Goal: Task Accomplishment & Management: Complete application form

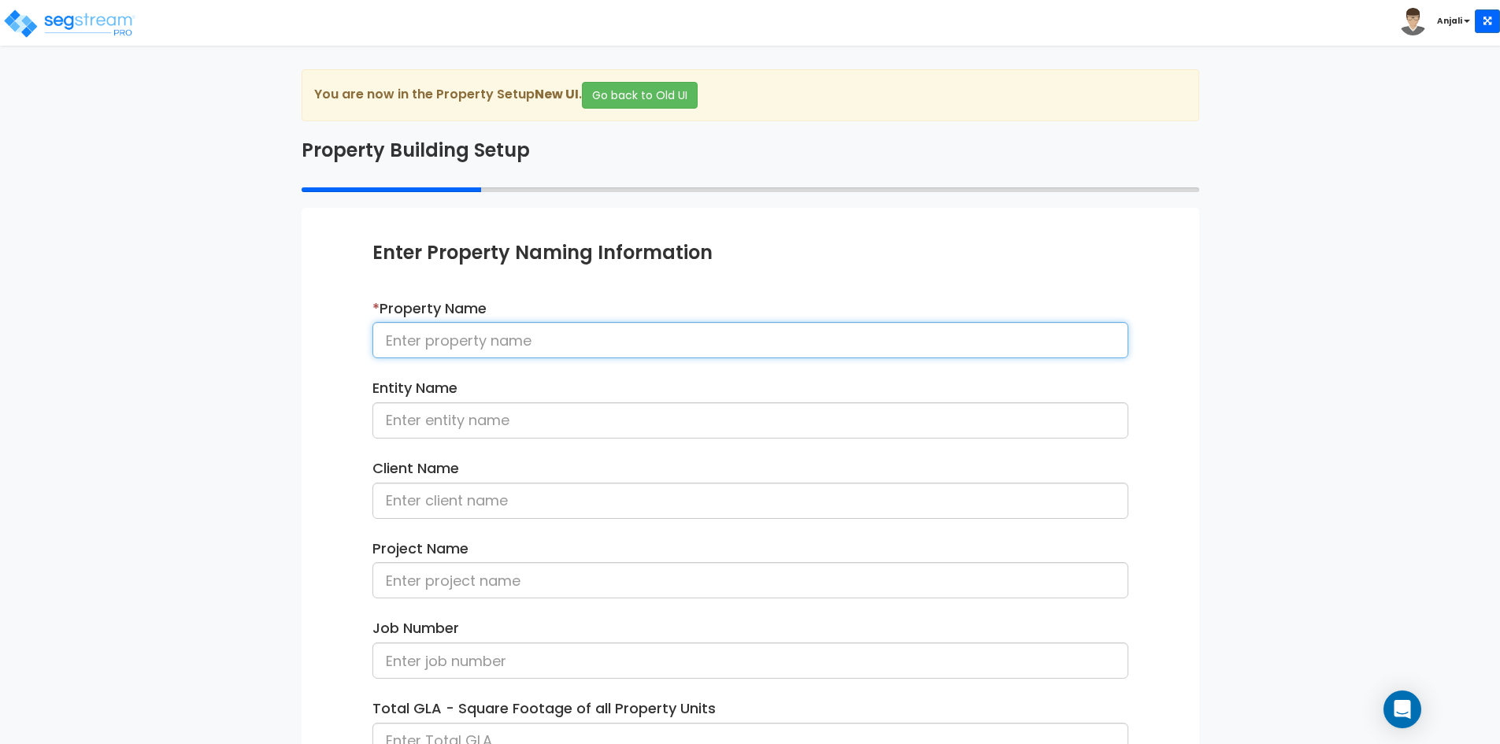
click at [520, 346] on input at bounding box center [750, 340] width 756 height 36
paste input "24-278_CSS - Holiday Inn Express (Purchase) [GEOGRAPHIC_DATA], [GEOGRAPHIC_DATA…"
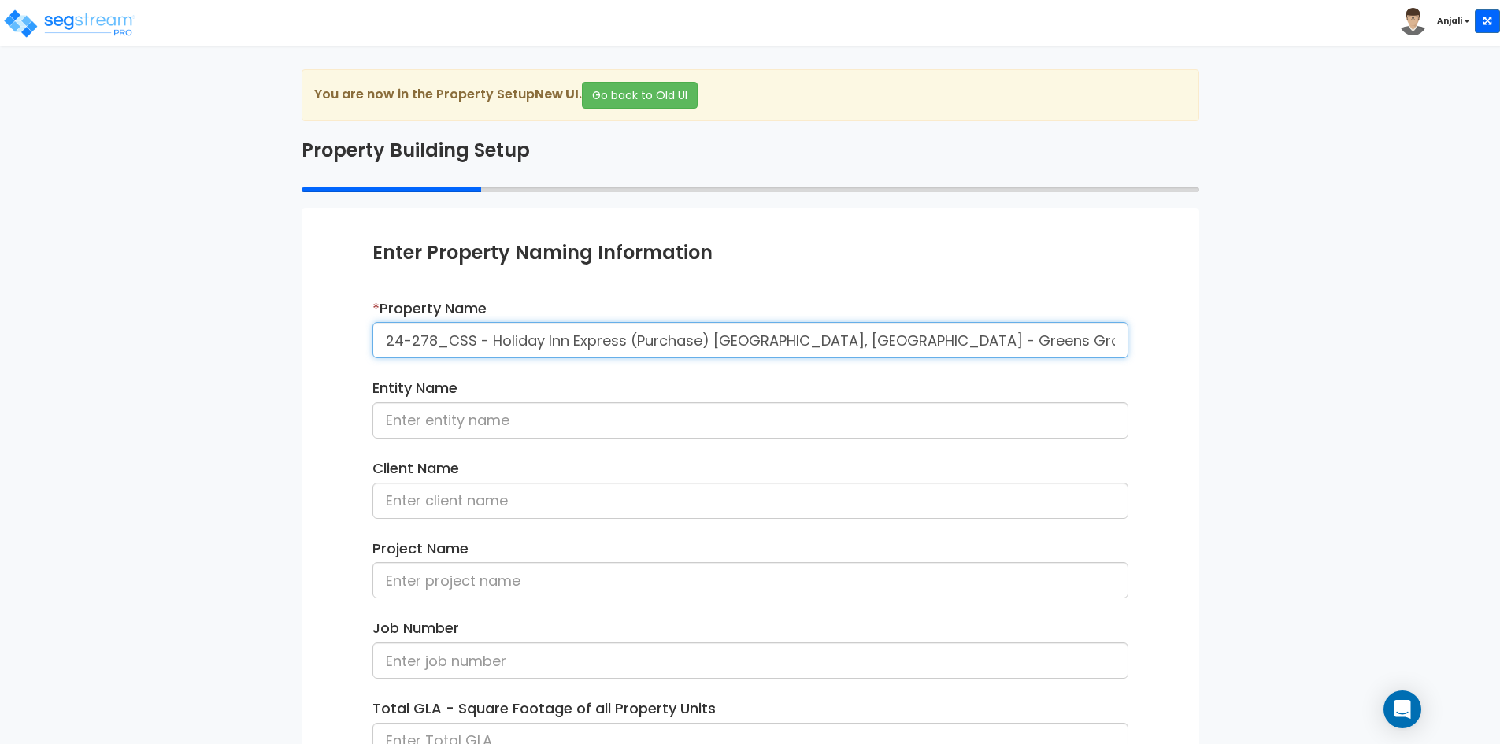
drag, startPoint x: 817, startPoint y: 343, endPoint x: 859, endPoint y: 343, distance: 42.5
click at [859, 343] on input "24-278_CSS - Holiday Inn Express (Purchase) [GEOGRAPHIC_DATA], [GEOGRAPHIC_DATA…" at bounding box center [750, 340] width 756 height 36
click at [812, 340] on input "24-278_CSS - Holiday Inn Express (Purchase) [GEOGRAPHIC_DATA], [GEOGRAPHIC_DATA…" at bounding box center [750, 340] width 756 height 36
drag, startPoint x: 812, startPoint y: 340, endPoint x: 934, endPoint y: 333, distance: 122.3
click at [934, 333] on input "24-278_CSS - Holiday Inn Express (Purchase) [GEOGRAPHIC_DATA], [GEOGRAPHIC_DATA…" at bounding box center [750, 340] width 756 height 36
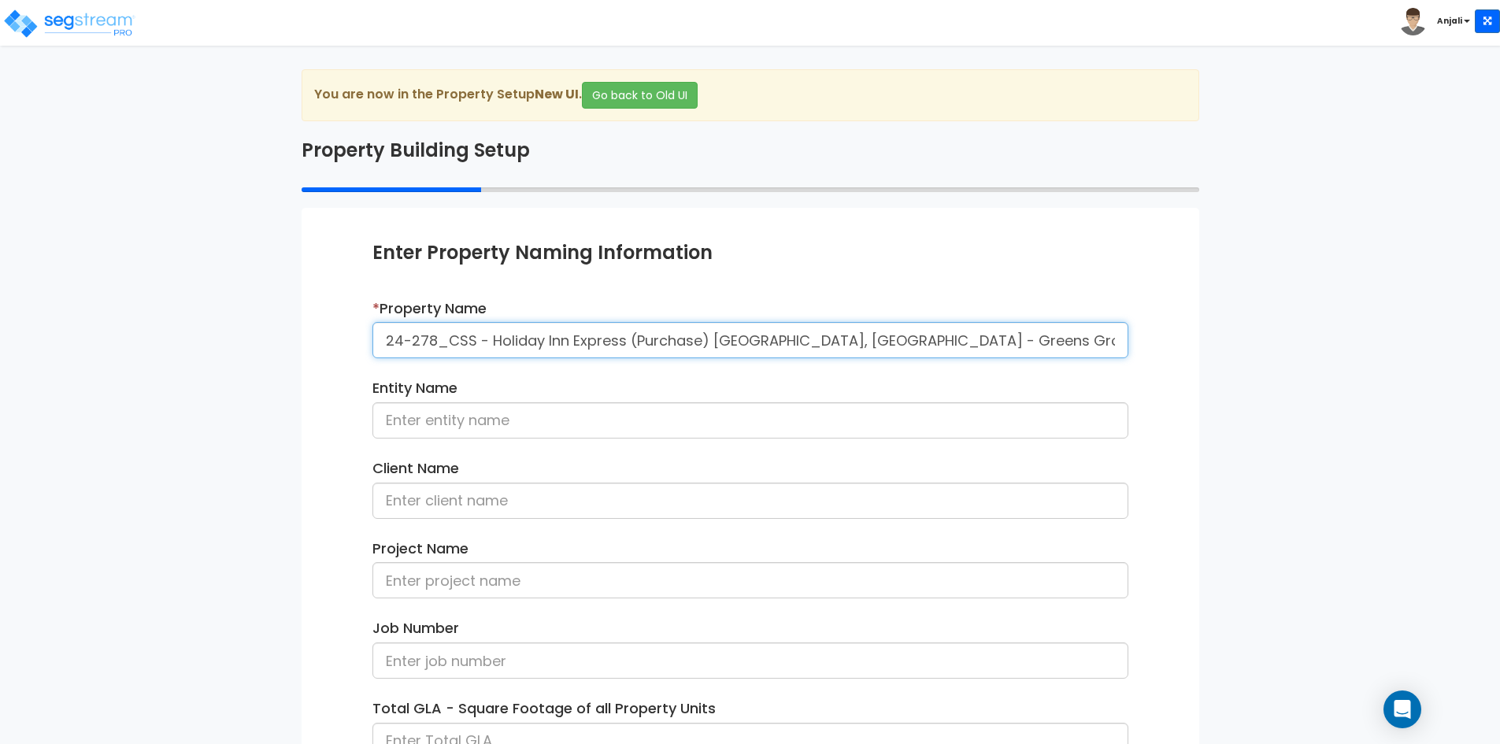
type input "24-278_CSS - Holiday Inn Express (Purchase) [GEOGRAPHIC_DATA], [GEOGRAPHIC_DATA…"
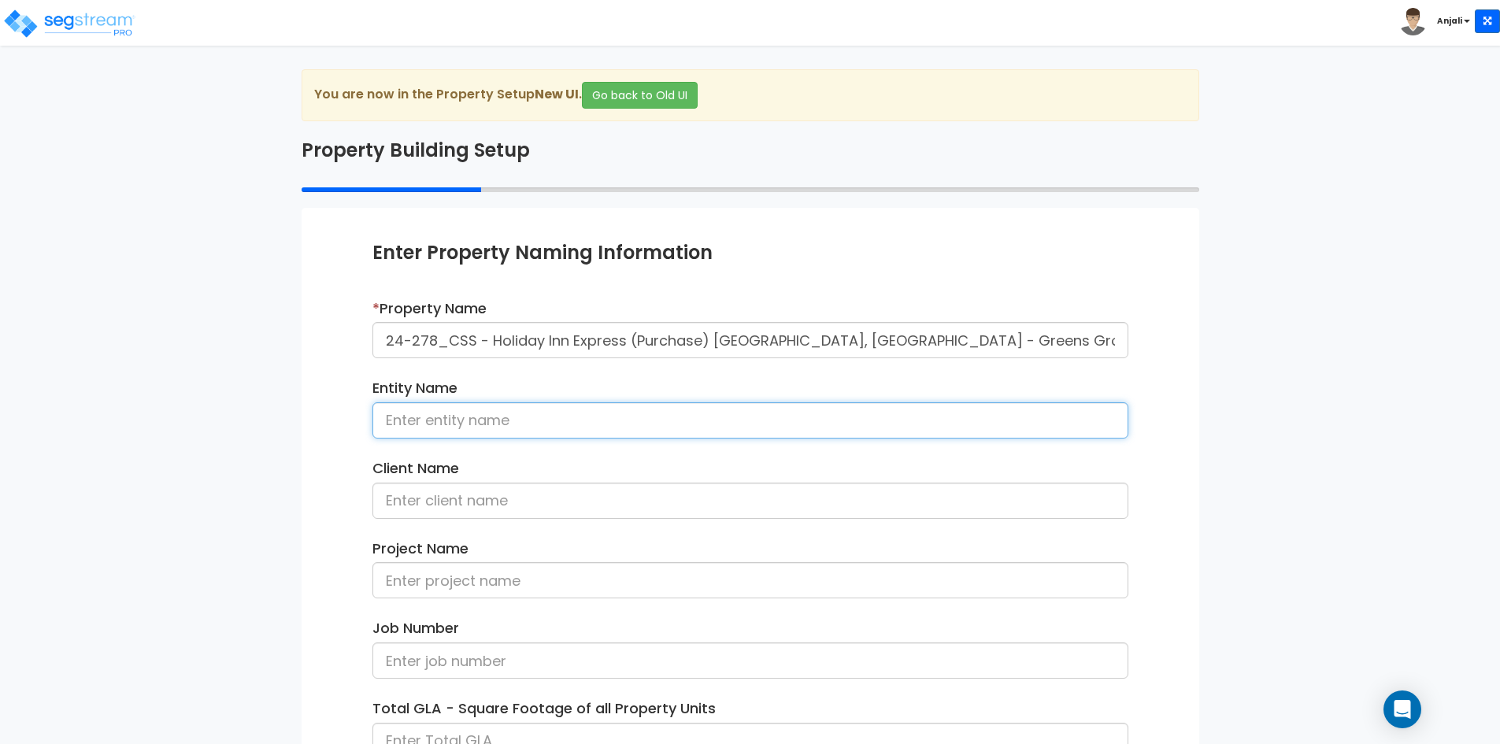
click at [655, 409] on input at bounding box center [750, 420] width 756 height 36
paste input "Greens Group 11 LLC"
type input "Greens Group 11 LLC"
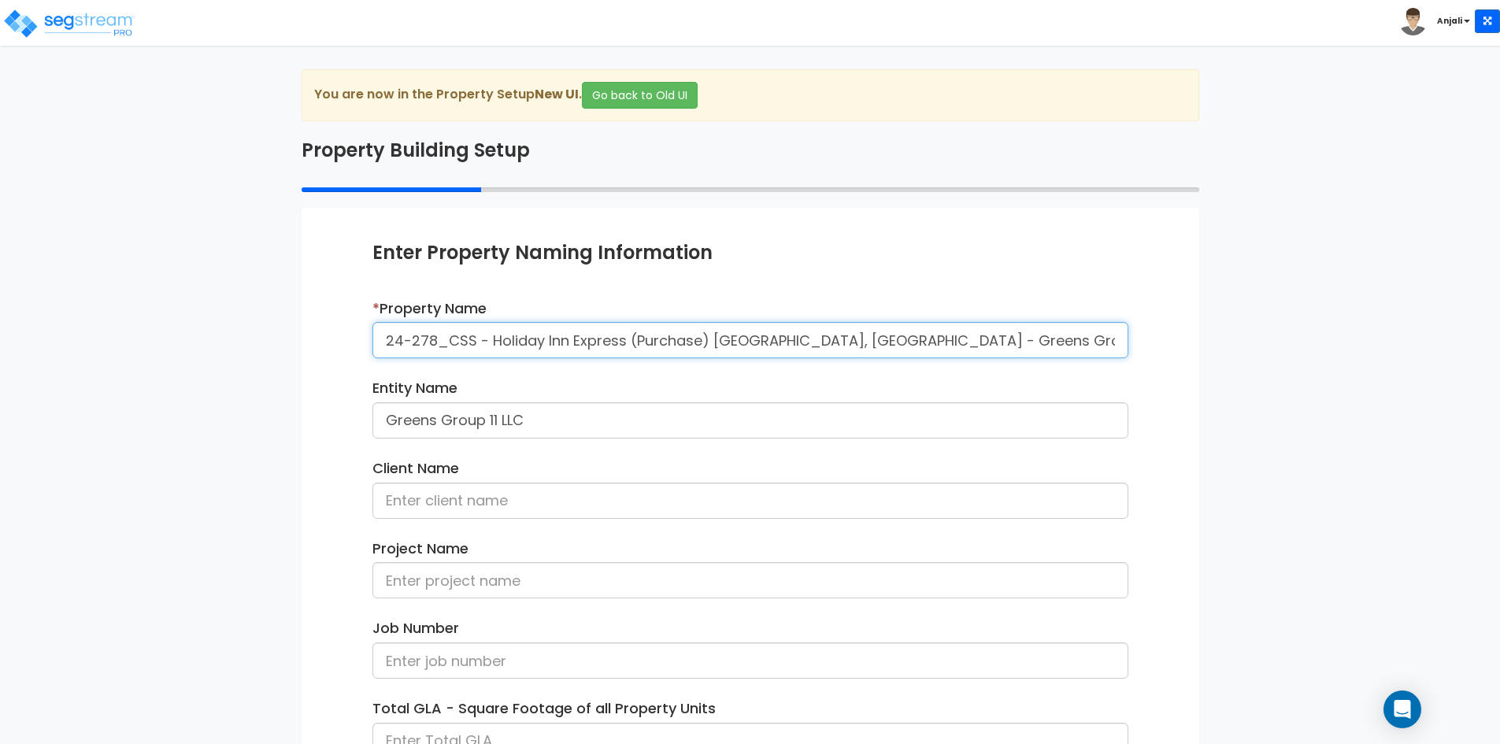
drag, startPoint x: 964, startPoint y: 337, endPoint x: 1077, endPoint y: 332, distance: 113.5
click at [1077, 332] on input "24-278_CSS - Holiday Inn Express (Purchase) [GEOGRAPHIC_DATA], [GEOGRAPHIC_DATA…" at bounding box center [750, 340] width 756 height 36
click at [1090, 332] on input "24-278_CSS - Holiday Inn Express (Purchase) [GEOGRAPHIC_DATA], [GEOGRAPHIC_DATA…" at bounding box center [750, 340] width 756 height 36
drag, startPoint x: 1093, startPoint y: 336, endPoint x: 963, endPoint y: 348, distance: 130.5
click at [963, 348] on input "24-278_CSS - Holiday Inn Express (Purchase) [GEOGRAPHIC_DATA], [GEOGRAPHIC_DATA…" at bounding box center [750, 340] width 756 height 36
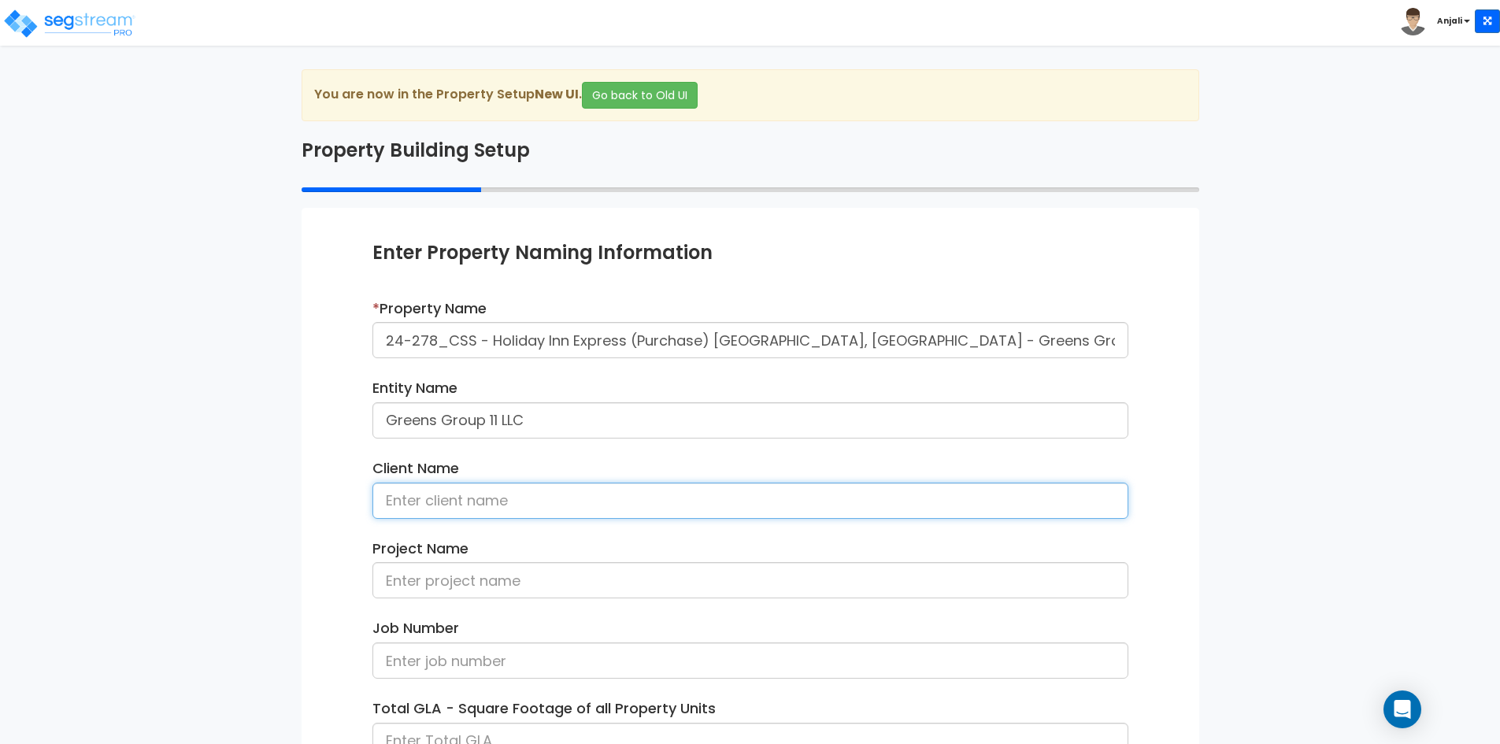
click at [472, 502] on input at bounding box center [750, 501] width 756 height 36
paste input "Ashutosh Kadakia"
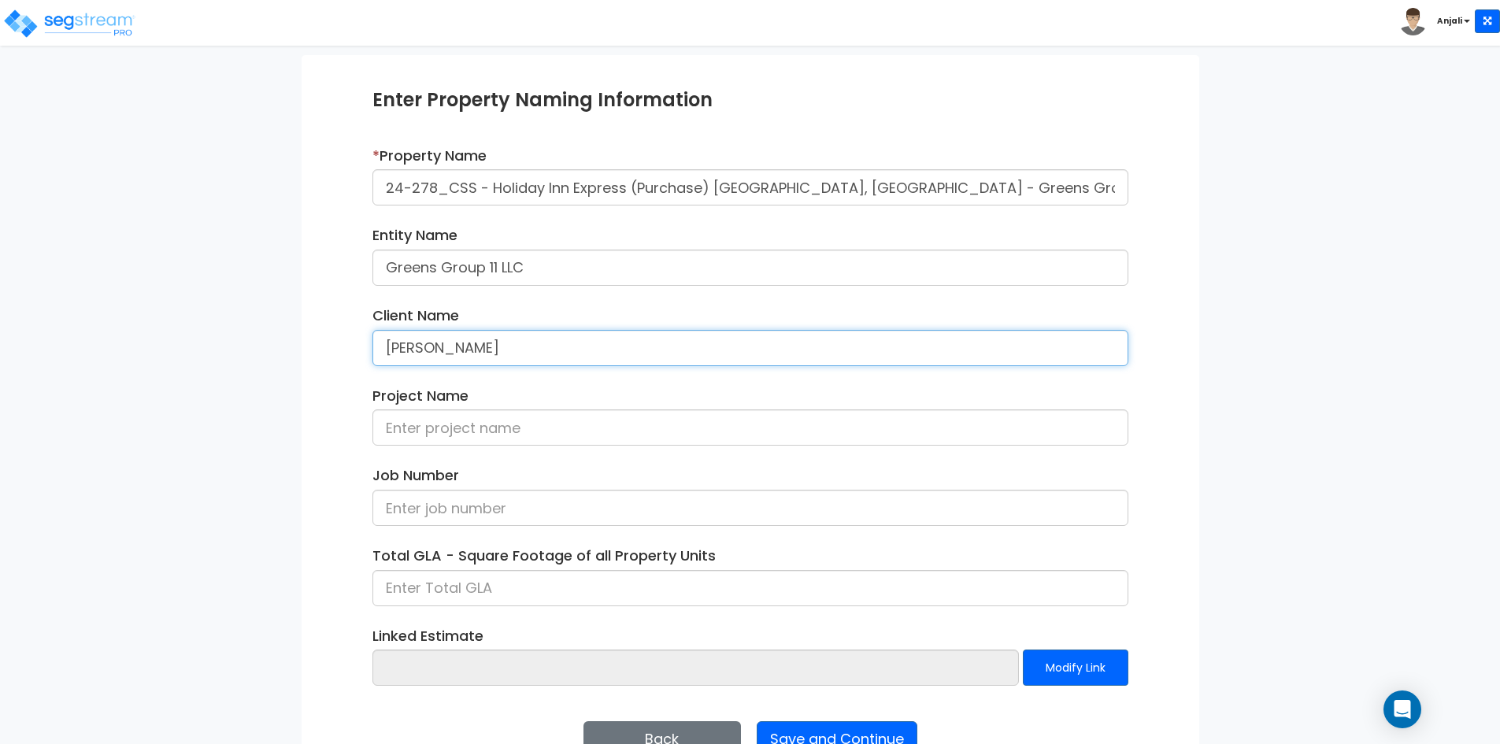
scroll to position [157, 0]
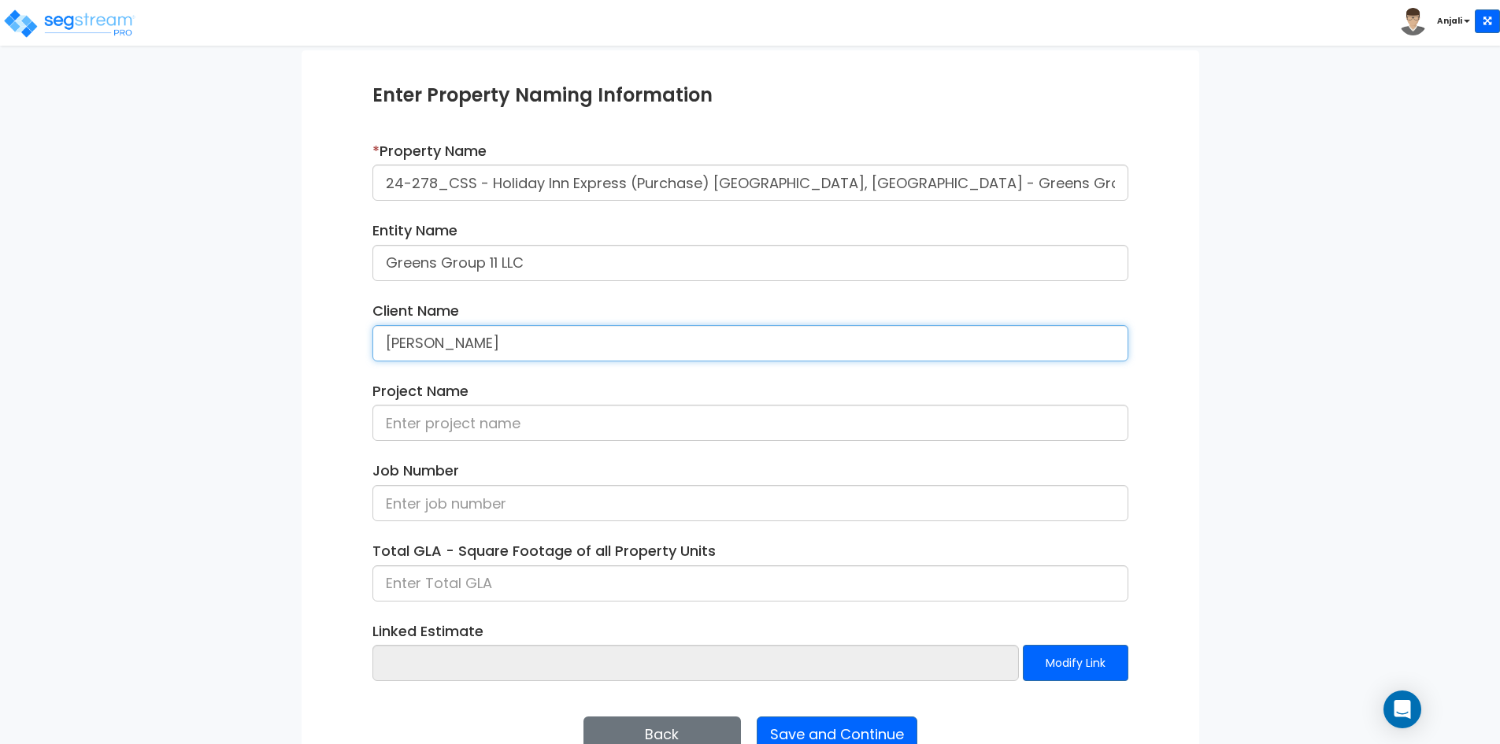
type input "Ashutosh Kadakia"
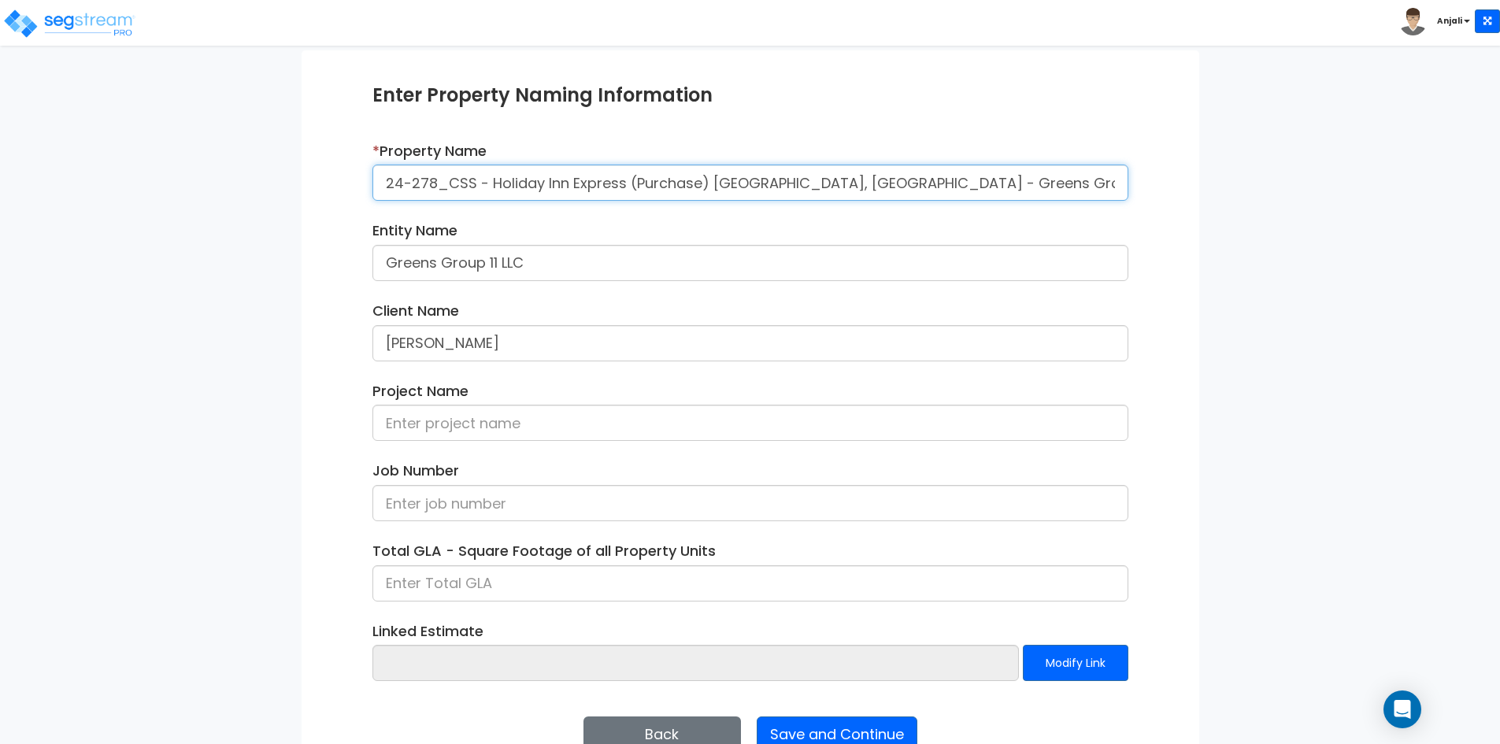
drag, startPoint x: 795, startPoint y: 184, endPoint x: 374, endPoint y: 189, distance: 420.5
click at [374, 189] on input "24-278_CSS - Holiday Inn Express (Purchase) [GEOGRAPHIC_DATA], [GEOGRAPHIC_DATA…" at bounding box center [750, 183] width 756 height 36
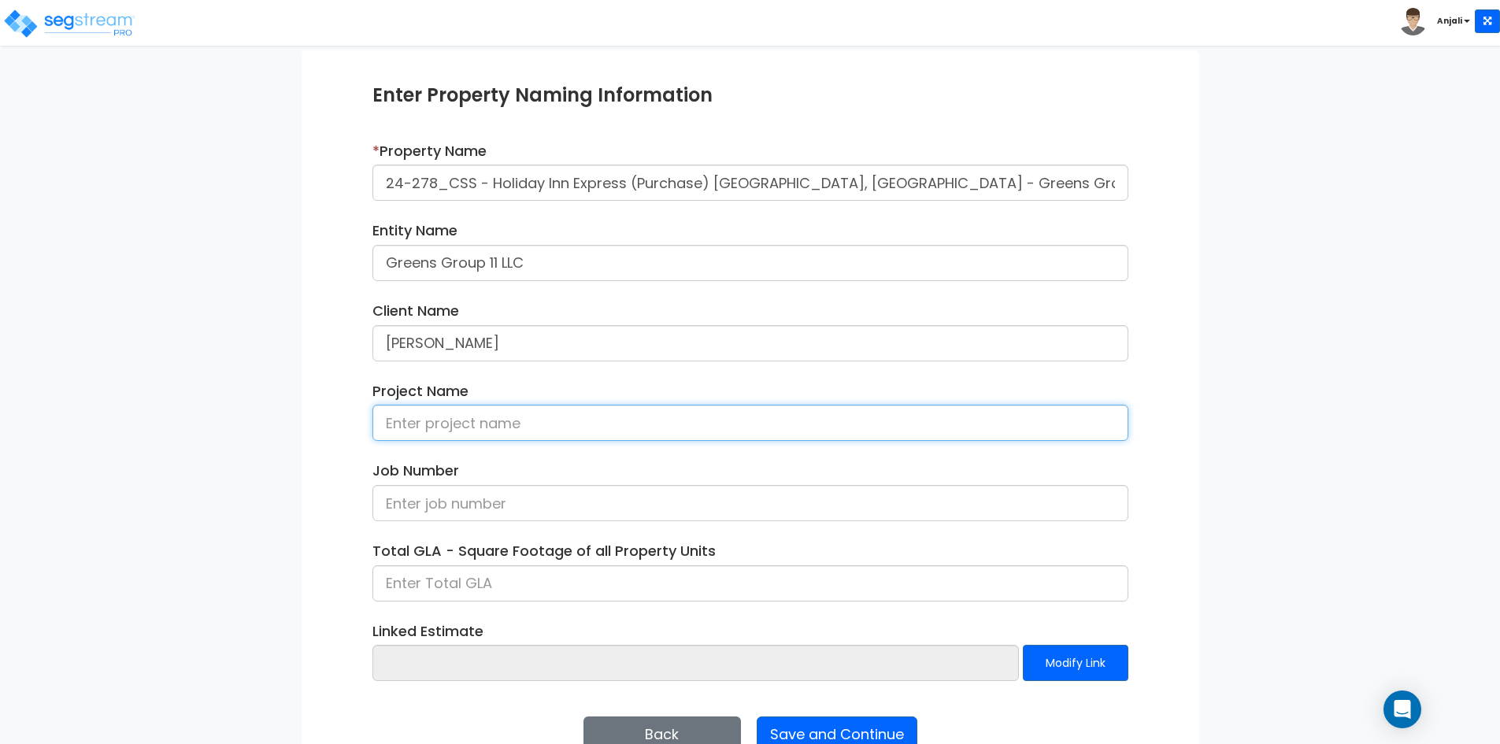
click at [467, 414] on input at bounding box center [750, 423] width 756 height 36
paste input "24-278_CSS - Holiday Inn Express (Purchase) La Mesa, CA"
drag, startPoint x: 434, startPoint y: 420, endPoint x: 343, endPoint y: 420, distance: 90.6
click at [343, 420] on div "Enter Property Naming Information * Property Name 24-278_CSS - Holiday Inn Expr…" at bounding box center [751, 417] width 898 height 734
type input "24-278_CSS - Holiday Inn Express (Purchase) La Mesa, CA"
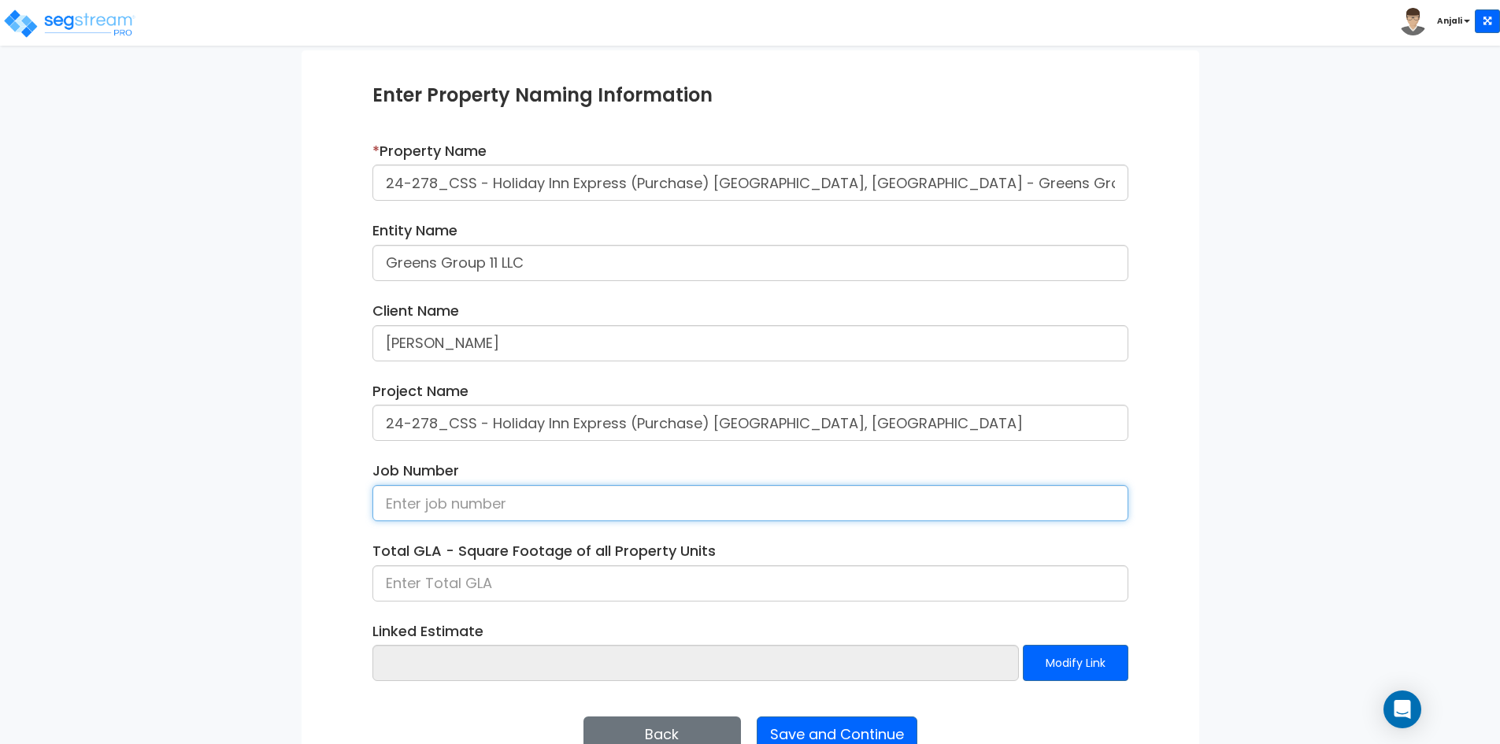
click at [463, 503] on input at bounding box center [750, 503] width 756 height 36
paste input "24-278"
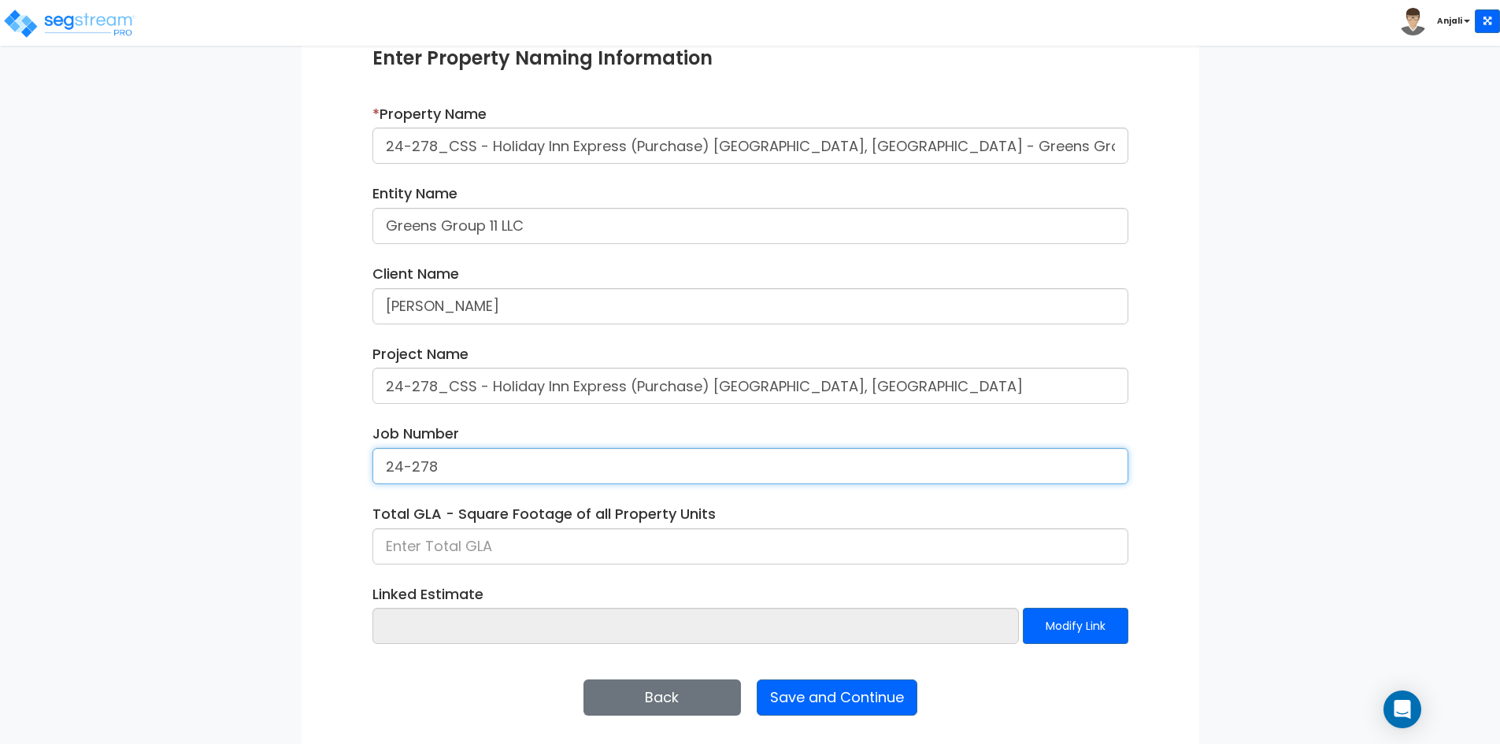
scroll to position [198, 0]
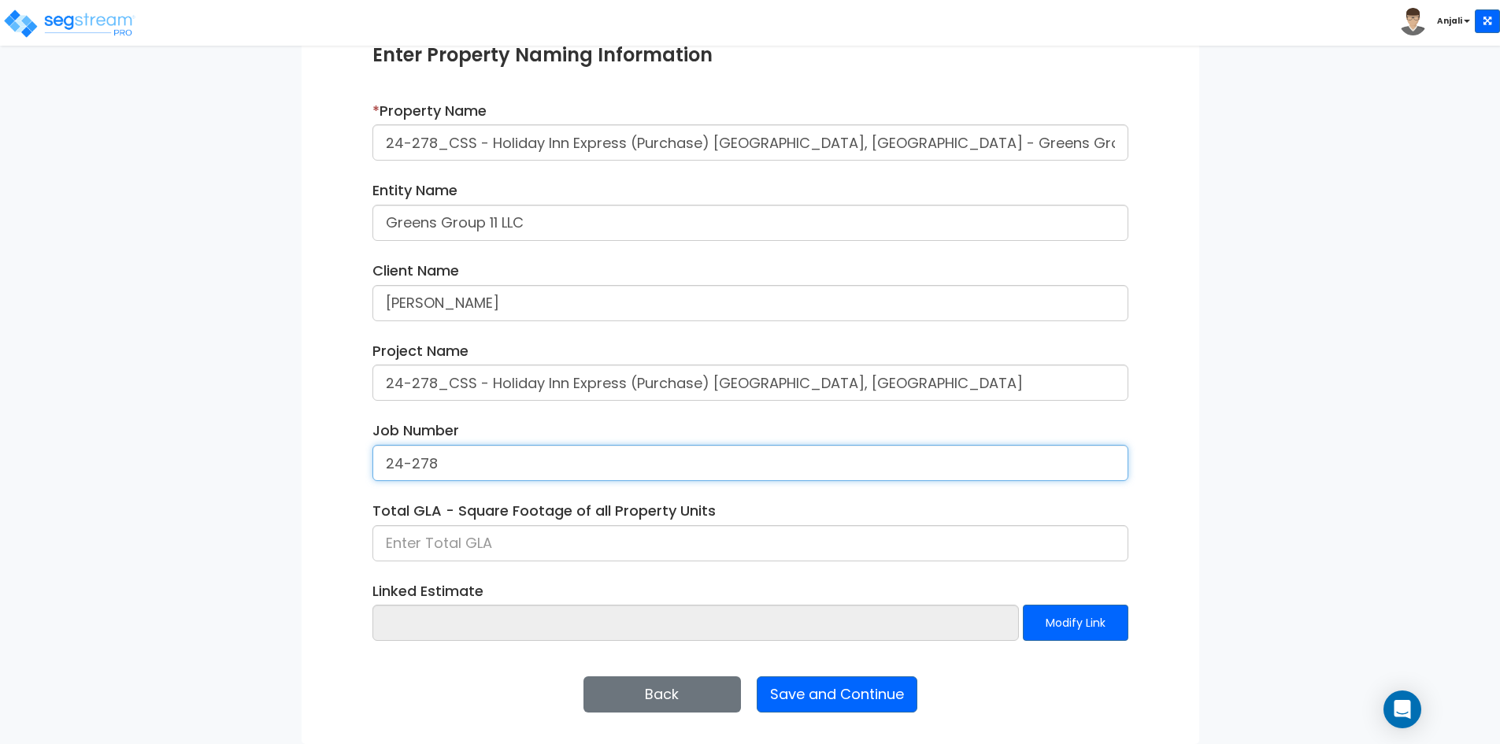
type input "24-278"
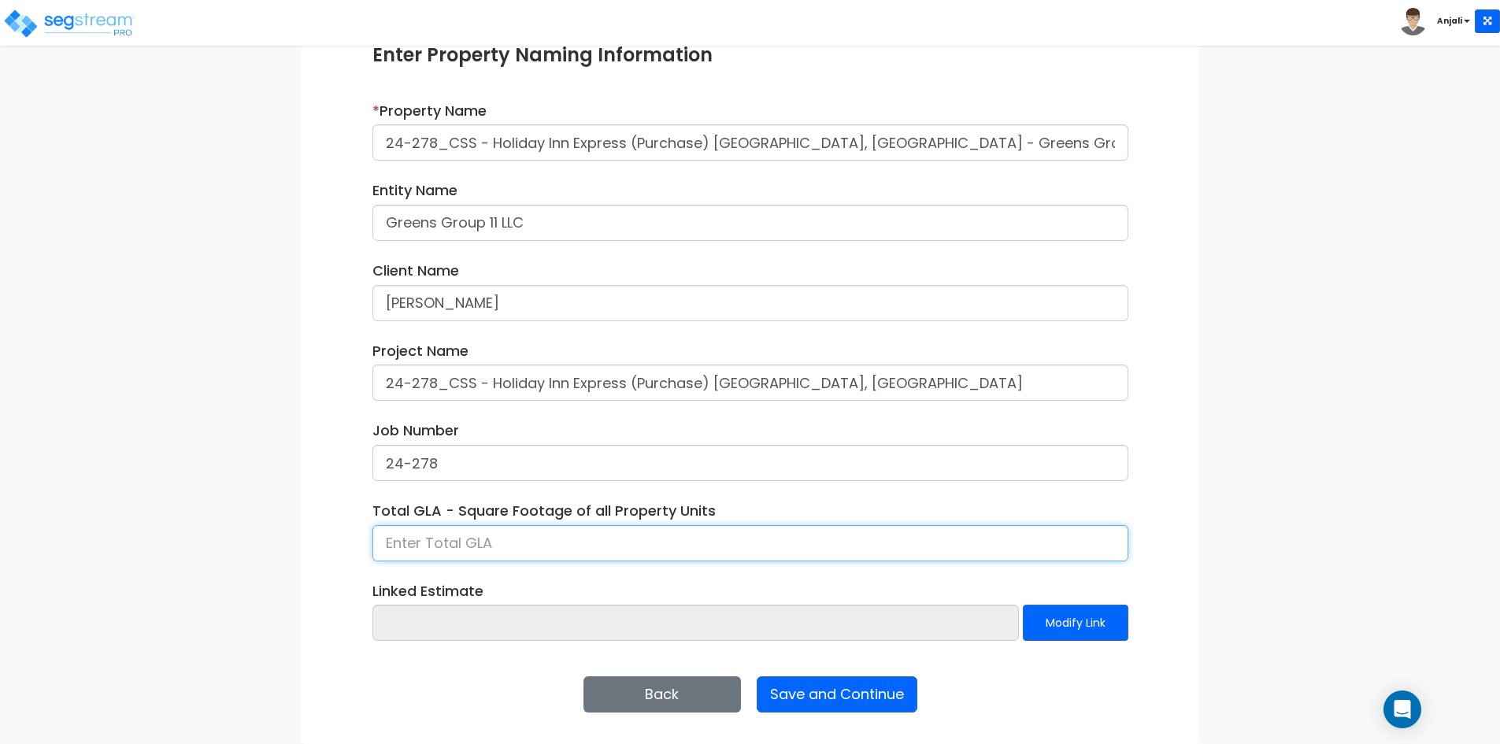
click at [492, 549] on input at bounding box center [750, 543] width 756 height 36
click at [420, 539] on input at bounding box center [750, 543] width 756 height 36
type input "86,249"
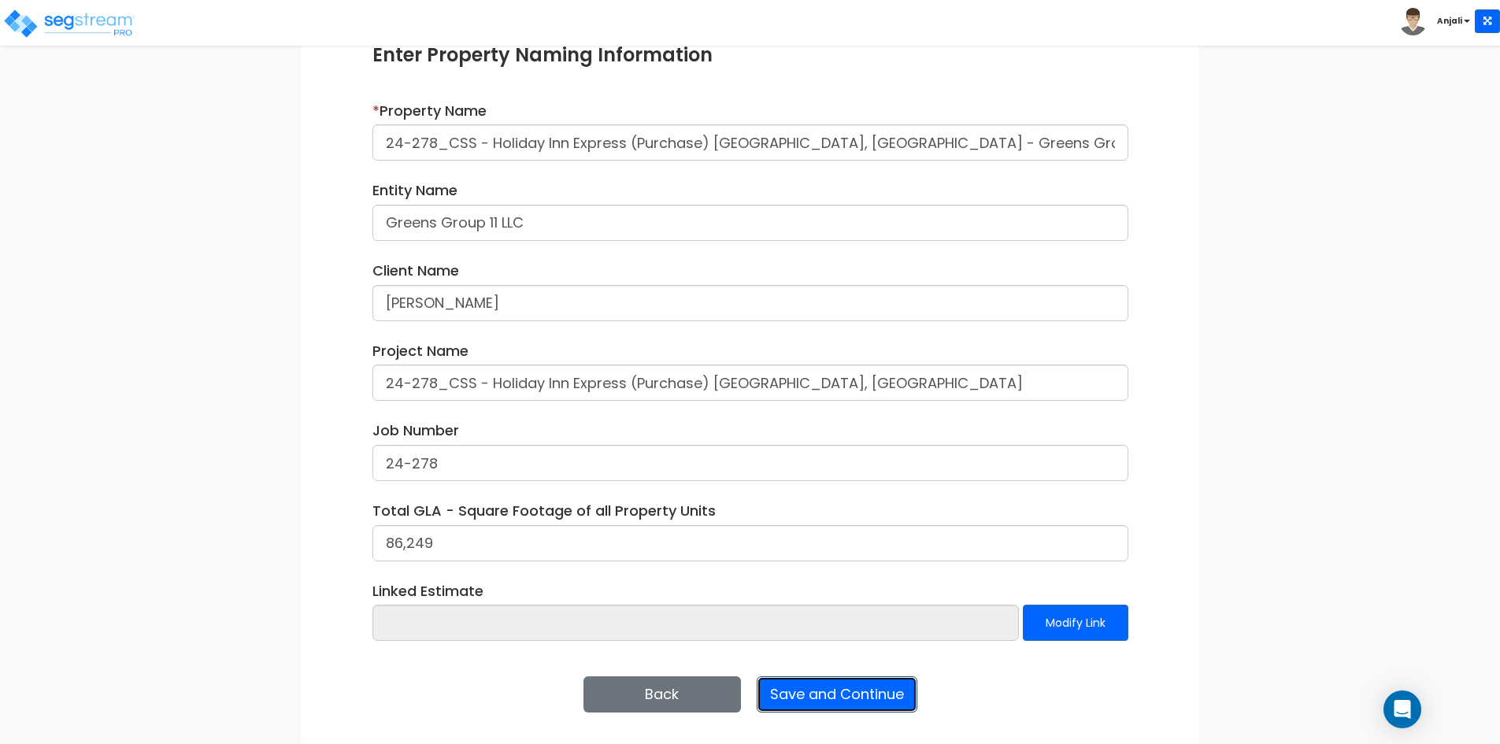
click at [863, 702] on button "Save and Continue" at bounding box center [837, 694] width 161 height 36
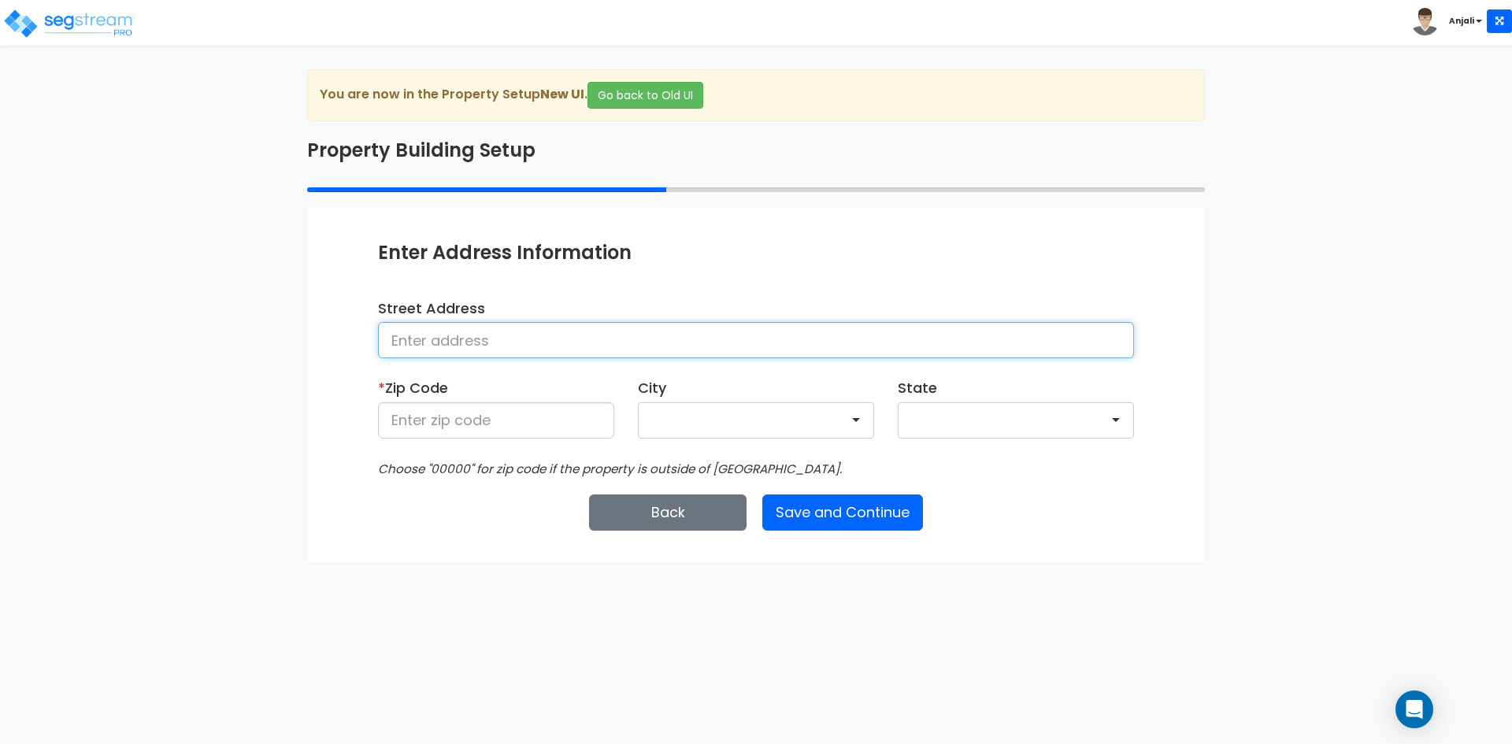
click at [500, 337] on input at bounding box center [756, 340] width 756 height 36
click at [483, 324] on input at bounding box center [756, 340] width 756 height 36
paste input "[STREET_ADDRESS][US_STATE]"
type input "[STREET_ADDRESS][US_STATE]"
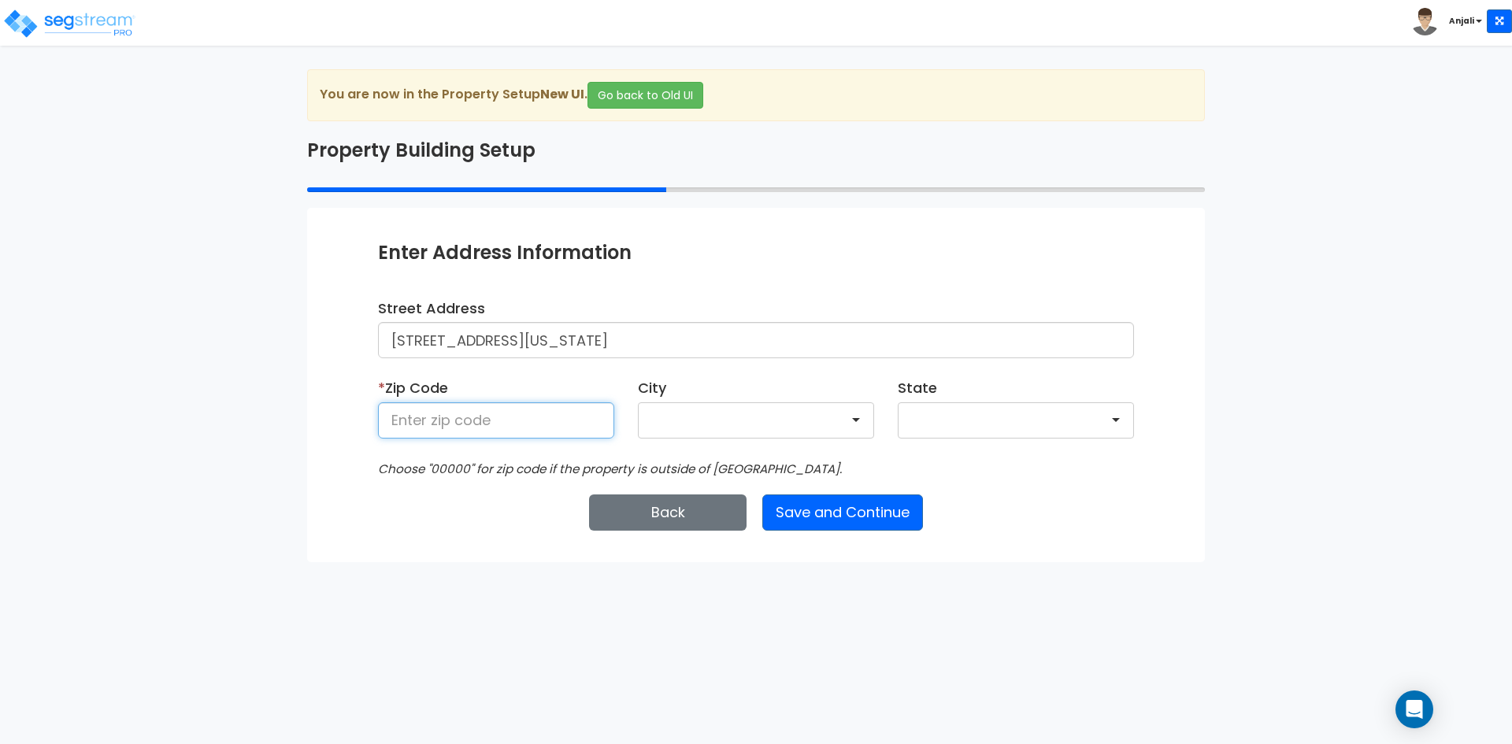
click at [543, 428] on input at bounding box center [496, 420] width 236 height 36
type input "91942"
click at [876, 511] on button "Save and Continue" at bounding box center [842, 512] width 161 height 36
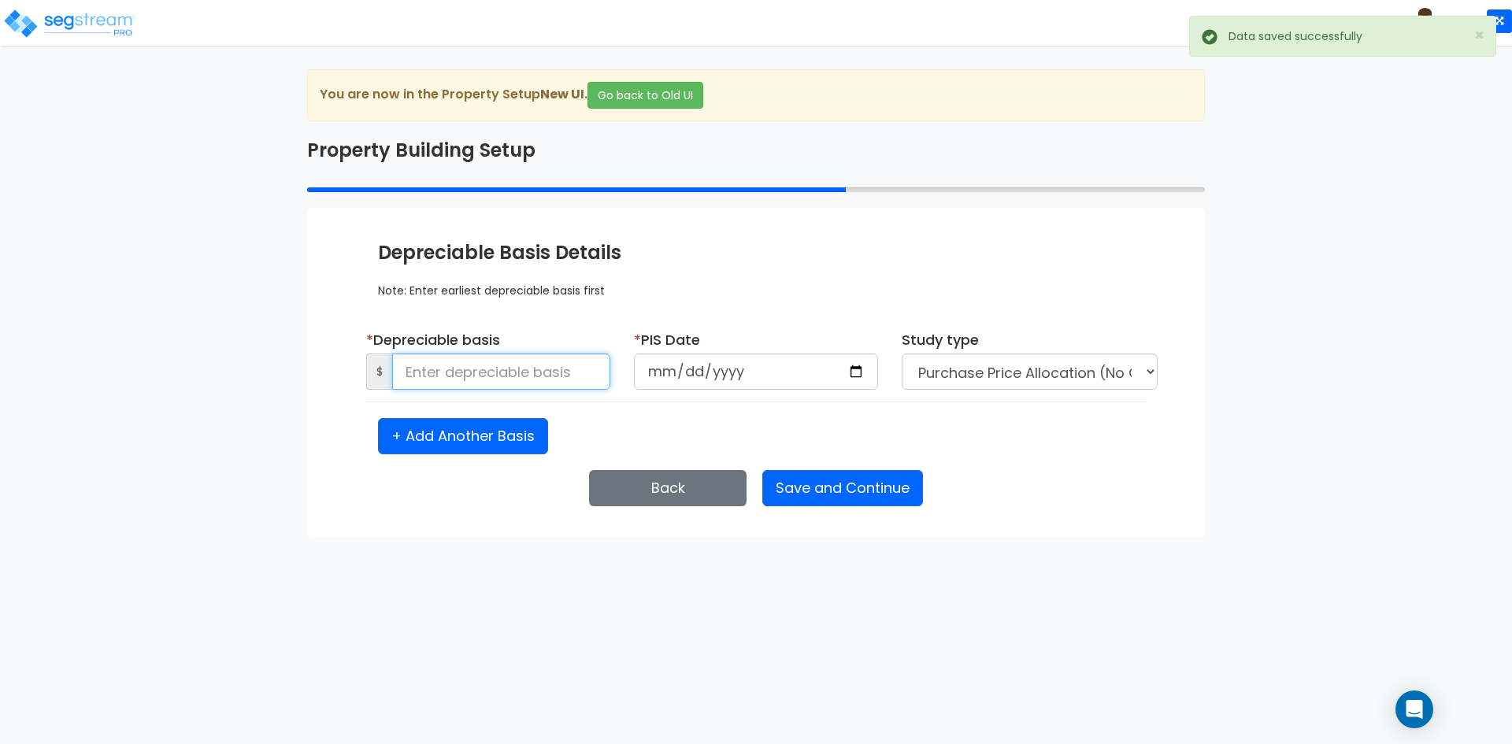
click at [526, 376] on input at bounding box center [501, 372] width 218 height 36
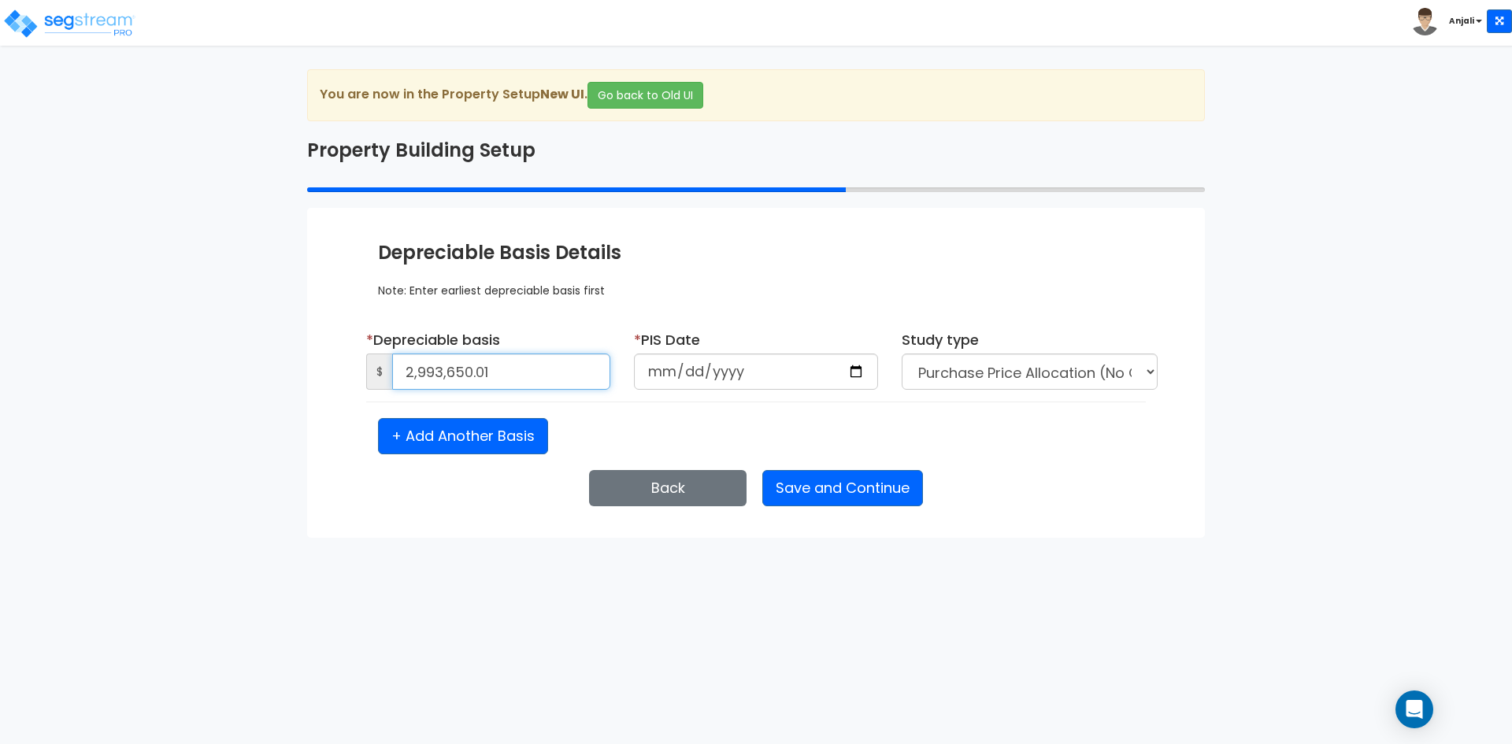
type input "2,993,650.01"
click at [1138, 371] on select "Purchase Price Allocation (No Given Costs) New Construction / Reno / TI's (Give…" at bounding box center [1030, 372] width 256 height 36
click at [857, 368] on input "date" at bounding box center [756, 372] width 244 height 36
type input "2021-07-01"
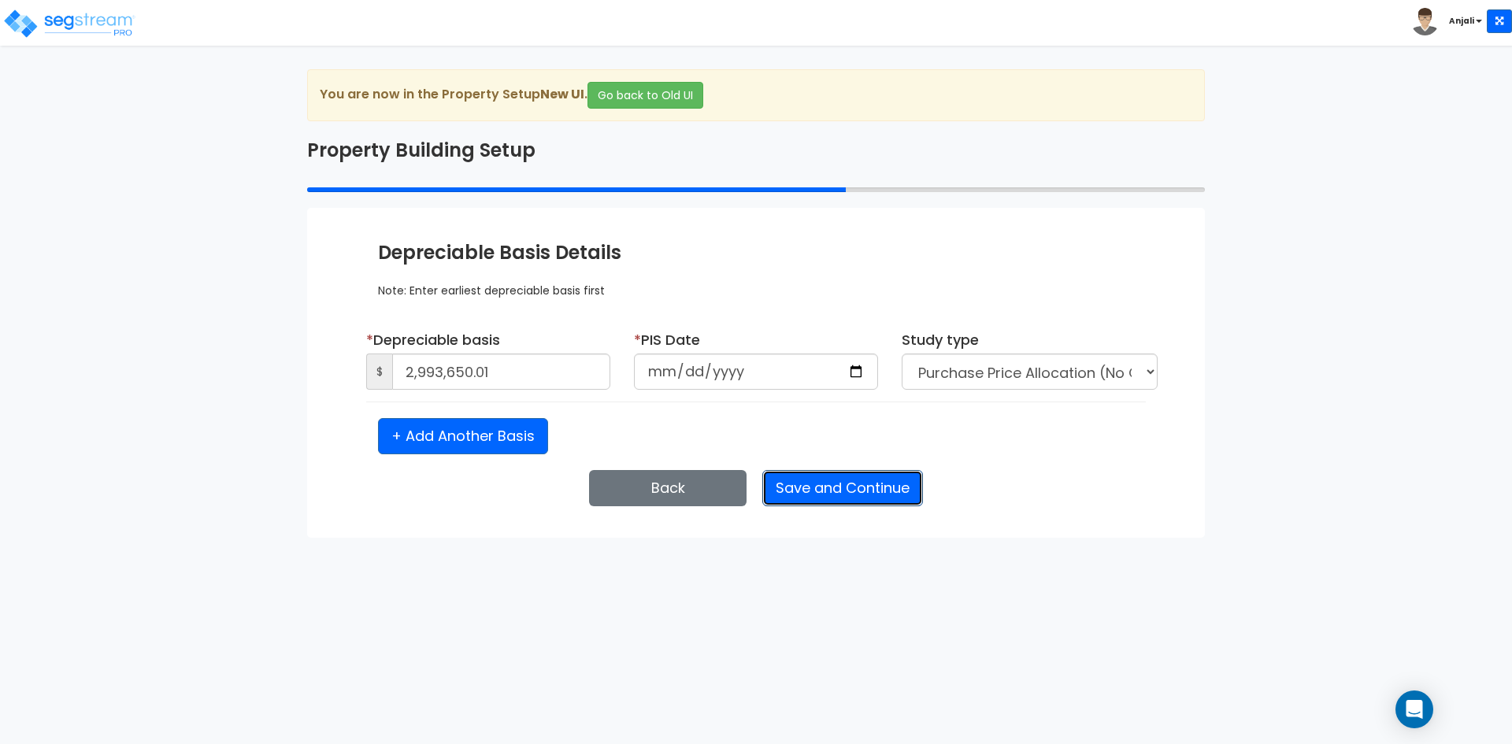
click at [853, 483] on button "Save and Continue" at bounding box center [842, 488] width 161 height 36
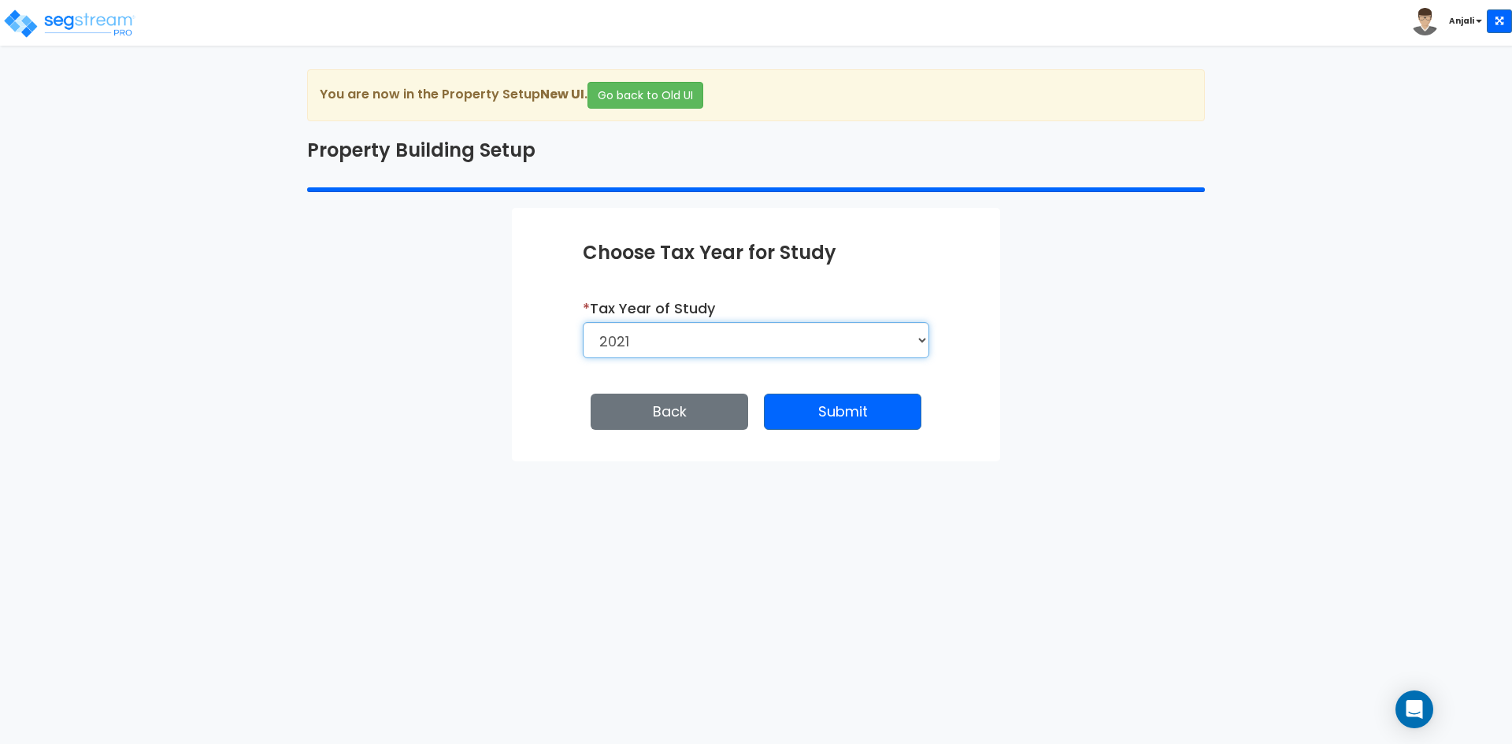
click at [809, 337] on select "2026 2025 2024 2023 2022 2021" at bounding box center [756, 340] width 346 height 36
click at [583, 322] on select "2026 2025 2024 2023 2022 2021" at bounding box center [756, 340] width 346 height 36
click at [752, 334] on select "2026 2025 2024 2023 2022 2021" at bounding box center [756, 340] width 350 height 36
select select "2025"
click at [581, 322] on select "2026 2025 2024 2023 2022 2021" at bounding box center [756, 340] width 350 height 36
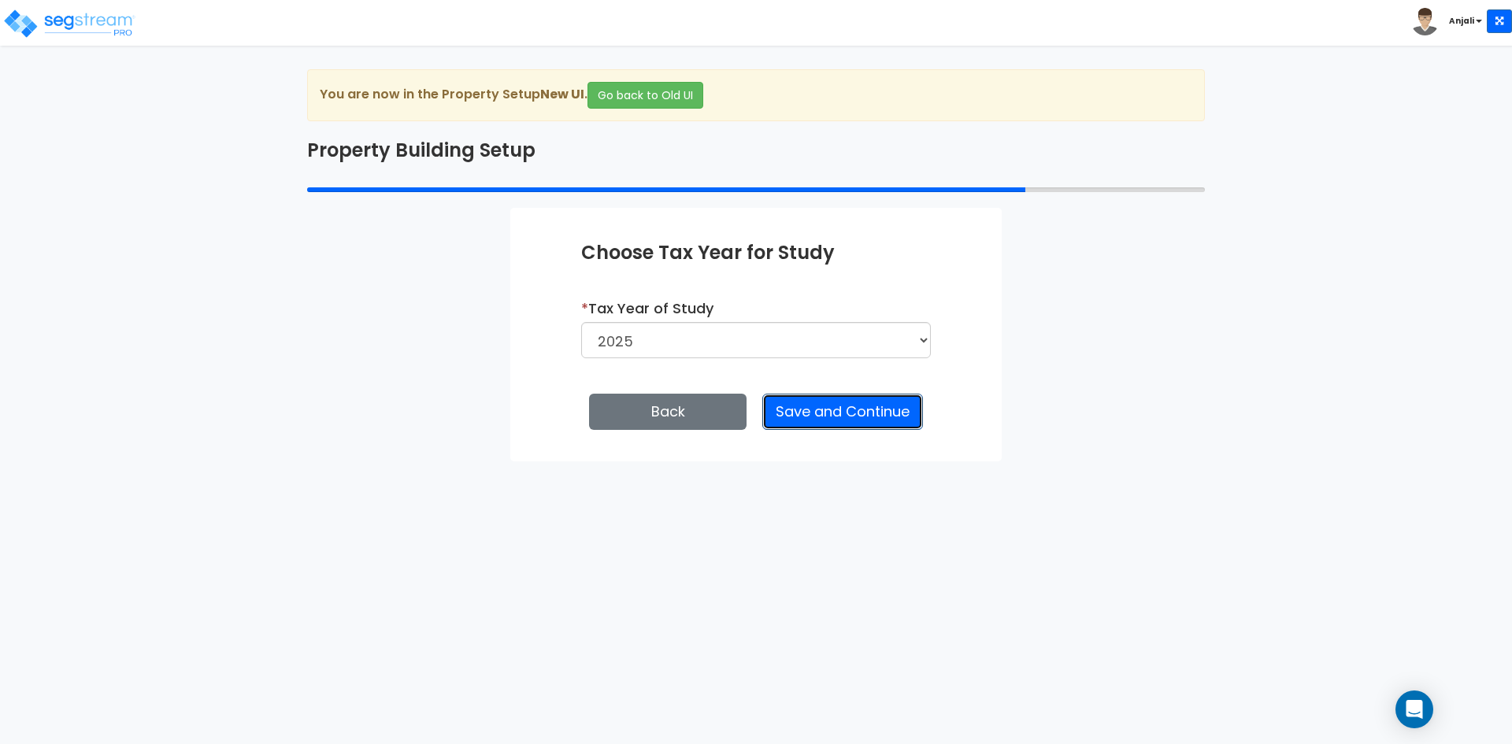
click at [822, 414] on button "Save and Continue" at bounding box center [842, 412] width 161 height 36
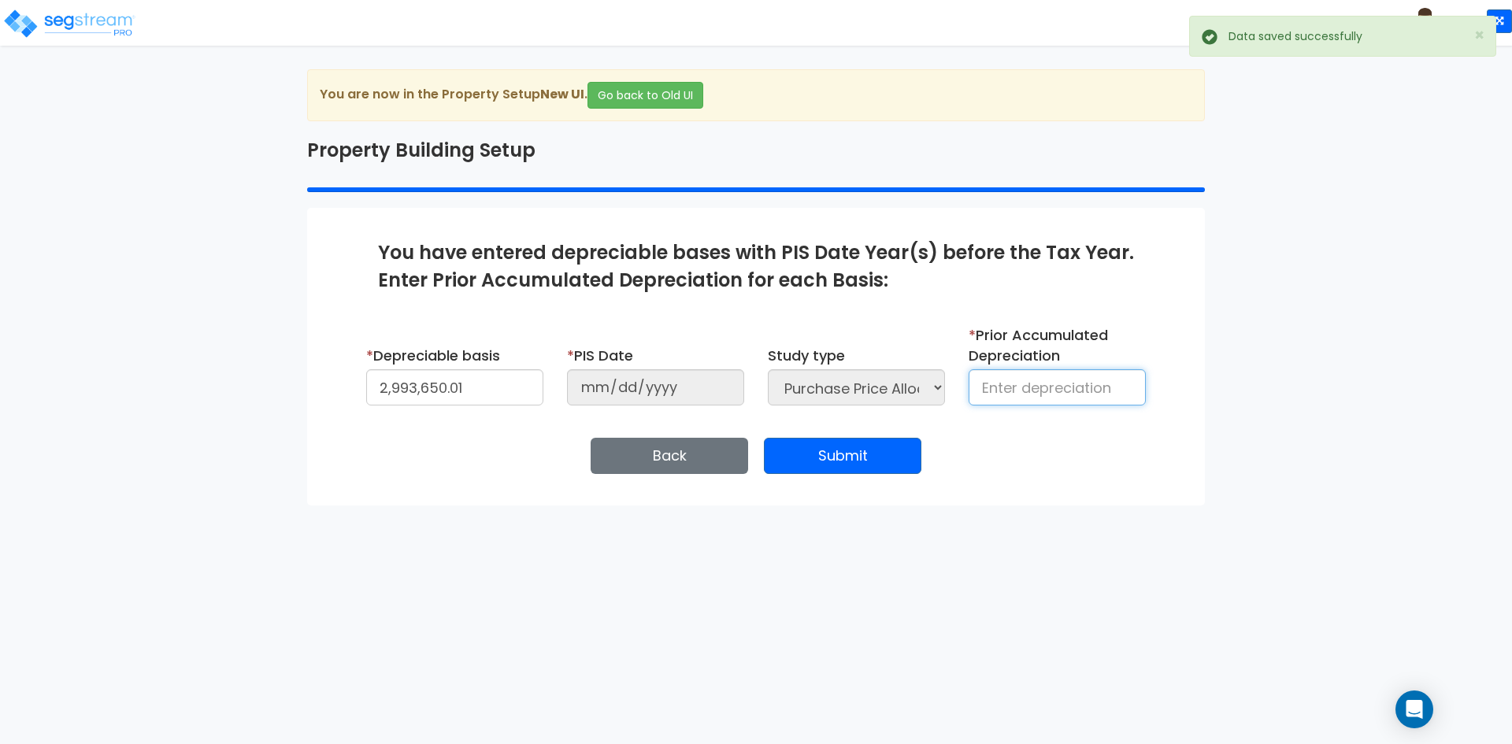
click at [1029, 396] on input at bounding box center [1057, 387] width 177 height 36
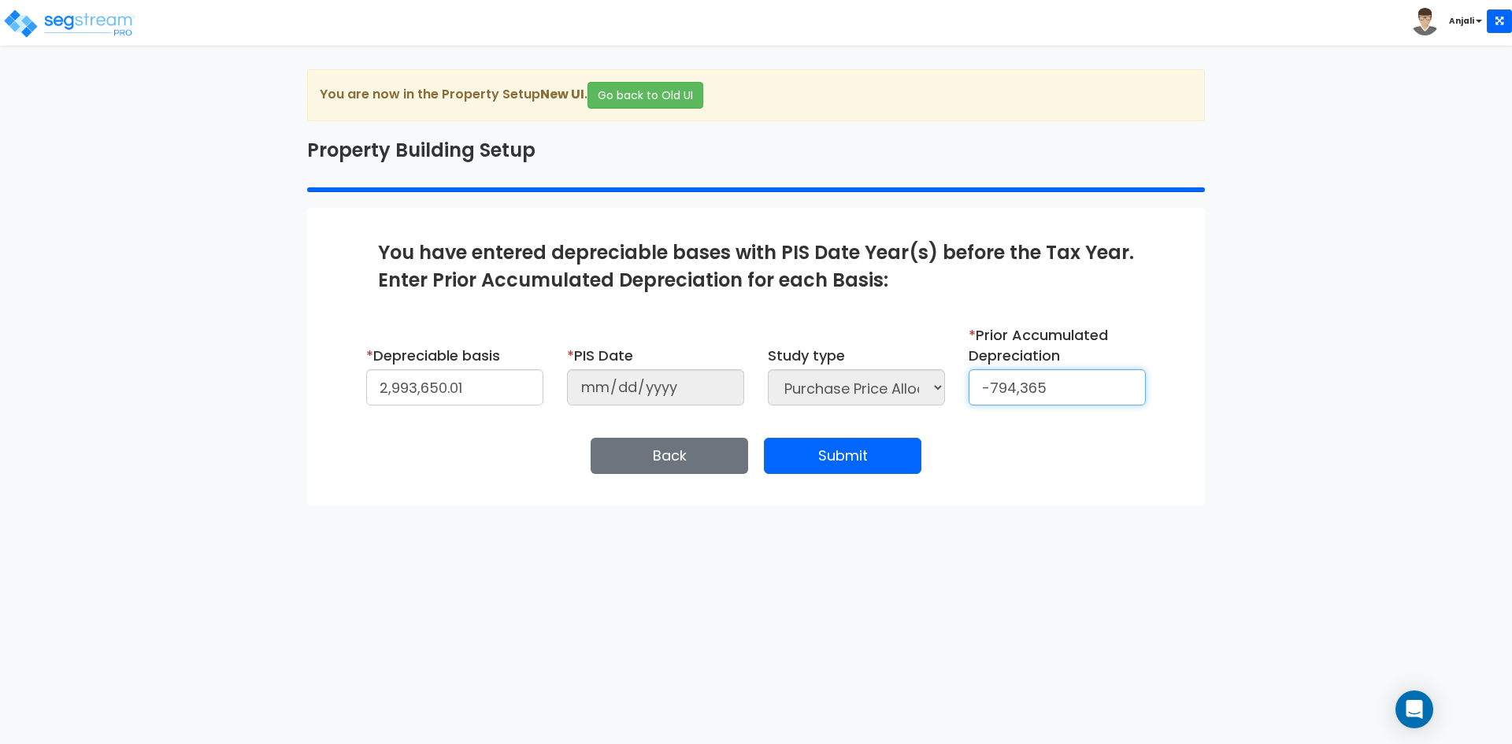
type input "-794,365"
click at [899, 450] on button "Submit" at bounding box center [842, 456] width 157 height 36
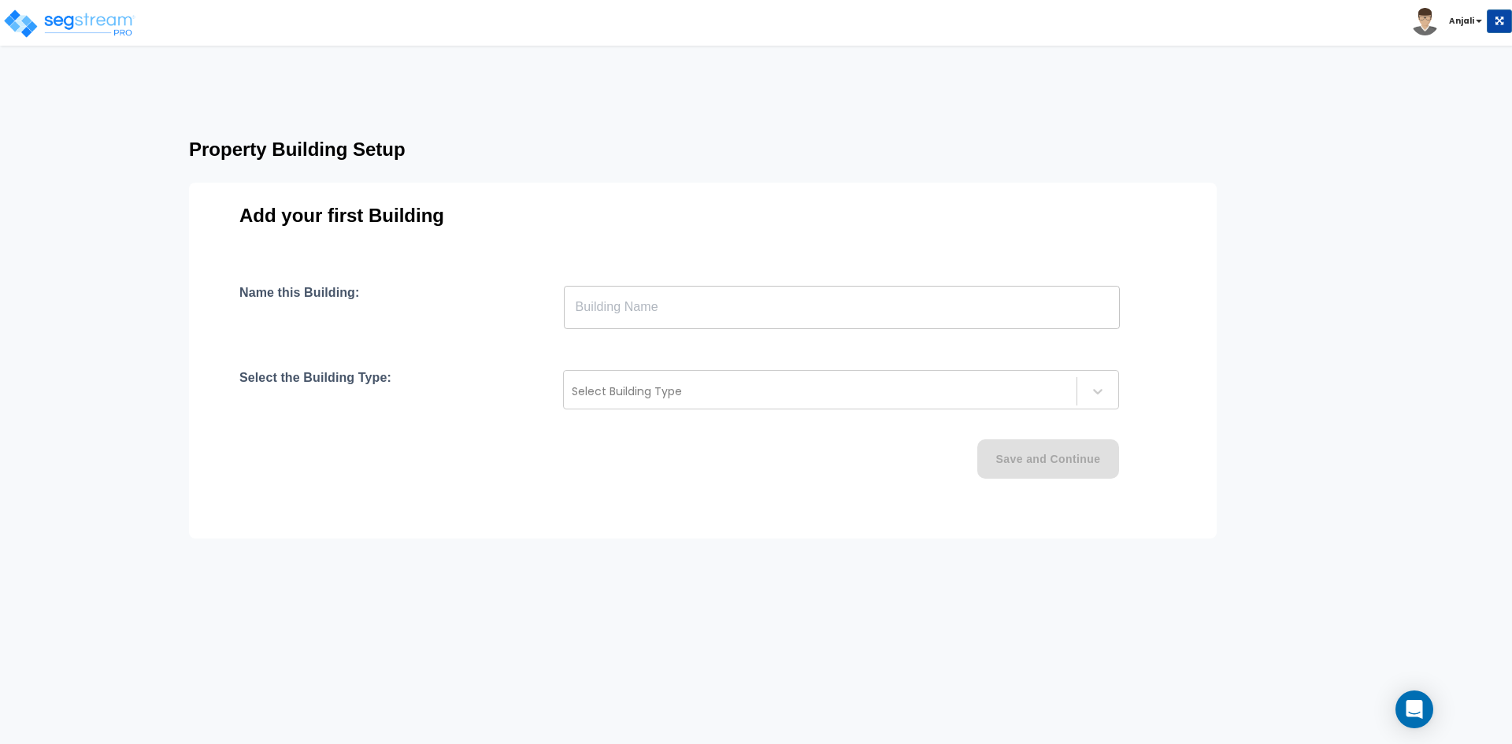
click at [709, 302] on input "text" at bounding box center [842, 307] width 556 height 44
click at [672, 298] on input "text" at bounding box center [842, 307] width 556 height 44
paste input "text"
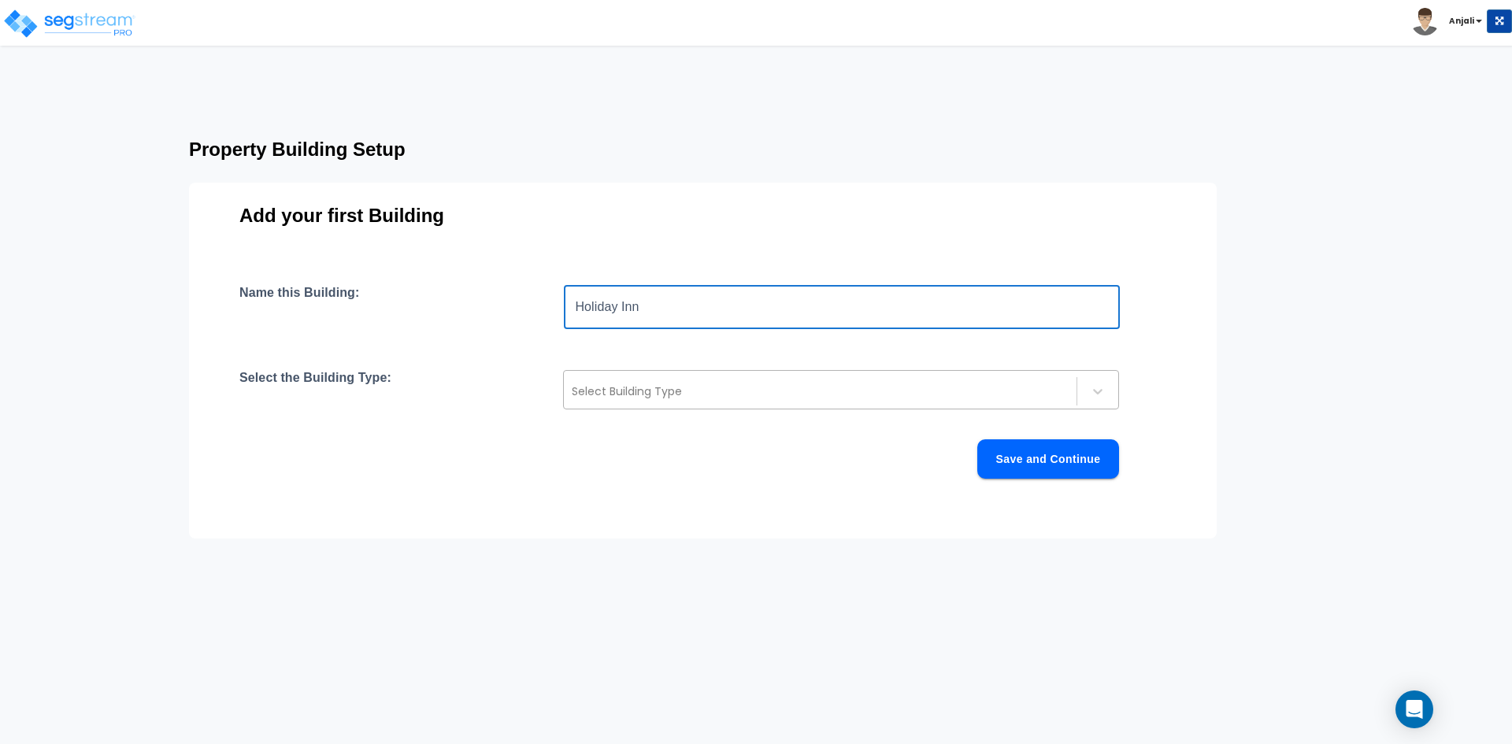
type input "Holiday Inn"
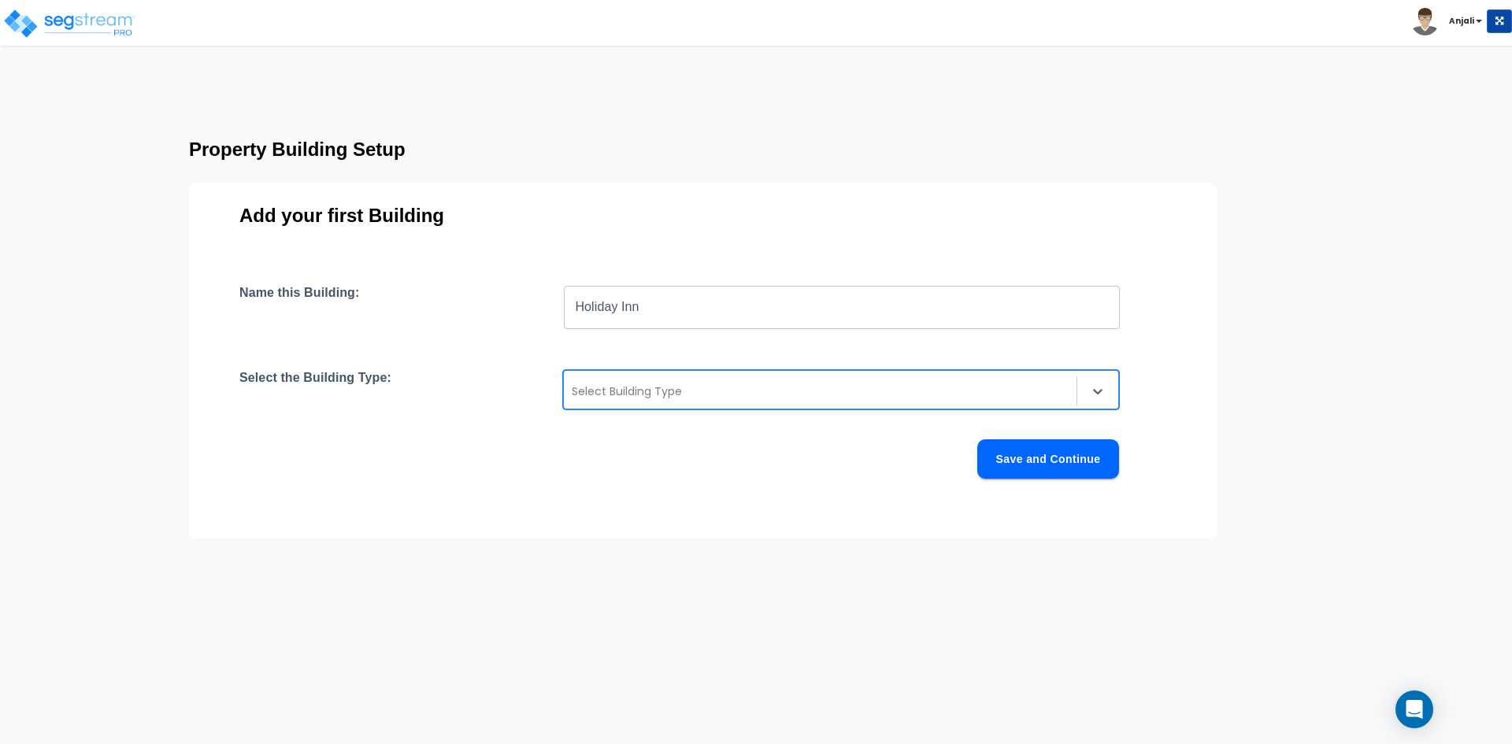
click at [651, 393] on div at bounding box center [820, 391] width 497 height 19
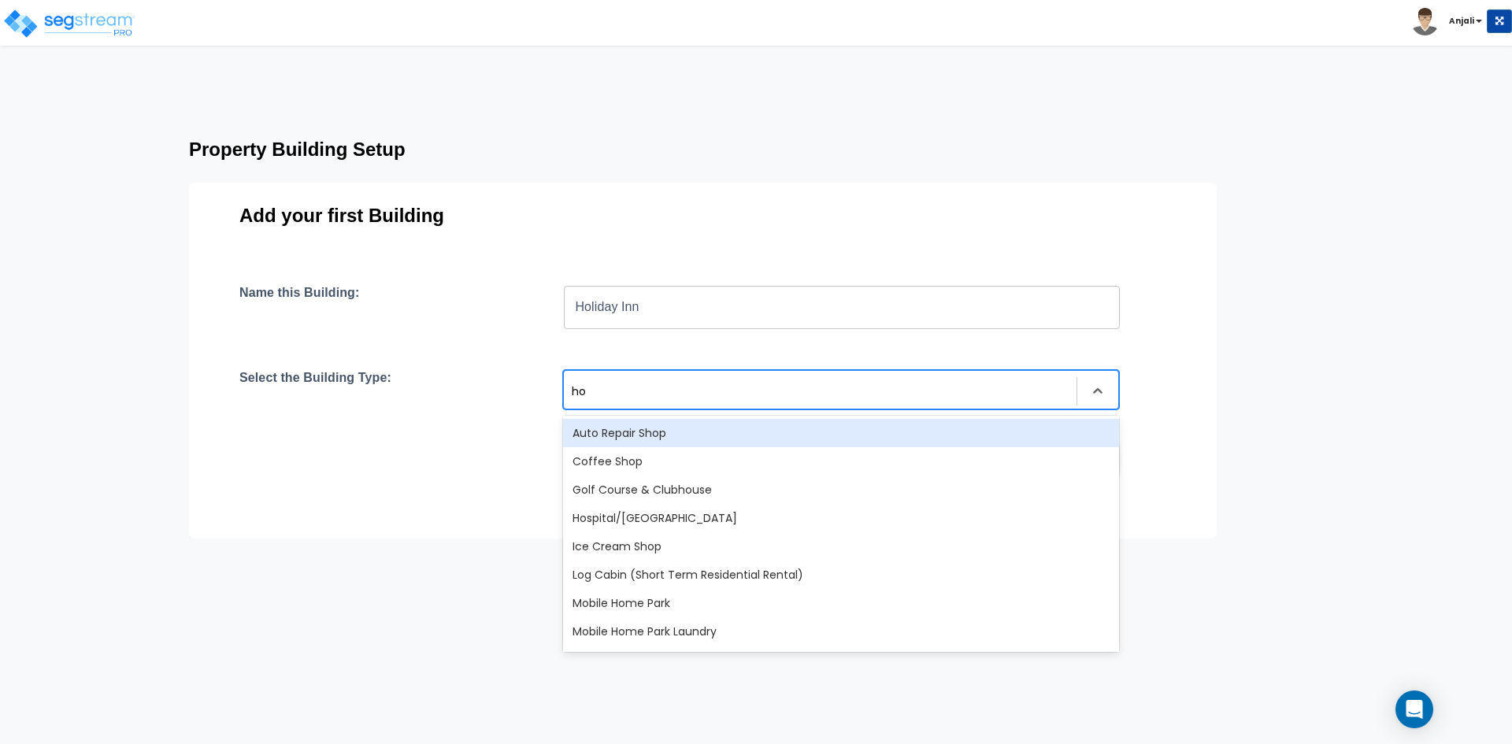
type input "hot"
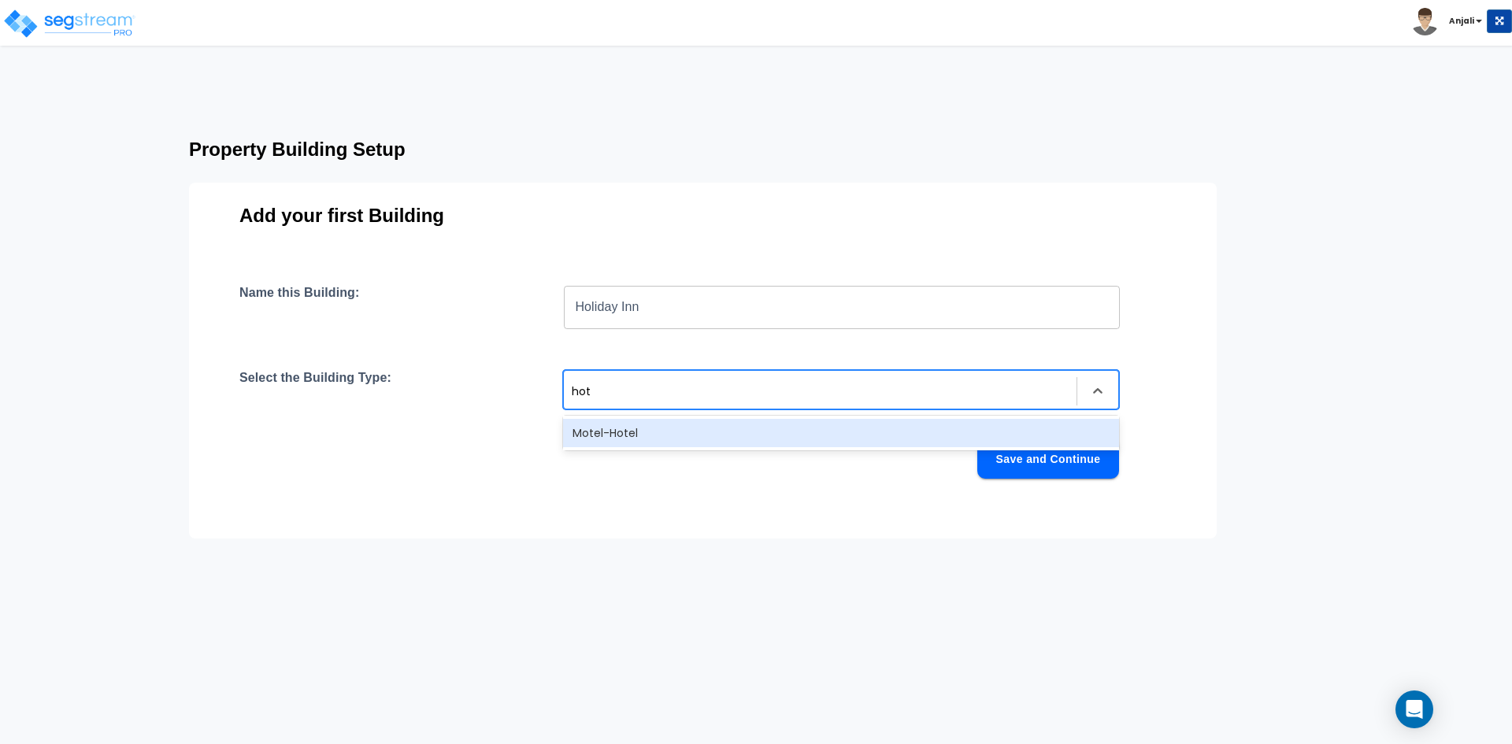
click at [644, 428] on div "Motel-Hotel" at bounding box center [841, 433] width 556 height 28
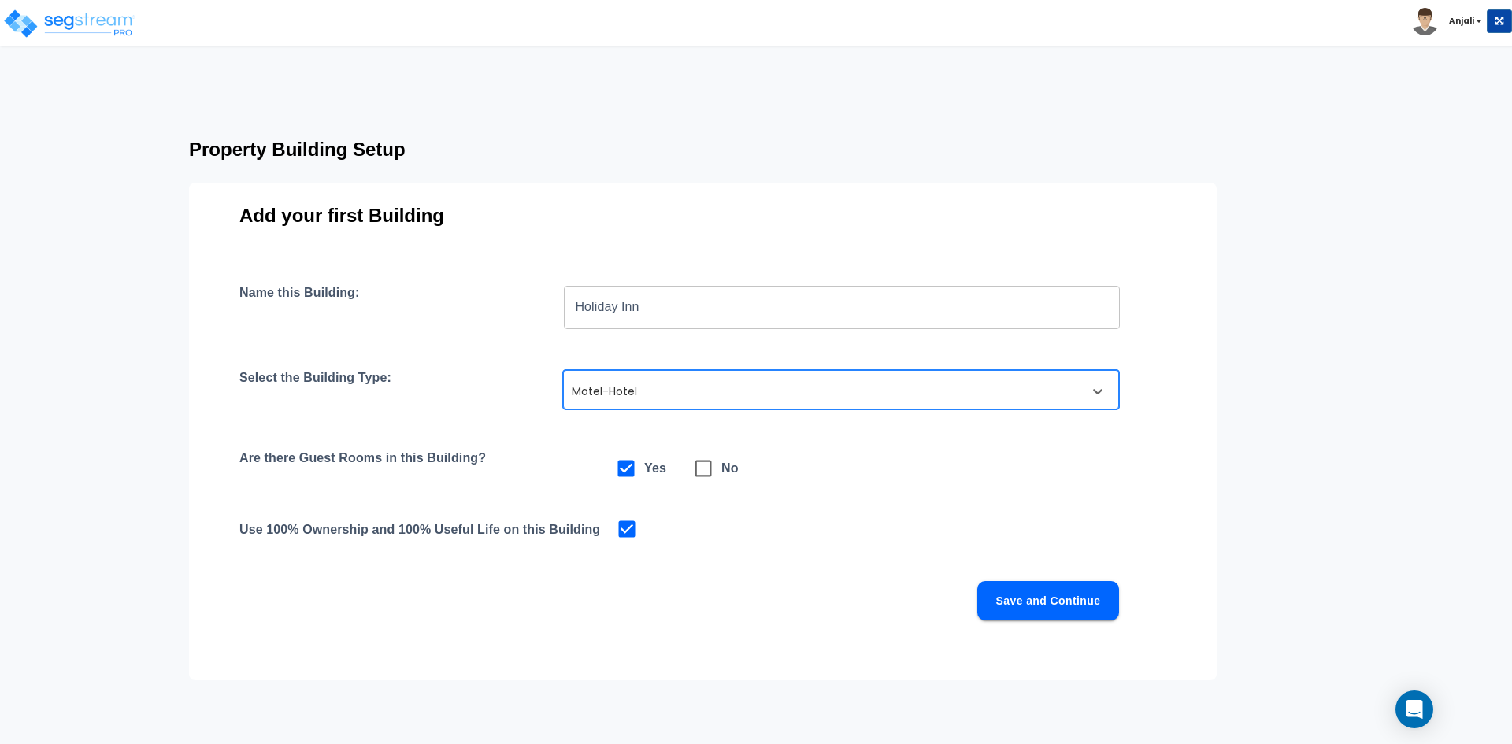
click at [1031, 611] on button "Save and Continue" at bounding box center [1048, 600] width 142 height 39
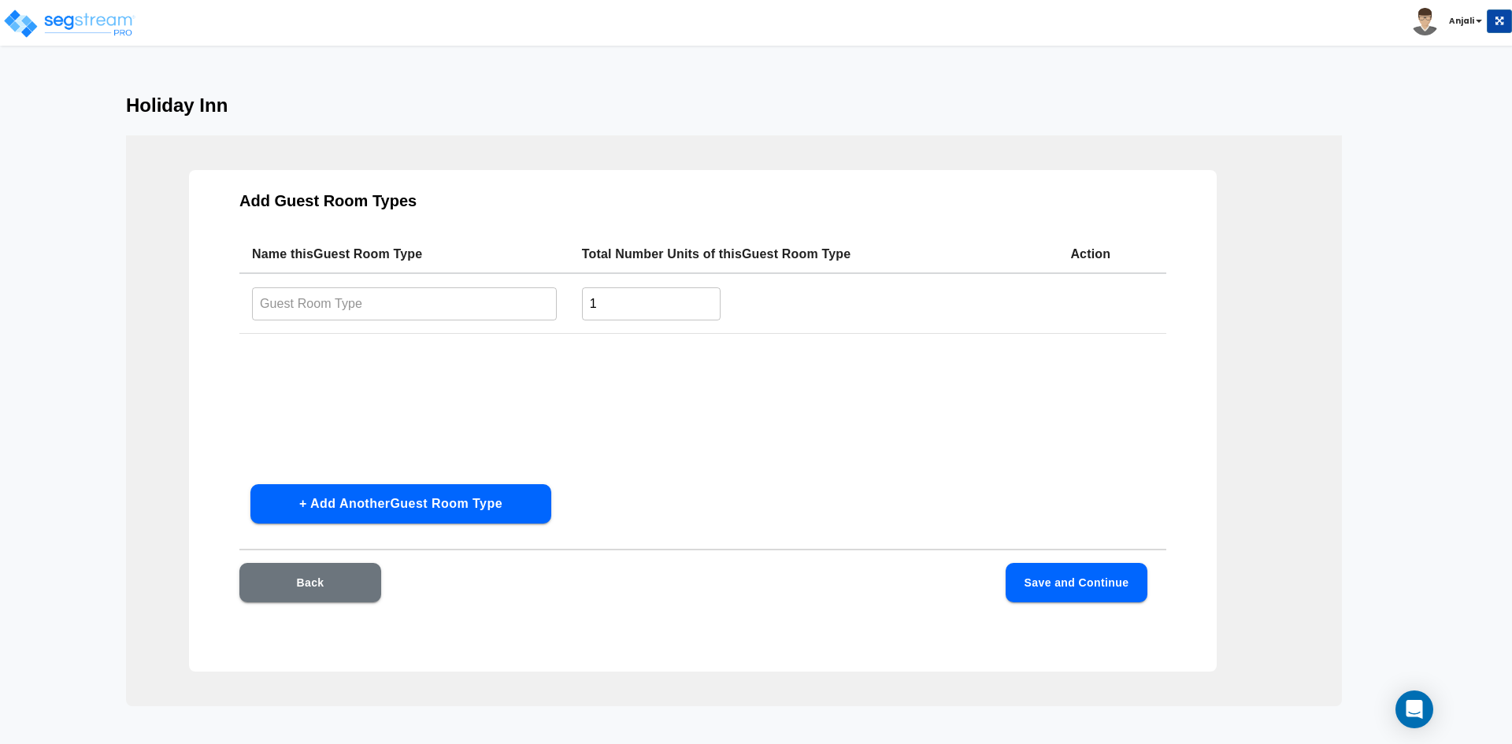
click at [608, 297] on input "1" at bounding box center [651, 304] width 139 height 34
type input "144"
click at [437, 305] on input "text" at bounding box center [404, 304] width 305 height 34
click at [387, 303] on input "text" at bounding box center [404, 304] width 305 height 34
type input "Standard Room"
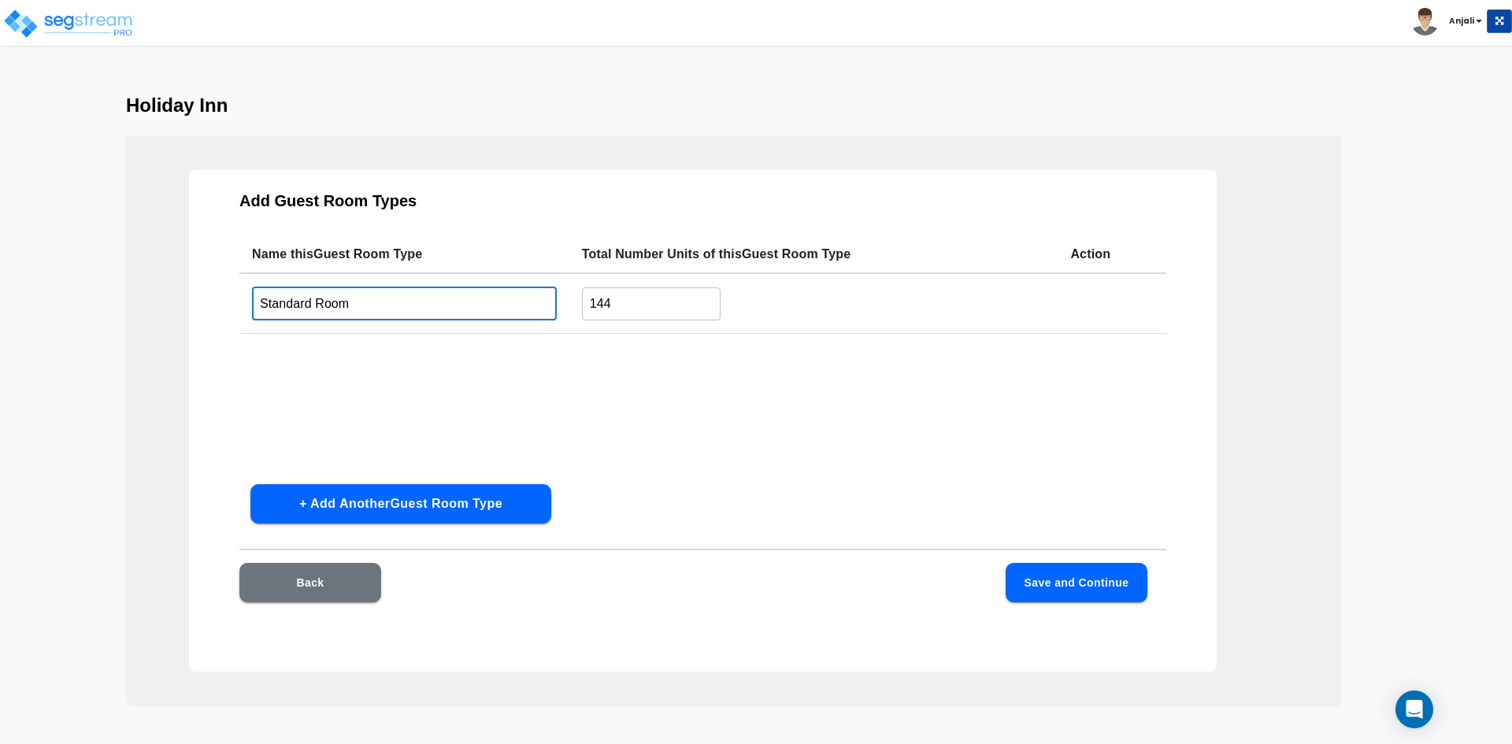
click at [613, 307] on input "144" at bounding box center [651, 304] width 139 height 34
type input "142"
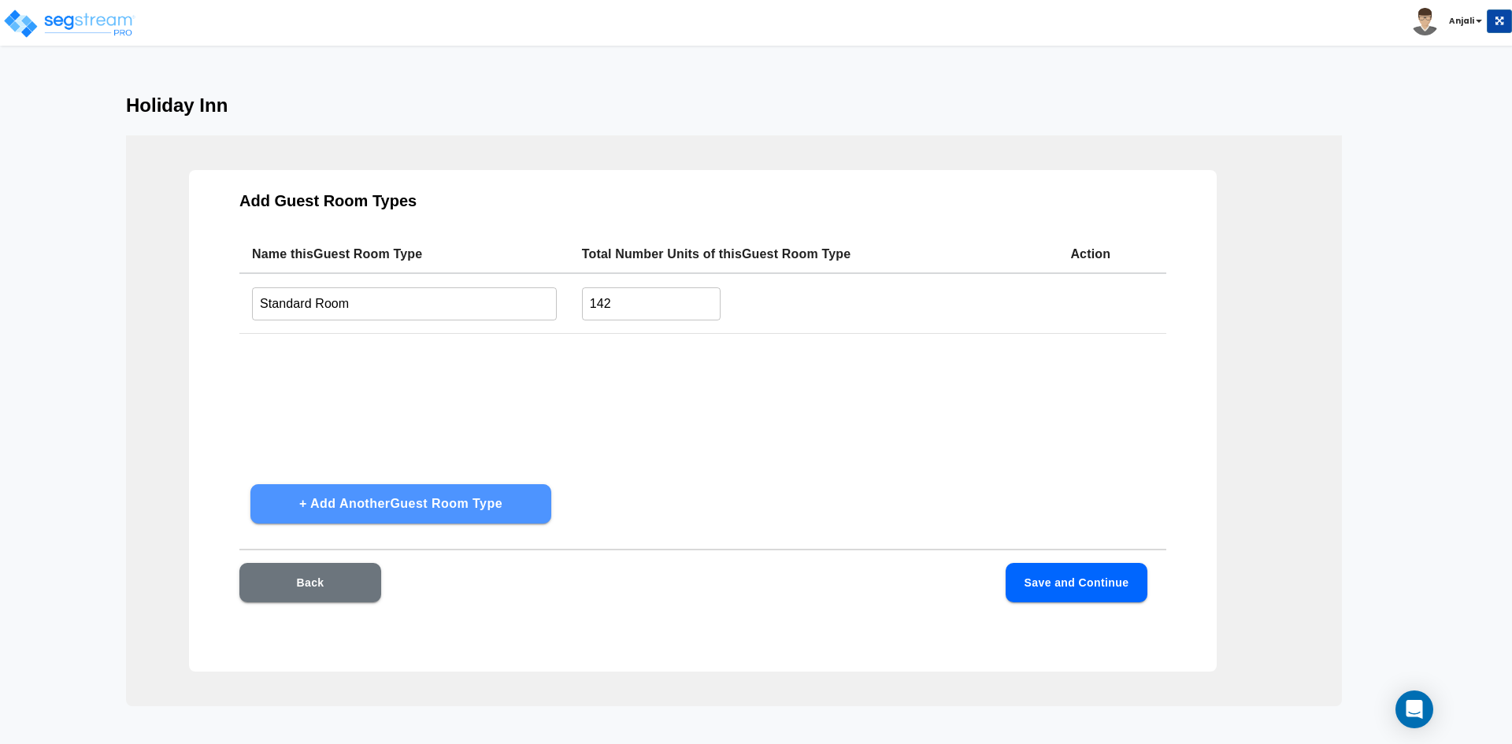
click at [463, 502] on button "+ Add Another Guest Room Type" at bounding box center [400, 503] width 301 height 39
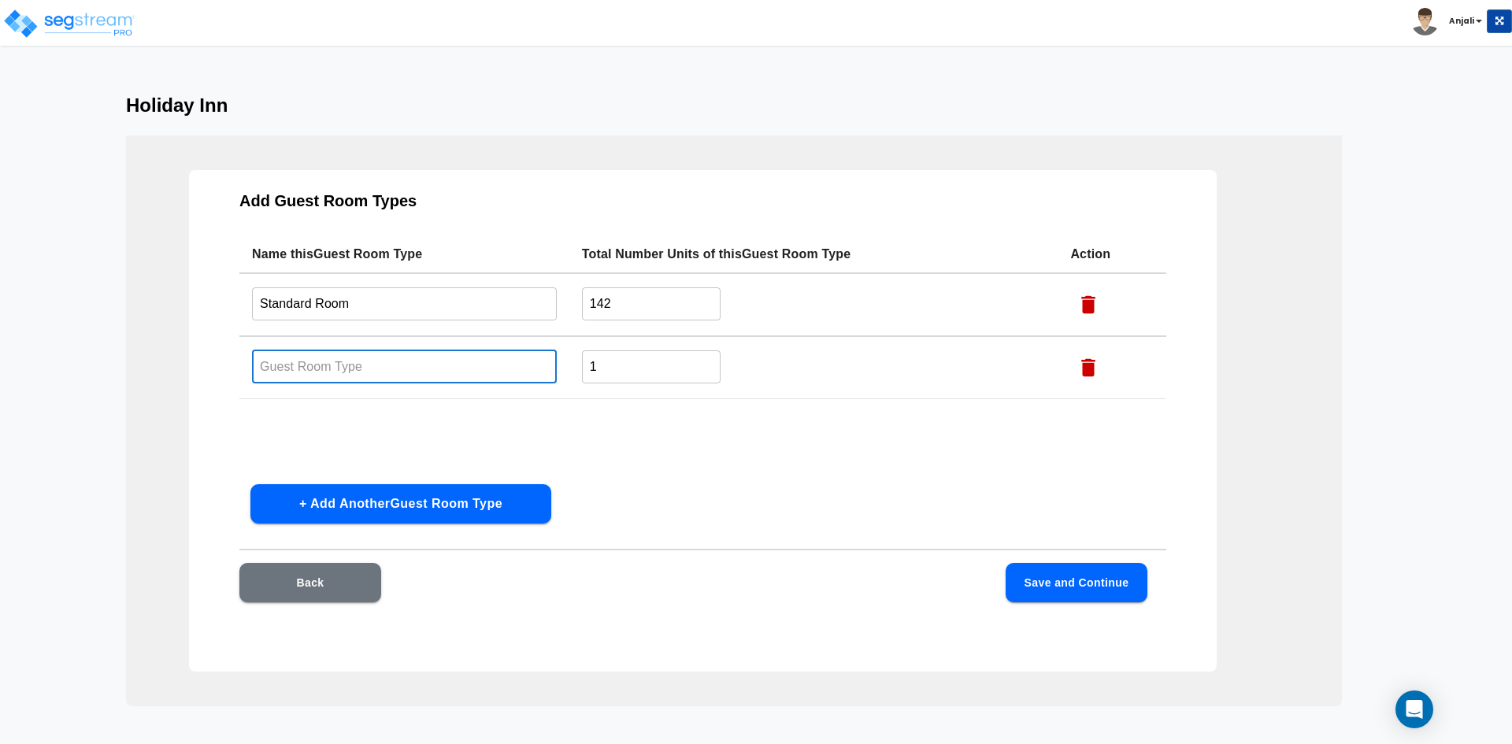
click at [319, 357] on input "text" at bounding box center [404, 367] width 305 height 34
type input "ADA"
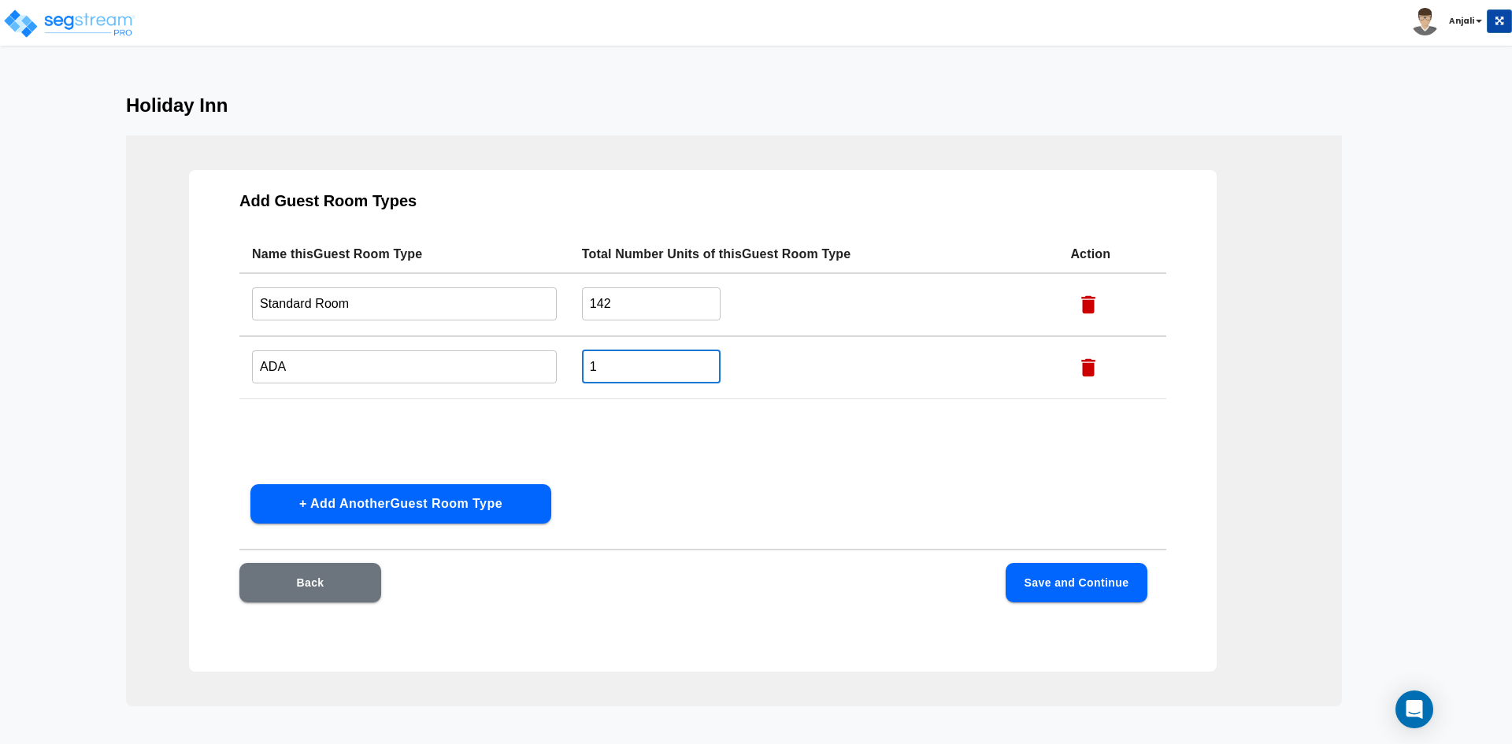
click at [613, 357] on input "1" at bounding box center [651, 367] width 139 height 34
type input "2"
click at [1139, 575] on button "Save and Continue" at bounding box center [1077, 582] width 142 height 39
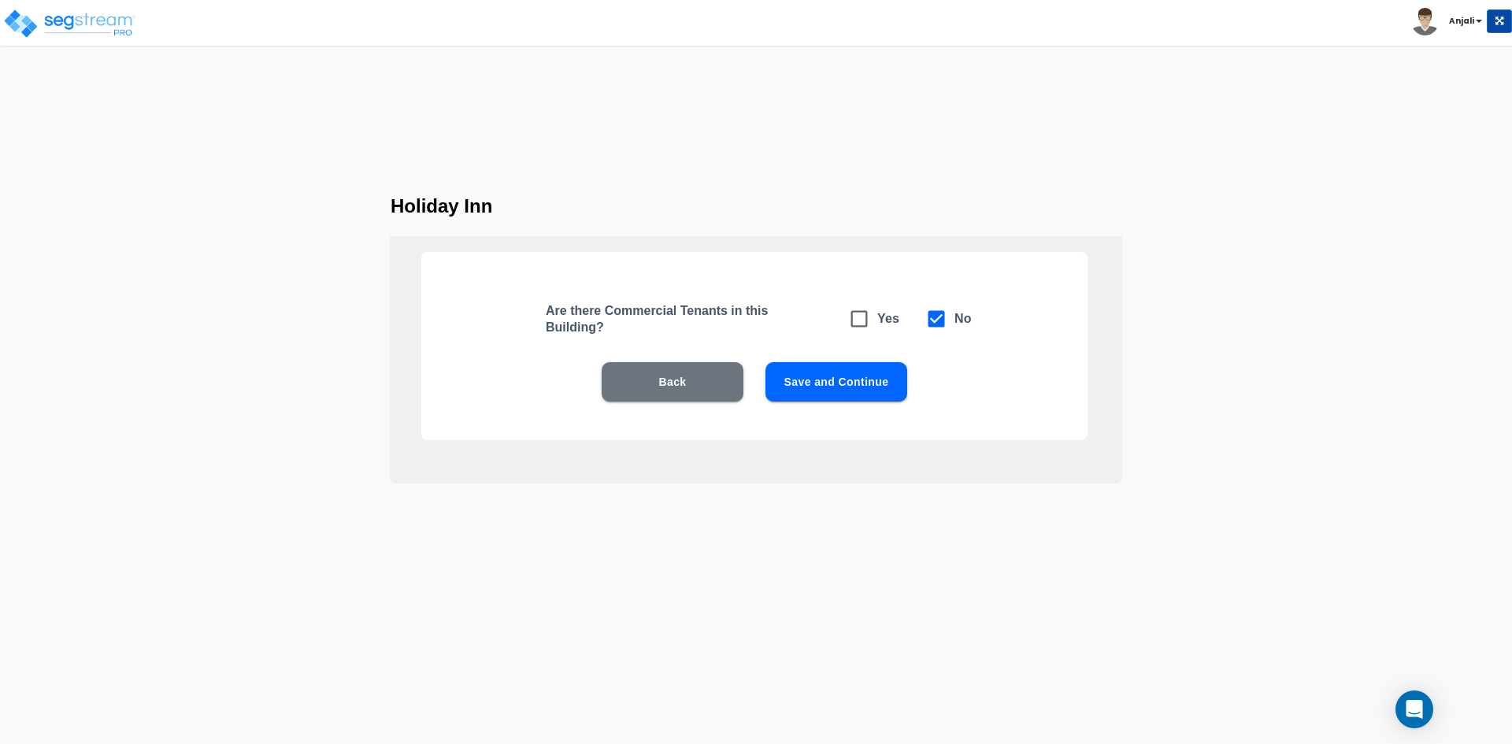
click at [858, 383] on button "Save and Continue" at bounding box center [836, 381] width 142 height 39
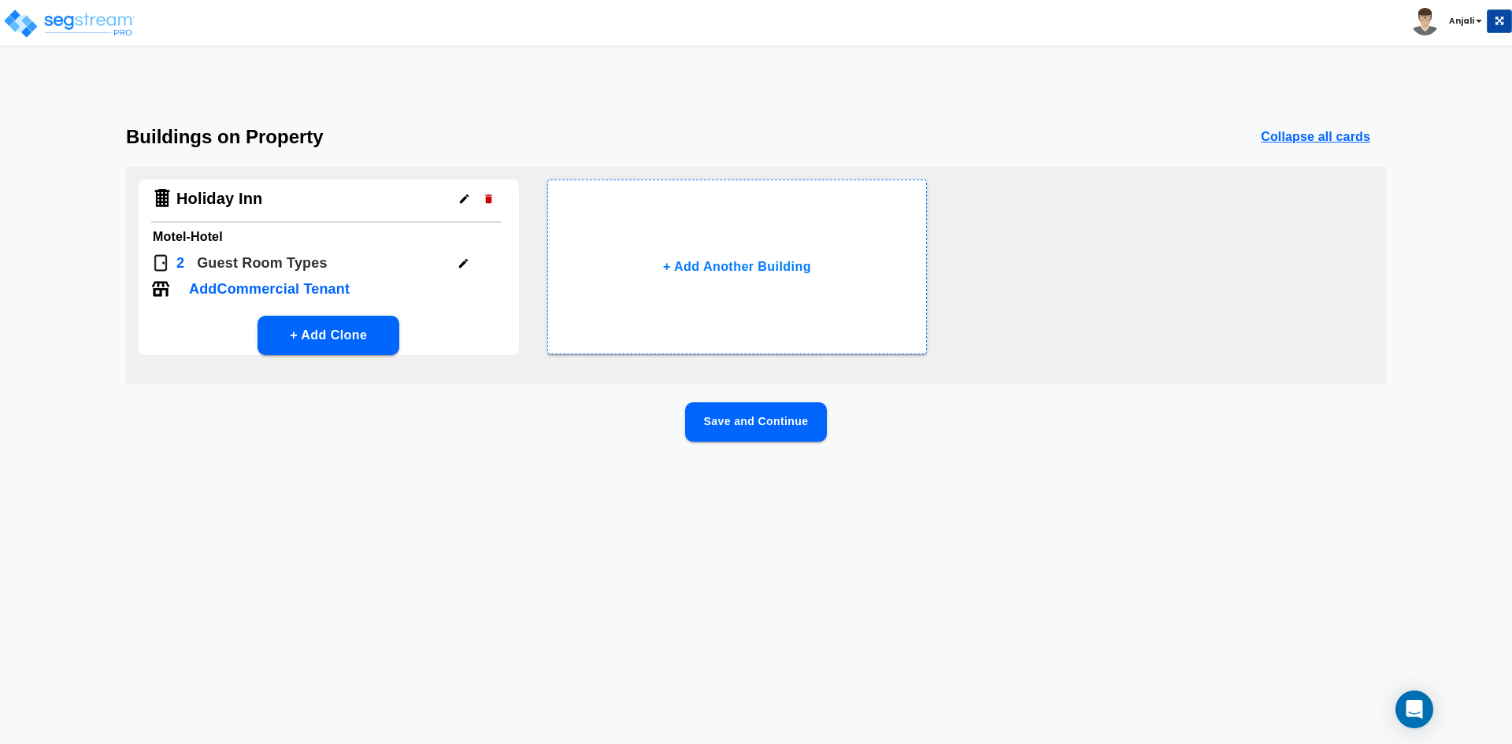
click at [743, 418] on button "Save and Continue" at bounding box center [756, 421] width 142 height 39
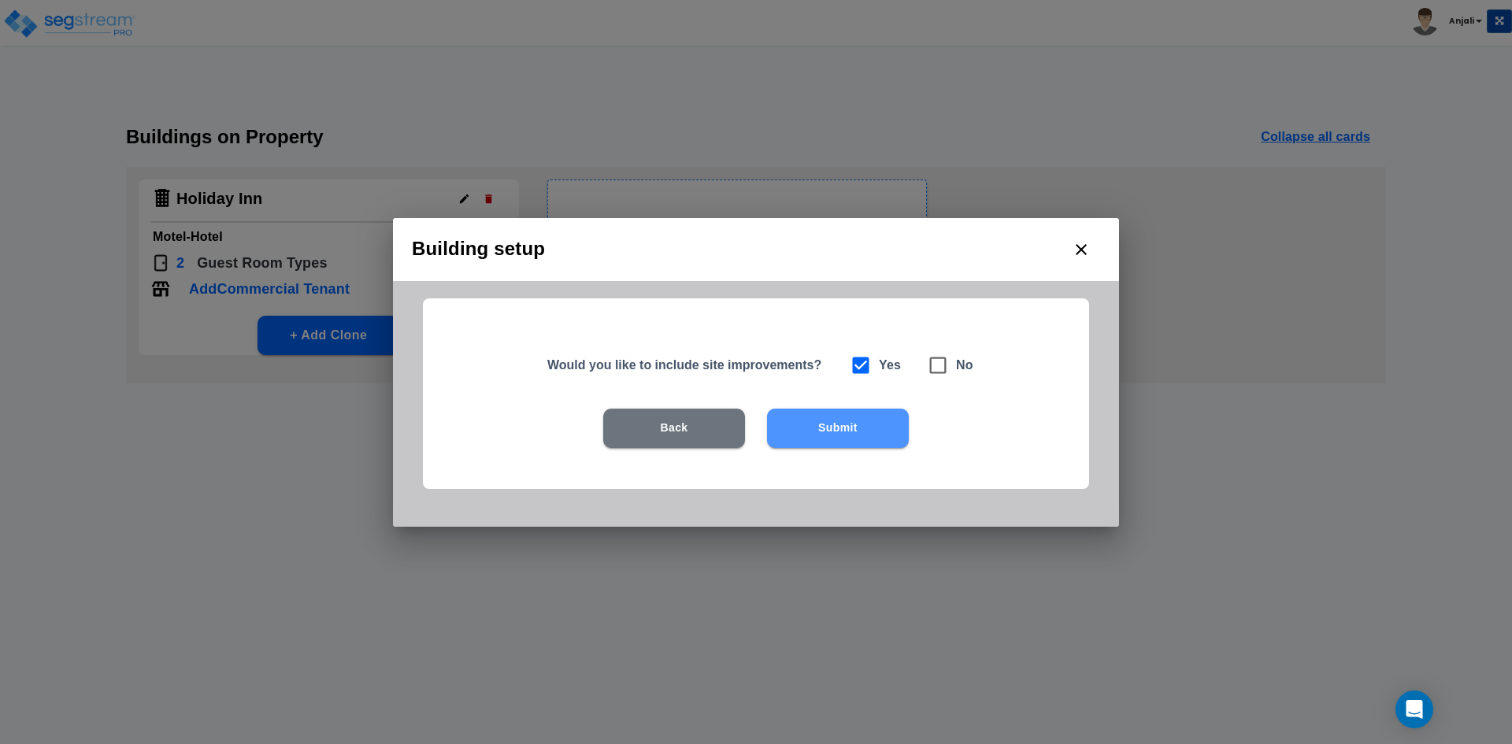
click at [819, 425] on button "Submit" at bounding box center [838, 428] width 142 height 39
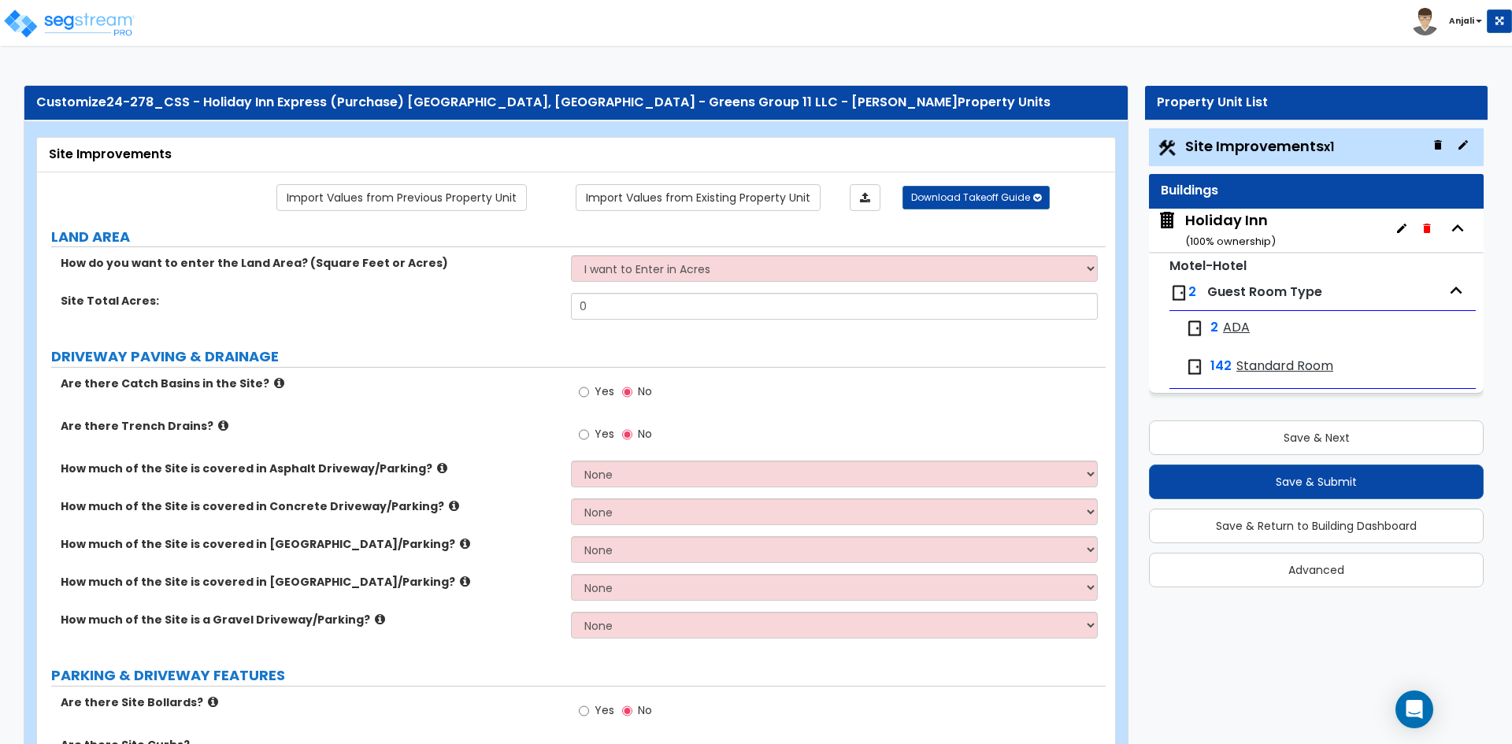
click at [1223, 321] on span "ADA" at bounding box center [1236, 328] width 27 height 18
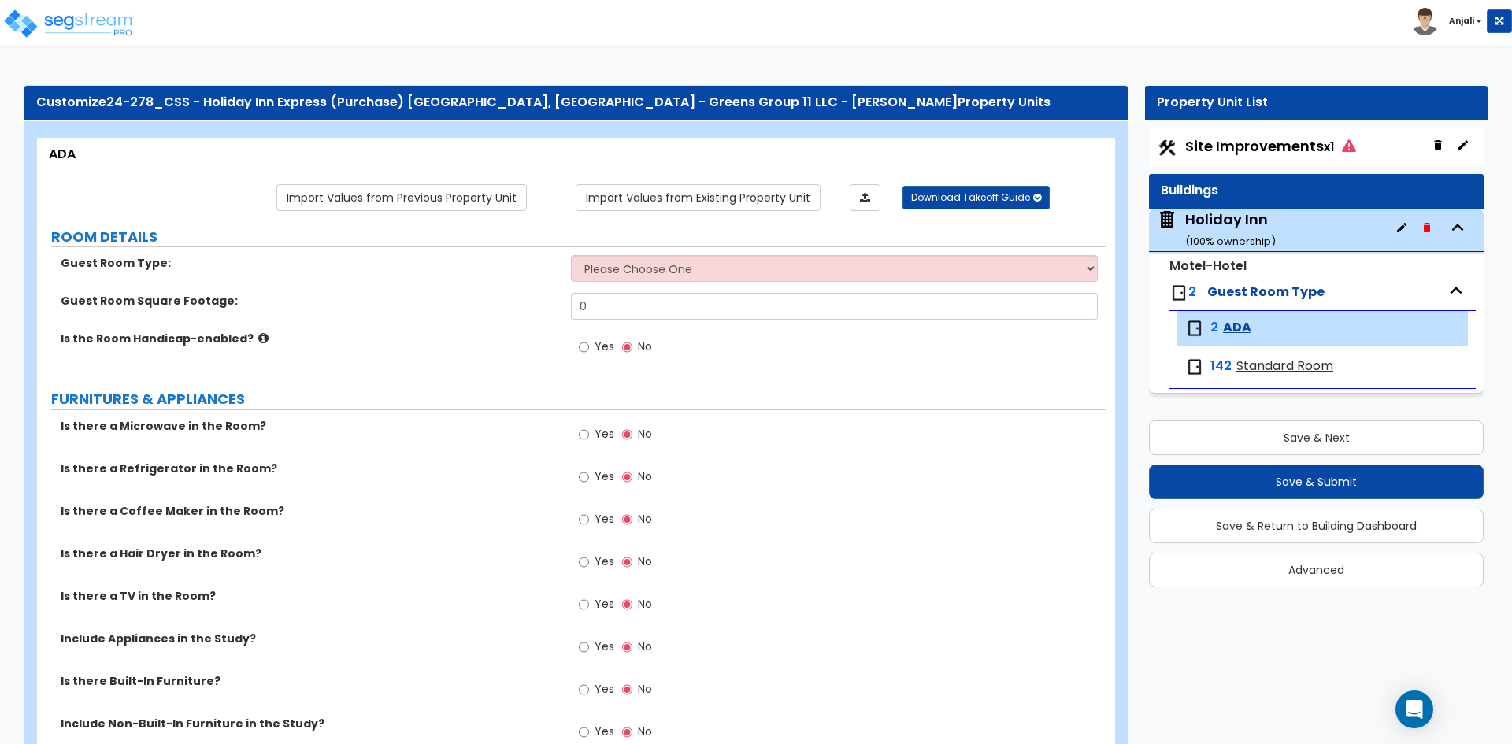
click at [1248, 367] on span "Standard Room" at bounding box center [1284, 366] width 97 height 18
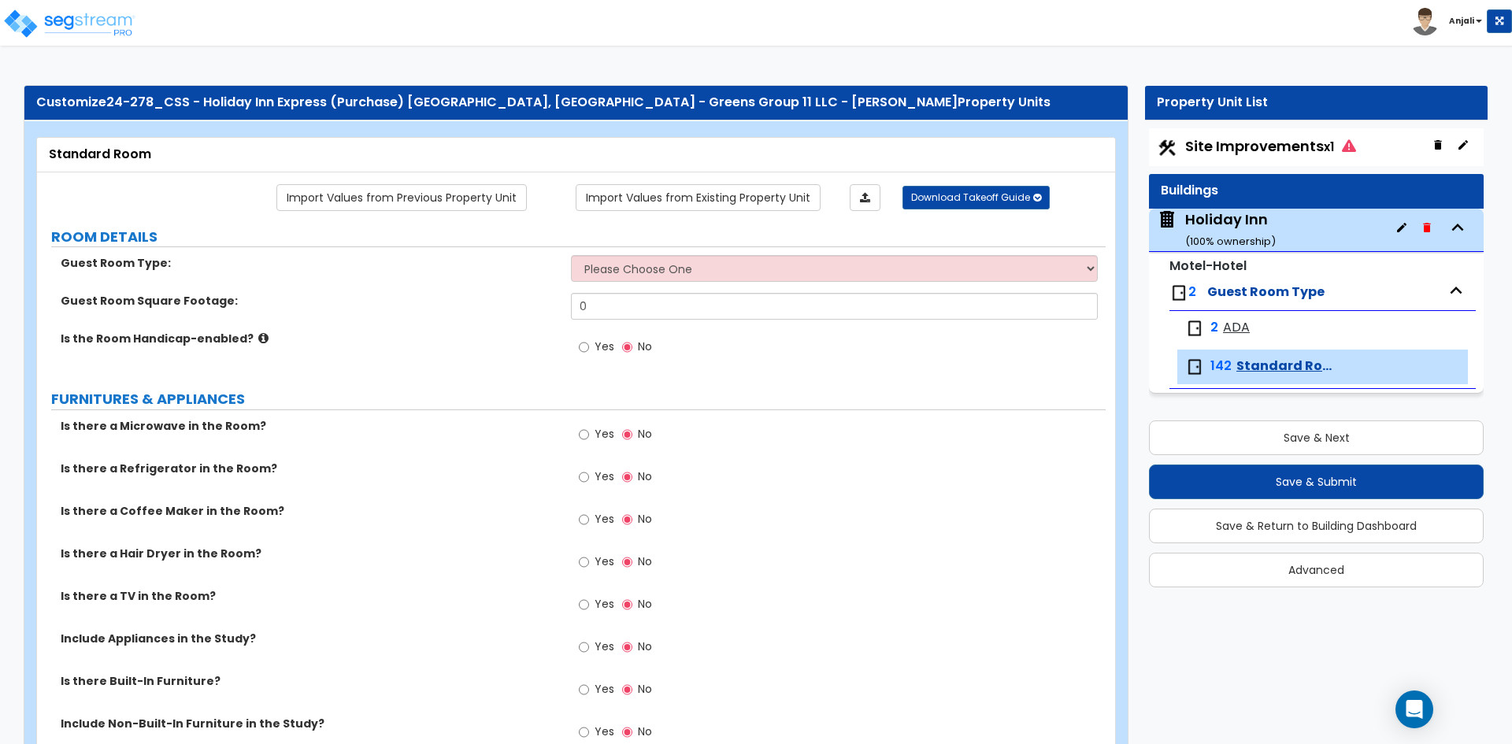
click at [1188, 144] on span "Site Improvements x1" at bounding box center [1270, 146] width 171 height 20
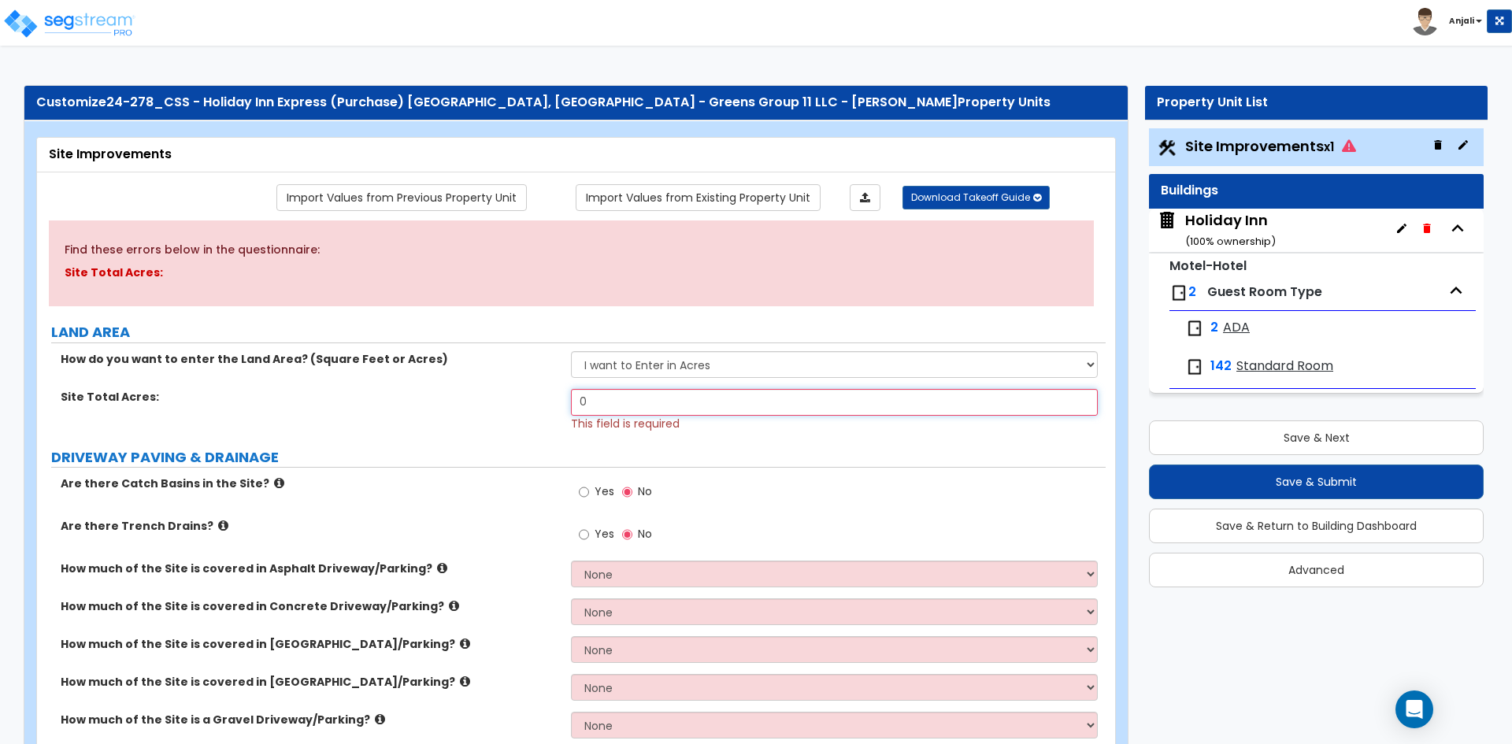
click at [638, 398] on input "0" at bounding box center [834, 402] width 526 height 27
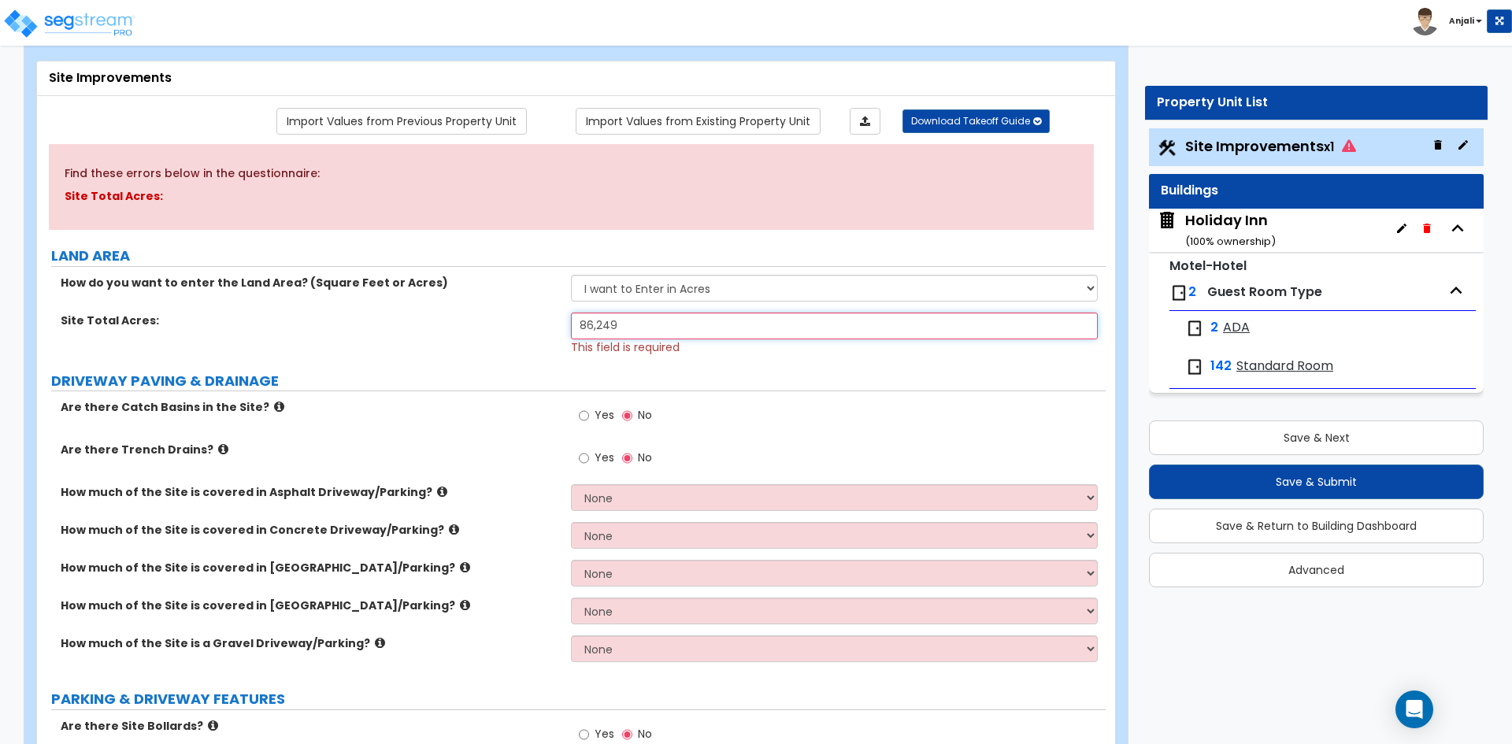
scroll to position [79, 0]
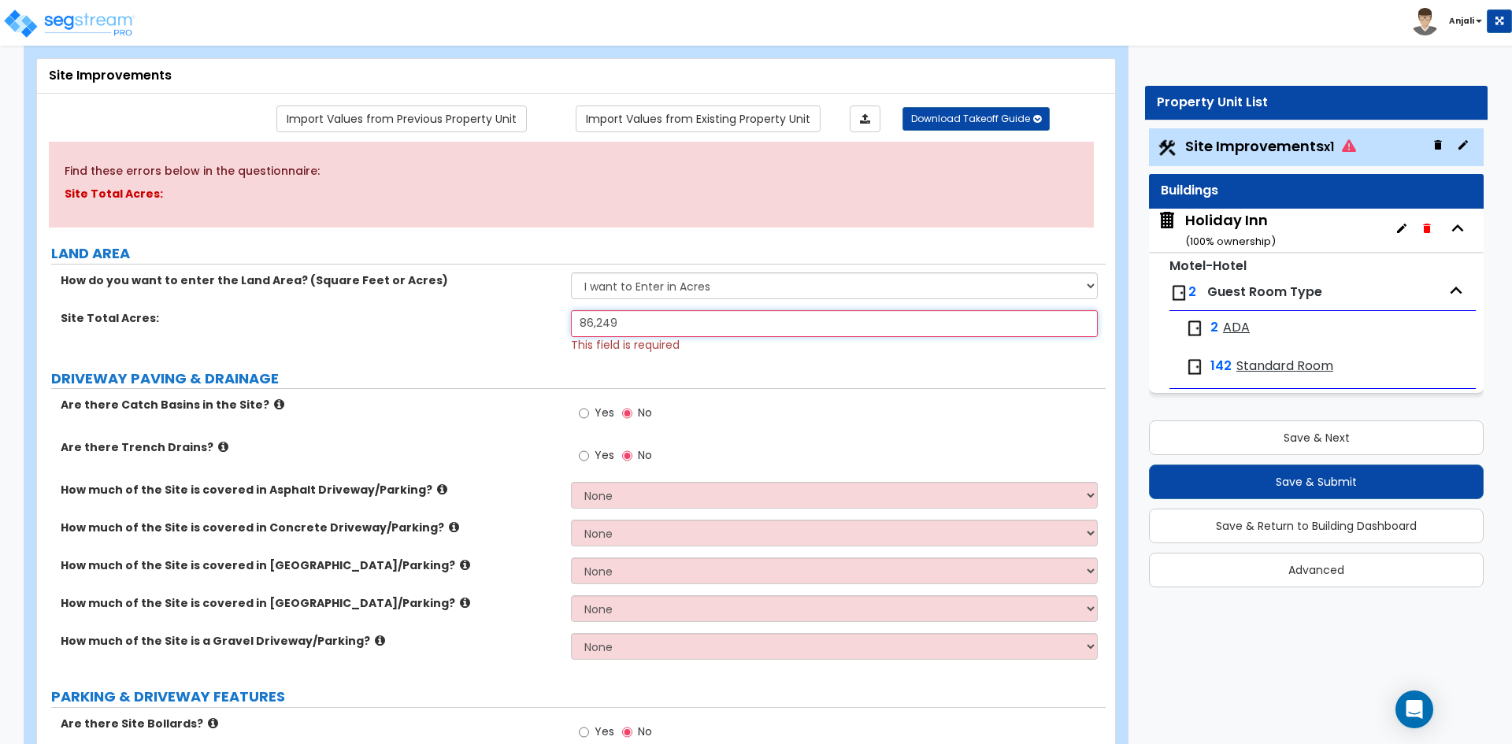
type input "86,249"
click at [585, 414] on input "Yes" at bounding box center [584, 413] width 10 height 17
radio input "true"
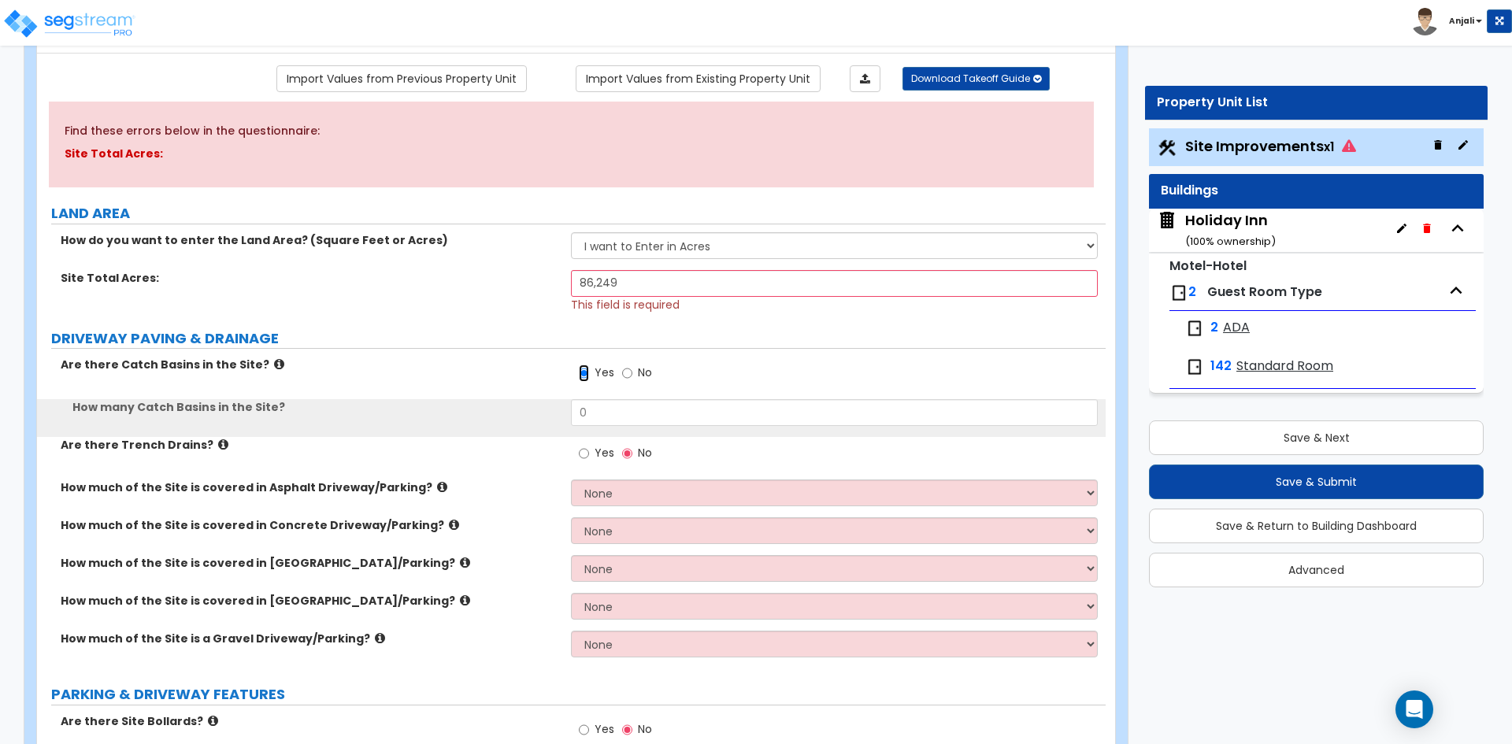
scroll to position [157, 0]
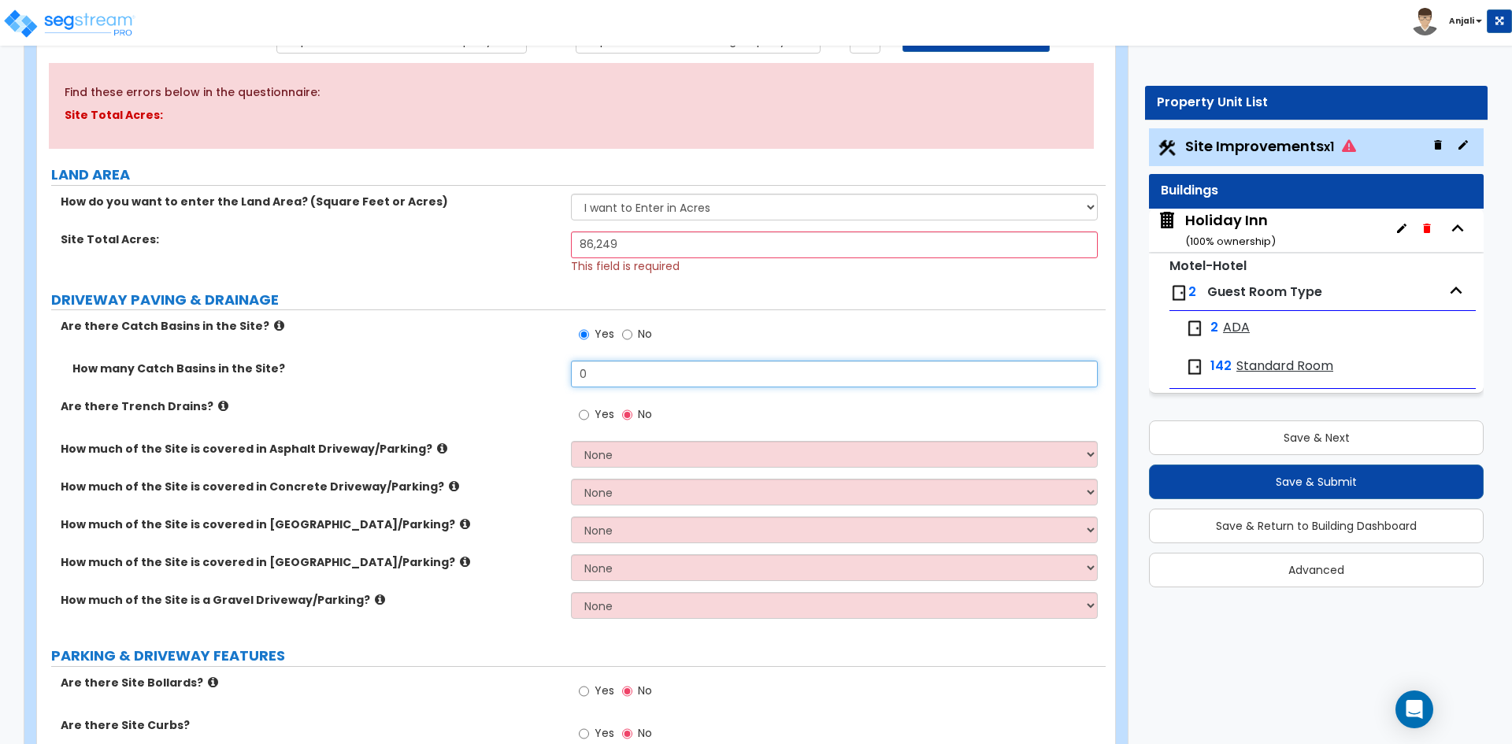
click at [620, 380] on input "0" at bounding box center [834, 374] width 526 height 27
type input "12"
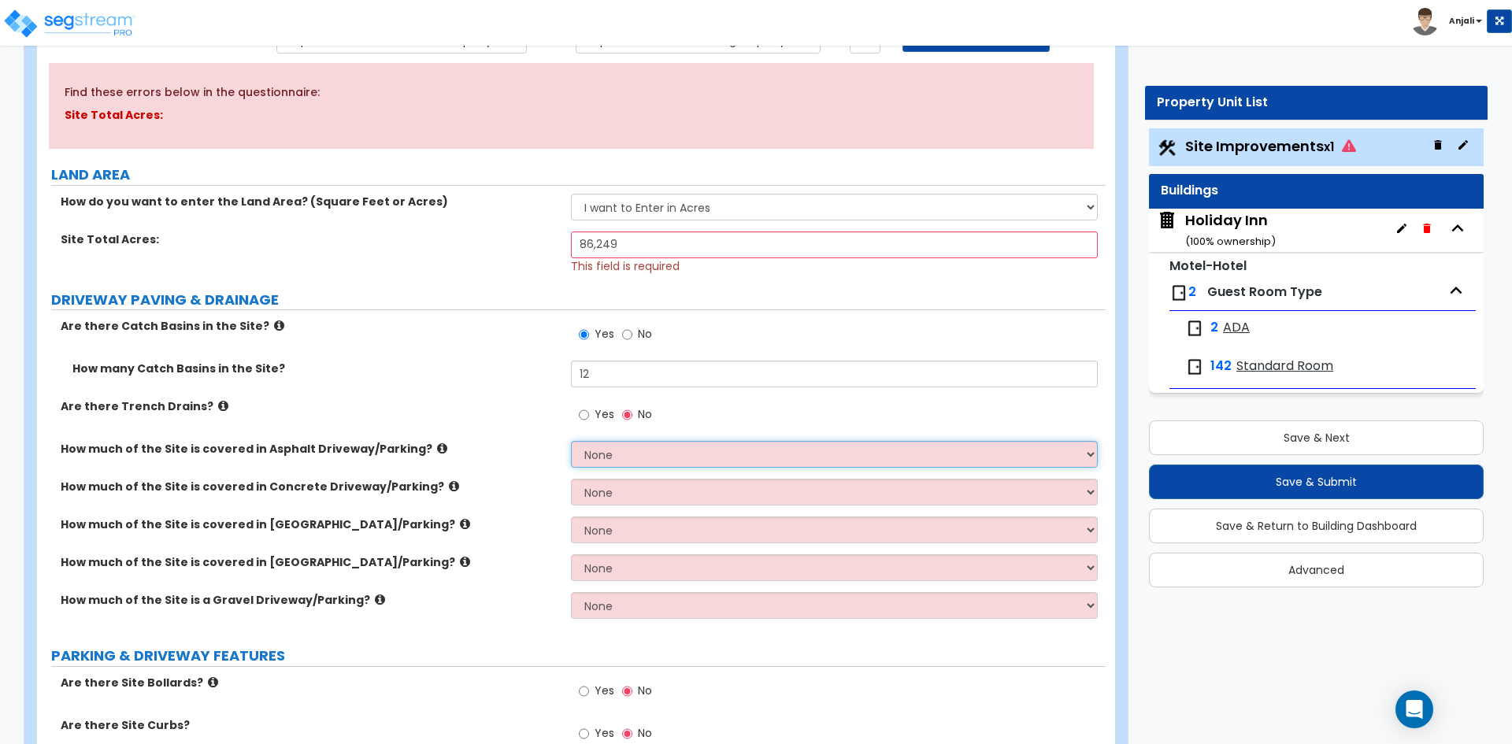
click at [632, 454] on select "None I want to Enter an Approximate Percentage I want to Enter the Square Foota…" at bounding box center [834, 454] width 526 height 27
select select "2"
click at [571, 441] on select "None I want to Enter an Approximate Percentage I want to Enter the Square Foota…" at bounding box center [834, 454] width 526 height 27
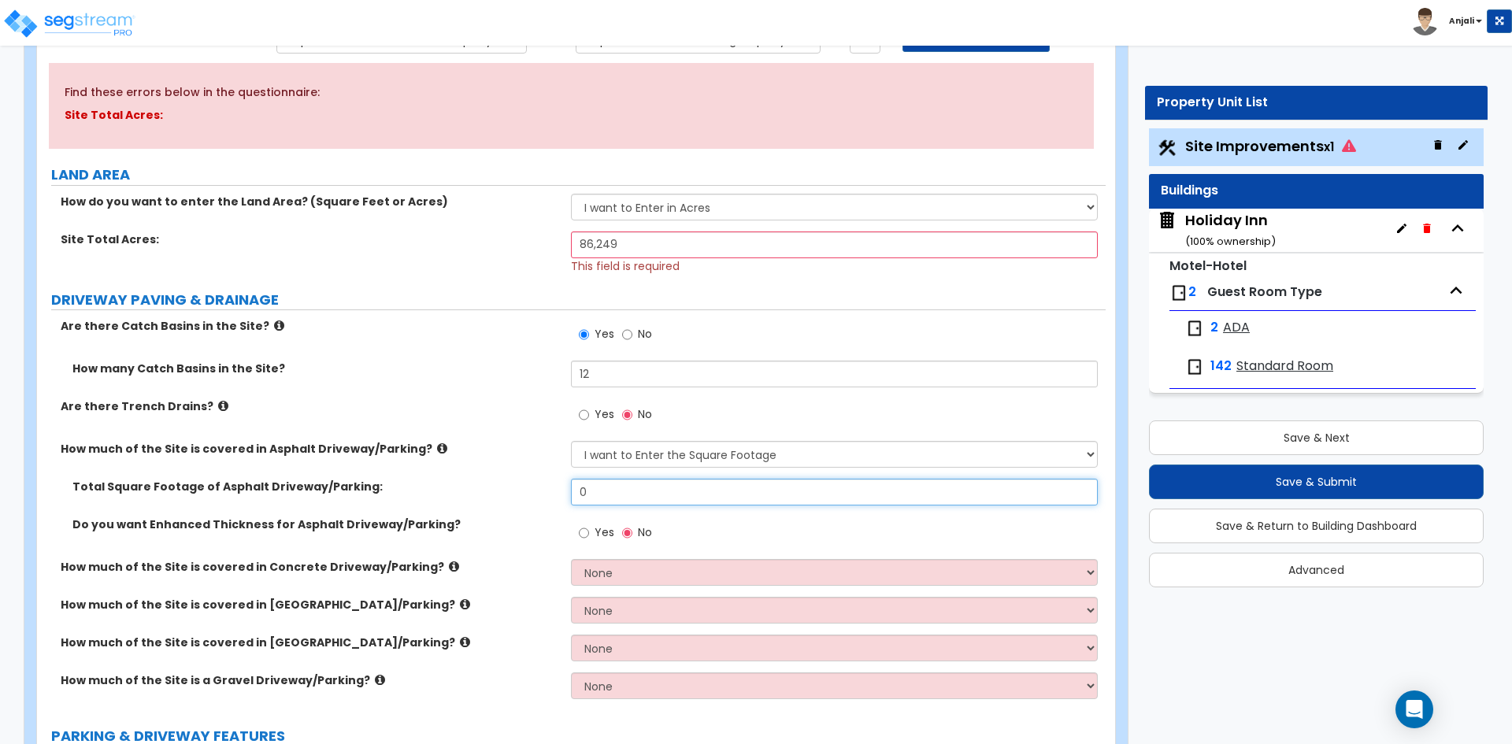
click at [643, 492] on input "0" at bounding box center [834, 492] width 526 height 27
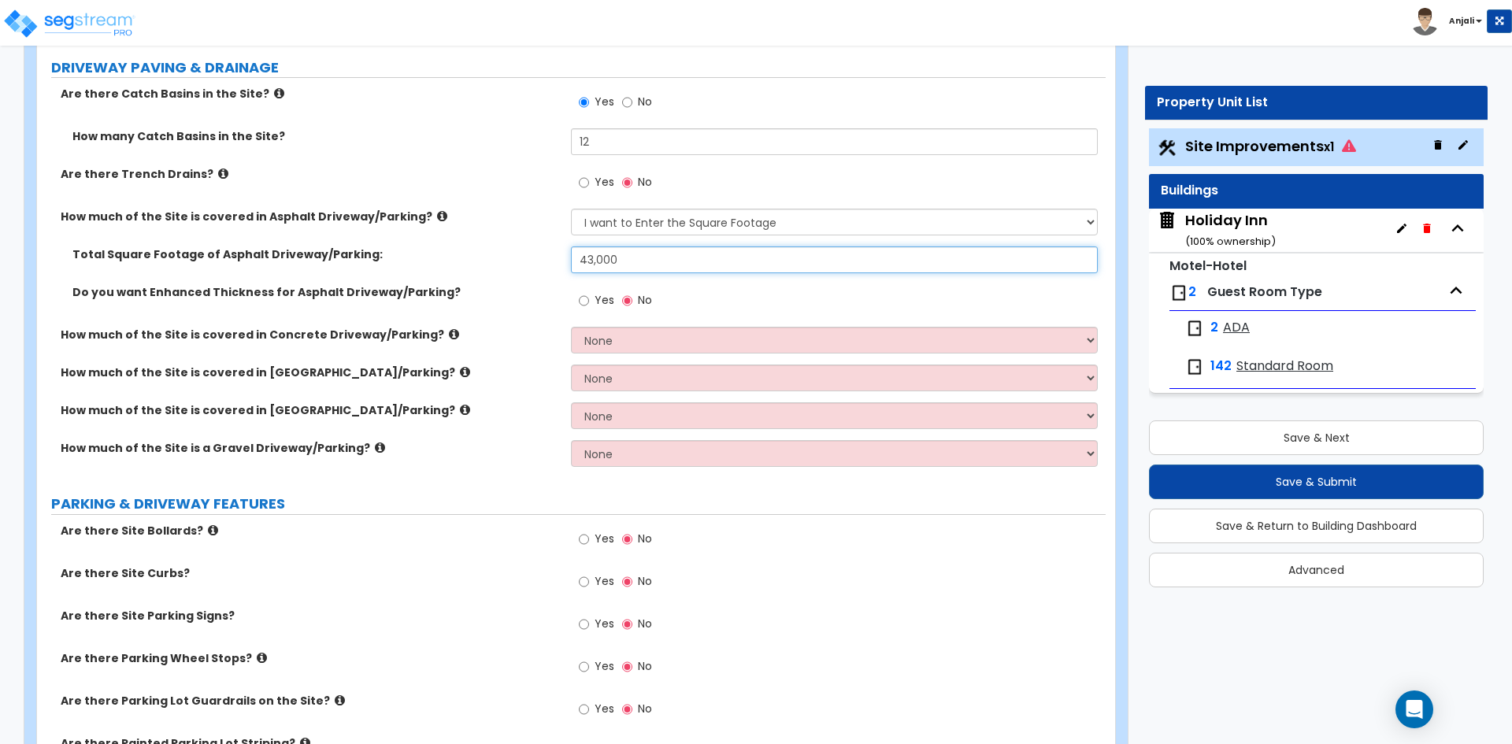
scroll to position [472, 0]
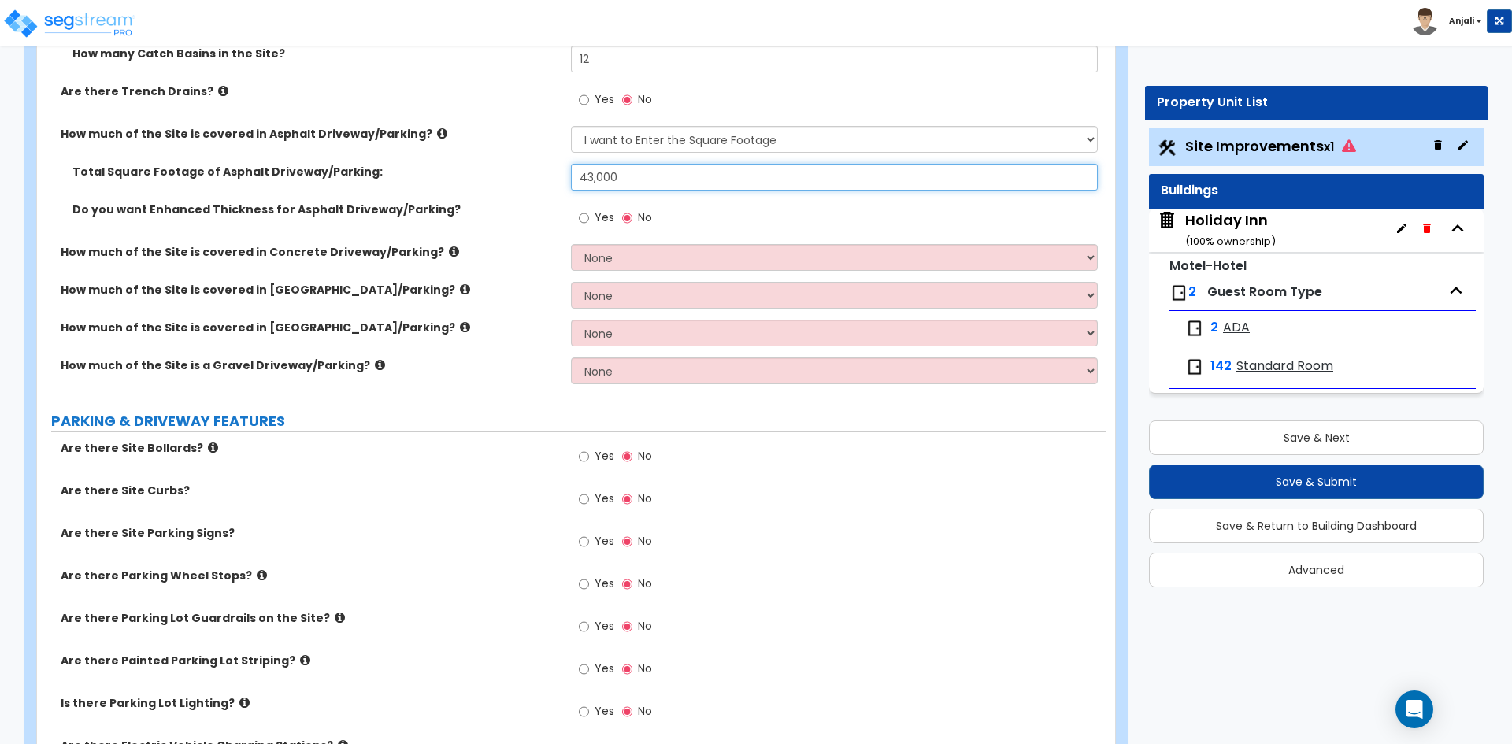
type input "43,000"
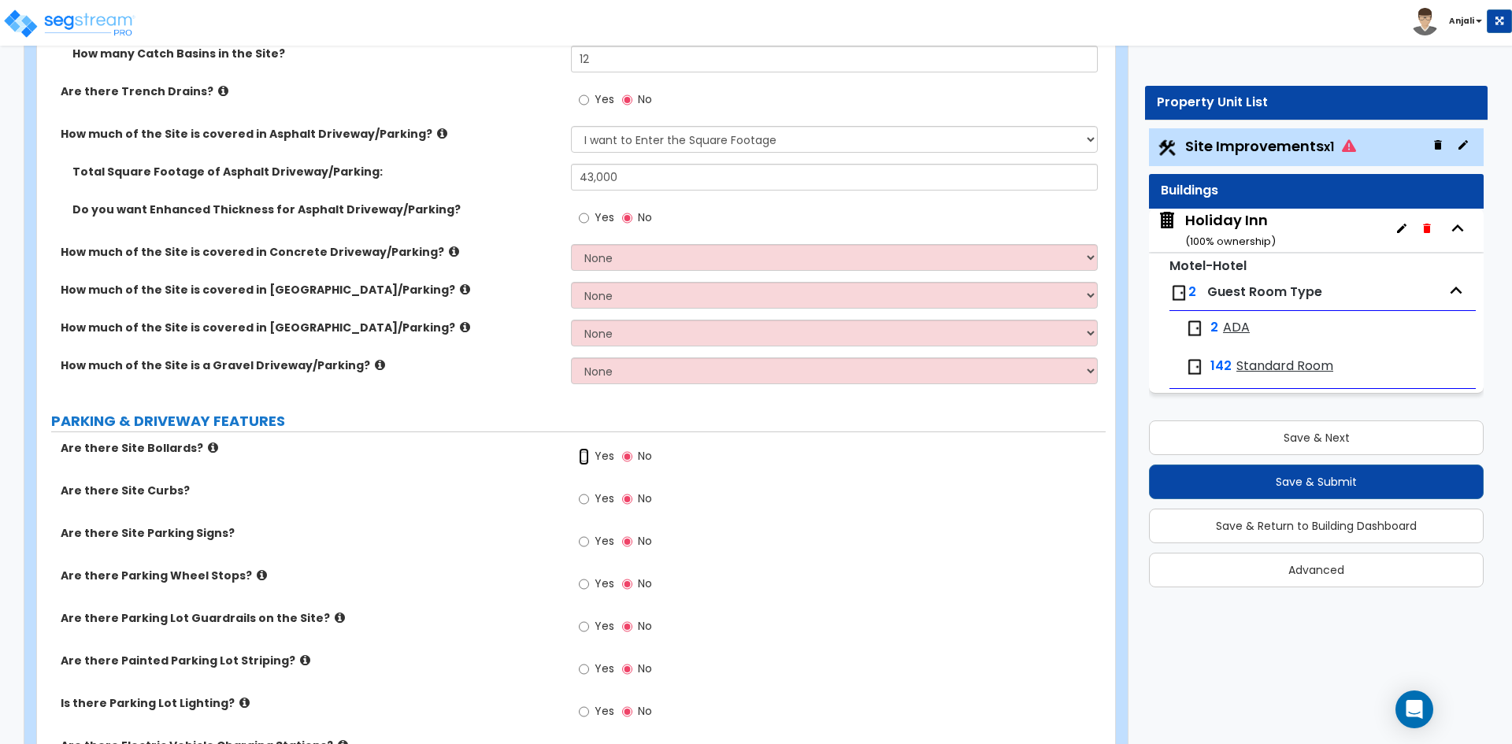
click at [586, 455] on input "Yes" at bounding box center [584, 456] width 10 height 17
radio input "true"
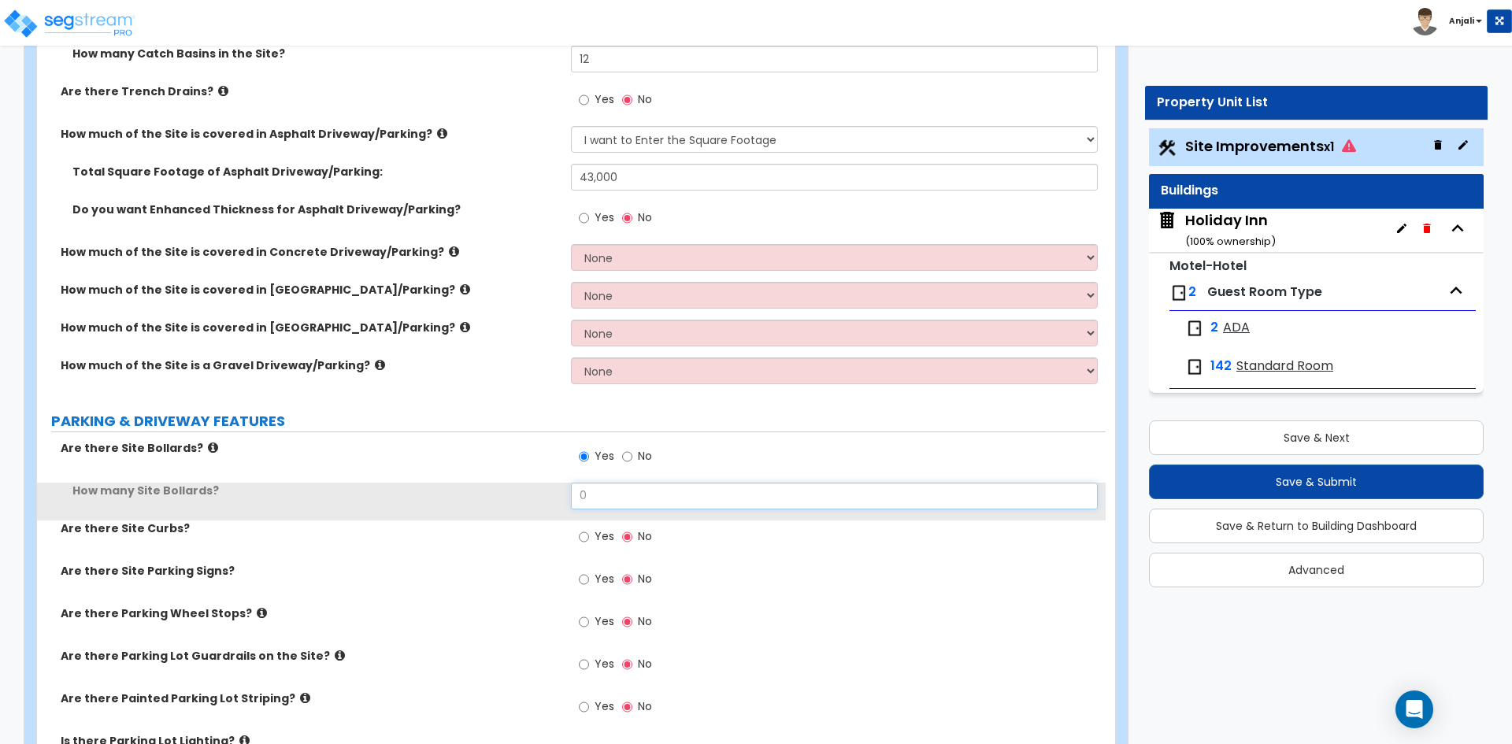
click at [612, 494] on input "0" at bounding box center [834, 496] width 526 height 27
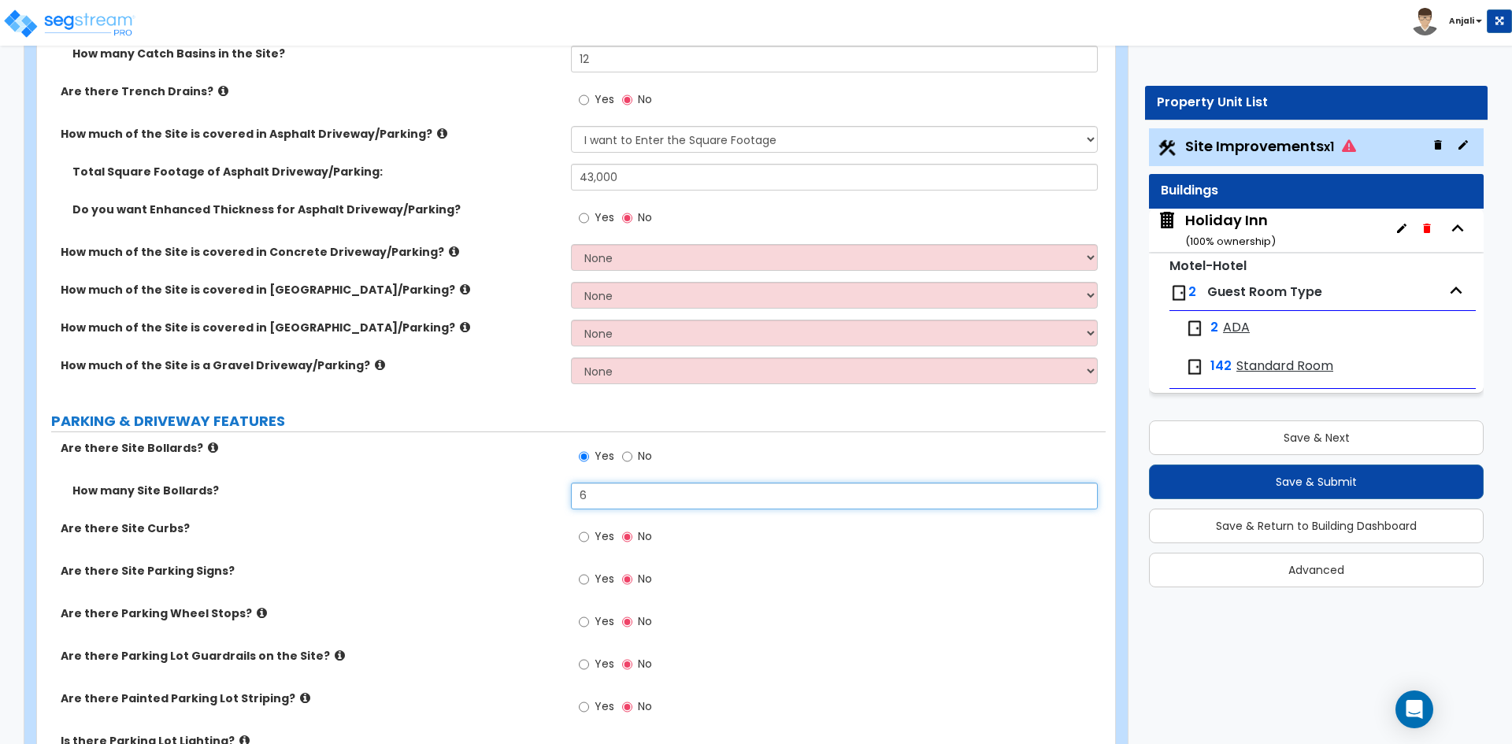
type input "6"
click at [590, 534] on label "Yes" at bounding box center [596, 538] width 35 height 27
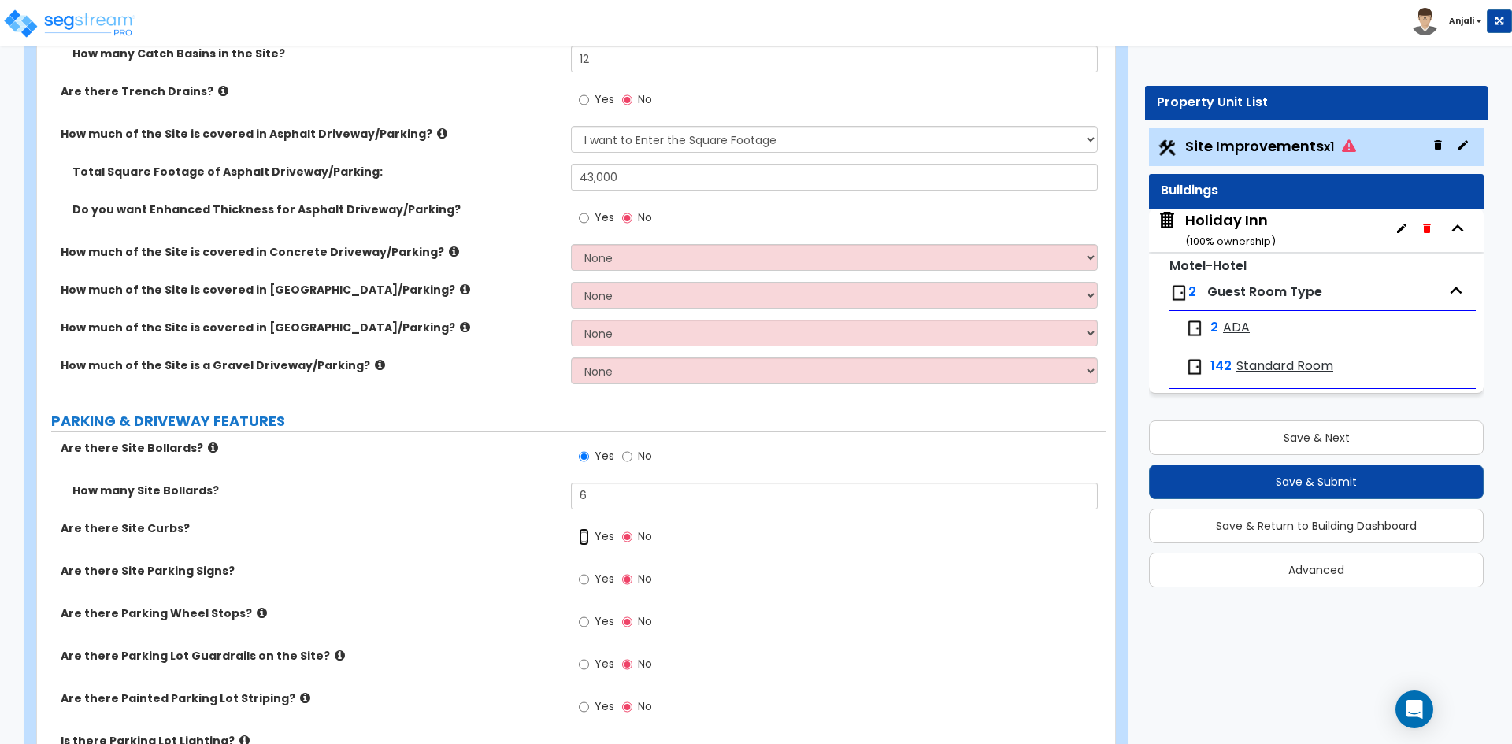
click at [589, 534] on input "Yes" at bounding box center [584, 536] width 10 height 17
radio input "true"
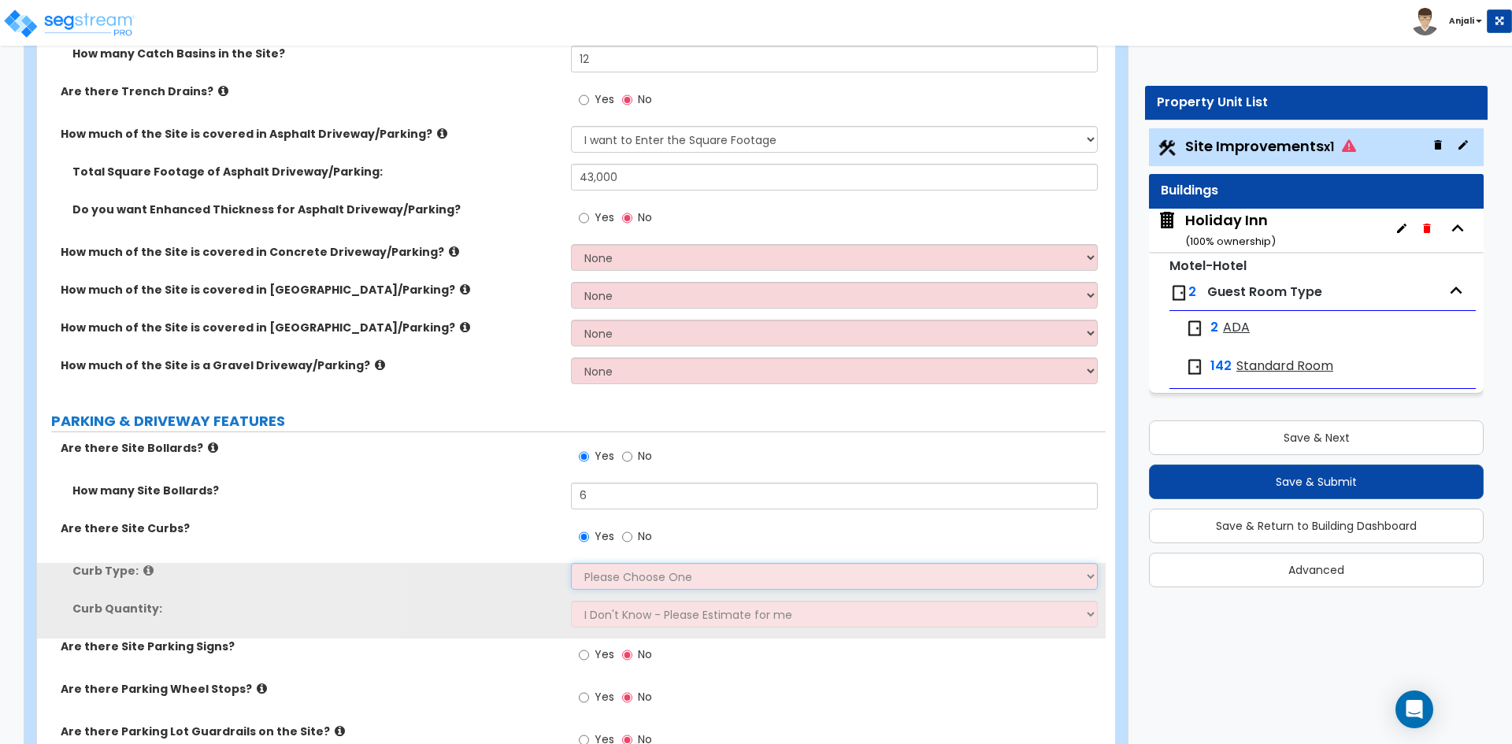
click at [635, 587] on select "Please Choose One Curb (Only) Curb & Gutter Asphalt Berm" at bounding box center [834, 576] width 526 height 27
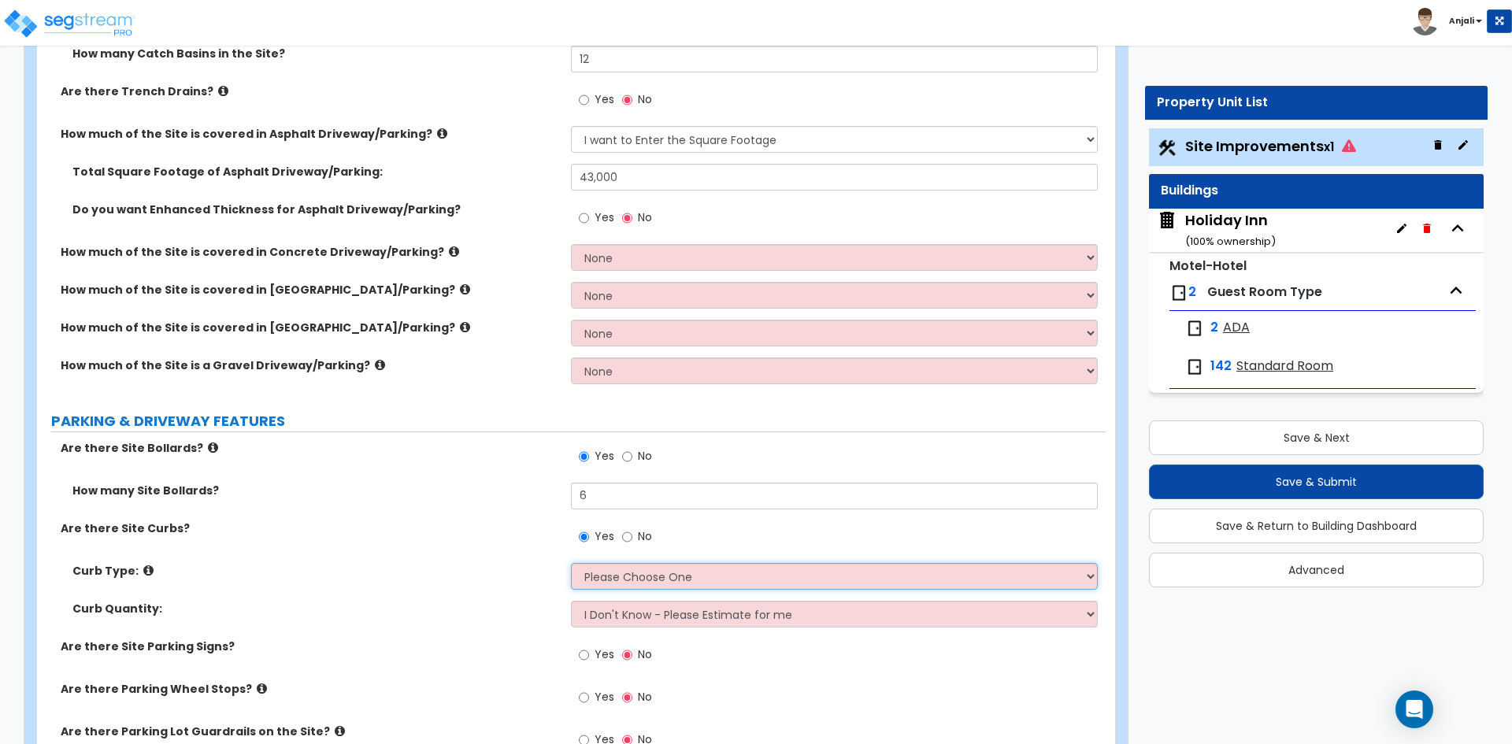
select select "1"
click at [571, 563] on select "Please Choose One Curb (Only) Curb & Gutter Asphalt Berm" at bounding box center [834, 576] width 526 height 27
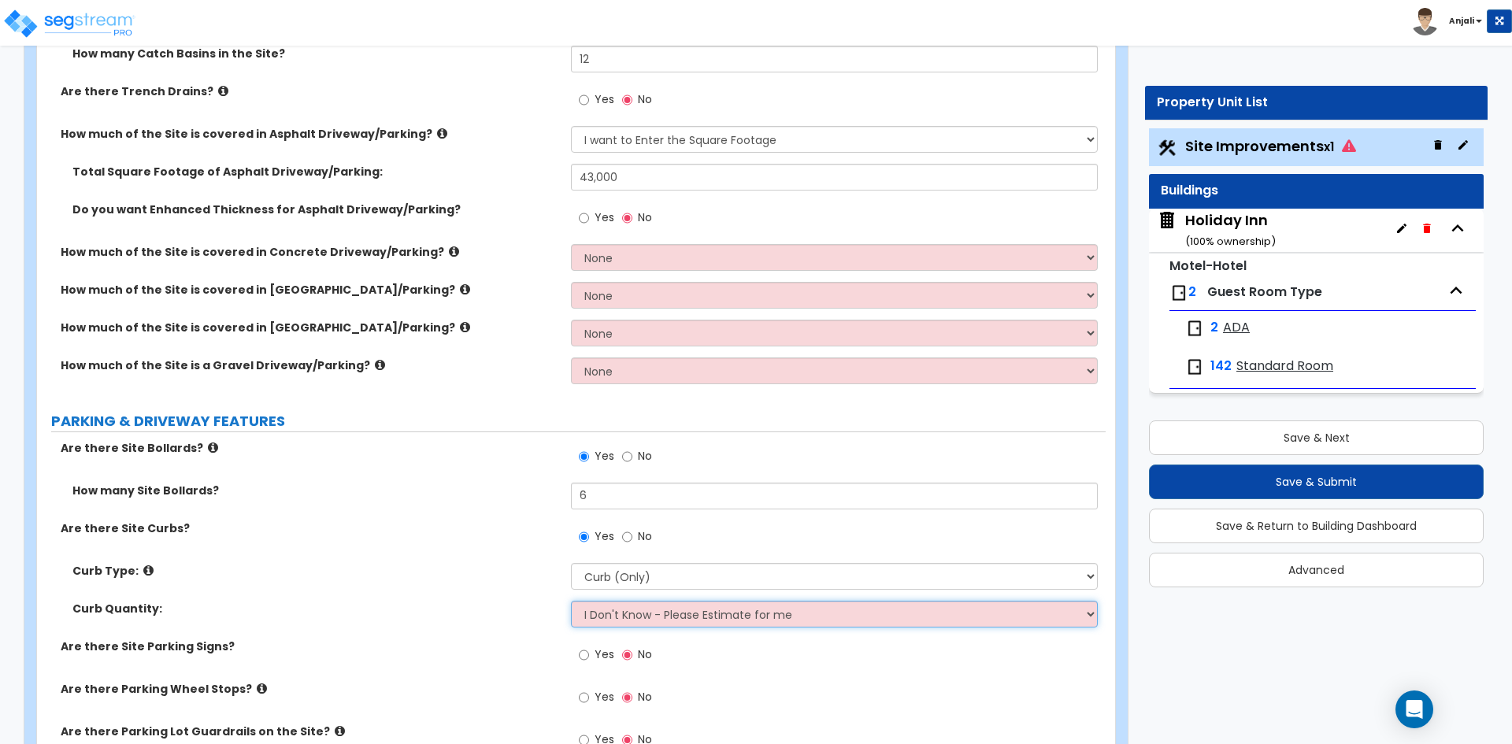
click at [643, 619] on select "I Don't Know - Please Estimate for me I want to Enter the LF" at bounding box center [834, 614] width 526 height 27
select select "1"
click at [571, 601] on select "I Don't Know - Please Estimate for me I want to Enter the LF" at bounding box center [834, 614] width 526 height 27
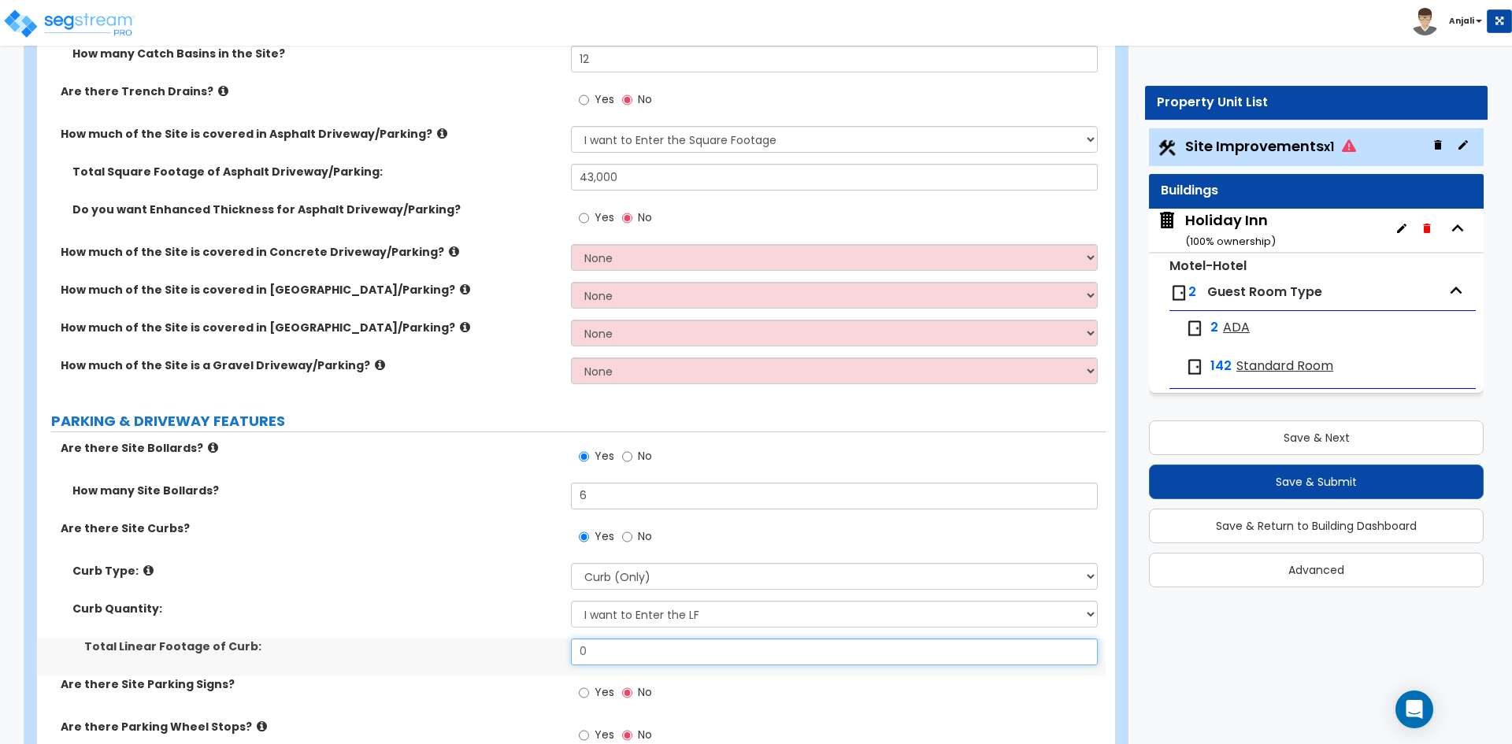
click at [617, 644] on input "0" at bounding box center [834, 652] width 526 height 27
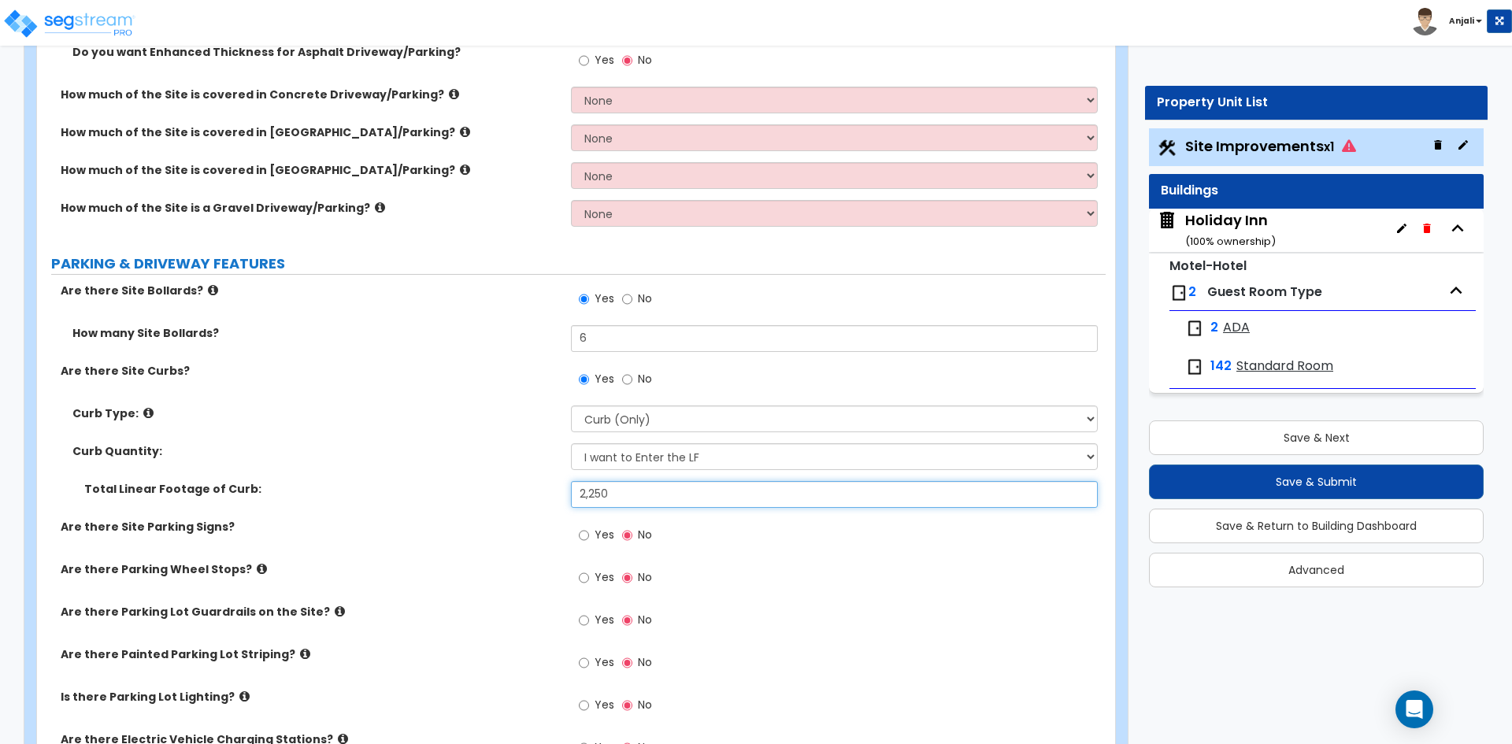
scroll to position [709, 0]
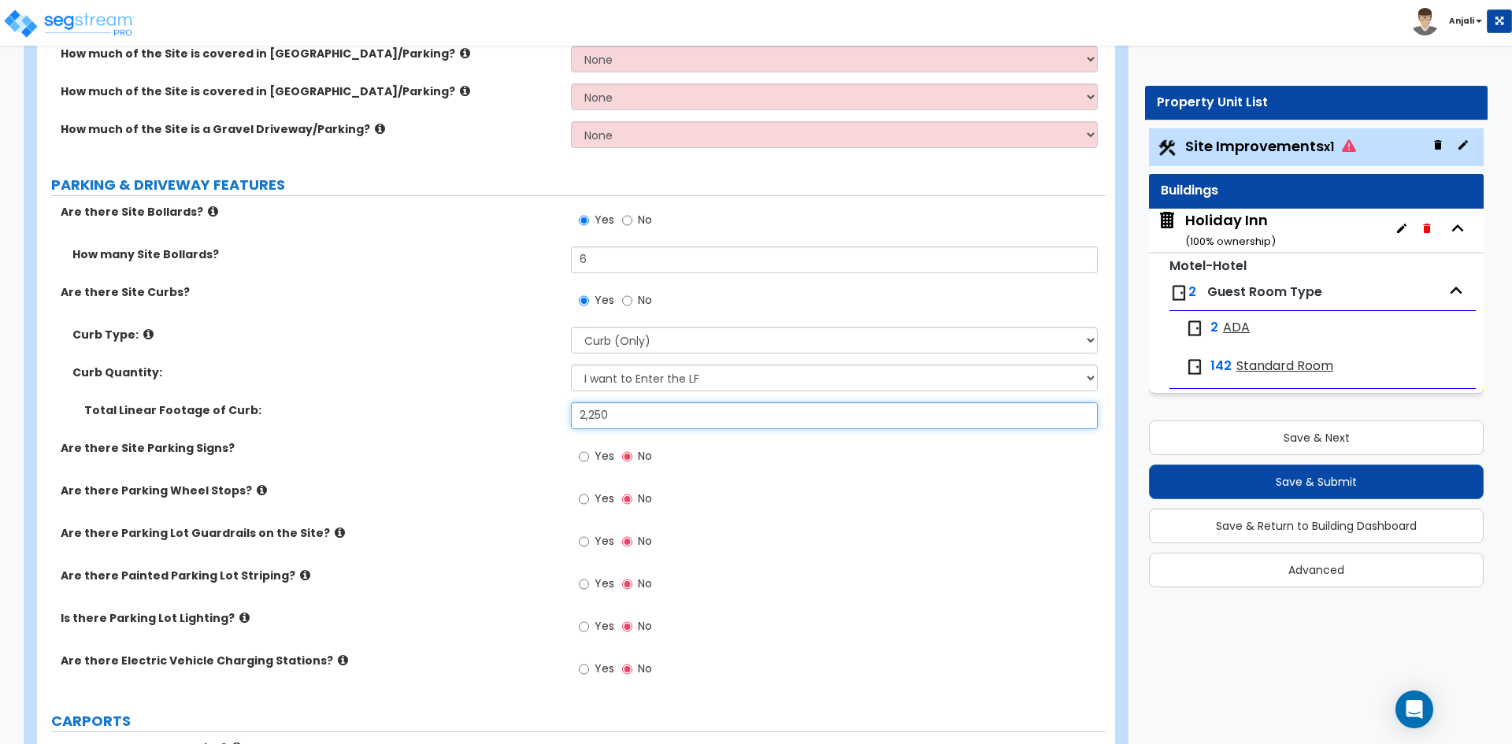
type input "2,250"
click at [591, 461] on label "Yes" at bounding box center [596, 458] width 35 height 27
click at [589, 461] on input "Yes" at bounding box center [584, 456] width 10 height 17
radio input "true"
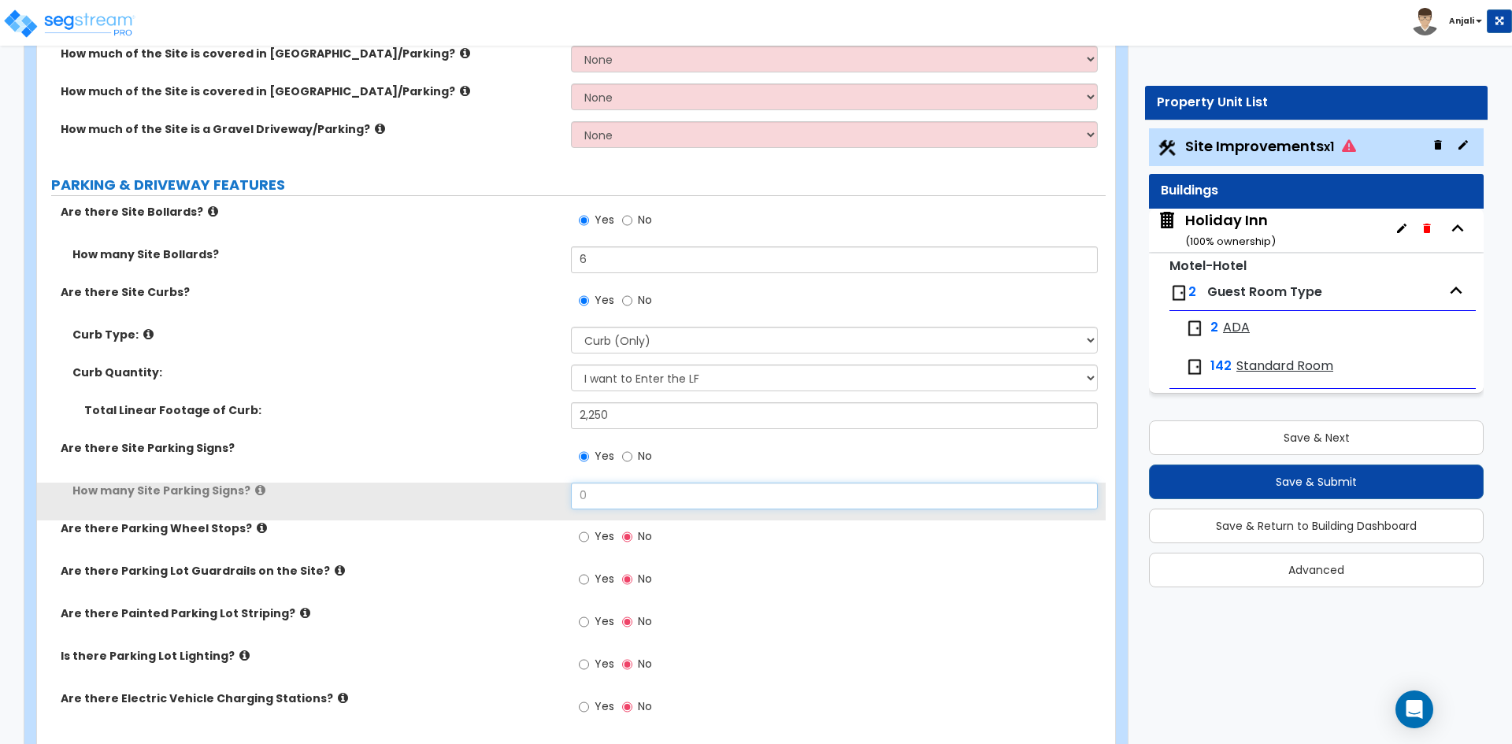
click at [602, 498] on input "0" at bounding box center [834, 496] width 526 height 27
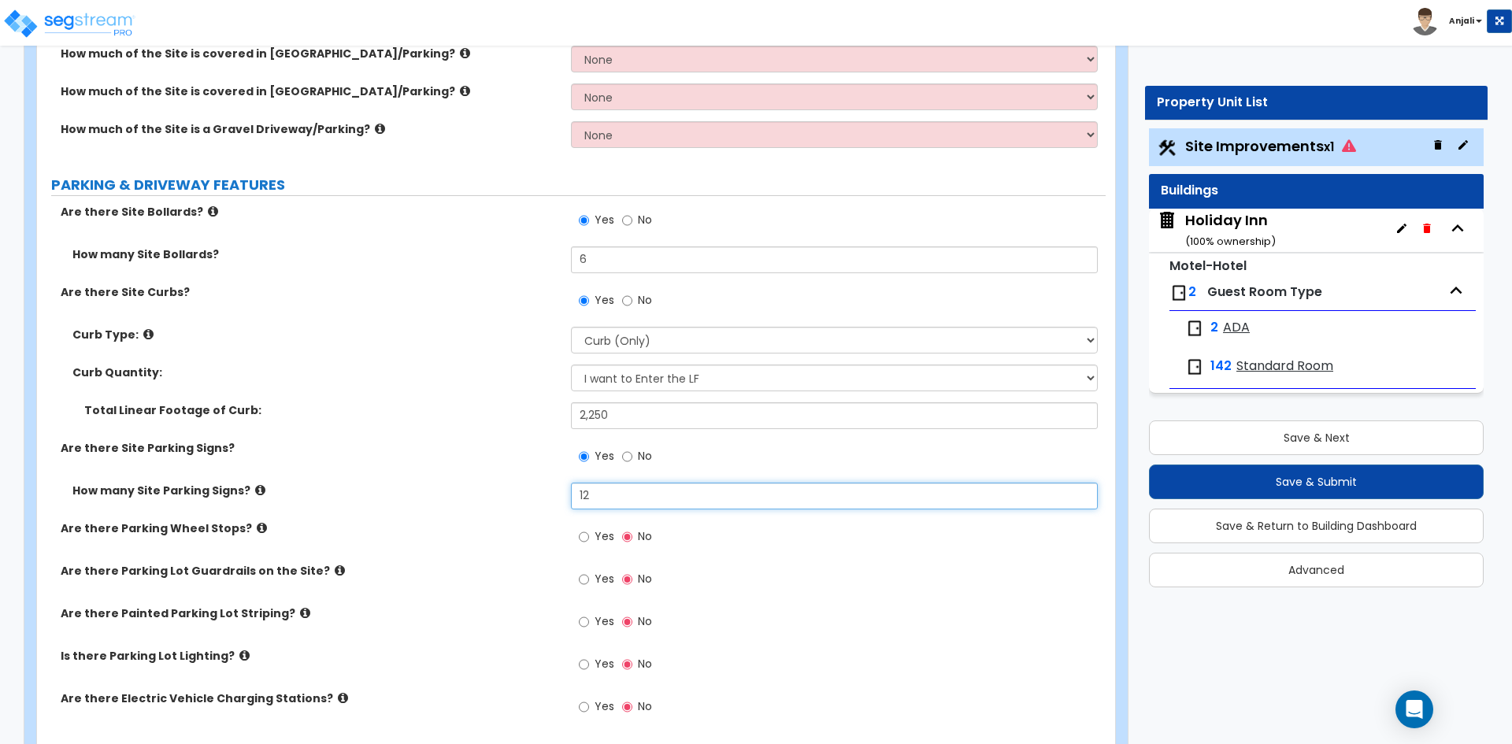
scroll to position [787, 0]
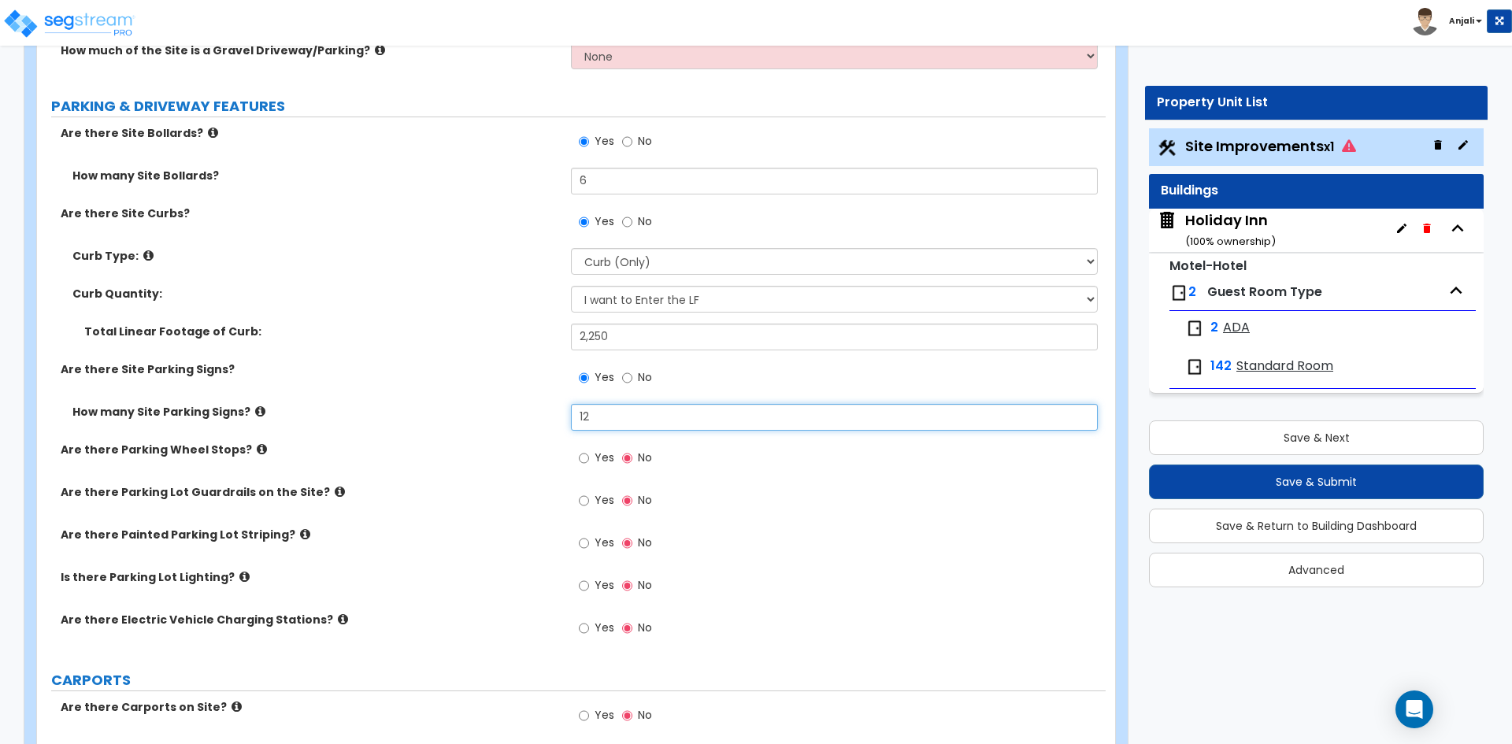
type input "12"
click at [586, 458] on input "Yes" at bounding box center [584, 458] width 10 height 17
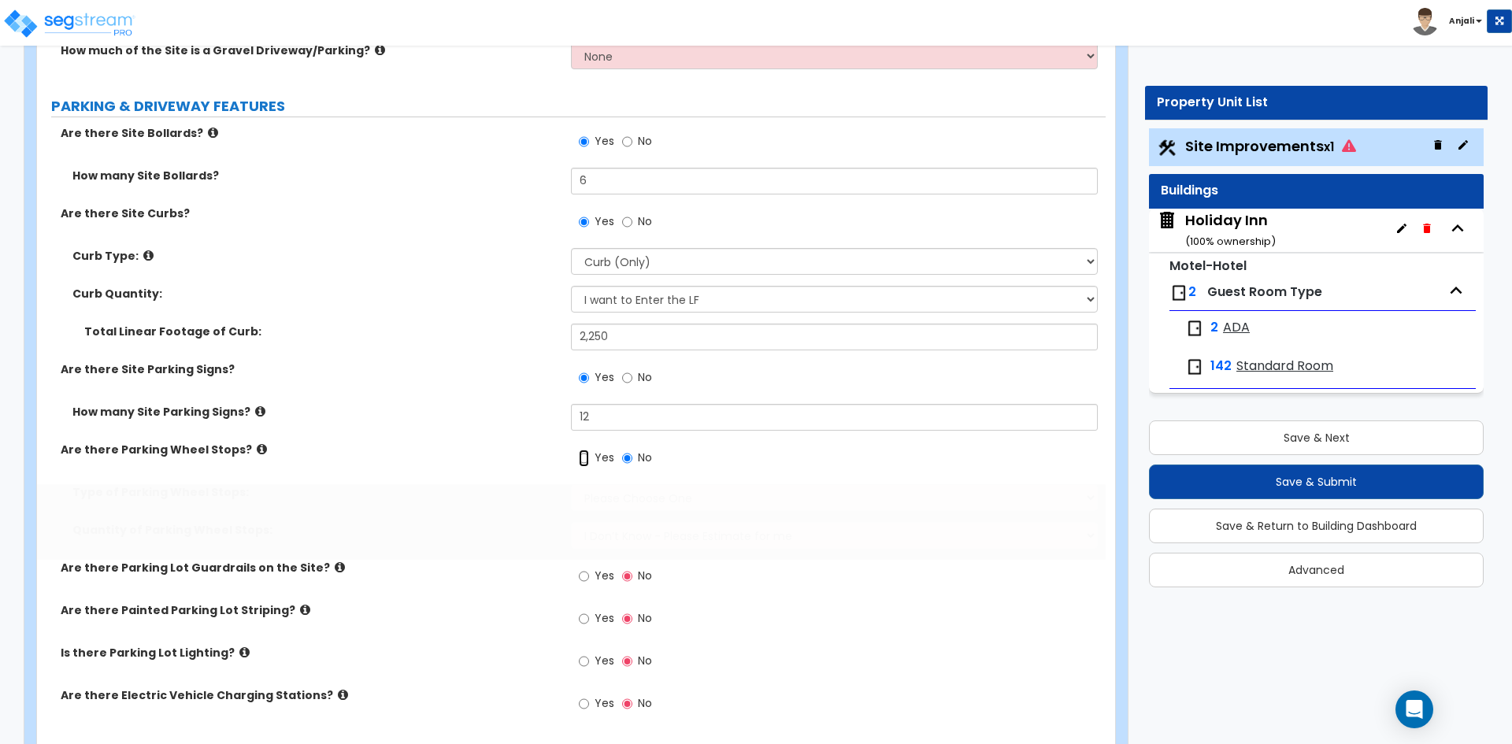
radio input "true"
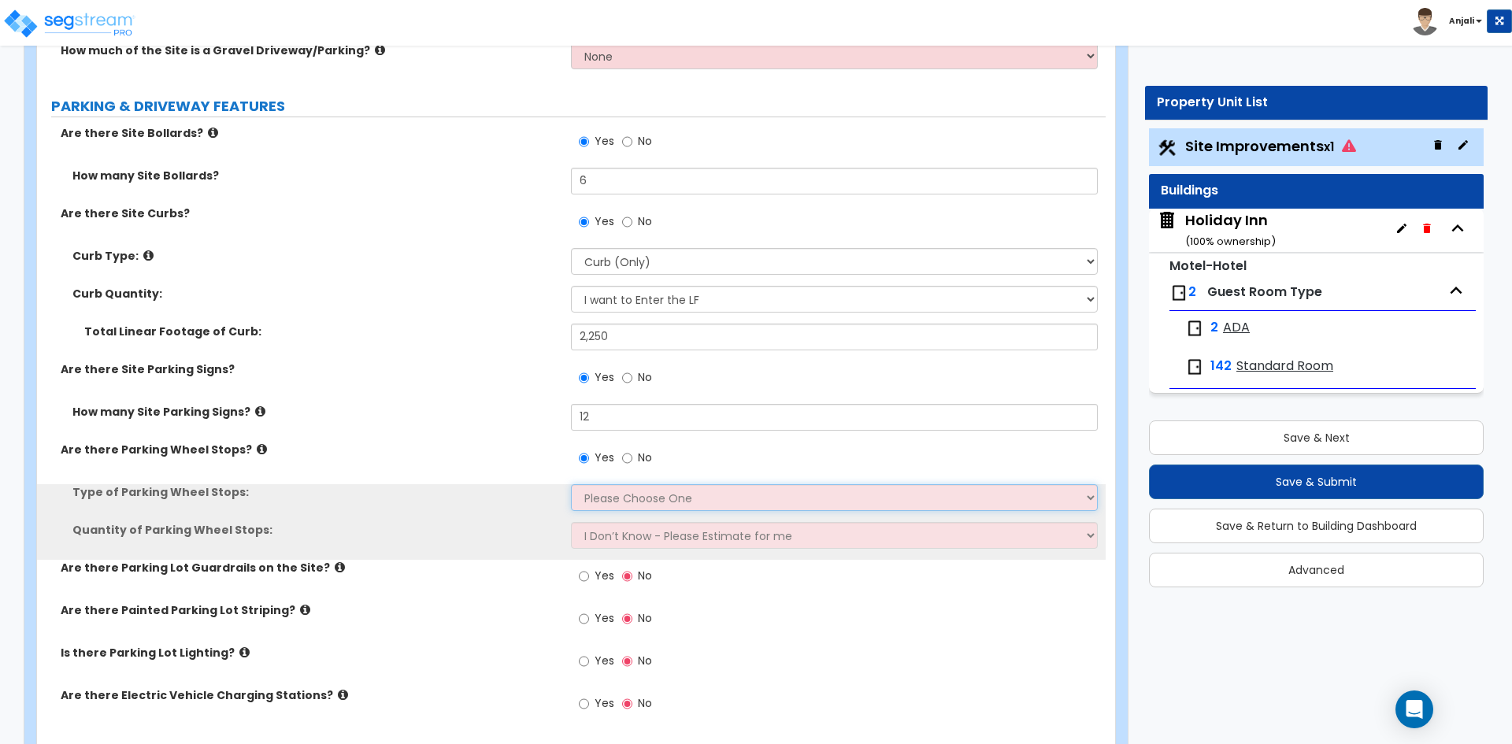
click at [647, 496] on select "Please Choose One Concrete Rubber/Plastic" at bounding box center [834, 497] width 526 height 27
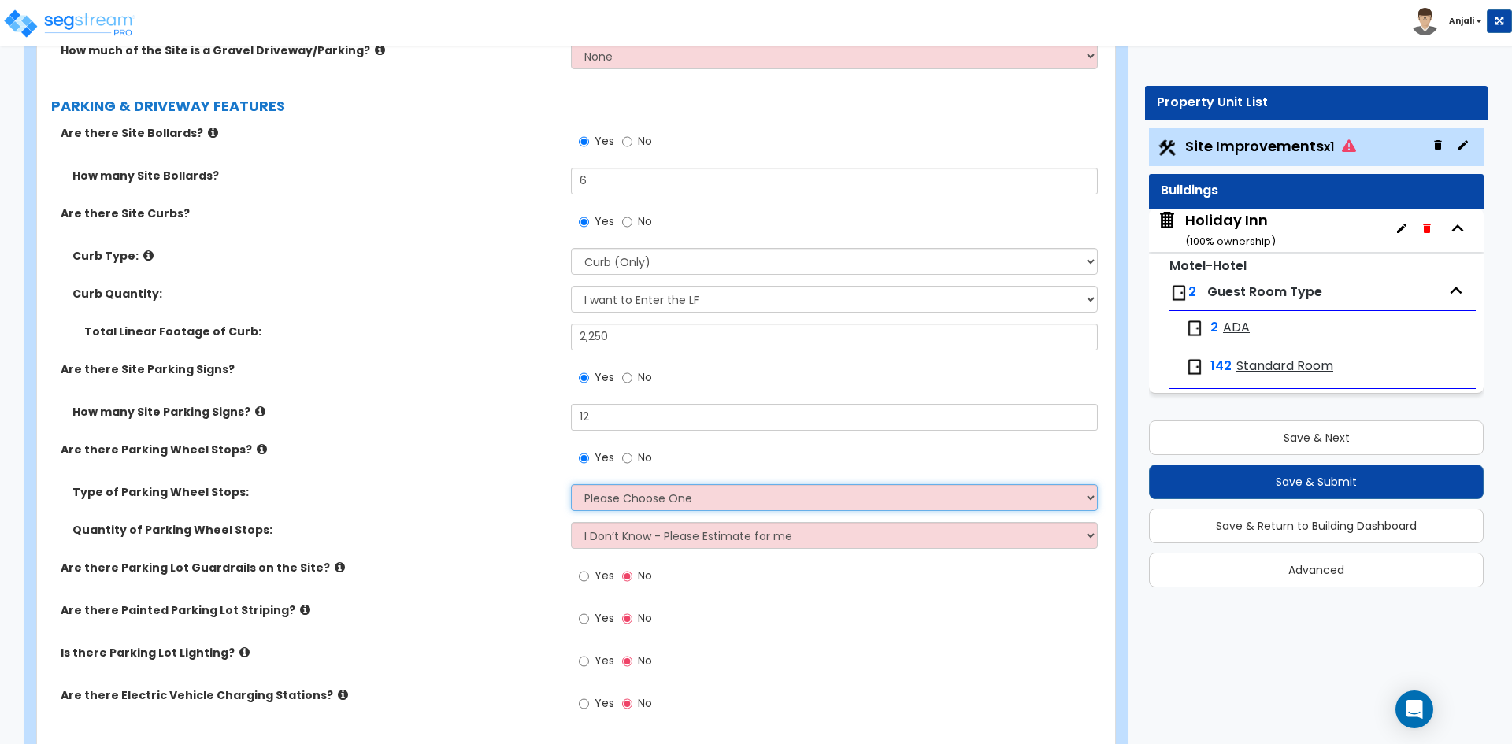
select select "1"
click at [571, 484] on select "Please Choose One Concrete Rubber/Plastic" at bounding box center [834, 497] width 526 height 27
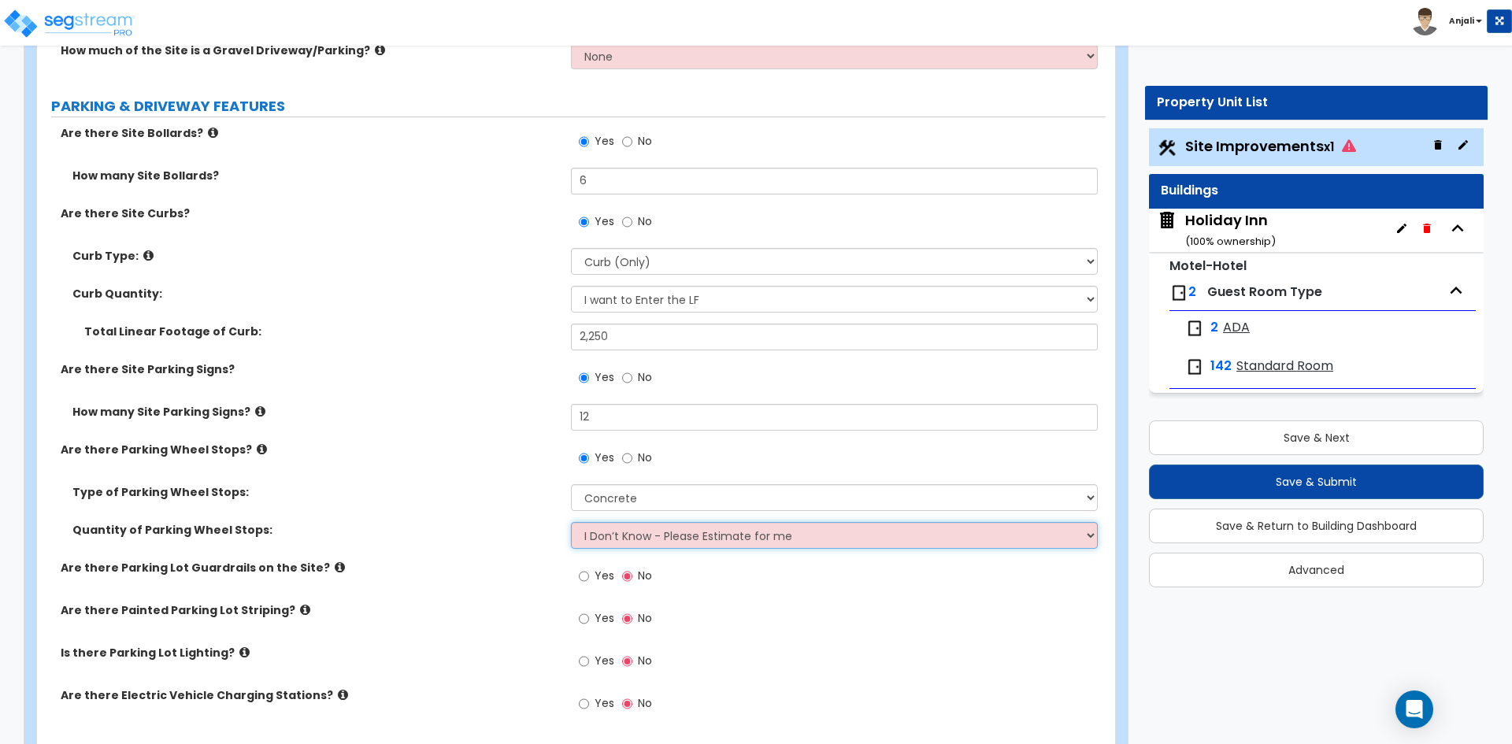
click at [658, 537] on select "I Don’t Know - Please Estimate for me I Want to Enter the Number of Wheel Stops" at bounding box center [834, 535] width 526 height 27
select select "1"
click at [571, 522] on select "I Don’t Know - Please Estimate for me I Want to Enter the Number of Wheel Stops" at bounding box center [834, 535] width 526 height 27
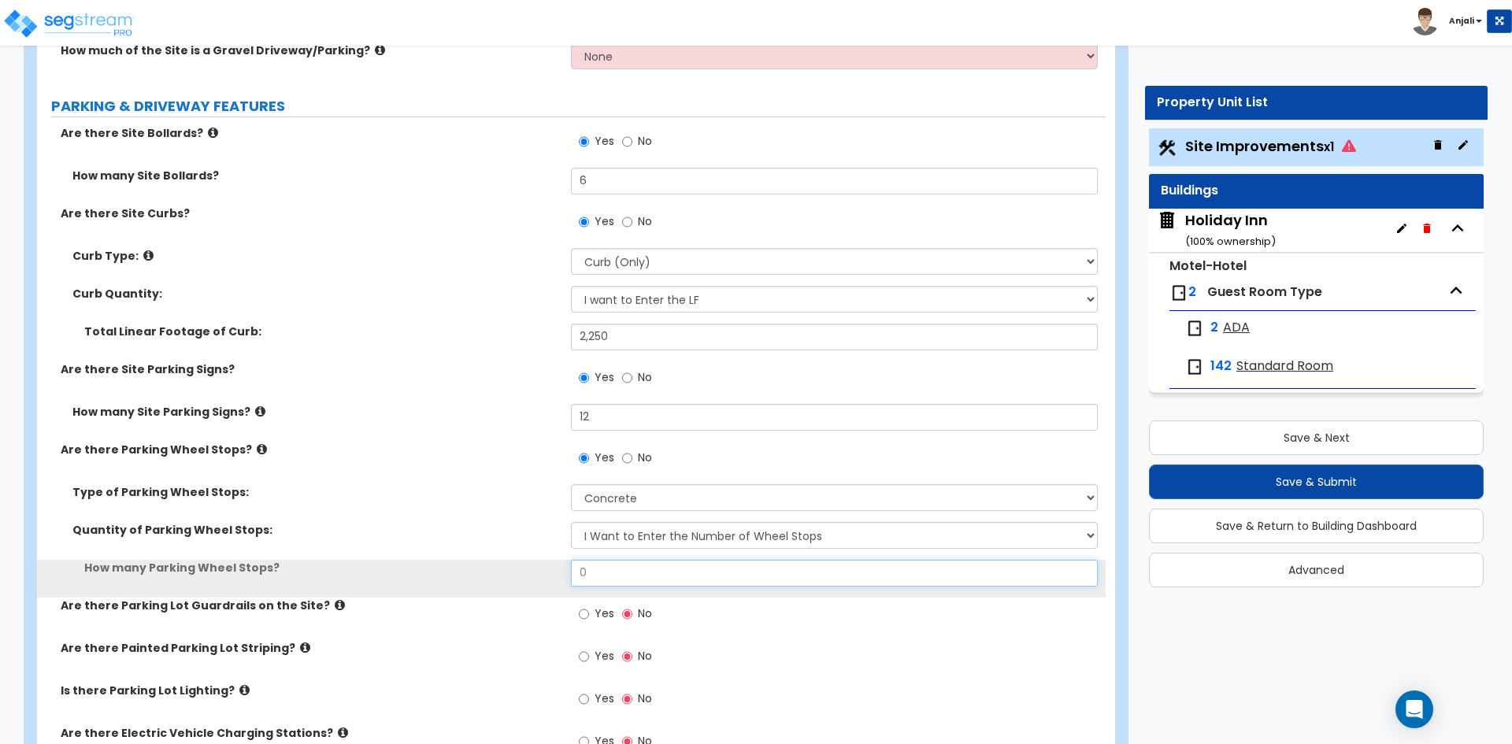
click at [613, 569] on input "0" at bounding box center [834, 573] width 526 height 27
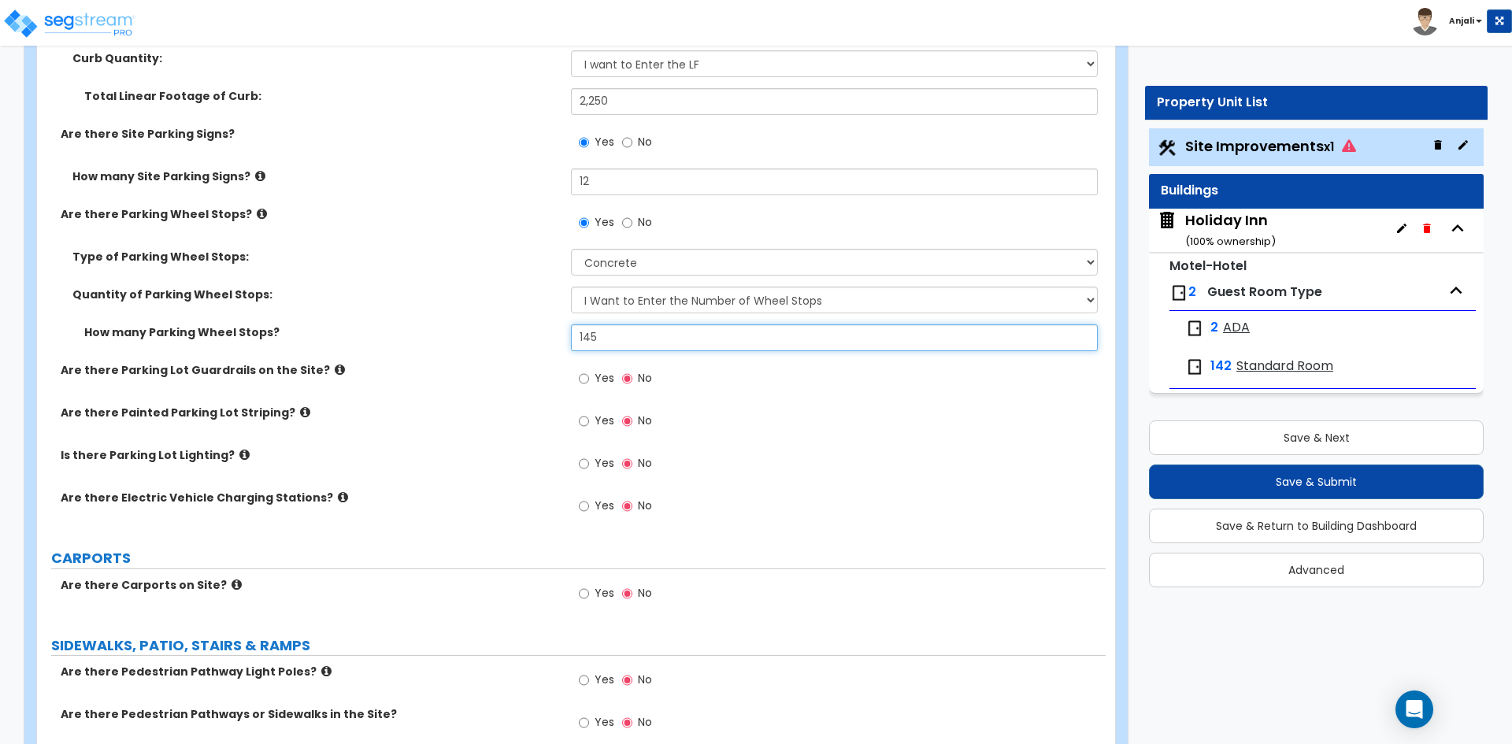
scroll to position [1024, 0]
type input "145"
click at [588, 420] on input "Yes" at bounding box center [584, 420] width 10 height 17
radio input "true"
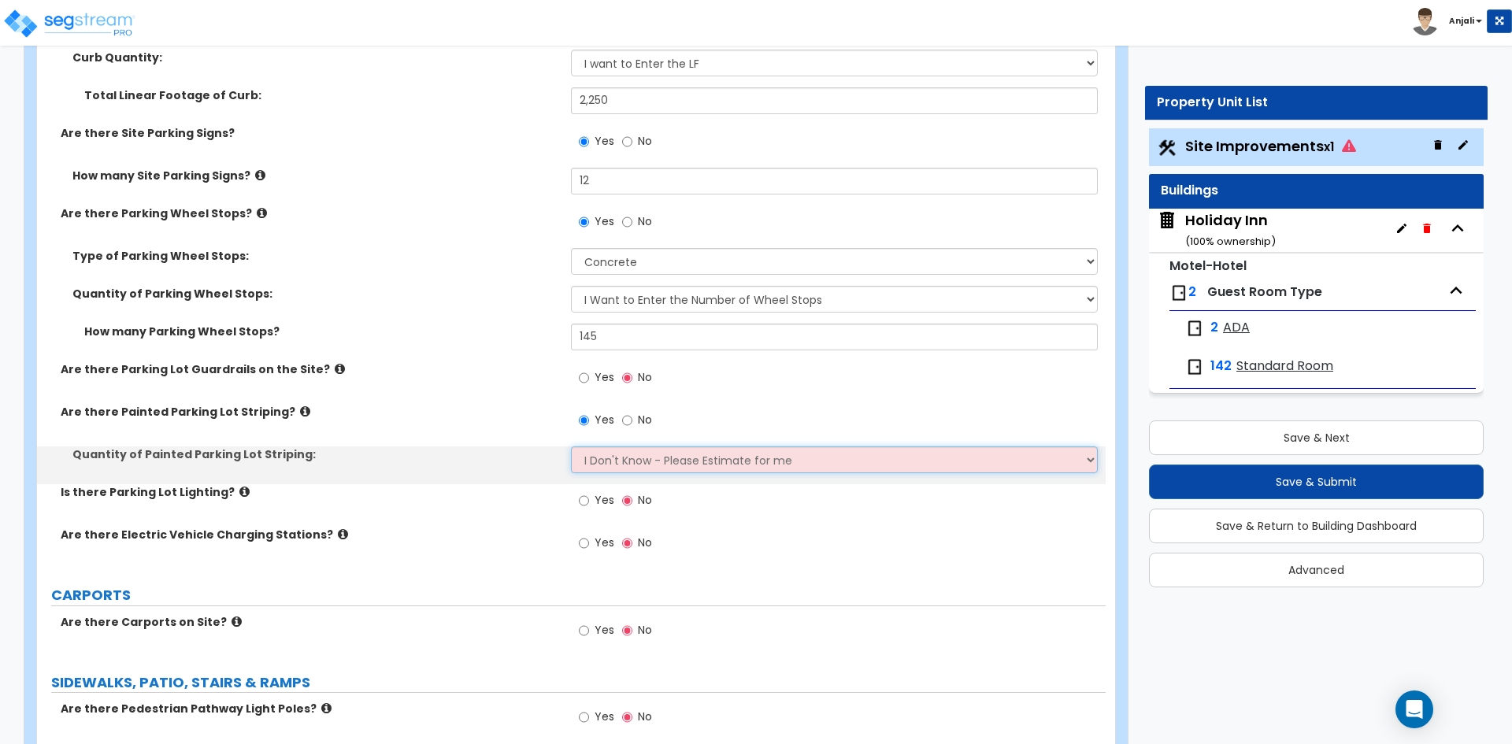
click at [650, 457] on select "I Don't Know - Please Estimate for me I Want to Enter the Number of Parking Spa…" at bounding box center [834, 459] width 526 height 27
select select "1"
click at [571, 446] on select "I Don't Know - Please Estimate for me I Want to Enter the Number of Parking Spa…" at bounding box center [834, 459] width 526 height 27
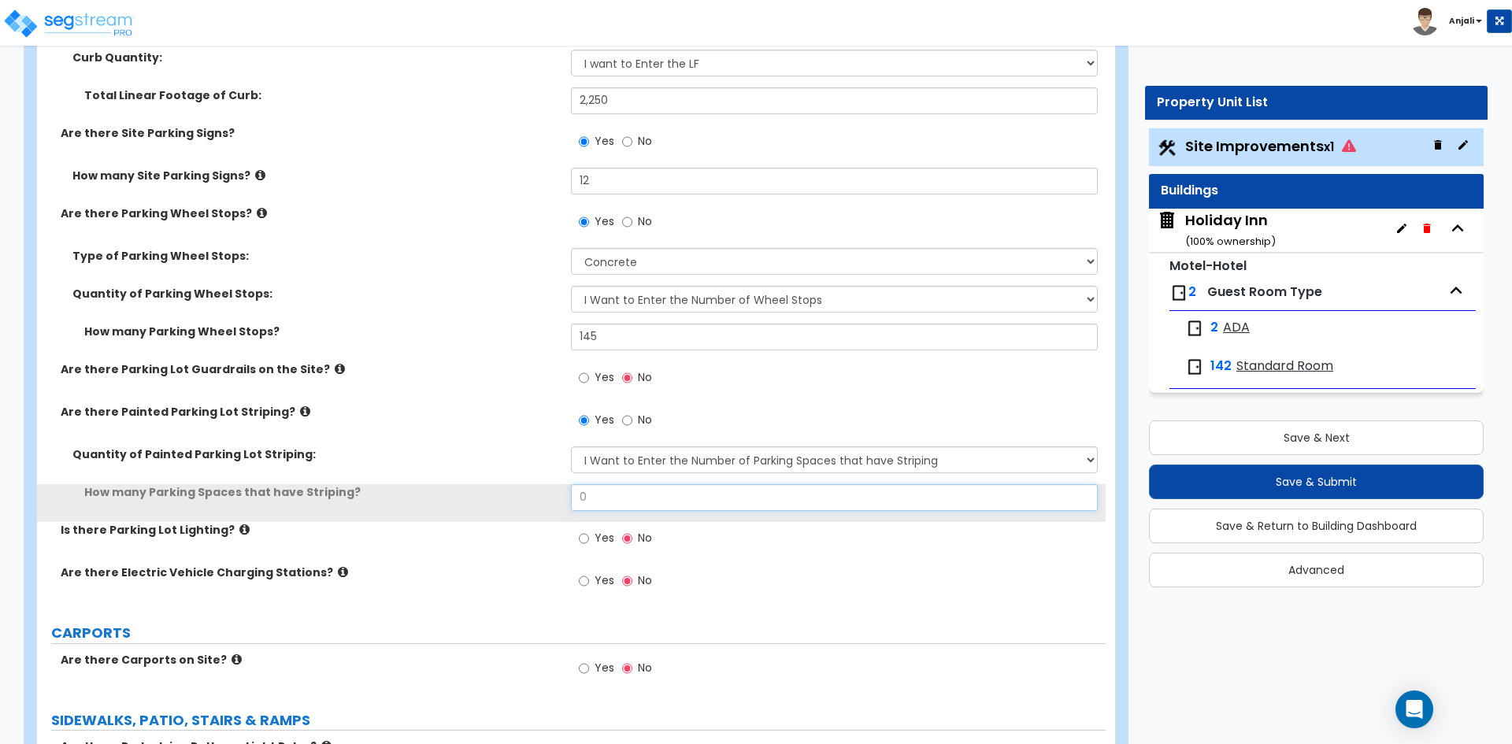
click at [631, 491] on input "0" at bounding box center [834, 497] width 526 height 27
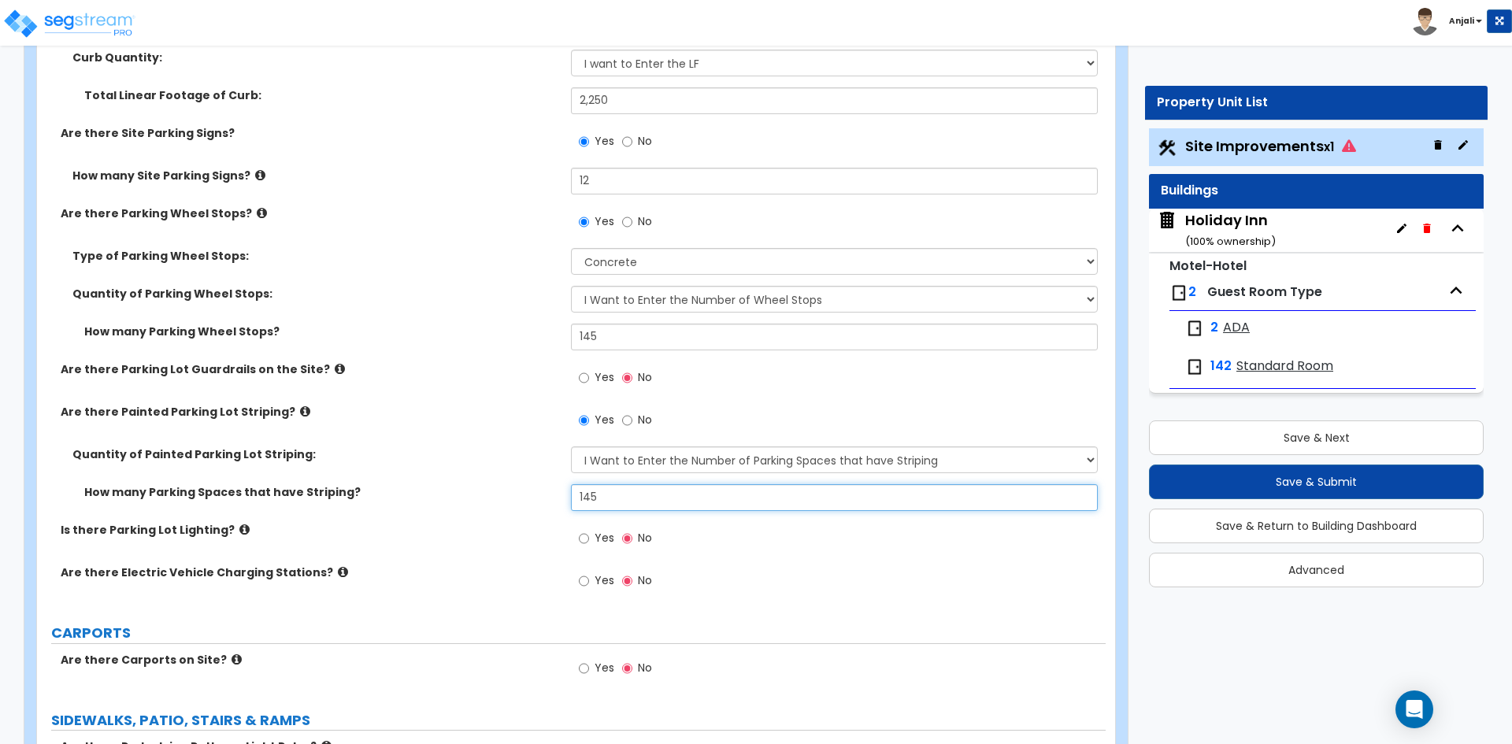
type input "145"
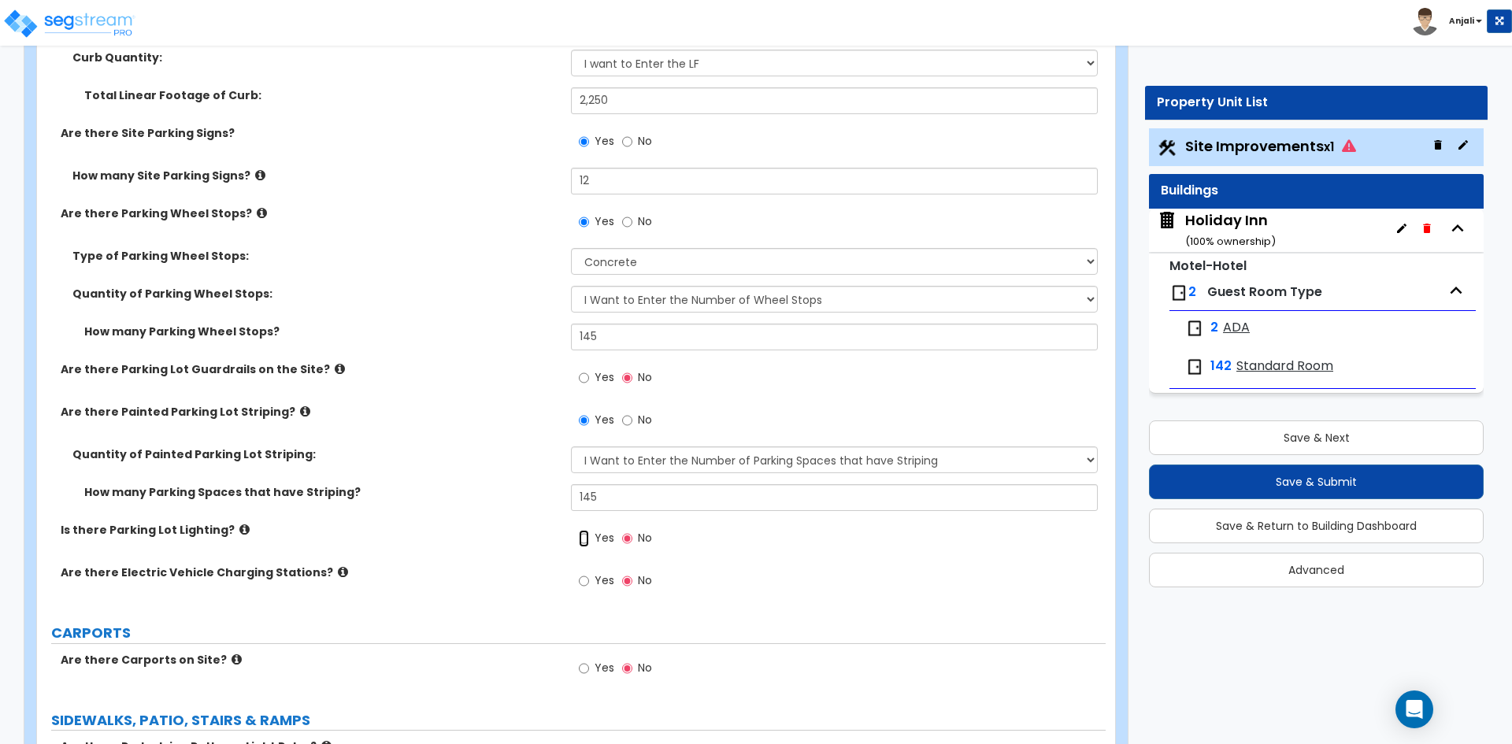
click at [584, 539] on input "Yes" at bounding box center [584, 538] width 10 height 17
radio input "true"
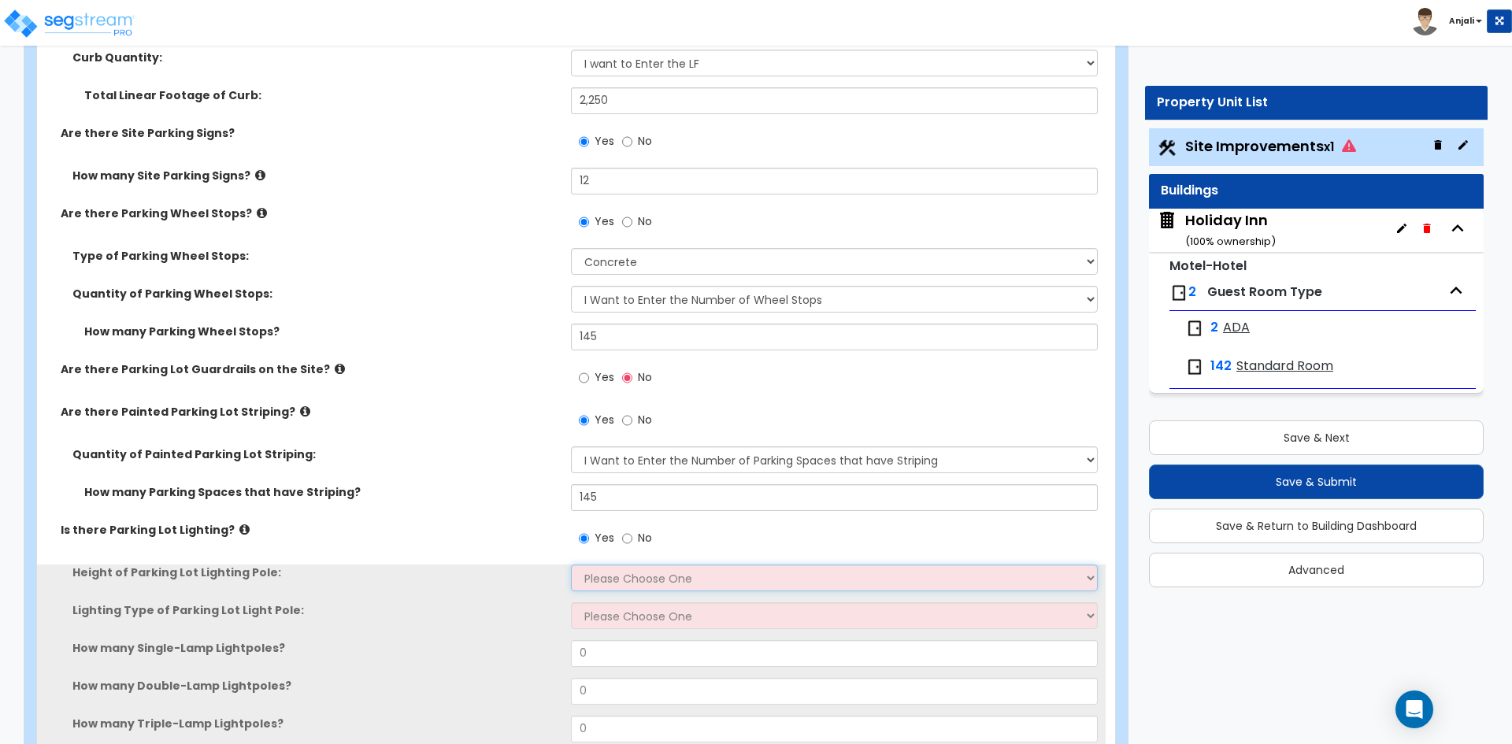
click at [640, 581] on select "Please Choose One 20' high 30' high 40' high" at bounding box center [834, 578] width 526 height 27
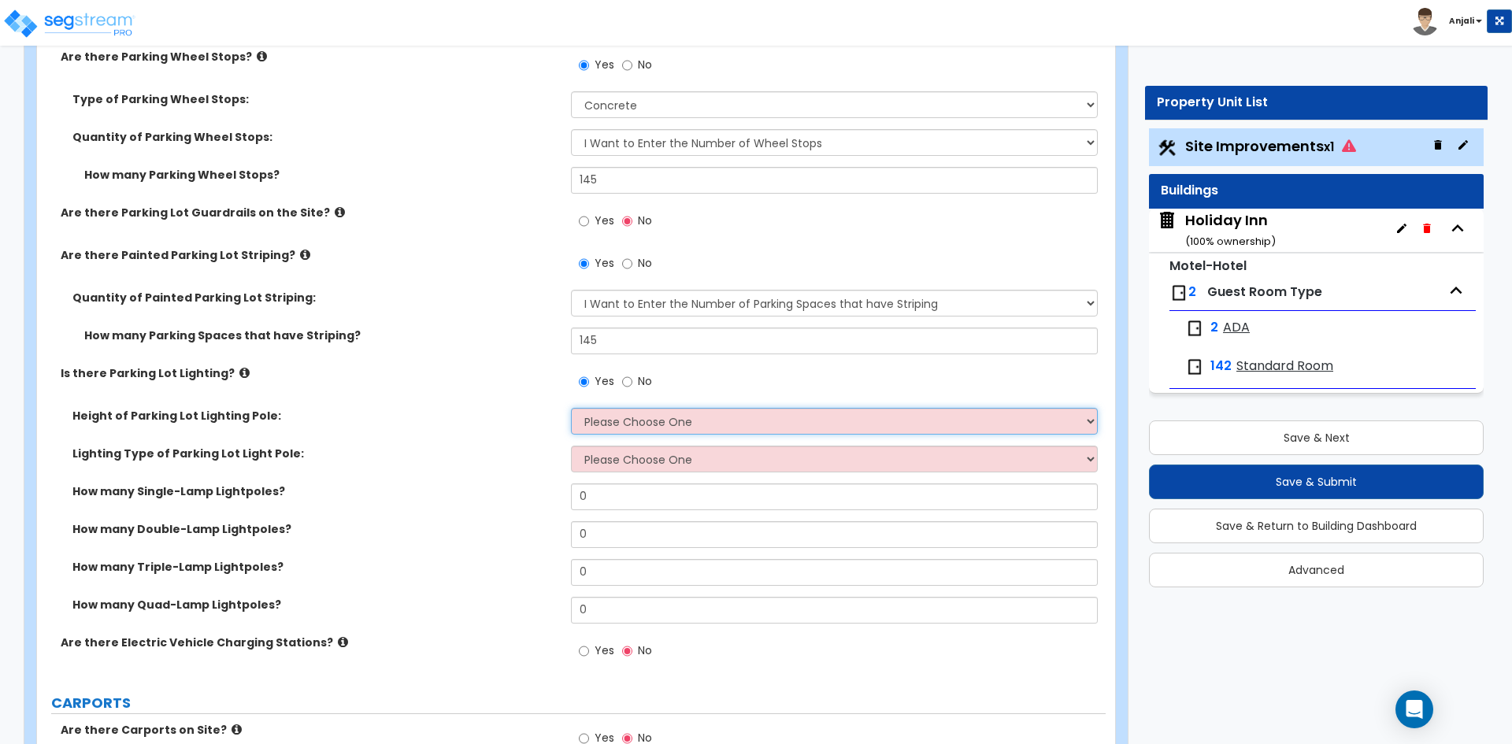
scroll to position [1181, 0]
click at [651, 420] on select "Please Choose One 20' high 30' high 40' high" at bounding box center [834, 420] width 526 height 27
click at [571, 407] on select "Please Choose One 20' high 30' high 40' high" at bounding box center [834, 420] width 526 height 27
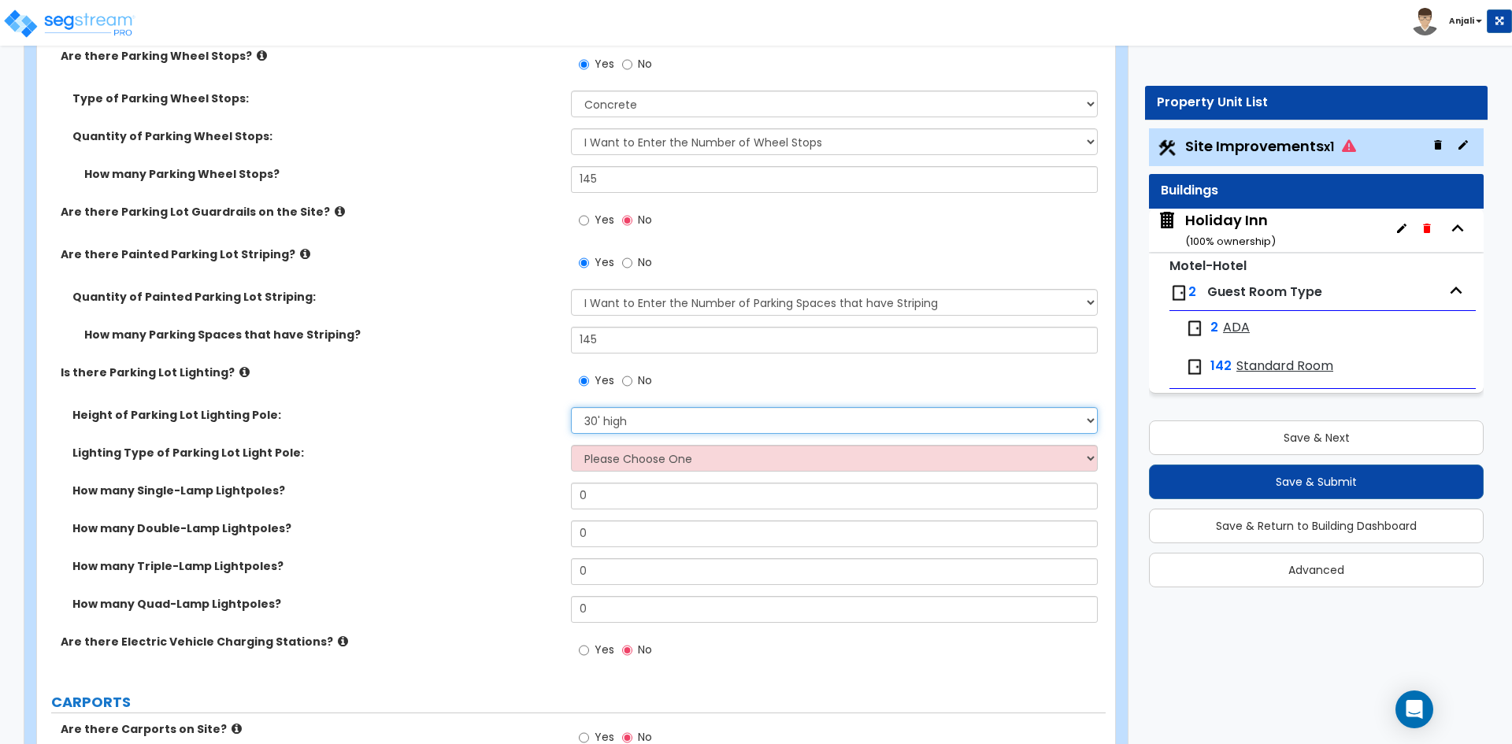
drag, startPoint x: 658, startPoint y: 414, endPoint x: 658, endPoint y: 430, distance: 15.7
click at [658, 414] on select "Please Choose One 20' high 30' high 40' high" at bounding box center [834, 420] width 526 height 27
select select "1"
click at [571, 407] on select "Please Choose One 20' high 30' high 40' high" at bounding box center [834, 420] width 526 height 27
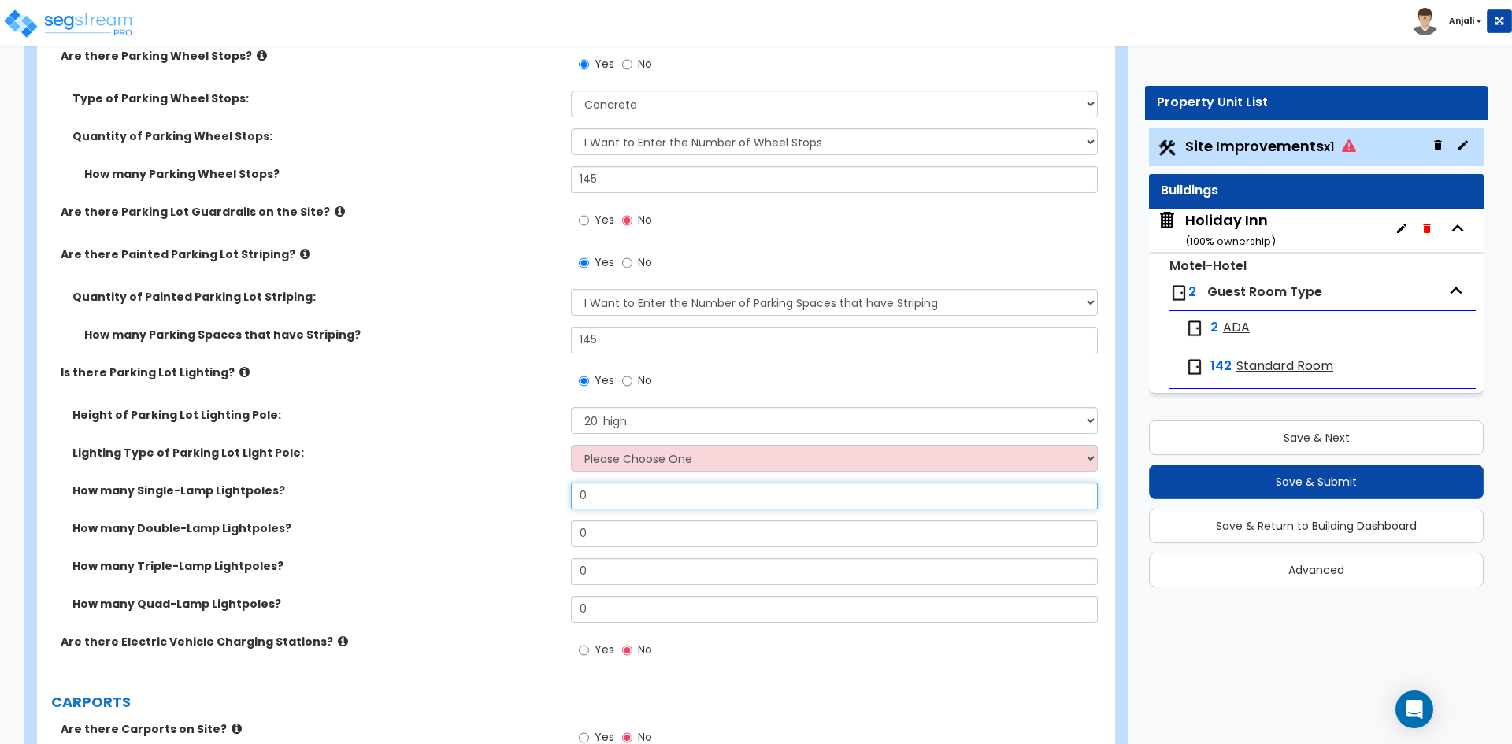
click at [617, 488] on input "0" at bounding box center [834, 496] width 526 height 27
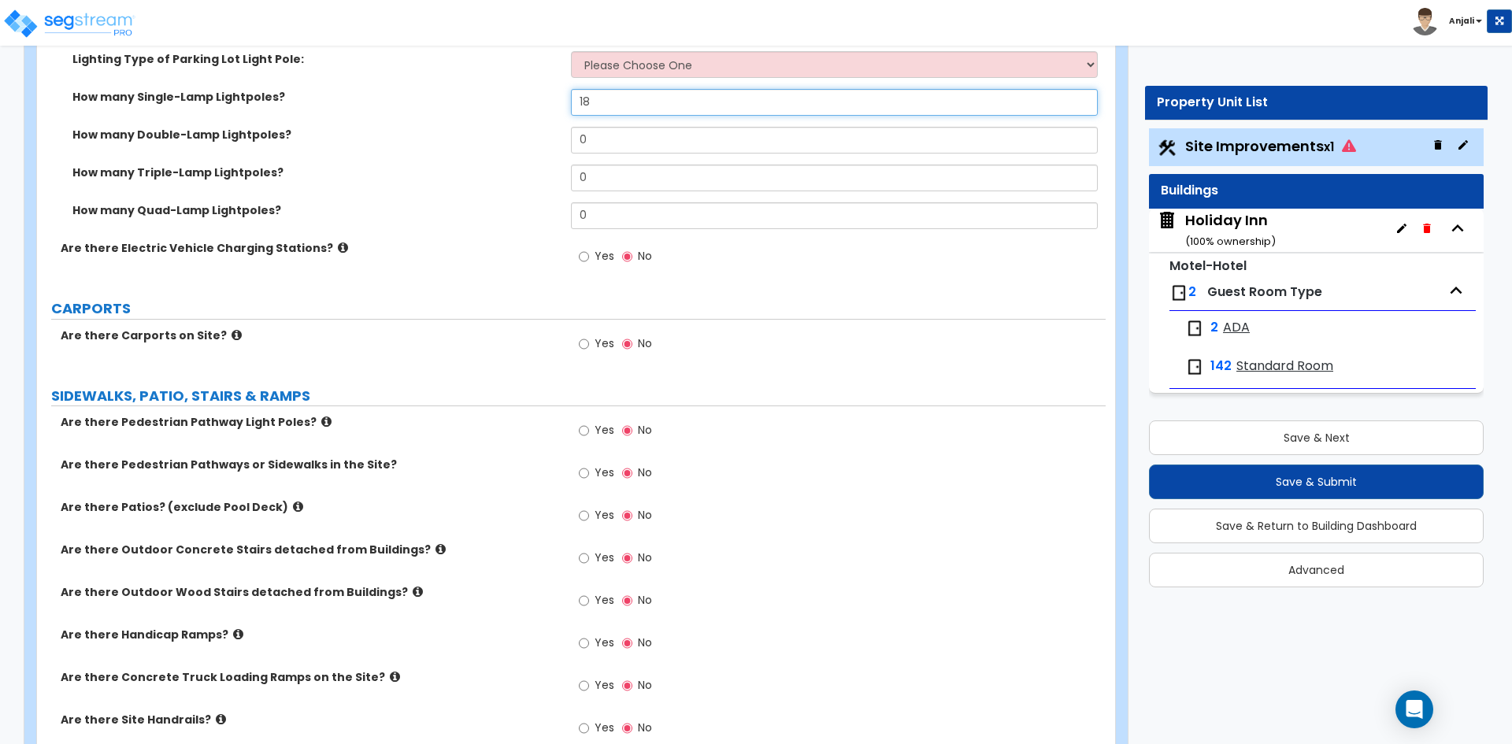
scroll to position [1654, 0]
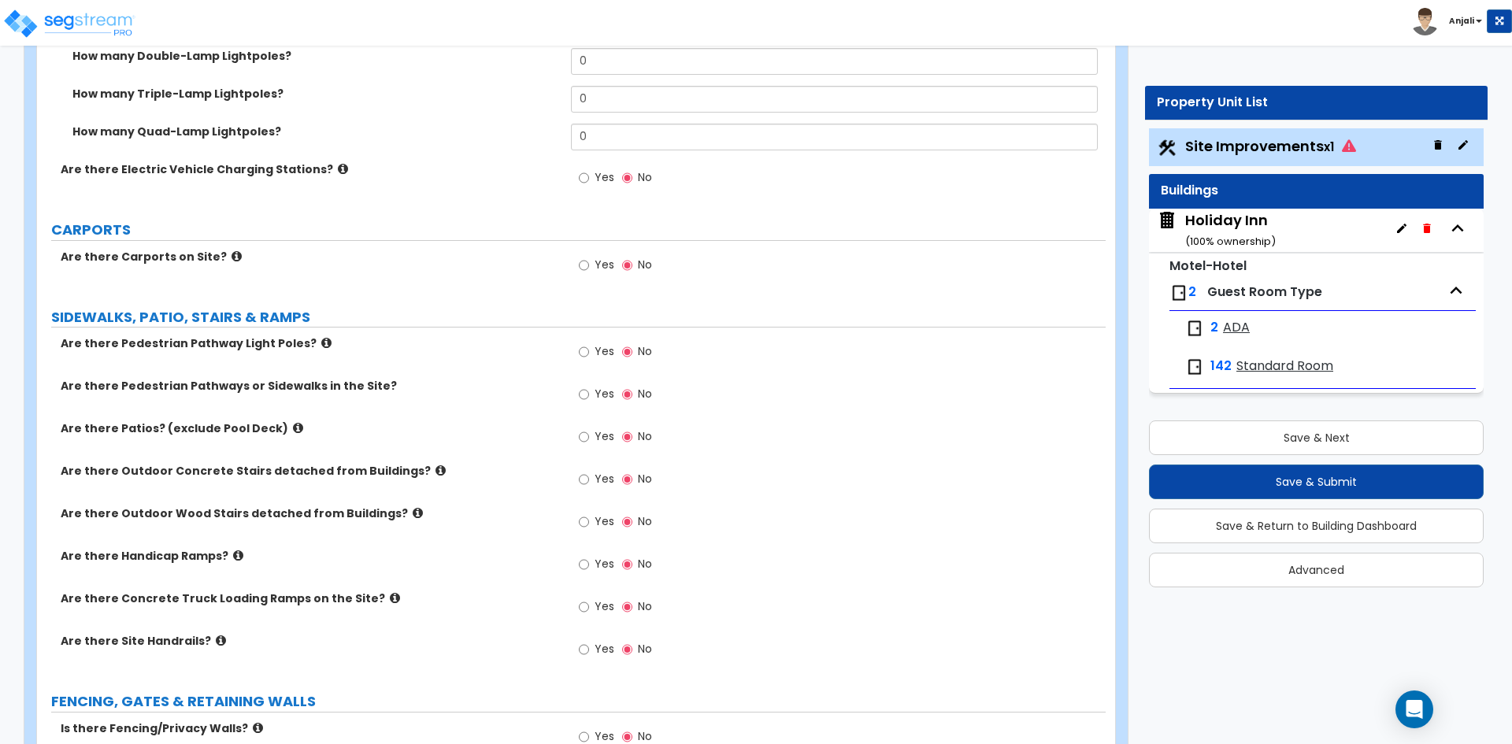
type input "18"
click at [580, 392] on input "Yes" at bounding box center [584, 394] width 10 height 17
radio input "true"
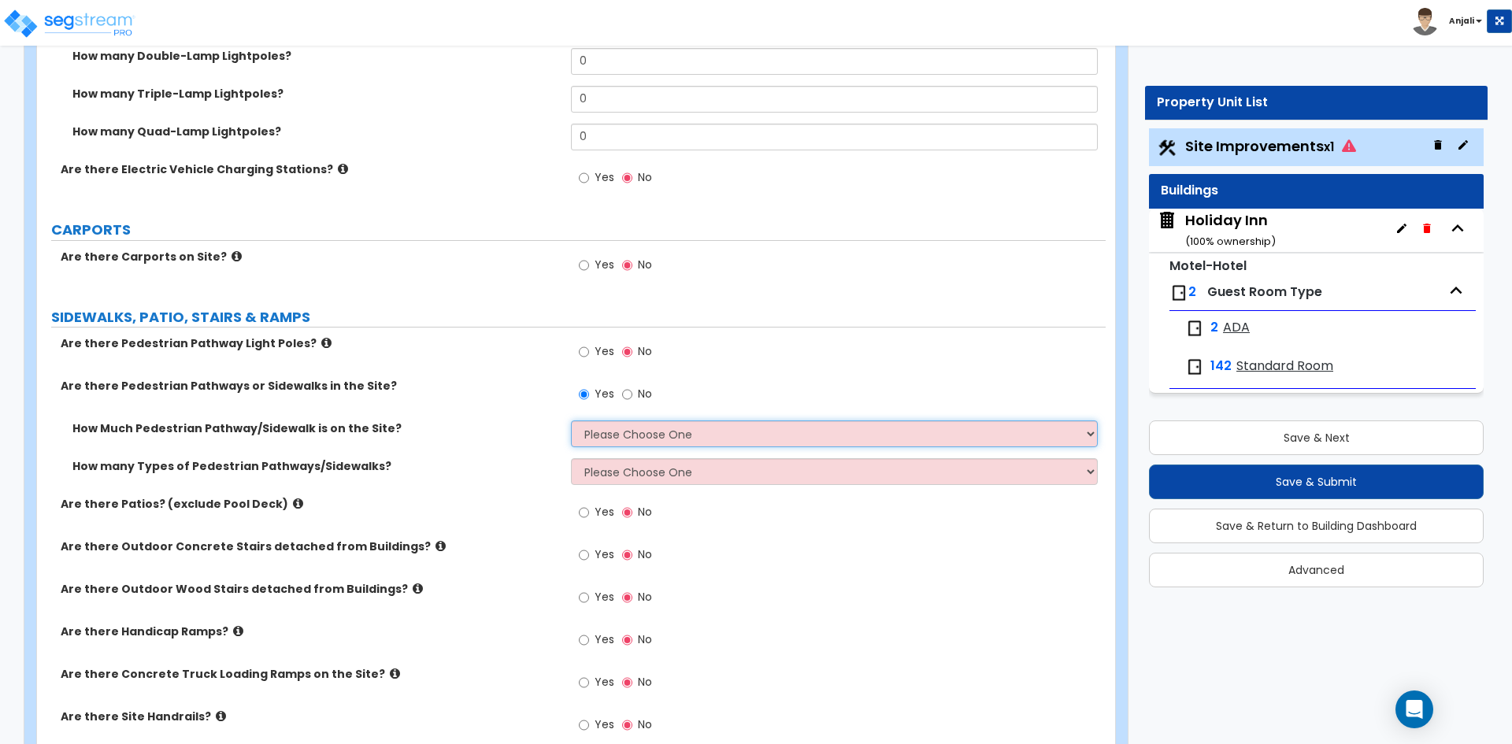
click at [619, 430] on select "Please Choose One I Don't Know, Please Estimate For Me Enter Linear Footage" at bounding box center [834, 433] width 526 height 27
select select "2"
click at [571, 420] on select "Please Choose One I Don't Know, Please Estimate For Me Enter Linear Footage" at bounding box center [834, 433] width 526 height 27
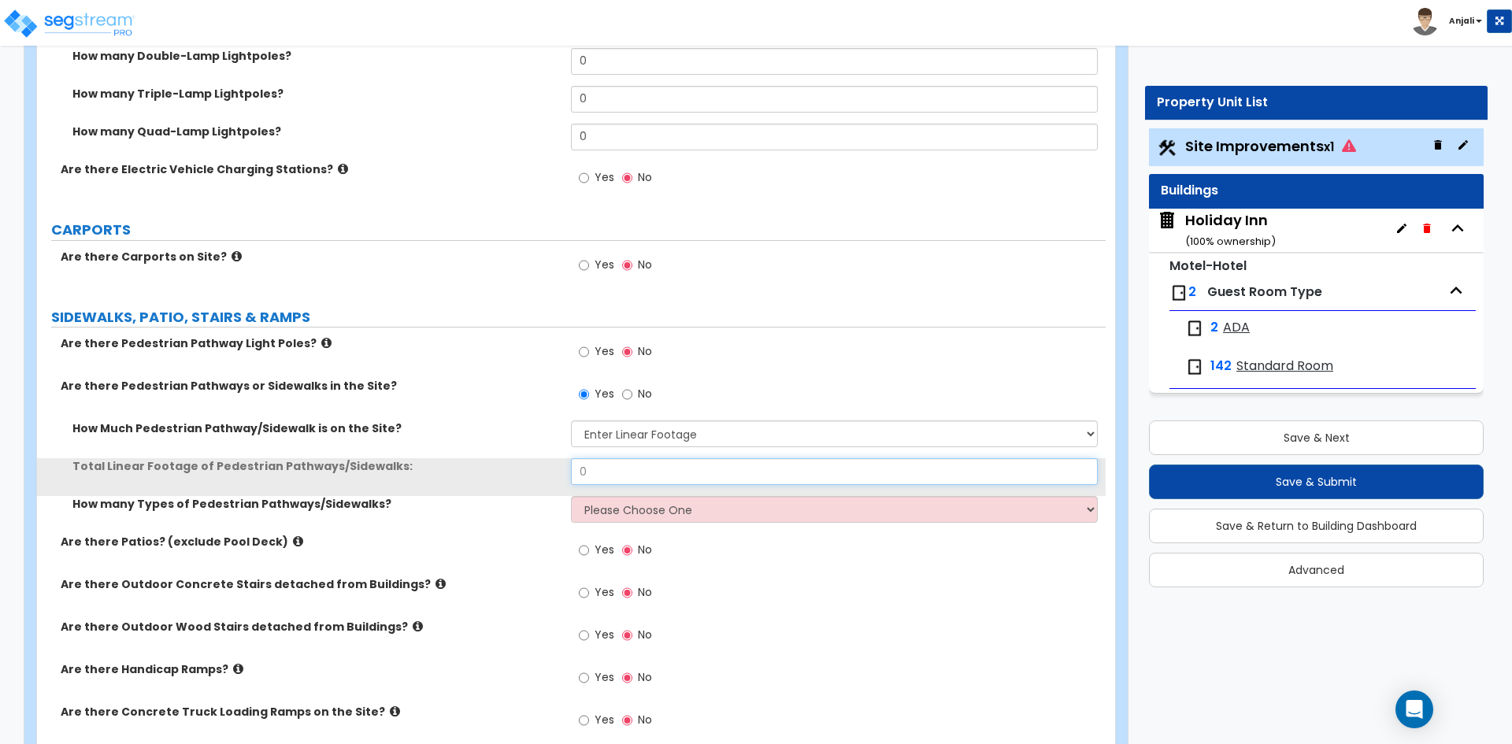
click at [627, 468] on input "0" at bounding box center [834, 471] width 526 height 27
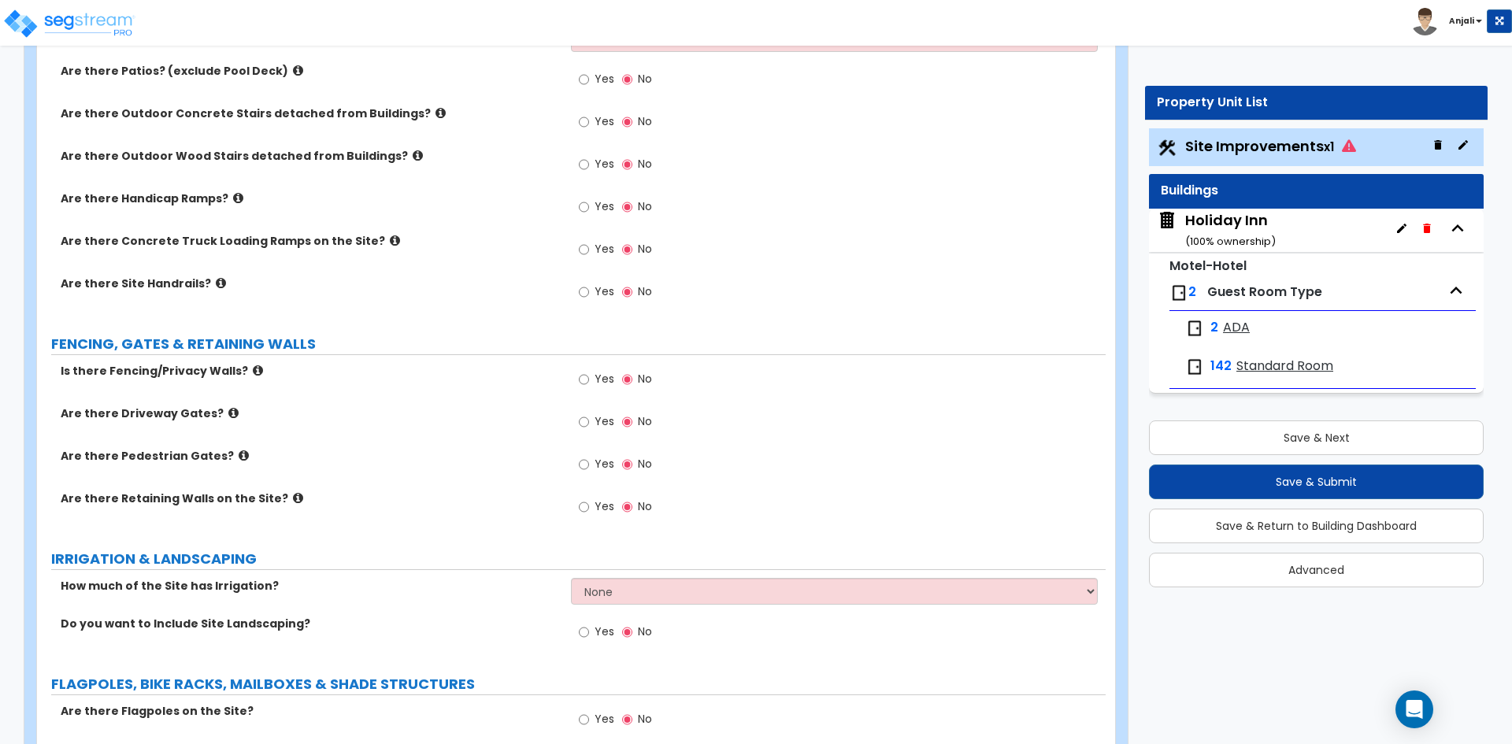
scroll to position [2126, 0]
type input "9,000"
click at [588, 374] on input "Yes" at bounding box center [584, 377] width 10 height 17
radio input "true"
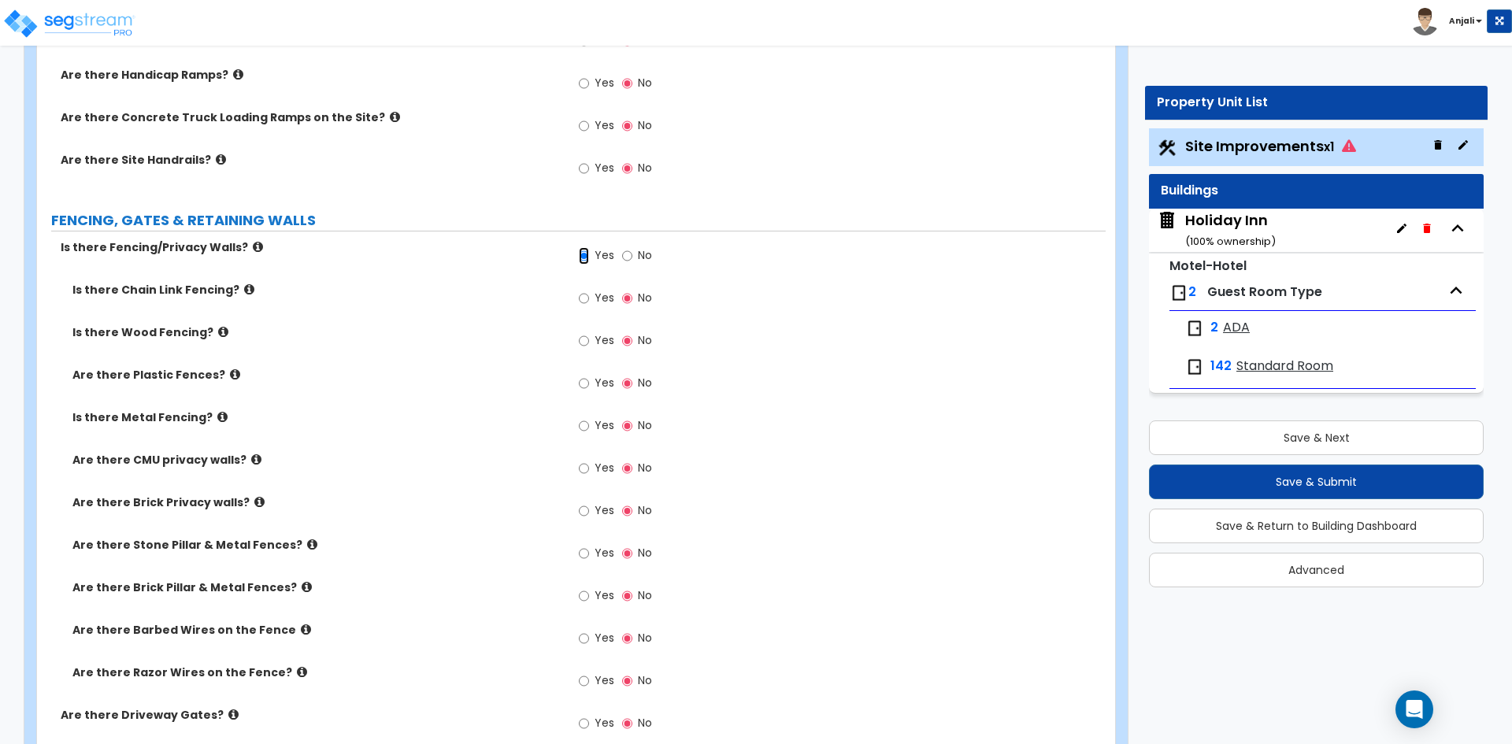
scroll to position [2284, 0]
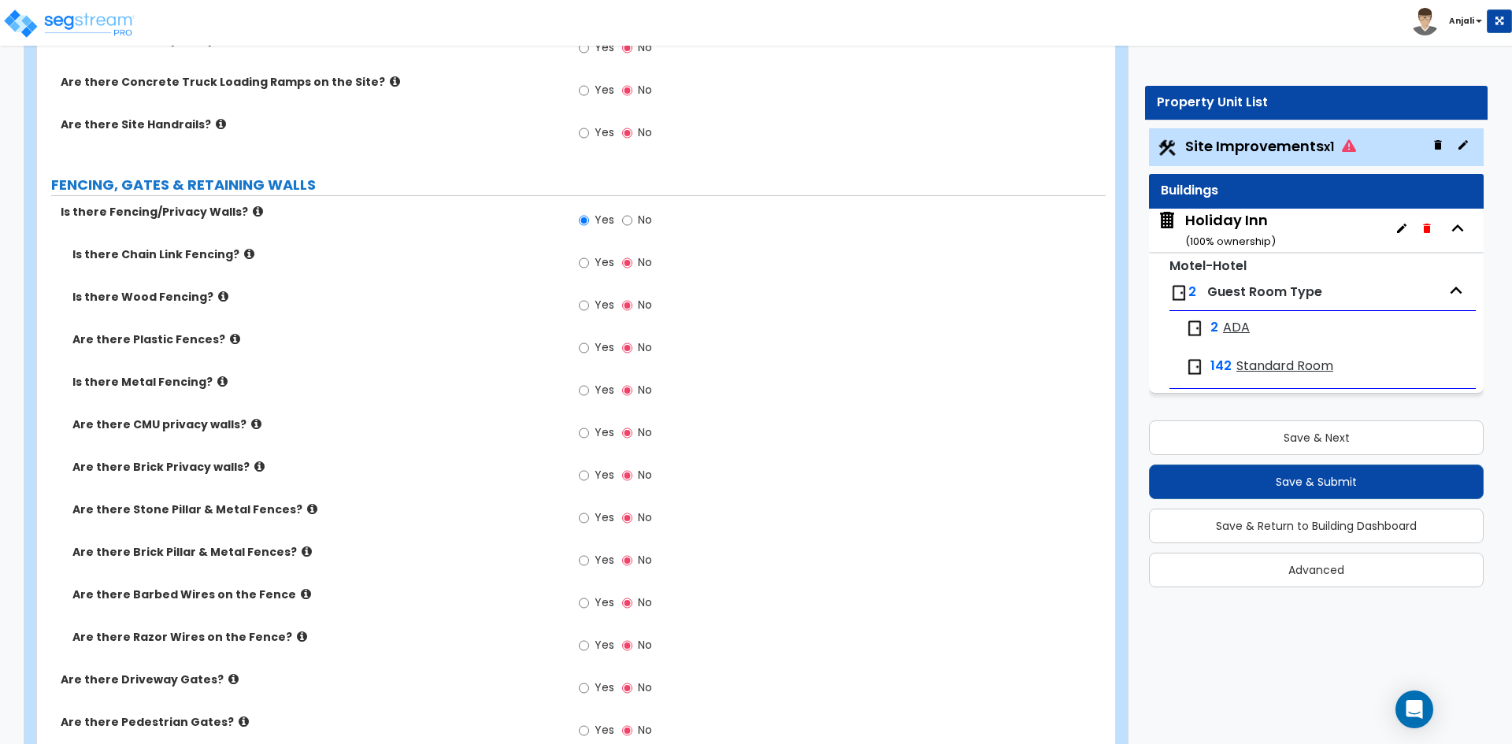
click at [590, 263] on label "Yes" at bounding box center [596, 264] width 35 height 27
click at [589, 263] on input "Yes" at bounding box center [584, 262] width 10 height 17
radio input "true"
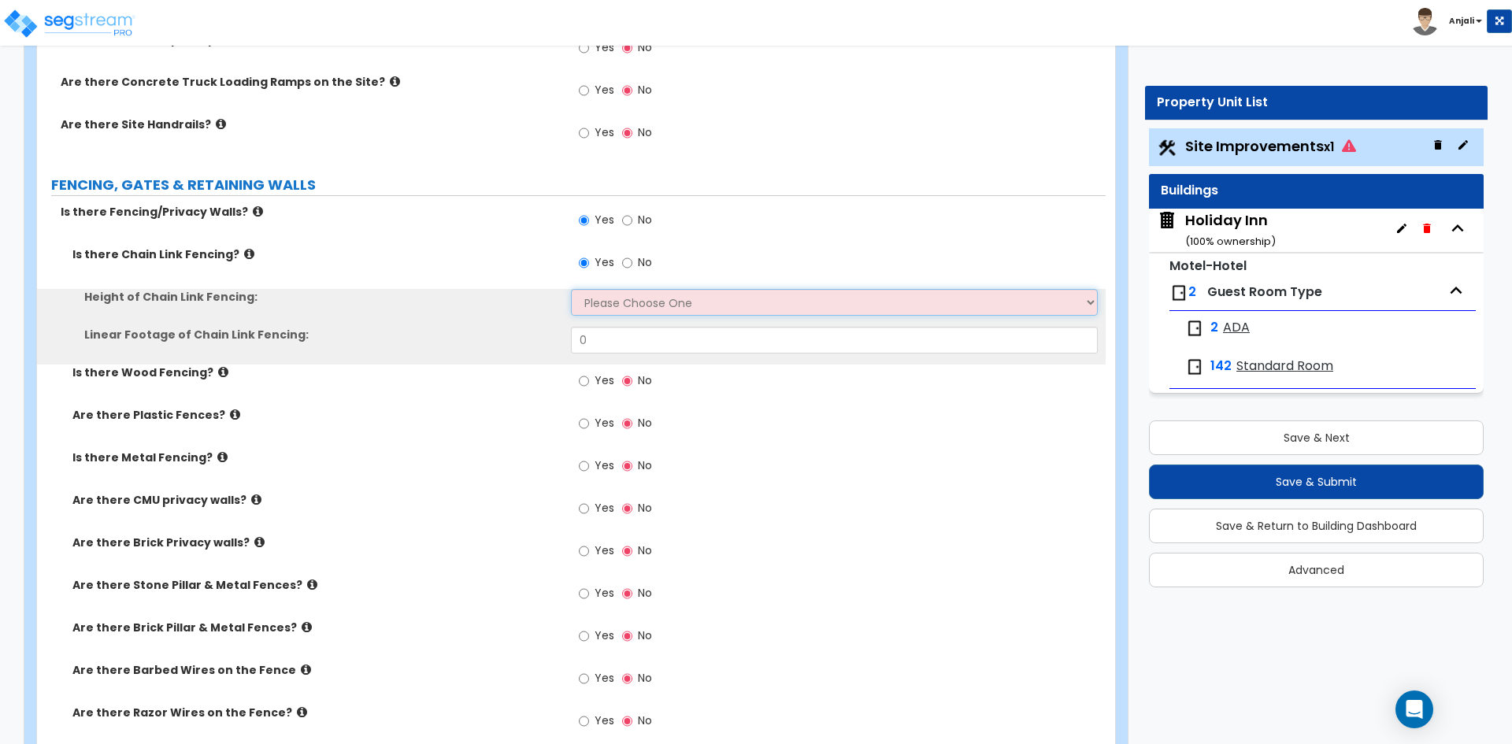
click at [649, 310] on select "Please Choose One 3 feet 4 feet 5 feet 6 feet 10 feet 12 feet" at bounding box center [834, 302] width 526 height 27
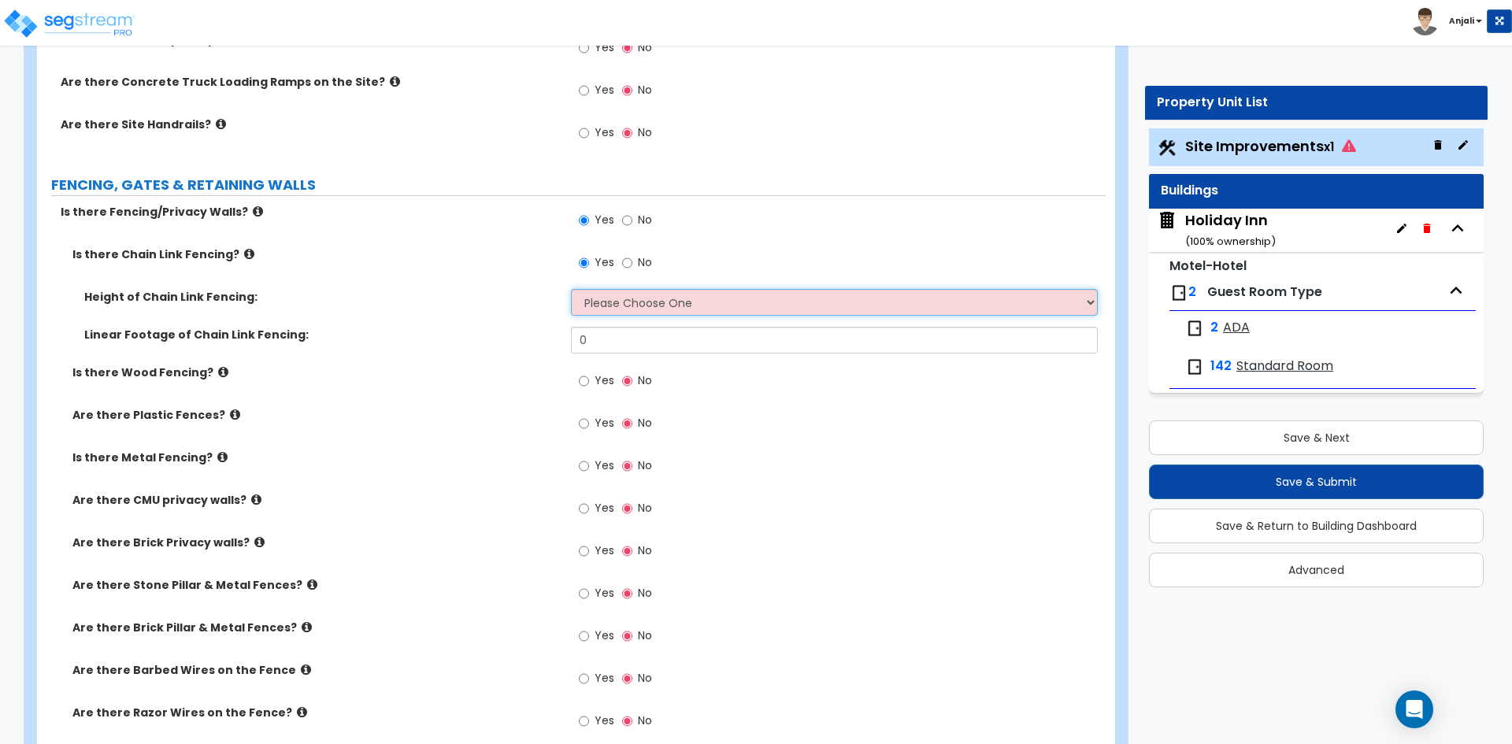
select select "3"
click at [571, 289] on select "Please Choose One 3 feet 4 feet 5 feet 6 feet 10 feet 12 feet" at bounding box center [834, 302] width 526 height 27
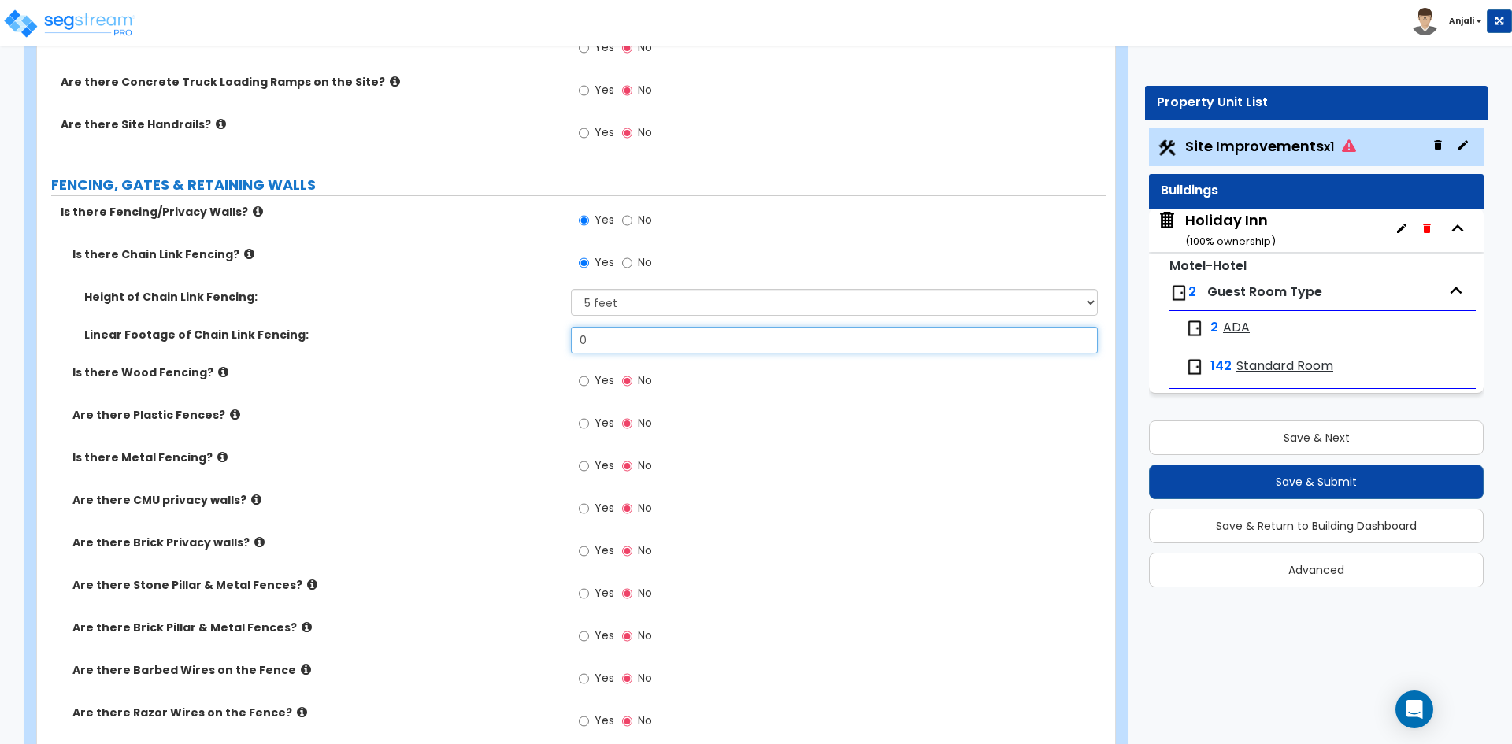
click at [633, 343] on input "0" at bounding box center [834, 340] width 526 height 27
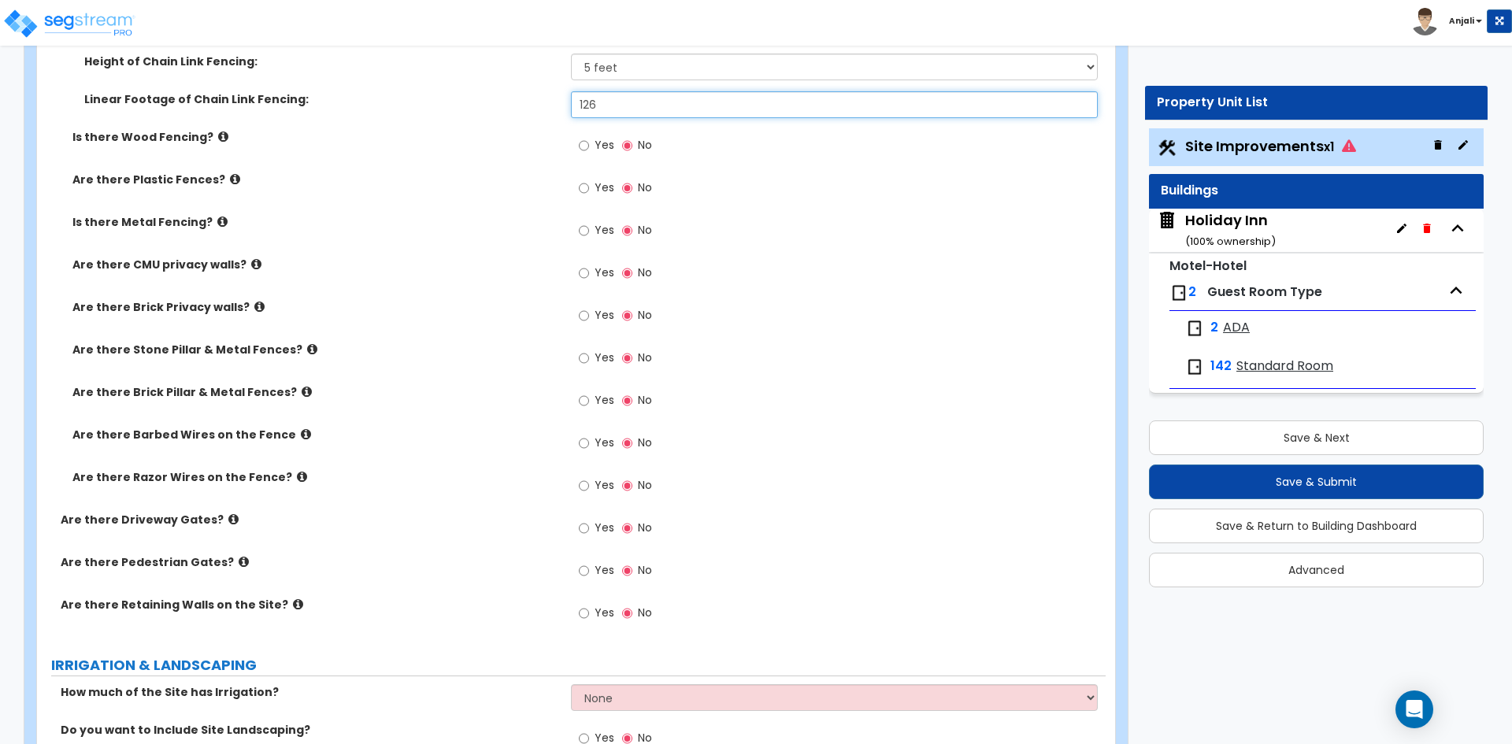
scroll to position [2520, 0]
type input "126"
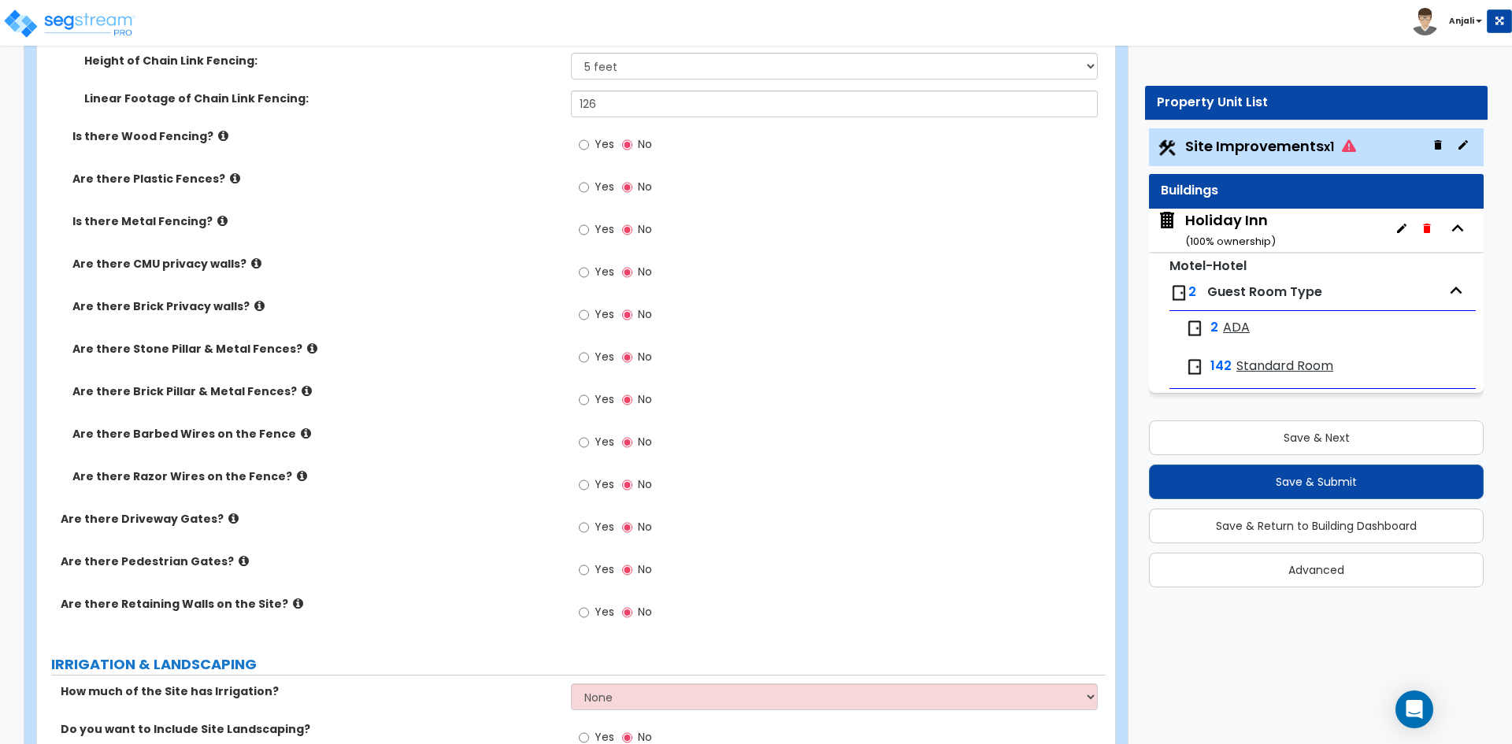
click at [578, 230] on div "Yes No" at bounding box center [615, 231] width 89 height 36
click at [587, 231] on input "Yes" at bounding box center [584, 229] width 10 height 17
radio input "true"
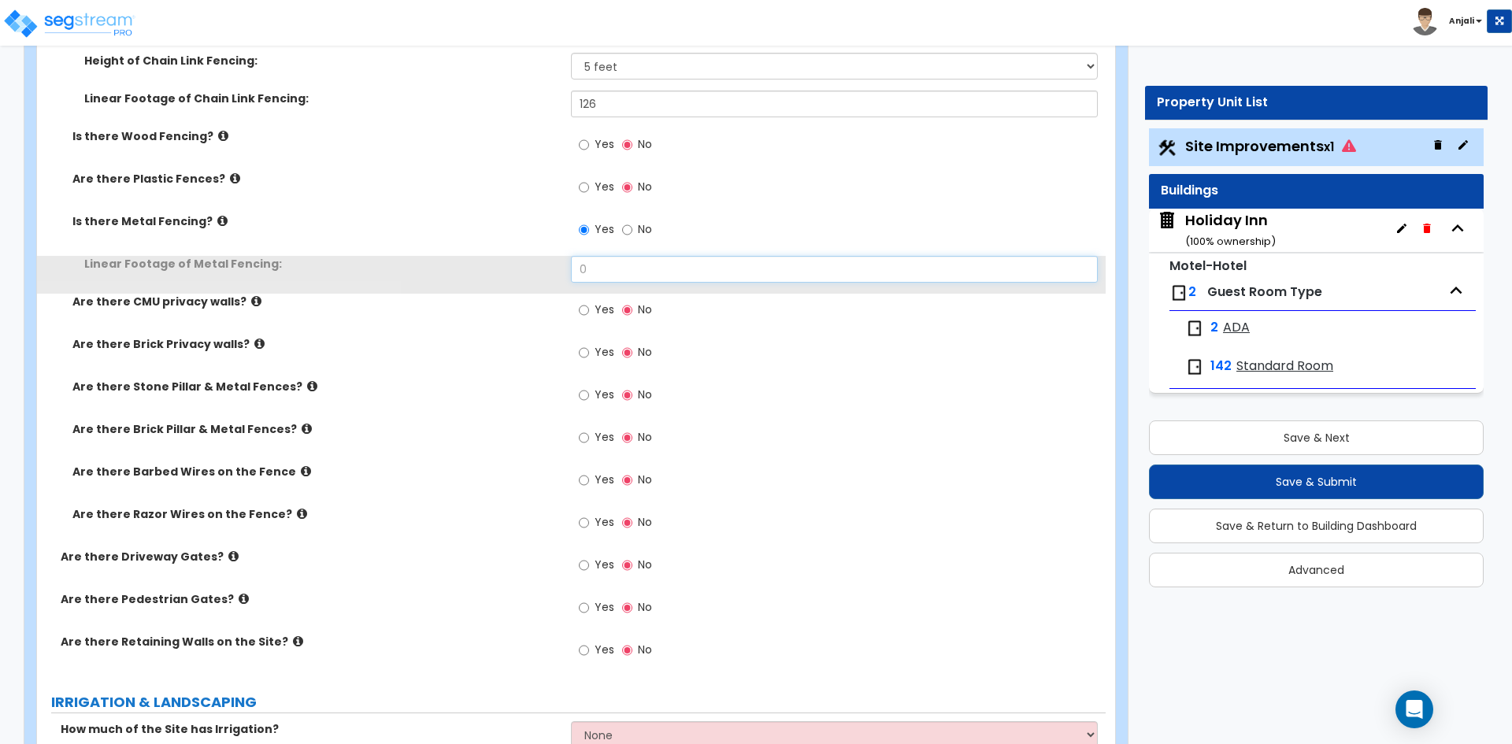
click at [624, 270] on input "0" at bounding box center [834, 269] width 526 height 27
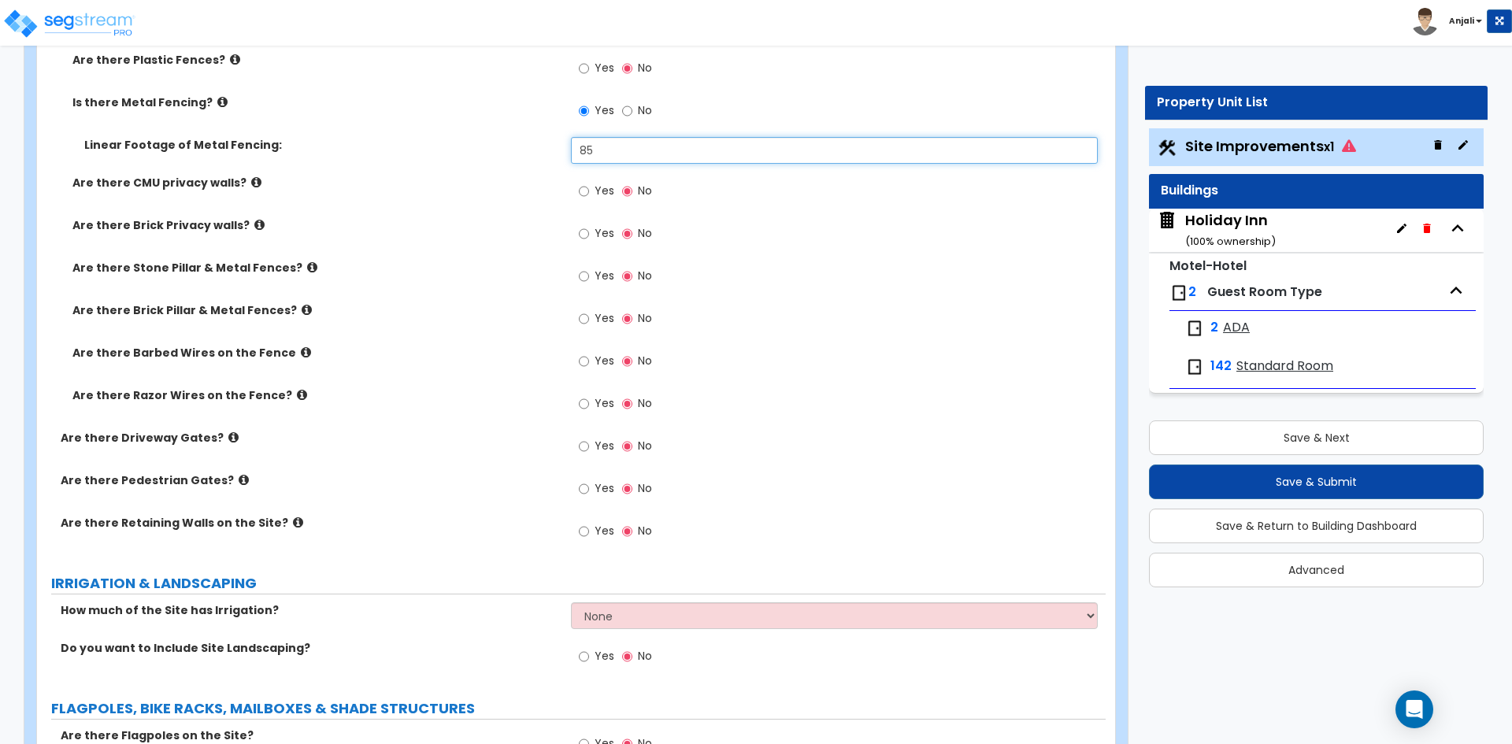
scroll to position [2677, 0]
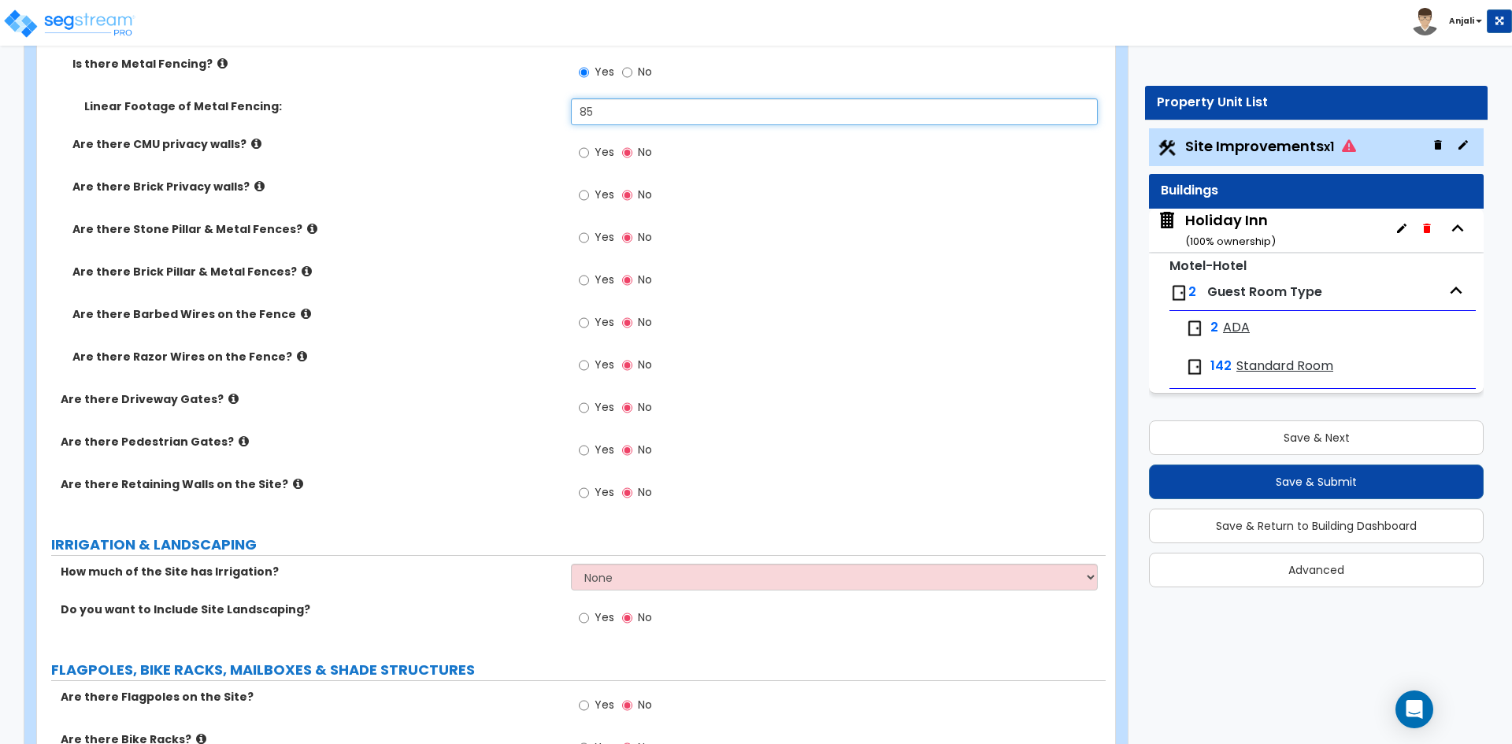
type input "85"
click at [581, 492] on input "Yes" at bounding box center [584, 492] width 10 height 17
radio input "true"
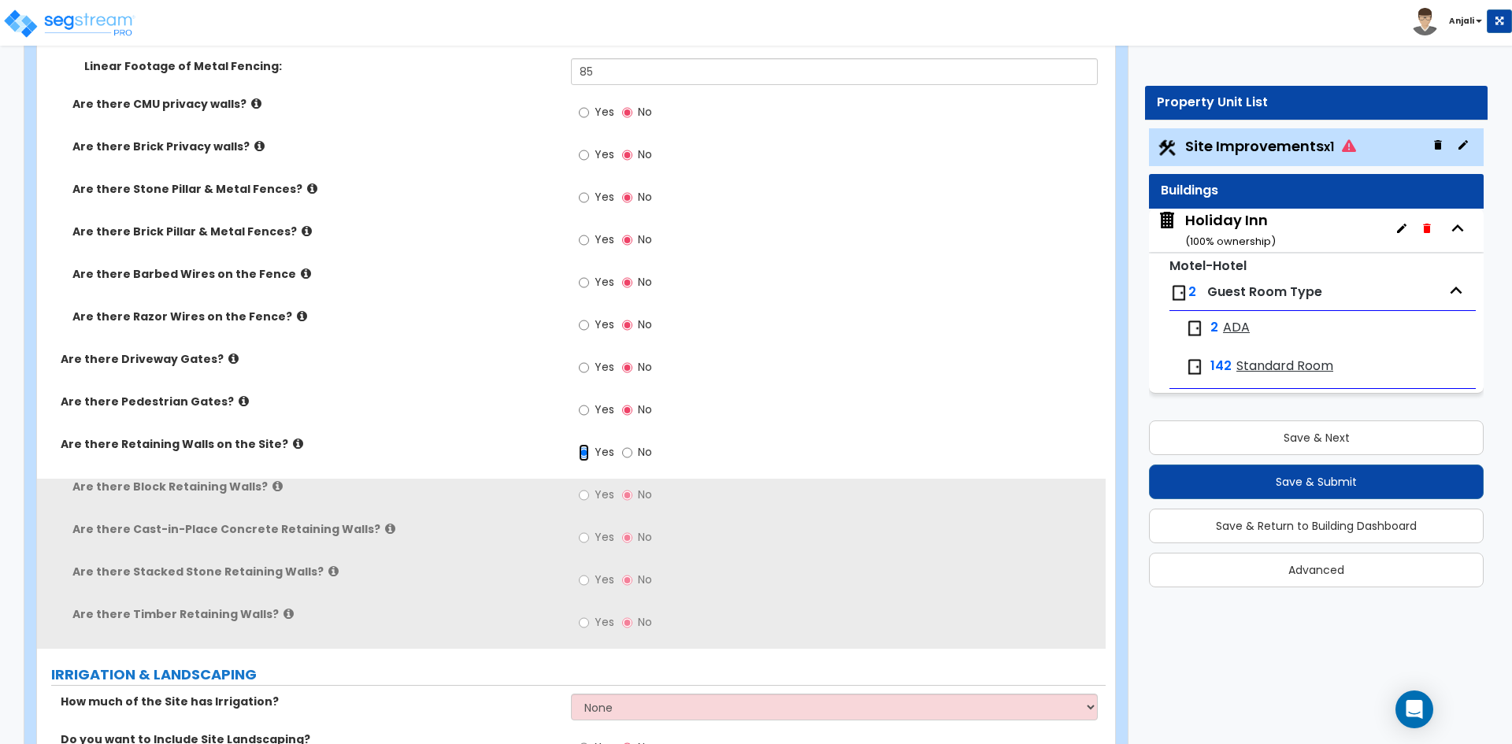
scroll to position [2756, 0]
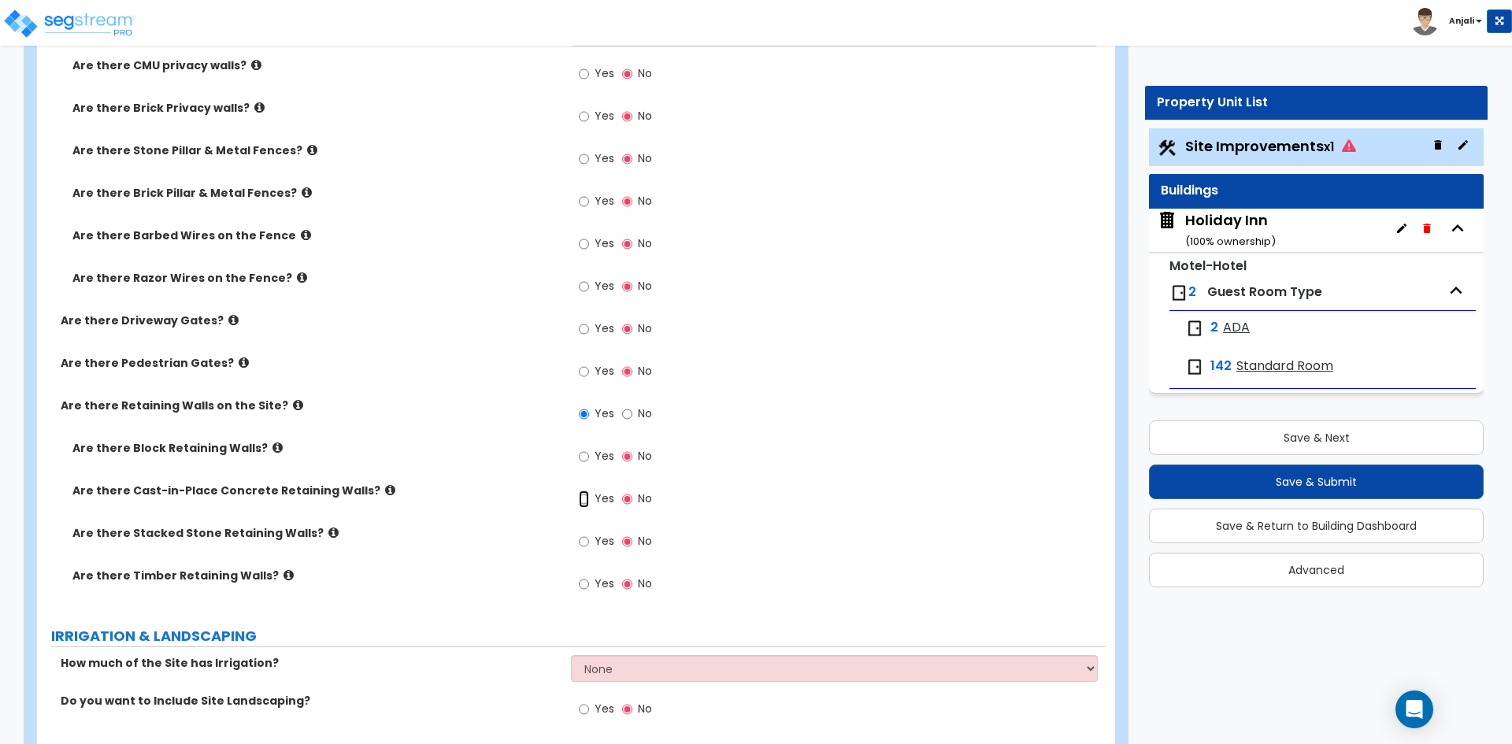
click at [588, 496] on input "Yes" at bounding box center [584, 499] width 10 height 17
radio input "true"
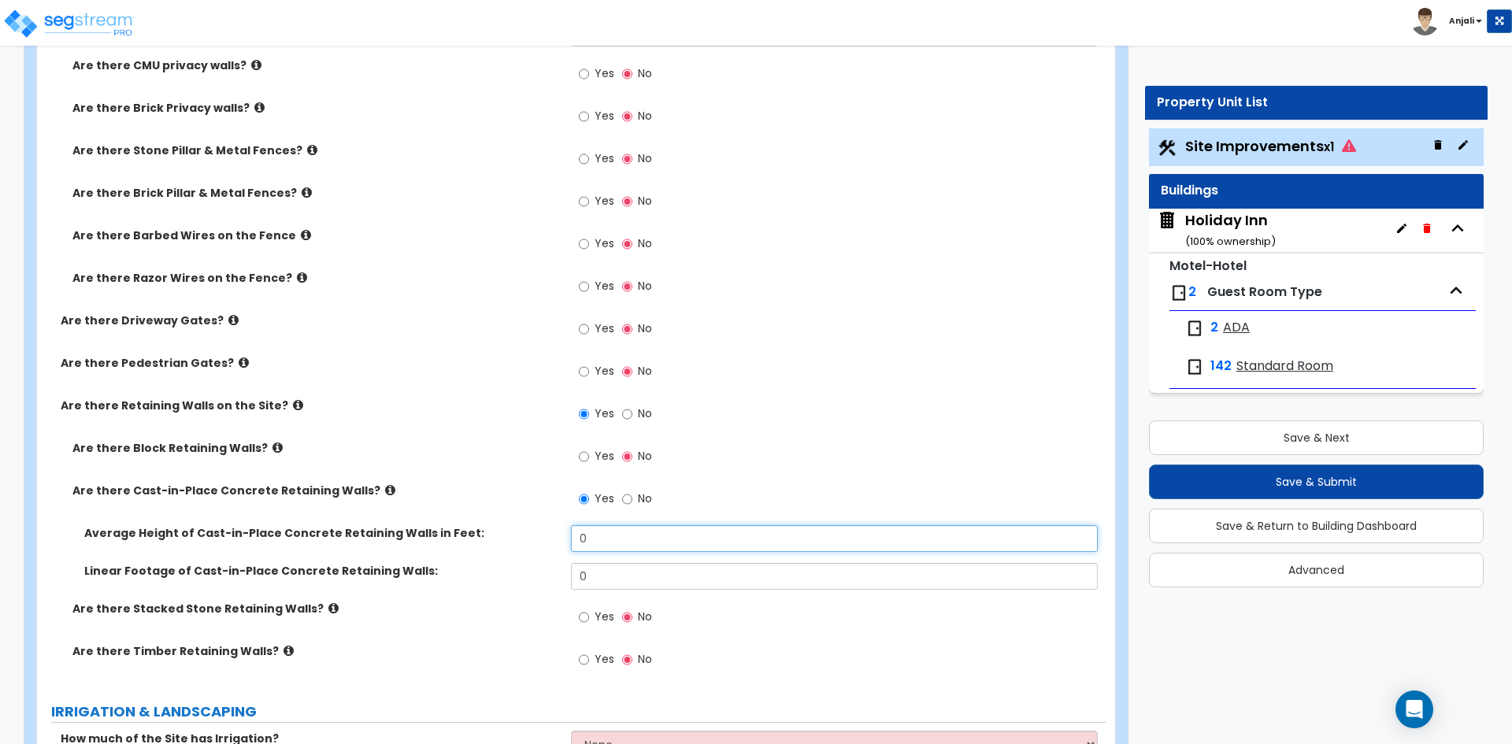
click at [626, 533] on input "0" at bounding box center [834, 538] width 526 height 27
type input "6"
click at [632, 572] on input "0" at bounding box center [834, 576] width 526 height 27
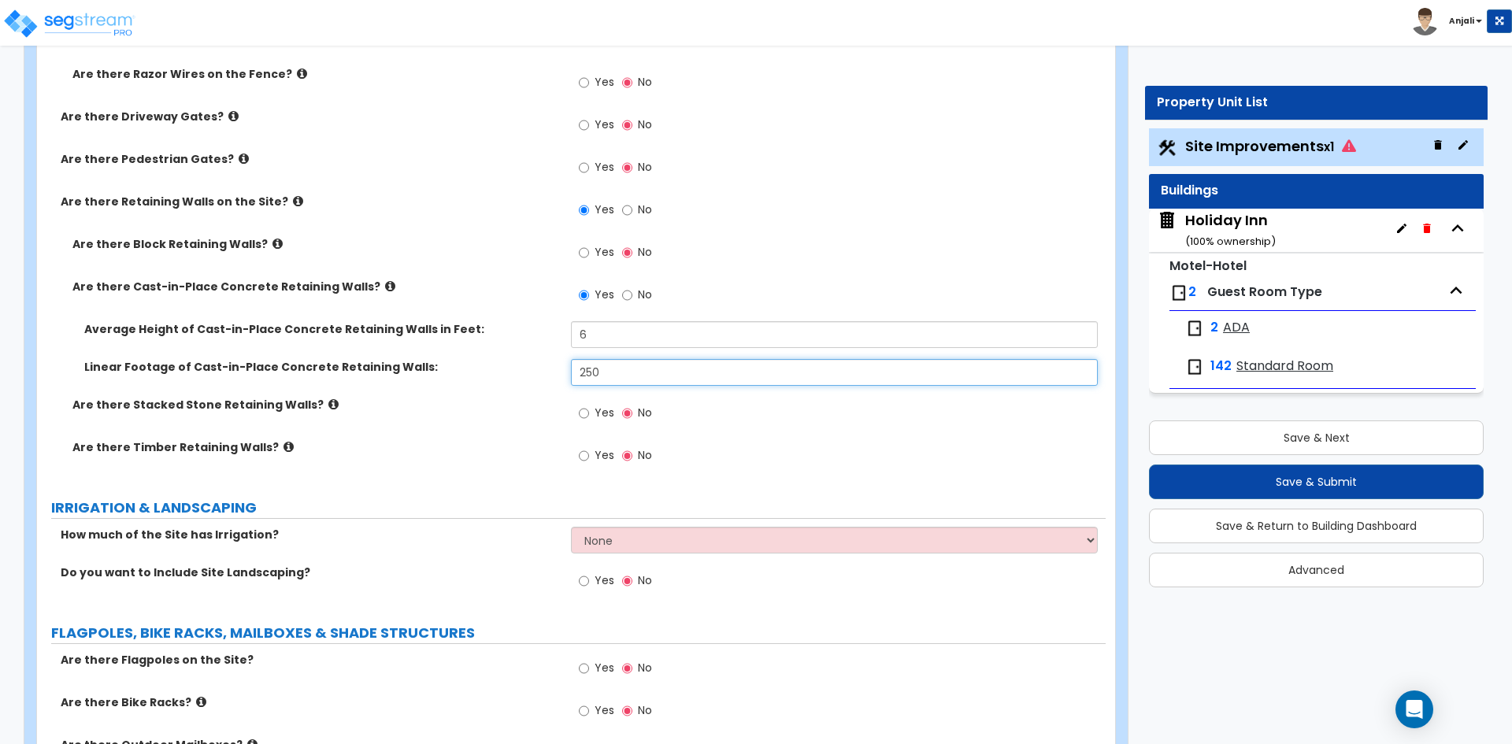
scroll to position [2992, 0]
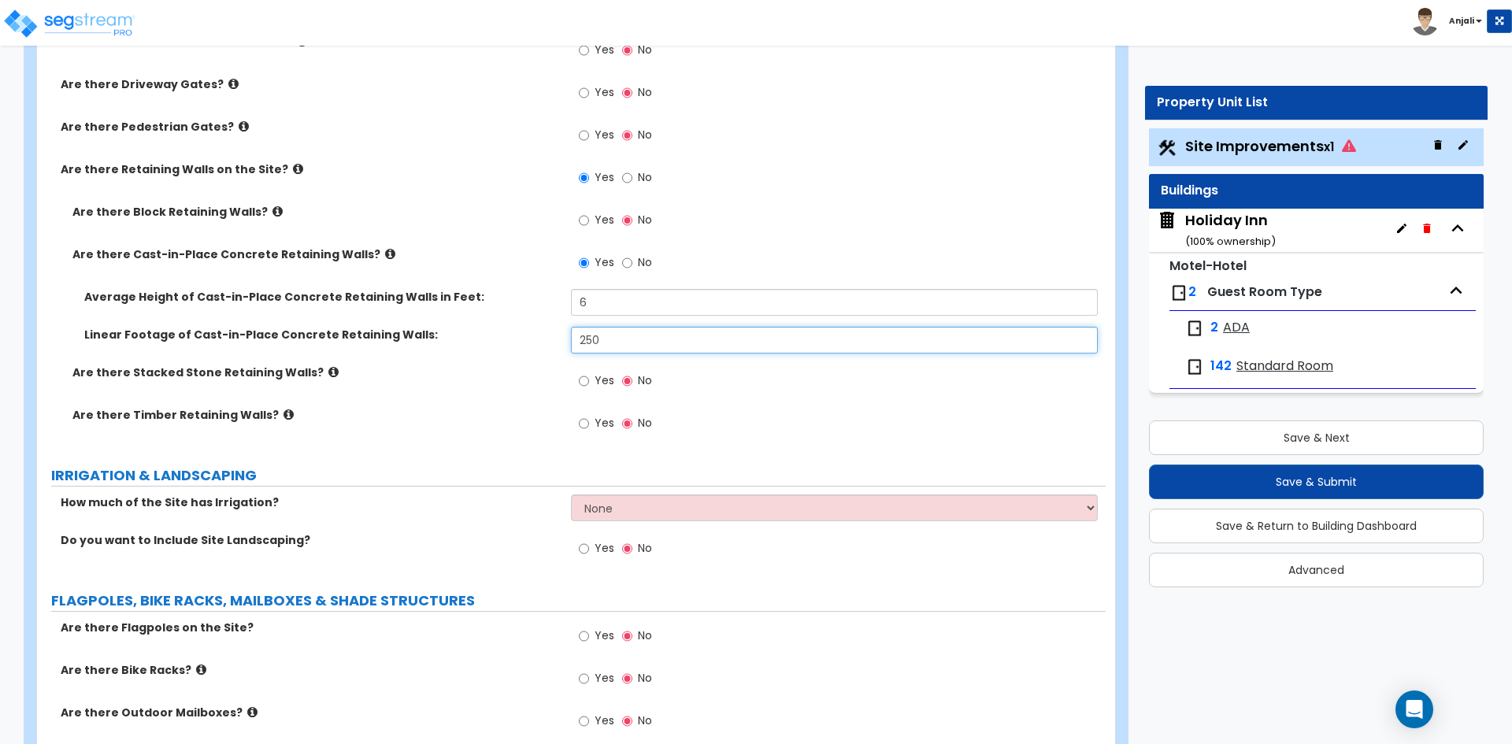
type input "250"
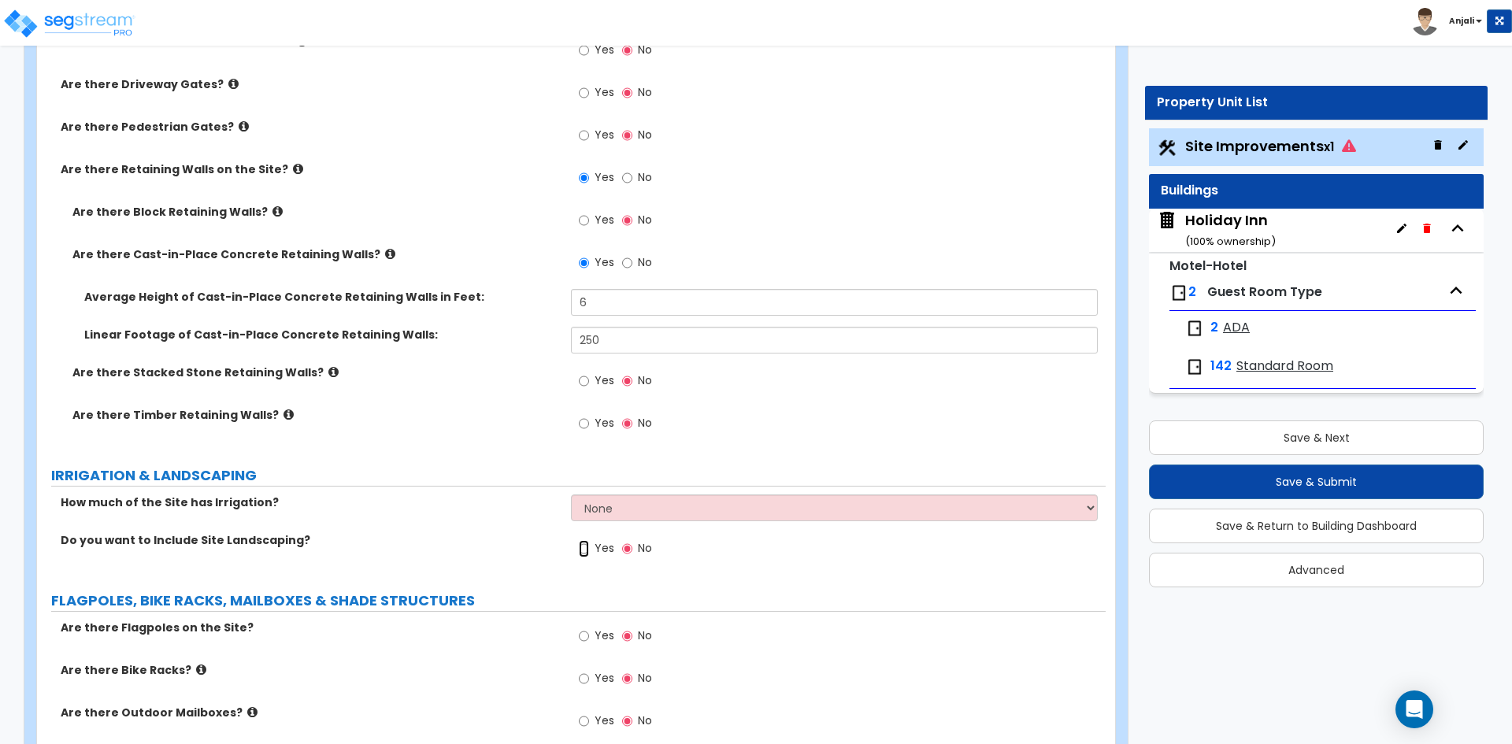
click at [581, 546] on input "Yes" at bounding box center [584, 548] width 10 height 17
radio input "true"
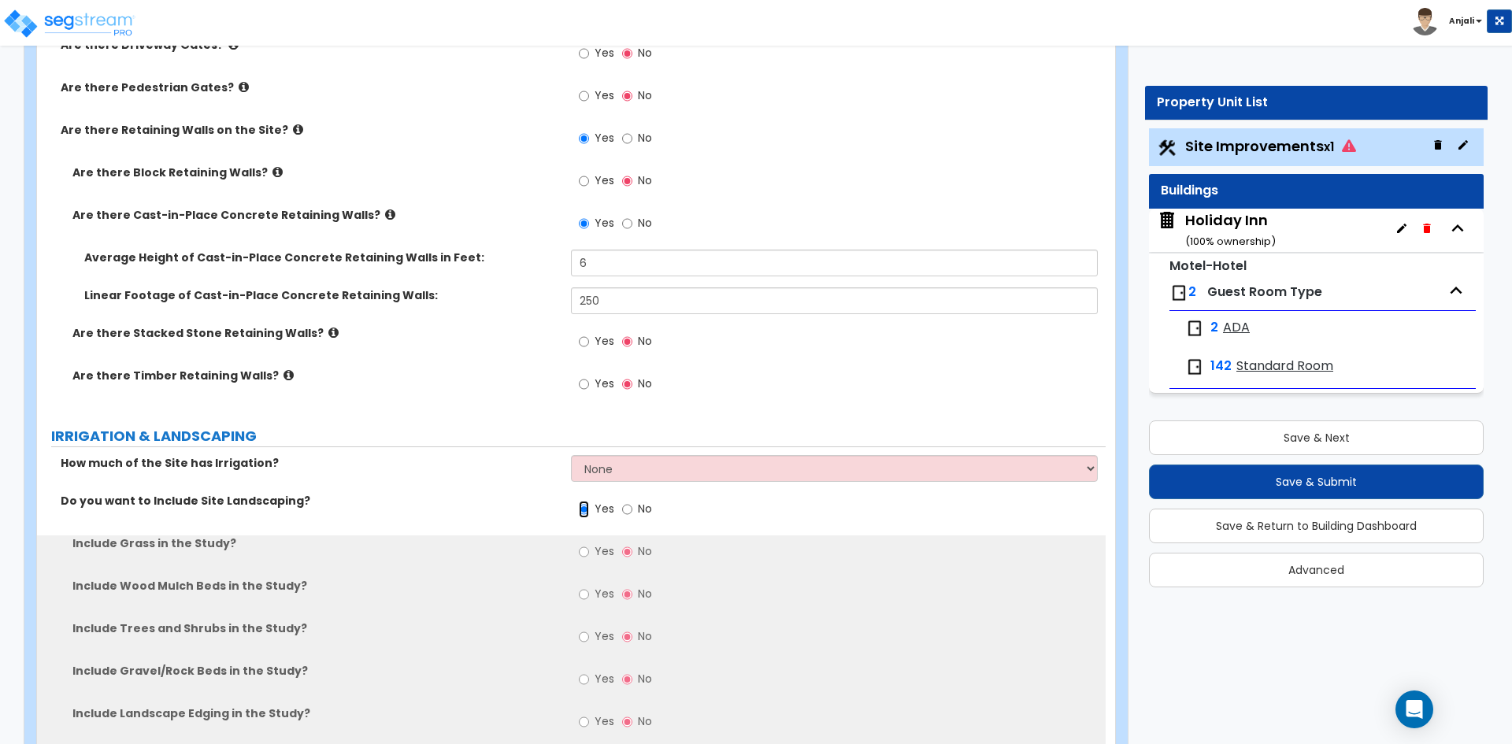
scroll to position [3071, 0]
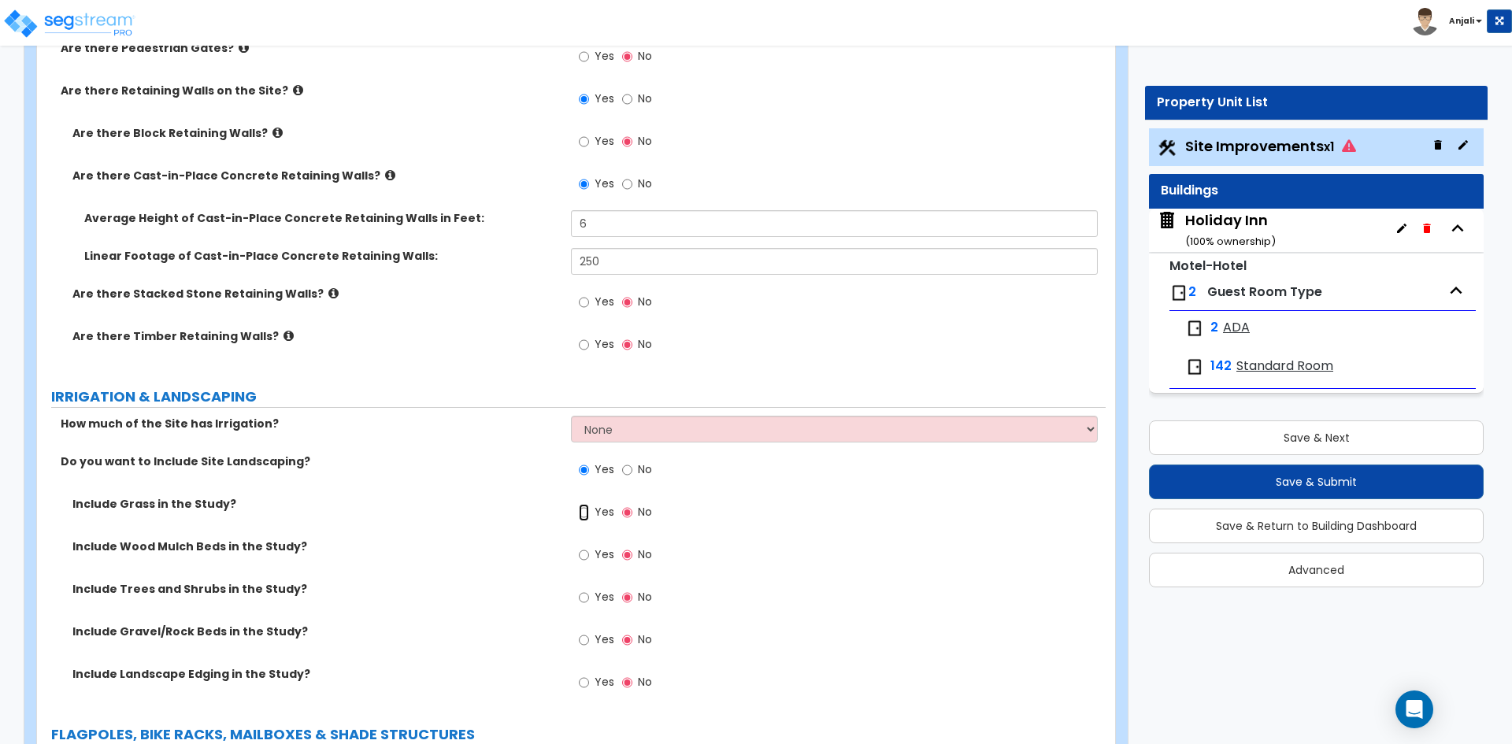
click at [584, 516] on input "Yes" at bounding box center [584, 512] width 10 height 17
radio input "true"
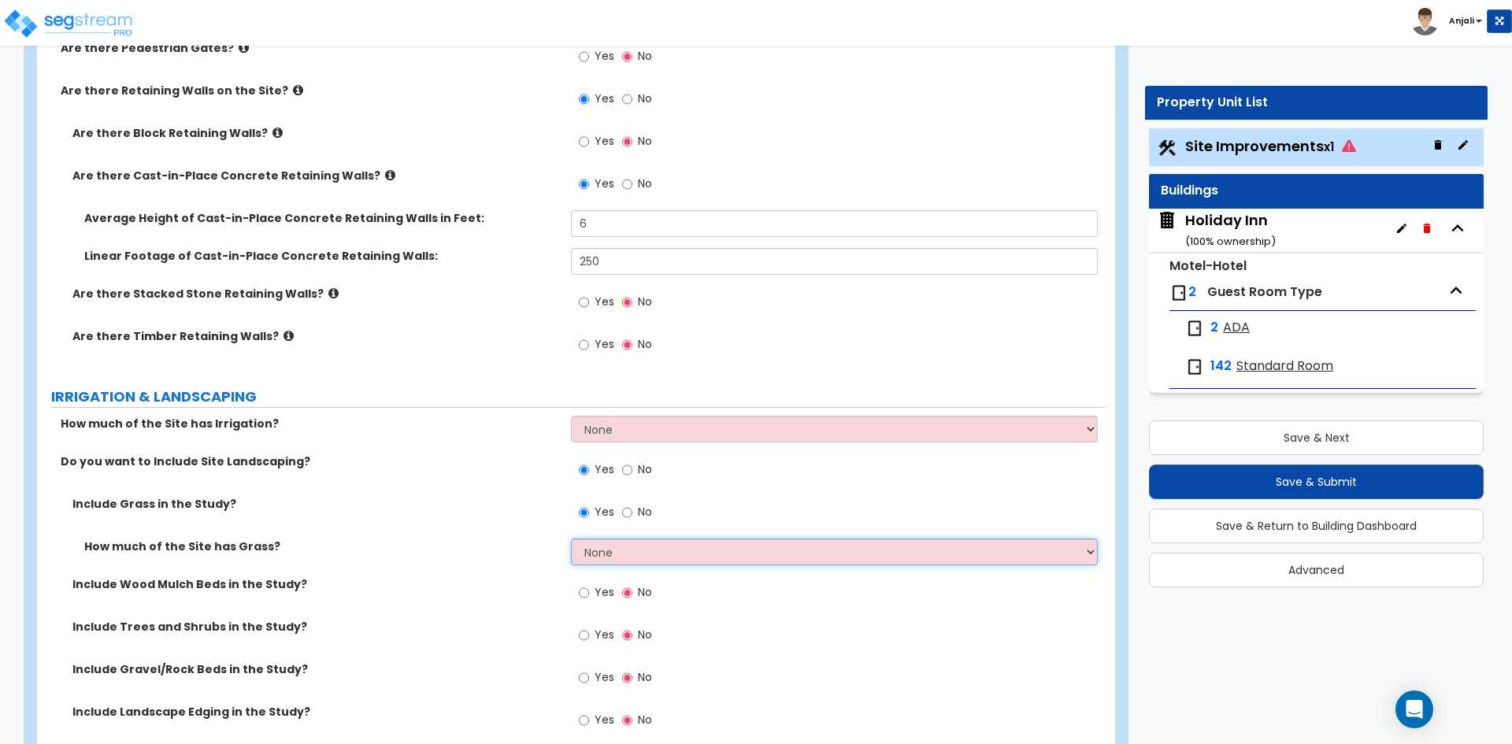
click at [619, 551] on select "None I want to Enter an Approximate Percentage I want to Enter the Square Foota…" at bounding box center [834, 552] width 526 height 27
select select "2"
click at [571, 539] on select "None I want to Enter an Approximate Percentage I want to Enter the Square Foota…" at bounding box center [834, 552] width 526 height 27
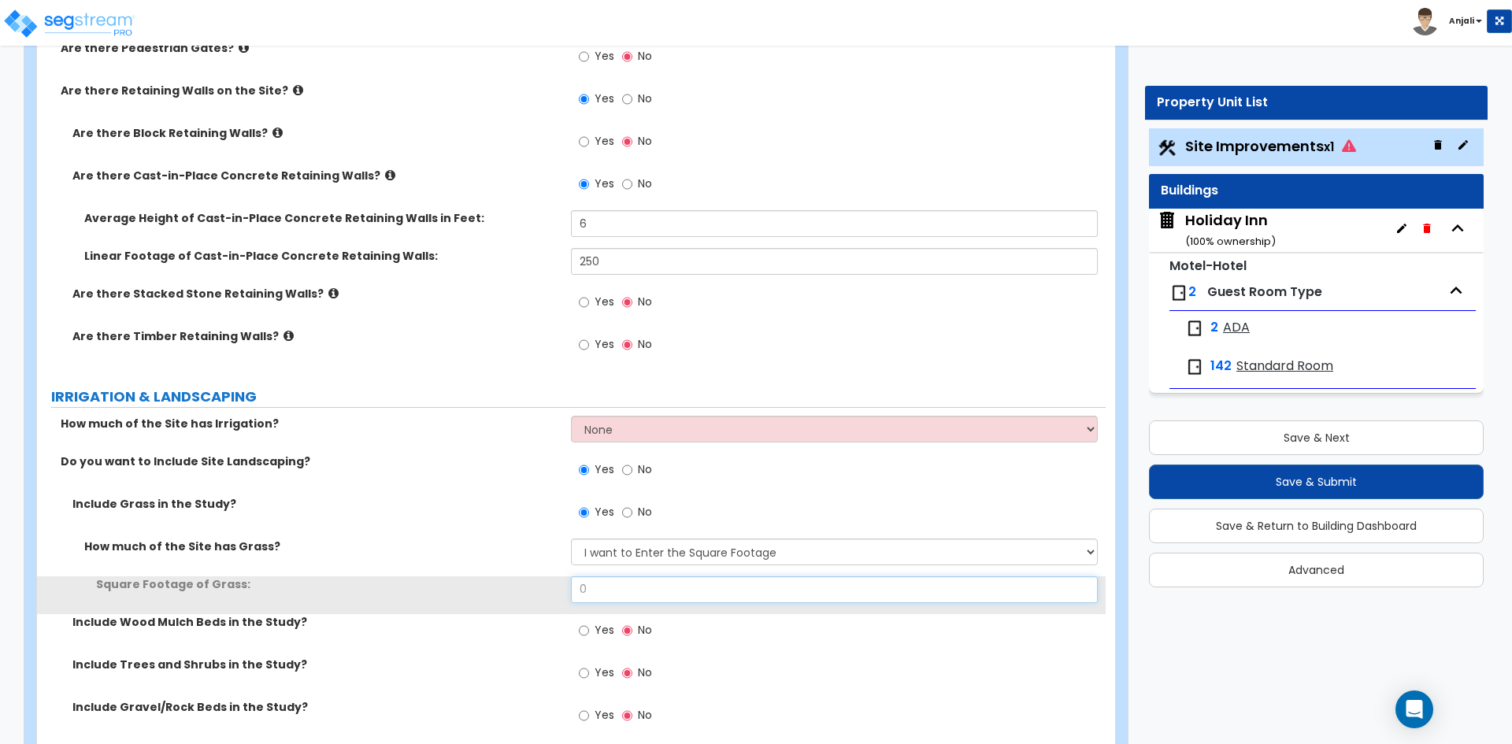
click at [617, 590] on input "0" at bounding box center [834, 589] width 526 height 27
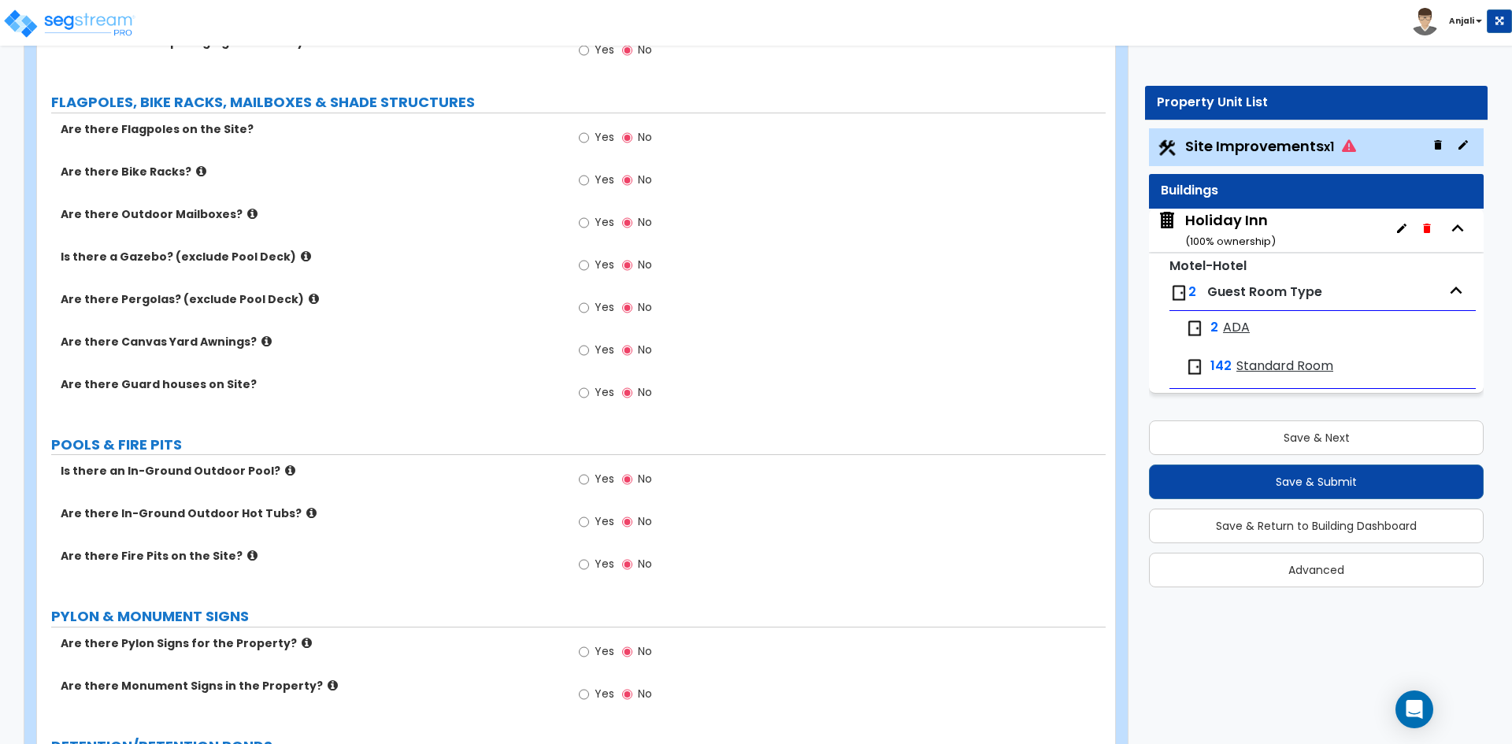
scroll to position [3780, 0]
type input "5,697"
click at [584, 483] on input "Yes" at bounding box center [584, 478] width 10 height 17
radio input "true"
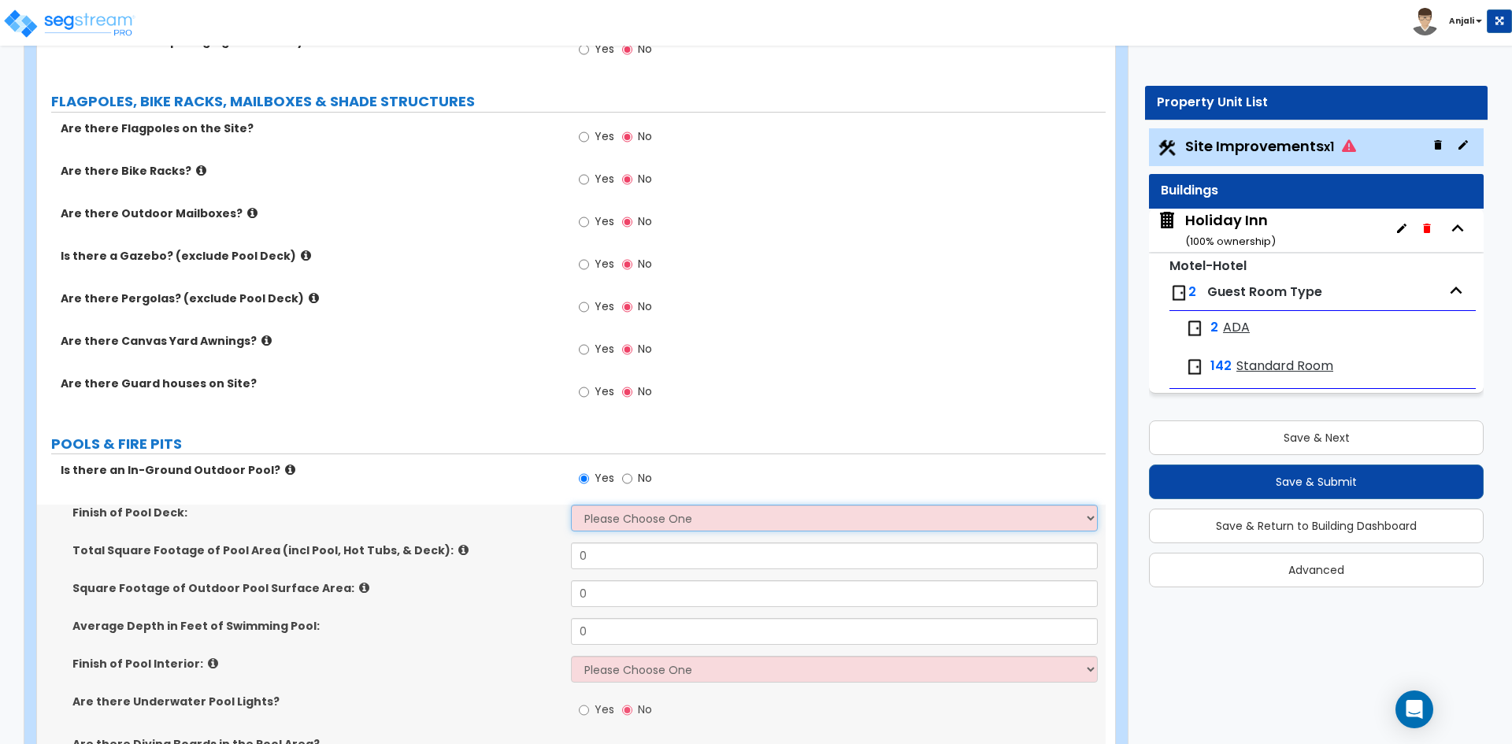
click at [620, 515] on select "Please Choose One Bare Concrete Stamped Concrete Brick Pavers Stone Pavers Wood…" at bounding box center [834, 518] width 526 height 27
select select "1"
click at [571, 505] on select "Please Choose One Bare Concrete Stamped Concrete Brick Pavers Stone Pavers Wood…" at bounding box center [834, 518] width 526 height 27
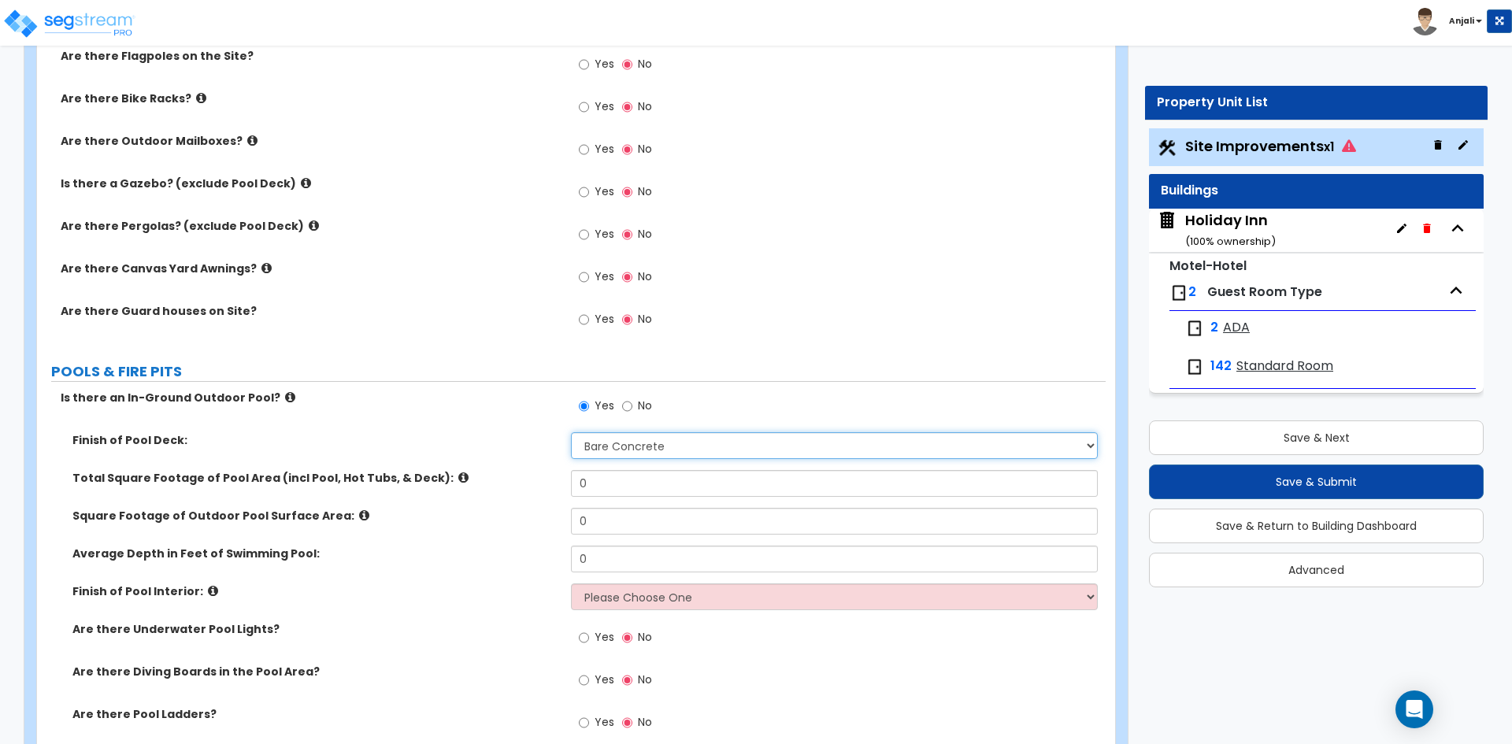
scroll to position [3858, 0]
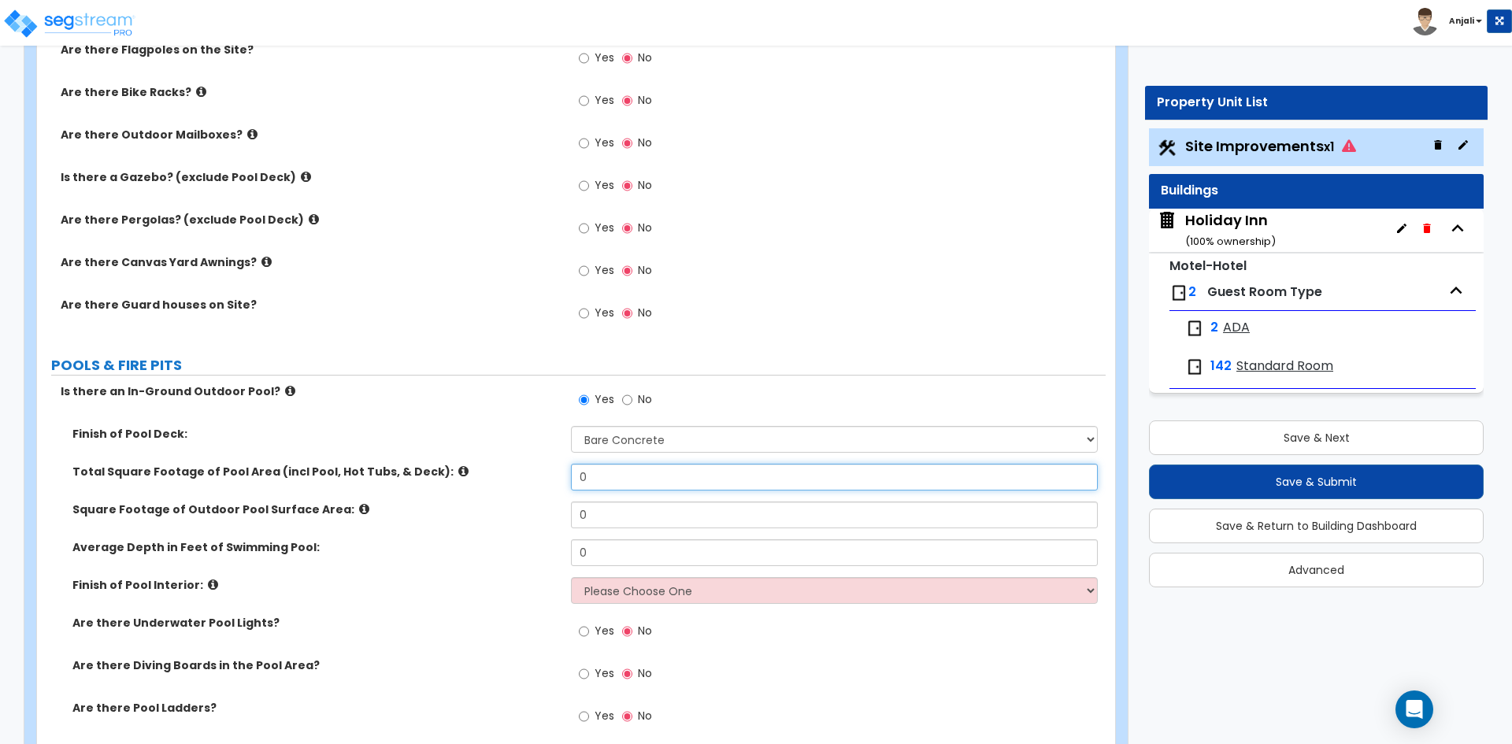
click at [598, 472] on input "0" at bounding box center [834, 477] width 526 height 27
type input "1,757.37"
click at [674, 514] on input "0" at bounding box center [834, 515] width 526 height 27
click at [359, 510] on icon at bounding box center [364, 509] width 10 height 12
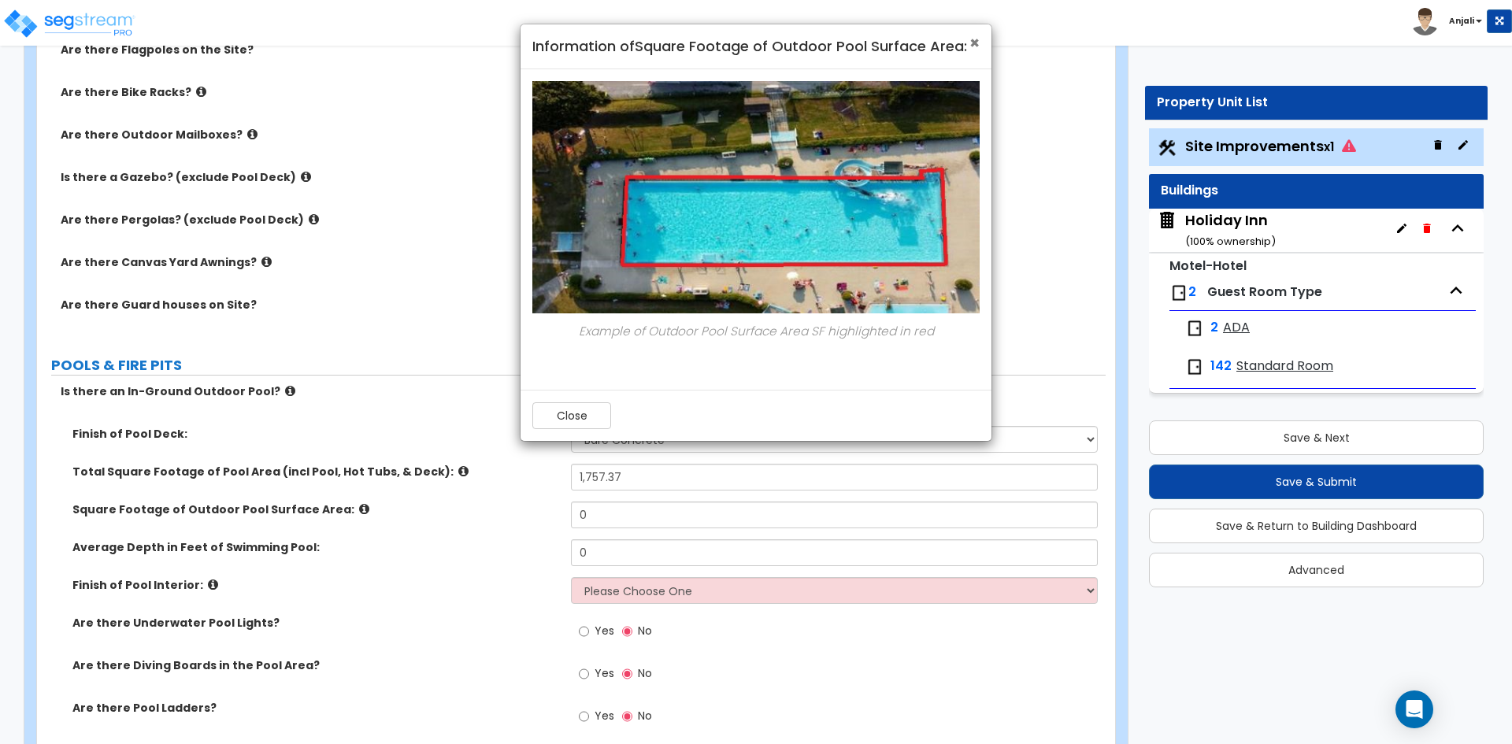
click at [979, 46] on span "×" at bounding box center [974, 42] width 10 height 23
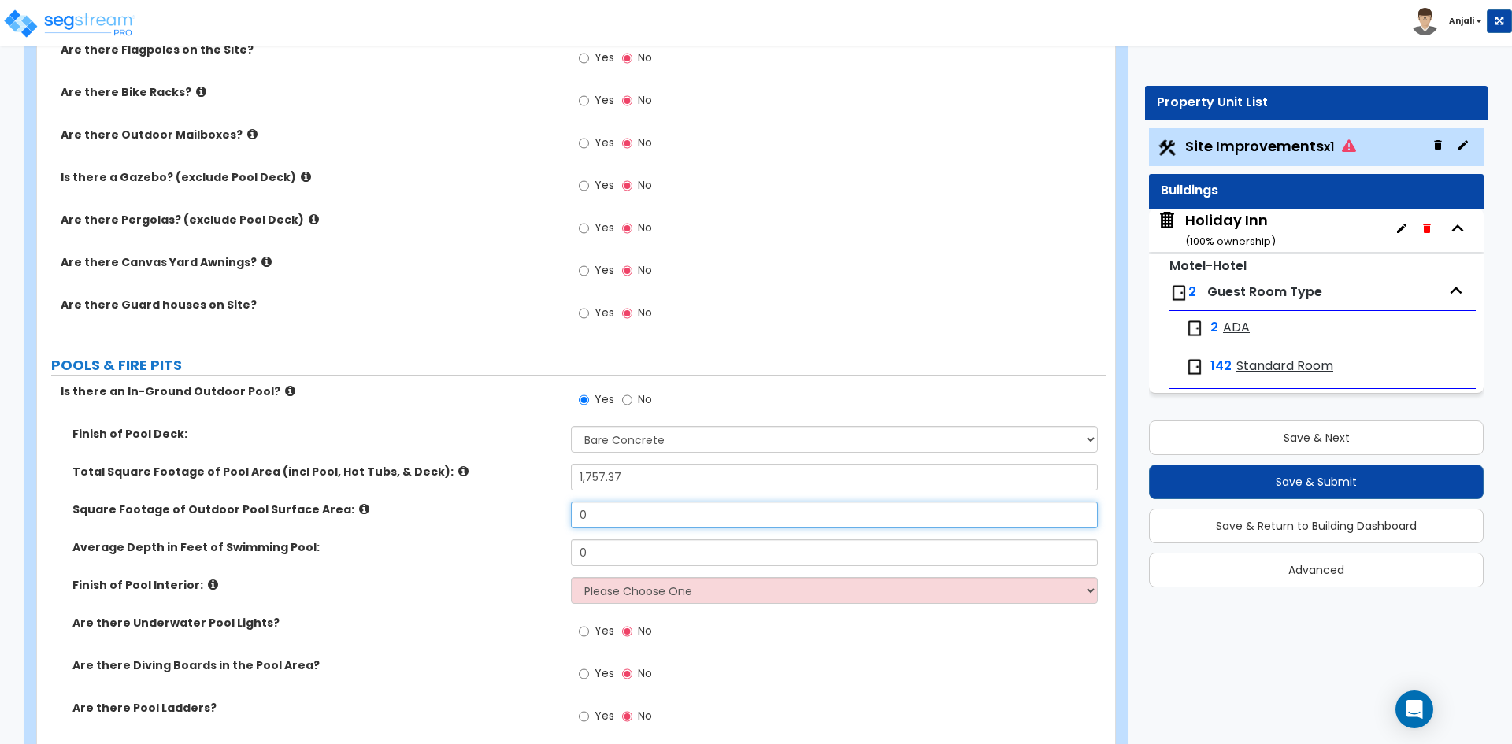
click at [605, 519] on input "0" at bounding box center [834, 515] width 526 height 27
type input "396"
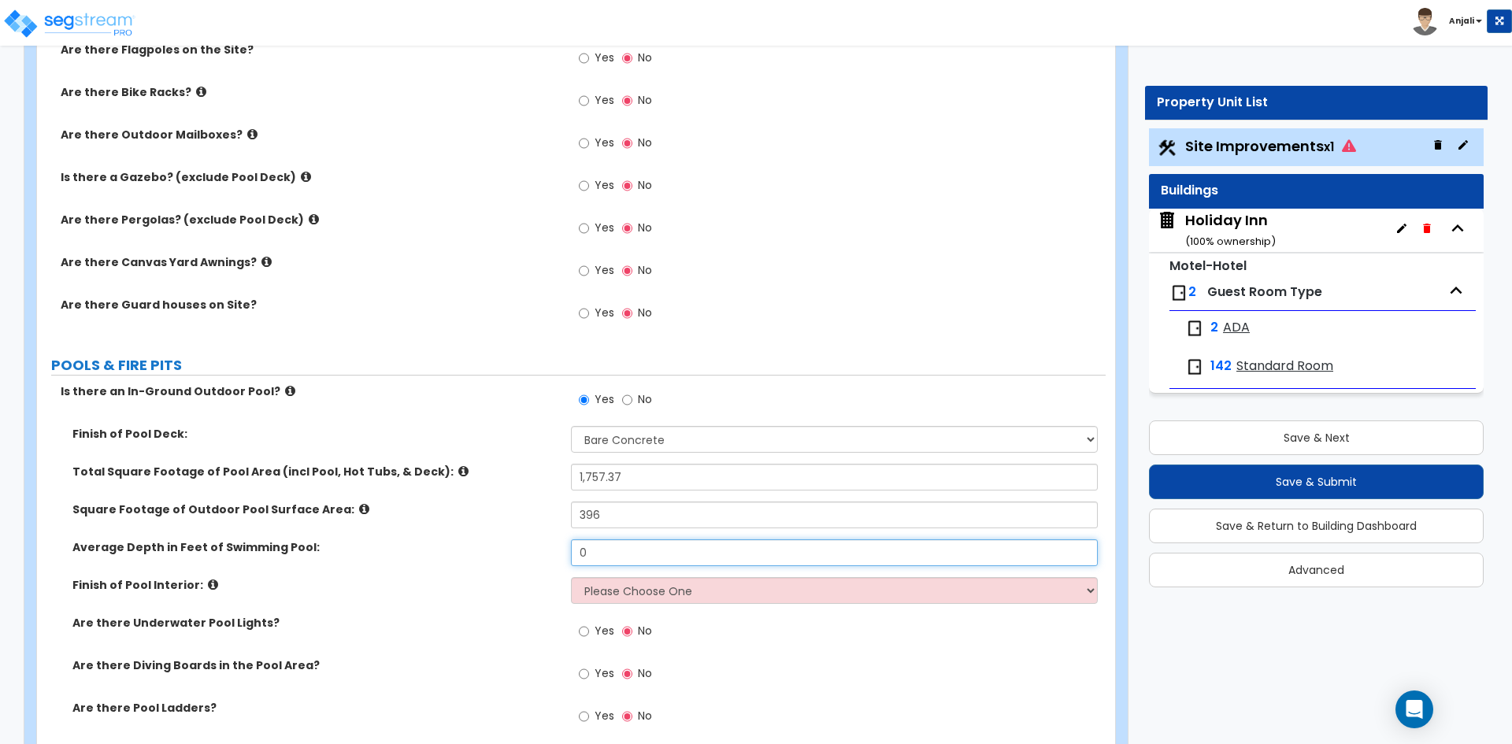
click at [604, 556] on input "0" at bounding box center [834, 552] width 526 height 27
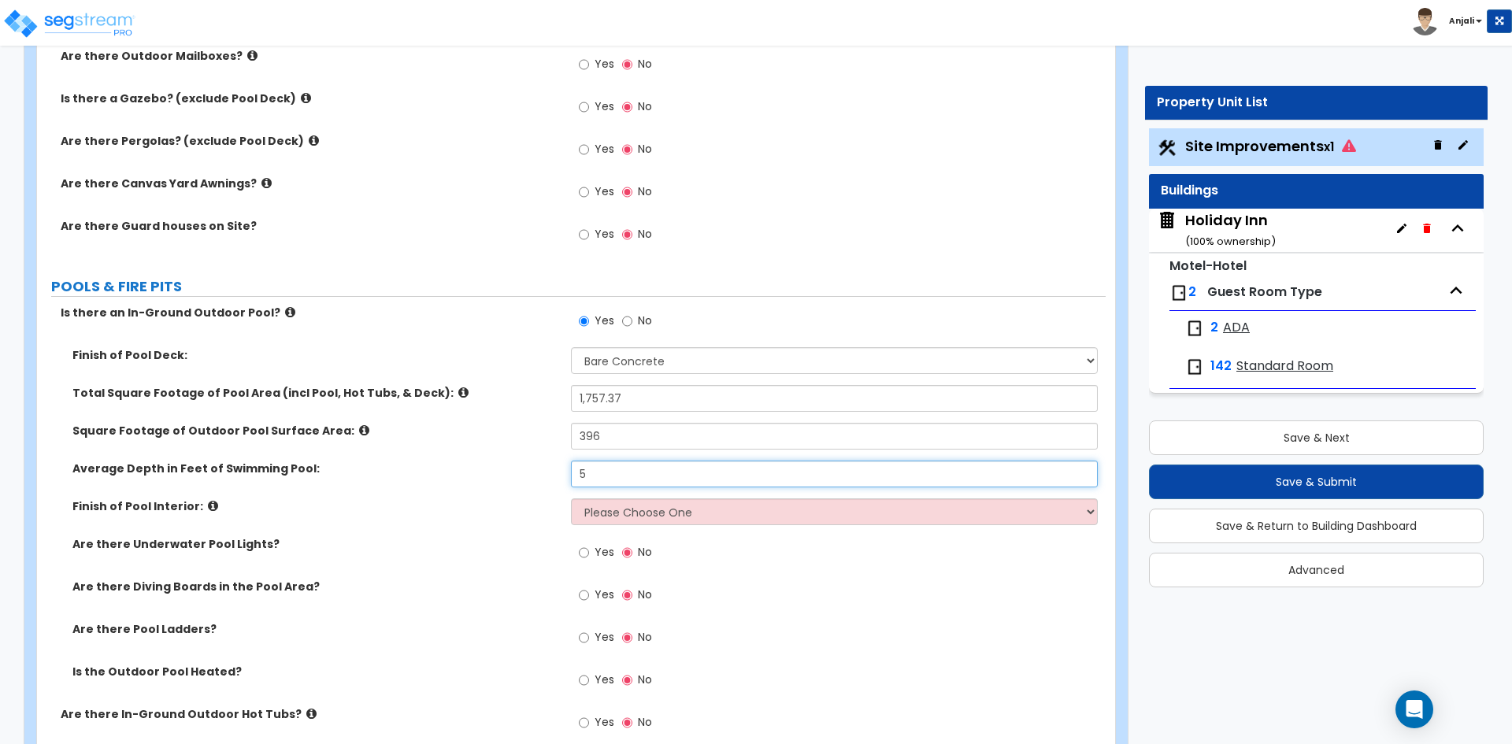
type input "5"
click at [696, 514] on select "Please Choose One Tile Plaster Vinyl" at bounding box center [834, 511] width 526 height 27
click at [571, 498] on select "Please Choose One Tile Plaster Vinyl" at bounding box center [834, 511] width 526 height 27
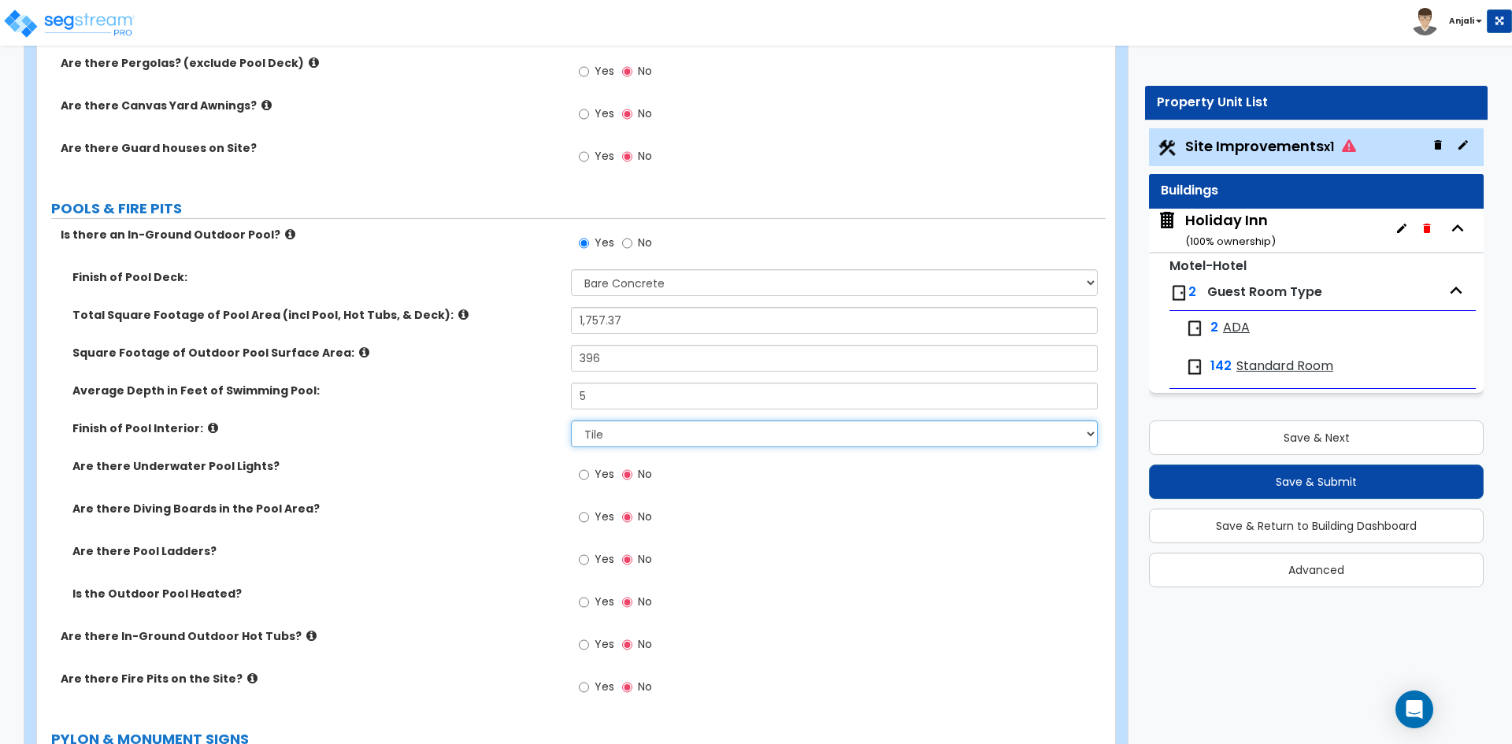
scroll to position [4016, 0]
drag, startPoint x: 654, startPoint y: 432, endPoint x: 657, endPoint y: 443, distance: 11.7
click at [654, 432] on select "Please Choose One Tile Plaster Vinyl" at bounding box center [834, 433] width 526 height 27
select select "2"
click at [571, 420] on select "Please Choose One Tile Plaster Vinyl" at bounding box center [834, 433] width 526 height 27
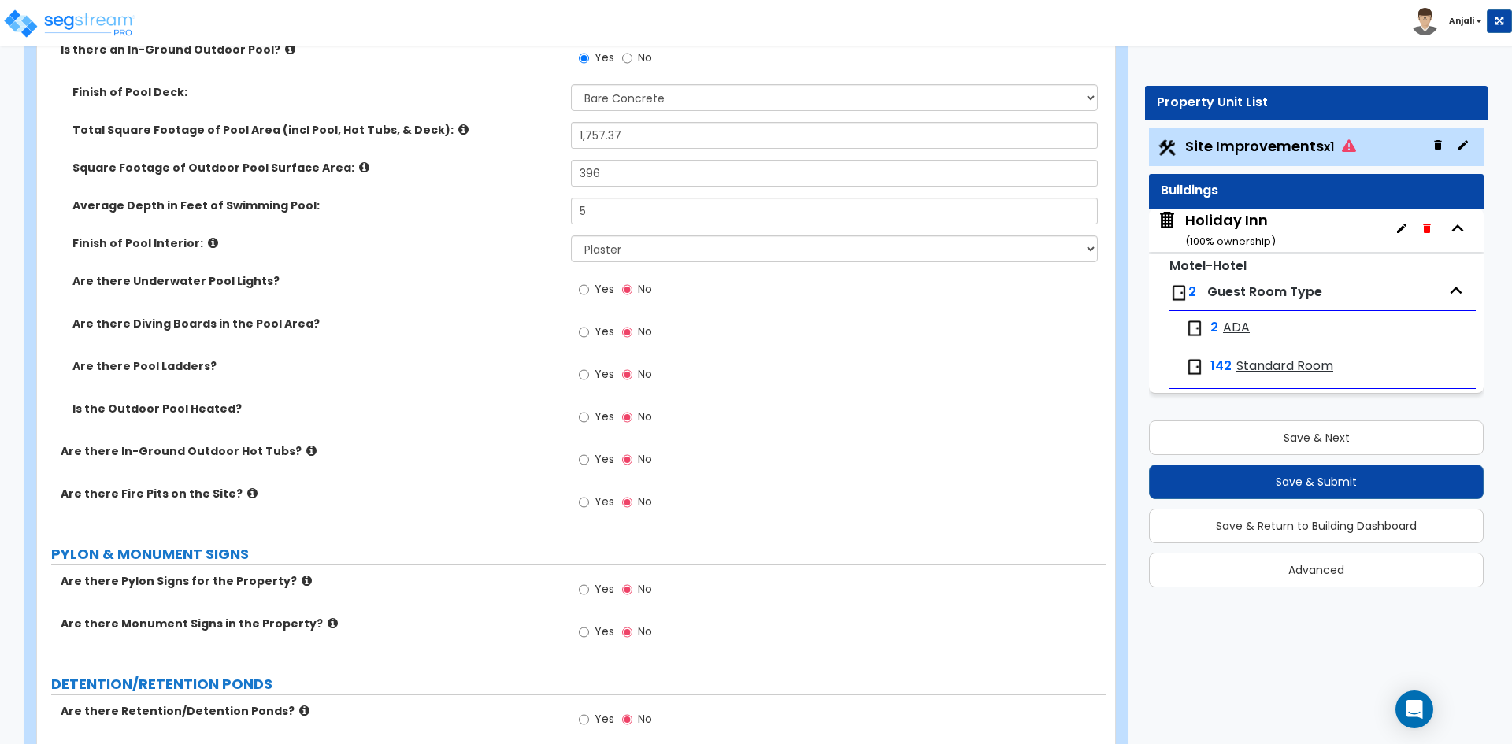
scroll to position [4252, 0]
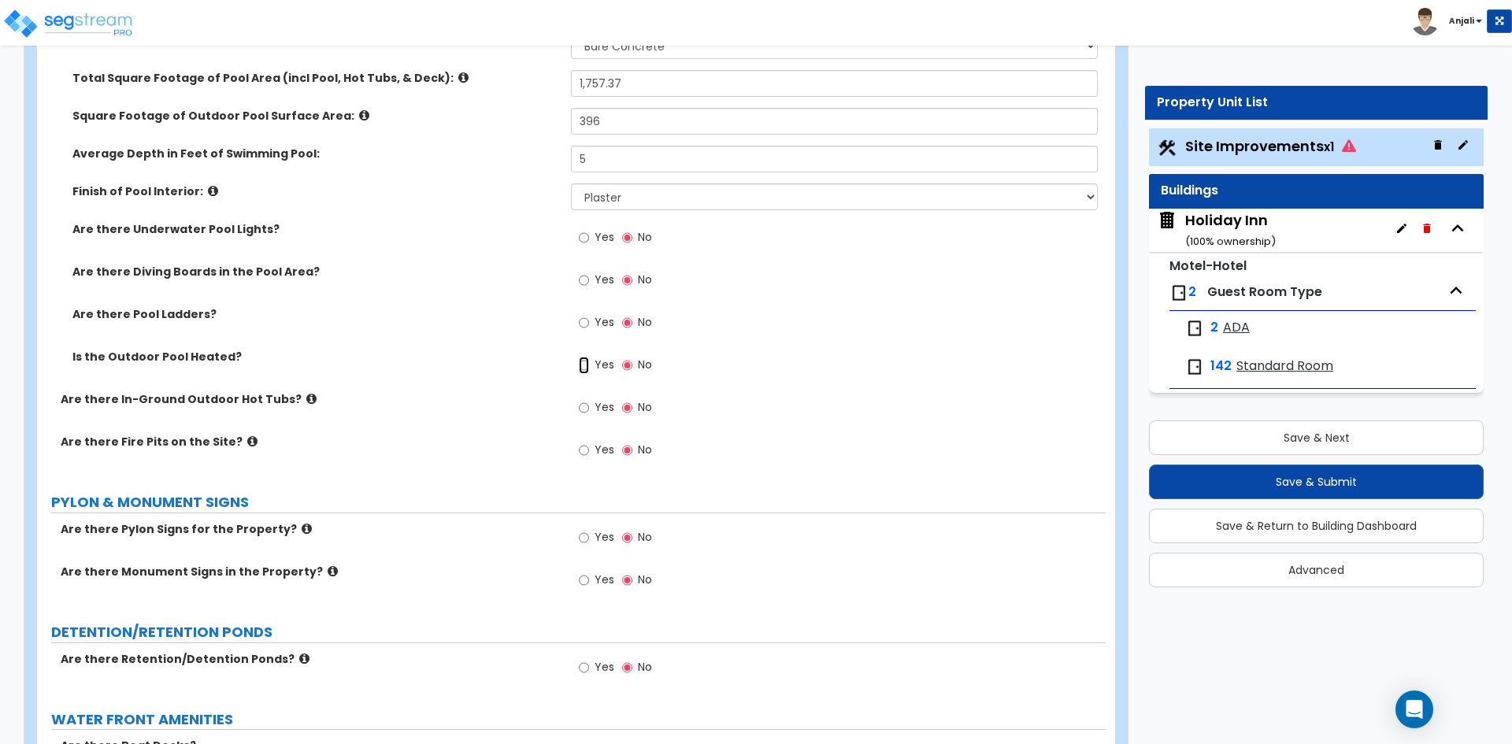
click at [580, 365] on input "Yes" at bounding box center [584, 365] width 10 height 17
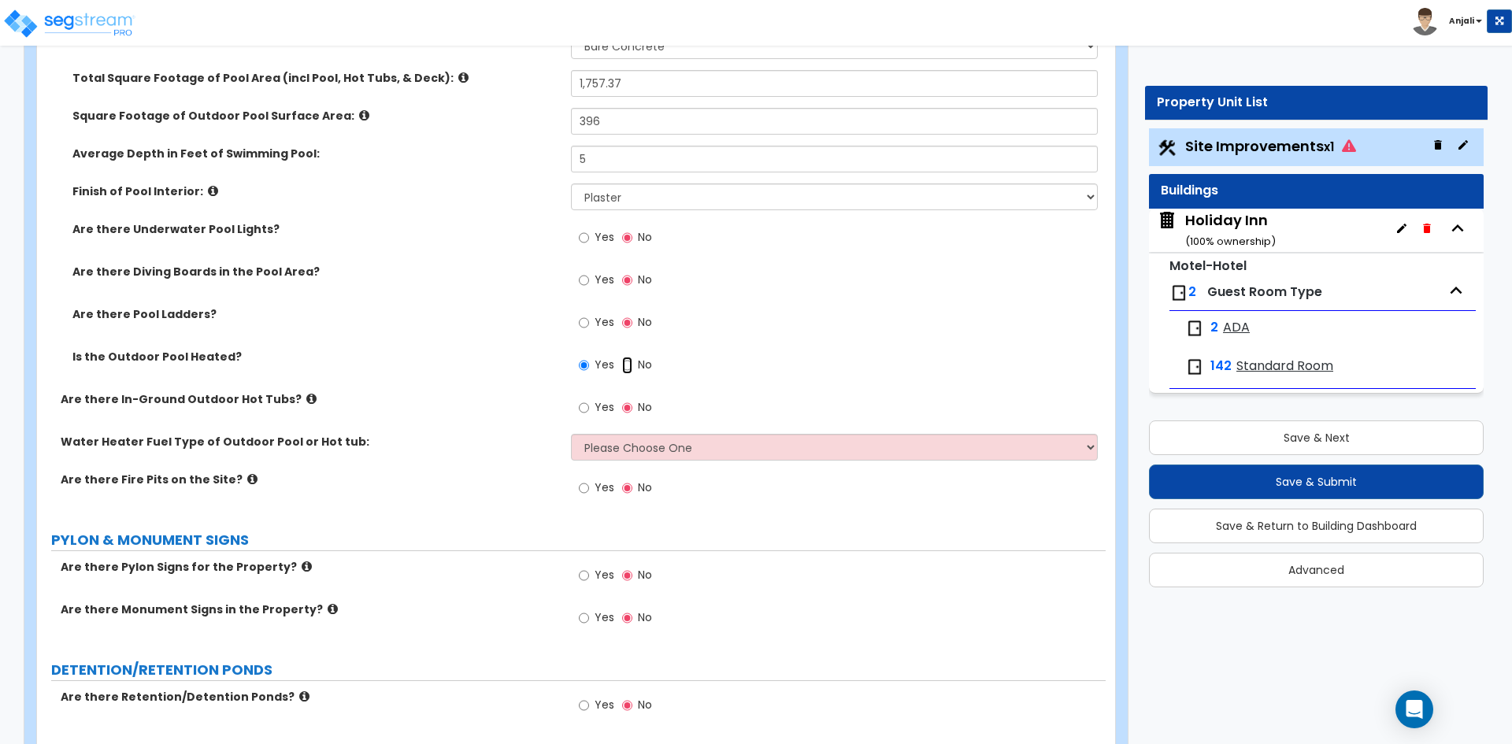
click at [629, 368] on input "No" at bounding box center [627, 365] width 10 height 17
radio input "false"
radio input "true"
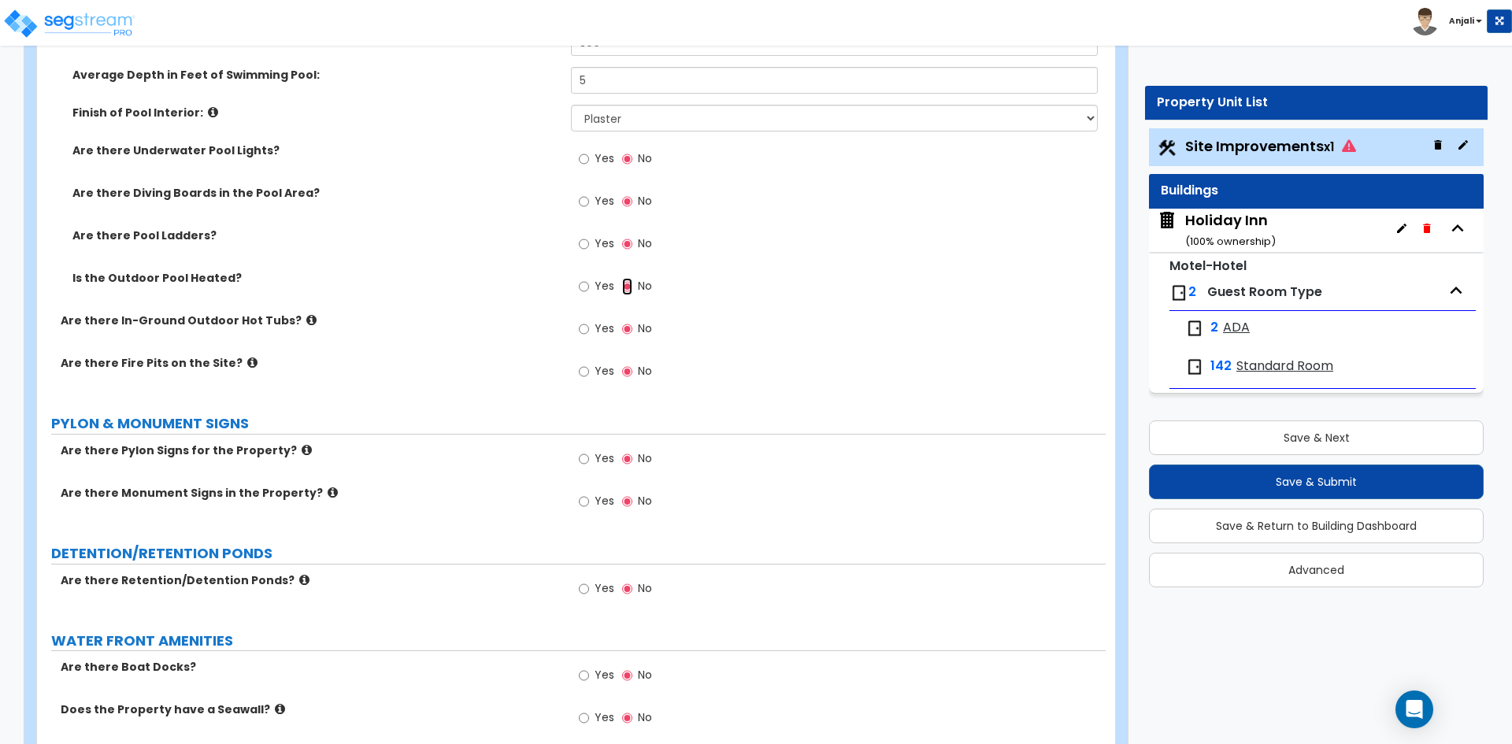
scroll to position [4410, 0]
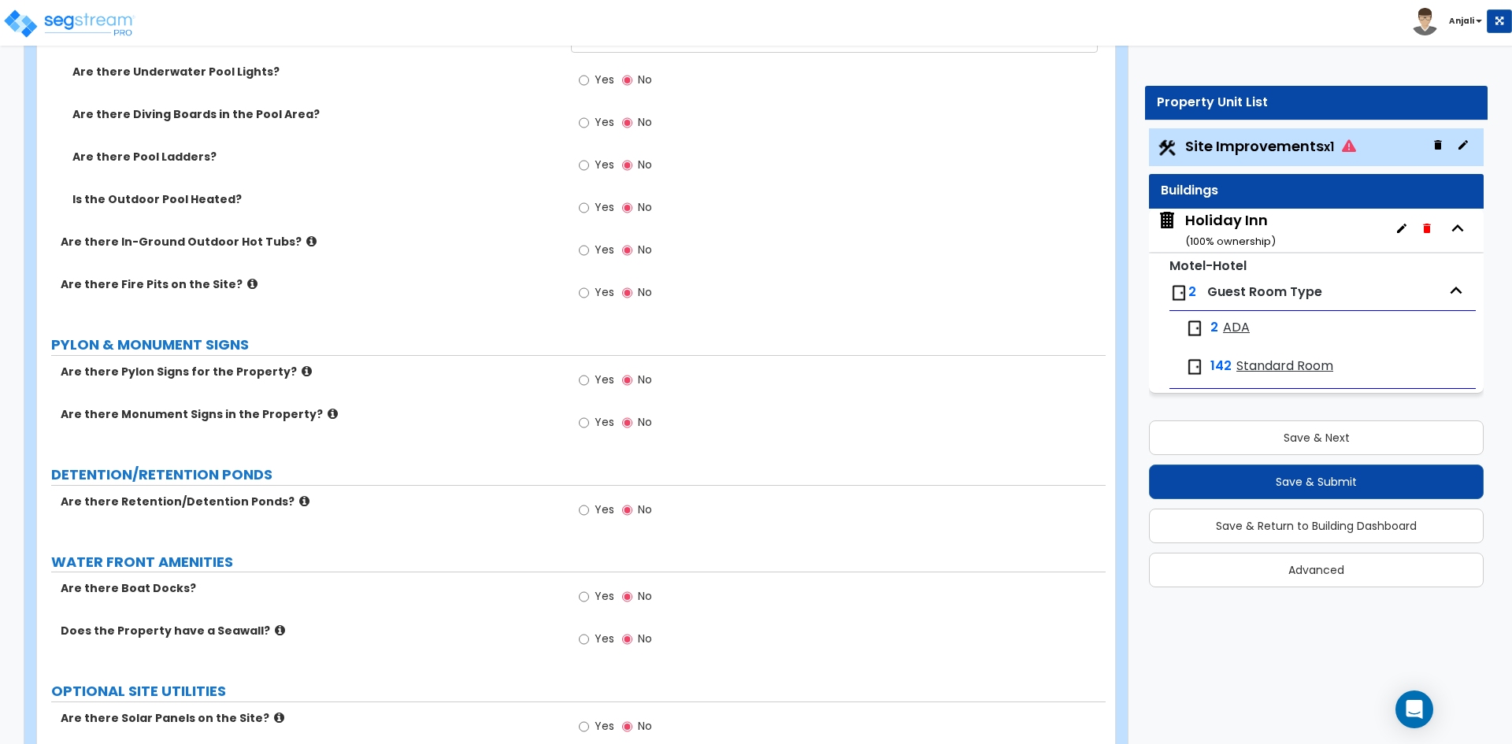
click at [576, 380] on div "Yes No" at bounding box center [615, 382] width 89 height 36
click at [586, 380] on input "Yes" at bounding box center [584, 380] width 10 height 17
radio input "true"
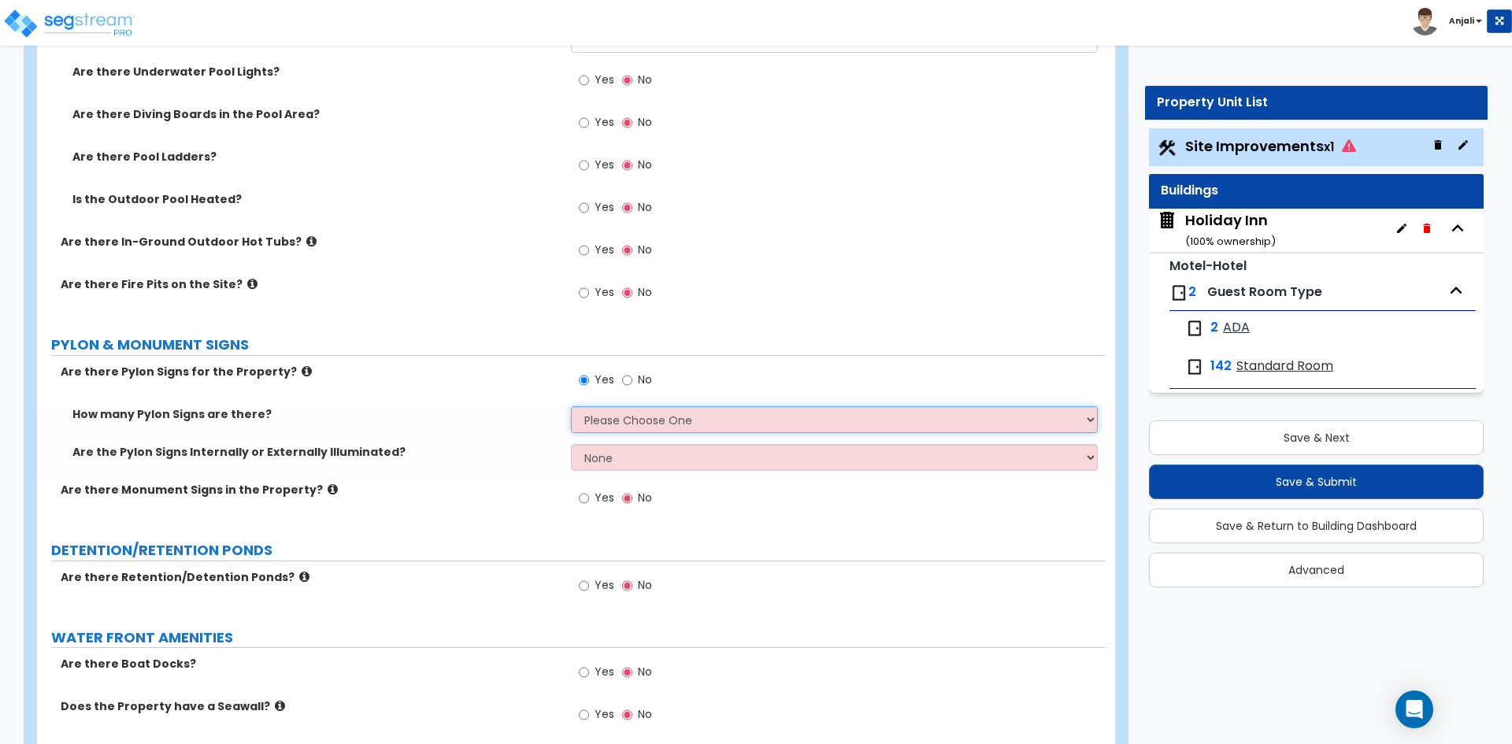
click at [647, 419] on select "Please Choose One 1 2 3" at bounding box center [834, 419] width 526 height 27
select select "1"
click at [571, 406] on select "Please Choose One 1 2 3" at bounding box center [834, 419] width 526 height 27
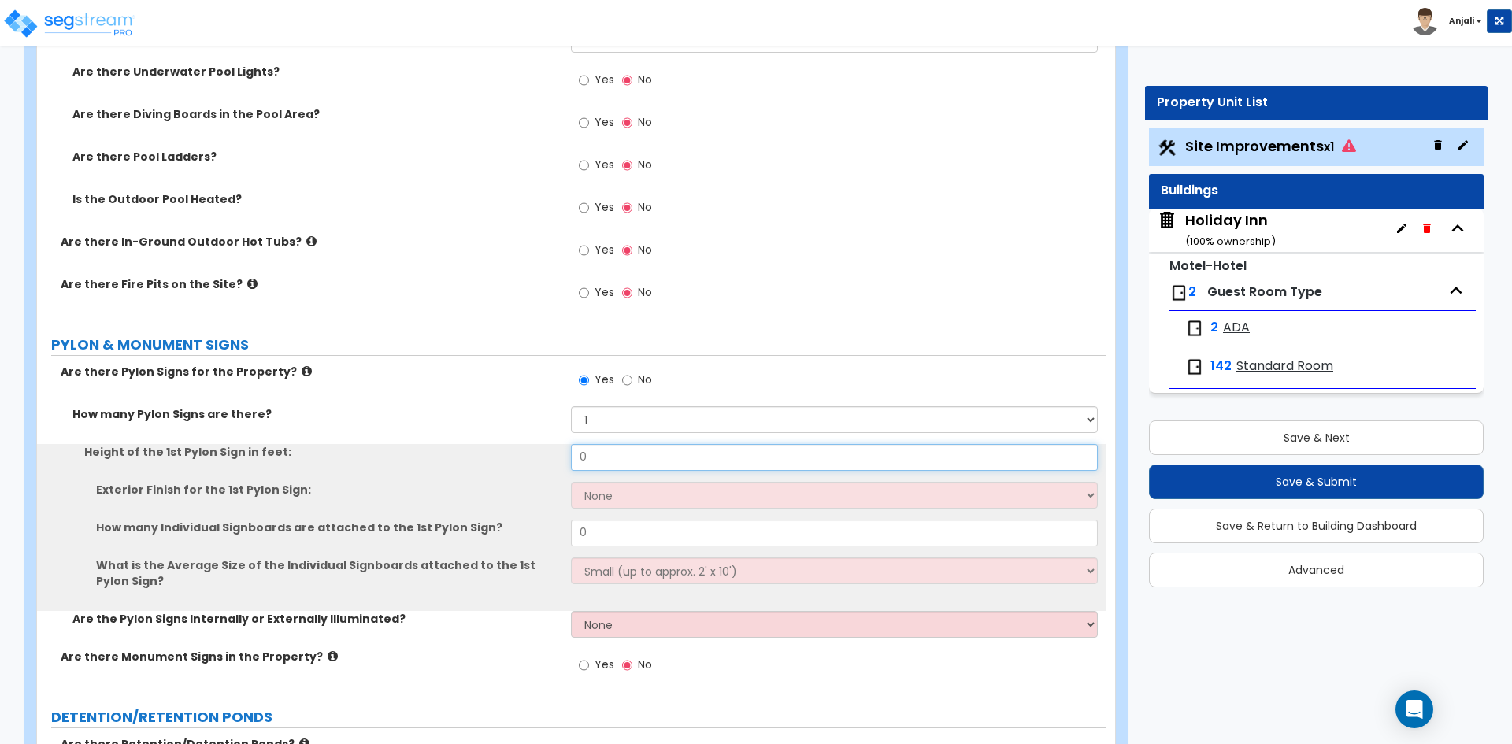
click at [644, 460] on input "0" at bounding box center [834, 457] width 526 height 27
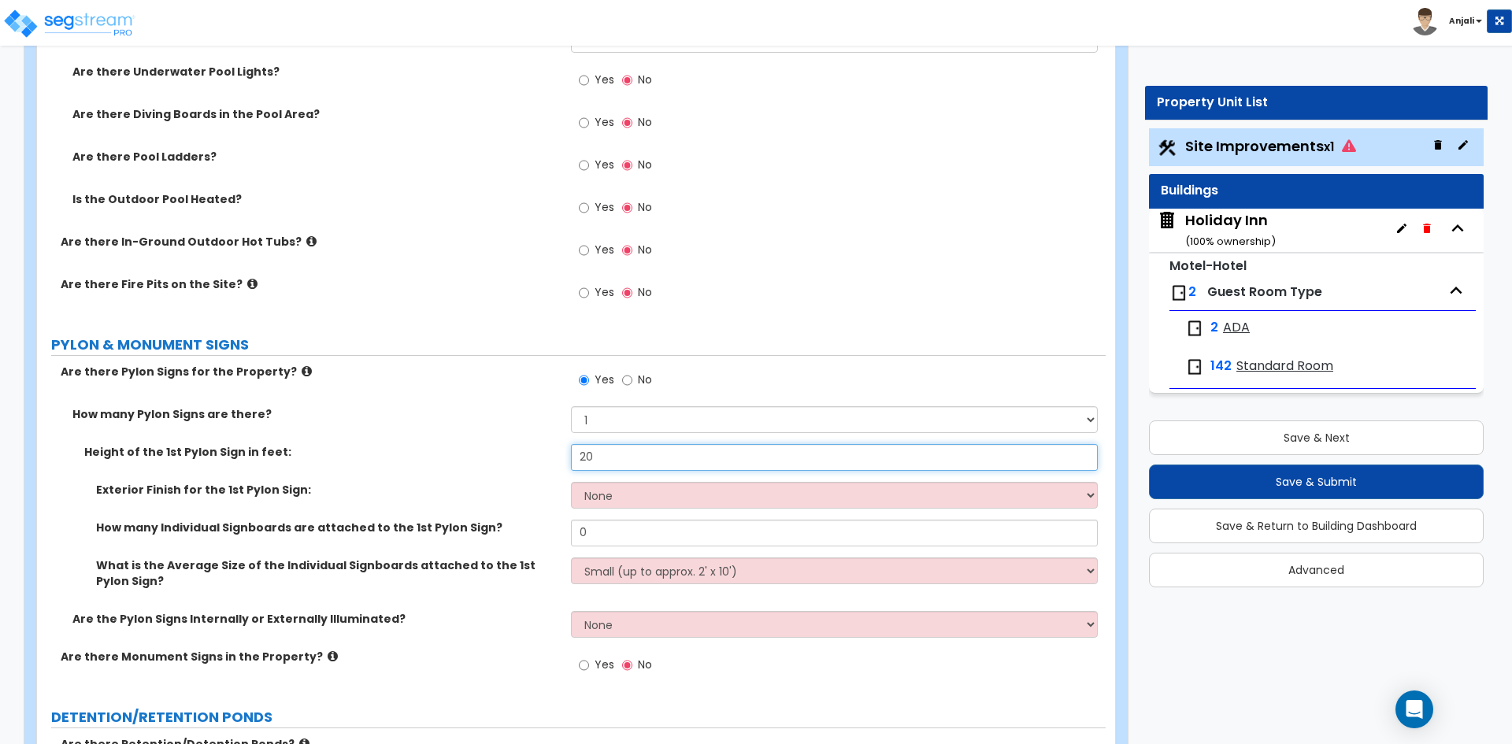
type input "20"
click at [639, 495] on select "None Paint Finish Brick Veneer Finish Stone Veneer Finish Metal Composite Finis…" at bounding box center [834, 495] width 526 height 27
select select "4"
click at [571, 482] on select "None Paint Finish Brick Veneer Finish Stone Veneer Finish Metal Composite Finis…" at bounding box center [834, 495] width 526 height 27
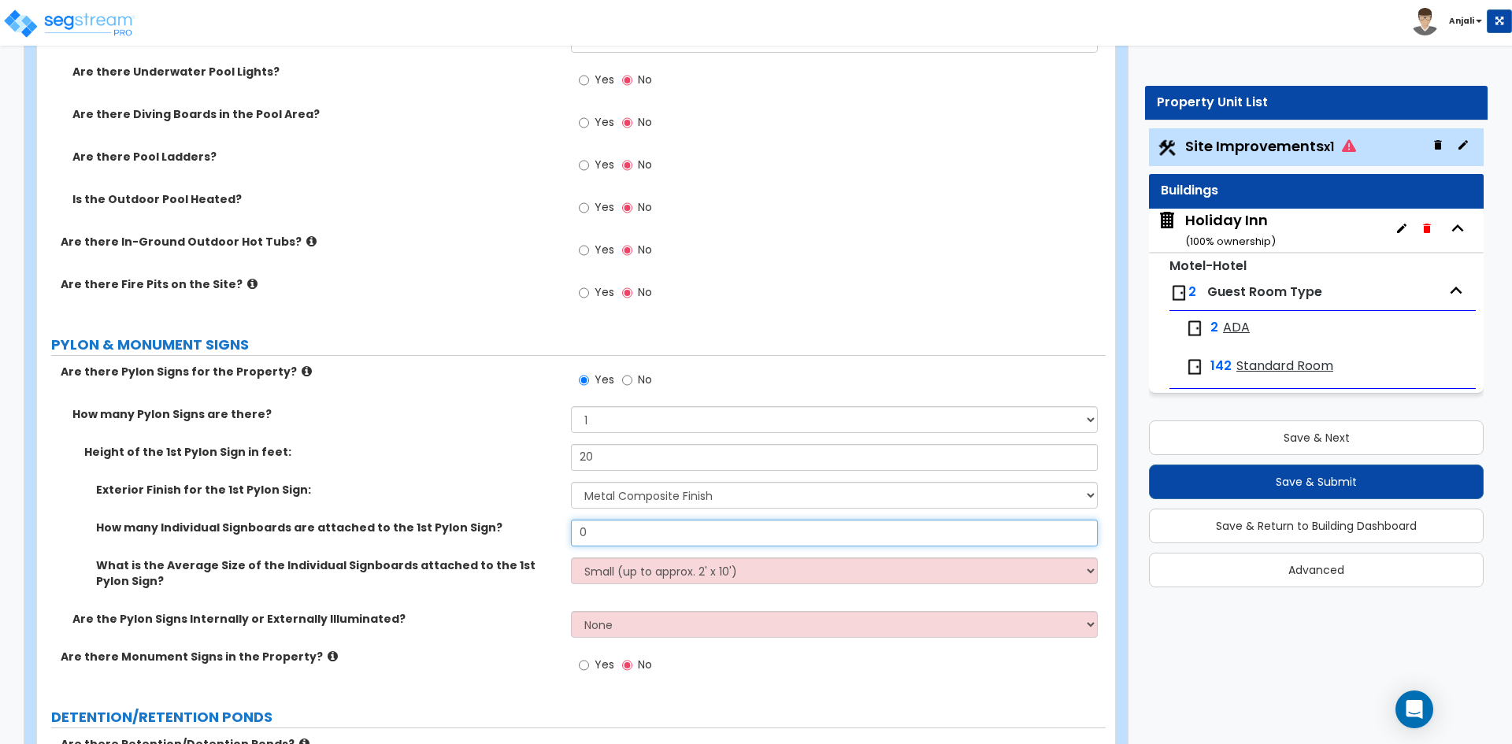
click at [626, 531] on input "0" at bounding box center [834, 533] width 526 height 27
type input "1"
click at [674, 580] on select "Small (up to approx. 2' x 10') Medium (up to approx. 4' x 10') Large (up to app…" at bounding box center [834, 570] width 526 height 27
select select "2"
click at [571, 557] on select "Small (up to approx. 2' x 10') Medium (up to approx. 4' x 10') Large (up to app…" at bounding box center [834, 570] width 526 height 27
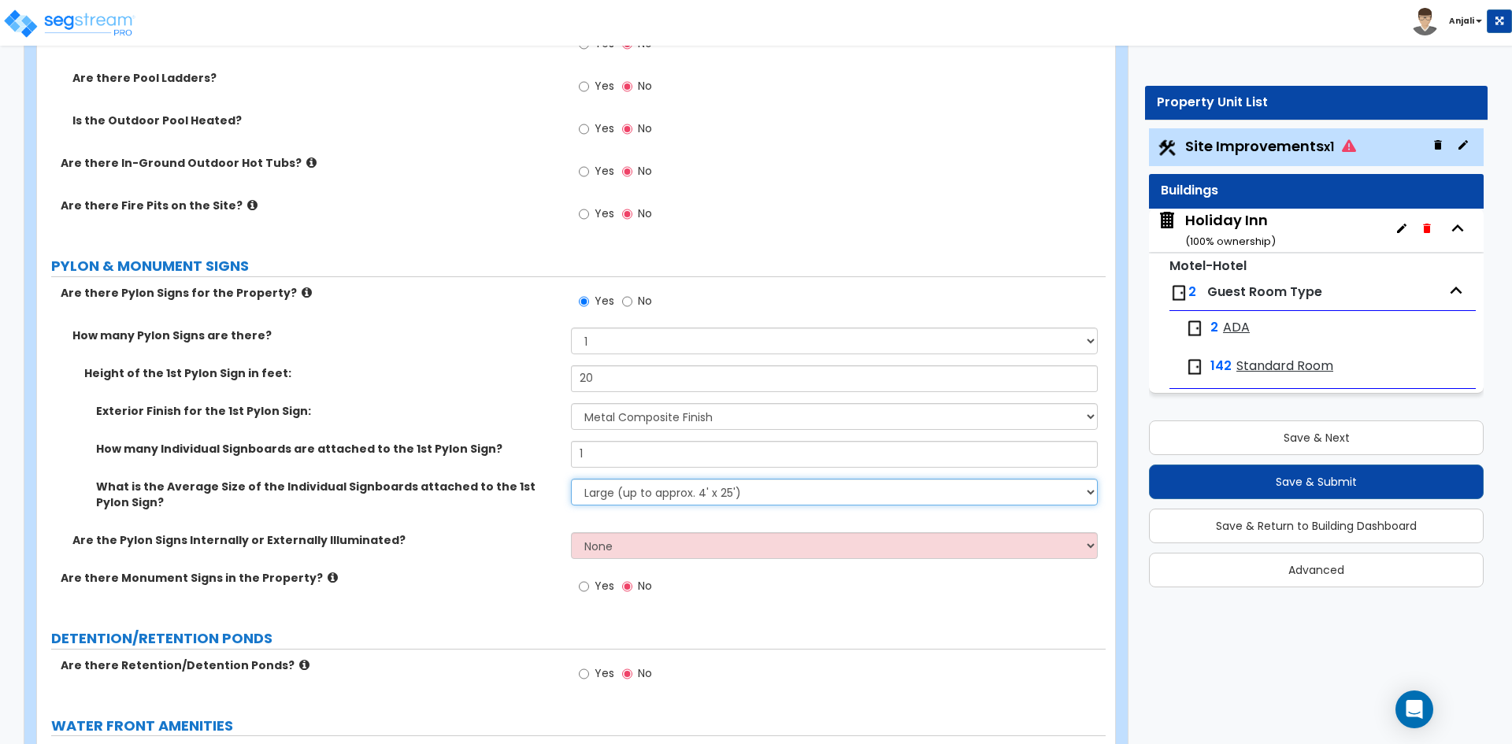
scroll to position [4567, 0]
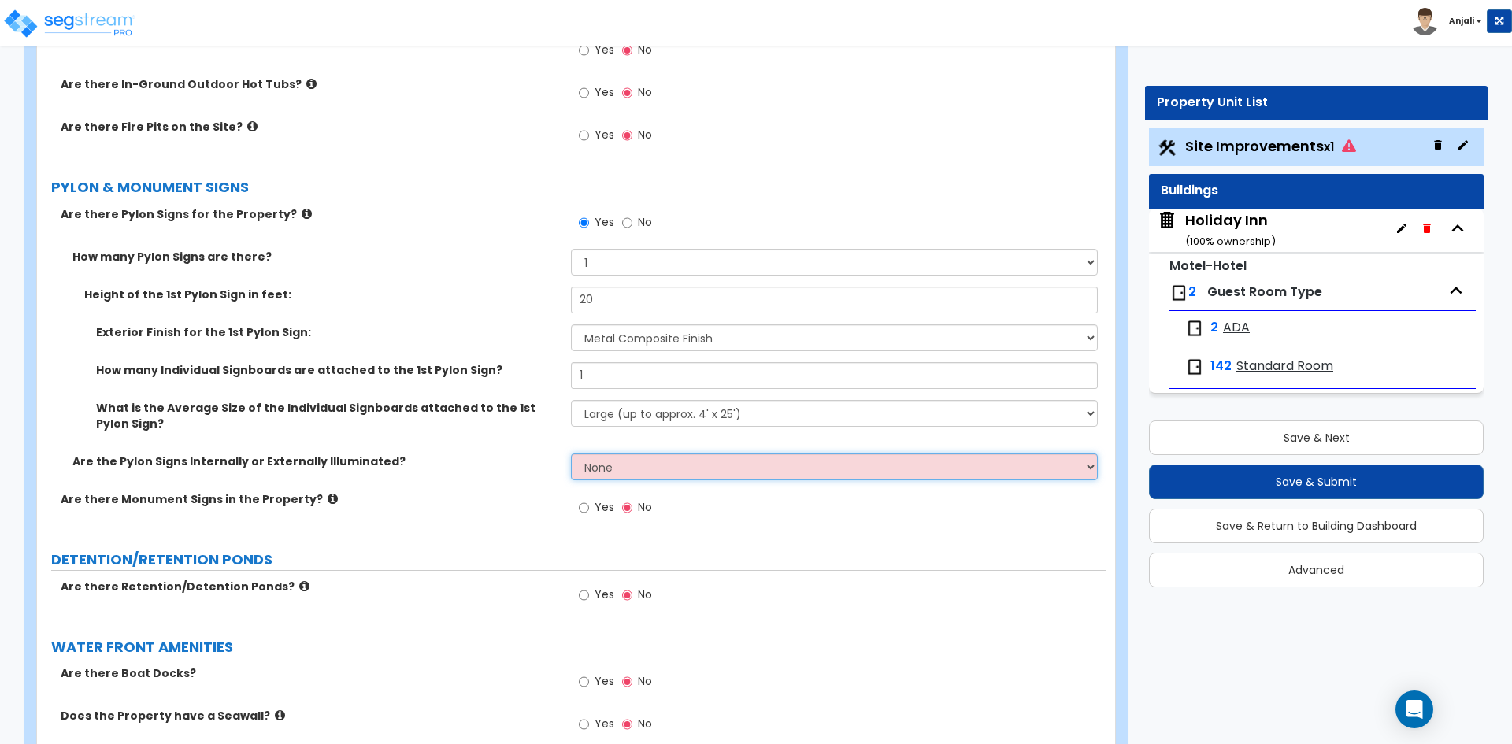
click at [676, 472] on select "None Internally Illuminated Externally Illuminated" at bounding box center [834, 467] width 526 height 27
select select "1"
click at [571, 454] on select "None Internally Illuminated Externally Illuminated" at bounding box center [834, 467] width 526 height 27
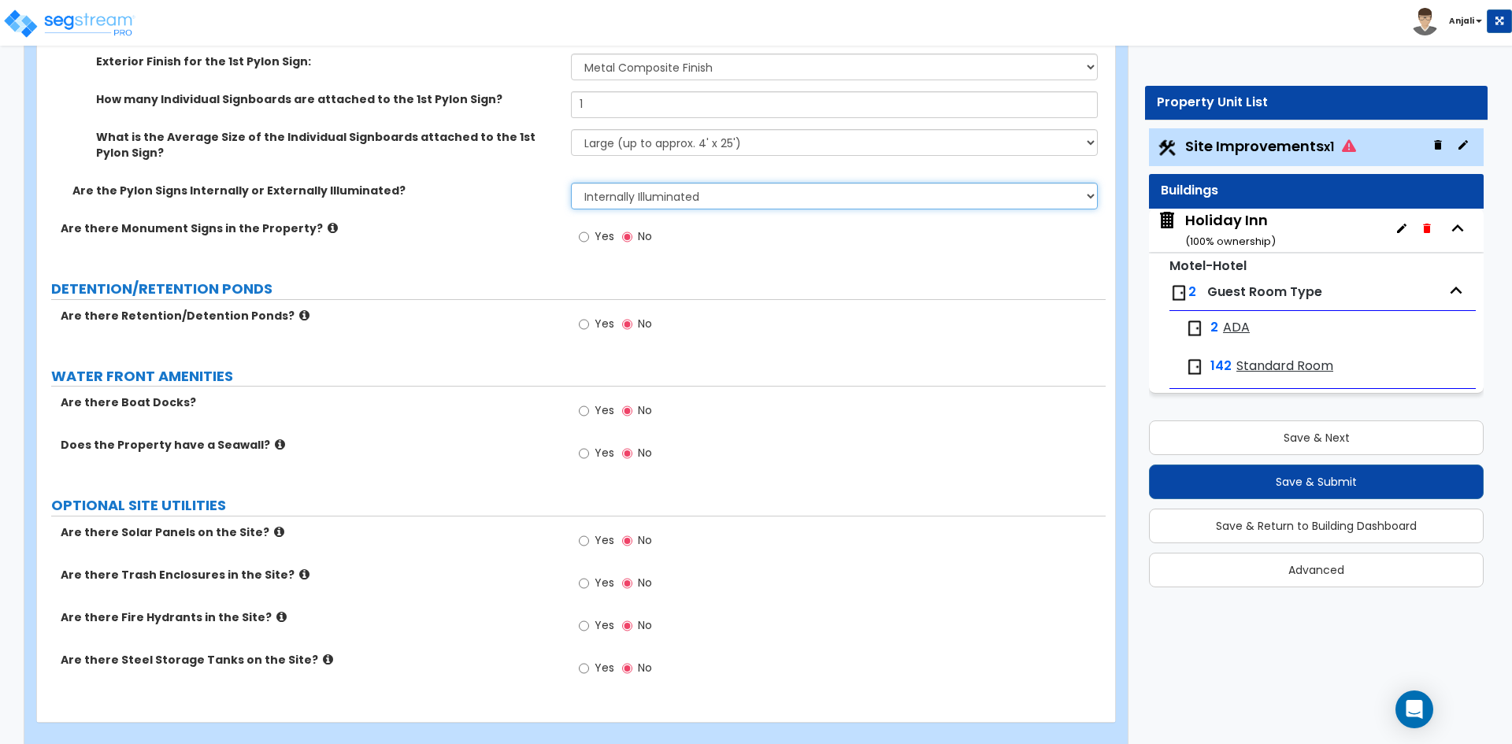
scroll to position [4861, 0]
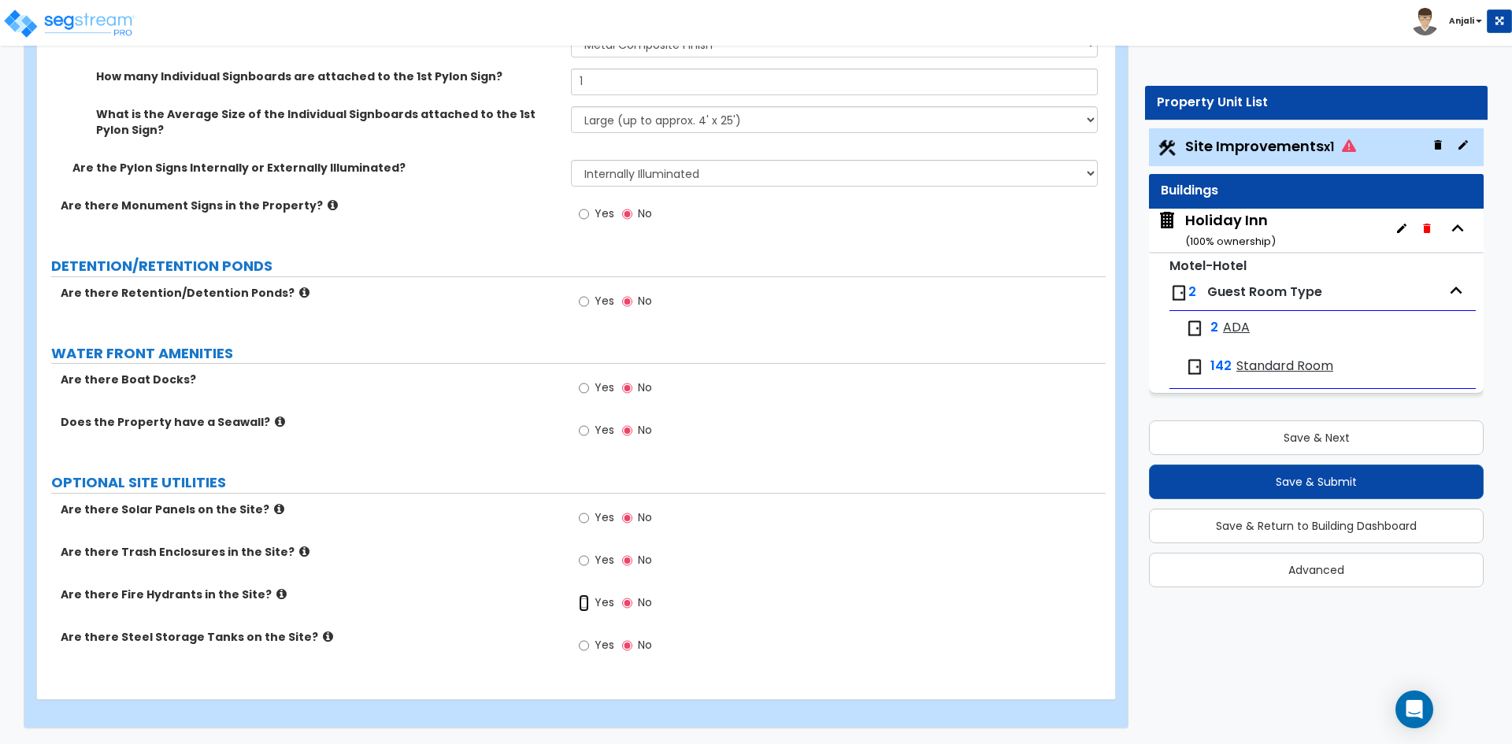
click at [581, 601] on input "Yes" at bounding box center [584, 602] width 10 height 17
radio input "true"
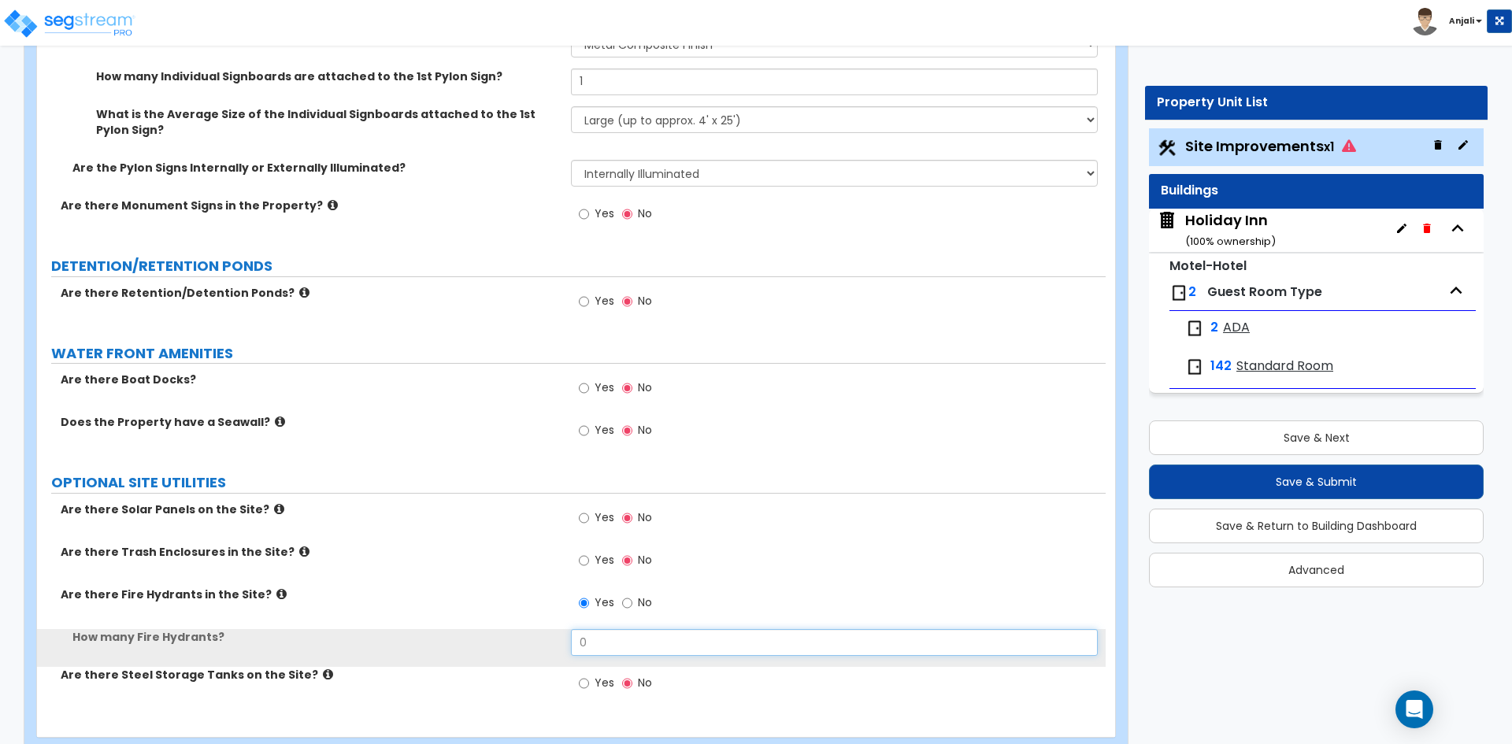
click at [621, 634] on input "0" at bounding box center [834, 642] width 526 height 27
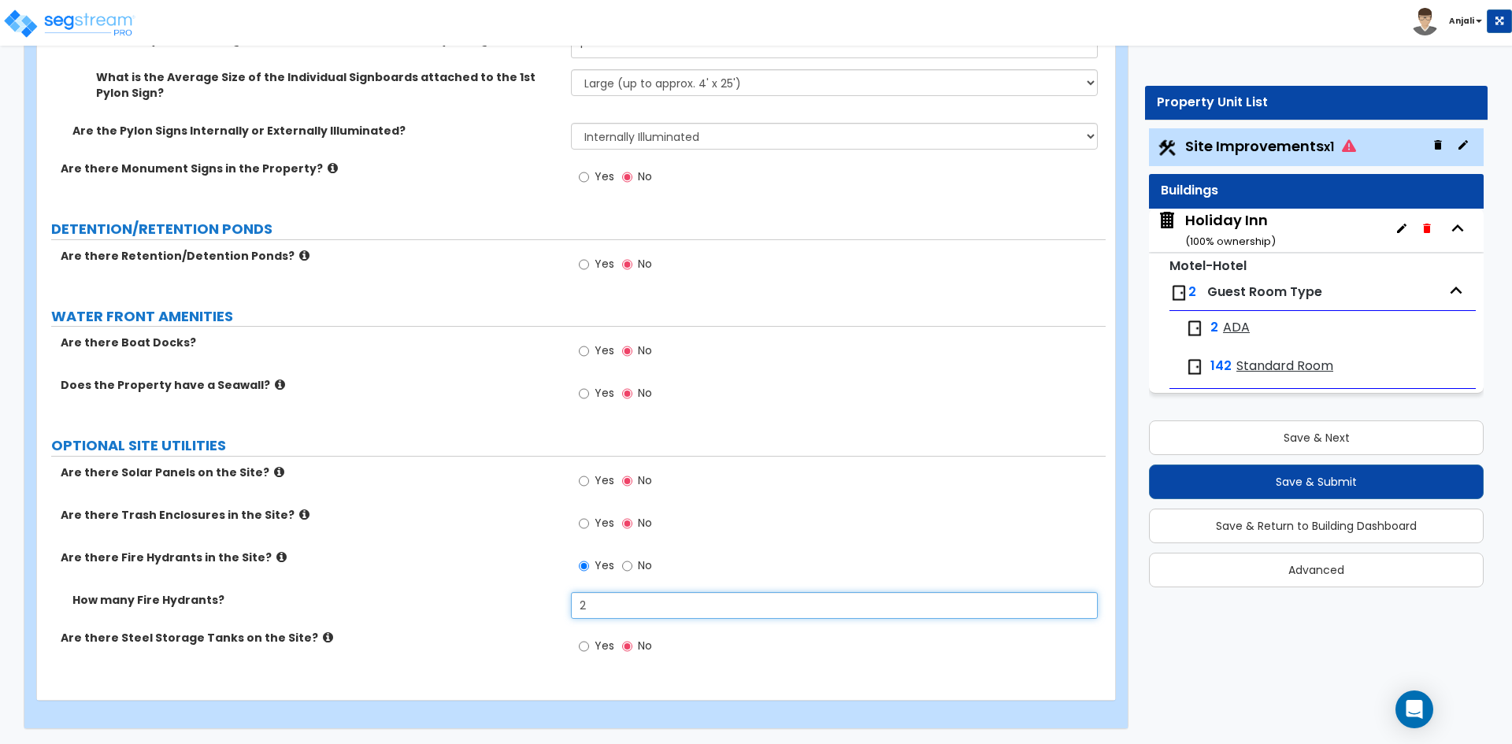
scroll to position [4899, 0]
type input "2"
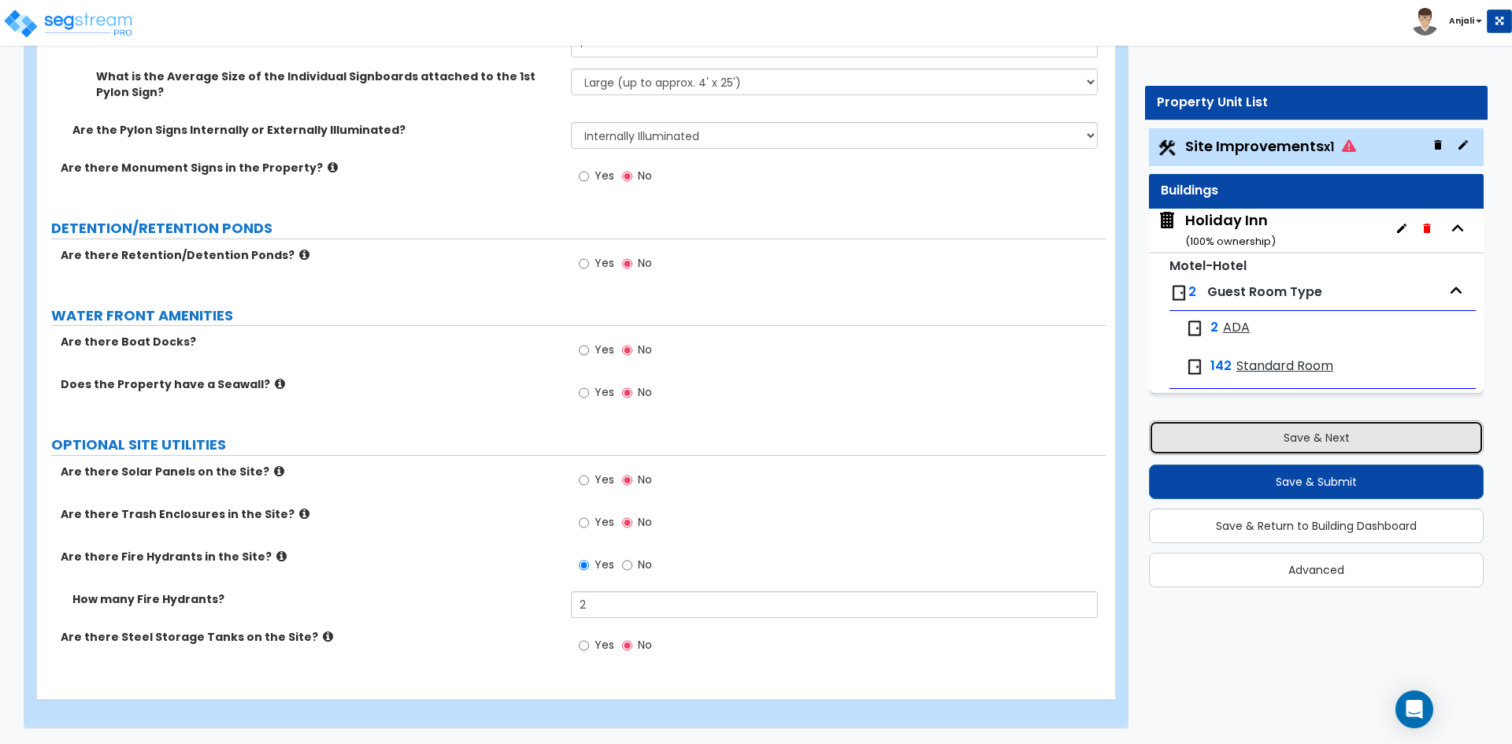
click at [1279, 438] on button "Save & Next" at bounding box center [1316, 437] width 335 height 35
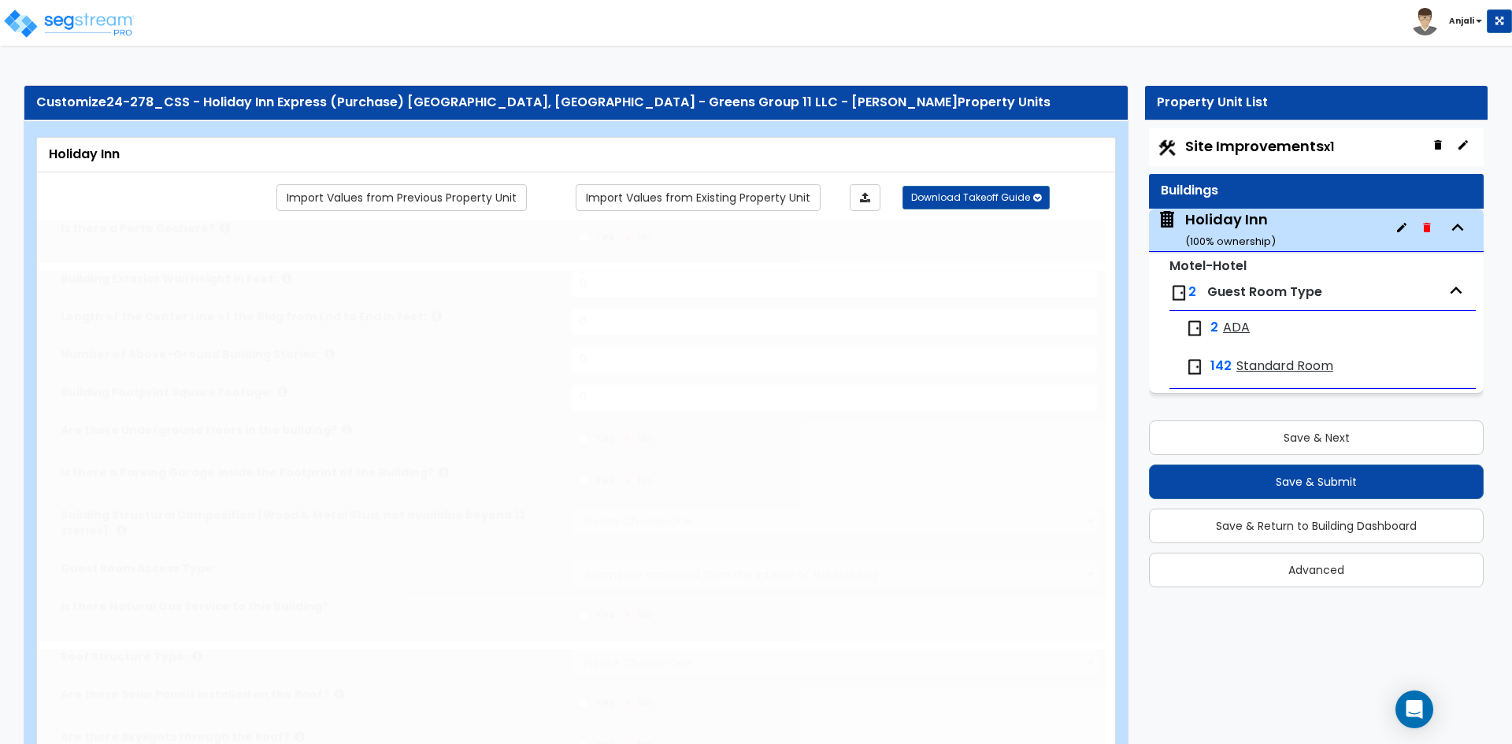
type input "1"
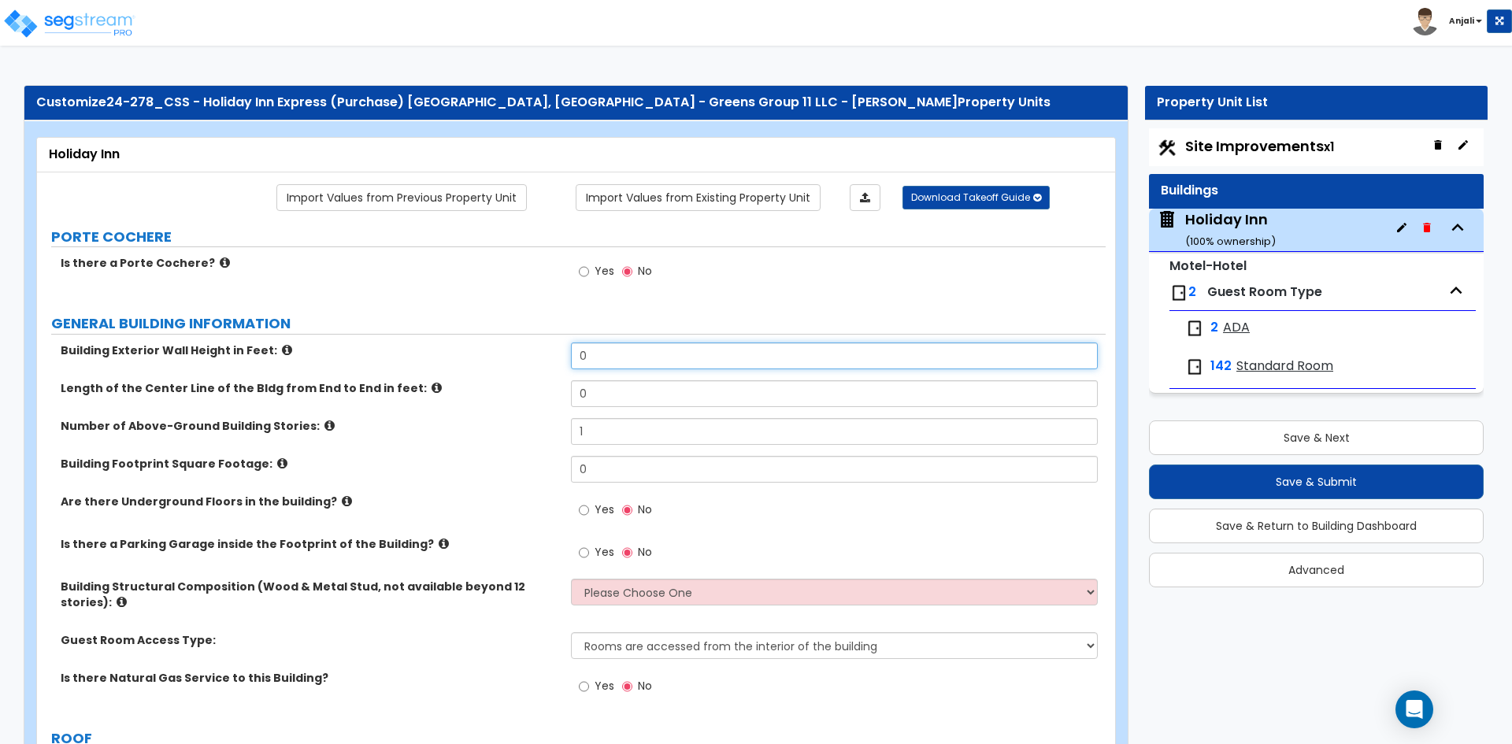
click at [606, 357] on input "0" at bounding box center [834, 356] width 526 height 27
type input "35"
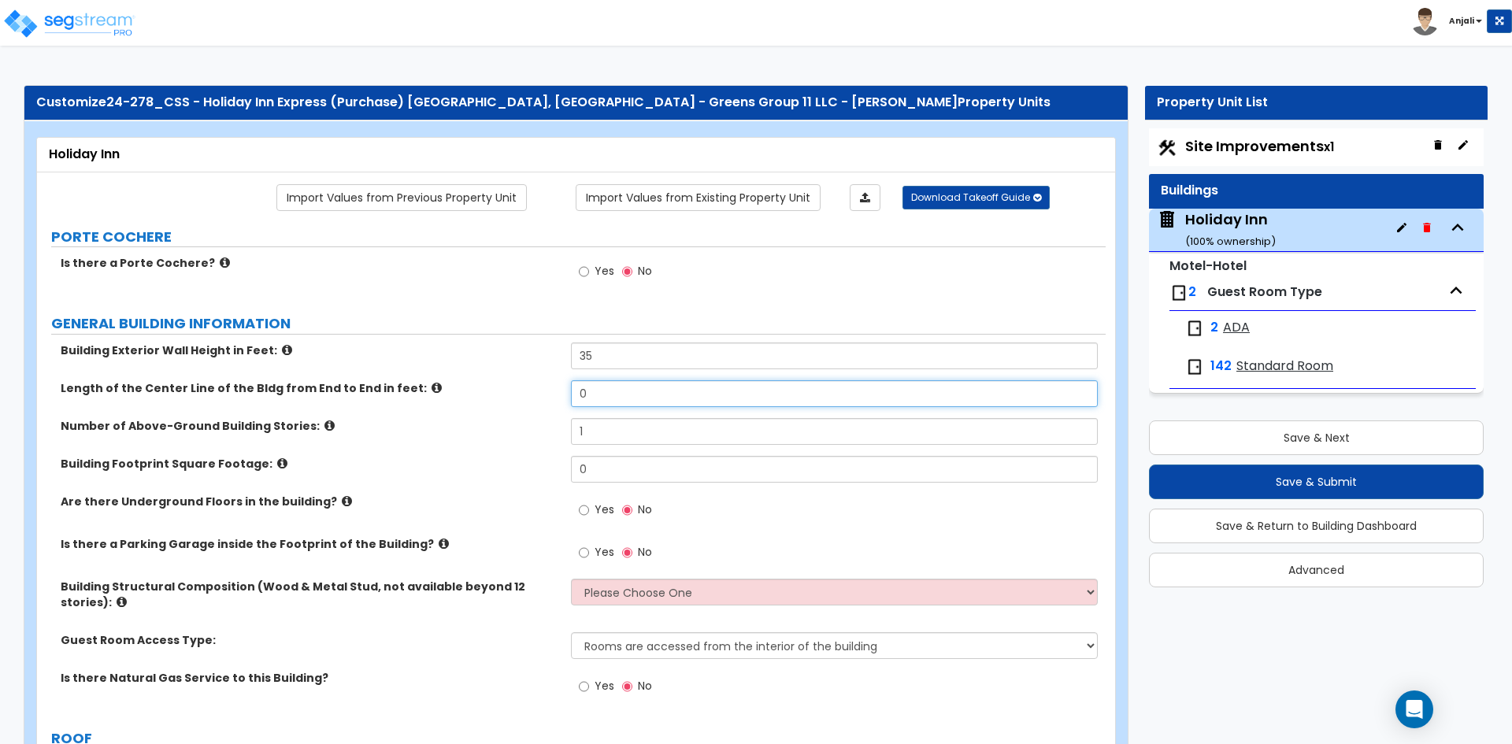
click at [602, 397] on input "0" at bounding box center [834, 393] width 526 height 27
type input "520"
click at [604, 434] on input "1" at bounding box center [834, 431] width 526 height 27
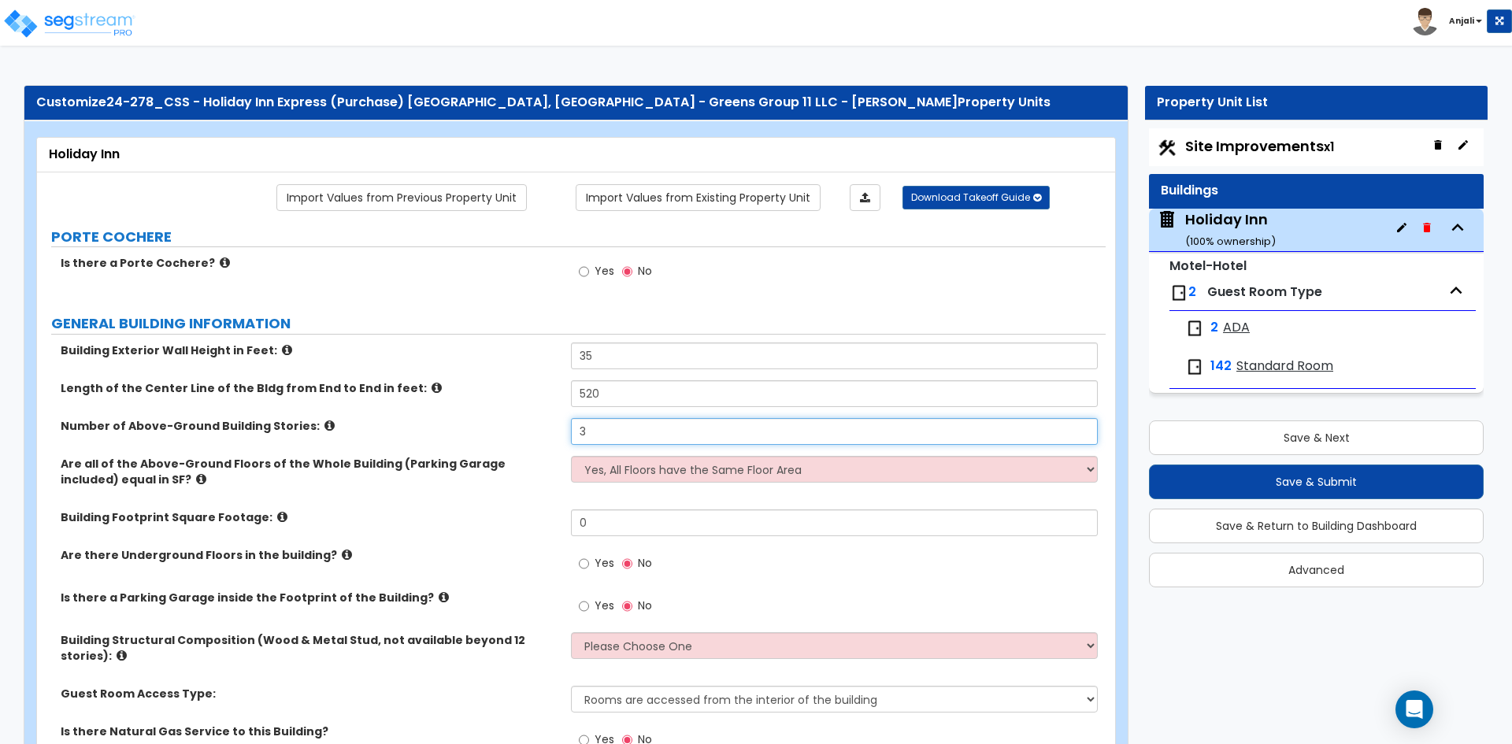
type input "3"
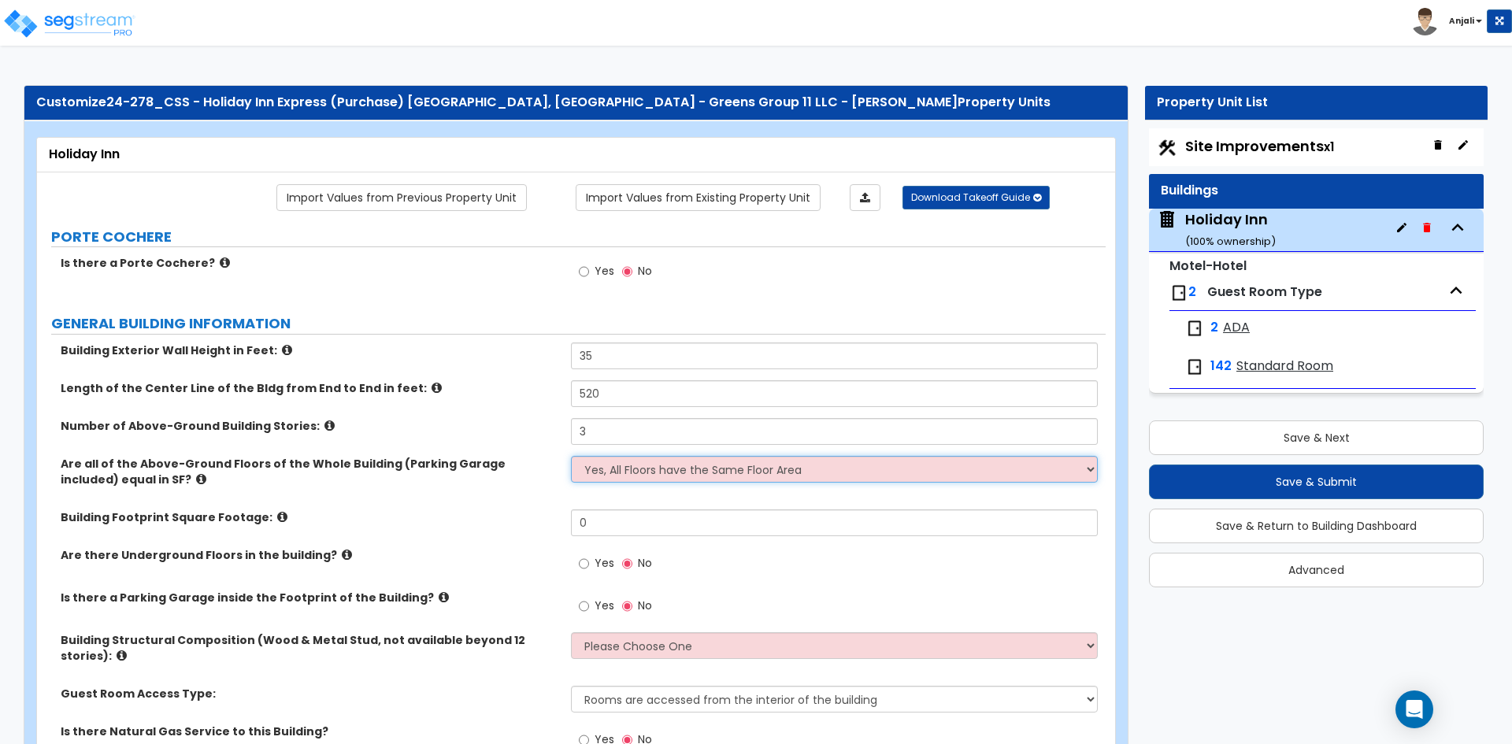
click at [641, 467] on select "Yes, All Floors have the Same Floor Area No, Not All Floor Areas are the Same" at bounding box center [834, 469] width 526 height 27
select select "1"
click at [571, 456] on select "Yes, All Floors have the Same Floor Area No, Not All Floor Areas are the Same" at bounding box center [834, 469] width 526 height 27
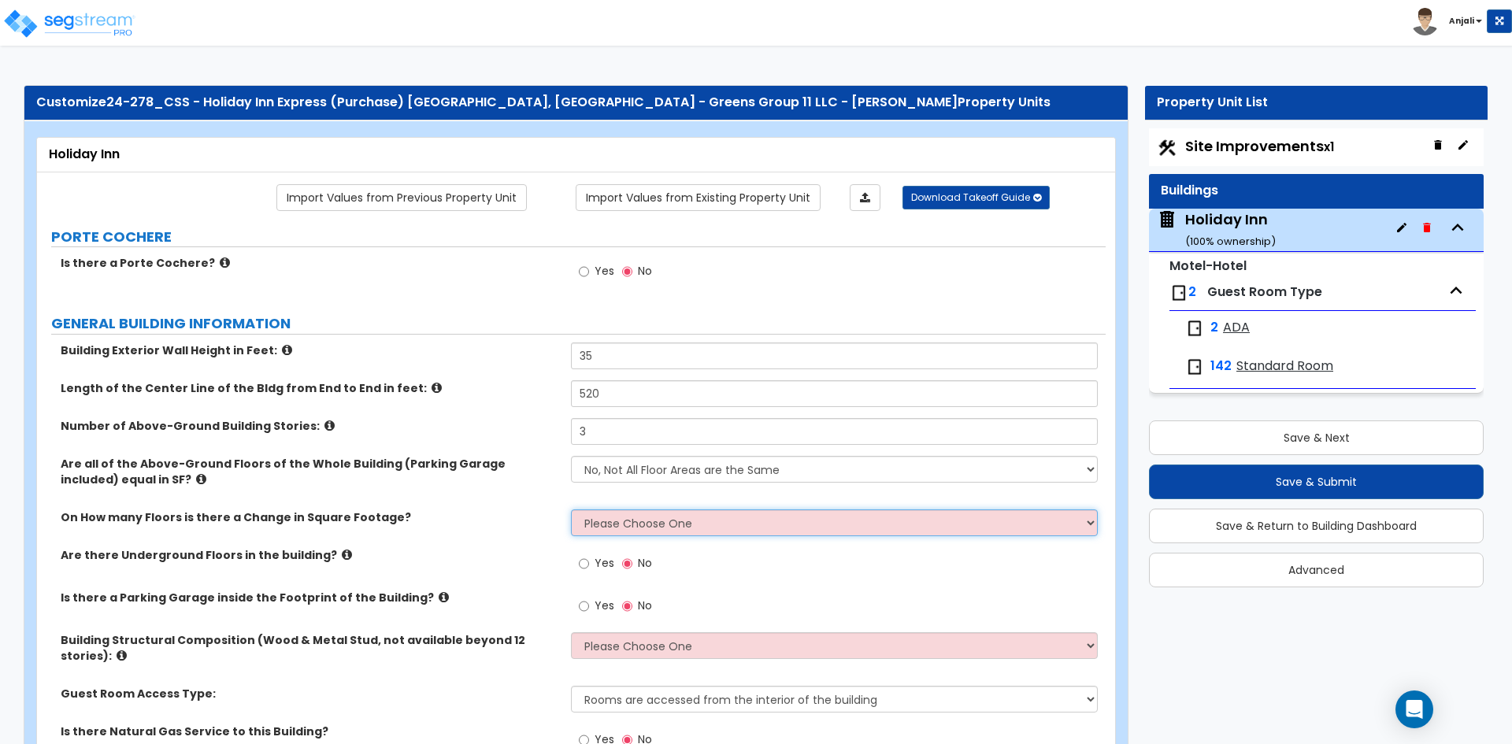
click at [651, 522] on select "Please Choose One 1 2 3 4 5" at bounding box center [834, 522] width 526 height 27
select select "1"
click at [571, 509] on select "Please Choose One 1 2 3 4 5" at bounding box center [834, 522] width 526 height 27
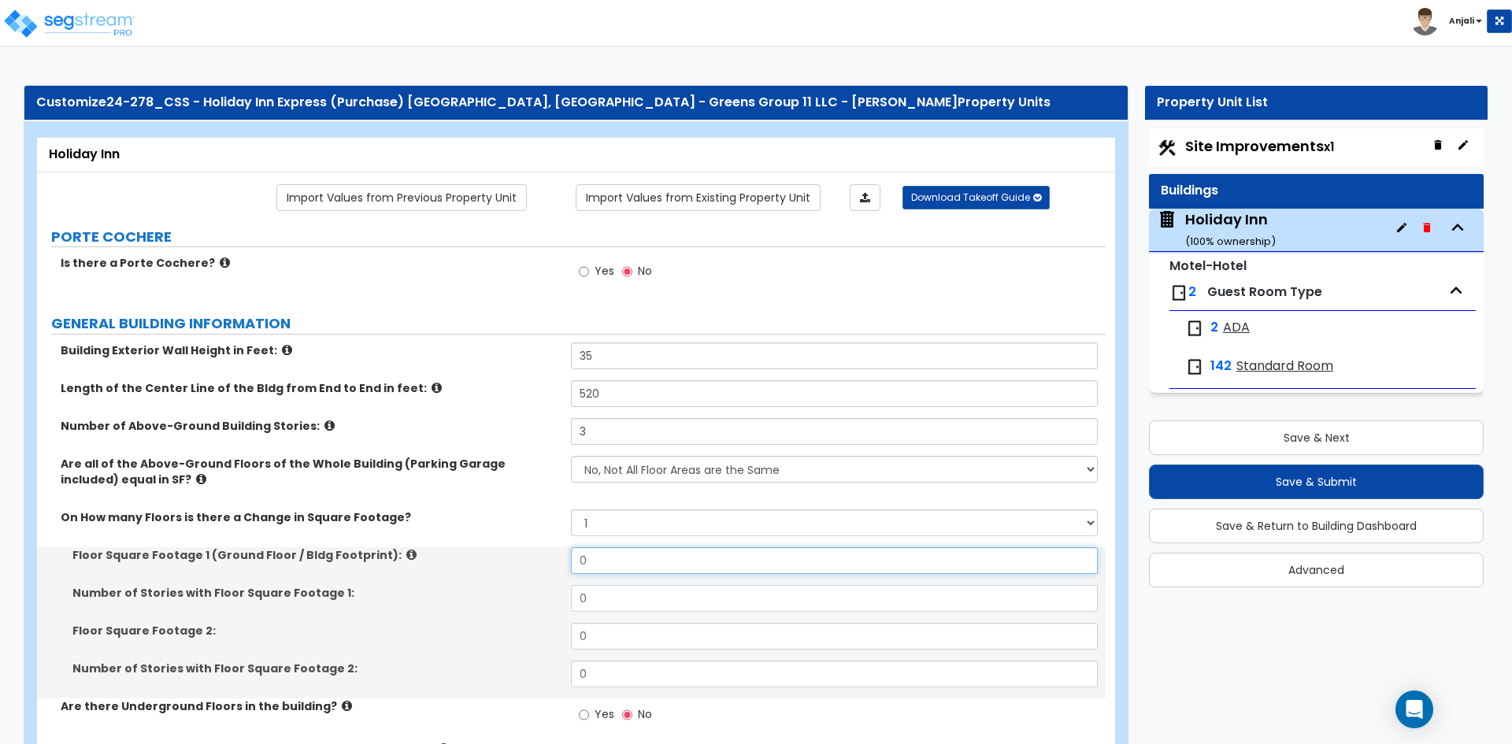
click at [626, 561] on input "0" at bounding box center [834, 560] width 526 height 27
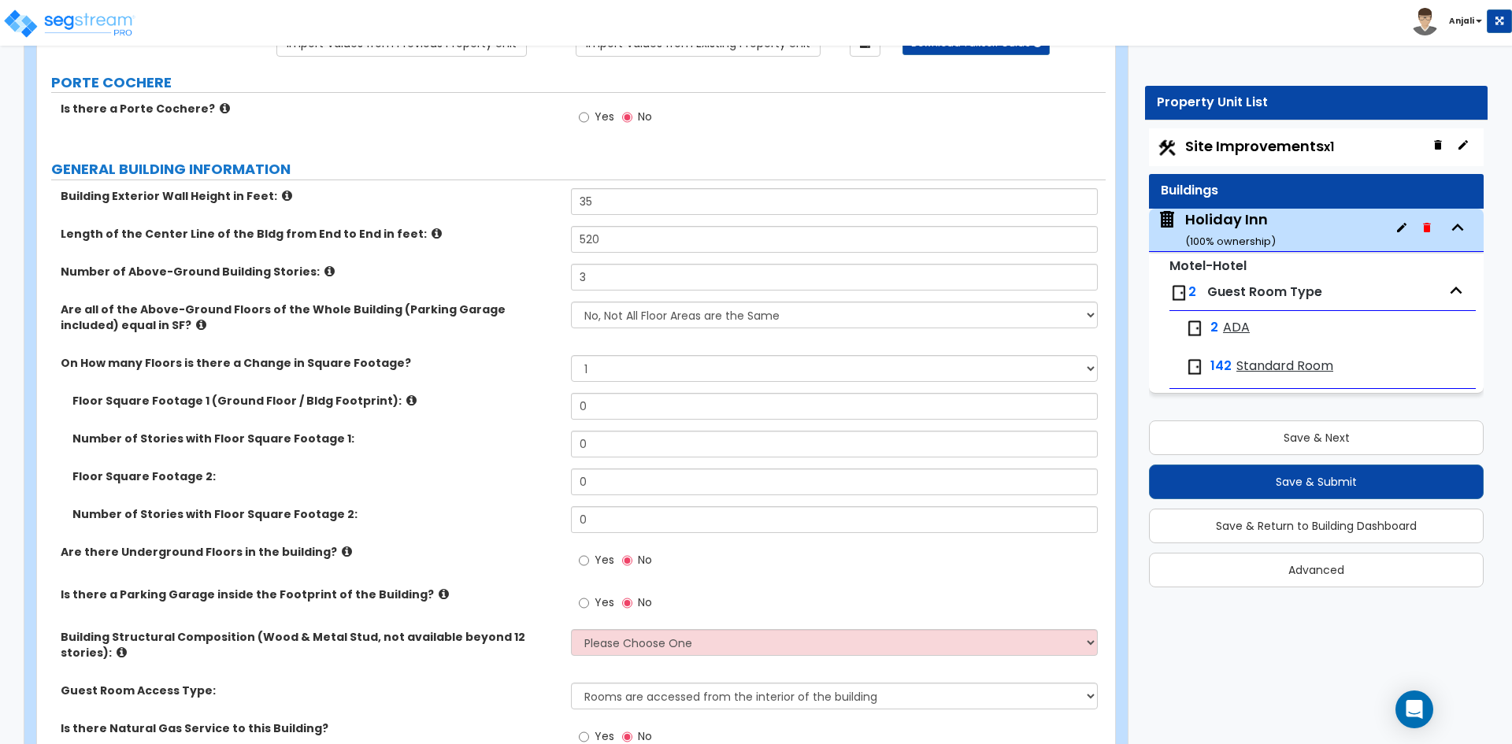
scroll to position [157, 0]
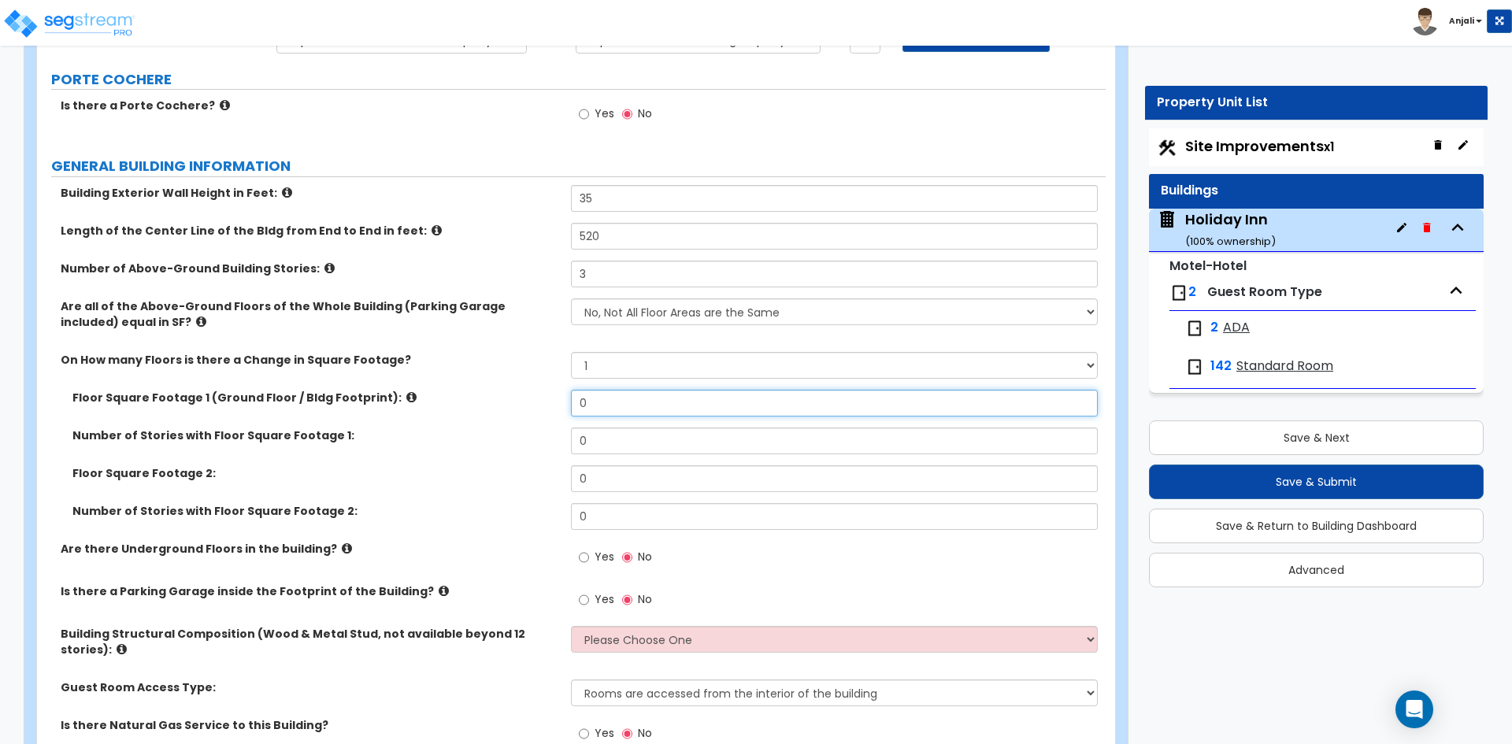
click at [628, 401] on input "0" at bounding box center [834, 403] width 526 height 27
type input "23,922.89"
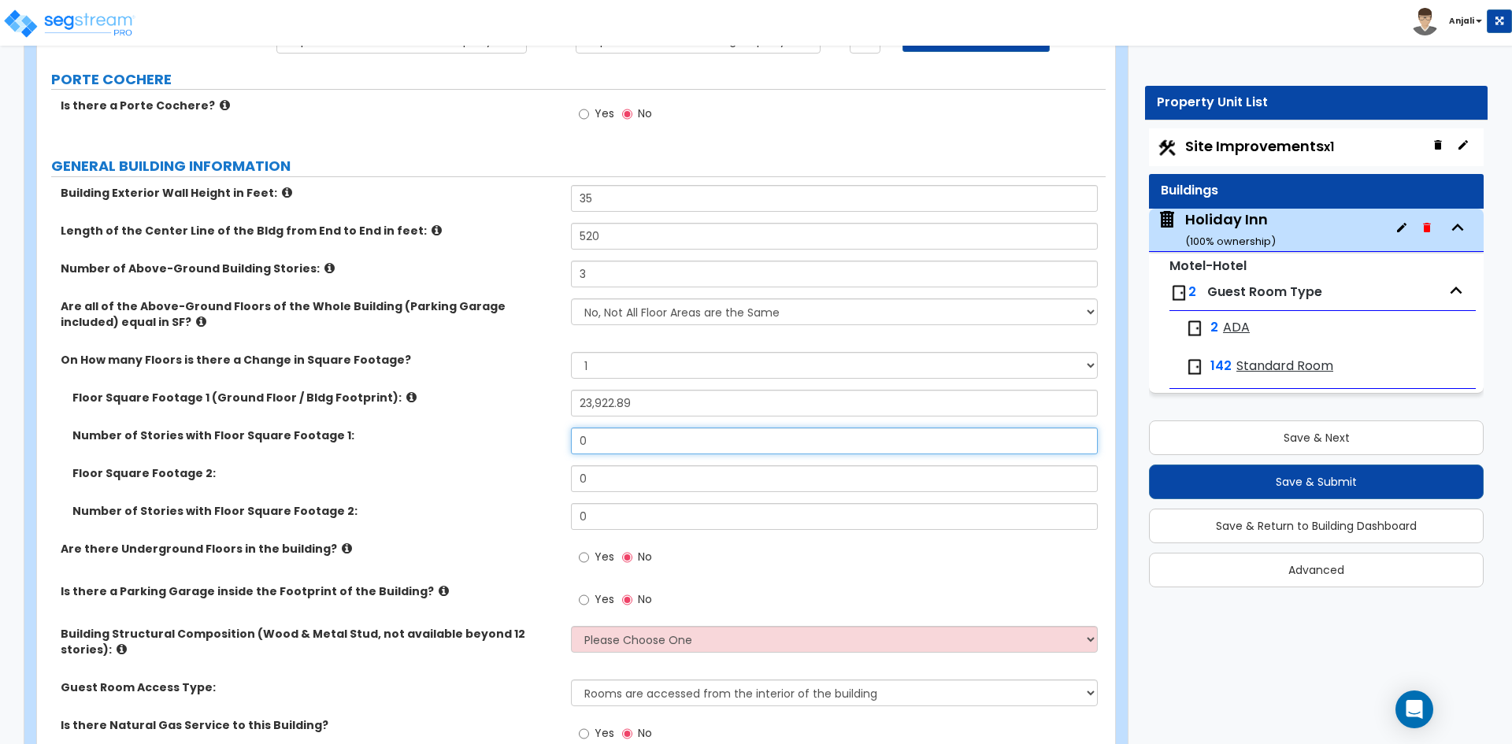
click at [626, 441] on input "0" at bounding box center [834, 441] width 526 height 27
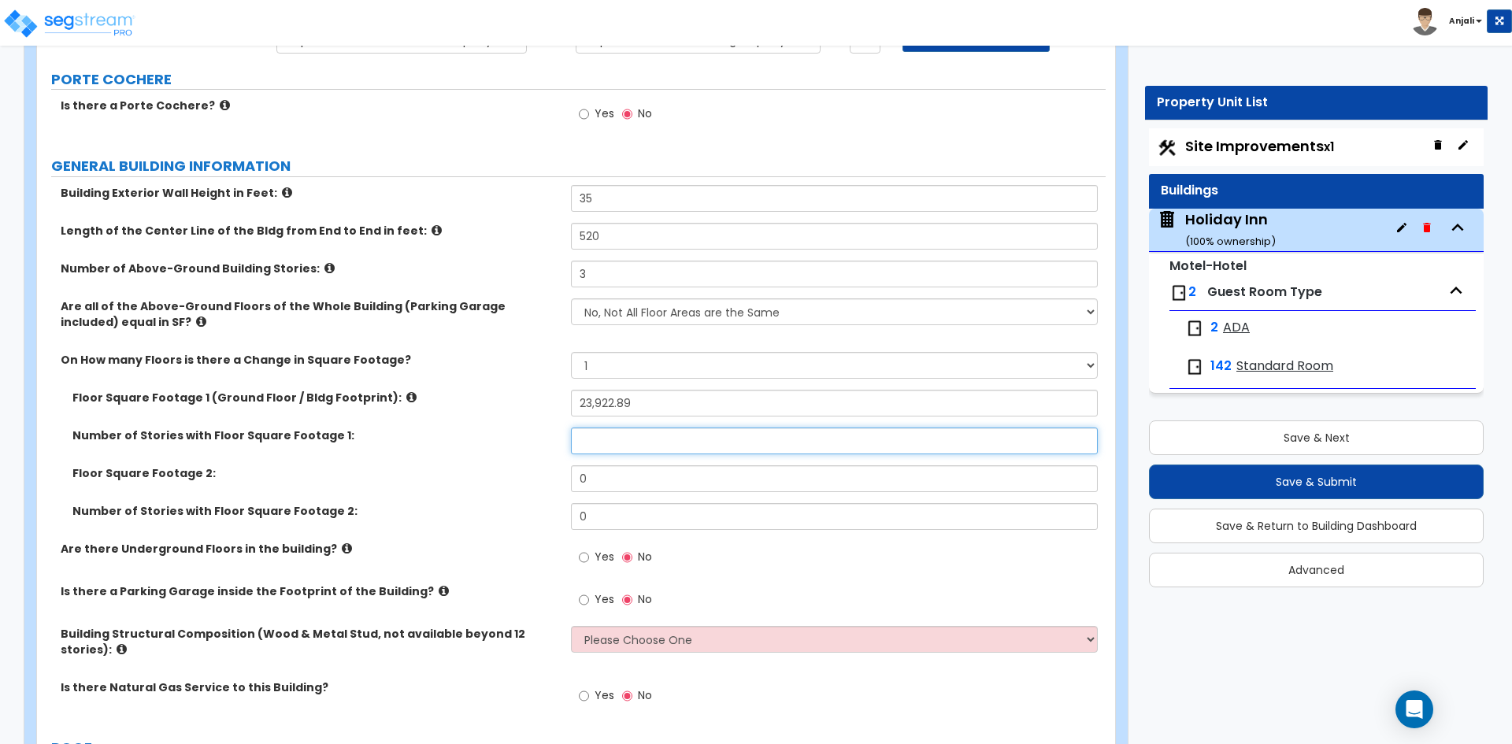
type input "1"
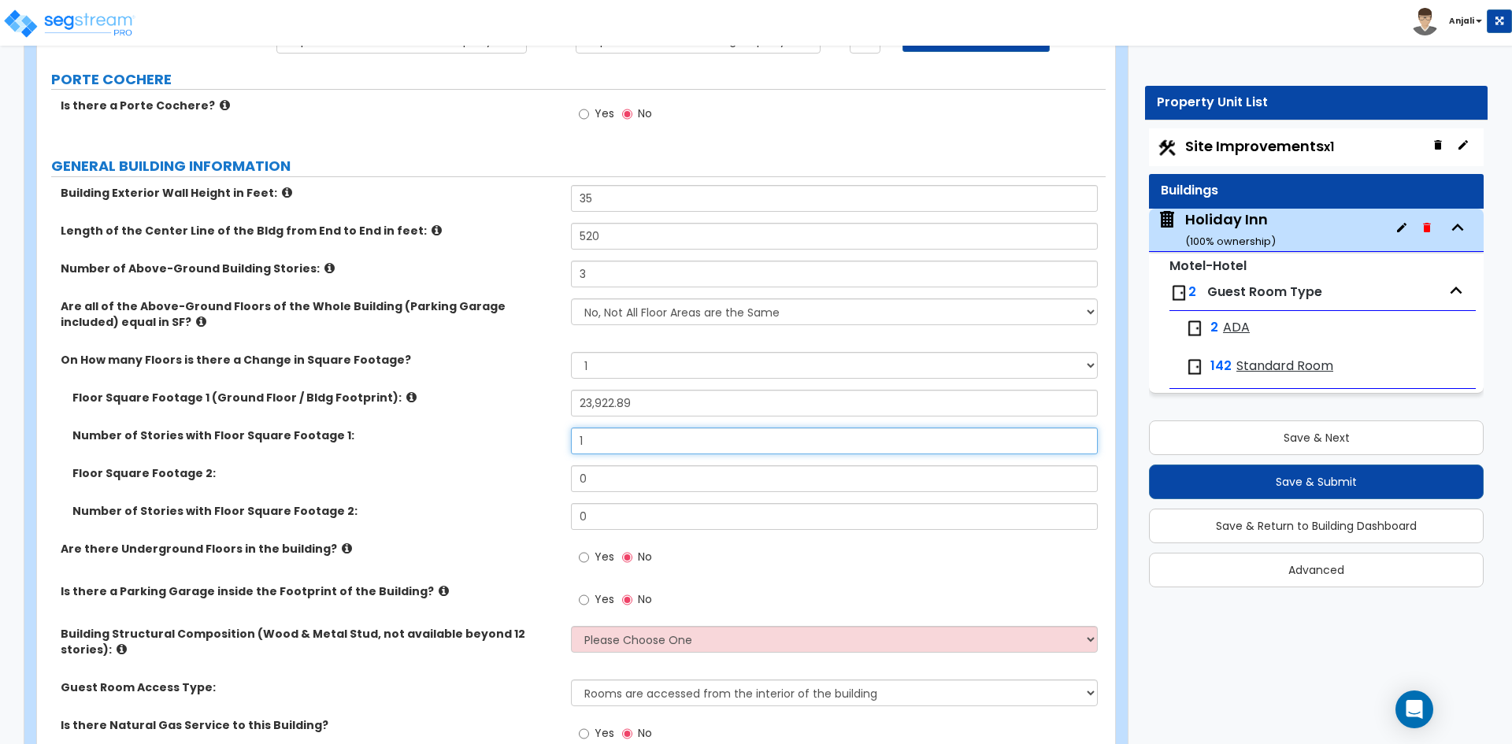
click at [594, 446] on input "1" at bounding box center [834, 441] width 526 height 27
type input "3"
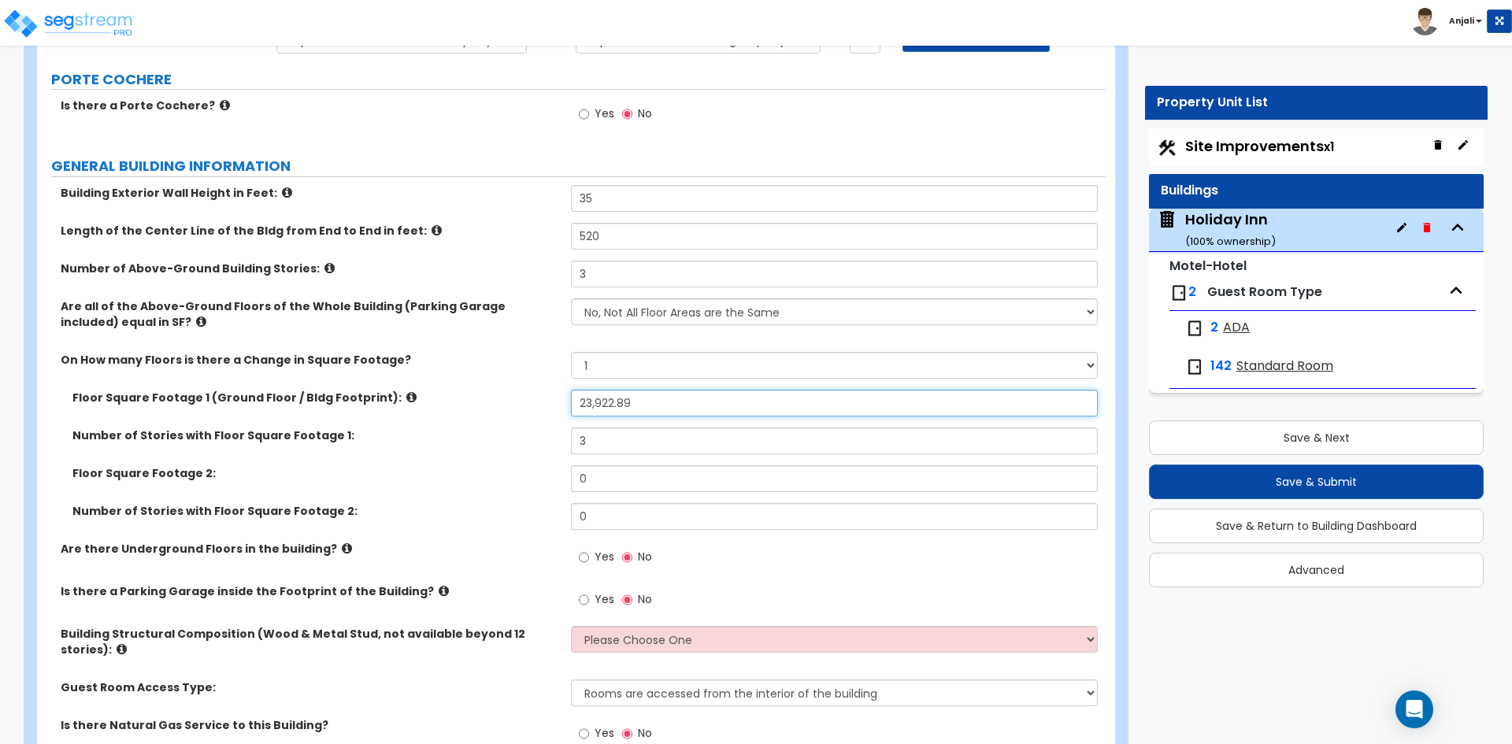
drag, startPoint x: 643, startPoint y: 406, endPoint x: 583, endPoint y: 406, distance: 59.8
click at [583, 406] on input "23,922.89" at bounding box center [834, 403] width 526 height 27
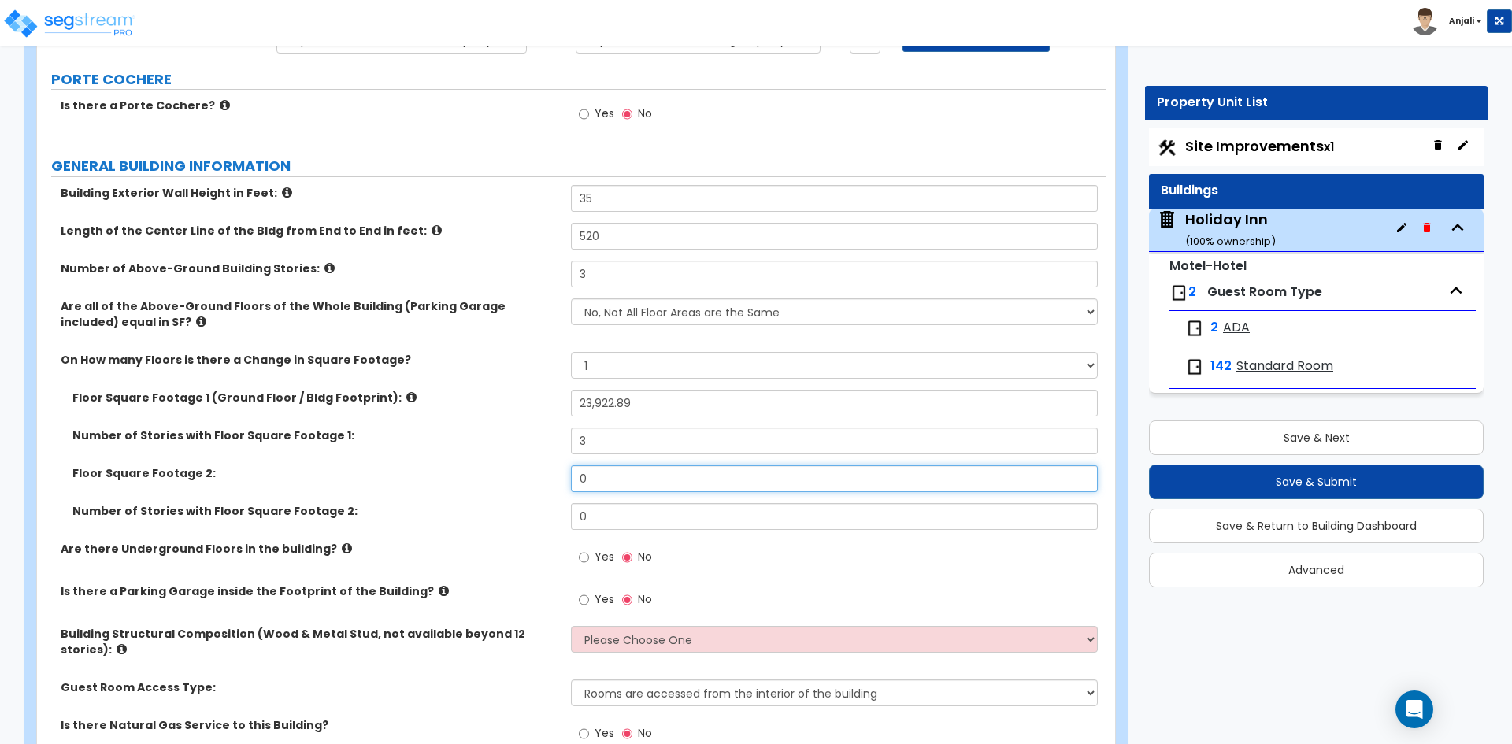
click at [590, 475] on input "0" at bounding box center [834, 478] width 526 height 27
paste input "23922.89"
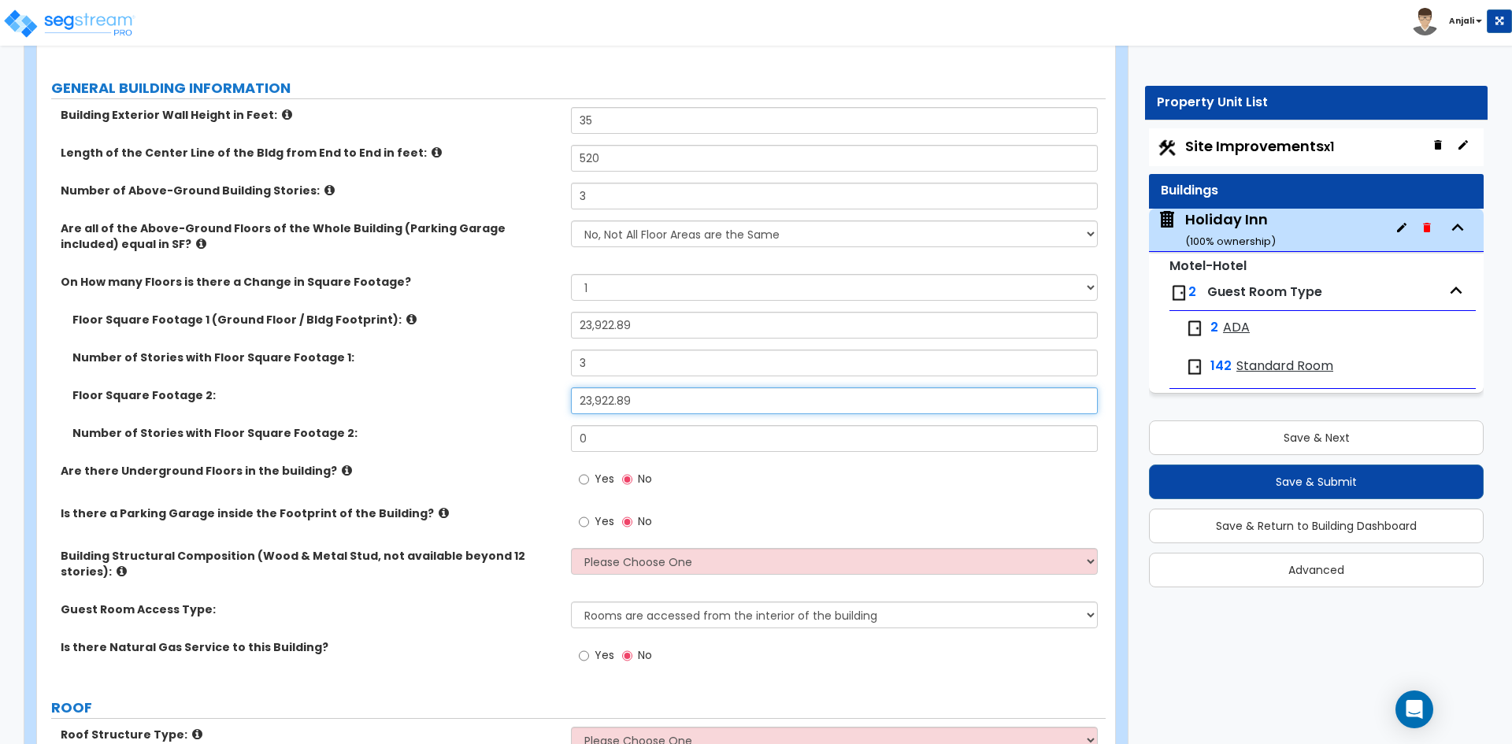
scroll to position [236, 0]
type input "23,922.89"
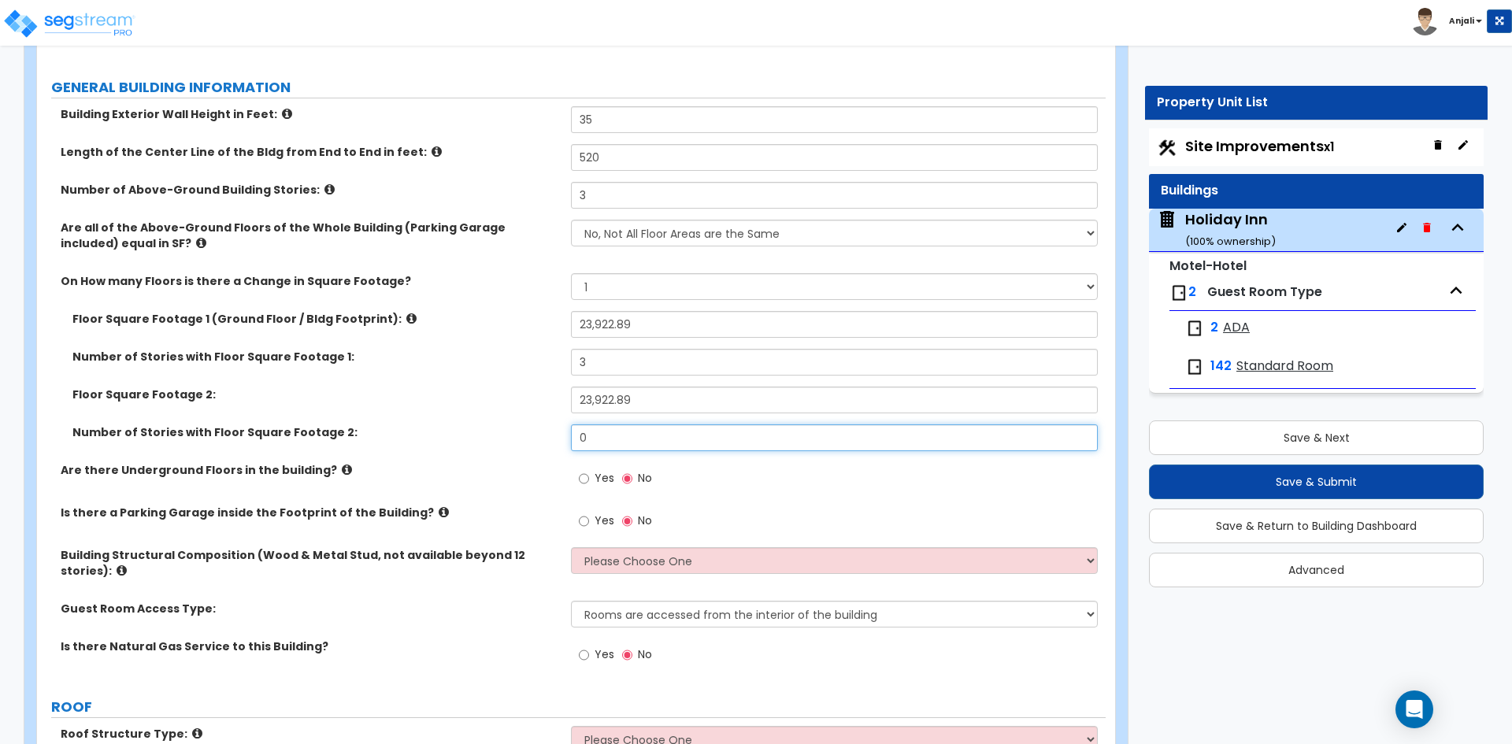
click at [624, 443] on input "0" at bounding box center [834, 437] width 526 height 27
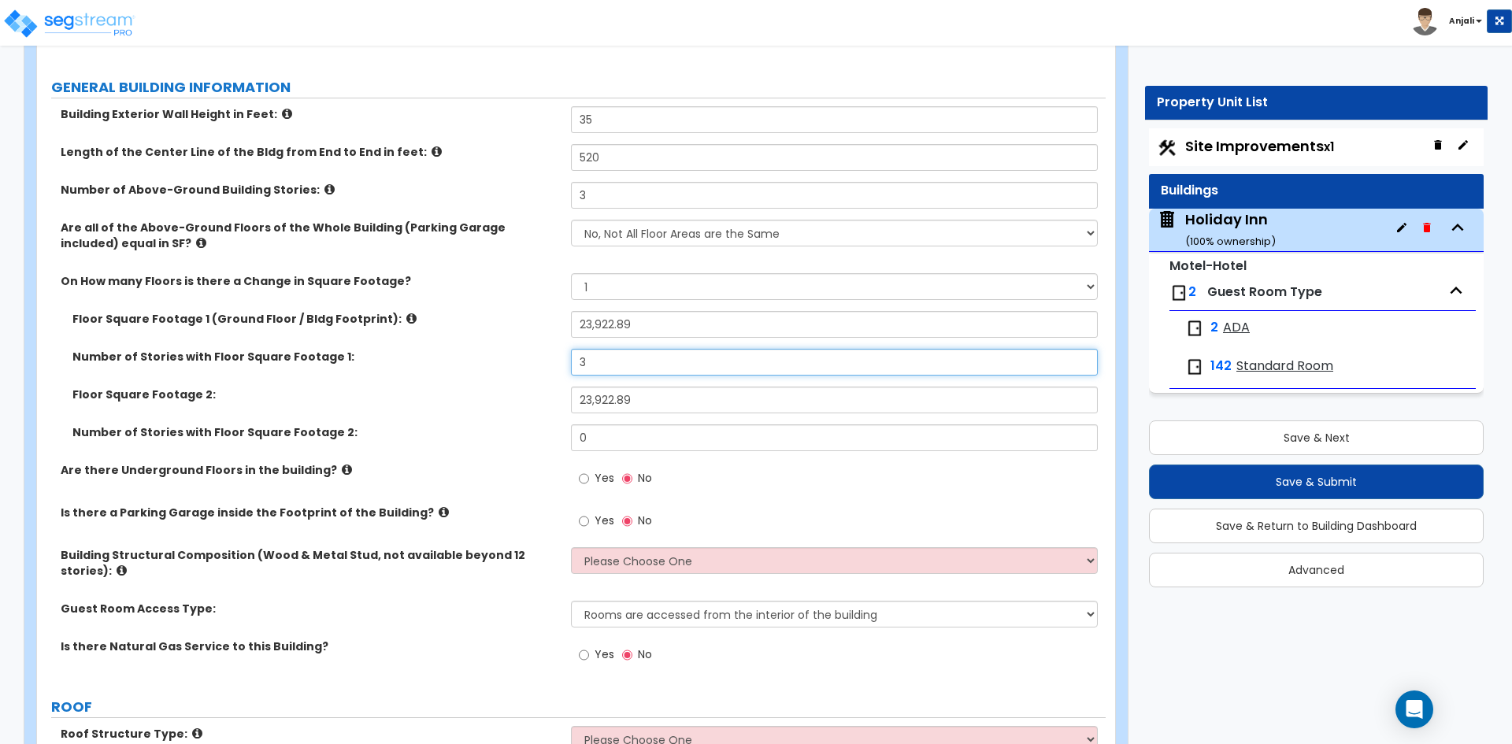
click at [591, 369] on input "3" at bounding box center [834, 362] width 526 height 27
type input "1"
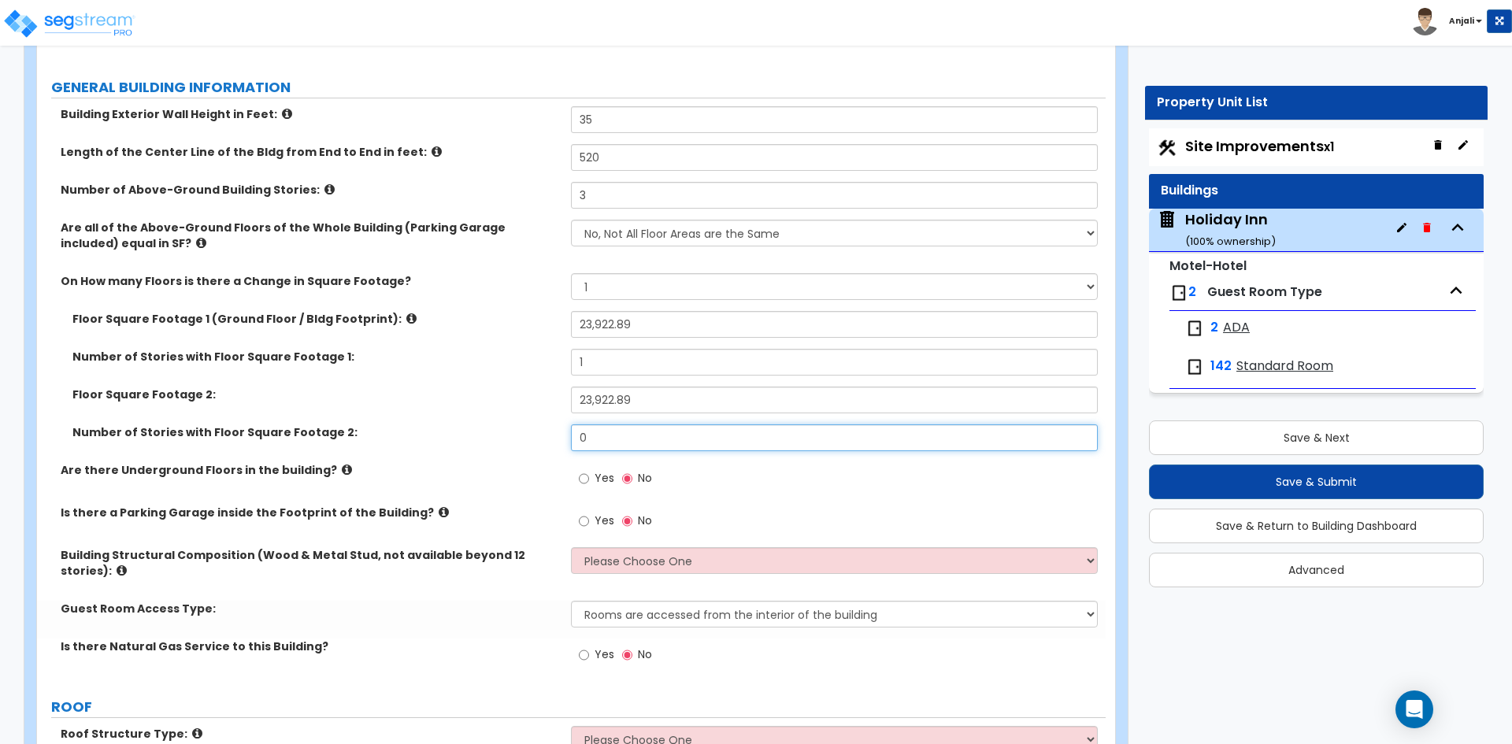
click at [603, 438] on input "0" at bounding box center [834, 437] width 526 height 27
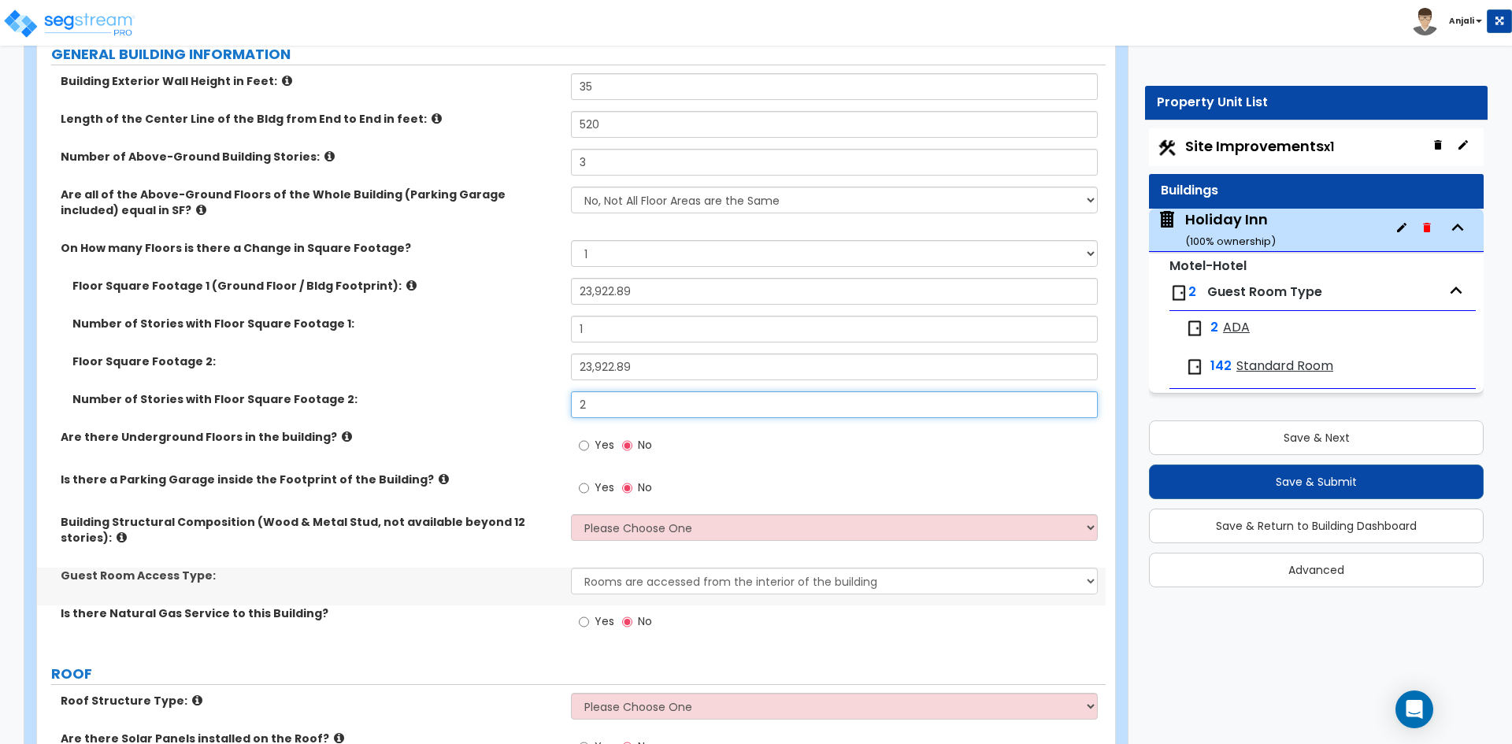
scroll to position [315, 0]
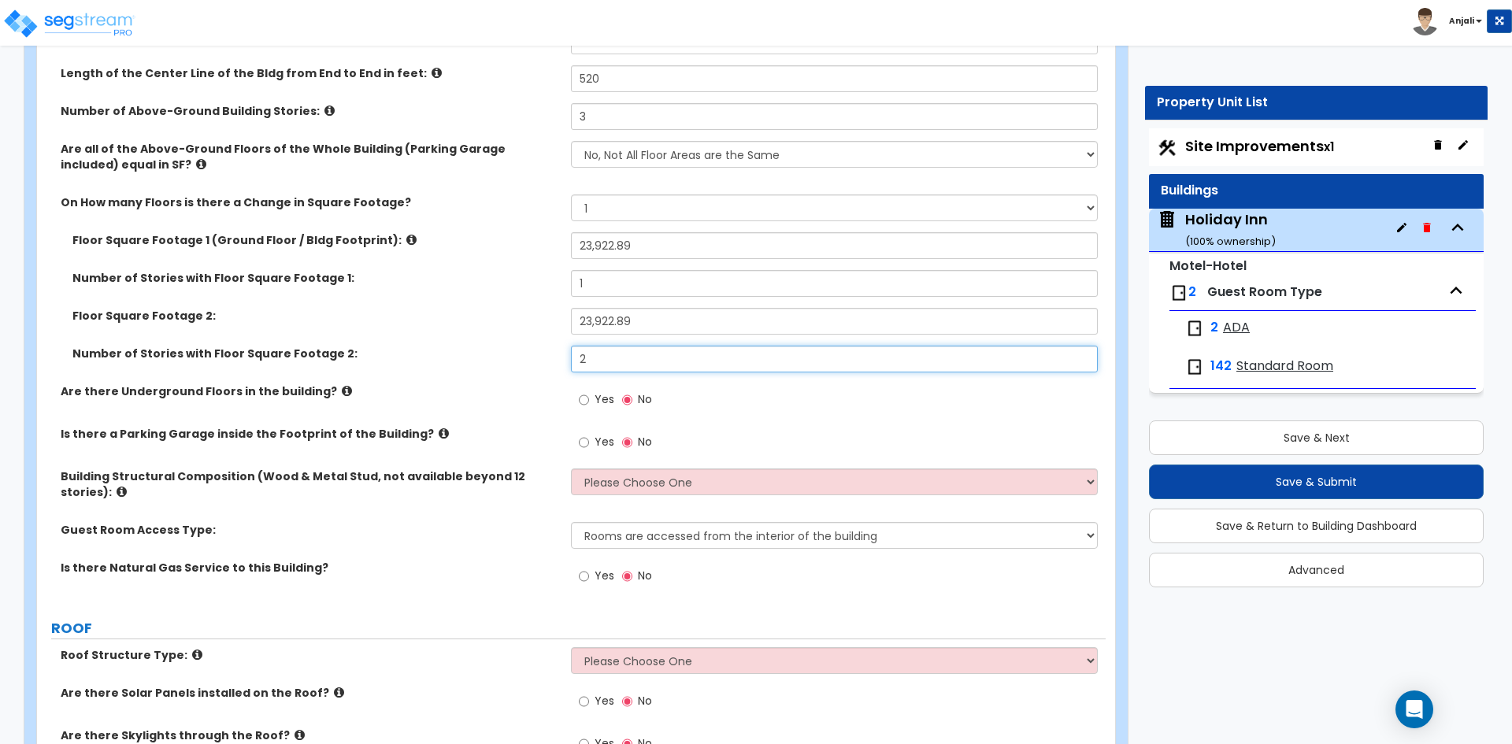
type input "2"
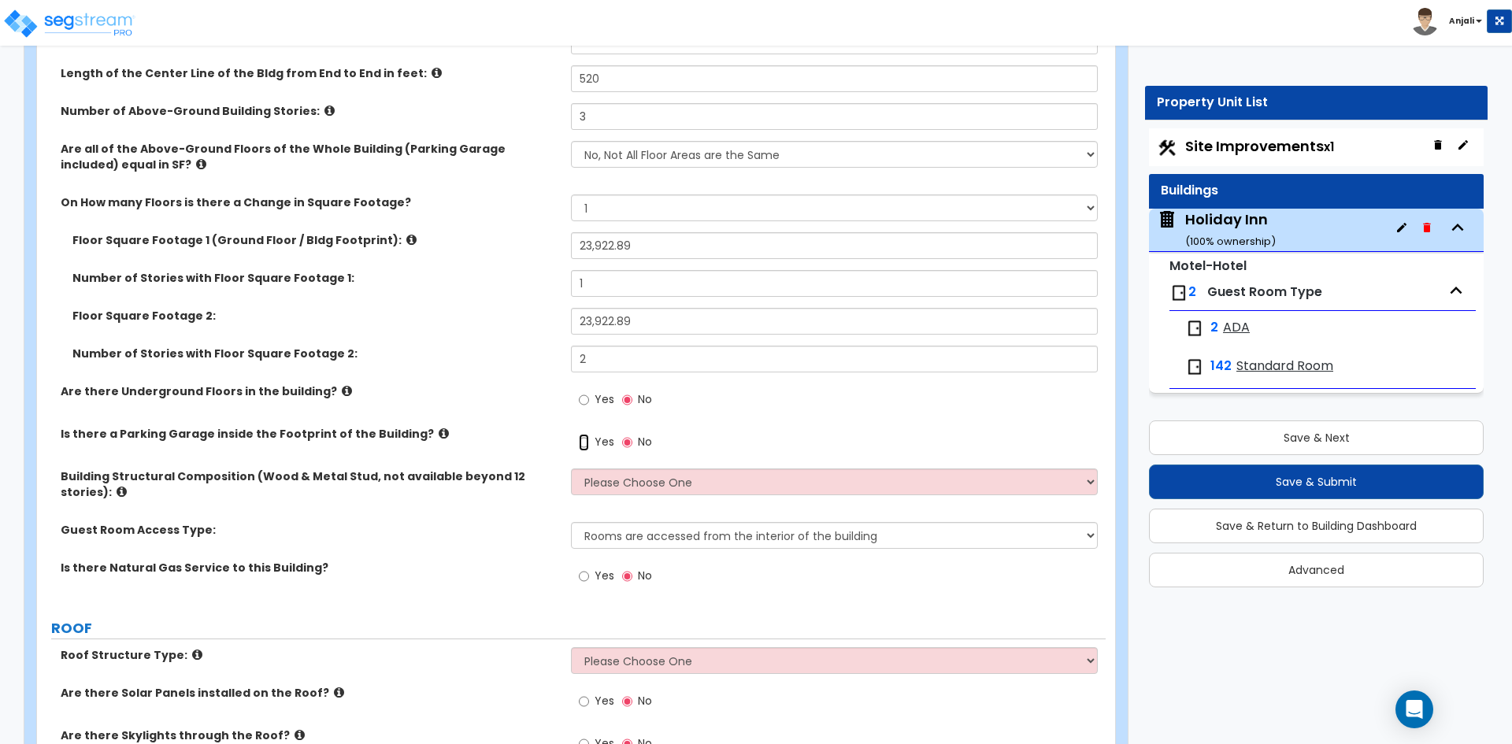
click at [580, 443] on input "Yes" at bounding box center [584, 442] width 10 height 17
radio input "true"
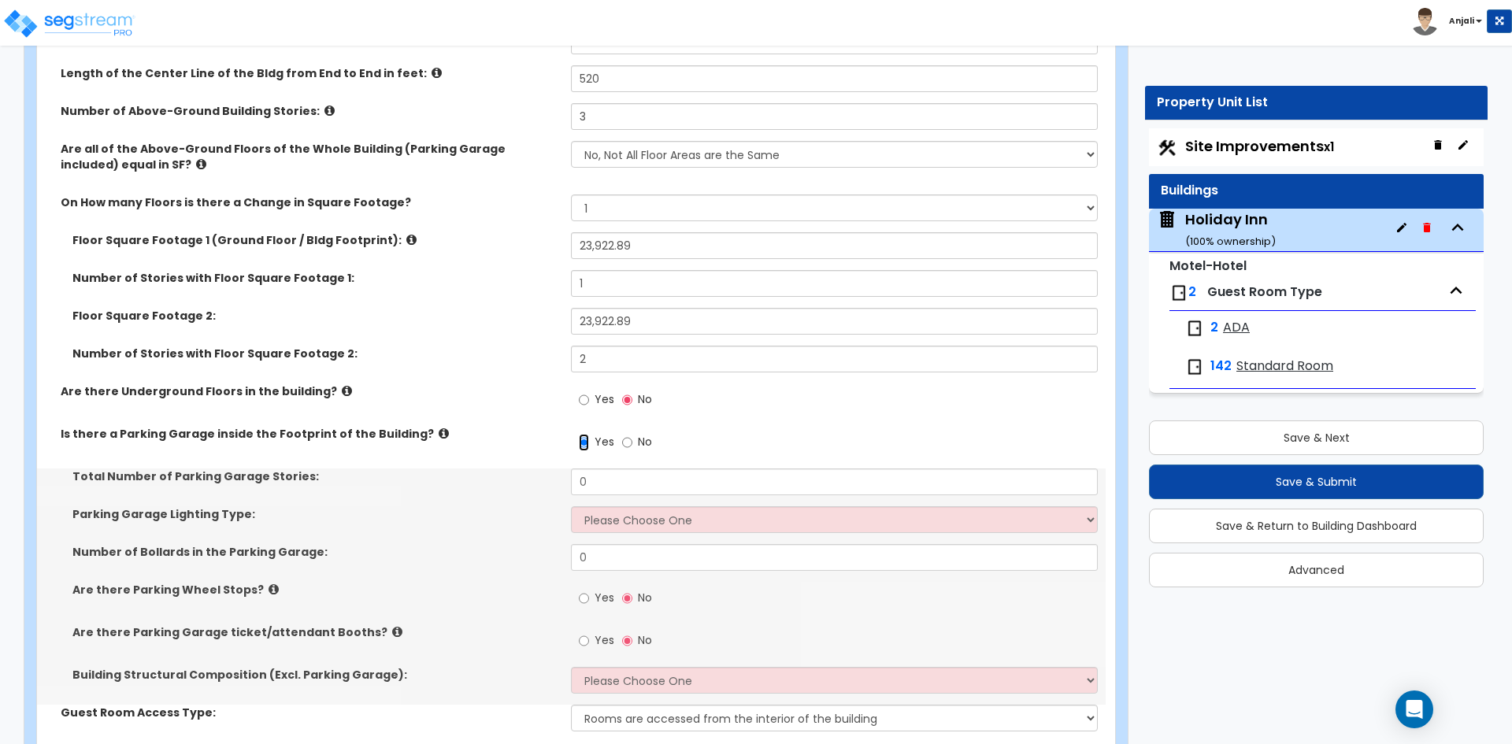
scroll to position [394, 0]
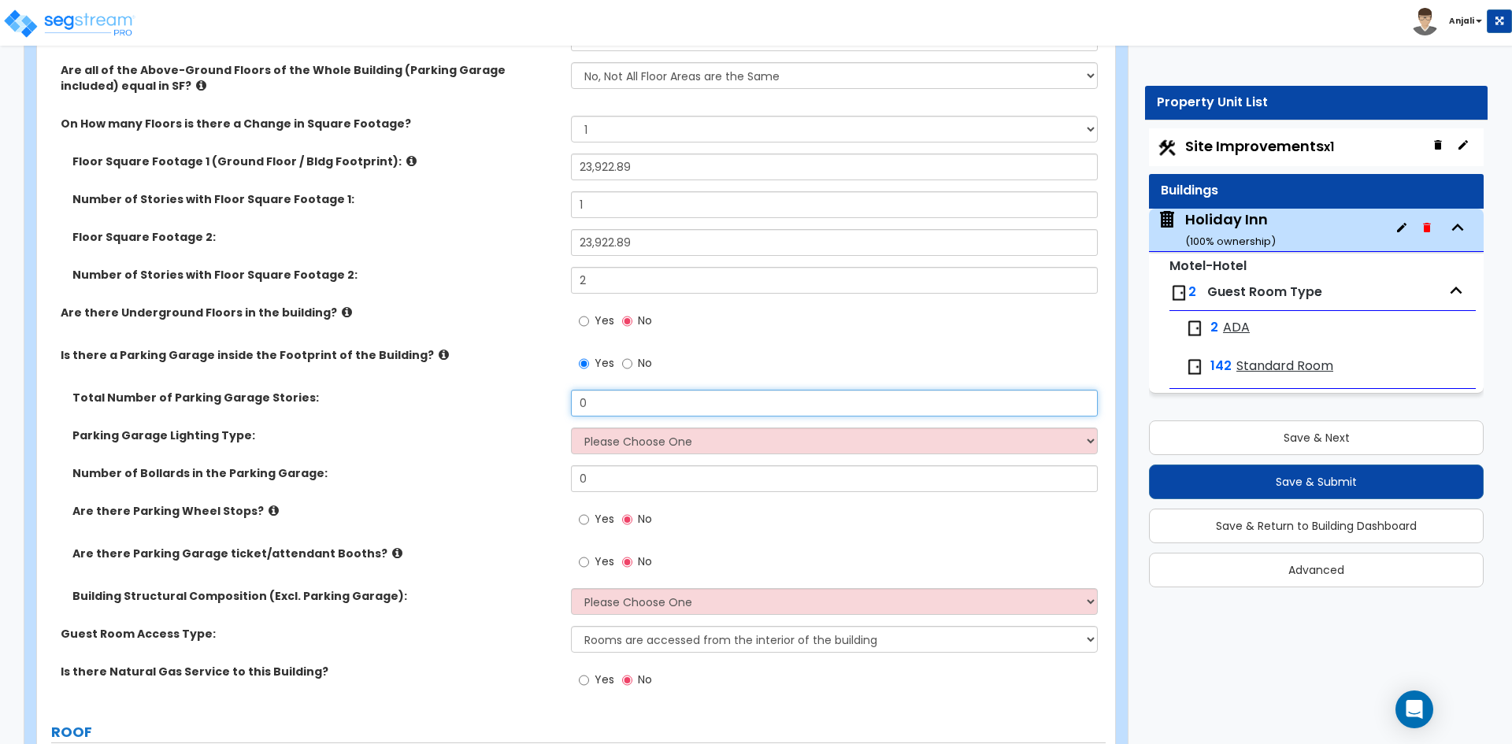
click at [625, 404] on input "0" at bounding box center [834, 403] width 526 height 27
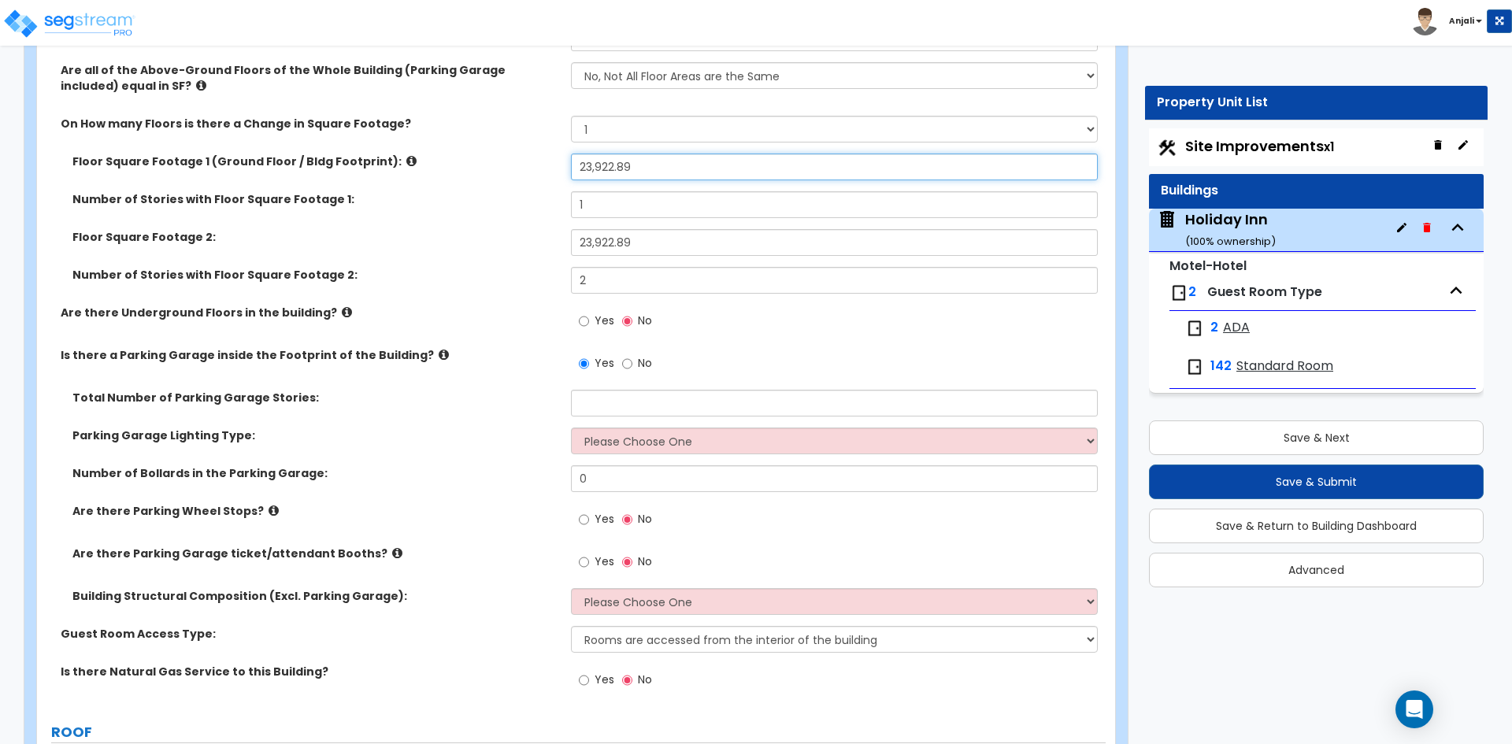
click at [643, 169] on input "23,922.89" at bounding box center [834, 167] width 526 height 27
click at [580, 166] on input "23,922.89" at bounding box center [834, 167] width 526 height 27
type input "23,922.89"
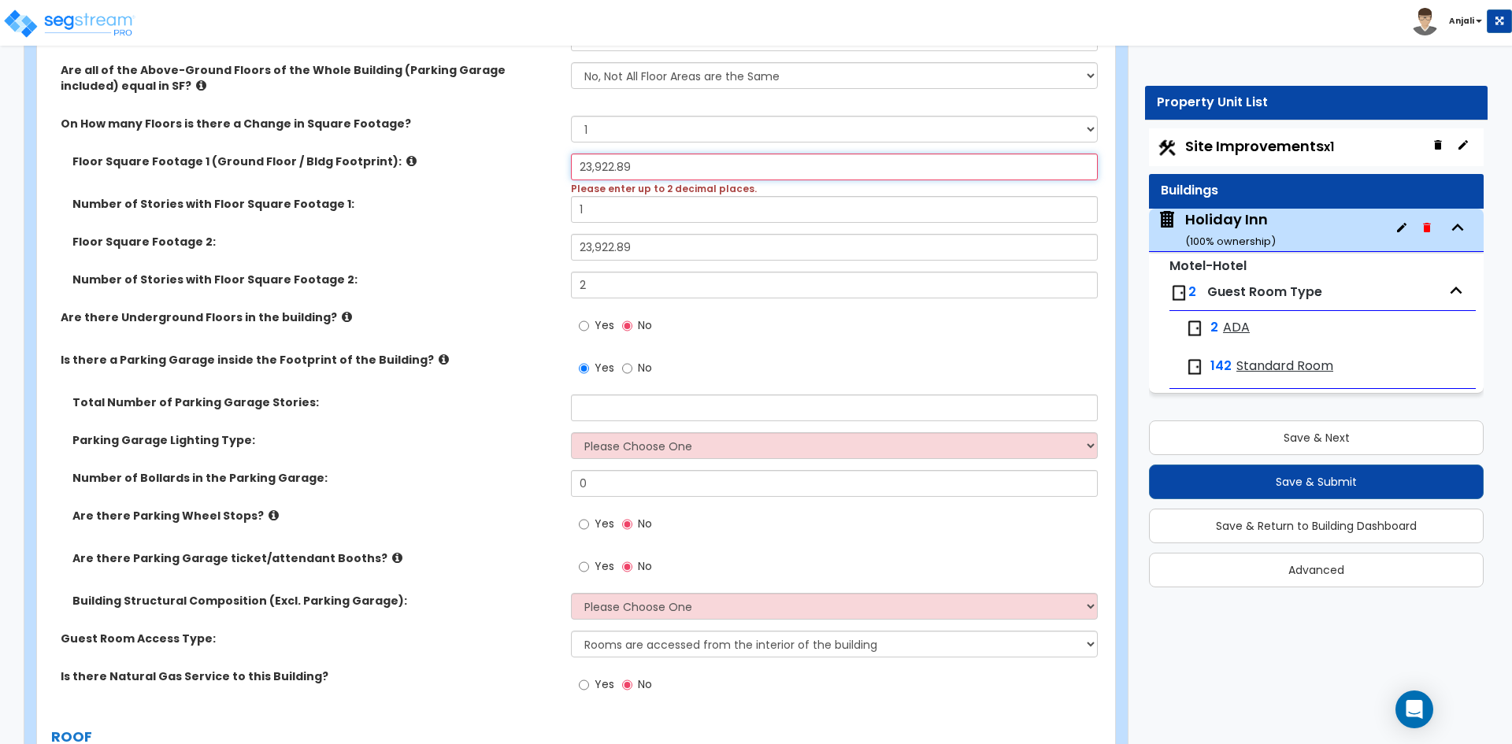
drag, startPoint x: 652, startPoint y: 171, endPoint x: 576, endPoint y: 171, distance: 76.4
click at [576, 171] on input "23,922.89" at bounding box center [834, 167] width 526 height 27
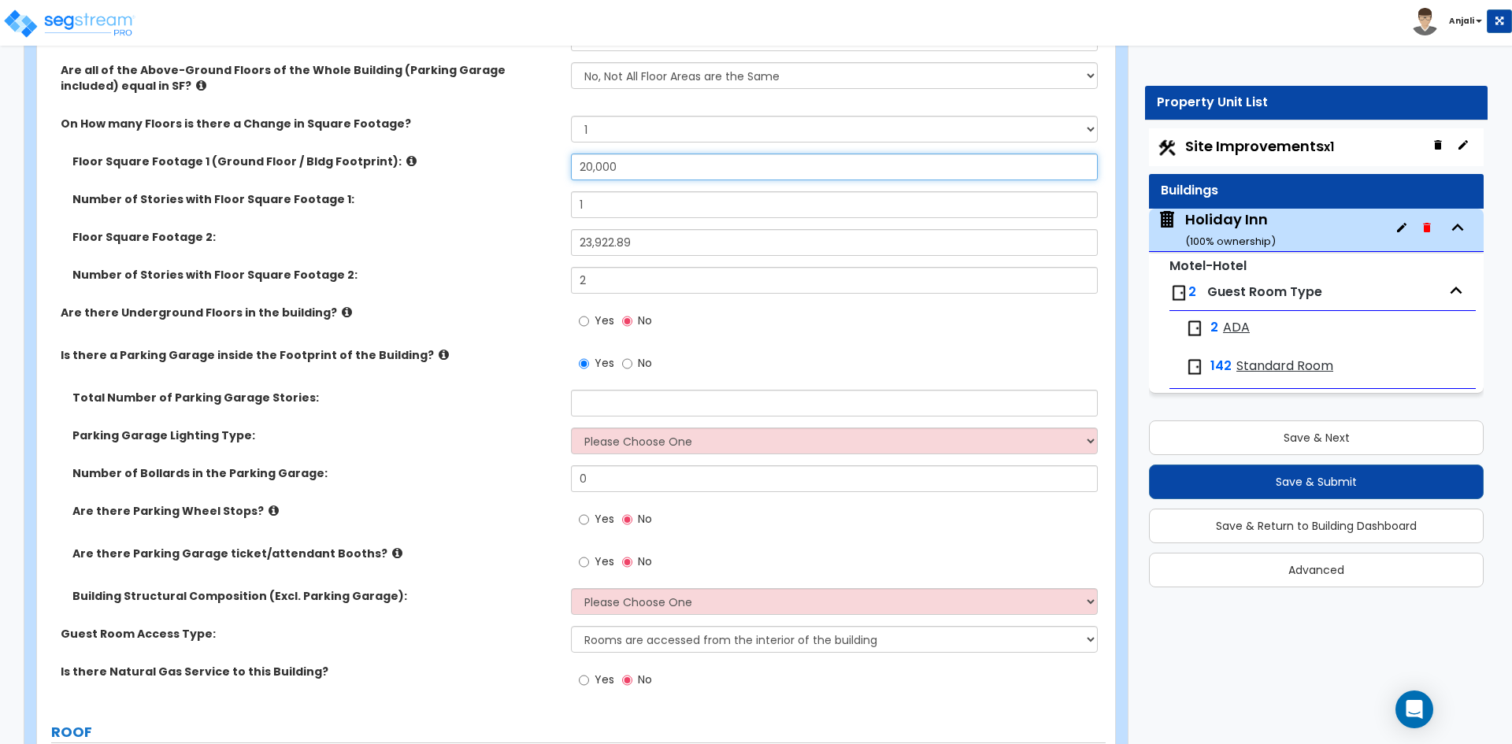
type input "20,000"
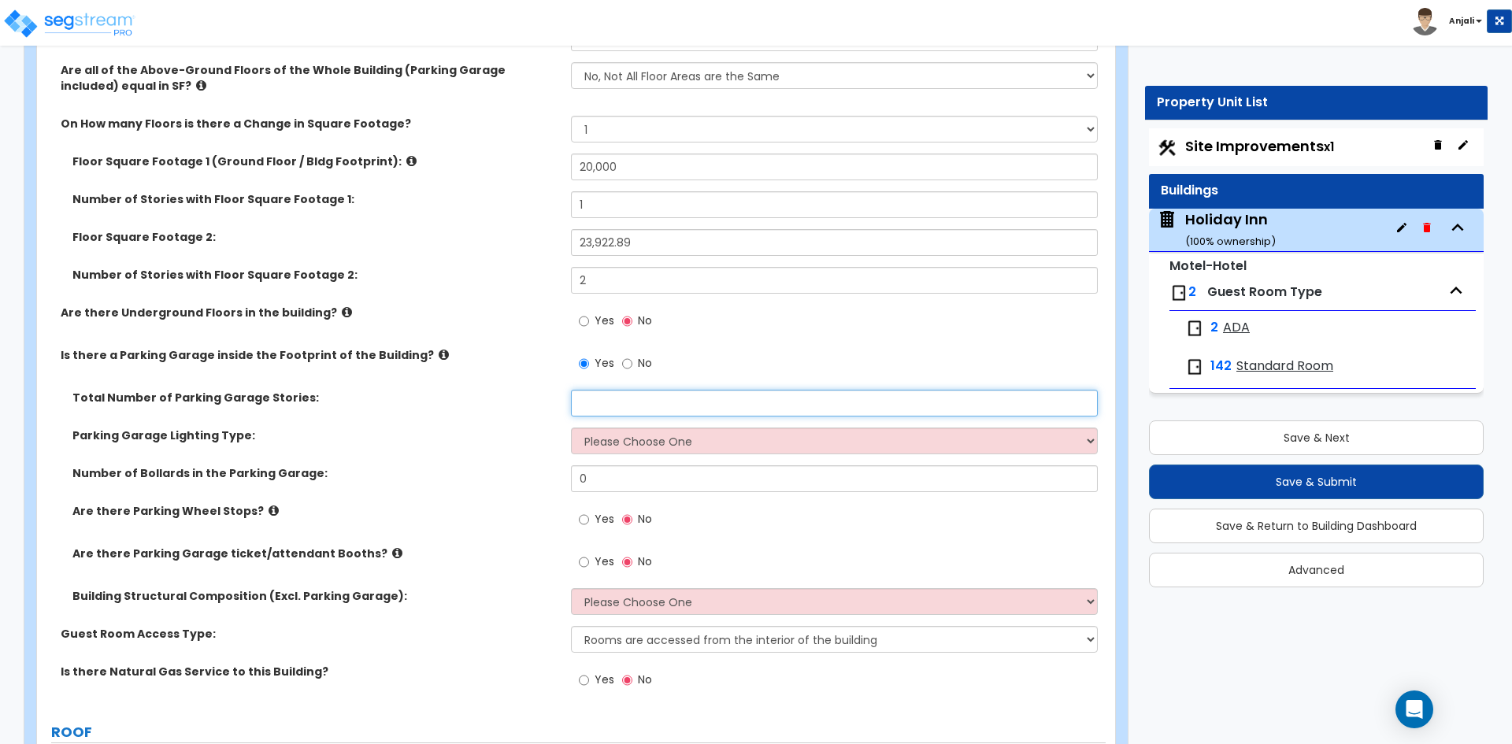
click at [617, 406] on input "text" at bounding box center [834, 403] width 526 height 27
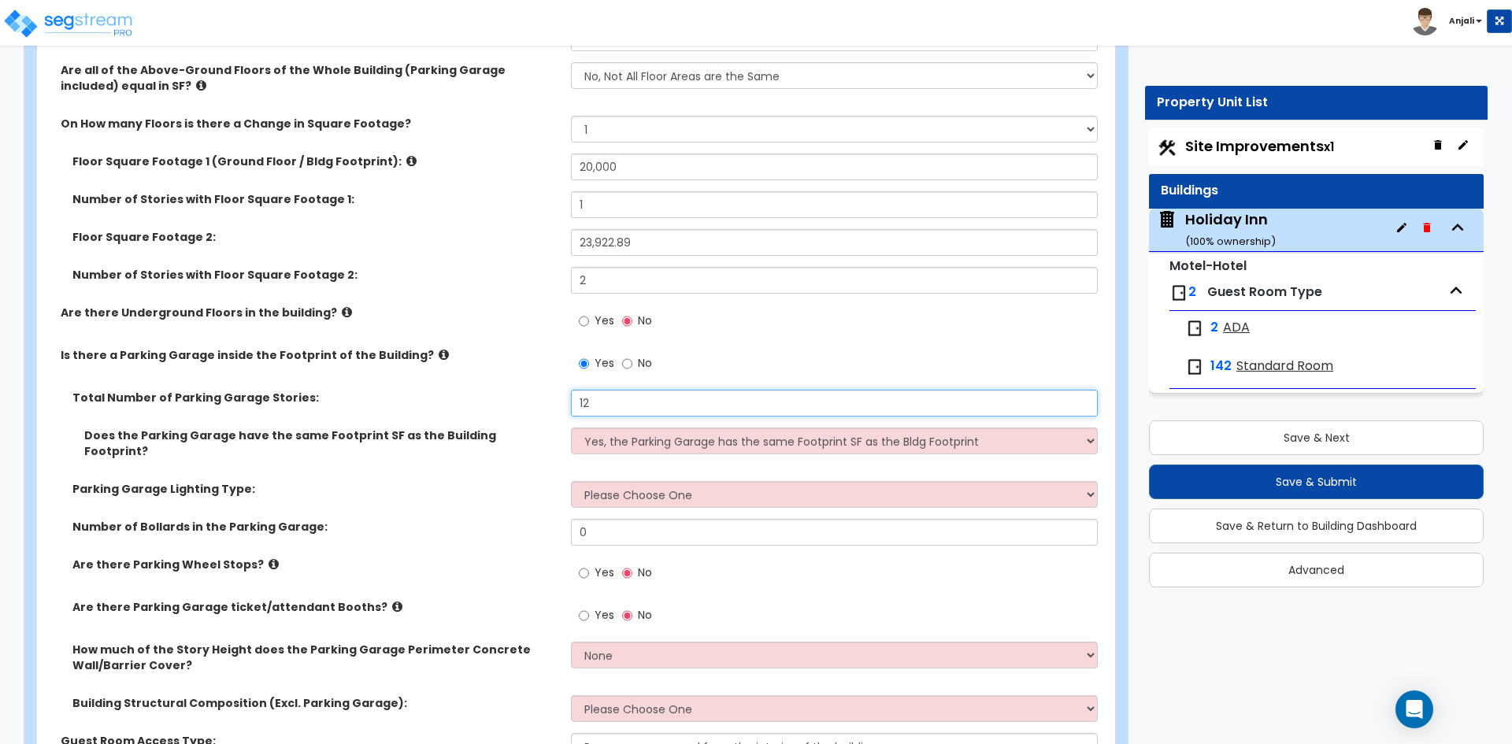
type input "12"
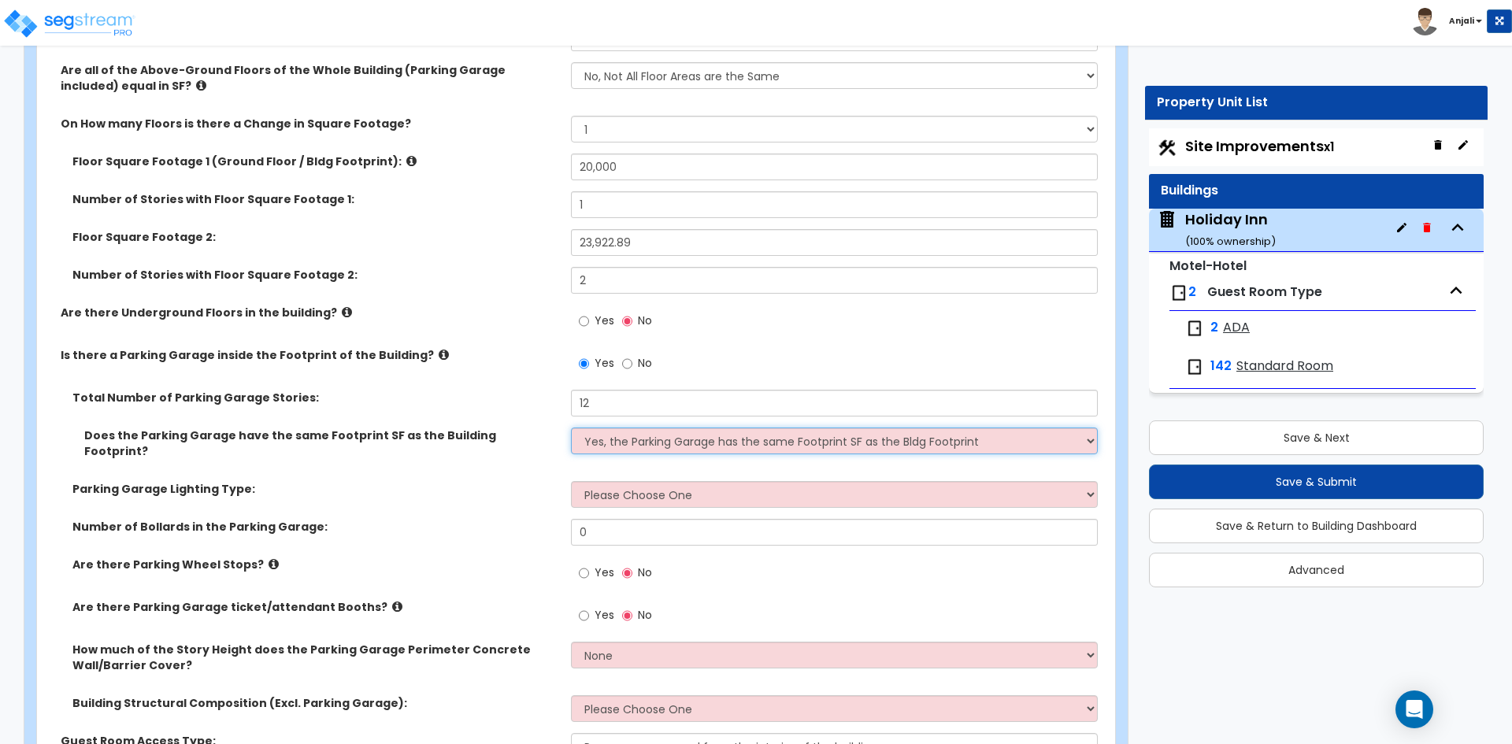
click at [671, 446] on select "Yes, the Parking Garage has the same Footprint SF as the Bldg Footprint No, the…" at bounding box center [834, 441] width 526 height 27
select select "1"
click at [571, 428] on select "Yes, the Parking Garage has the same Footprint SF as the Bldg Footprint No, the…" at bounding box center [834, 441] width 526 height 27
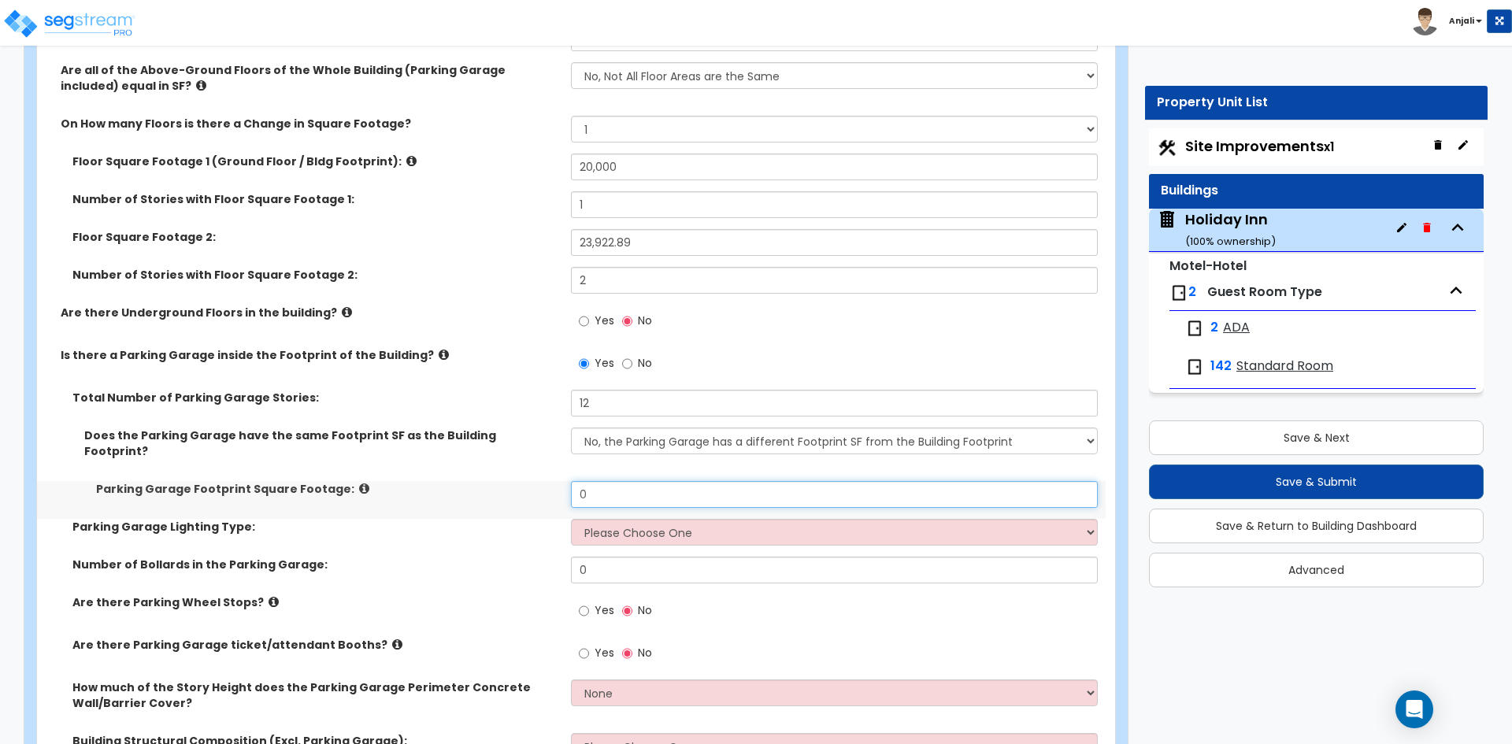
click at [631, 481] on input "0" at bounding box center [834, 494] width 526 height 27
type input "3,000"
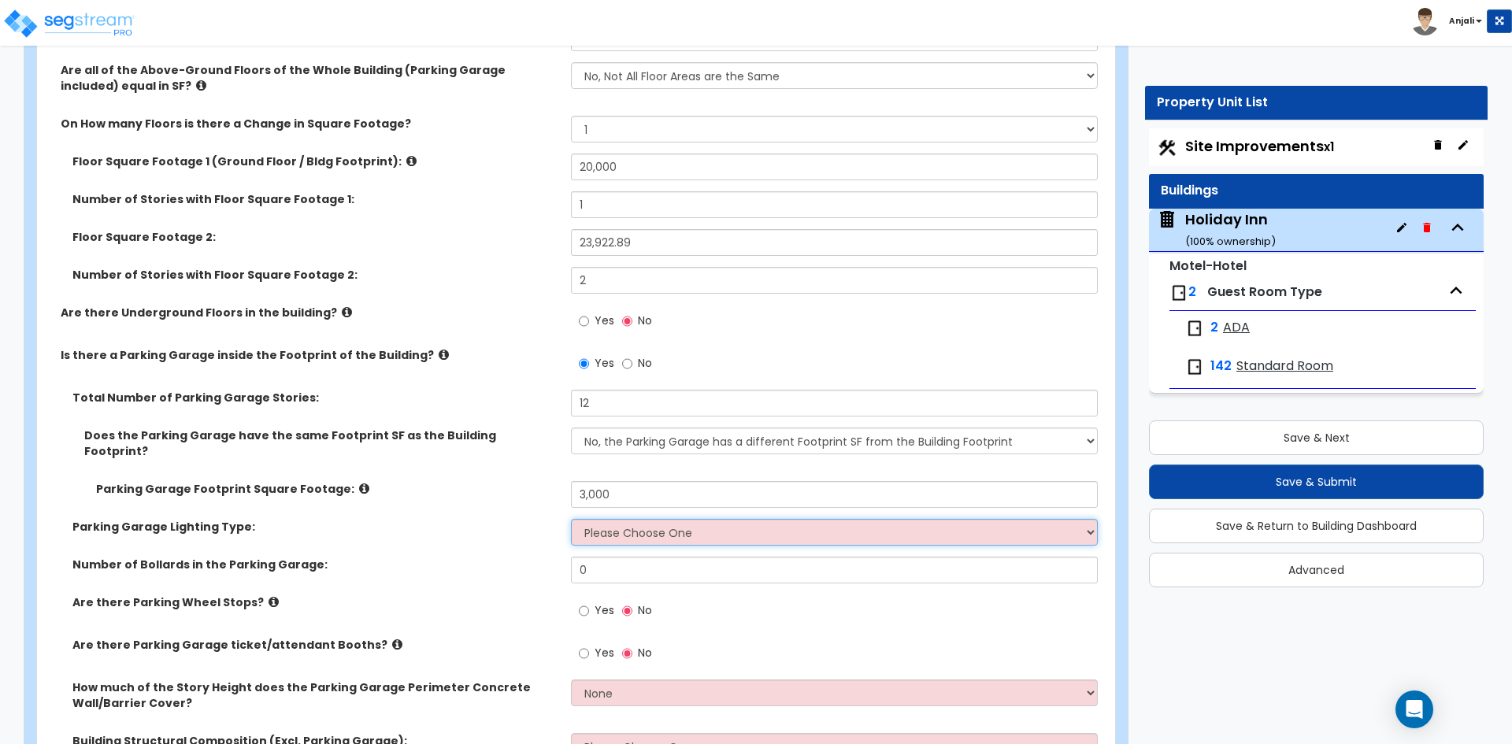
click at [643, 519] on select "Please Choose One Bay Lighting Strip Lighting" at bounding box center [834, 532] width 526 height 27
click at [645, 519] on select "Please Choose One Bay Lighting Strip Lighting" at bounding box center [834, 532] width 526 height 27
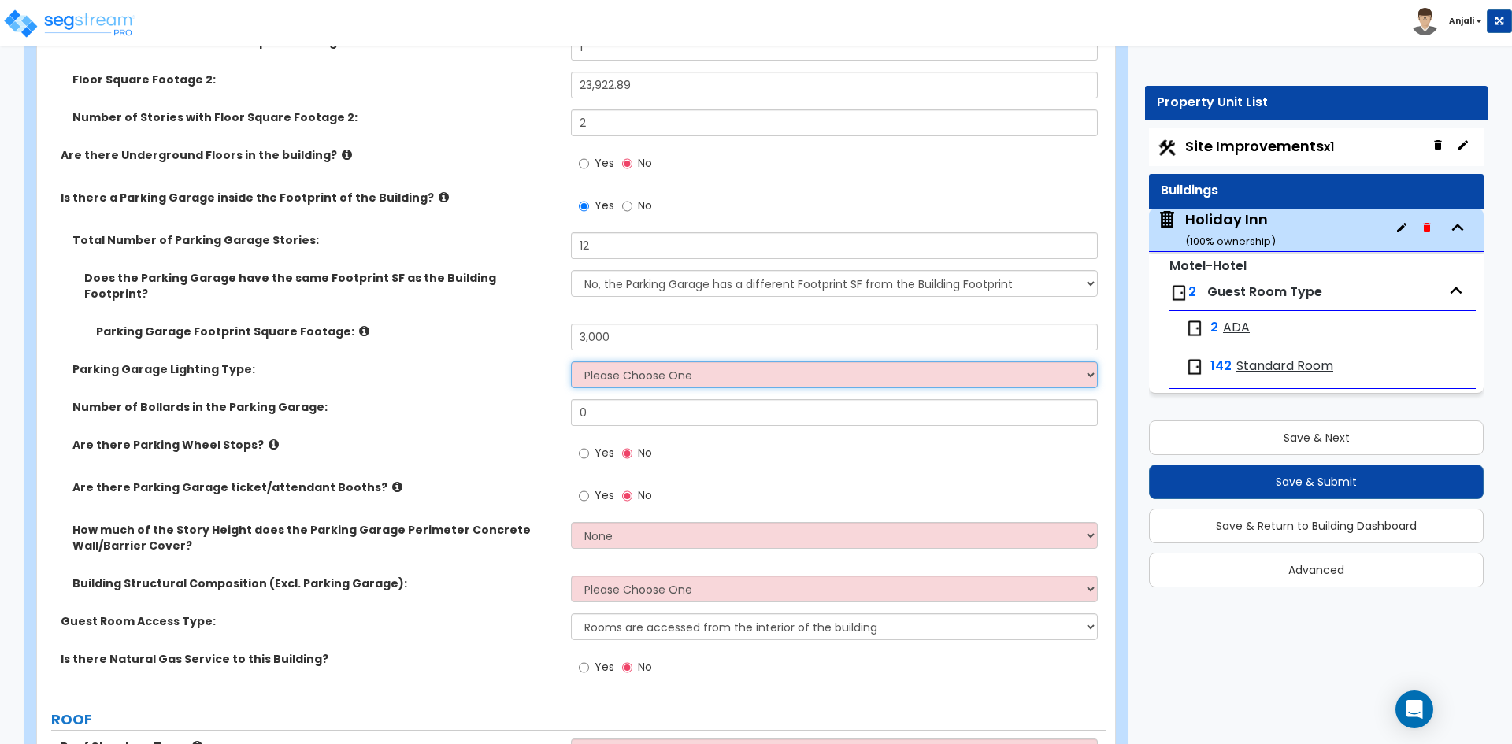
scroll to position [630, 0]
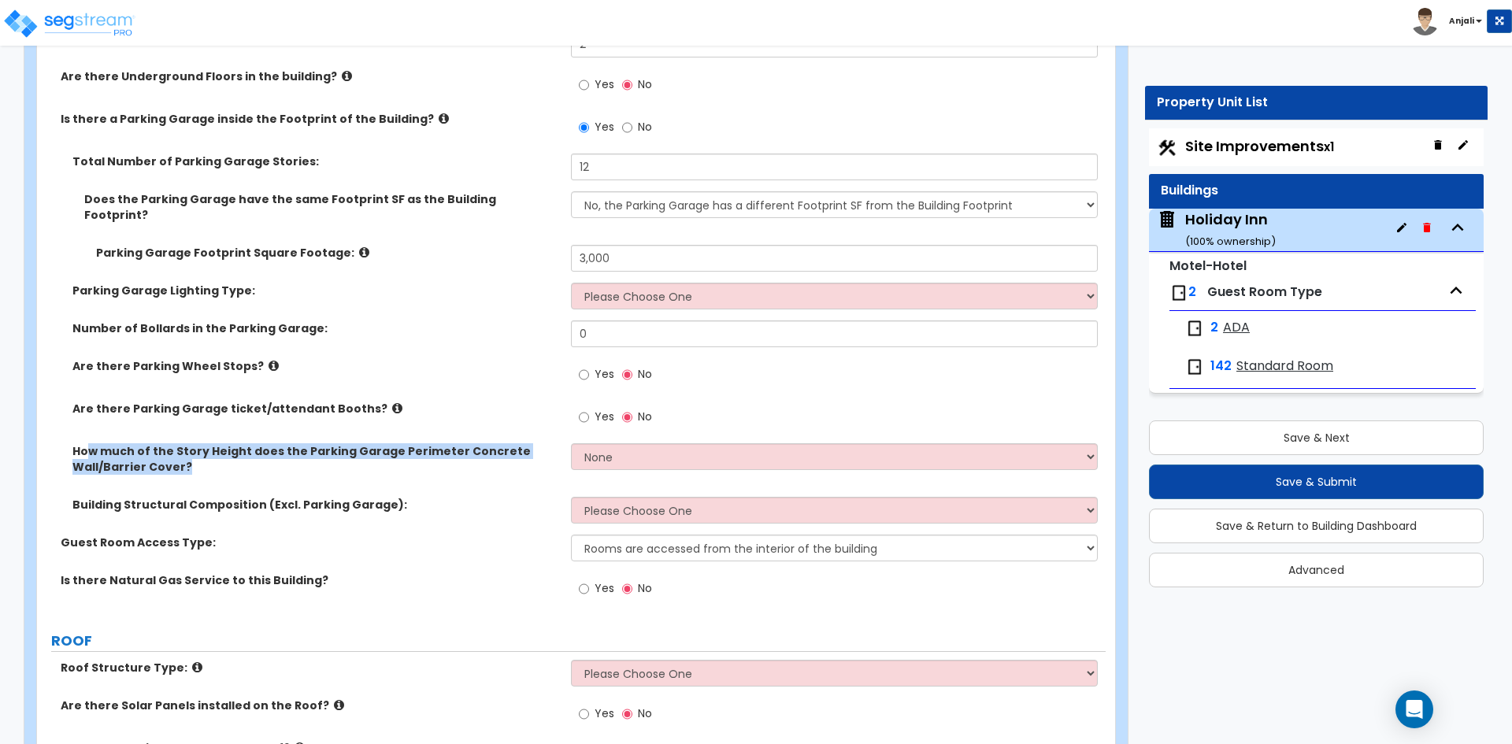
drag, startPoint x: 84, startPoint y: 434, endPoint x: 294, endPoint y: 450, distance: 210.0
click at [294, 450] on label "How much of the Story Height does the Parking Garage Perimeter Concrete Wall/Ba…" at bounding box center [315, 458] width 487 height 31
click at [596, 446] on select "None Only About Half of the Story Height Most of the Story Height is Covered Ea…" at bounding box center [834, 456] width 526 height 27
select select "1"
click at [571, 443] on select "None Only About Half of the Story Height Most of the Story Height is Covered Ea…" at bounding box center [834, 456] width 526 height 27
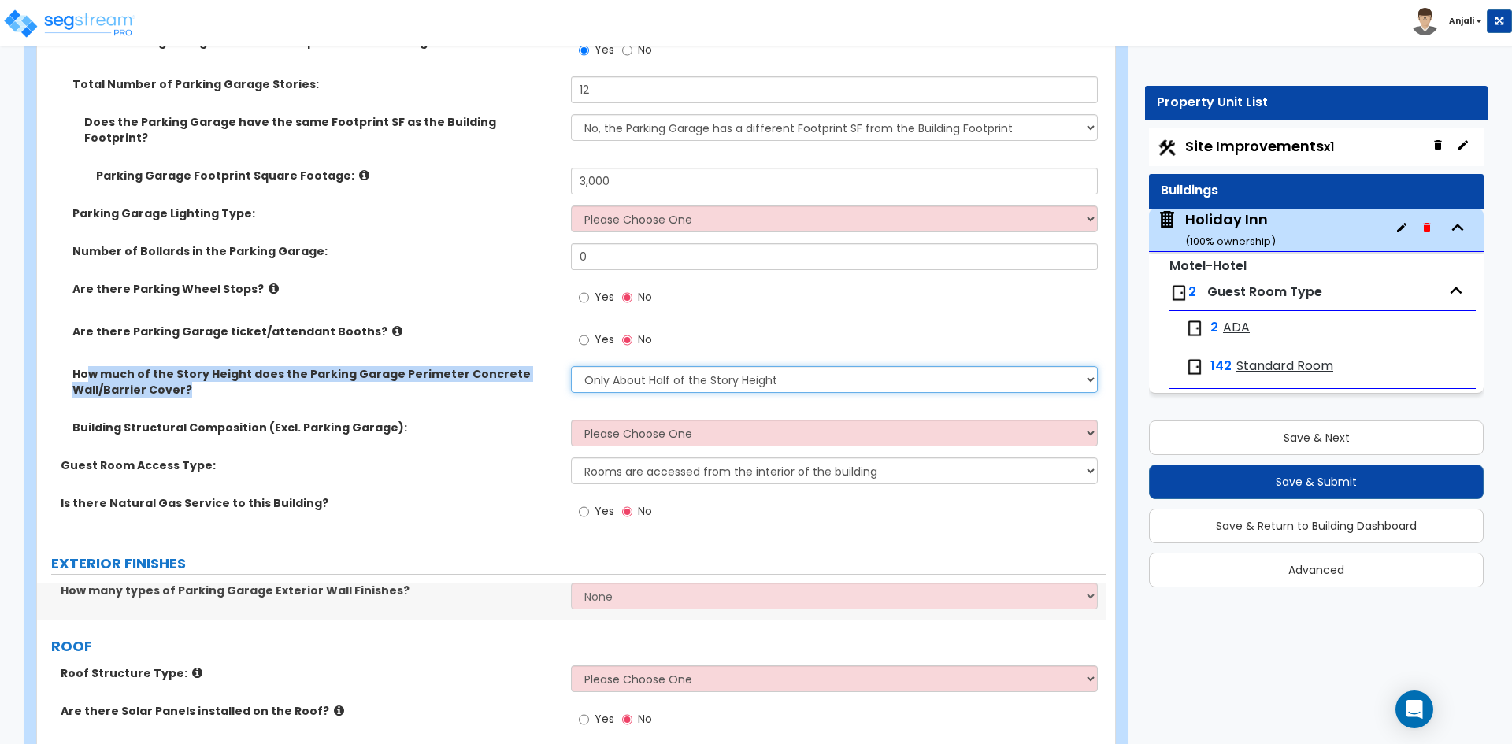
scroll to position [709, 0]
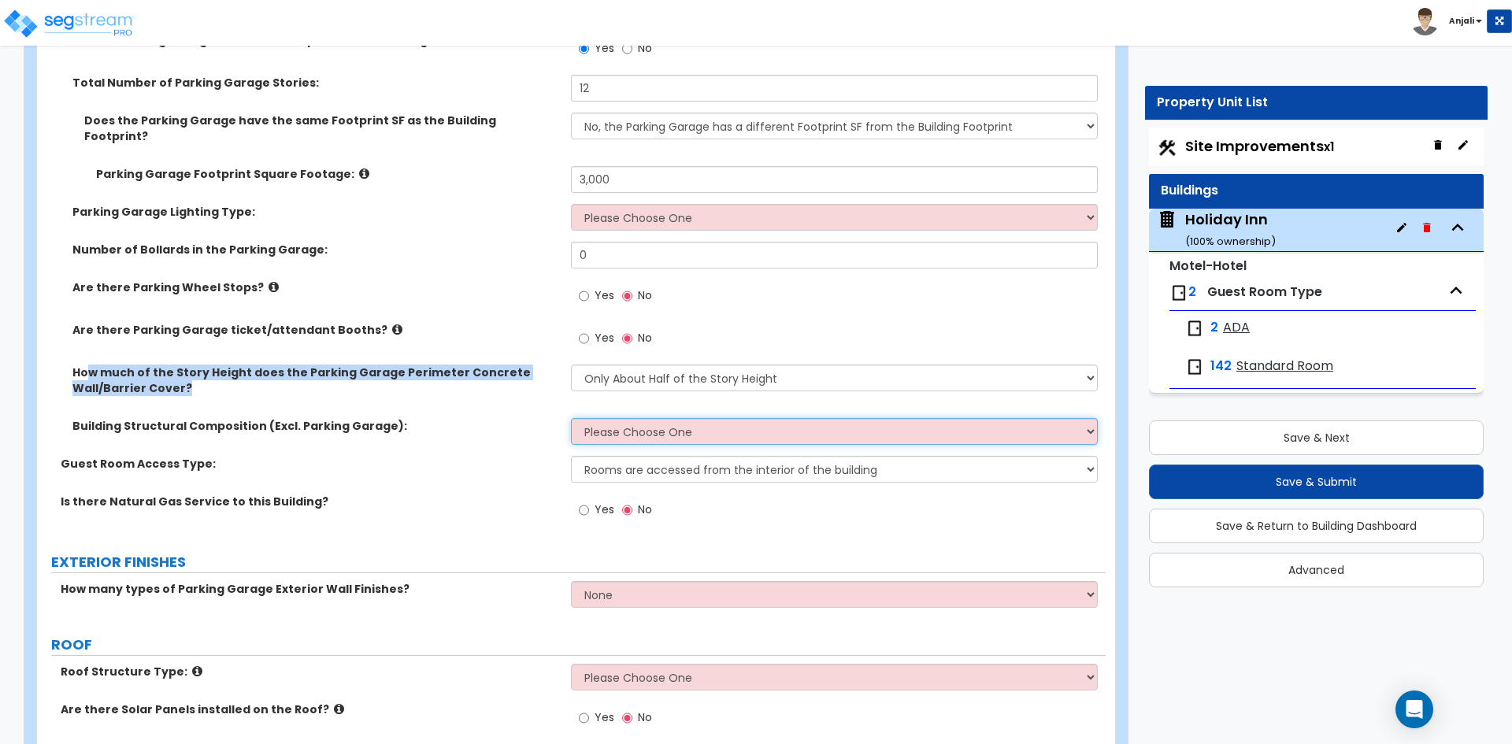
click at [635, 418] on select "Please Choose One Reinforced Concrete Structural Steel Brick Masonry CMU Masonr…" at bounding box center [834, 431] width 526 height 27
select select "3"
click at [571, 418] on select "Please Choose One Reinforced Concrete Structural Steel Brick Masonry CMU Masonr…" at bounding box center [834, 431] width 526 height 27
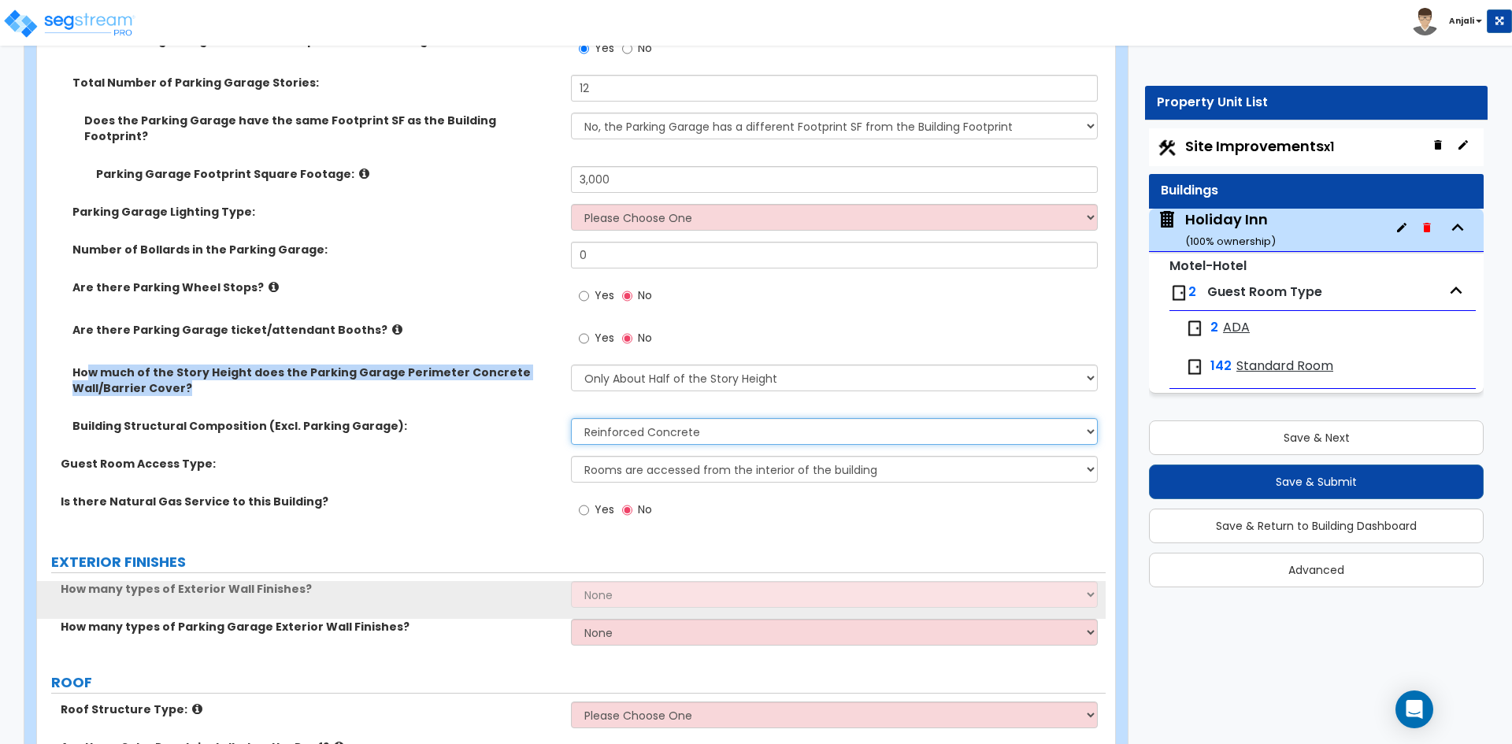
scroll to position [787, 0]
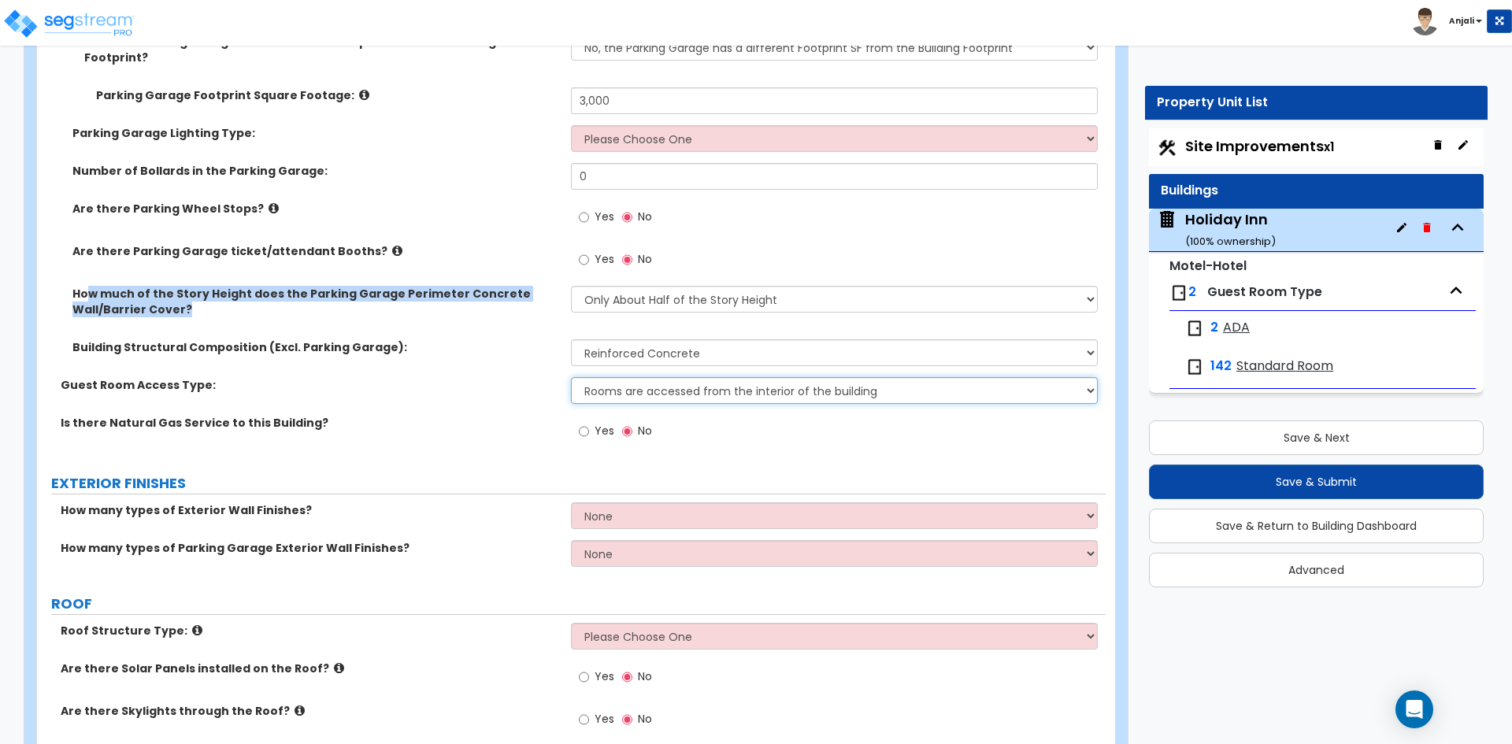
click at [645, 380] on select "Rooms are accessed from the interior of the building Rooms are accessed from th…" at bounding box center [834, 390] width 526 height 27
click at [571, 377] on select "Rooms are accessed from the interior of the building Rooms are accessed from th…" at bounding box center [834, 390] width 526 height 27
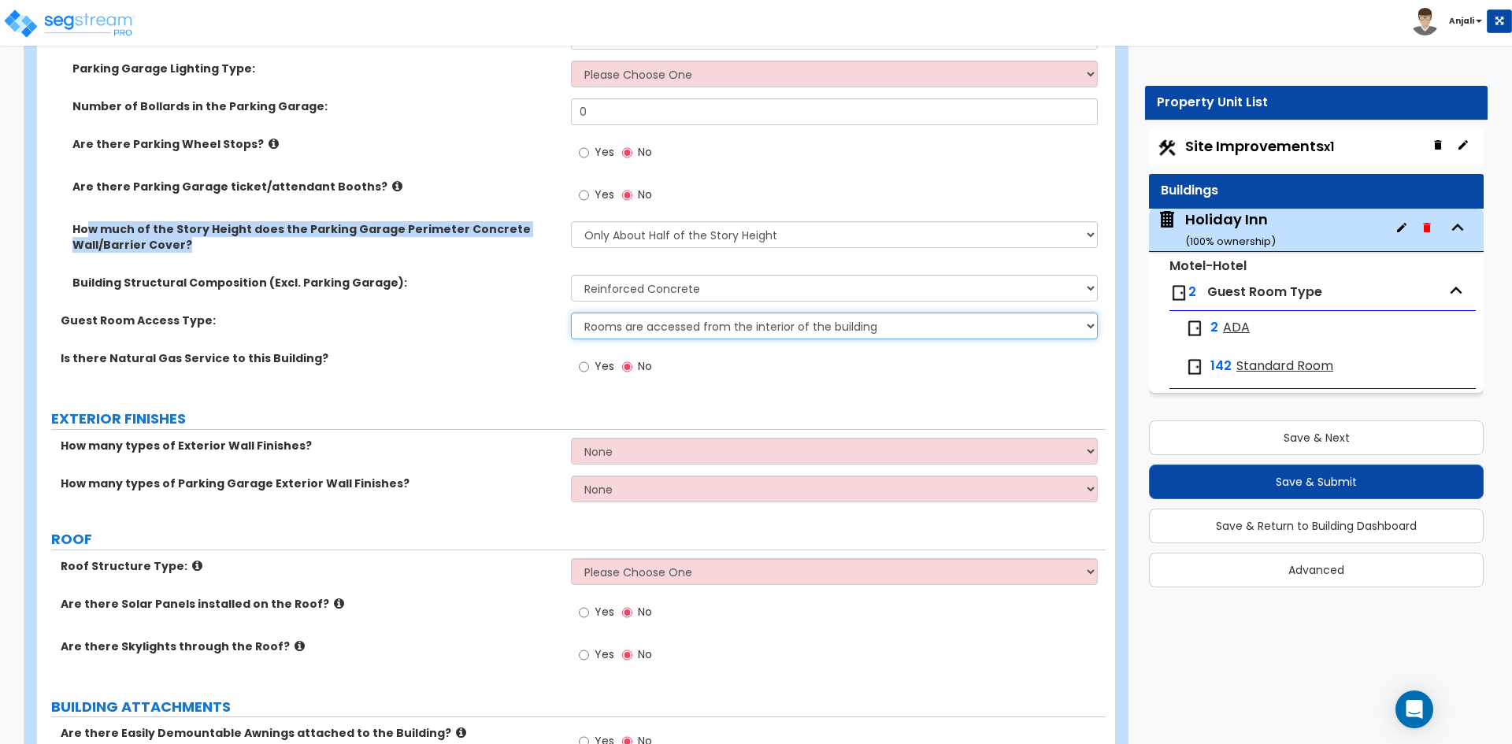
scroll to position [866, 0]
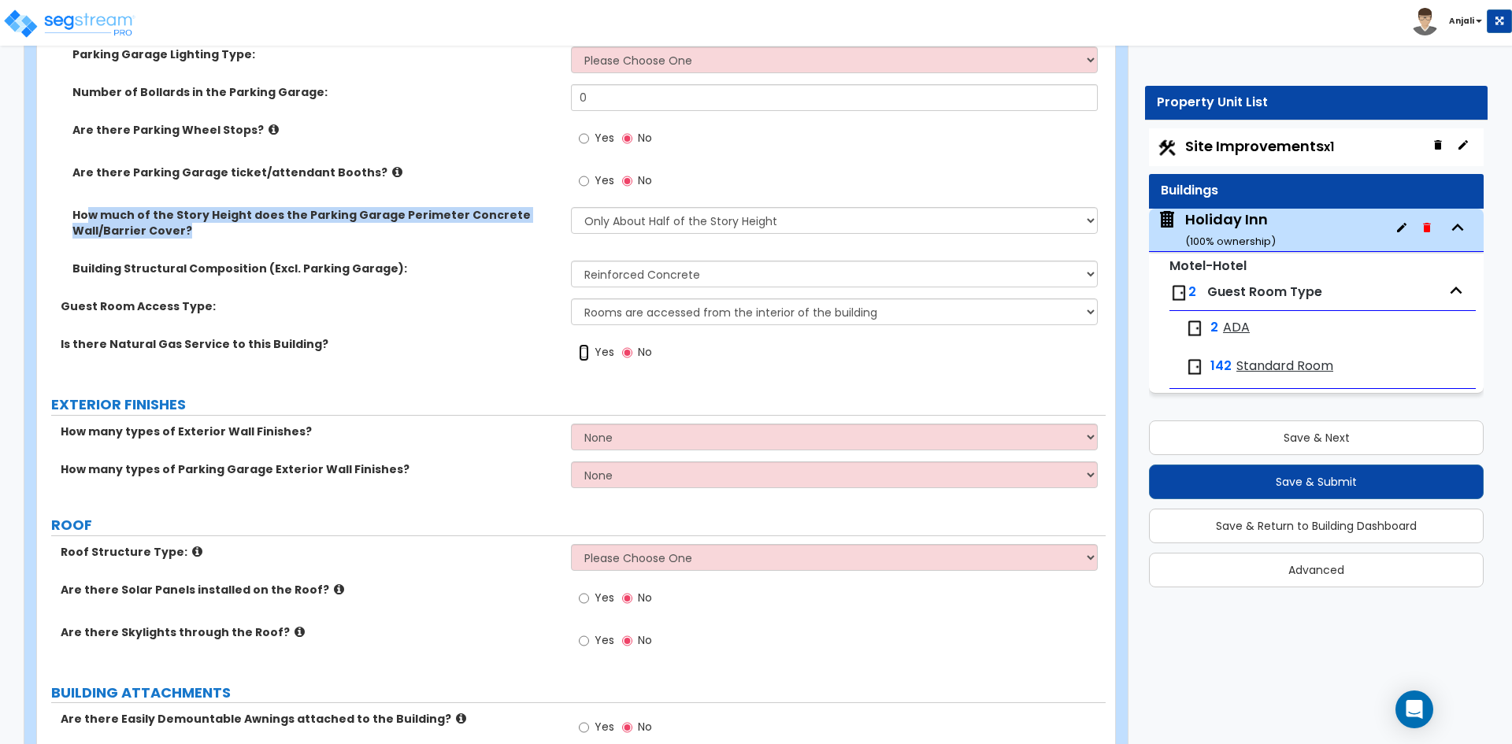
click at [587, 344] on input "Yes" at bounding box center [584, 352] width 10 height 17
radio input "true"
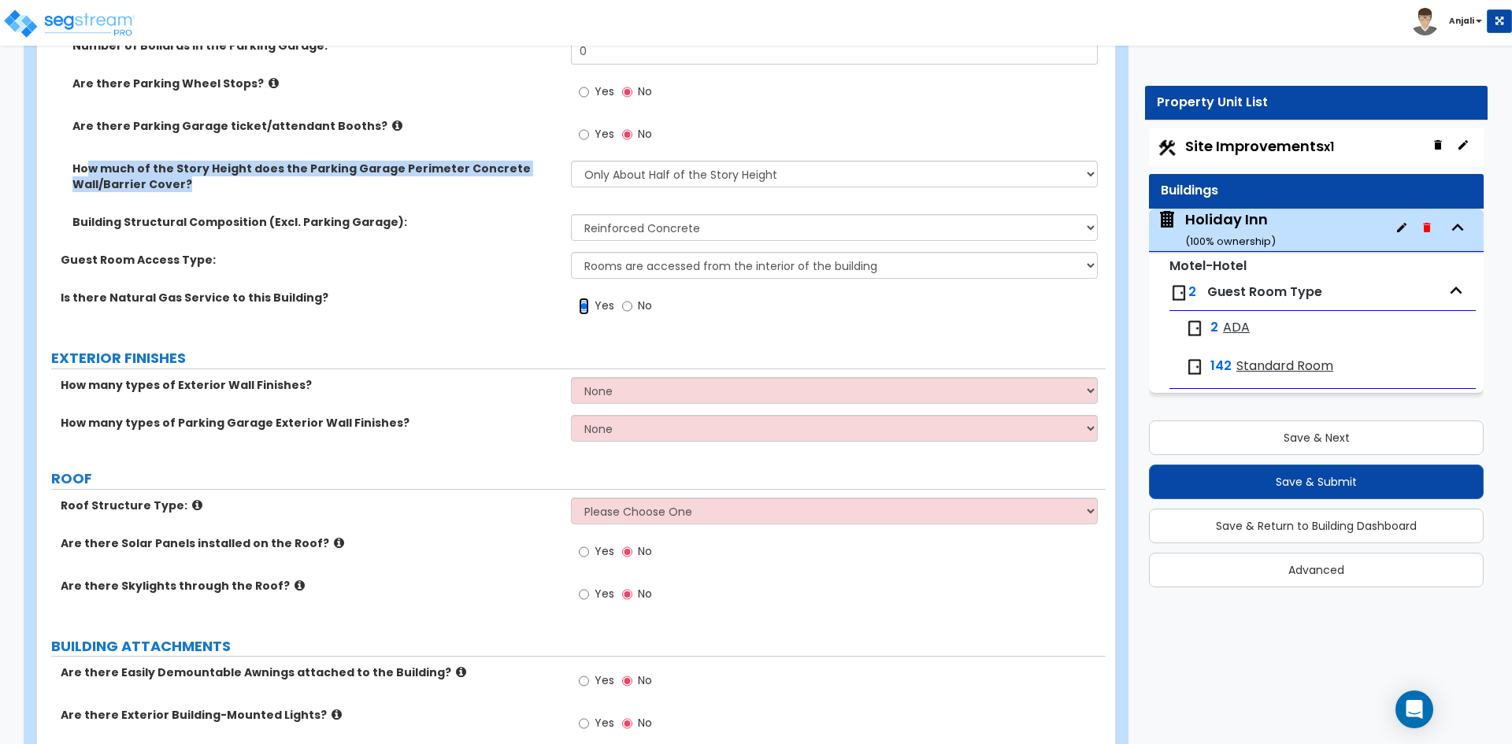
scroll to position [945, 0]
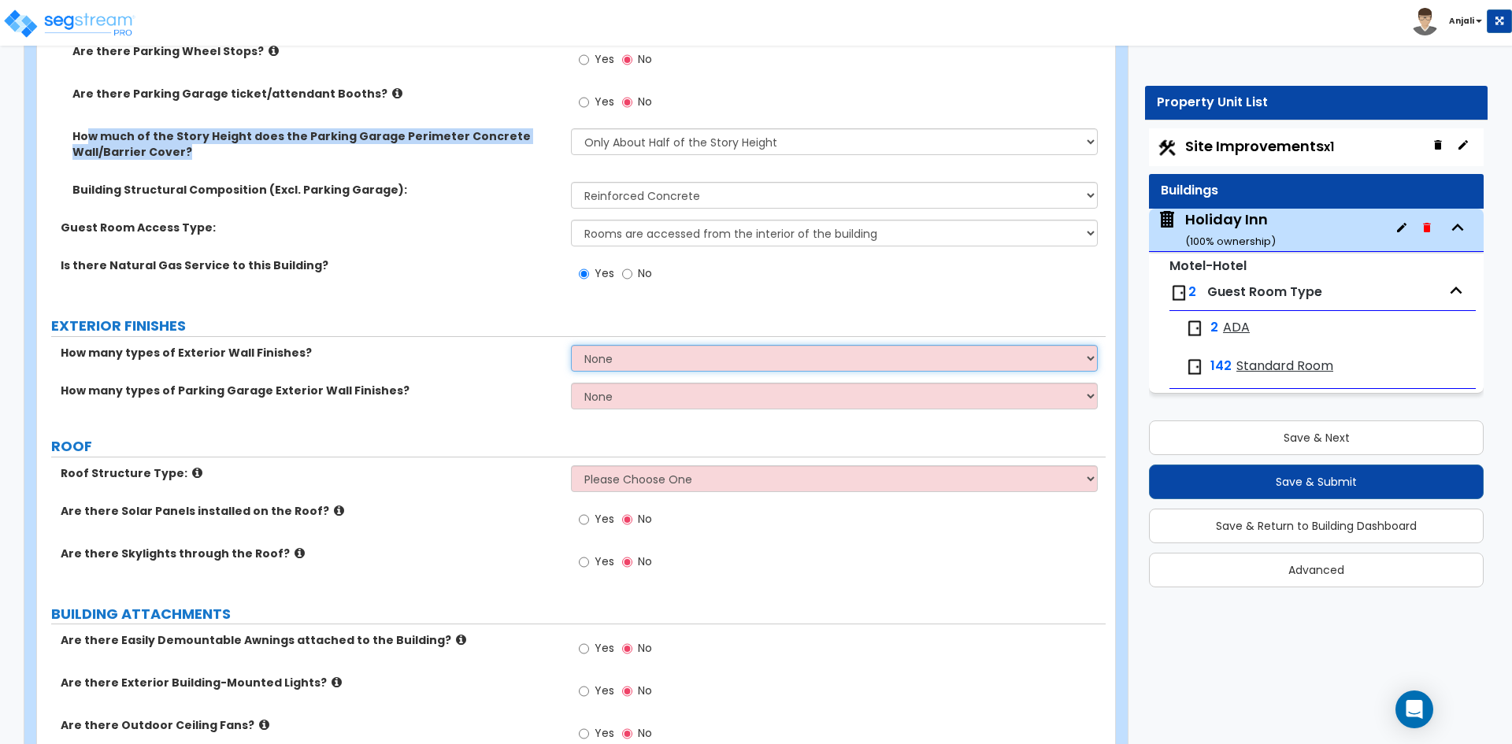
click at [633, 351] on select "None 1 2 3" at bounding box center [834, 358] width 526 height 27
select select "1"
click at [571, 345] on select "None 1 2 3" at bounding box center [834, 358] width 526 height 27
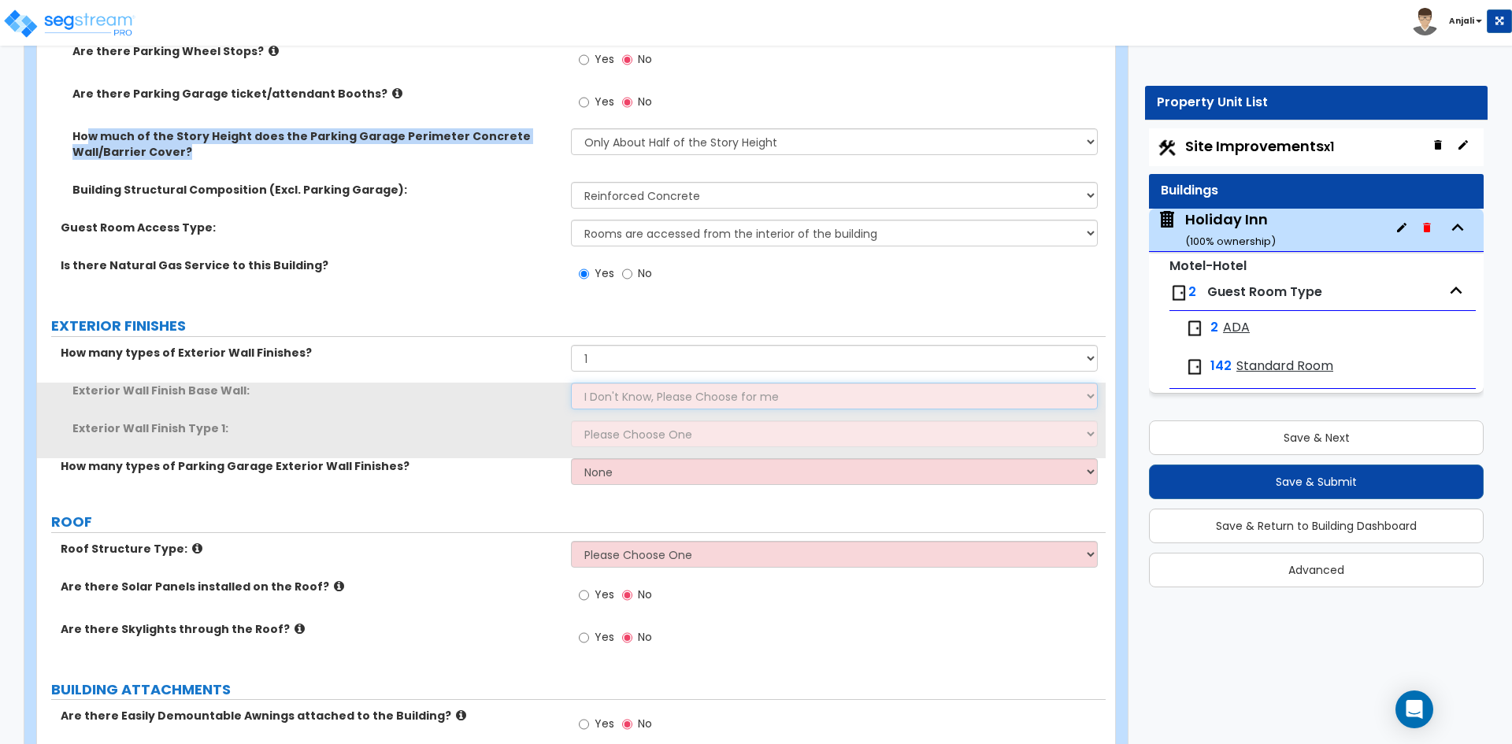
click at [642, 383] on select "I Don't Know, Please Choose for me Concrete Masonry Units (CMU) Cast-in-Place C…" at bounding box center [834, 396] width 526 height 27
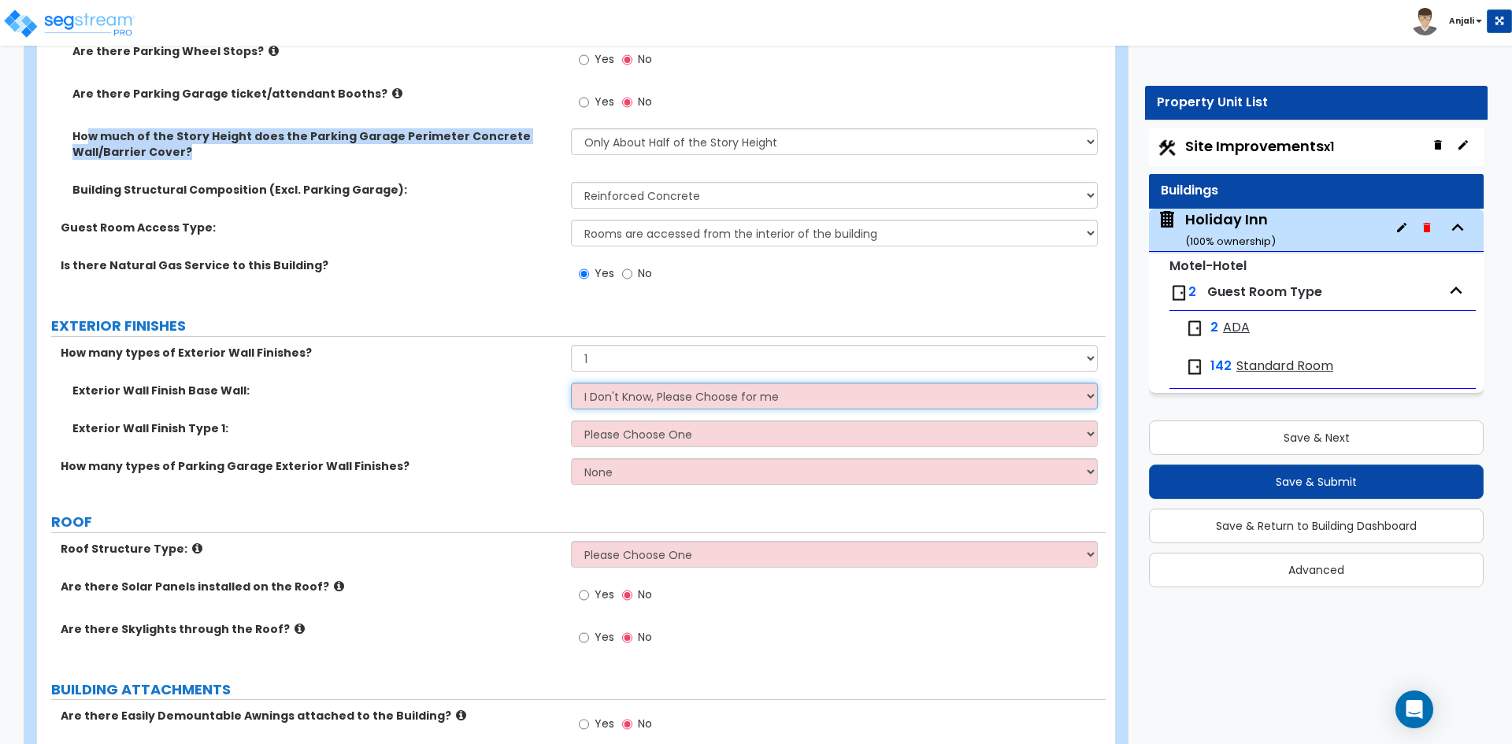
select select "1"
click at [571, 383] on select "I Don't Know, Please Choose for me Concrete Masonry Units (CMU) Cast-in-Place C…" at bounding box center [834, 396] width 526 height 27
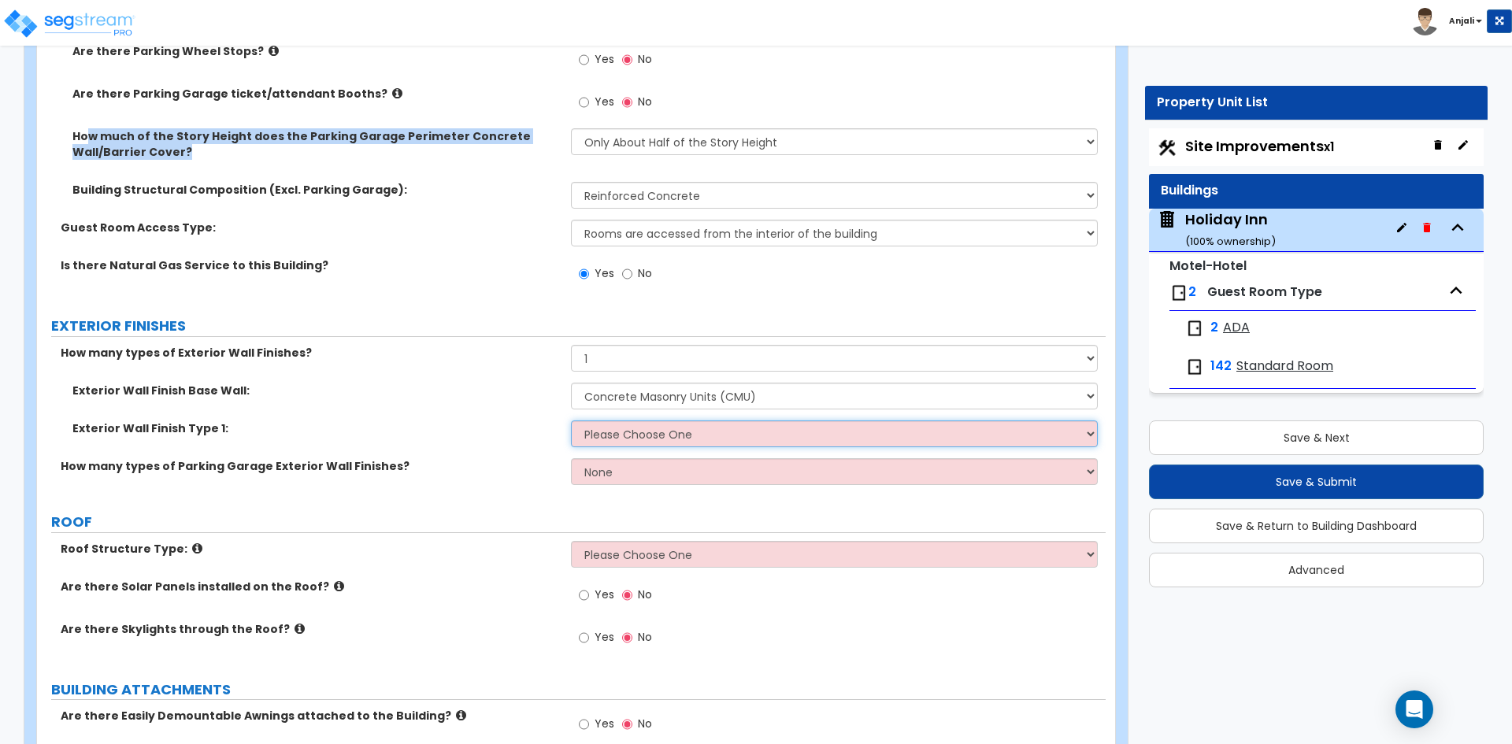
click at [650, 423] on select "Please Choose One No Finish/Shared Wall No Wall Brick Veneer Stone Veneer Wood …" at bounding box center [834, 433] width 526 height 27
select select "8"
click at [571, 420] on select "Please Choose One No Finish/Shared Wall No Wall Brick Veneer Stone Veneer Wood …" at bounding box center [834, 433] width 526 height 27
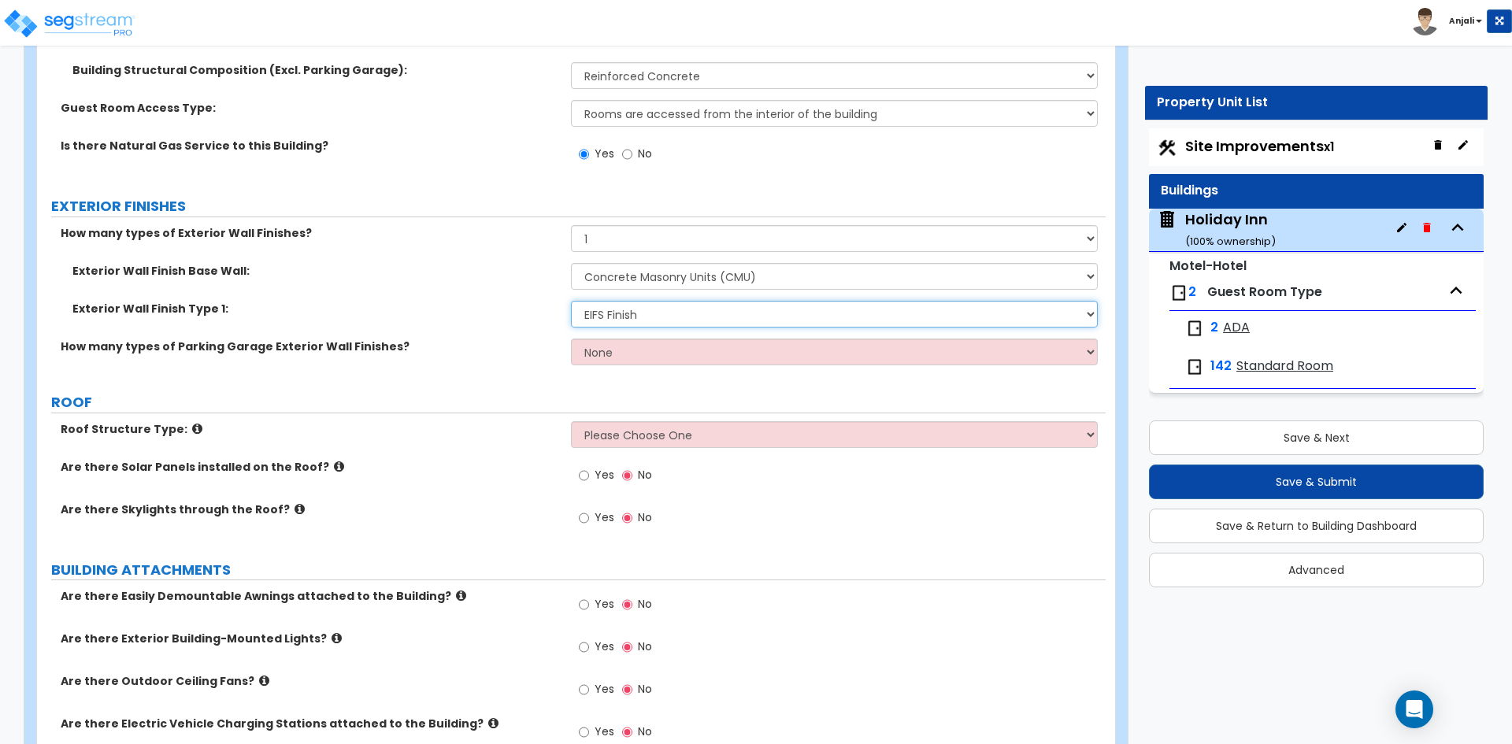
scroll to position [1102, 0]
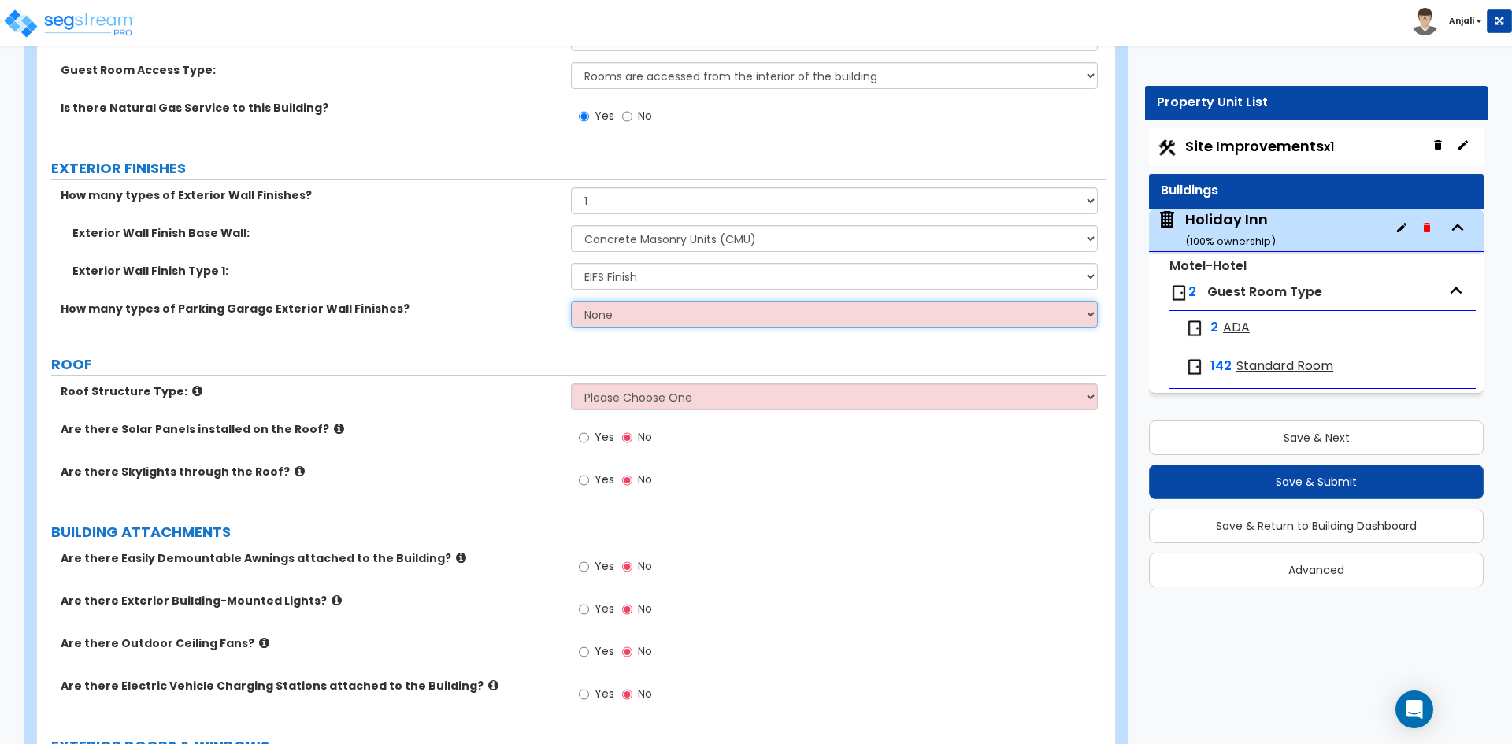
click at [654, 301] on select "None 1 2 3" at bounding box center [834, 314] width 526 height 27
click at [571, 301] on select "None 1 2 3" at bounding box center [834, 314] width 526 height 27
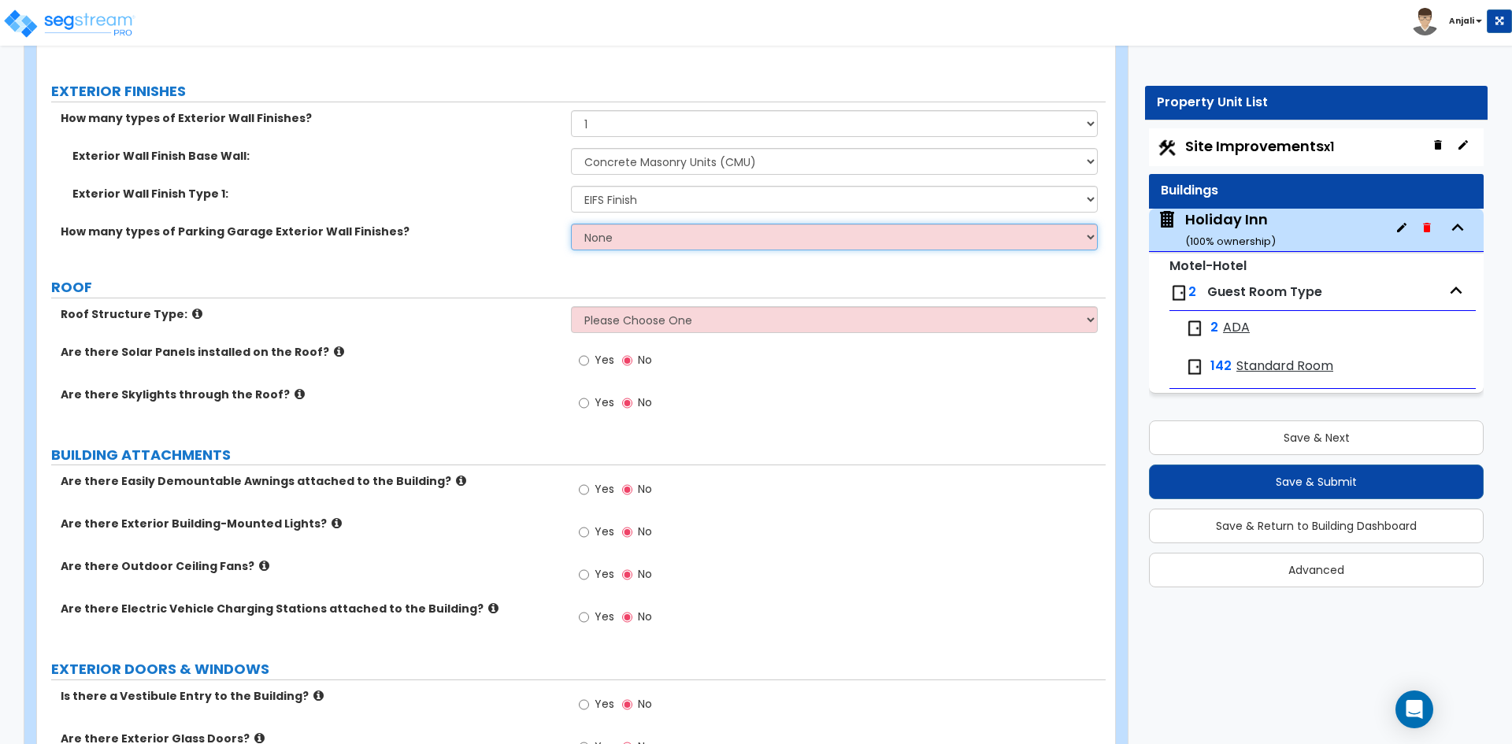
scroll to position [1181, 0]
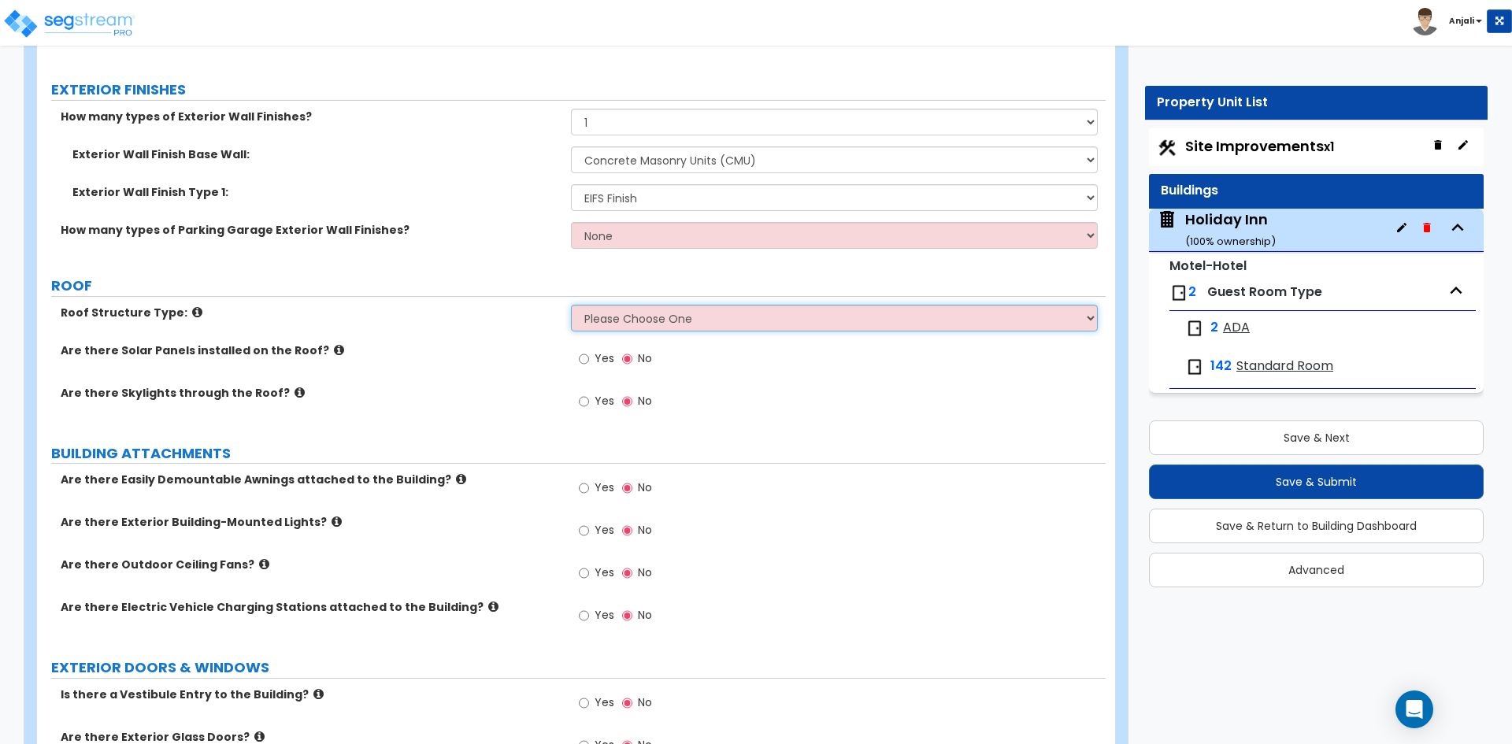
click at [676, 305] on select "Please Choose One Gable Roof Flat Roof Hybrid Gable & Flat Roof" at bounding box center [834, 318] width 526 height 27
select select "3"
click at [571, 305] on select "Please Choose One Gable Roof Flat Roof Hybrid Gable & Flat Roof" at bounding box center [834, 318] width 526 height 27
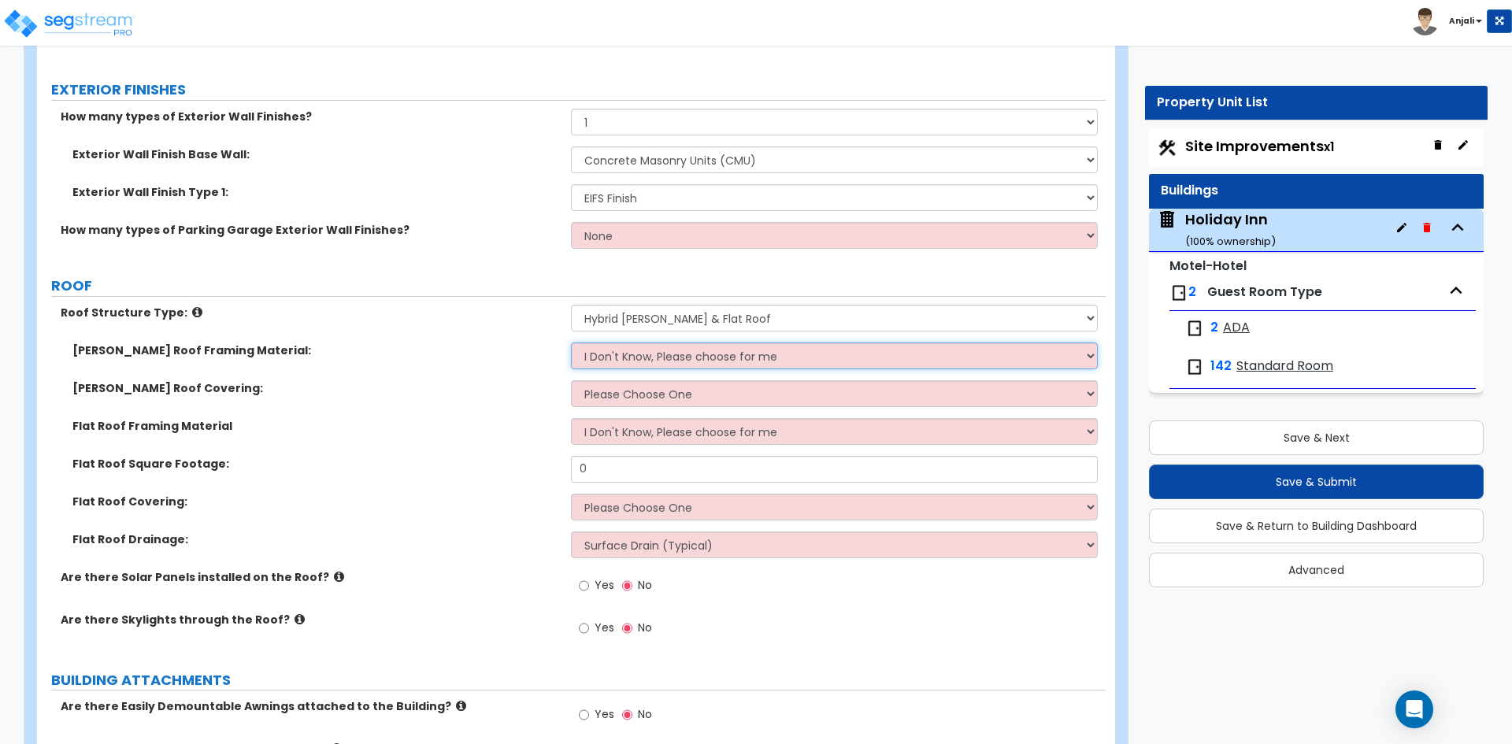
click at [635, 343] on select "I Don't Know, Please choose for me Metal Wood" at bounding box center [834, 356] width 526 height 27
select select "2"
click at [571, 343] on select "I Don't Know, Please choose for me Metal Wood" at bounding box center [834, 356] width 526 height 27
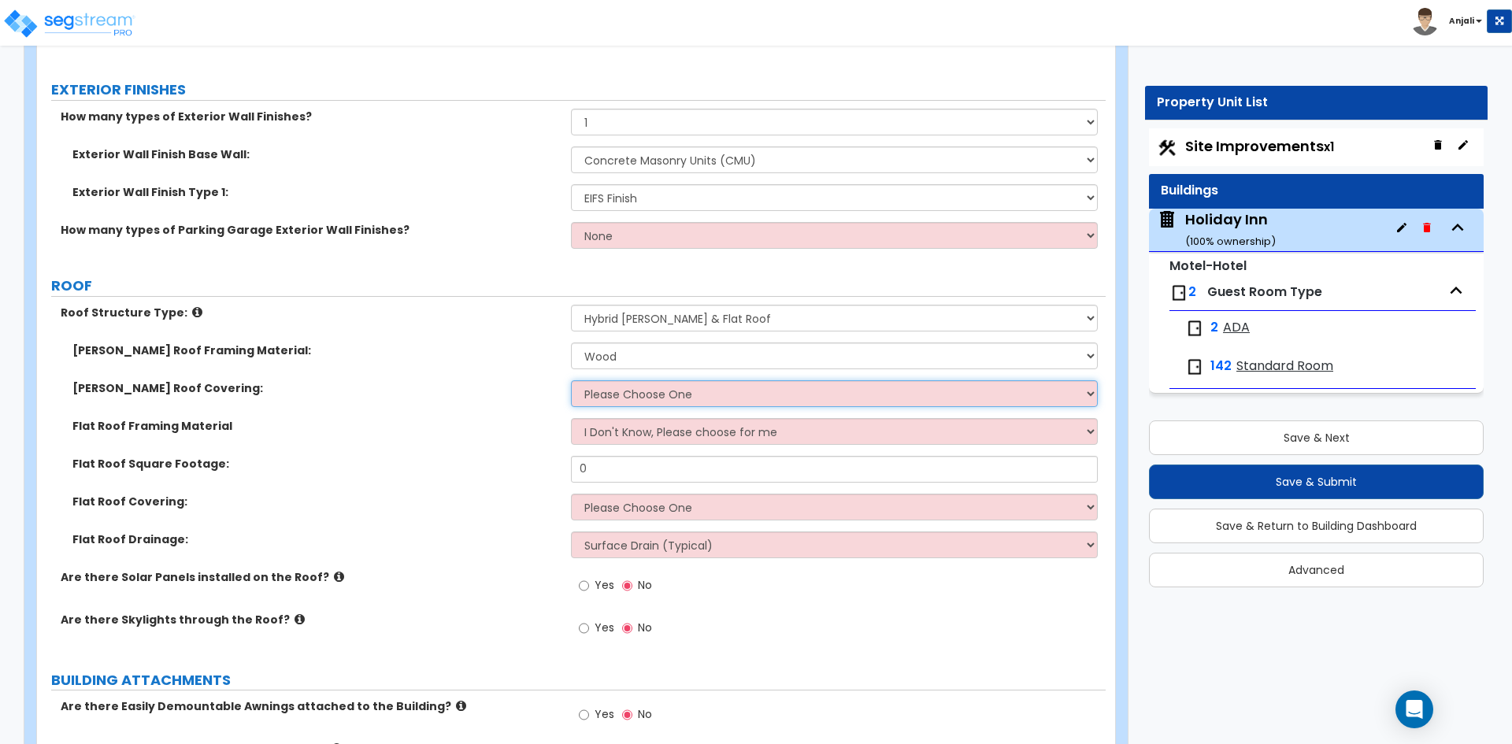
click at [656, 380] on select "Please Choose One Asphalt Shingle Clay Tile Wood Shingle Metal Shingle Standing…" at bounding box center [834, 393] width 526 height 27
select select "2"
click at [571, 380] on select "Please Choose One Asphalt Shingle Clay Tile Wood Shingle Metal Shingle Standing…" at bounding box center [834, 393] width 526 height 27
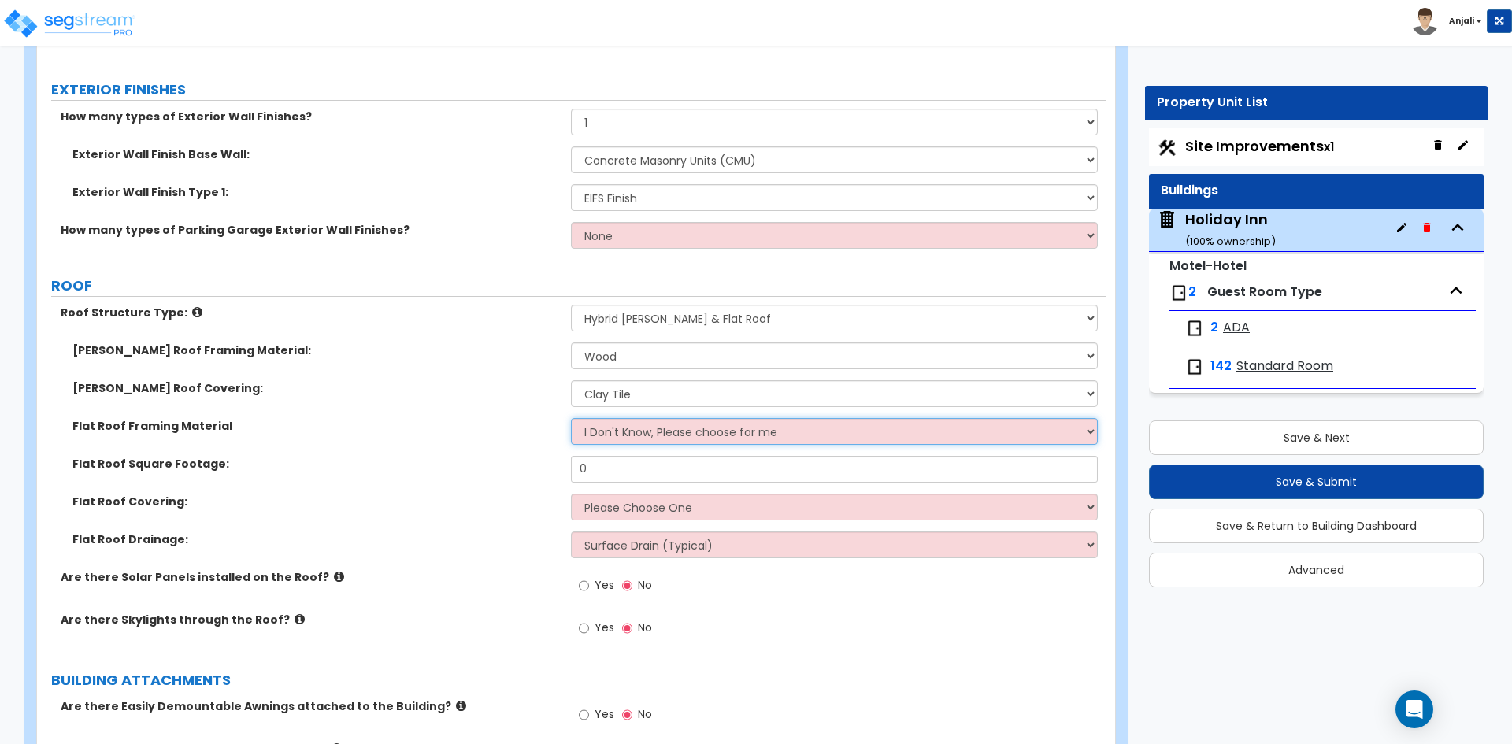
click at [665, 418] on select "I Don't Know, Please choose for me Metal Wood Concrete" at bounding box center [834, 431] width 526 height 27
select select "2"
click at [571, 418] on select "I Don't Know, Please choose for me Metal Wood Concrete" at bounding box center [834, 431] width 526 height 27
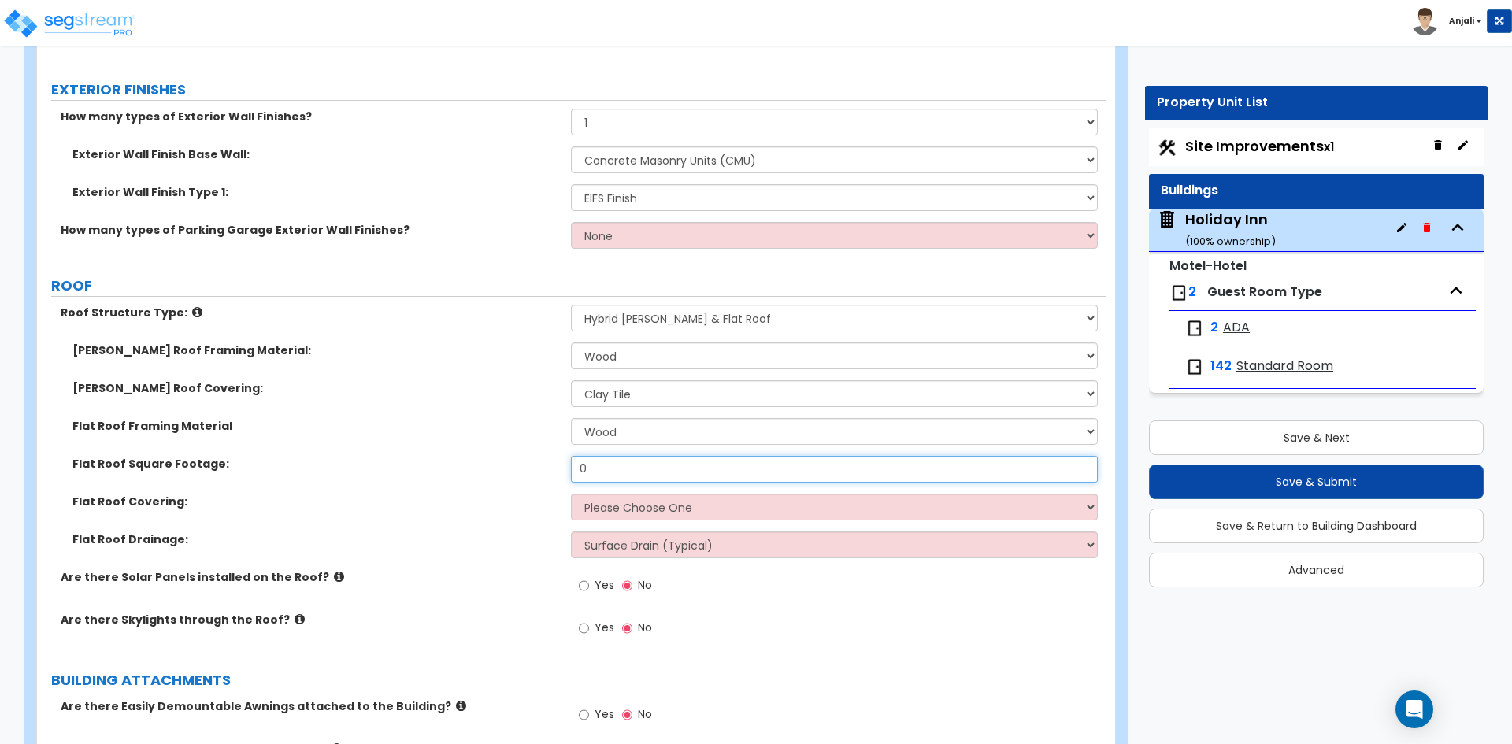
click at [635, 459] on input "0" at bounding box center [834, 469] width 526 height 27
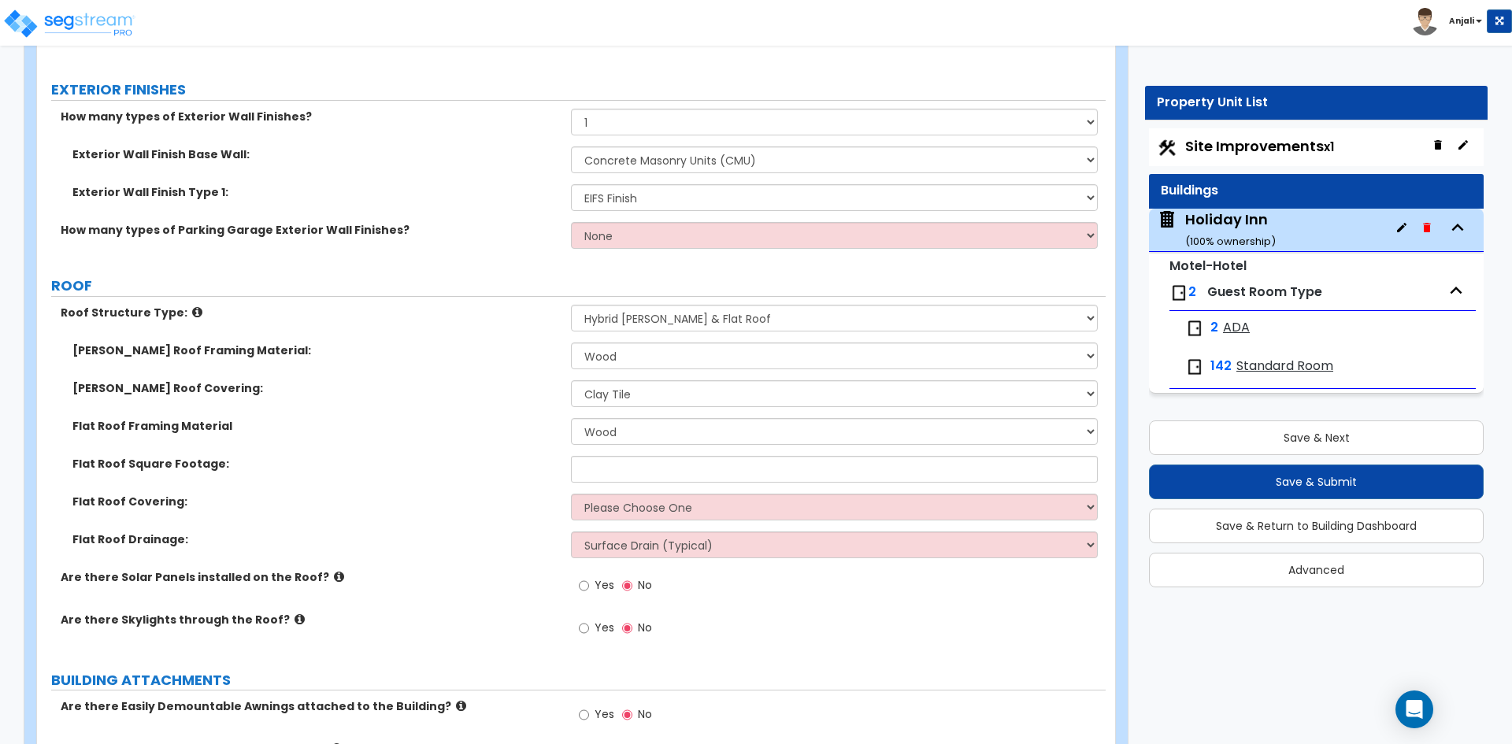
drag, startPoint x: 559, startPoint y: 461, endPoint x: 569, endPoint y: 461, distance: 9.5
click at [561, 461] on div "Flat Roof Square Footage:" at bounding box center [571, 475] width 1069 height 38
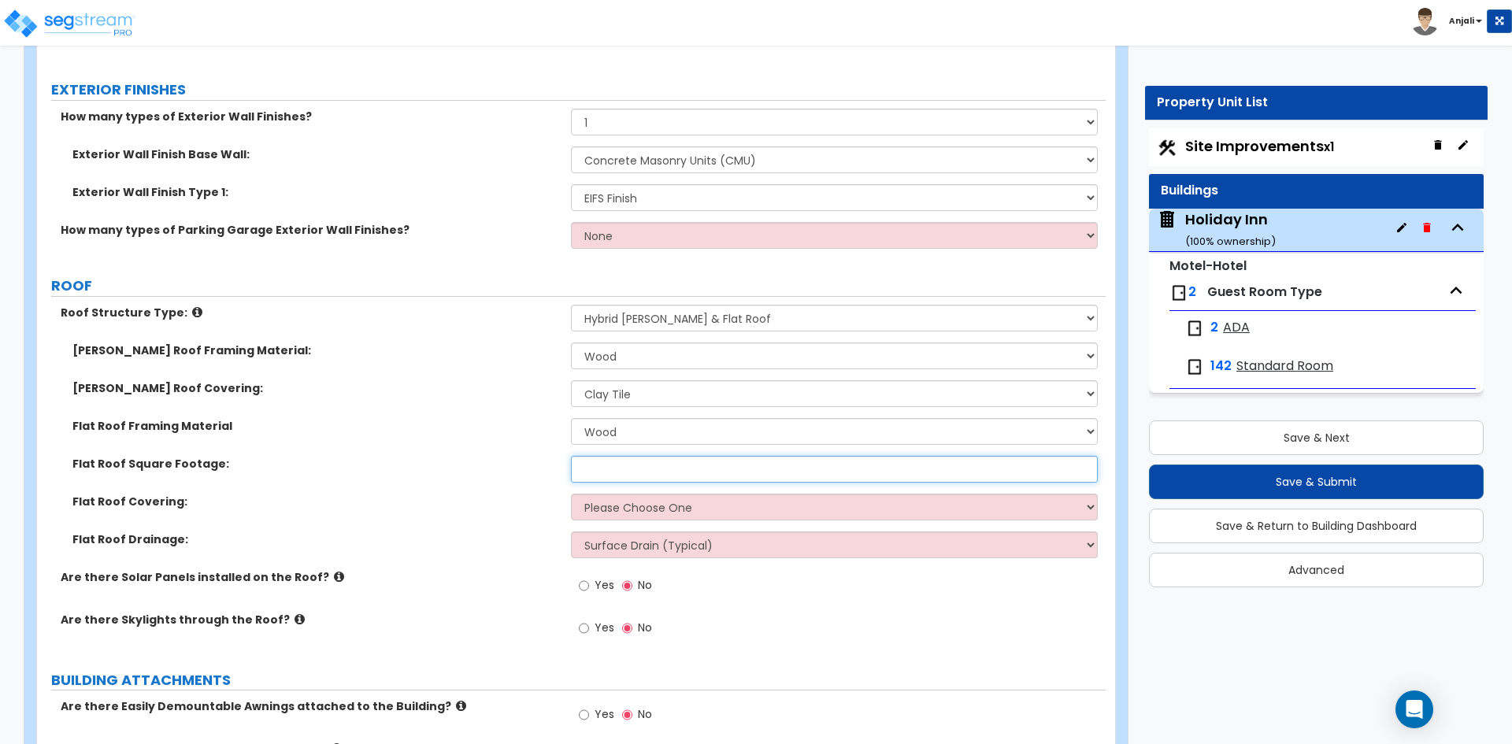
click at [618, 456] on input "text" at bounding box center [834, 469] width 526 height 27
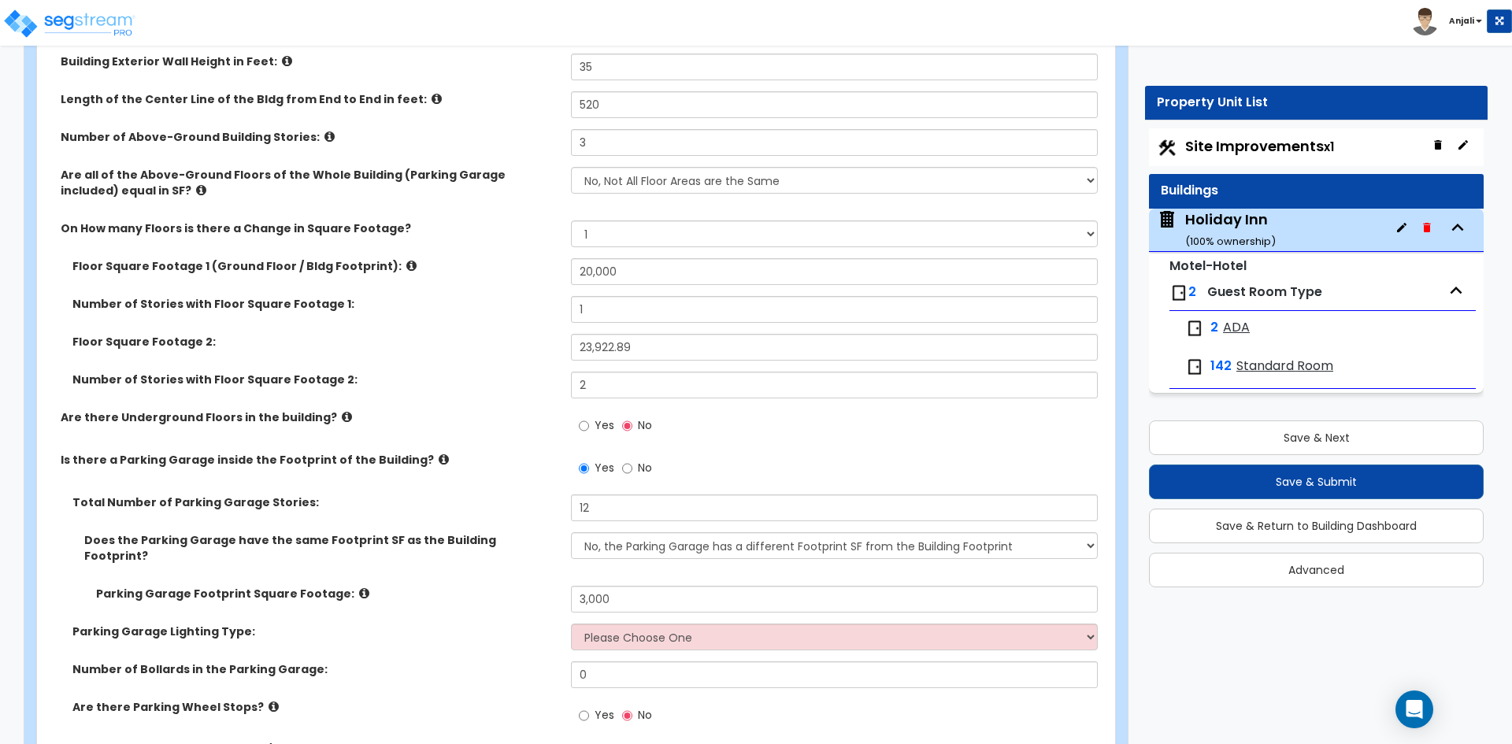
scroll to position [236, 0]
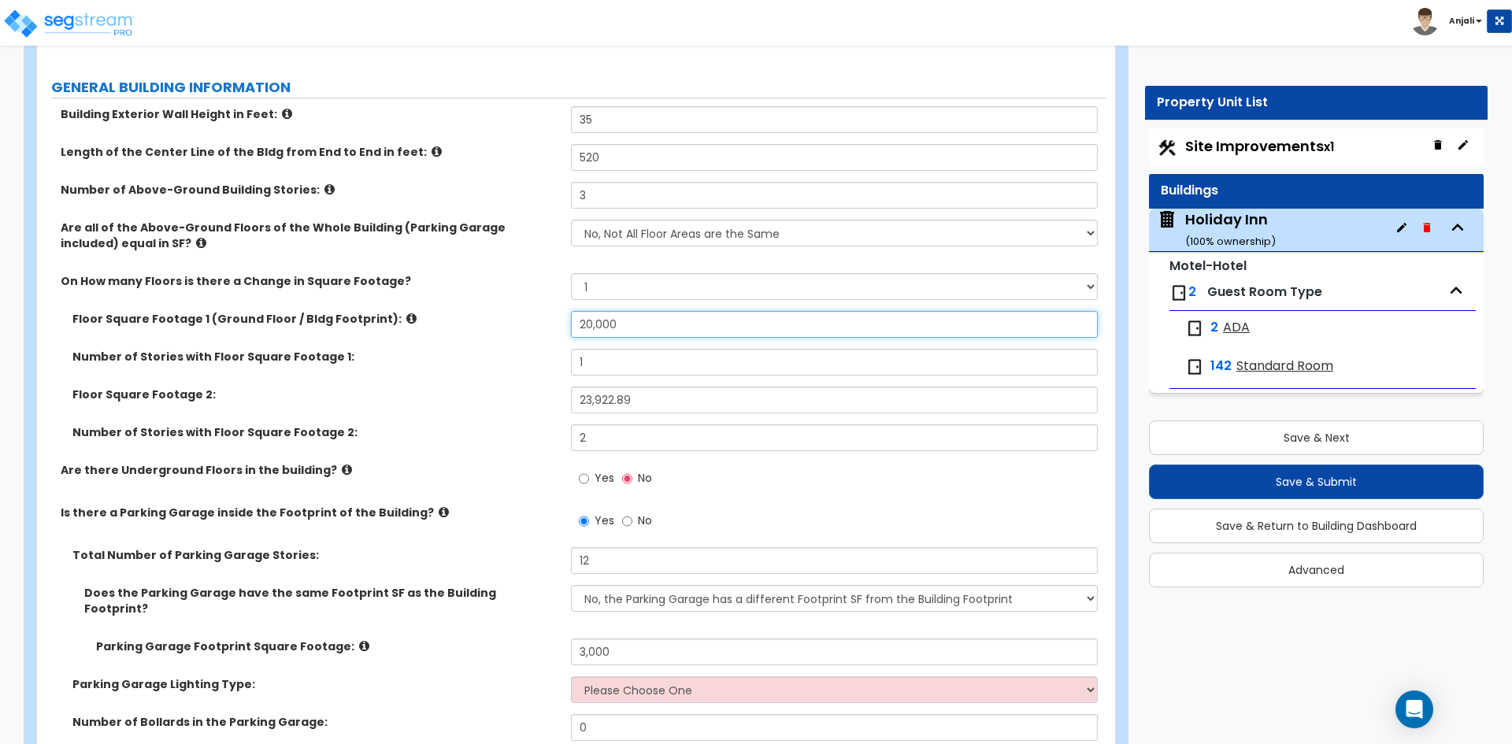
drag, startPoint x: 592, startPoint y: 324, endPoint x: 570, endPoint y: 325, distance: 22.1
click at [570, 325] on div "Floor Square Footage 1 (Ground Floor / Bldg Footprint): 20,000" at bounding box center [571, 330] width 1069 height 38
type input "000"
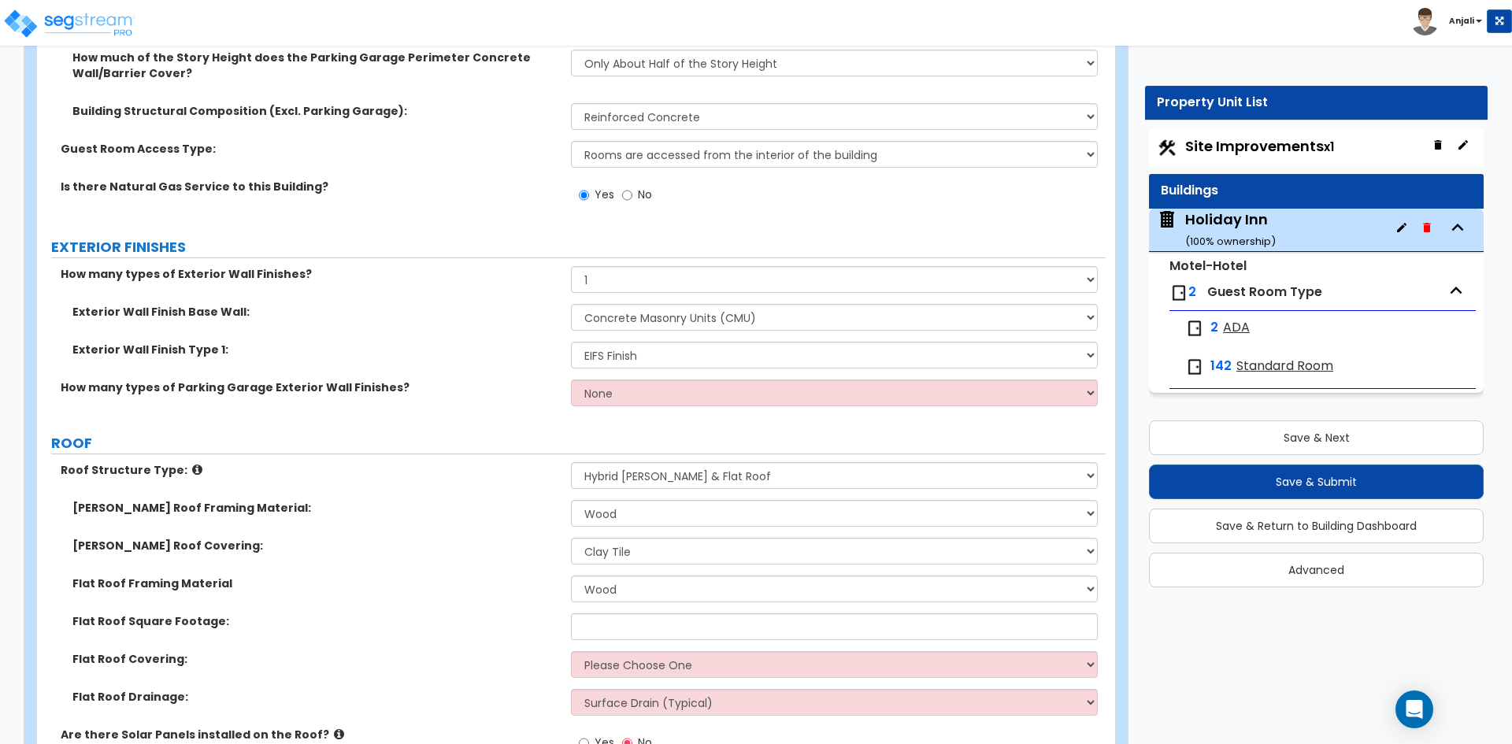
scroll to position [1102, 0]
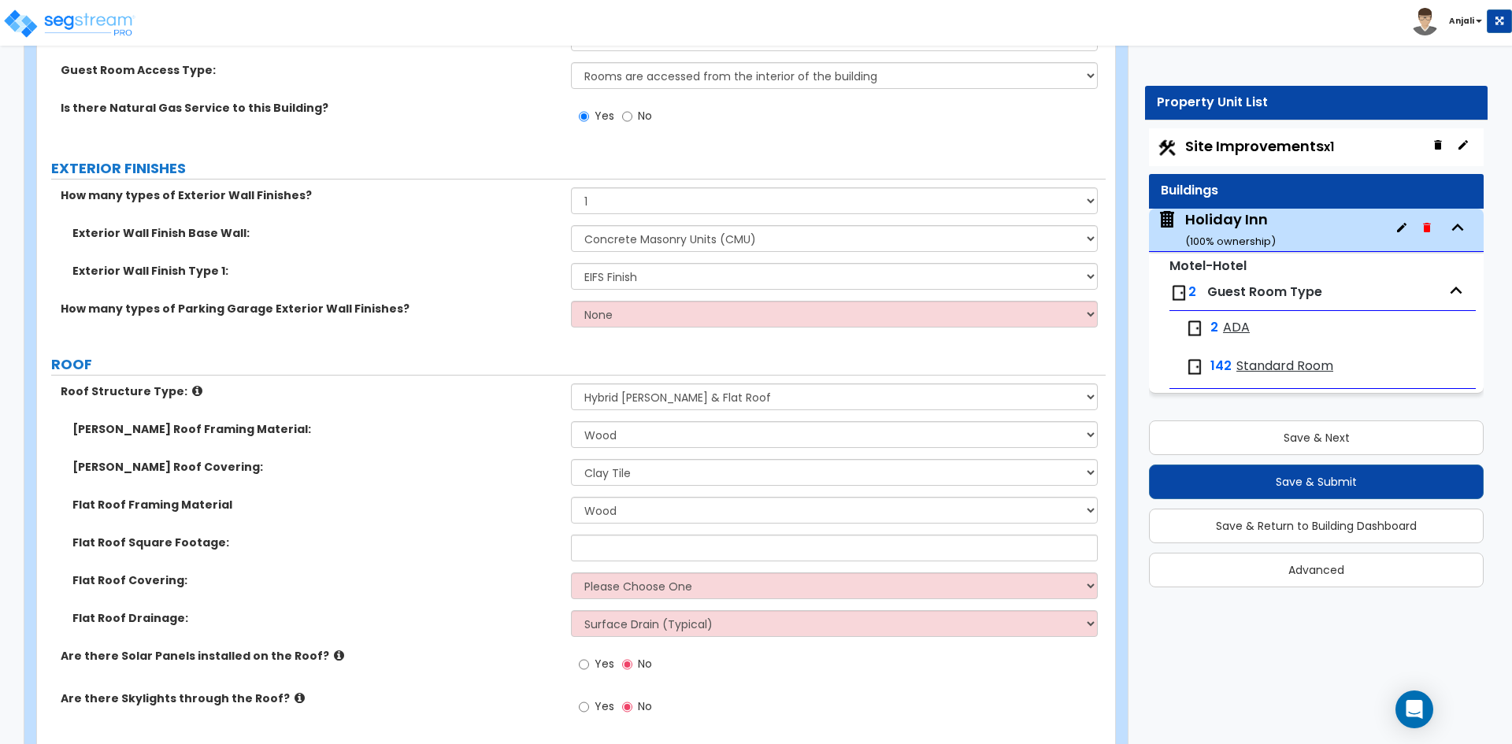
type input "18,000"
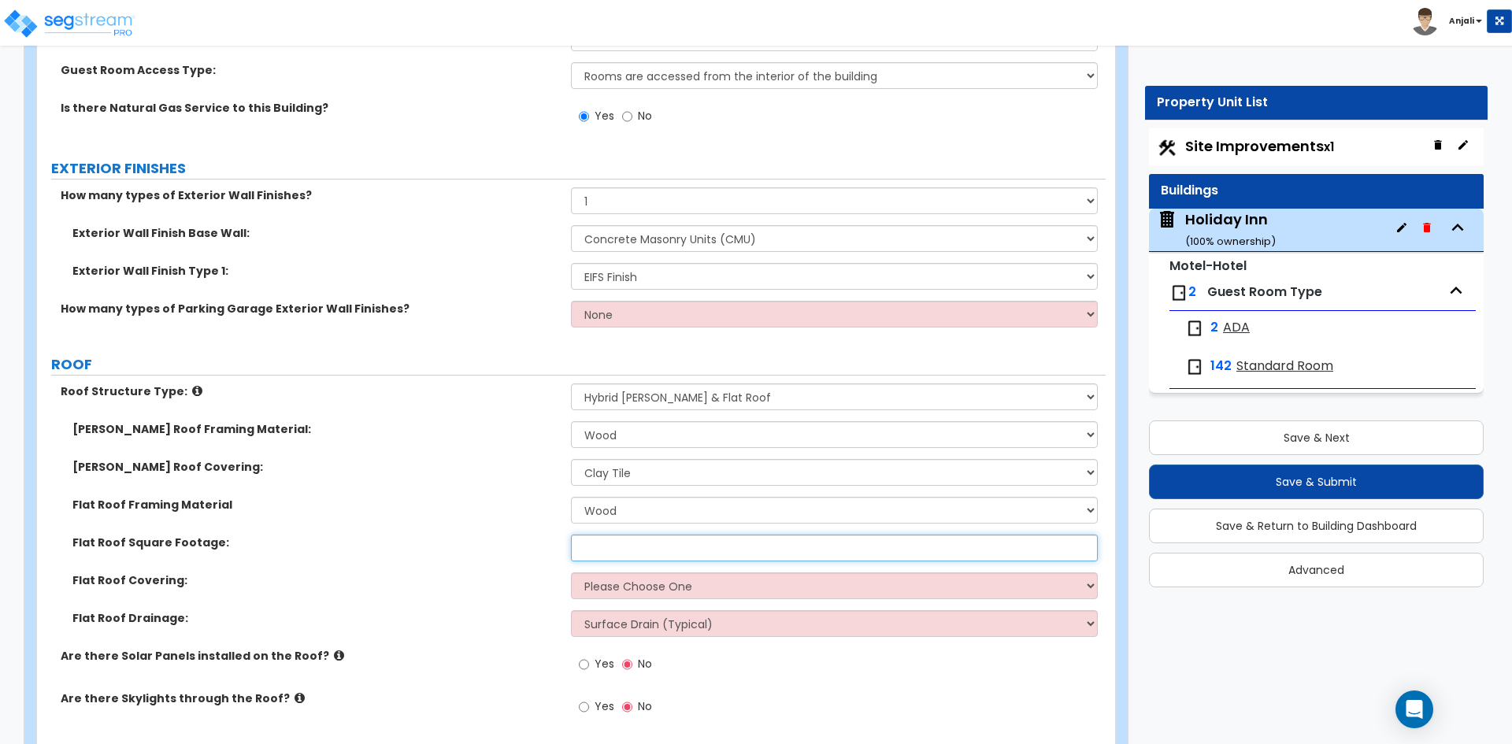
click at [631, 535] on input "text" at bounding box center [834, 548] width 526 height 27
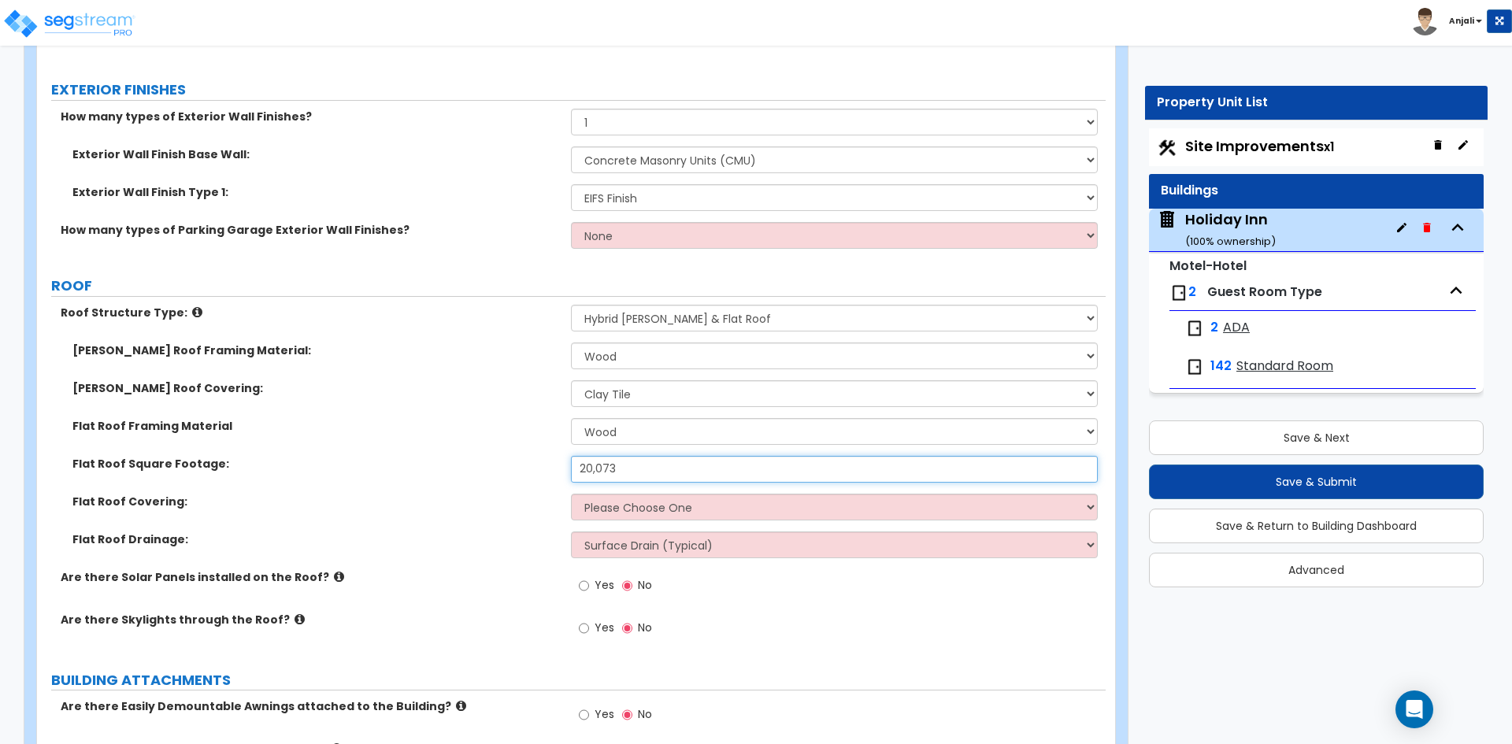
type input "20,073"
click at [660, 494] on select "Please Choose One Rolled Asphalt PVC Membrane Plastic (EPDM) Membrane Asphalt F…" at bounding box center [834, 507] width 526 height 27
select select "1"
click at [571, 494] on select "Please Choose One Rolled Asphalt PVC Membrane Plastic (EPDM) Membrane Asphalt F…" at bounding box center [834, 507] width 526 height 27
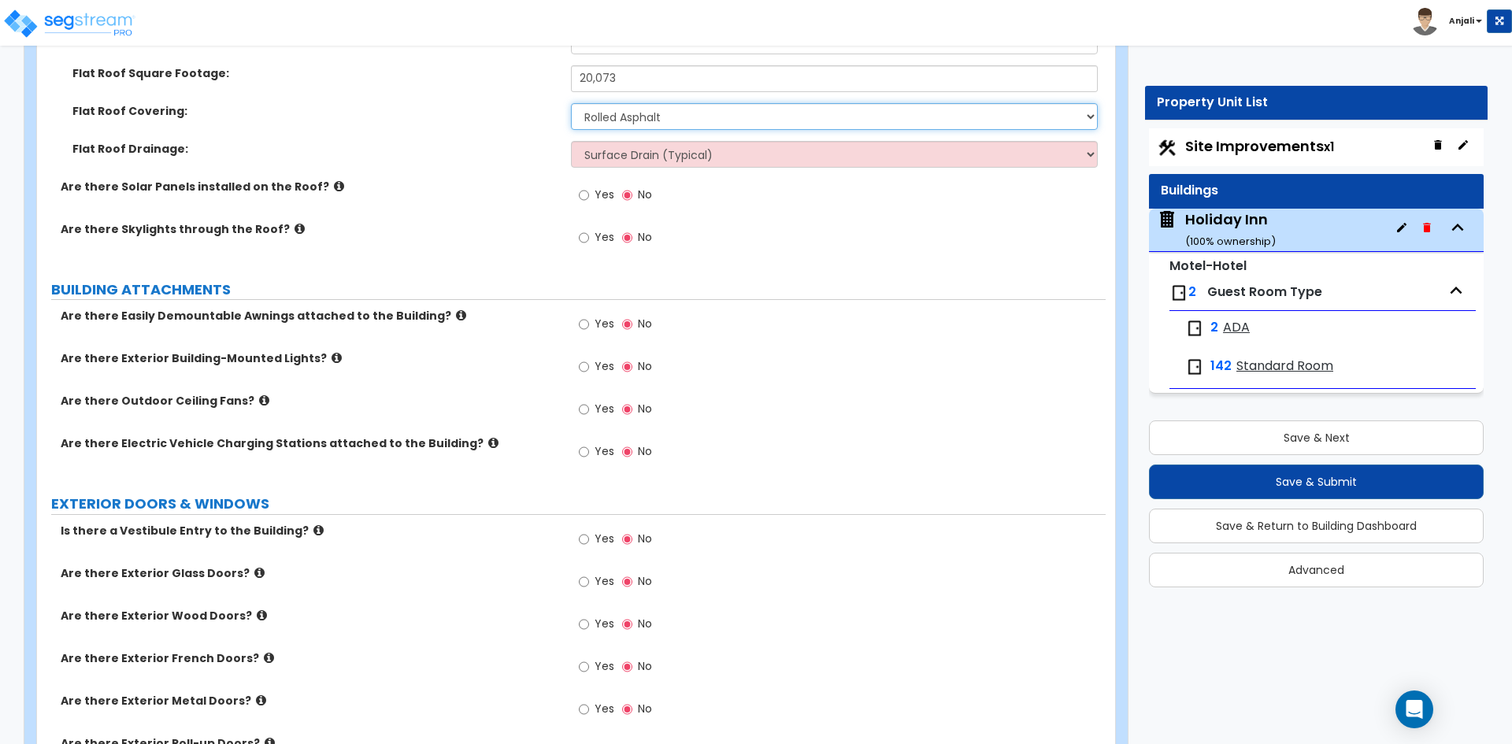
scroll to position [1575, 0]
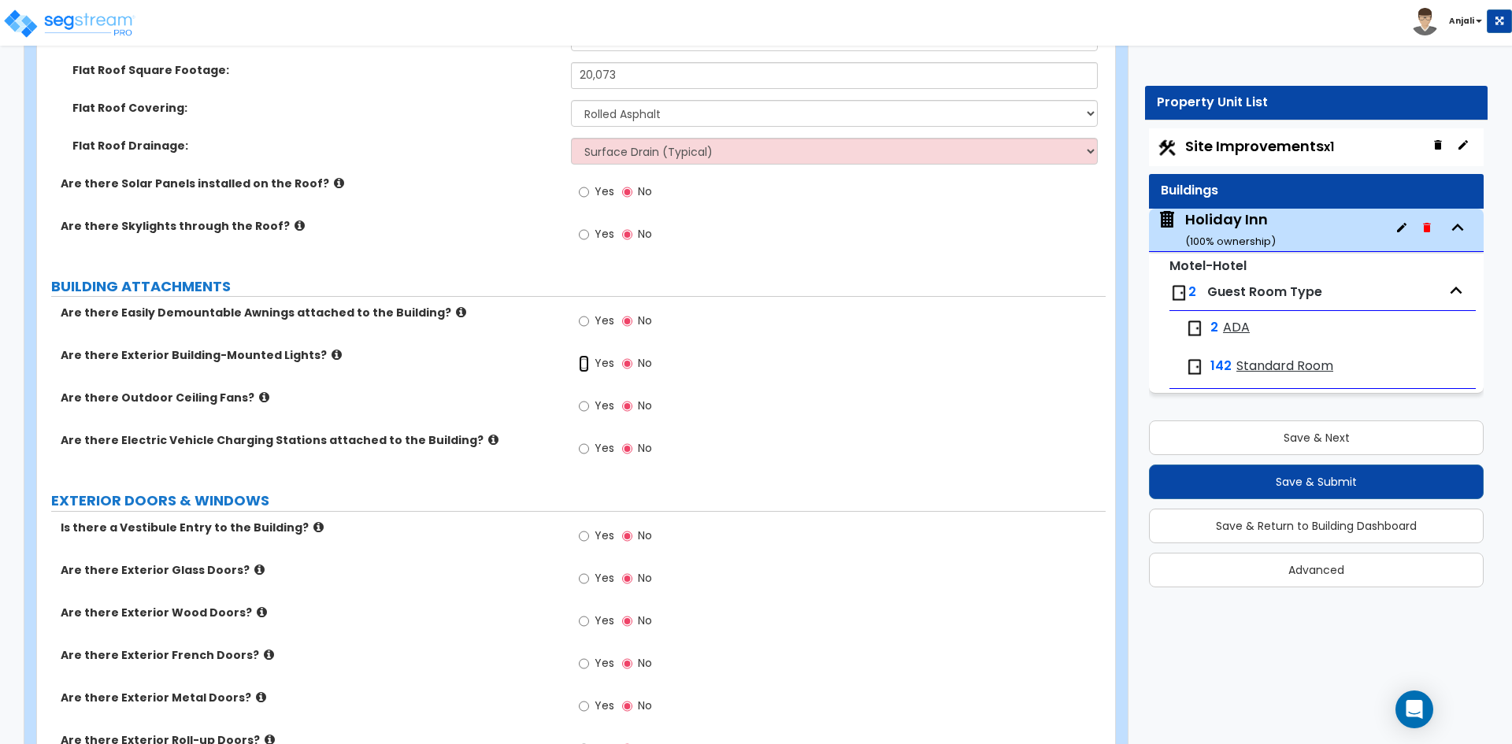
click at [581, 355] on input "Yes" at bounding box center [584, 363] width 10 height 17
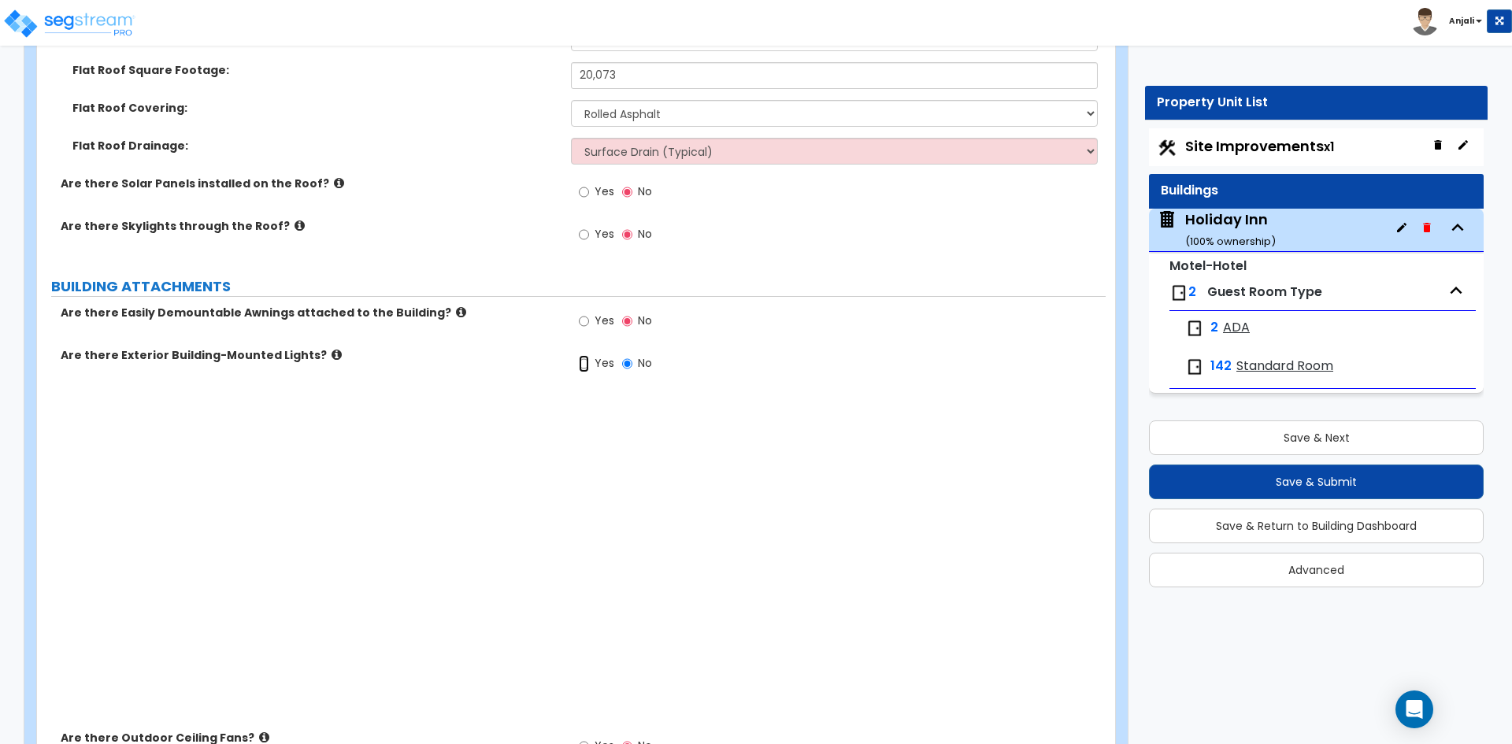
radio input "true"
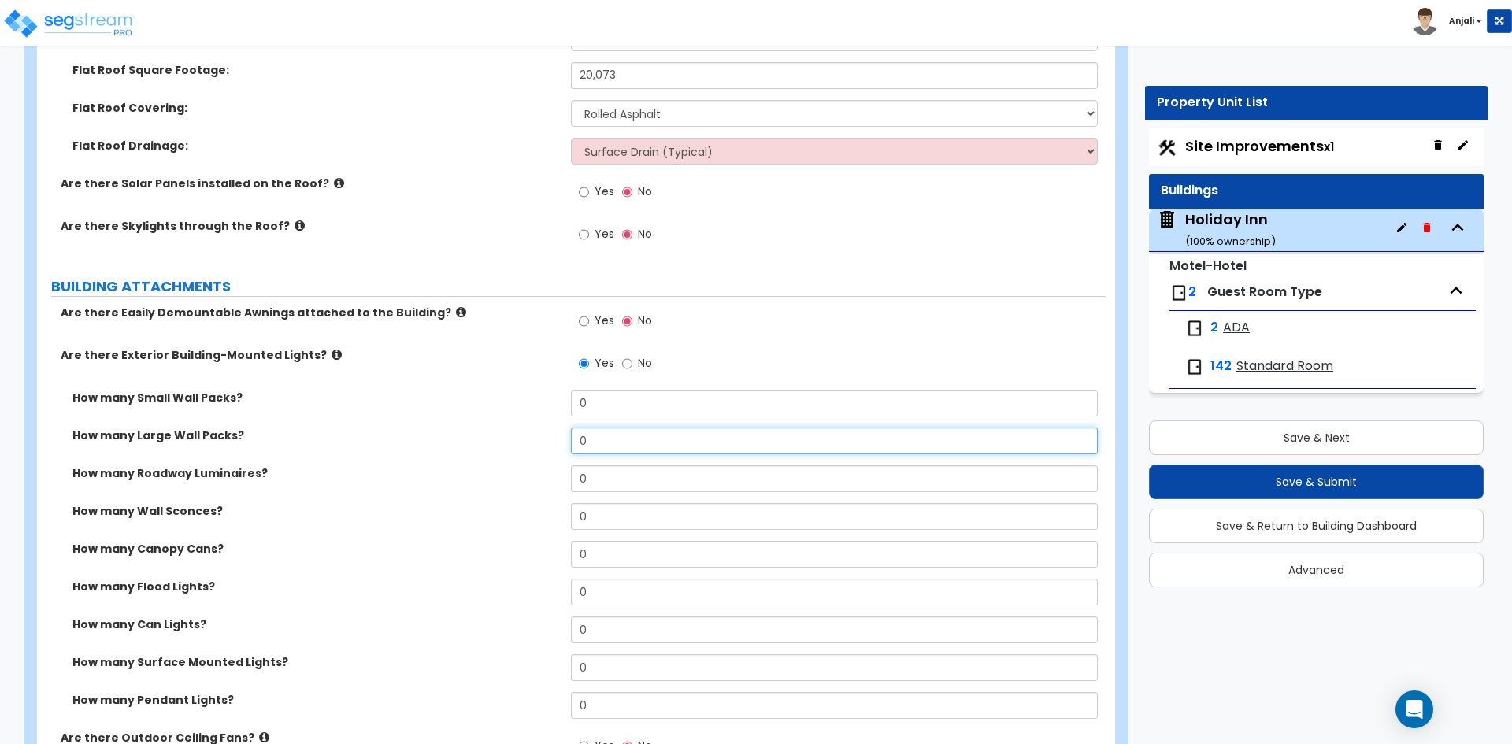
click at [643, 428] on input "0" at bounding box center [834, 441] width 526 height 27
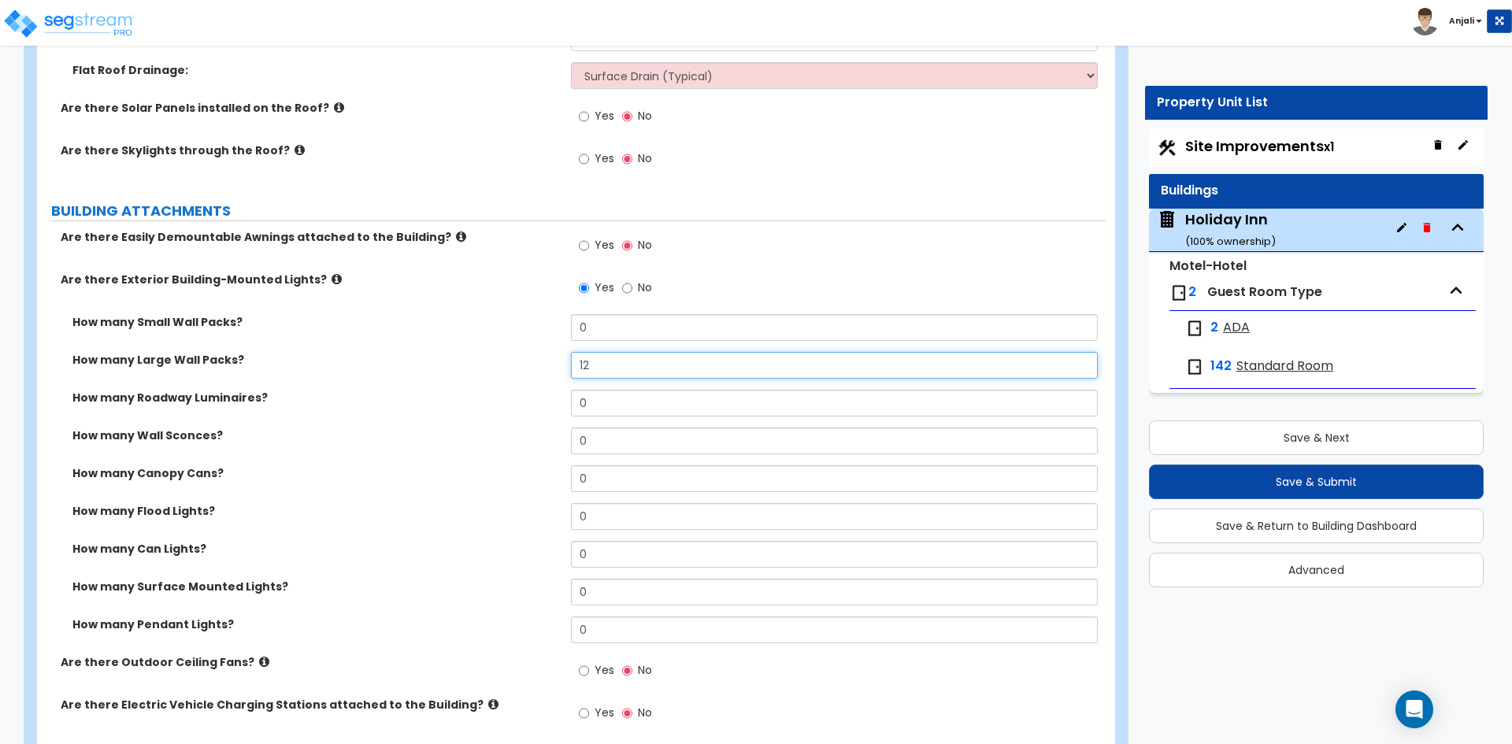
scroll to position [1654, 0]
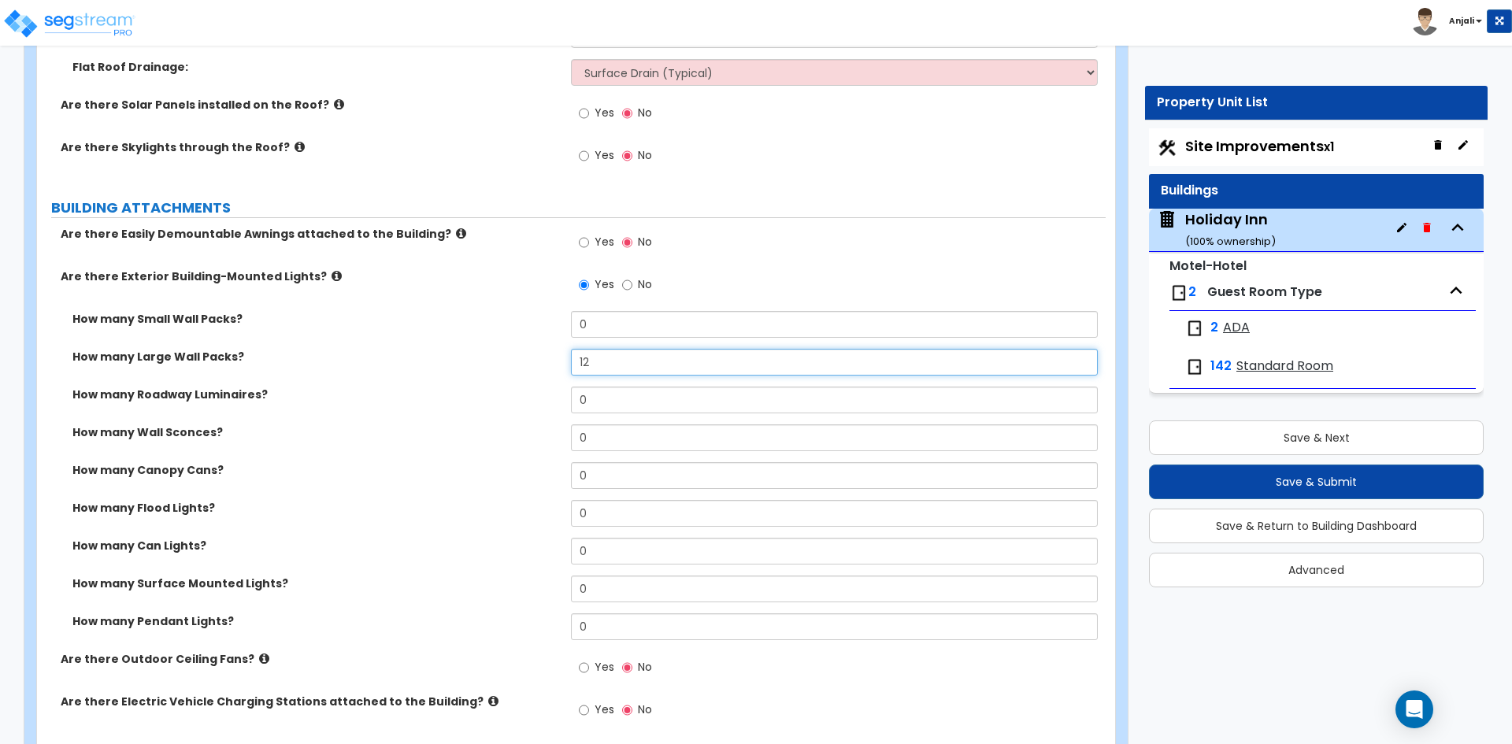
type input "12"
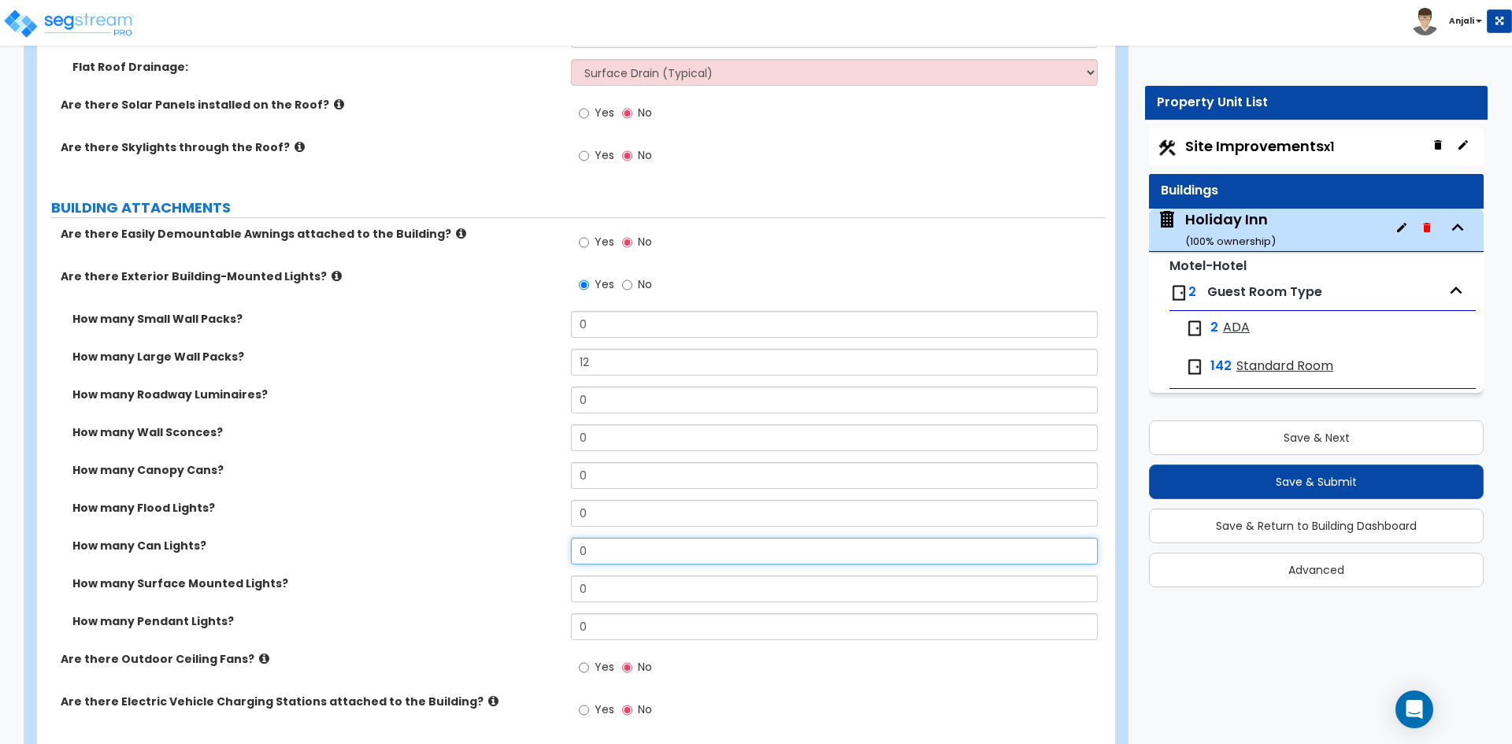
click at [608, 538] on input "0" at bounding box center [834, 551] width 526 height 27
type input "16"
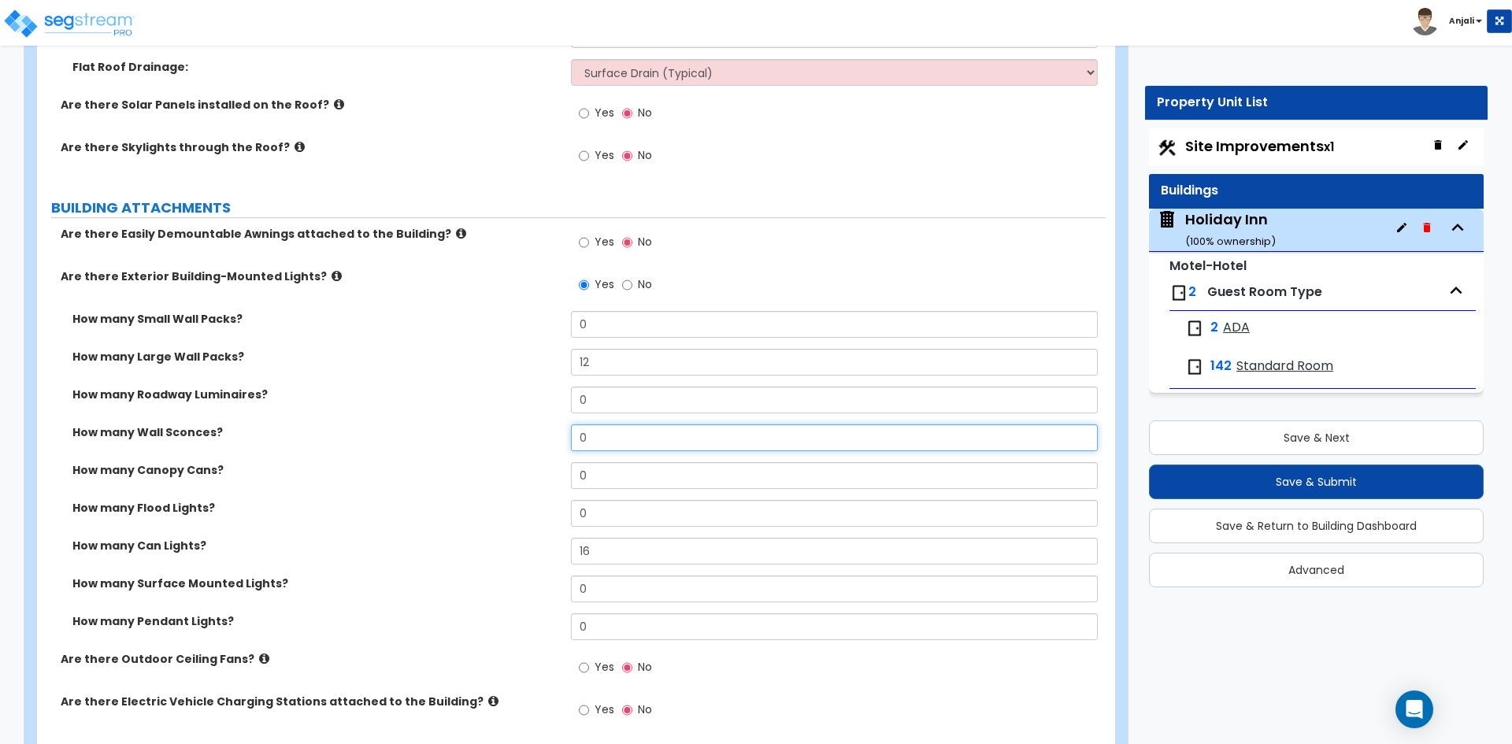
click at [594, 424] on input "0" at bounding box center [834, 437] width 526 height 27
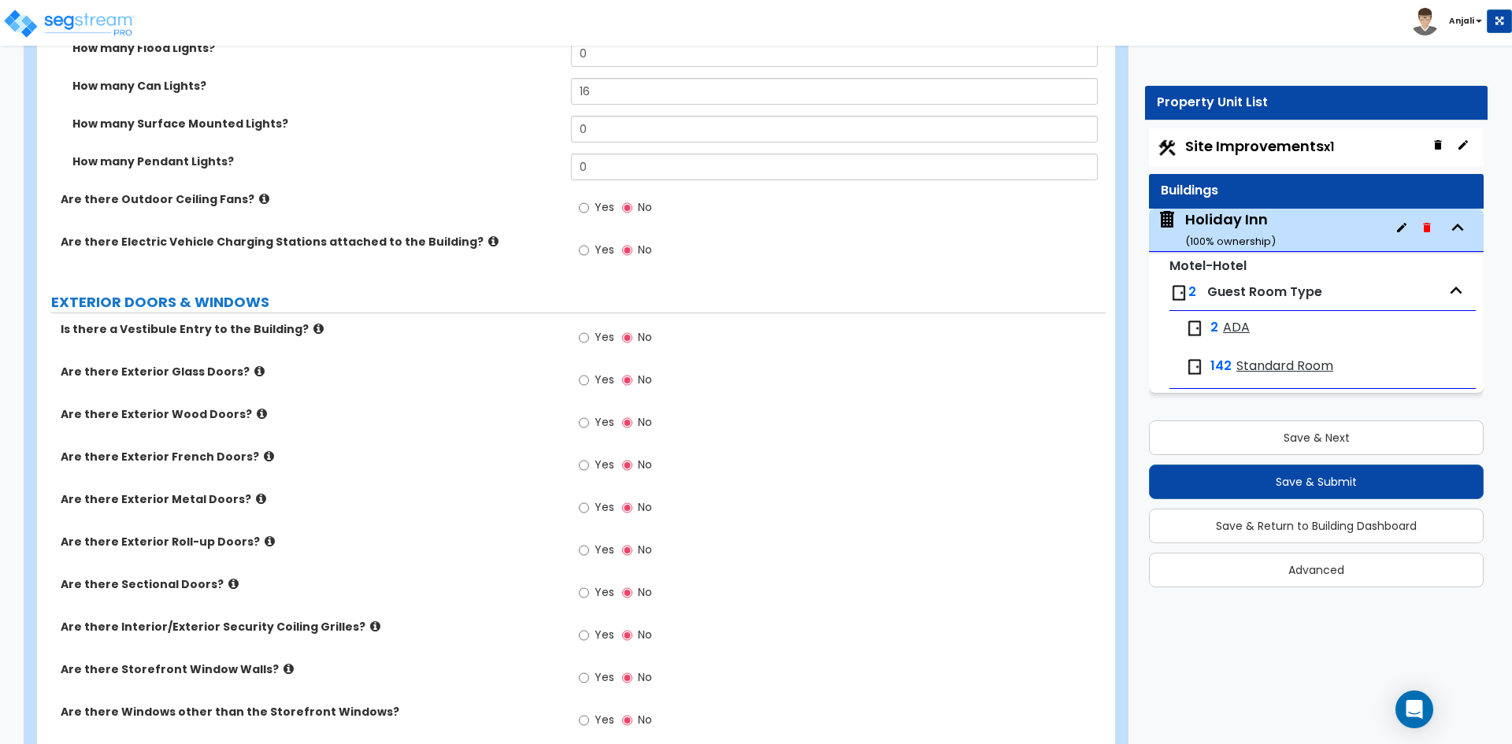
scroll to position [2126, 0]
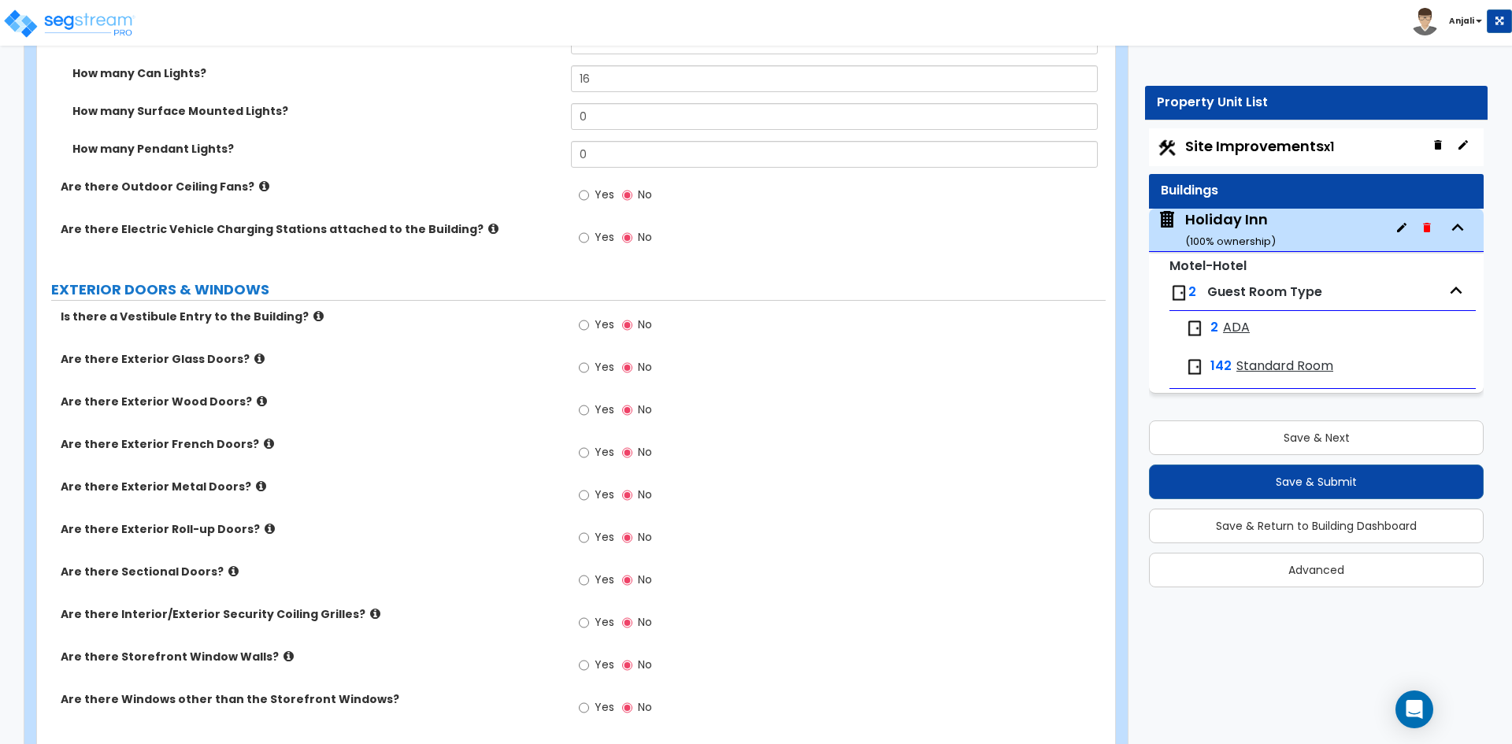
type input "26"
click at [579, 359] on input "Yes" at bounding box center [584, 367] width 10 height 17
radio input "true"
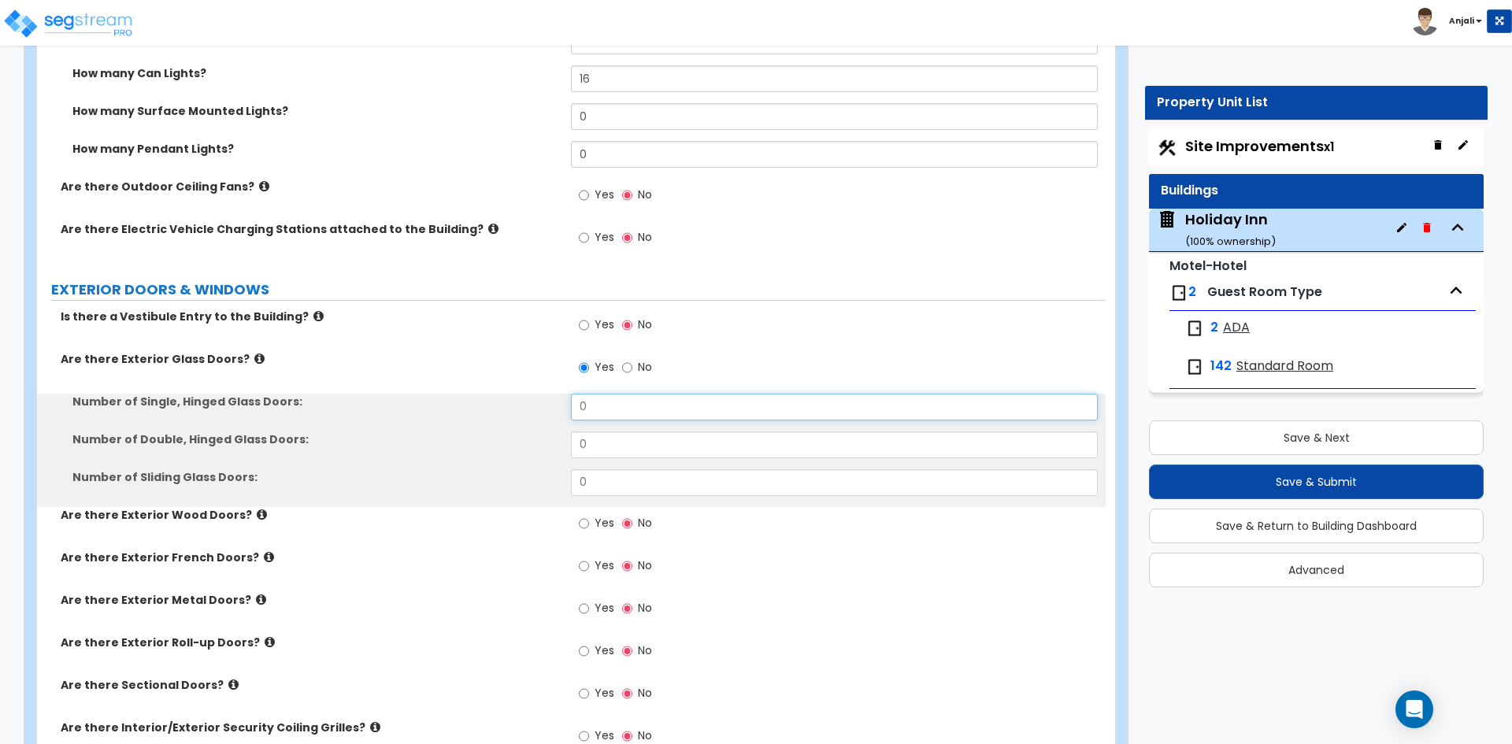
click at [609, 395] on input "0" at bounding box center [834, 407] width 526 height 27
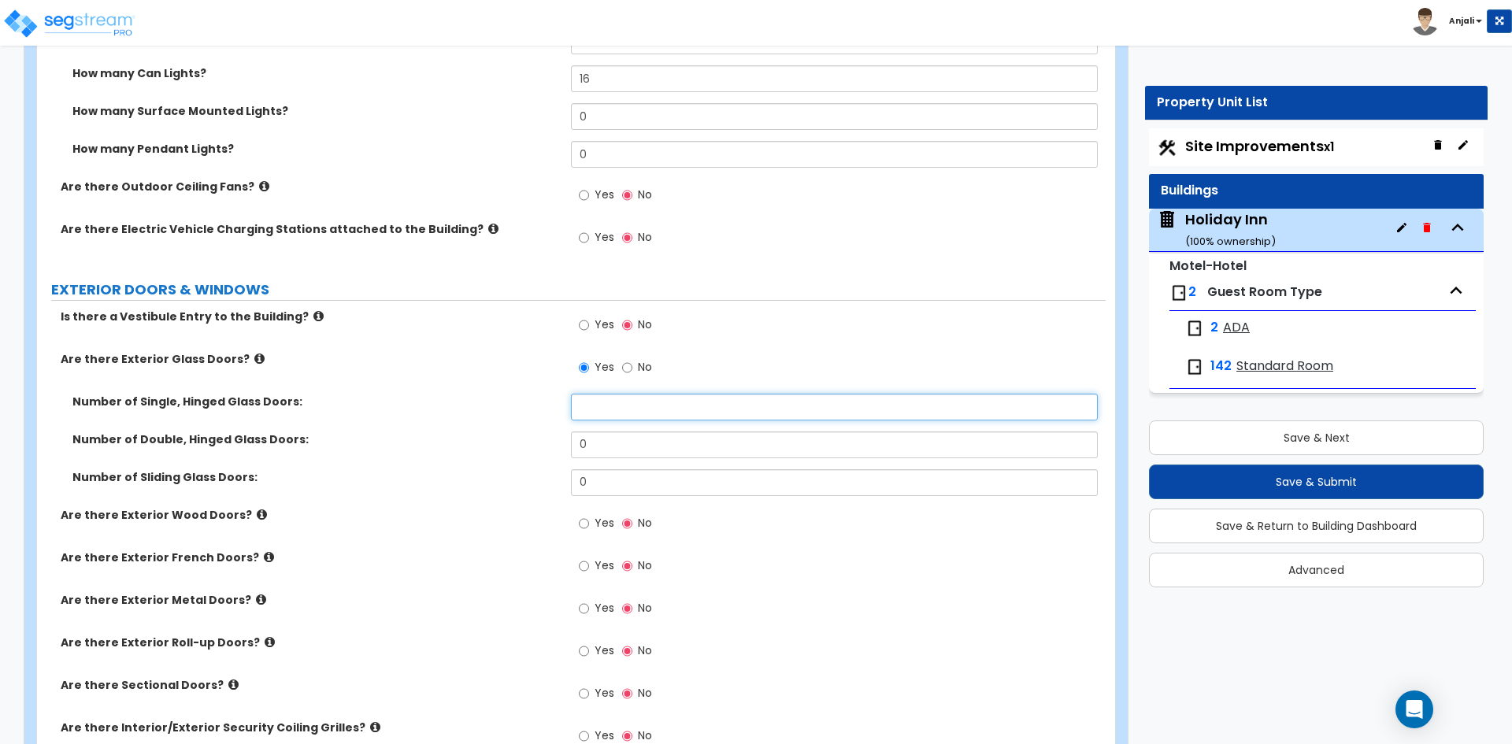
type input "1"
type input "2"
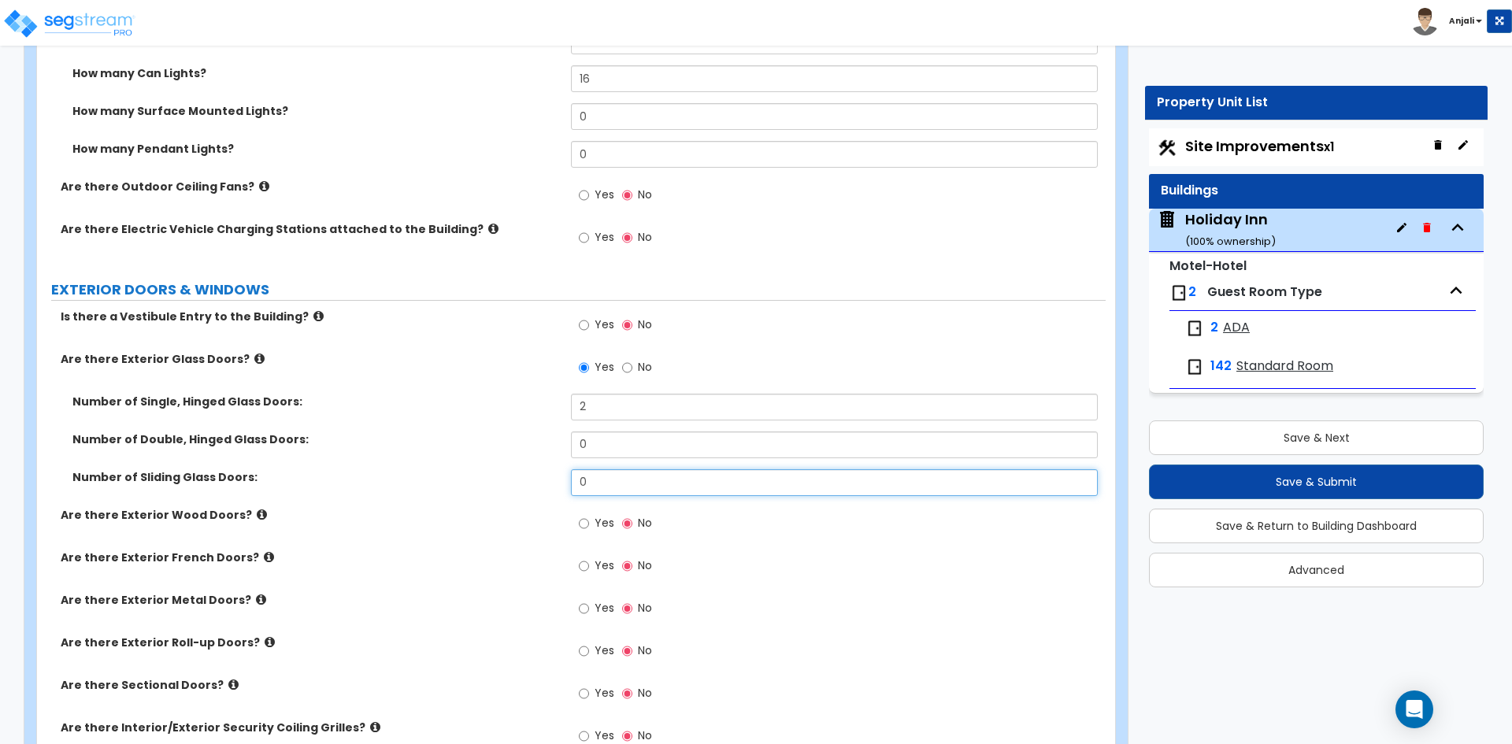
click at [606, 470] on input "0" at bounding box center [834, 482] width 526 height 27
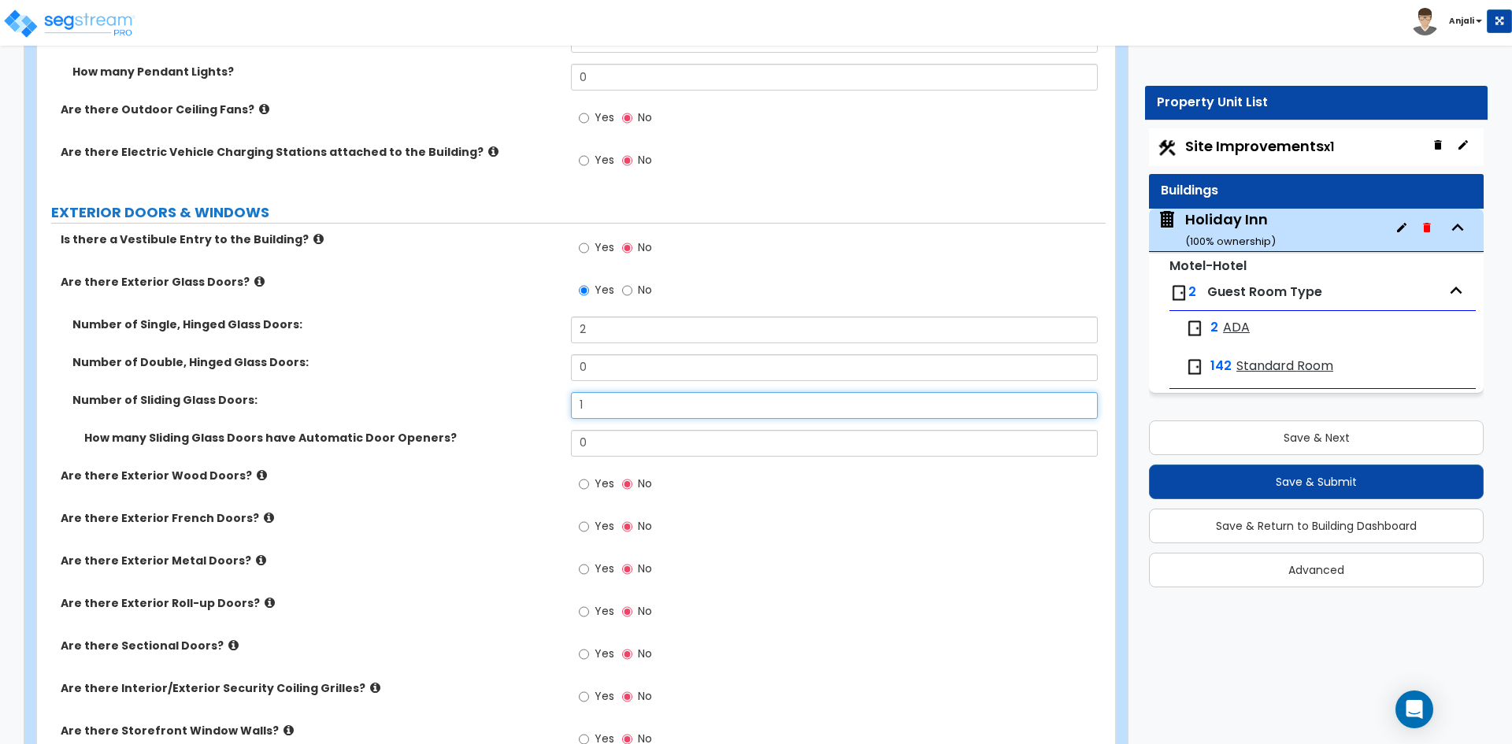
scroll to position [2205, 0]
type input "1"
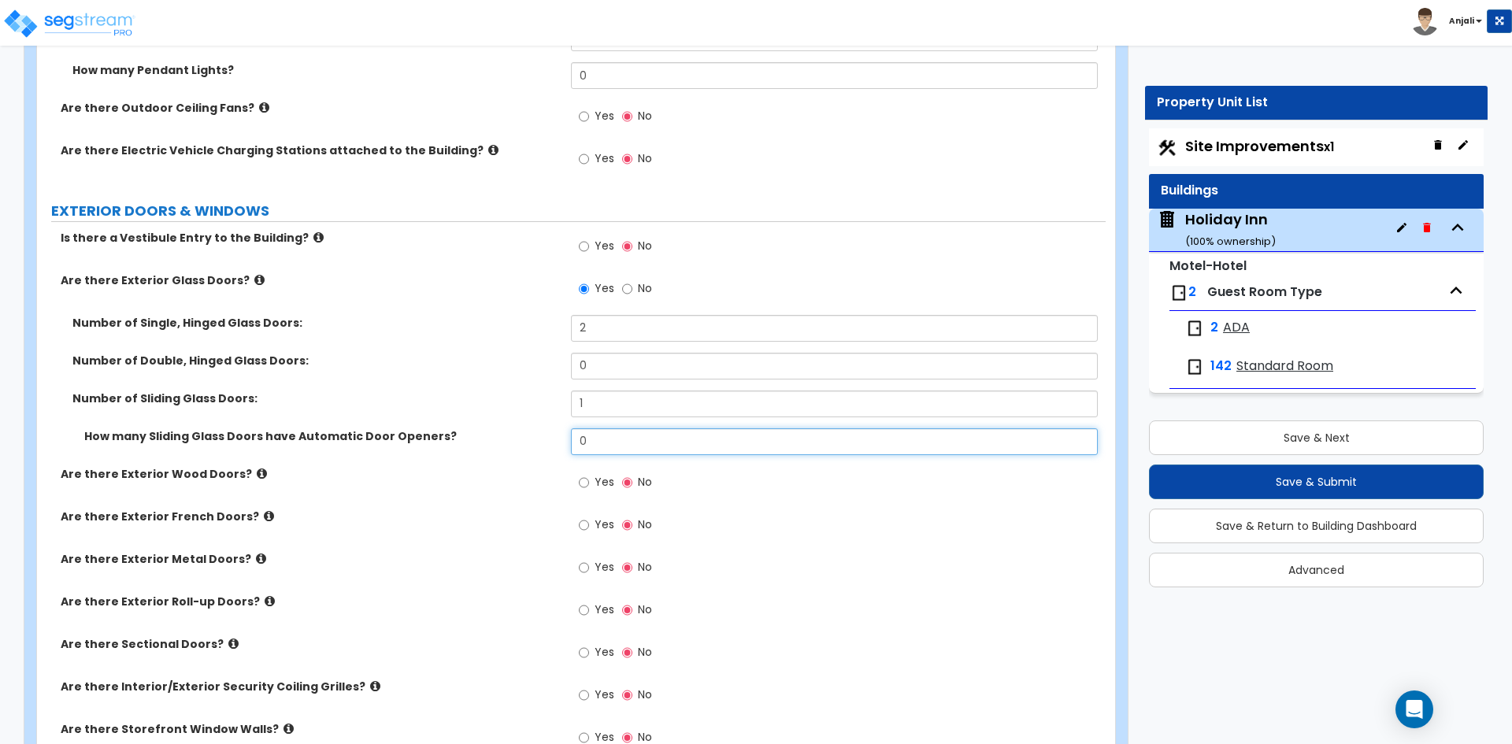
click at [606, 428] on input "0" at bounding box center [834, 441] width 526 height 27
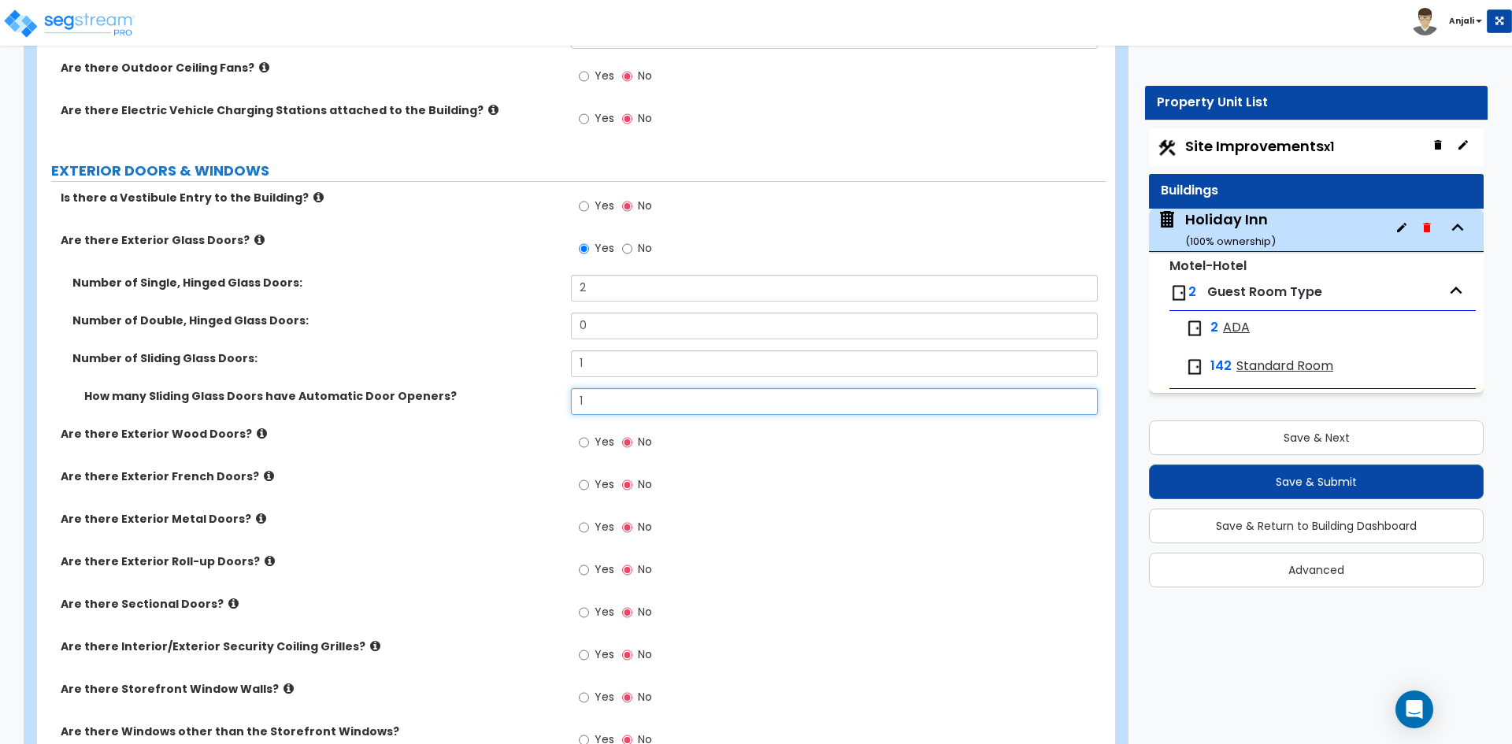
scroll to position [2284, 0]
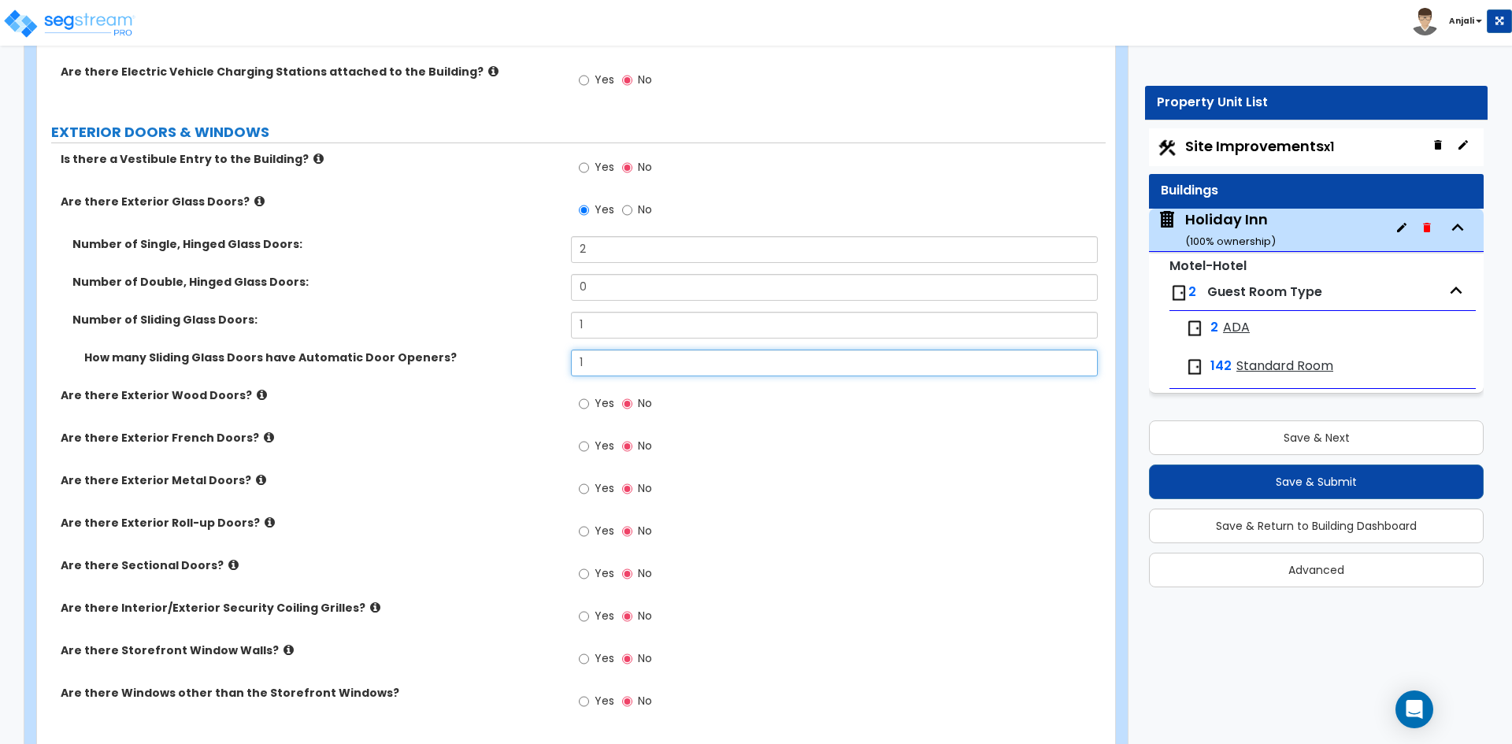
type input "1"
click at [576, 472] on div "Yes No" at bounding box center [615, 490] width 89 height 36
click at [591, 479] on label "Yes" at bounding box center [596, 490] width 35 height 27
click at [589, 480] on input "Yes" at bounding box center [584, 488] width 10 height 17
radio input "true"
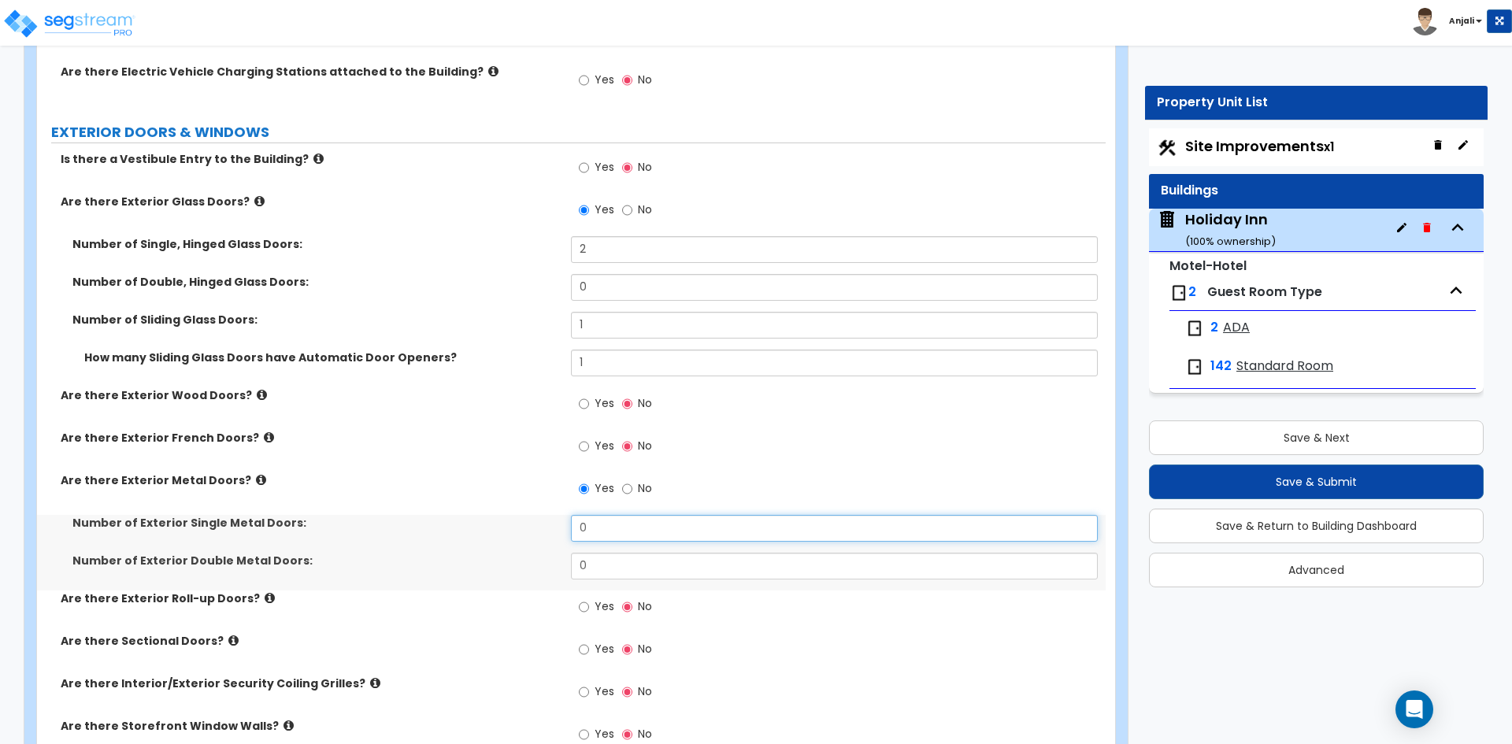
click at [606, 515] on input "0" at bounding box center [834, 528] width 526 height 27
type input "4"
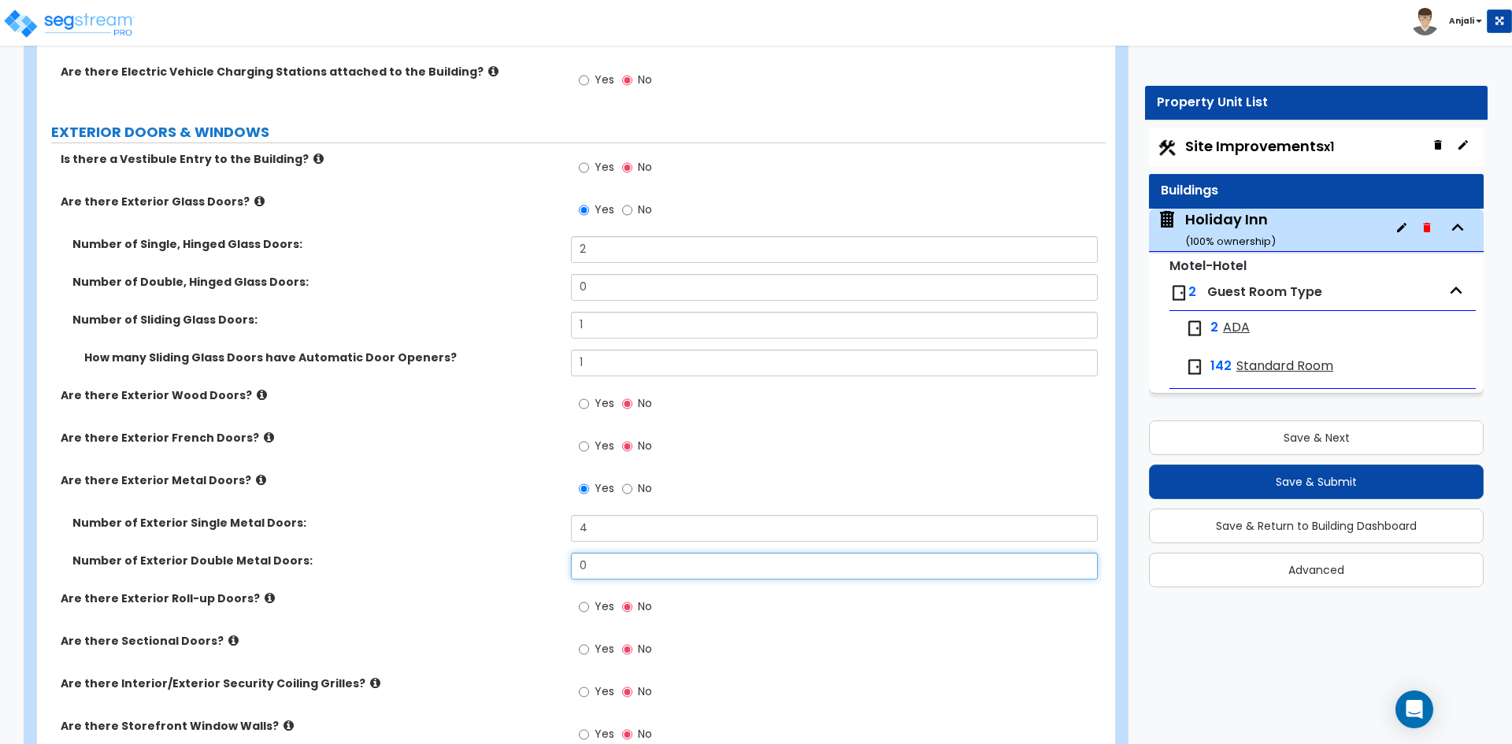
click at [608, 554] on input "0" at bounding box center [834, 566] width 526 height 27
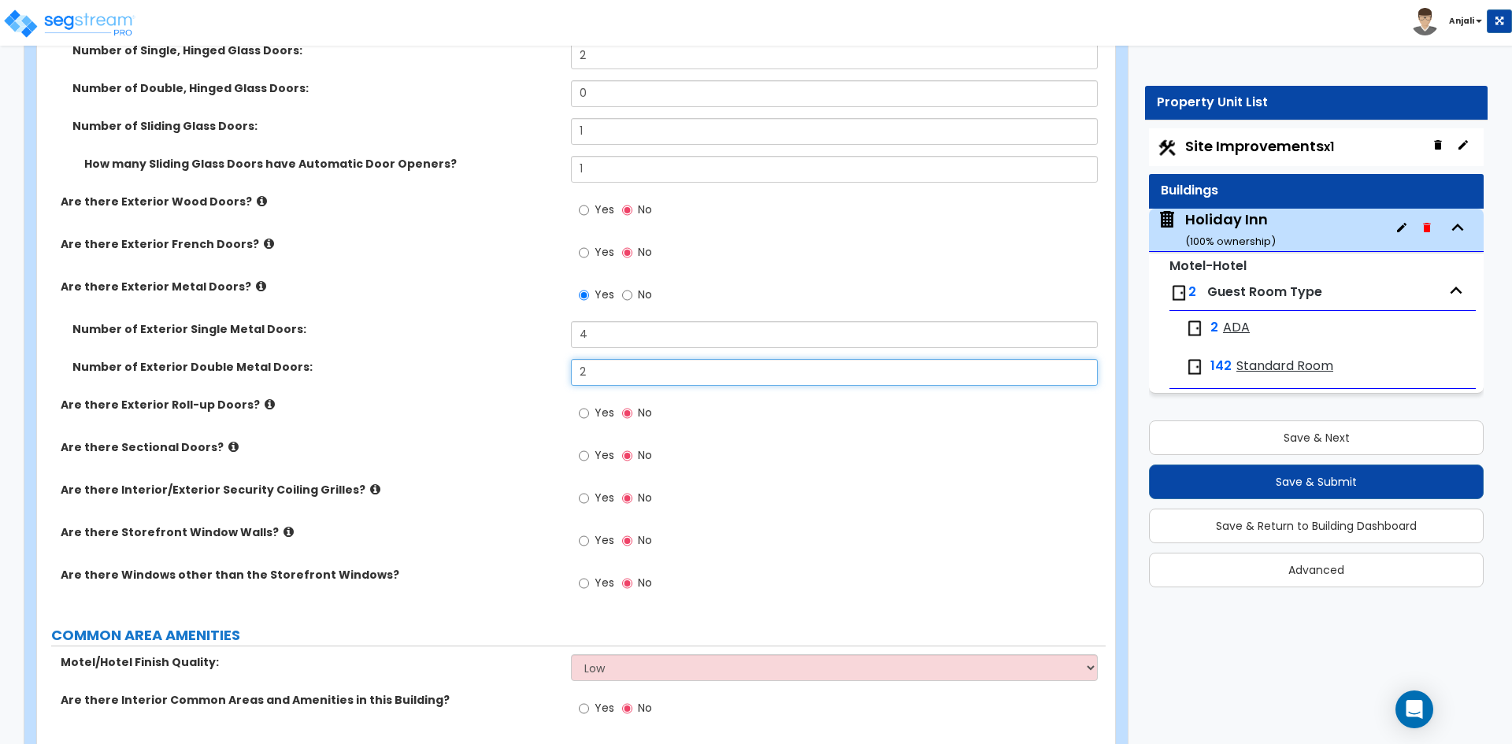
scroll to position [2520, 0]
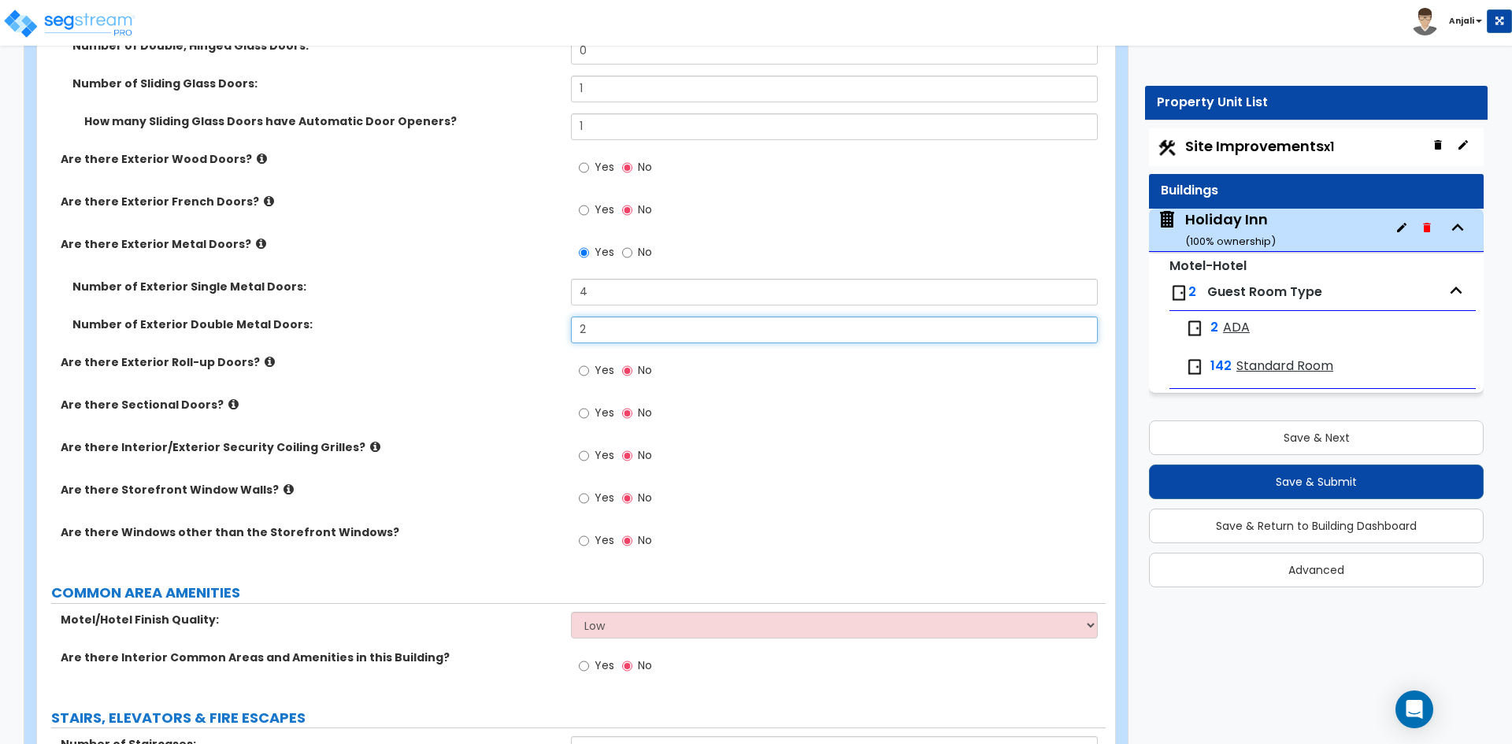
type input "2"
click at [584, 532] on input "Yes" at bounding box center [584, 540] width 10 height 17
radio input "true"
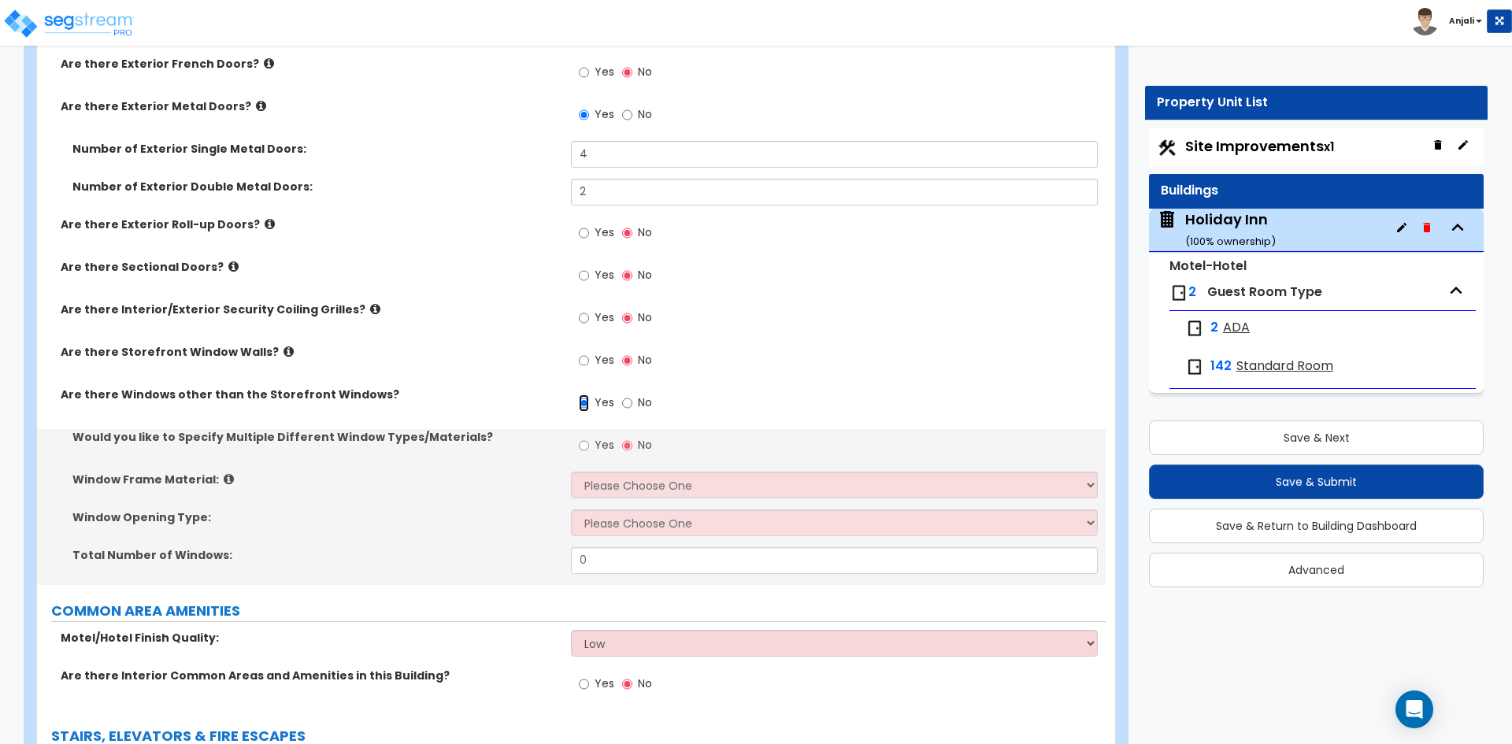
scroll to position [2677, 0]
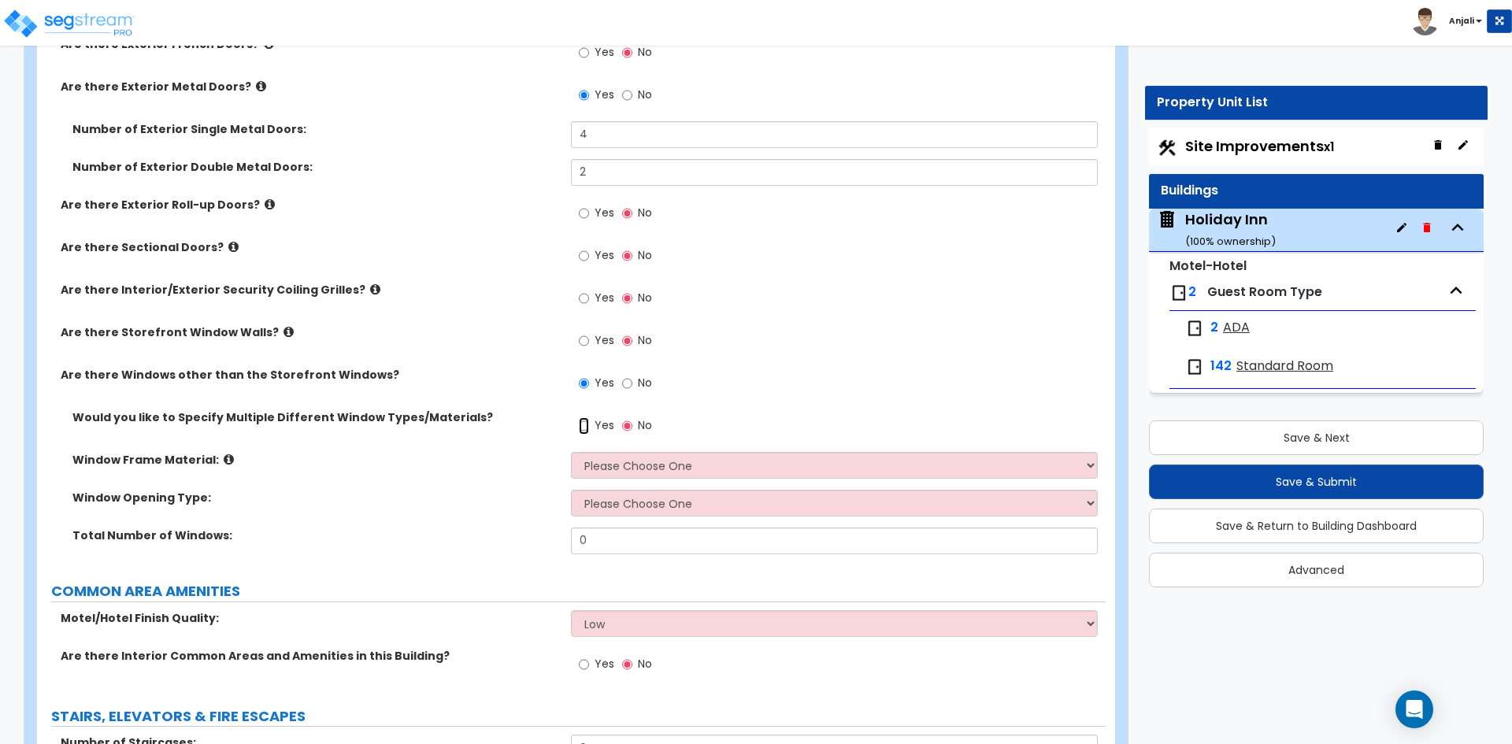
click at [585, 417] on input "Yes" at bounding box center [584, 425] width 10 height 17
radio input "true"
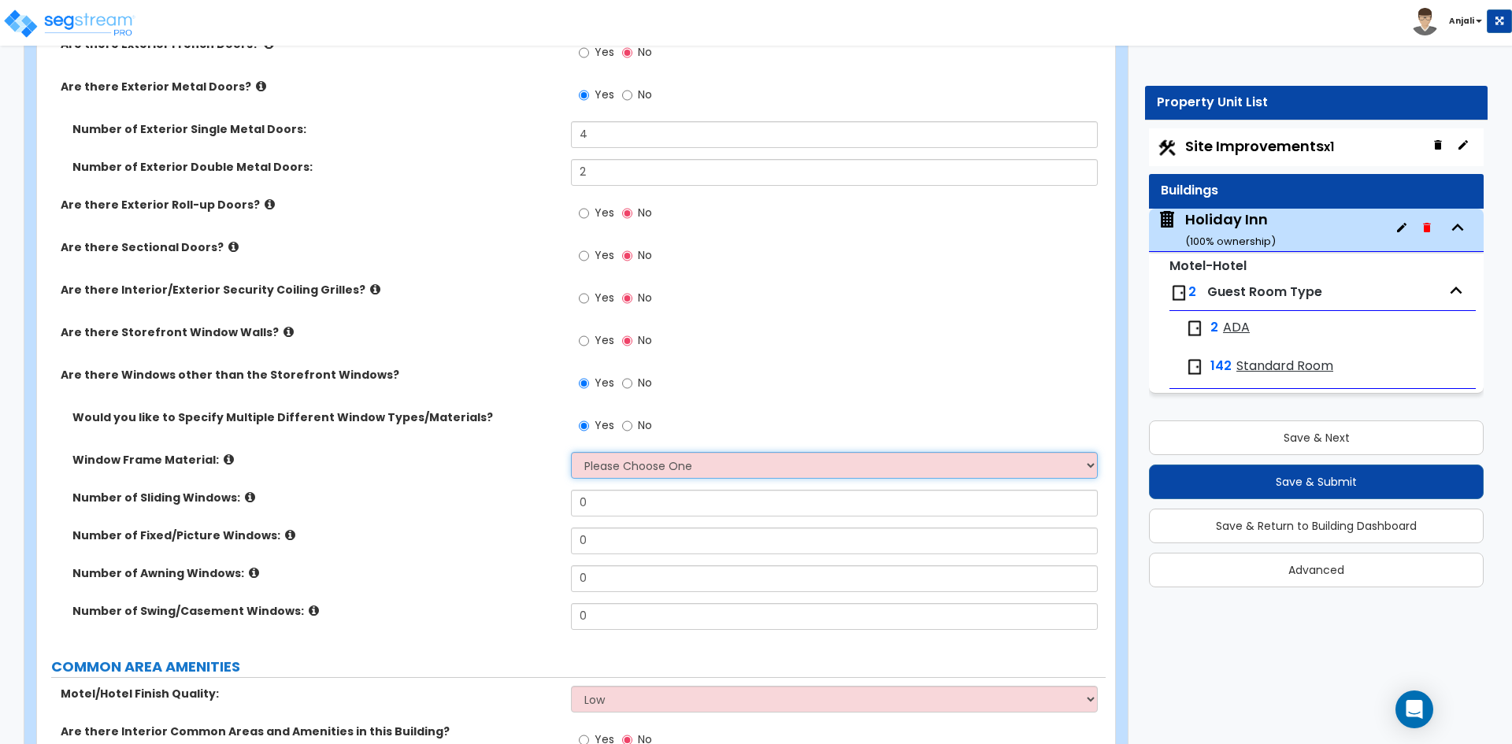
click at [632, 452] on select "Please Choose One Vinyl Aluminum Wood" at bounding box center [834, 465] width 526 height 27
select select "2"
click at [571, 452] on select "Please Choose One Vinyl Aluminum Wood" at bounding box center [834, 465] width 526 height 27
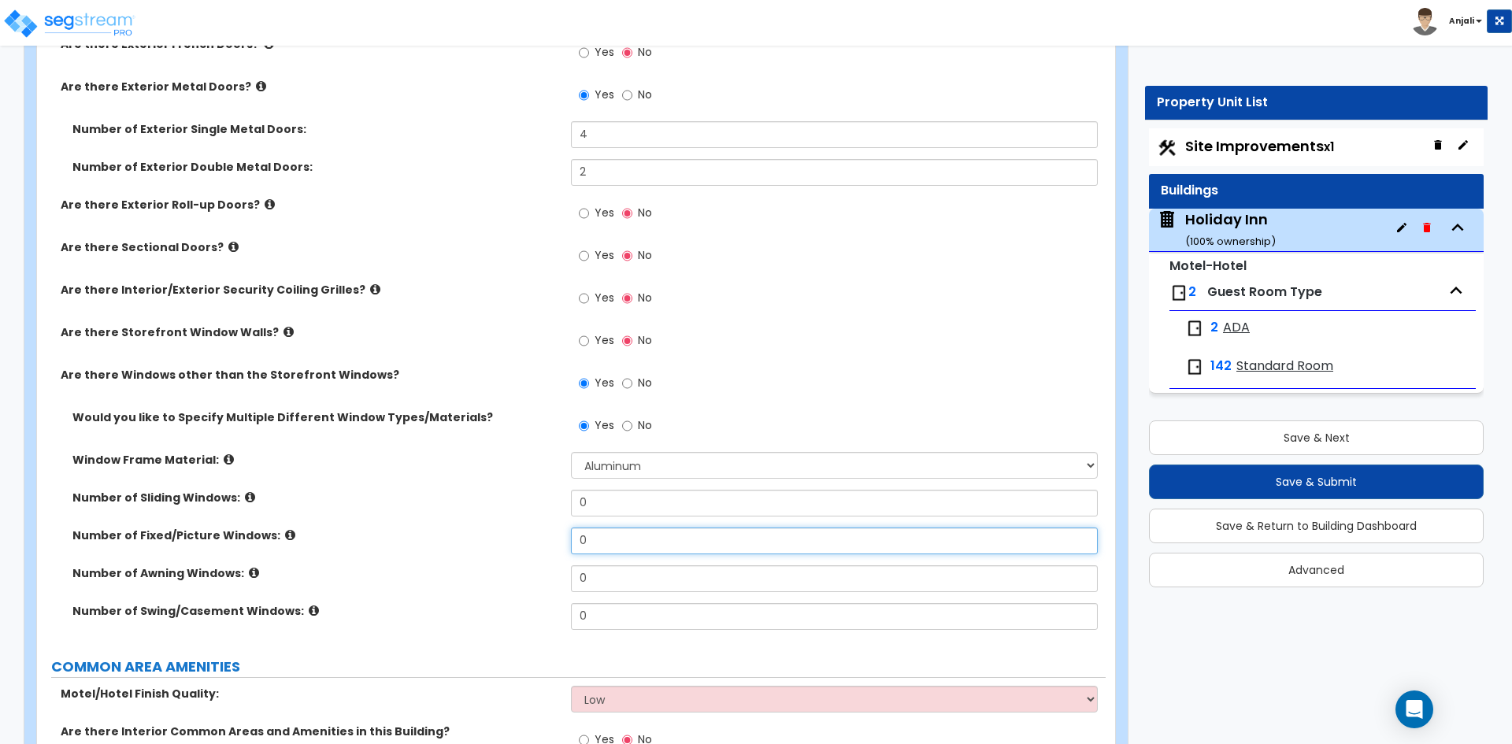
click at [600, 529] on input "0" at bounding box center [834, 541] width 526 height 27
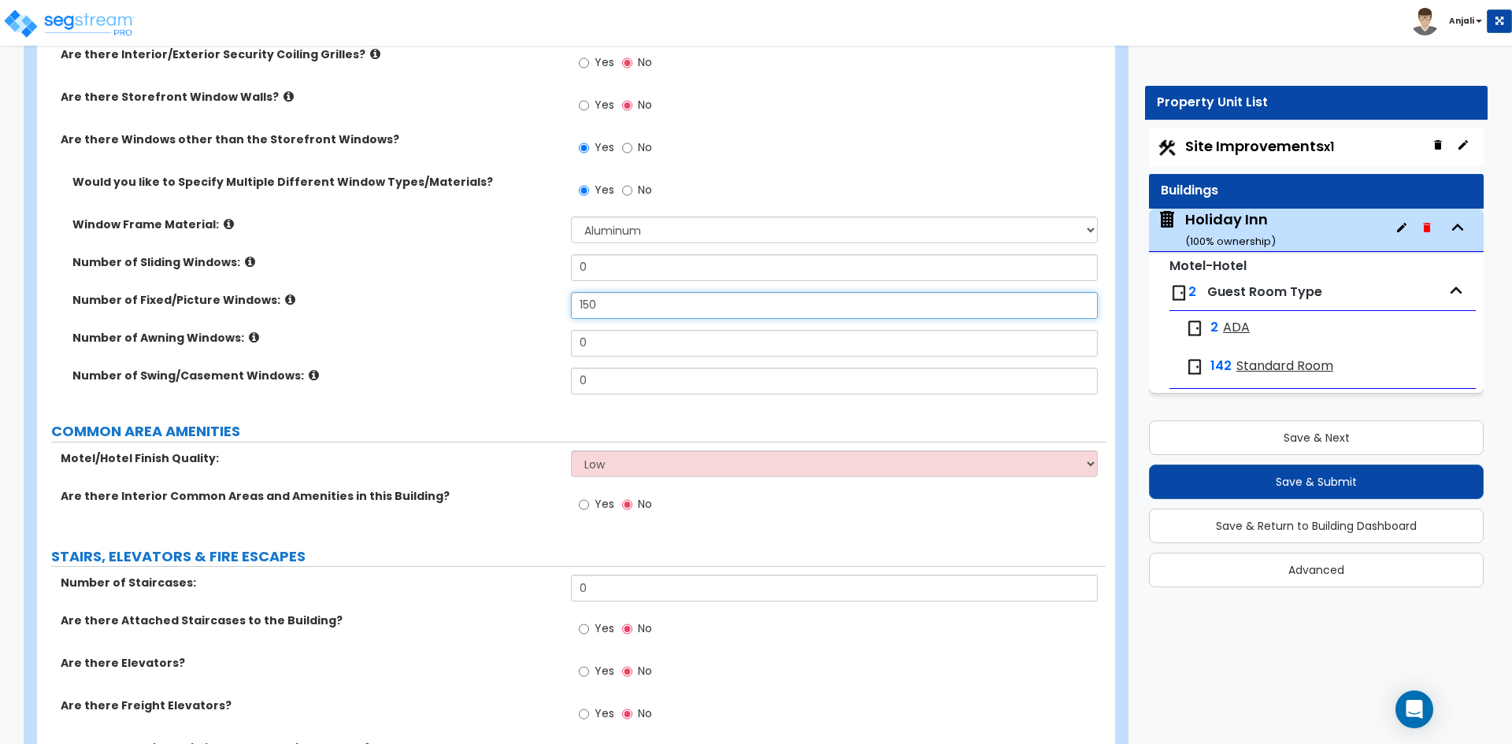
scroll to position [2913, 0]
type input "150"
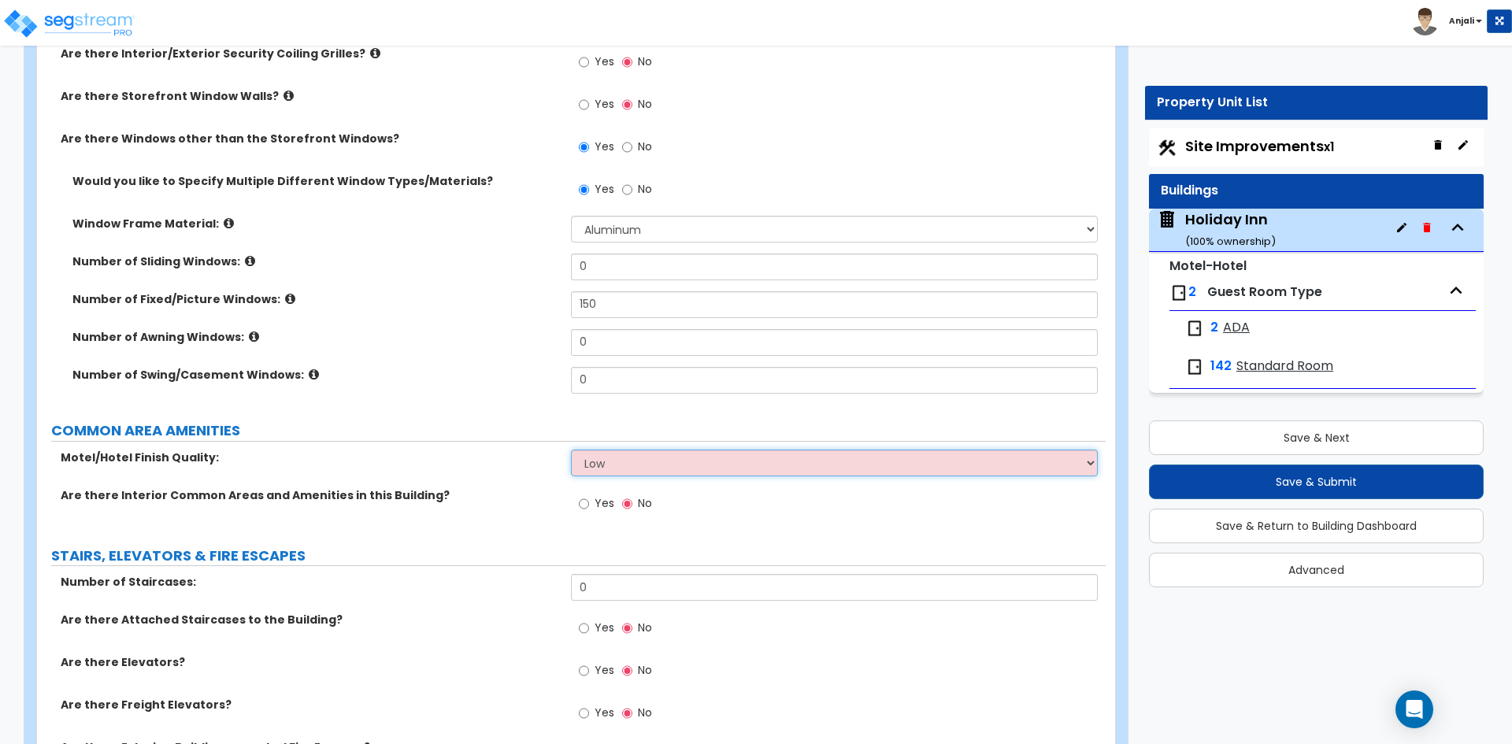
click at [640, 450] on select "Low Average High" at bounding box center [834, 463] width 526 height 27
click at [571, 450] on select "Low Average High" at bounding box center [834, 463] width 526 height 27
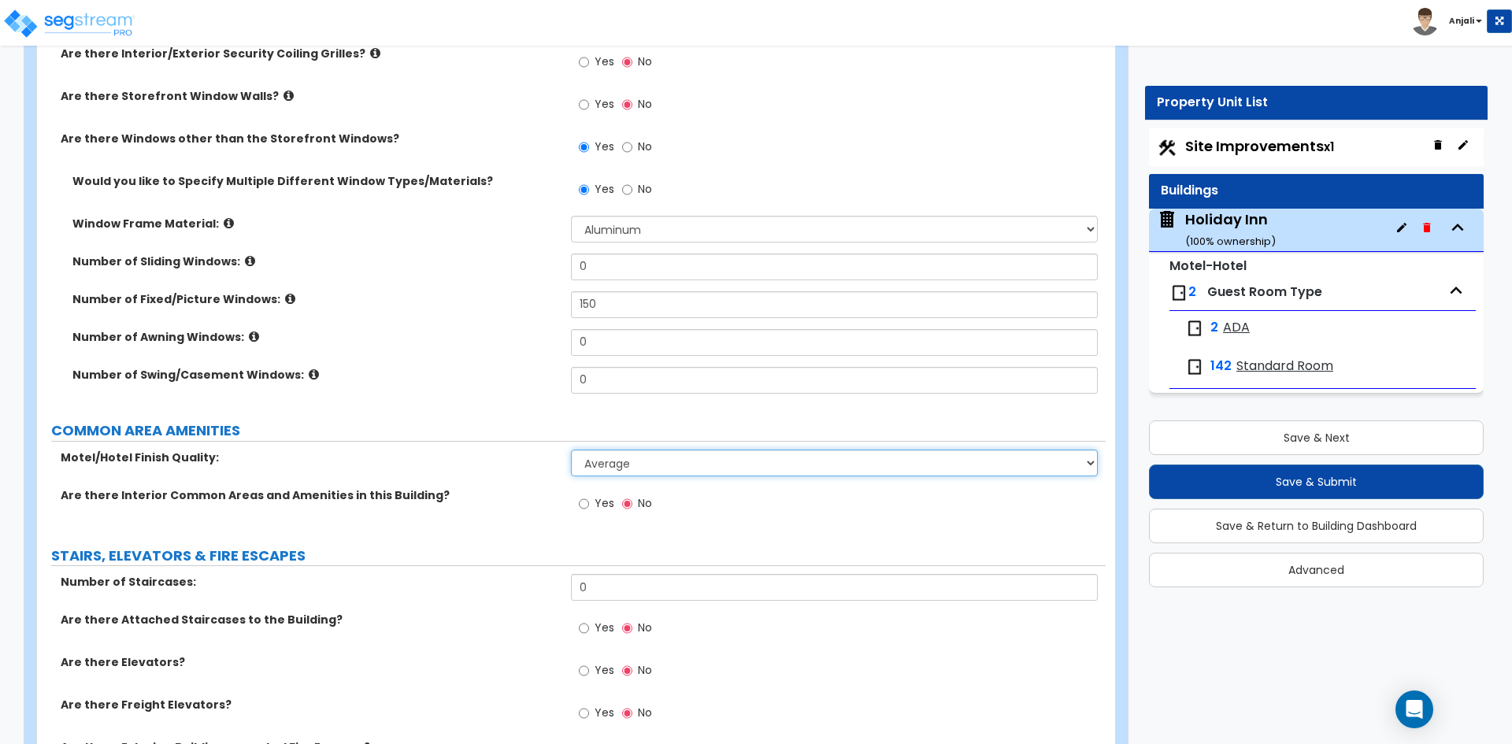
click at [639, 460] on select "Low Average High" at bounding box center [834, 463] width 526 height 27
select select "2"
click at [571, 450] on select "Low Average High" at bounding box center [834, 463] width 526 height 27
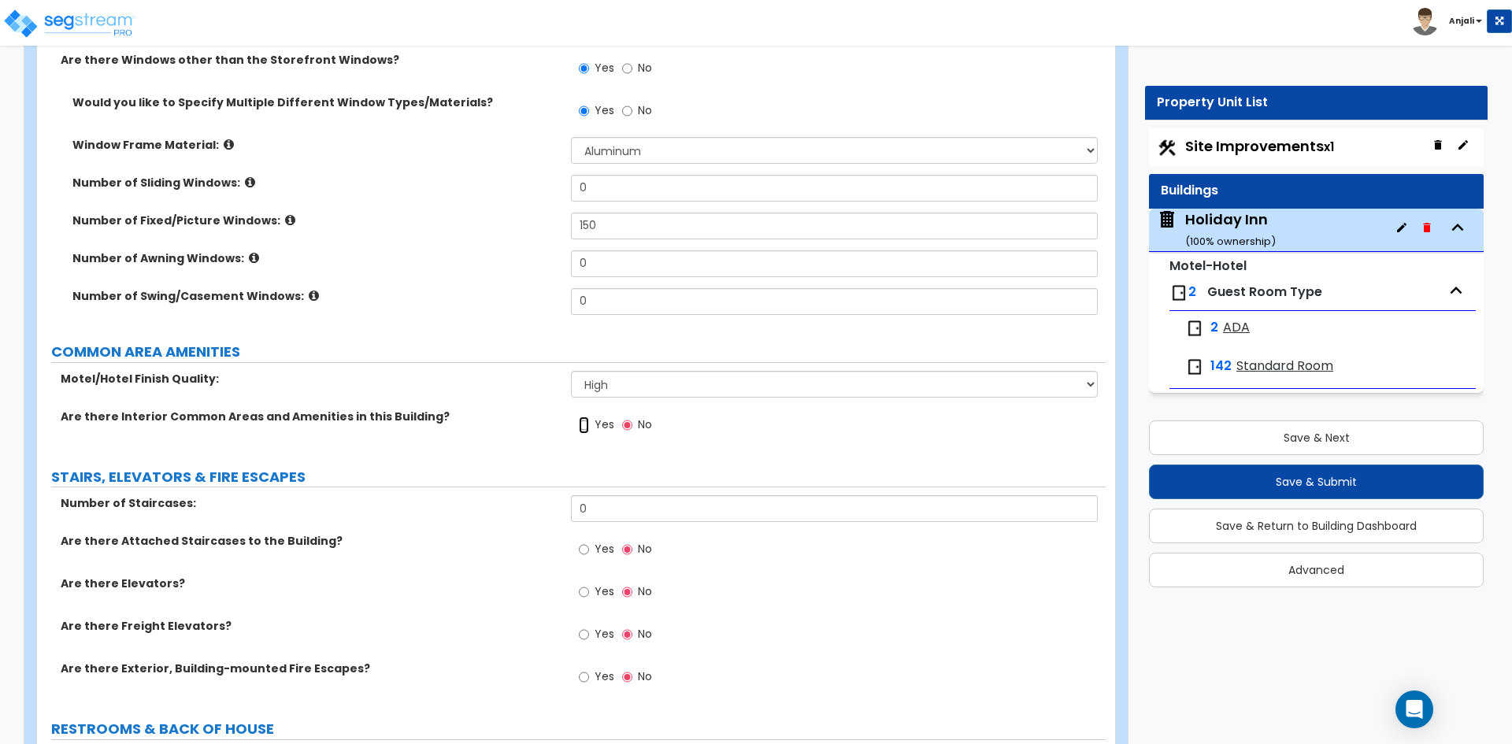
click at [582, 417] on input "Yes" at bounding box center [584, 425] width 10 height 17
radio input "true"
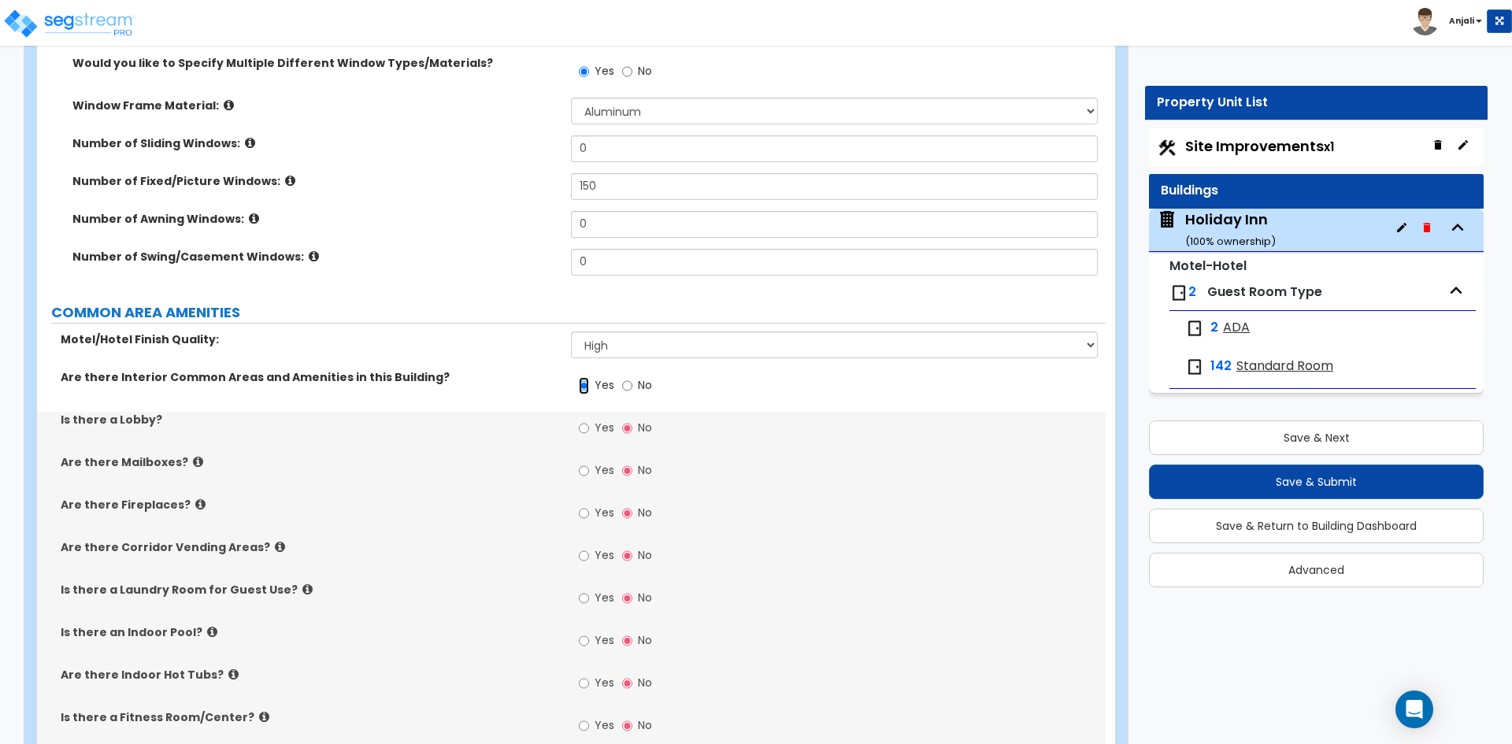
scroll to position [3071, 0]
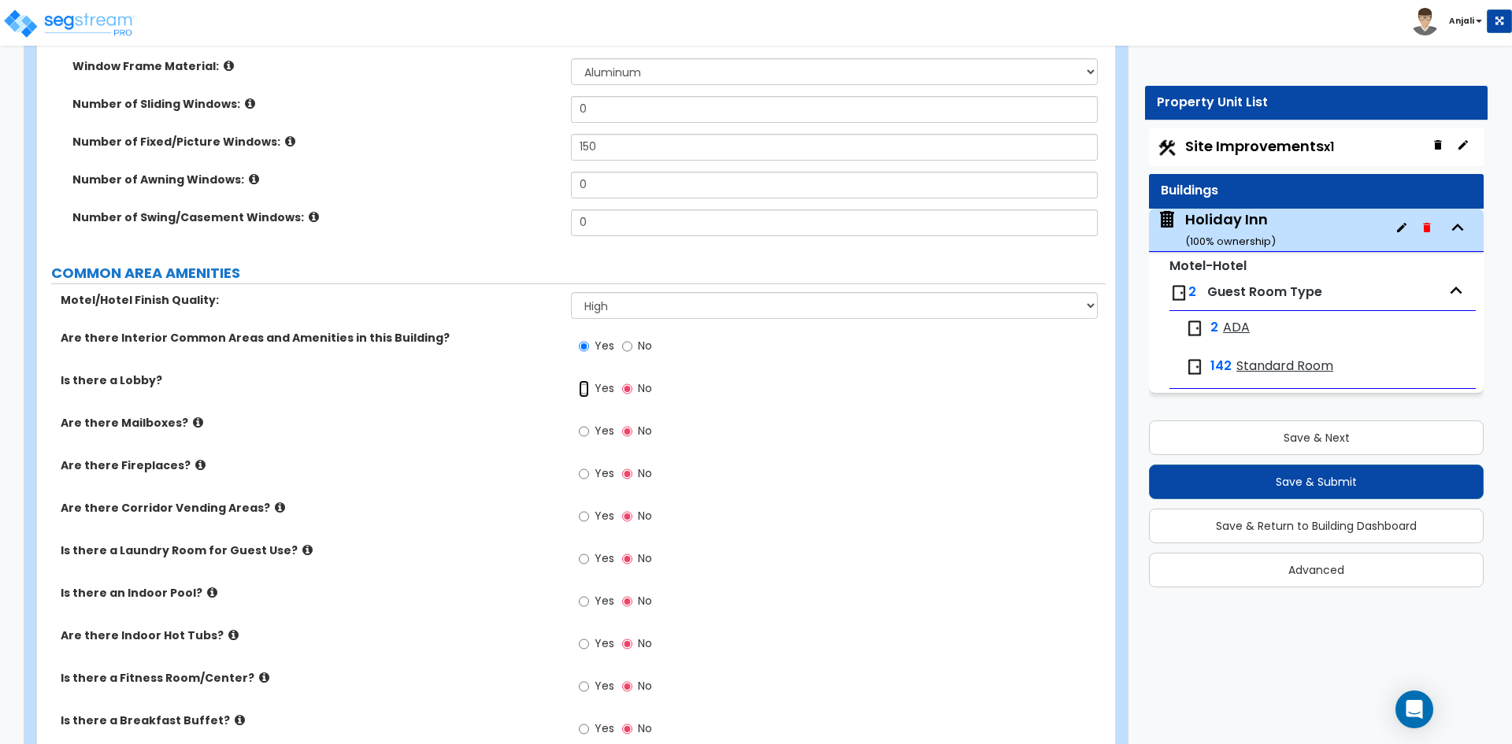
click at [583, 380] on input "Yes" at bounding box center [584, 388] width 10 height 17
radio input "true"
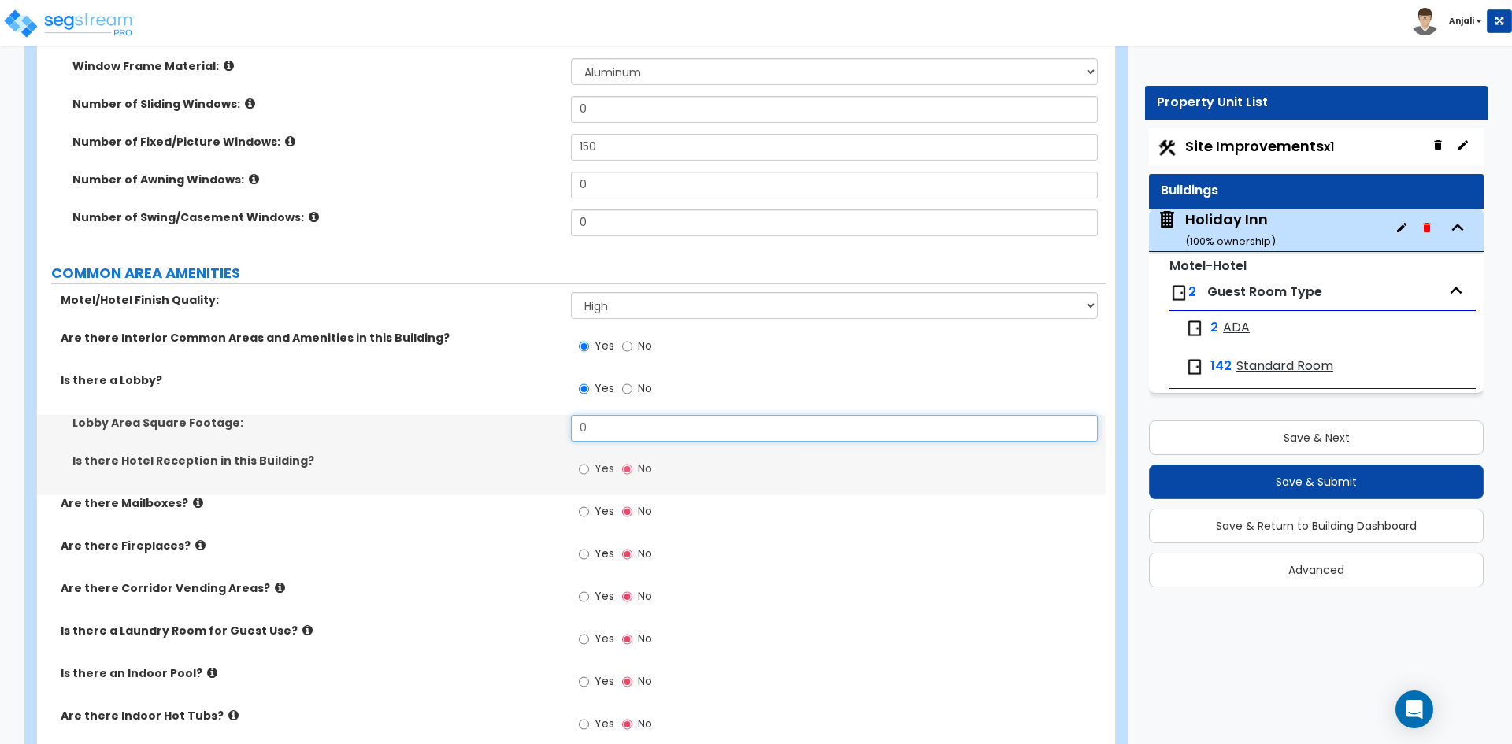
click at [638, 420] on input "0" at bounding box center [834, 428] width 526 height 27
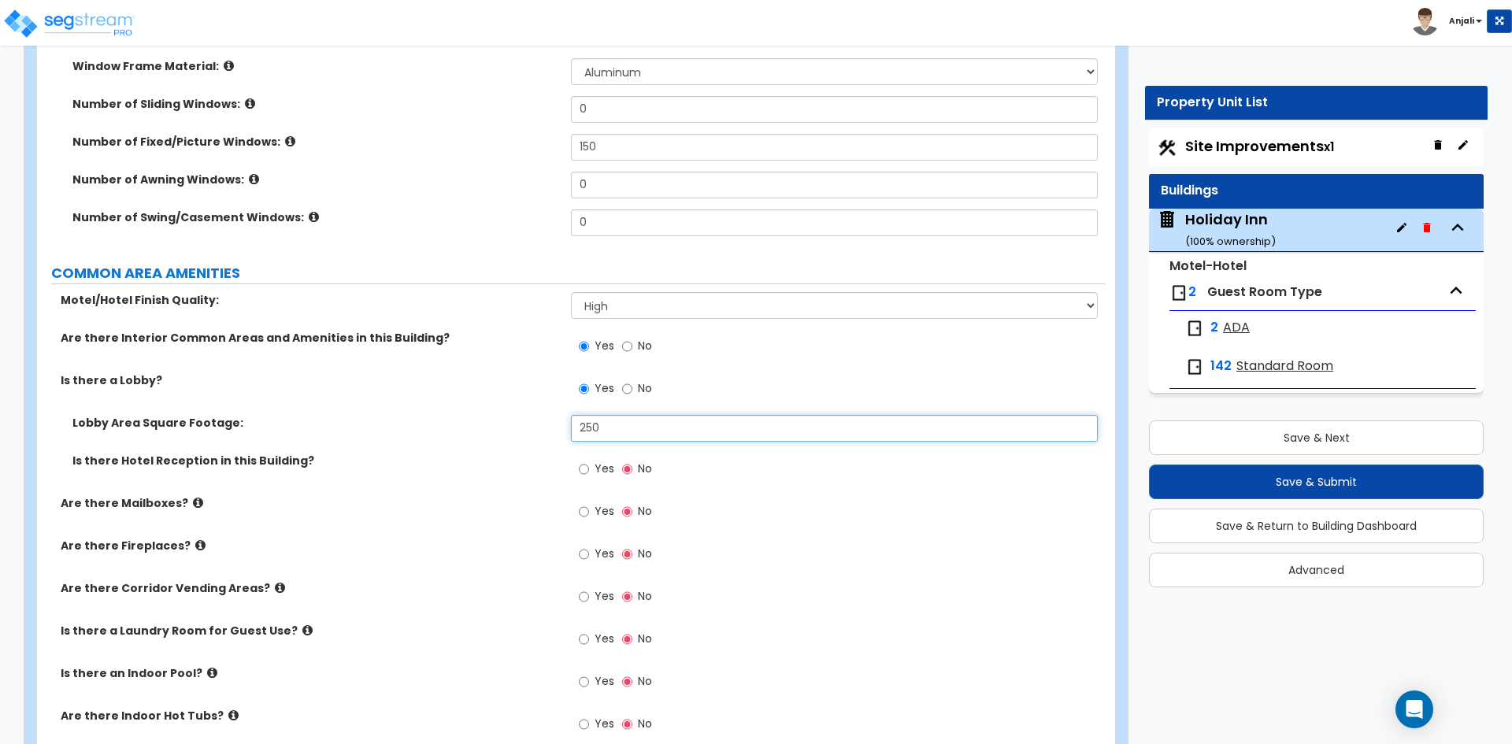
scroll to position [3150, 0]
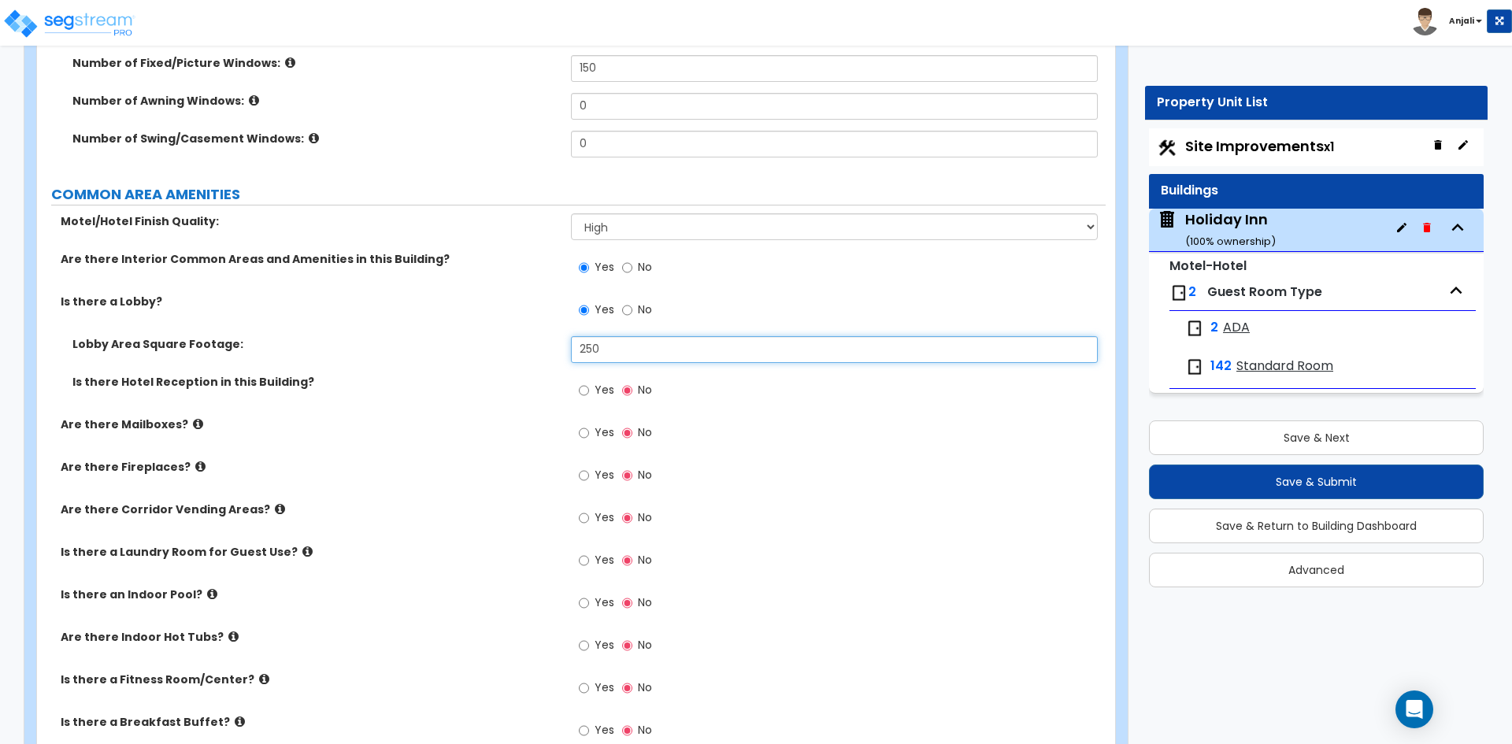
type input "250"
click at [584, 382] on input "Yes" at bounding box center [584, 390] width 10 height 17
radio input "true"
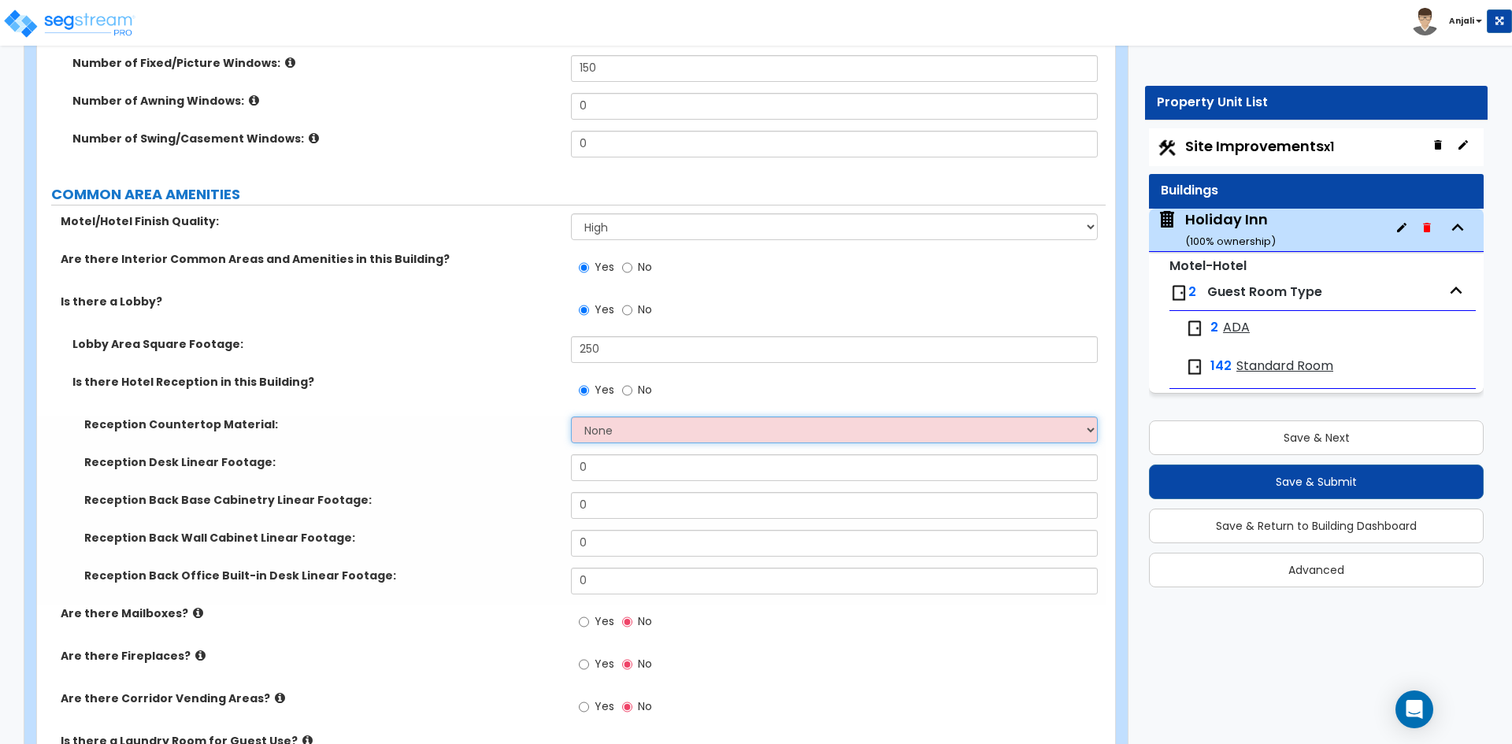
click at [625, 420] on select "None Plastic Laminate Solid Surface Stone Quartz Marble Tile Wood Stainless Ste…" at bounding box center [834, 430] width 526 height 27
click at [571, 417] on select "None Plastic Laminate Solid Surface Stone Quartz Marble Tile Wood Stainless Ste…" at bounding box center [834, 430] width 526 height 27
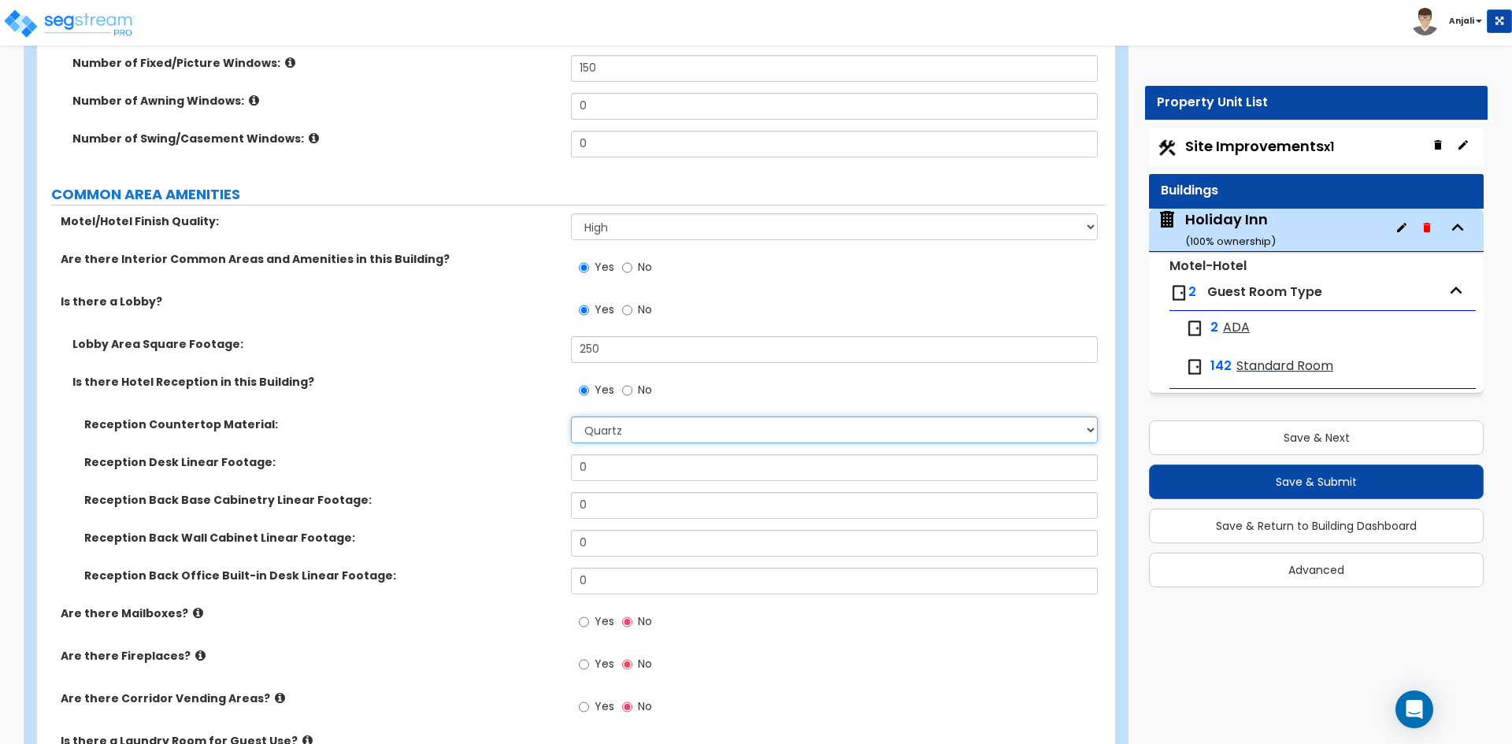
drag, startPoint x: 652, startPoint y: 414, endPoint x: 650, endPoint y: 426, distance: 12.0
click at [652, 417] on select "None Plastic Laminate Solid Surface Stone Quartz Marble Tile Wood Stainless Ste…" at bounding box center [834, 430] width 526 height 27
select select "5"
click at [571, 417] on select "None Plastic Laminate Solid Surface Stone Quartz Marble Tile Wood Stainless Ste…" at bounding box center [834, 430] width 526 height 27
click at [612, 454] on input "0" at bounding box center [834, 467] width 526 height 27
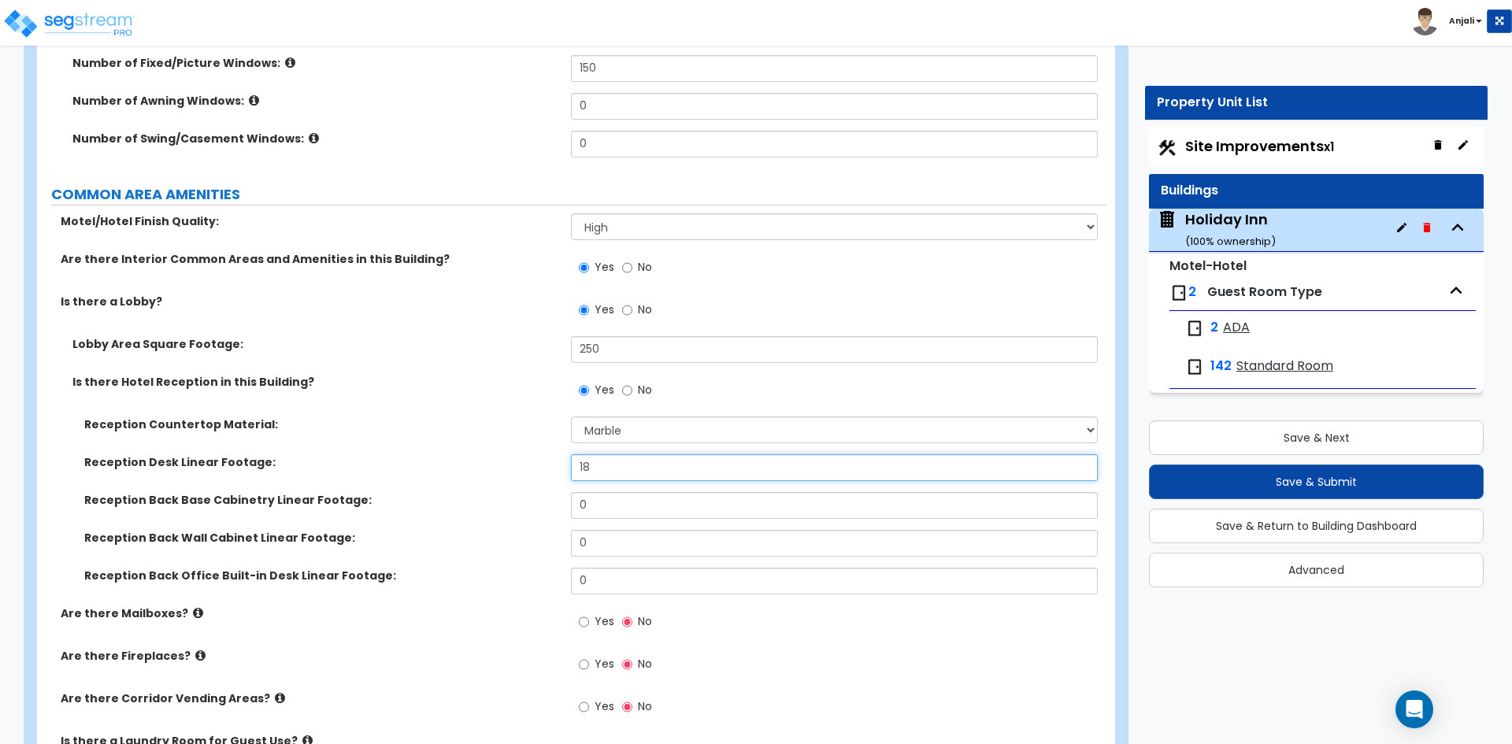
type input "18"
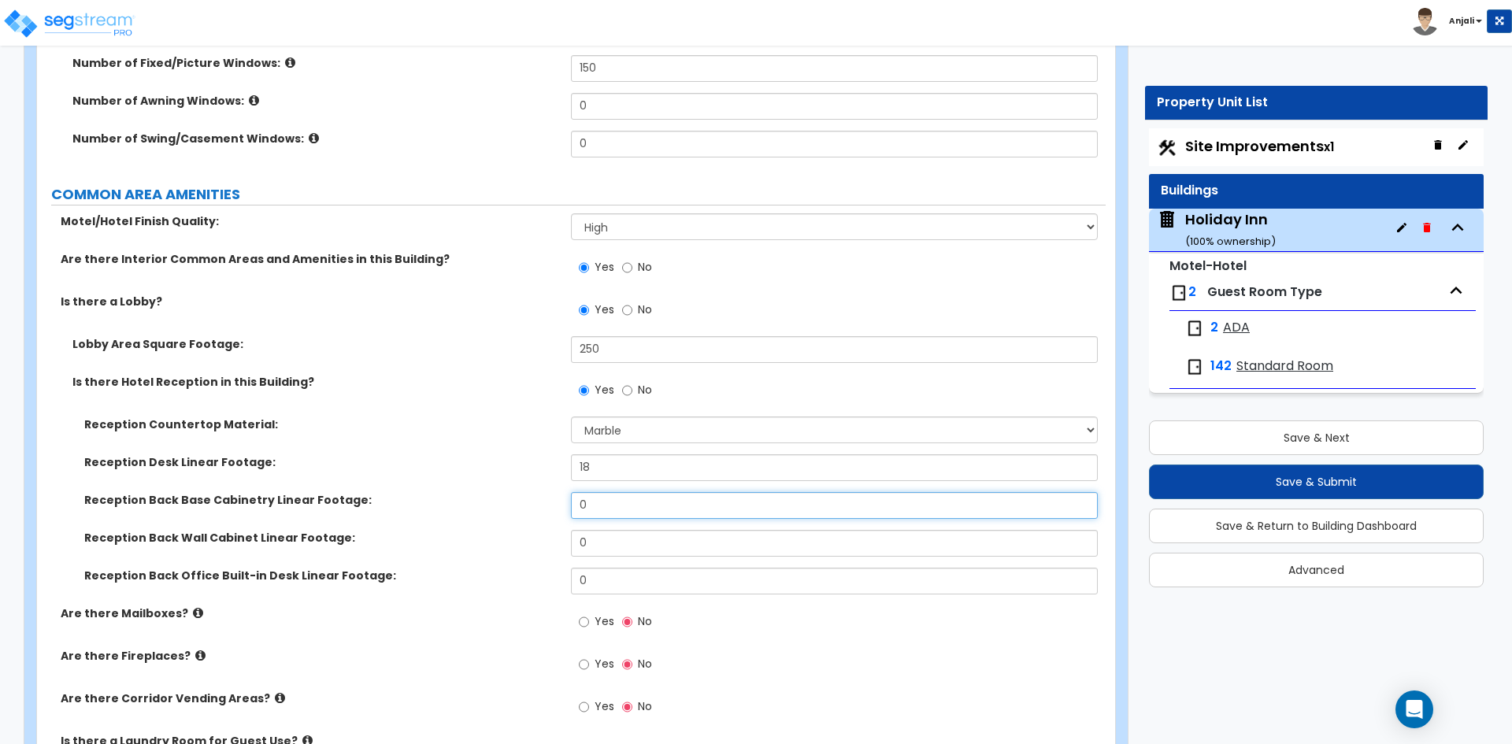
click at [618, 495] on input "0" at bounding box center [834, 505] width 526 height 27
type input "18"
click at [610, 530] on input "0" at bounding box center [834, 543] width 526 height 27
type input "18"
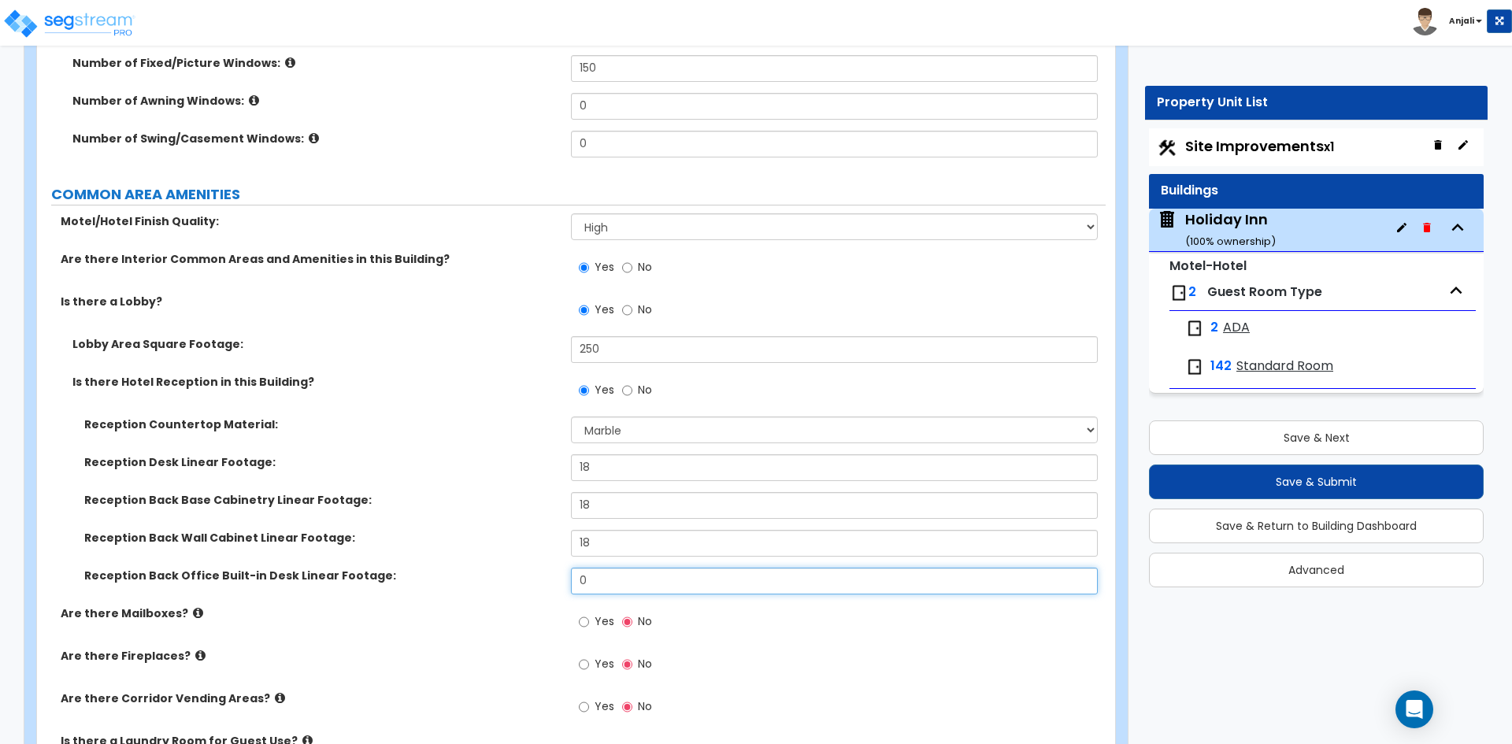
click at [600, 576] on input "0" at bounding box center [834, 581] width 526 height 27
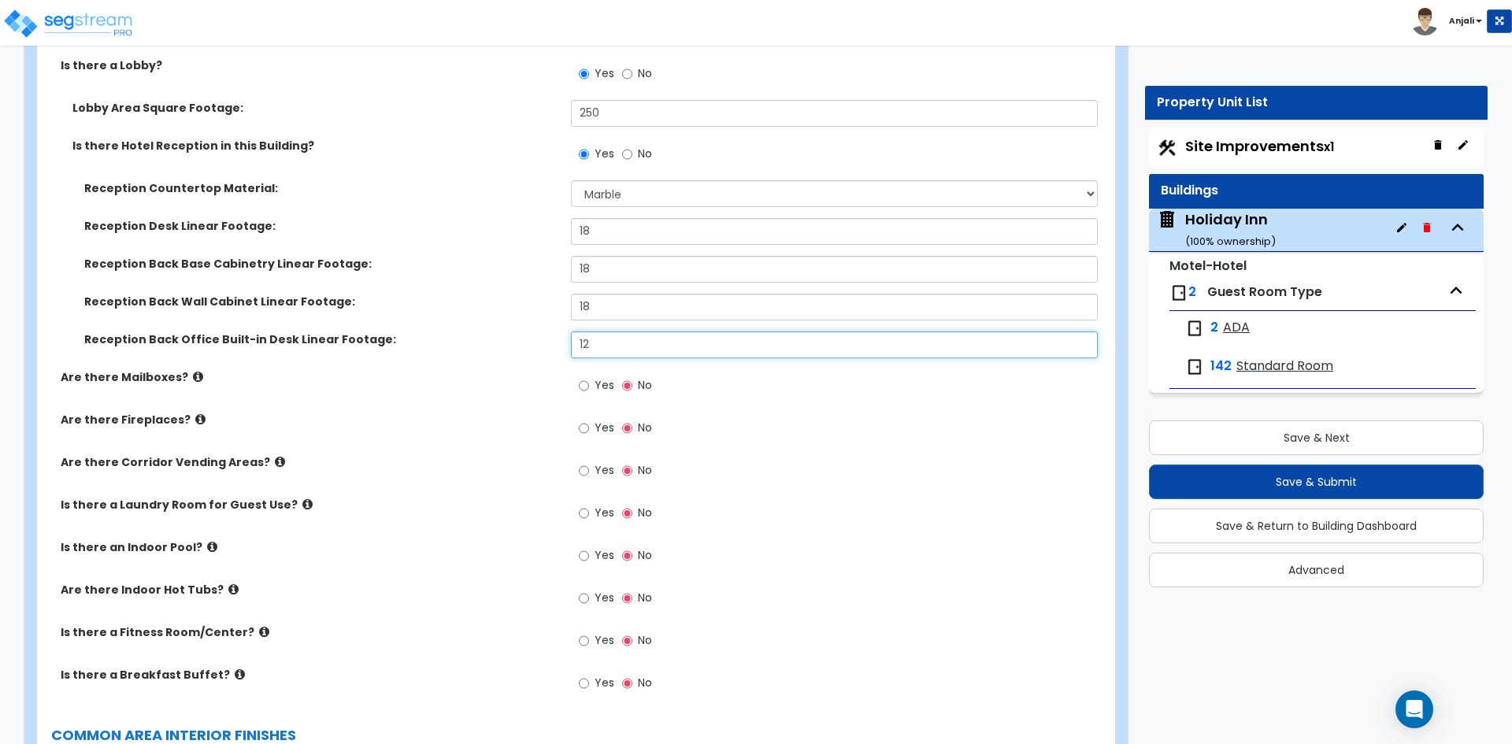
scroll to position [3465, 0]
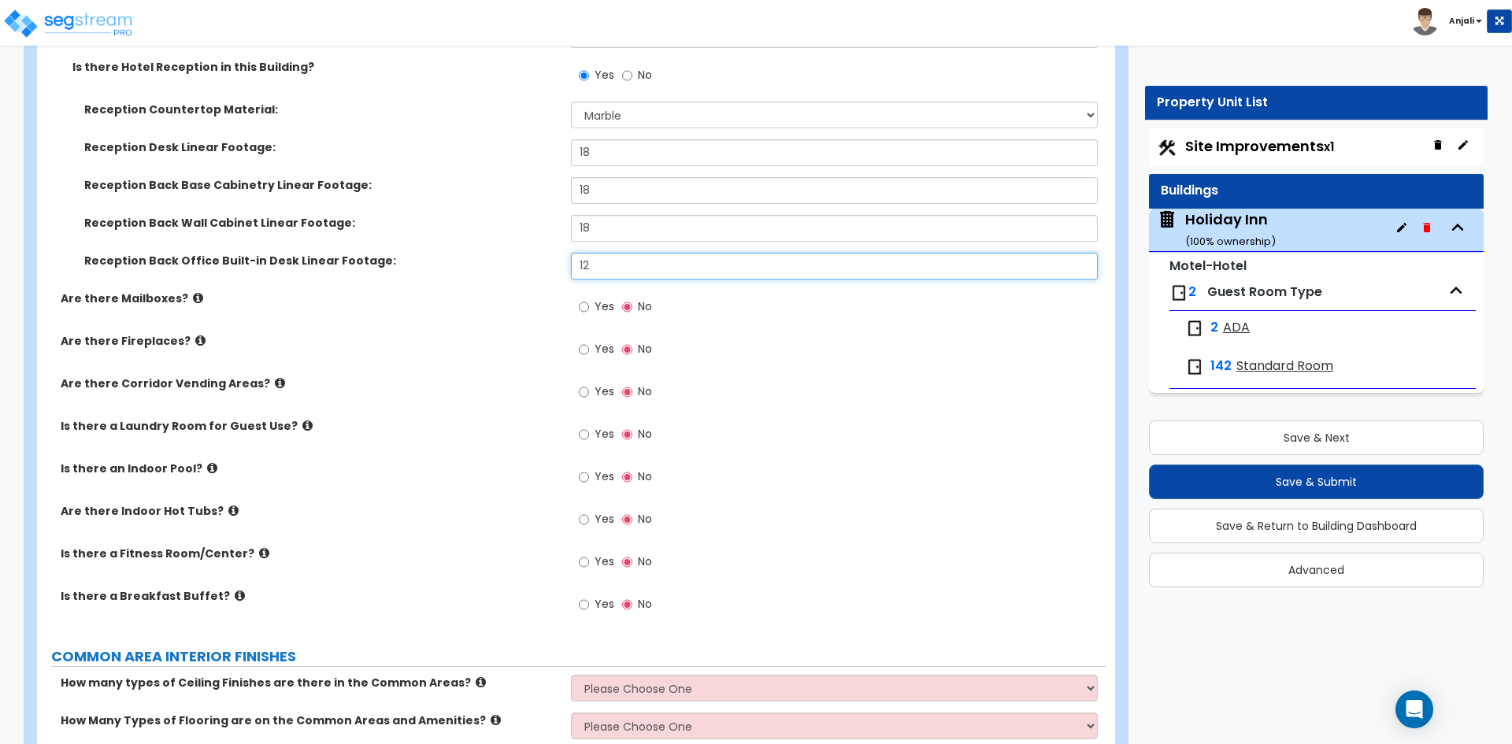
type input "12"
click at [585, 426] on input "Yes" at bounding box center [584, 434] width 10 height 17
radio input "true"
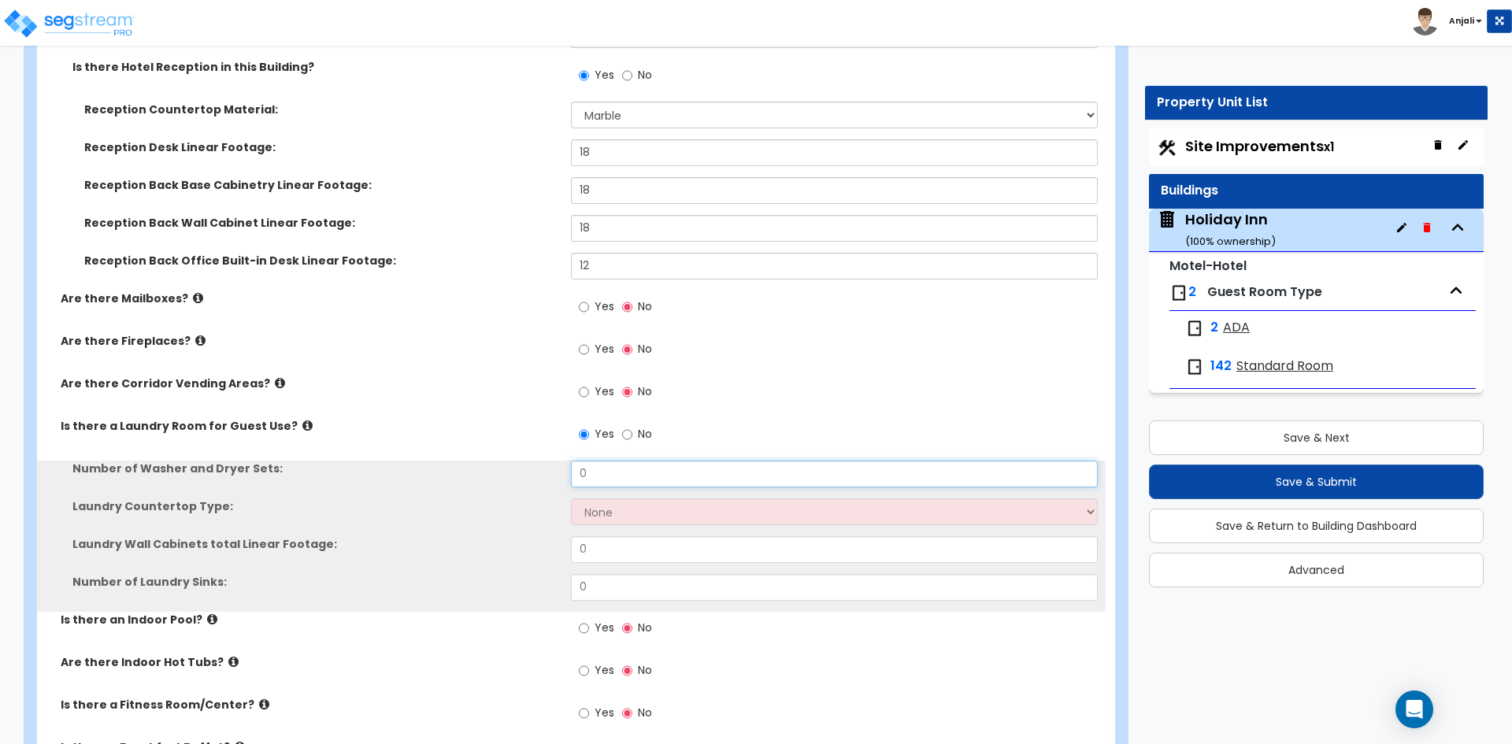
click at [614, 461] on input "0" at bounding box center [834, 474] width 526 height 27
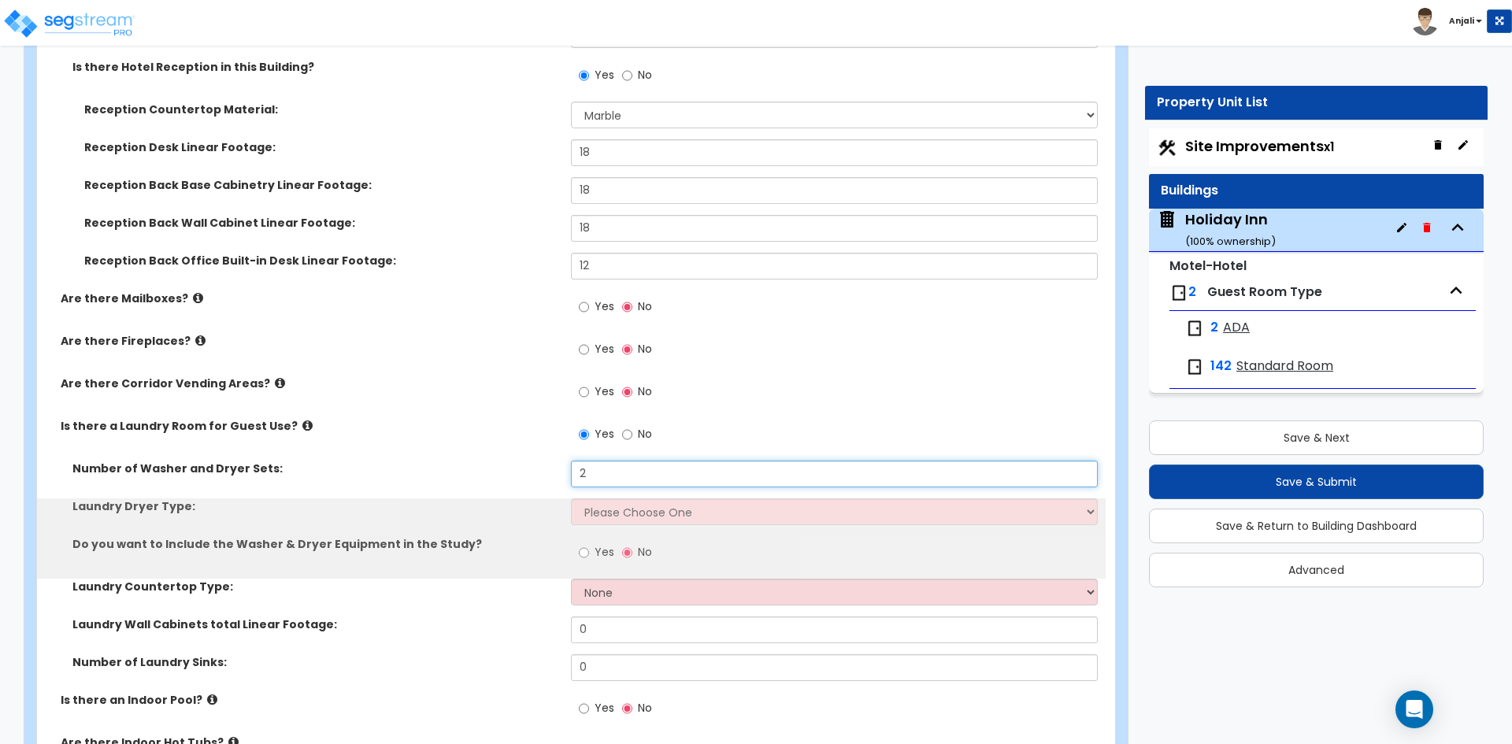
type input "2"
click at [628, 498] on select "Please Choose One Gas Electric" at bounding box center [834, 511] width 526 height 27
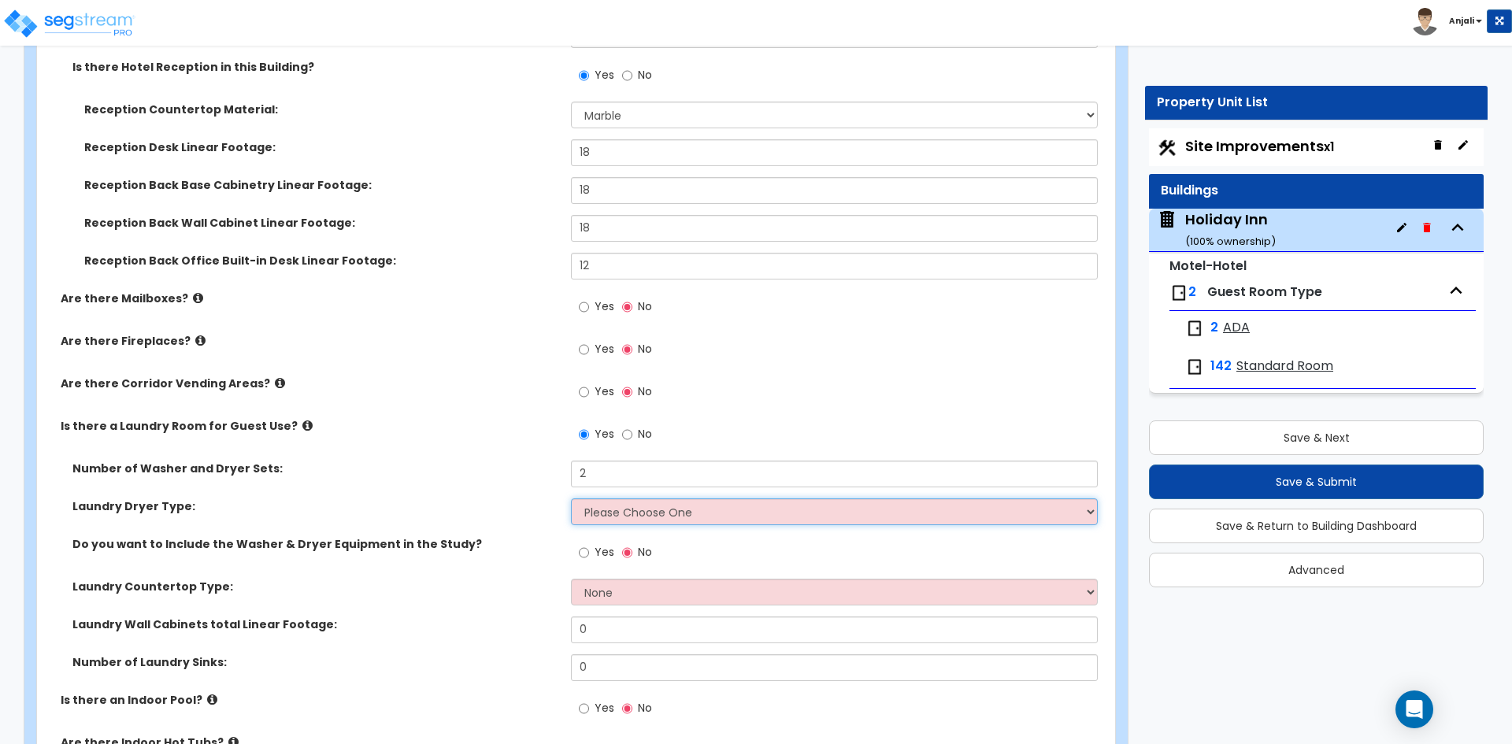
select select "2"
click at [571, 498] on select "Please Choose One Gas Electric" at bounding box center [834, 511] width 526 height 27
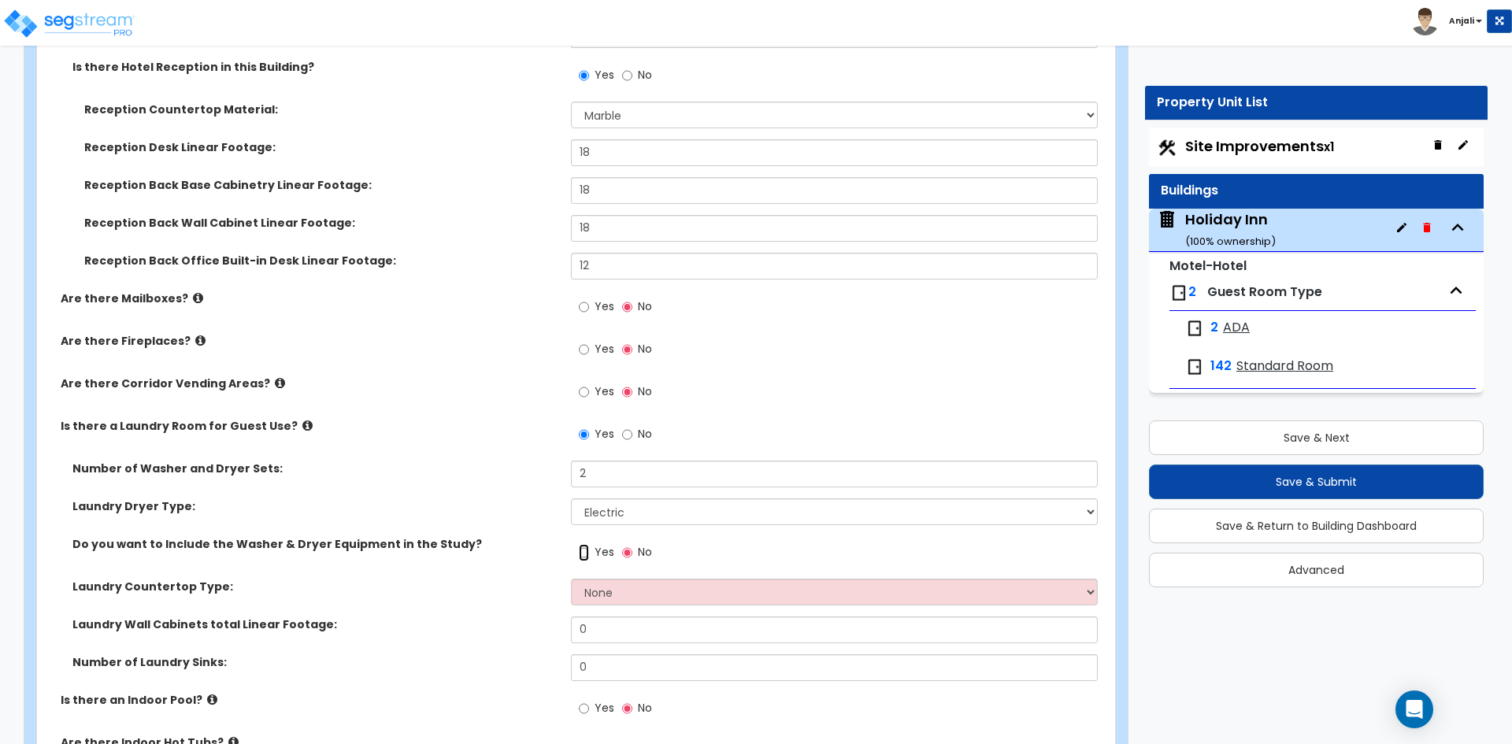
click at [589, 544] on input "Yes" at bounding box center [584, 552] width 10 height 17
radio input "true"
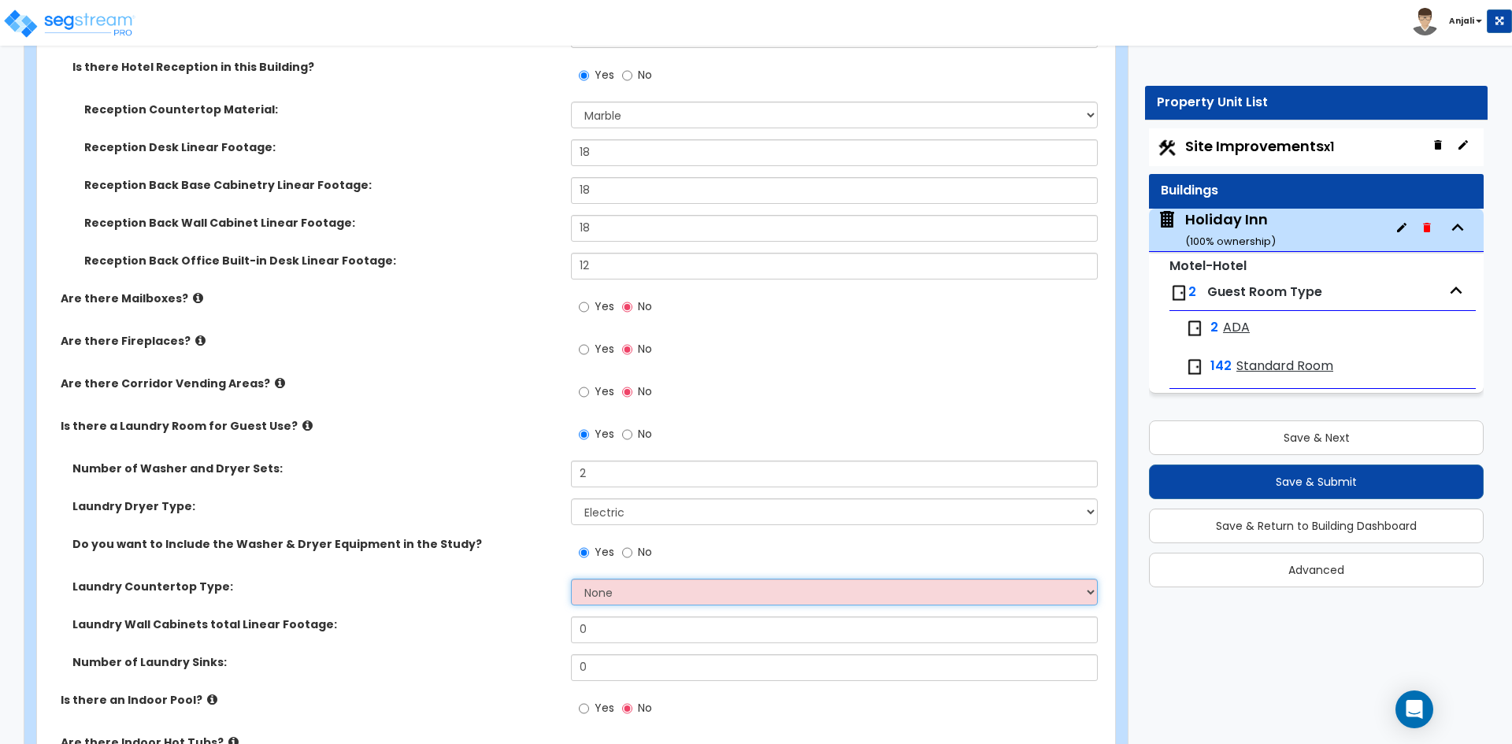
click at [616, 579] on select "None Plastic Laminate Solid Surface Stone Quartz Marble Tile Wood Stainless Ste…" at bounding box center [834, 592] width 526 height 27
click at [571, 579] on select "None Plastic Laminate Solid Surface Stone Quartz Marble Tile Wood Stainless Ste…" at bounding box center [834, 592] width 526 height 27
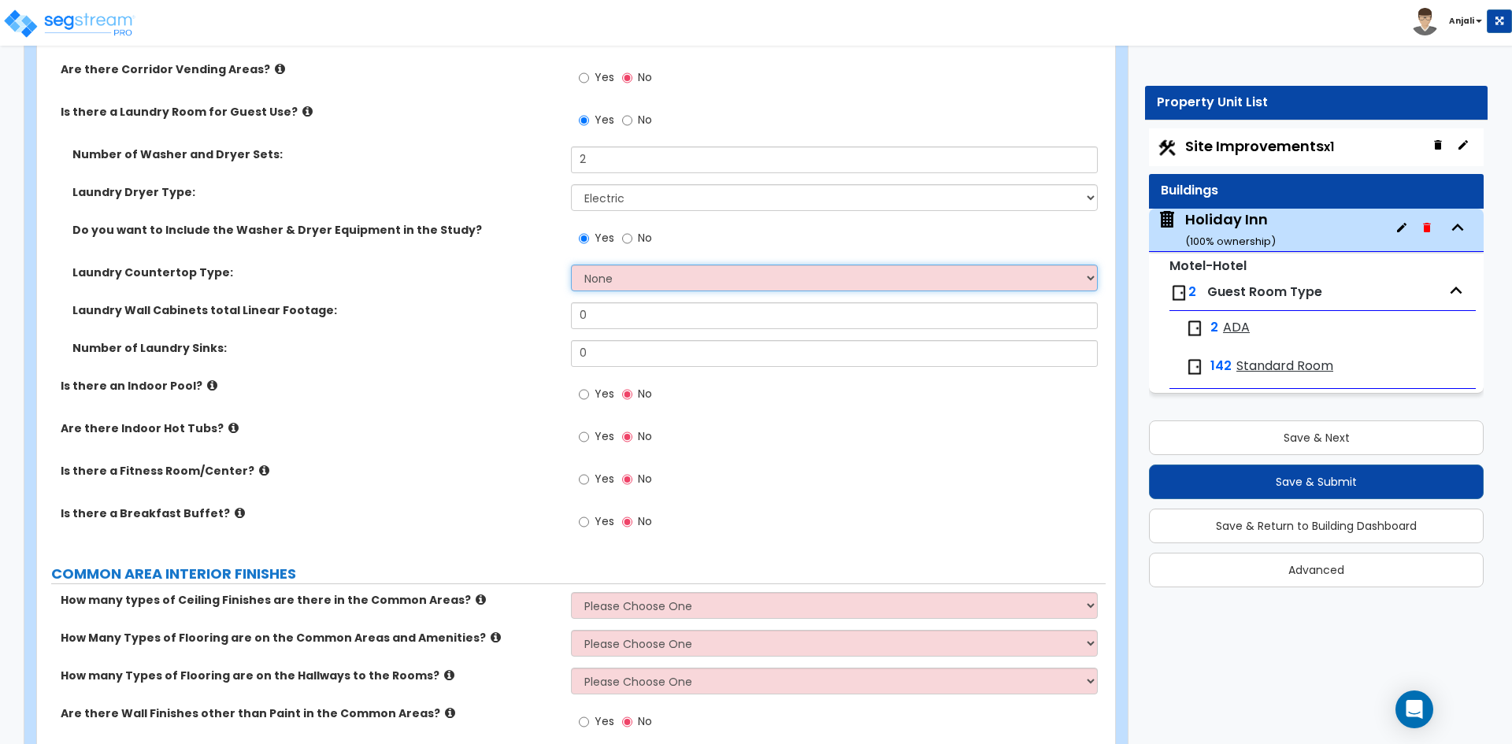
scroll to position [3780, 0]
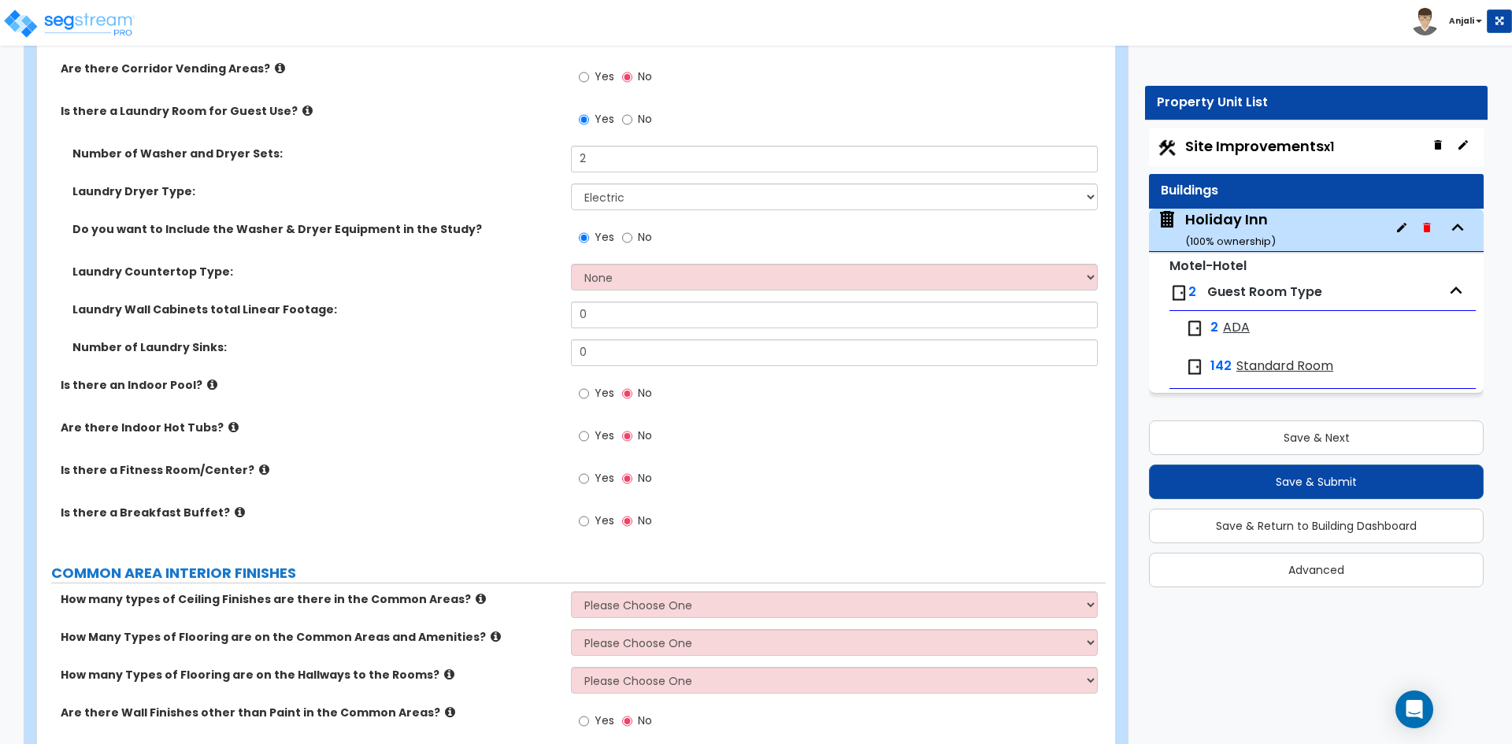
click at [573, 465] on div "Yes No" at bounding box center [615, 480] width 89 height 36
click at [578, 462] on div "Yes No" at bounding box center [615, 480] width 89 height 36
click at [583, 470] on input "Yes" at bounding box center [584, 478] width 10 height 17
radio input "true"
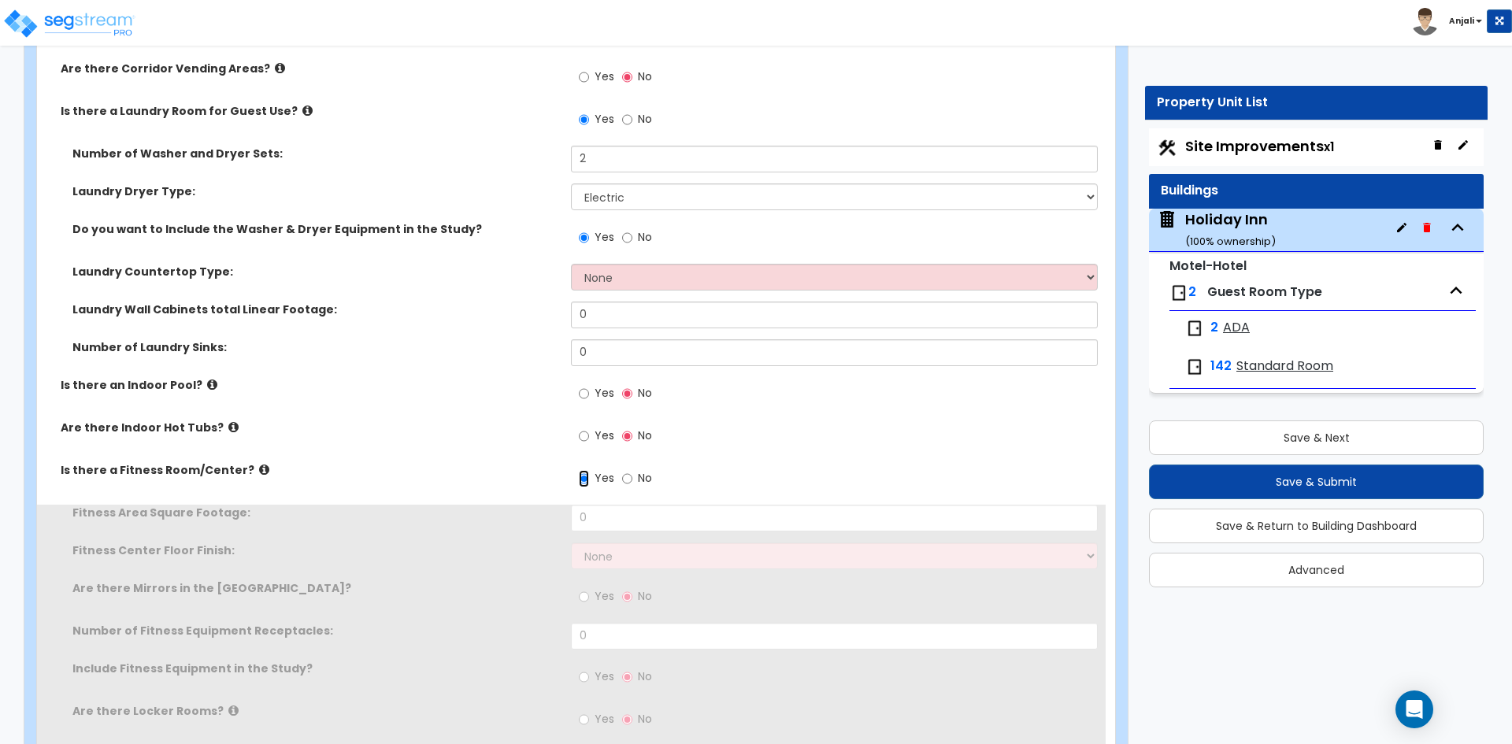
scroll to position [3858, 0]
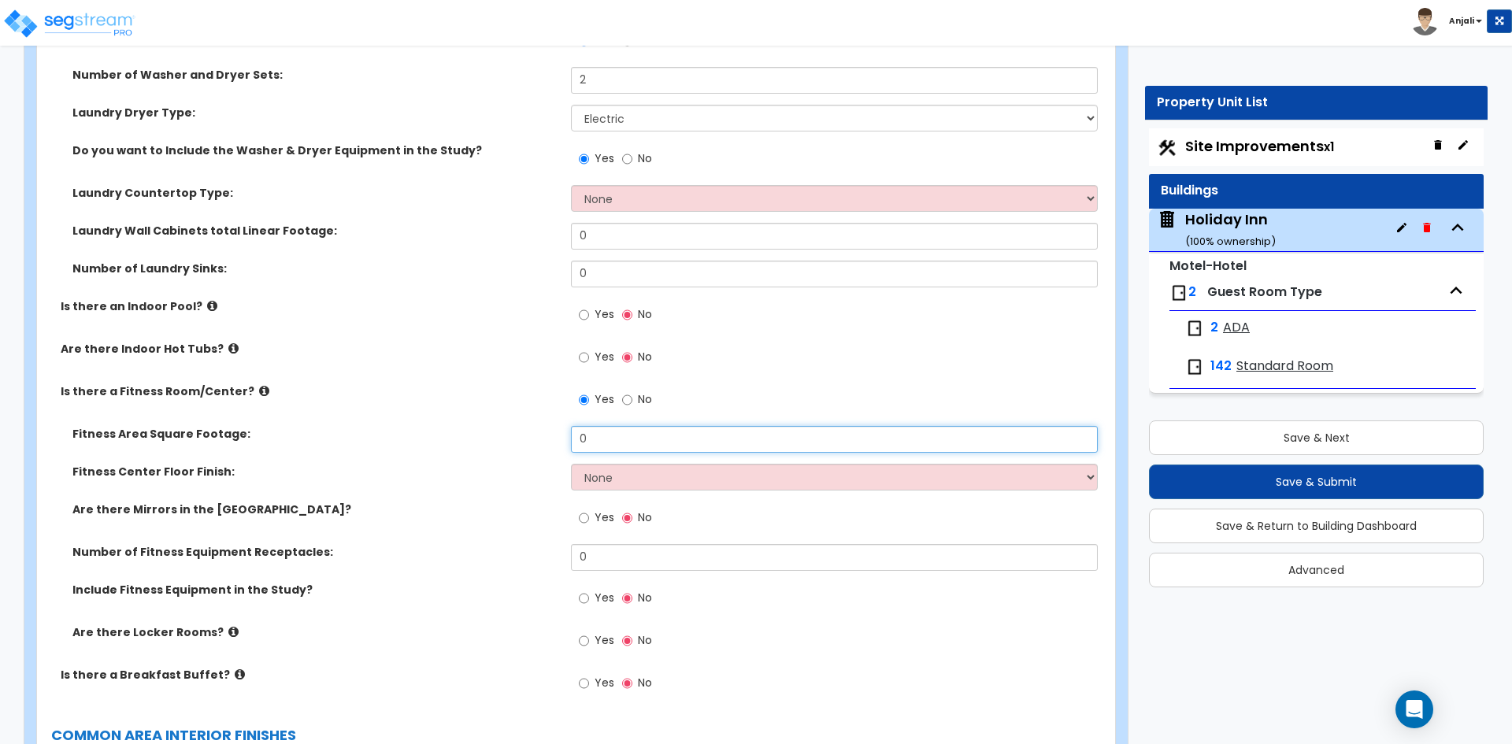
click at [618, 432] on input "0" at bounding box center [834, 439] width 526 height 27
type input "220"
click at [643, 466] on select "None Tile Flooring Resilient Laminate Flooring VCT Flooring Sheet Carpet Floori…" at bounding box center [834, 477] width 526 height 27
select select "6"
click at [571, 464] on select "None Tile Flooring Resilient Laminate Flooring VCT Flooring Sheet Carpet Floori…" at bounding box center [834, 477] width 526 height 27
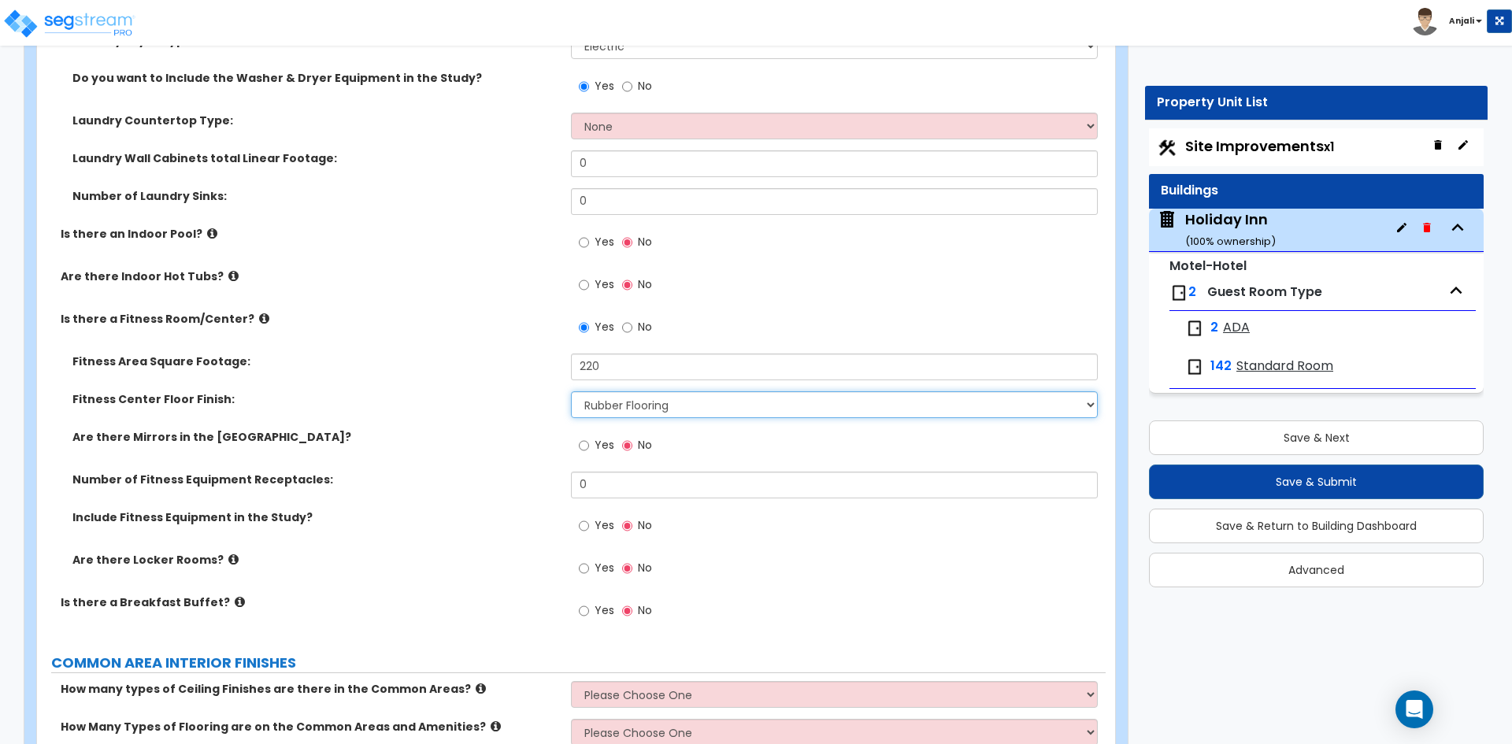
scroll to position [3937, 0]
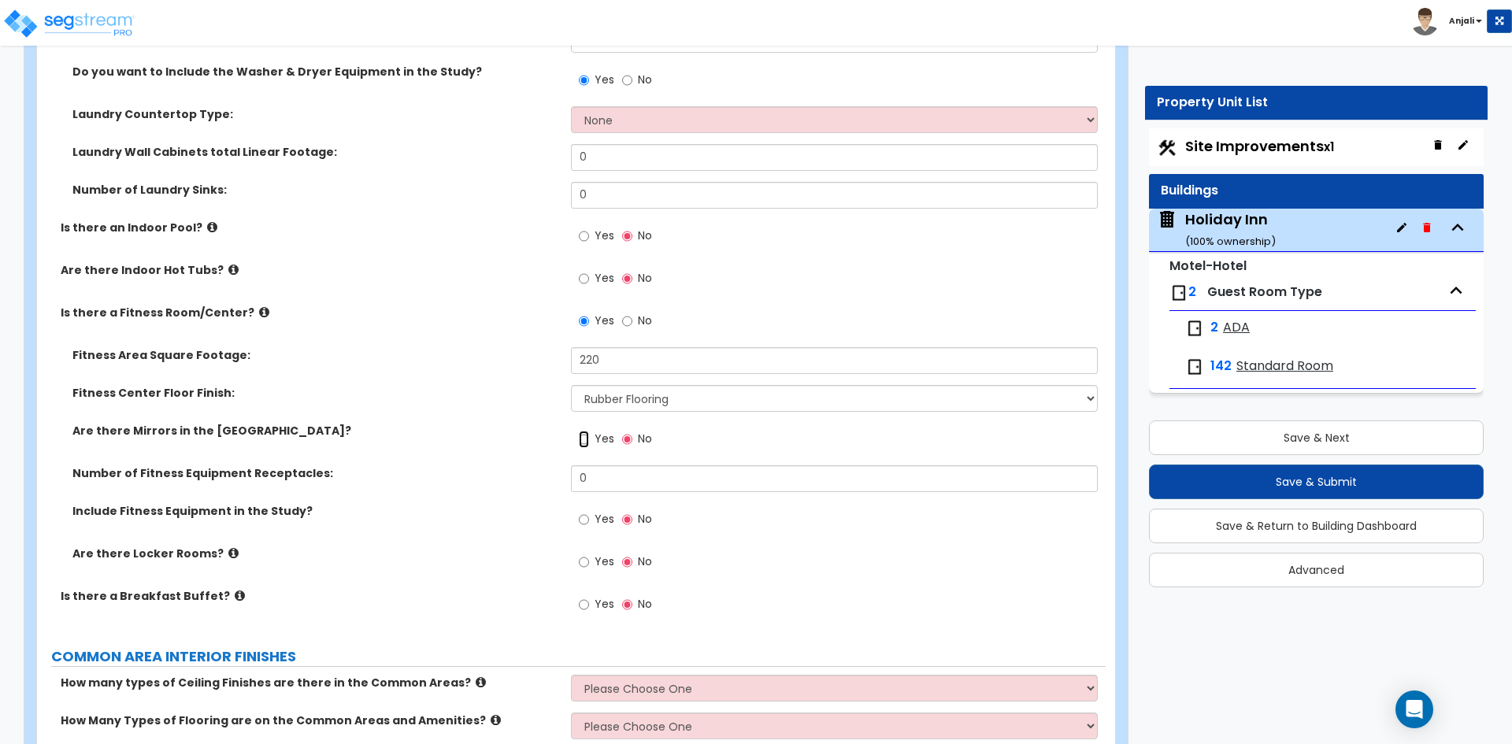
click at [580, 431] on input "Yes" at bounding box center [584, 439] width 10 height 17
radio input "true"
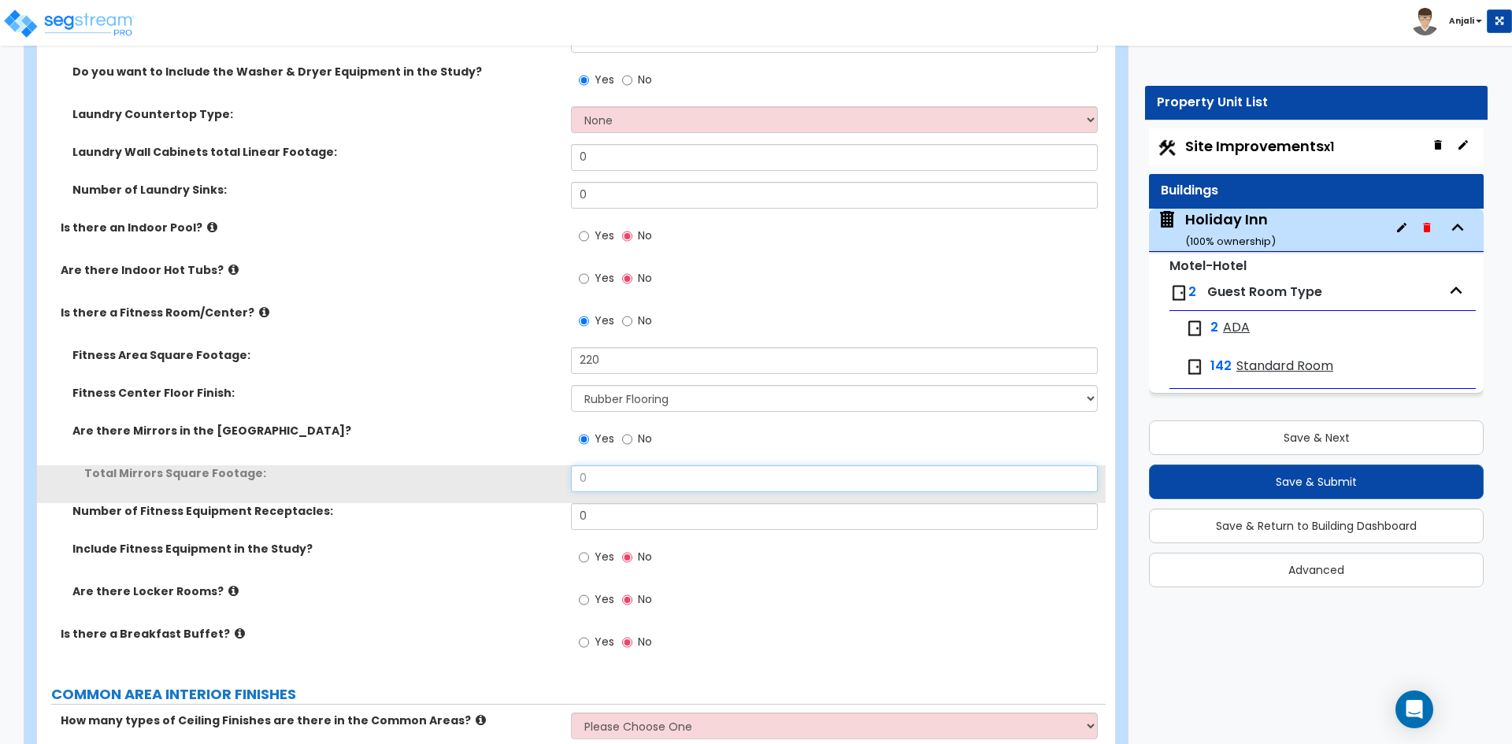
click at [612, 472] on input "0" at bounding box center [834, 478] width 526 height 27
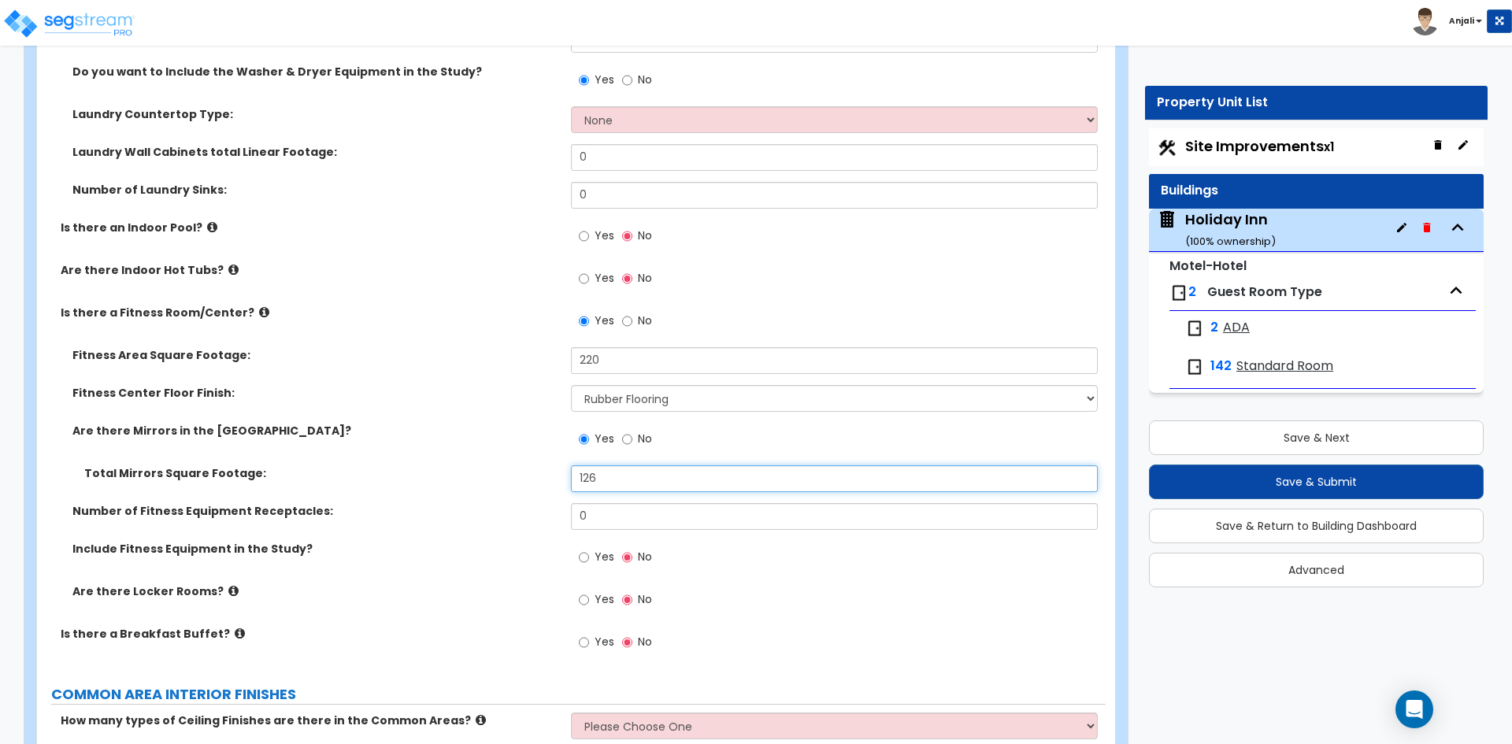
type input "126"
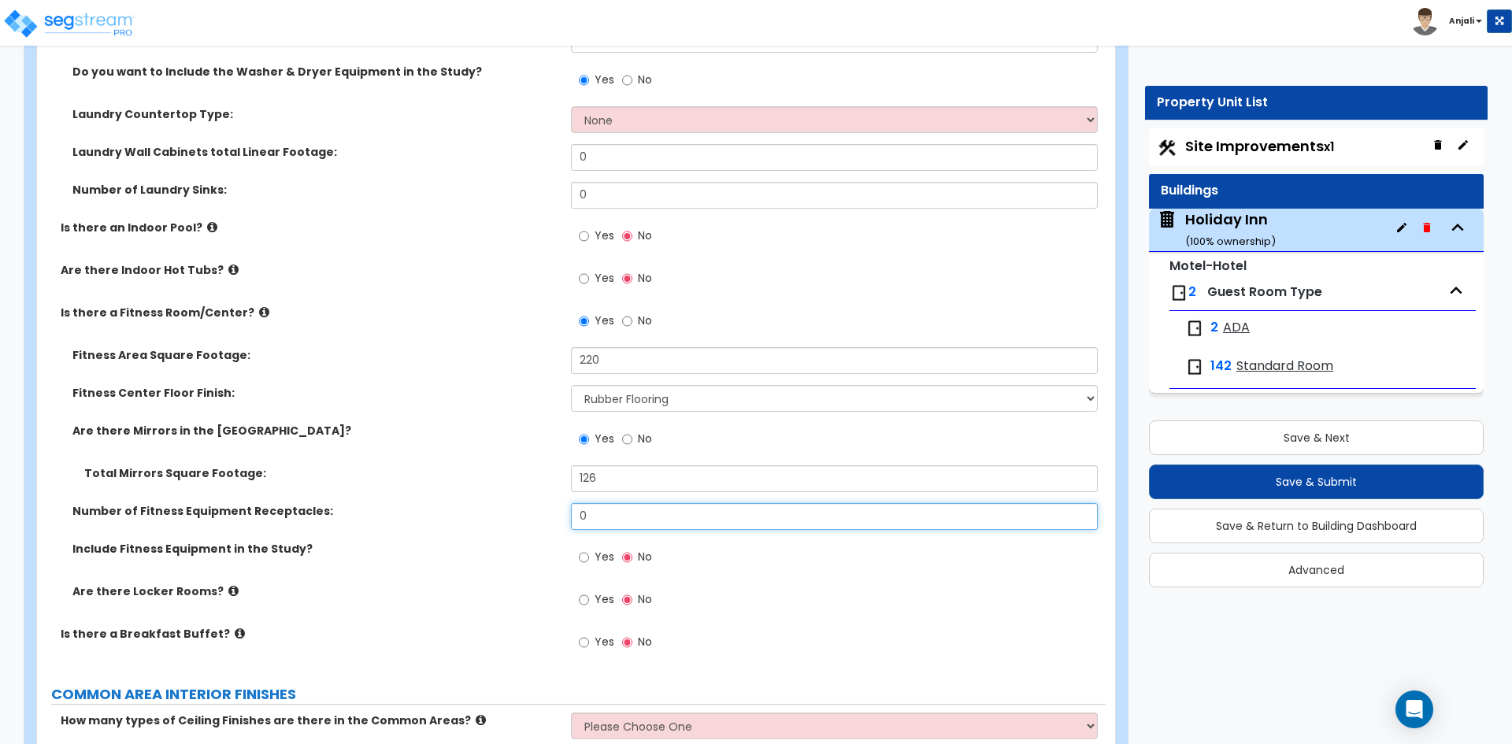
click at [620, 503] on input "0" at bounding box center [834, 516] width 526 height 27
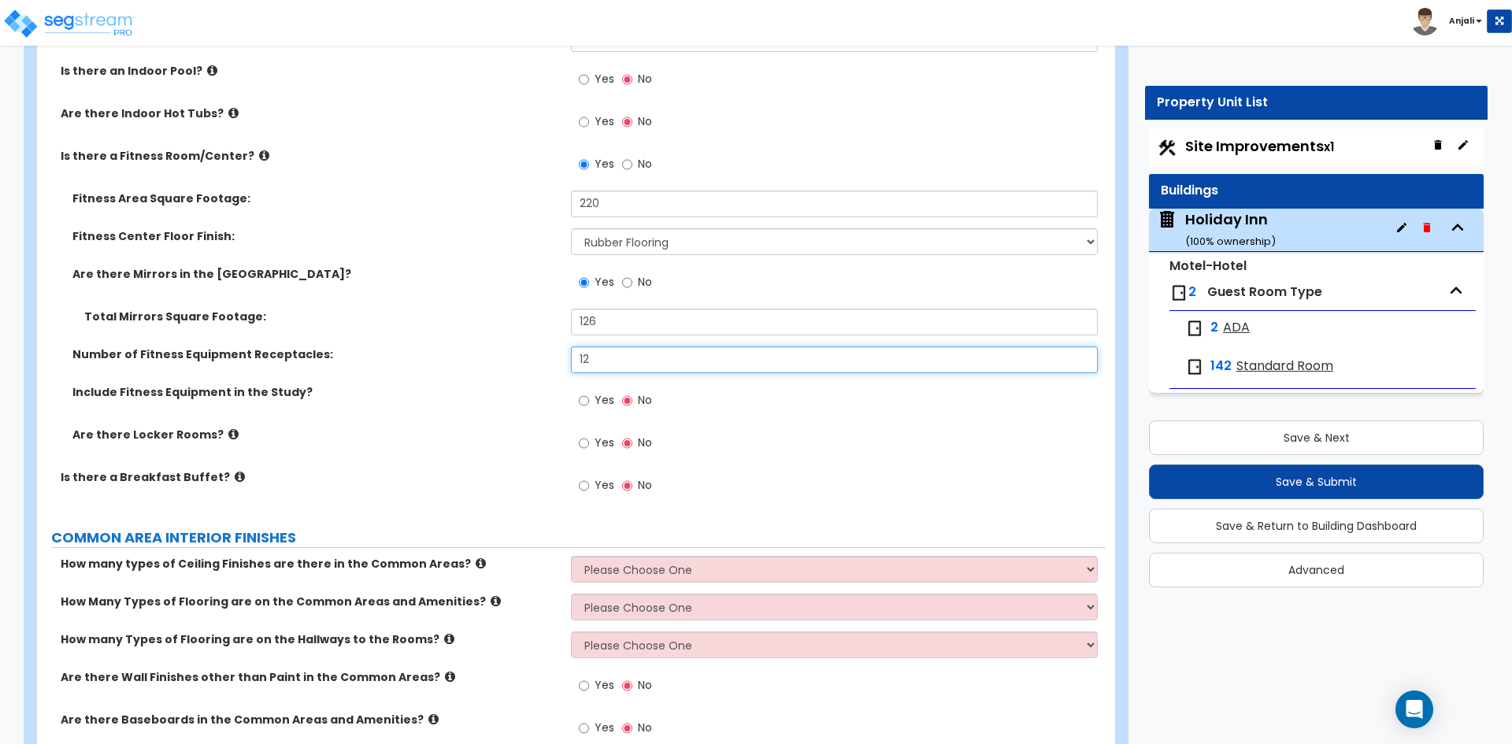
scroll to position [4095, 0]
type input "12"
click at [583, 476] on input "Yes" at bounding box center [584, 484] width 10 height 17
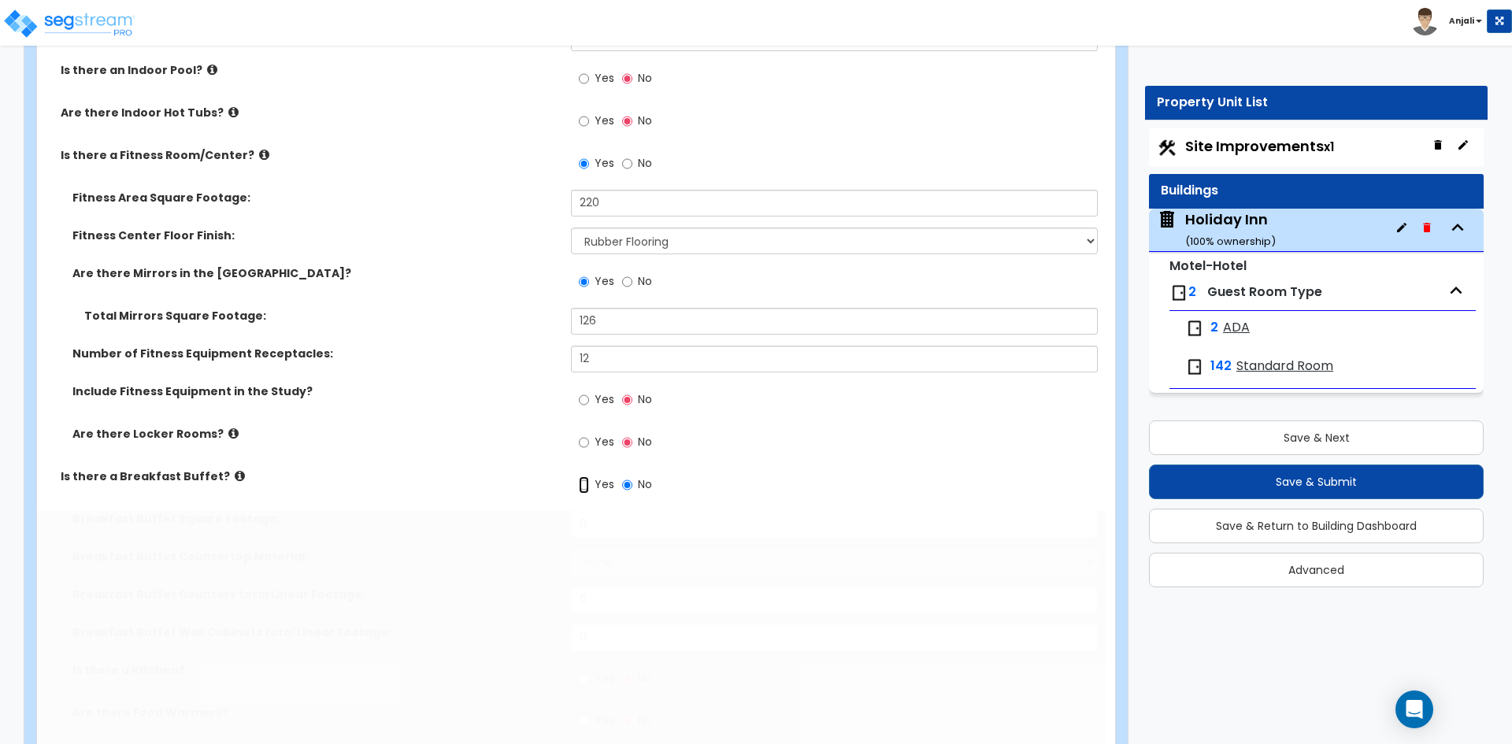
radio input "true"
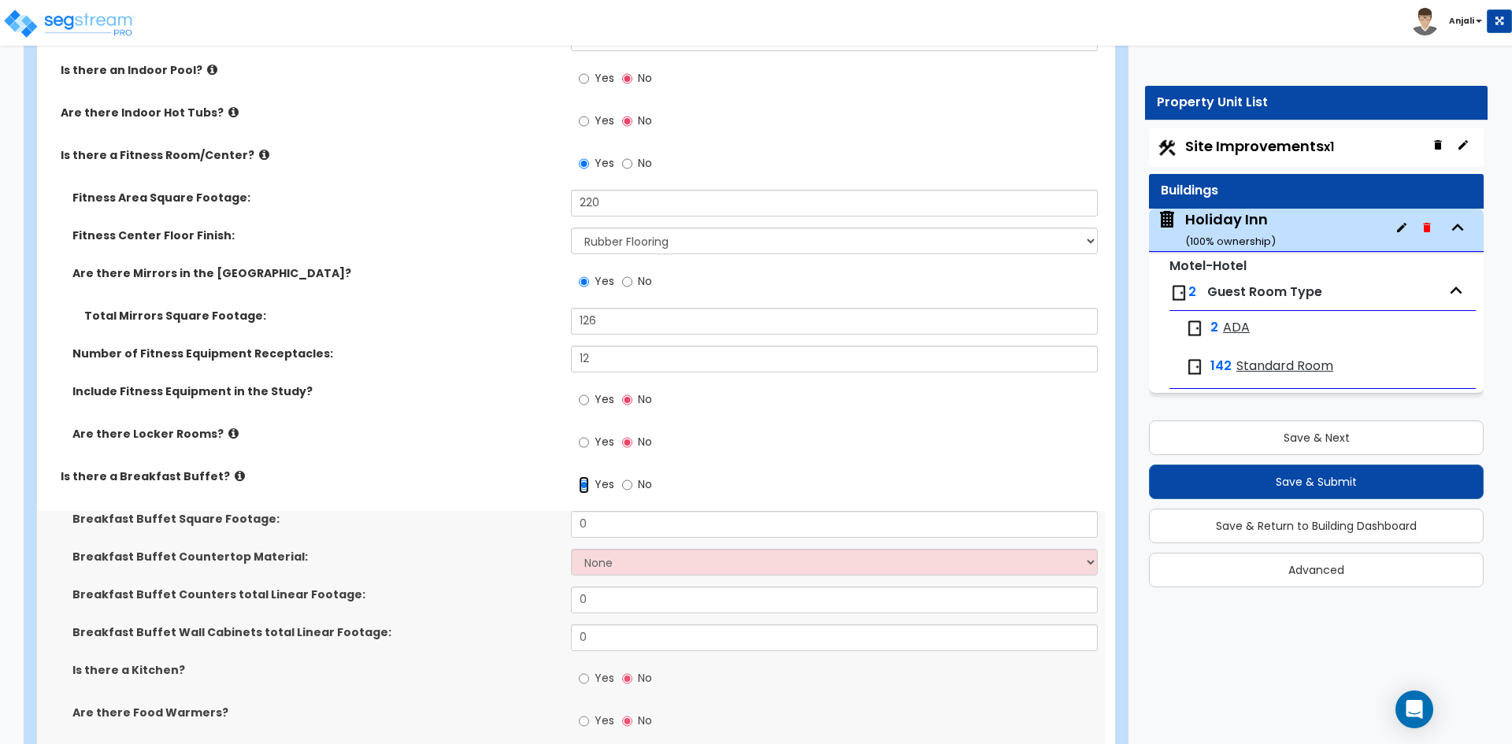
scroll to position [4173, 0]
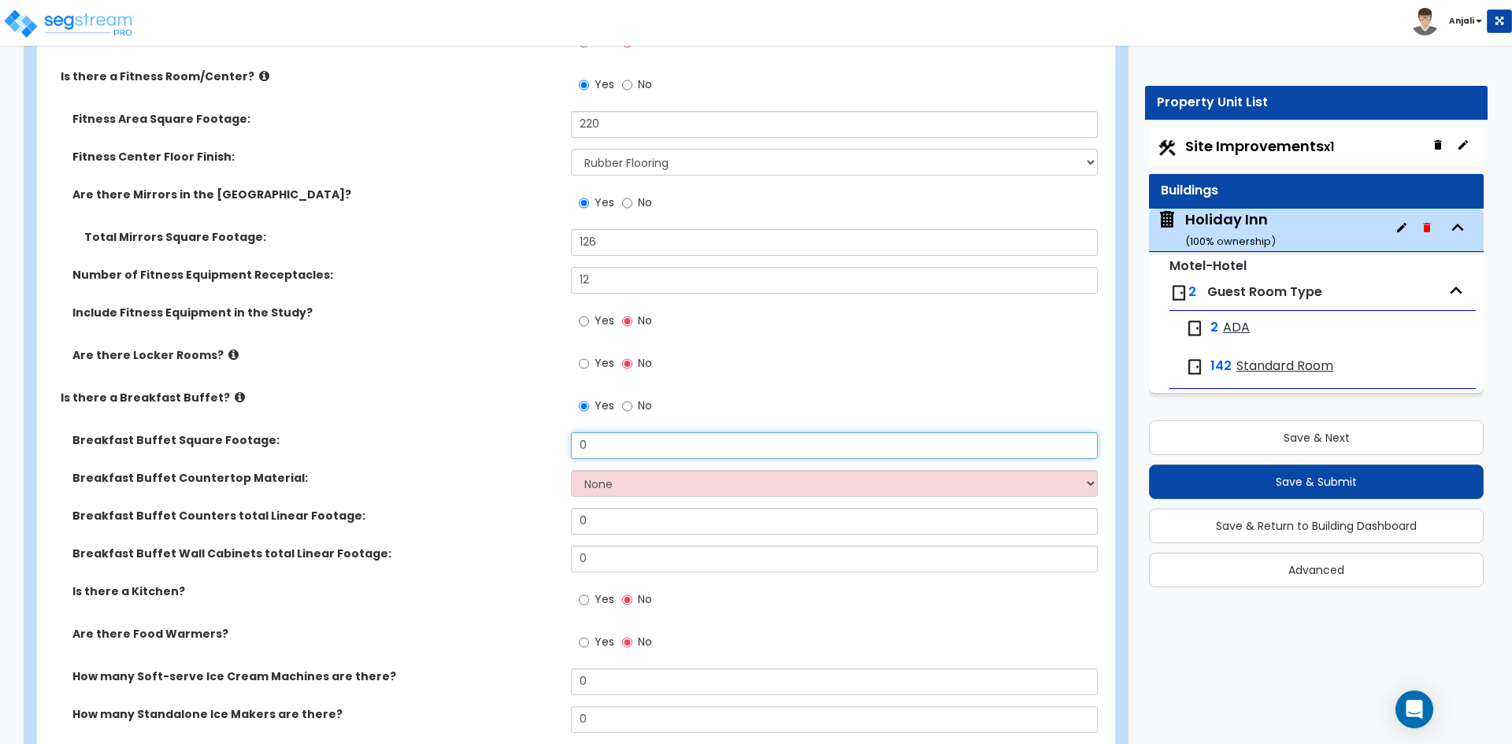
click at [622, 432] on input "0" at bounding box center [834, 445] width 526 height 27
type input "1,026"
click at [611, 470] on select "None Plastic Laminate Solid Surface Stone Quartz Marble Tile Wood Stainless Ste…" at bounding box center [834, 483] width 526 height 27
select select "4"
click at [571, 470] on select "None Plastic Laminate Solid Surface Stone Quartz Marble Tile Wood Stainless Ste…" at bounding box center [834, 483] width 526 height 27
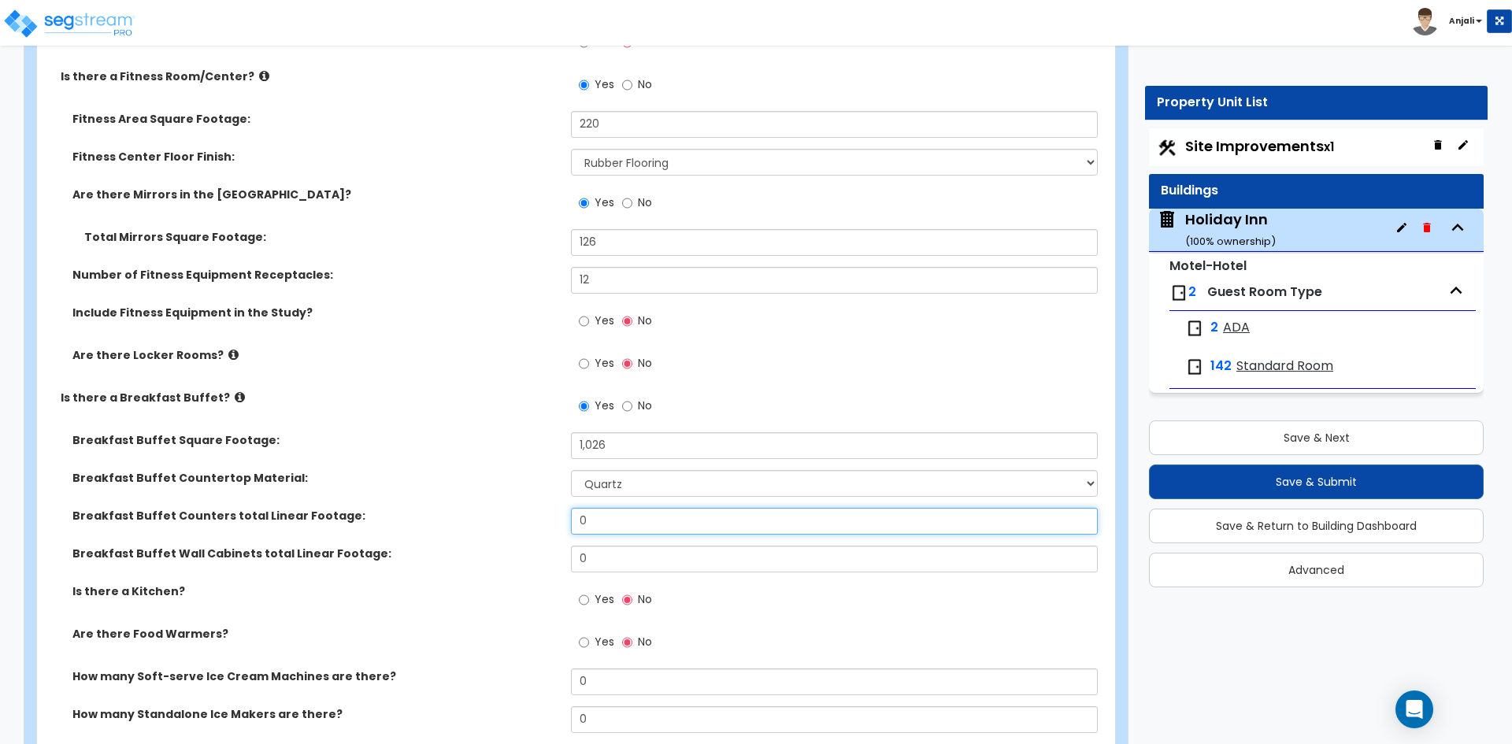
click at [631, 508] on input "0" at bounding box center [834, 521] width 526 height 27
type input "36"
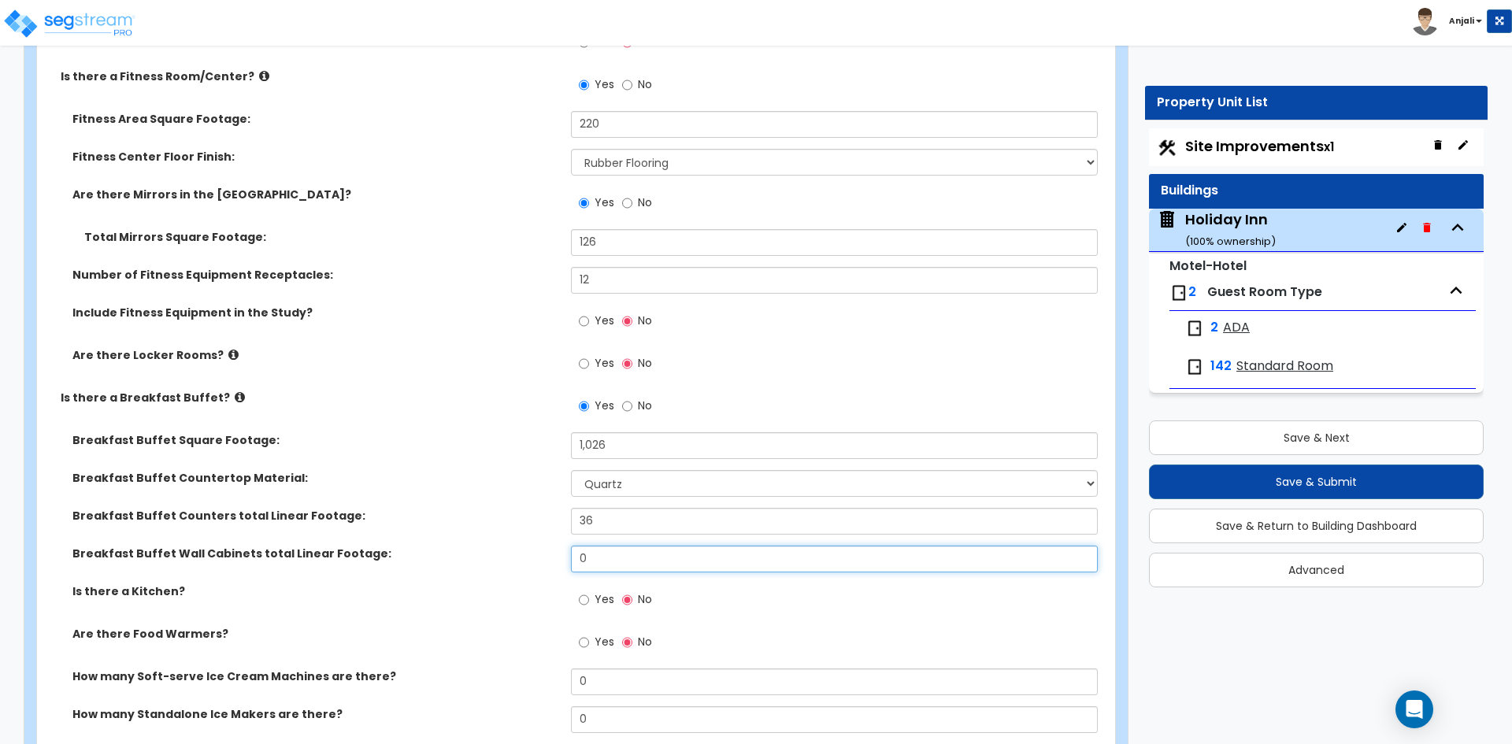
click at [626, 546] on input "0" at bounding box center [834, 559] width 526 height 27
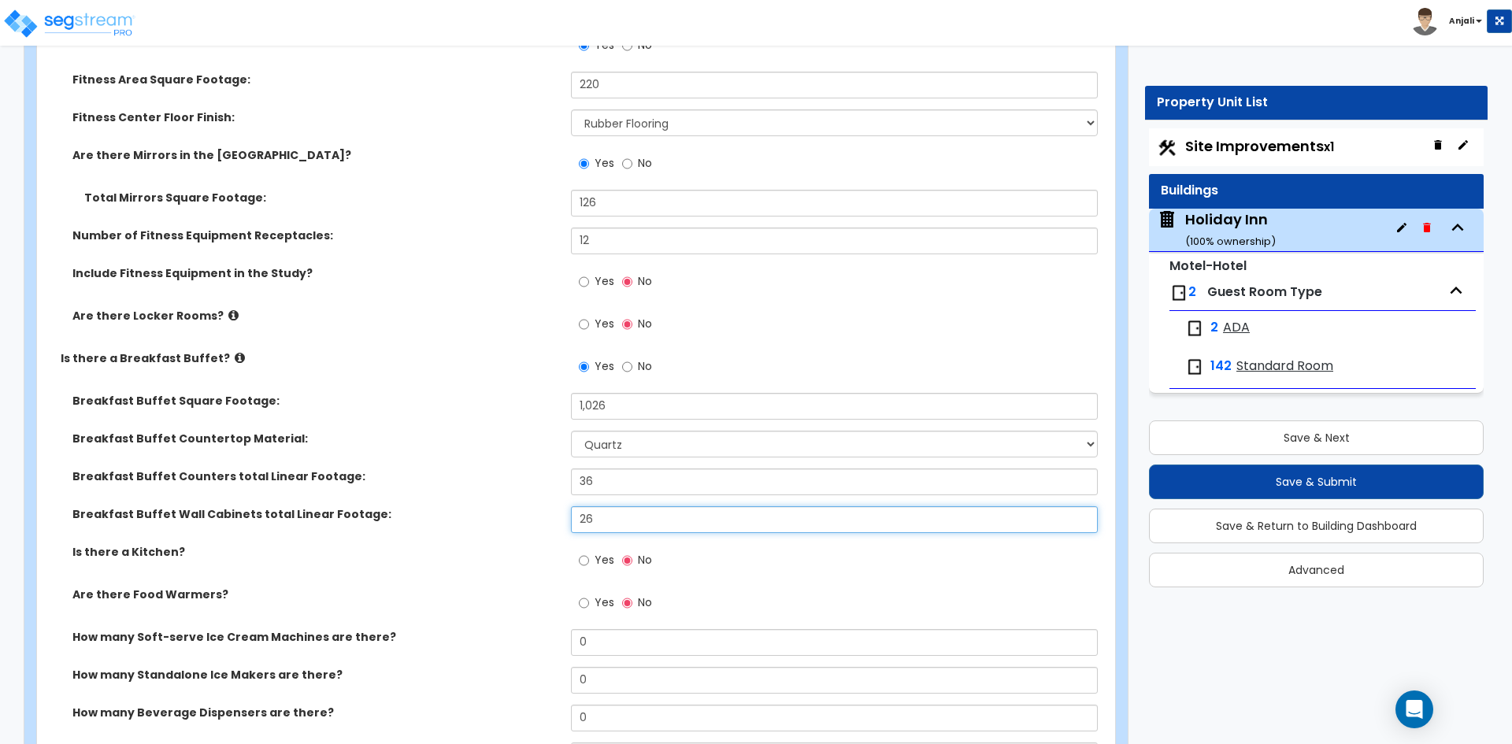
scroll to position [4252, 0]
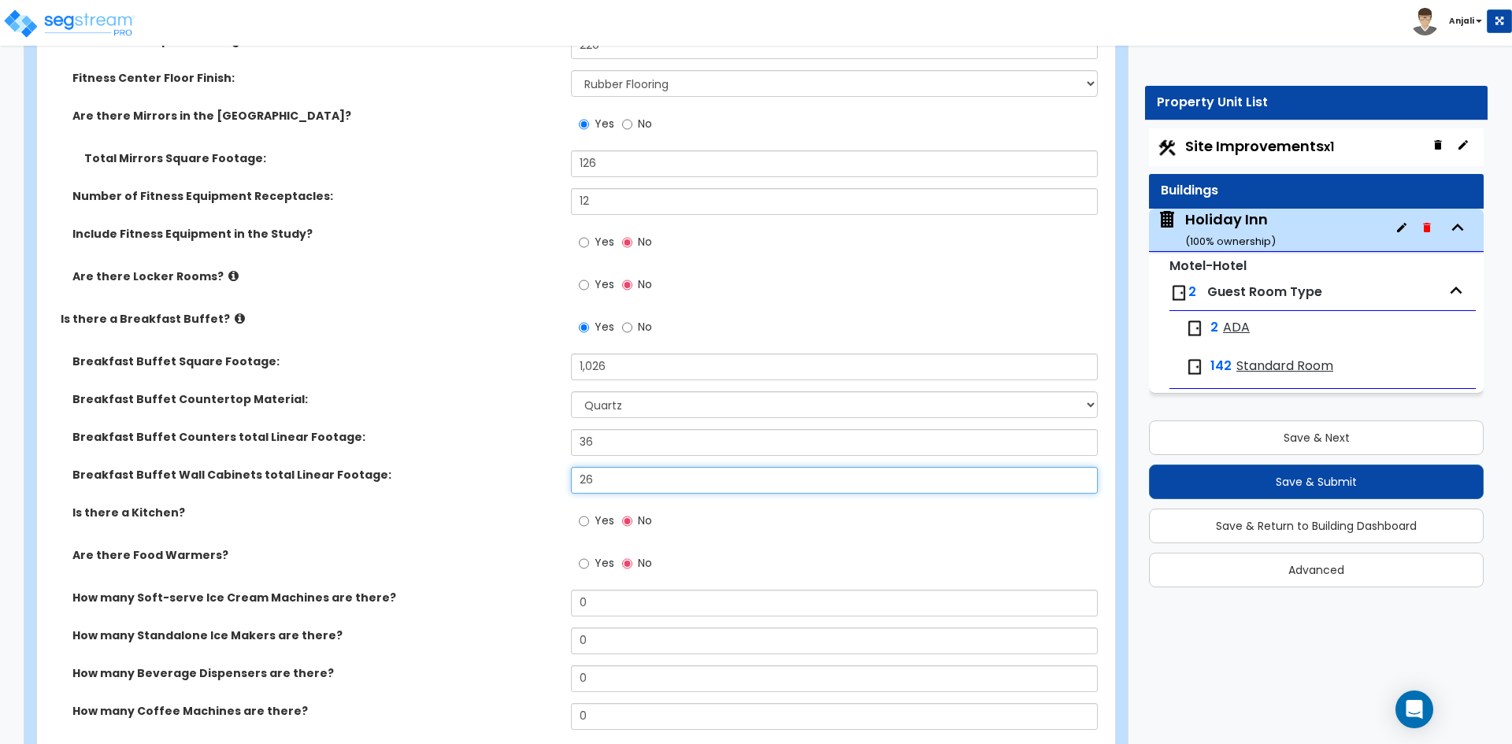
type input "26"
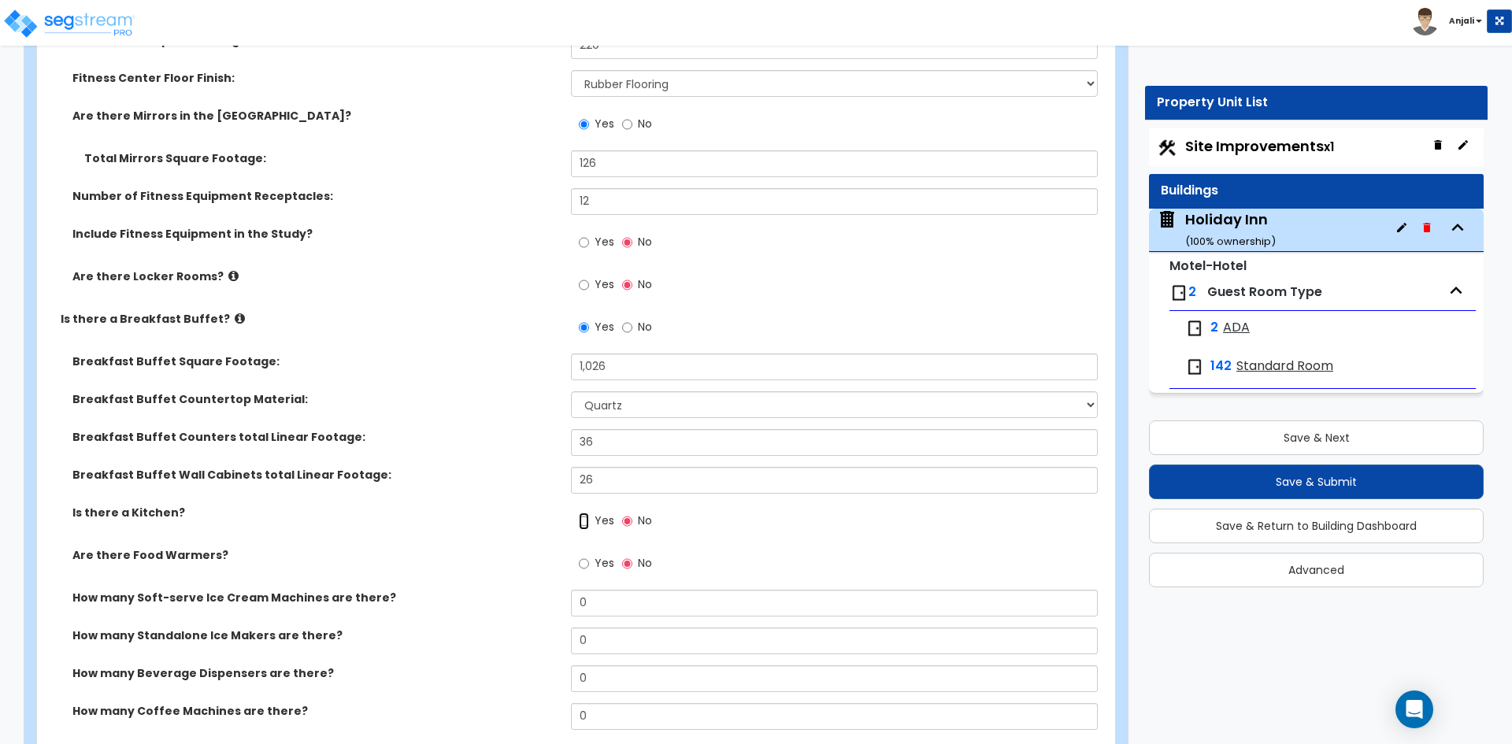
click at [583, 513] on input "Yes" at bounding box center [584, 521] width 10 height 17
radio input "true"
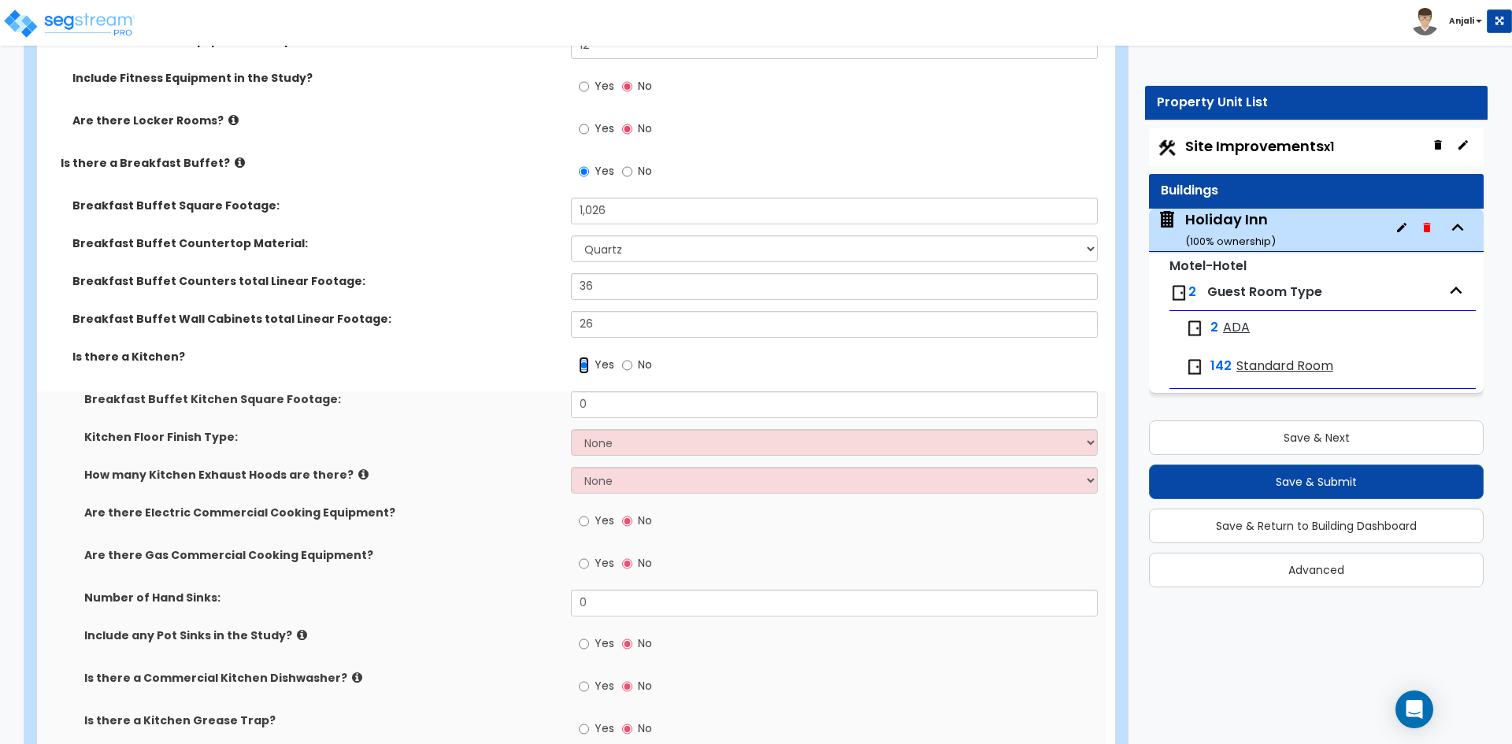
scroll to position [4410, 0]
click at [617, 390] on input "0" at bounding box center [834, 403] width 526 height 27
type input "350"
click at [630, 430] on select "None Tile Flooring VCT Flooring Sheet Vinyl Flooring" at bounding box center [834, 441] width 526 height 27
select select "1"
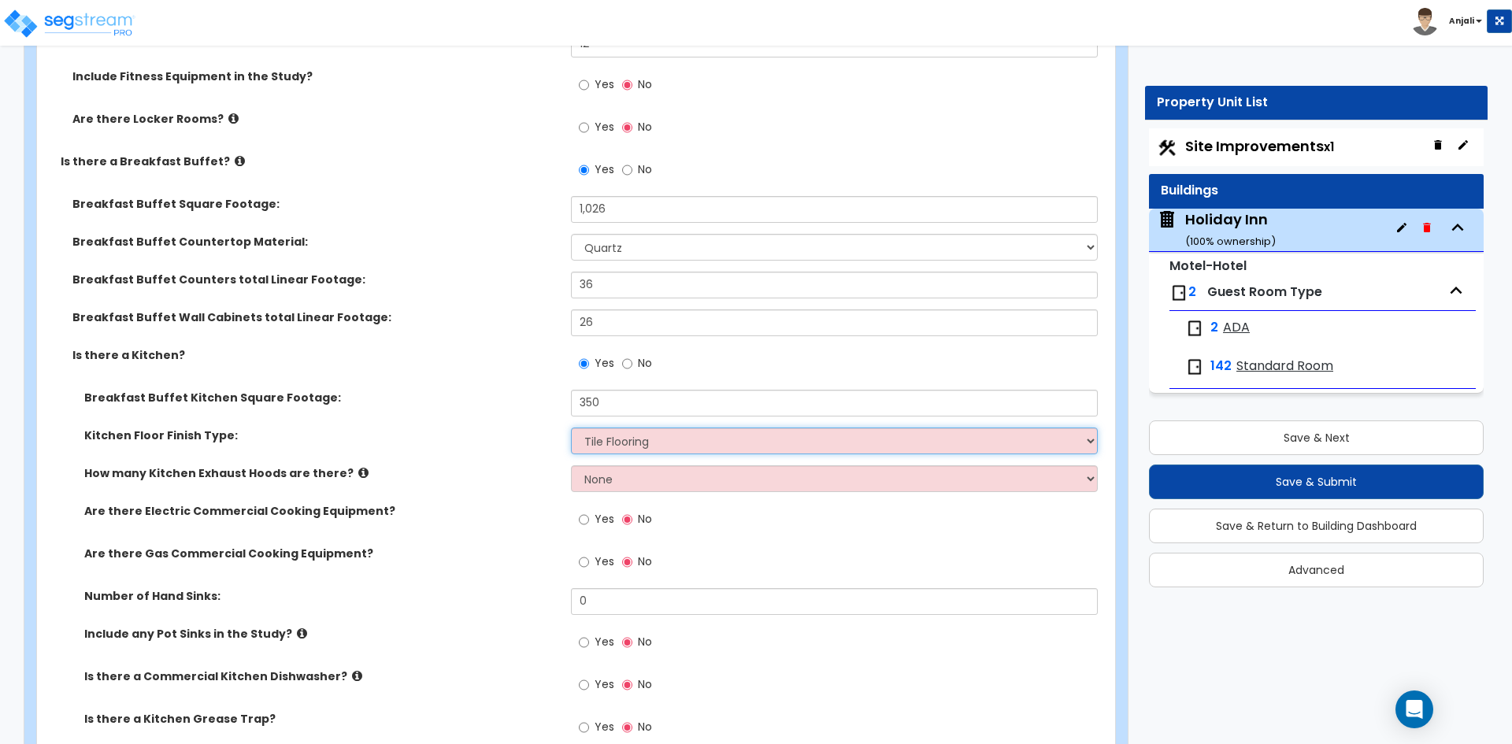
click at [571, 428] on select "None Tile Flooring VCT Flooring Sheet Vinyl Flooring" at bounding box center [834, 441] width 526 height 27
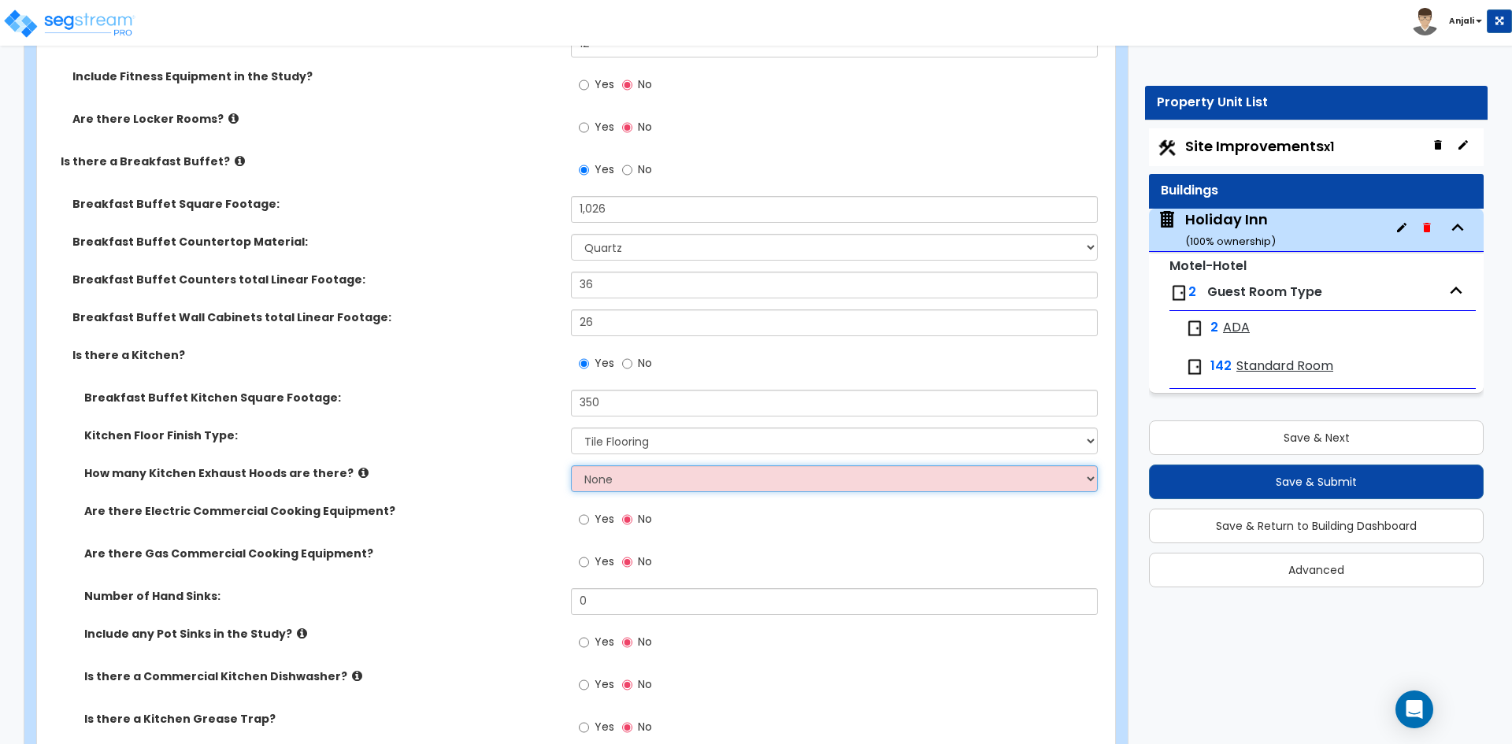
click at [615, 470] on select "None 1 2 3" at bounding box center [834, 478] width 526 height 27
select select "1"
click at [571, 465] on select "None 1 2 3" at bounding box center [834, 478] width 526 height 27
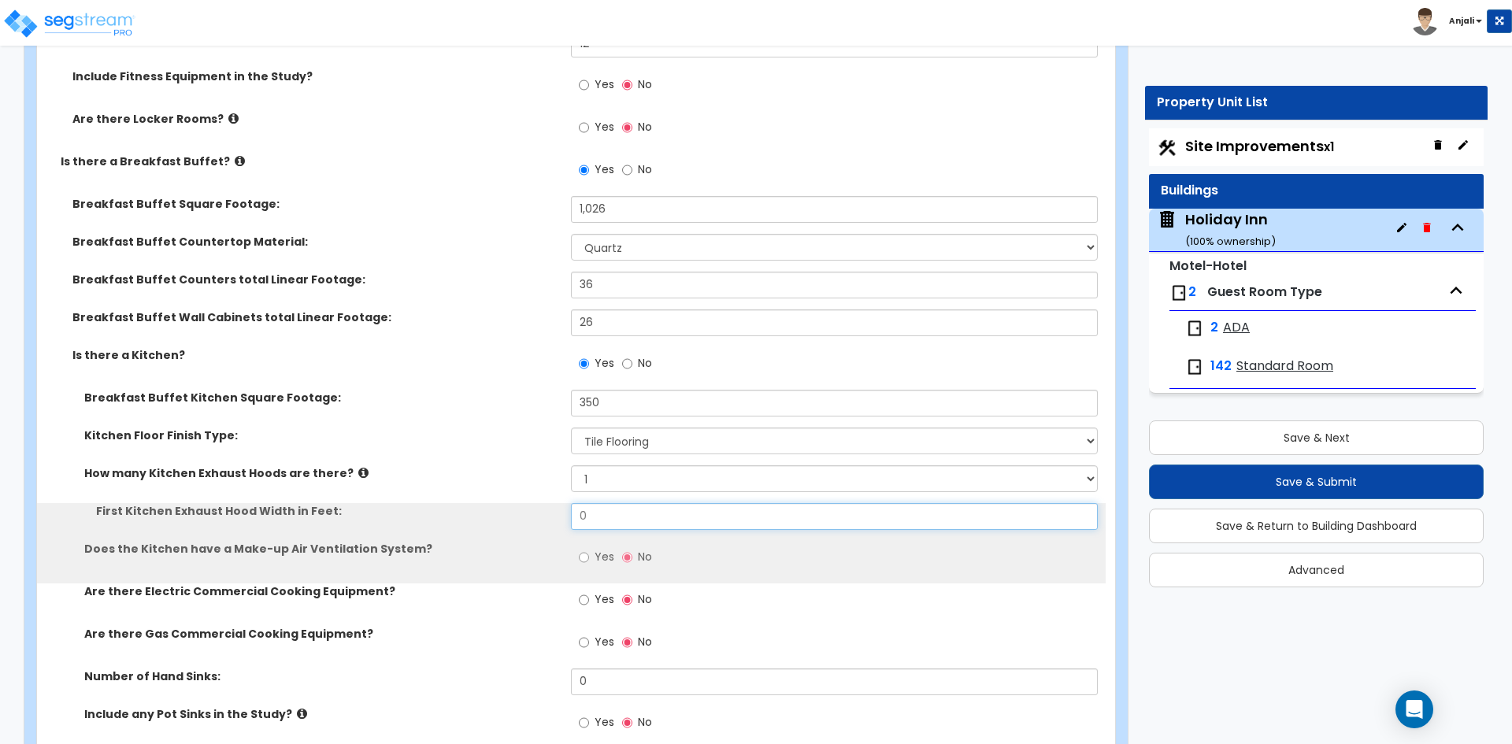
click at [609, 503] on input "0" at bounding box center [834, 516] width 526 height 27
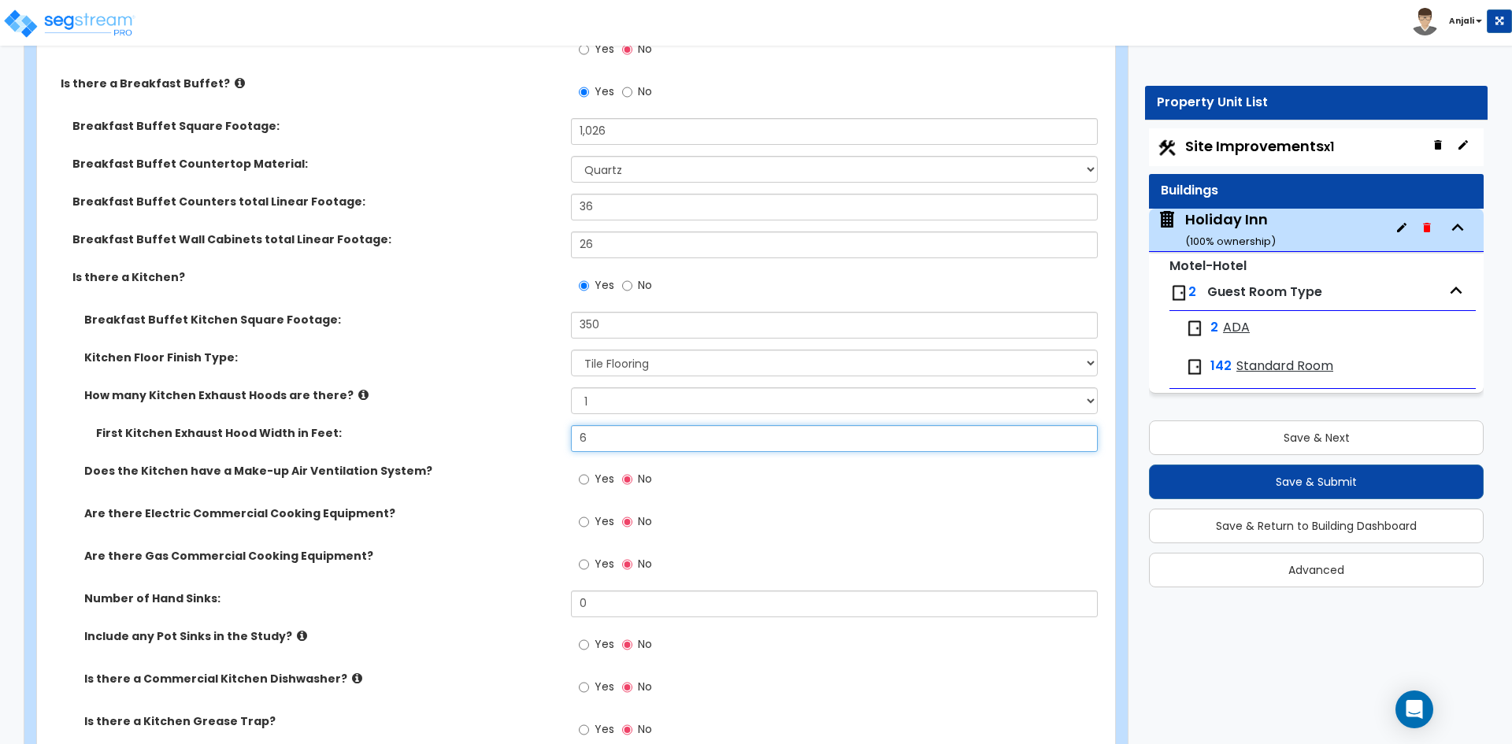
scroll to position [4488, 0]
type input "6"
click at [589, 513] on input "Yes" at bounding box center [584, 521] width 10 height 17
radio input "true"
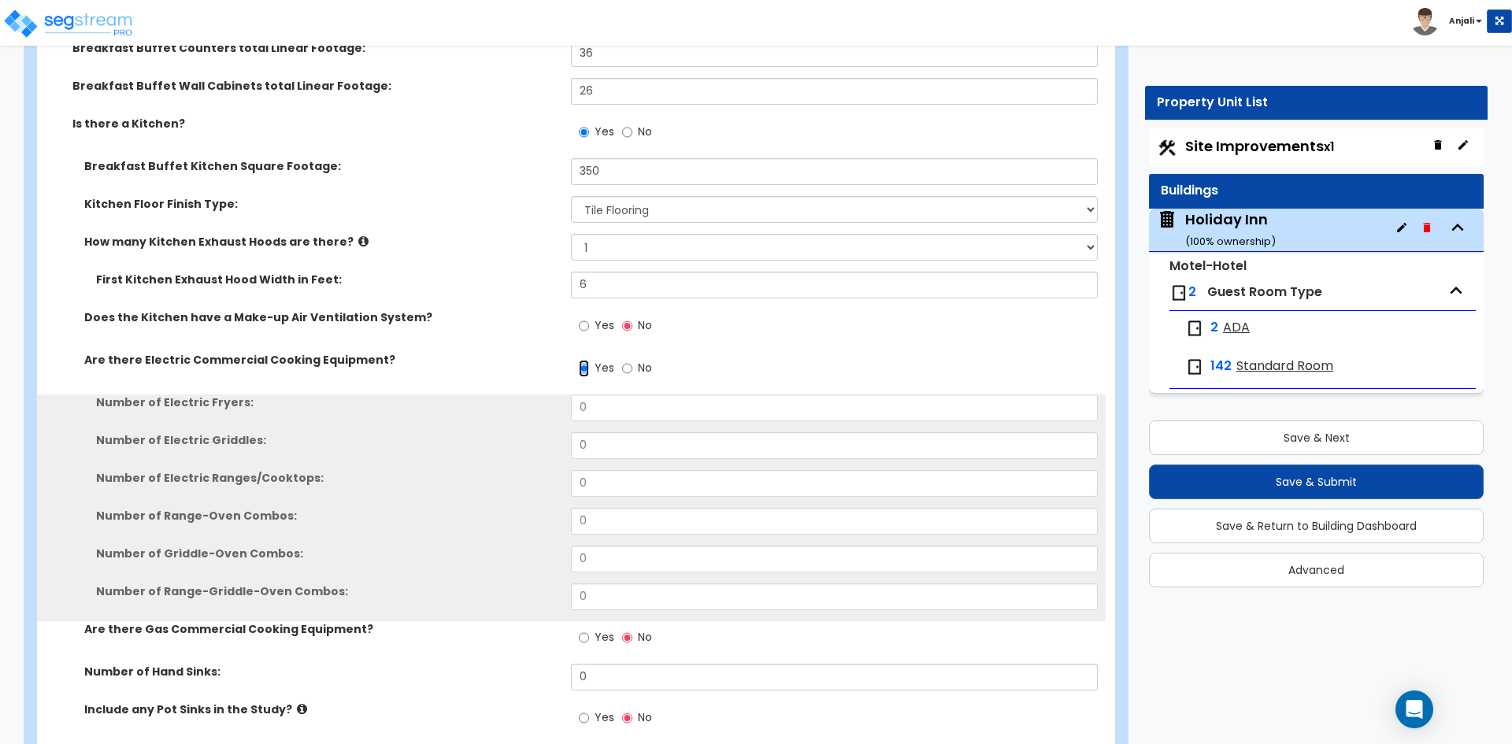
scroll to position [4646, 0]
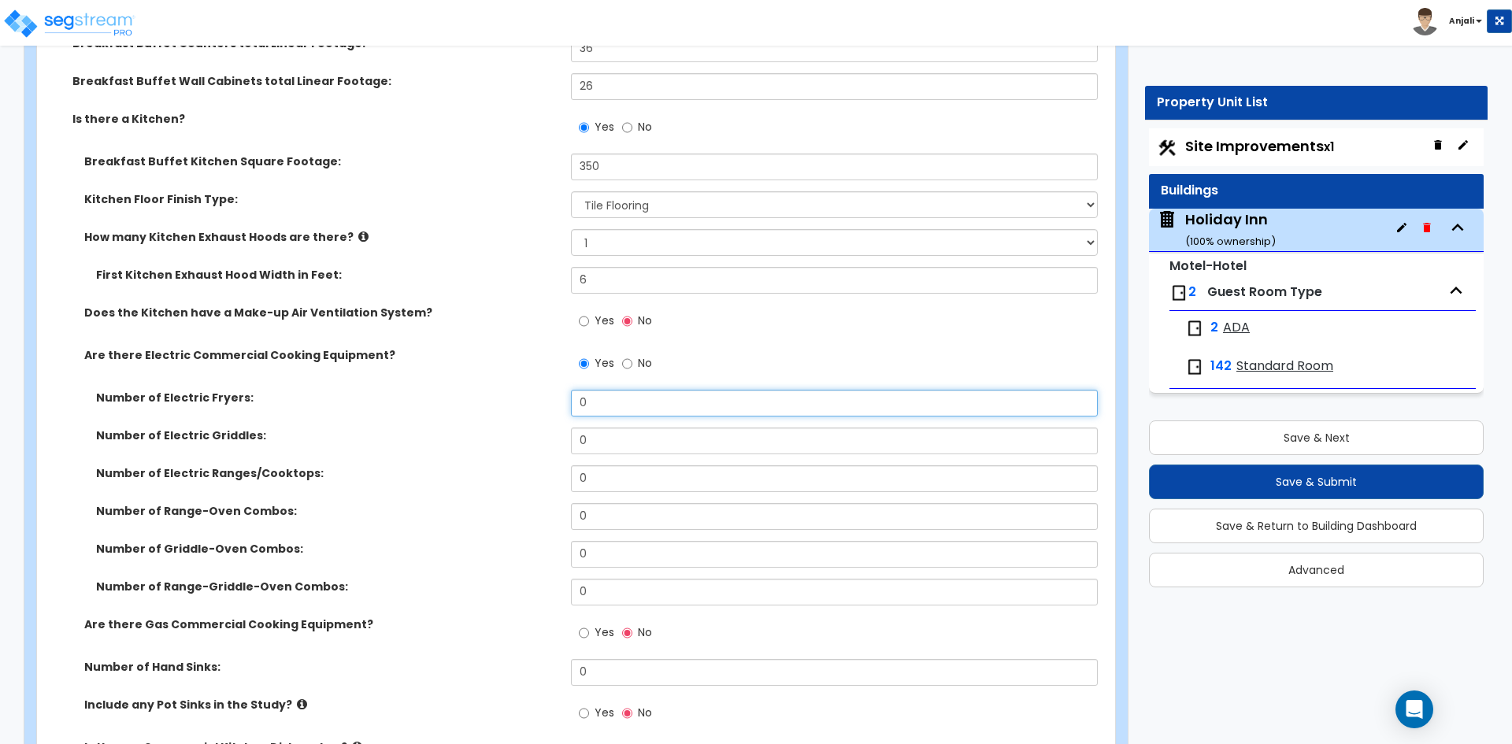
click at [617, 390] on input "0" at bounding box center [834, 403] width 526 height 27
type input "1"
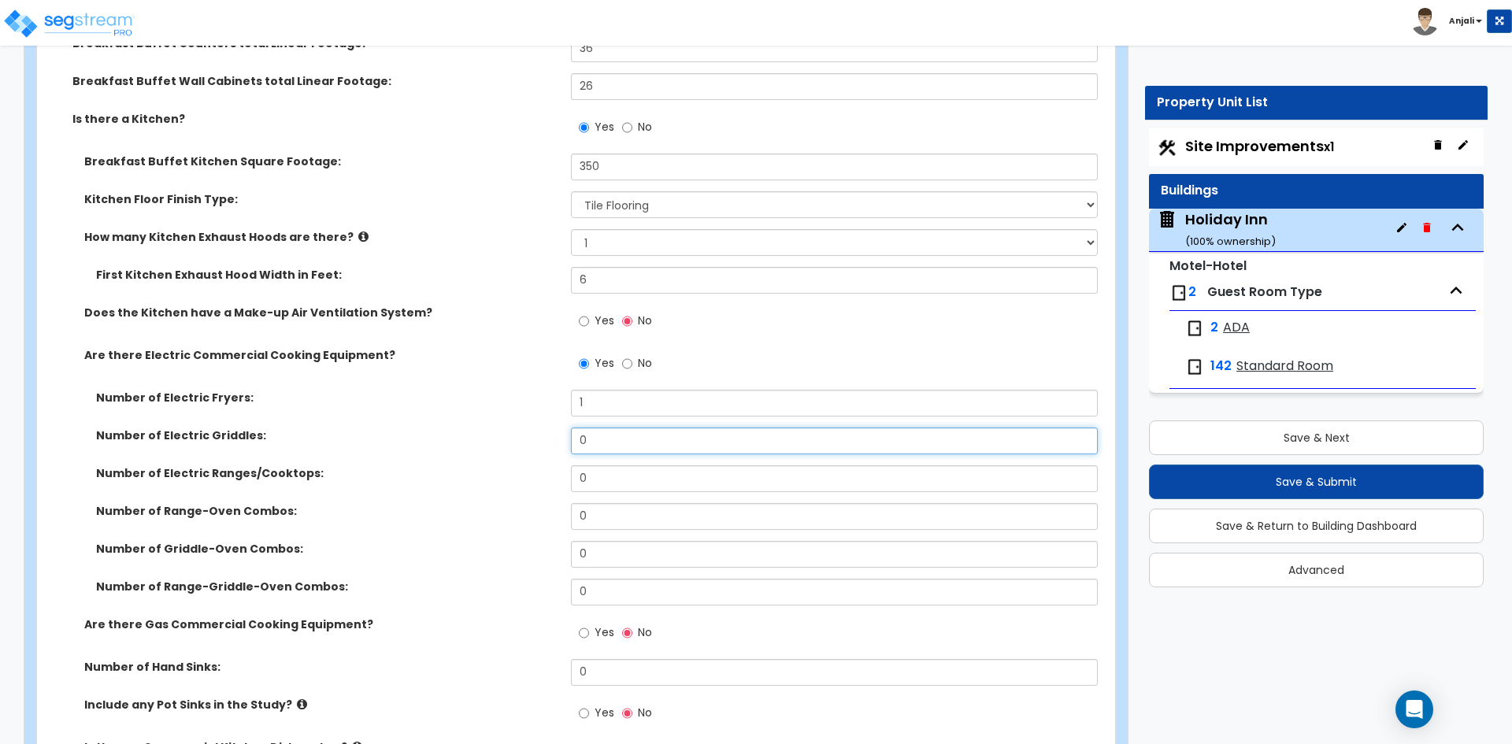
click at [613, 431] on input "0" at bounding box center [834, 441] width 526 height 27
type input "1"
click at [616, 465] on input "0" at bounding box center [834, 478] width 526 height 27
type input "1"
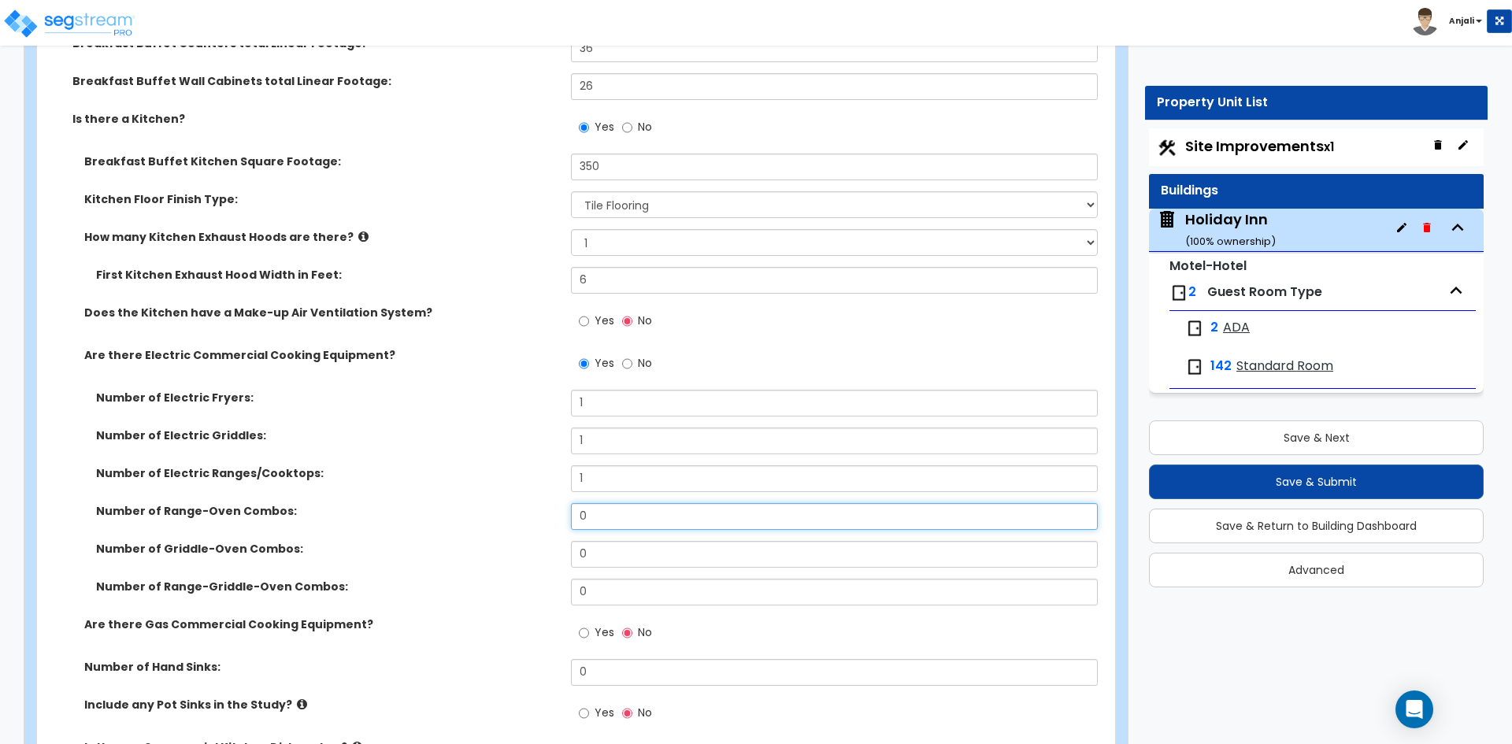
click at [609, 503] on input "0" at bounding box center [834, 516] width 526 height 27
type input "1"
click at [610, 541] on input "0" at bounding box center [834, 554] width 526 height 27
type input "1"
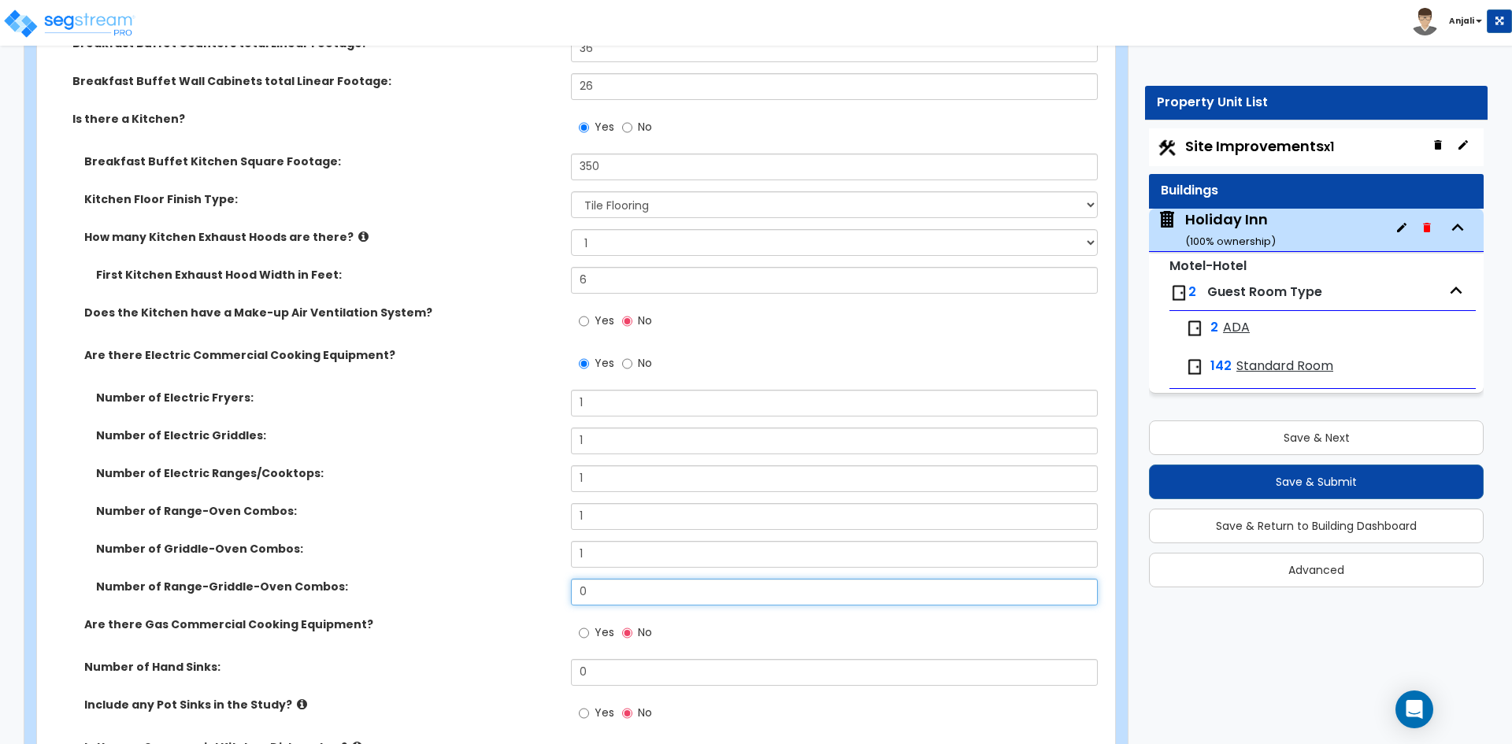
click at [610, 579] on input "0" at bounding box center [834, 592] width 526 height 27
type input "1"
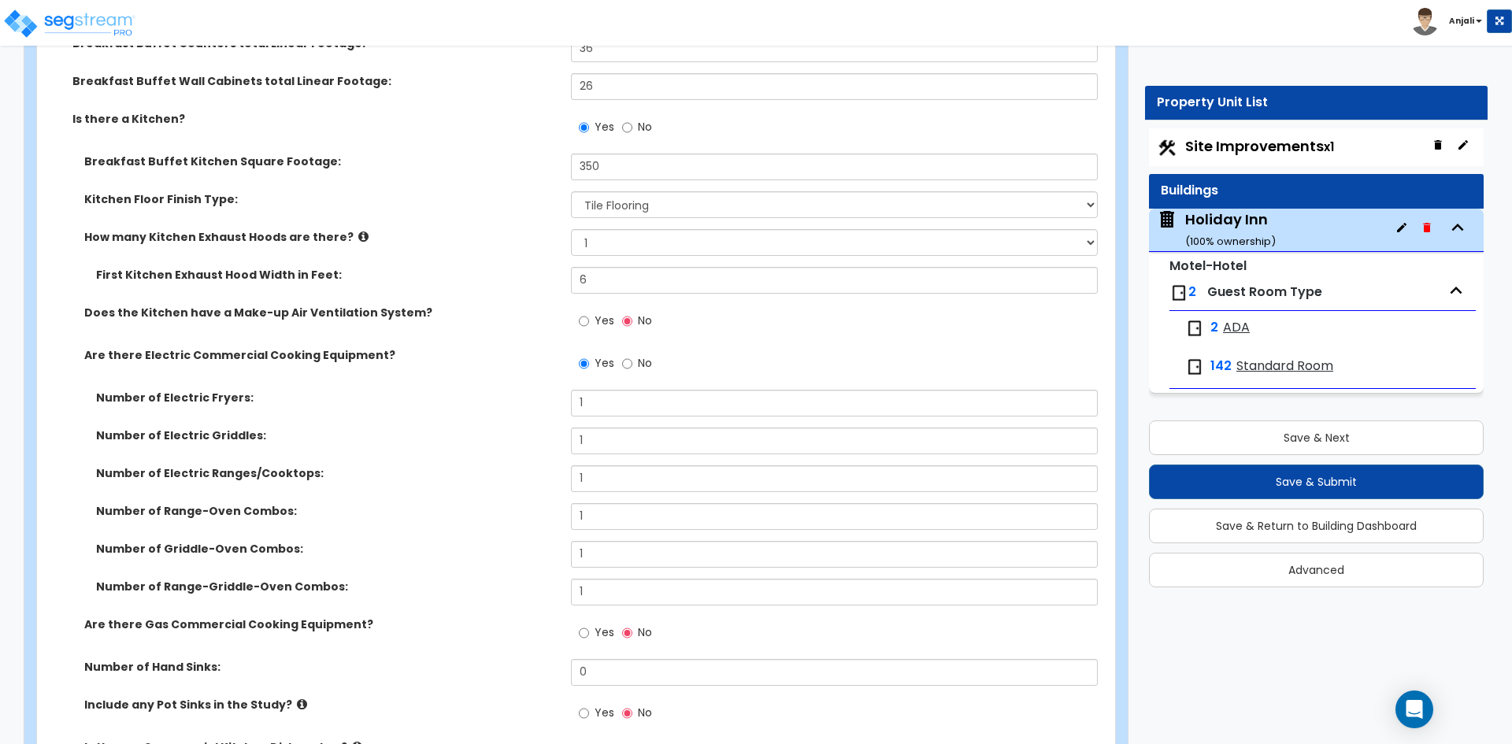
click at [842, 633] on div "Yes No" at bounding box center [838, 638] width 534 height 43
click at [580, 624] on input "Yes" at bounding box center [584, 632] width 10 height 17
radio input "true"
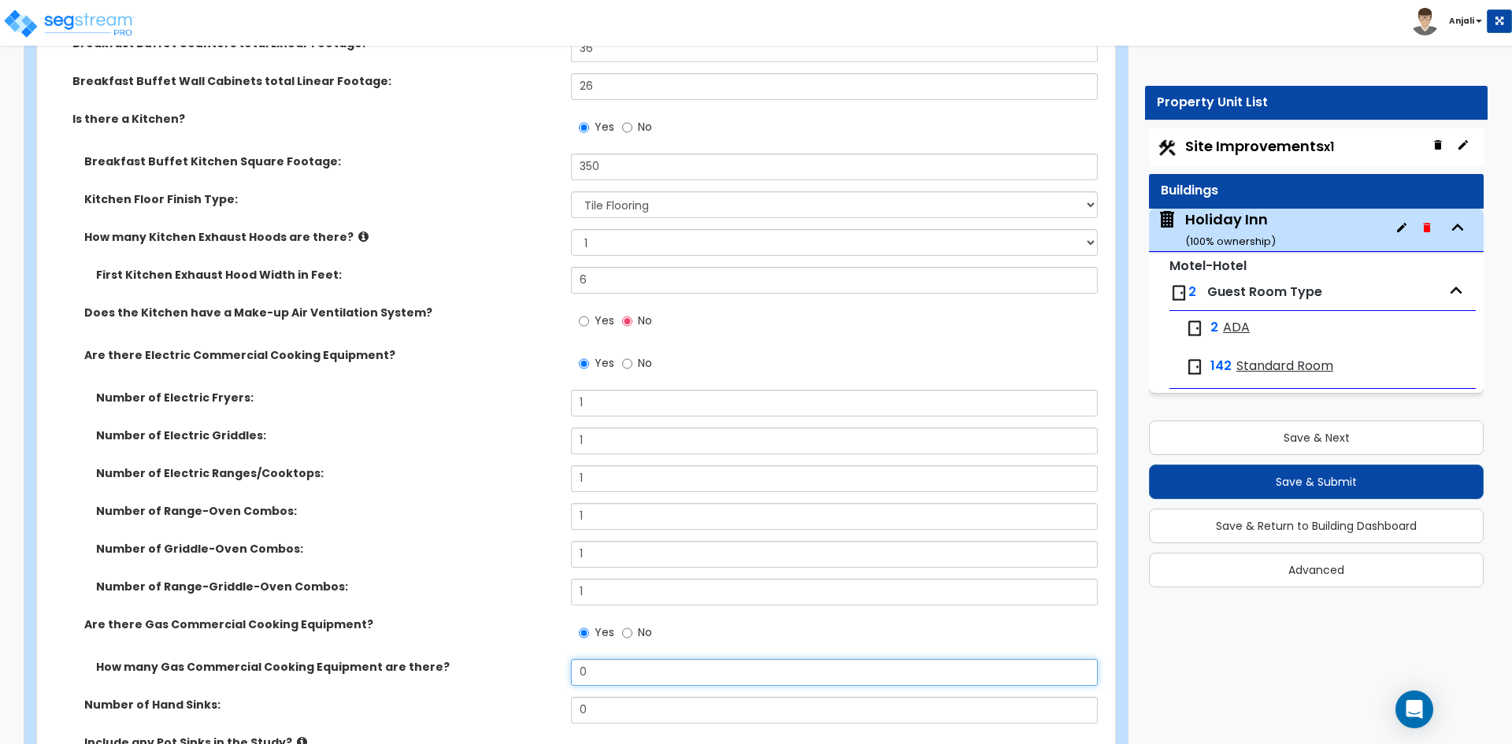
click at [635, 664] on input "0" at bounding box center [834, 672] width 526 height 27
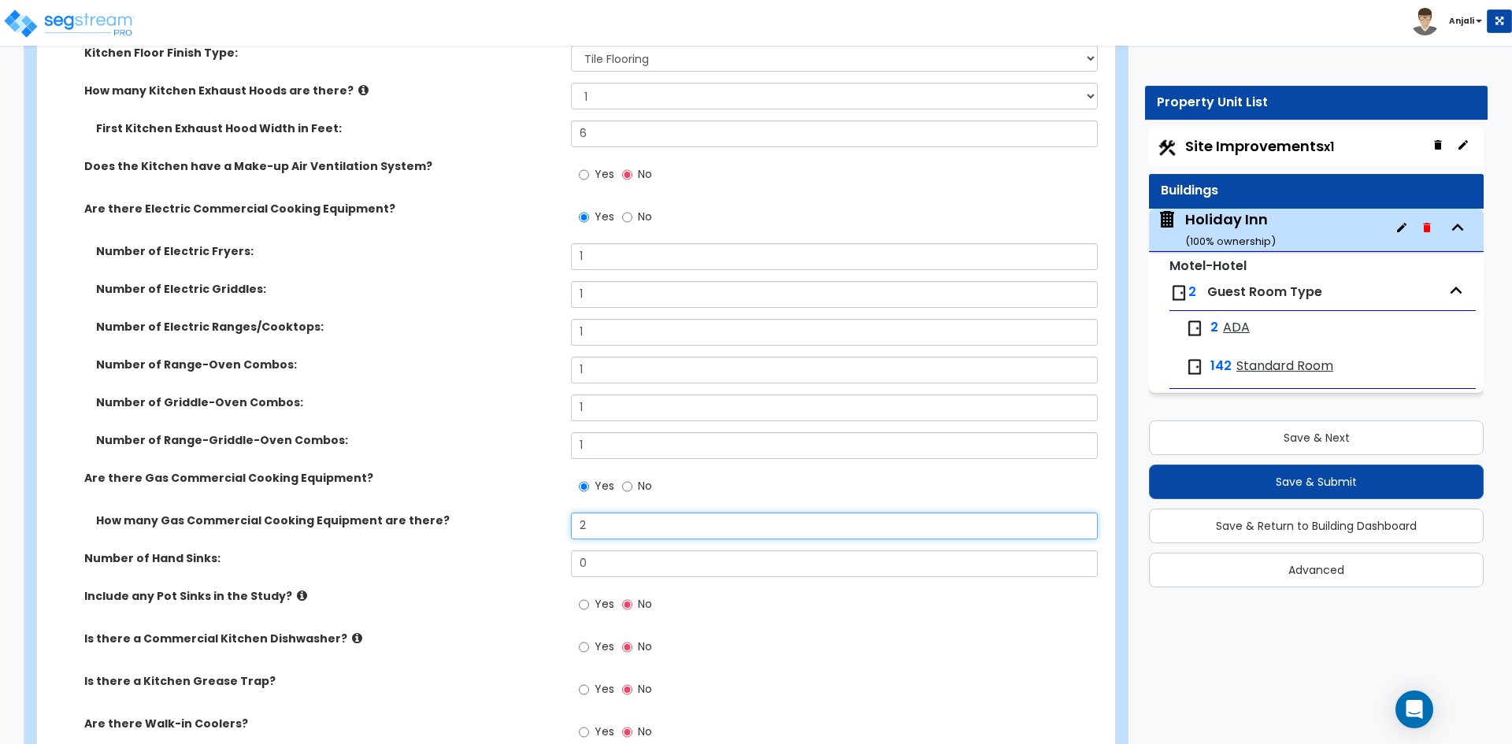
scroll to position [4803, 0]
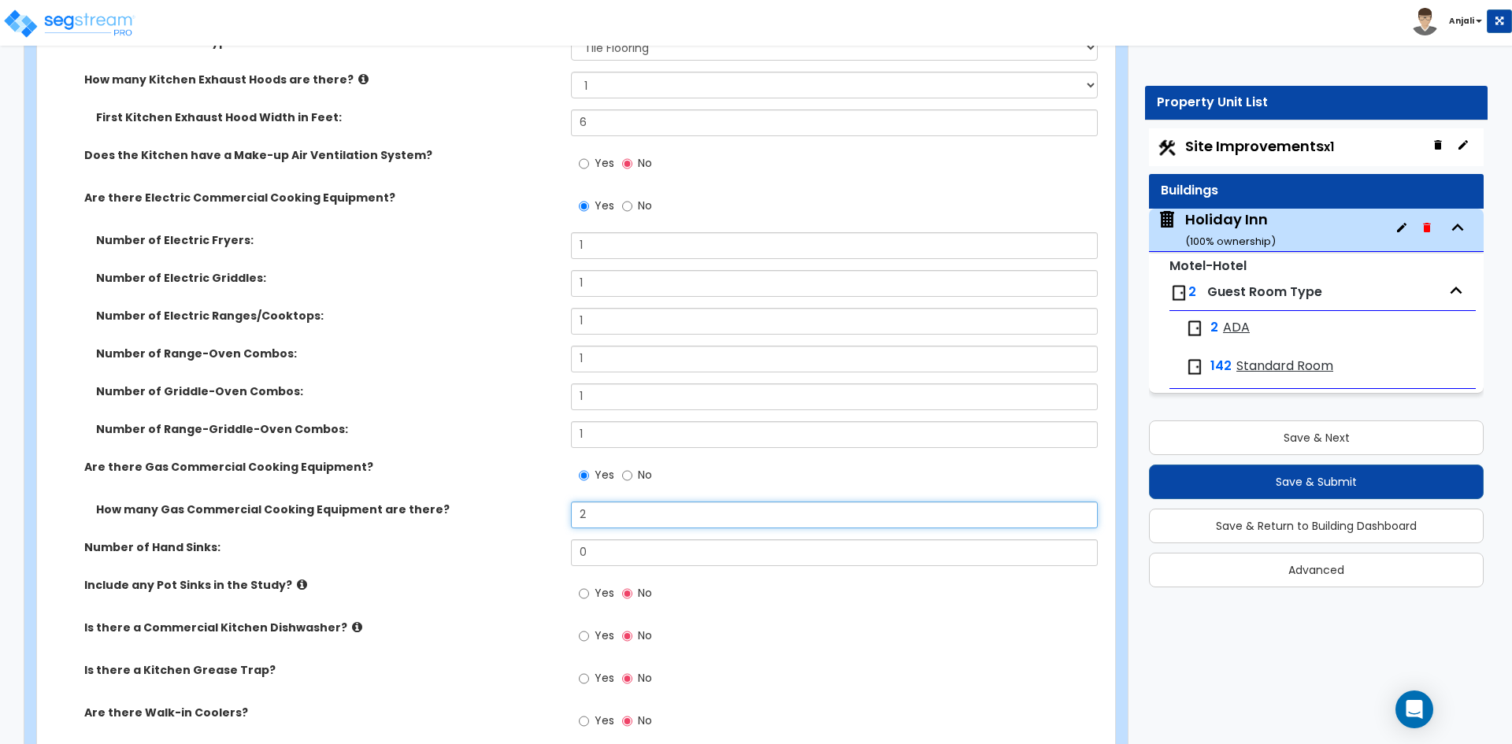
type input "2"
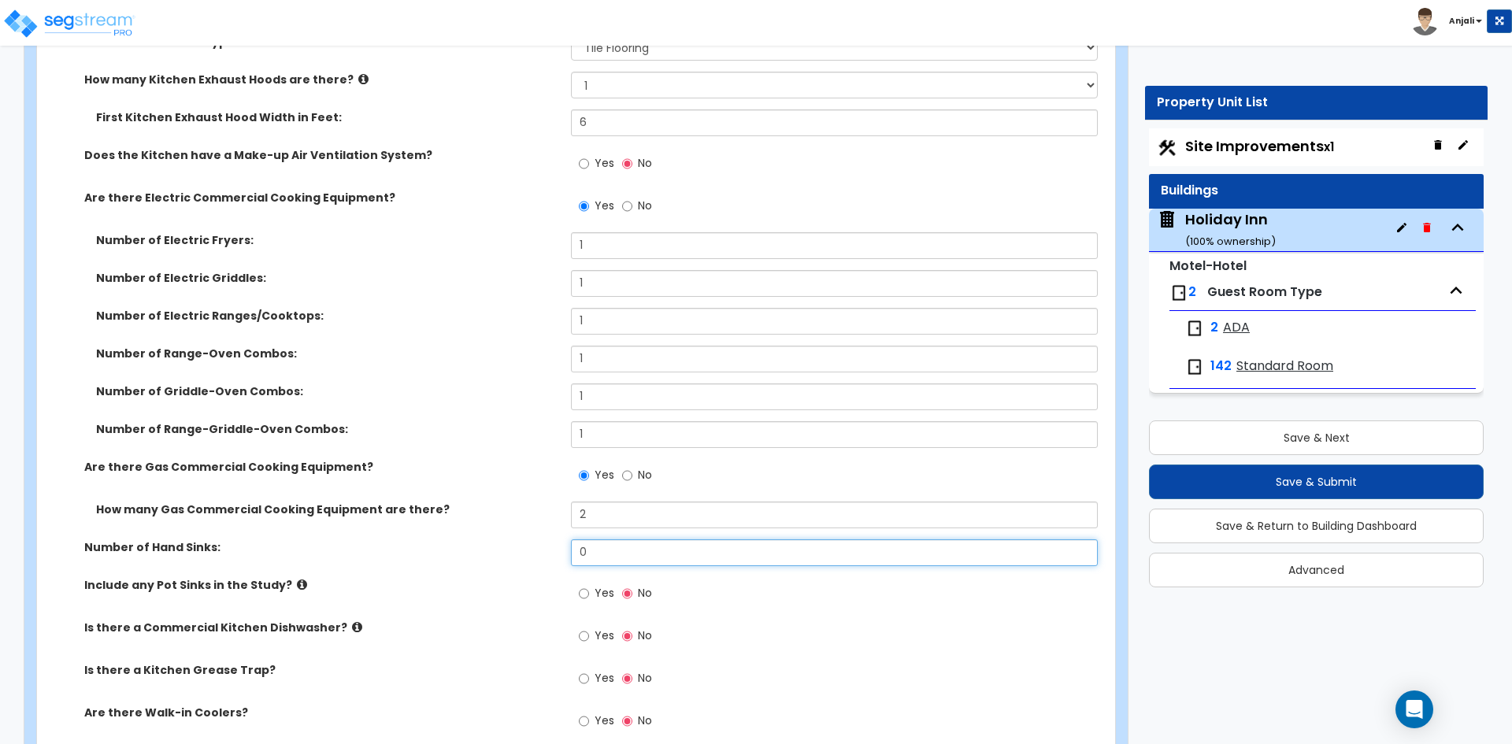
click at [612, 545] on input "0" at bounding box center [834, 552] width 526 height 27
type input "2"
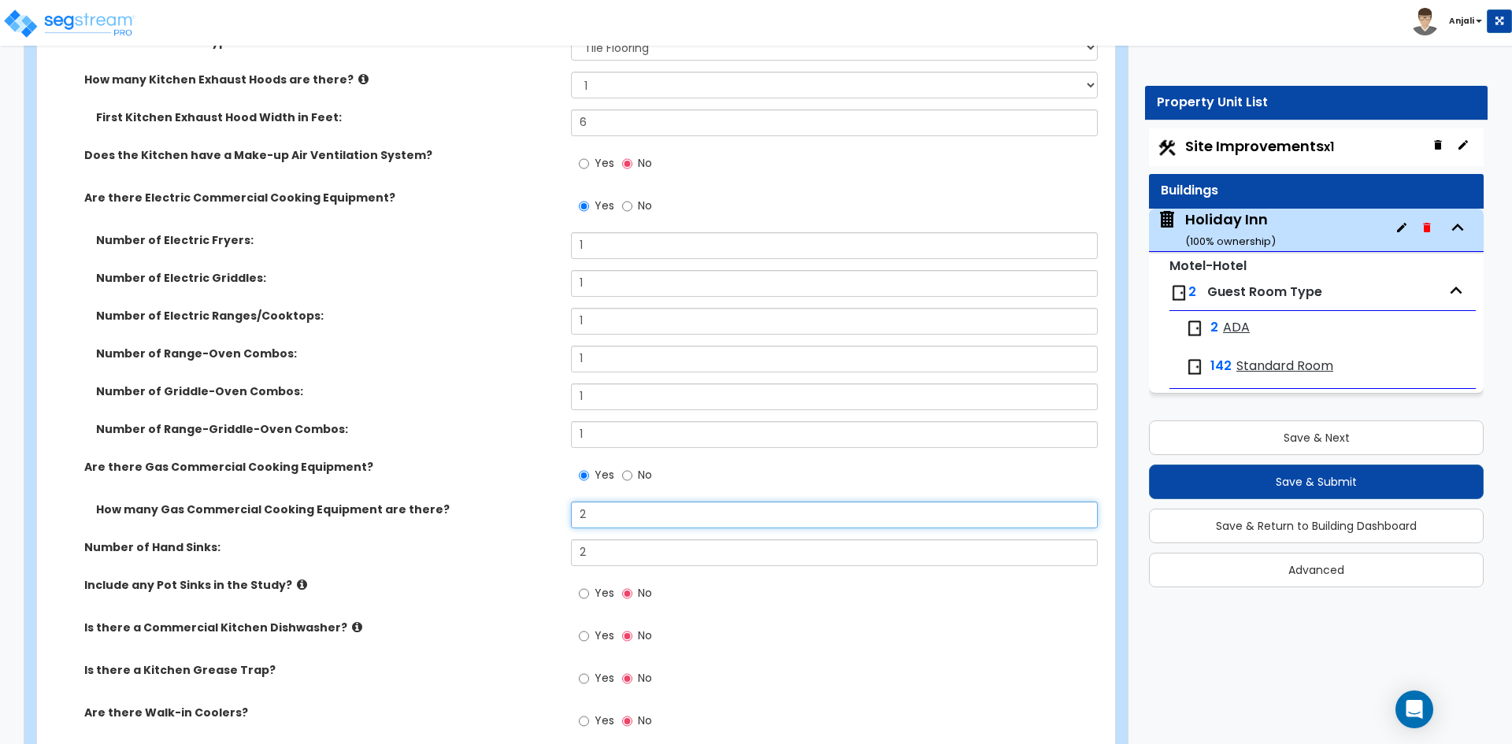
click at [619, 507] on input "2" at bounding box center [834, 515] width 526 height 27
type input "3"
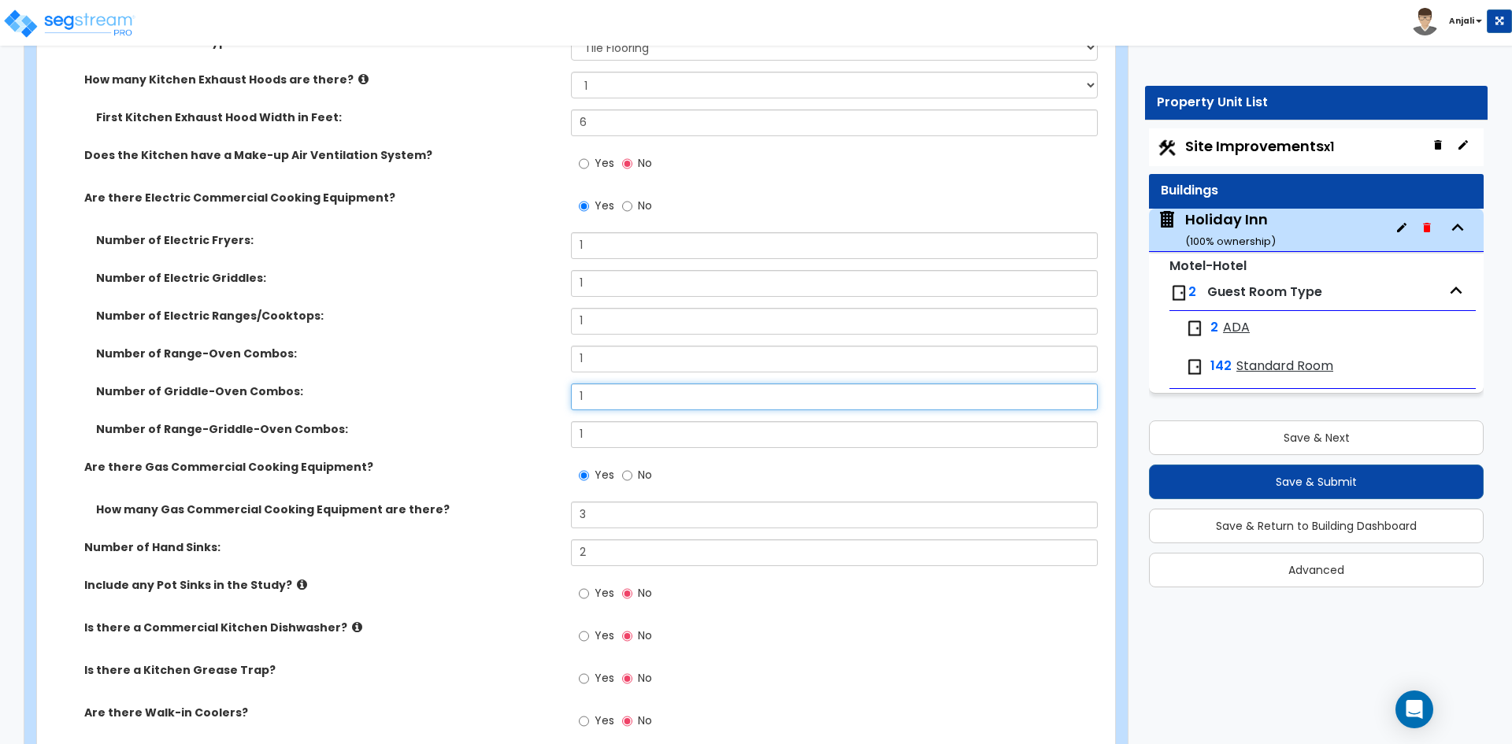
click at [587, 383] on input "1" at bounding box center [834, 396] width 526 height 27
click at [603, 424] on input "1" at bounding box center [834, 434] width 526 height 27
type input "1"
type input "0"
click at [603, 270] on input "1" at bounding box center [834, 283] width 526 height 27
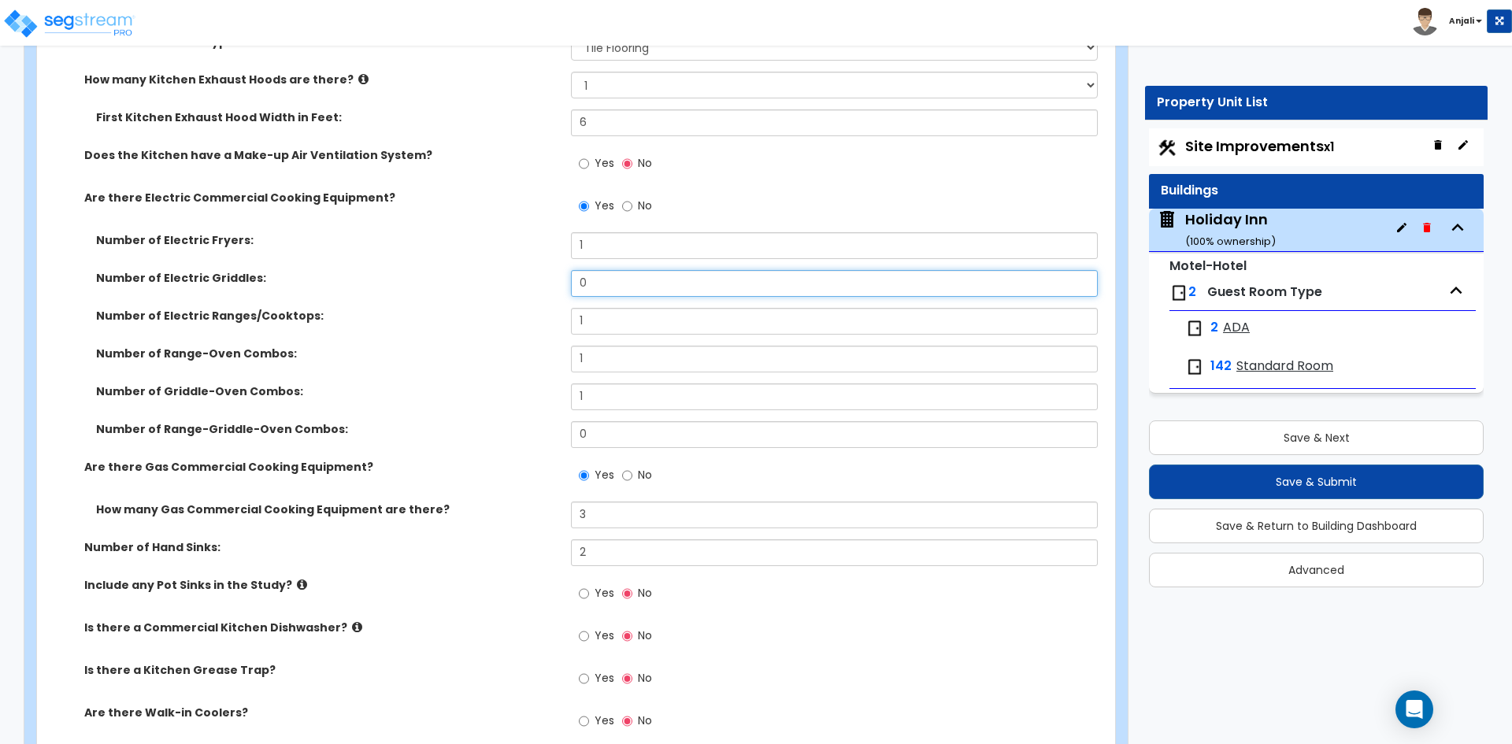
type input "0"
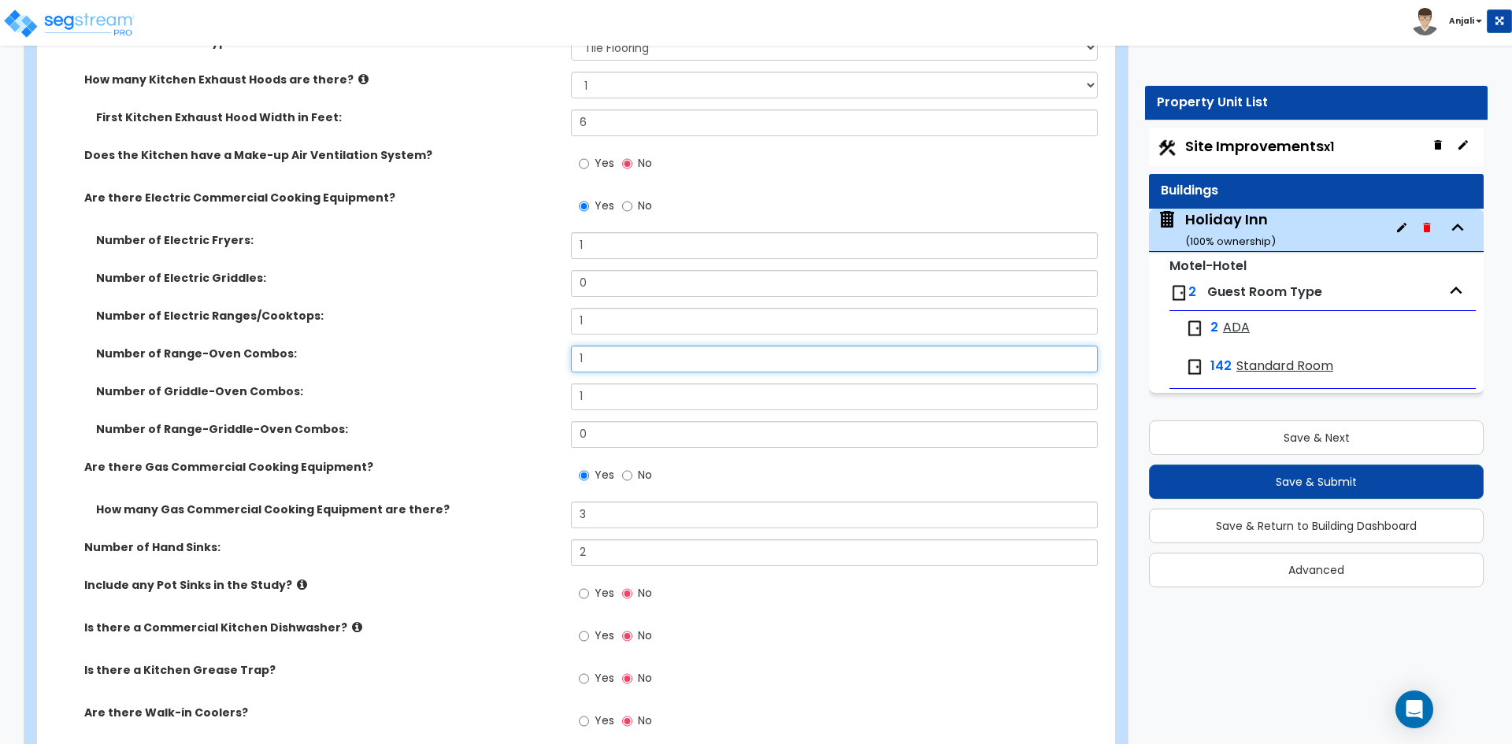
click at [606, 346] on input "1" at bounding box center [834, 359] width 526 height 27
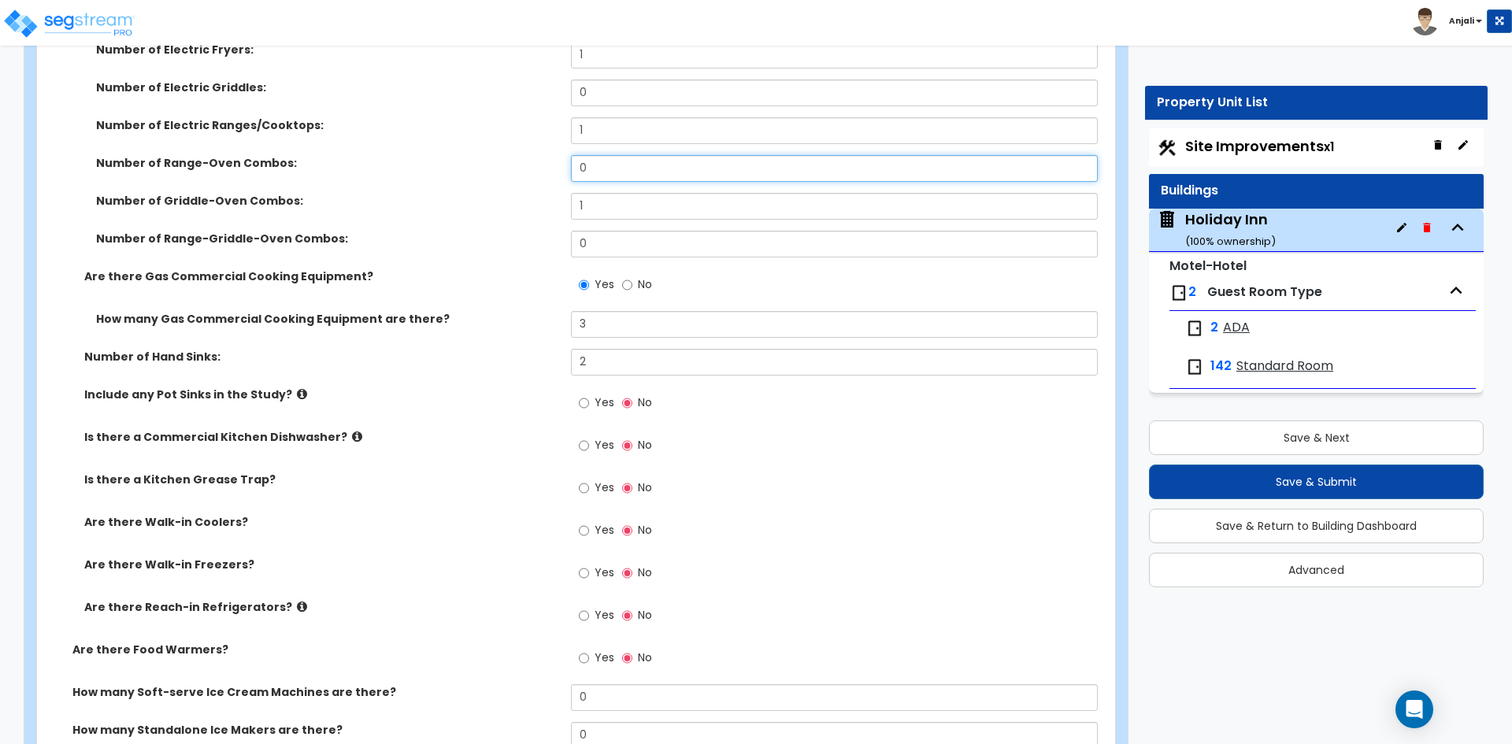
scroll to position [5039, 0]
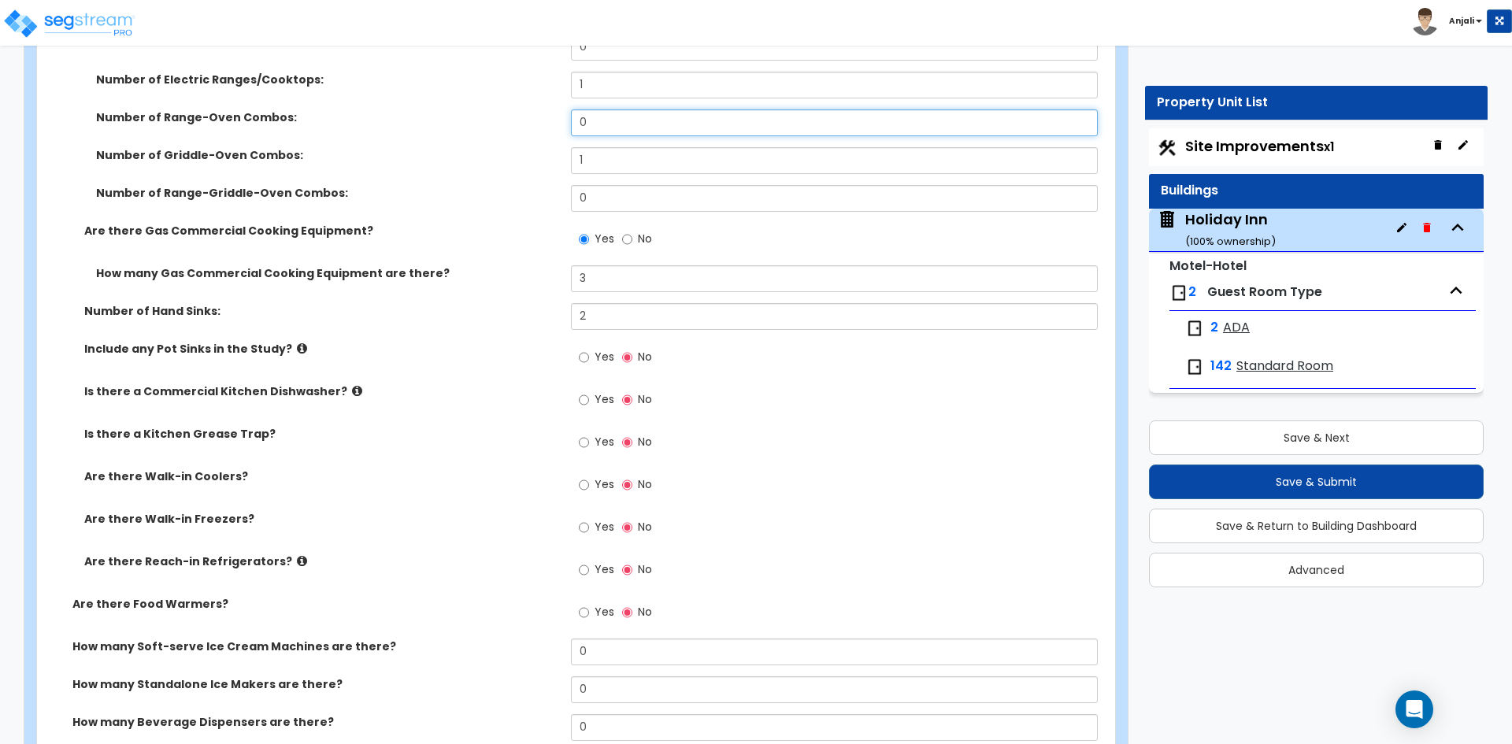
type input "0"
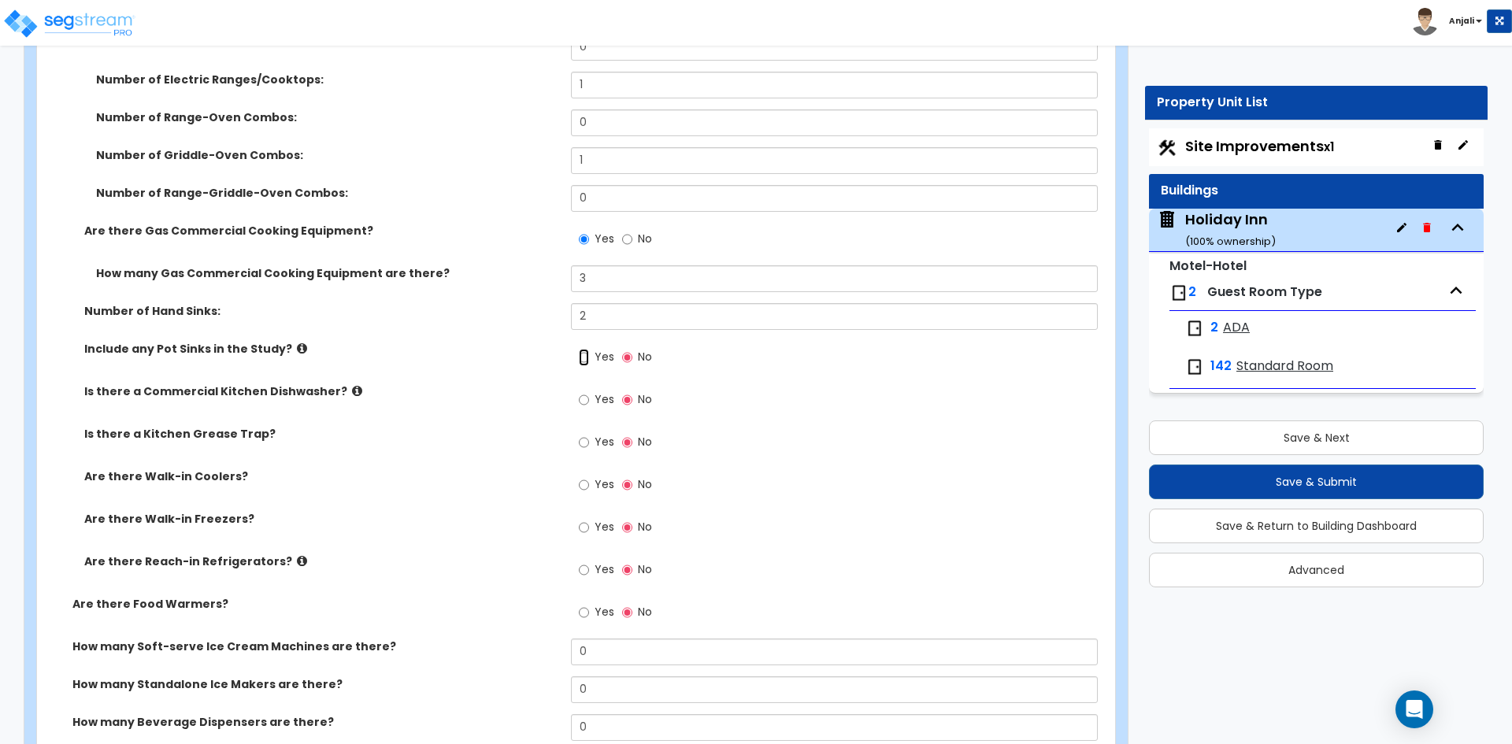
click at [587, 349] on input "Yes" at bounding box center [584, 357] width 10 height 17
radio input "true"
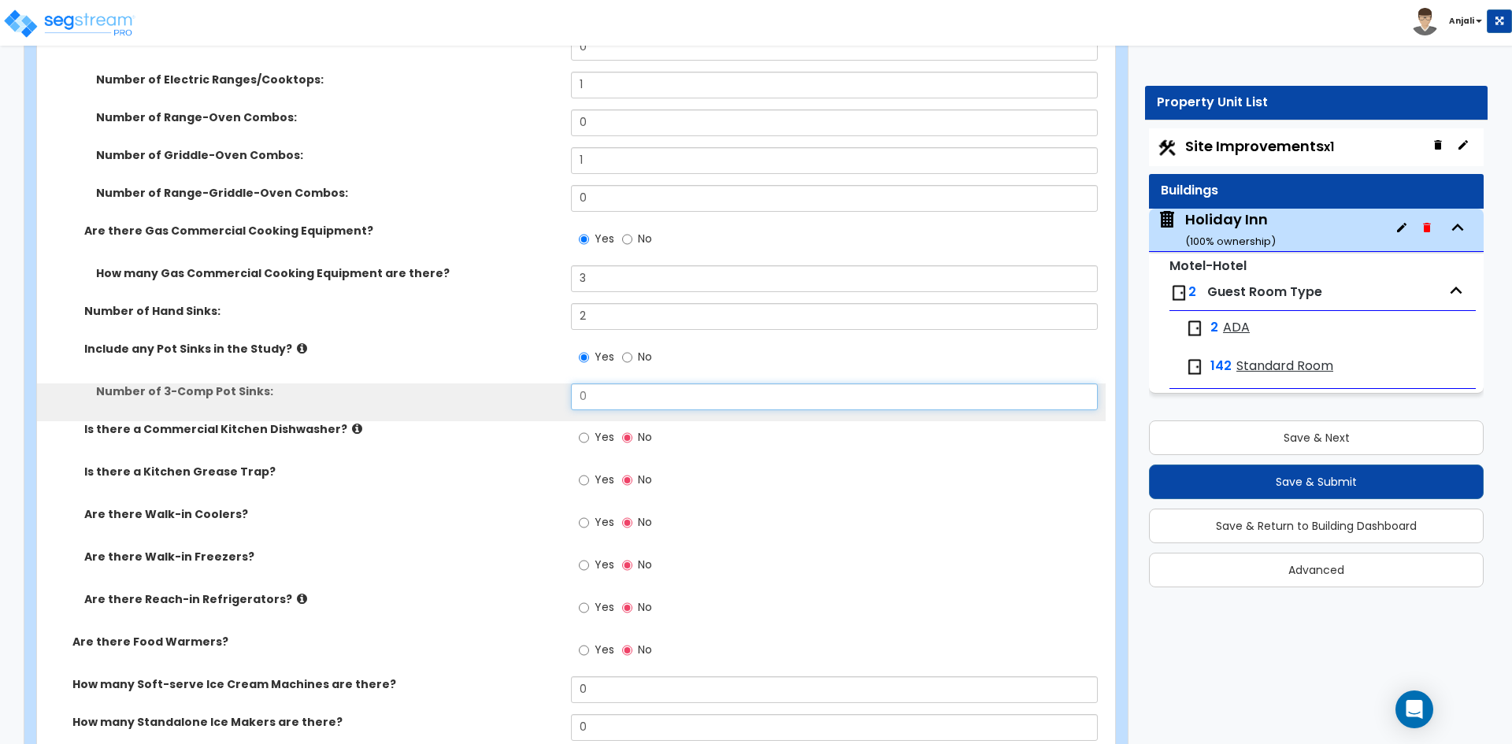
click at [602, 383] on input "0" at bounding box center [834, 396] width 526 height 27
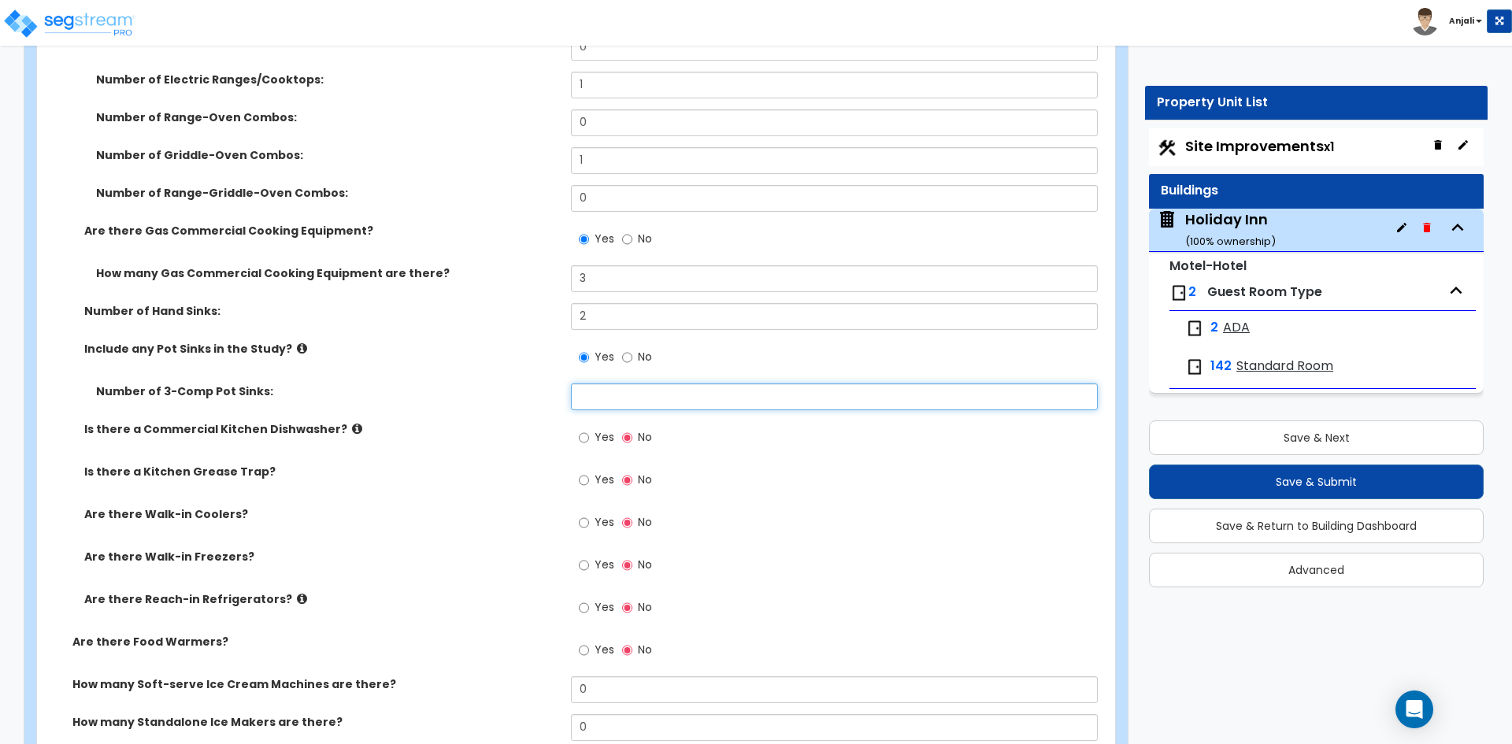
type input "2"
type input "1"
click at [584, 429] on input "Yes" at bounding box center [584, 437] width 10 height 17
radio input "true"
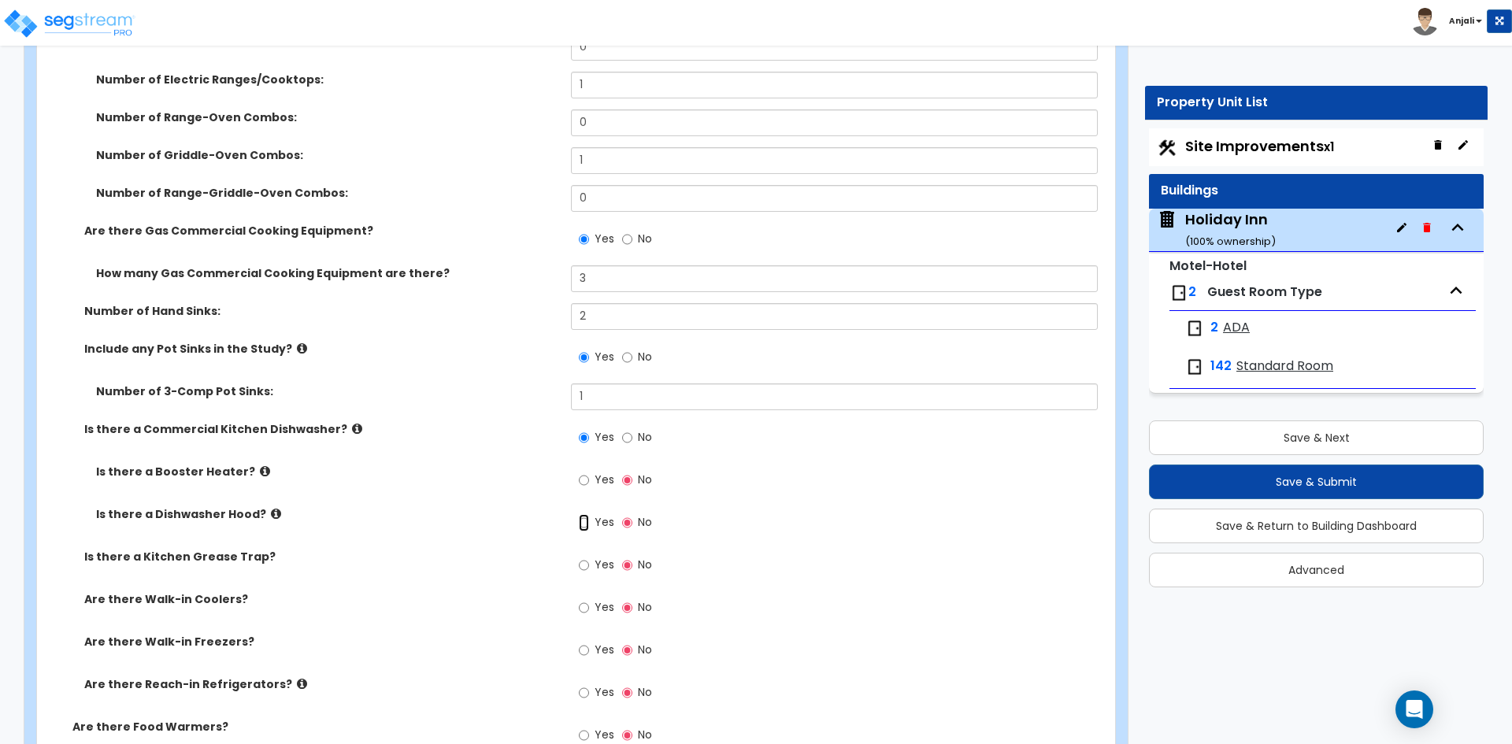
click at [585, 514] on input "Yes" at bounding box center [584, 522] width 10 height 17
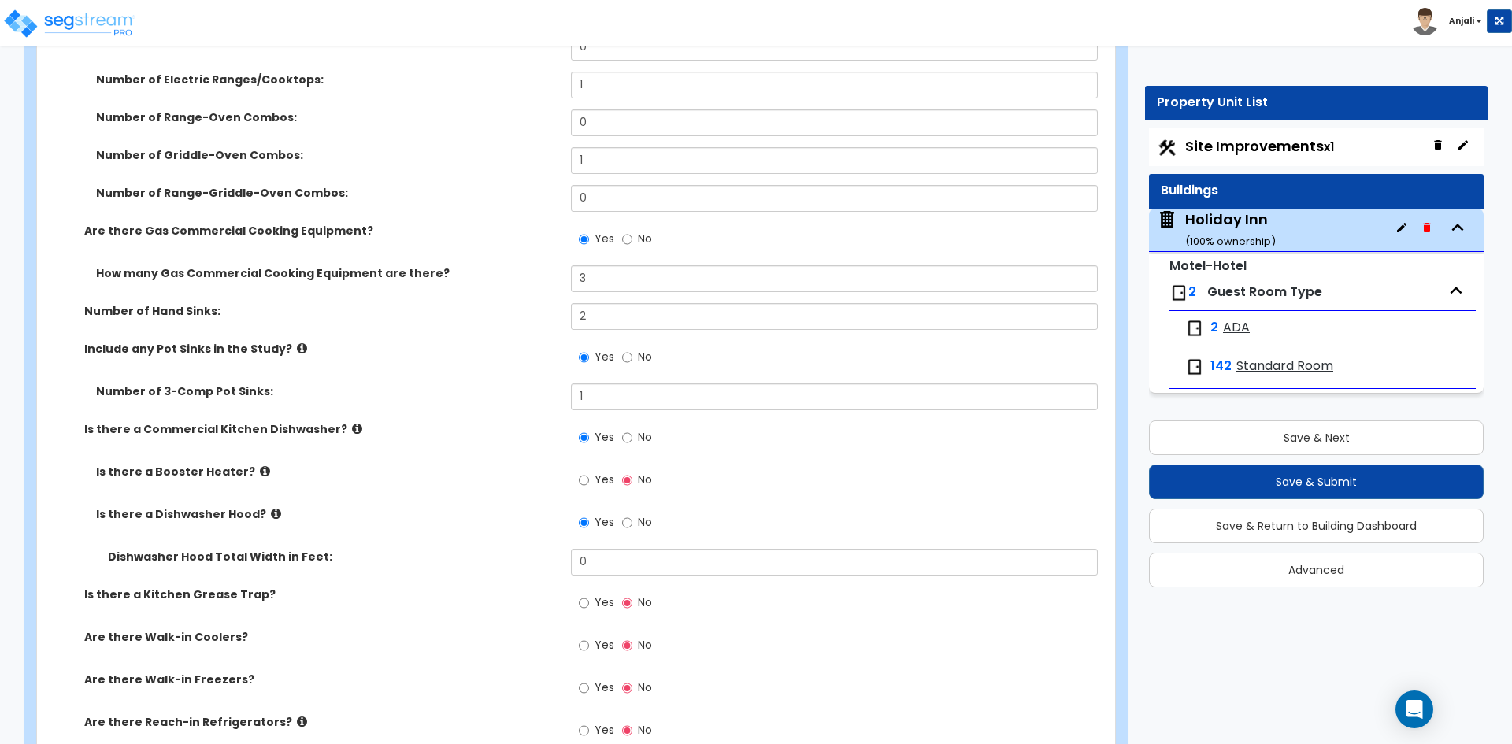
click at [620, 506] on div "Yes No" at bounding box center [615, 524] width 89 height 36
click at [628, 514] on input "No" at bounding box center [627, 522] width 10 height 17
radio input "false"
radio input "true"
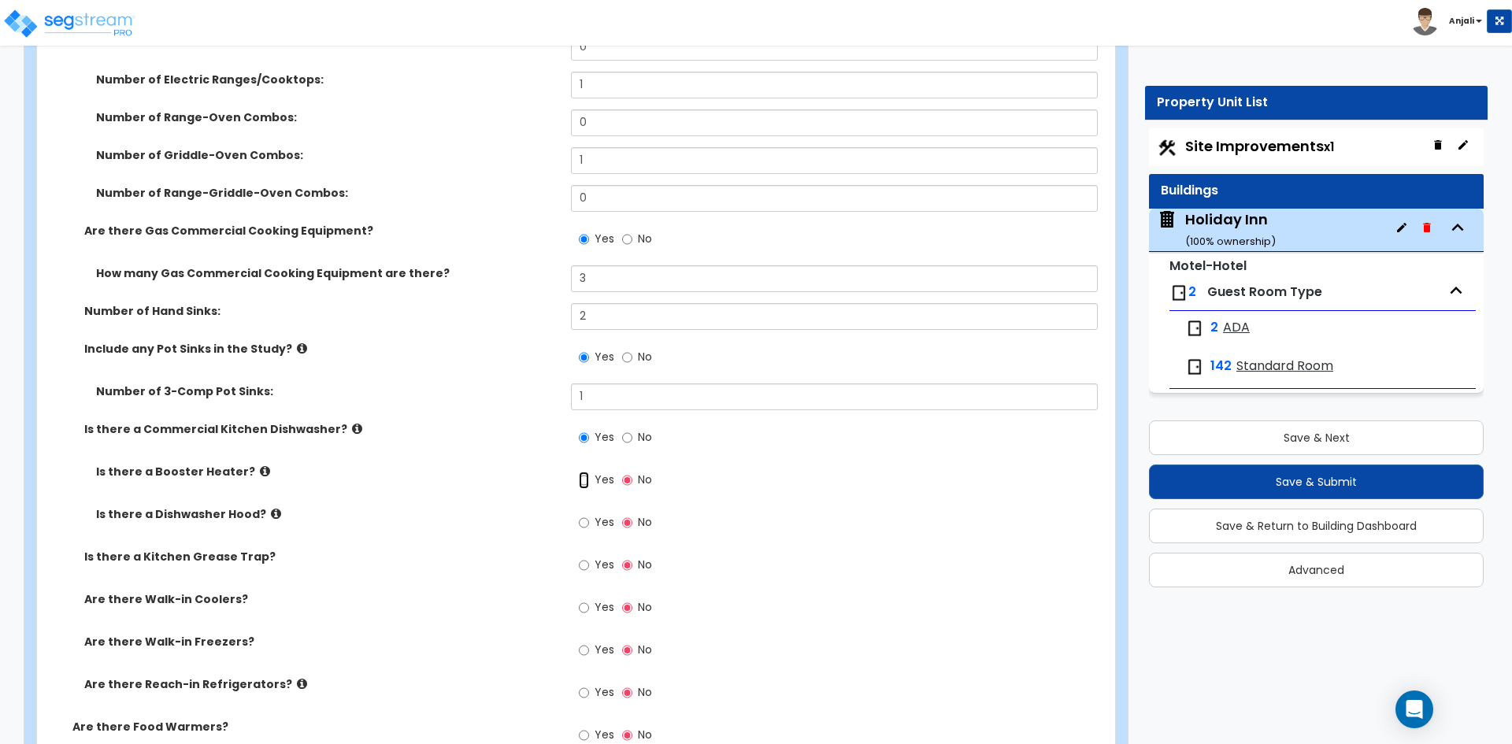
click at [582, 472] on input "Yes" at bounding box center [584, 480] width 10 height 17
radio input "true"
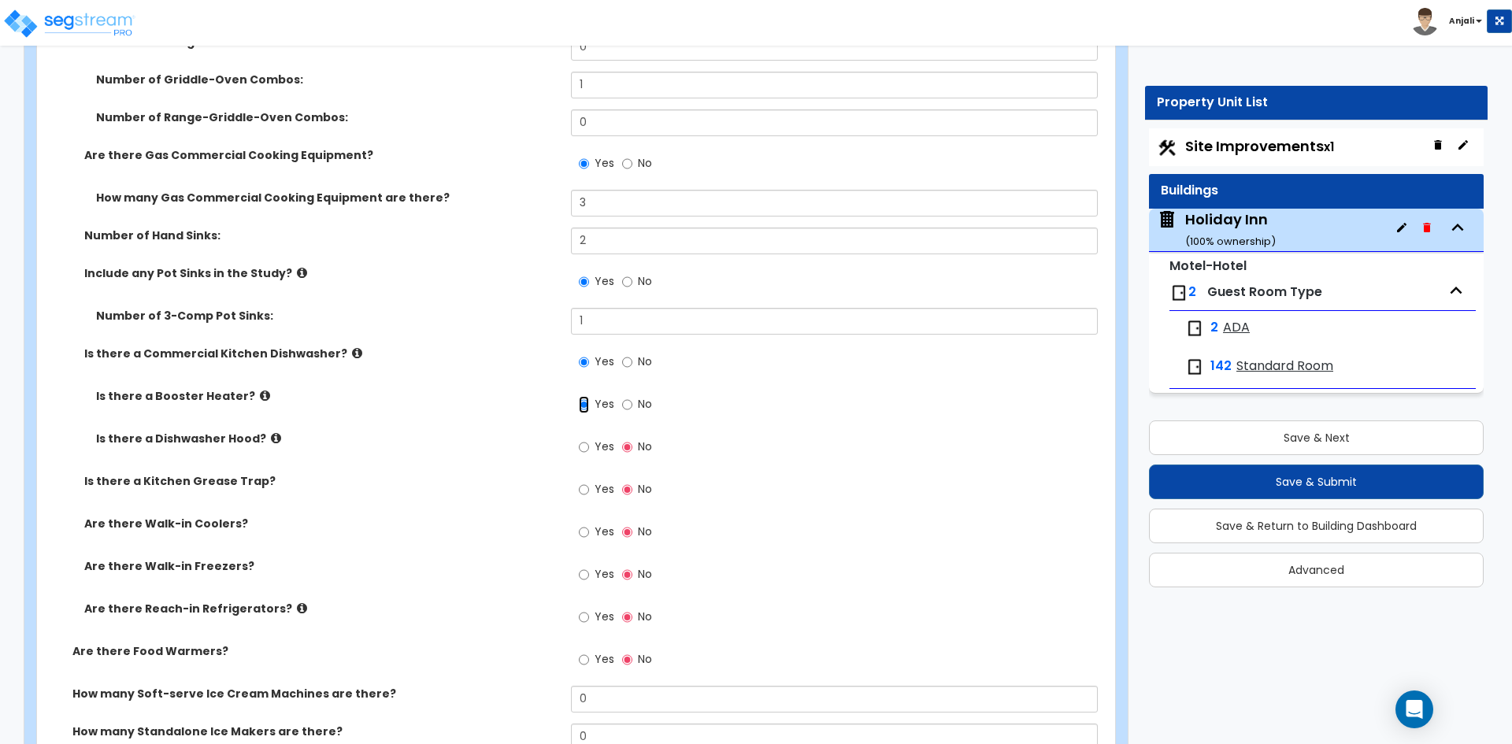
scroll to position [5118, 0]
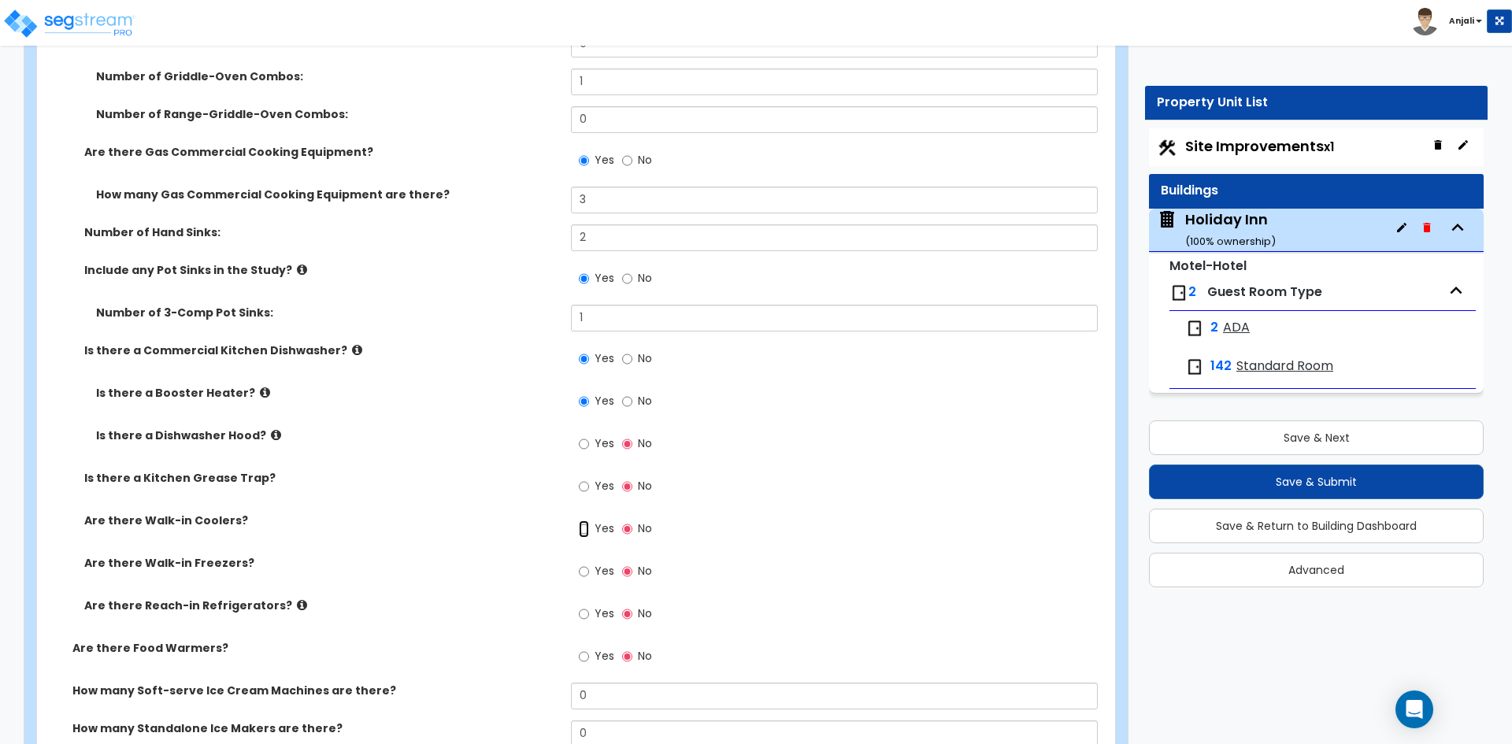
click at [589, 520] on input "Yes" at bounding box center [584, 528] width 10 height 17
radio input "true"
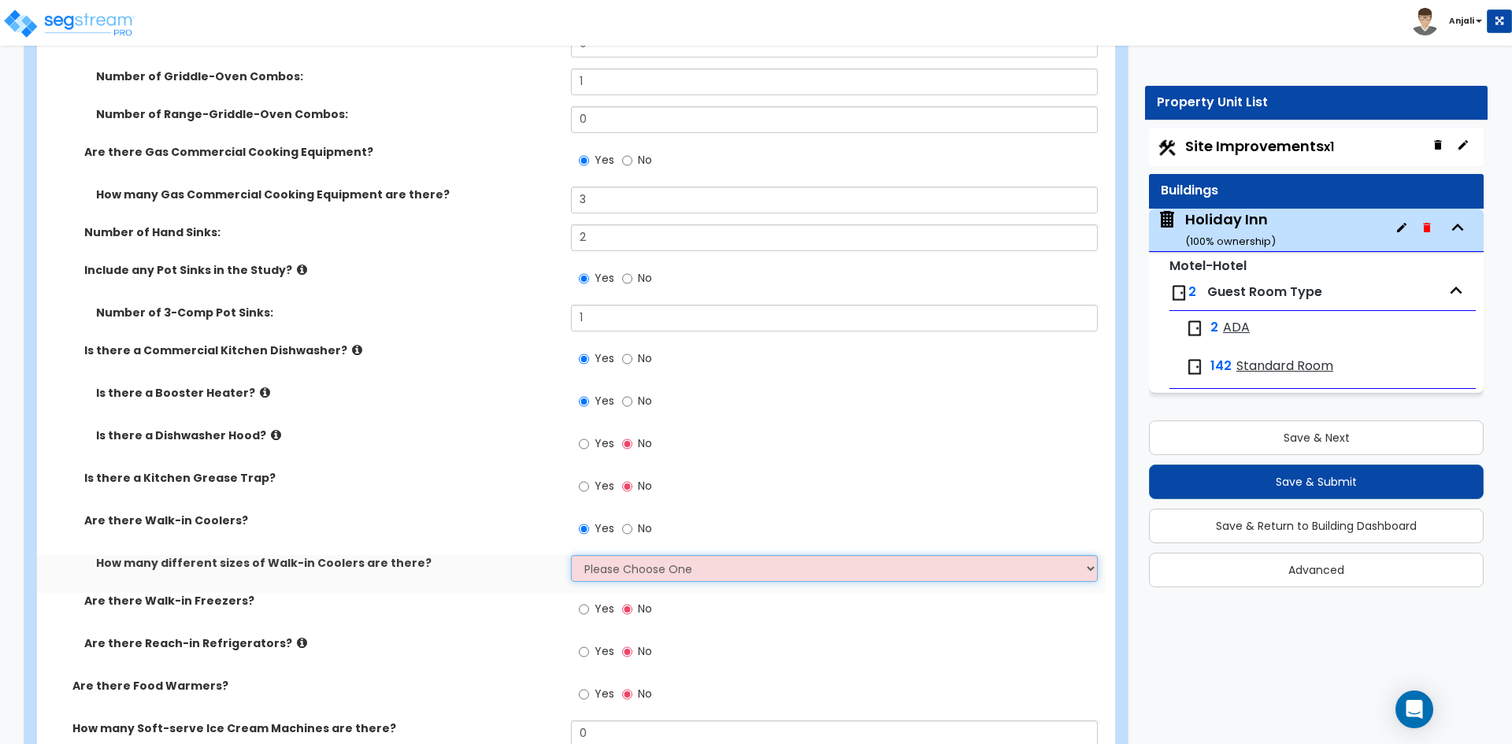
click at [631, 555] on select "Please Choose One 1 2 3 4" at bounding box center [834, 568] width 526 height 27
select select "1"
click at [571, 555] on select "Please Choose One 1 2 3 4" at bounding box center [834, 568] width 526 height 27
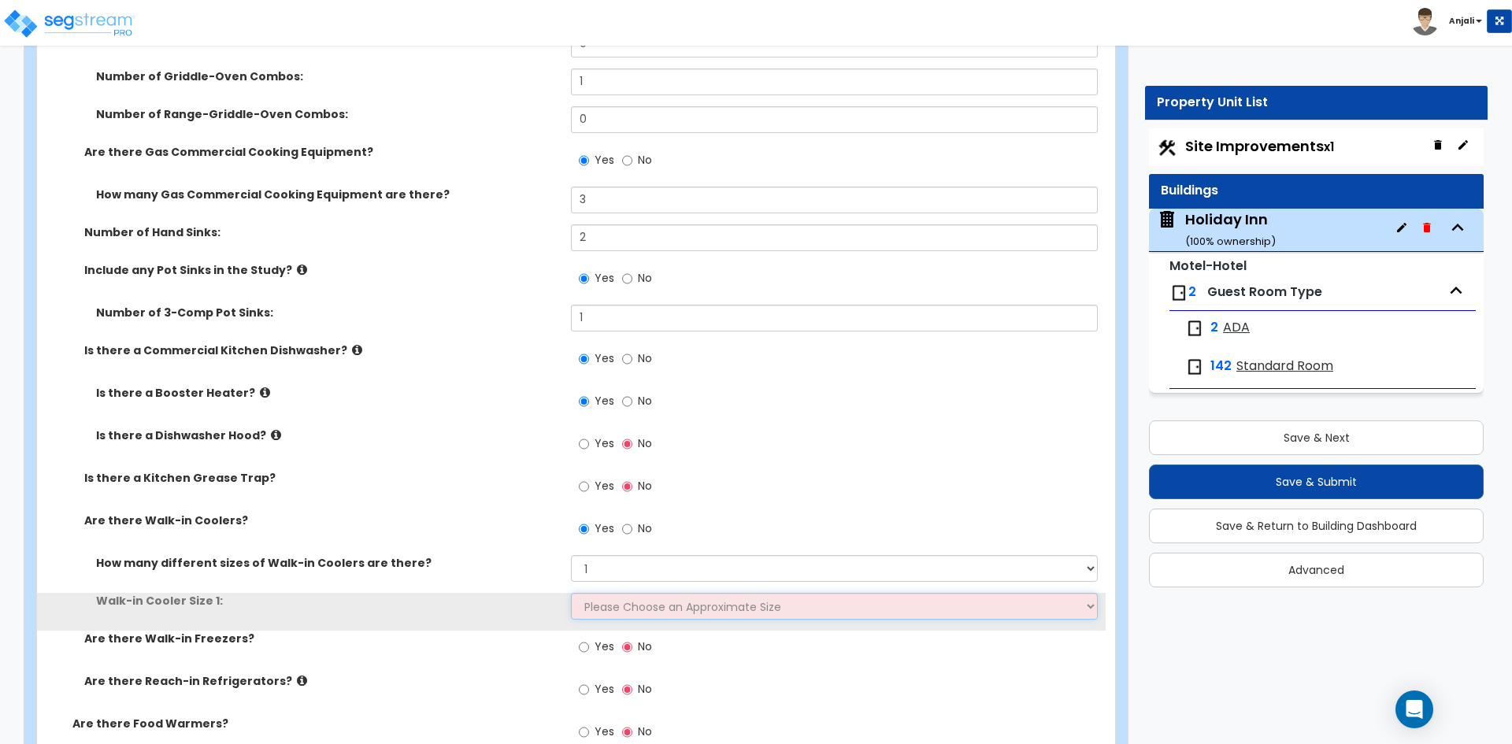
click at [636, 593] on select "Please Choose an Approximate Size 6' x 6' 10' x 6' 12' x 14' 12' x 20' I want t…" at bounding box center [834, 606] width 526 height 27
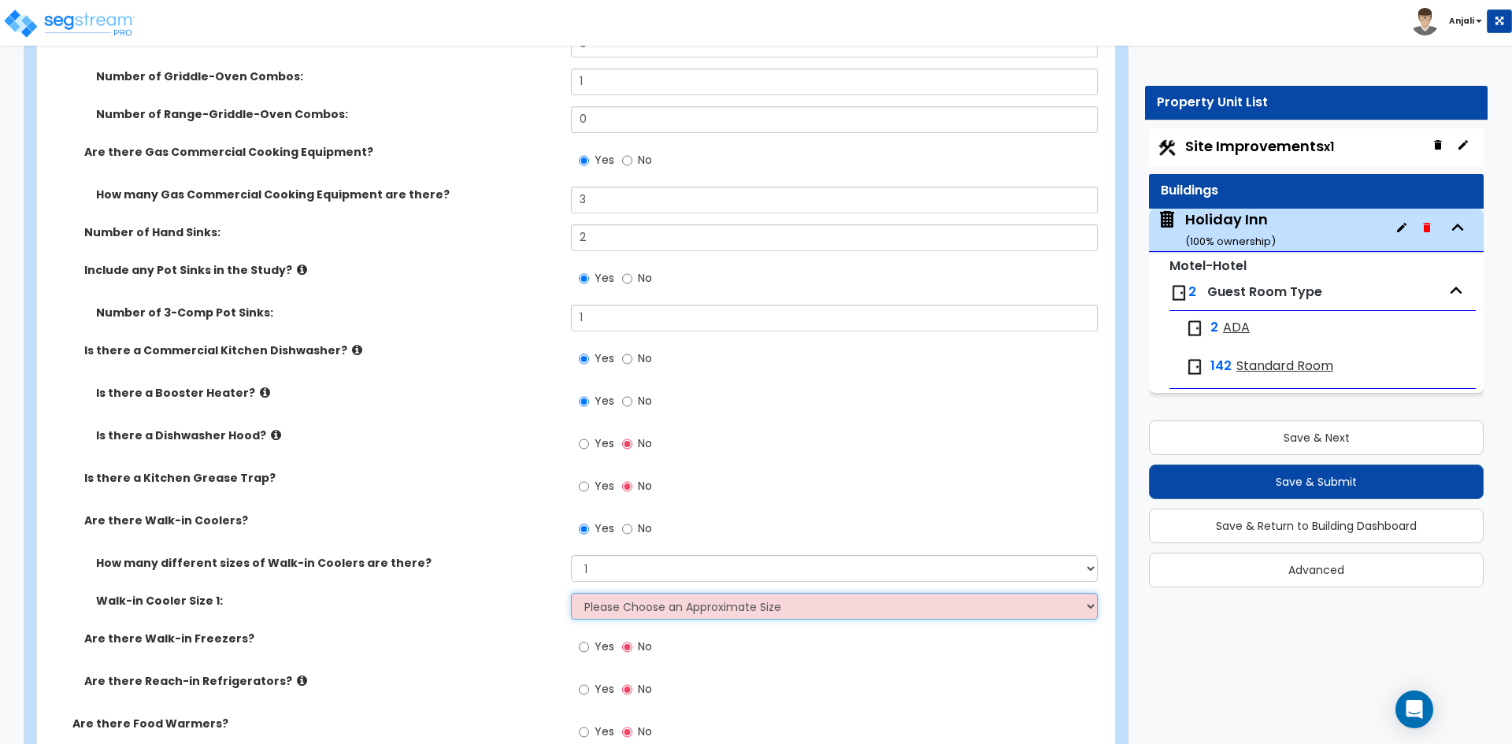
select select "2"
click at [571, 593] on select "Please Choose an Approximate Size 6' x 6' 10' x 6' 12' x 14' 12' x 20' I want t…" at bounding box center [834, 606] width 526 height 27
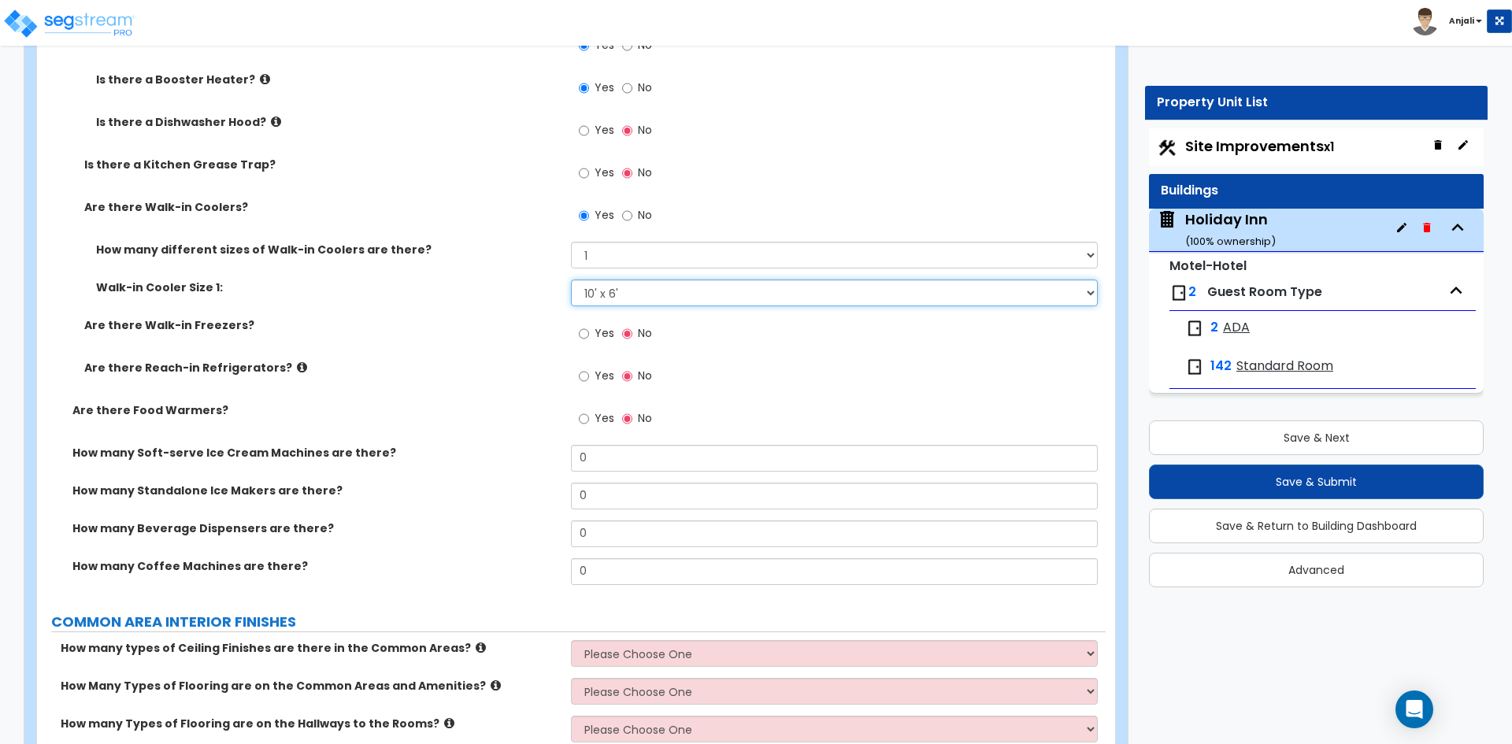
scroll to position [5433, 0]
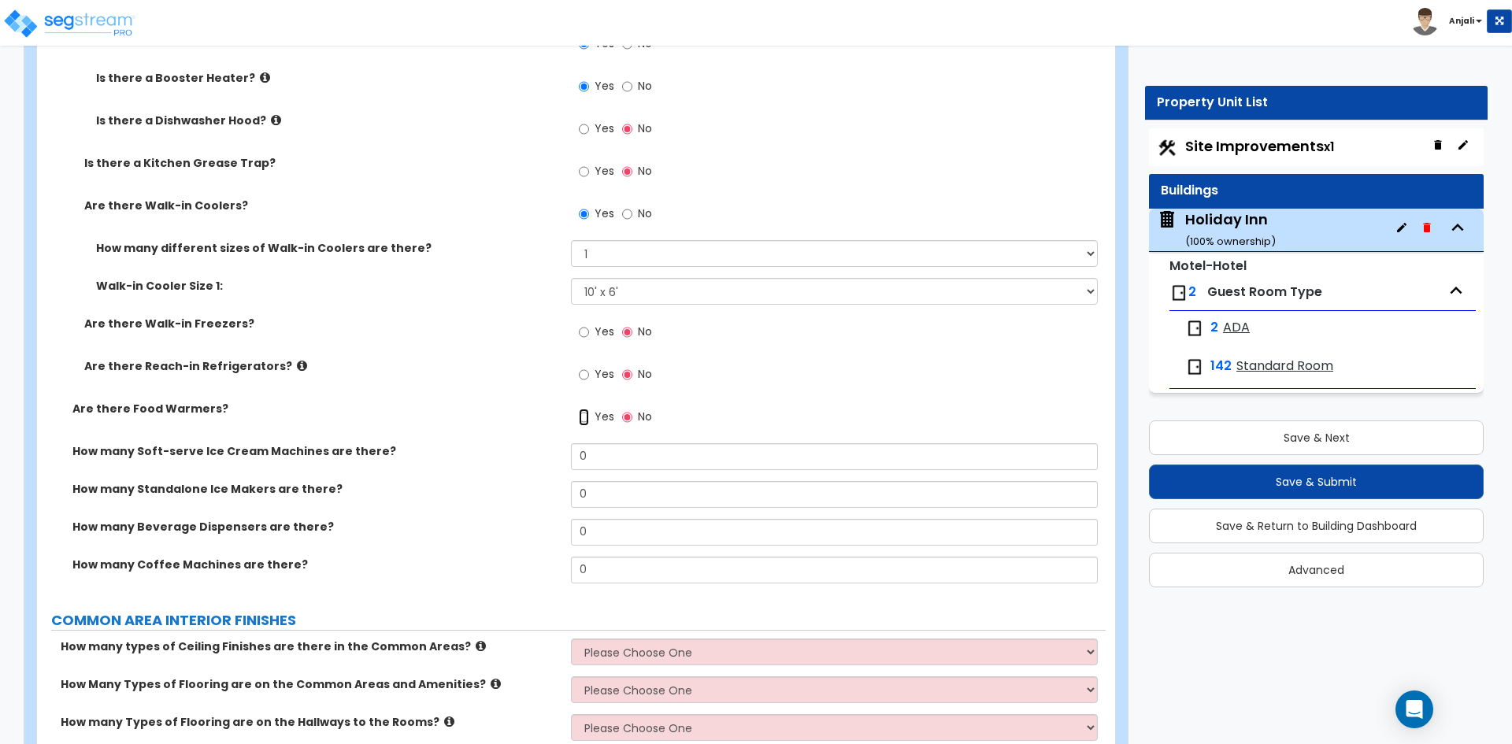
click at [582, 409] on input "Yes" at bounding box center [584, 417] width 10 height 17
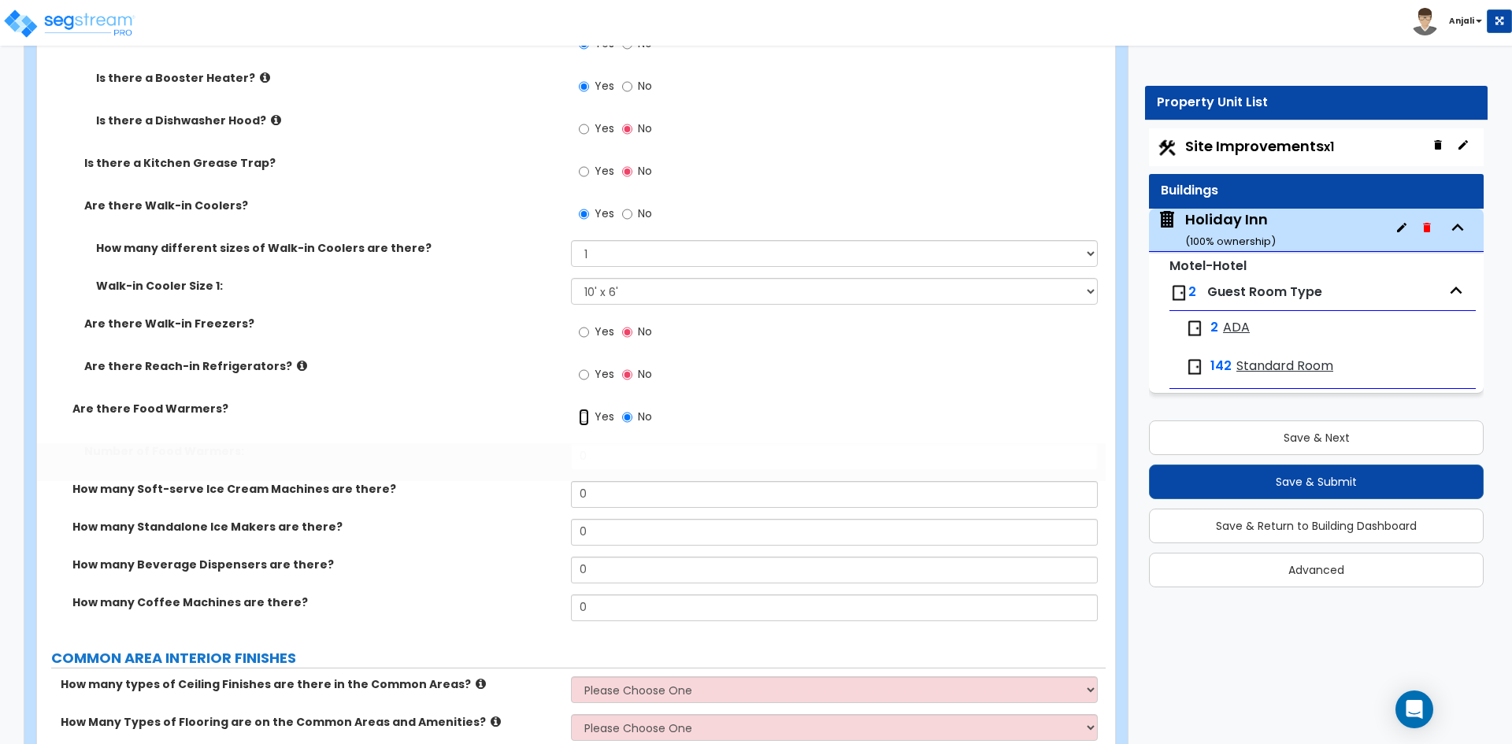
radio input "true"
click at [611, 443] on input "0" at bounding box center [834, 456] width 526 height 27
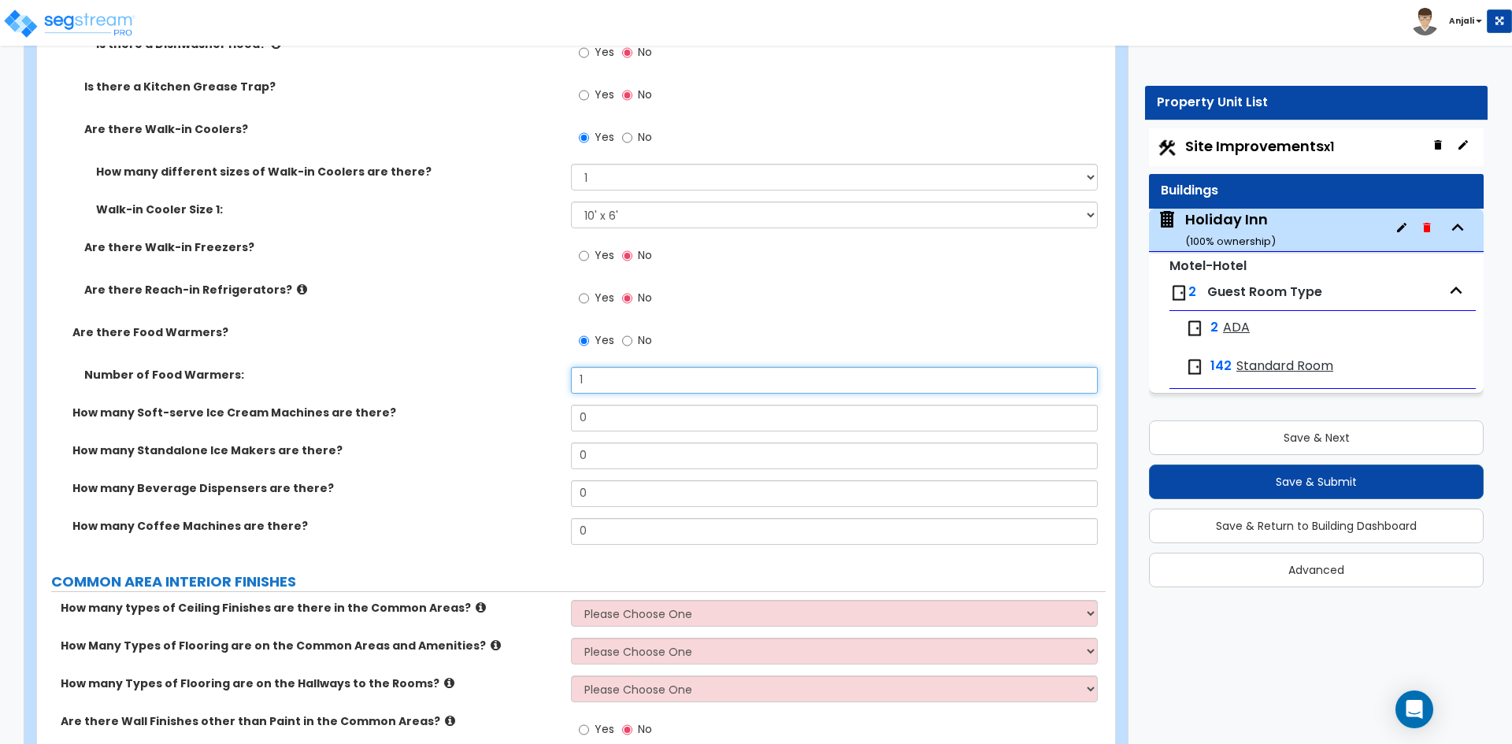
scroll to position [5512, 0]
type input "1"
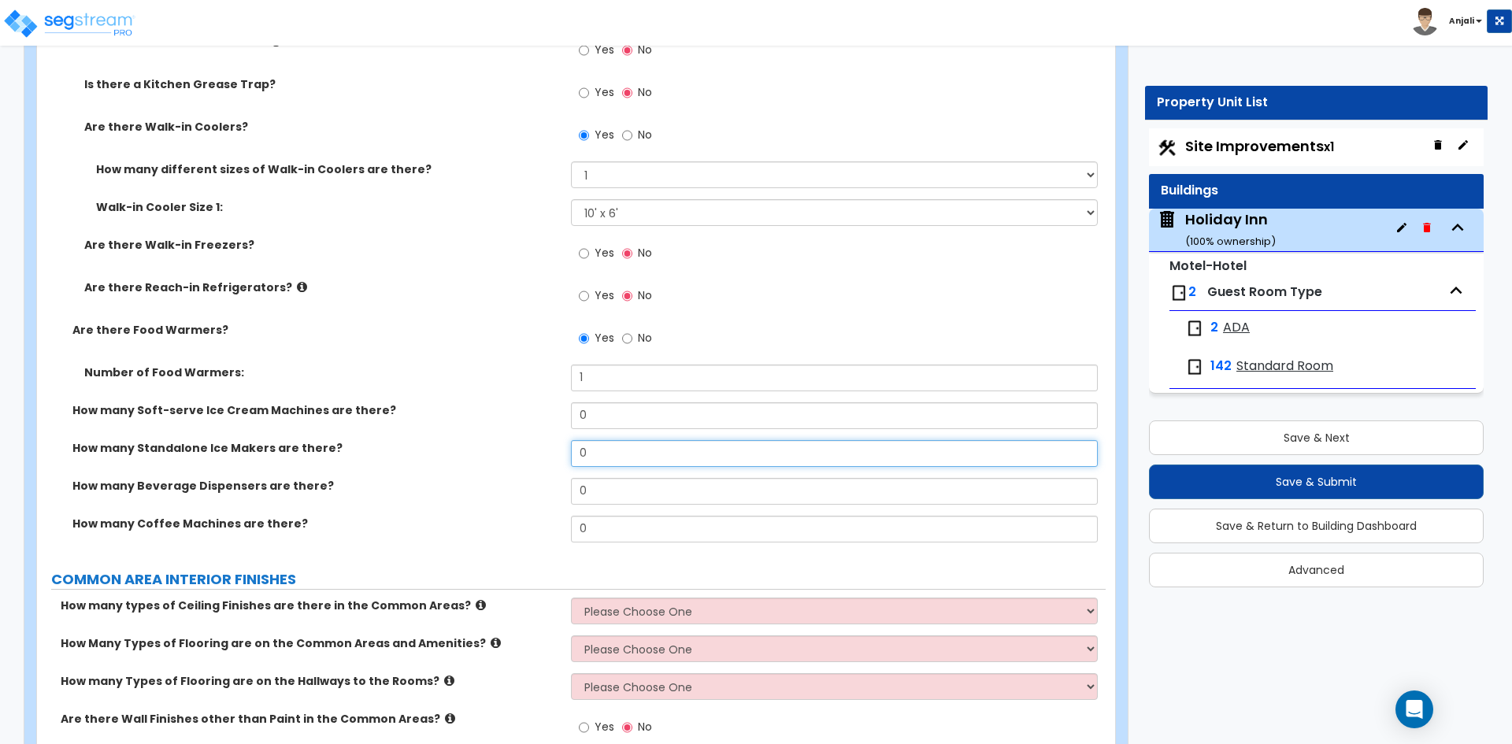
click at [593, 440] on input "0" at bounding box center [834, 453] width 526 height 27
type input "2"
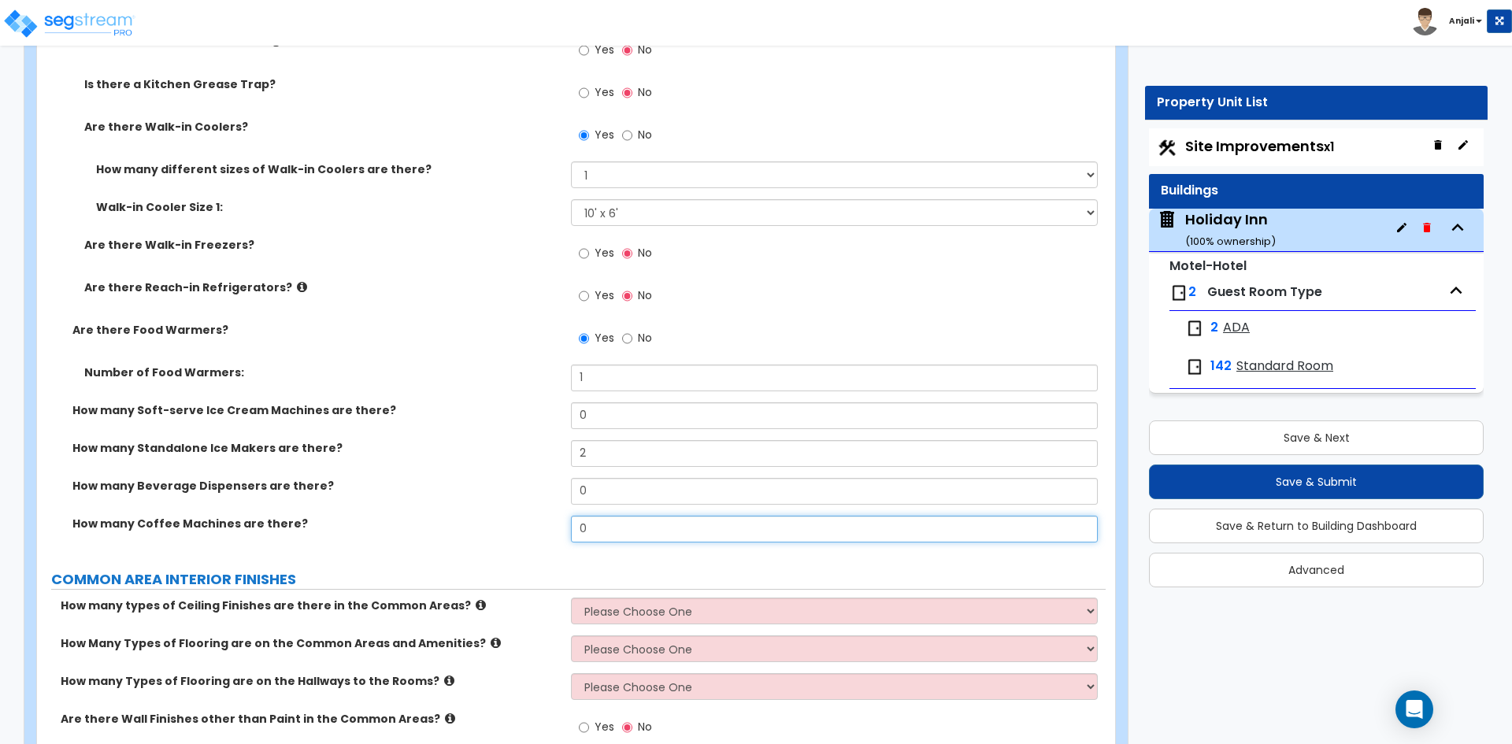
click at [598, 523] on input "0" at bounding box center [834, 529] width 526 height 27
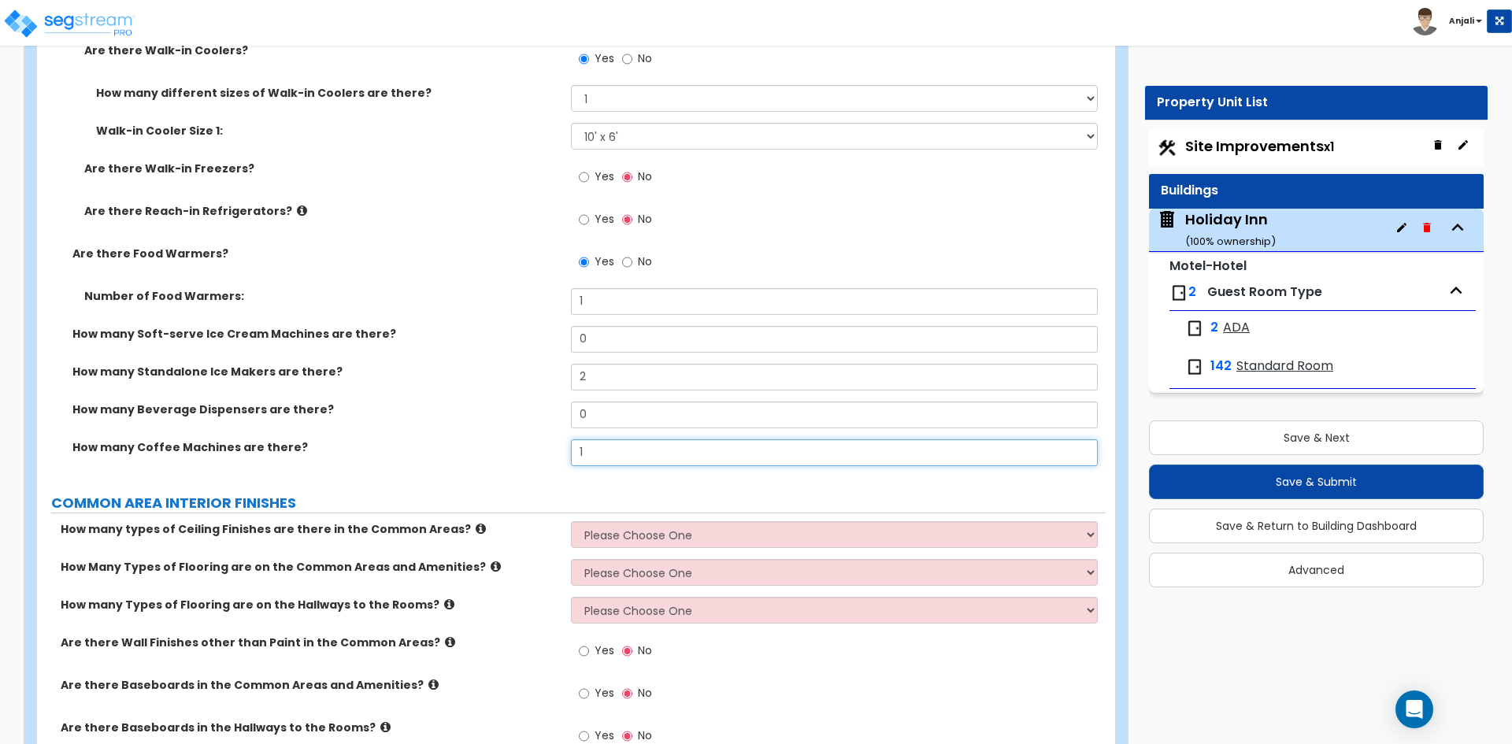
scroll to position [5591, 0]
type input "1"
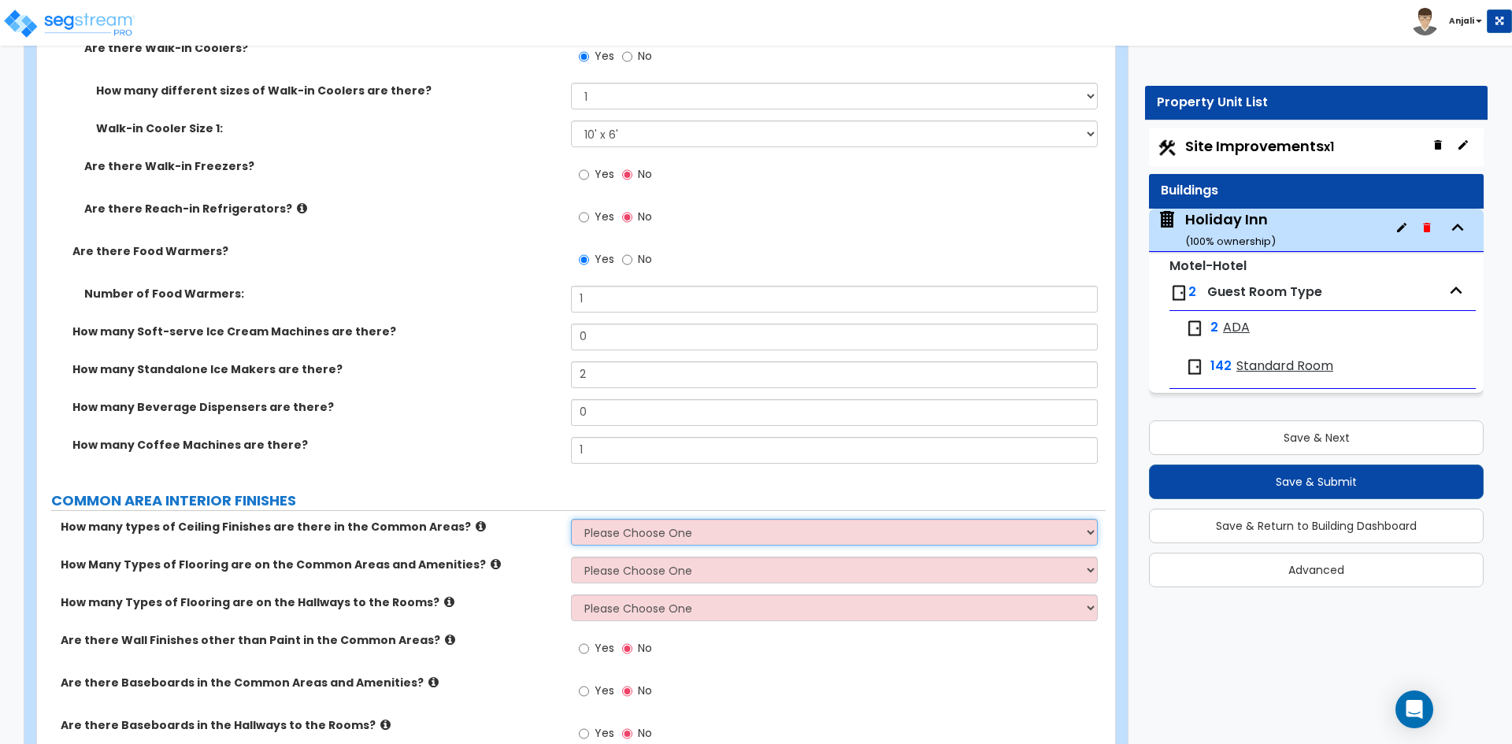
click at [654, 519] on select "Please Choose One 1 2 3" at bounding box center [834, 532] width 526 height 27
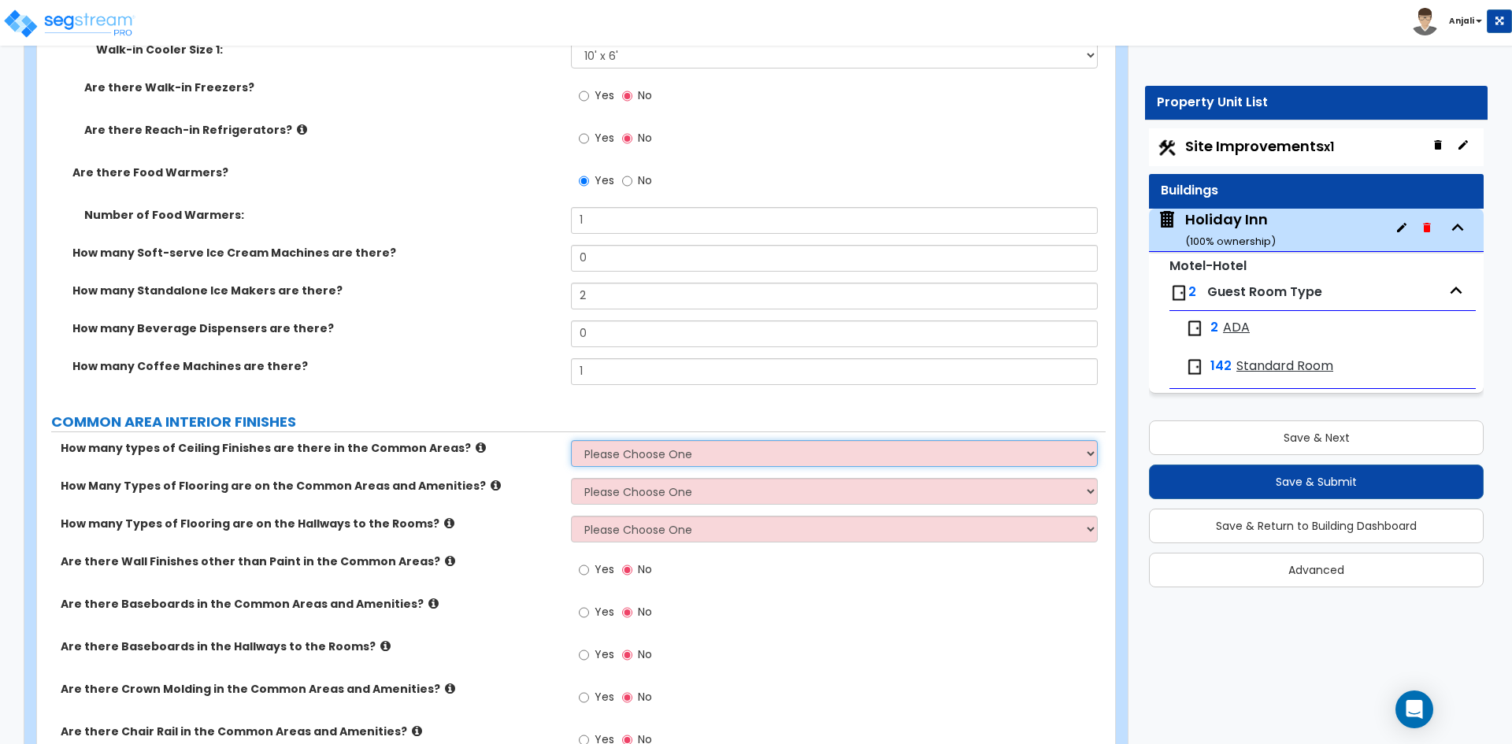
click at [611, 440] on select "Please Choose One 1 2 3" at bounding box center [834, 453] width 526 height 27
select select "2"
click at [571, 440] on select "Please Choose One 1 2 3" at bounding box center [834, 453] width 526 height 27
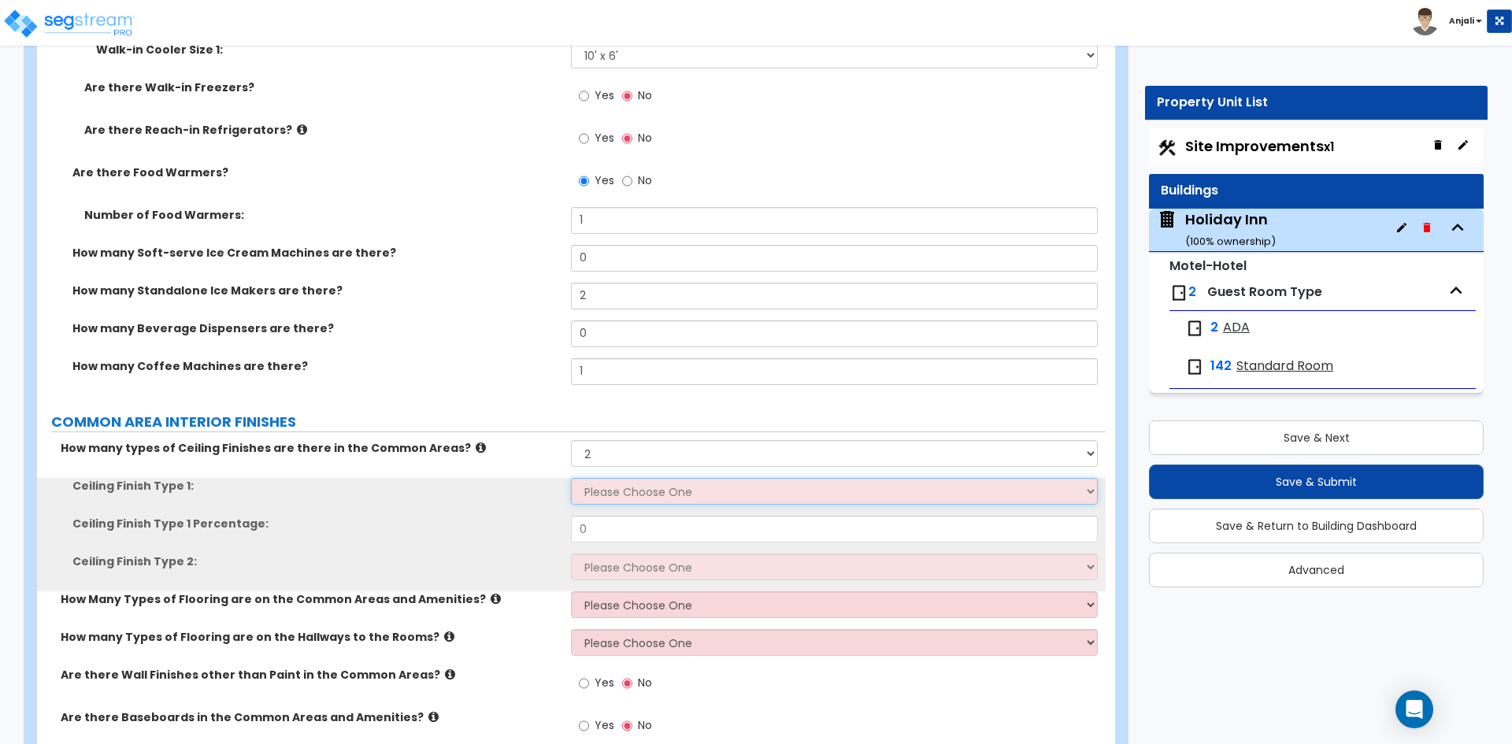
click at [627, 478] on select "Please Choose One Drop Ceiling Drywall Ceiling Open Ceiling" at bounding box center [834, 491] width 526 height 27
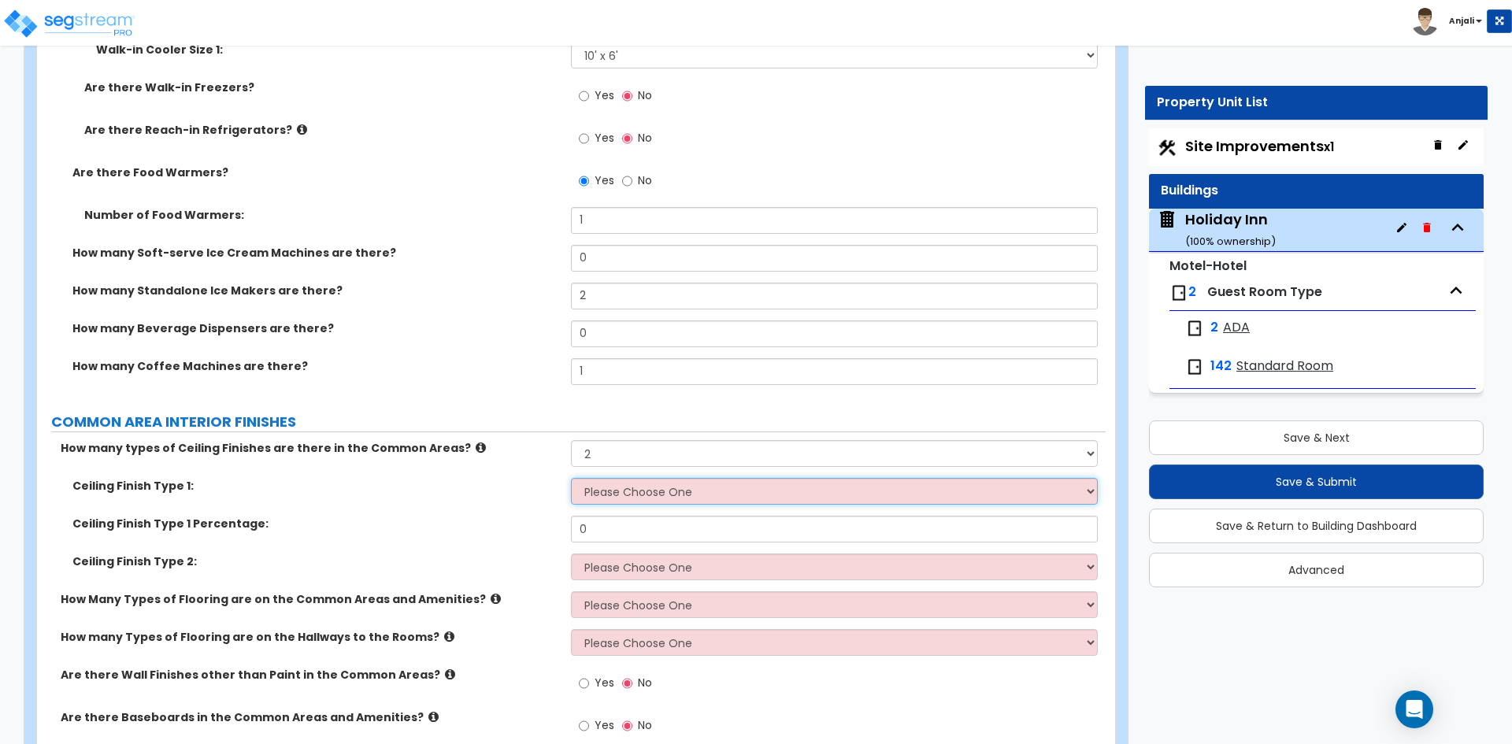
select select "1"
click at [571, 478] on select "Please Choose One Drop Ceiling Drywall Ceiling Open Ceiling" at bounding box center [834, 491] width 526 height 27
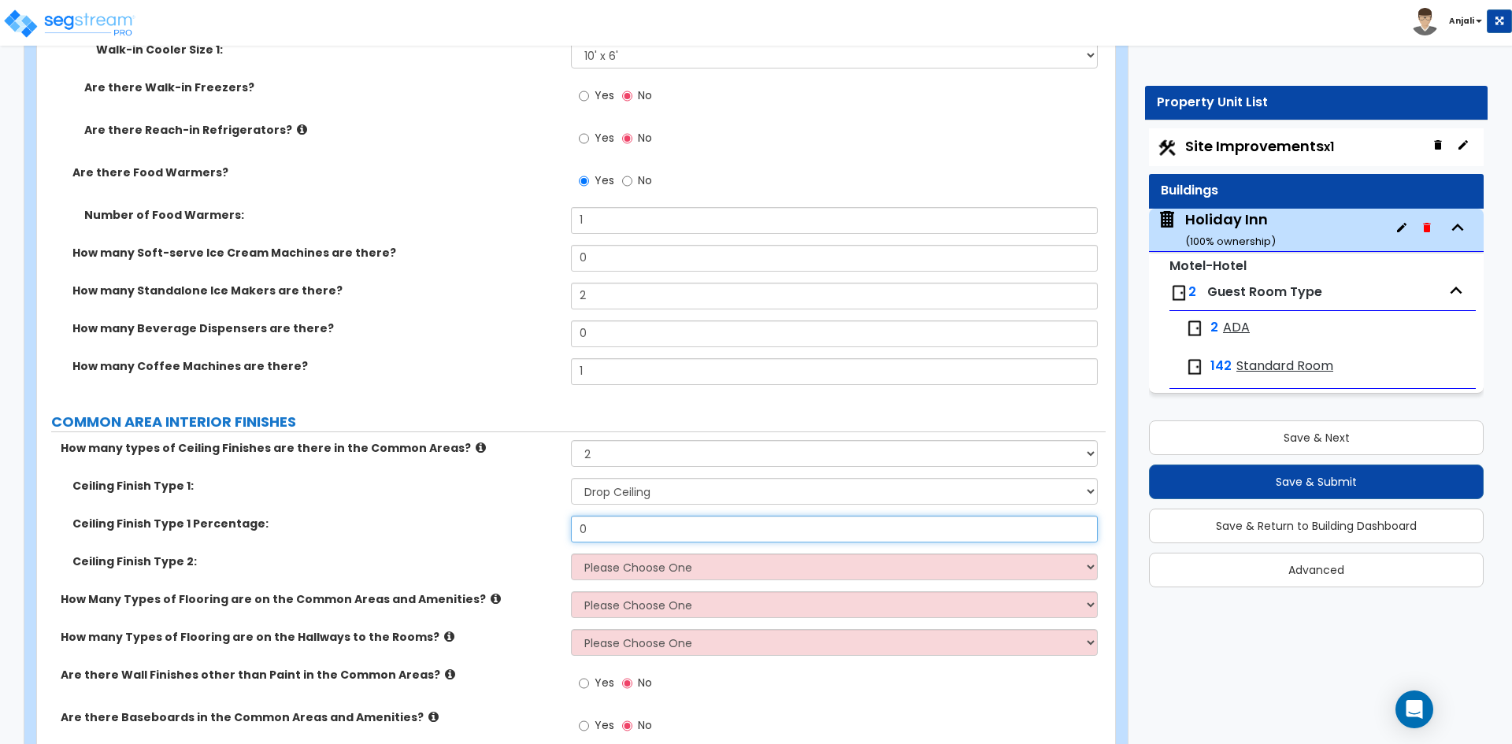
click at [624, 516] on input "0" at bounding box center [834, 529] width 526 height 27
click at [592, 516] on input "0.12" at bounding box center [834, 529] width 526 height 27
type input "0.32"
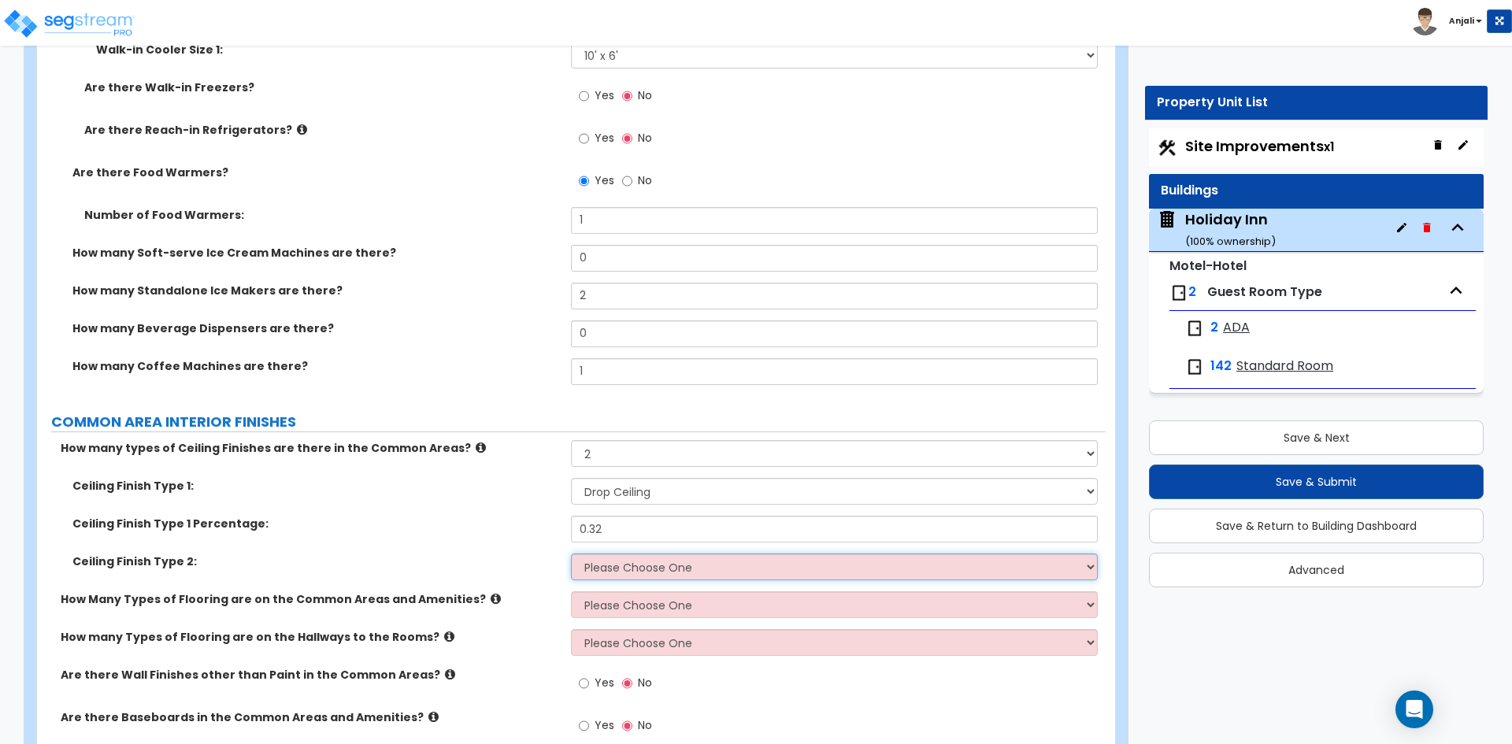
click at [640, 558] on select "Please Choose One Drop Ceiling Drywall Ceiling Open Ceiling" at bounding box center [834, 567] width 526 height 27
select select "2"
click at [571, 554] on select "Please Choose One Drop Ceiling Drywall Ceiling Open Ceiling" at bounding box center [834, 567] width 526 height 27
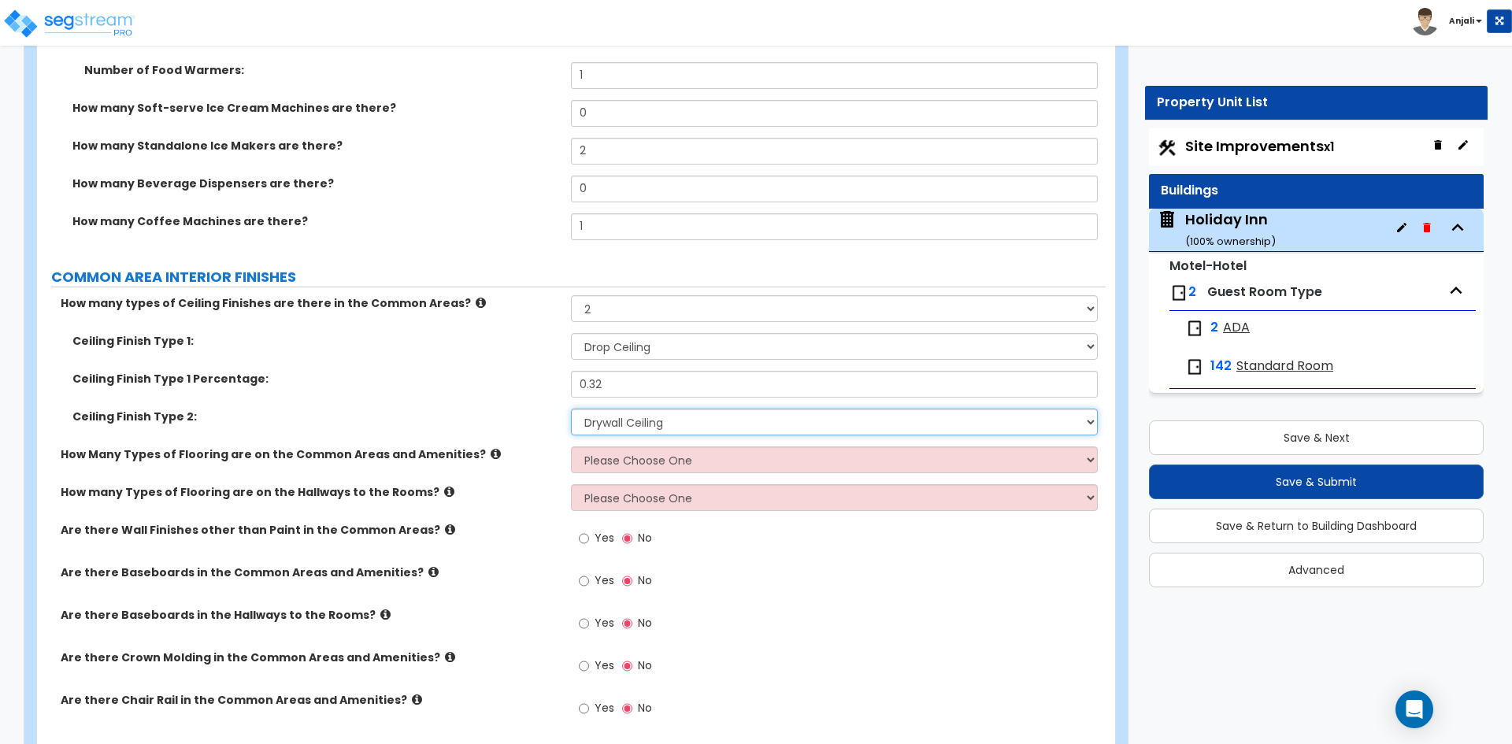
scroll to position [5827, 0]
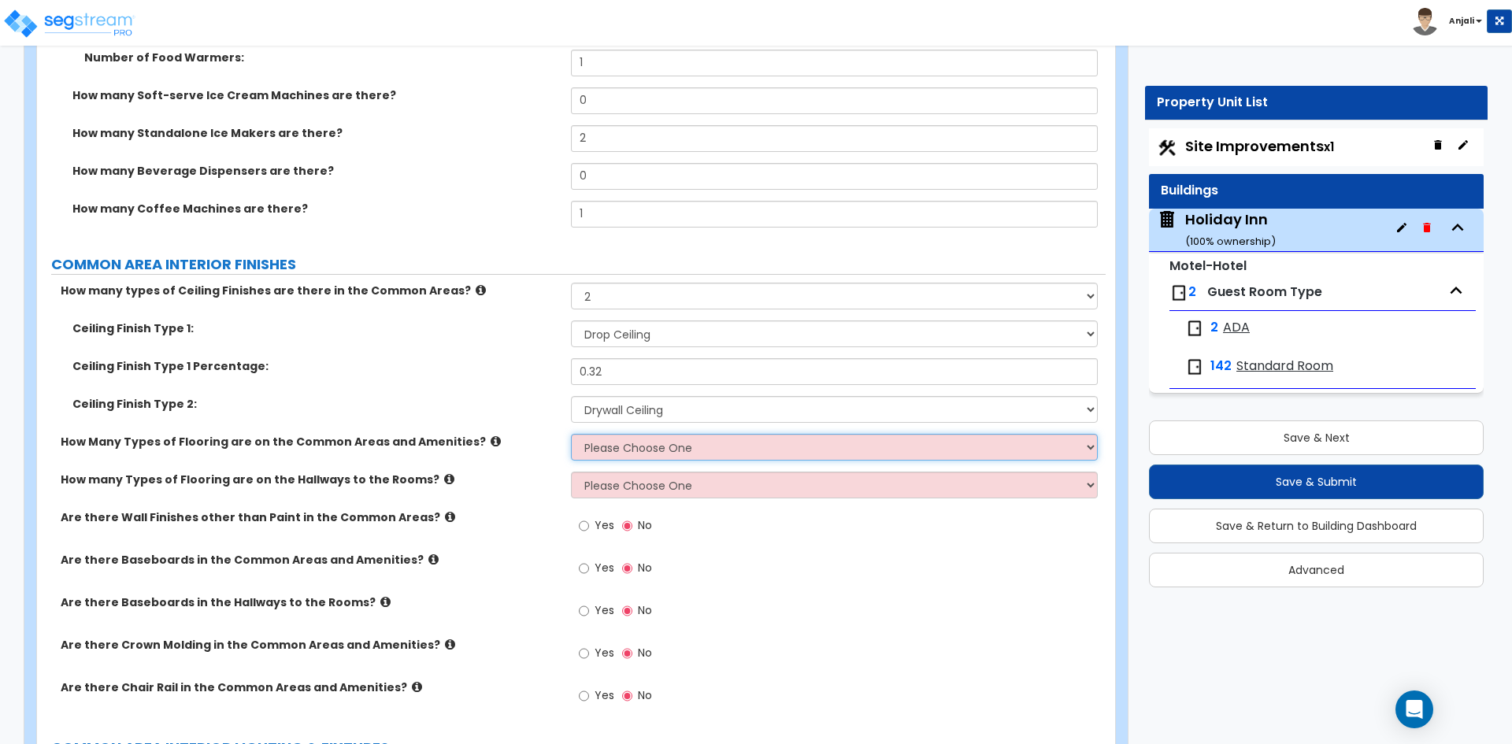
click at [621, 434] on select "Please Choose One 1 2 3" at bounding box center [834, 447] width 526 height 27
select select "2"
click at [571, 434] on select "Please Choose One 1 2 3" at bounding box center [834, 447] width 526 height 27
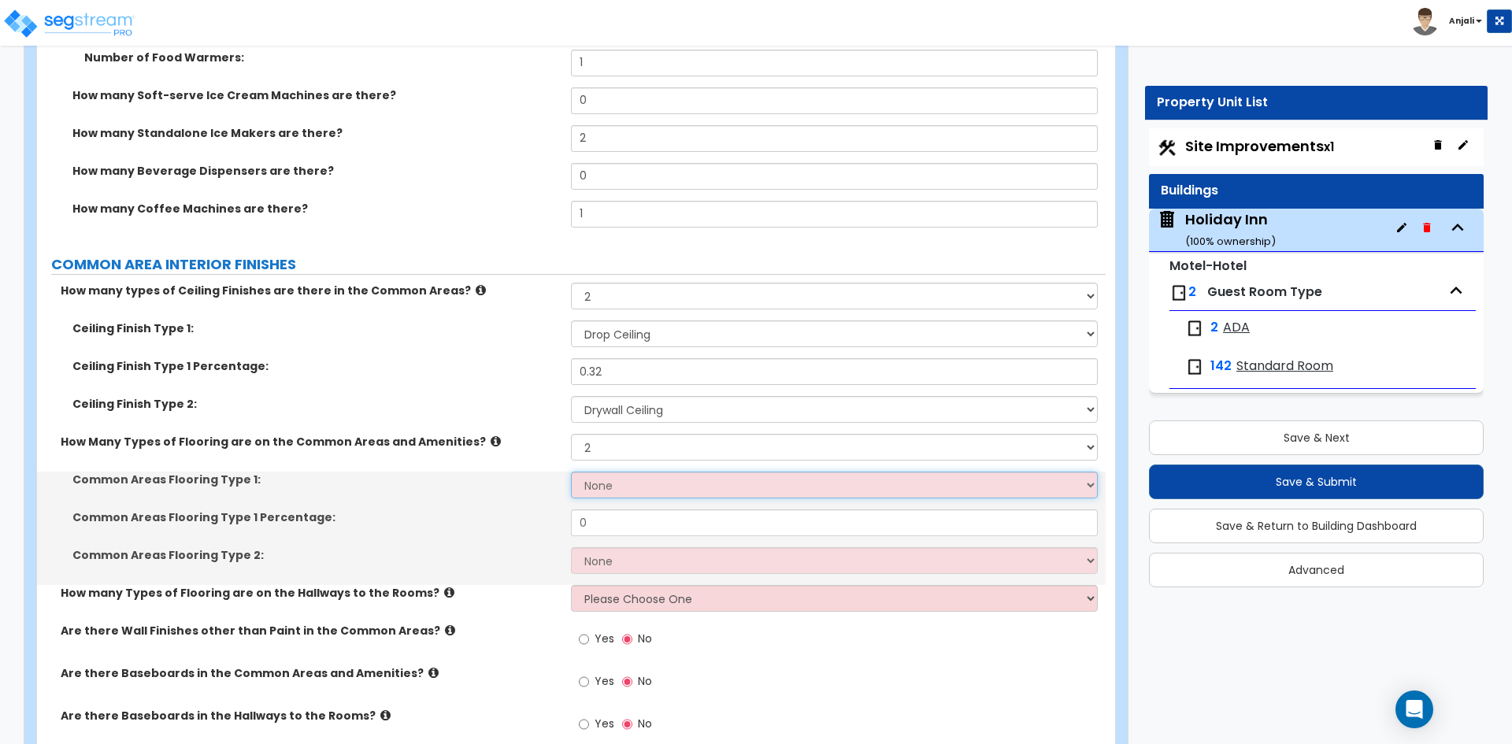
click at [632, 472] on select "None Tile Flooring Hardwood Flooring Resilient Laminate Flooring VCT Flooring S…" at bounding box center [834, 485] width 526 height 27
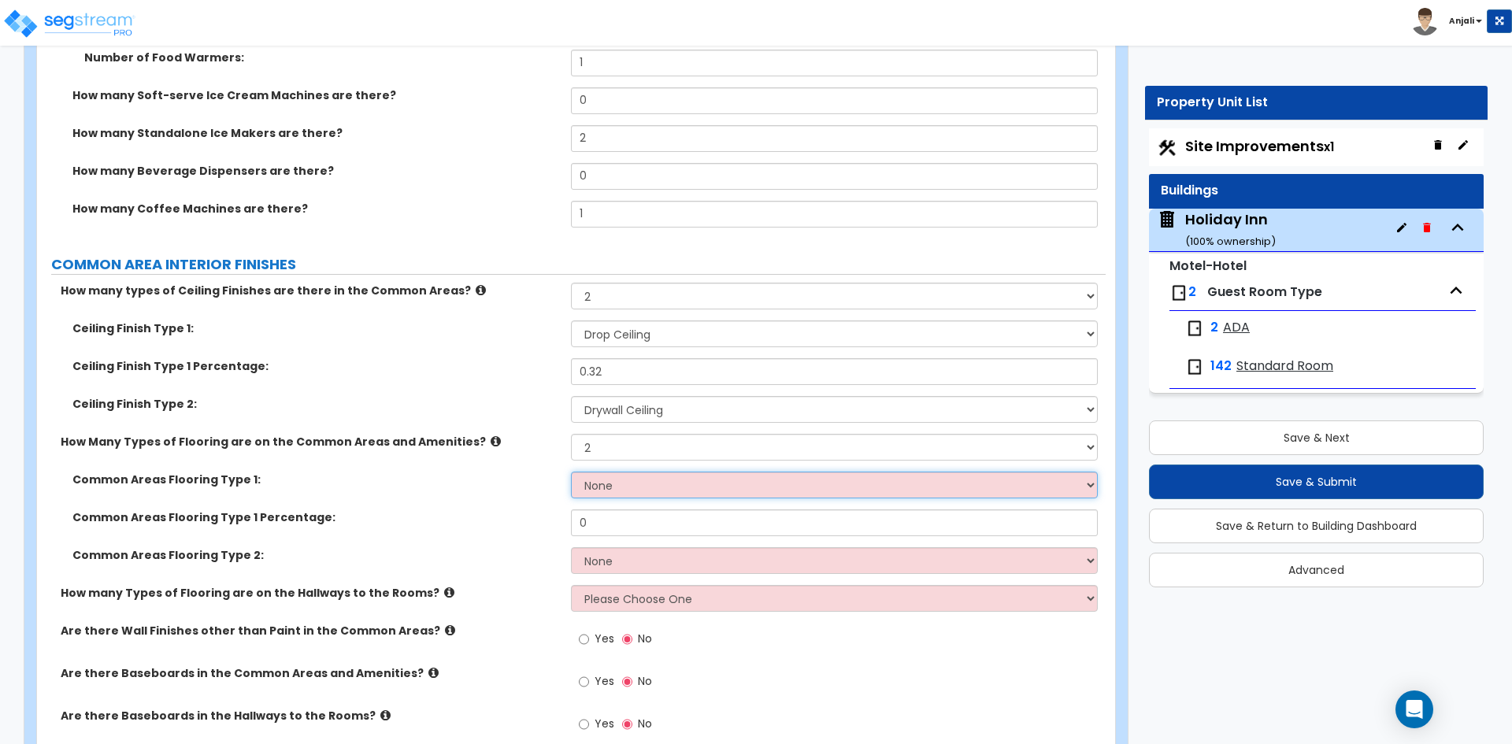
select select "1"
click at [571, 472] on select "None Tile Flooring Hardwood Flooring Resilient Laminate Flooring VCT Flooring S…" at bounding box center [834, 485] width 526 height 27
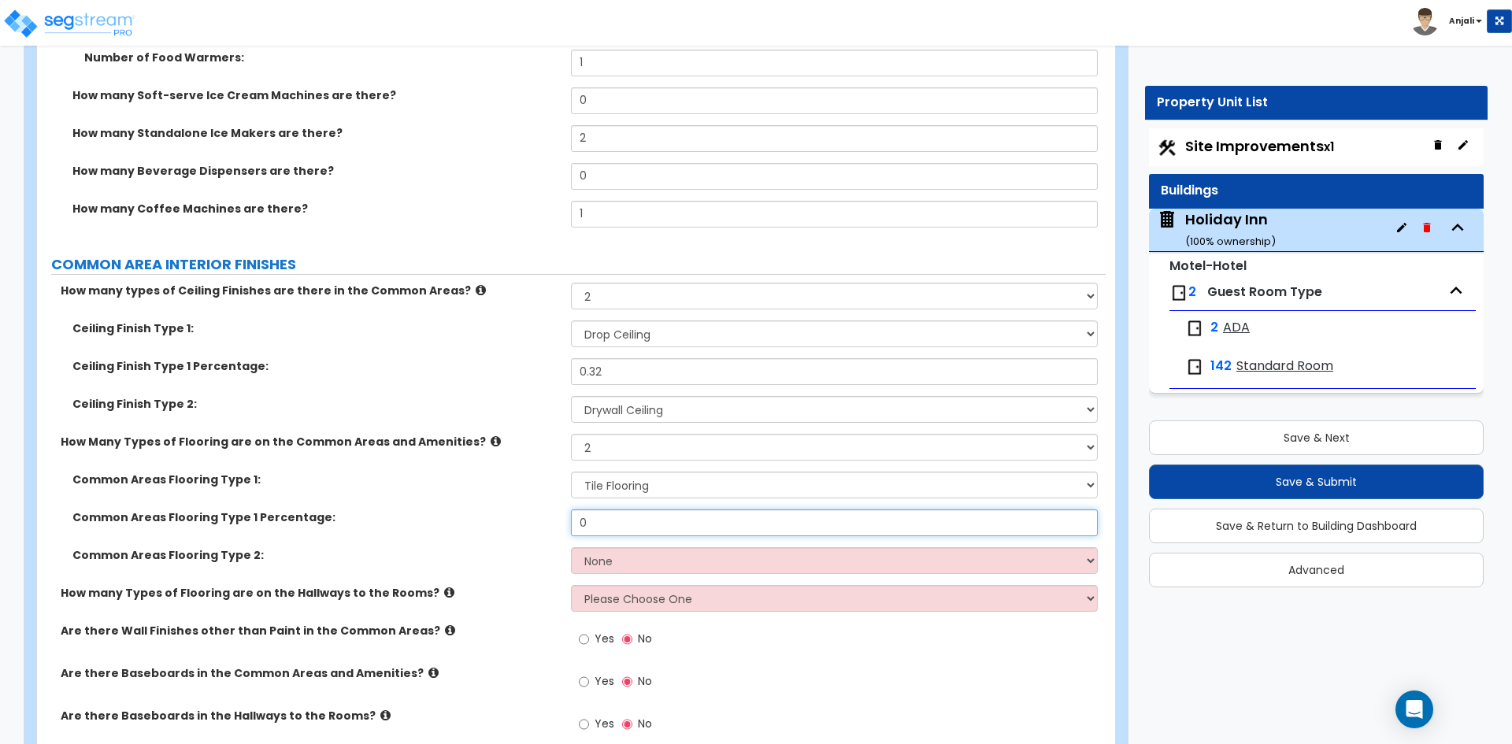
click at [622, 509] on input "0" at bounding box center [834, 522] width 526 height 27
type input "0.35"
click at [649, 547] on select "None Tile Flooring Hardwood Flooring Resilient Laminate Flooring VCT Flooring S…" at bounding box center [834, 560] width 526 height 27
select select "5"
click at [571, 547] on select "None Tile Flooring Hardwood Flooring Resilient Laminate Flooring VCT Flooring S…" at bounding box center [834, 560] width 526 height 27
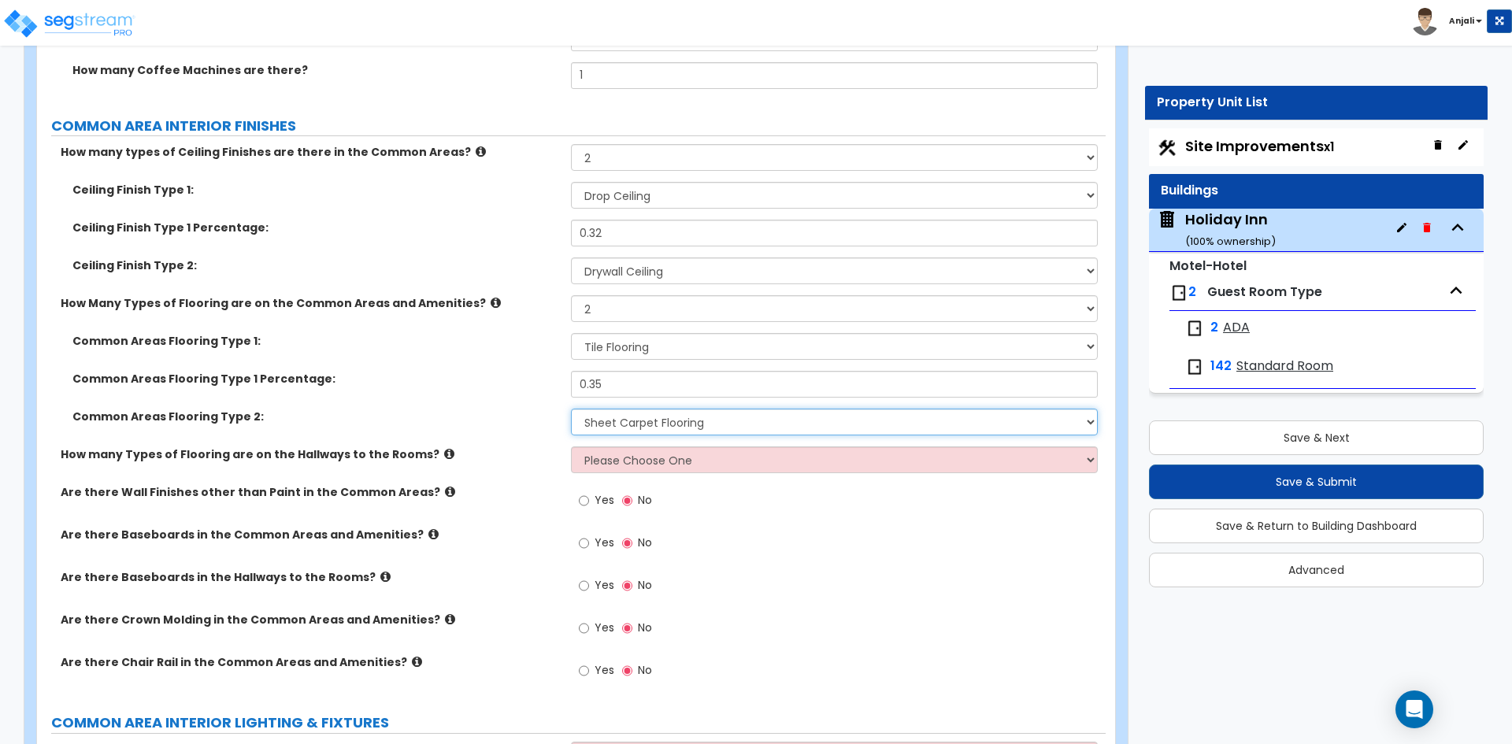
scroll to position [5984, 0]
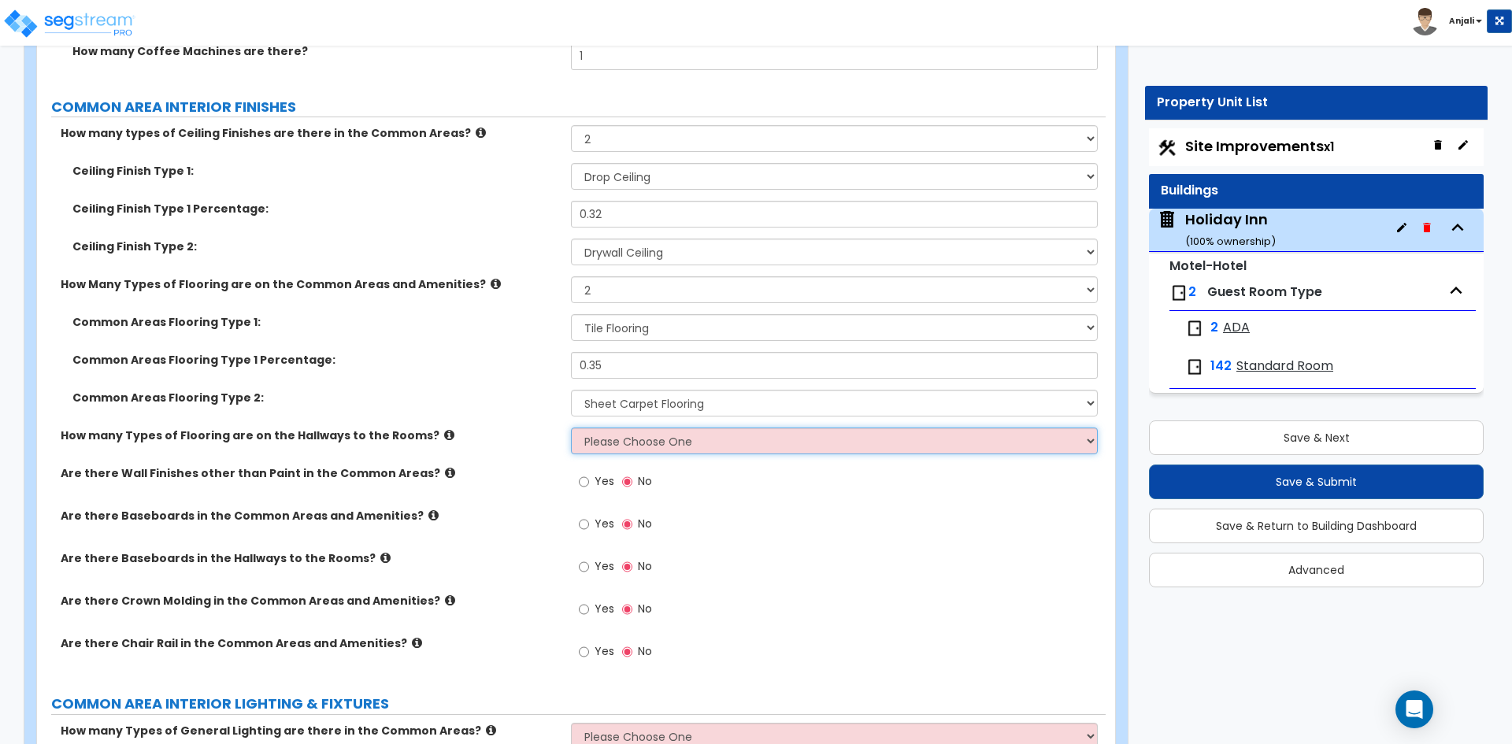
click at [594, 431] on select "Please Choose One 1 2 3" at bounding box center [834, 441] width 526 height 27
select select "1"
click at [571, 428] on select "Please Choose One 1 2 3" at bounding box center [834, 441] width 526 height 27
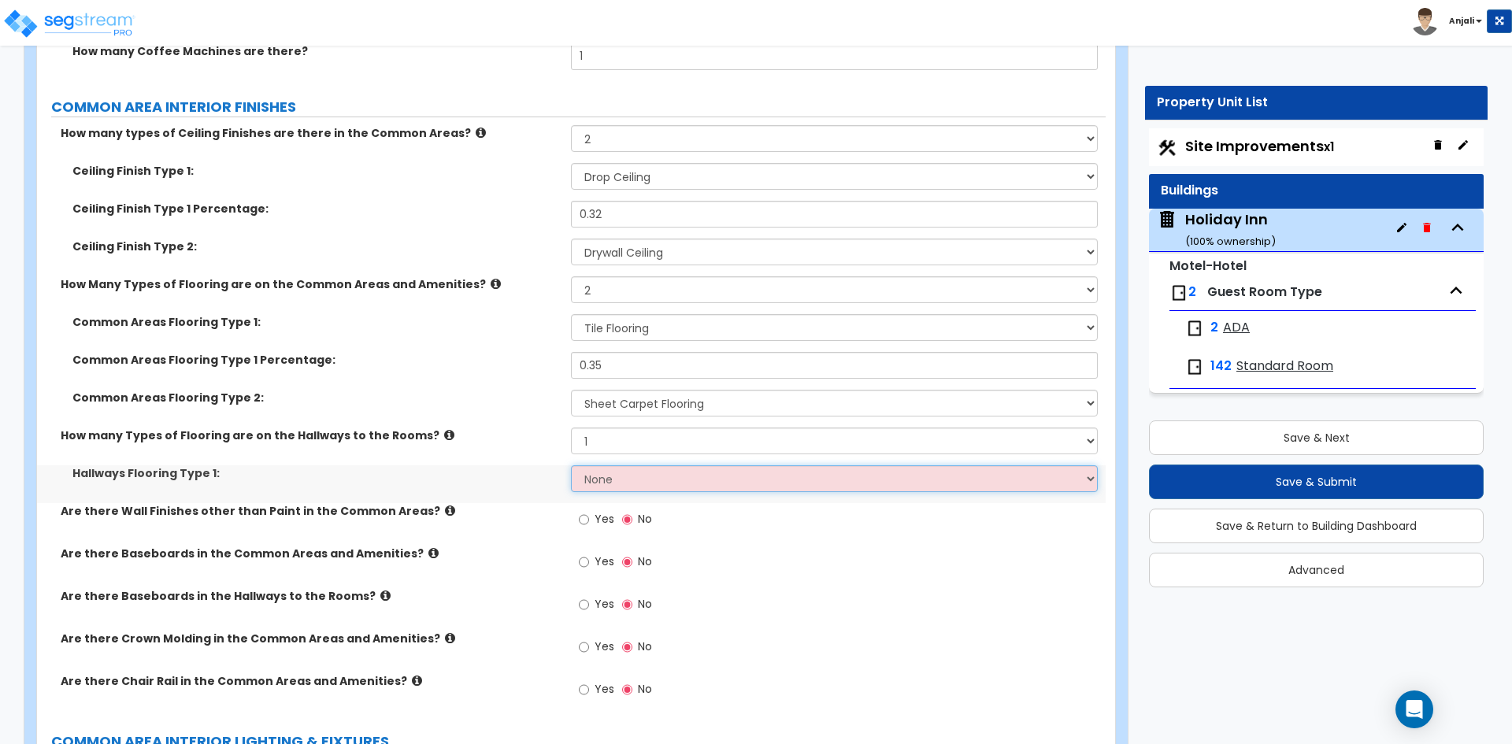
click at [606, 465] on select "None Tile Flooring Hardwood Flooring Resilient Laminate Flooring VCT Flooring S…" at bounding box center [834, 478] width 526 height 27
select select "5"
click at [571, 465] on select "None Tile Flooring Hardwood Flooring Resilient Laminate Flooring VCT Flooring S…" at bounding box center [834, 478] width 526 height 27
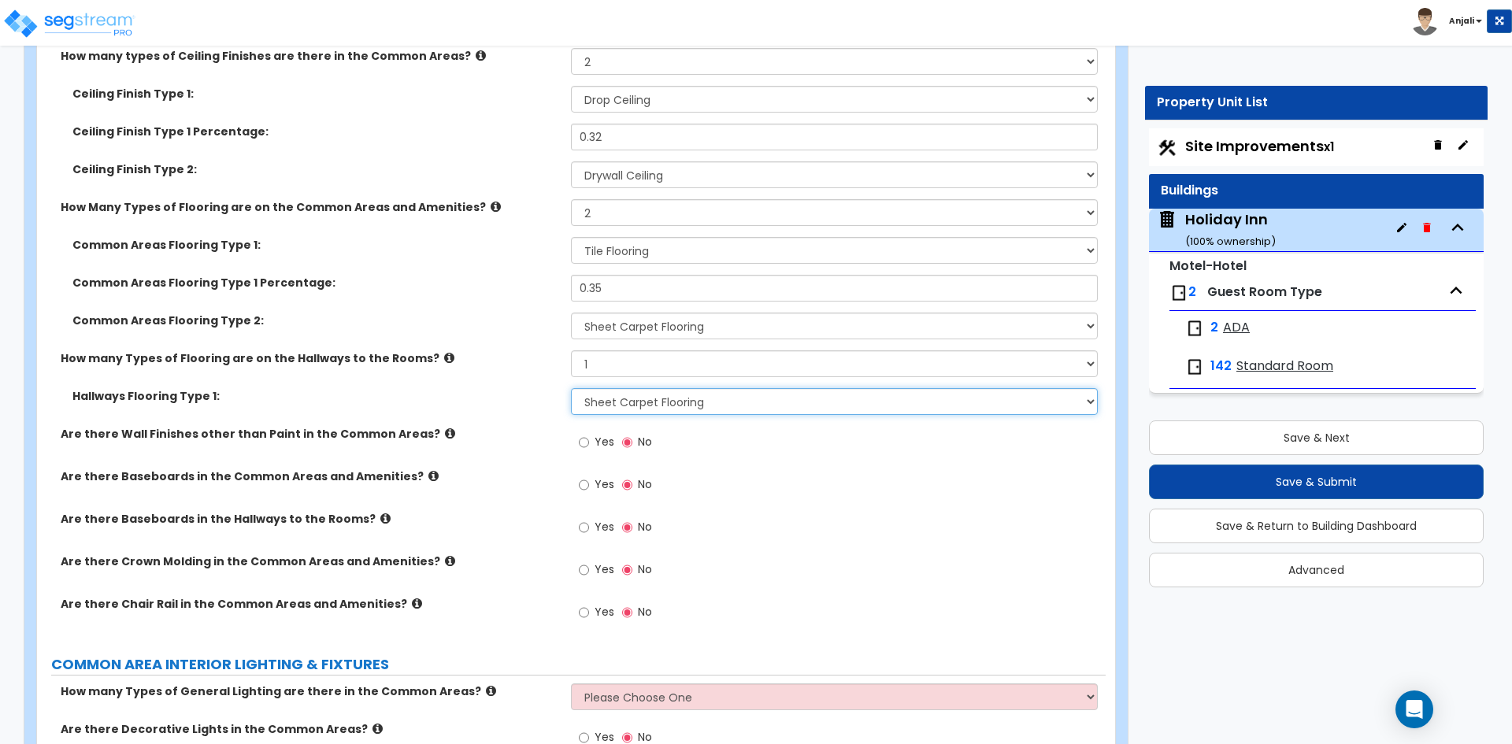
scroll to position [6063, 0]
click at [587, 432] on input "Yes" at bounding box center [584, 440] width 10 height 17
radio input "true"
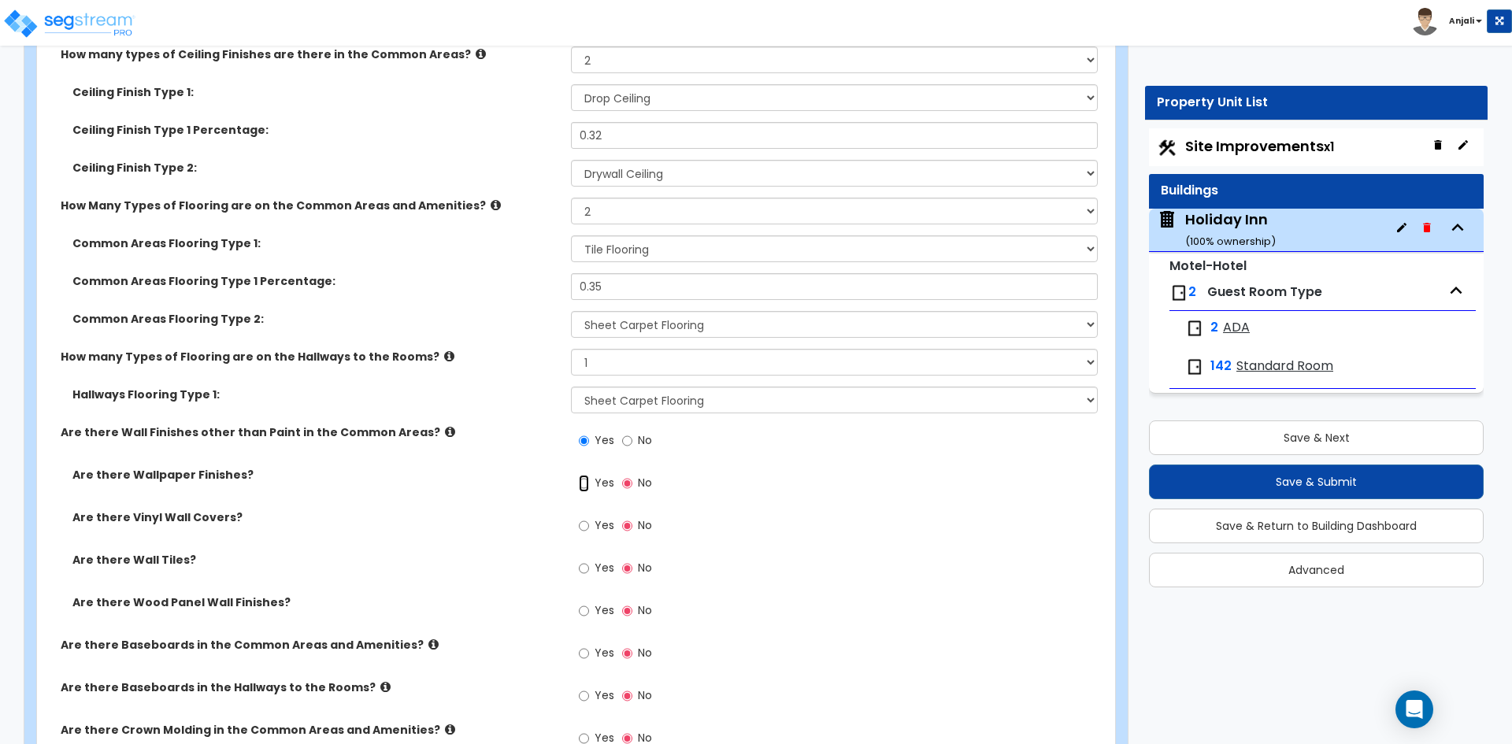
click at [581, 475] on input "Yes" at bounding box center [584, 483] width 10 height 17
radio input "true"
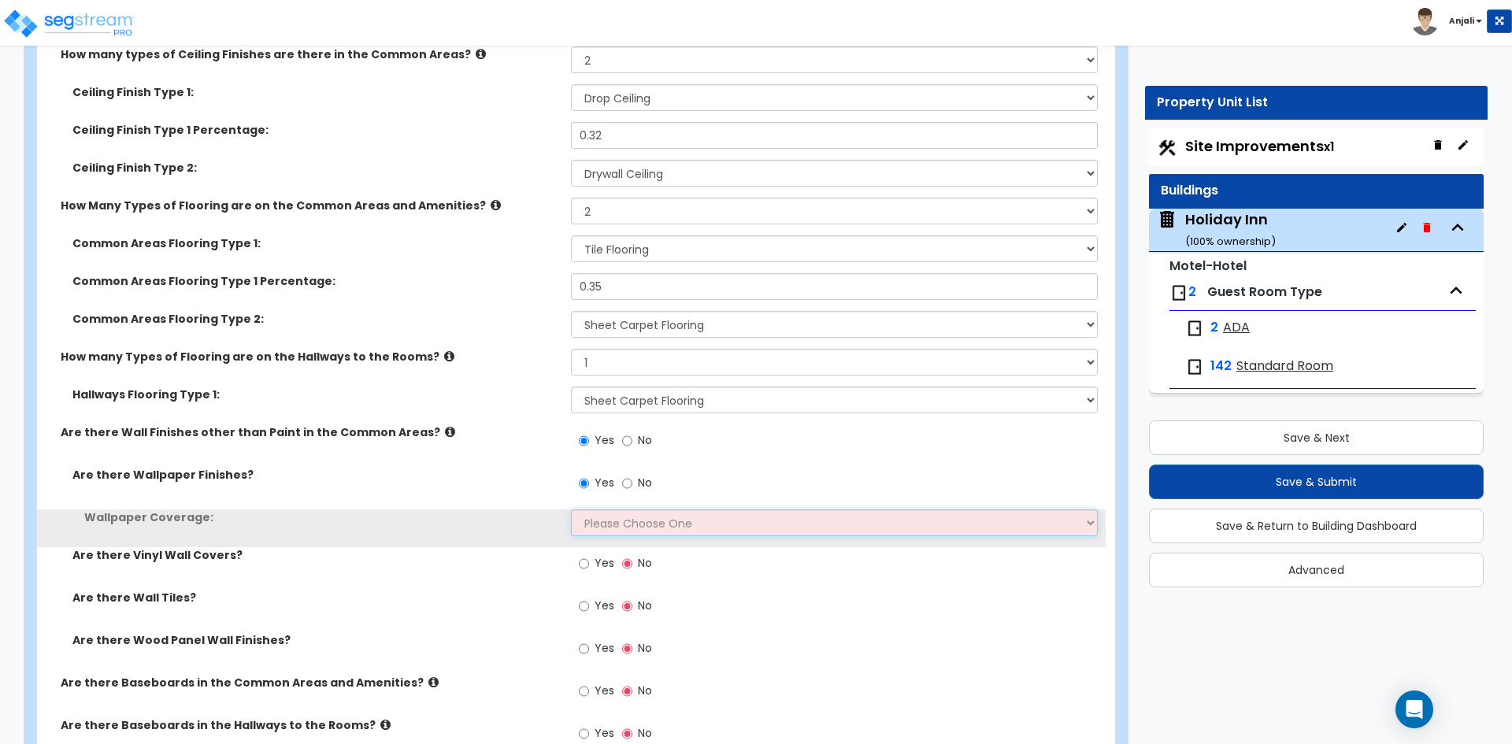
click at [620, 509] on select "Please Choose One Only a Small Portion of Walls are Covered Several Walls are C…" at bounding box center [834, 522] width 526 height 27
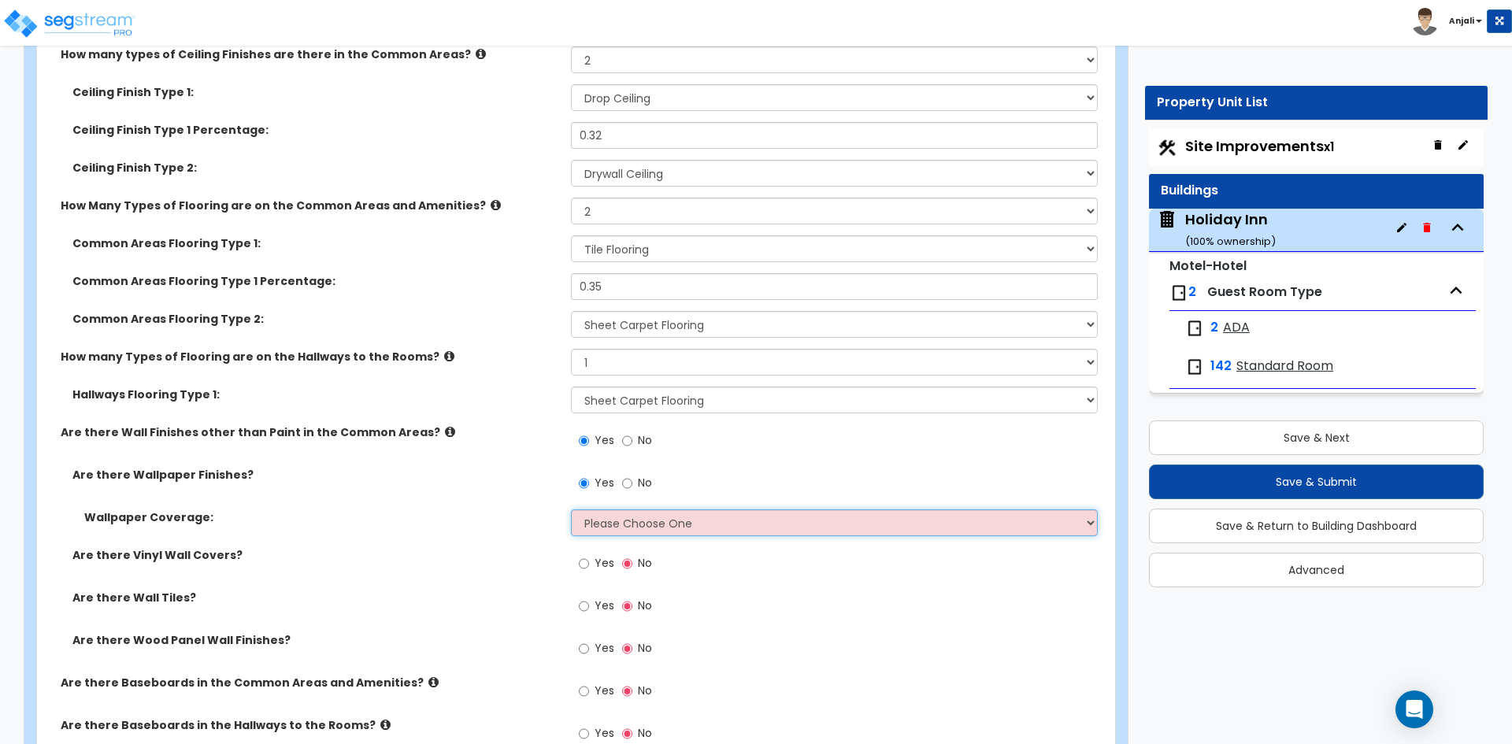
select select "1"
click at [571, 509] on select "Please Choose One Only a Small Portion of Walls are Covered Several Walls are C…" at bounding box center [834, 522] width 526 height 27
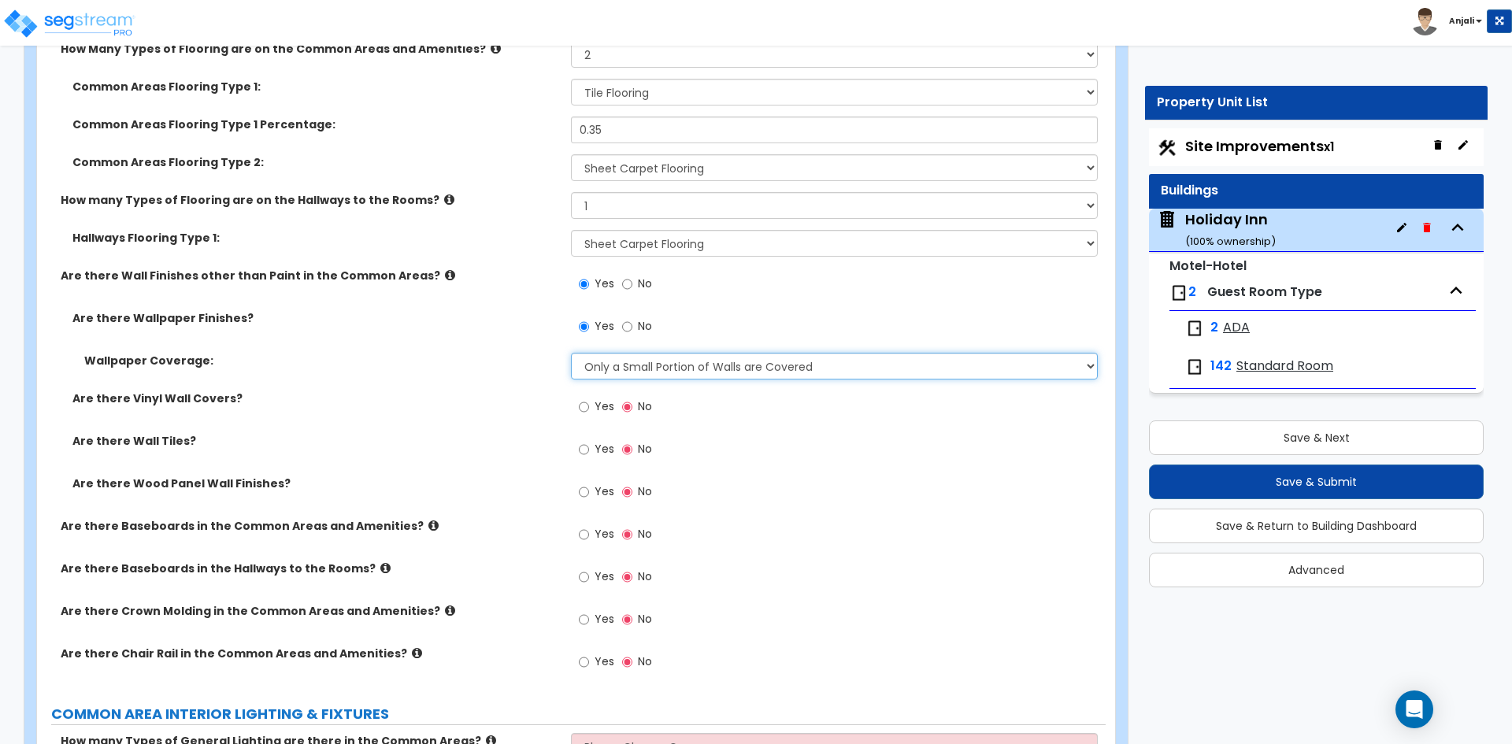
scroll to position [6221, 0]
click at [583, 483] on input "Yes" at bounding box center [584, 491] width 10 height 17
radio input "true"
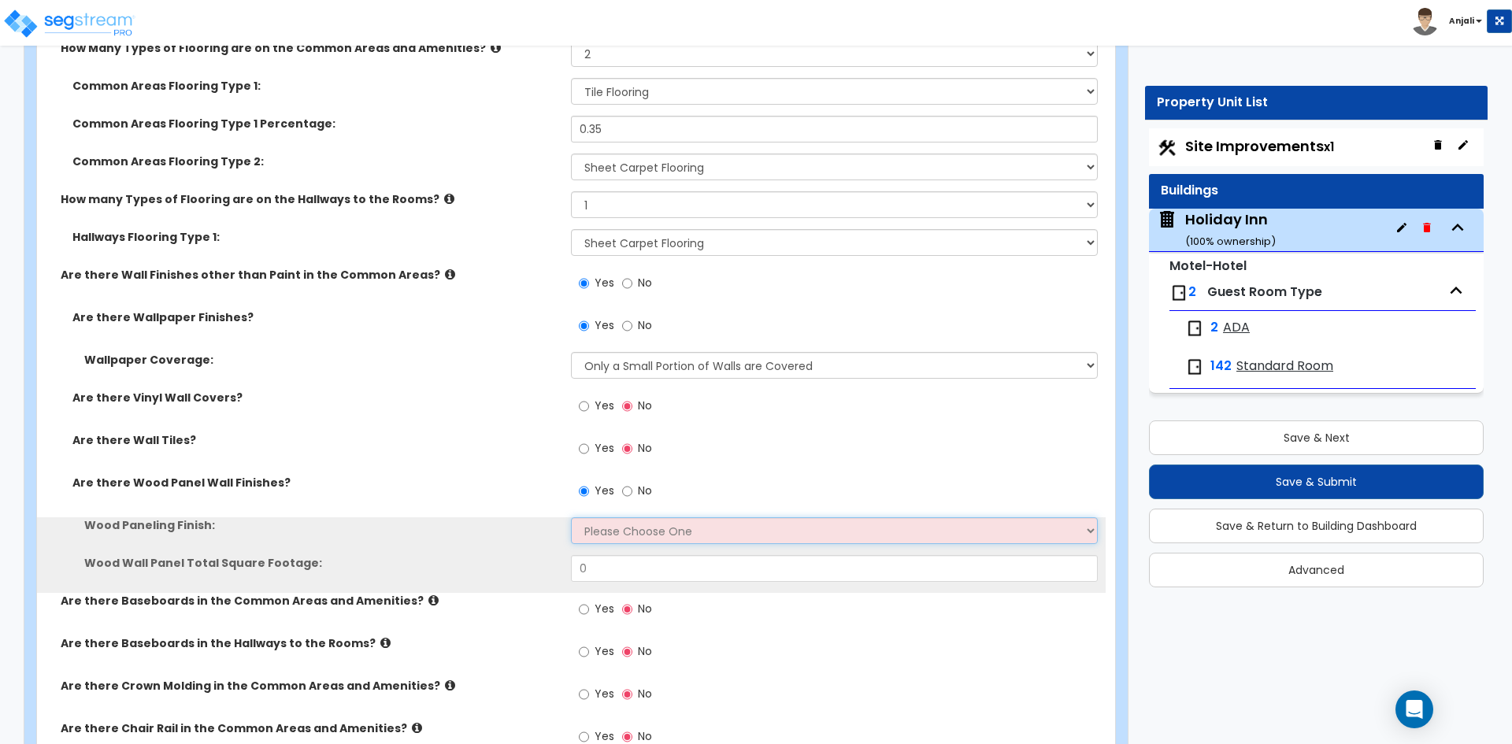
click at [619, 517] on select "Please Choose One Birch Mahogany Oak or Cherry Rosewood Teak I Don't Know, Plea…" at bounding box center [834, 530] width 526 height 27
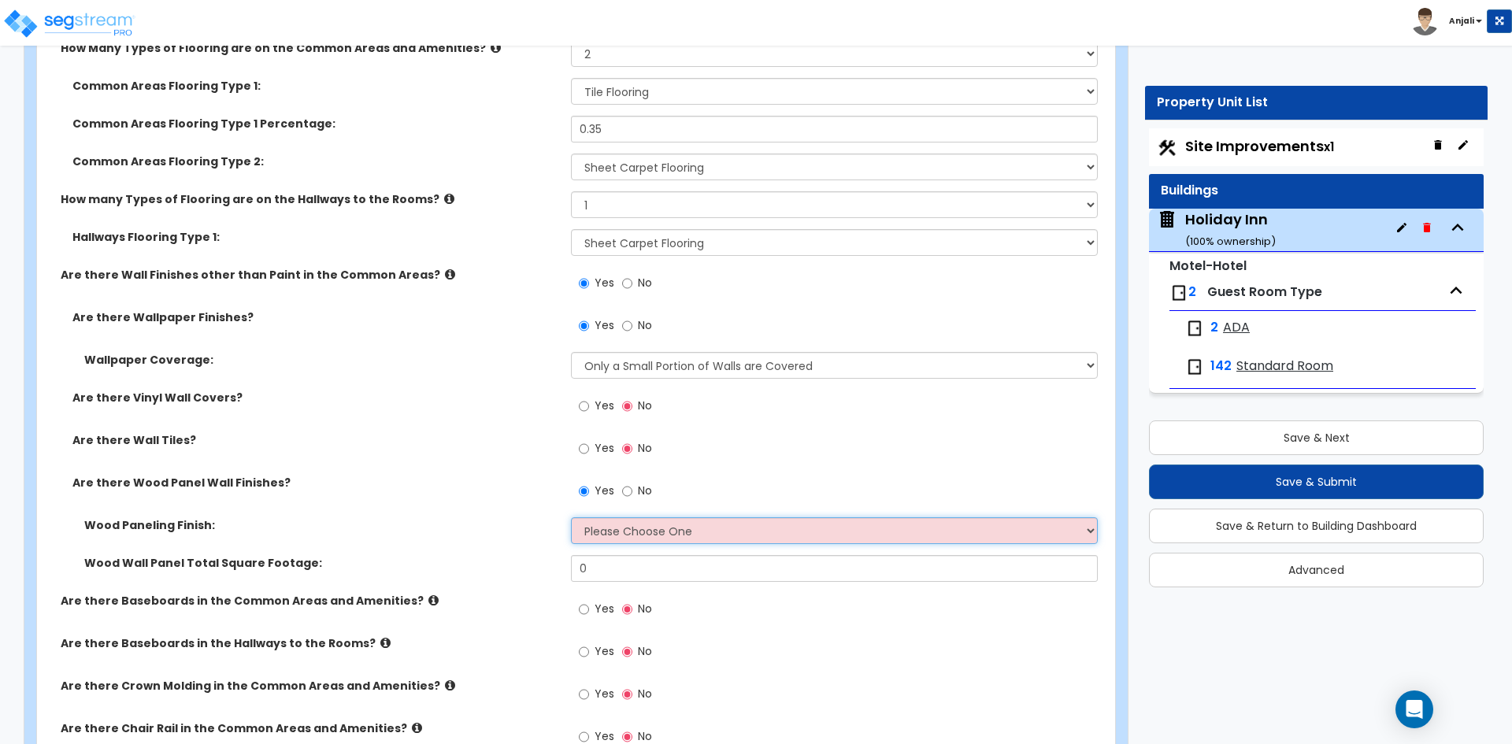
select select "3"
click at [571, 517] on select "Please Choose One Birch Mahogany Oak or Cherry Rosewood Teak I Don't Know, Plea…" at bounding box center [834, 530] width 526 height 27
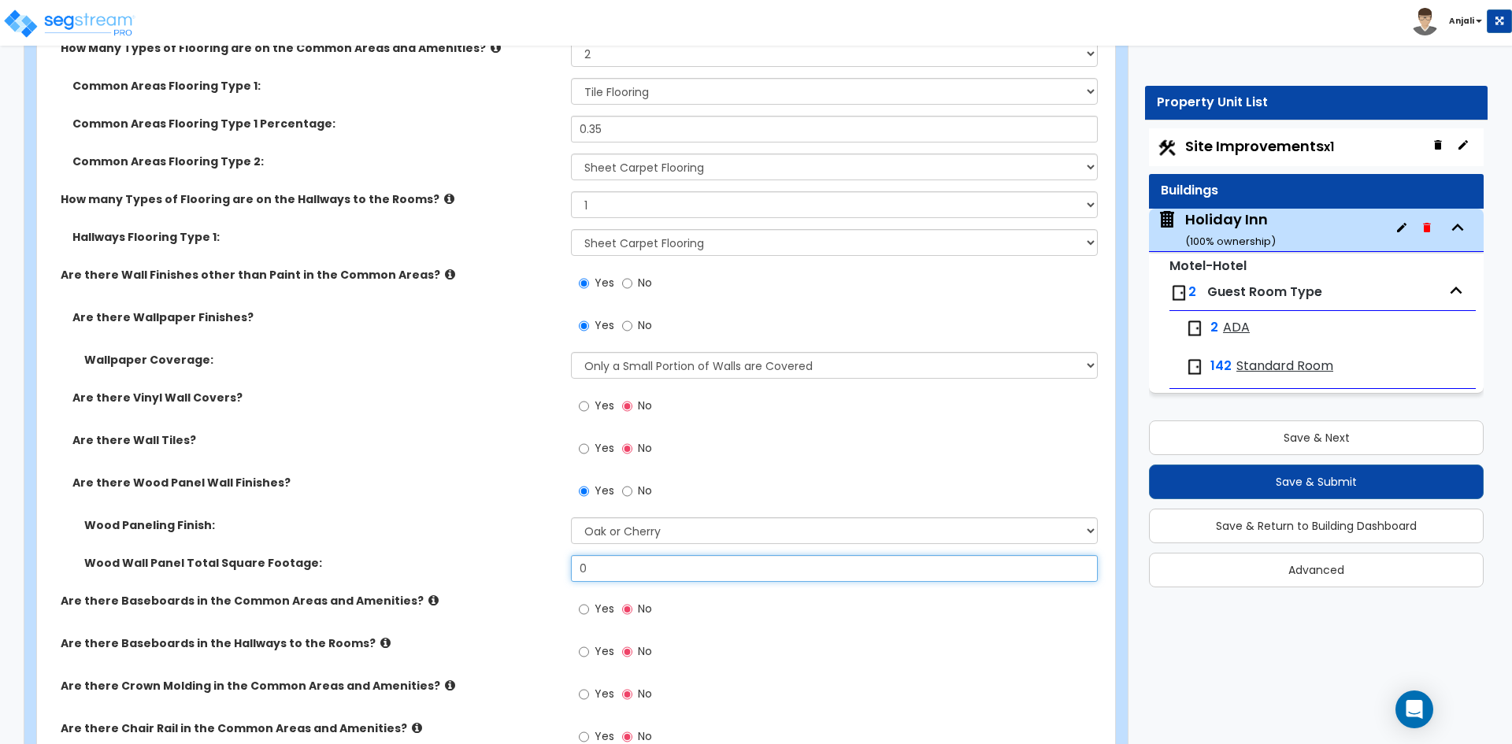
click at [609, 555] on input "0" at bounding box center [834, 568] width 526 height 27
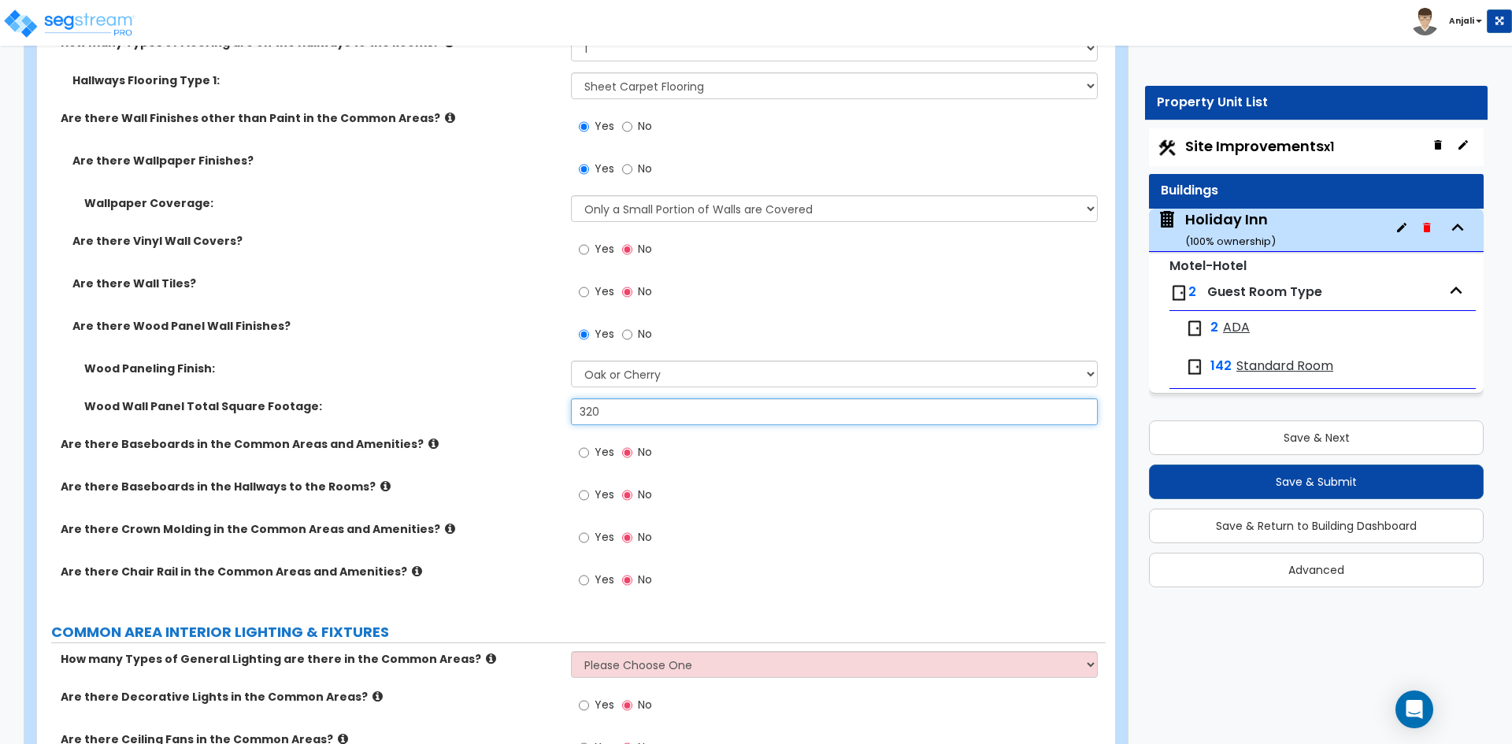
scroll to position [6378, 0]
type input "320"
click at [586, 443] on input "Yes" at bounding box center [584, 451] width 10 height 17
radio input "true"
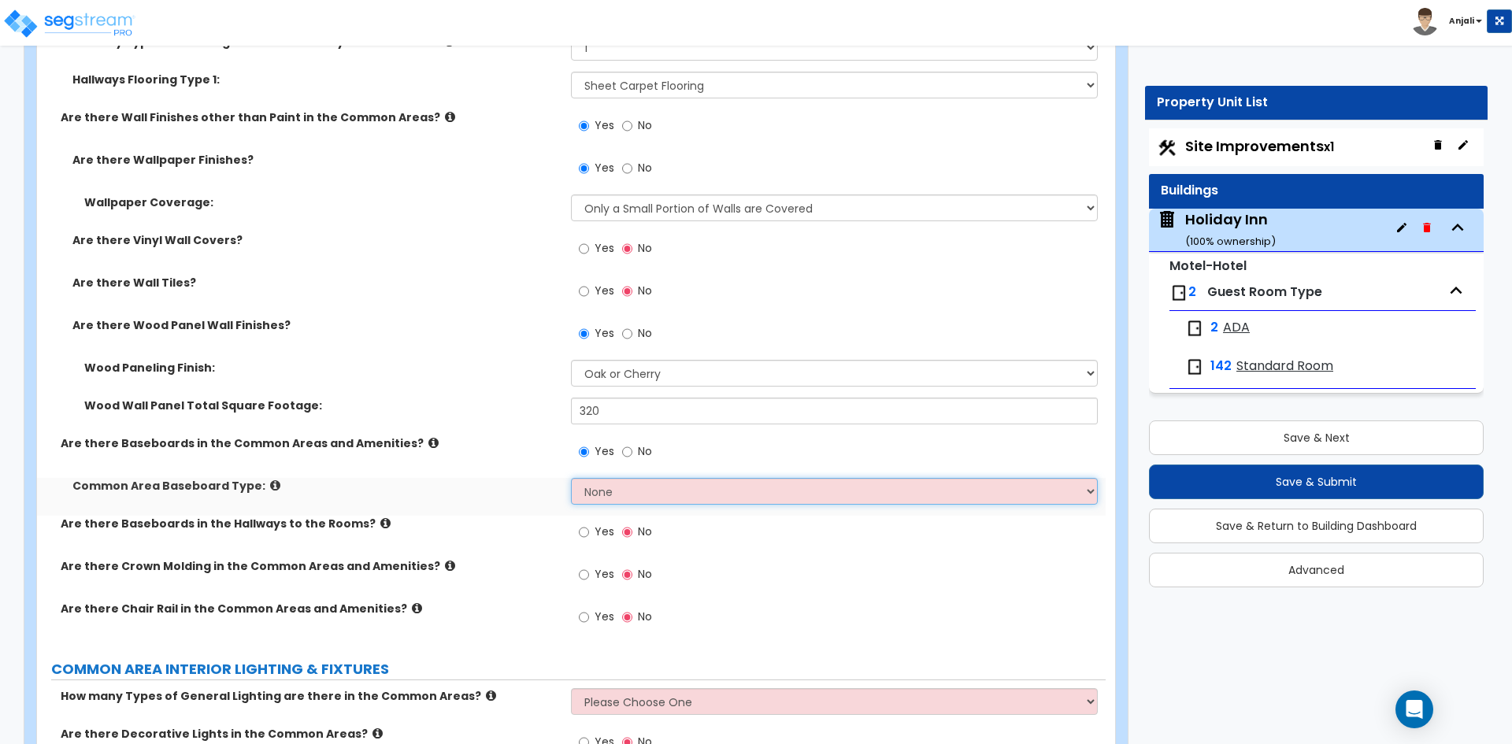
click at [635, 478] on select "None Wood Vinyl Carpet Tile" at bounding box center [834, 491] width 526 height 27
select select "1"
click at [571, 478] on select "None Wood Vinyl Carpet Tile" at bounding box center [834, 491] width 526 height 27
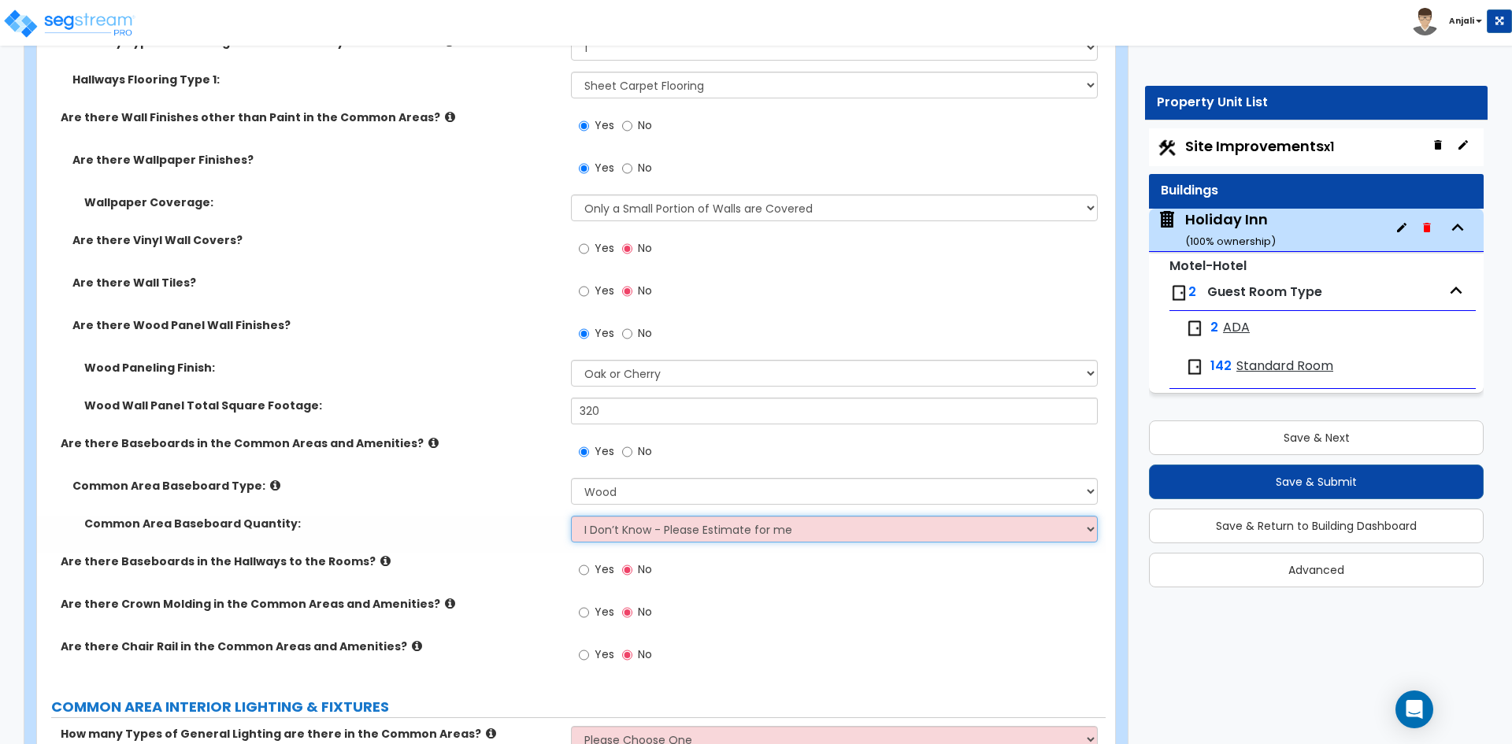
click at [626, 520] on select "I Don’t Know - Please Estimate for me I want to Enter the Linear Footage" at bounding box center [834, 529] width 526 height 27
click at [571, 516] on select "I Don’t Know - Please Estimate for me I want to Enter the Linear Footage" at bounding box center [834, 529] width 526 height 27
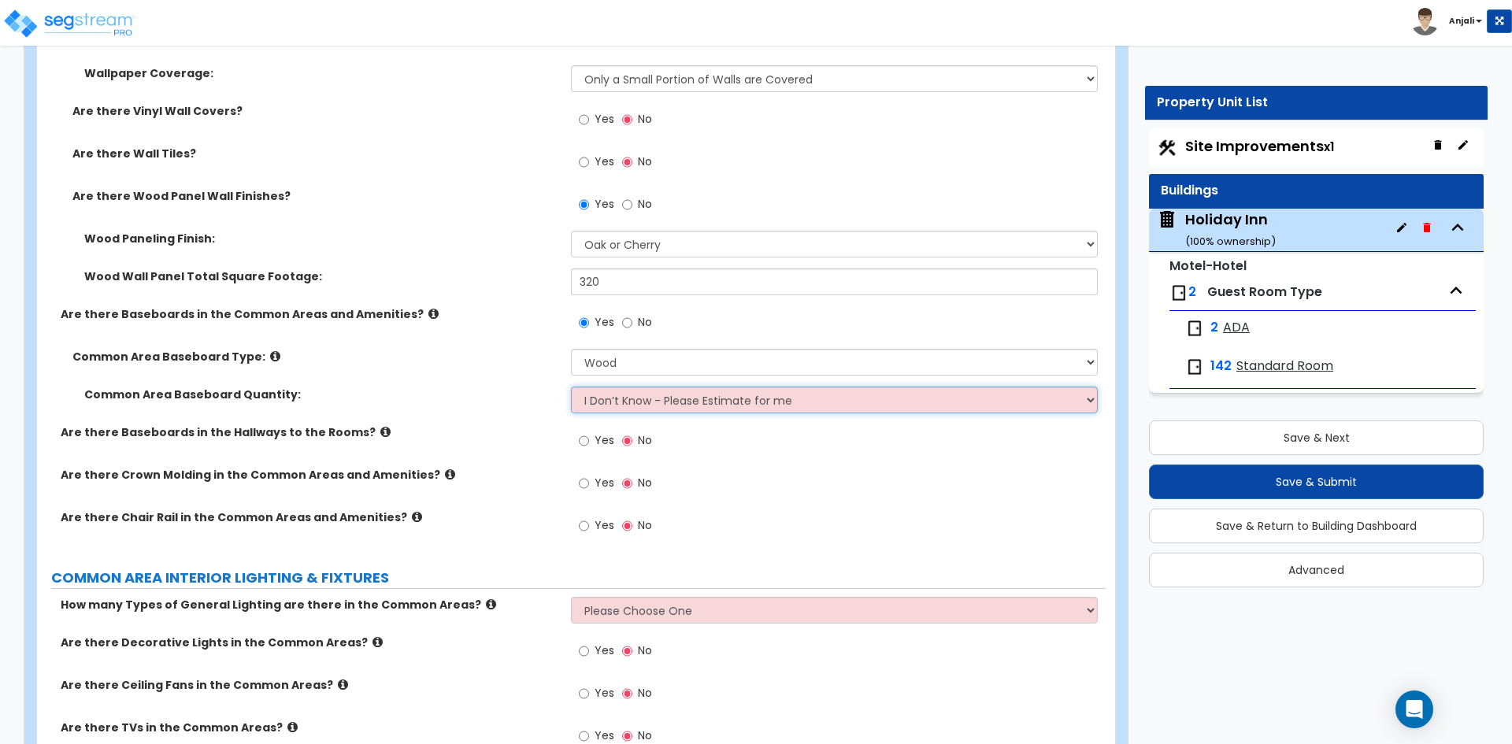
scroll to position [6536, 0]
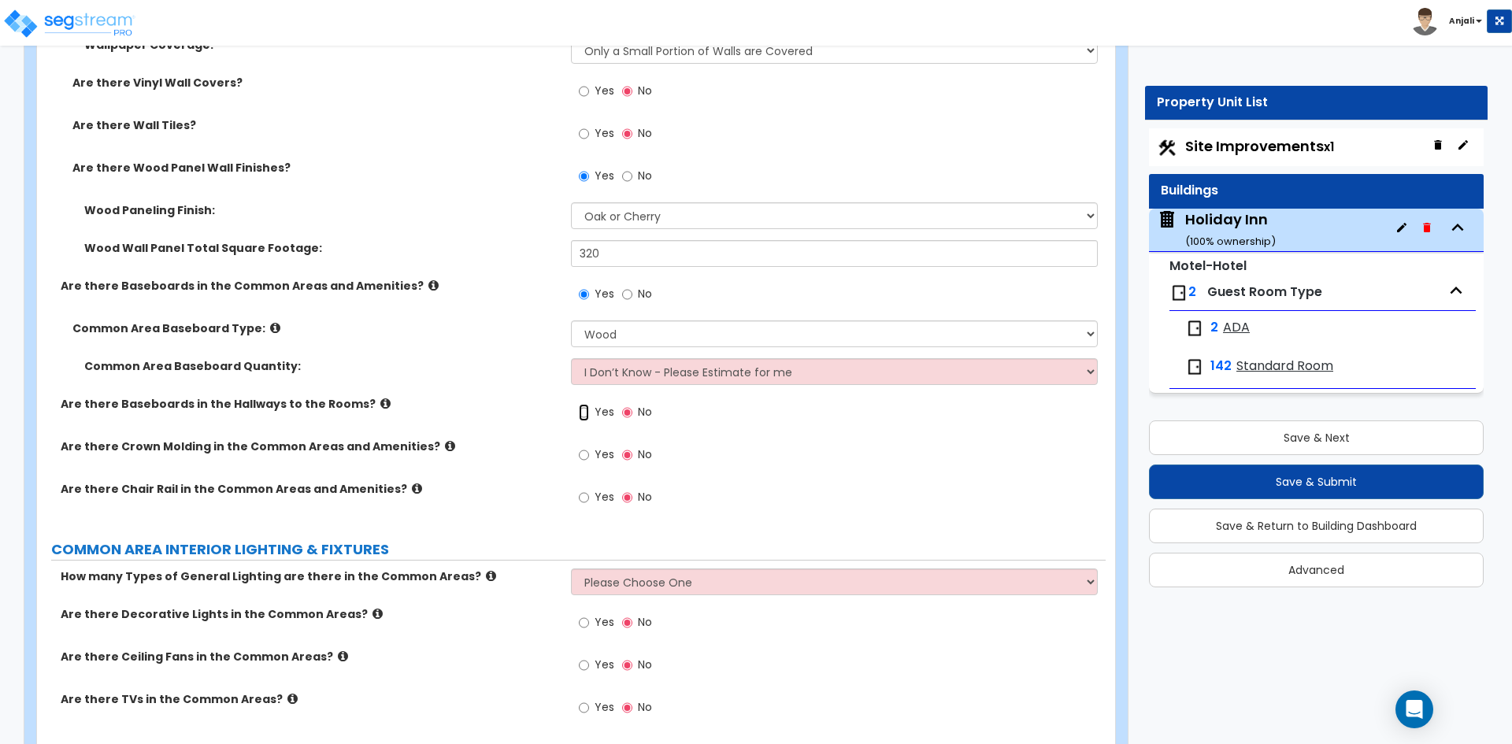
click at [582, 404] on input "Yes" at bounding box center [584, 412] width 10 height 17
radio input "true"
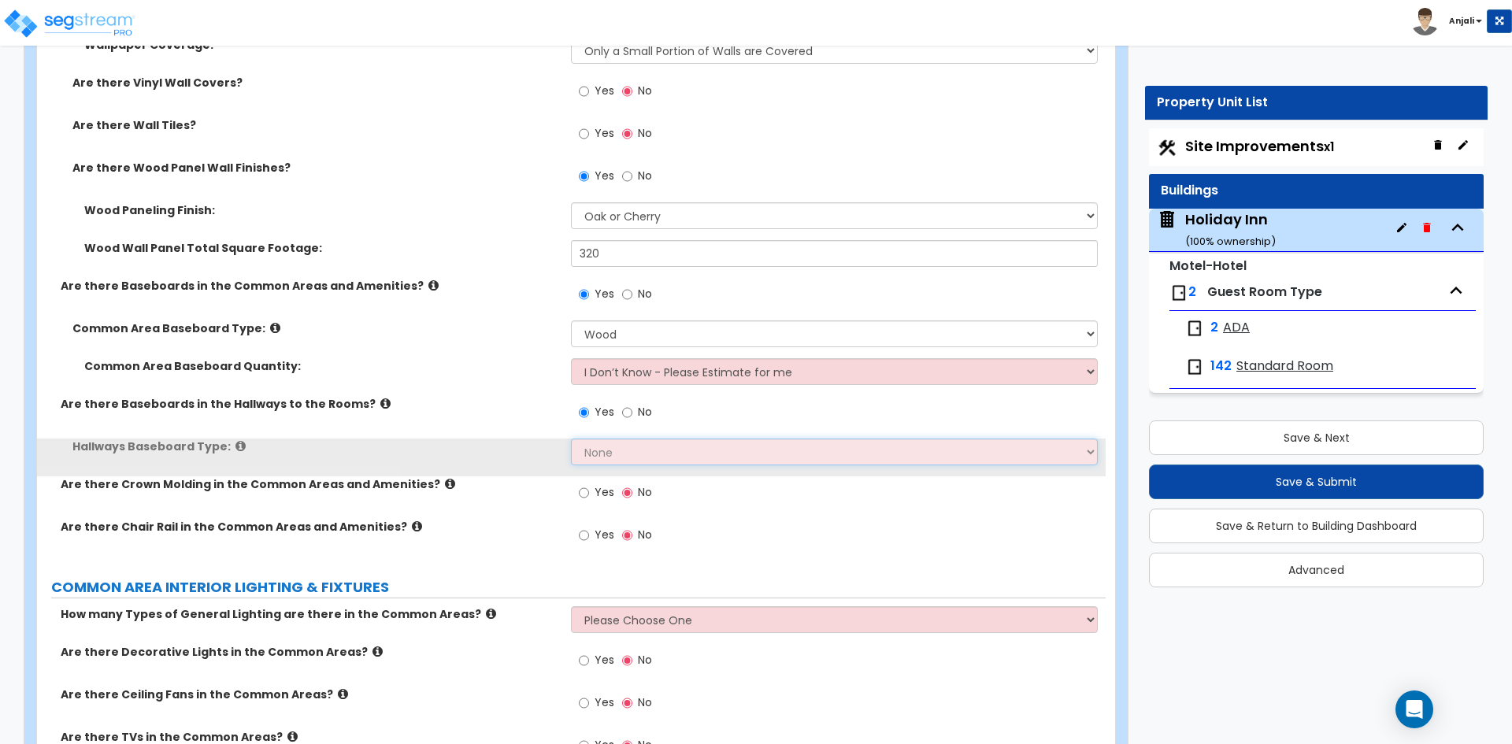
click at [655, 439] on select "None Wood Vinyl Carpet Tile" at bounding box center [834, 452] width 526 height 27
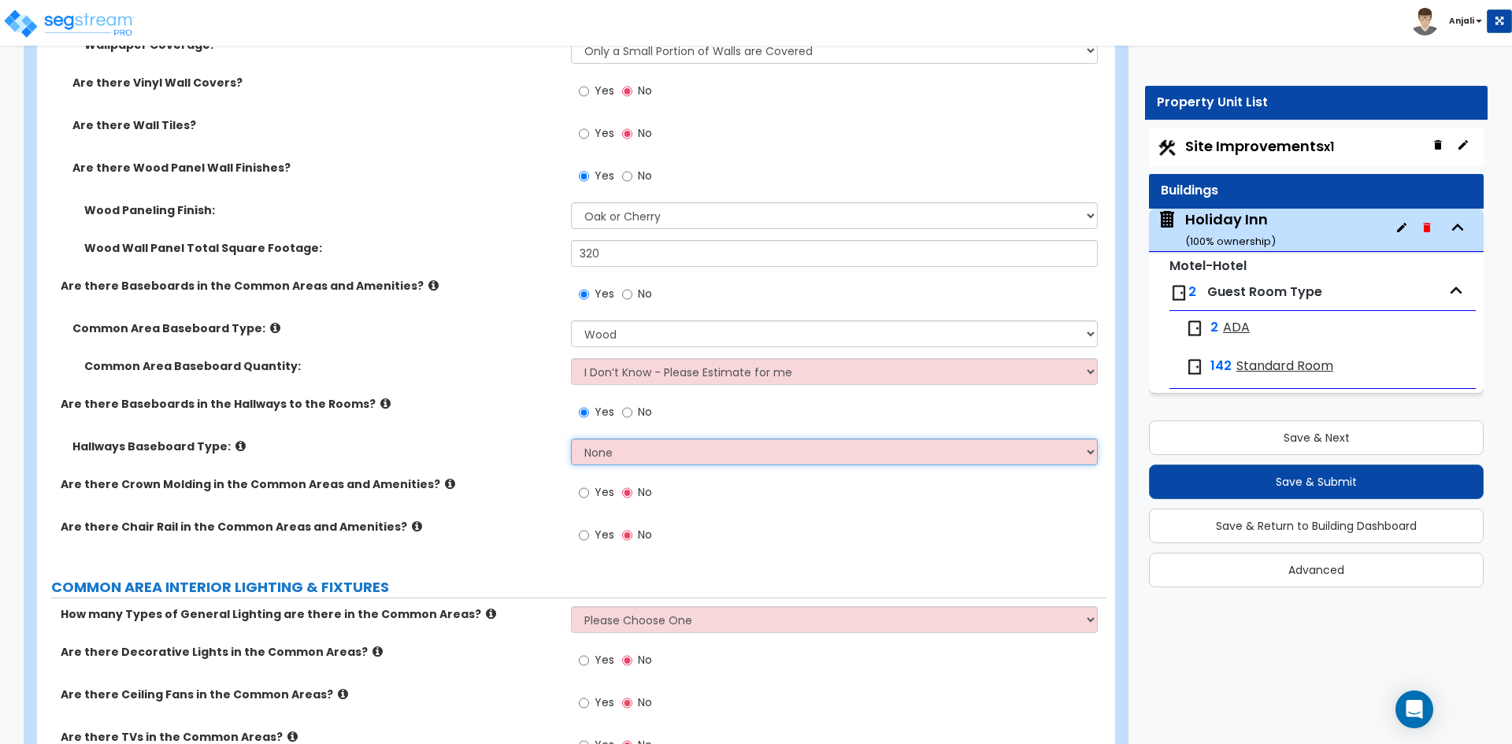
select select "2"
click at [571, 439] on select "None Wood Vinyl Carpet Tile" at bounding box center [834, 452] width 526 height 27
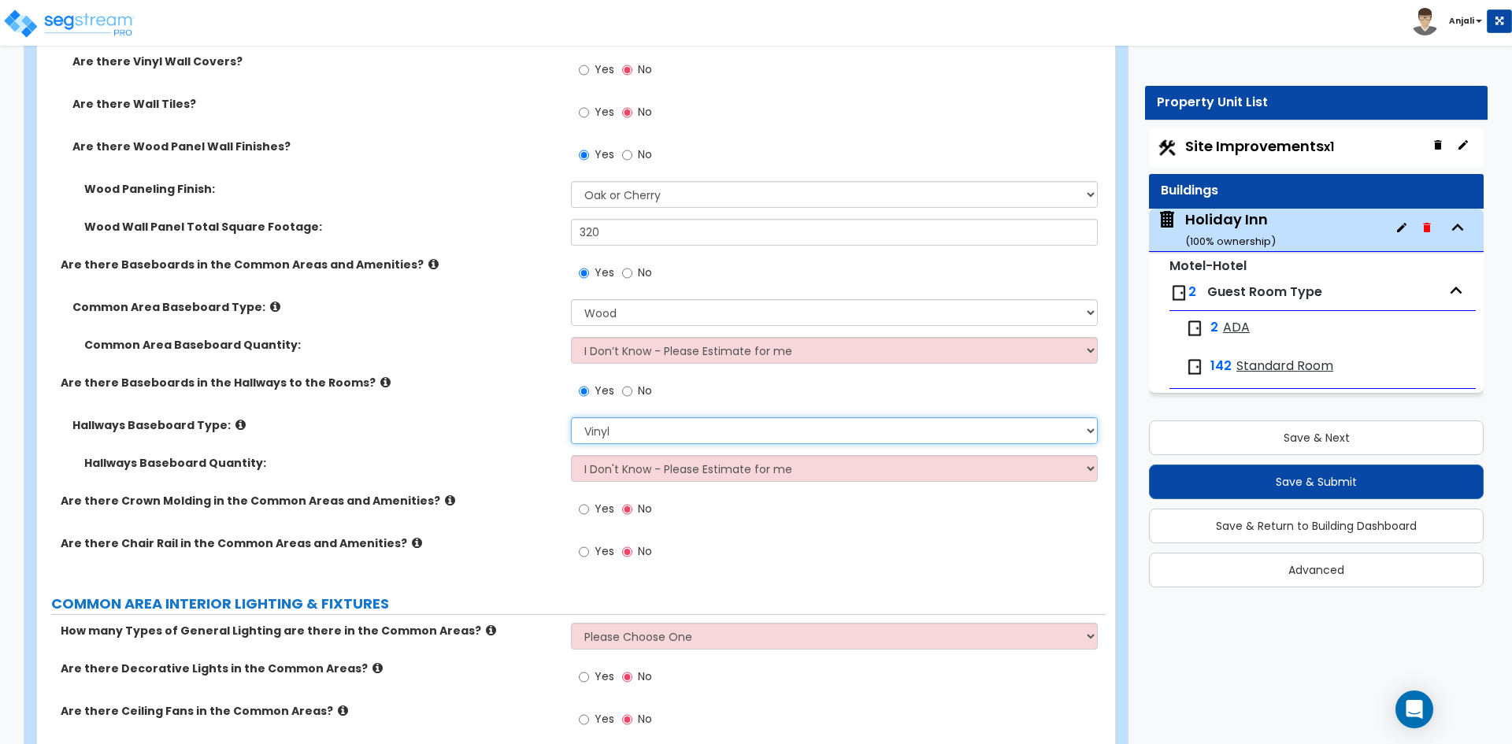
scroll to position [6614, 0]
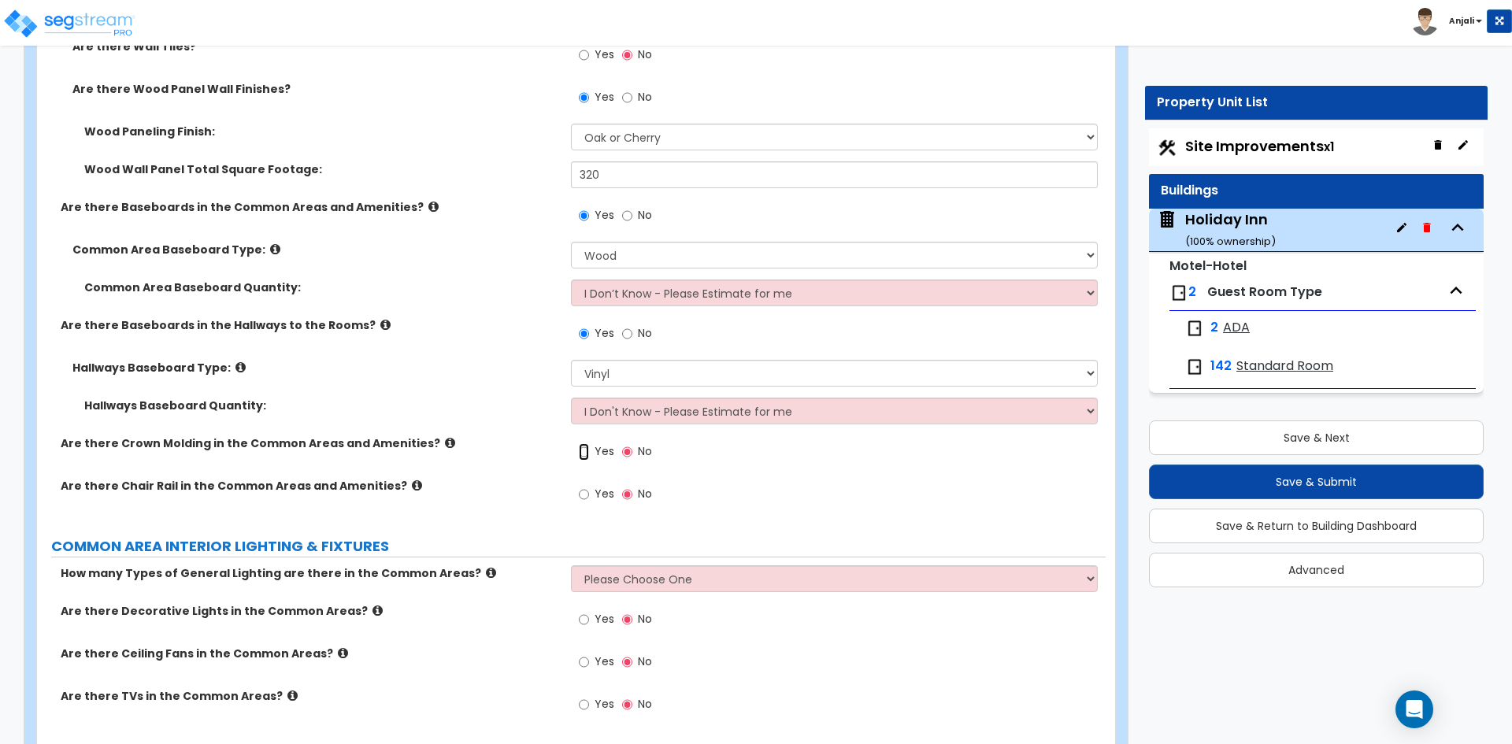
click at [584, 443] on input "Yes" at bounding box center [584, 451] width 10 height 17
radio input "true"
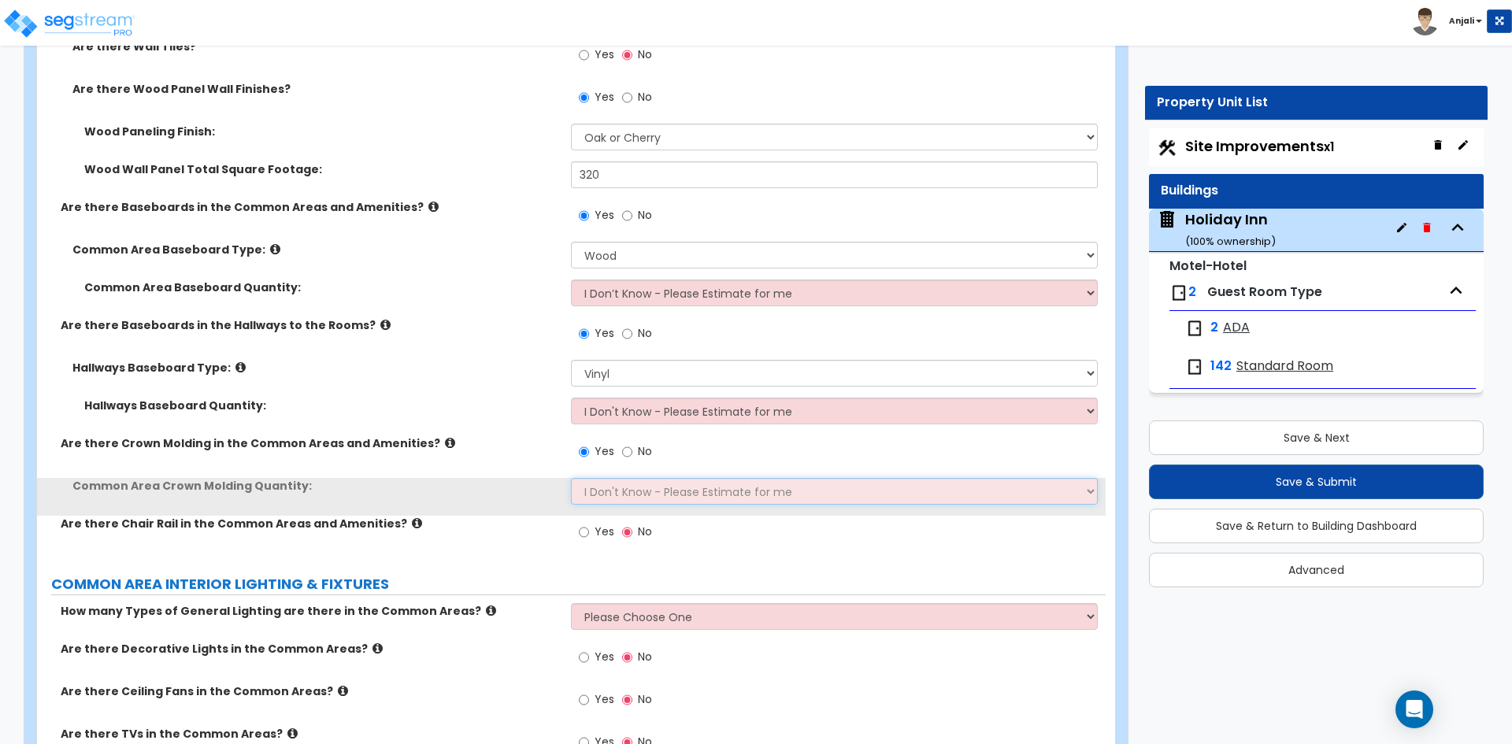
click at [644, 479] on select "I Don't Know - Please Estimate for me I want to Enter the Linear Footage" at bounding box center [834, 491] width 526 height 27
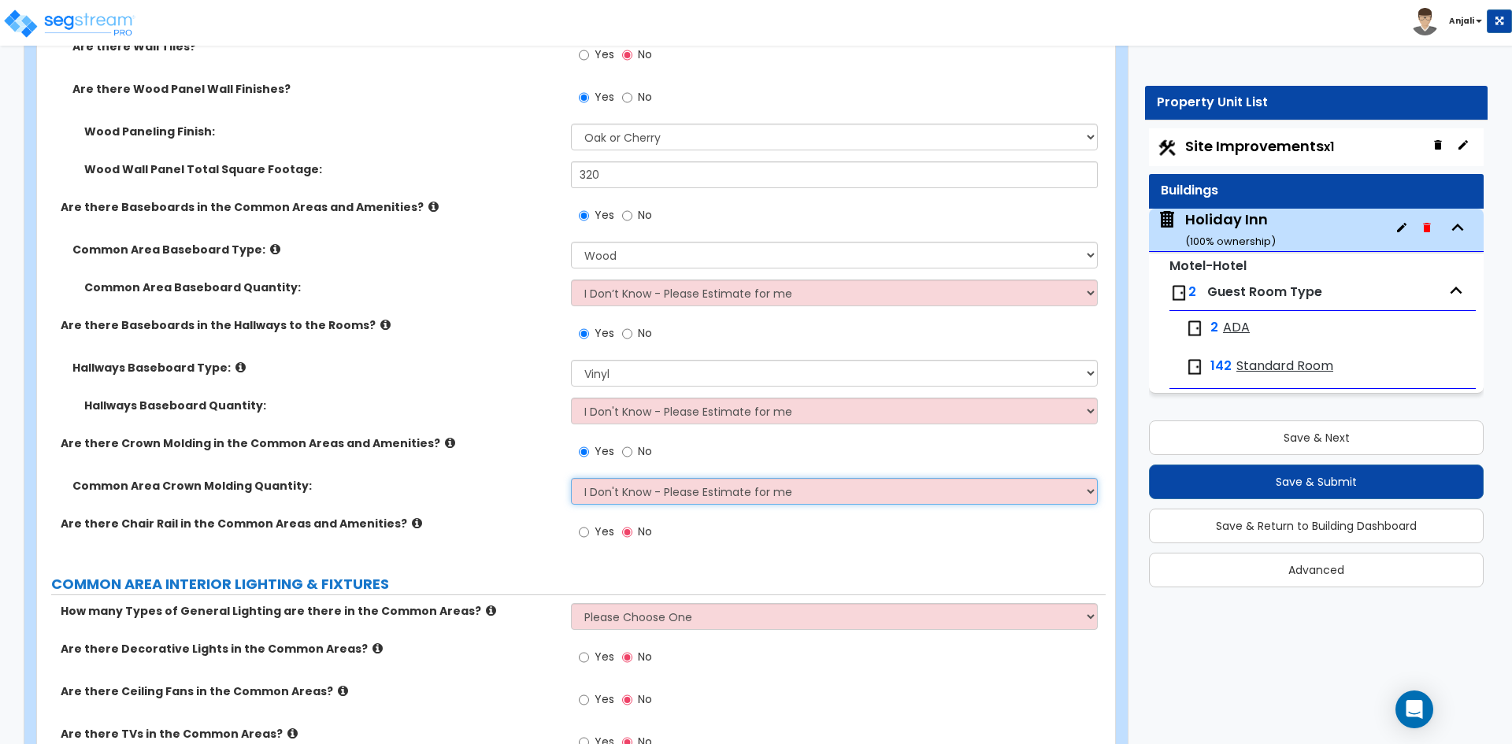
click at [571, 478] on select "I Don't Know - Please Estimate for me I want to Enter the Linear Footage" at bounding box center [834, 491] width 526 height 27
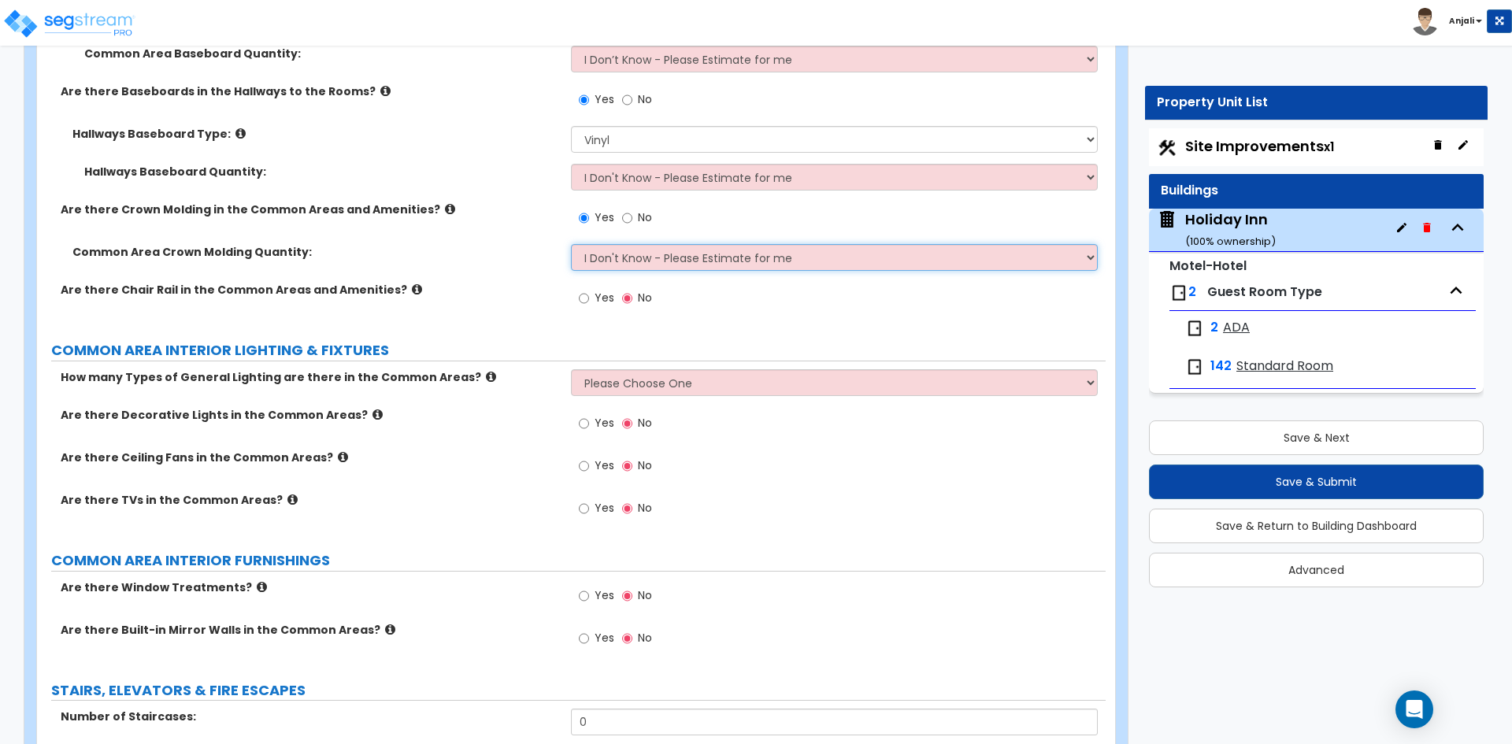
scroll to position [6851, 0]
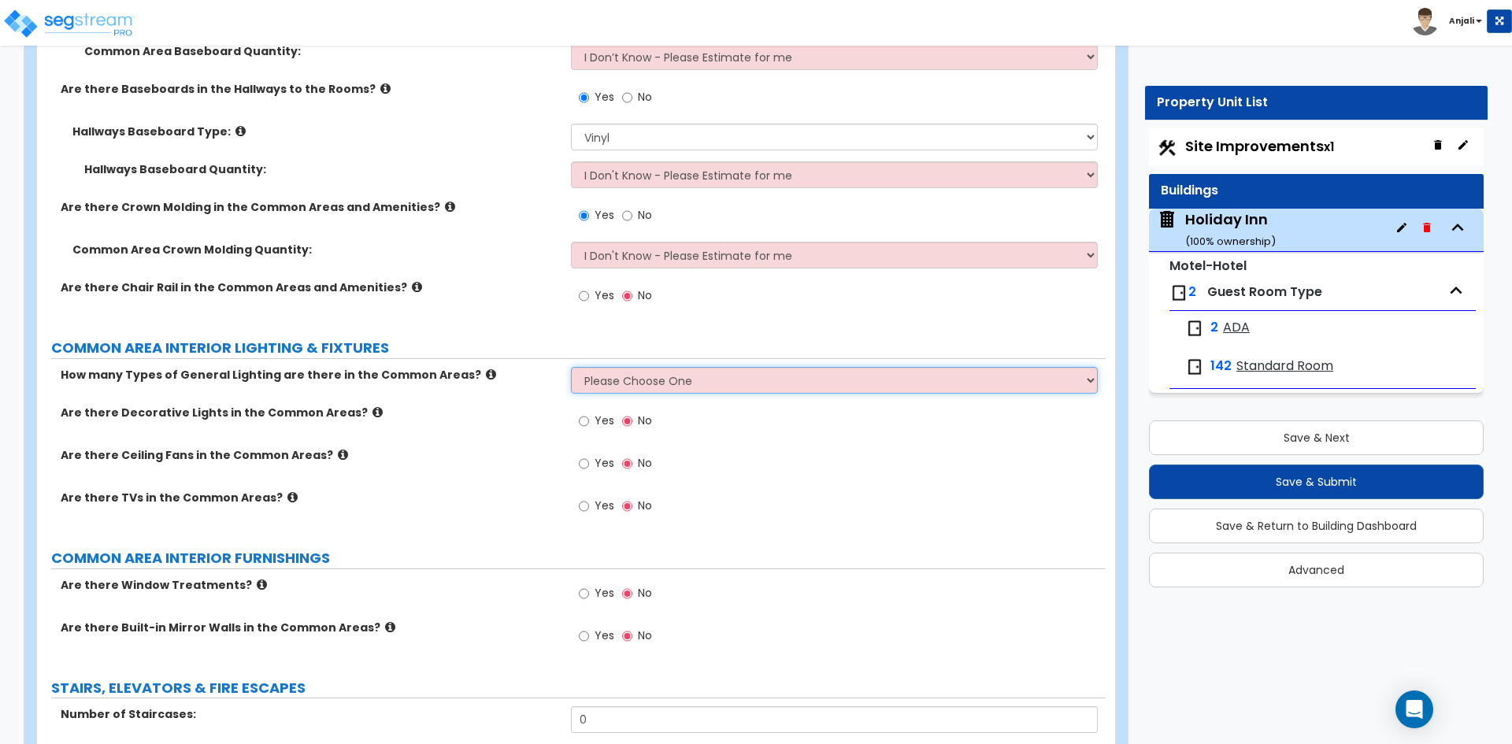
click at [613, 367] on select "Please Choose One 1 2 3" at bounding box center [834, 380] width 526 height 27
select select "2"
click at [571, 367] on select "Please Choose One 1 2 3" at bounding box center [834, 380] width 526 height 27
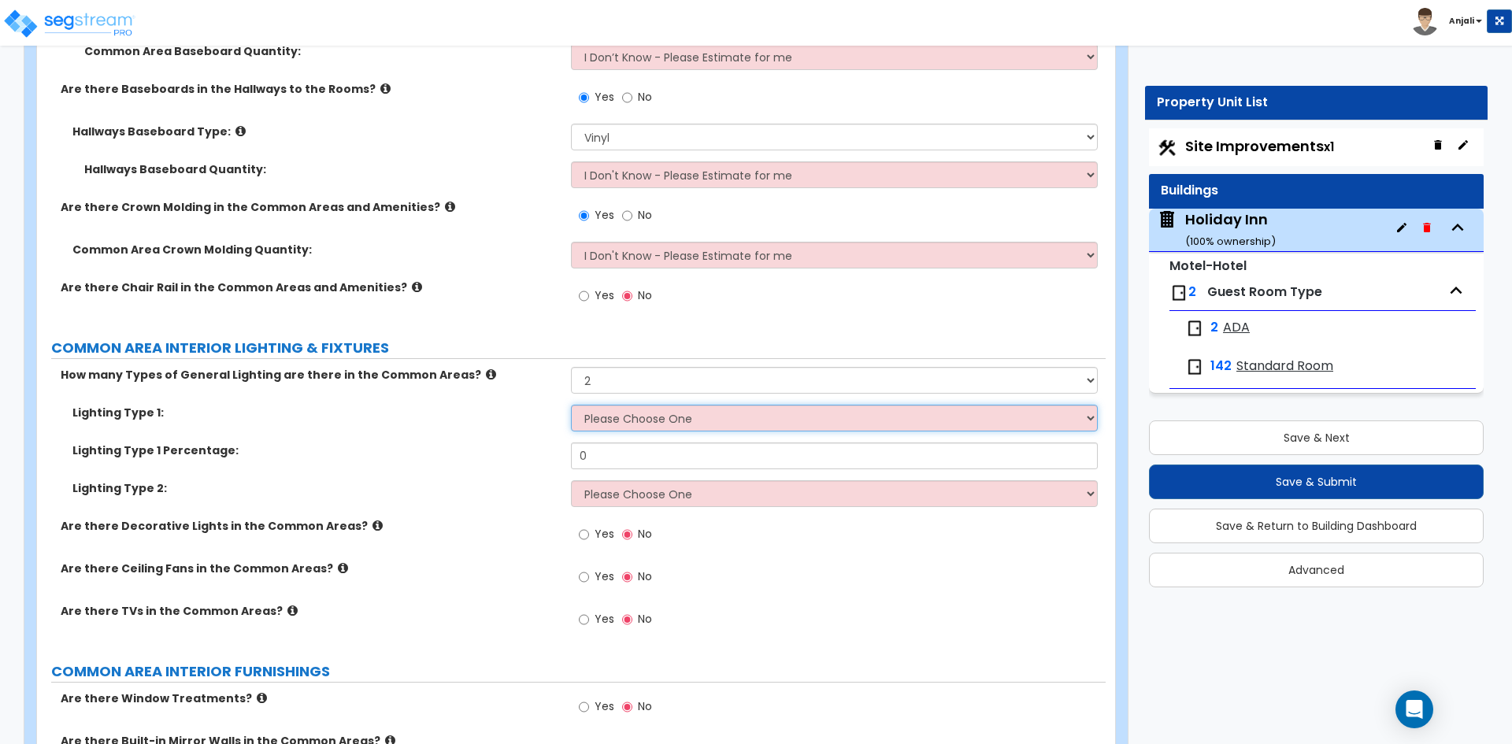
click at [645, 405] on select "Please Choose One LED Surface-Mounted LED Recessed Fluorescent Surface-Mounted …" at bounding box center [834, 418] width 526 height 27
select select "2"
click at [571, 405] on select "Please Choose One LED Surface-Mounted LED Recessed Fluorescent Surface-Mounted …" at bounding box center [834, 418] width 526 height 27
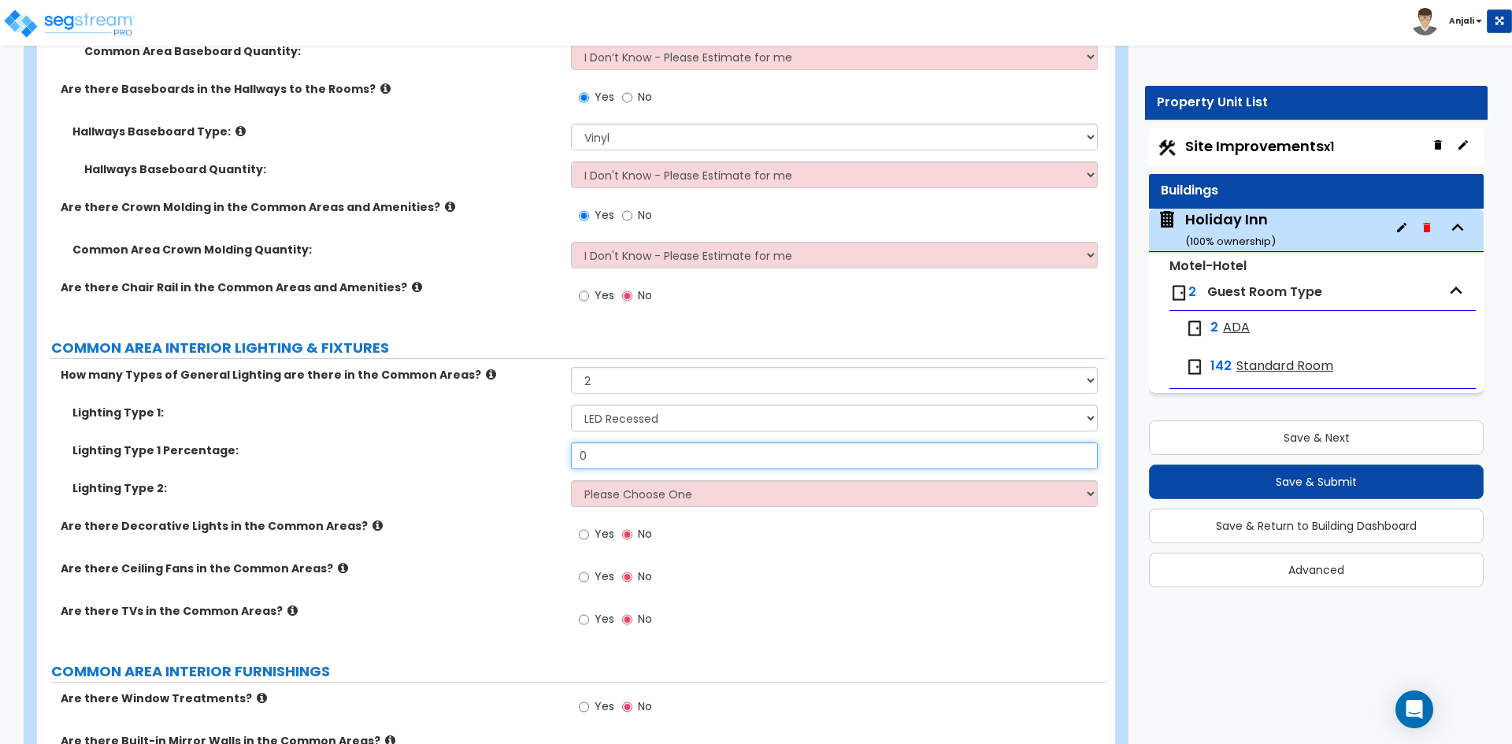
click at [624, 443] on input "0" at bounding box center [834, 456] width 526 height 27
type input "0.45"
click at [652, 480] on select "Please Choose One LED Surface-Mounted LED Recessed Fluorescent Surface-Mounted …" at bounding box center [834, 493] width 526 height 27
select select "5"
click at [571, 480] on select "Please Choose One LED Surface-Mounted LED Recessed Fluorescent Surface-Mounted …" at bounding box center [834, 493] width 526 height 27
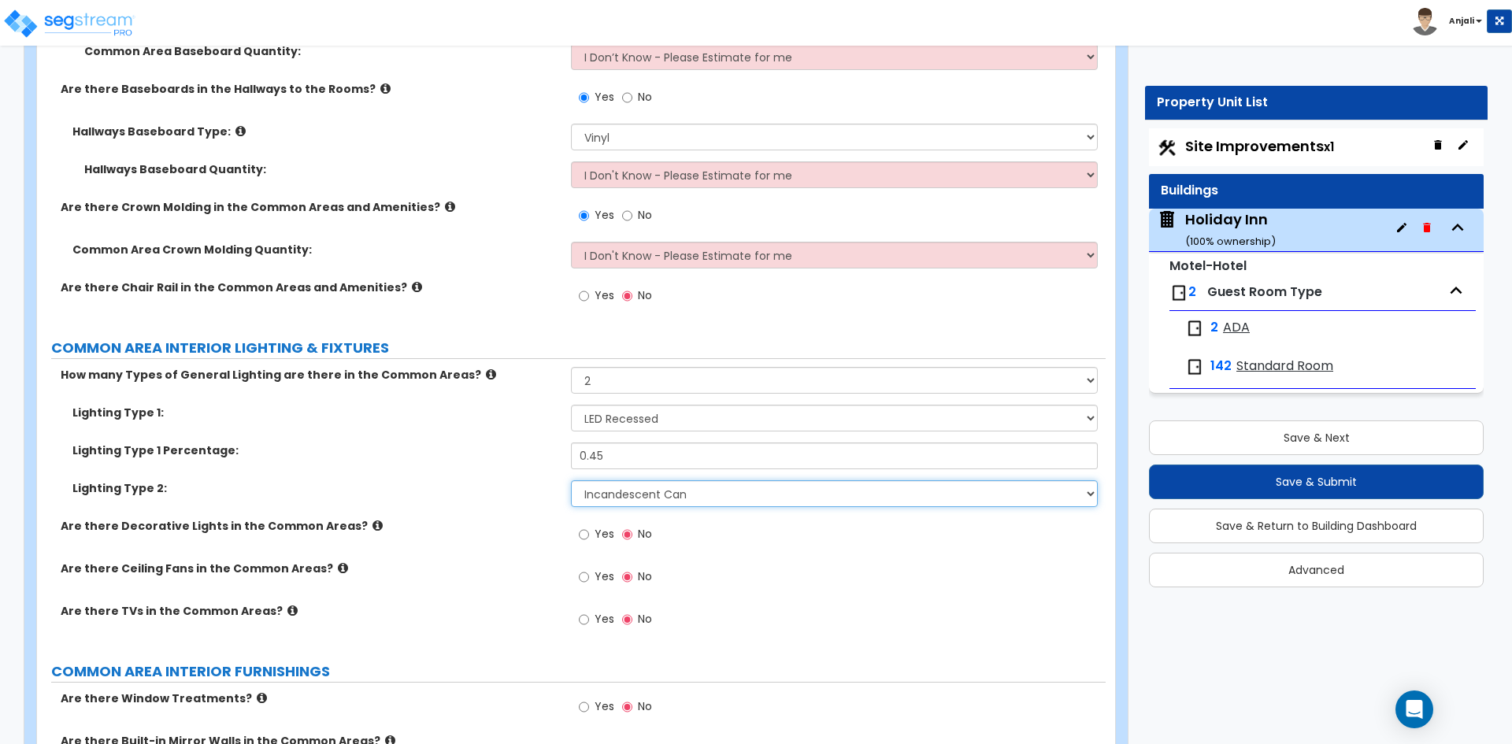
scroll to position [6929, 0]
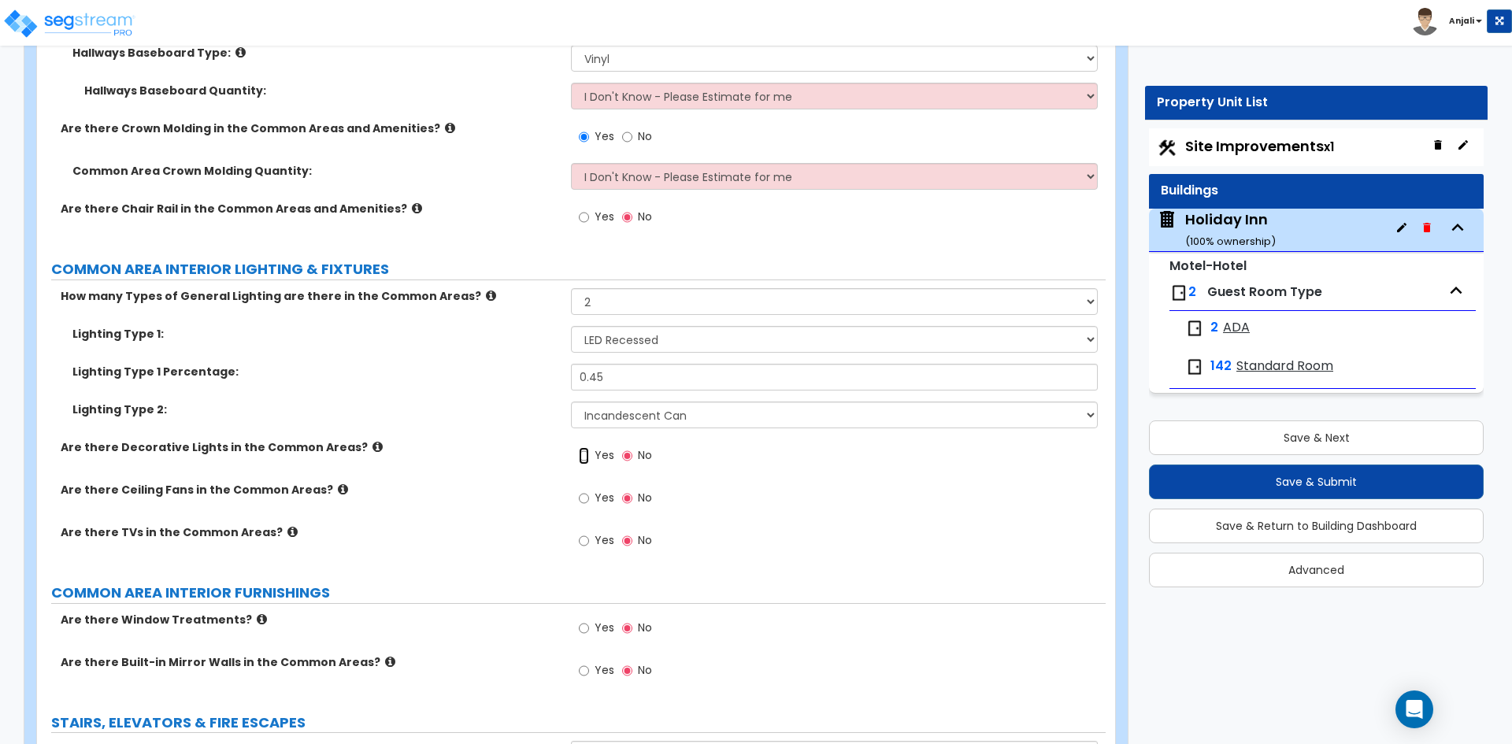
click at [588, 447] on input "Yes" at bounding box center [584, 455] width 10 height 17
radio input "true"
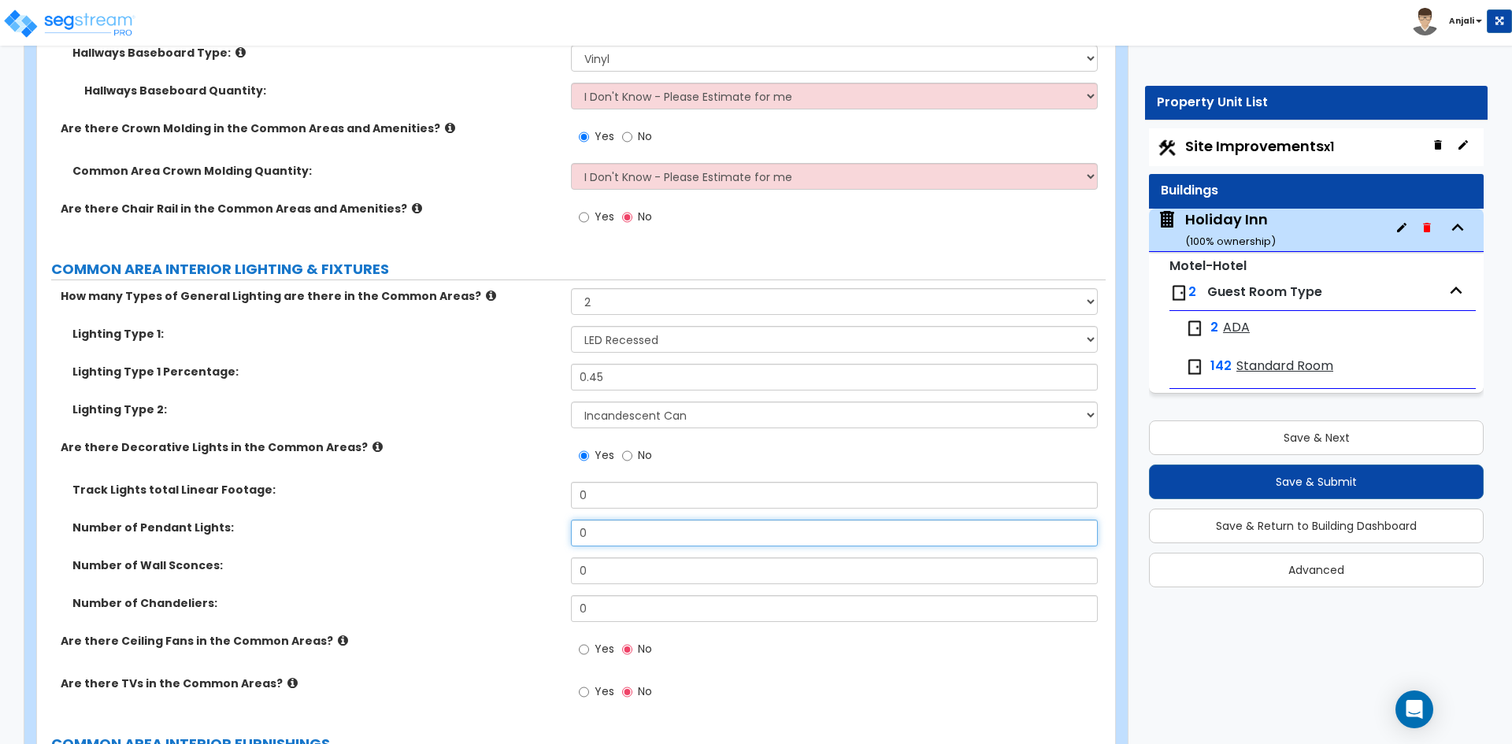
click at [613, 521] on input "0" at bounding box center [834, 533] width 526 height 27
type input "36"
click at [598, 560] on input "0" at bounding box center [834, 570] width 526 height 27
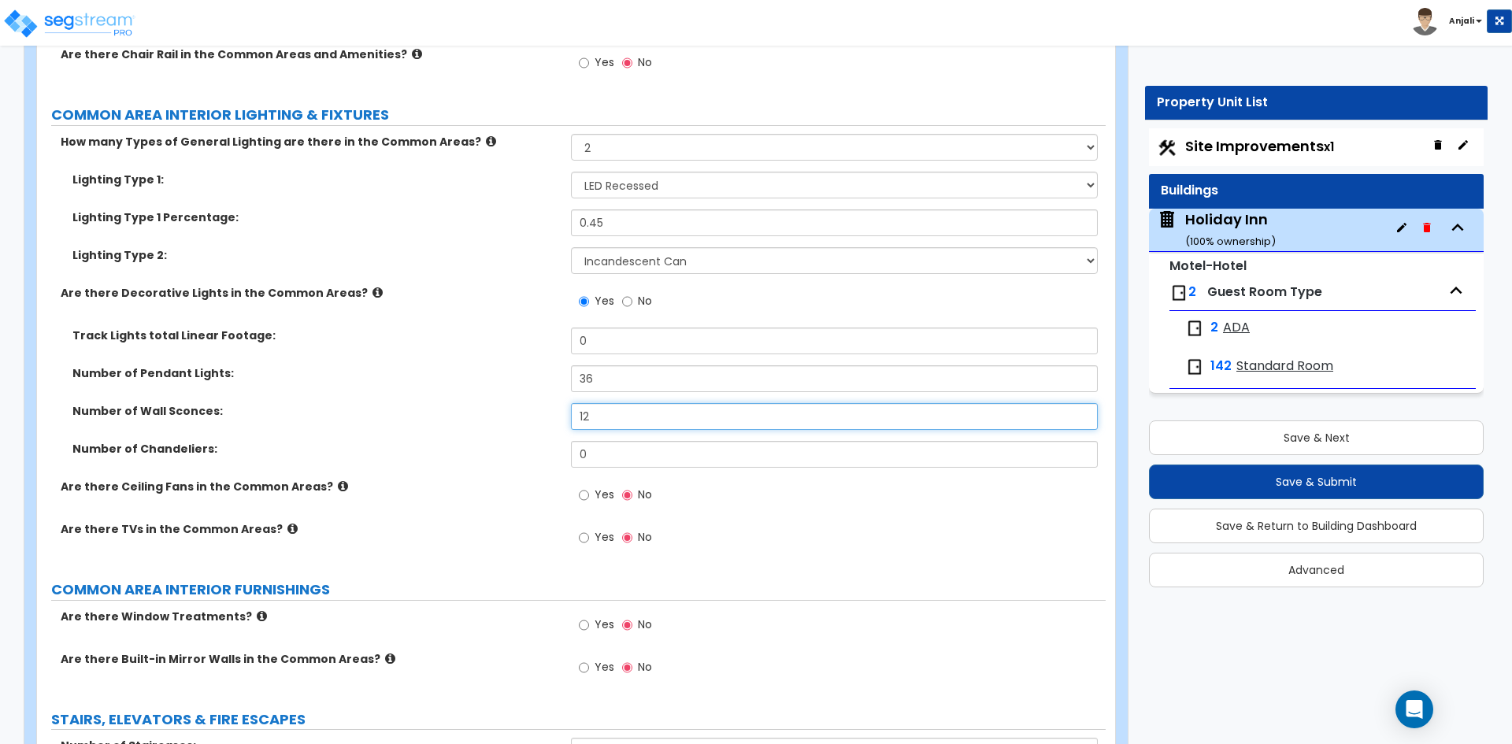
scroll to position [7087, 0]
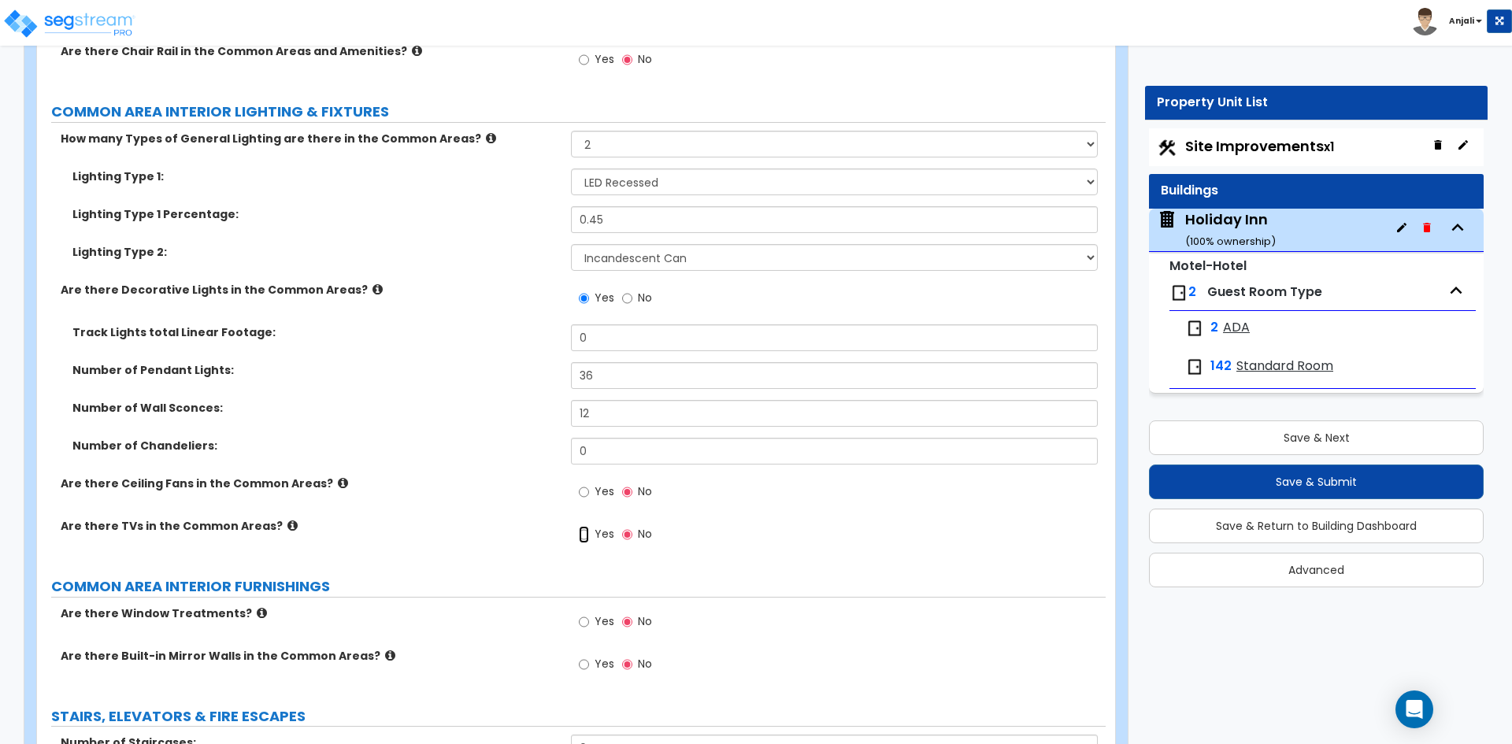
click at [587, 526] on input "Yes" at bounding box center [584, 534] width 10 height 17
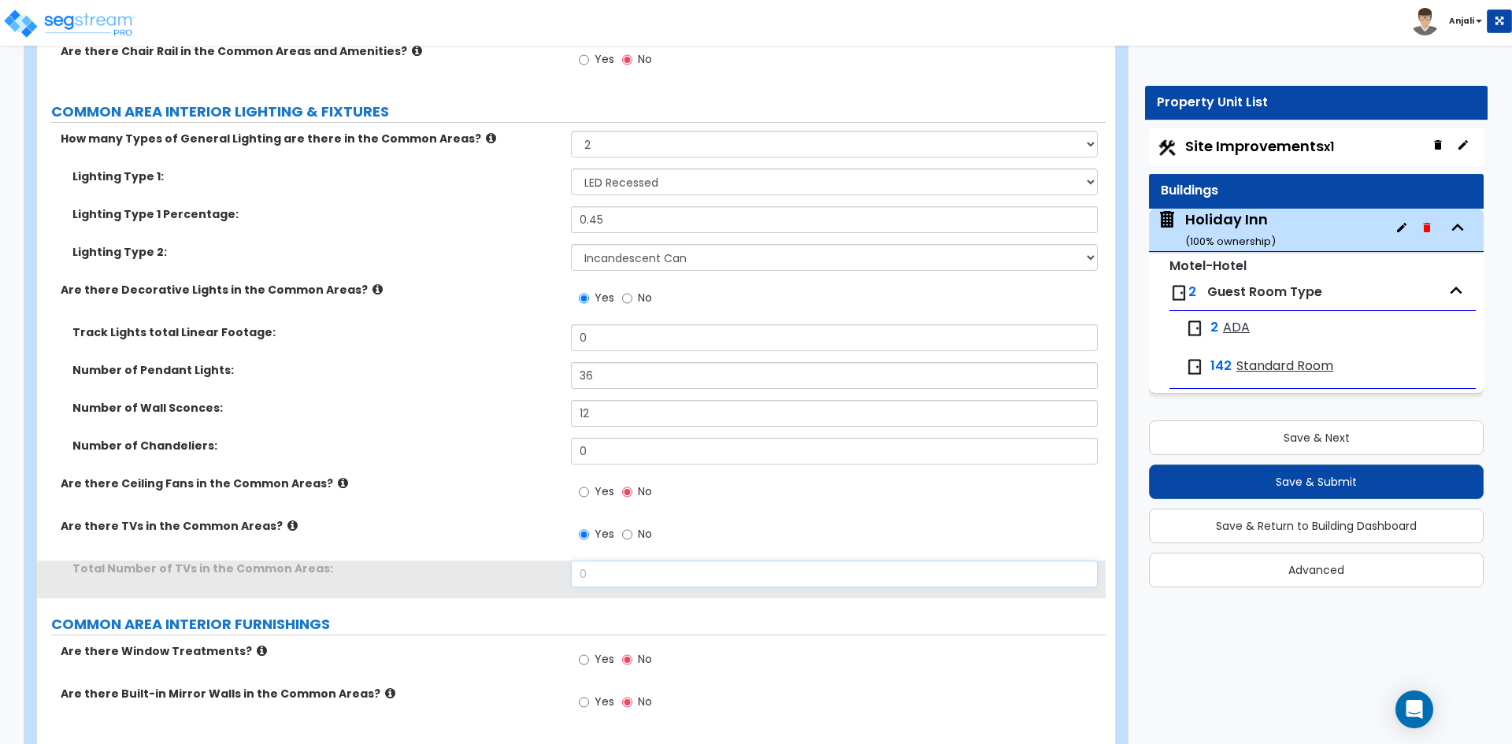
click at [632, 561] on input "0" at bounding box center [834, 574] width 526 height 27
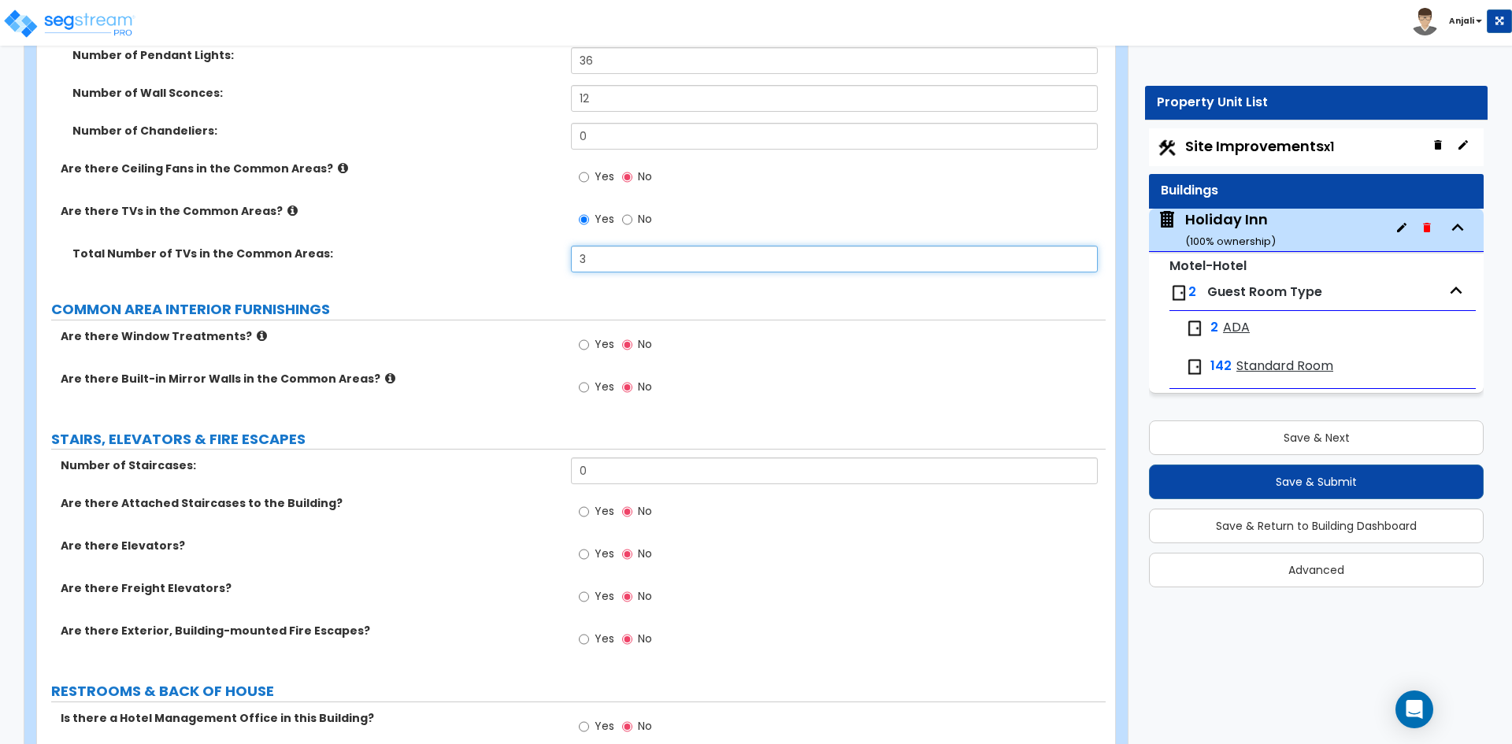
scroll to position [7480, 0]
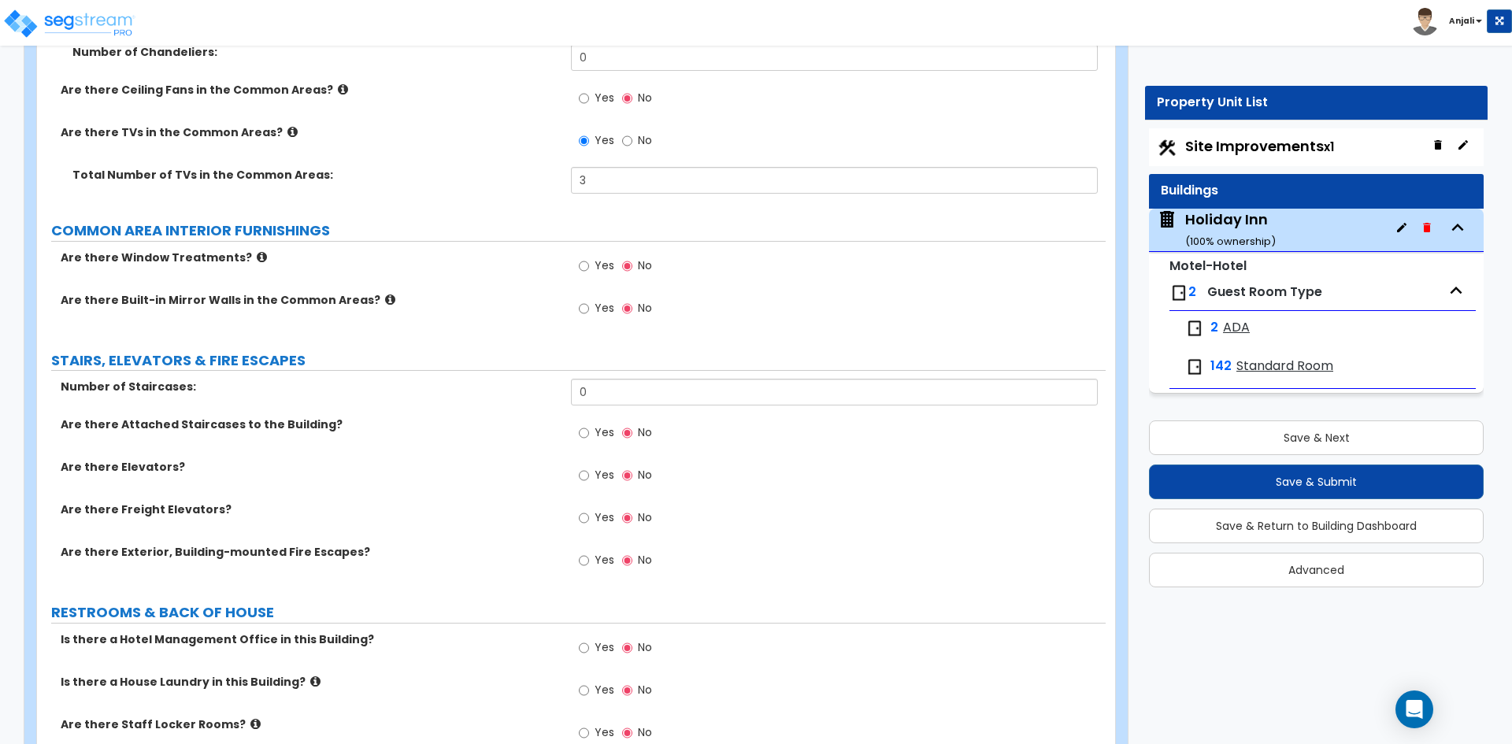
click at [606, 379] on input "0" at bounding box center [834, 392] width 526 height 27
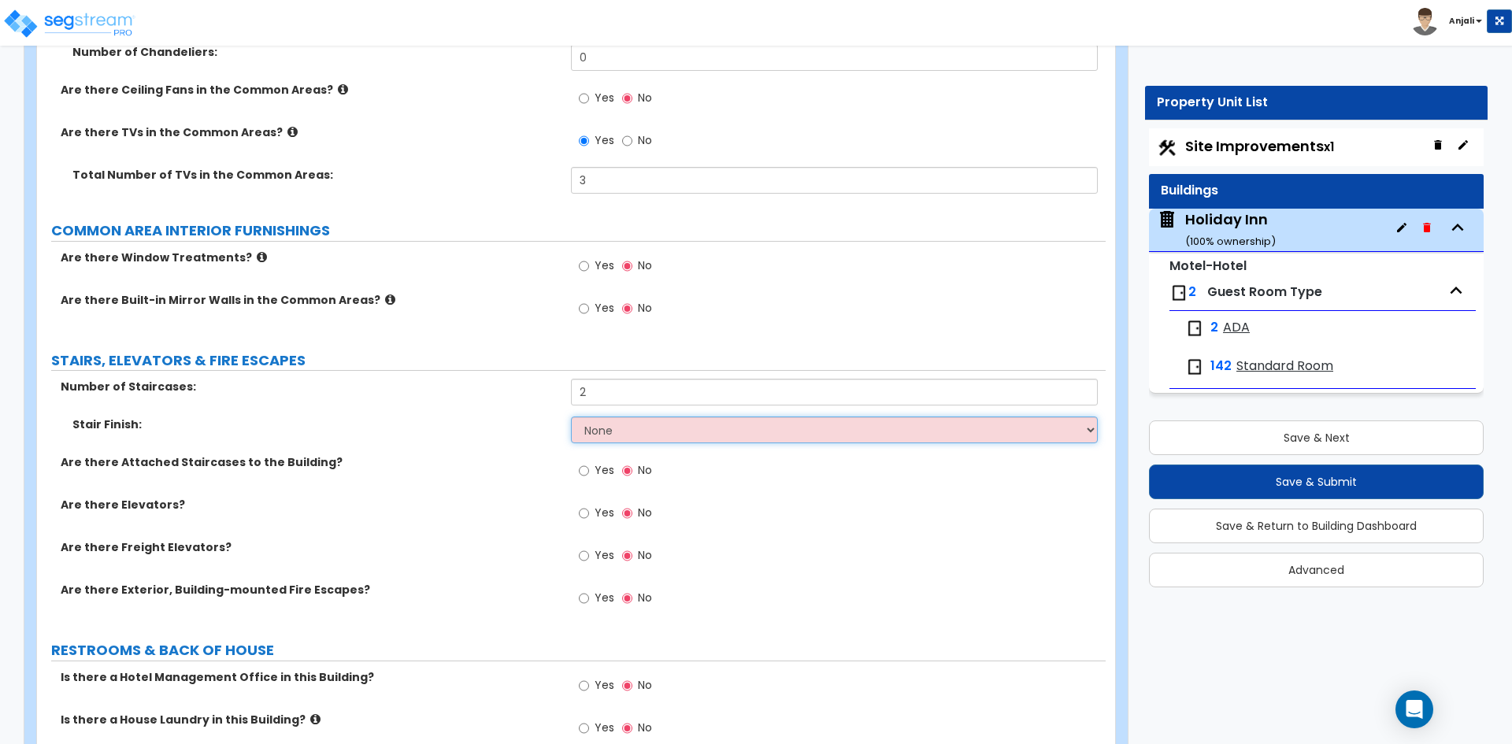
click at [638, 417] on select "None Tile Wood Laminate VCT Sheet Carpet Sheet Vinyl Carpet Tile" at bounding box center [834, 430] width 526 height 27
click at [571, 417] on select "None Tile Wood Laminate VCT Sheet Carpet Sheet Vinyl Carpet Tile" at bounding box center [834, 430] width 526 height 27
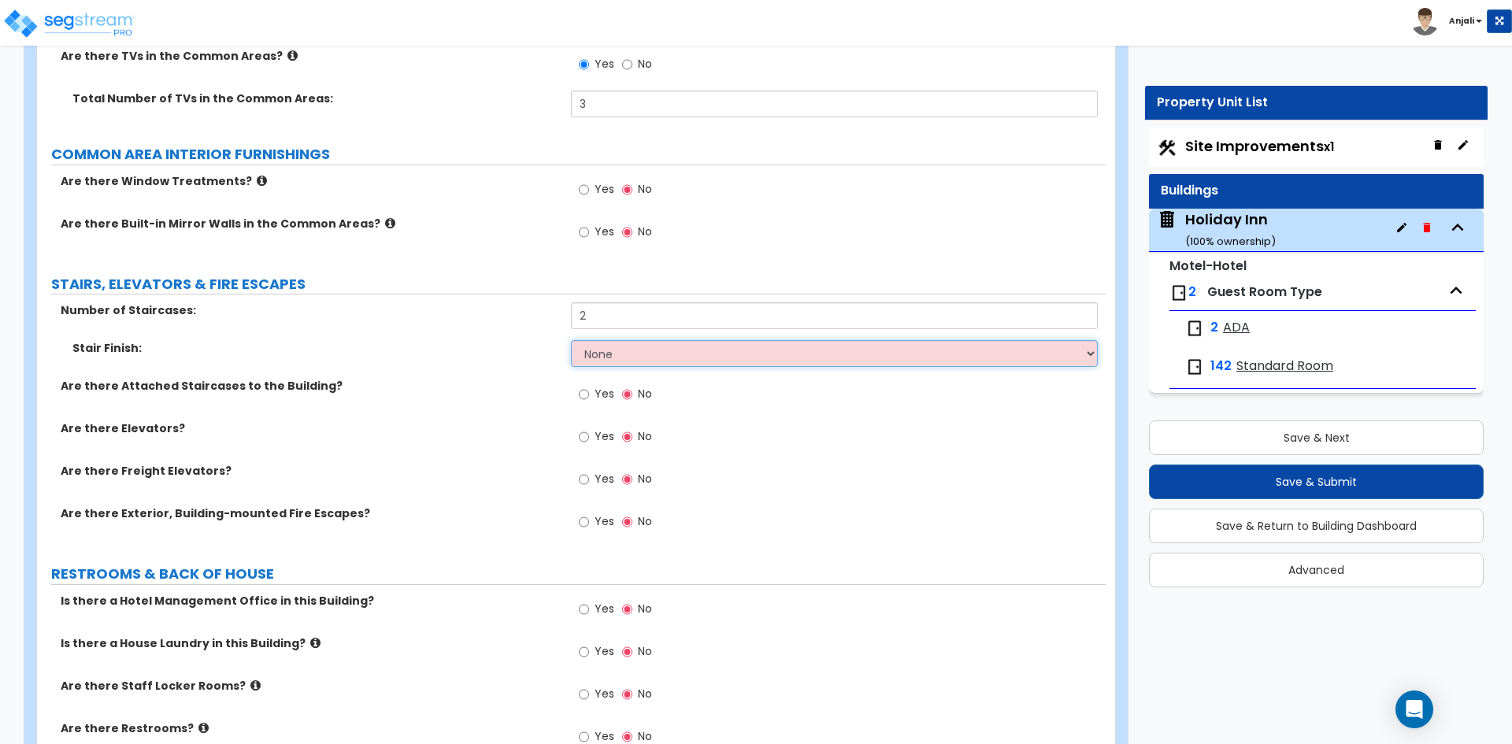
scroll to position [7559, 0]
click at [582, 383] on input "Yes" at bounding box center [584, 391] width 10 height 17
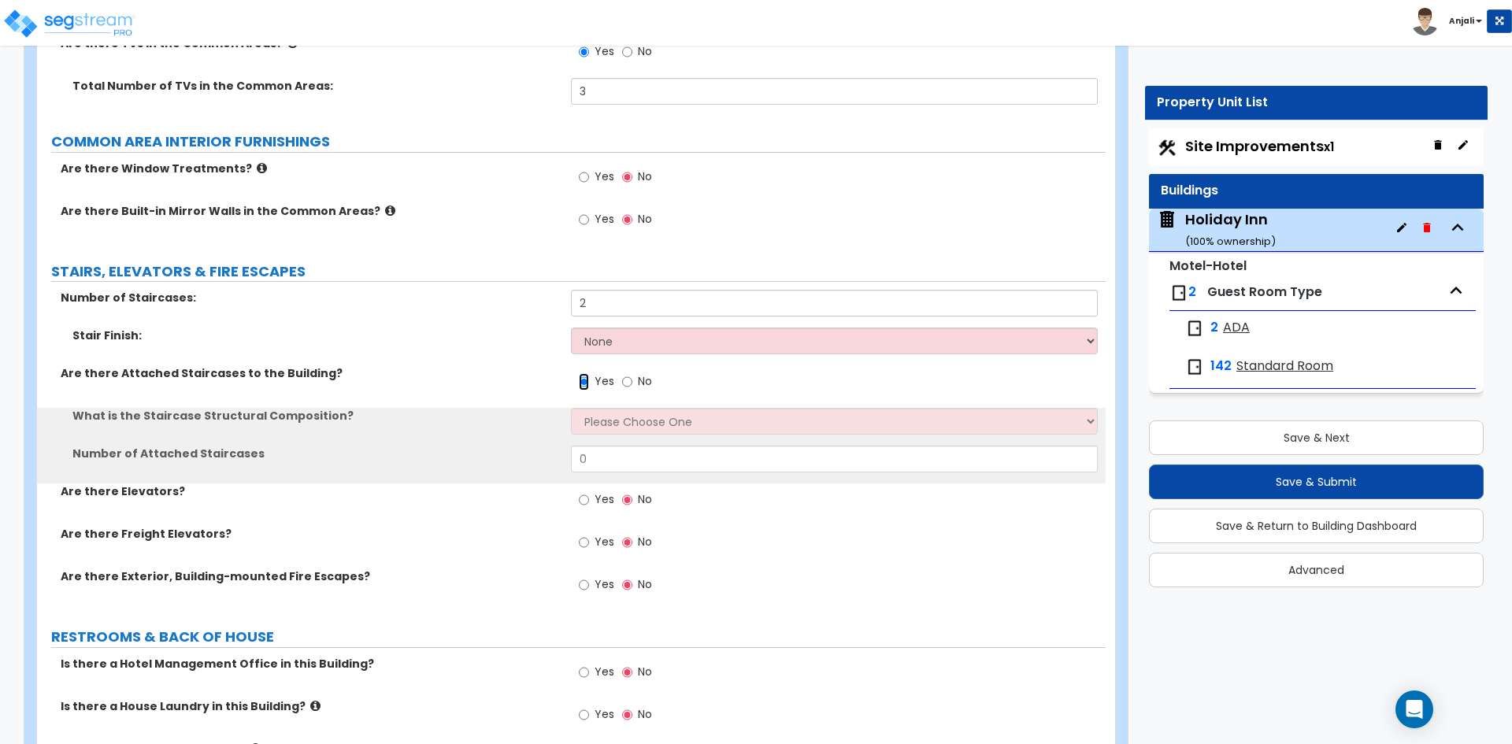
scroll to position [7638, 0]
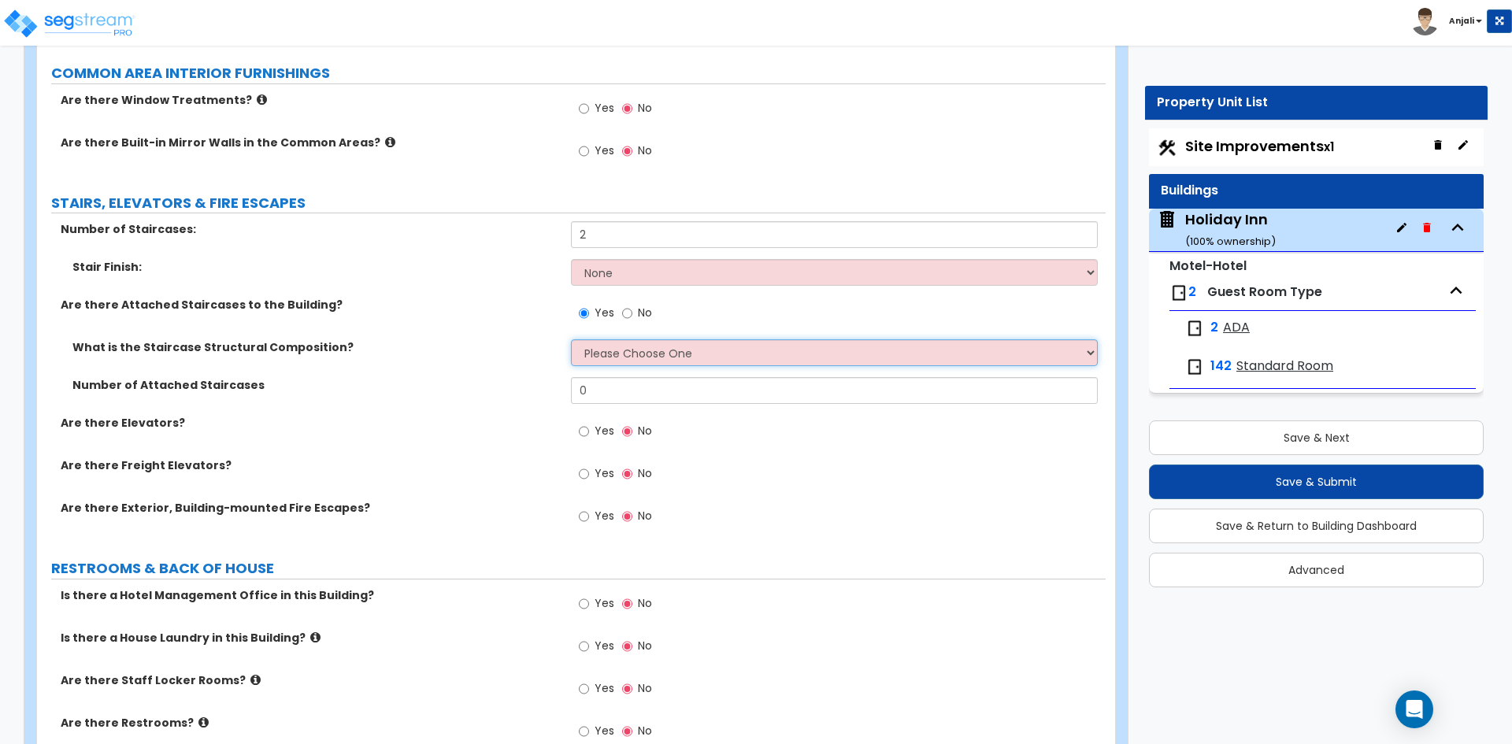
click at [653, 339] on select "Please Choose One Reinforced Concrete Structural Steel Wood" at bounding box center [834, 352] width 526 height 27
click at [571, 339] on select "Please Choose One Reinforced Concrete Structural Steel Wood" at bounding box center [834, 352] width 526 height 27
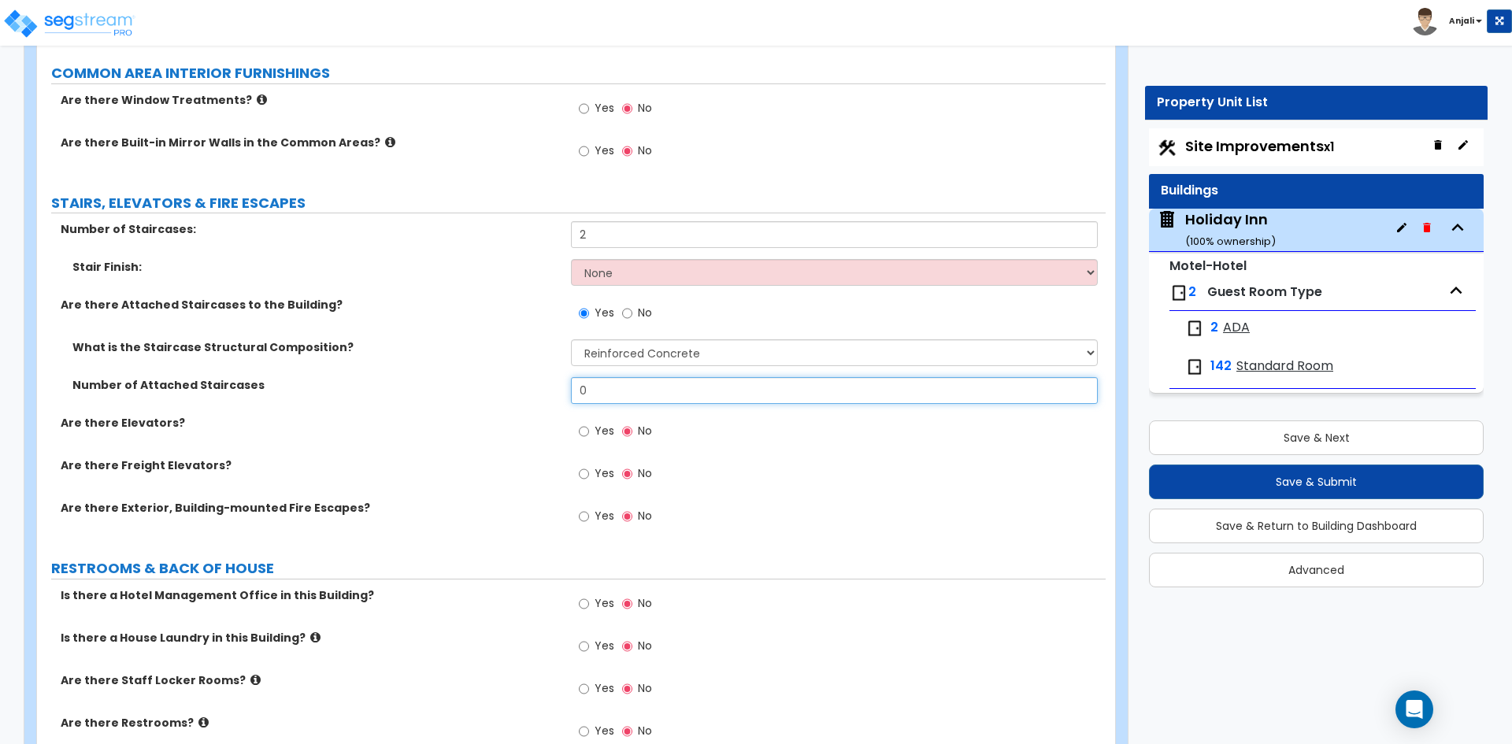
click at [634, 377] on input "0" at bounding box center [834, 390] width 526 height 27
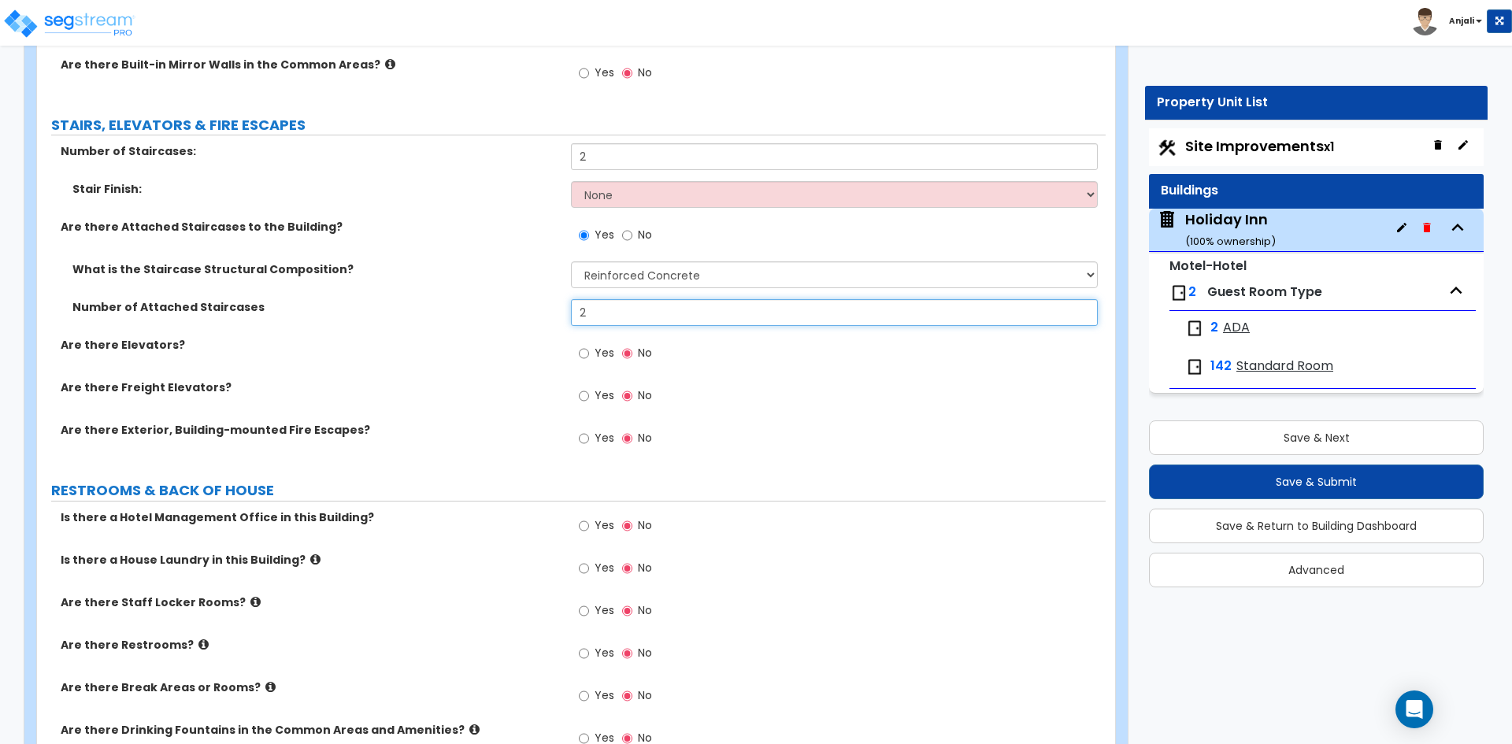
scroll to position [7717, 0]
click at [587, 344] on input "Yes" at bounding box center [584, 352] width 10 height 17
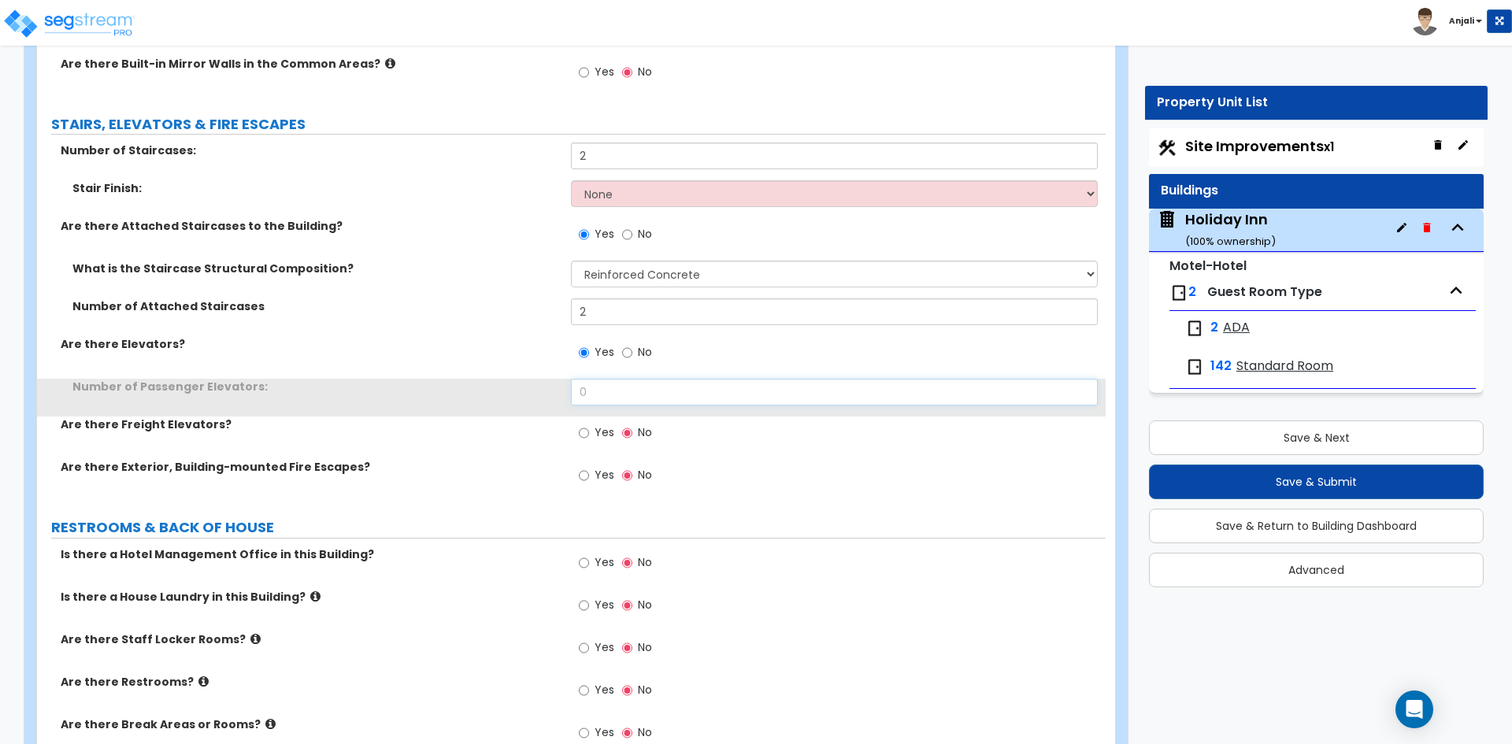
click at [648, 379] on input "0" at bounding box center [834, 392] width 526 height 27
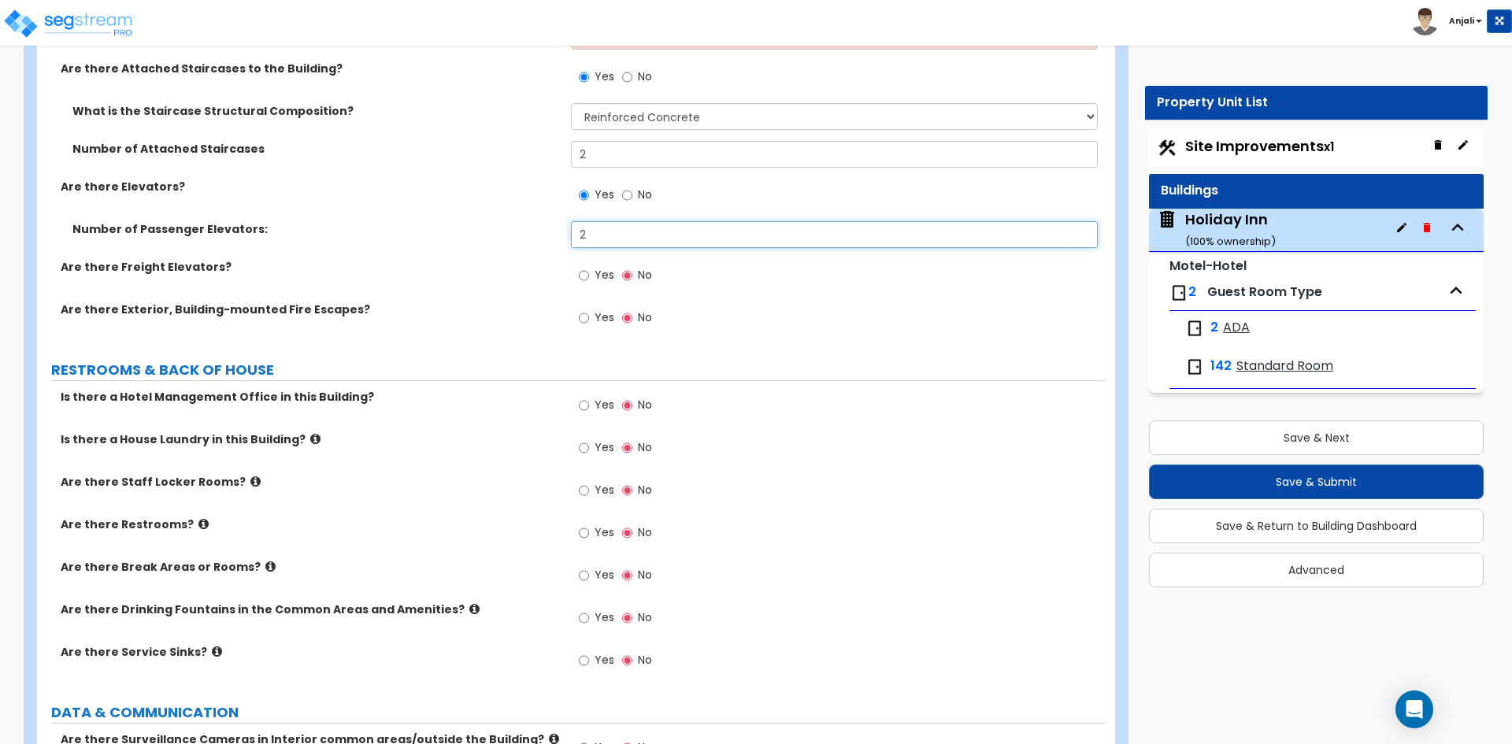
scroll to position [7953, 0]
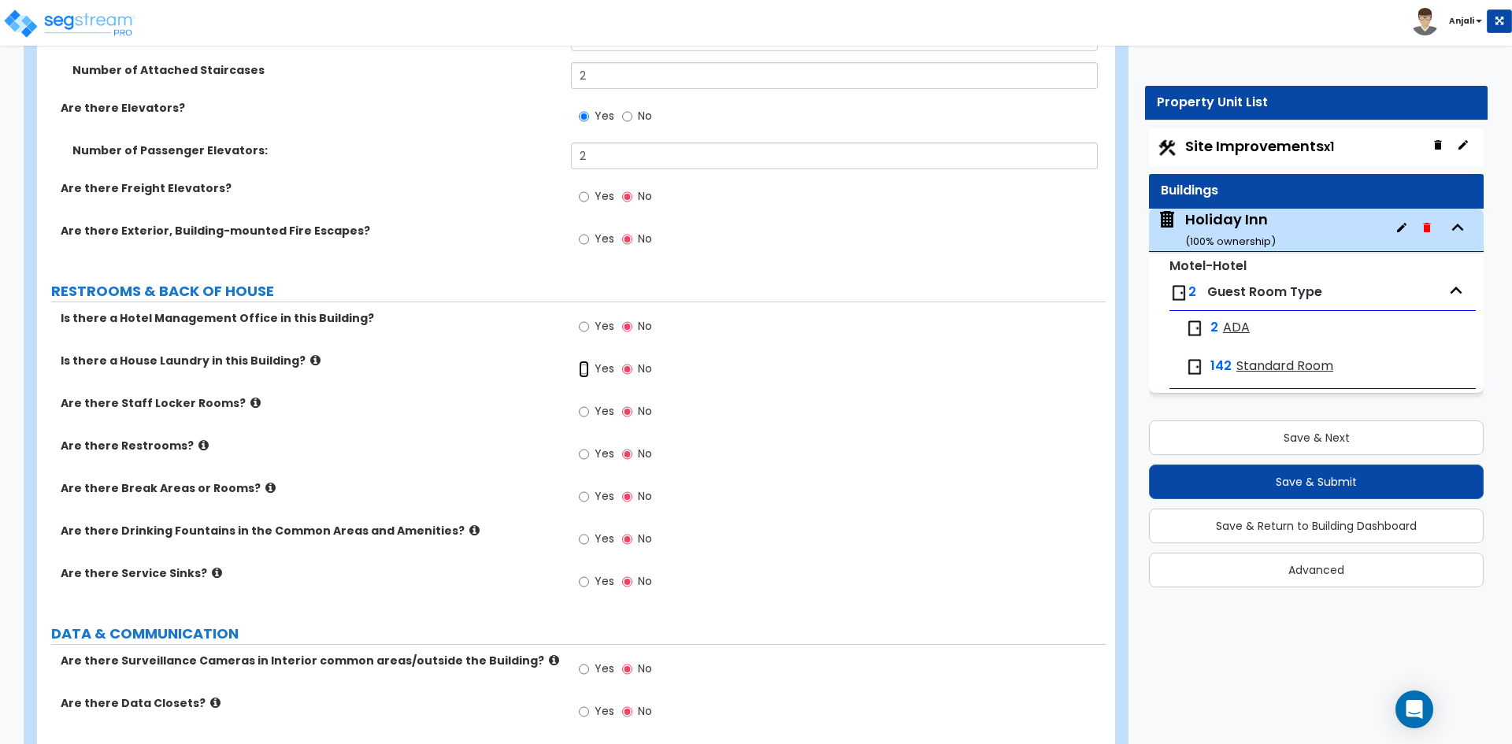
click at [585, 361] on input "Yes" at bounding box center [584, 369] width 10 height 17
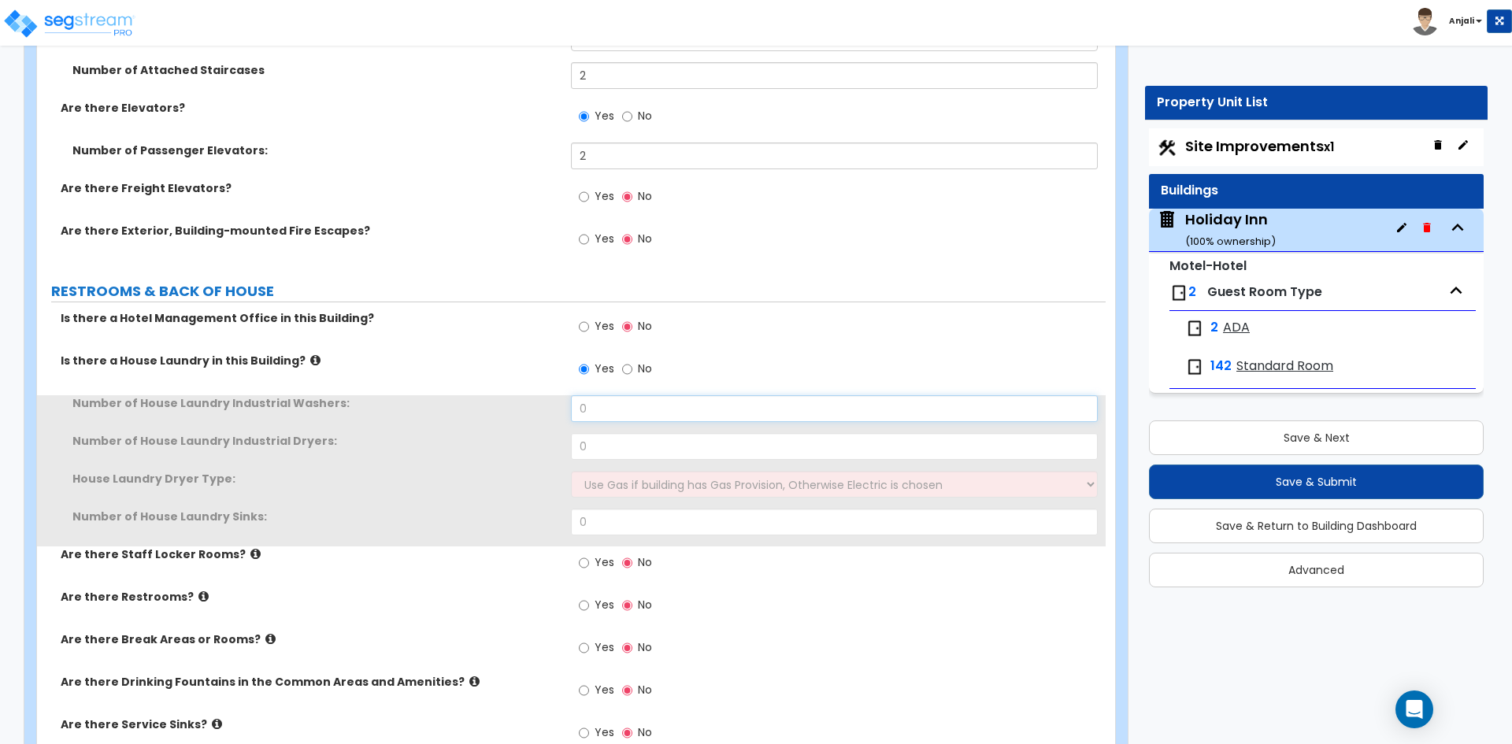
click at [610, 395] on input "0" at bounding box center [834, 408] width 526 height 27
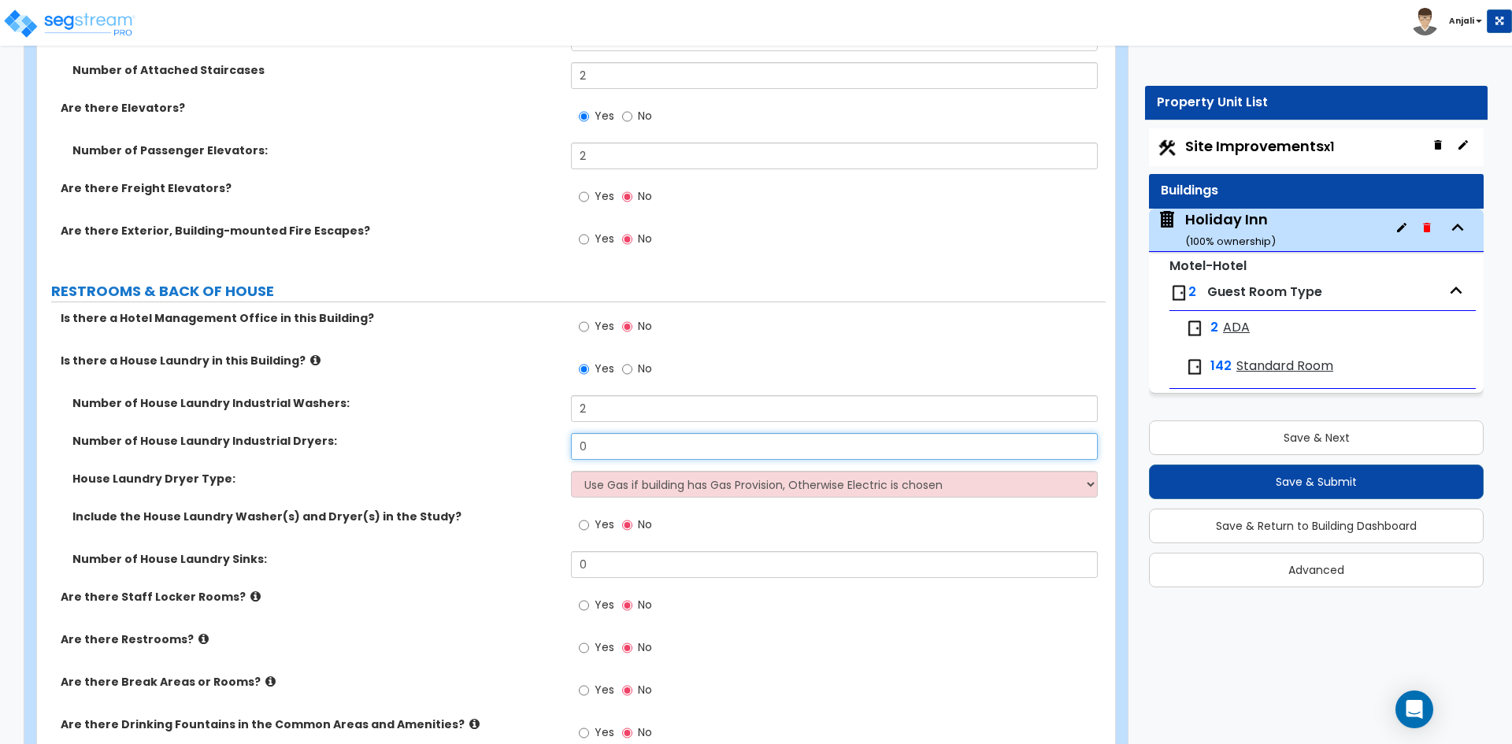
click at [620, 434] on input "0" at bounding box center [834, 446] width 526 height 27
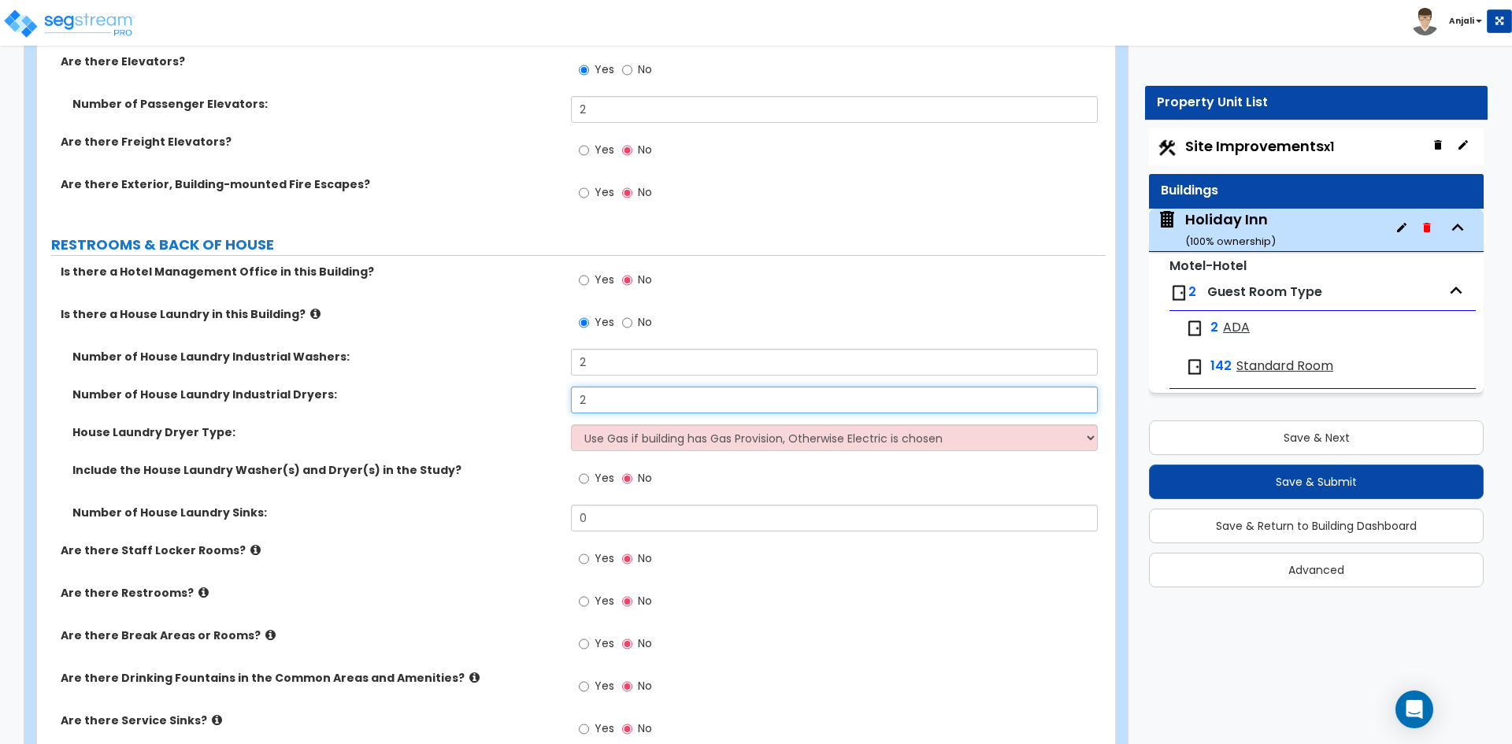
scroll to position [8032, 0]
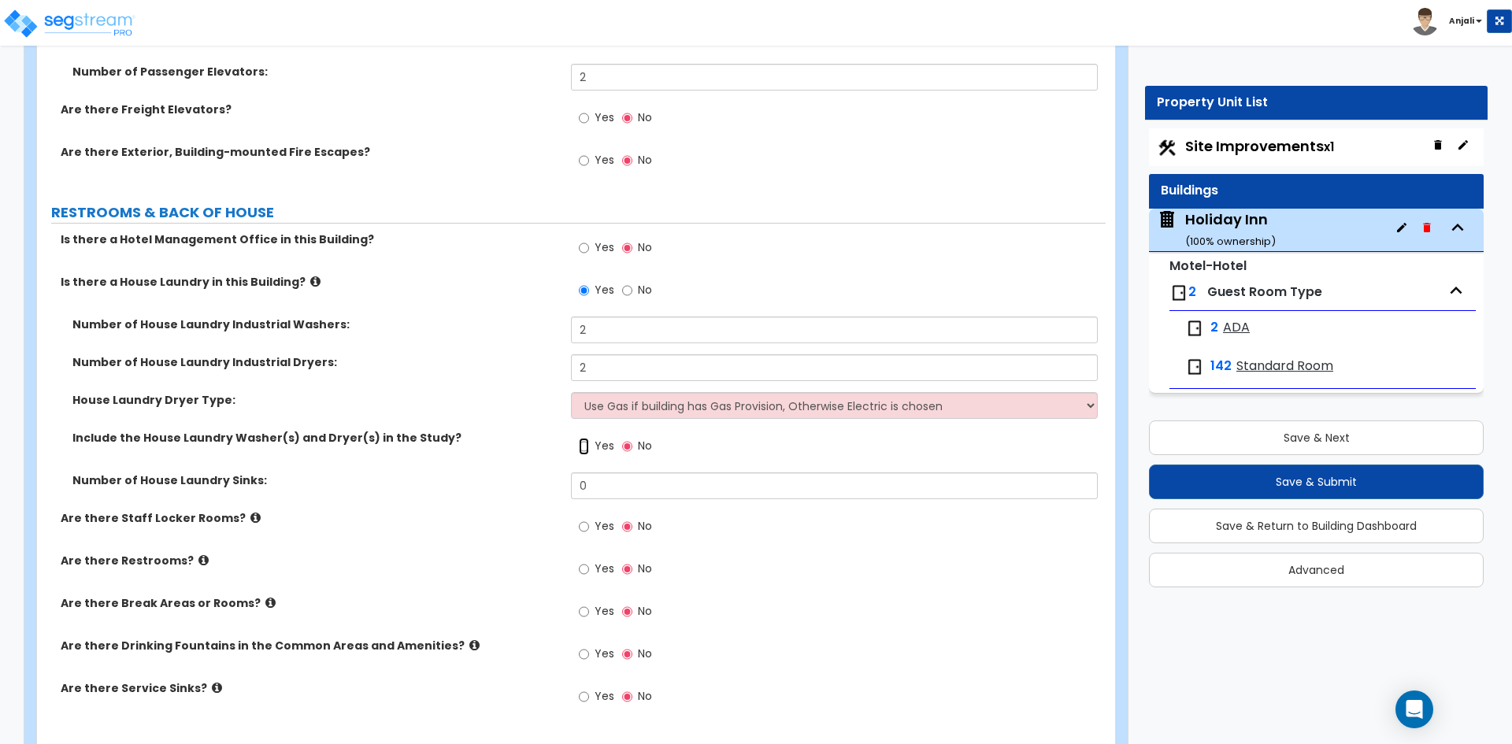
click at [581, 438] on input "Yes" at bounding box center [584, 446] width 10 height 17
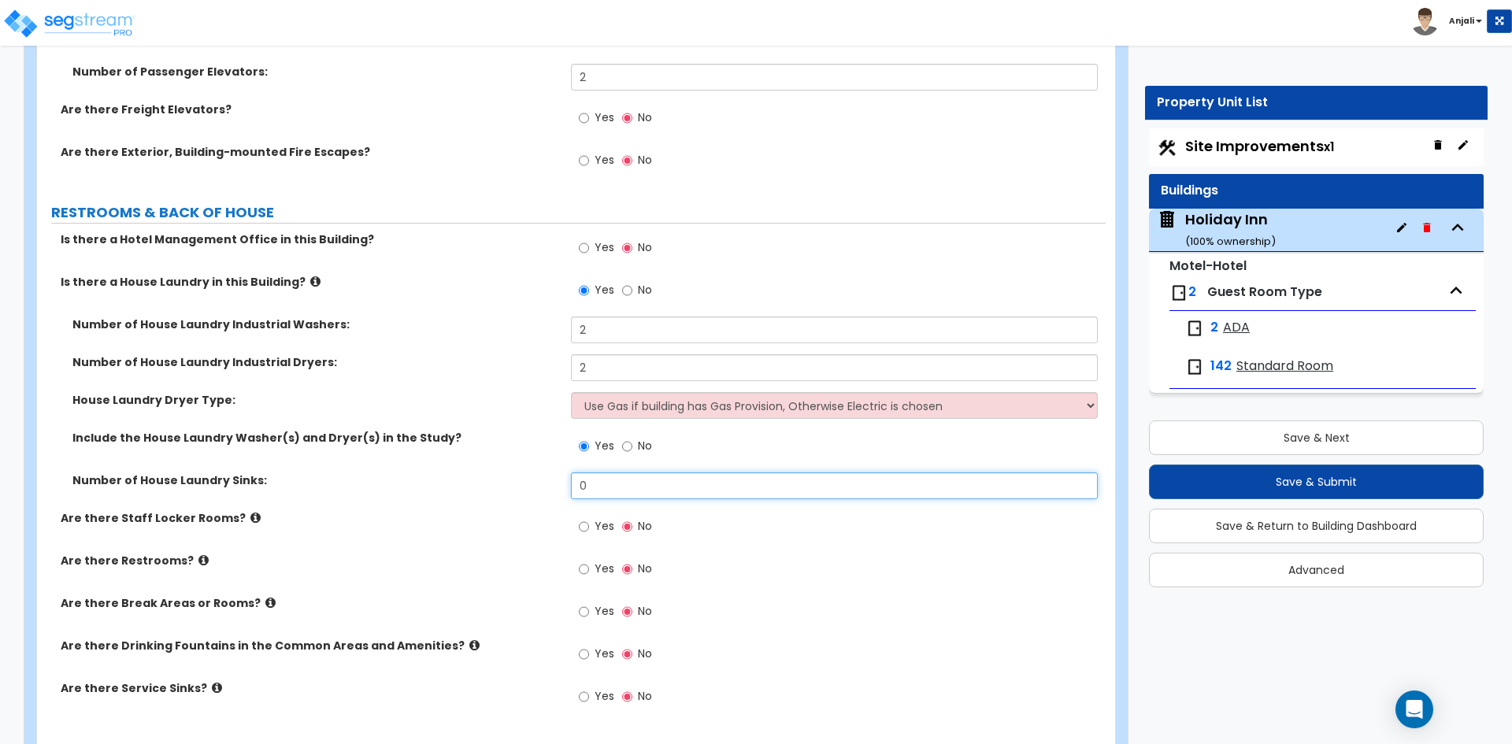
click at [603, 476] on input "0" at bounding box center [834, 485] width 526 height 27
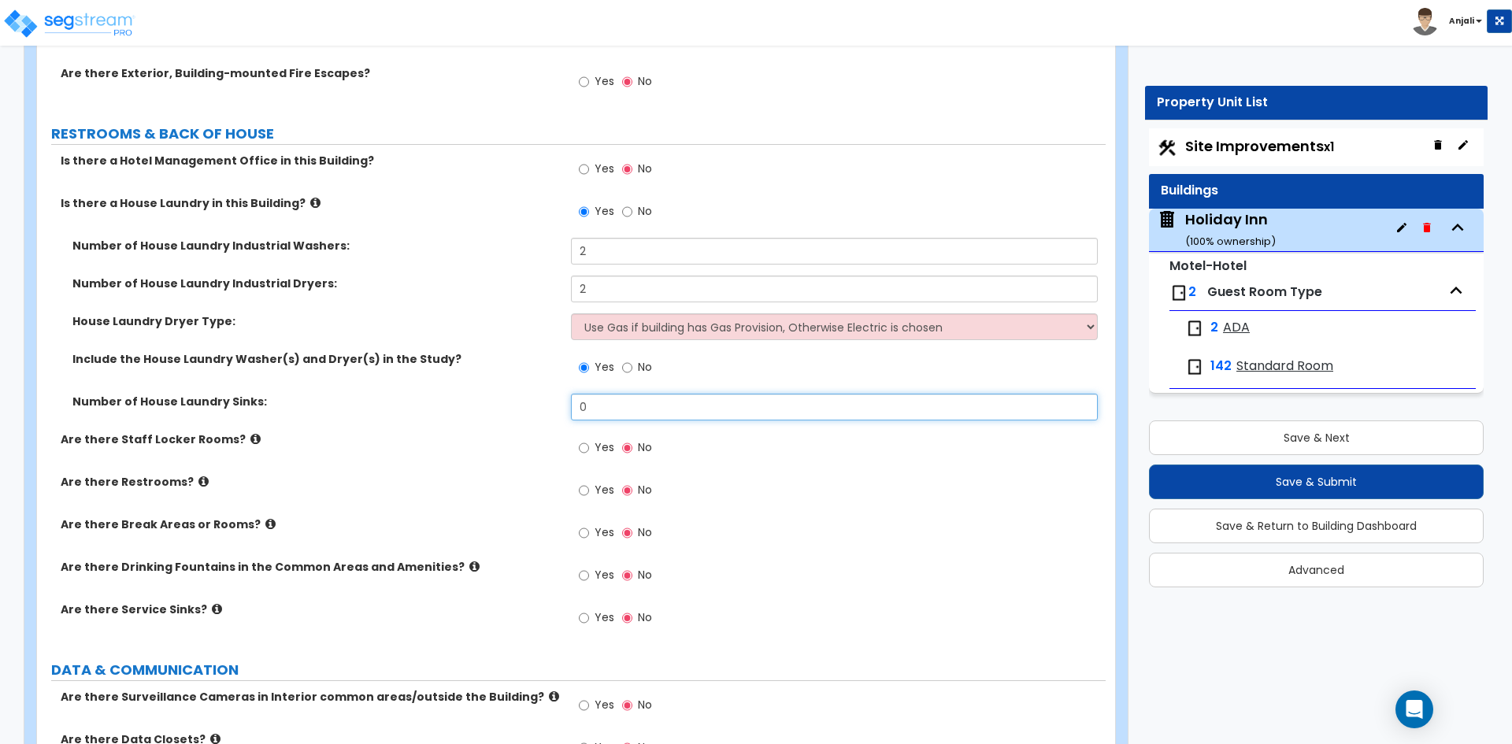
scroll to position [8189, 0]
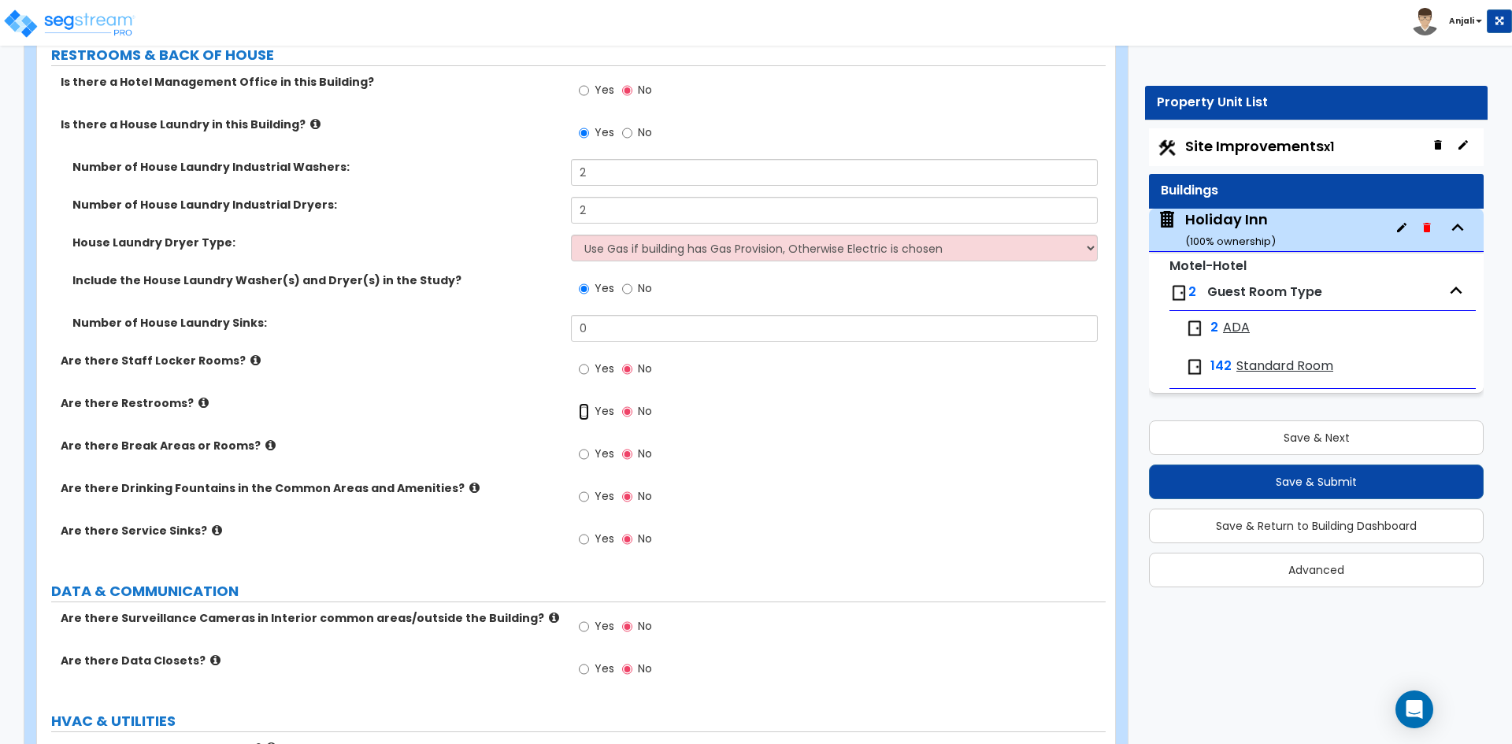
click at [585, 403] on input "Yes" at bounding box center [584, 411] width 10 height 17
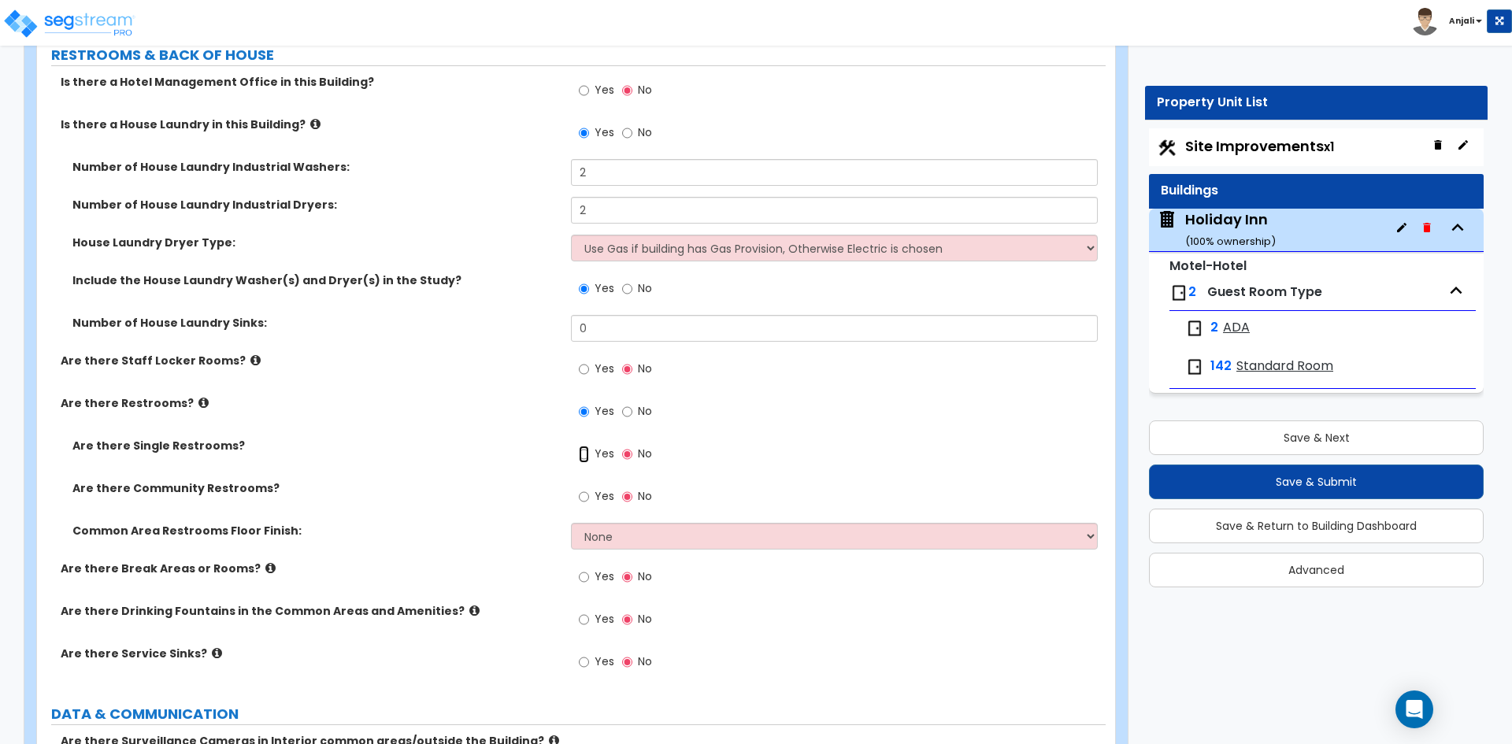
click at [586, 446] on input "Yes" at bounding box center [584, 454] width 10 height 17
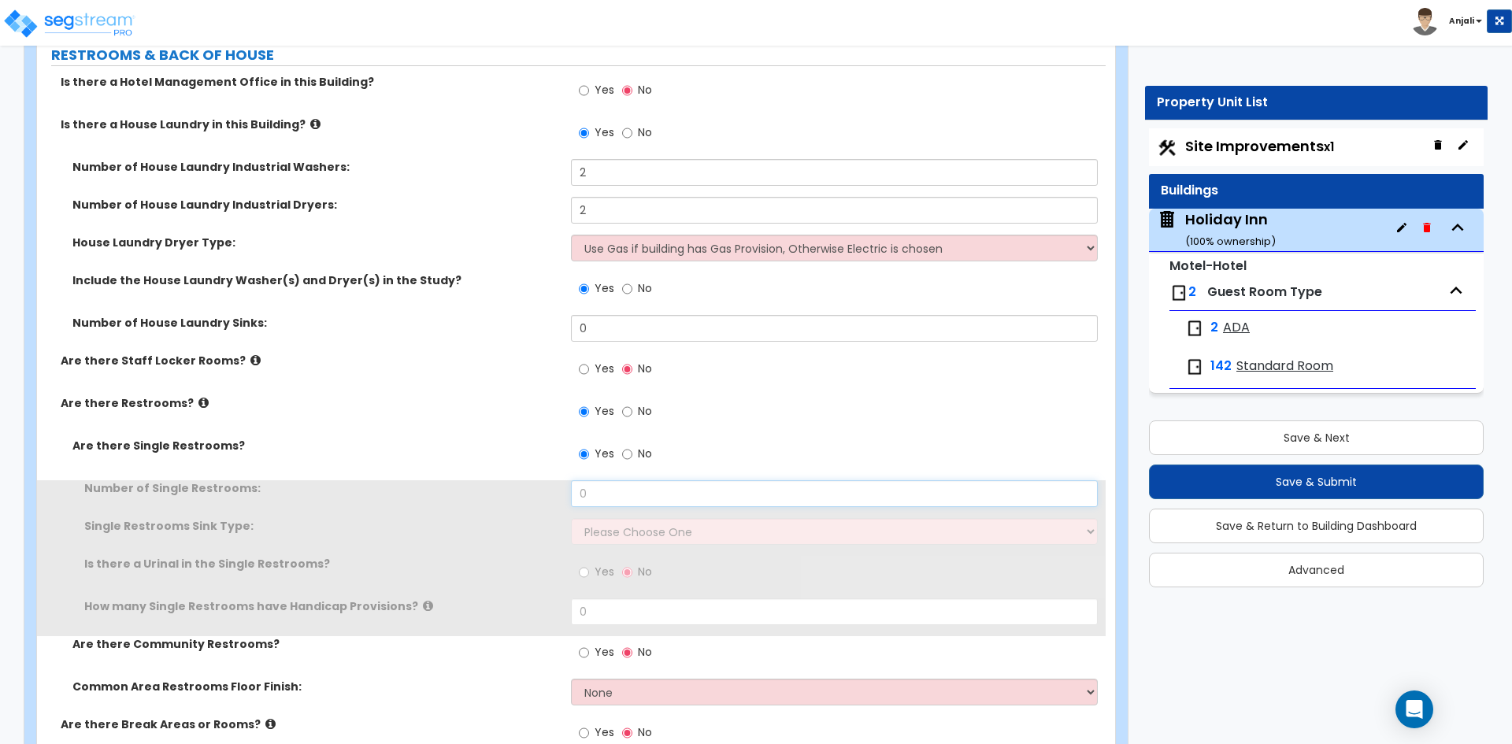
click at [615, 484] on input "0" at bounding box center [834, 493] width 526 height 27
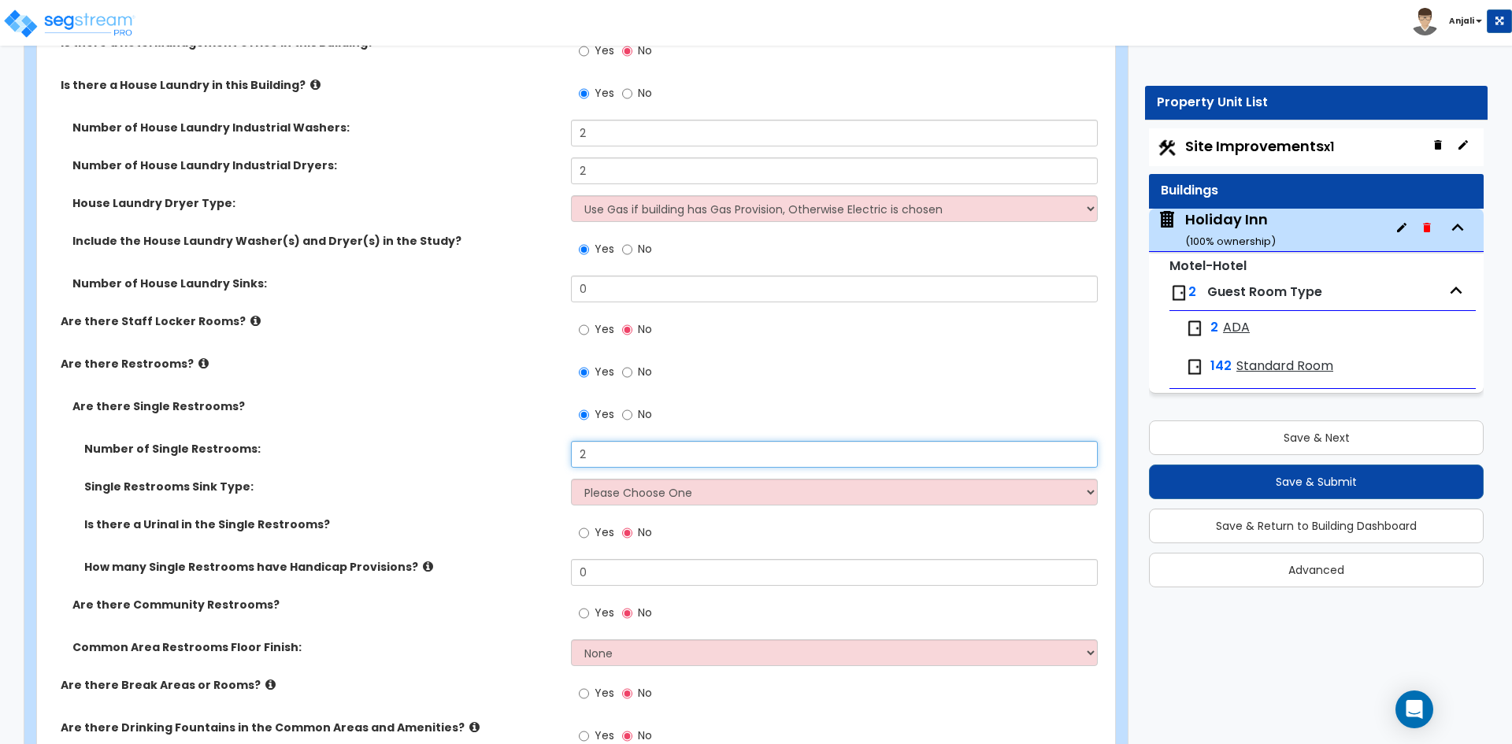
scroll to position [8268, 0]
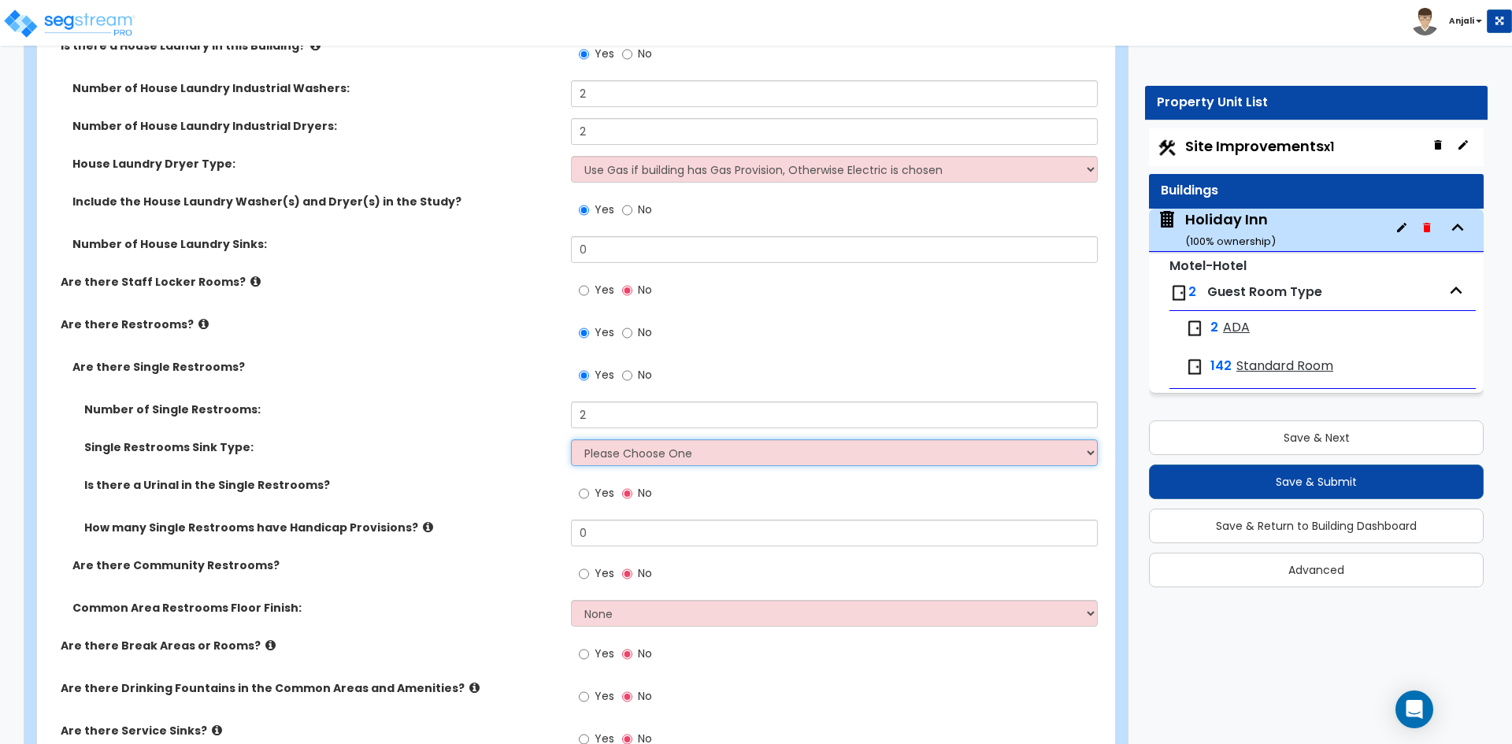
click at [640, 439] on select "Please Choose One Wall-mounted Vanity-mounted" at bounding box center [834, 452] width 526 height 27
click at [571, 439] on select "Please Choose One Wall-mounted Vanity-mounted" at bounding box center [834, 452] width 526 height 27
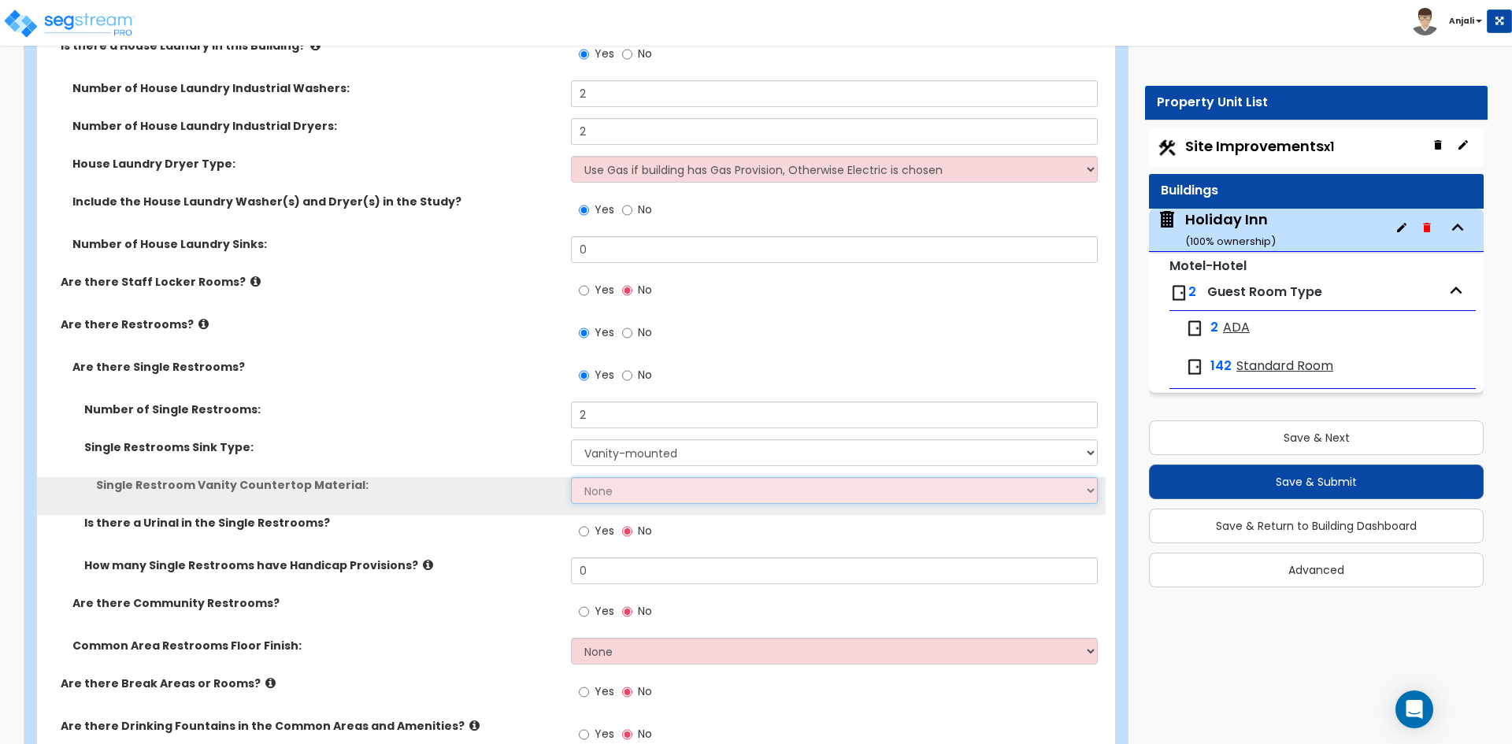
drag, startPoint x: 611, startPoint y: 474, endPoint x: 618, endPoint y: 487, distance: 14.5
click at [611, 477] on select "None Plastic Laminate Solid Surface Stone Quartz Marble Tile Wood Stainless Ste…" at bounding box center [834, 490] width 526 height 27
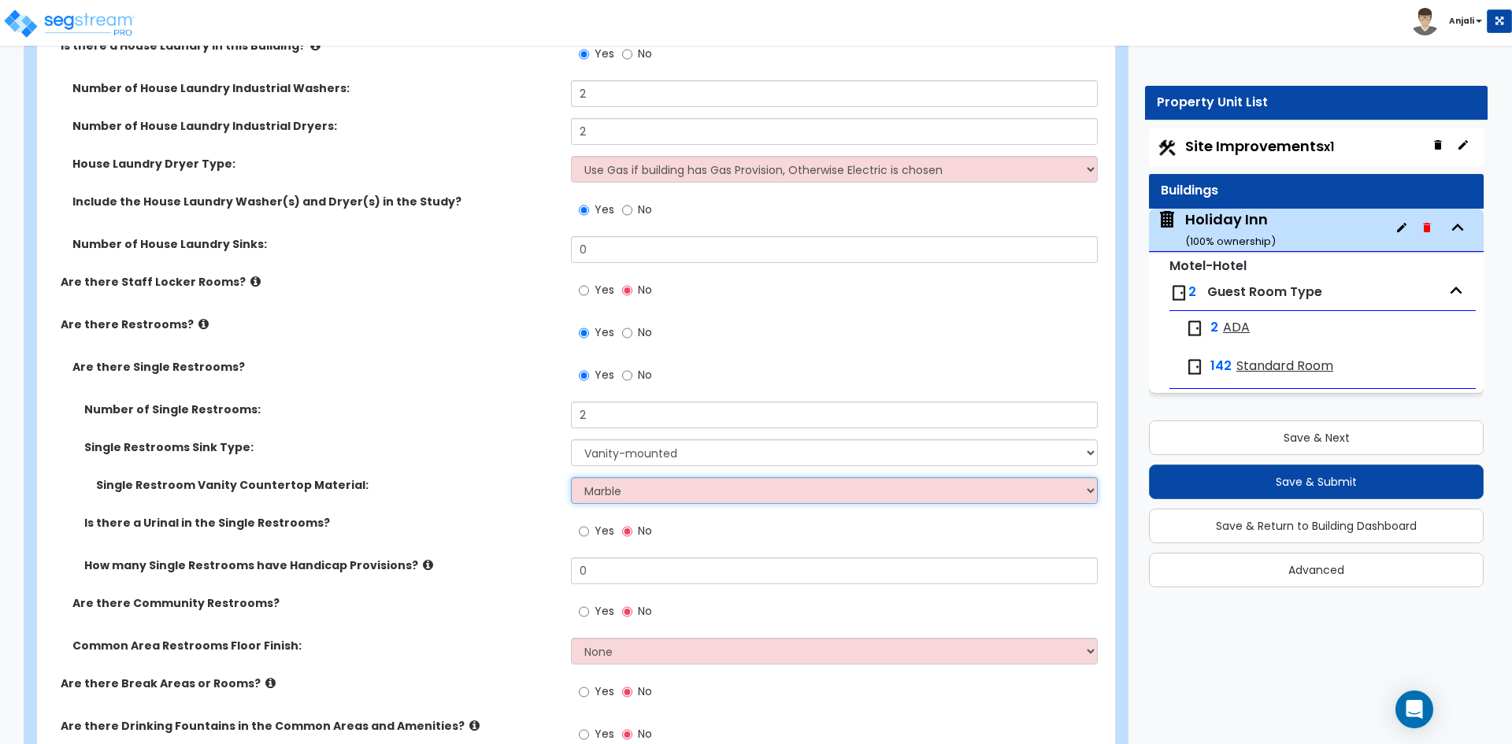
click at [571, 477] on select "None Plastic Laminate Solid Surface Stone Quartz Marble Tile Wood Stainless Ste…" at bounding box center [834, 490] width 526 height 27
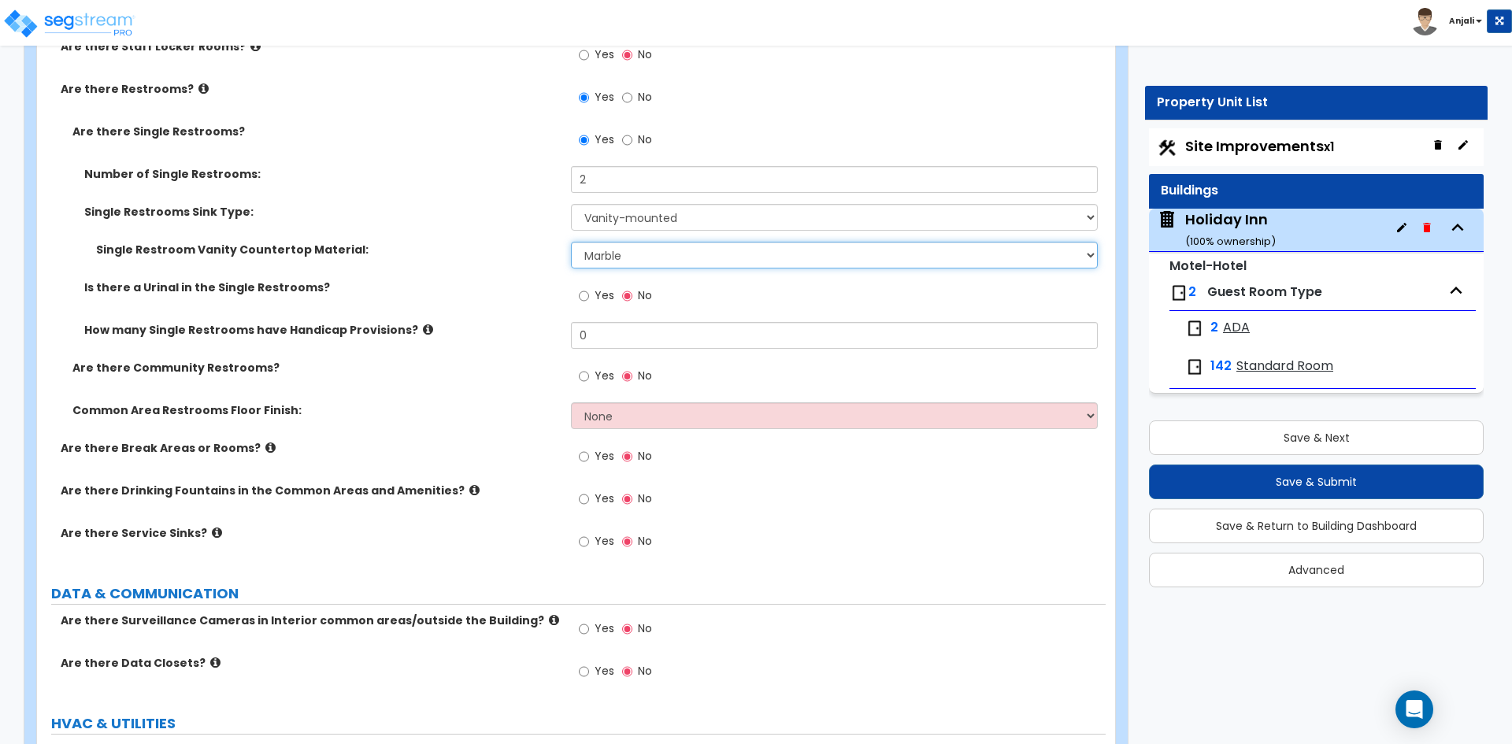
scroll to position [8504, 0]
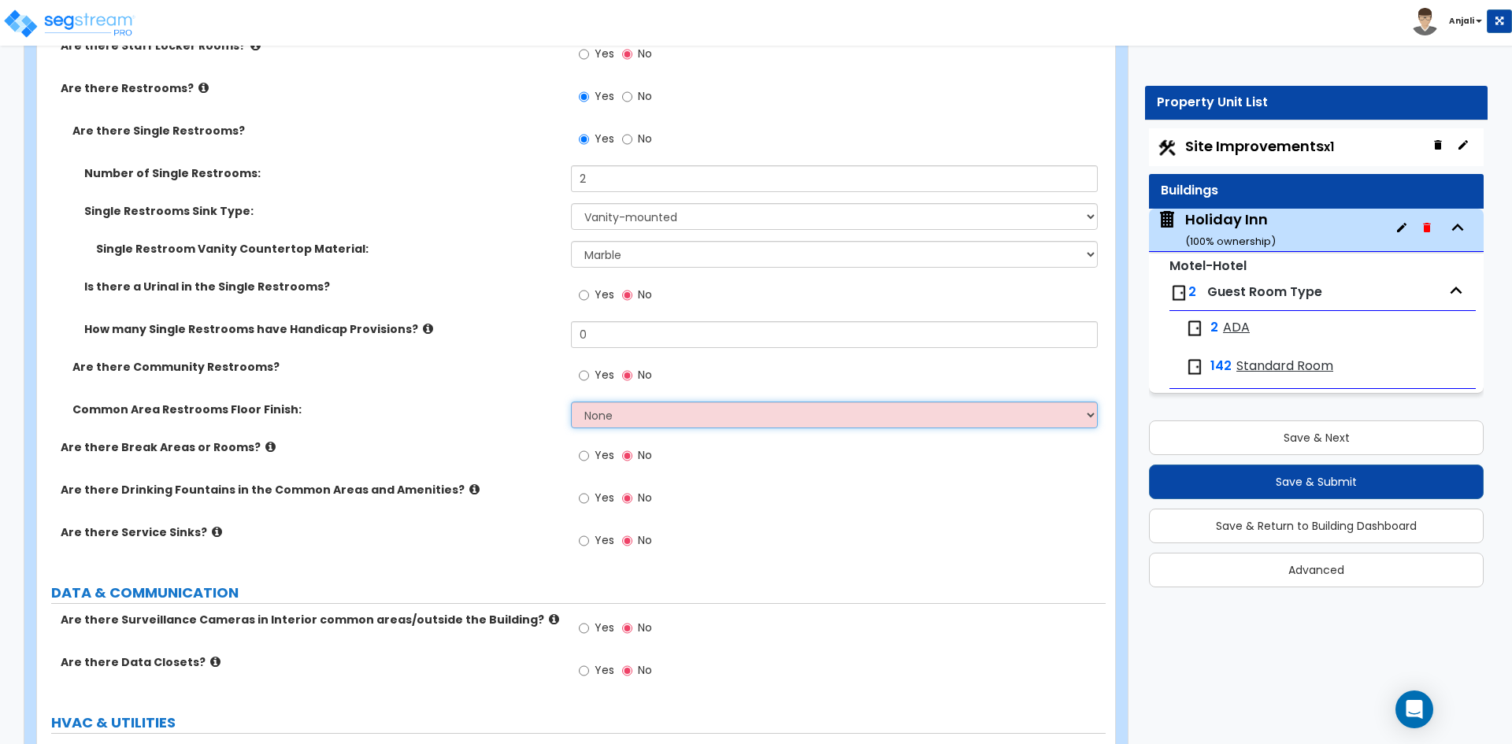
click at [638, 402] on select "None Tile Flooring Resilient Laminate Flooring VCT Flooring Sheet Vinyl Flooring" at bounding box center [834, 415] width 526 height 27
click at [571, 402] on select "None Tile Flooring Resilient Laminate Flooring VCT Flooring Sheet Vinyl Flooring" at bounding box center [834, 415] width 526 height 27
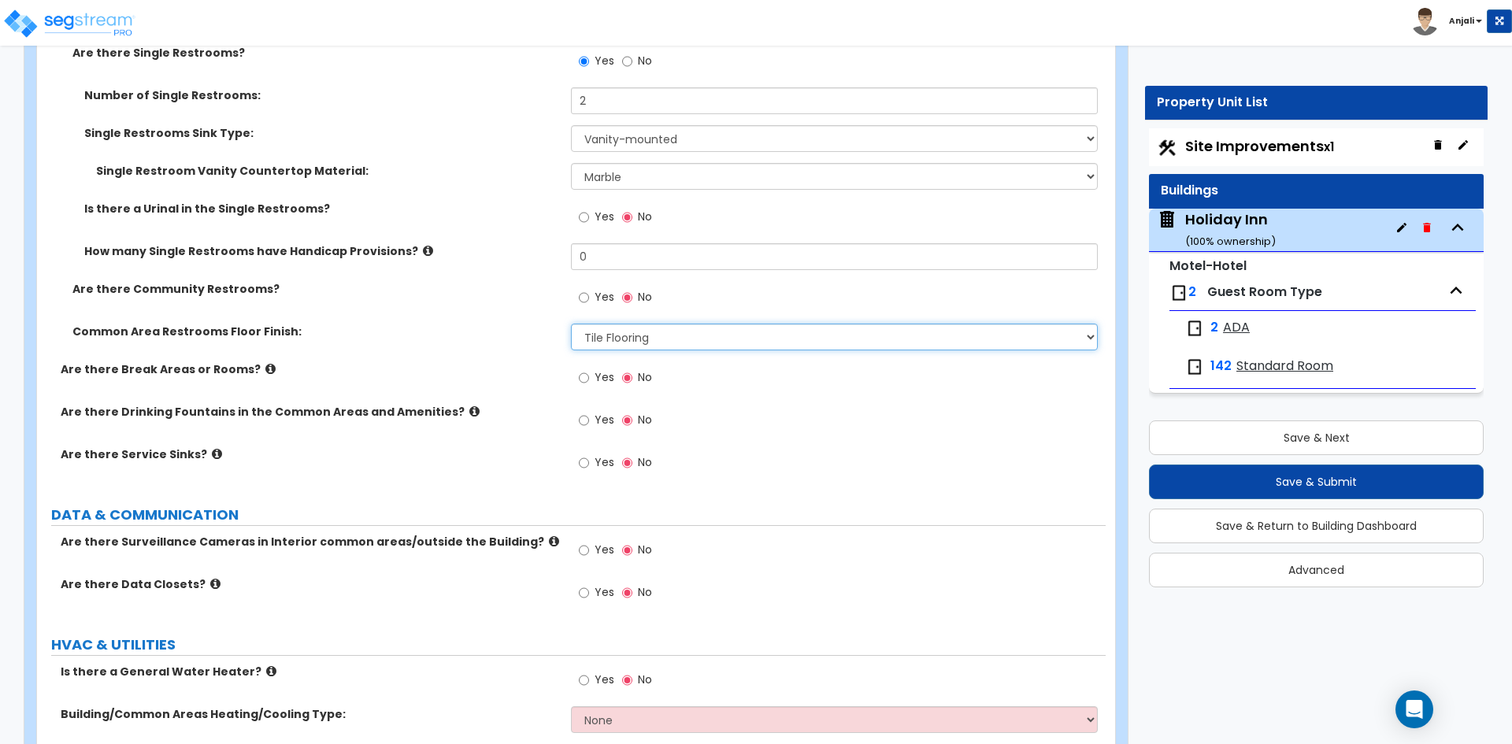
scroll to position [8583, 0]
click at [585, 369] on input "Yes" at bounding box center [584, 377] width 10 height 17
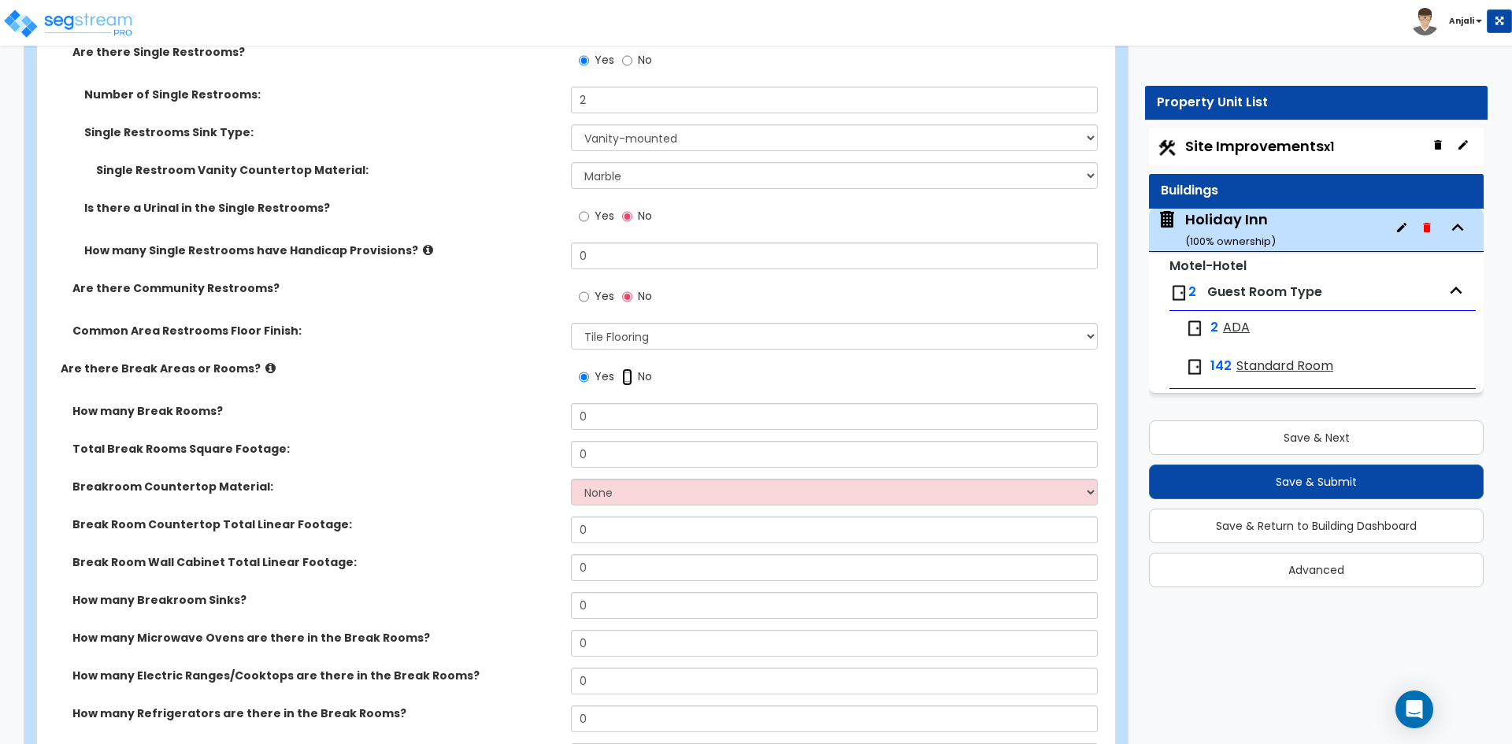
click at [628, 369] on input "No" at bounding box center [627, 377] width 10 height 17
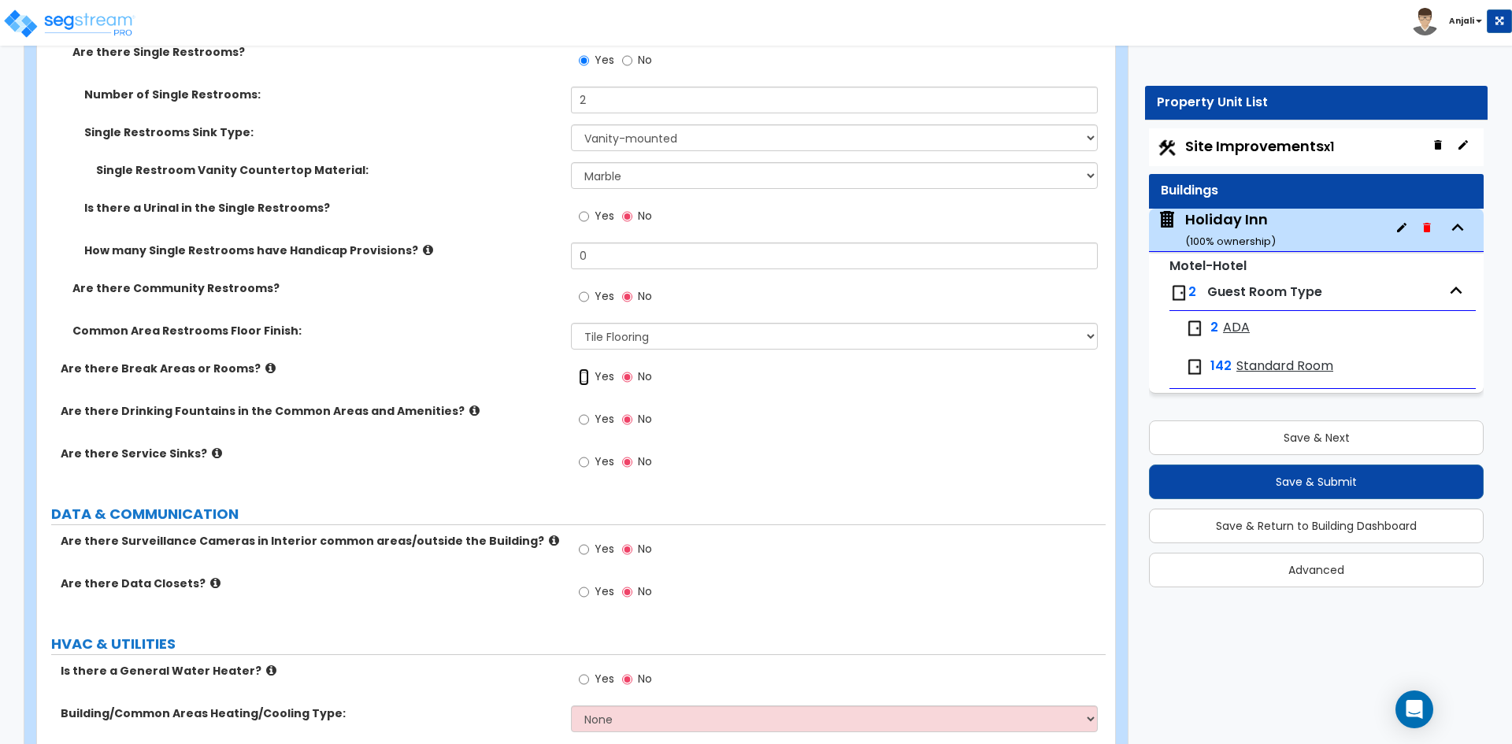
click at [582, 369] on input "Yes" at bounding box center [584, 377] width 10 height 17
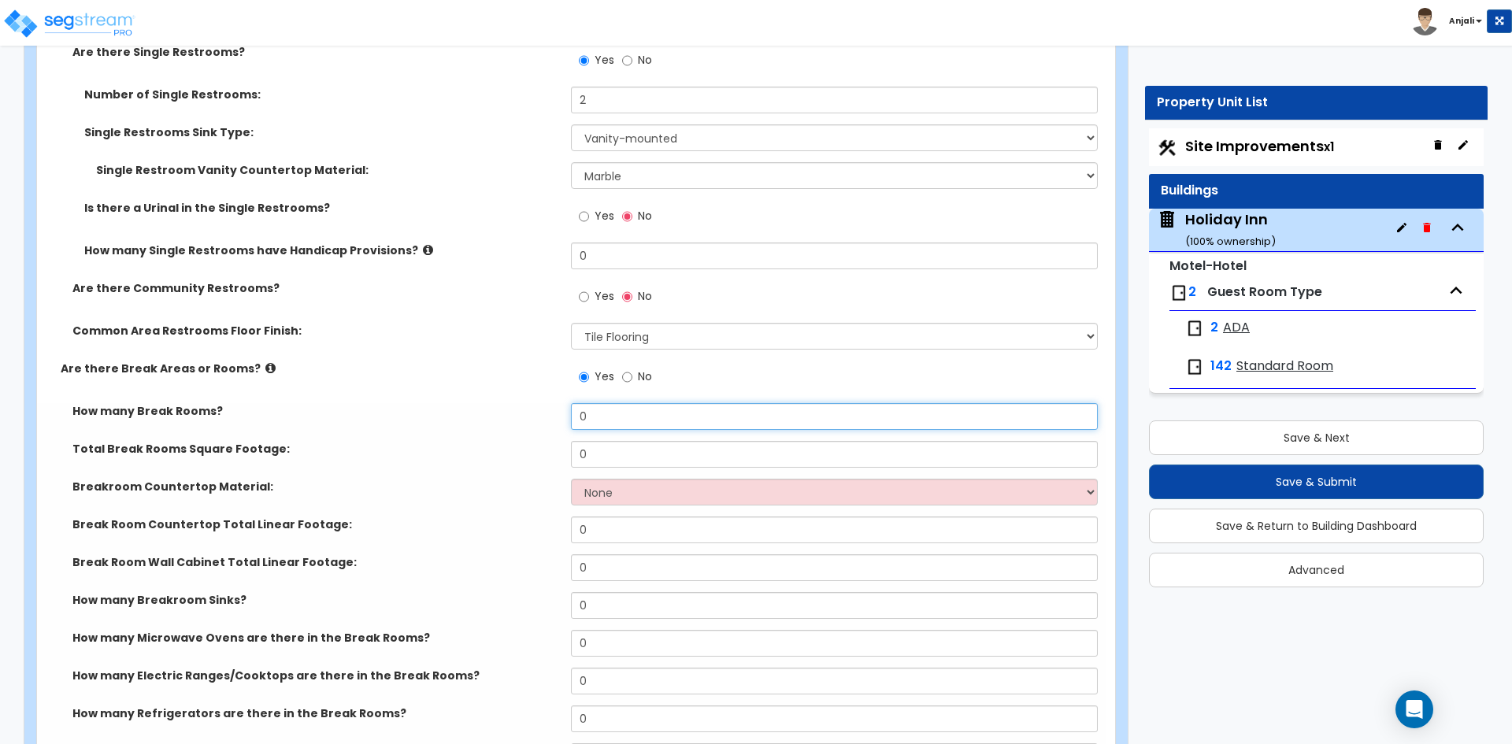
click at [612, 412] on input "0" at bounding box center [834, 416] width 526 height 27
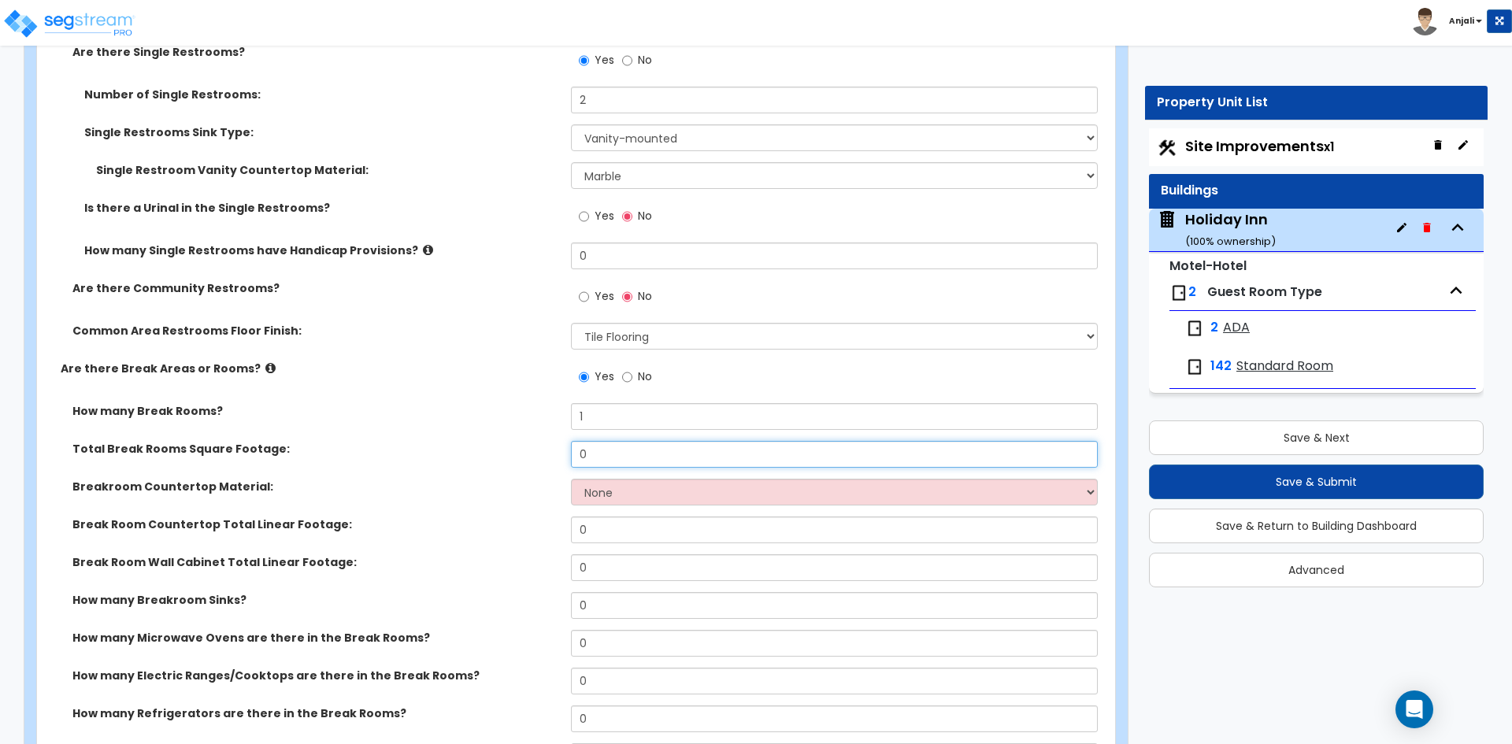
click at [598, 449] on input "0" at bounding box center [834, 454] width 526 height 27
click at [694, 481] on select "None Plastic Laminate Solid Surface Stone Quartz Marble Tile Wood Stainless Ste…" at bounding box center [834, 492] width 526 height 27
click at [571, 479] on select "None Plastic Laminate Solid Surface Stone Quartz Marble Tile Wood Stainless Ste…" at bounding box center [834, 492] width 526 height 27
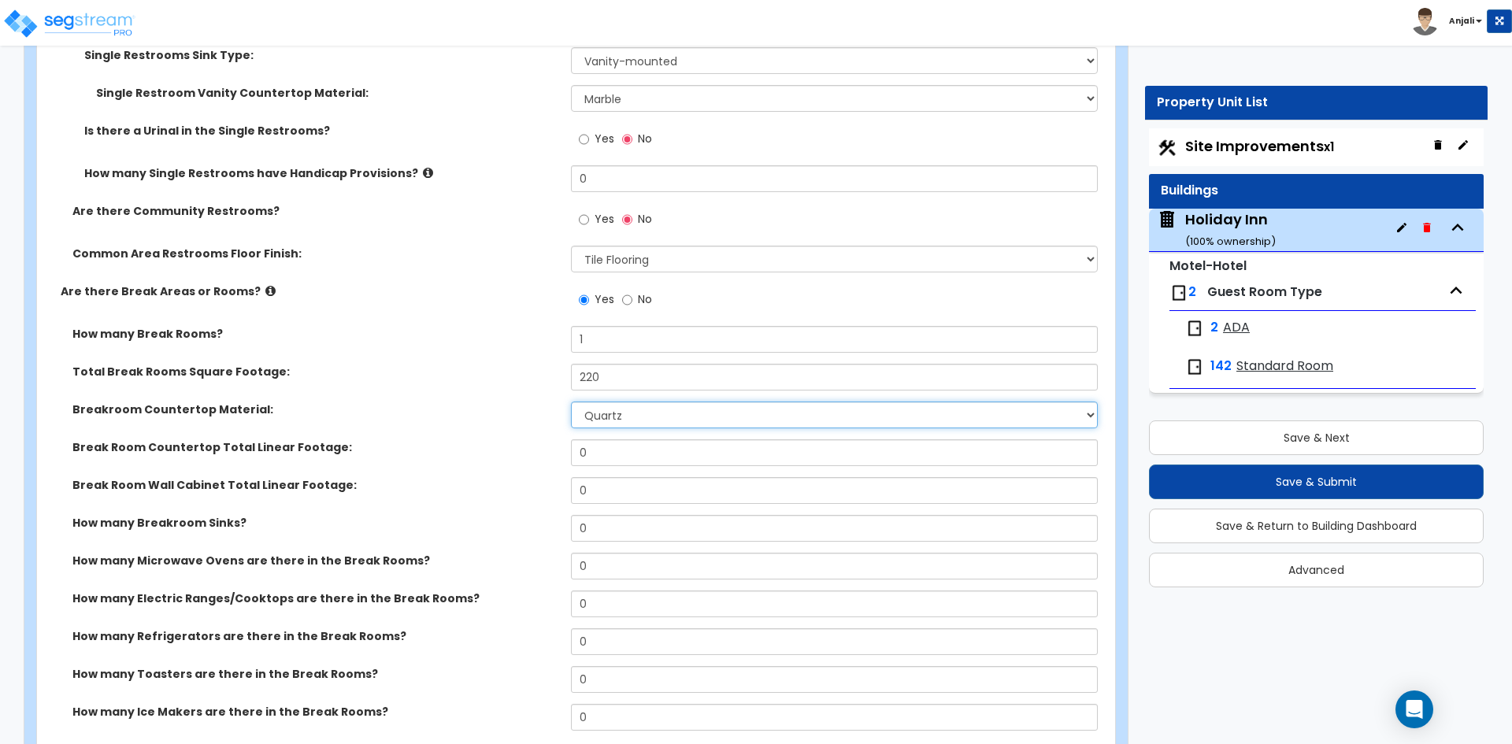
scroll to position [8662, 0]
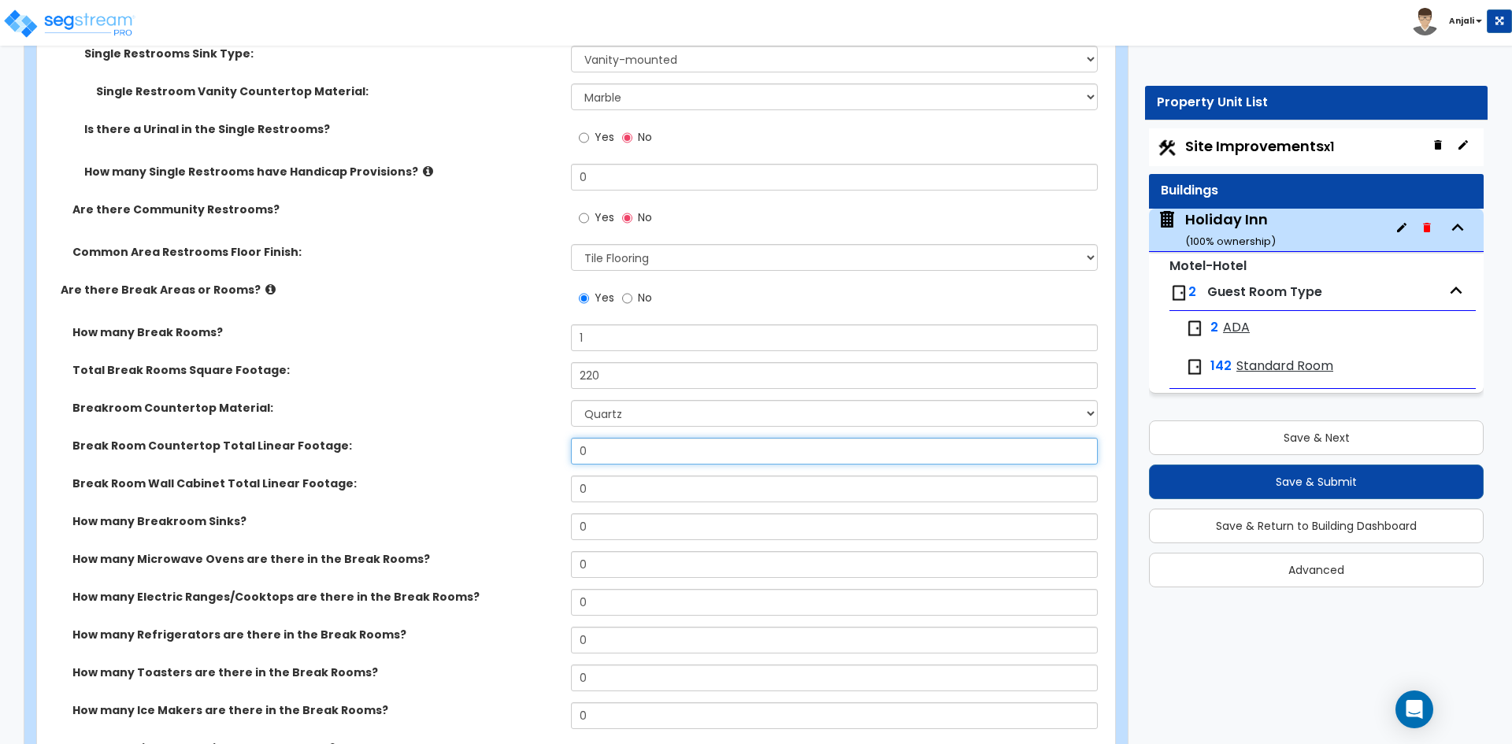
click at [634, 439] on input "0" at bounding box center [834, 451] width 526 height 27
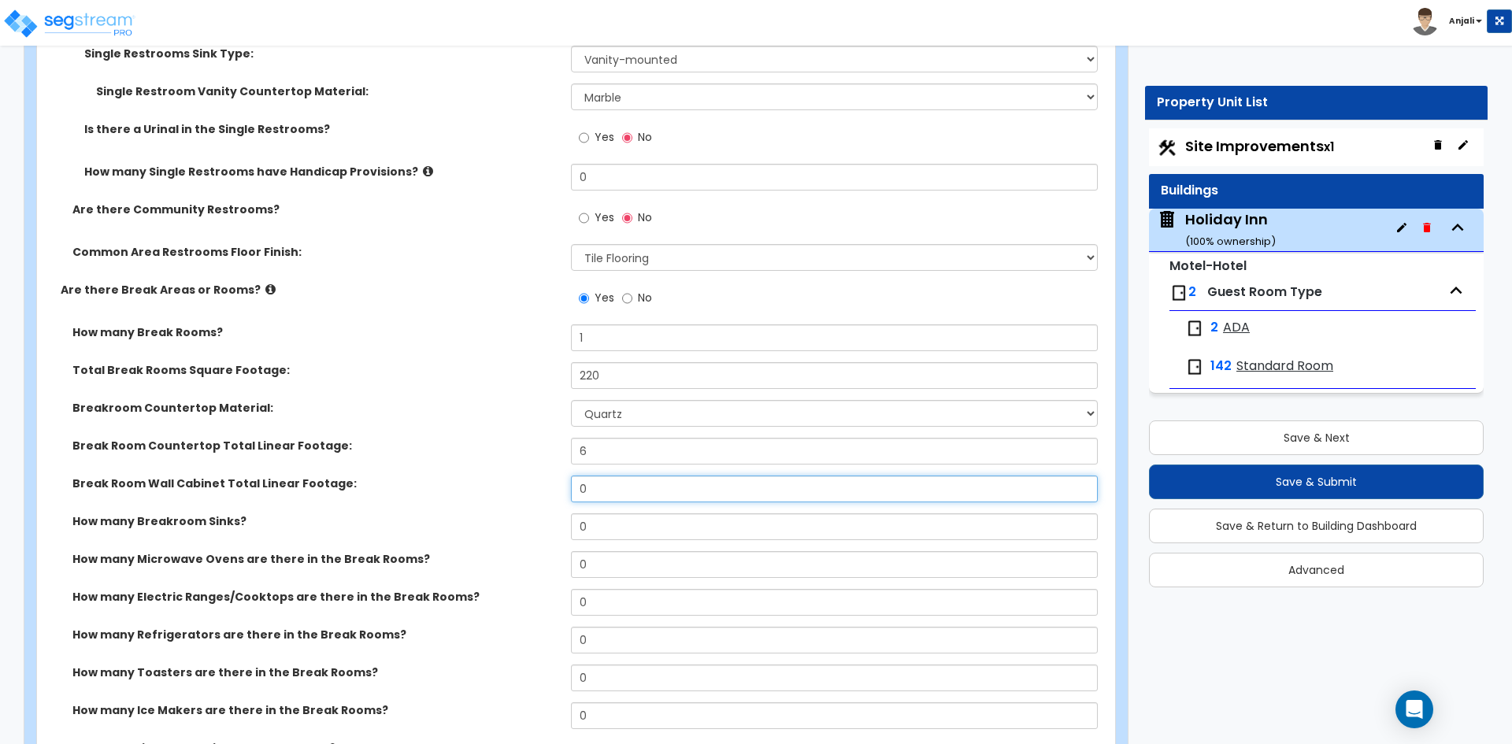
click at [622, 482] on input "0" at bounding box center [834, 489] width 526 height 27
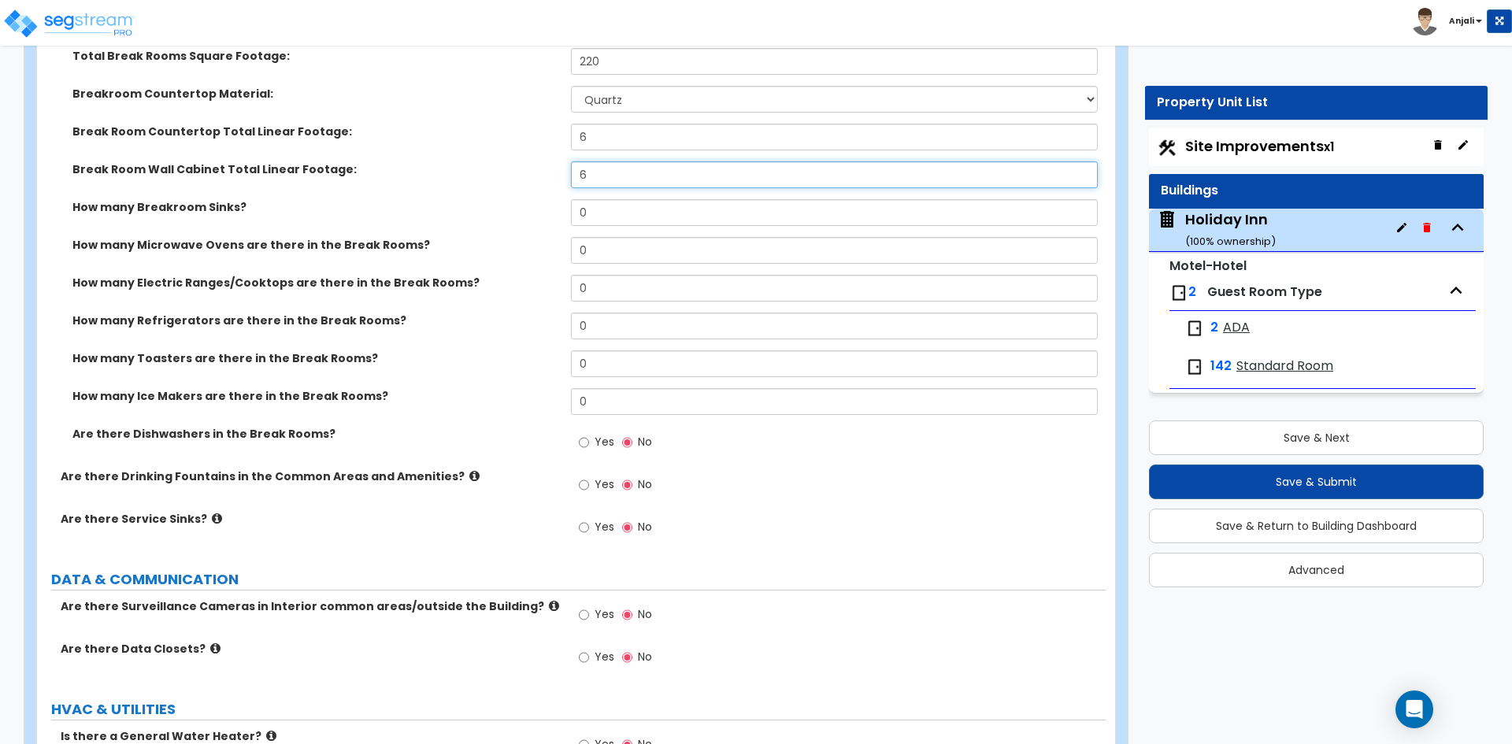
scroll to position [8977, 0]
click at [583, 476] on input "Yes" at bounding box center [584, 484] width 10 height 17
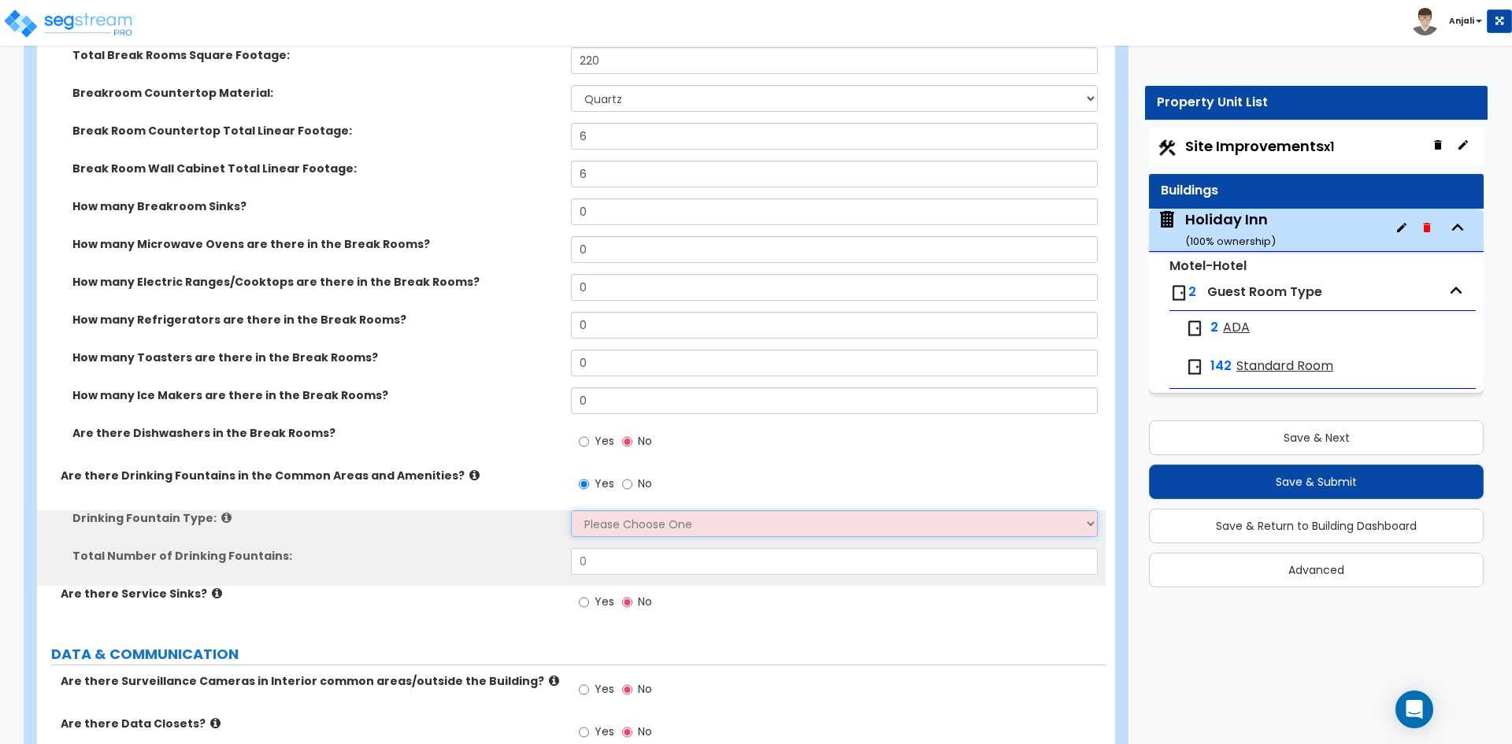
click at [602, 514] on select "Please Choose One Wall-mounted Floor-mounted" at bounding box center [834, 523] width 526 height 27
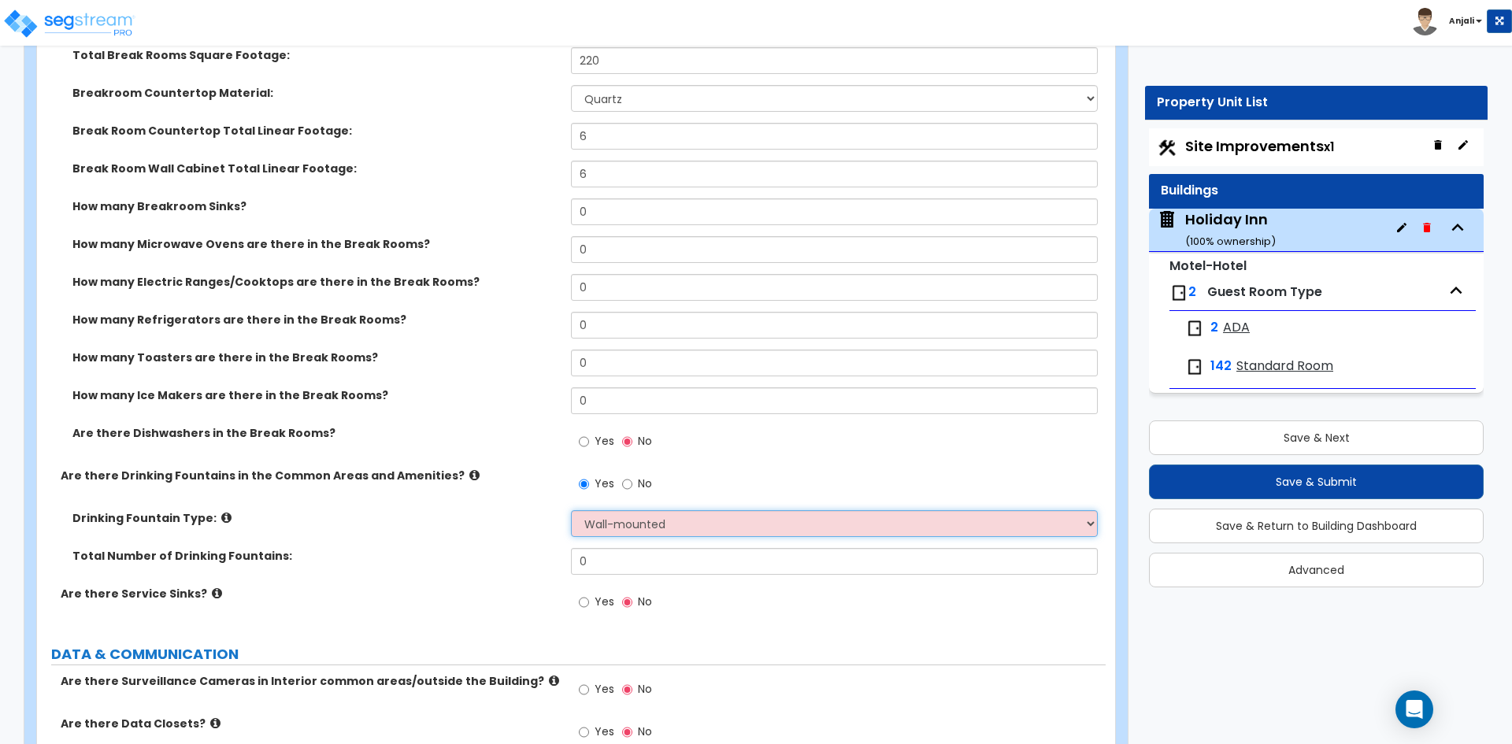
click at [571, 510] on select "Please Choose One Wall-mounted Floor-mounted" at bounding box center [834, 523] width 526 height 27
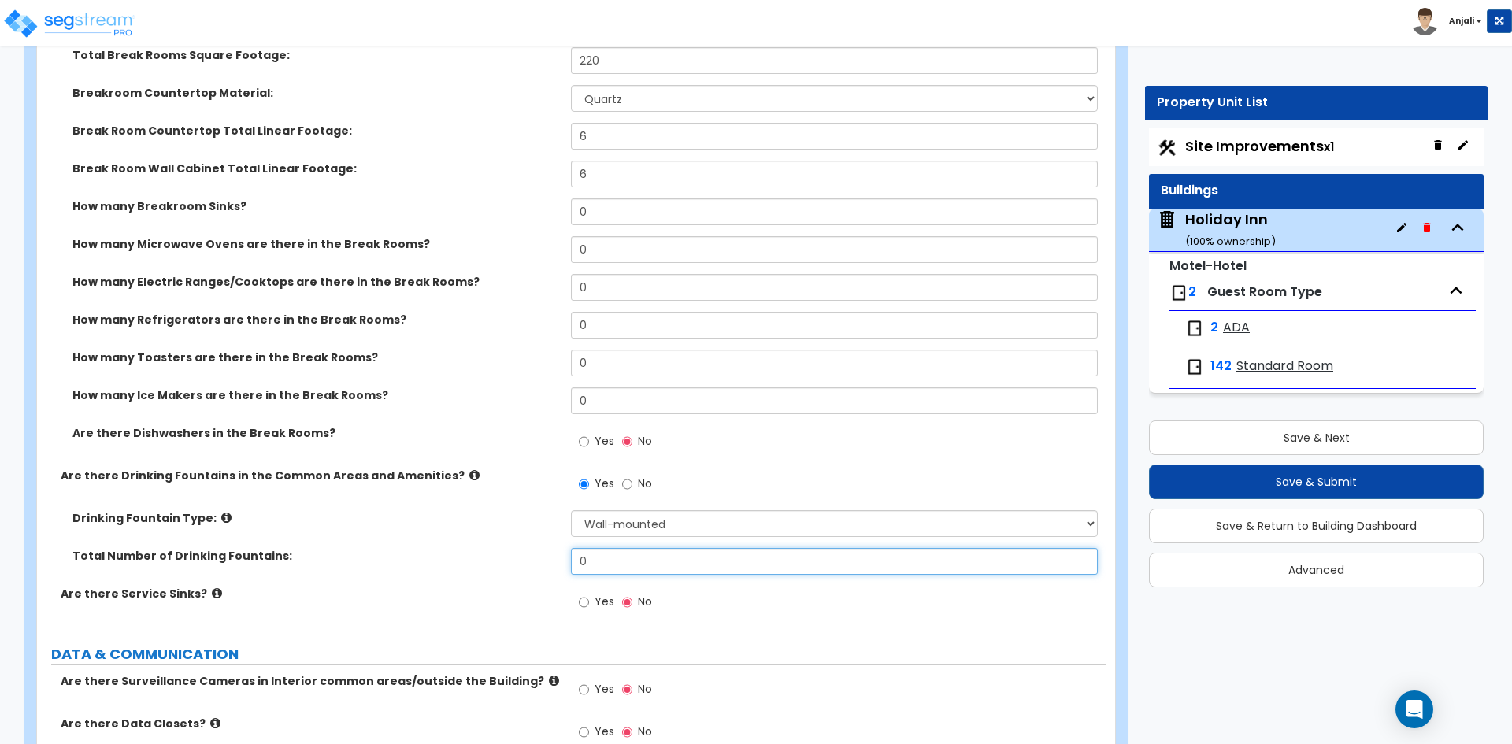
click at [609, 548] on input "0" at bounding box center [834, 561] width 526 height 27
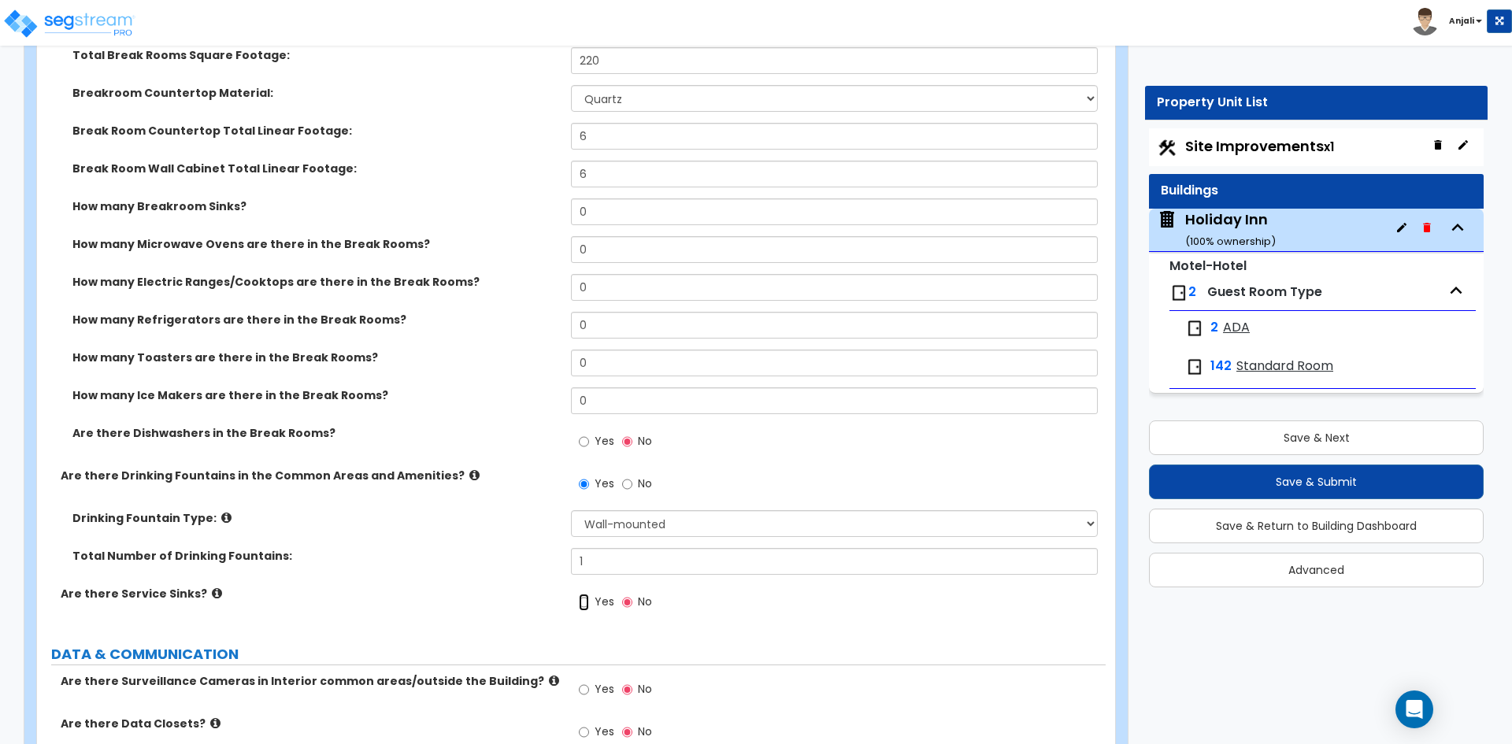
click at [583, 594] on input "Yes" at bounding box center [584, 602] width 10 height 17
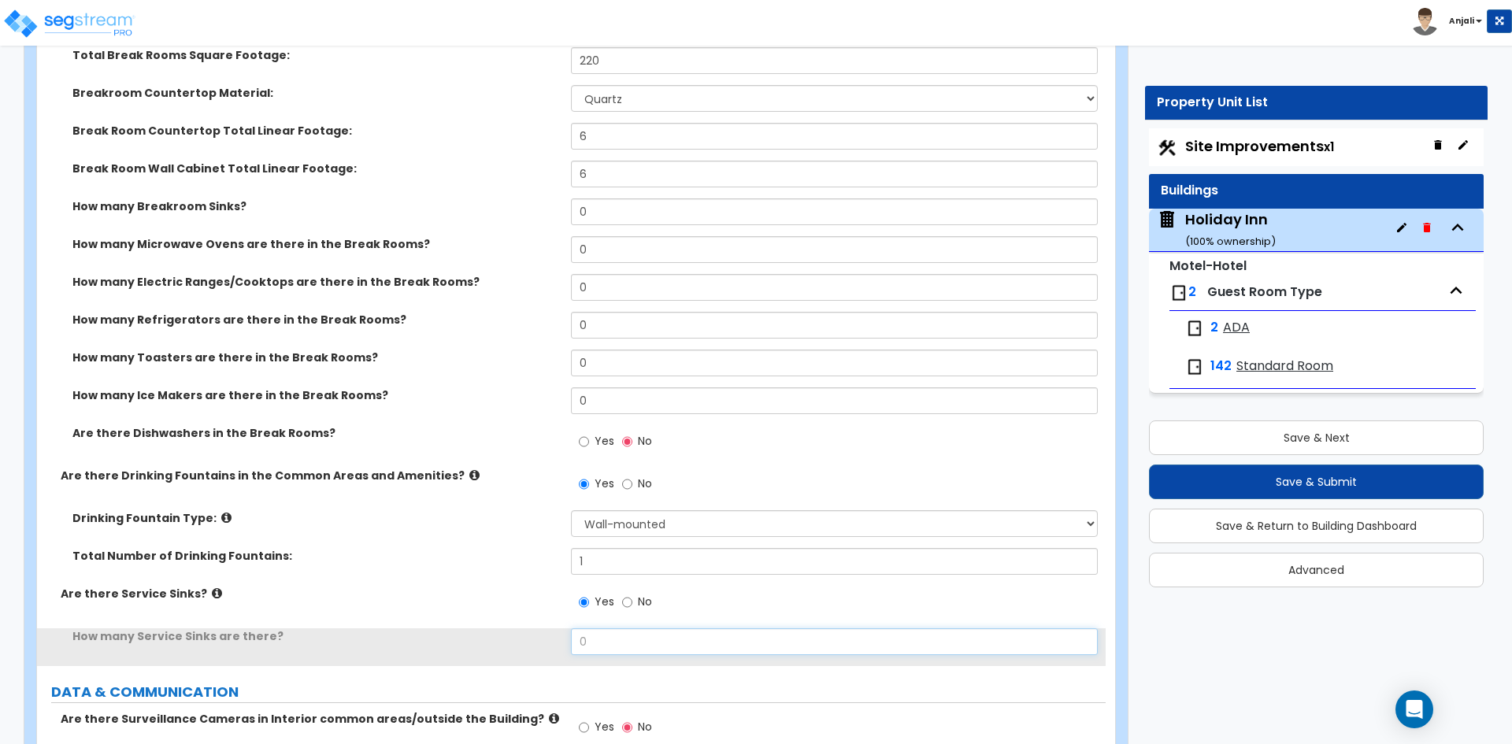
click at [620, 628] on input "0" at bounding box center [834, 641] width 526 height 27
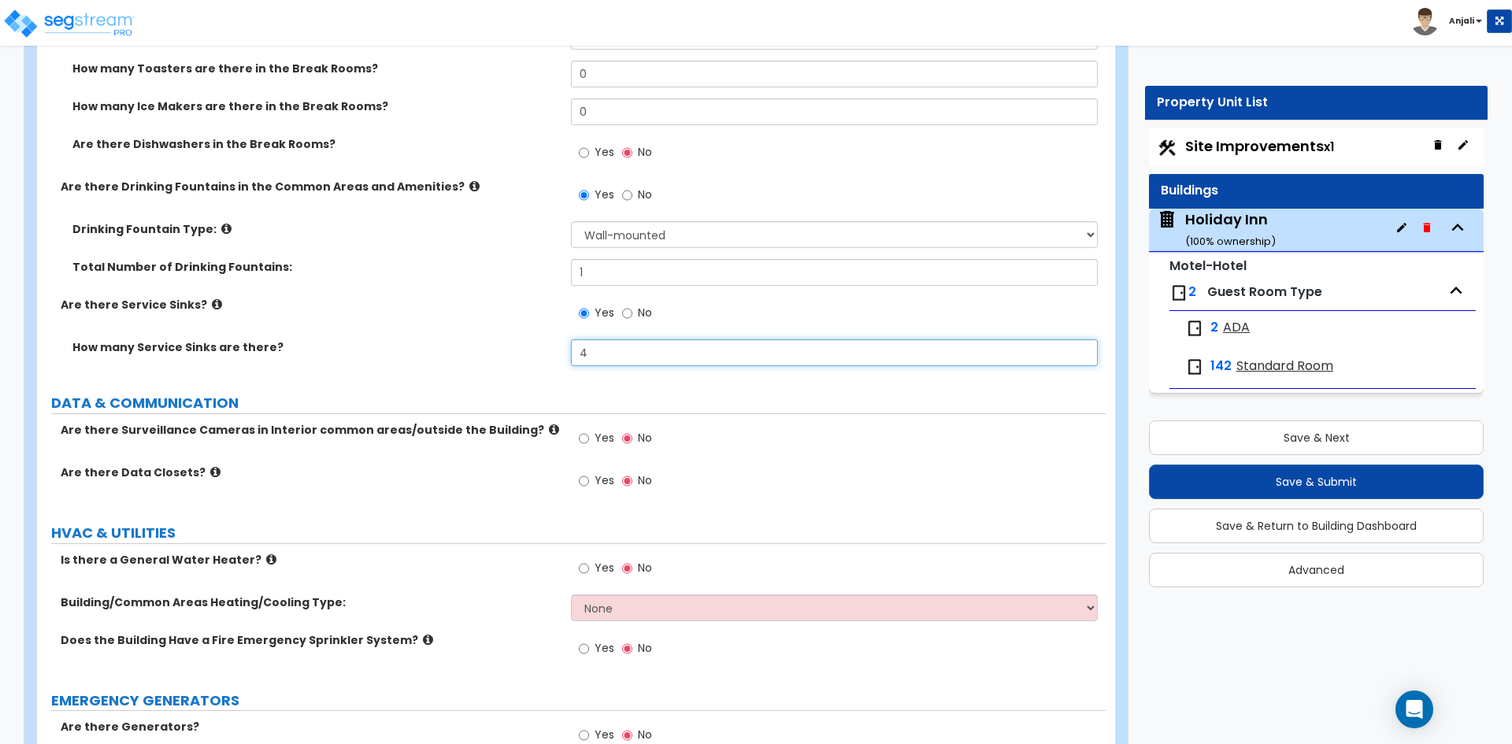
scroll to position [9291, 0]
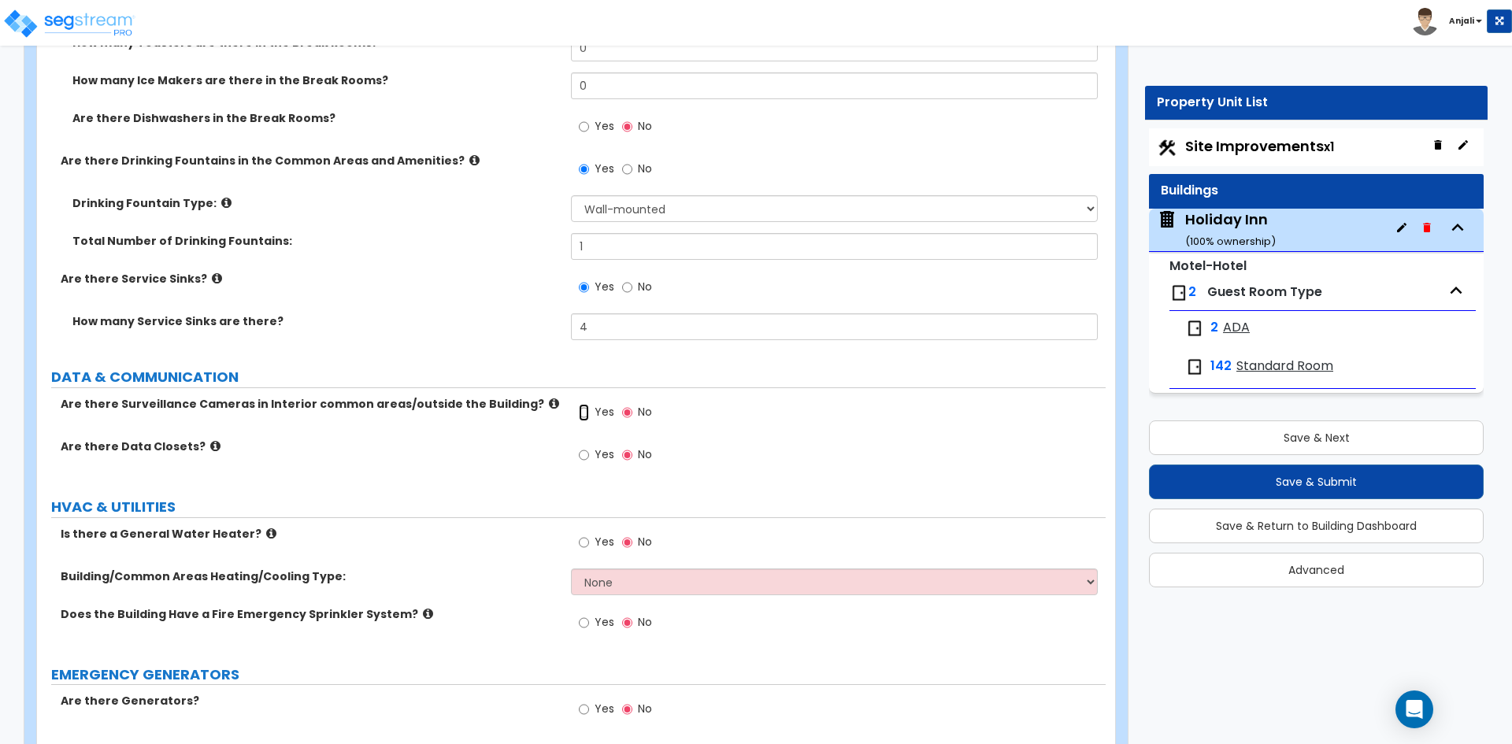
click at [580, 404] on input "Yes" at bounding box center [584, 412] width 10 height 17
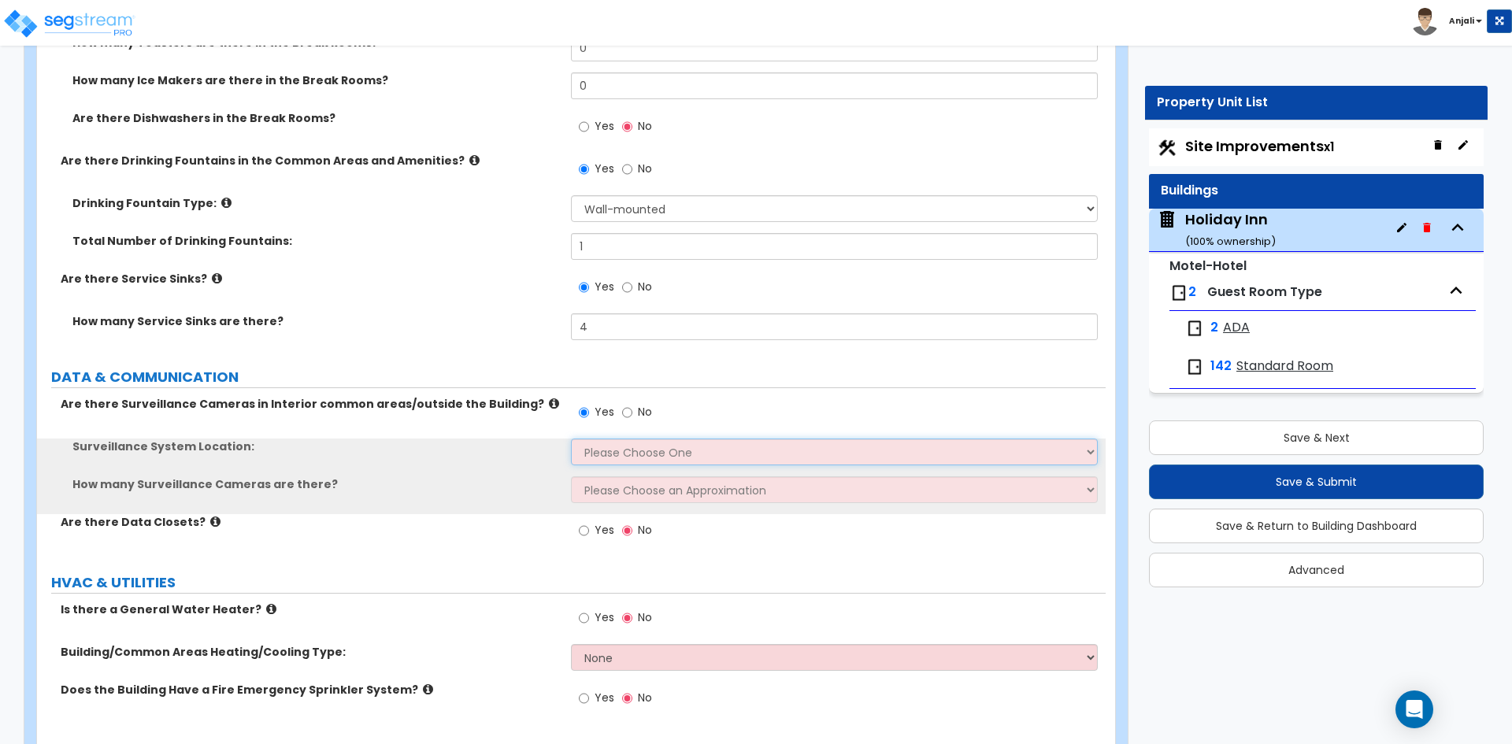
click at [669, 439] on select "Please Choose One Inside the Building Outside the Building Both Inside & Outside" at bounding box center [834, 452] width 526 height 27
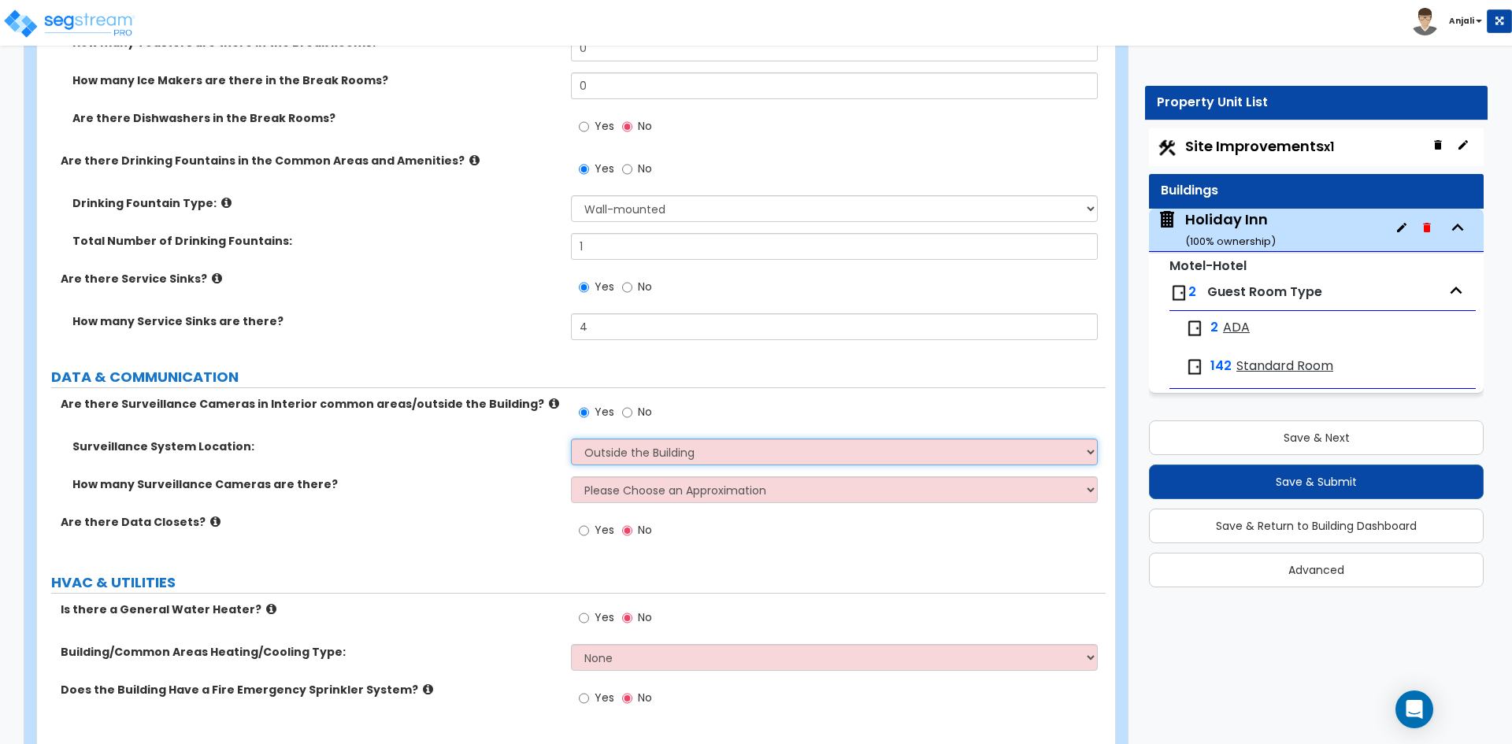
click at [571, 439] on select "Please Choose One Inside the Building Outside the Building Both Inside & Outside" at bounding box center [834, 452] width 526 height 27
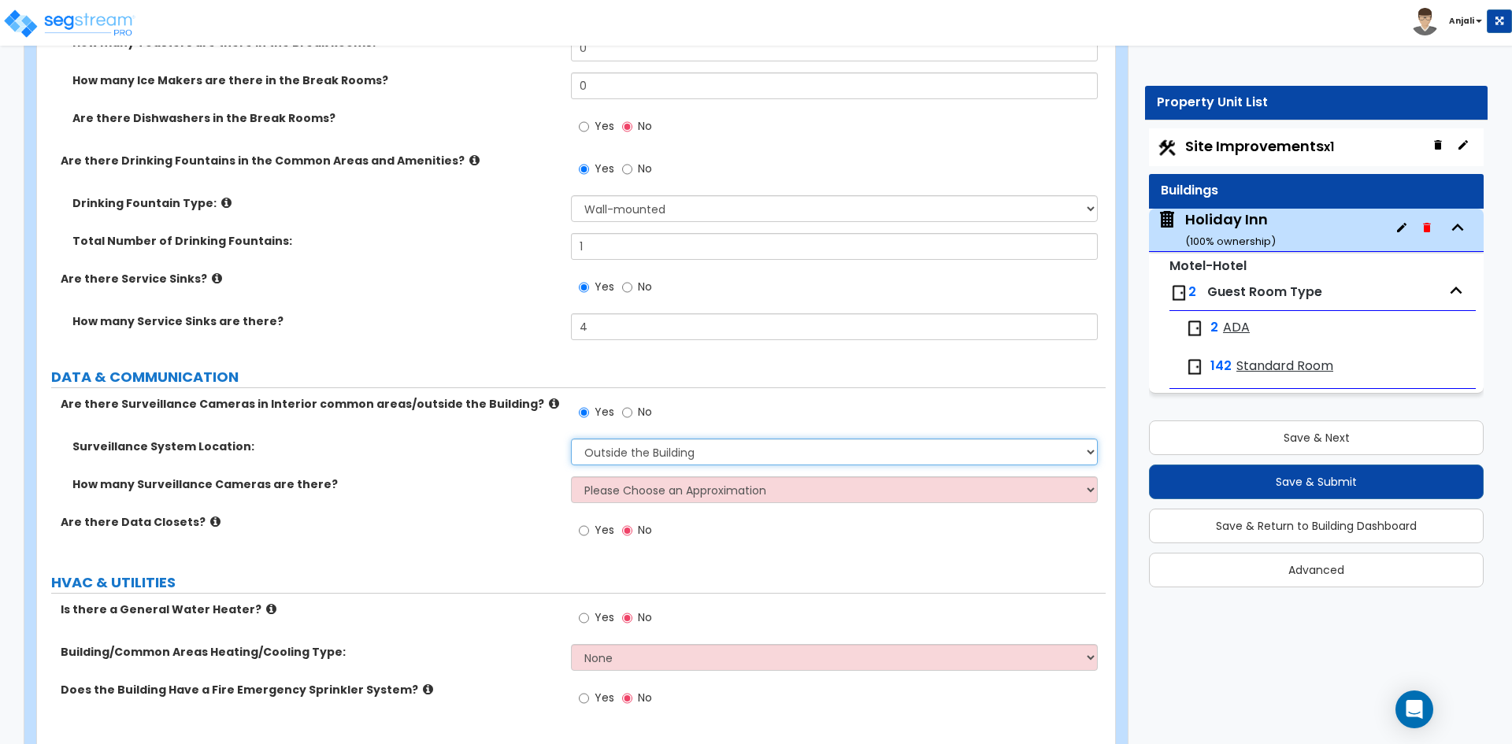
drag, startPoint x: 657, startPoint y: 432, endPoint x: 666, endPoint y: 438, distance: 10.7
click at [657, 439] on select "Please Choose One Inside the Building Outside the Building Both Inside & Outside" at bounding box center [834, 452] width 526 height 27
click at [571, 439] on select "Please Choose One Inside the Building Outside the Building Both Inside & Outside" at bounding box center [834, 452] width 526 height 27
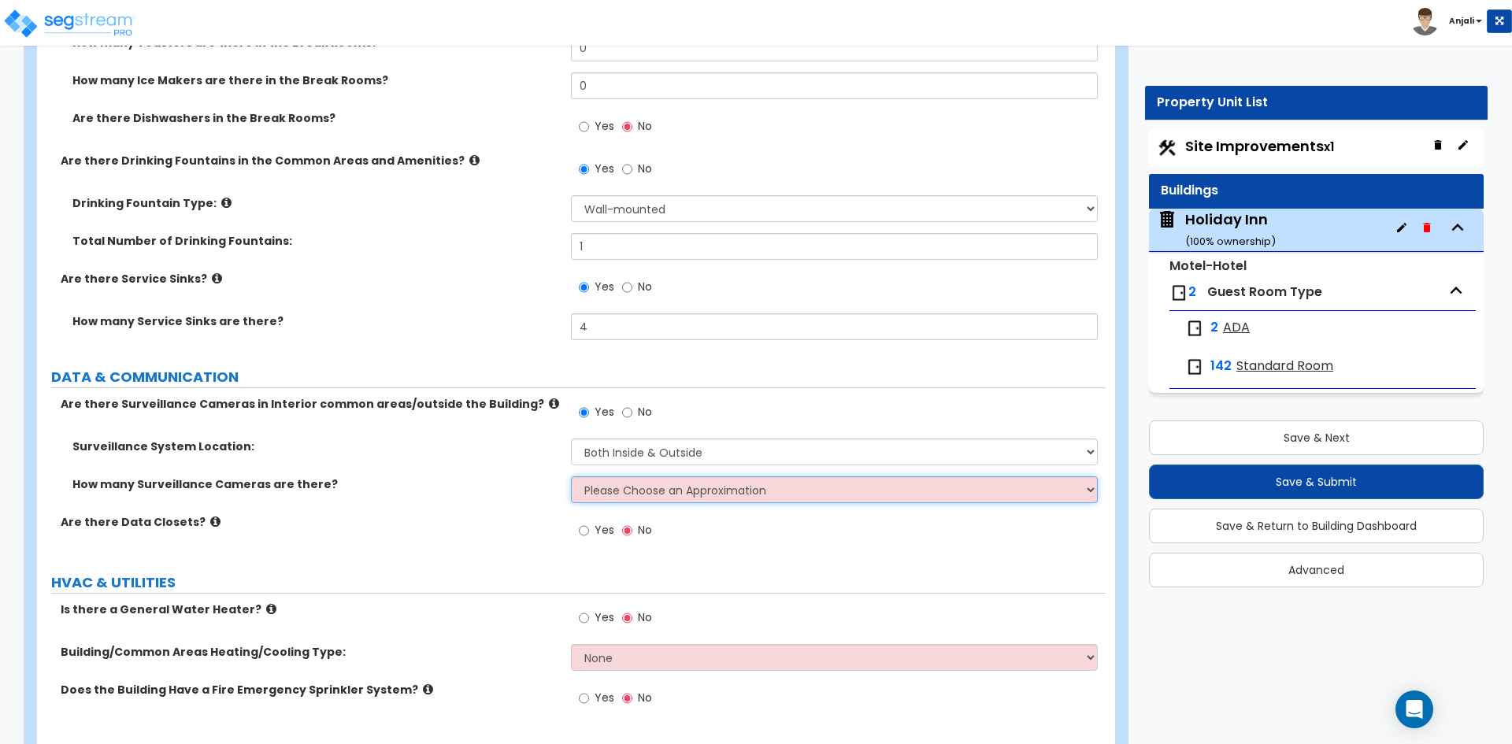
click at [654, 476] on select "Please Choose an Approximation Barely Noticed Any Noticed a Couple Frequently S…" at bounding box center [834, 489] width 526 height 27
click at [571, 476] on select "Please Choose an Approximation Barely Noticed Any Noticed a Couple Frequently S…" at bounding box center [834, 489] width 526 height 27
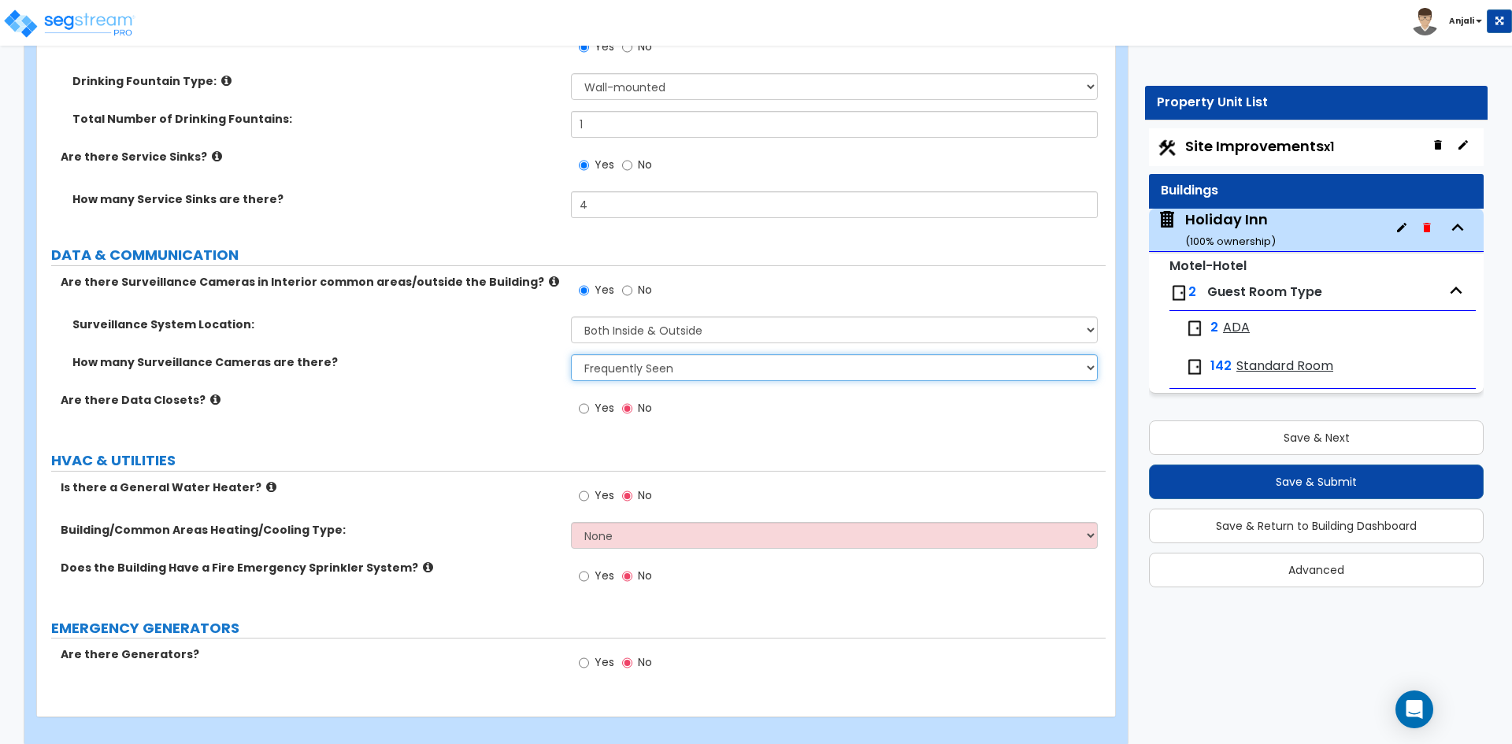
scroll to position [9415, 0]
click at [594, 483] on label "Yes" at bounding box center [596, 496] width 35 height 27
click at [589, 486] on input "Yes" at bounding box center [584, 494] width 10 height 17
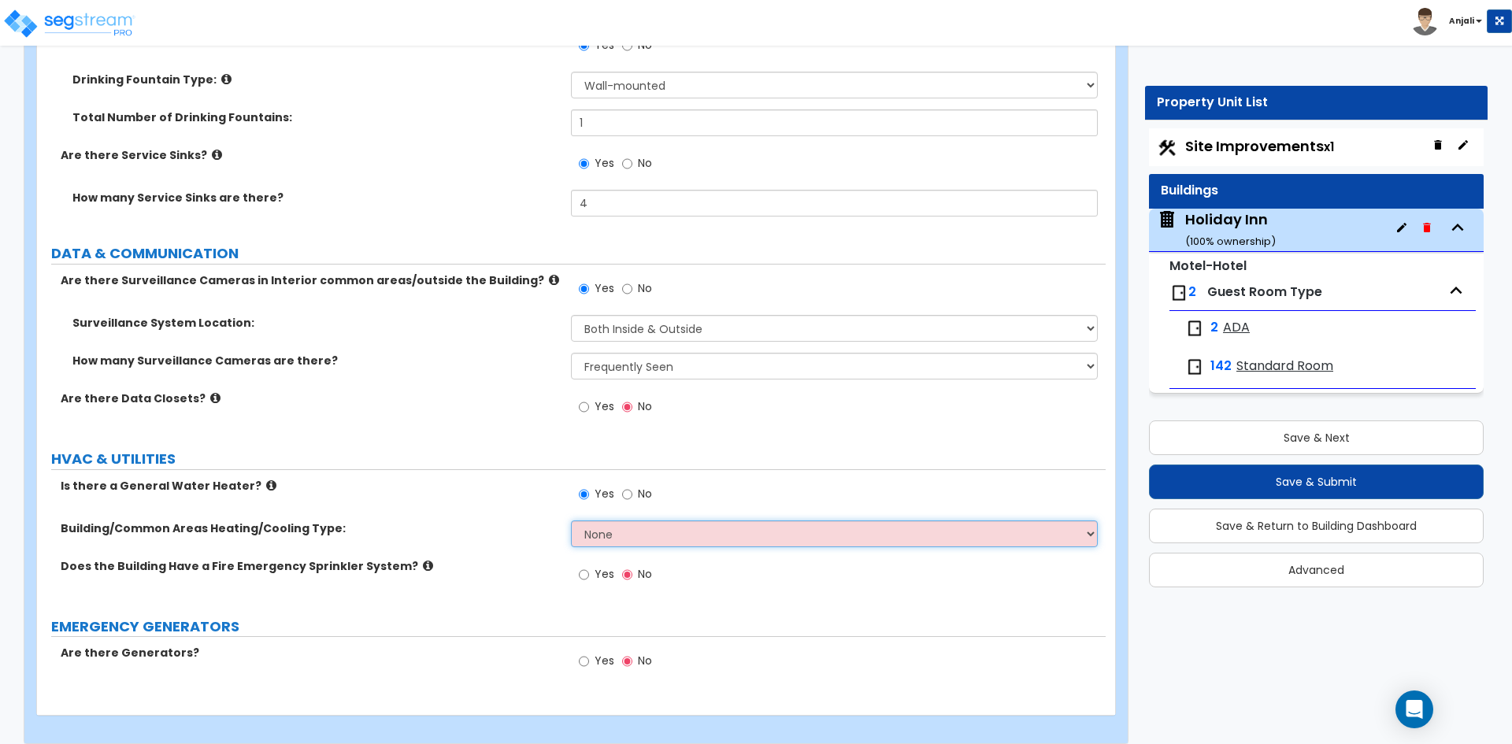
click at [638, 520] on select "None Split Systems Packaged Rooftop Units" at bounding box center [834, 533] width 526 height 27
click at [571, 520] on select "None Split Systems Packaged Rooftop Units" at bounding box center [834, 533] width 526 height 27
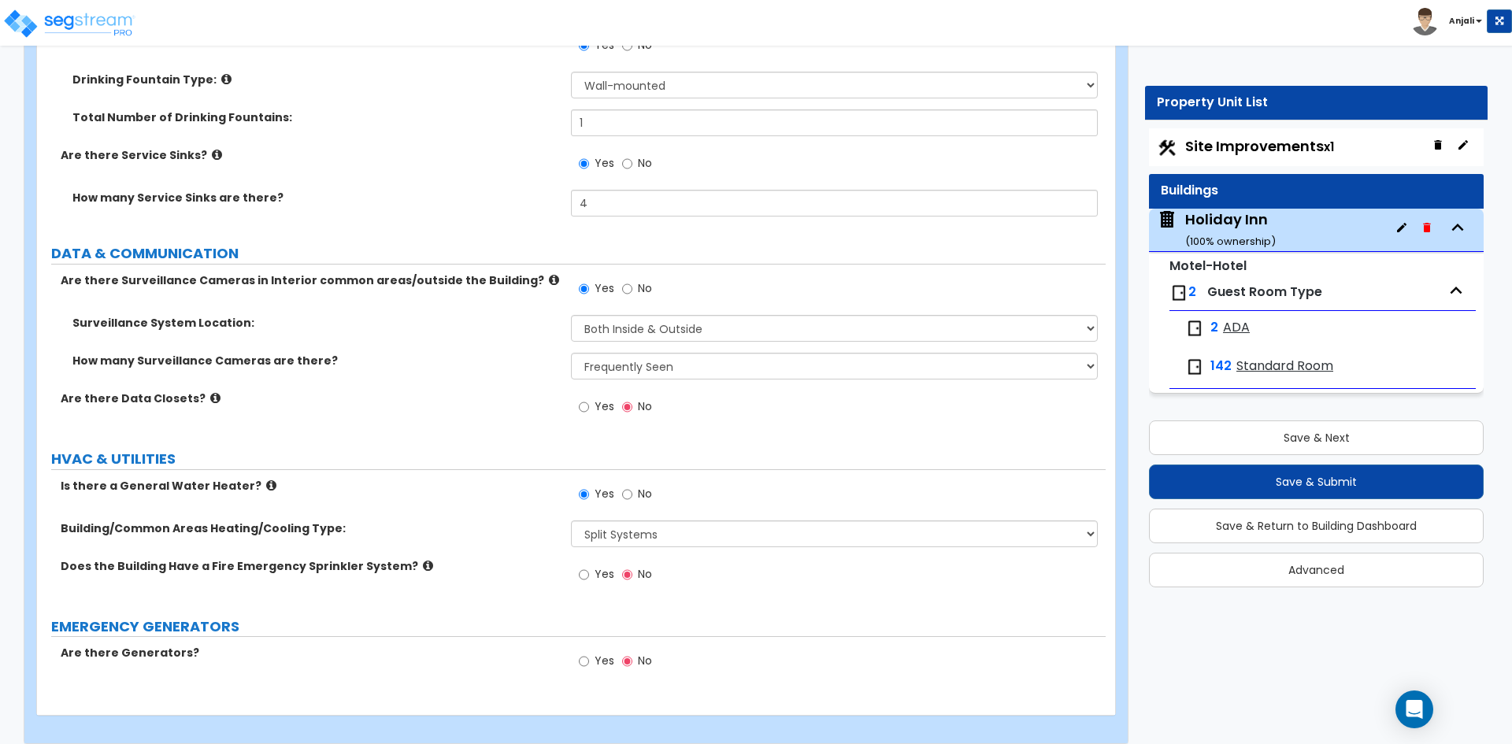
click at [578, 559] on div "Yes No" at bounding box center [615, 576] width 89 height 36
click at [578, 560] on div "Yes No" at bounding box center [615, 576] width 89 height 36
click at [587, 566] on input "Yes" at bounding box center [584, 574] width 10 height 17
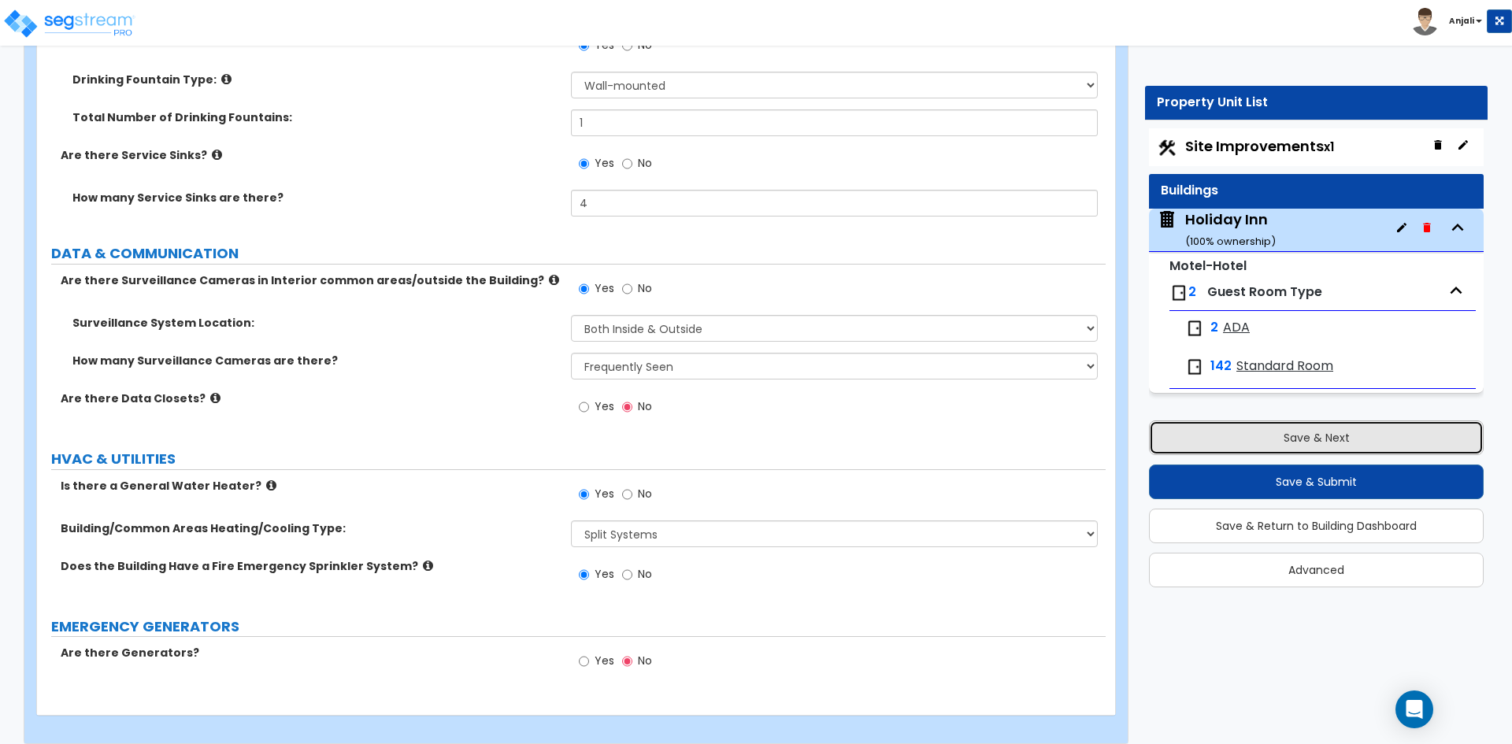
click at [1271, 427] on button "Save & Next" at bounding box center [1316, 437] width 335 height 35
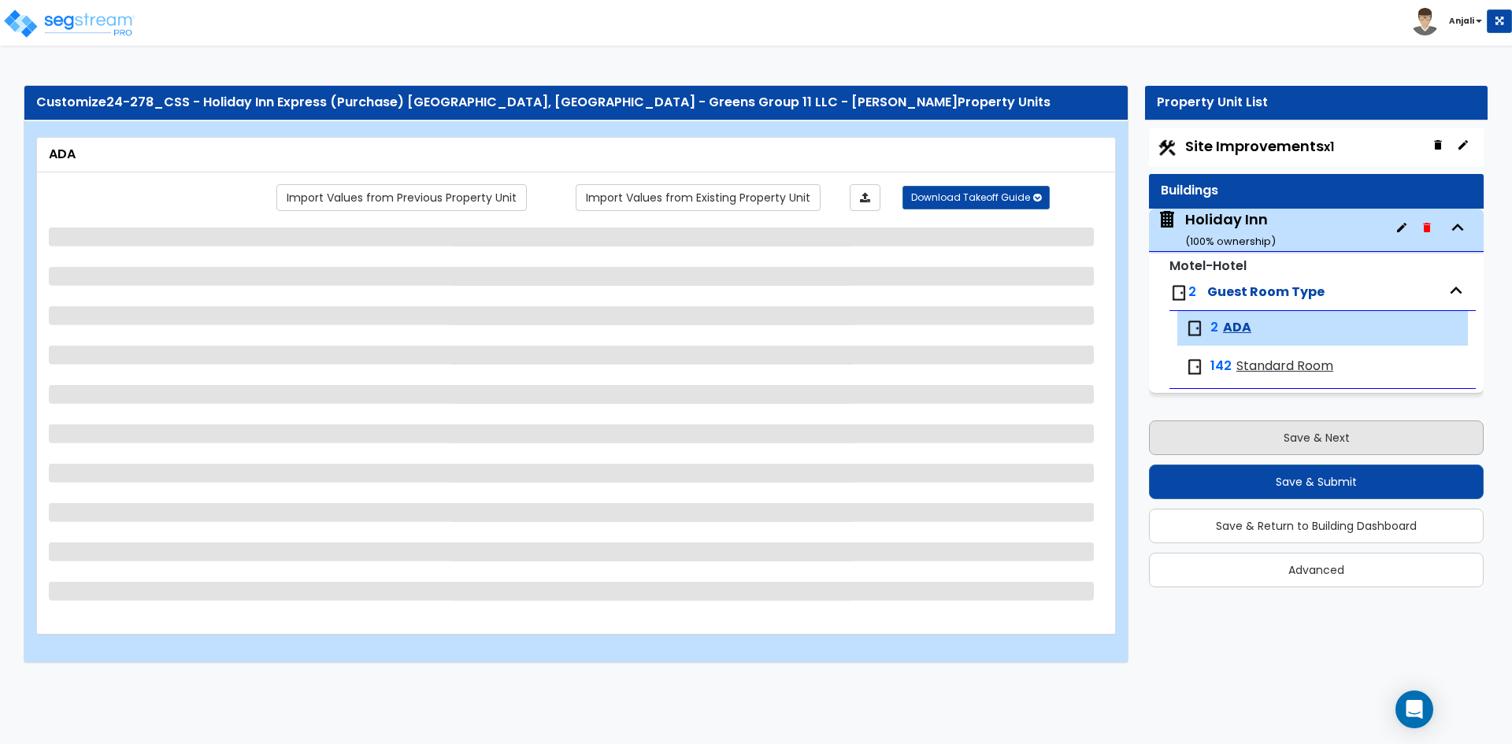
scroll to position [0, 0]
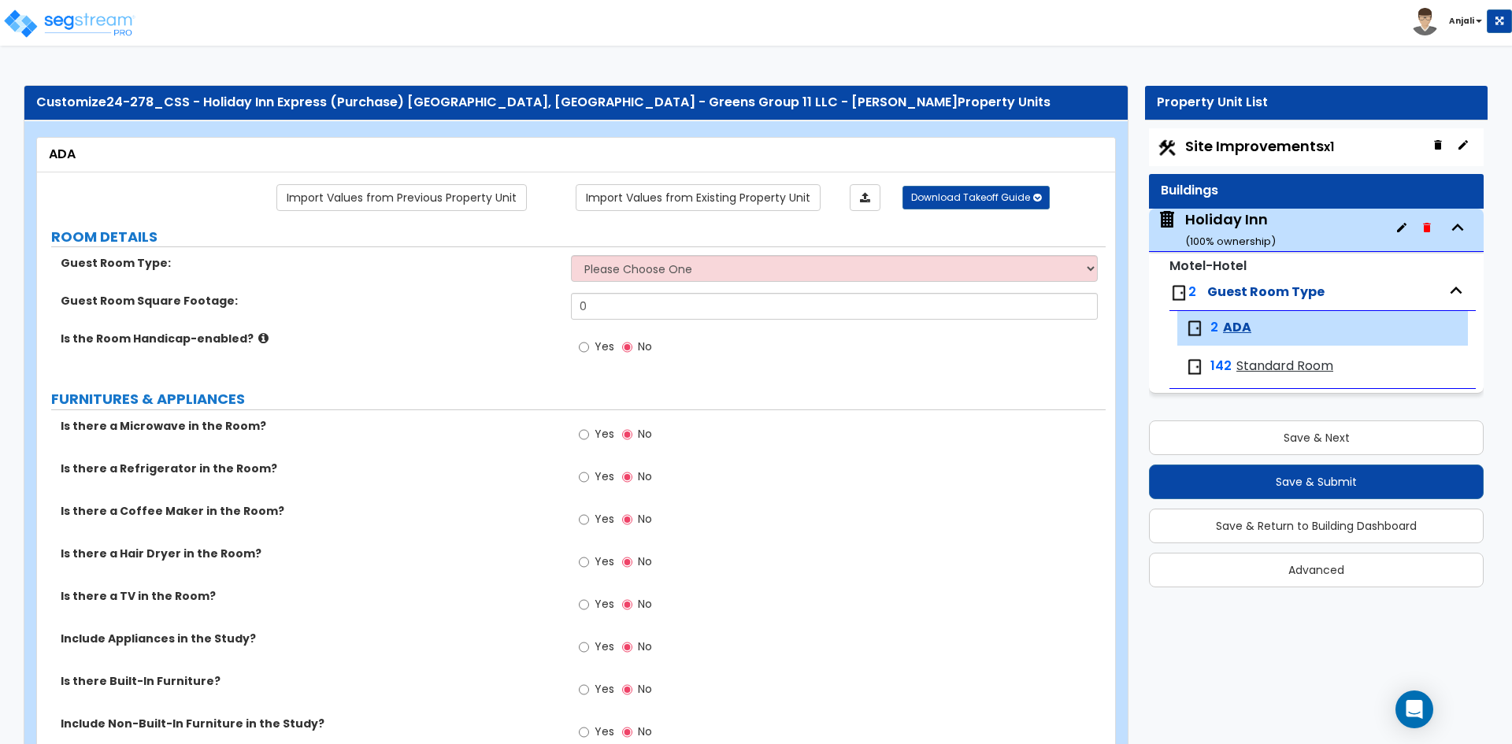
click at [687, 283] on div "Guest Room Type: Please Choose One Standard Room Suite Room Extended Stay Room" at bounding box center [571, 274] width 1069 height 38
click at [689, 277] on select "Please Choose One Standard Room Suite Room Extended Stay Room" at bounding box center [834, 268] width 526 height 27
click at [571, 255] on select "Please Choose One Standard Room Suite Room Extended Stay Room" at bounding box center [834, 268] width 526 height 27
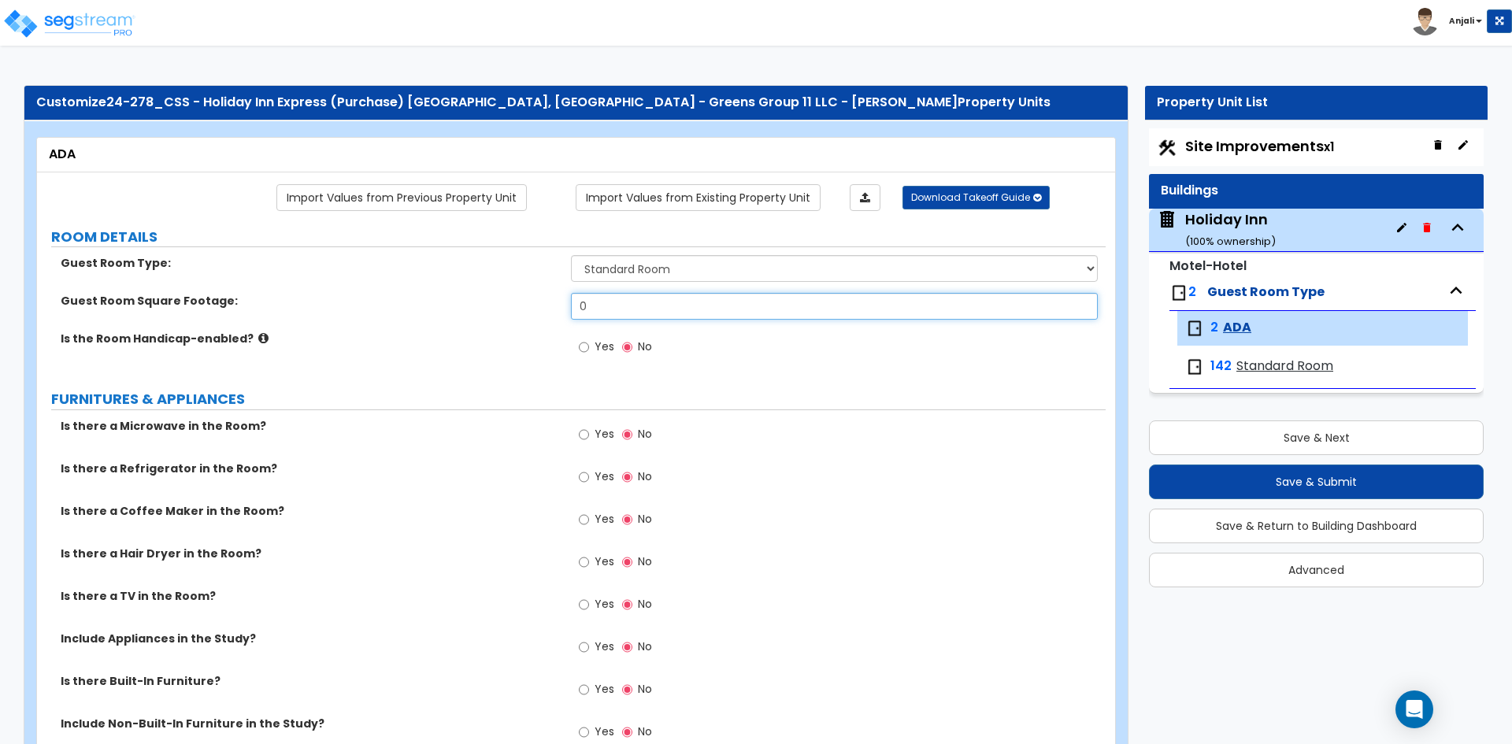
click at [637, 309] on input "0" at bounding box center [834, 306] width 526 height 27
click at [750, 290] on div "Guest Room Type: Please Choose One Standard Room Suite Room Extended Stay Room" at bounding box center [571, 274] width 1069 height 38
click at [750, 294] on input "text" at bounding box center [834, 306] width 526 height 27
click at [580, 346] on input "Yes" at bounding box center [584, 347] width 10 height 17
drag, startPoint x: 626, startPoint y: 308, endPoint x: 568, endPoint y: 310, distance: 58.3
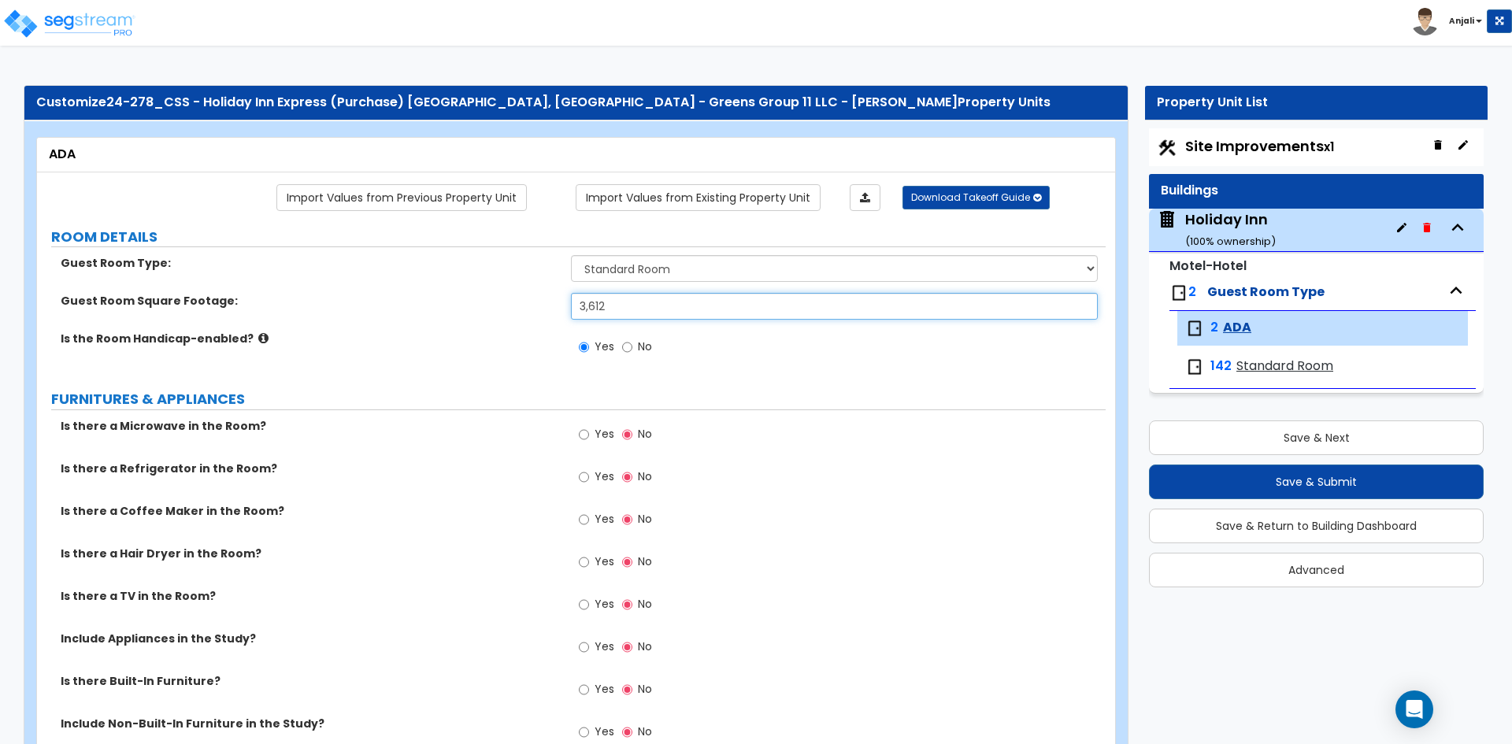
click at [568, 310] on div "Guest Room Square Footage: 3,612" at bounding box center [571, 312] width 1069 height 38
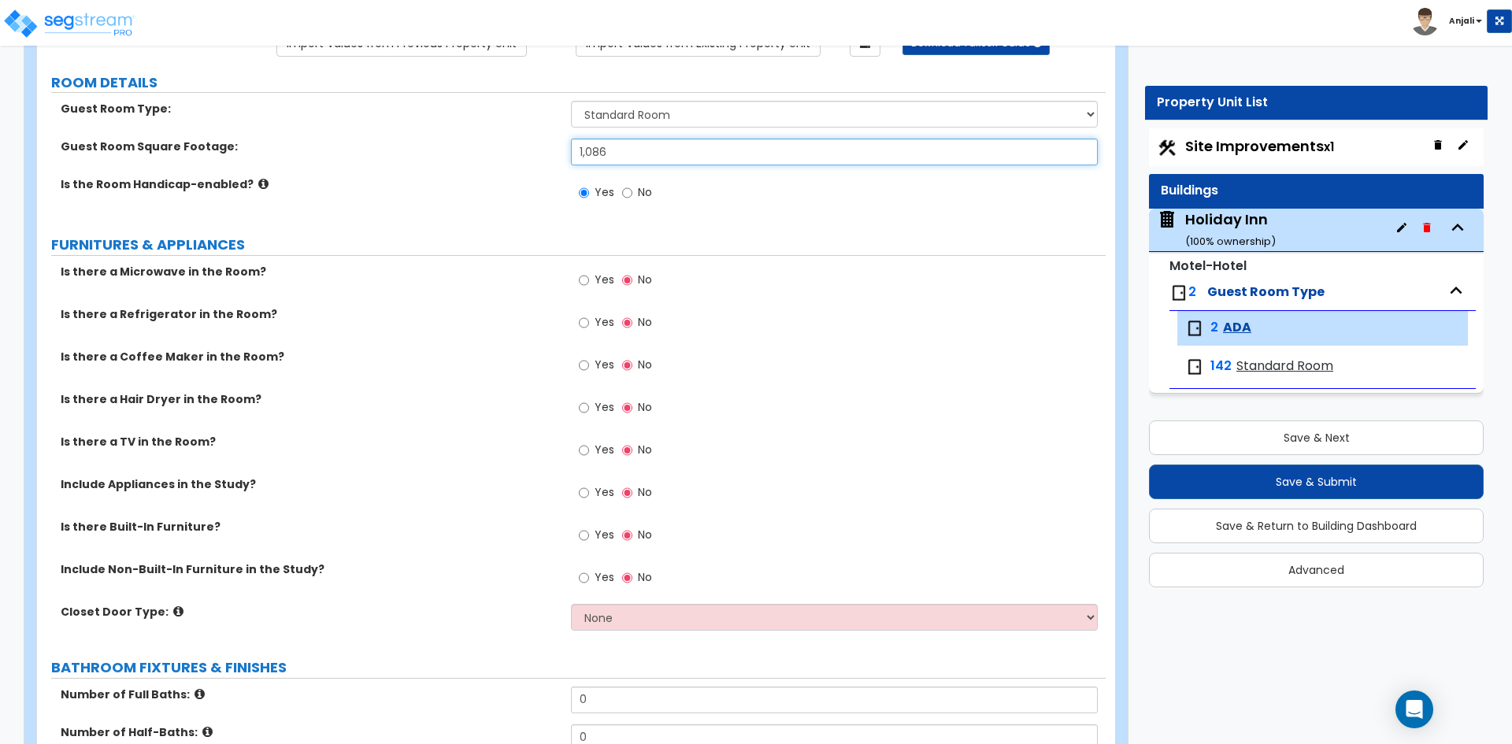
scroll to position [157, 0]
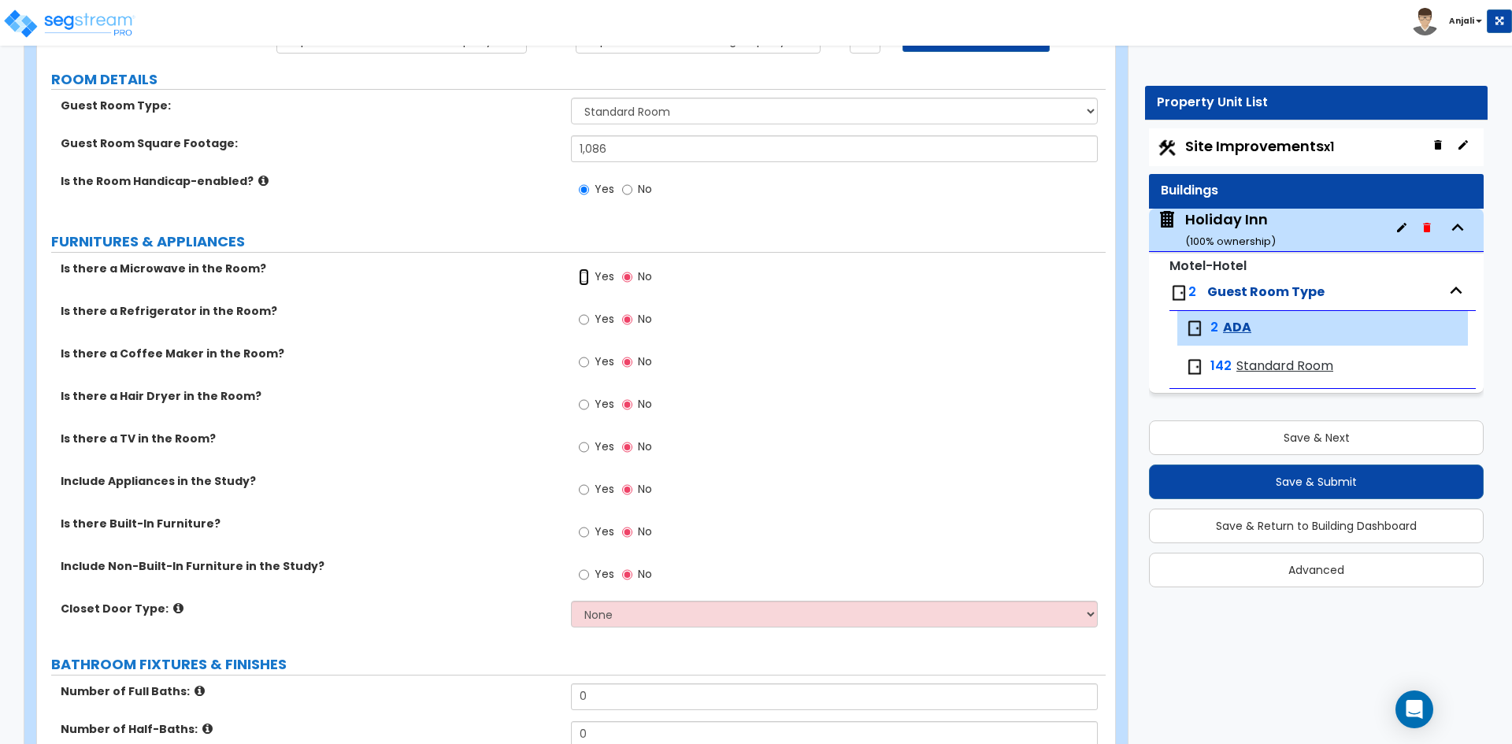
click at [583, 277] on input "Yes" at bounding box center [584, 277] width 10 height 17
click at [588, 320] on input "Yes" at bounding box center [584, 319] width 10 height 17
click at [587, 407] on input "Yes" at bounding box center [584, 404] width 10 height 17
click at [588, 446] on input "Yes" at bounding box center [584, 447] width 10 height 17
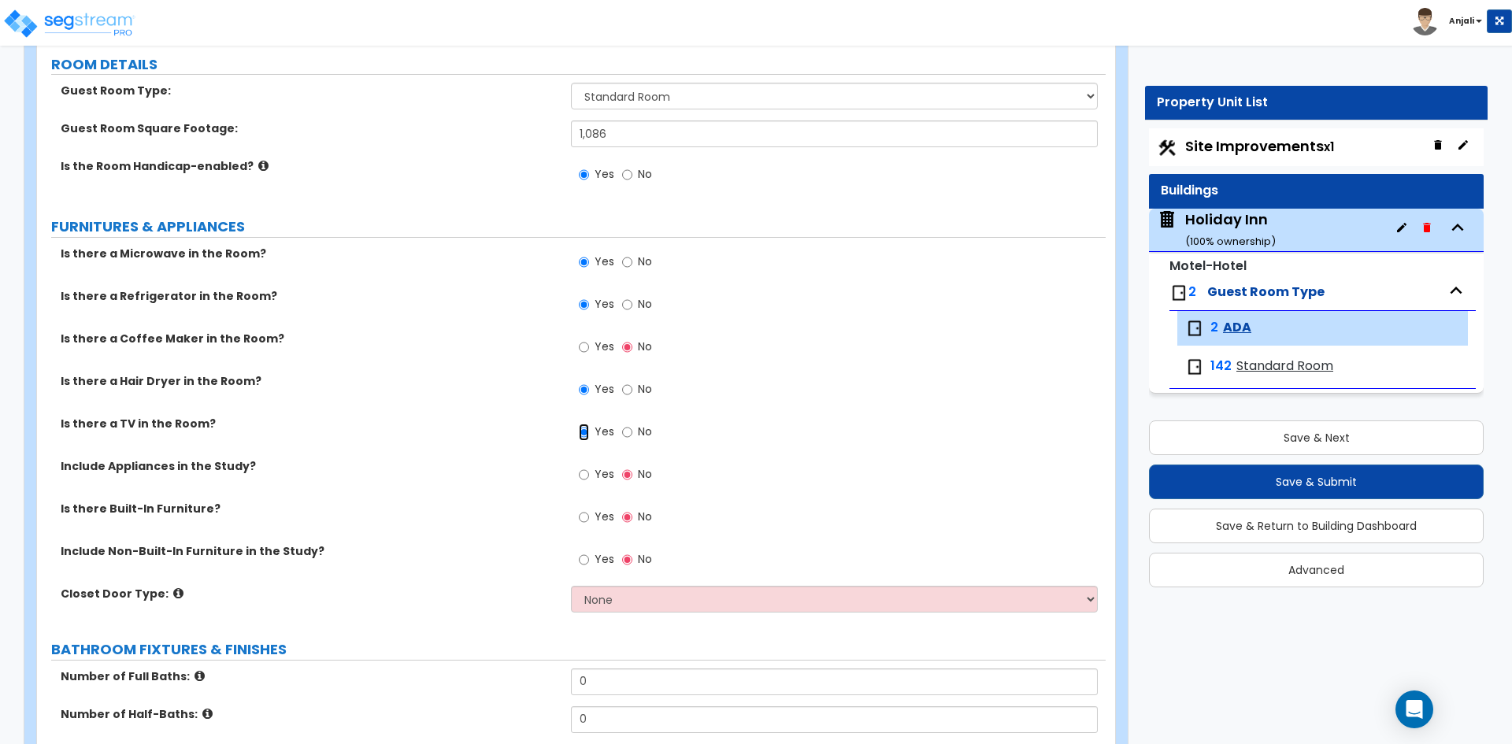
scroll to position [236, 0]
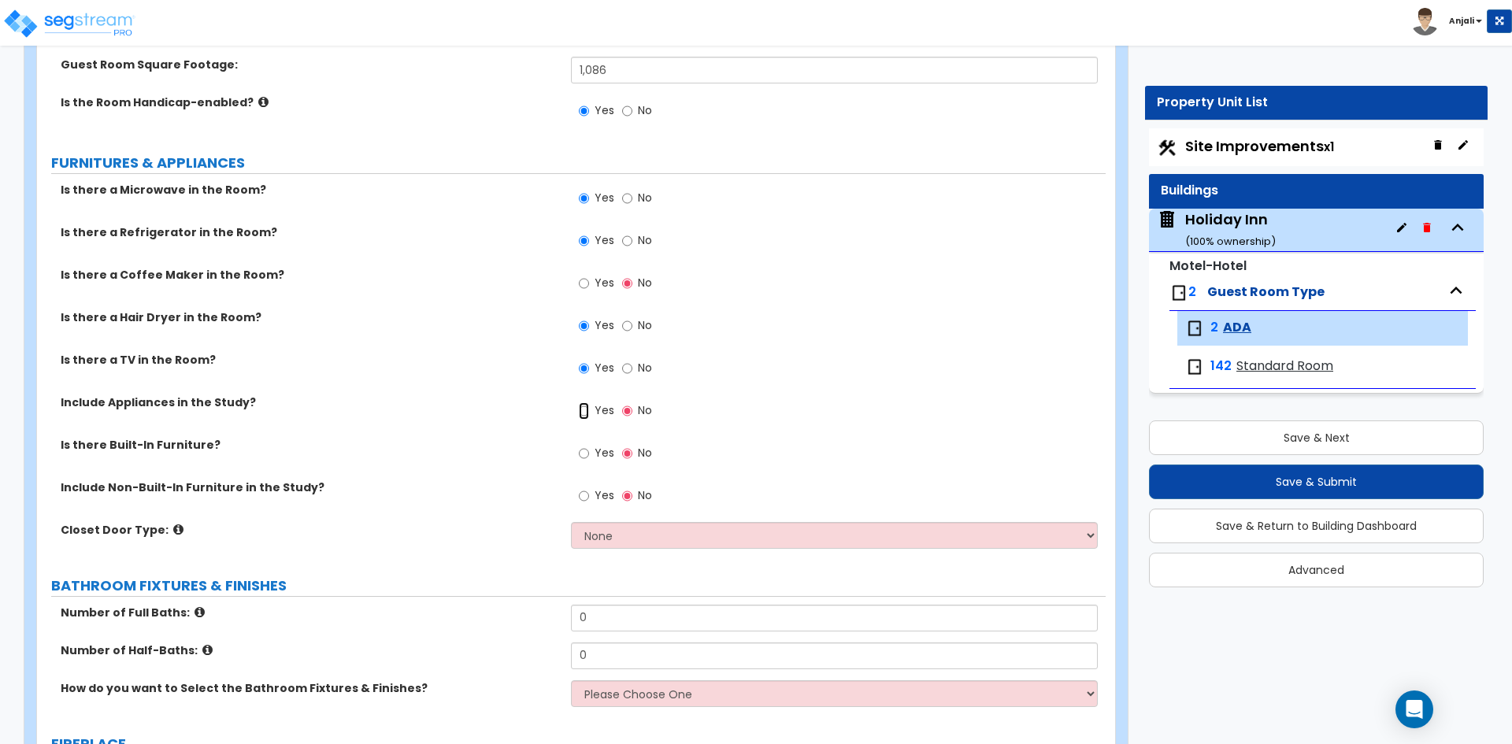
click at [583, 409] on input "Yes" at bounding box center [584, 410] width 10 height 17
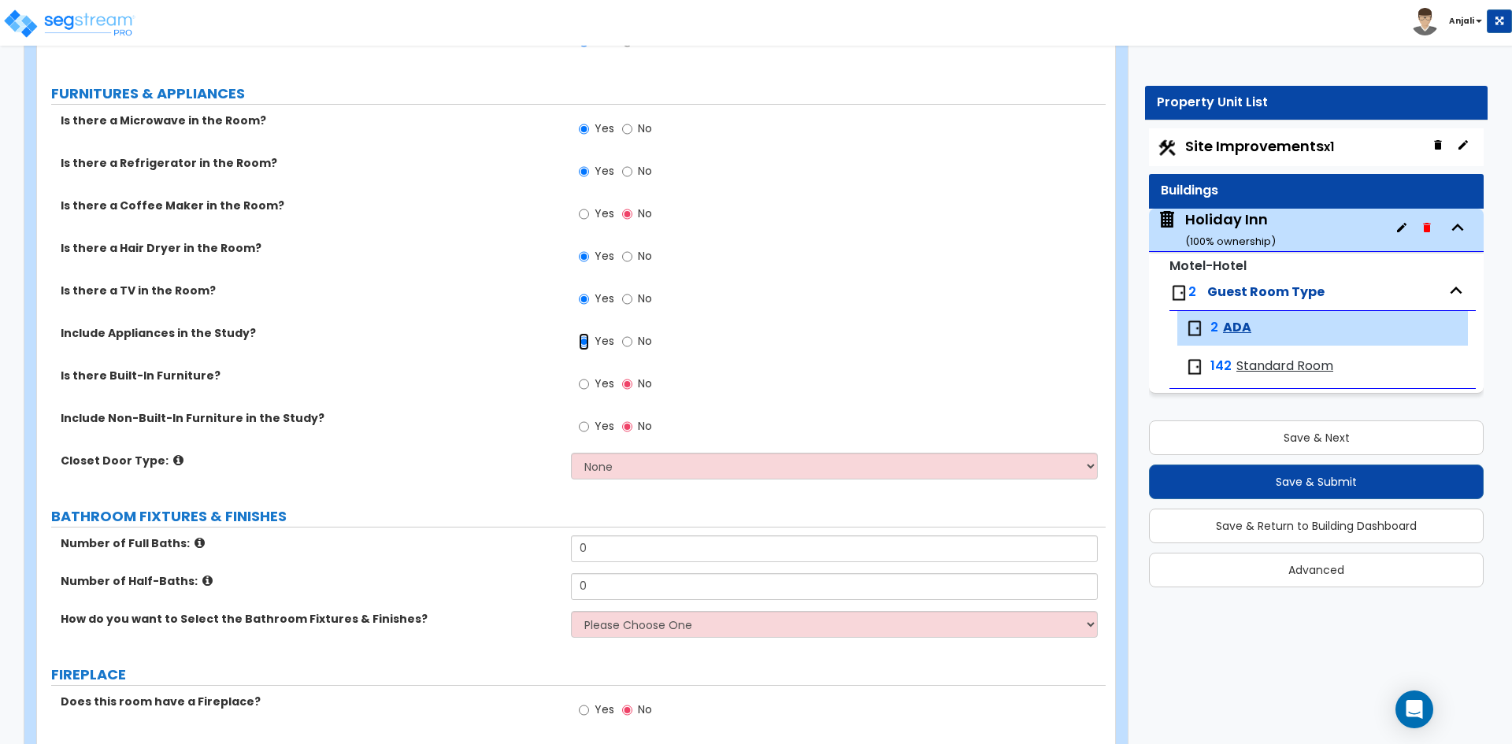
scroll to position [315, 0]
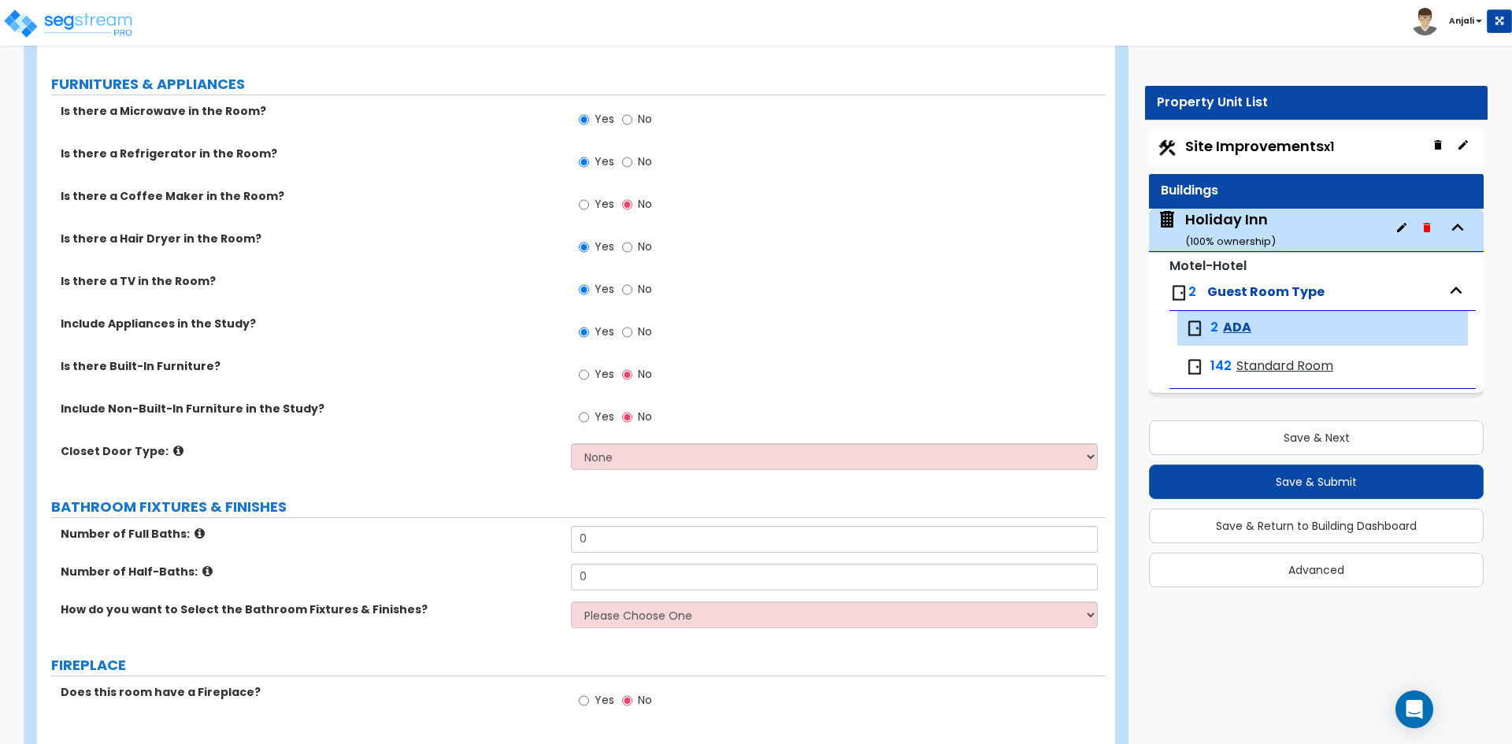
click at [591, 375] on label "Yes" at bounding box center [596, 376] width 35 height 27
click at [589, 375] on input "Yes" at bounding box center [584, 374] width 10 height 17
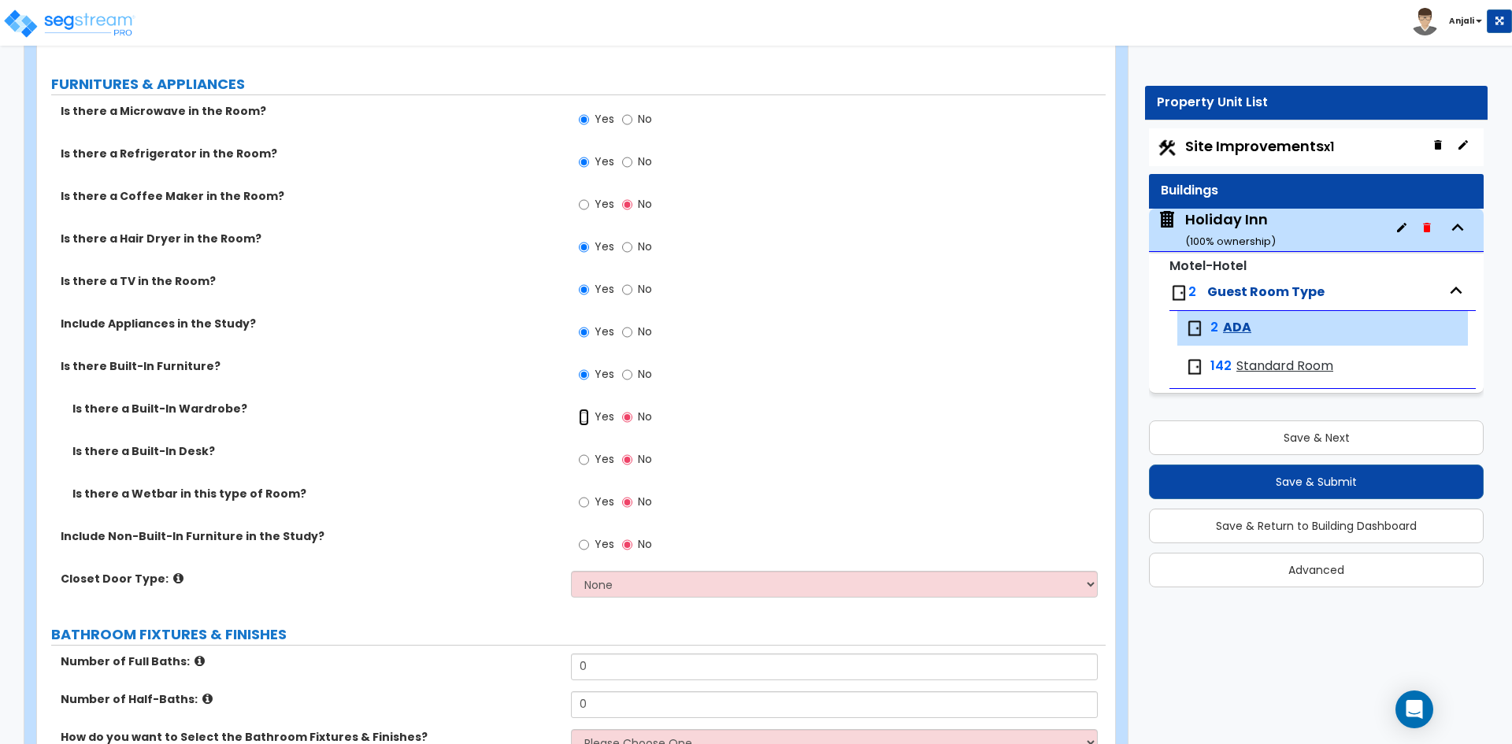
click at [588, 417] on input "Yes" at bounding box center [584, 417] width 10 height 17
click at [583, 459] on input "Yes" at bounding box center [584, 459] width 10 height 17
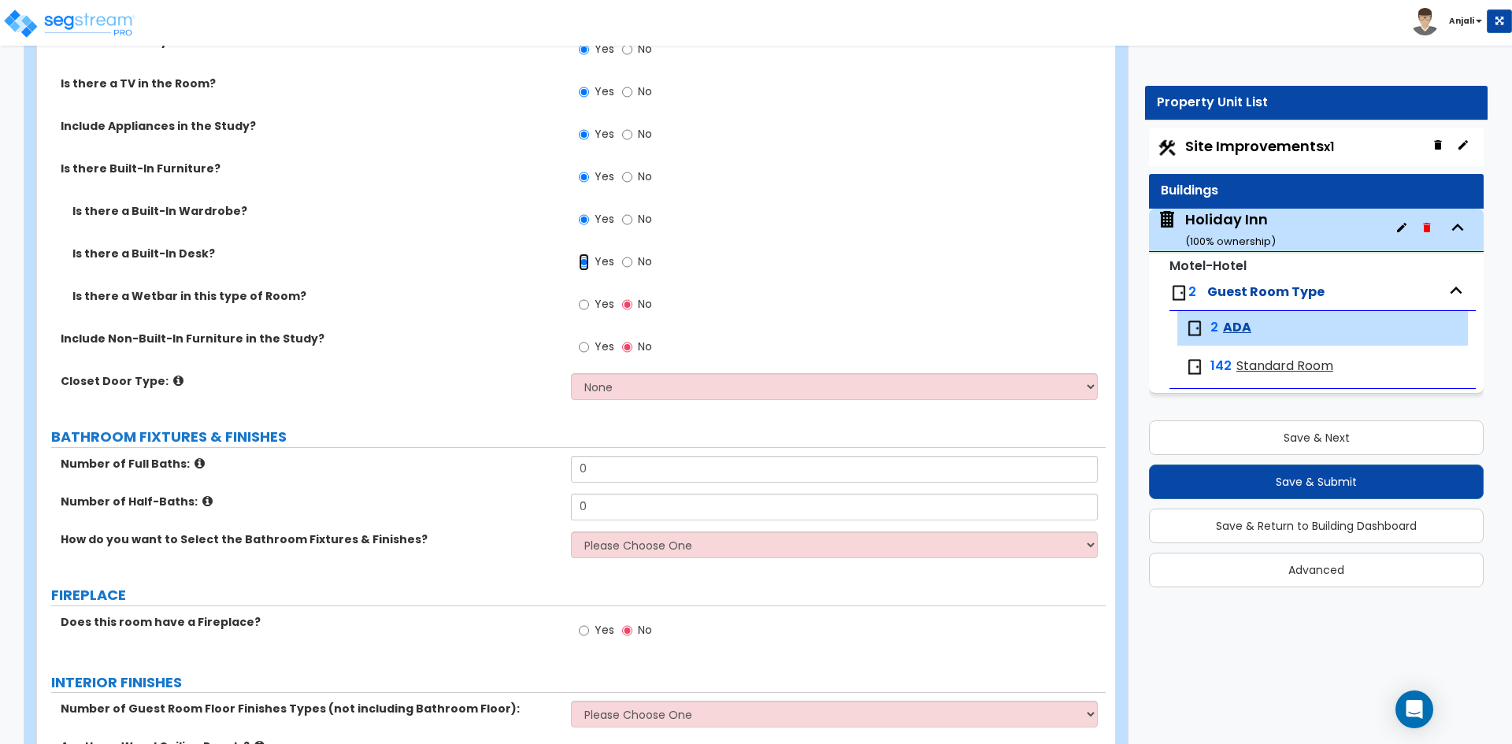
scroll to position [551, 0]
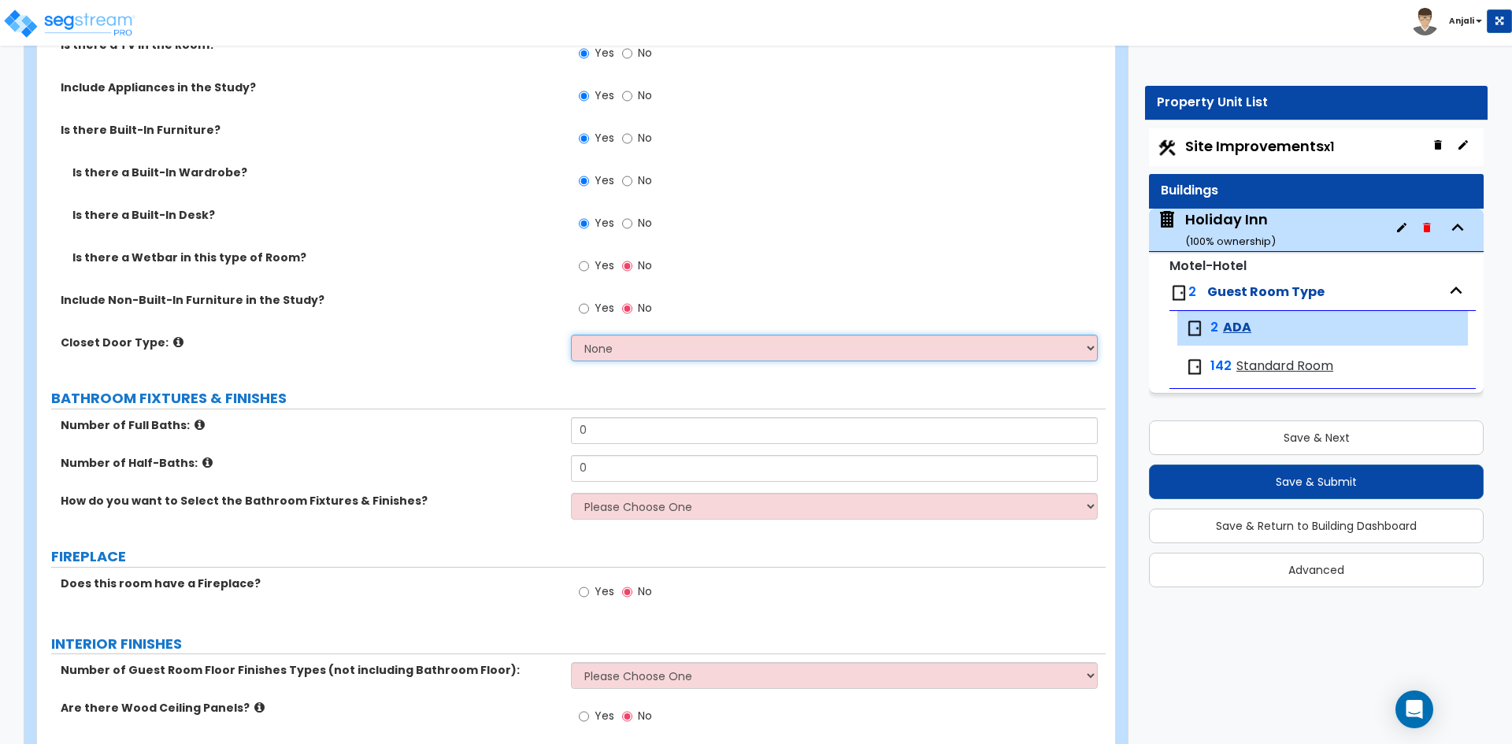
click at [644, 350] on select "None Bi-fold Louvered Doors Bi-fold Panel Doors Sliding Doors Hinged Wood Door" at bounding box center [834, 348] width 526 height 27
click at [571, 335] on select "None Bi-fold Louvered Doors Bi-fold Panel Doors Sliding Doors Hinged Wood Door" at bounding box center [834, 348] width 526 height 27
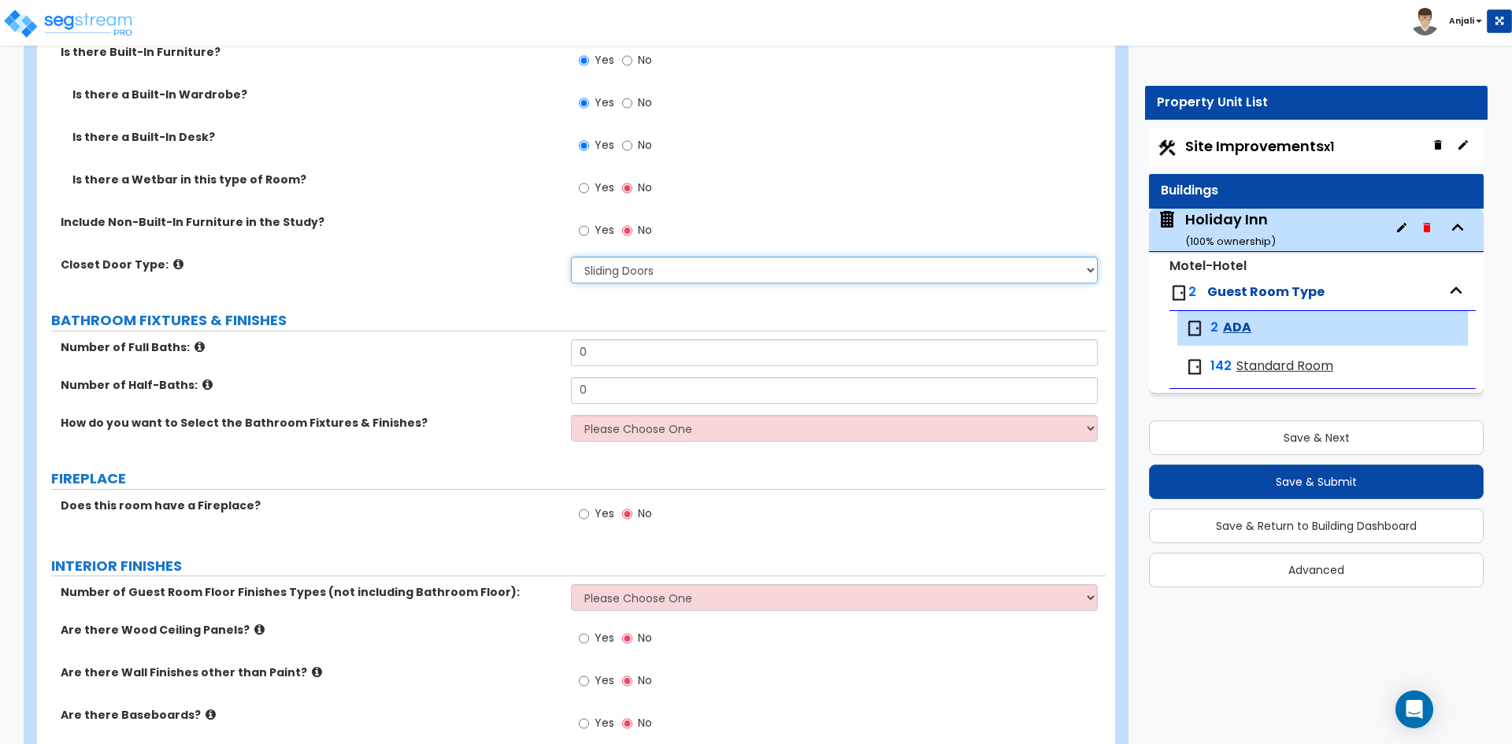
scroll to position [630, 0]
click at [634, 354] on input "0" at bounding box center [834, 352] width 526 height 27
click at [623, 424] on select "Please Choose One I want to Select Fixtures and Finishes only for one Bath and …" at bounding box center [834, 427] width 526 height 27
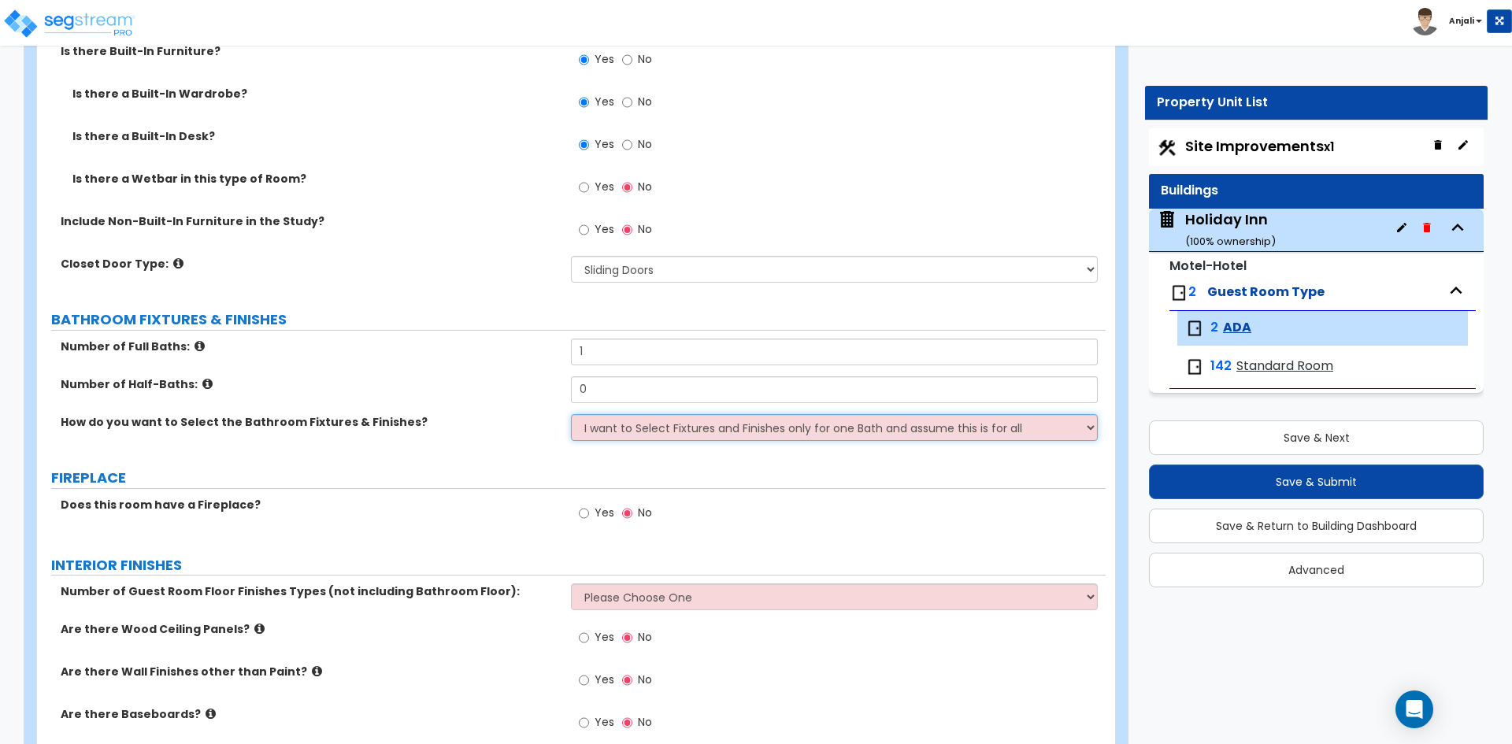
click at [571, 414] on select "Please Choose One I want to Select Fixtures and Finishes only for one Bath and …" at bounding box center [834, 427] width 526 height 27
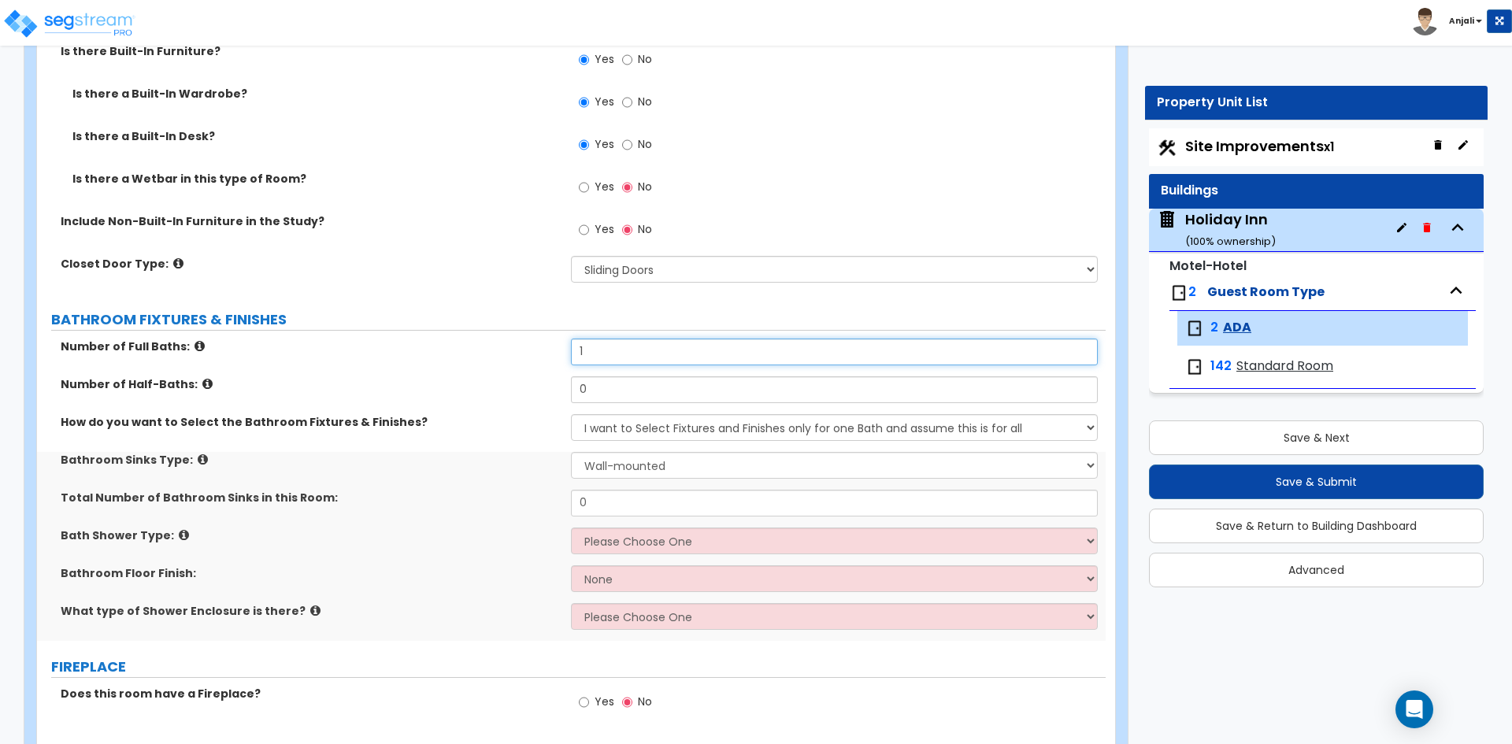
click at [598, 357] on input "1" at bounding box center [834, 352] width 526 height 27
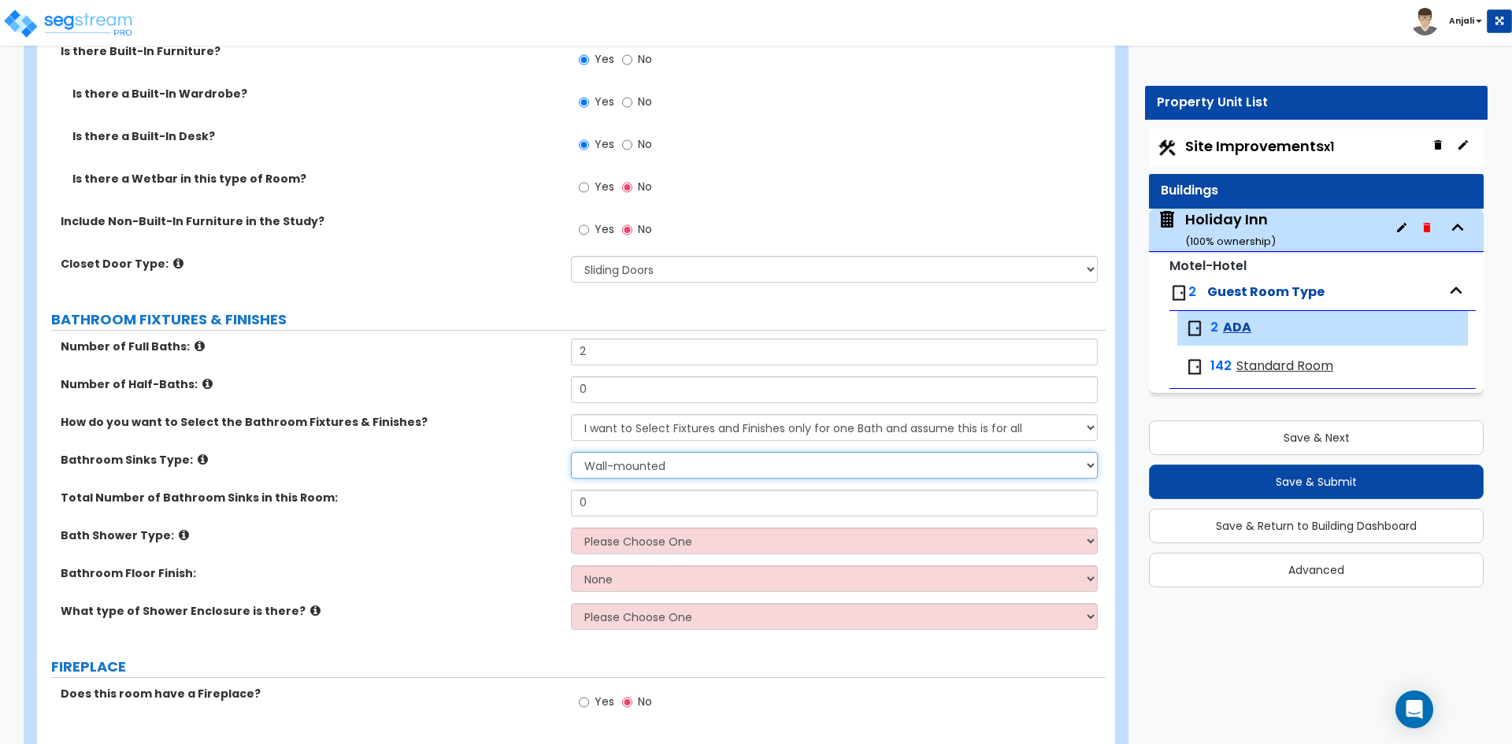
click at [666, 477] on select "Wall-mounted Pedestal-mounted Vanity-mounted" at bounding box center [834, 465] width 526 height 27
click at [571, 452] on select "Wall-mounted Pedestal-mounted Vanity-mounted" at bounding box center [834, 465] width 526 height 27
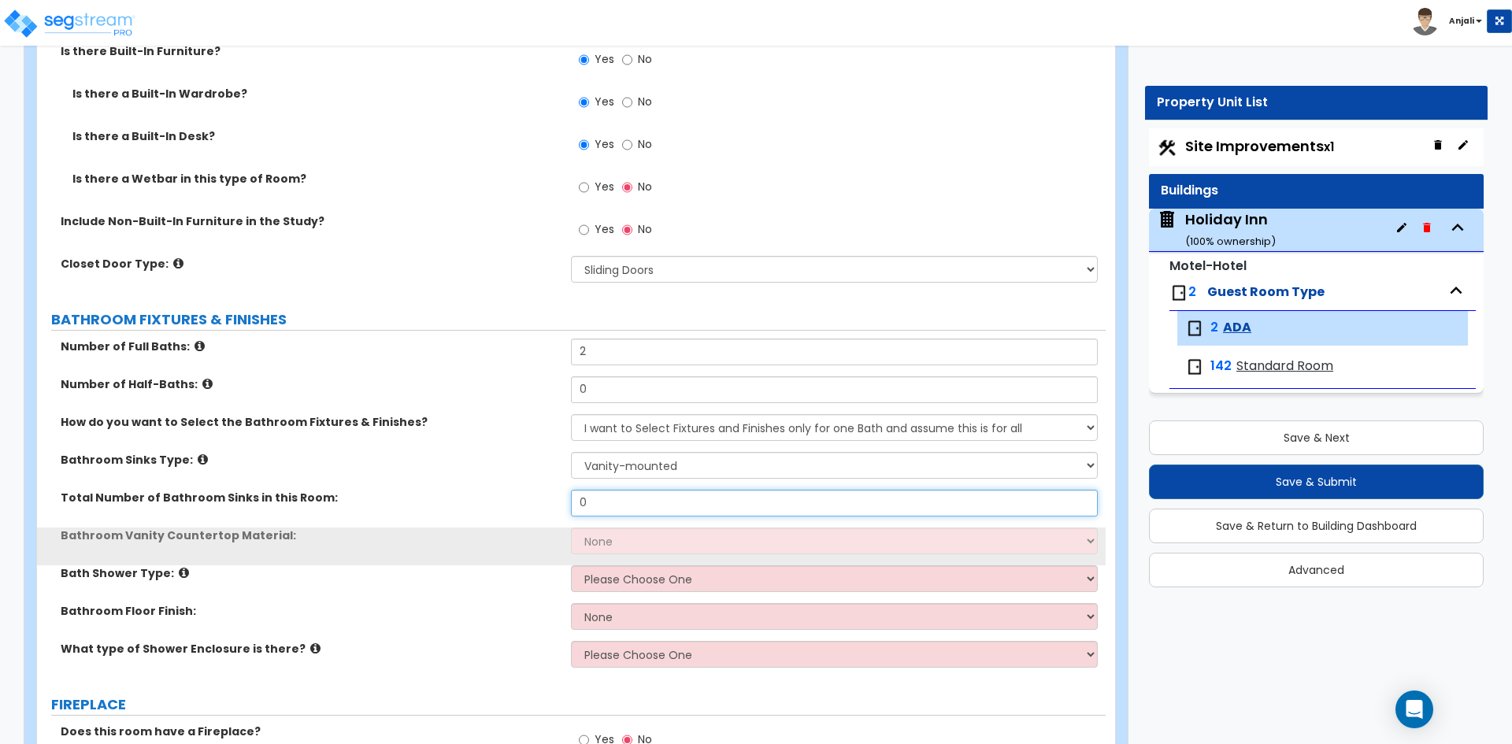
click at [628, 495] on input "0" at bounding box center [834, 503] width 526 height 27
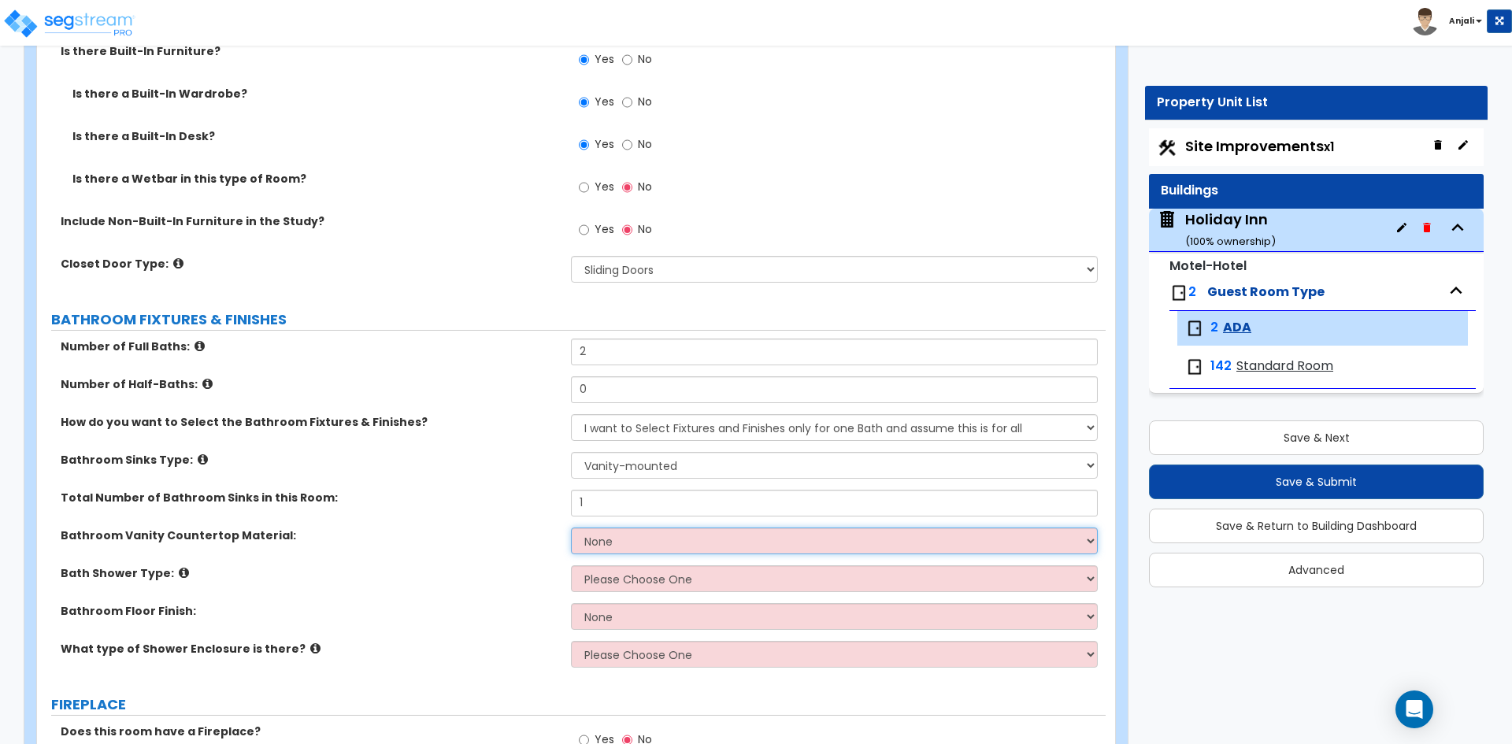
click at [629, 546] on select "None Plastic Laminate Solid Surface Stone Quartz Marble Tile Wood Stainless Ste…" at bounding box center [834, 541] width 526 height 27
click at [571, 528] on select "None Plastic Laminate Solid Surface Stone Quartz Marble Tile Wood Stainless Ste…" at bounding box center [834, 541] width 526 height 27
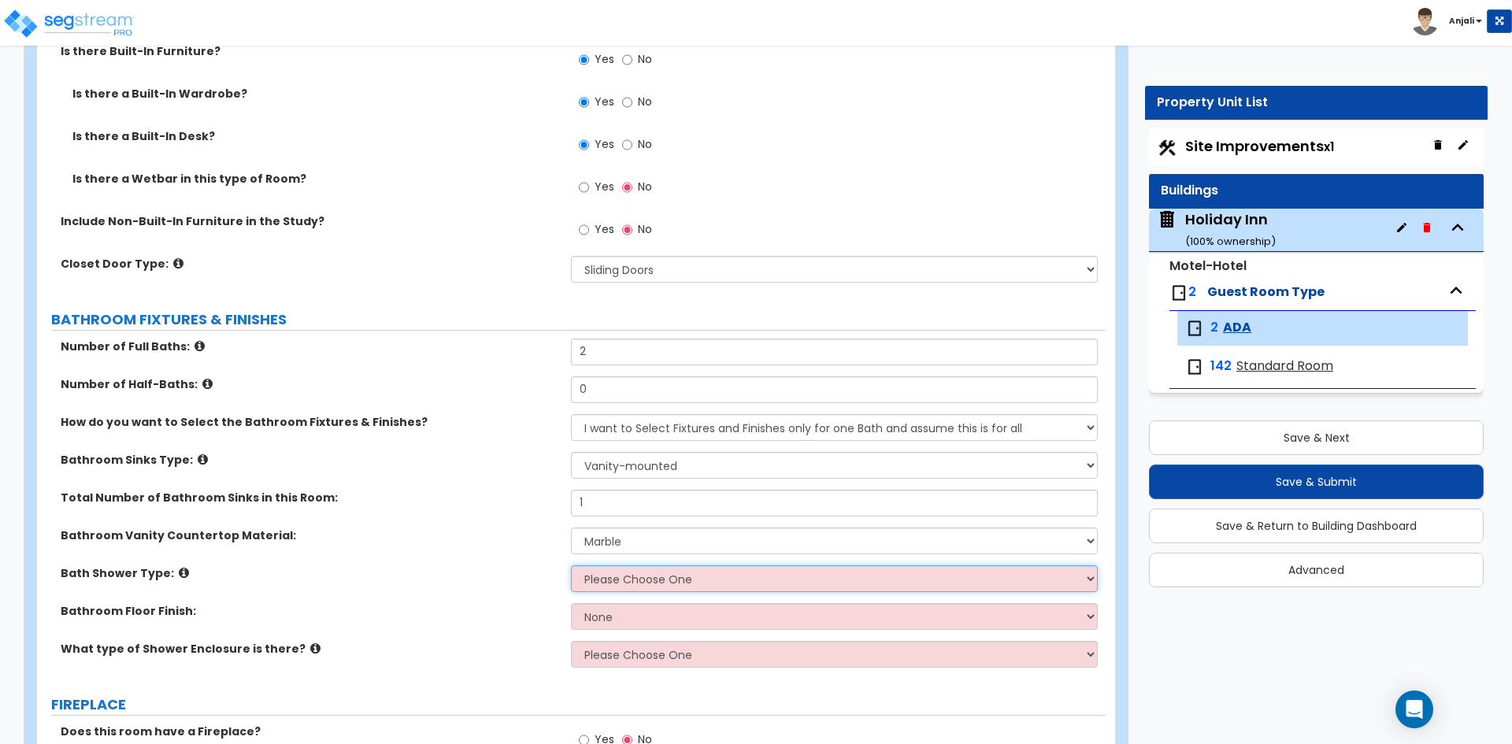
click at [641, 576] on select "Please Choose One Standalone Shower Bathtub - Shower Combination" at bounding box center [834, 578] width 526 height 27
click at [571, 565] on select "Please Choose One Standalone Shower Bathtub - Shower Combination" at bounding box center [834, 578] width 526 height 27
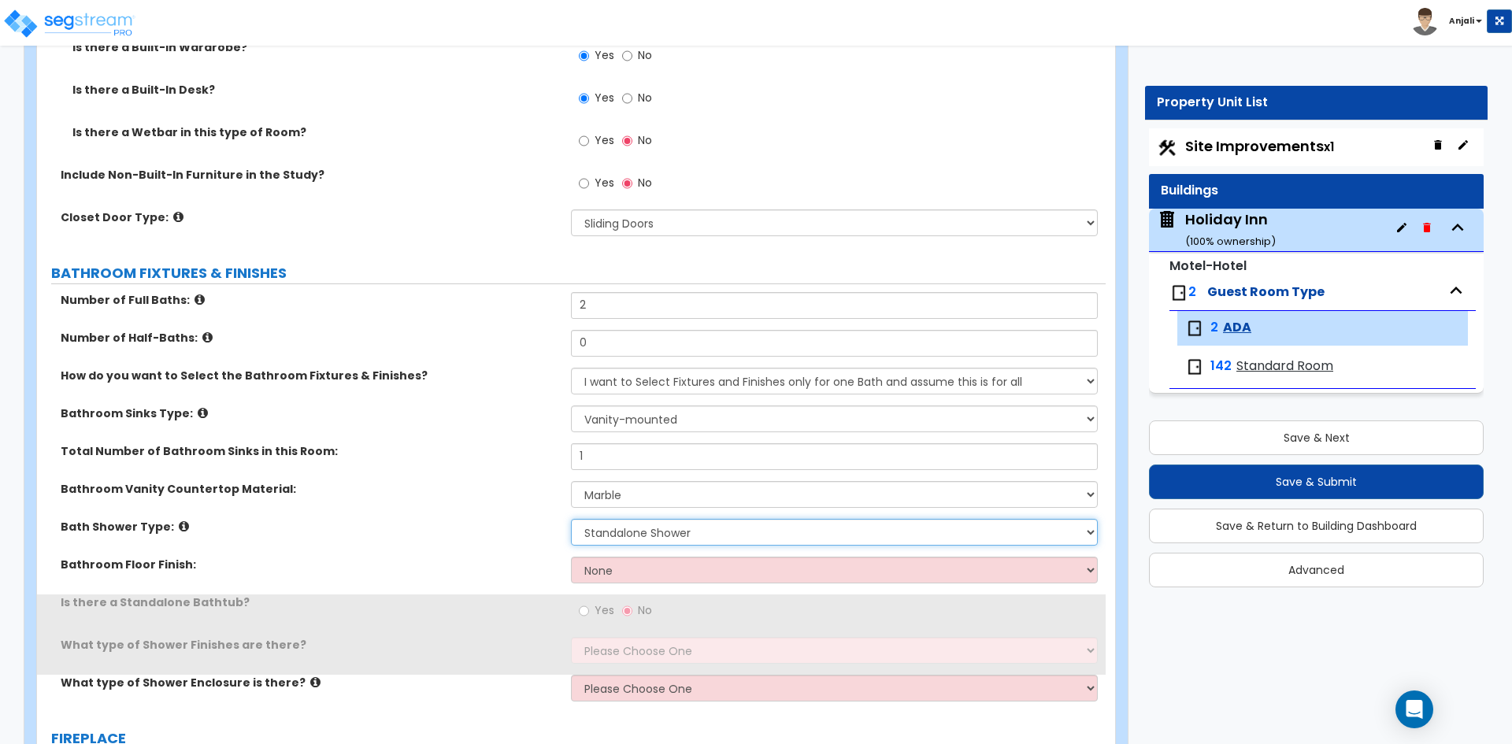
scroll to position [709, 0]
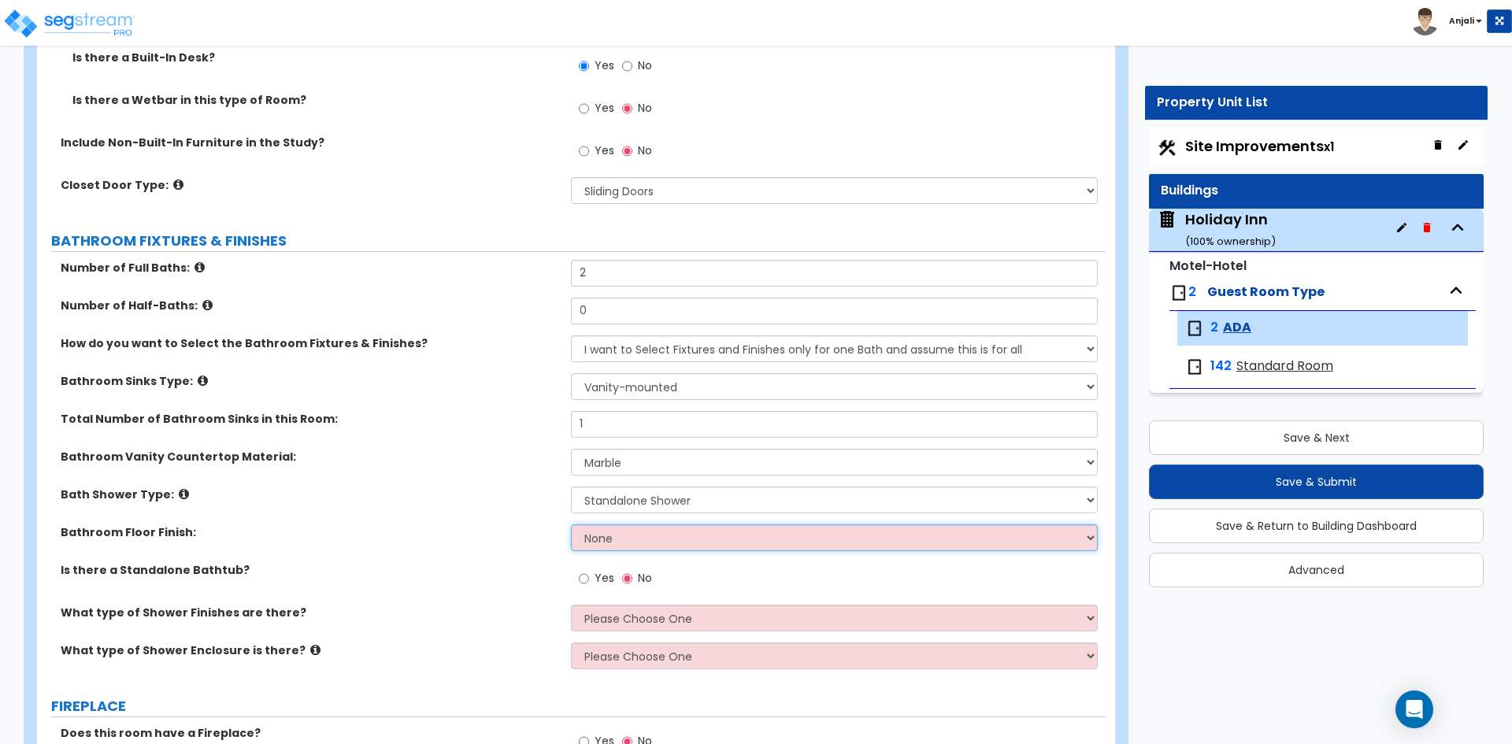
click at [634, 534] on select "None Tile Flooring Hardwood Flooring Resilient Laminate Flooring VCT Flooring S…" at bounding box center [834, 537] width 526 height 27
click at [571, 524] on select "None Tile Flooring Hardwood Flooring Resilient Laminate Flooring VCT Flooring S…" at bounding box center [834, 537] width 526 height 27
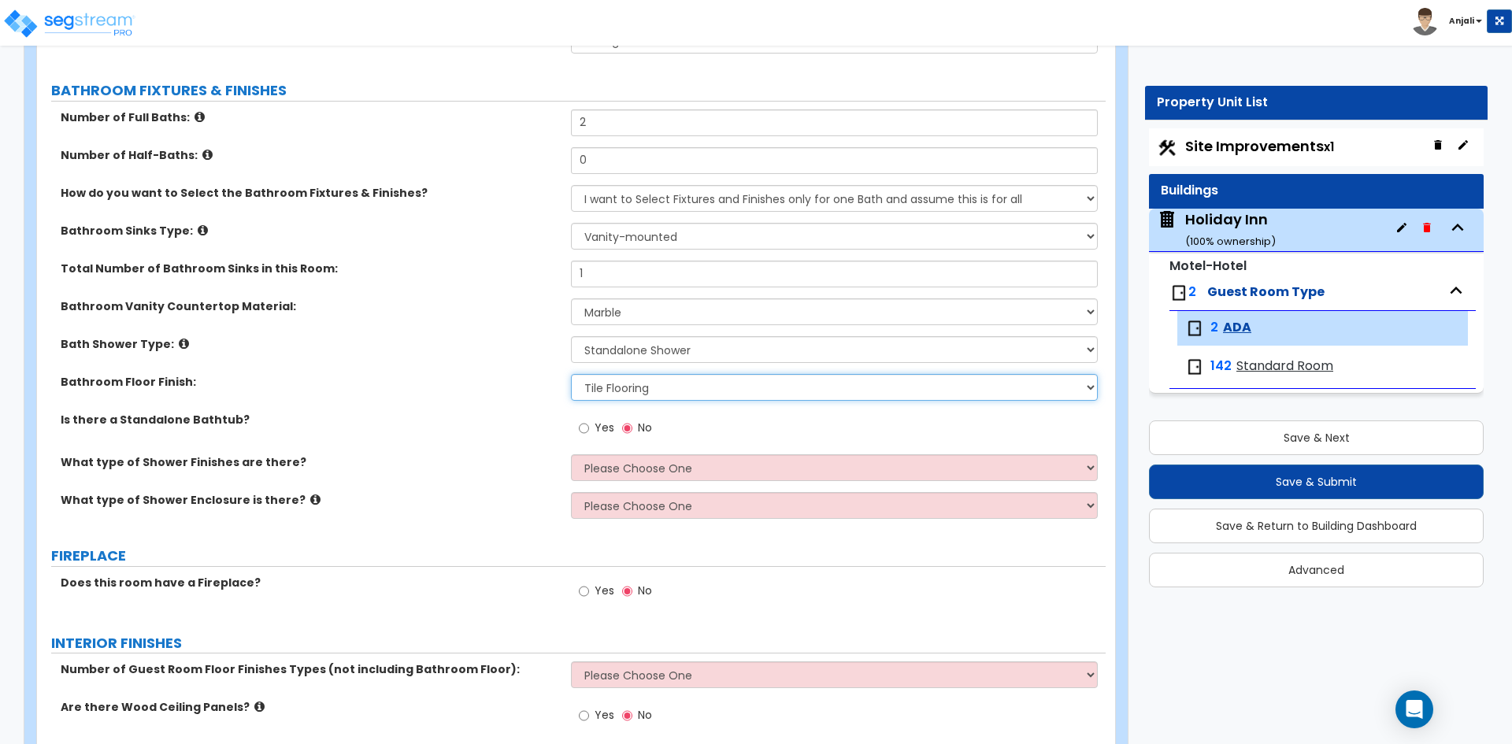
scroll to position [866, 0]
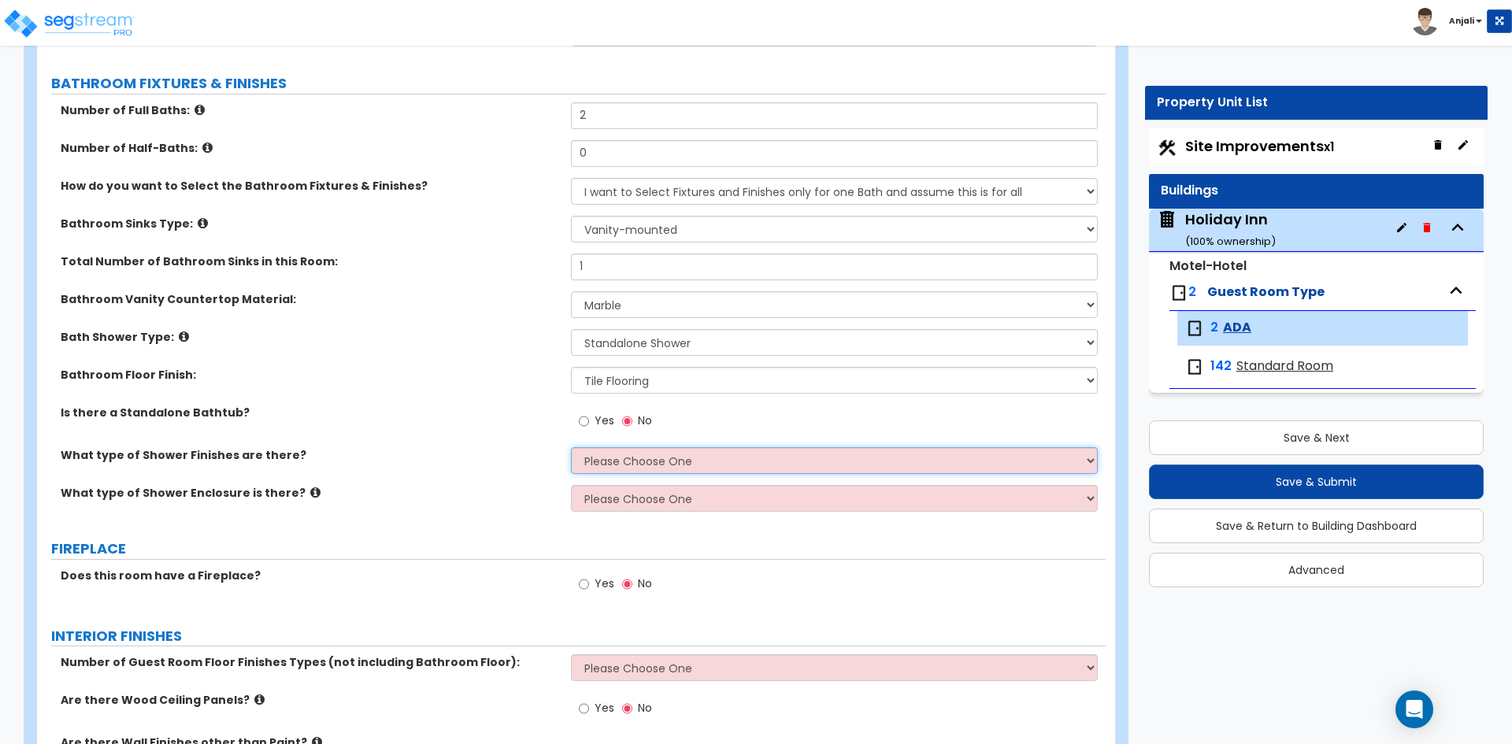
click at [662, 457] on select "Please Choose One Plastic Tile Stone" at bounding box center [834, 460] width 526 height 27
click at [571, 447] on select "Please Choose One Plastic Tile Stone" at bounding box center [834, 460] width 526 height 27
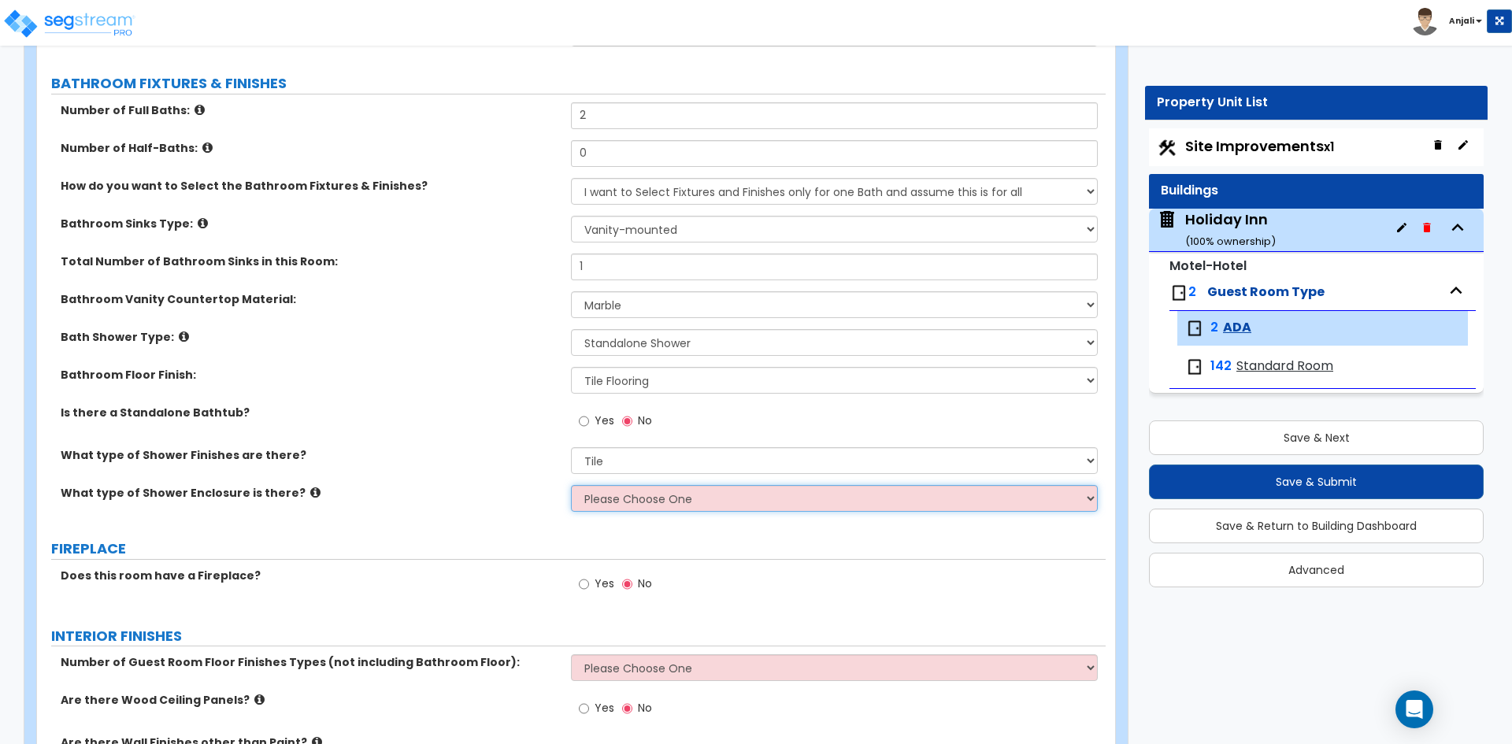
click at [617, 498] on select "Please Choose One Curtain & Rod Glass Sliding Doors Glass Hinged Doors" at bounding box center [834, 498] width 526 height 27
click at [571, 485] on select "Please Choose One Curtain & Rod Glass Sliding Doors Glass Hinged Doors" at bounding box center [834, 498] width 526 height 27
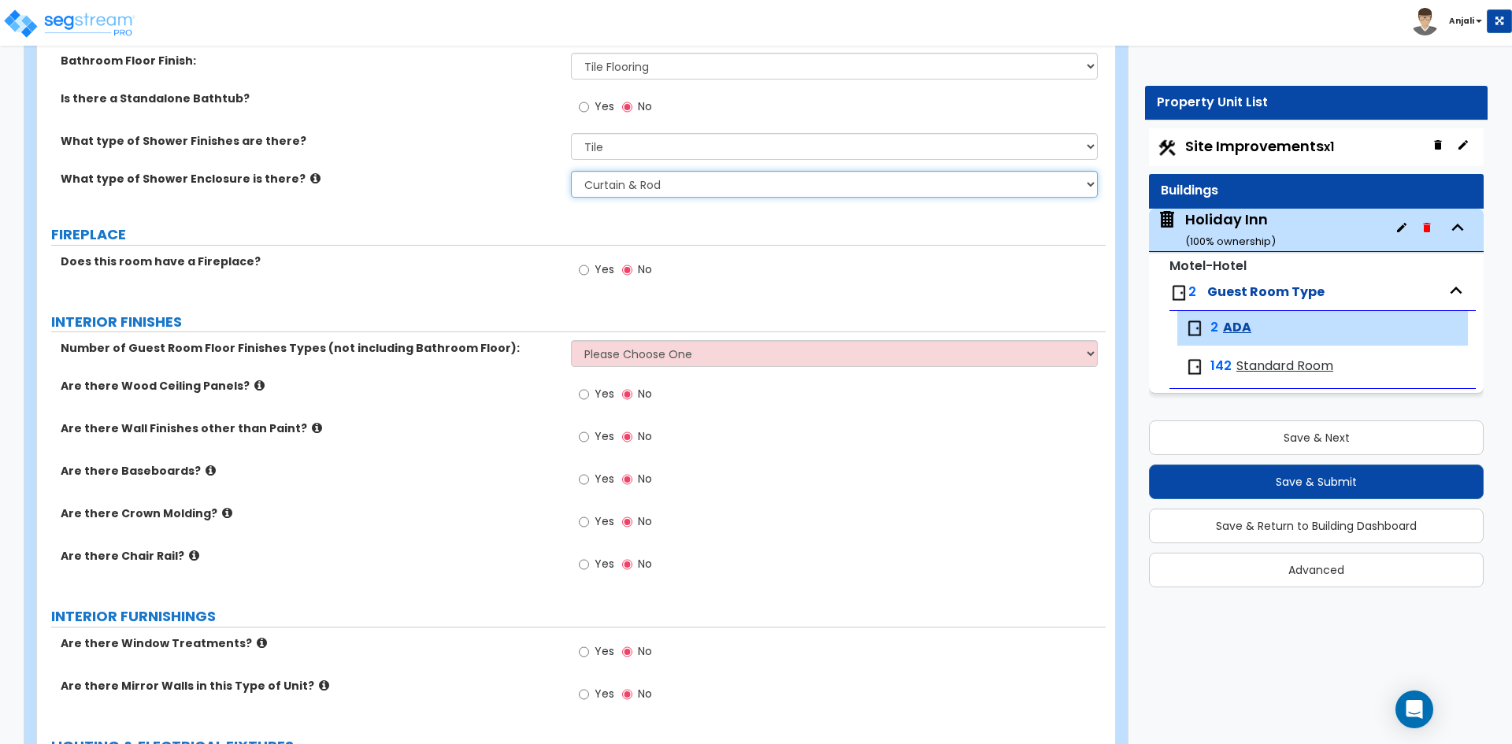
scroll to position [1181, 0]
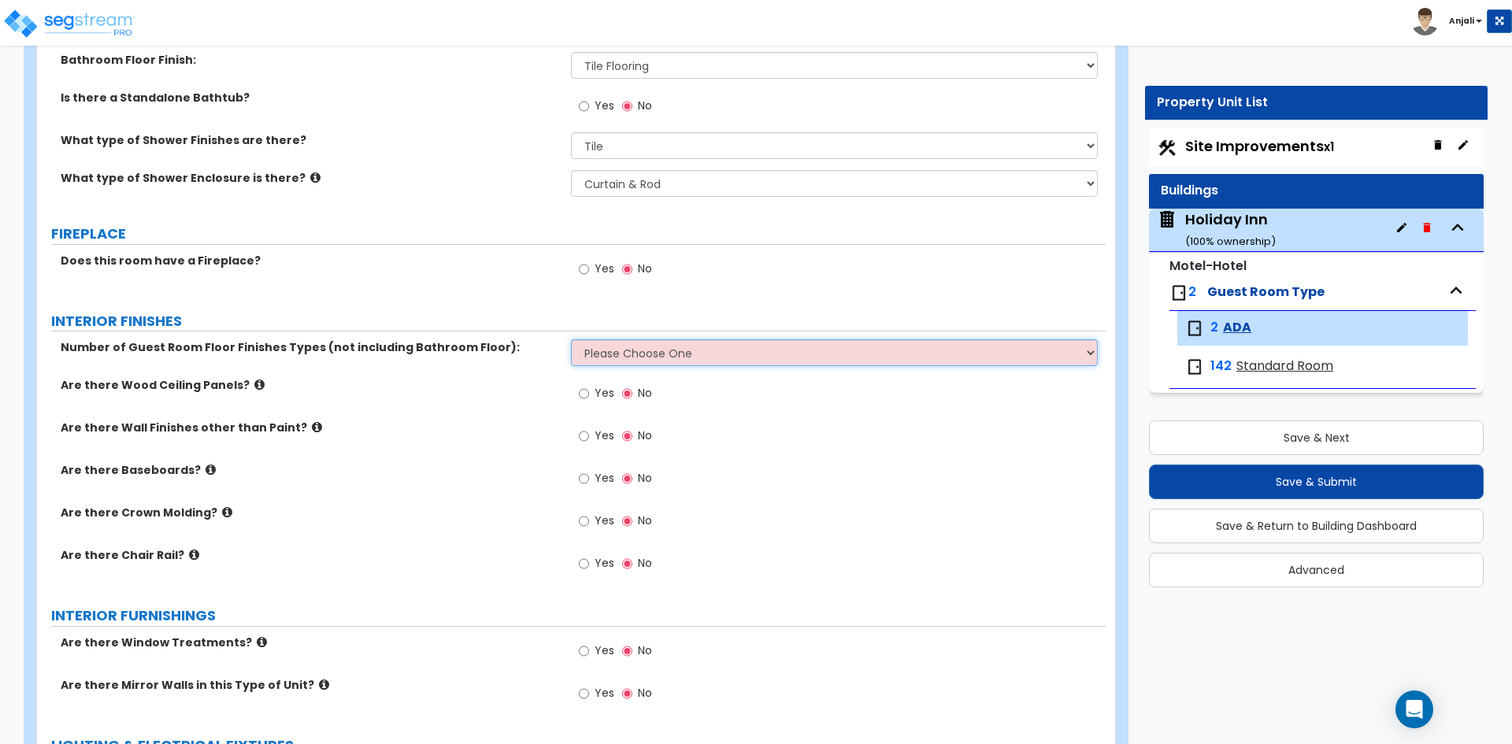
click at [595, 347] on select "Please Choose One 1 2 3" at bounding box center [834, 352] width 526 height 27
click at [571, 339] on select "Please Choose One 1 2 3" at bounding box center [834, 352] width 526 height 27
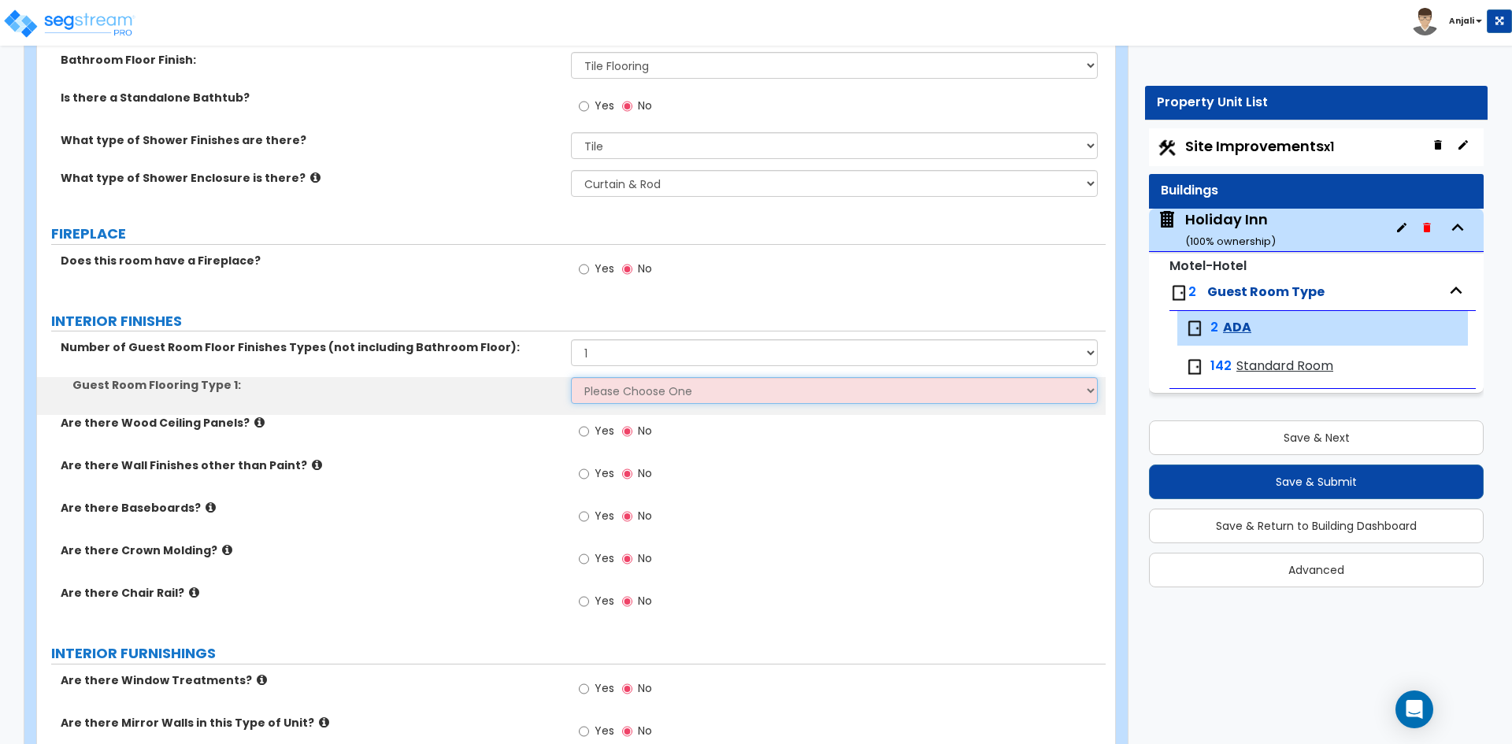
click at [600, 389] on select "Please Choose One Tile Flooring Hardwood Flooring Resilient Laminate Flooring V…" at bounding box center [834, 390] width 526 height 27
click at [571, 377] on select "Please Choose One Tile Flooring Hardwood Flooring Resilient Laminate Flooring V…" at bounding box center [834, 390] width 526 height 27
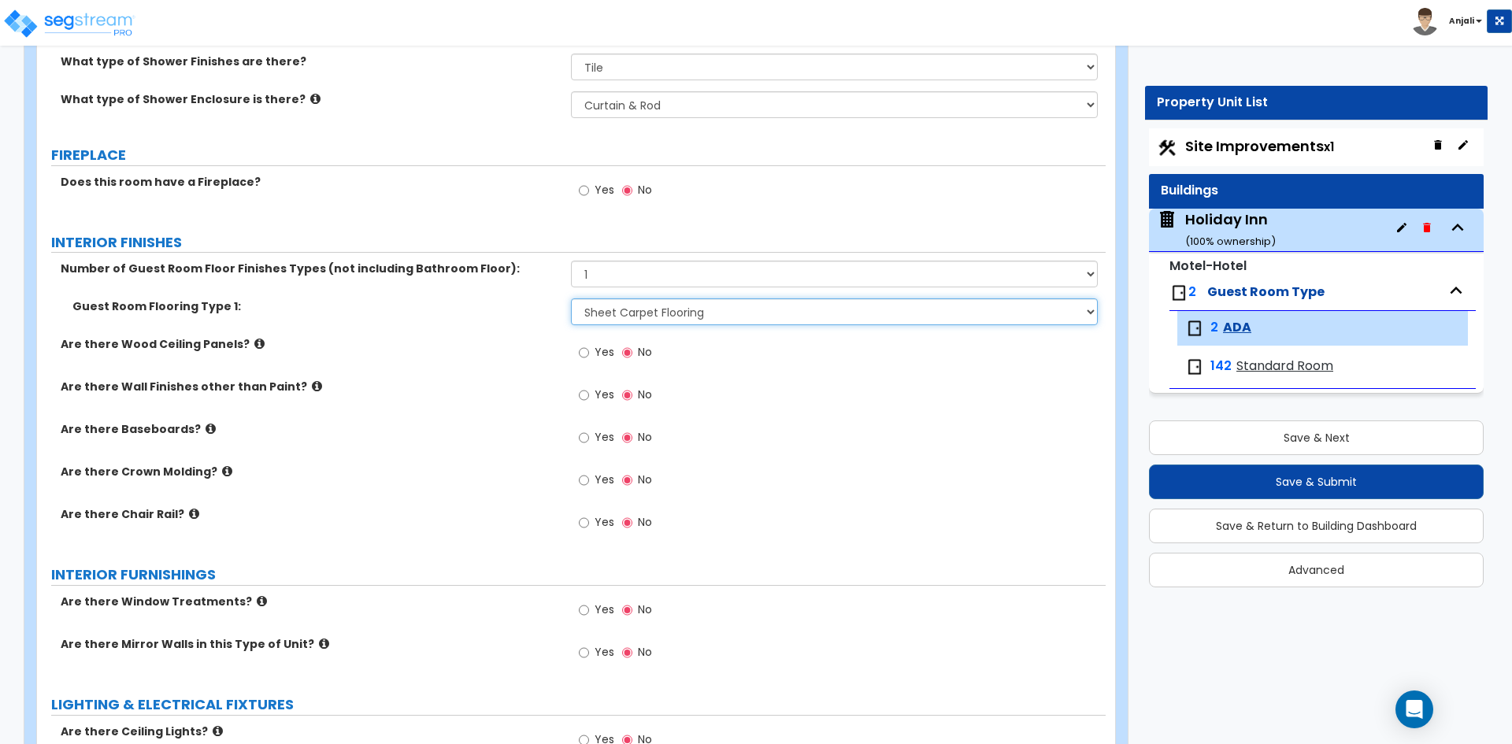
scroll to position [1339, 0]
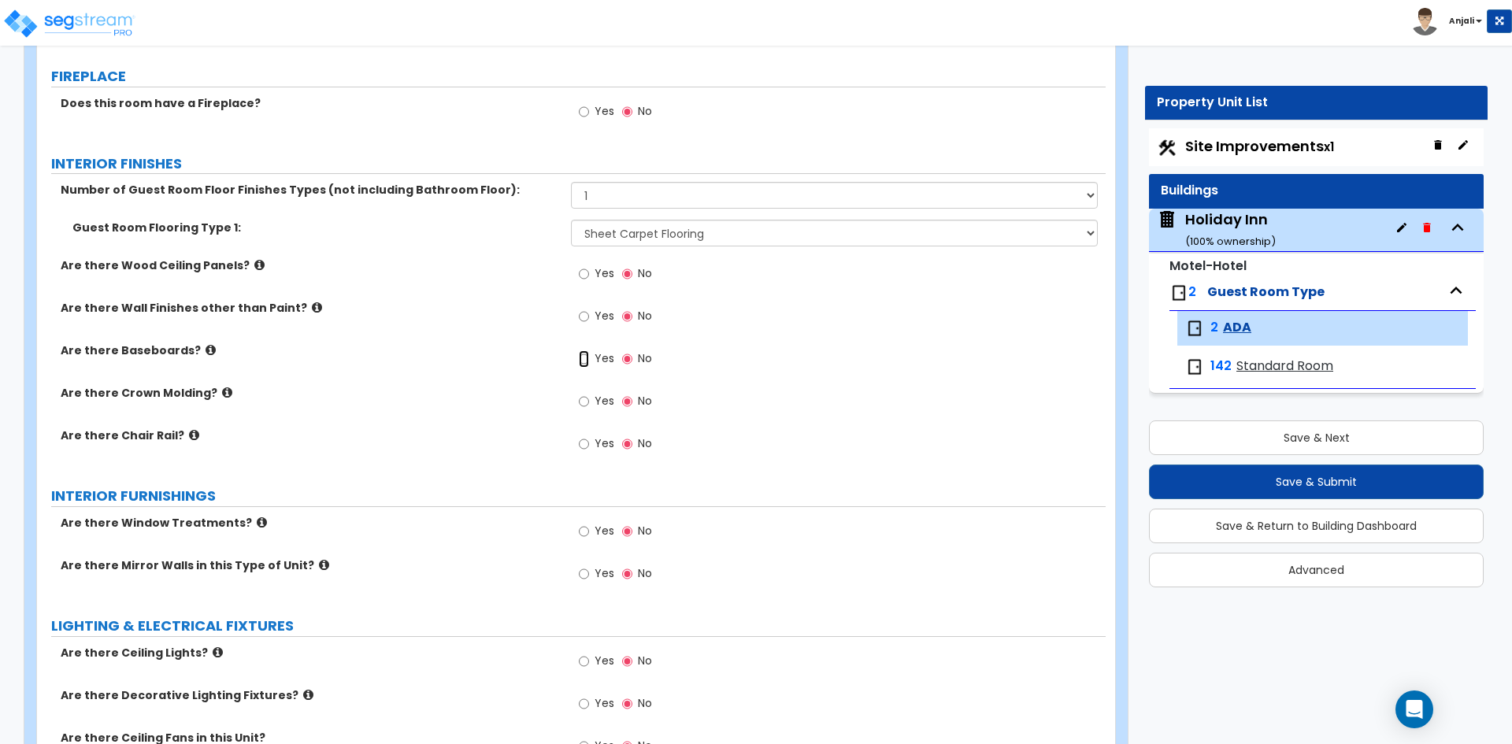
click at [579, 358] on input "Yes" at bounding box center [584, 358] width 10 height 17
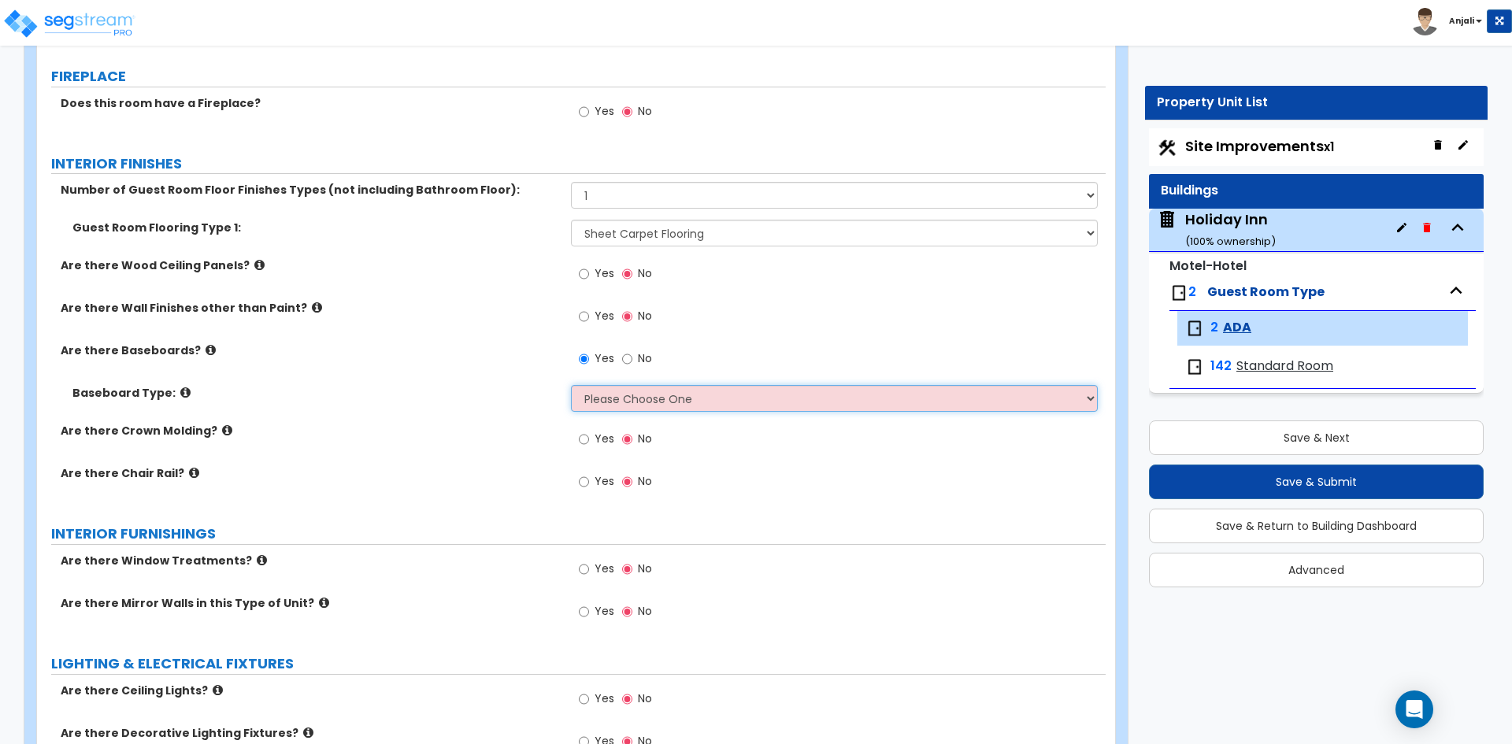
click at [610, 397] on select "Please Choose One Wood Vinyl Carpet Tile" at bounding box center [834, 398] width 526 height 27
click at [571, 385] on select "Please Choose One Wood Vinyl Carpet Tile" at bounding box center [834, 398] width 526 height 27
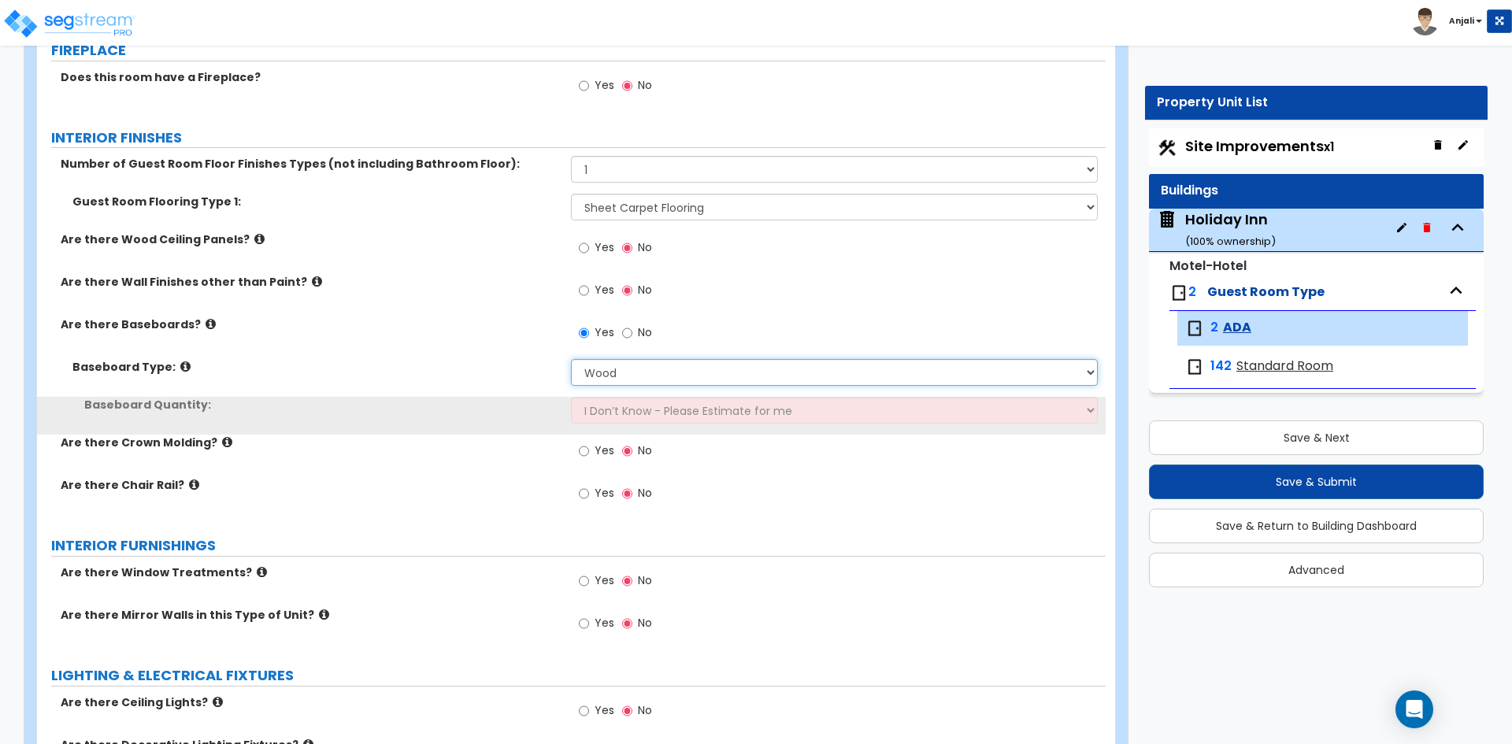
scroll to position [1417, 0]
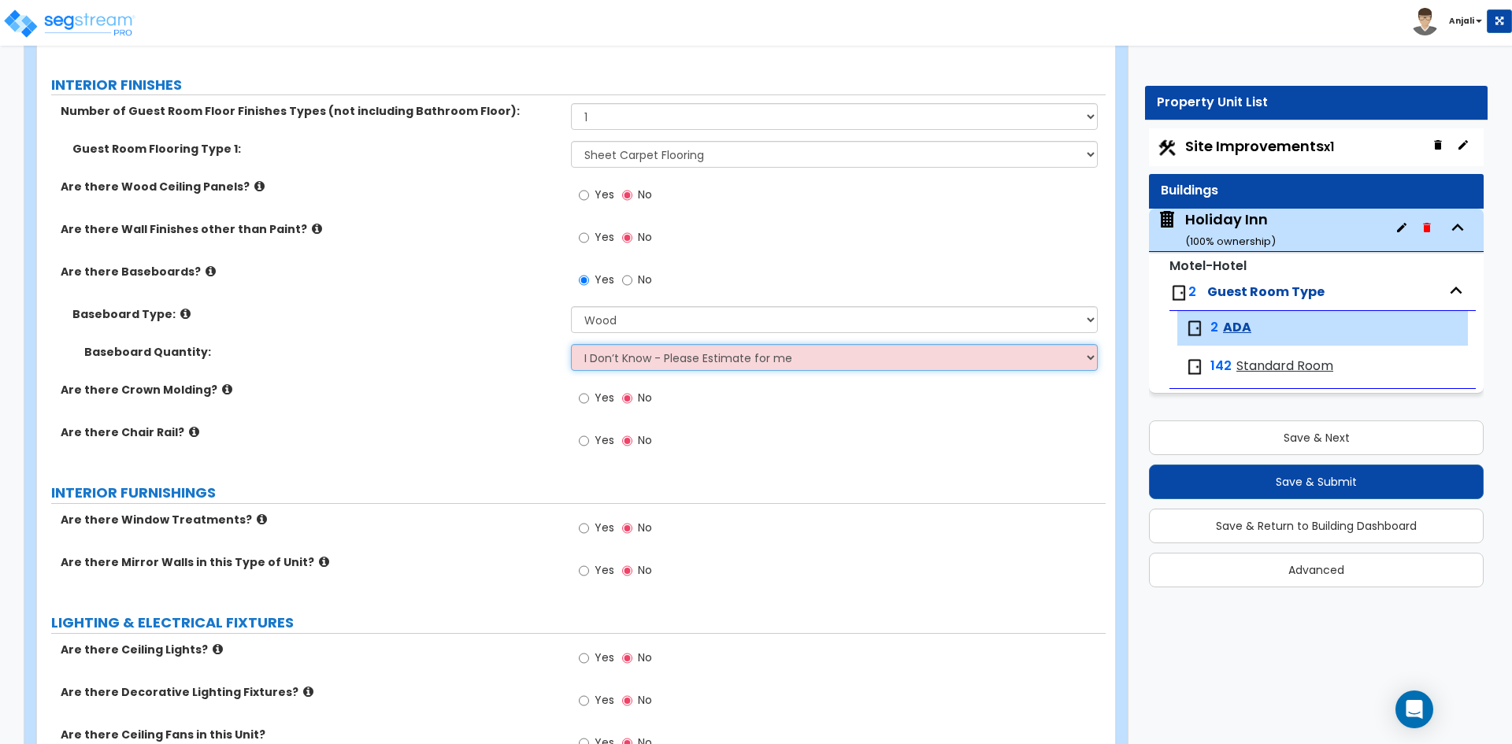
click at [654, 354] on select "I Don’t Know - Please Estimate for me I want to Enter the Linear Footage" at bounding box center [834, 357] width 526 height 27
click at [571, 344] on select "I Don’t Know - Please Estimate for me I want to Enter the Linear Footage" at bounding box center [834, 357] width 526 height 27
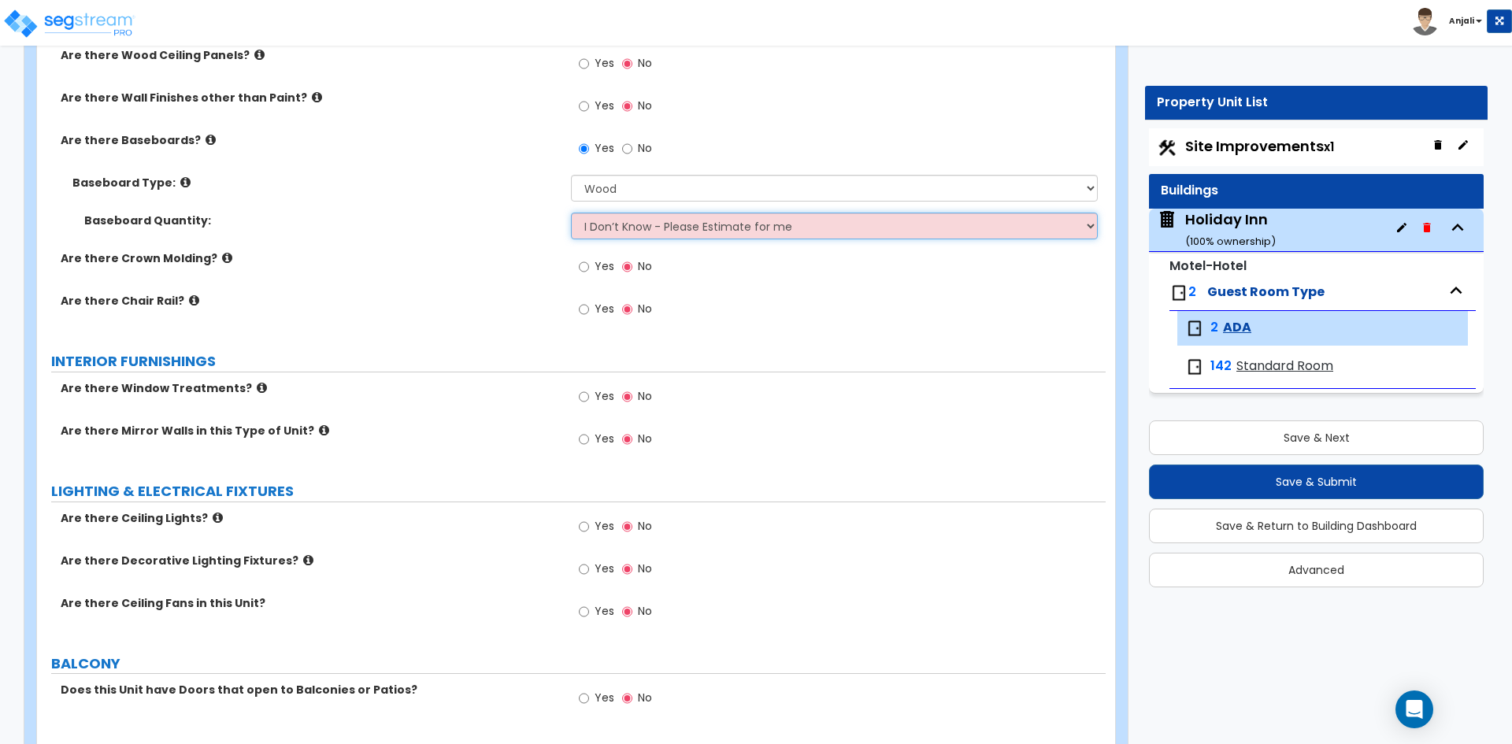
scroll to position [1575, 0]
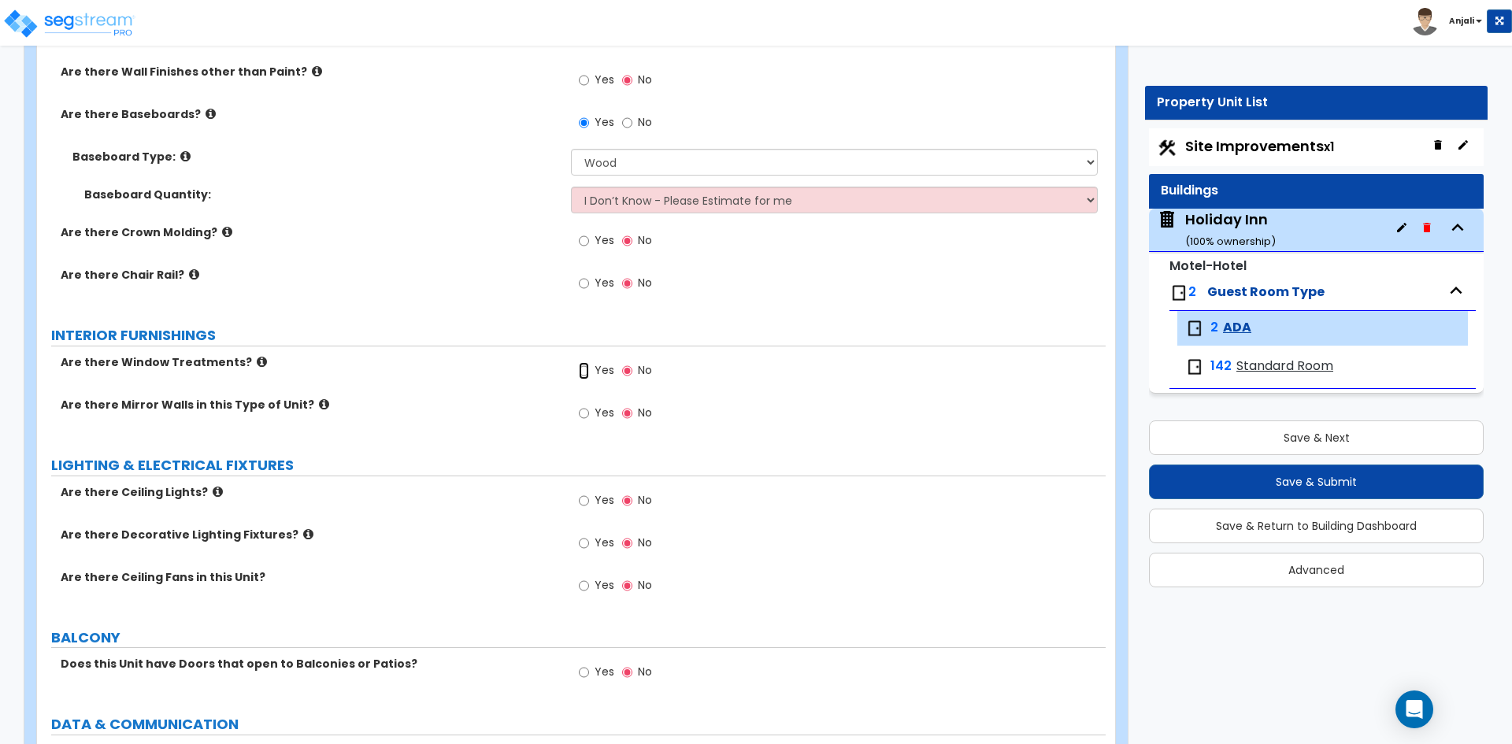
click at [588, 371] on input "Yes" at bounding box center [584, 370] width 10 height 17
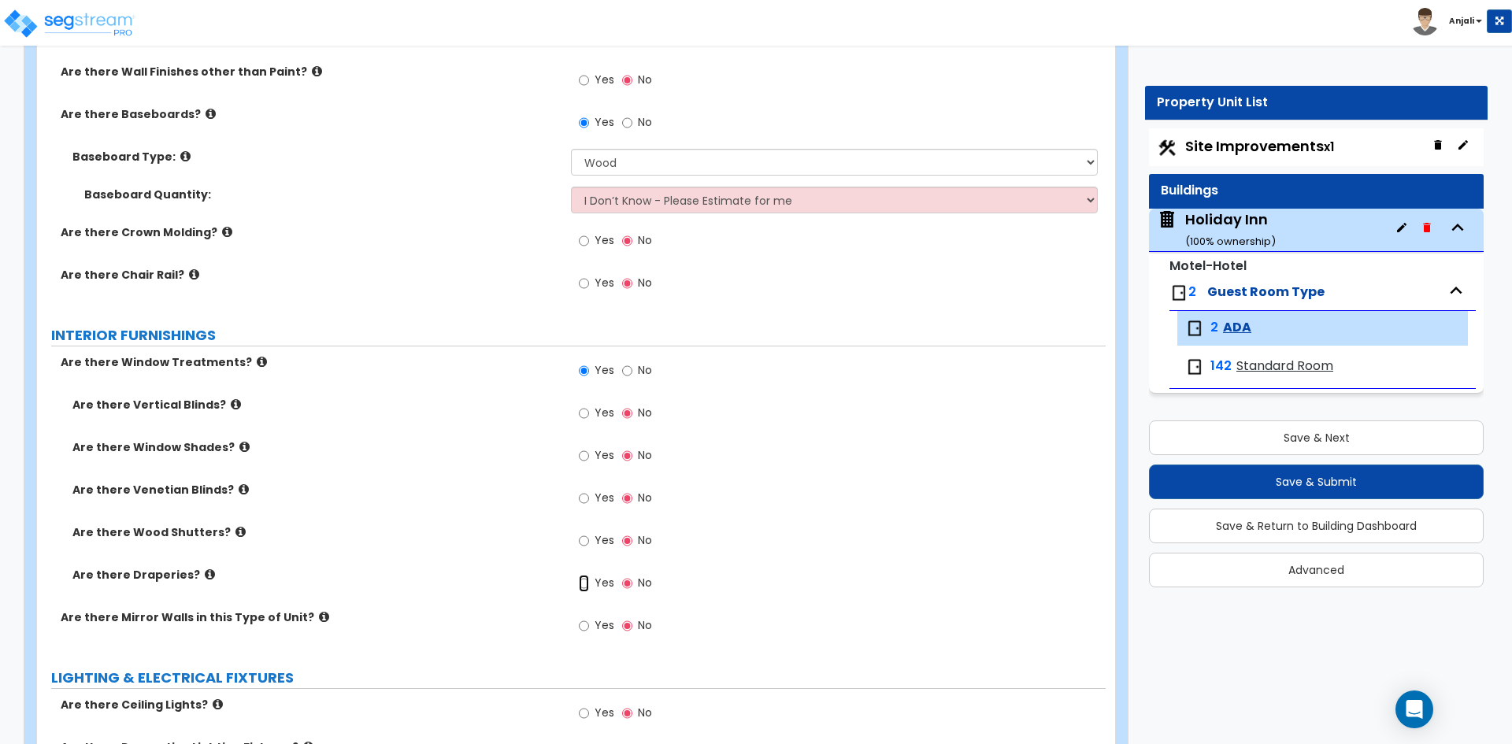
click at [587, 583] on input "Yes" at bounding box center [584, 583] width 10 height 17
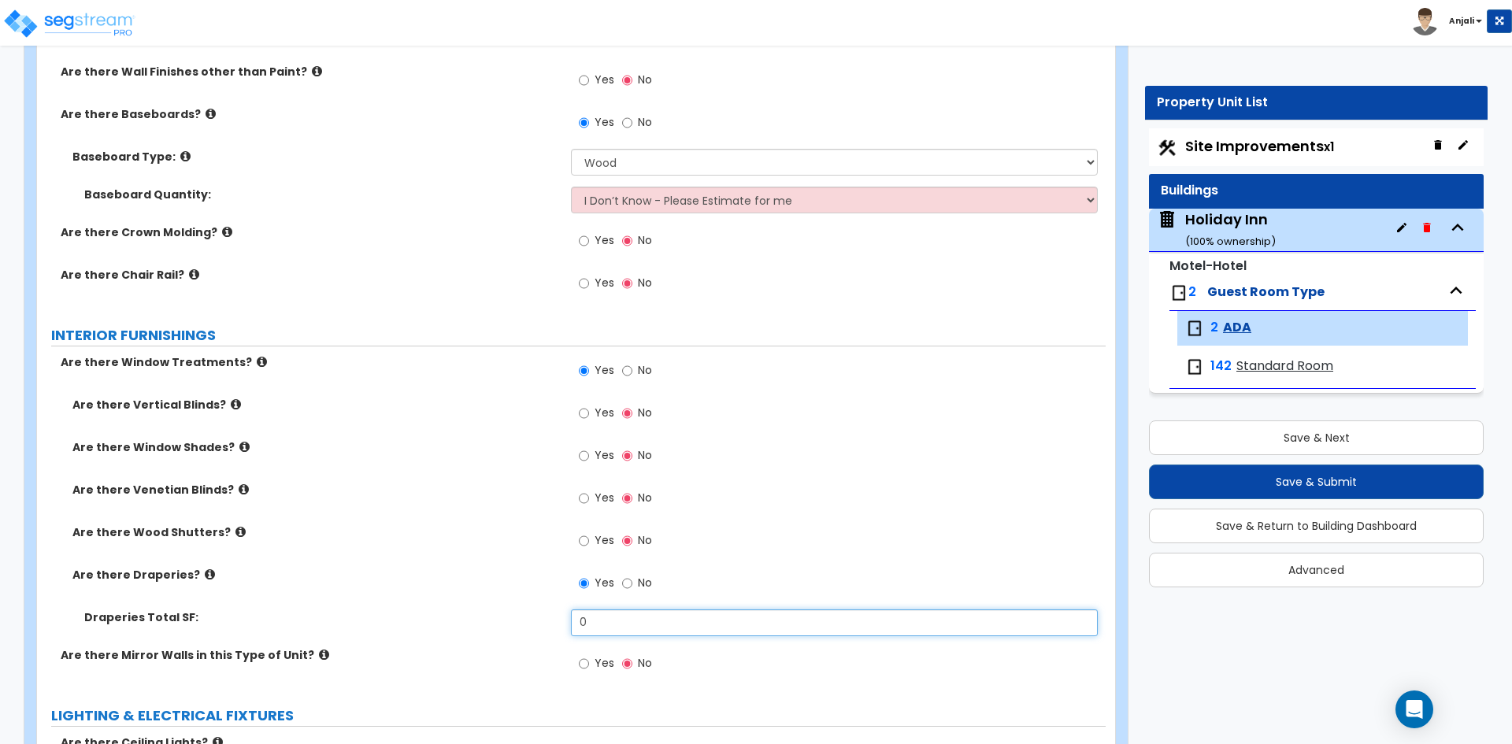
click at [583, 616] on input "0" at bounding box center [834, 622] width 526 height 27
click at [598, 617] on input "0" at bounding box center [834, 622] width 526 height 27
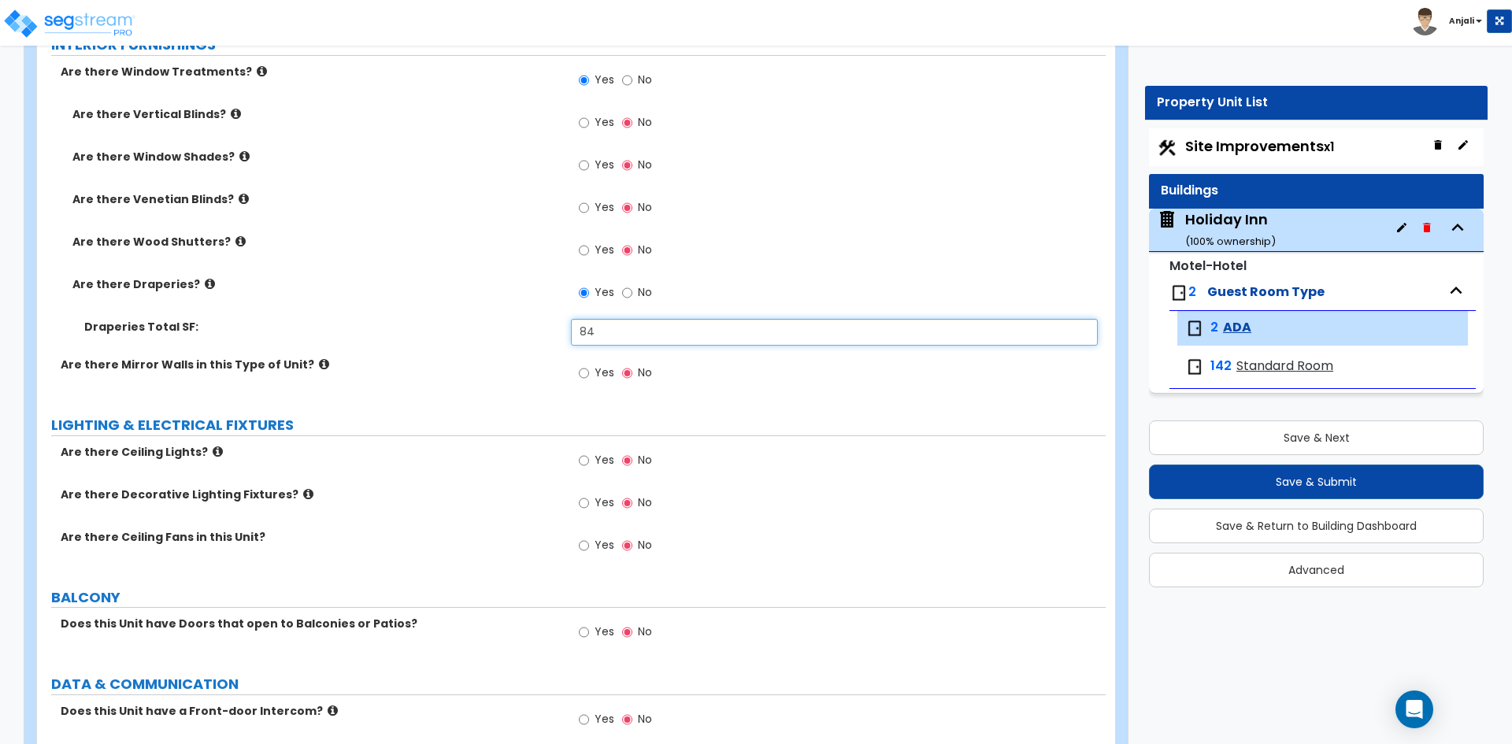
scroll to position [1890, 0]
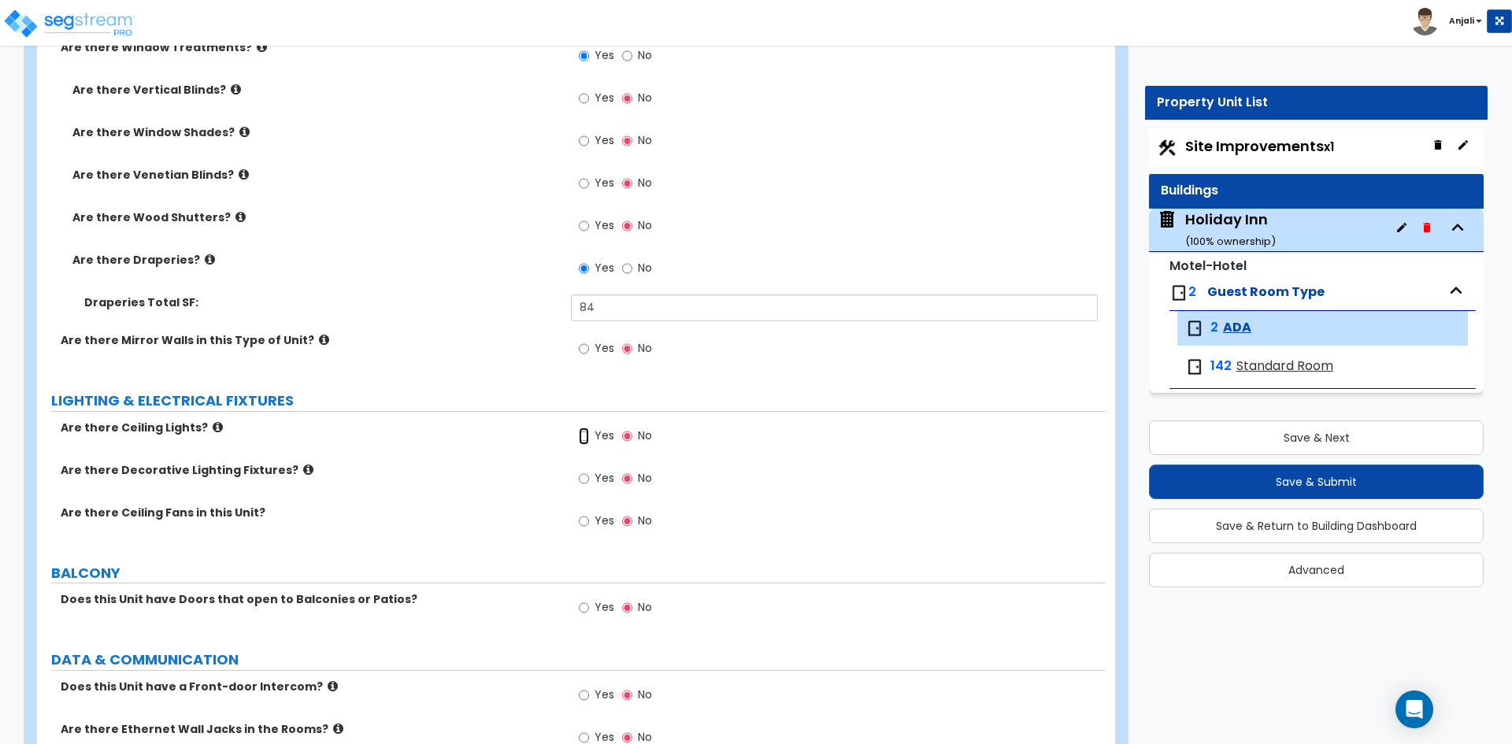
click at [585, 435] on input "Yes" at bounding box center [584, 436] width 10 height 17
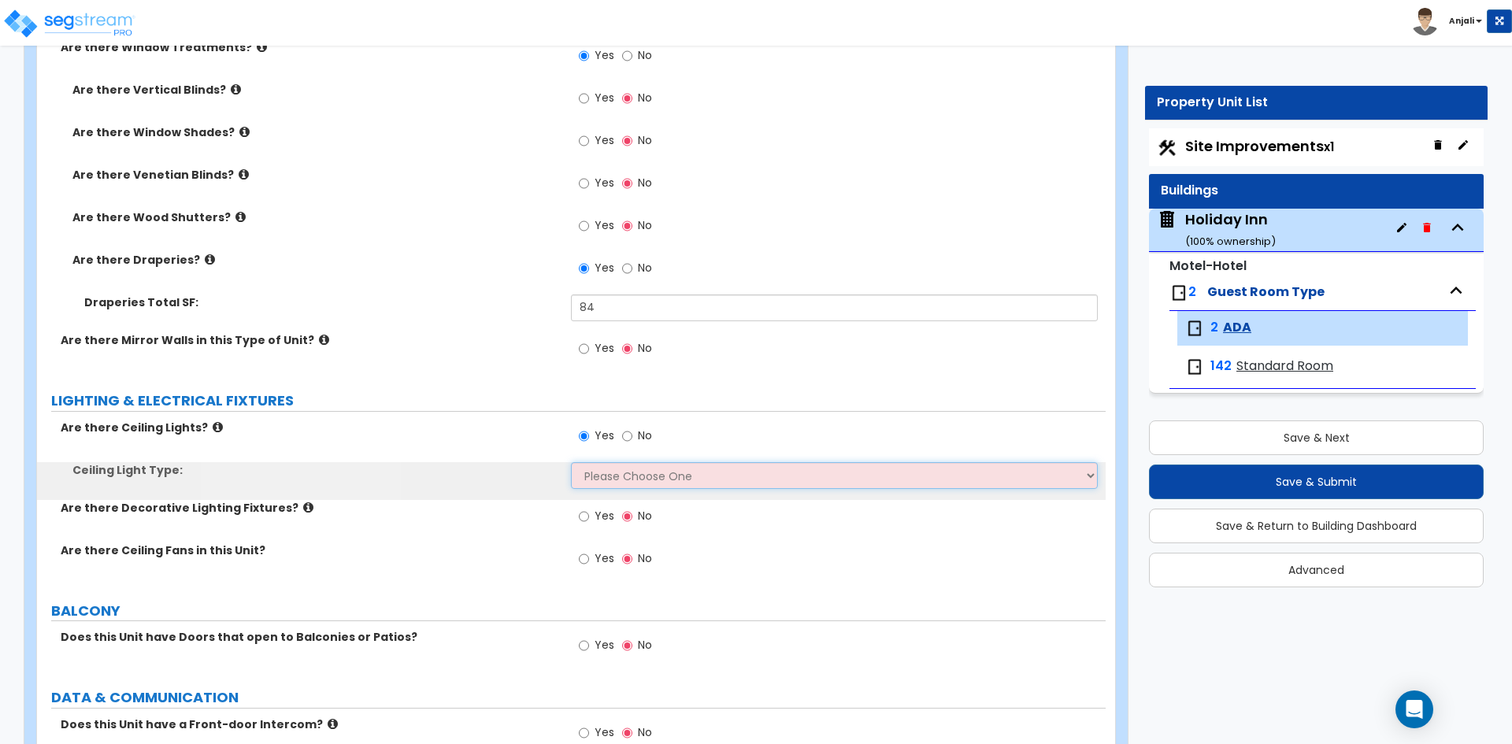
click at [644, 469] on select "Please Choose One Incandescent Lights LED Lights Fluorescent" at bounding box center [834, 475] width 526 height 27
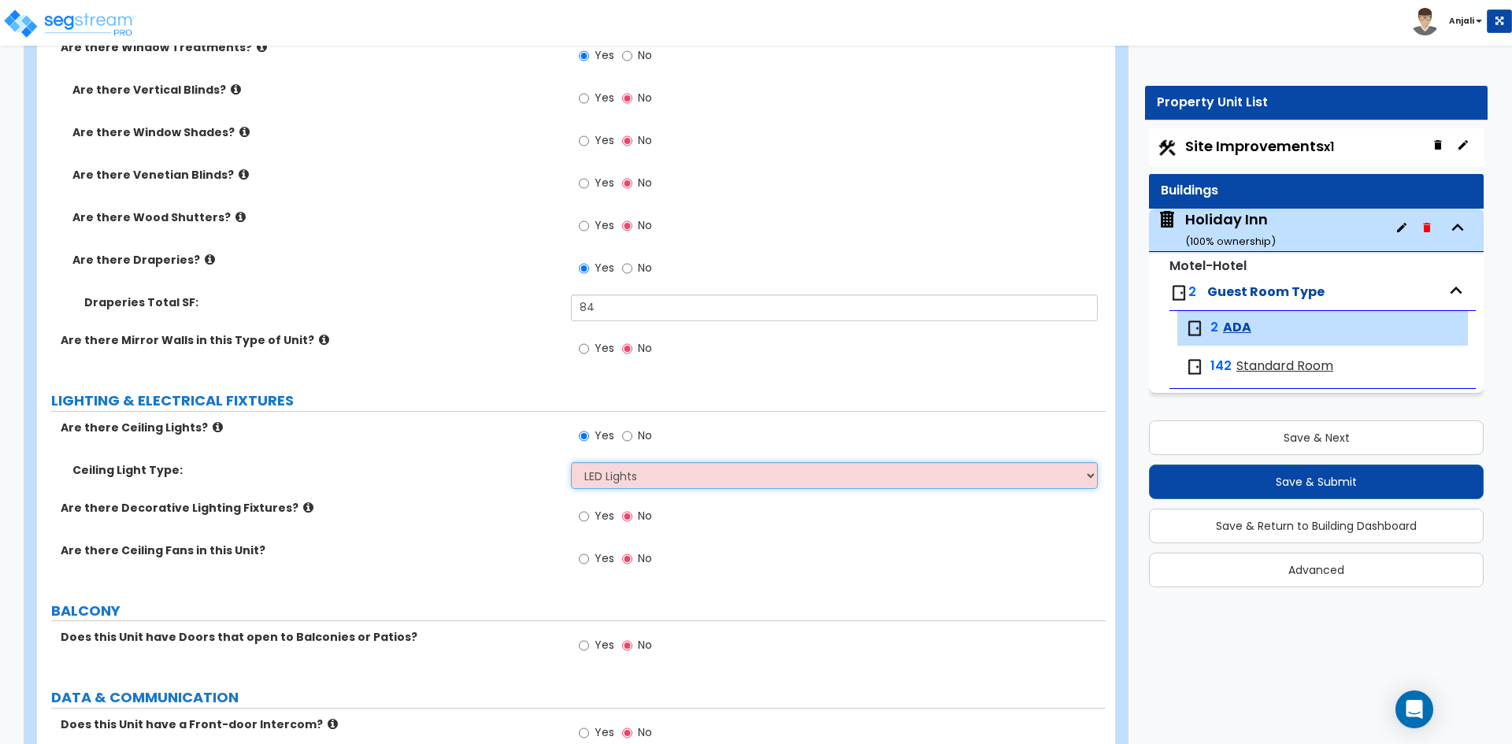
click at [571, 462] on select "Please Choose One Incandescent Lights LED Lights Fluorescent" at bounding box center [834, 475] width 526 height 27
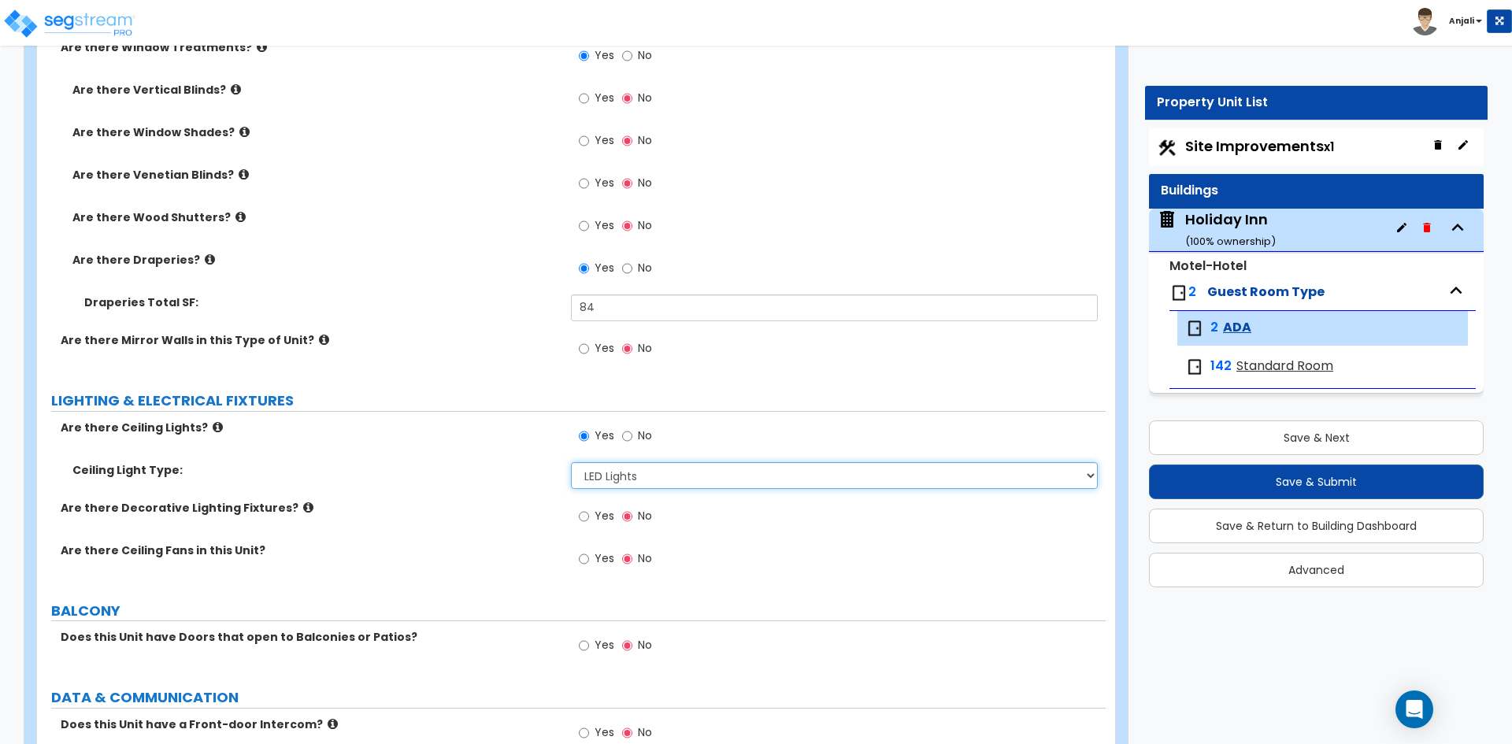
drag, startPoint x: 630, startPoint y: 478, endPoint x: 630, endPoint y: 487, distance: 9.4
click at [630, 478] on select "Please Choose One Incandescent Lights LED Lights Fluorescent" at bounding box center [834, 475] width 526 height 27
click at [571, 462] on select "Please Choose One Incandescent Lights LED Lights Fluorescent" at bounding box center [834, 475] width 526 height 27
click at [590, 522] on label "Yes" at bounding box center [596, 518] width 35 height 27
click at [589, 522] on input "Yes" at bounding box center [584, 516] width 10 height 17
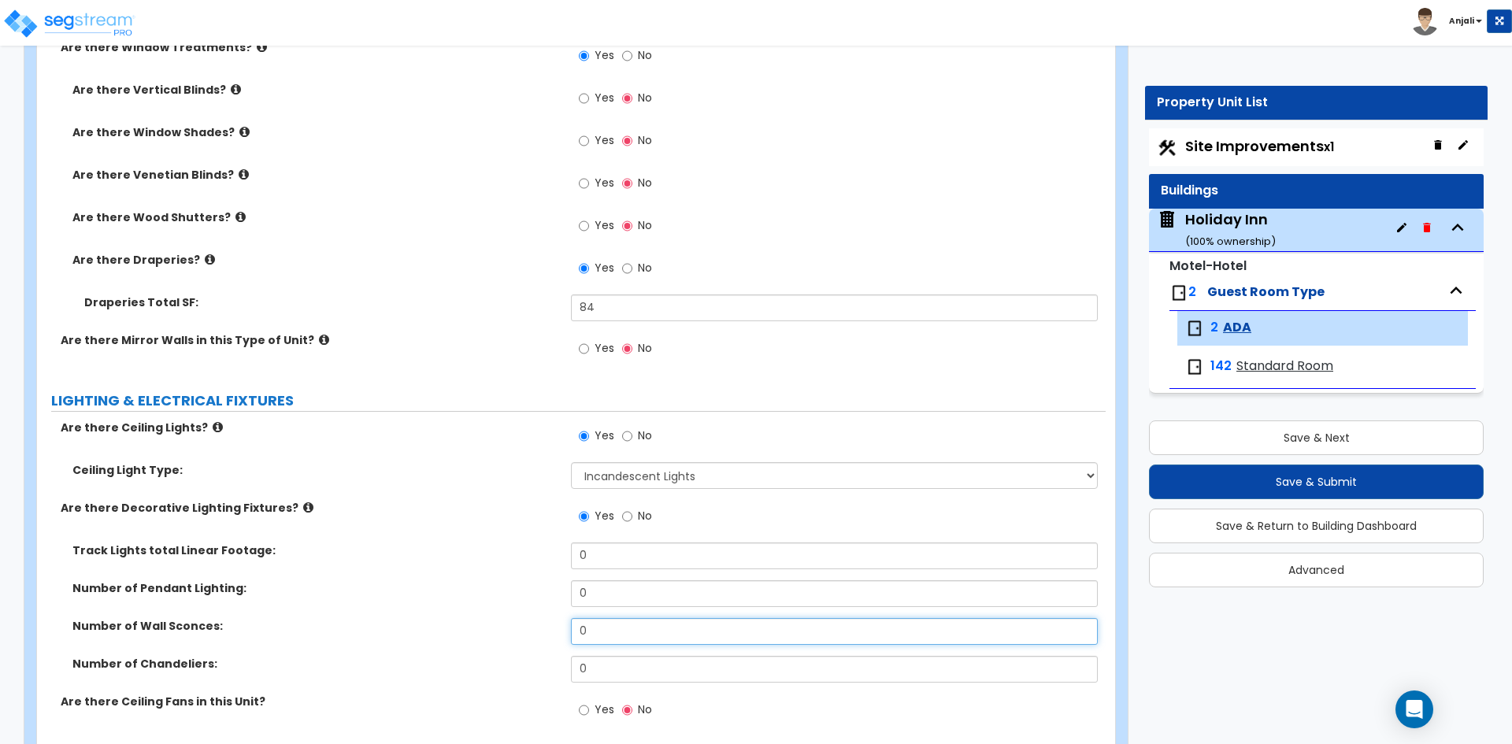
click at [626, 626] on input "0" at bounding box center [834, 631] width 526 height 27
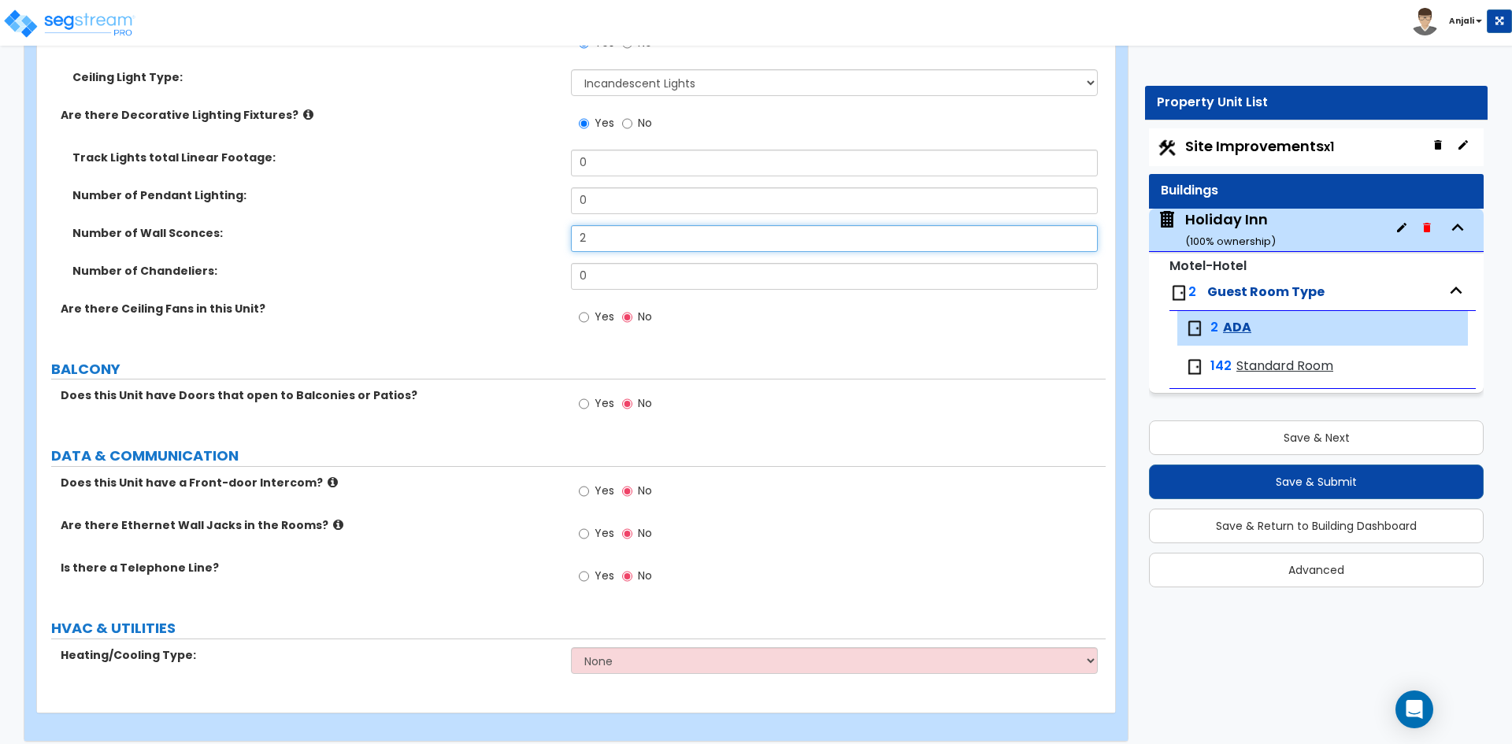
scroll to position [2284, 0]
click at [583, 489] on input "Yes" at bounding box center [584, 490] width 10 height 17
click at [588, 532] on input "Yes" at bounding box center [584, 532] width 10 height 17
click at [586, 572] on input "Yes" at bounding box center [584, 575] width 10 height 17
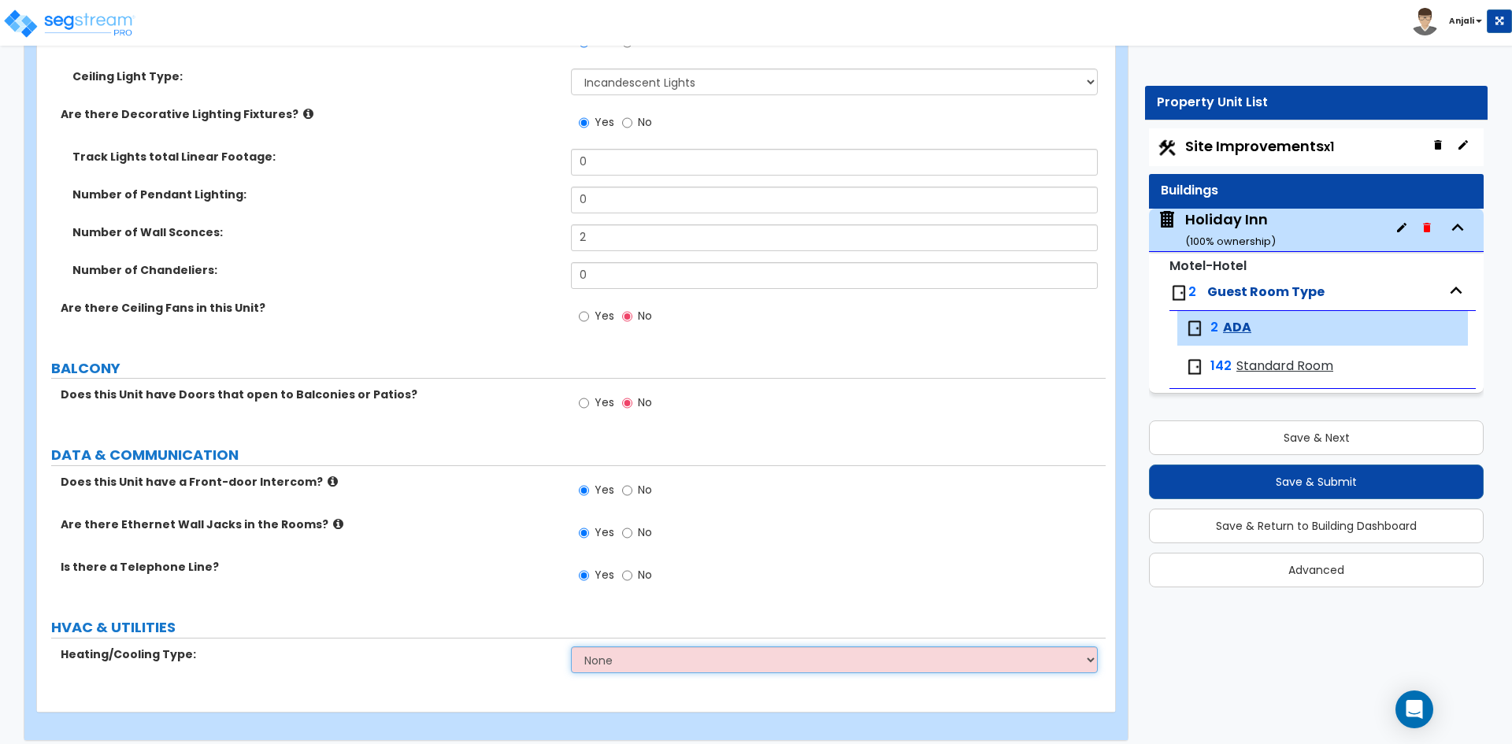
click at [644, 647] on select "None Heat Only Split Systems Packaged Rooftop Units Thru Wall HVAC" at bounding box center [834, 659] width 526 height 27
click at [571, 646] on select "None Heat Only Split Systems Packaged Rooftop Units Thru Wall HVAC" at bounding box center [834, 659] width 526 height 27
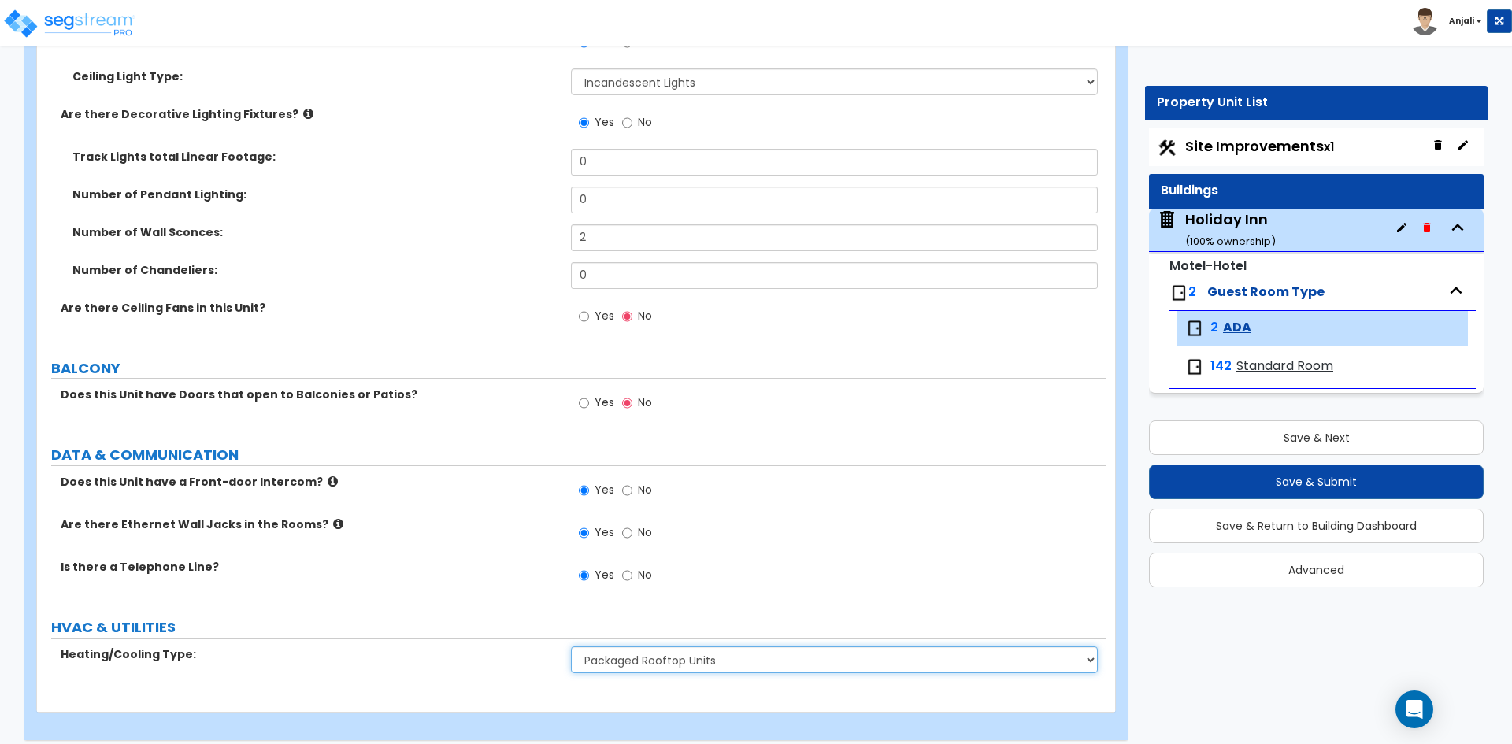
click at [643, 654] on select "None Heat Only Split Systems Packaged Rooftop Units Thru Wall HVAC" at bounding box center [834, 659] width 526 height 27
click at [571, 646] on select "None Heat Only Split Systems Packaged Rooftop Units Thru Wall HVAC" at bounding box center [834, 659] width 526 height 27
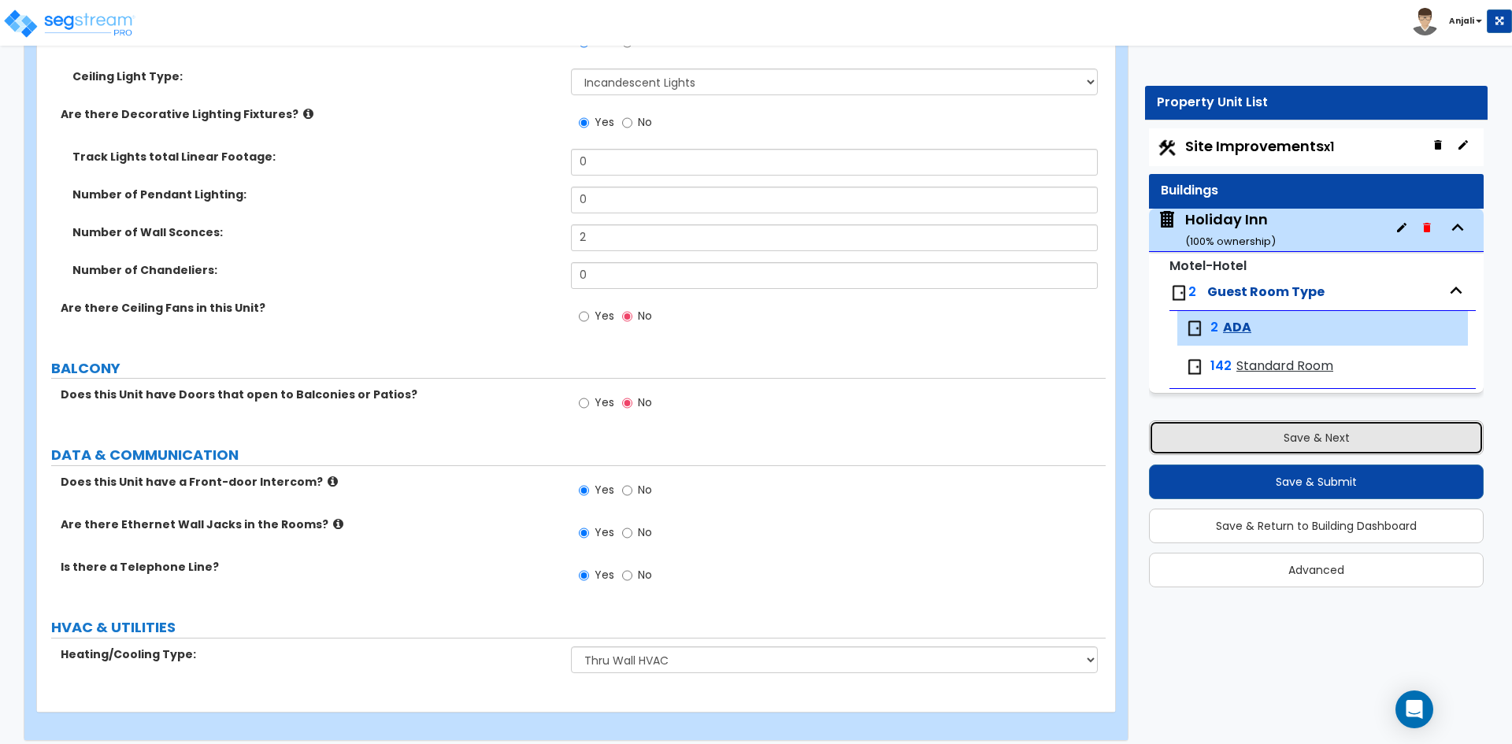
click at [1287, 440] on button "Save & Next" at bounding box center [1316, 437] width 335 height 35
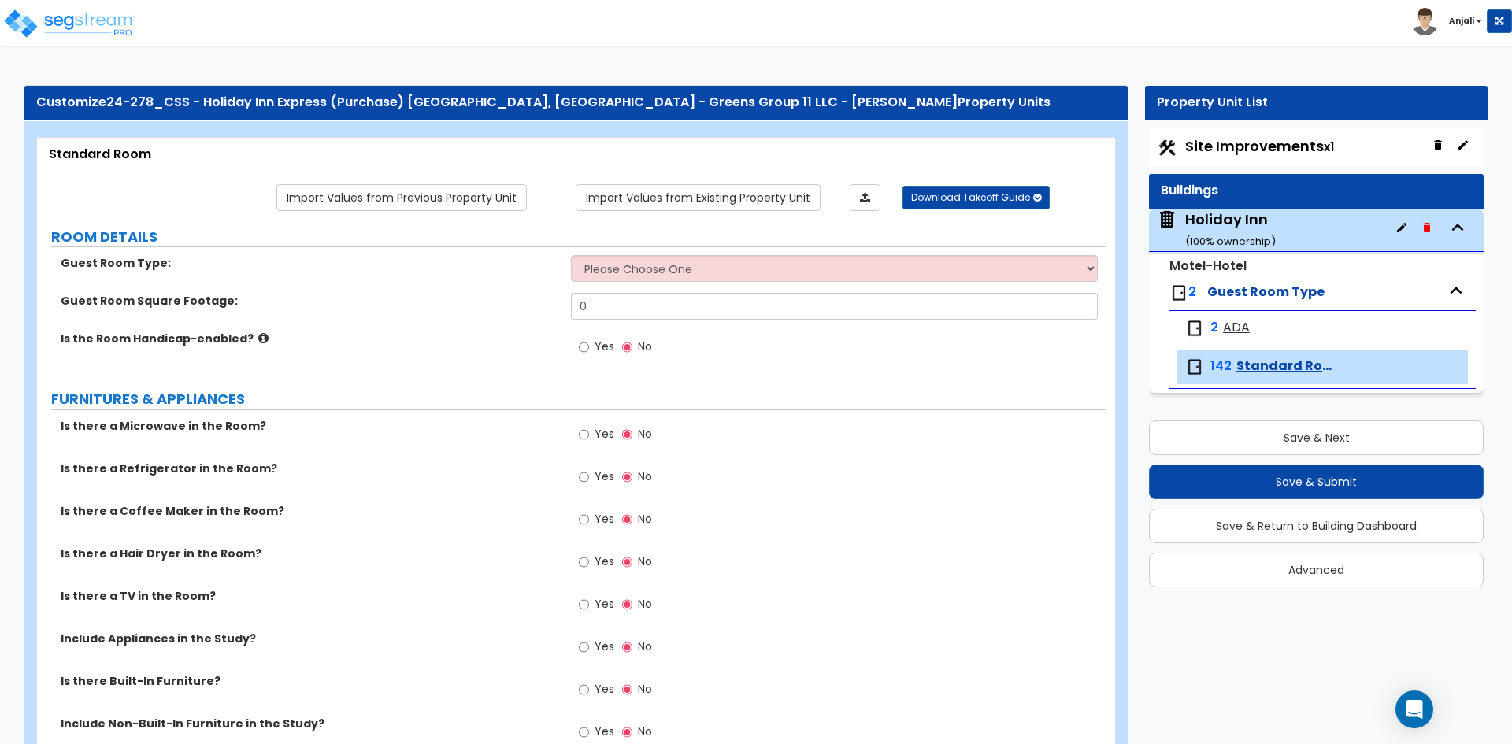
click at [1238, 331] on span "ADA" at bounding box center [1236, 328] width 27 height 18
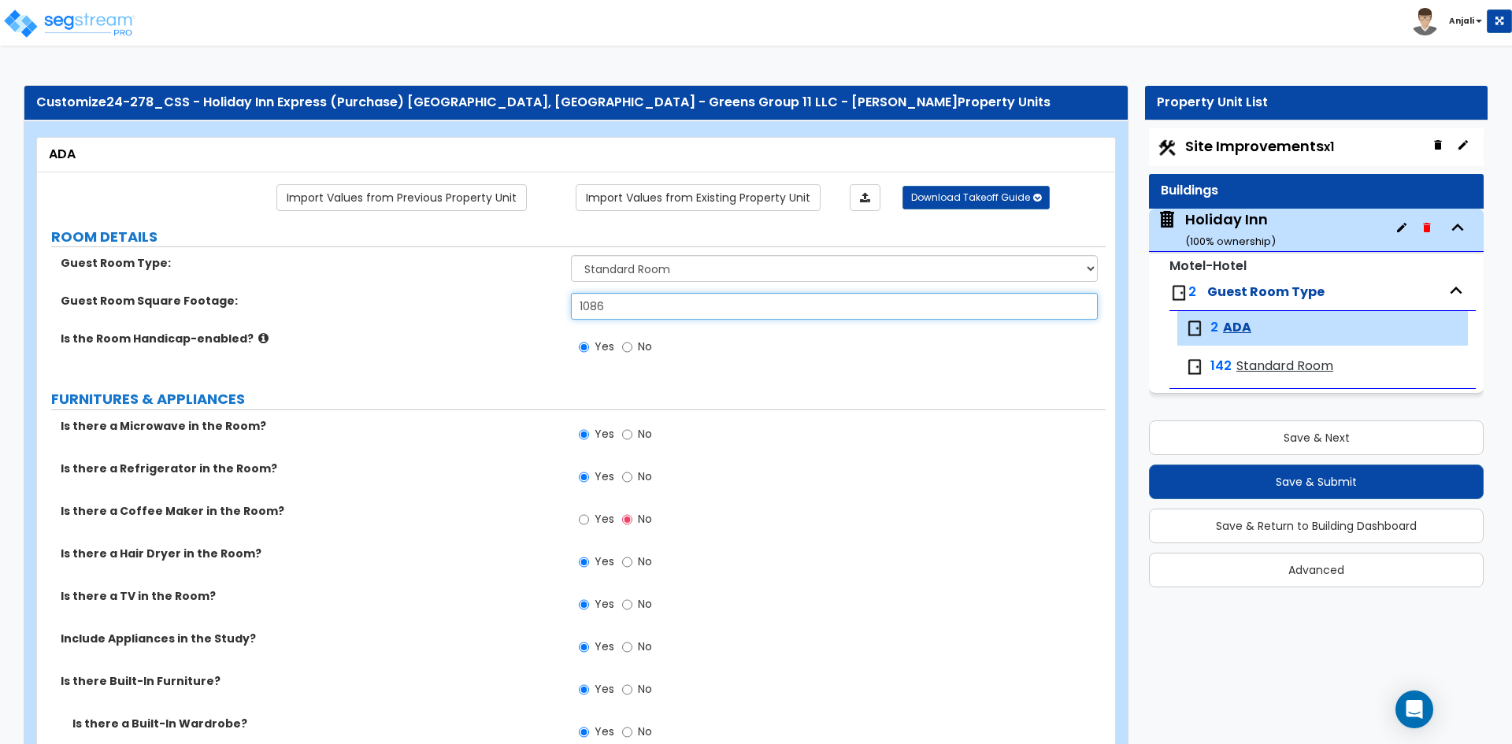
drag, startPoint x: 613, startPoint y: 305, endPoint x: 557, endPoint y: 305, distance: 55.1
click at [557, 305] on div "Guest Room Square Footage: 1086" at bounding box center [571, 312] width 1069 height 38
click at [1332, 368] on span "Standard Room" at bounding box center [1284, 366] width 97 height 18
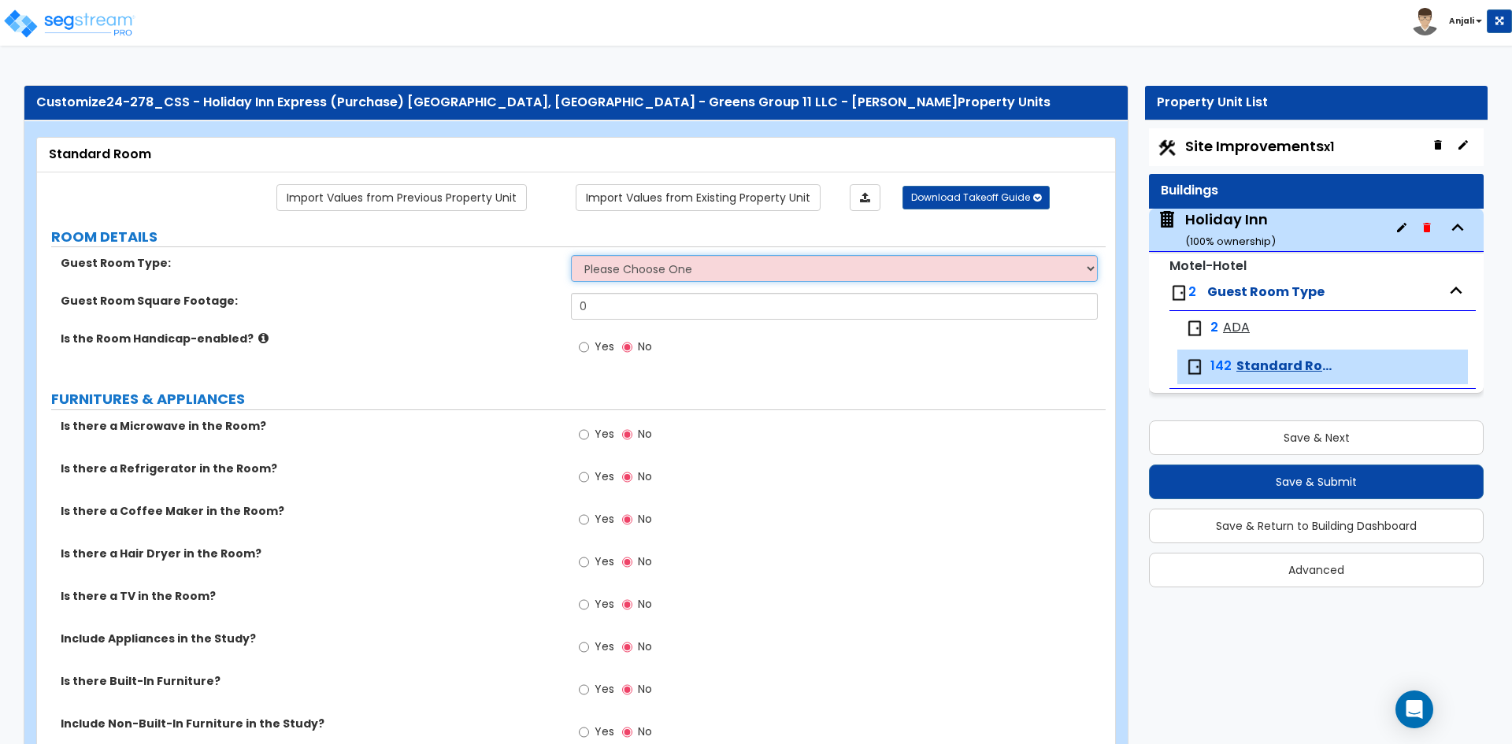
click at [679, 273] on select "Please Choose One Standard Room Suite Room Extended Stay Room" at bounding box center [834, 268] width 526 height 27
click at [571, 255] on select "Please Choose One Standard Room Suite Room Extended Stay Room" at bounding box center [834, 268] width 526 height 27
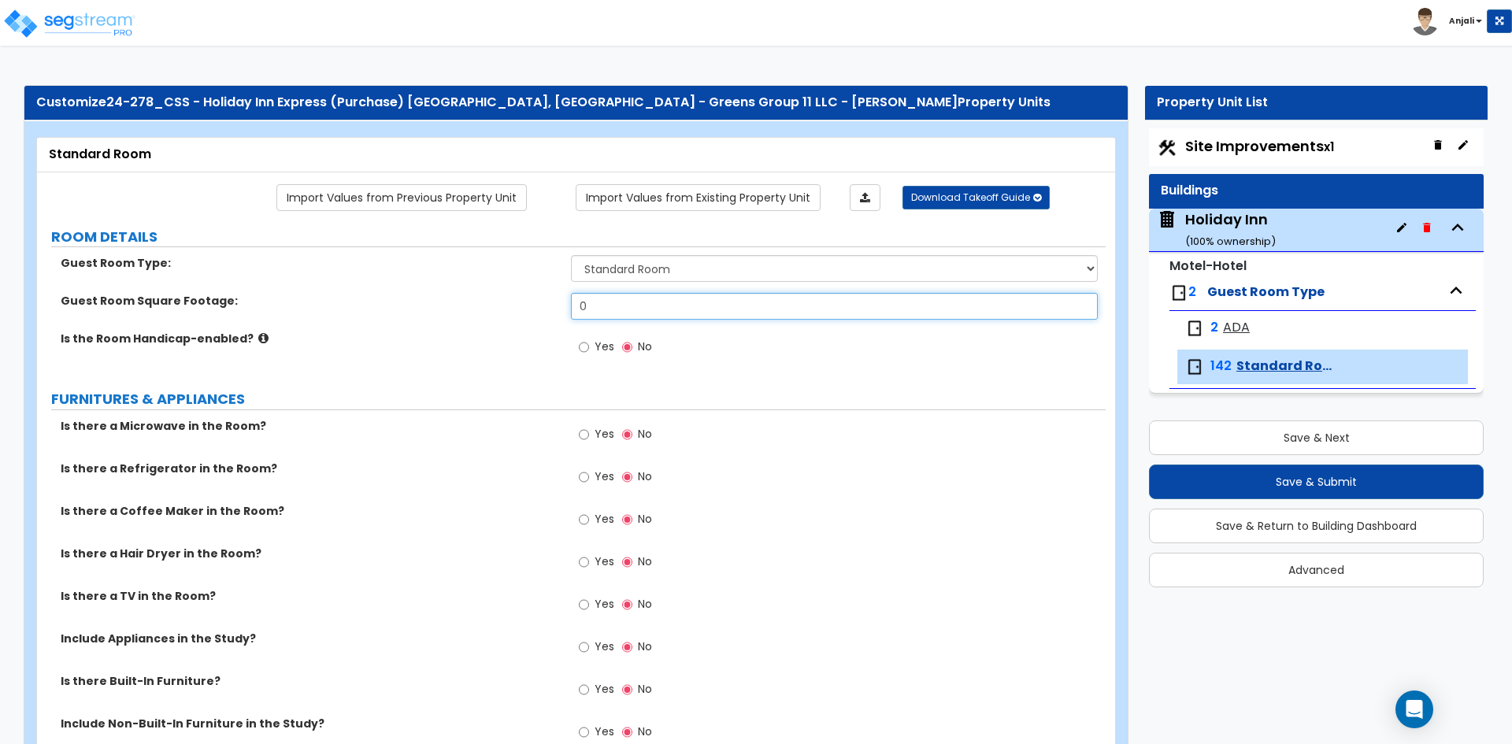
click at [614, 298] on input "0" at bounding box center [834, 306] width 526 height 27
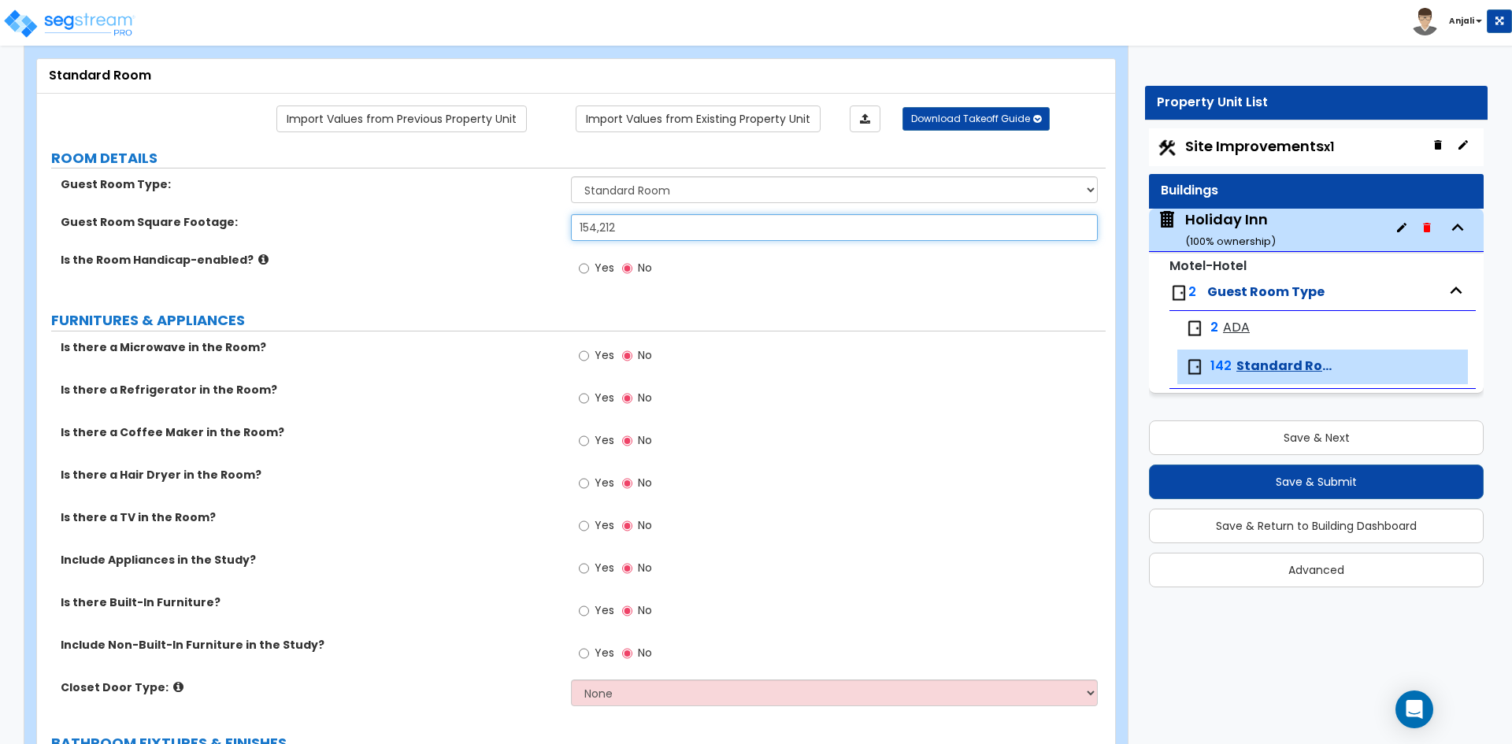
scroll to position [157, 0]
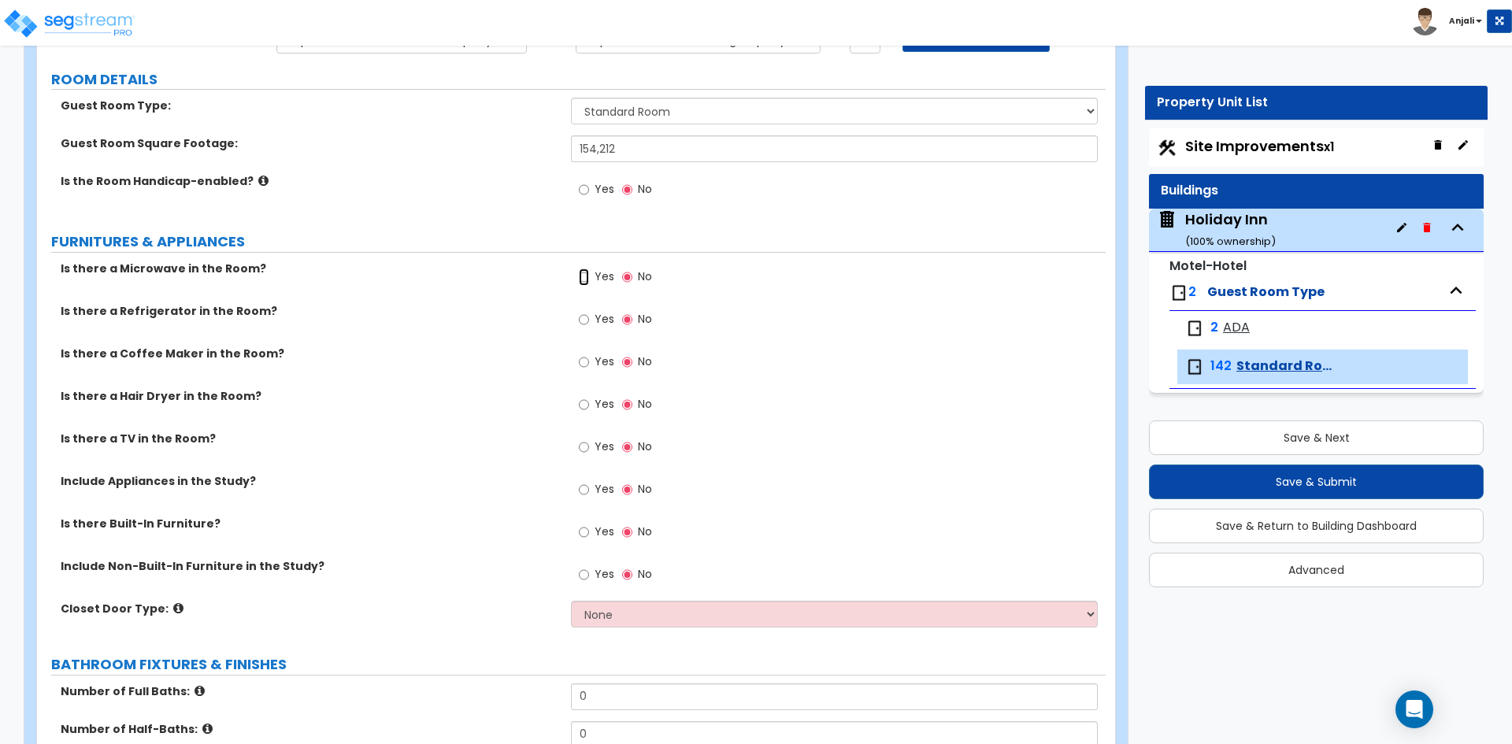
click at [586, 280] on input "Yes" at bounding box center [584, 277] width 10 height 17
click at [583, 320] on input "Yes" at bounding box center [584, 319] width 10 height 17
click at [590, 407] on label "Yes" at bounding box center [596, 406] width 35 height 27
click at [589, 407] on input "Yes" at bounding box center [584, 404] width 10 height 17
click at [588, 450] on input "Yes" at bounding box center [584, 447] width 10 height 17
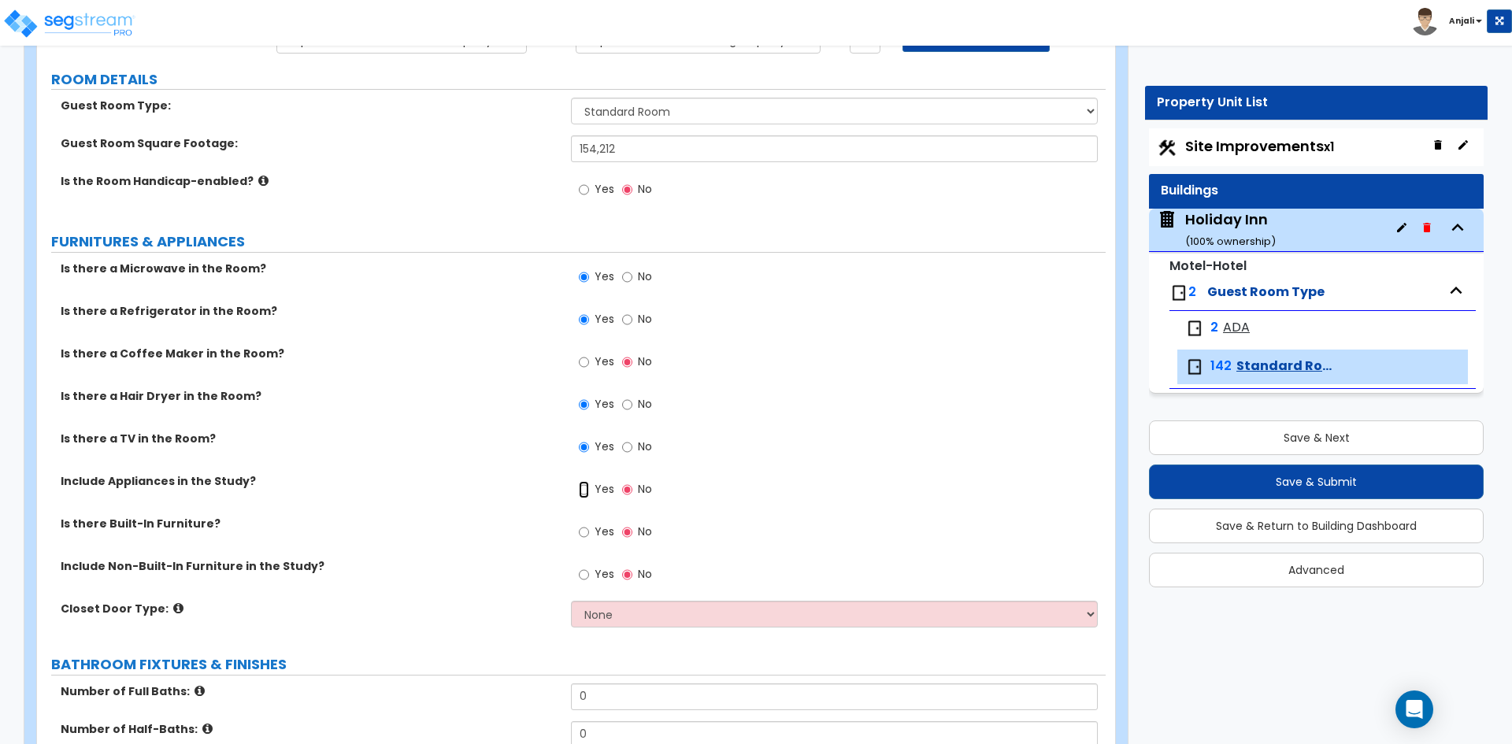
click at [584, 492] on input "Yes" at bounding box center [584, 489] width 10 height 17
click at [585, 533] on input "Yes" at bounding box center [584, 532] width 10 height 17
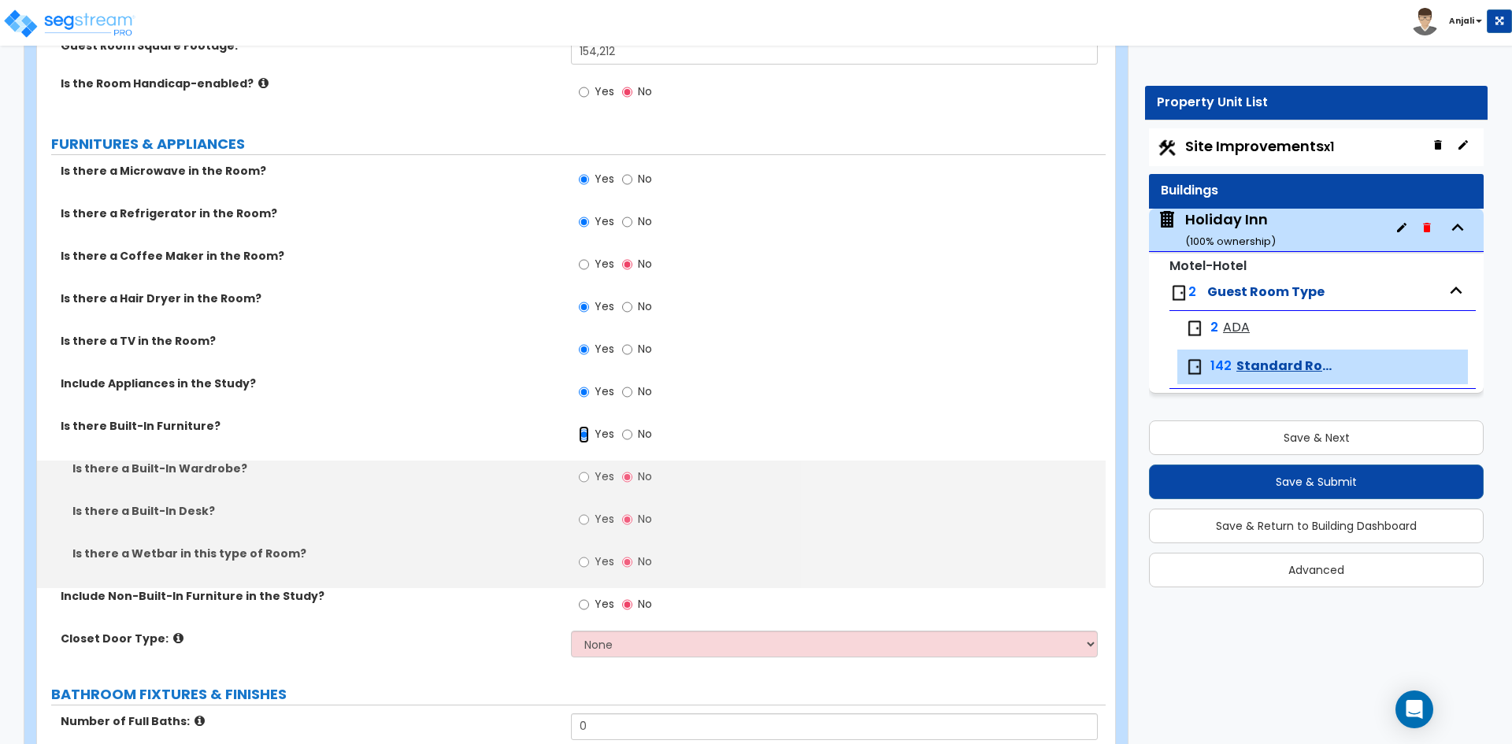
scroll to position [315, 0]
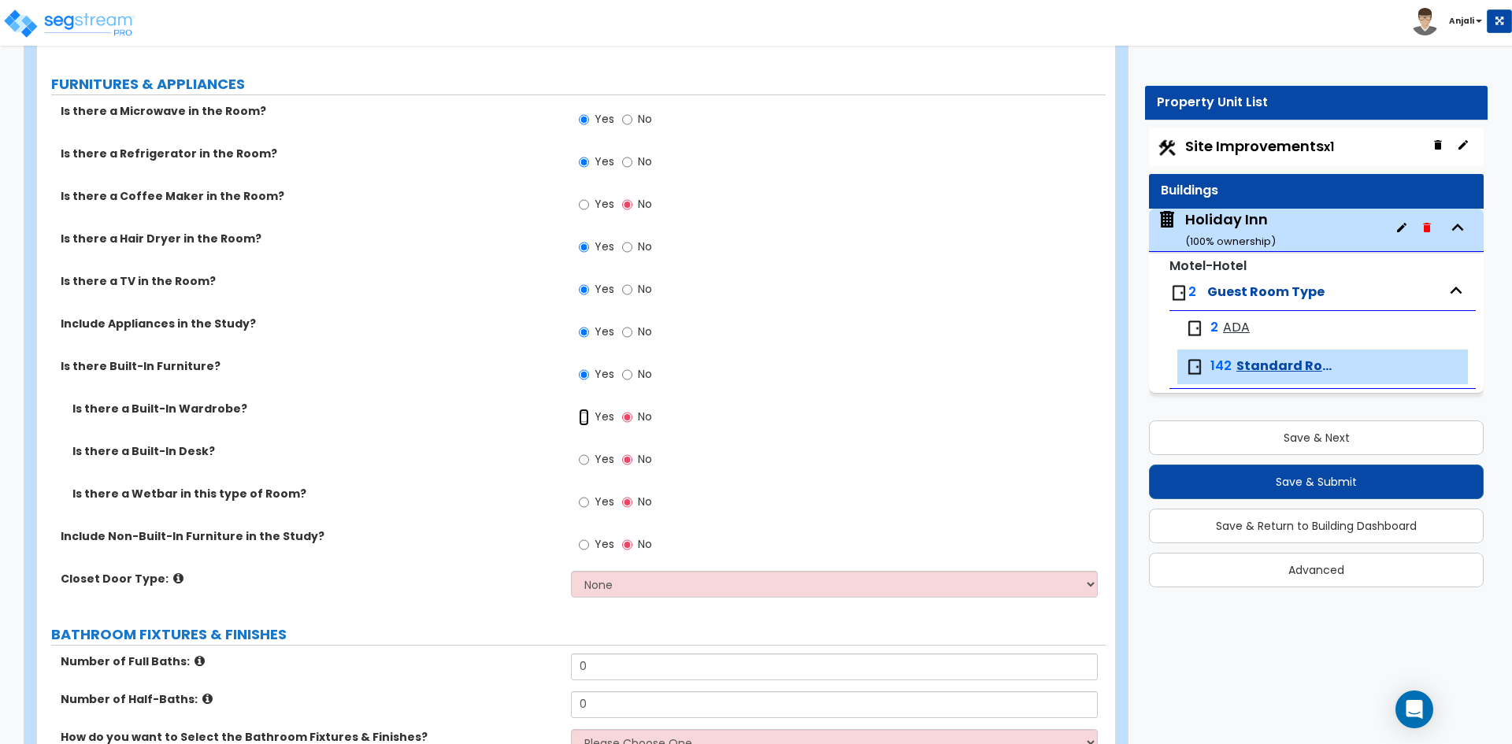
click at [581, 420] on input "Yes" at bounding box center [584, 417] width 10 height 17
click at [589, 461] on input "Yes" at bounding box center [584, 459] width 10 height 17
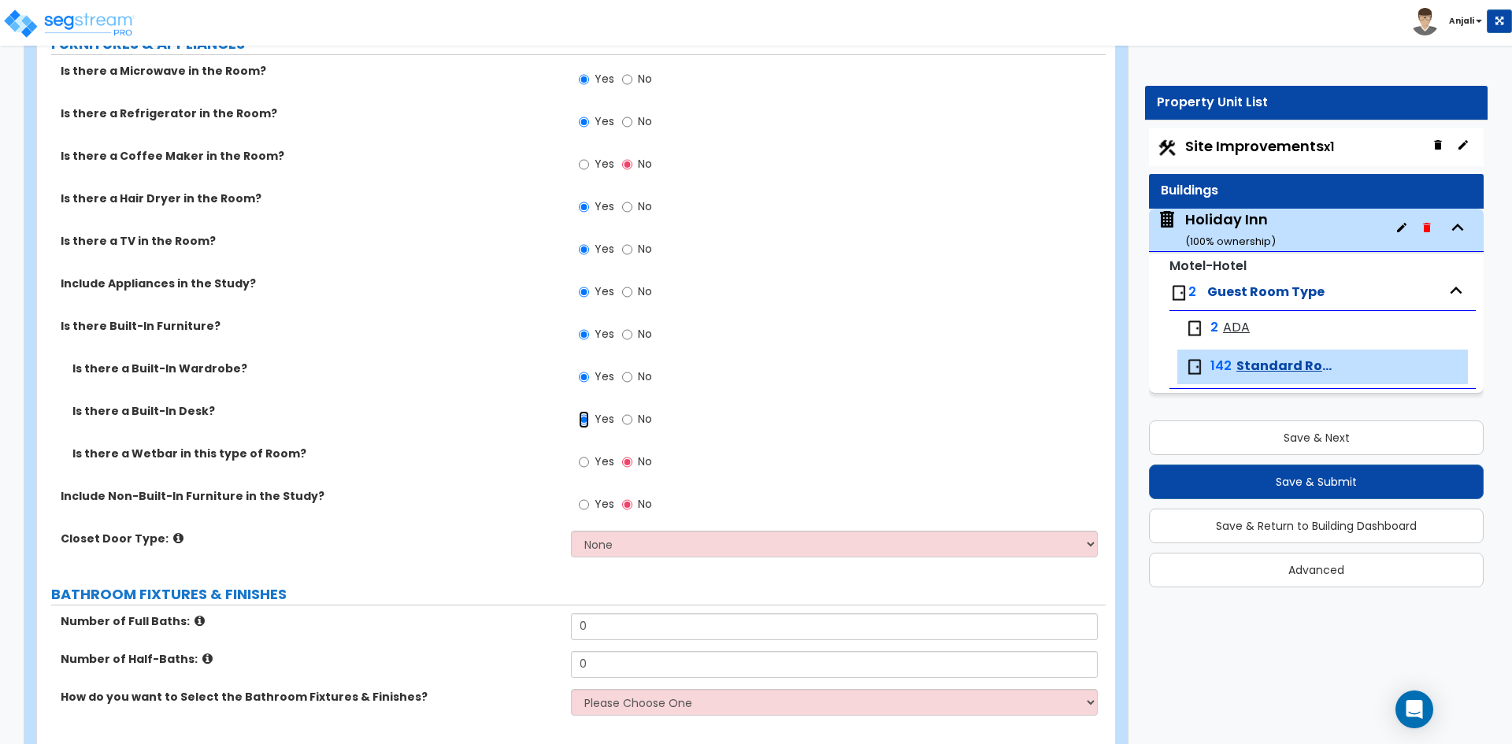
scroll to position [394, 0]
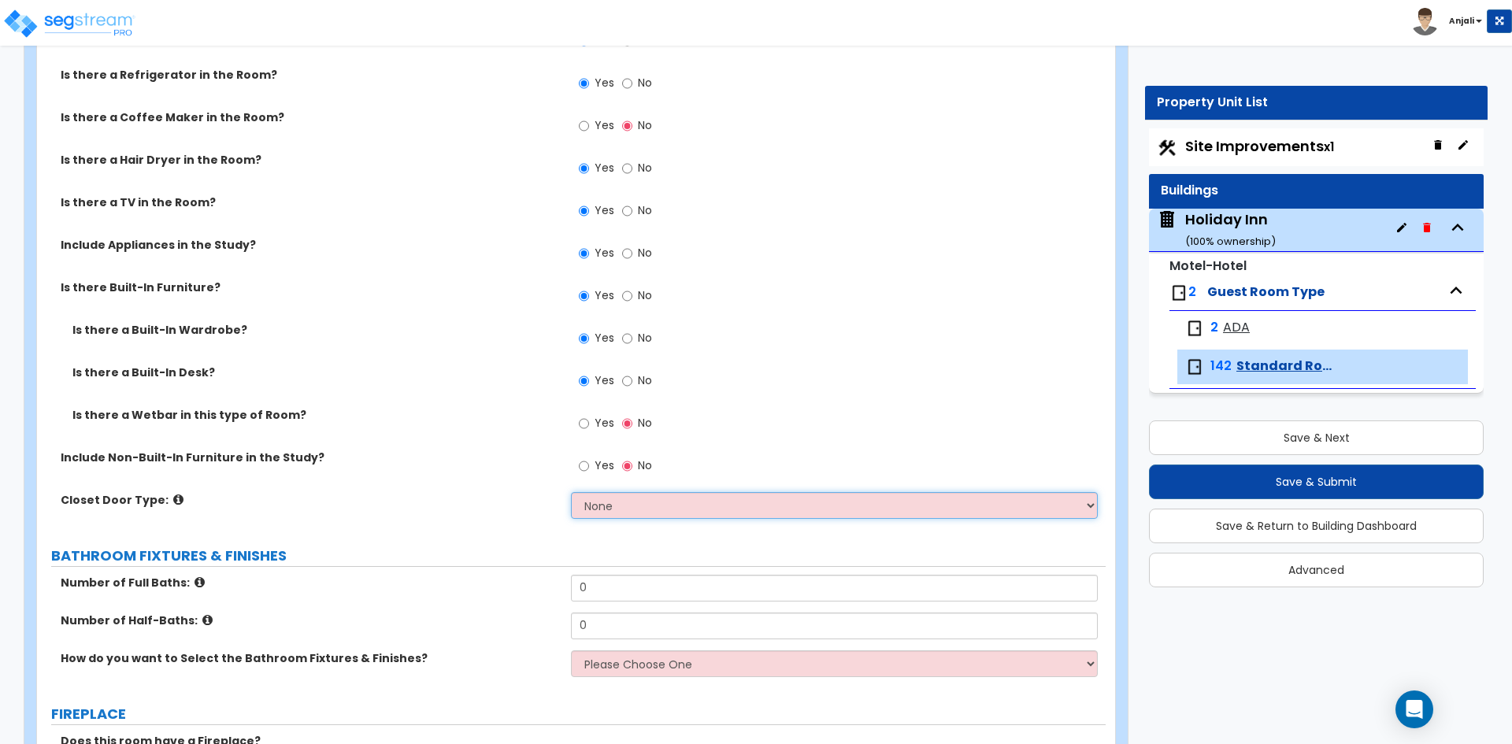
click at [665, 496] on select "None Bi-fold Louvered Doors Bi-fold Panel Doors Sliding Doors Hinged Wood Door" at bounding box center [834, 505] width 526 height 27
click at [571, 492] on select "None Bi-fold Louvered Doors Bi-fold Panel Doors Sliding Doors Hinged Wood Door" at bounding box center [834, 505] width 526 height 27
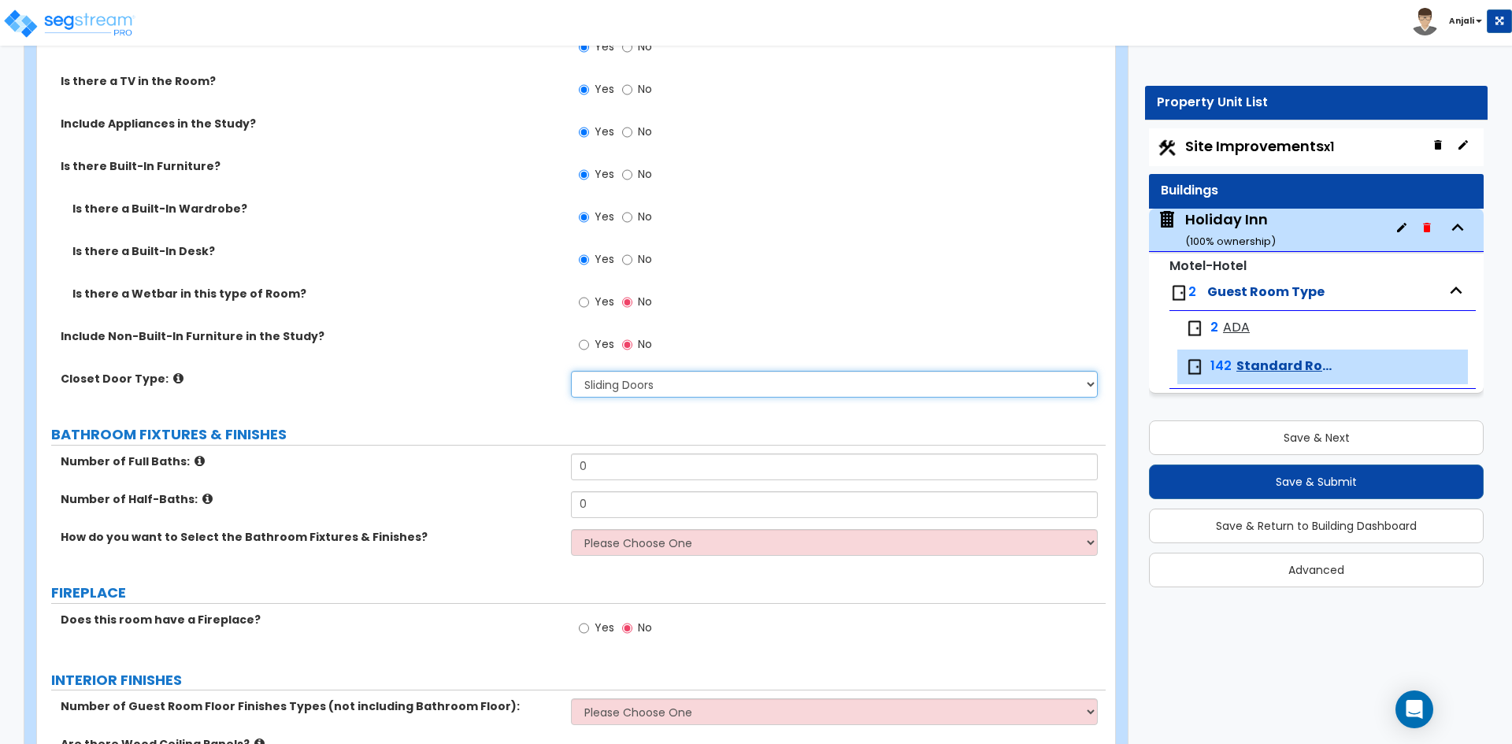
scroll to position [551, 0]
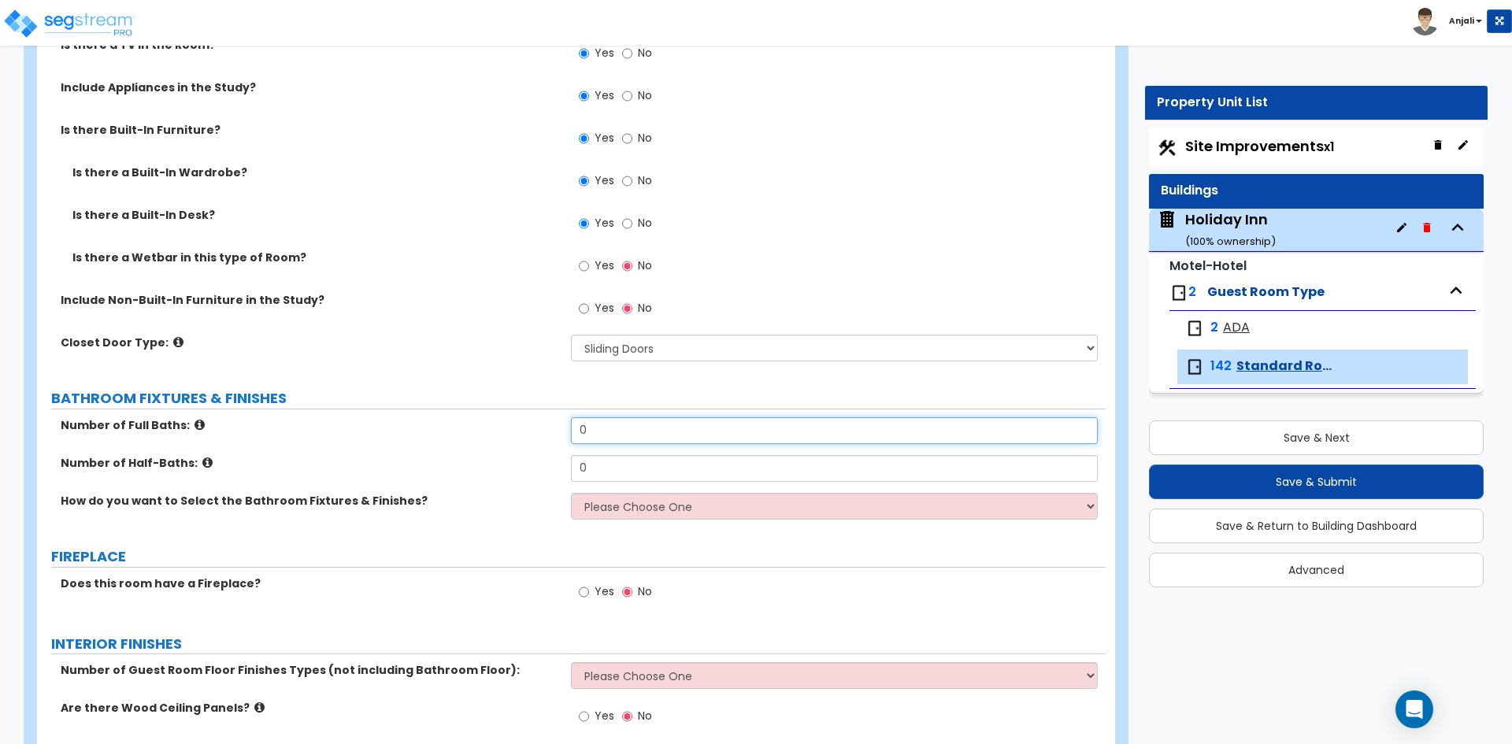
click at [651, 428] on input "0" at bounding box center [834, 430] width 526 height 27
click at [643, 498] on select "Please Choose One I want to Select Fixtures and Finishes only for one Bath and …" at bounding box center [834, 506] width 526 height 27
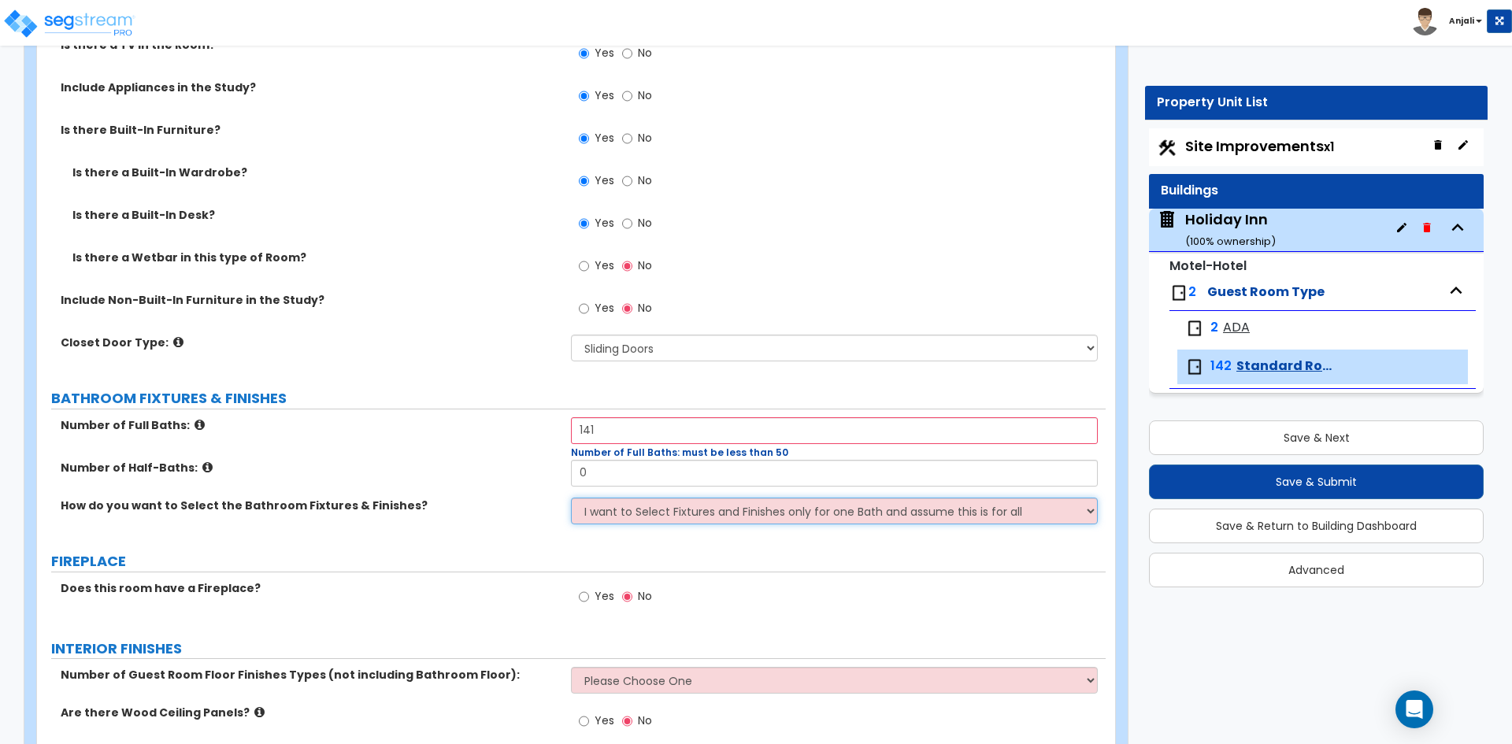
click at [571, 498] on select "Please Choose One I want to Select Fixtures and Finishes only for one Bath and …" at bounding box center [834, 511] width 526 height 27
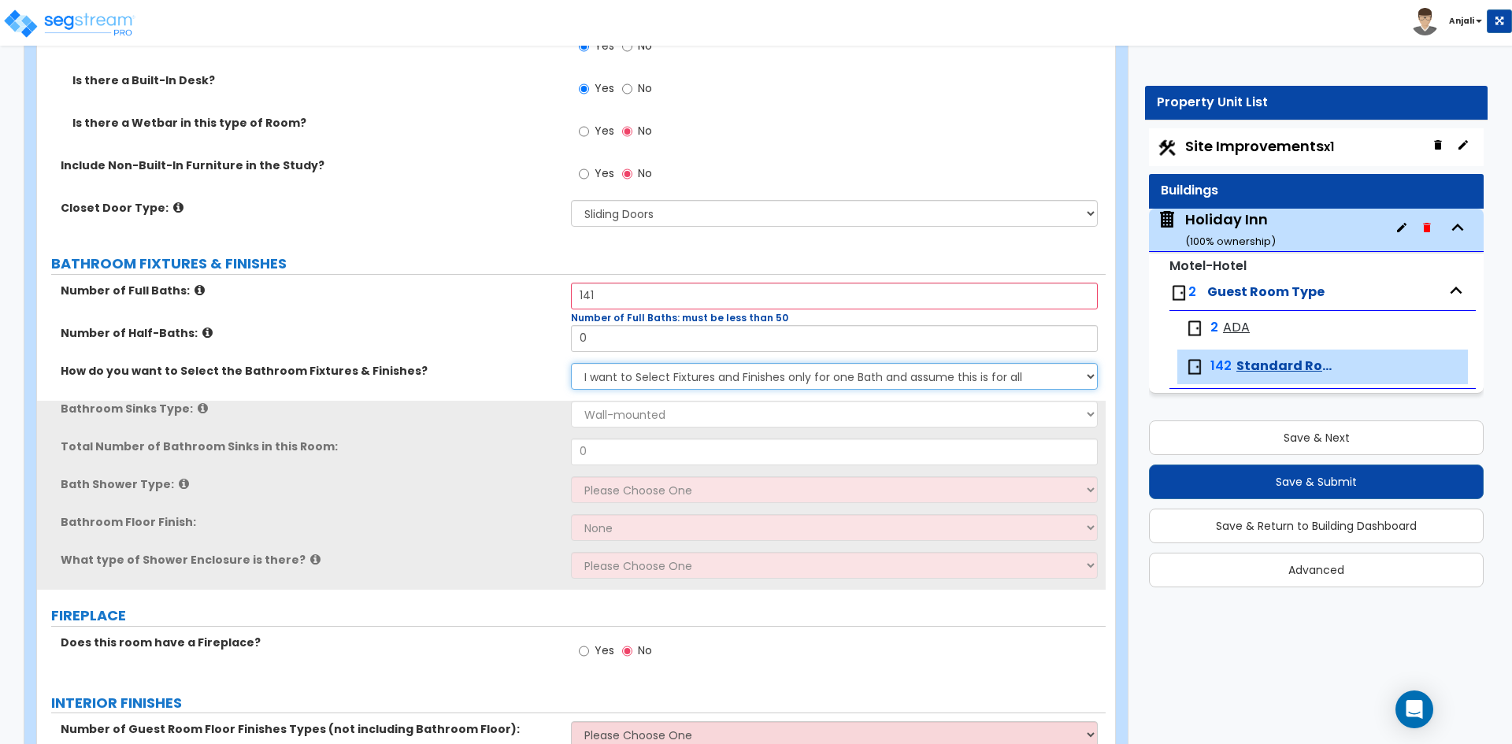
scroll to position [709, 0]
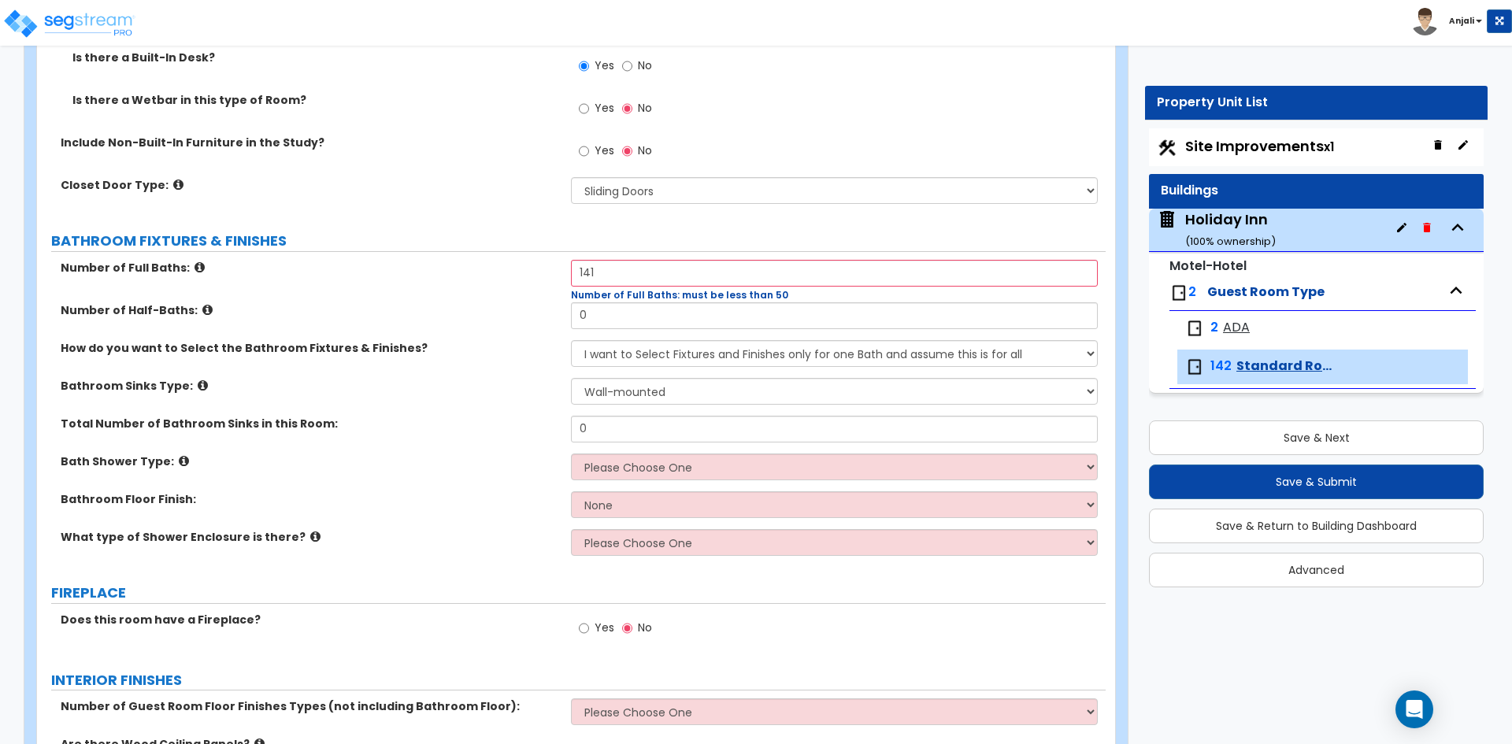
click at [670, 376] on div "How do you want to Select the Bathroom Fixtures & Finishes? Please Choose One I…" at bounding box center [571, 359] width 1069 height 38
click at [651, 421] on input "0" at bounding box center [834, 429] width 526 height 27
click at [661, 394] on select "Wall-mounted Pedestal-mounted Vanity-mounted" at bounding box center [834, 391] width 526 height 27
click at [571, 378] on select "Wall-mounted Pedestal-mounted Vanity-mounted" at bounding box center [834, 391] width 526 height 27
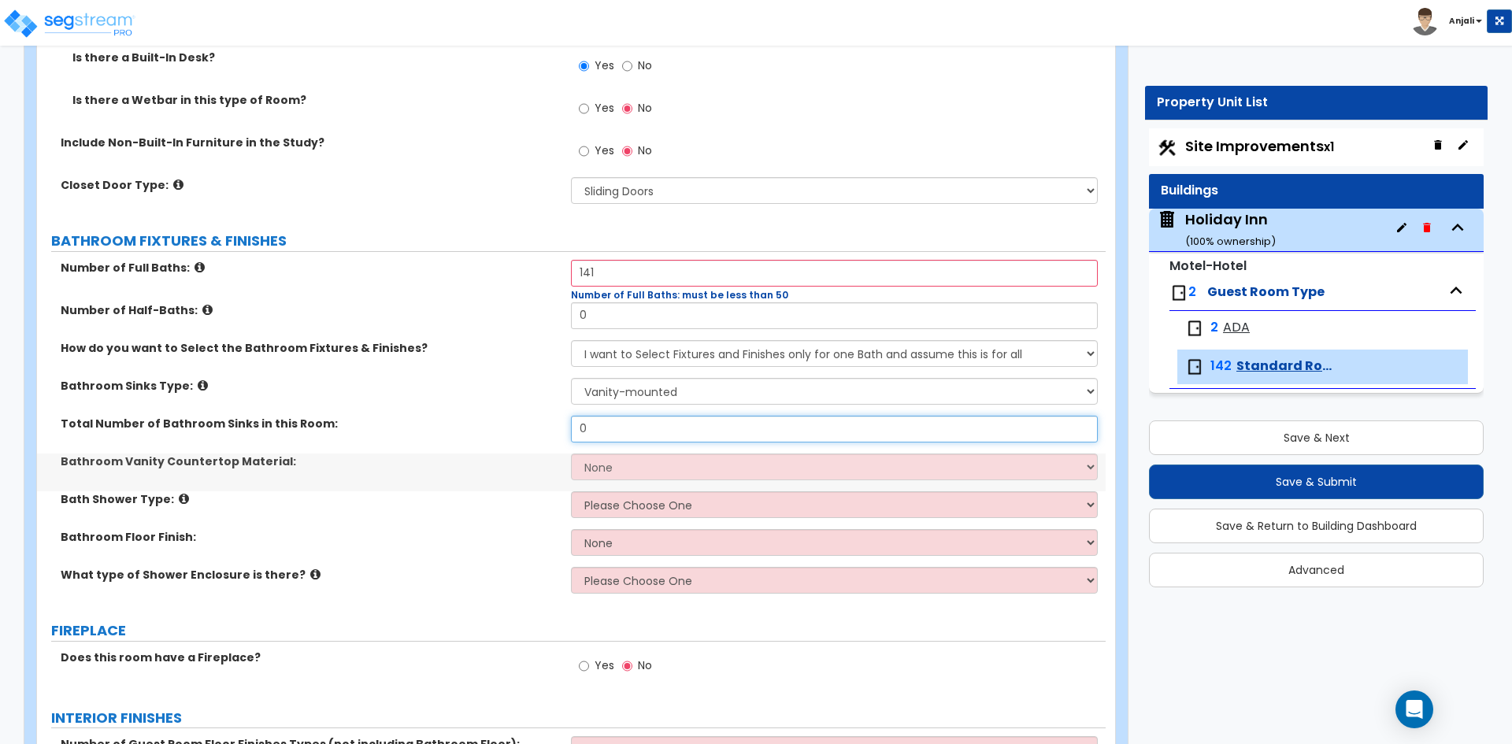
click at [653, 434] on input "0" at bounding box center [834, 429] width 526 height 27
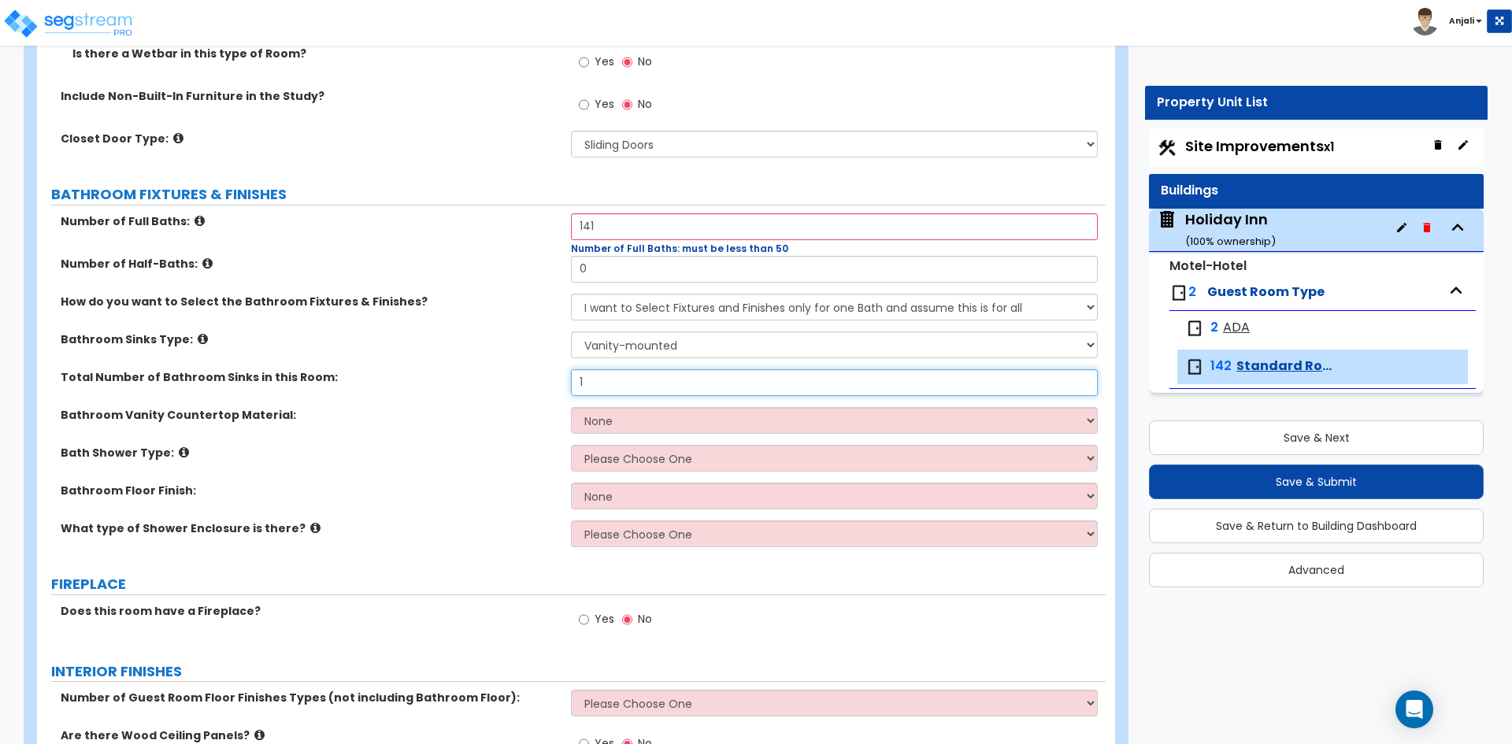
scroll to position [787, 0]
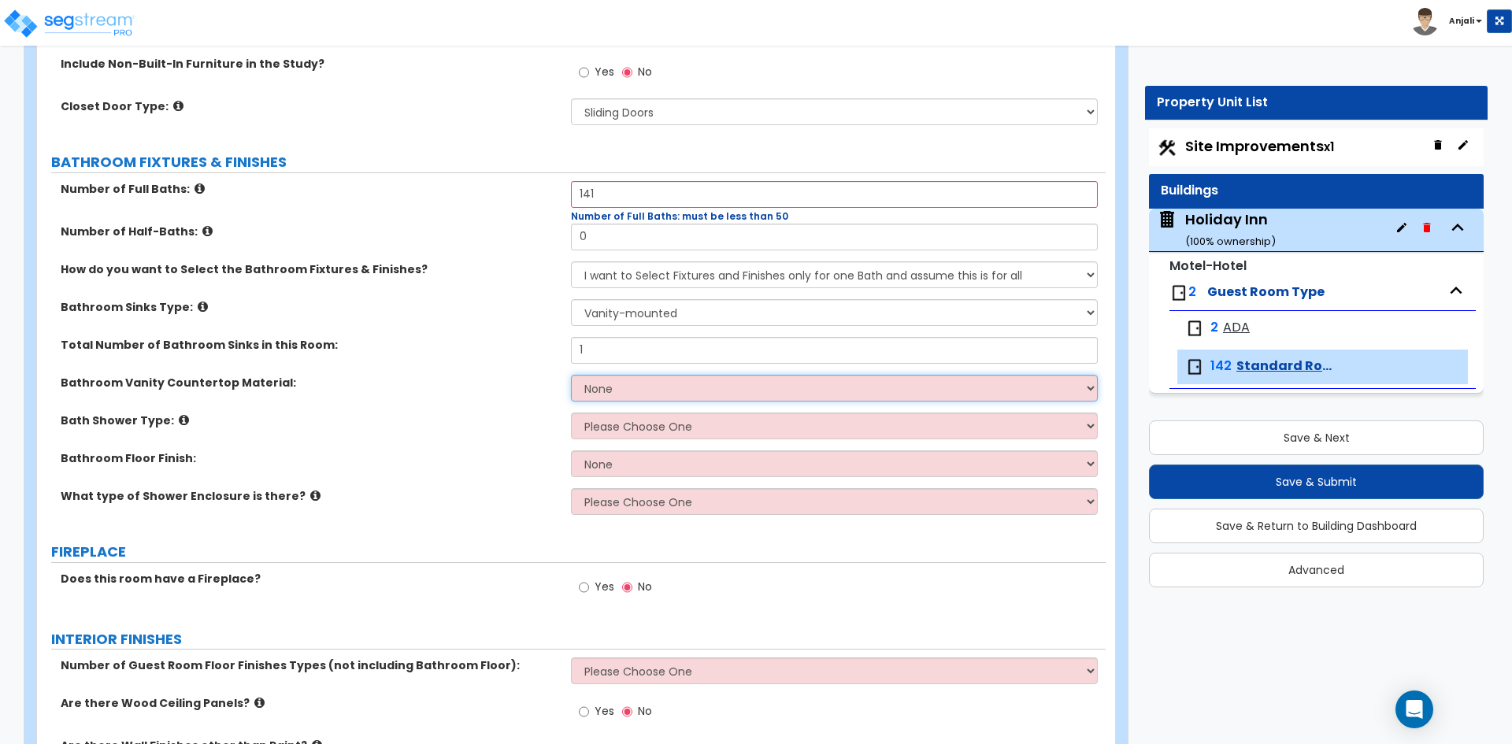
click at [630, 394] on select "None Plastic Laminate Solid Surface Stone Quartz Marble Tile Wood Stainless Ste…" at bounding box center [834, 388] width 526 height 27
click at [571, 375] on select "None Plastic Laminate Solid Surface Stone Quartz Marble Tile Wood Stainless Ste…" at bounding box center [834, 388] width 526 height 27
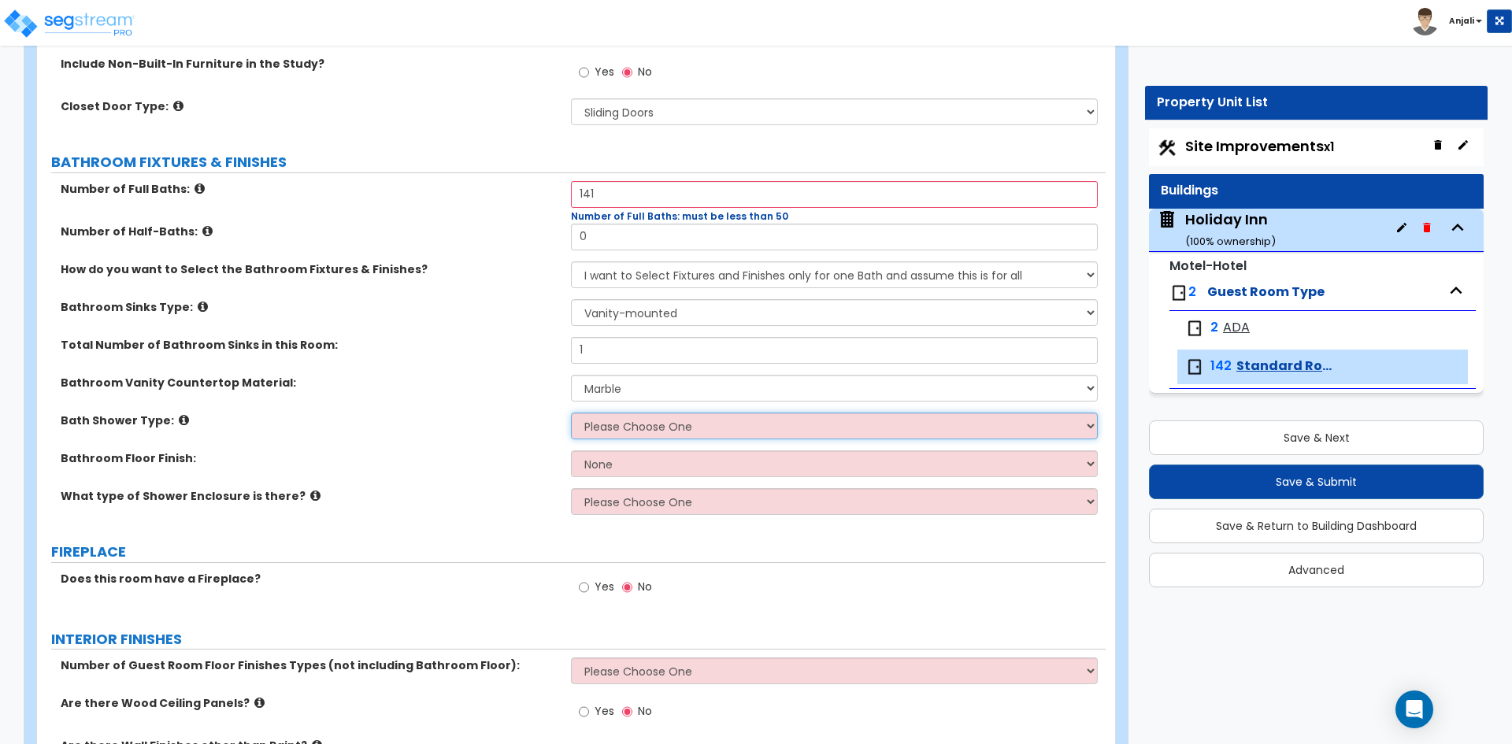
click at [646, 430] on select "Please Choose One Standalone Shower Bathtub - Shower Combination" at bounding box center [834, 426] width 526 height 27
click at [571, 413] on select "Please Choose One Standalone Shower Bathtub - Shower Combination" at bounding box center [834, 426] width 526 height 27
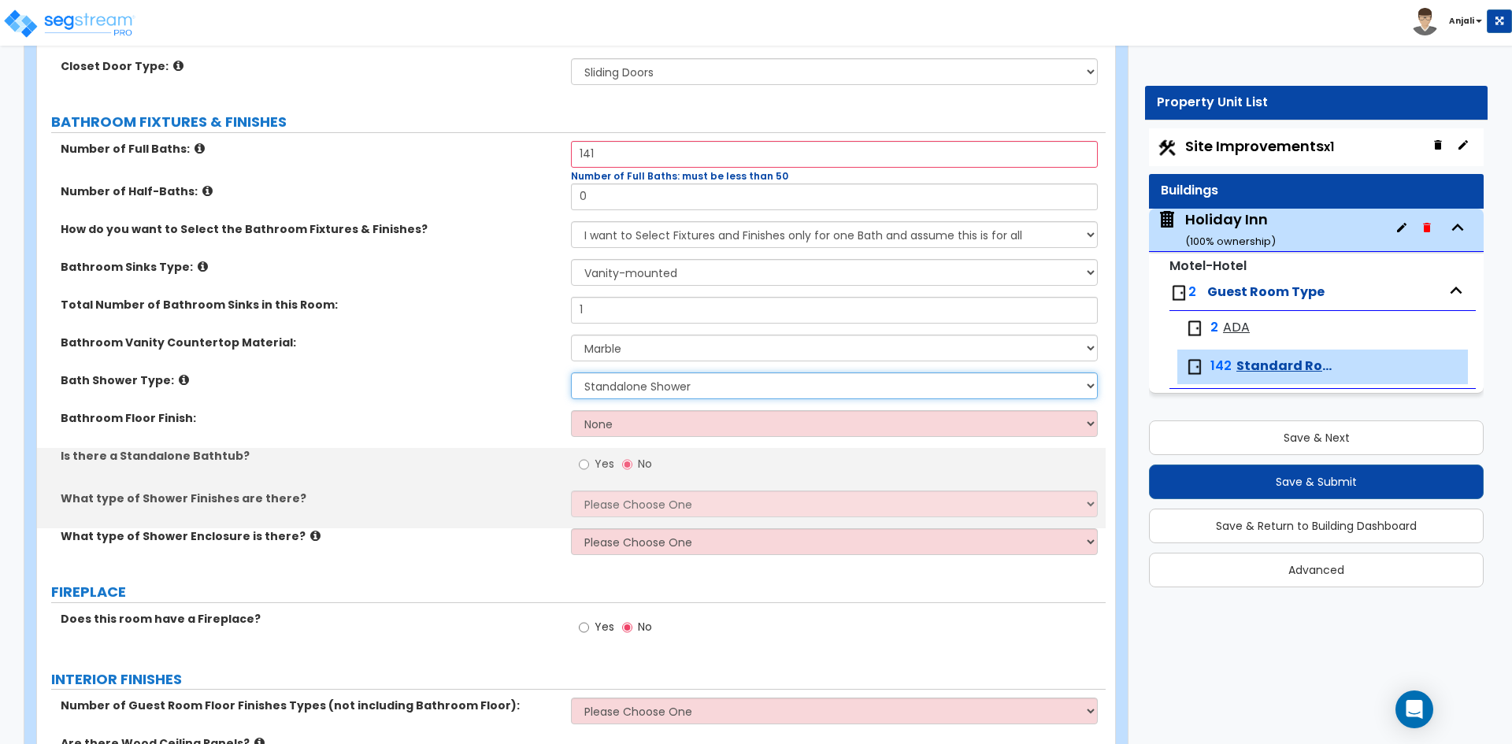
scroll to position [866, 0]
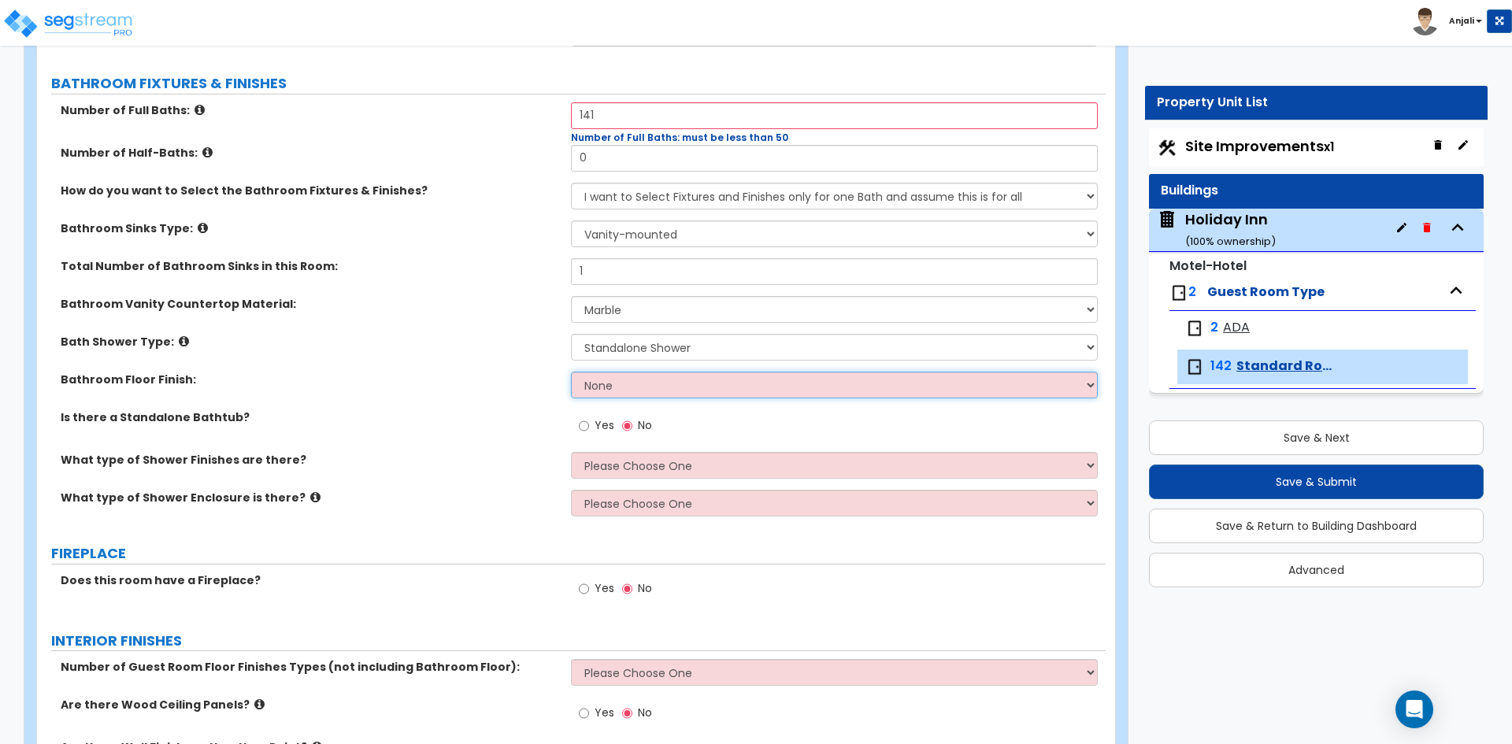
click at [638, 385] on select "None Tile Flooring Hardwood Flooring Resilient Laminate Flooring VCT Flooring S…" at bounding box center [834, 385] width 526 height 27
click at [571, 372] on select "None Tile Flooring Hardwood Flooring Resilient Laminate Flooring VCT Flooring S…" at bounding box center [834, 385] width 526 height 27
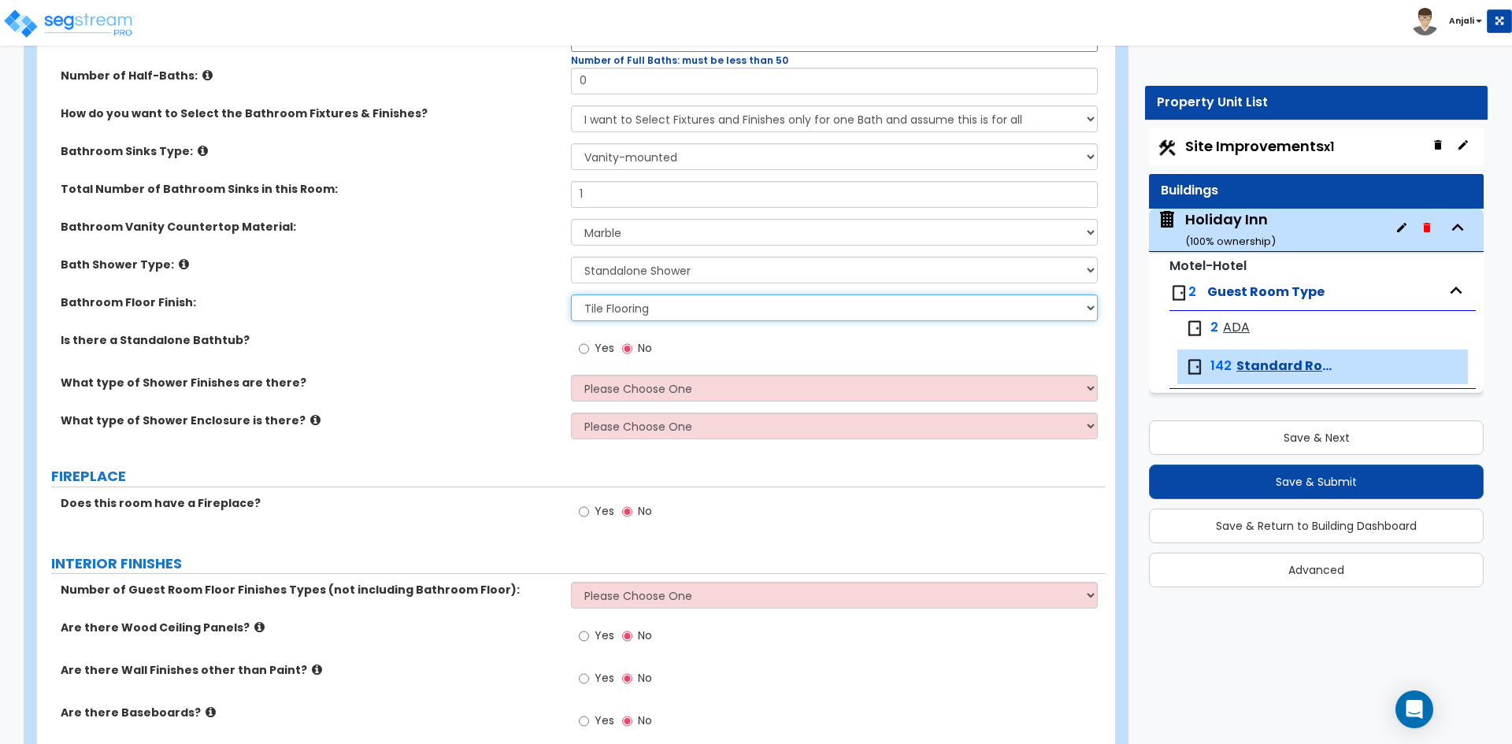
scroll to position [945, 0]
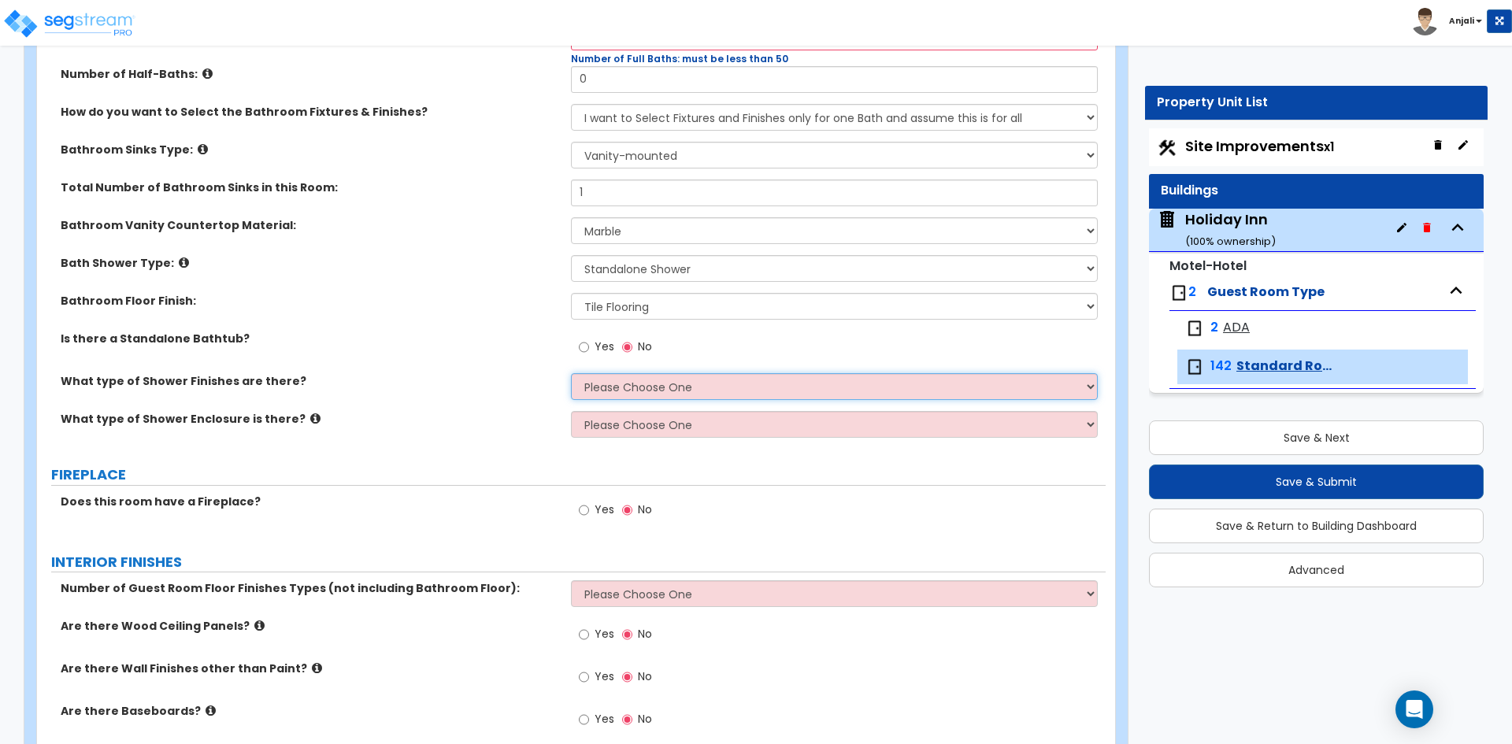
click at [639, 388] on select "Please Choose One Plastic Tile Stone" at bounding box center [834, 386] width 526 height 27
click at [571, 373] on select "Please Choose One Plastic Tile Stone" at bounding box center [834, 386] width 526 height 27
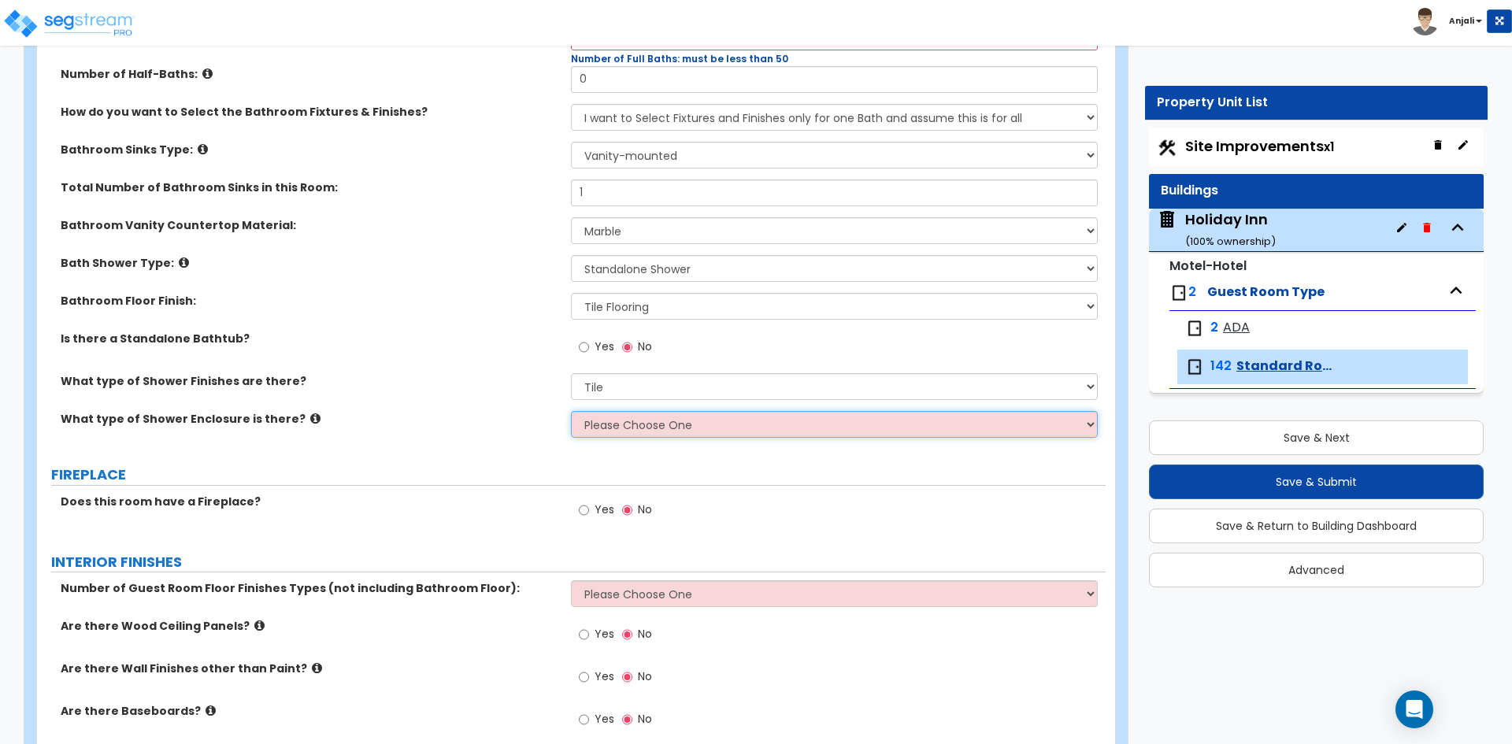
click at [678, 415] on select "Please Choose One Curtain & Rod Glass Sliding Doors Glass Hinged Doors" at bounding box center [834, 424] width 526 height 27
click at [571, 411] on select "Please Choose One Curtain & Rod Glass Sliding Doors Glass Hinged Doors" at bounding box center [834, 424] width 526 height 27
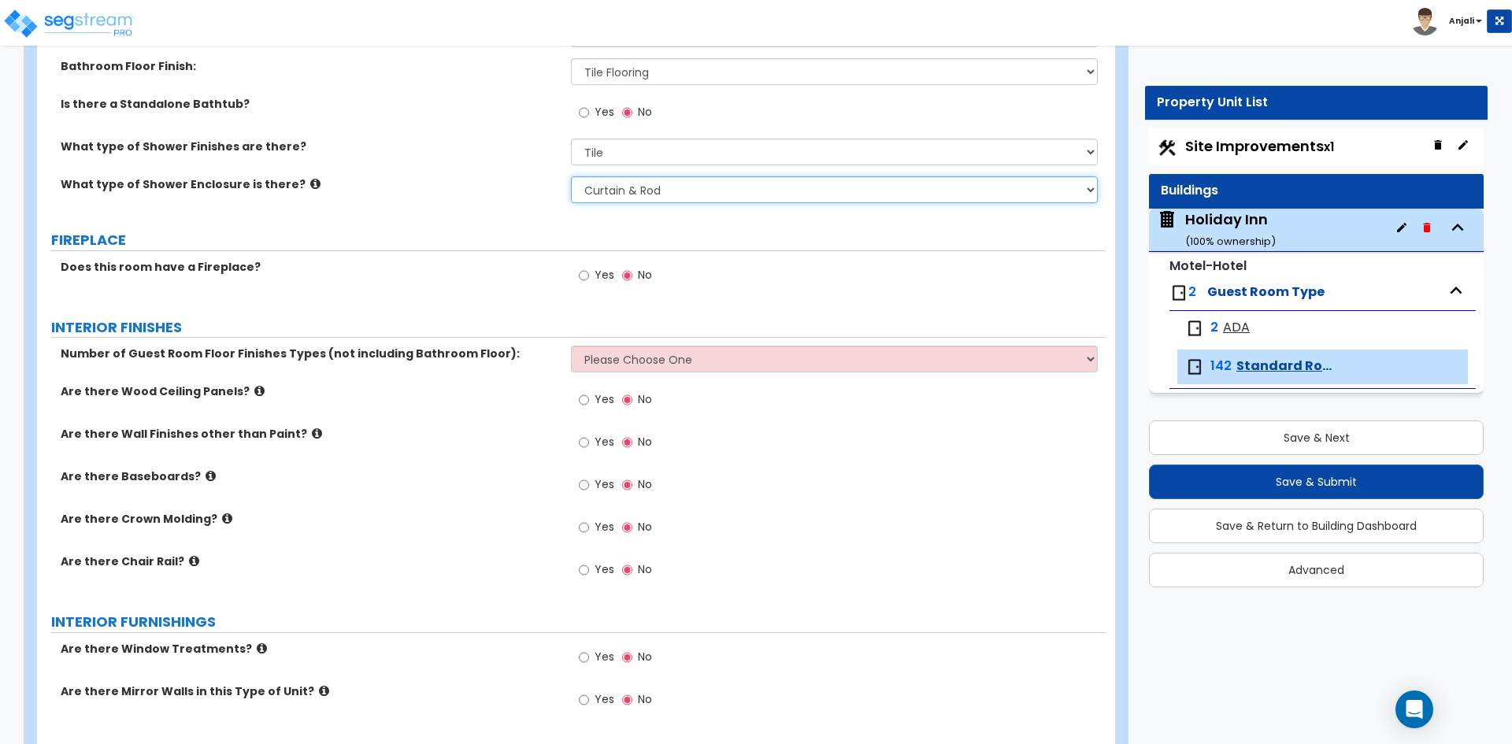
scroll to position [1181, 0]
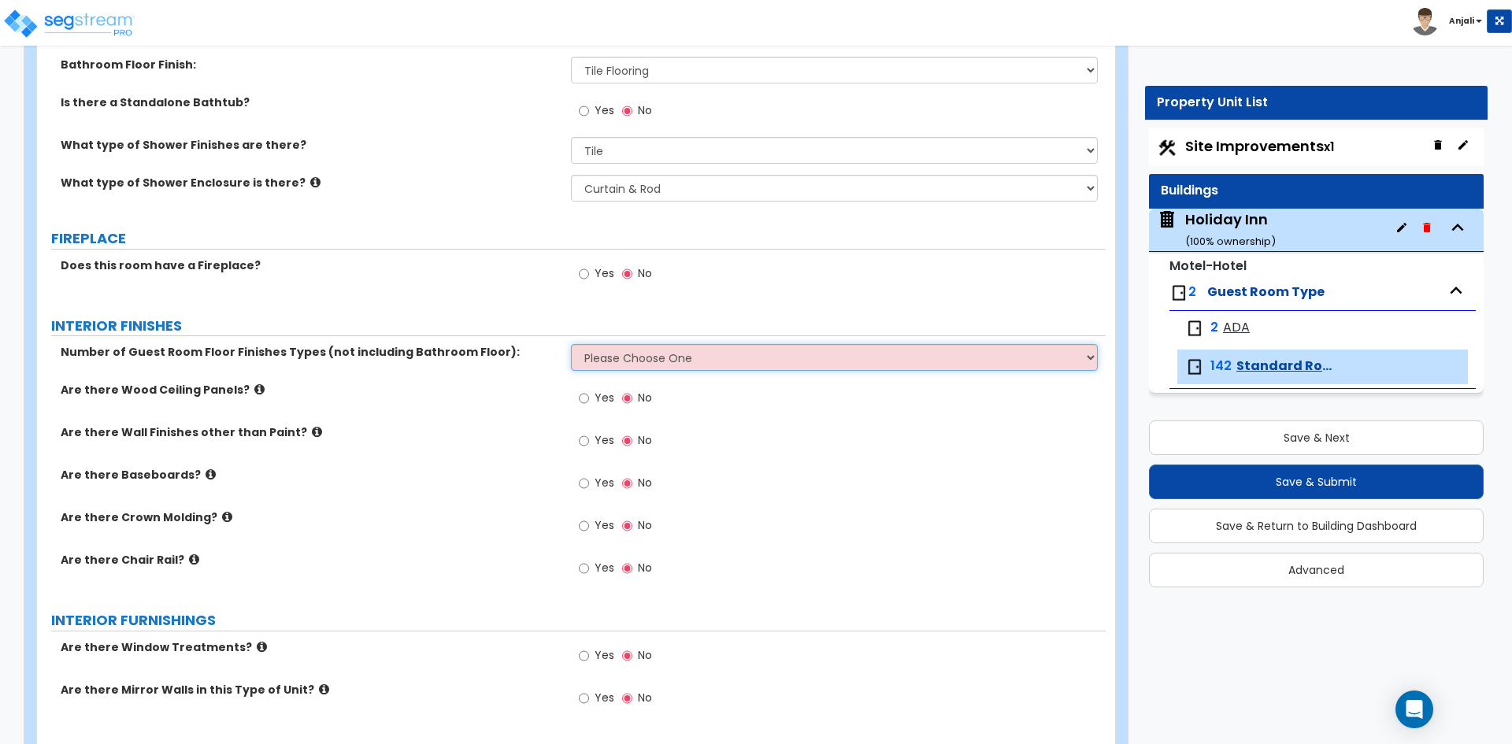
drag, startPoint x: 698, startPoint y: 347, endPoint x: 706, endPoint y: 352, distance: 9.2
click at [698, 347] on select "Please Choose One 1 2 3" at bounding box center [834, 357] width 526 height 27
click at [571, 344] on select "Please Choose One 1 2 3" at bounding box center [834, 357] width 526 height 27
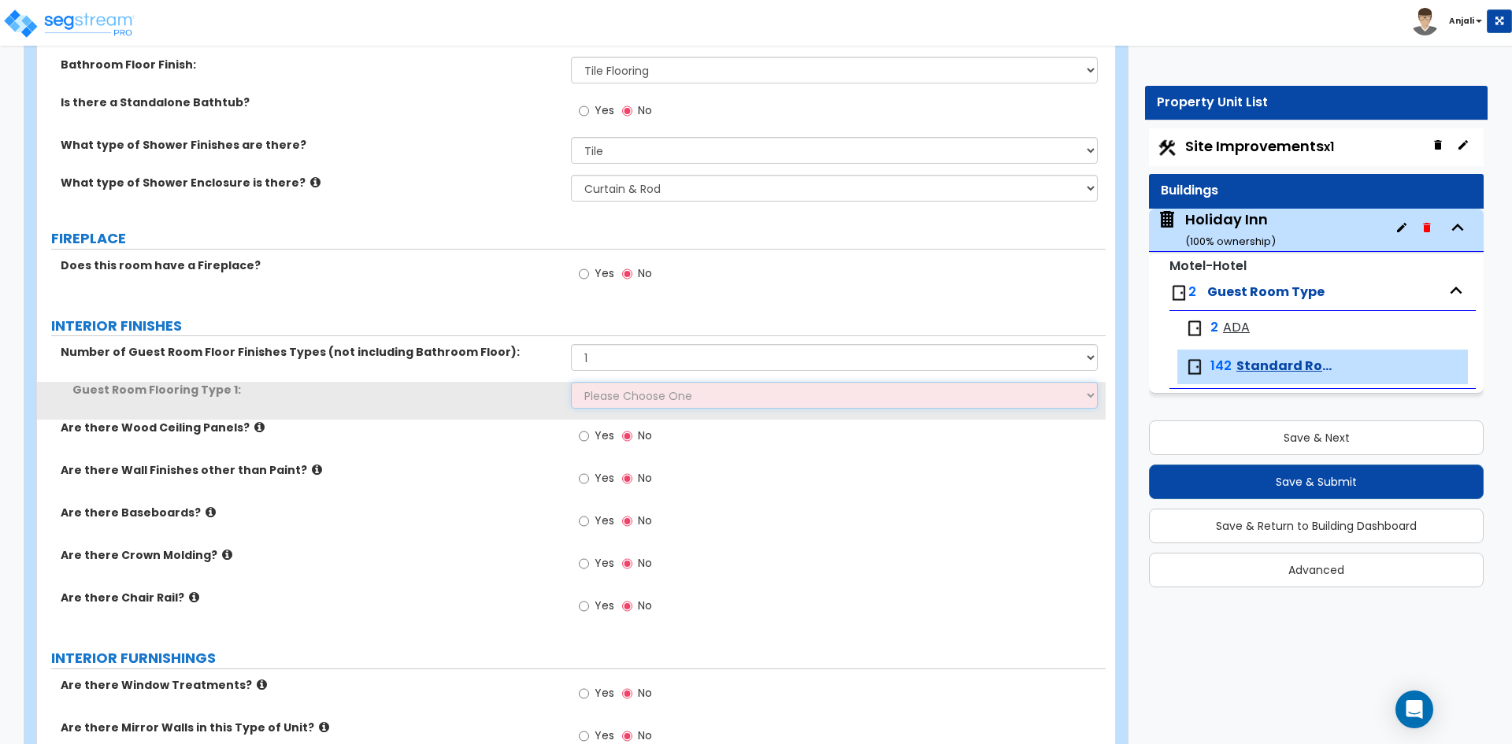
click at [644, 400] on select "Please Choose One Tile Flooring Hardwood Flooring Resilient Laminate Flooring V…" at bounding box center [834, 395] width 526 height 27
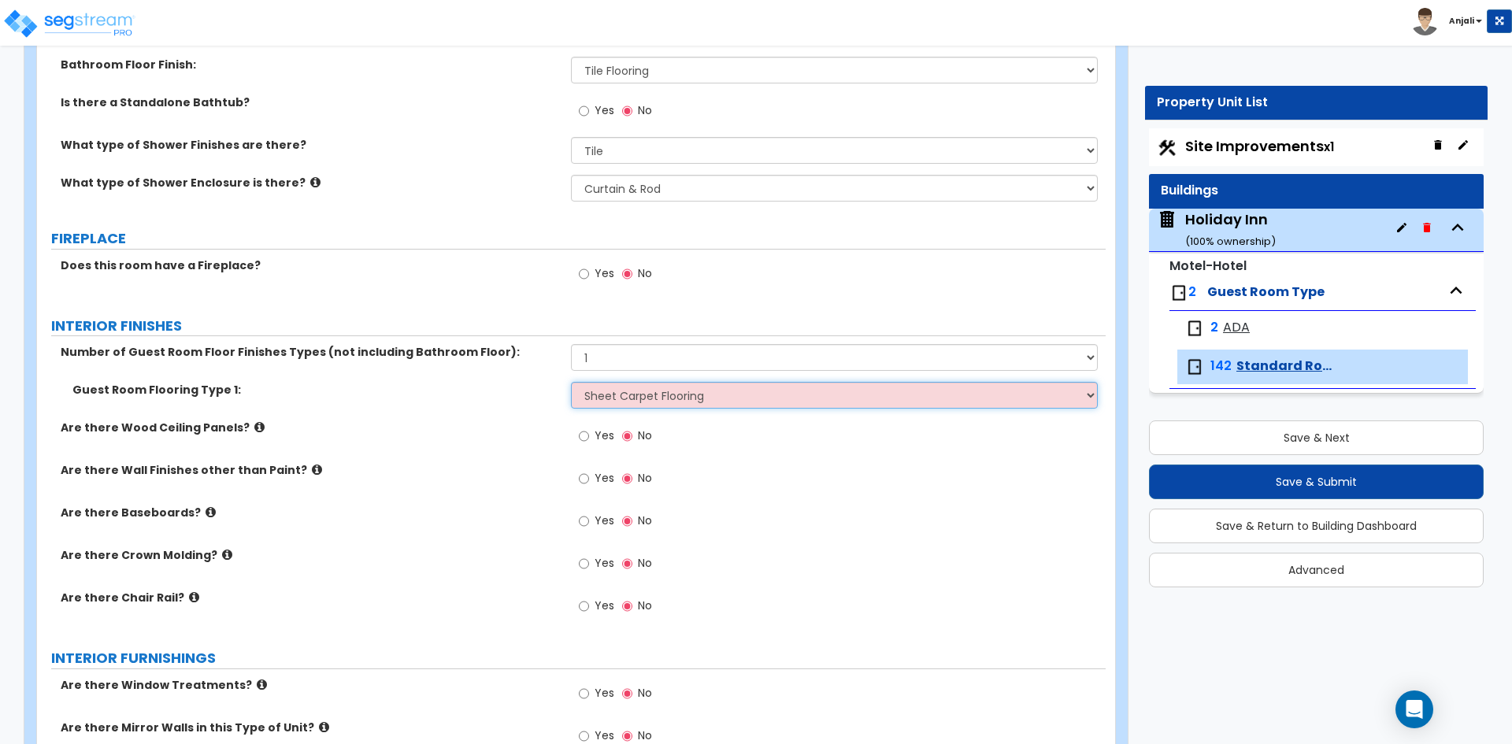
click at [571, 382] on select "Please Choose One Tile Flooring Hardwood Flooring Resilient Laminate Flooring V…" at bounding box center [834, 395] width 526 height 27
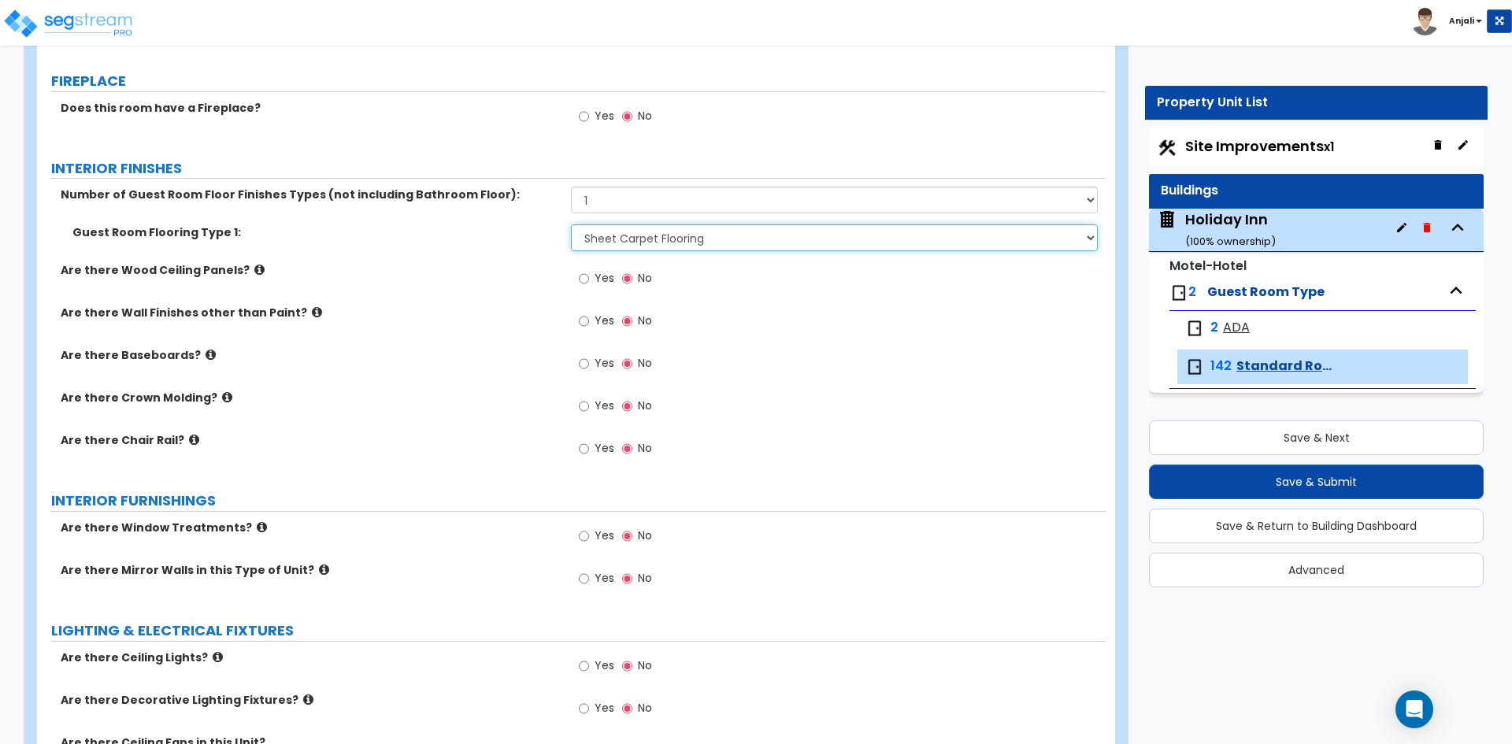
scroll to position [1417, 0]
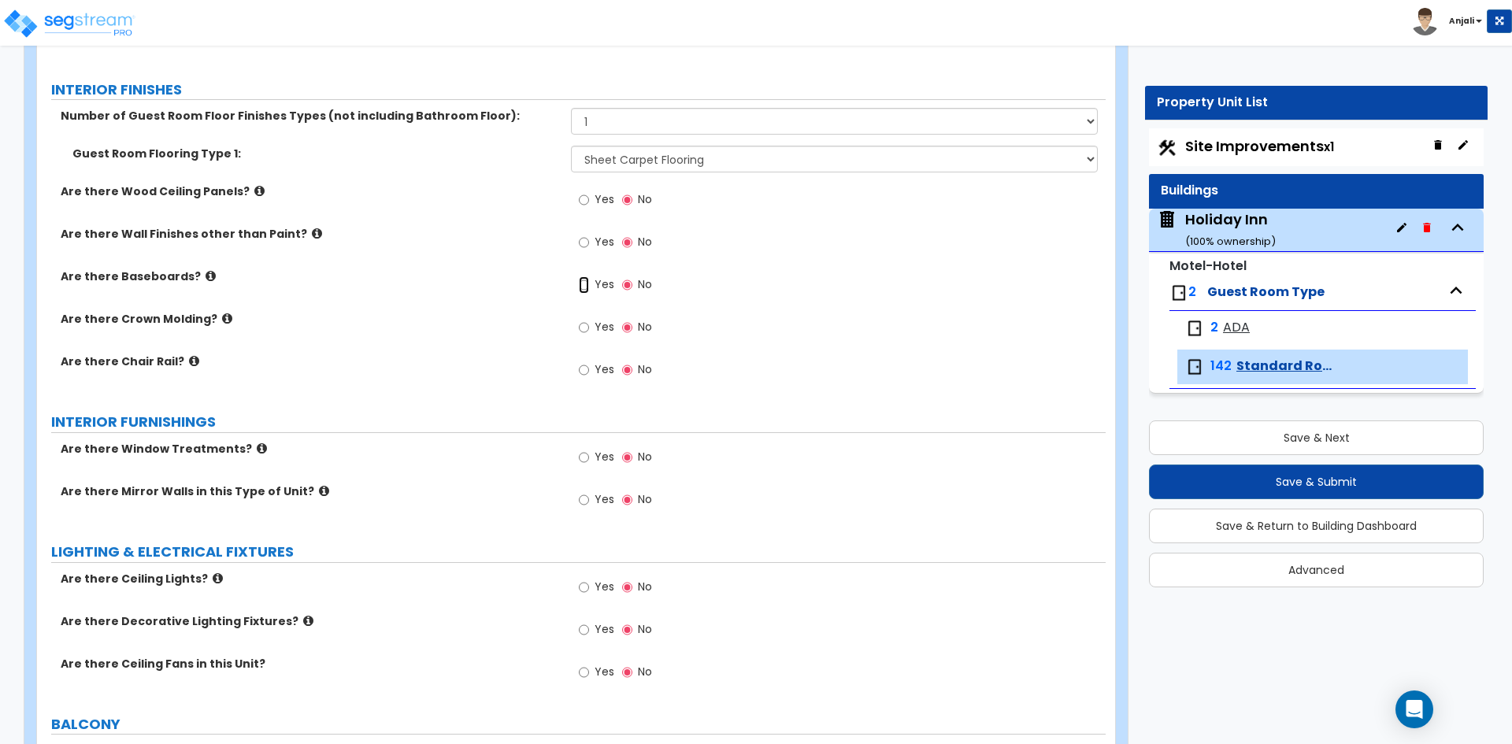
click at [583, 291] on input "Yes" at bounding box center [584, 284] width 10 height 17
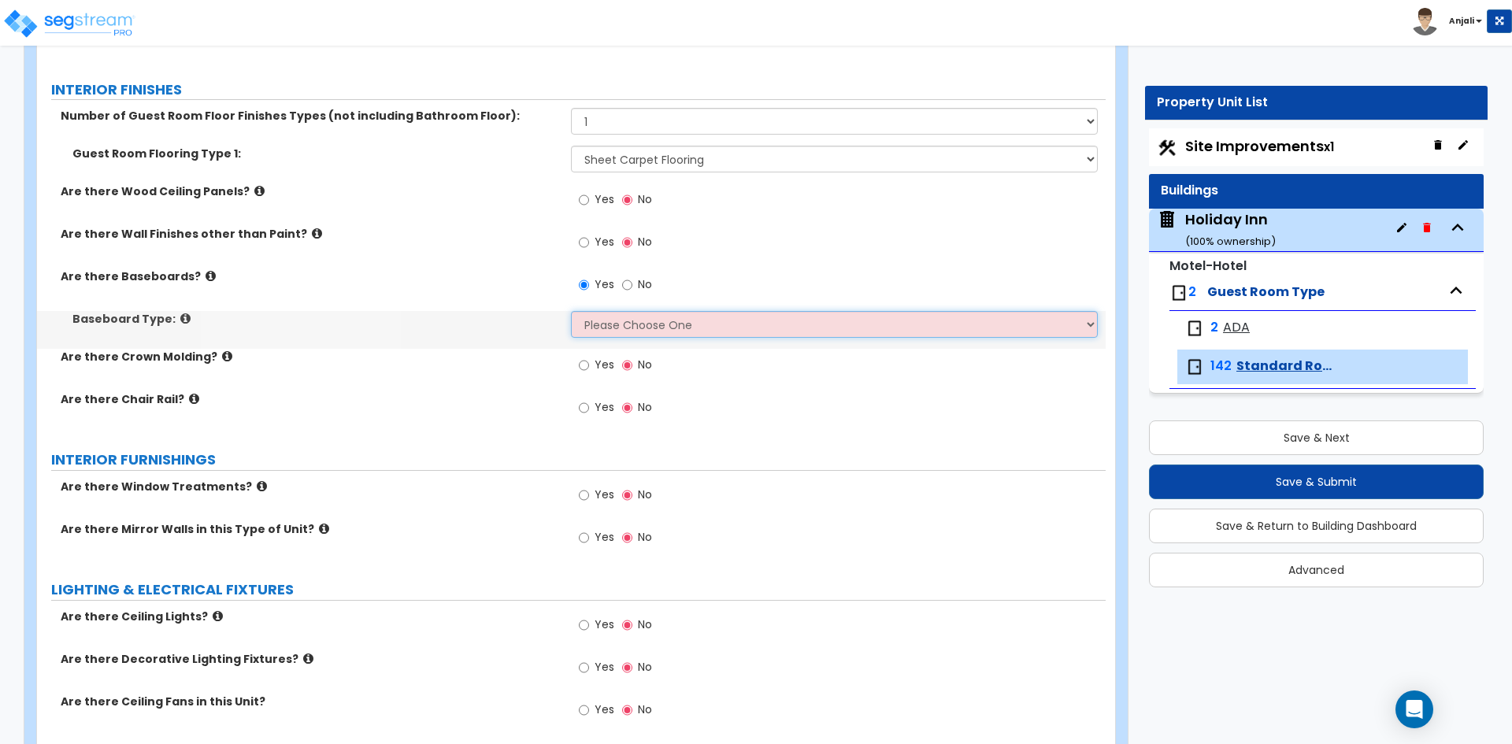
click at [602, 328] on select "Please Choose One Wood Vinyl Carpet Tile" at bounding box center [834, 324] width 526 height 27
click at [571, 311] on select "Please Choose One Wood Vinyl Carpet Tile" at bounding box center [834, 324] width 526 height 27
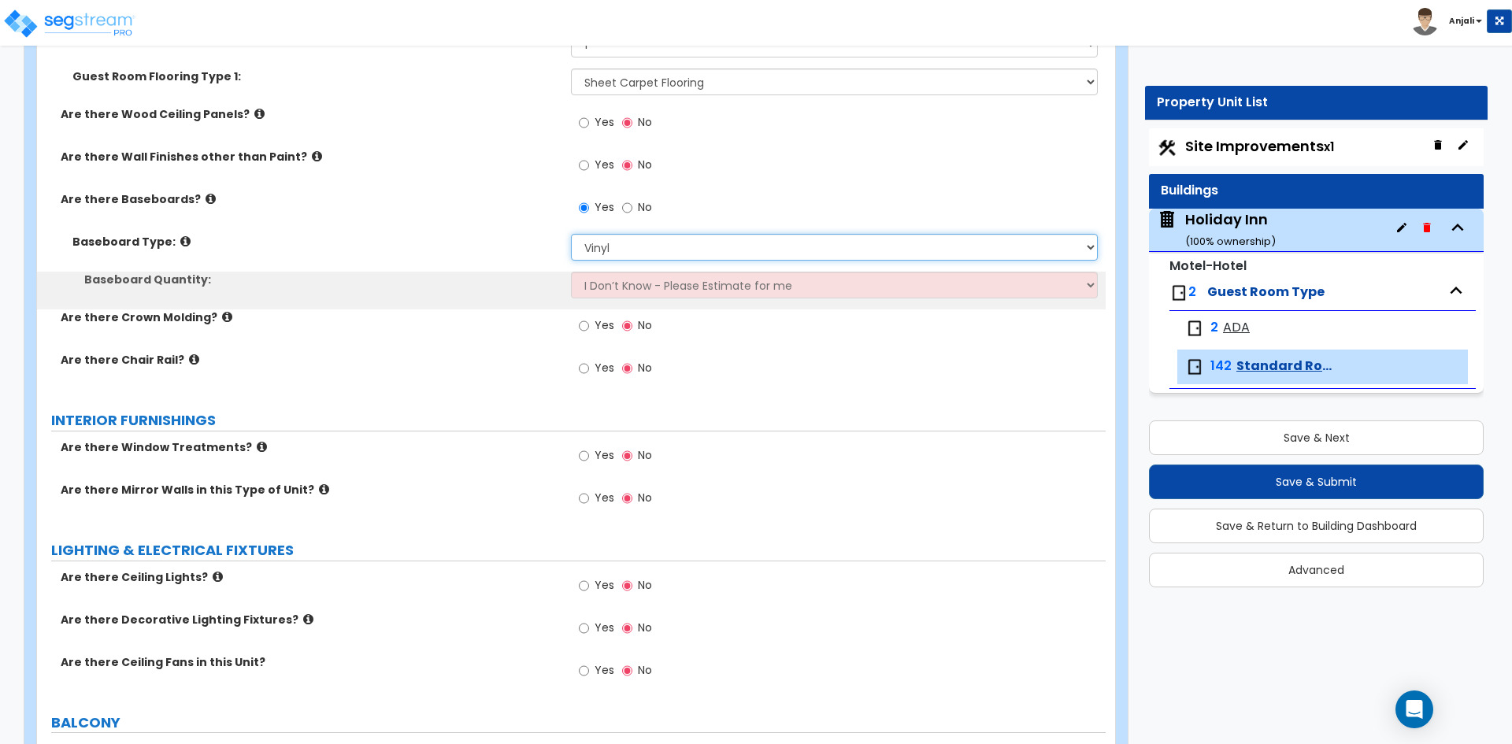
scroll to position [1496, 0]
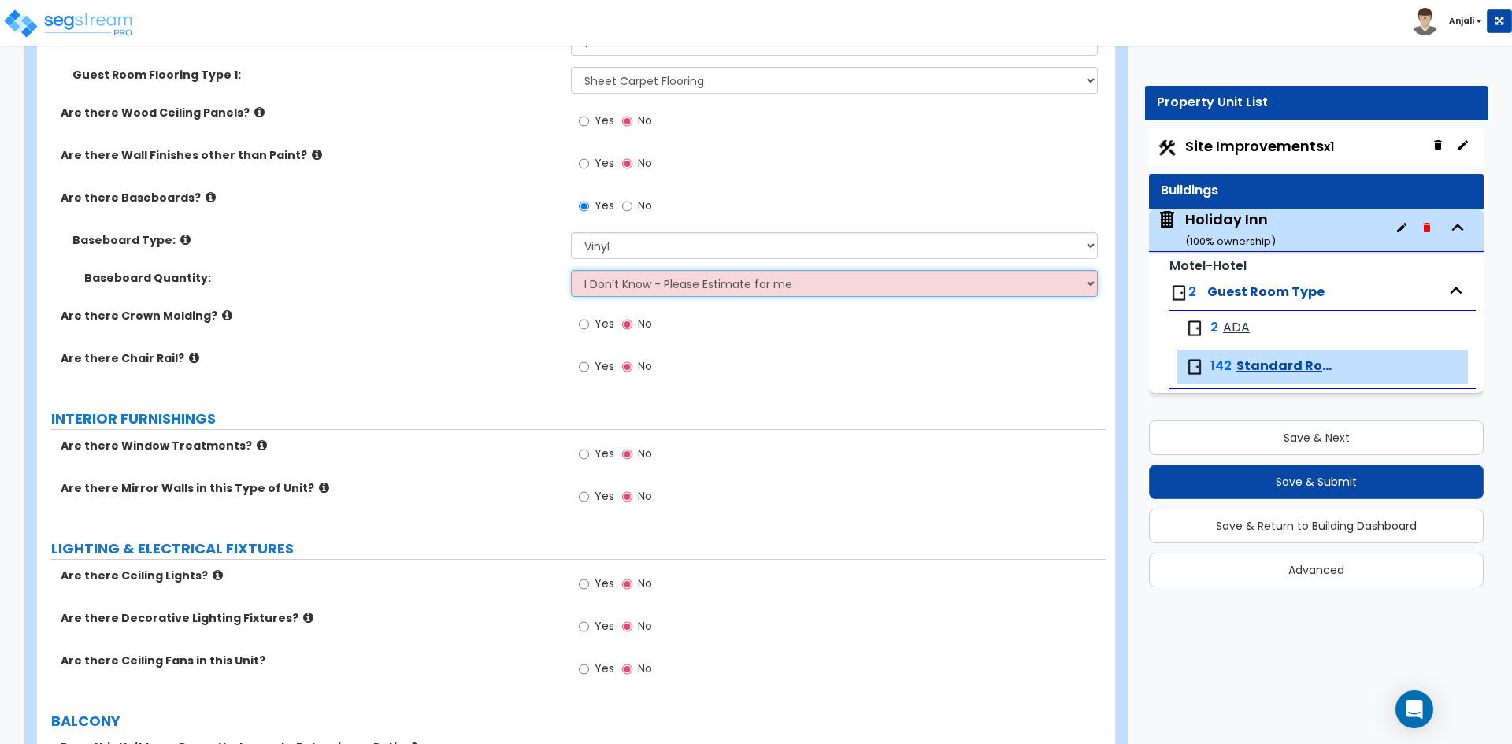
click at [661, 287] on select "I Don’t Know - Please Estimate for me I want to Enter the Linear Footage" at bounding box center [834, 283] width 526 height 27
click at [571, 270] on select "I Don’t Know - Please Estimate for me I want to Enter the Linear Footage" at bounding box center [834, 283] width 526 height 27
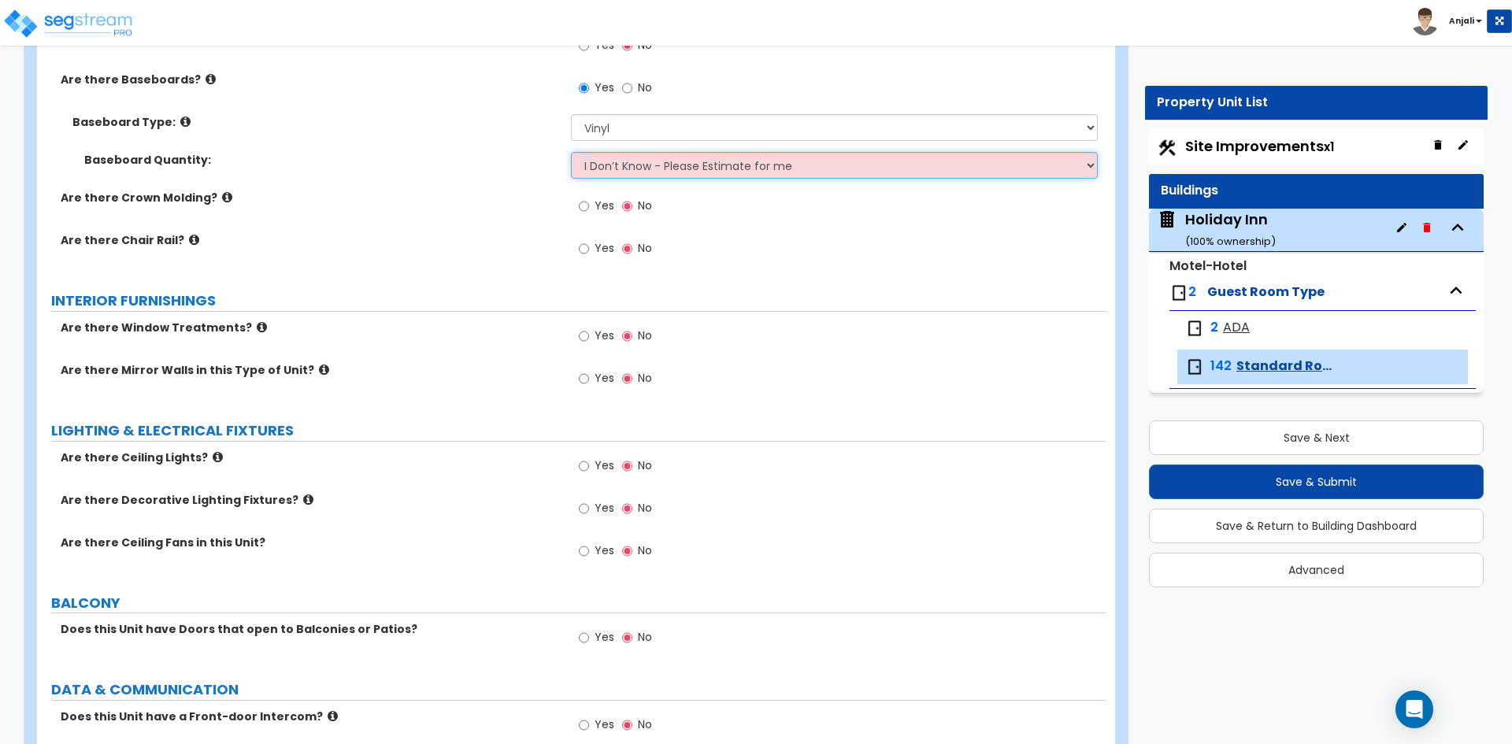
scroll to position [1654, 0]
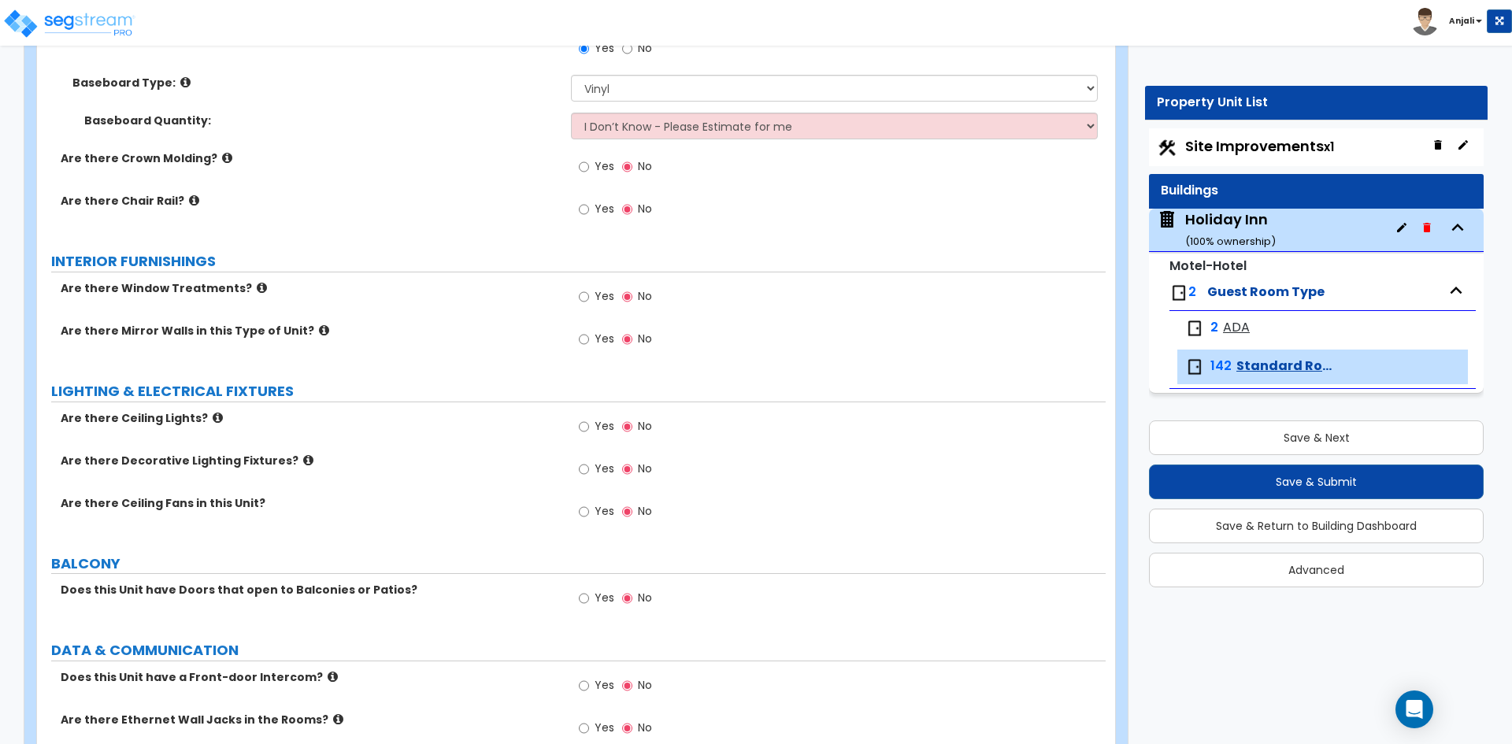
click at [591, 295] on label "Yes" at bounding box center [596, 298] width 35 height 27
click at [589, 295] on input "Yes" at bounding box center [584, 296] width 10 height 17
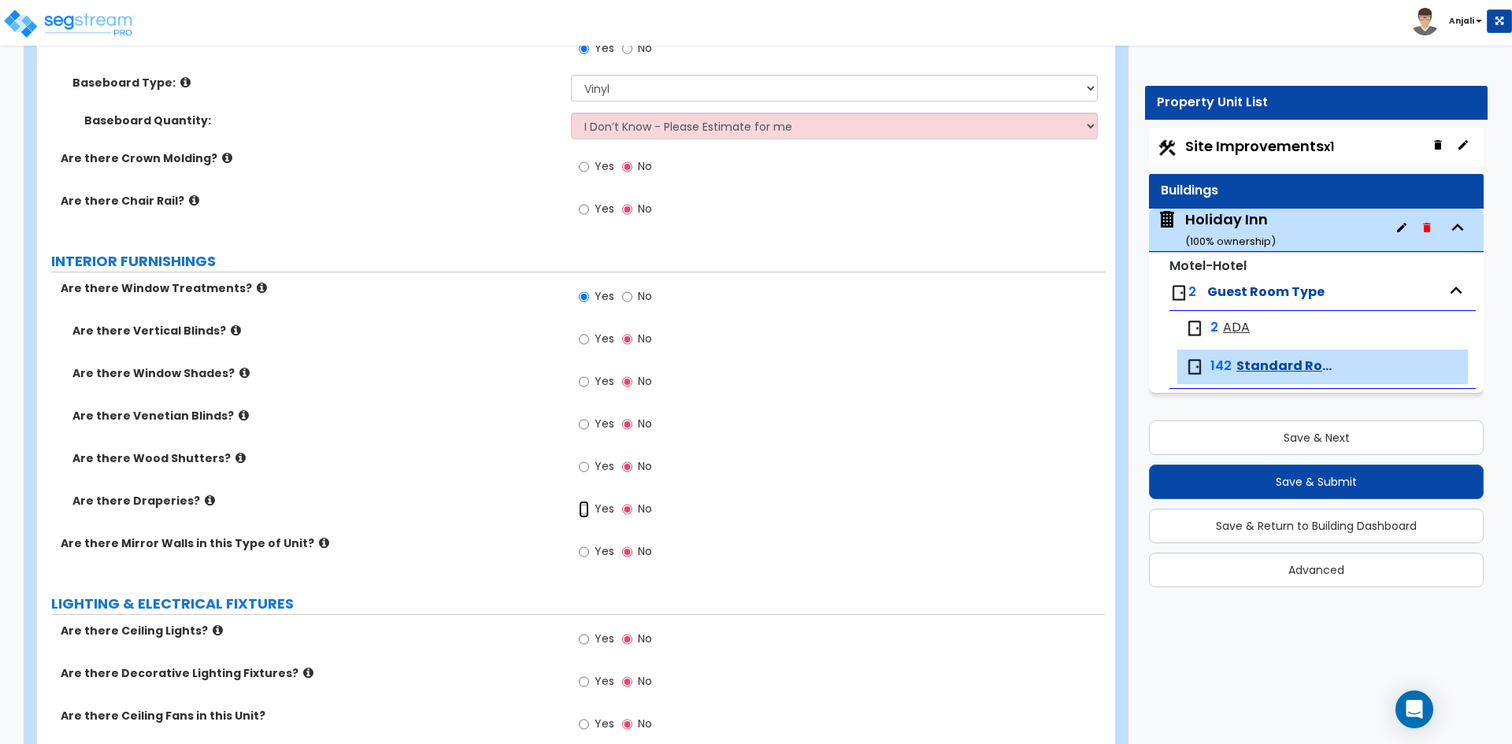
click at [581, 511] on input "Yes" at bounding box center [584, 509] width 10 height 17
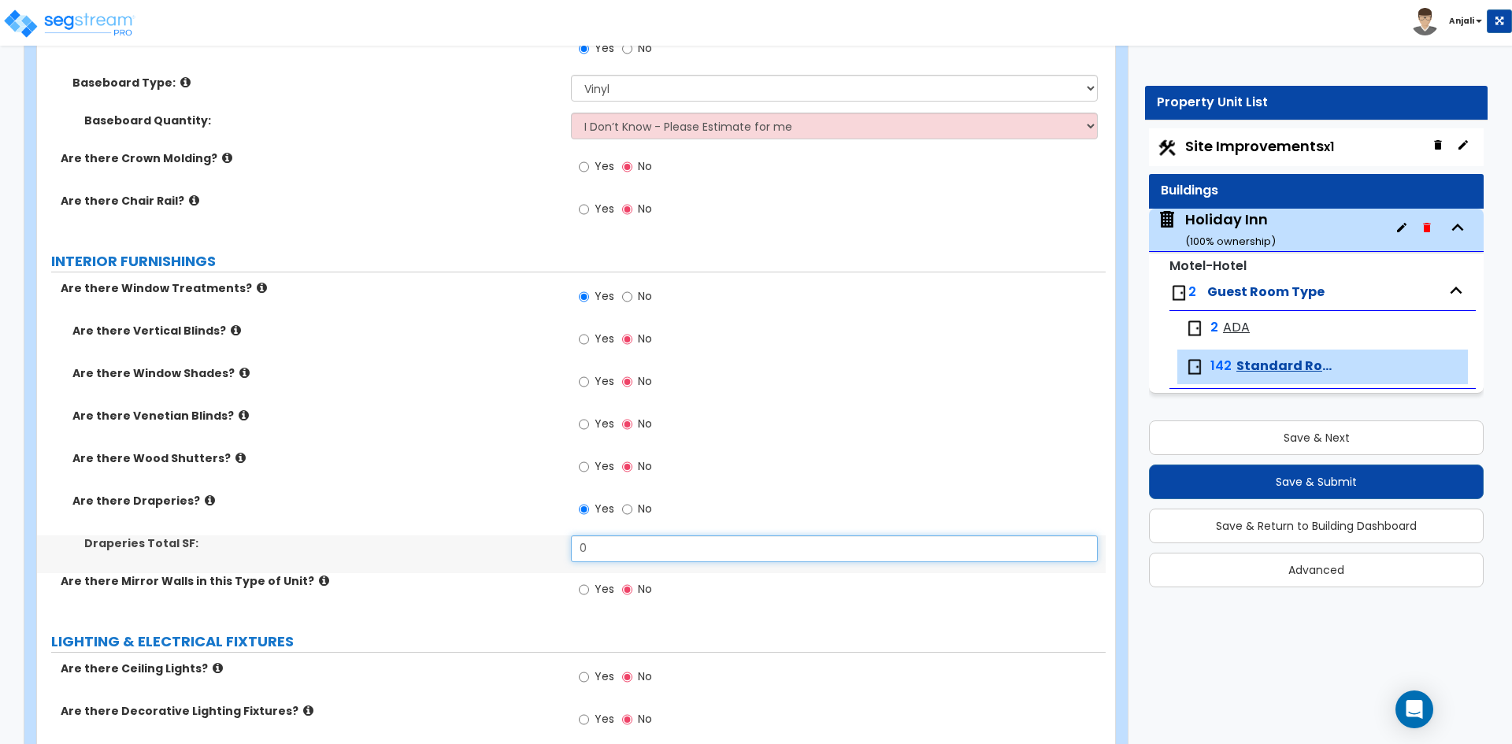
click at [628, 538] on input "0" at bounding box center [834, 548] width 526 height 27
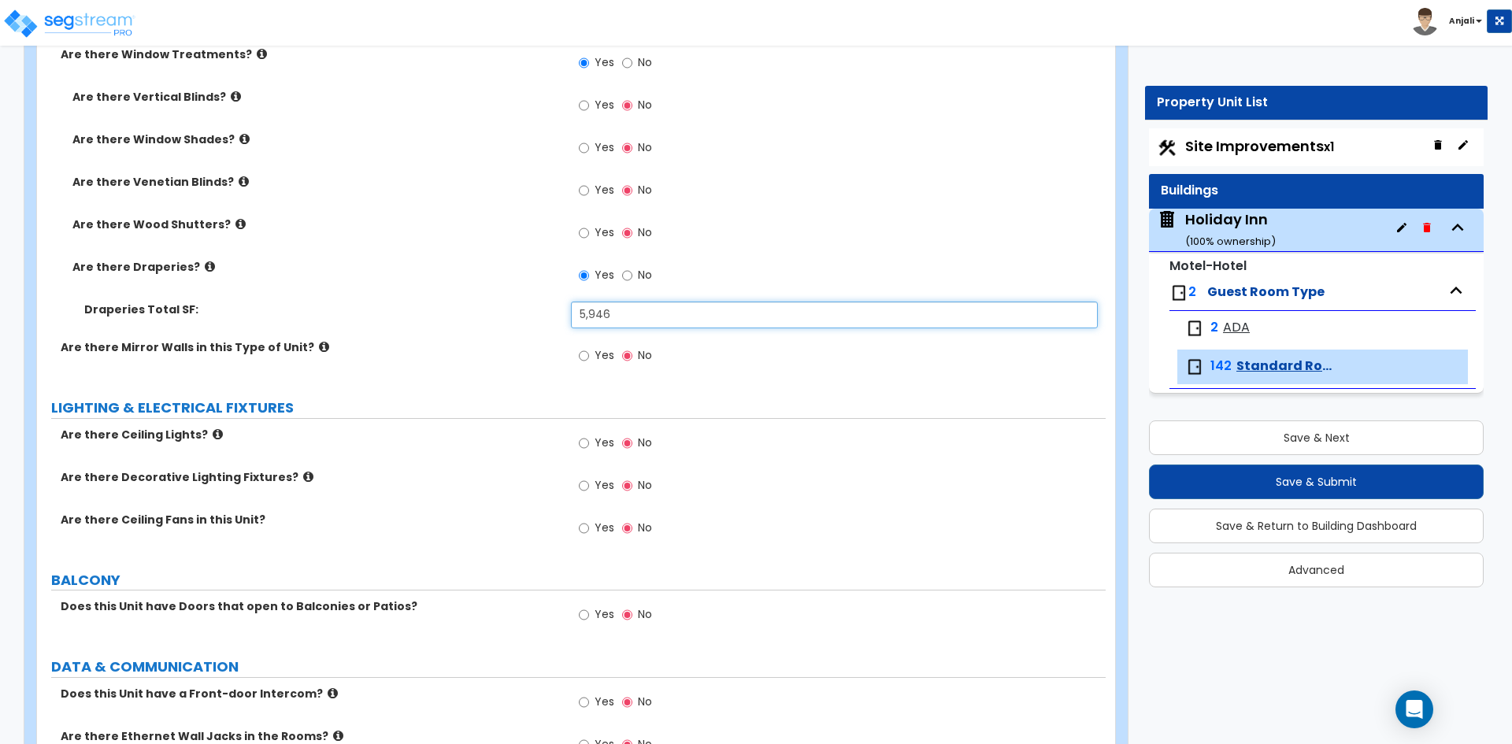
scroll to position [1890, 0]
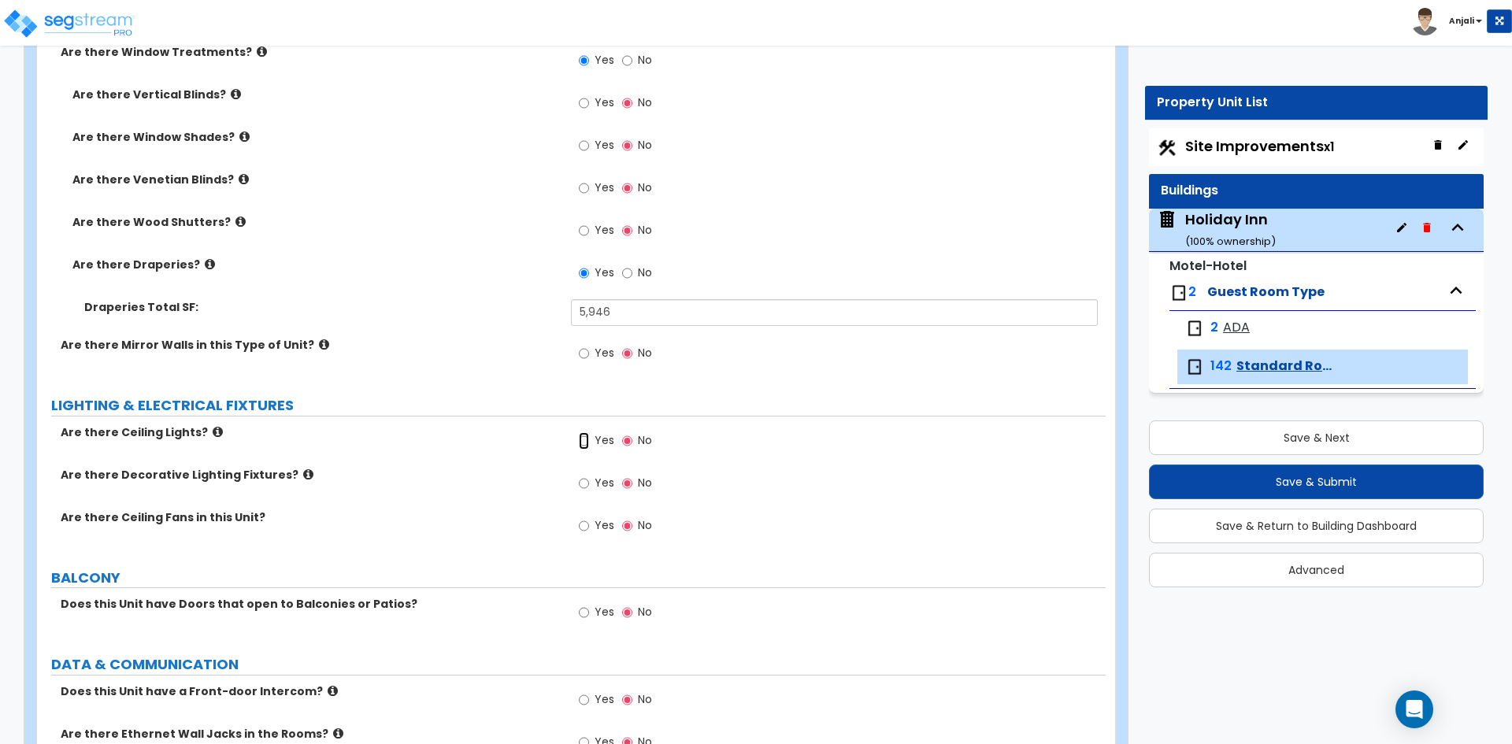
click at [585, 438] on input "Yes" at bounding box center [584, 440] width 10 height 17
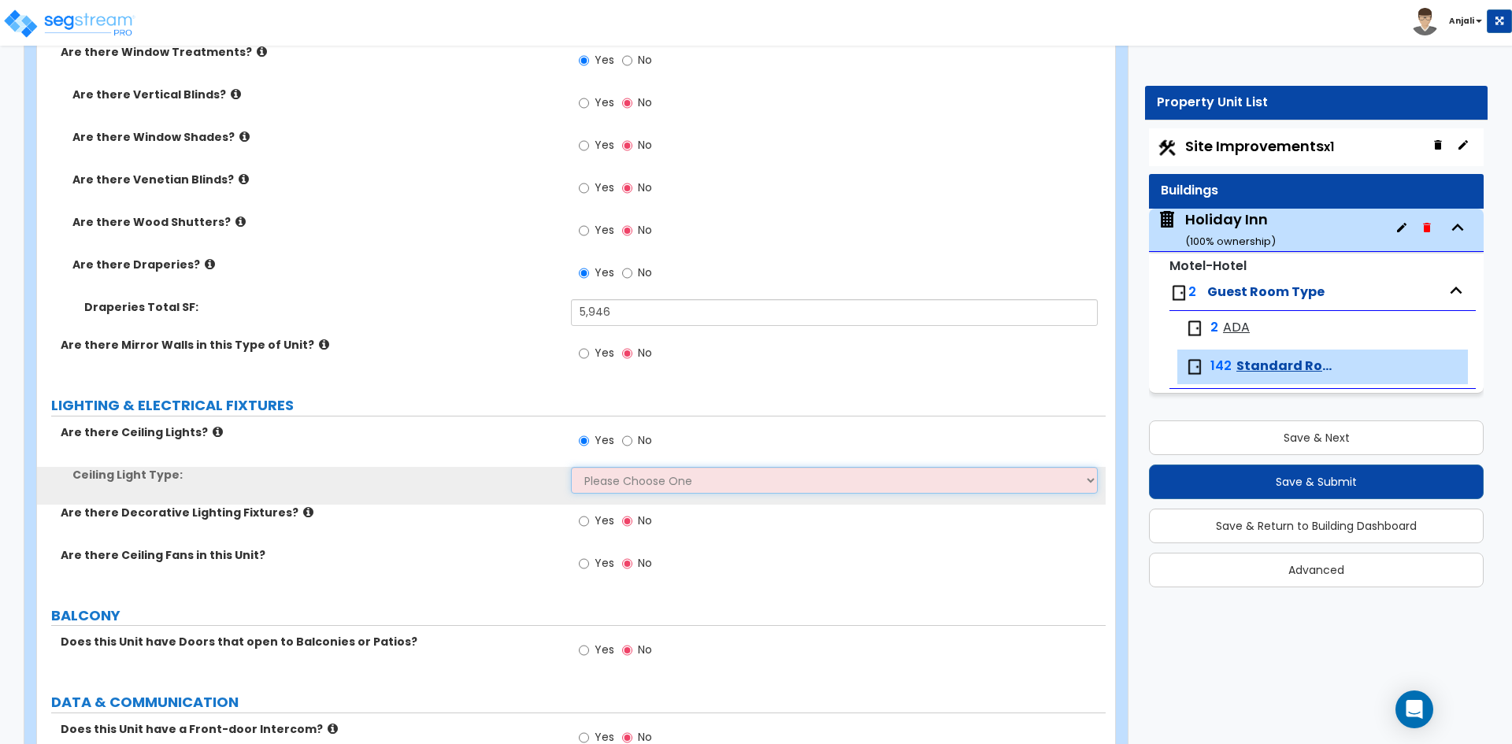
click at [620, 491] on select "Please Choose One Incandescent Lights LED Lights Fluorescent" at bounding box center [834, 480] width 526 height 27
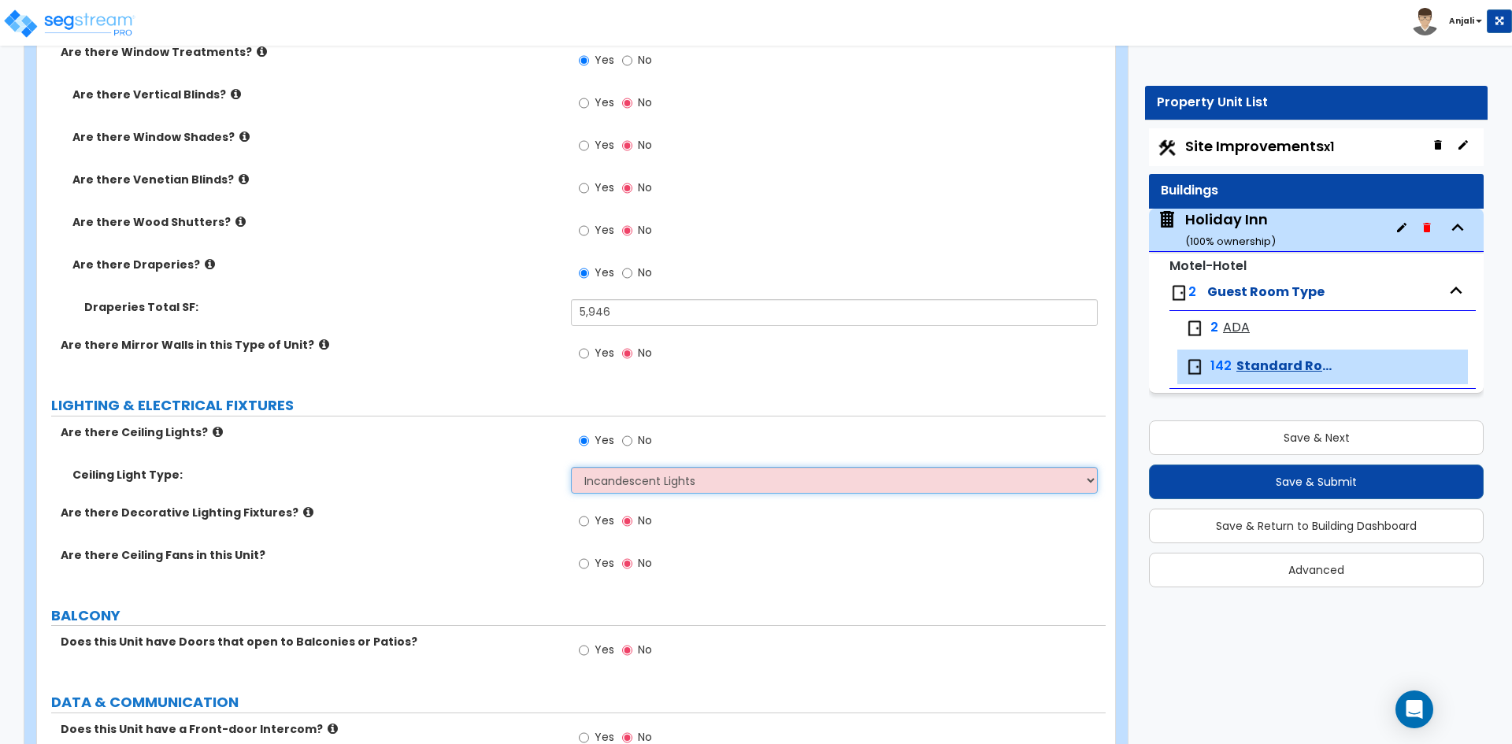
click at [571, 467] on select "Please Choose One Incandescent Lights LED Lights Fluorescent" at bounding box center [834, 480] width 526 height 27
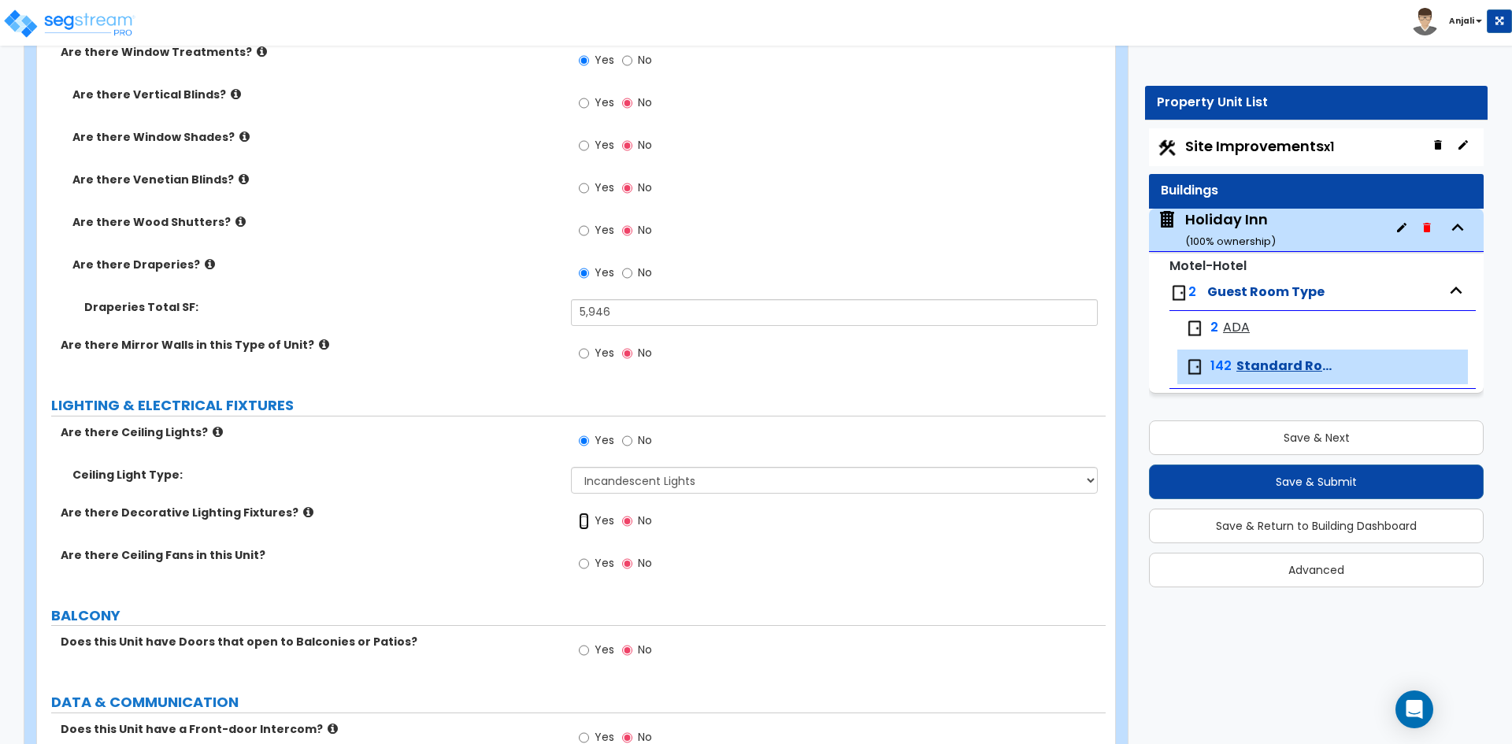
click at [584, 517] on input "Yes" at bounding box center [584, 521] width 10 height 17
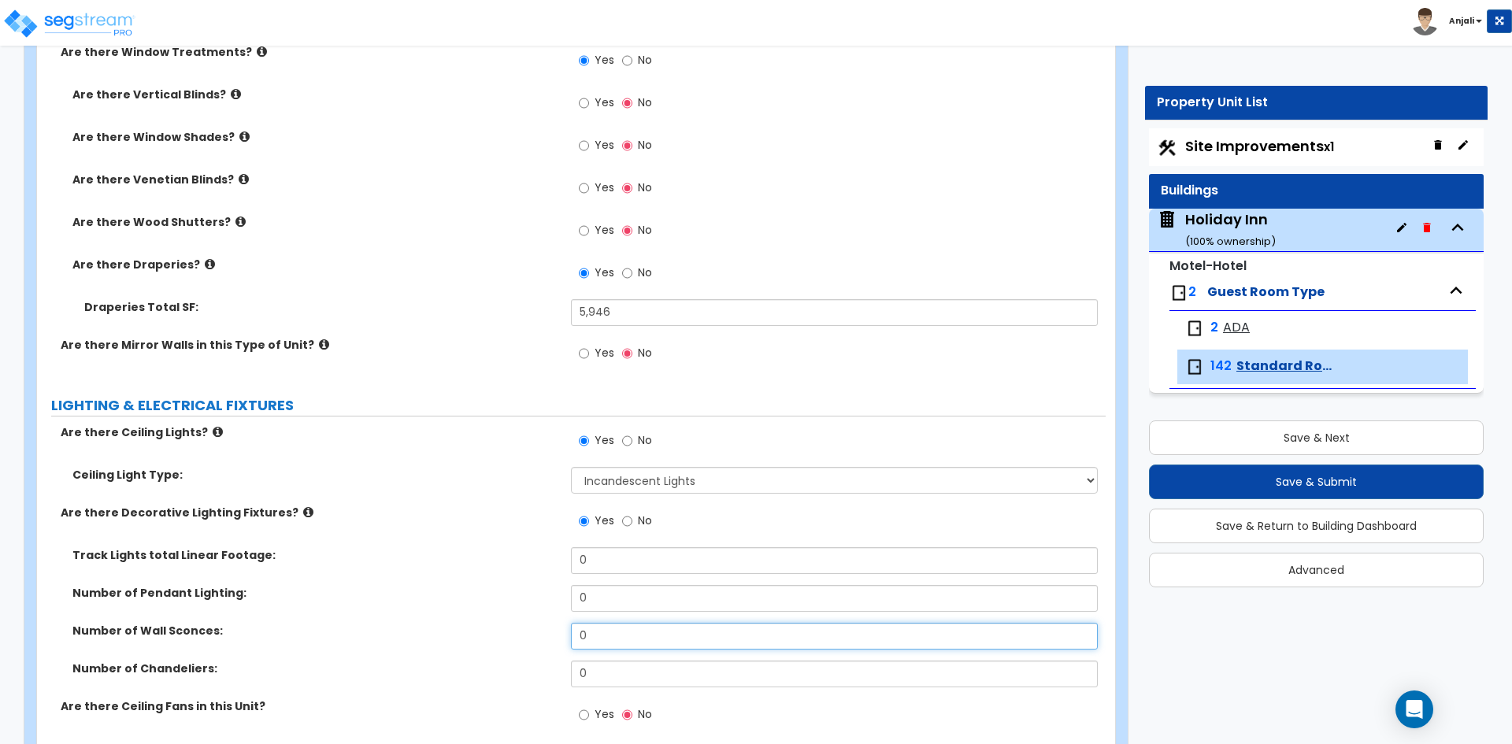
click at [613, 634] on input "0" at bounding box center [834, 636] width 526 height 27
click at [609, 643] on input "text" at bounding box center [834, 636] width 526 height 27
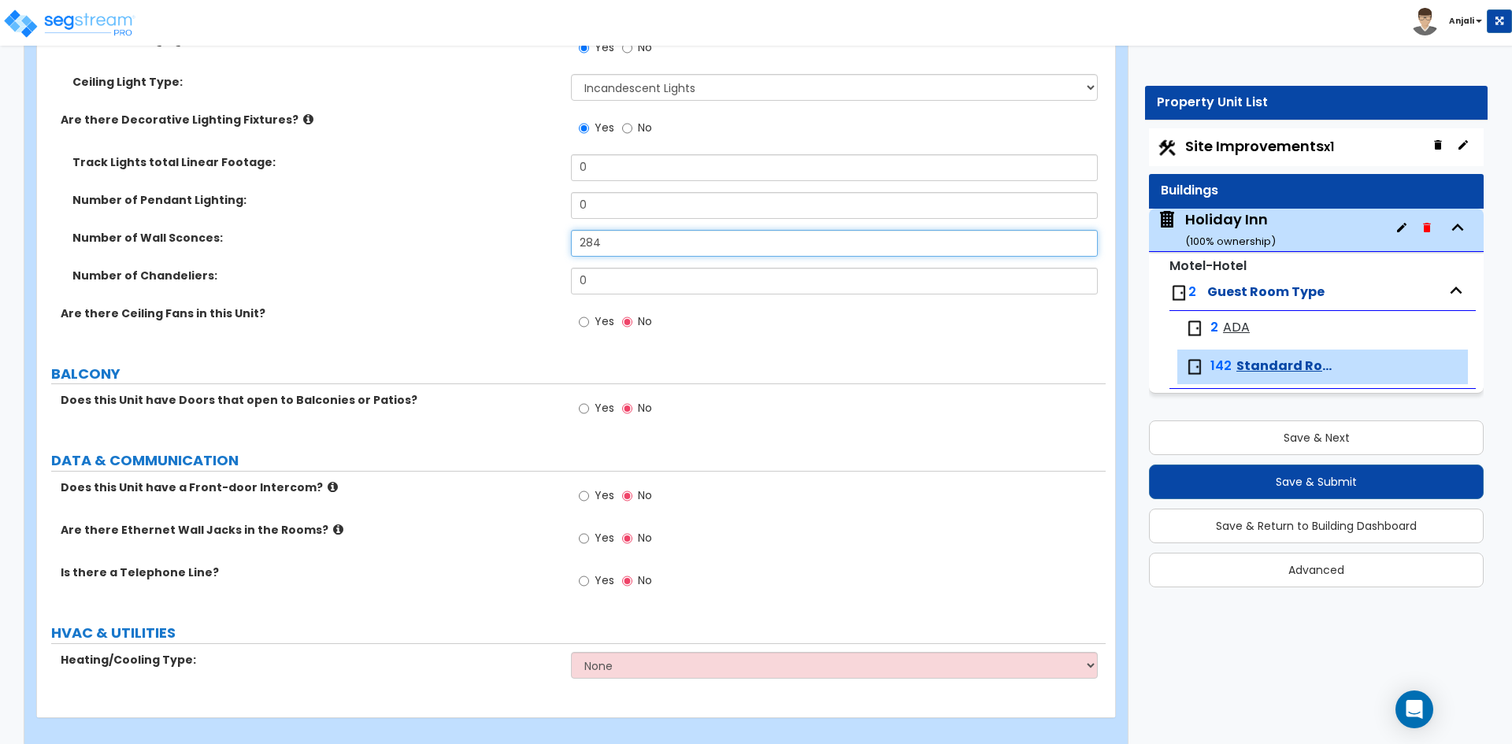
scroll to position [2284, 0]
click at [584, 496] on input "Yes" at bounding box center [584, 495] width 10 height 17
click at [583, 533] on input "Yes" at bounding box center [584, 537] width 10 height 17
click at [584, 580] on input "Yes" at bounding box center [584, 580] width 10 height 17
click at [668, 662] on select "None Heat Only Split Systems Packaged Rooftop Units Thru Wall HVAC" at bounding box center [834, 664] width 526 height 27
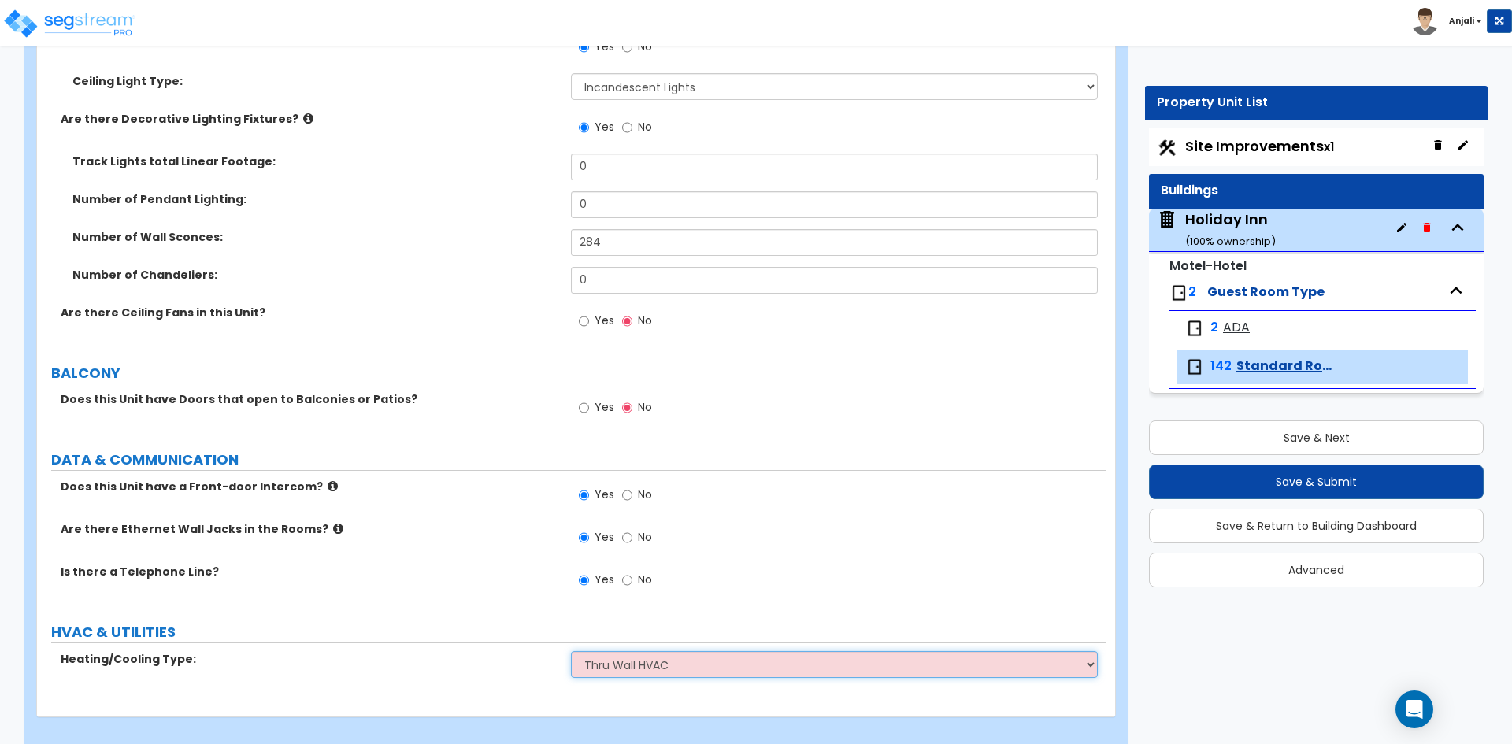
click at [571, 651] on select "None Heat Only Split Systems Packaged Rooftop Units Thru Wall HVAC" at bounding box center [834, 664] width 526 height 27
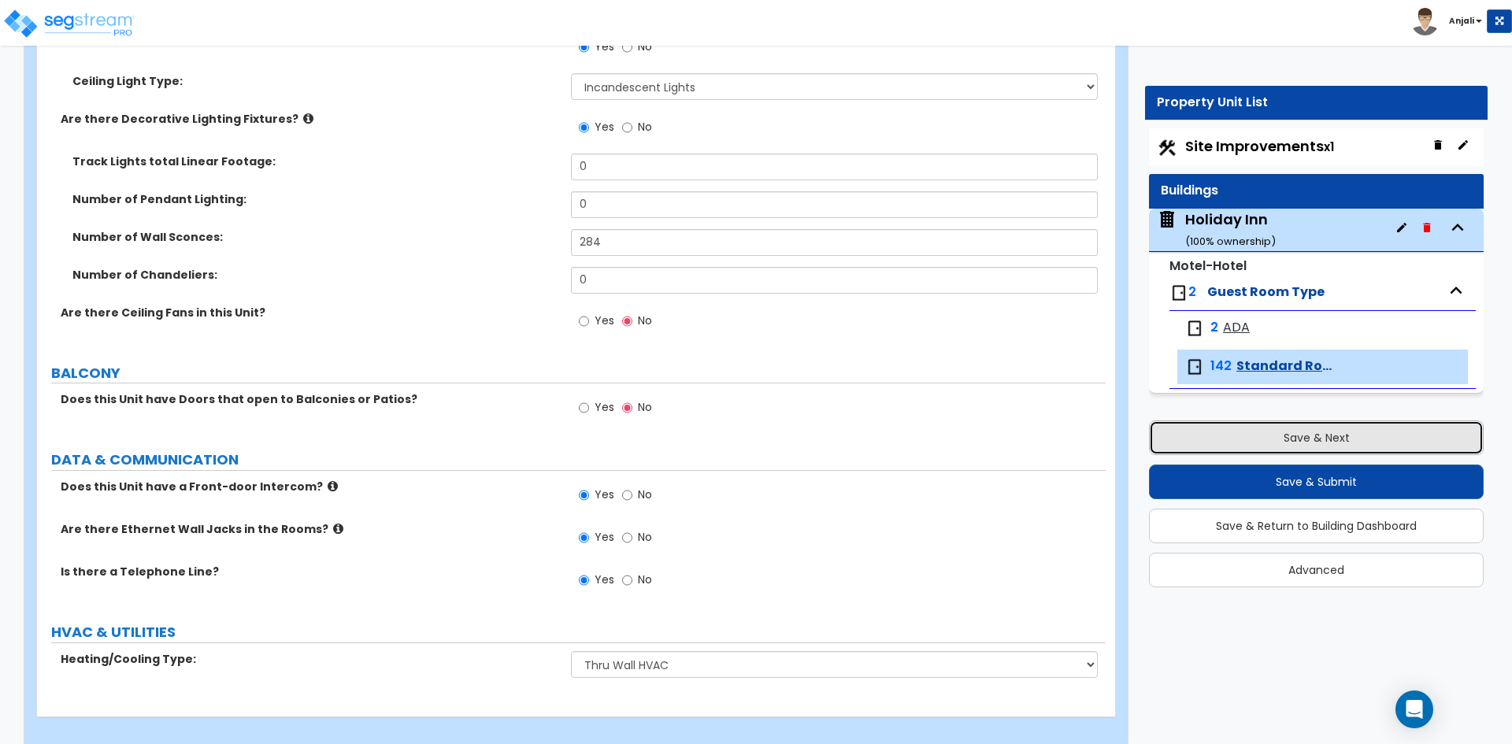
click at [1353, 441] on button "Save & Next" at bounding box center [1316, 437] width 335 height 35
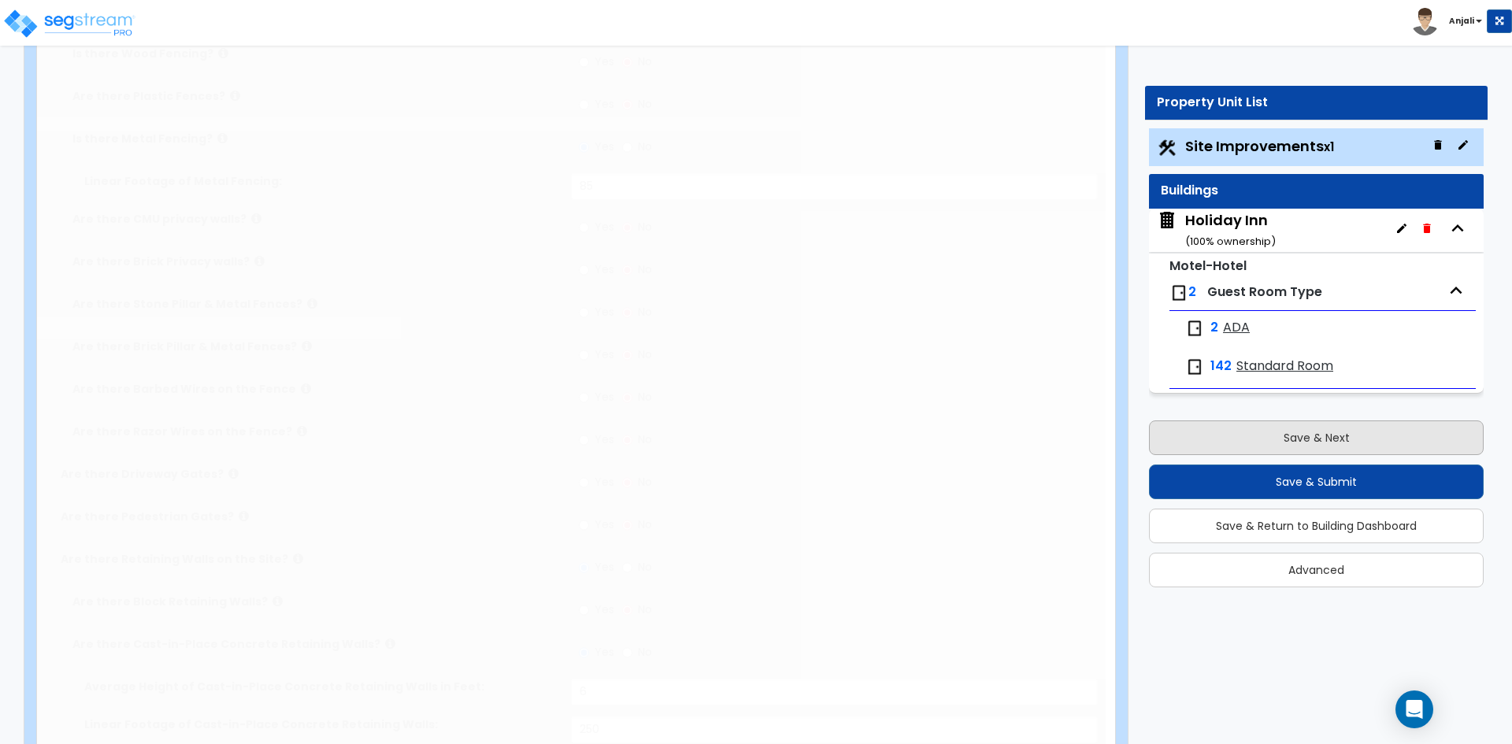
scroll to position [0, 0]
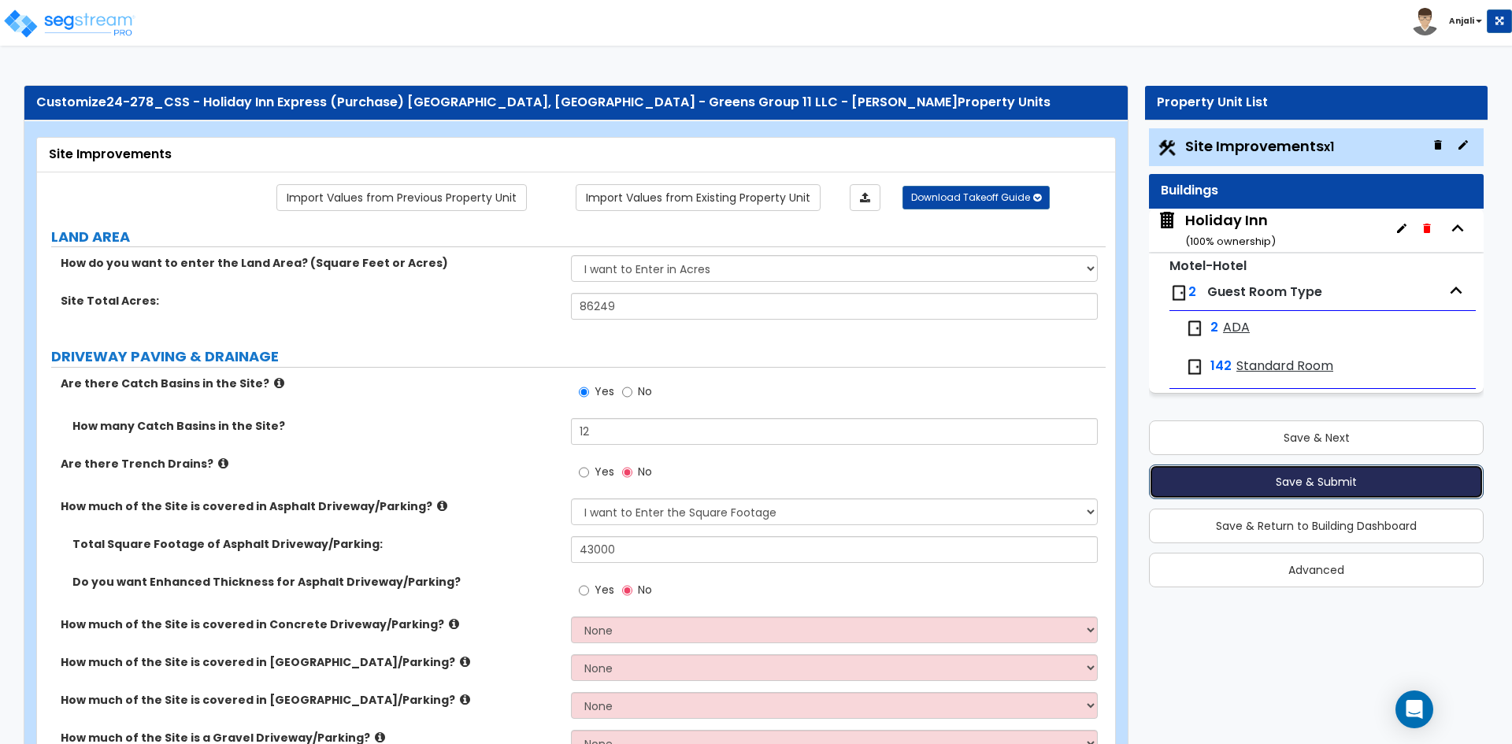
click at [1350, 473] on button "Save & Submit" at bounding box center [1316, 482] width 335 height 35
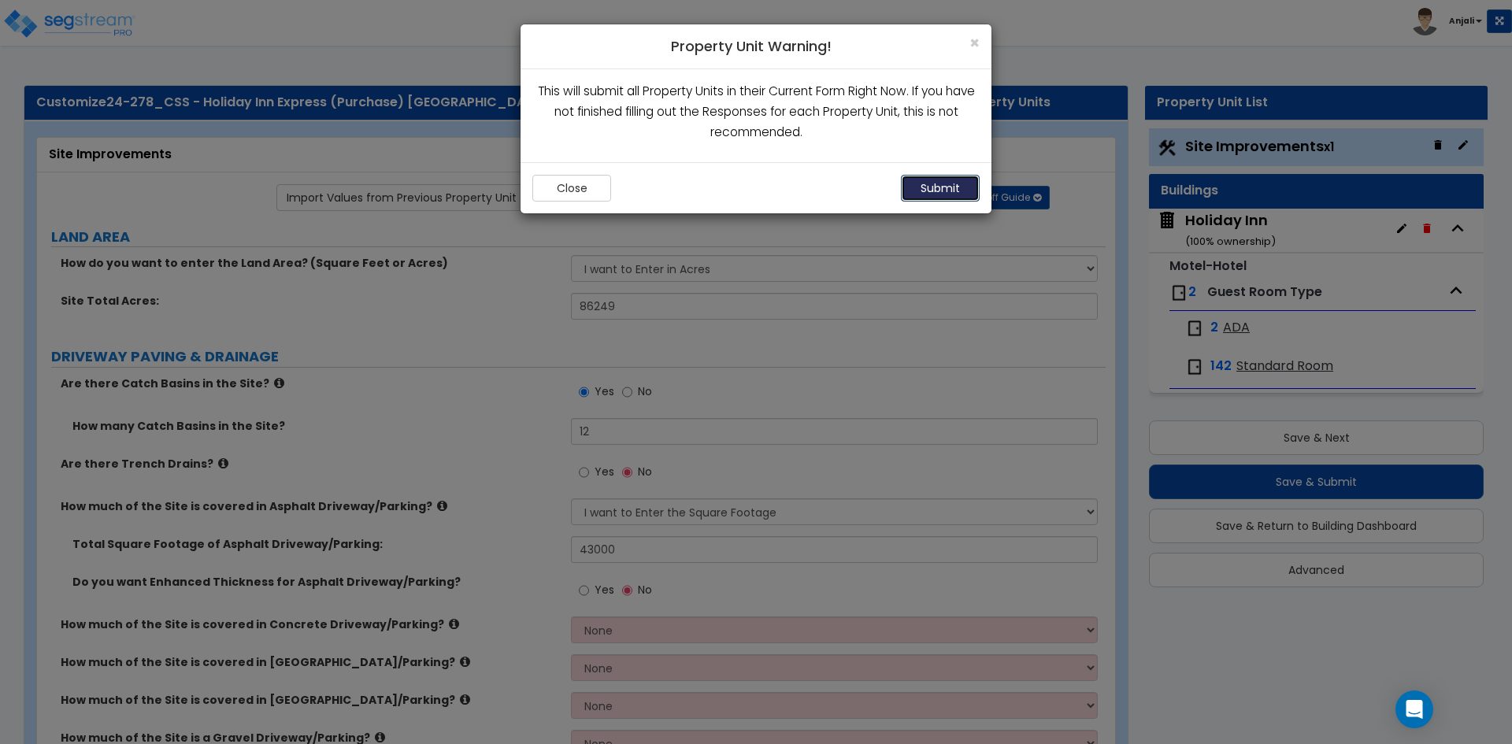
click at [940, 179] on button "Submit" at bounding box center [940, 188] width 79 height 27
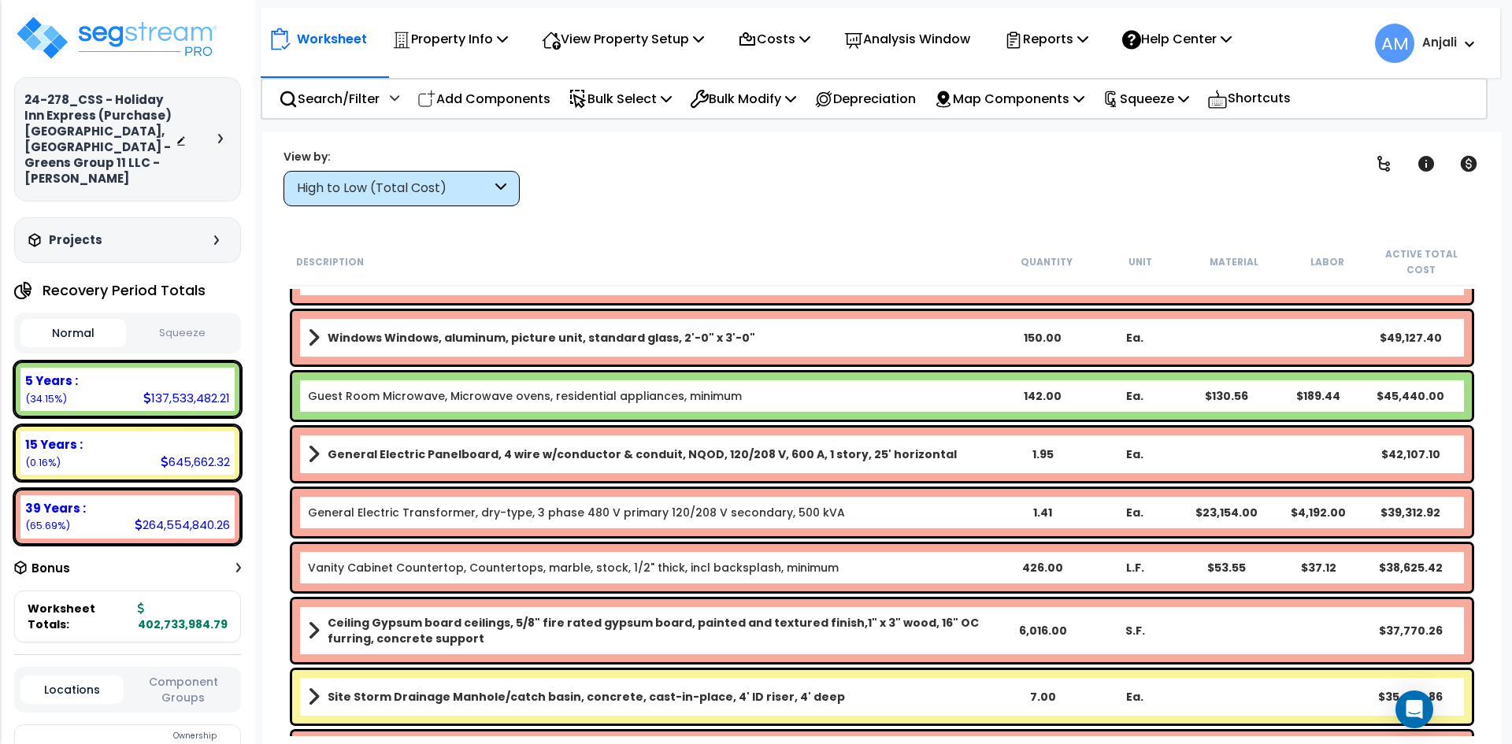
scroll to position [4095, 0]
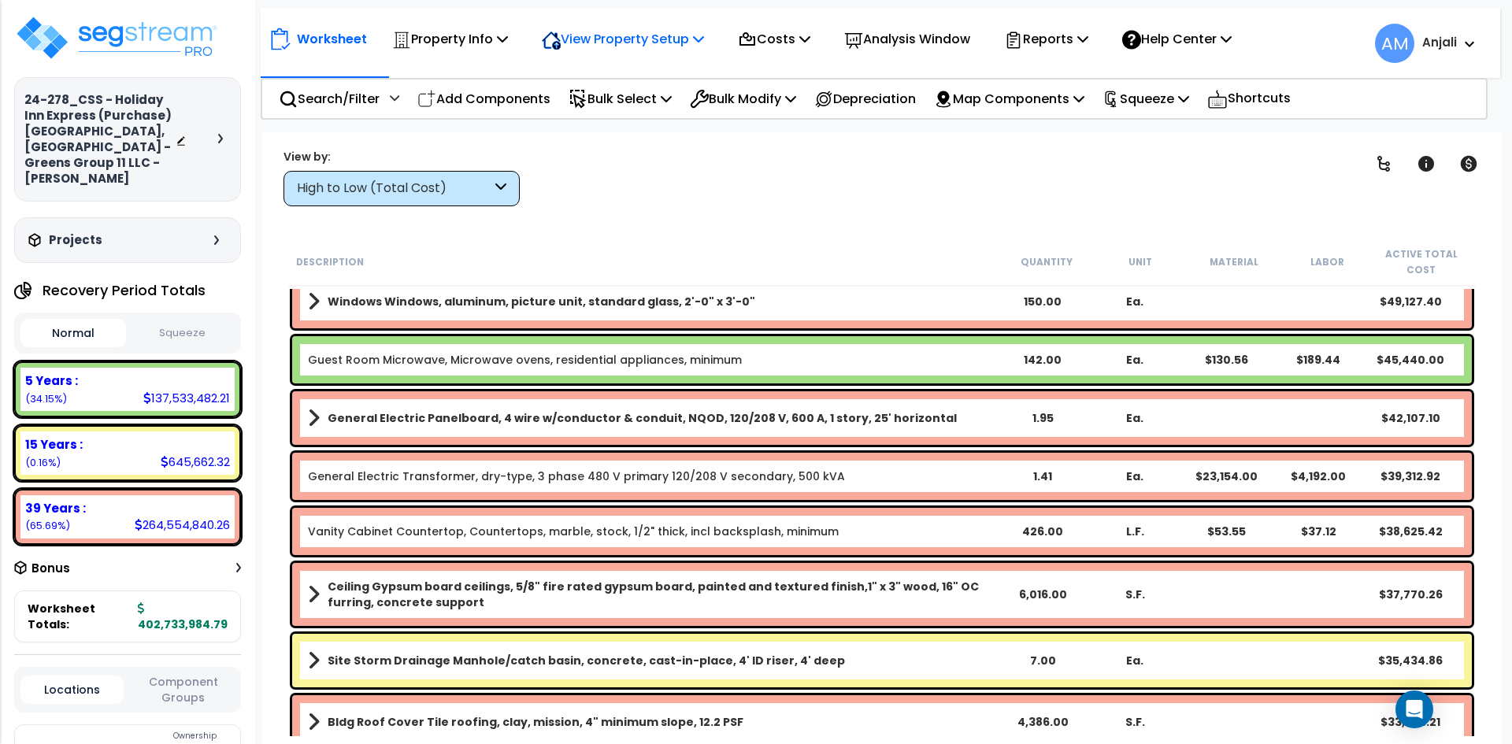
click at [508, 47] on p "View Property Setup" at bounding box center [450, 38] width 116 height 21
click at [655, 110] on link "View Questionnaire" at bounding box center [612, 107] width 156 height 31
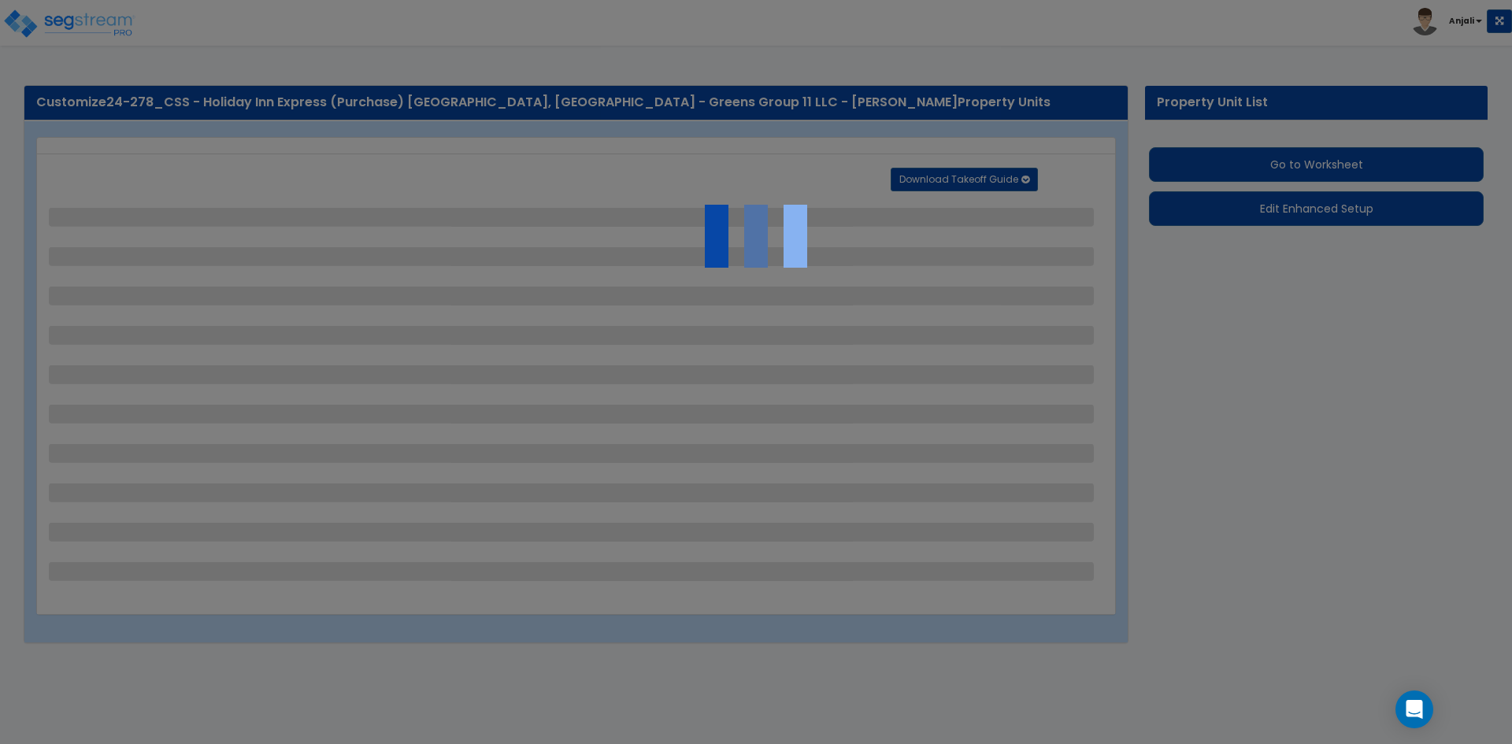
select select "2"
select select "1"
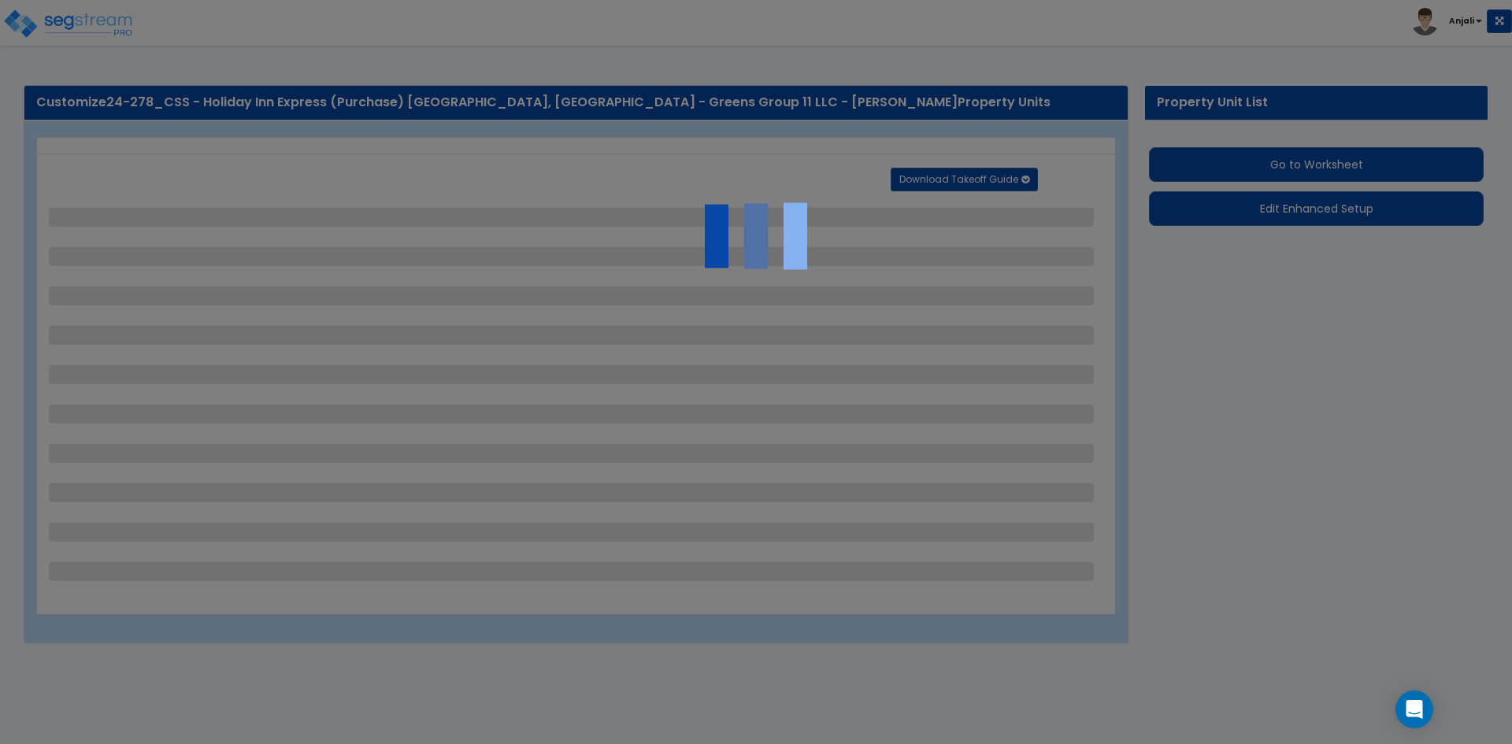
select select "1"
select select "2"
select select "3"
select select "2"
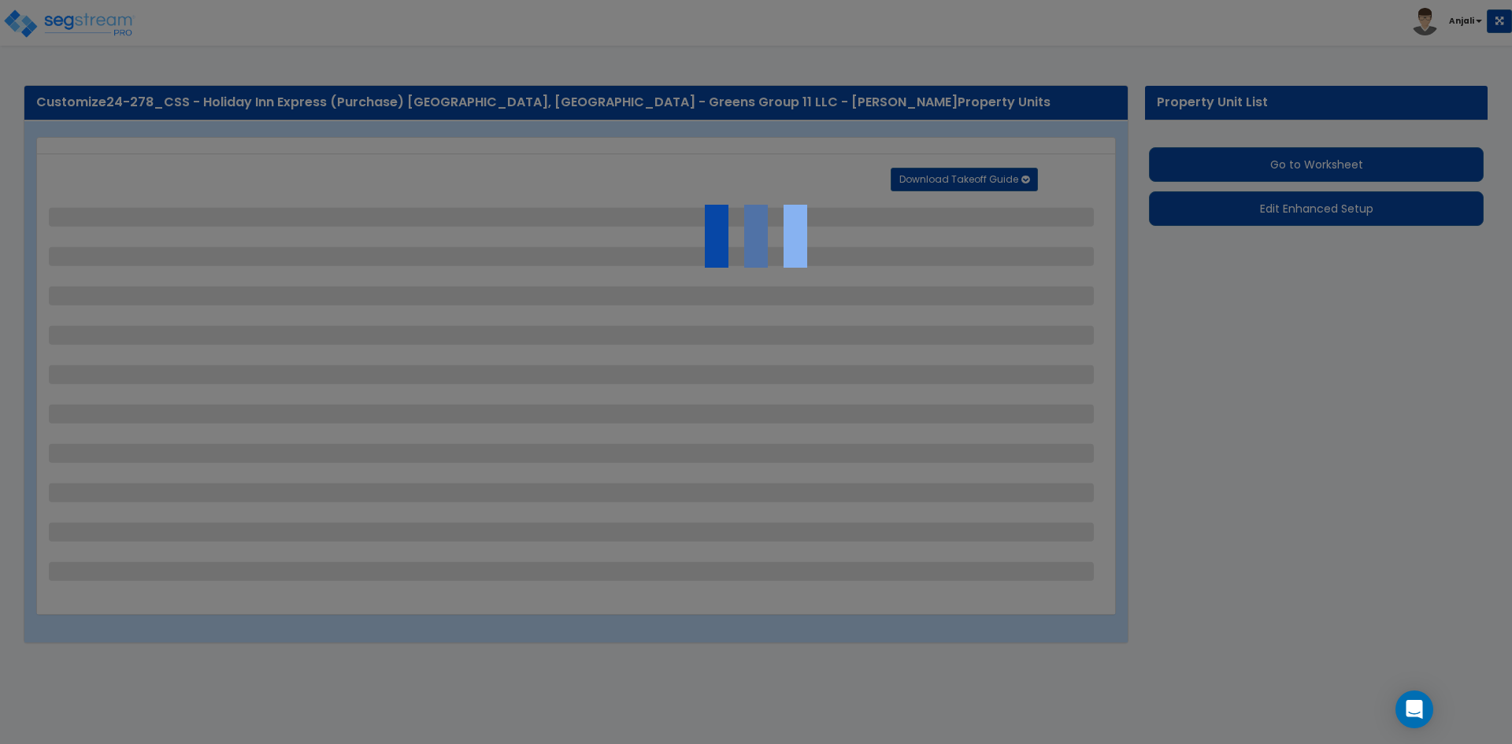
select select "1"
select select "2"
select select "1"
select select "4"
select select "2"
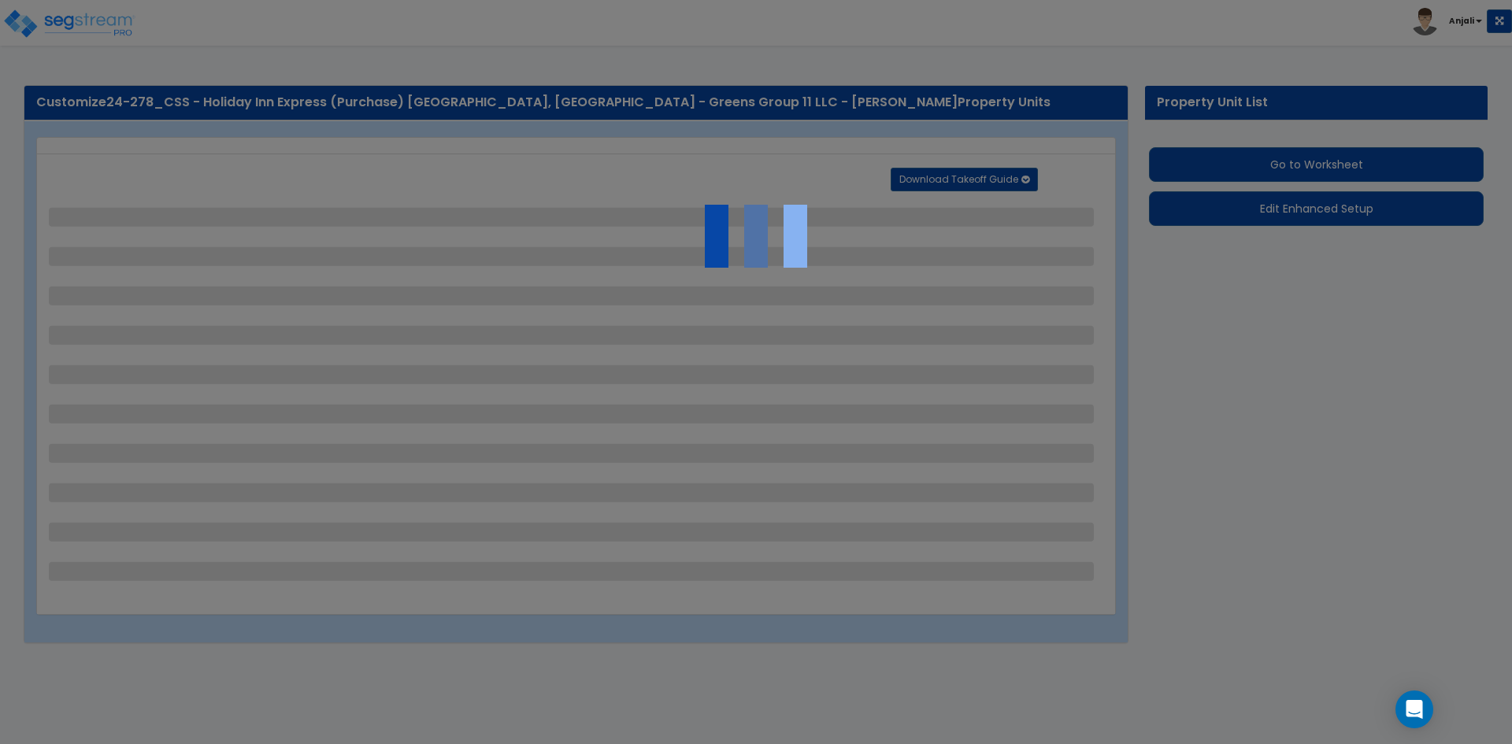
select select "1"
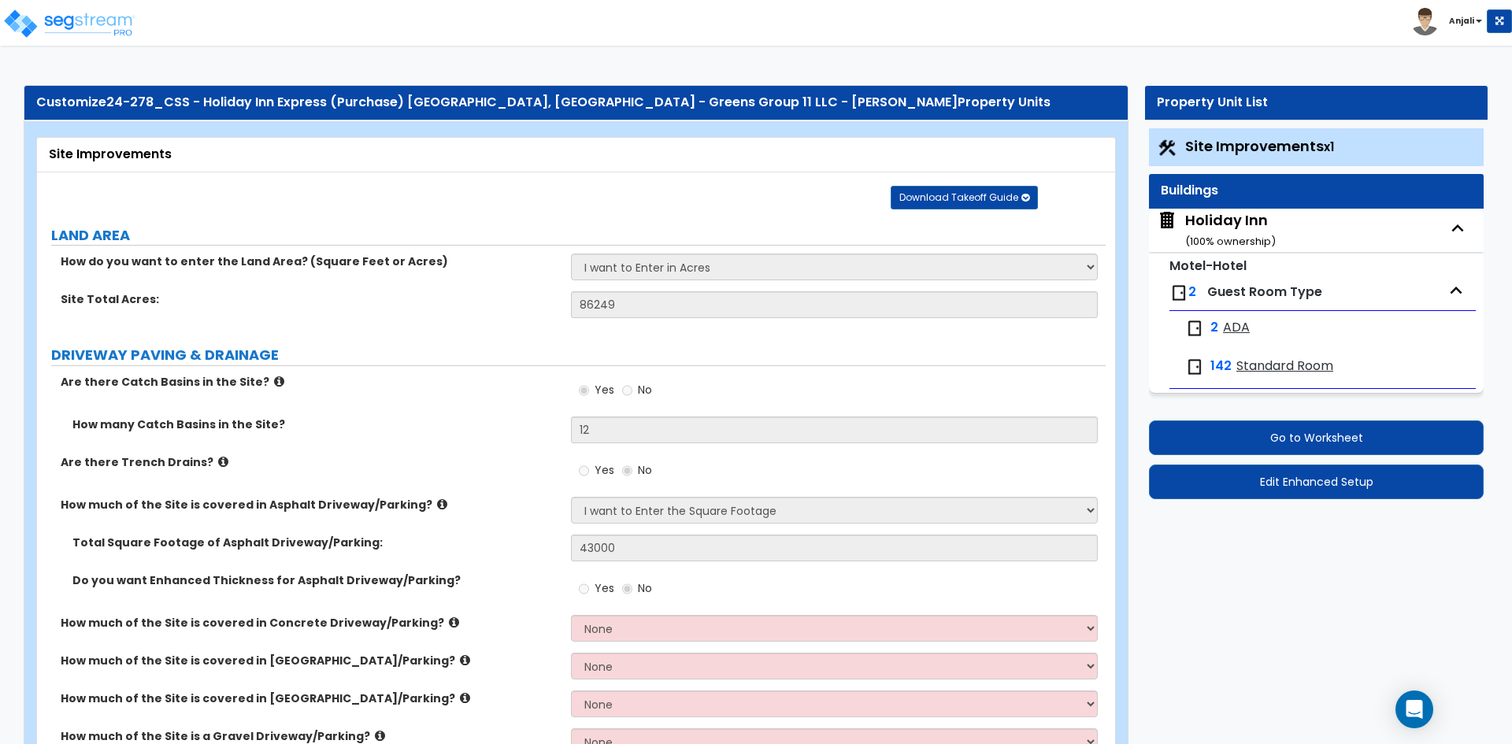
click at [1239, 328] on span "ADA" at bounding box center [1236, 328] width 27 height 18
select select "1"
select select "2"
select select "1"
select select "3"
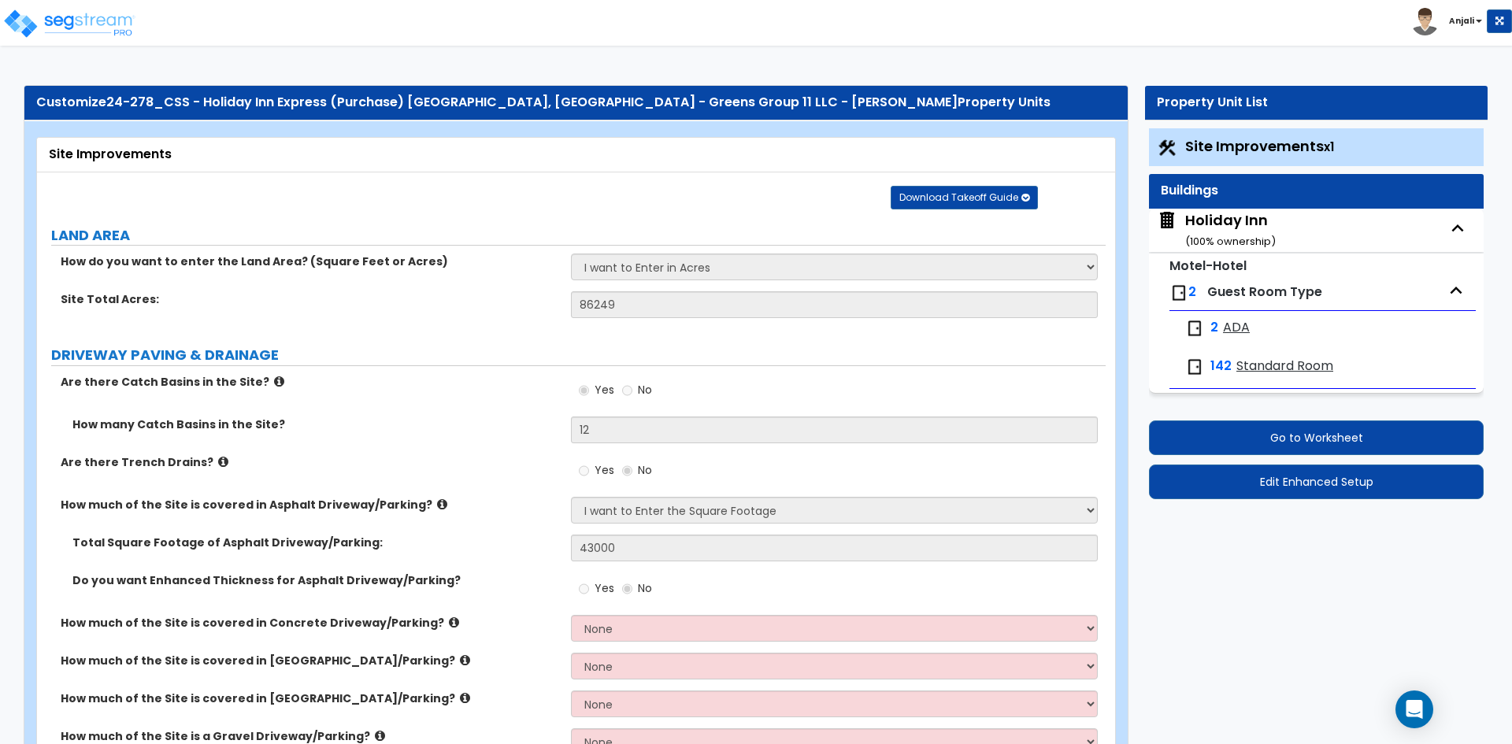
select select "5"
select select "1"
select select "2"
select select "1"
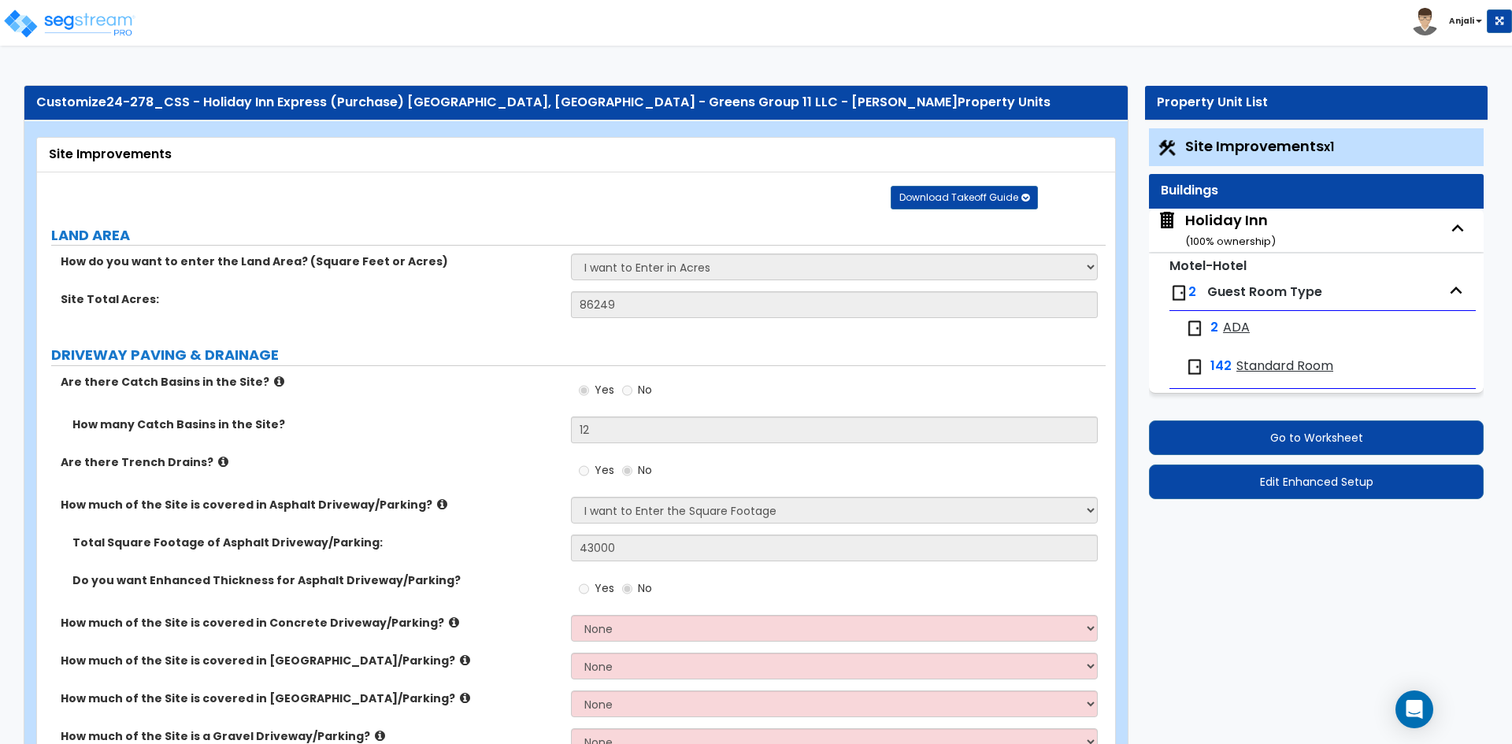
select select "1"
select select "5"
select select "1"
select select "4"
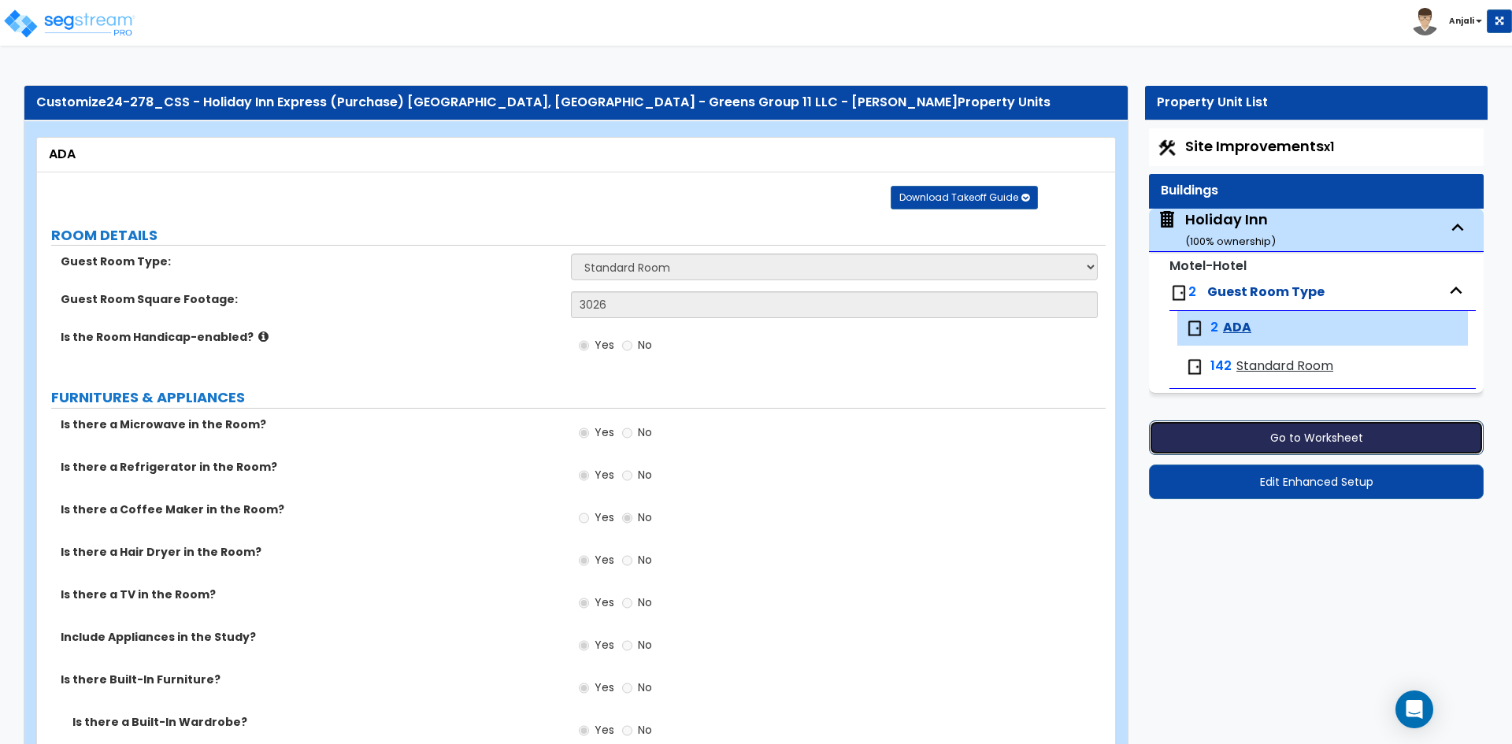
click at [1312, 447] on button "Go to Worksheet" at bounding box center [1316, 437] width 335 height 35
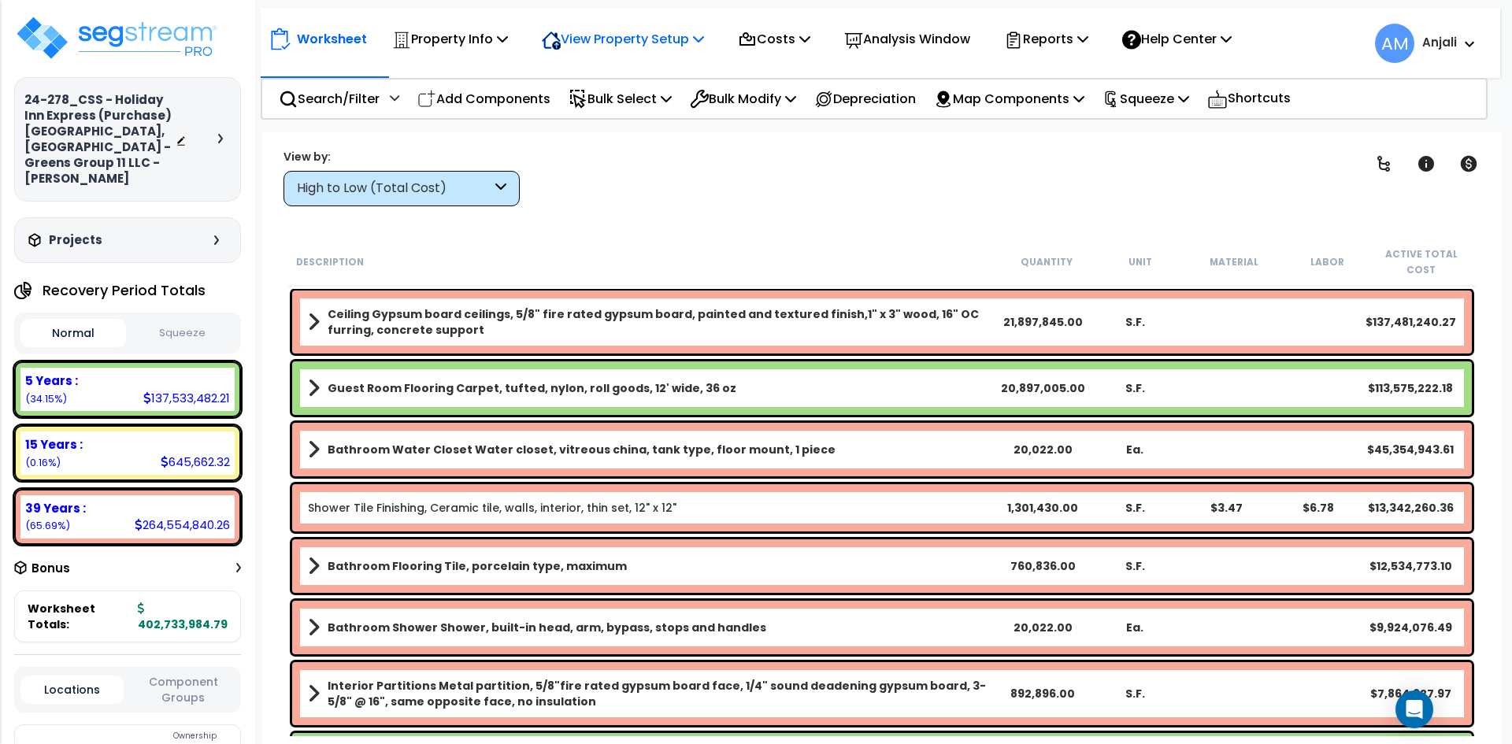
click at [508, 42] on p "View Property Setup" at bounding box center [450, 38] width 116 height 21
click at [615, 102] on link "View Questionnaire" at bounding box center [612, 107] width 156 height 31
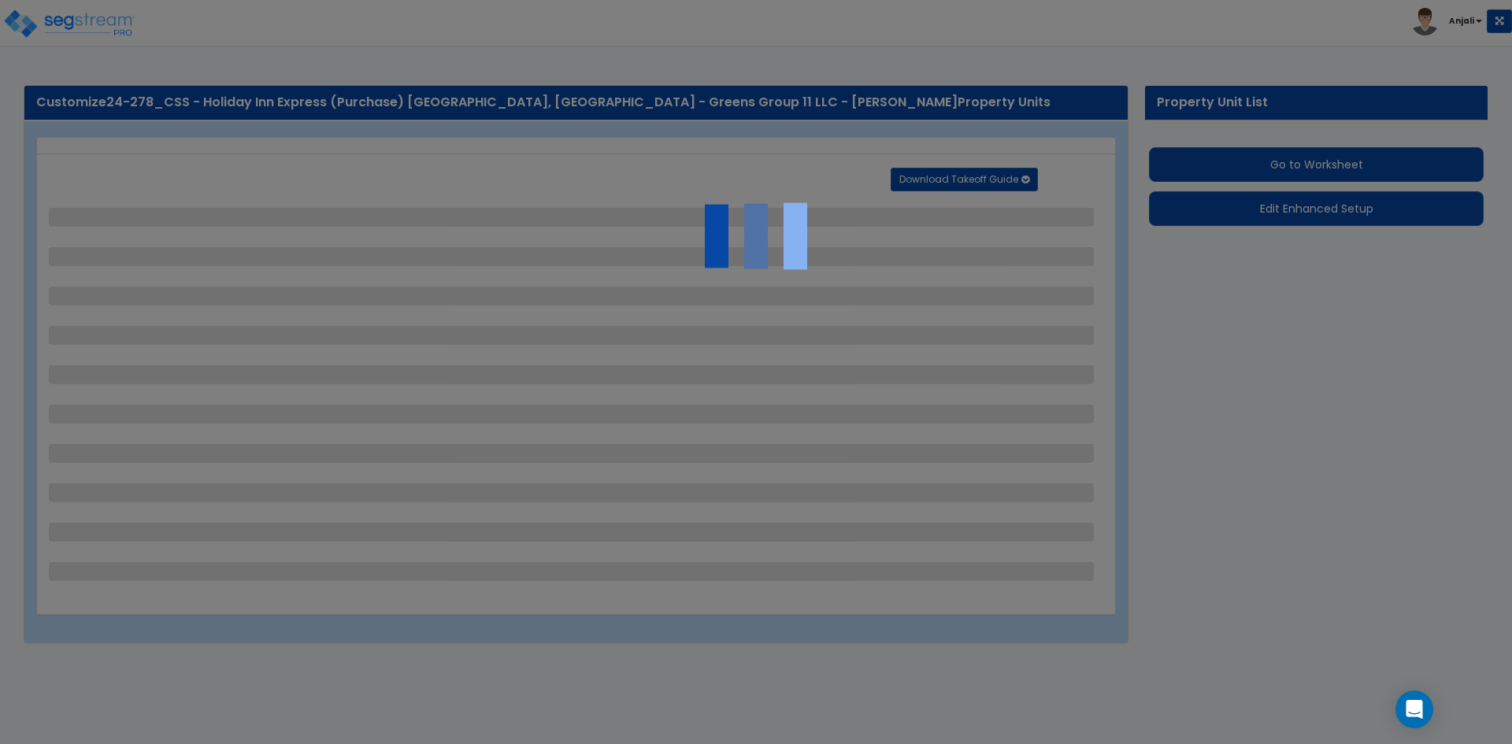
select select "2"
select select "1"
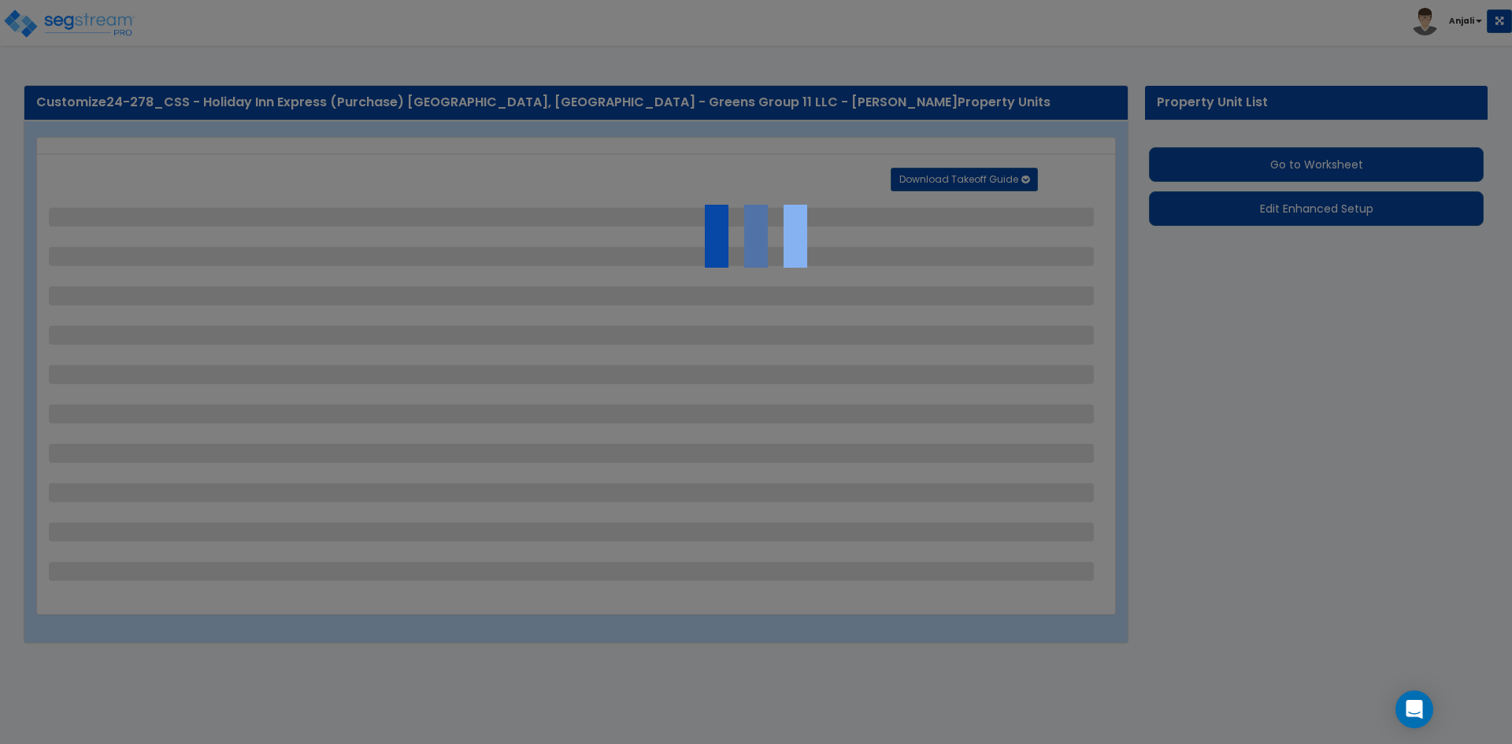
select select "1"
select select "2"
select select "3"
select select "2"
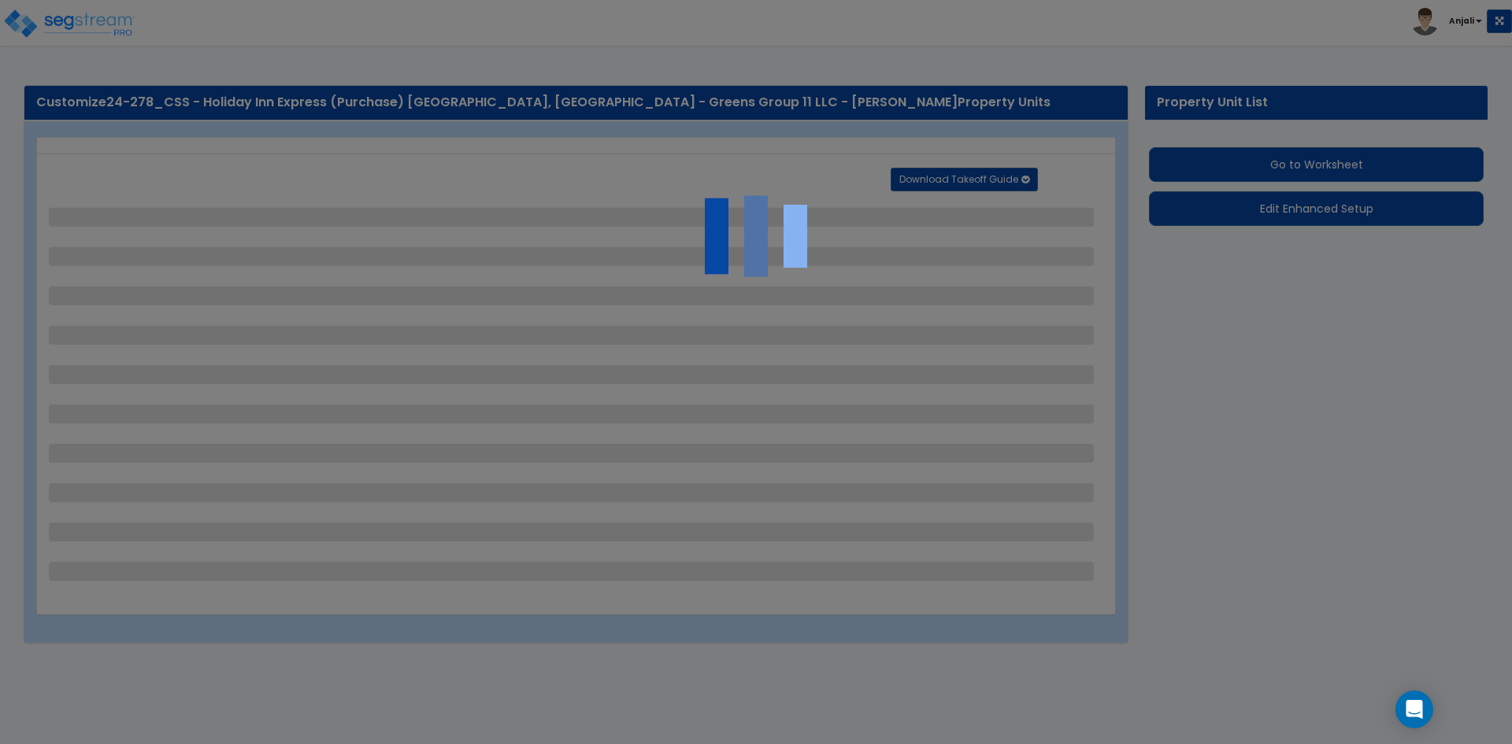
select select "1"
select select "2"
select select "1"
select select "4"
select select "2"
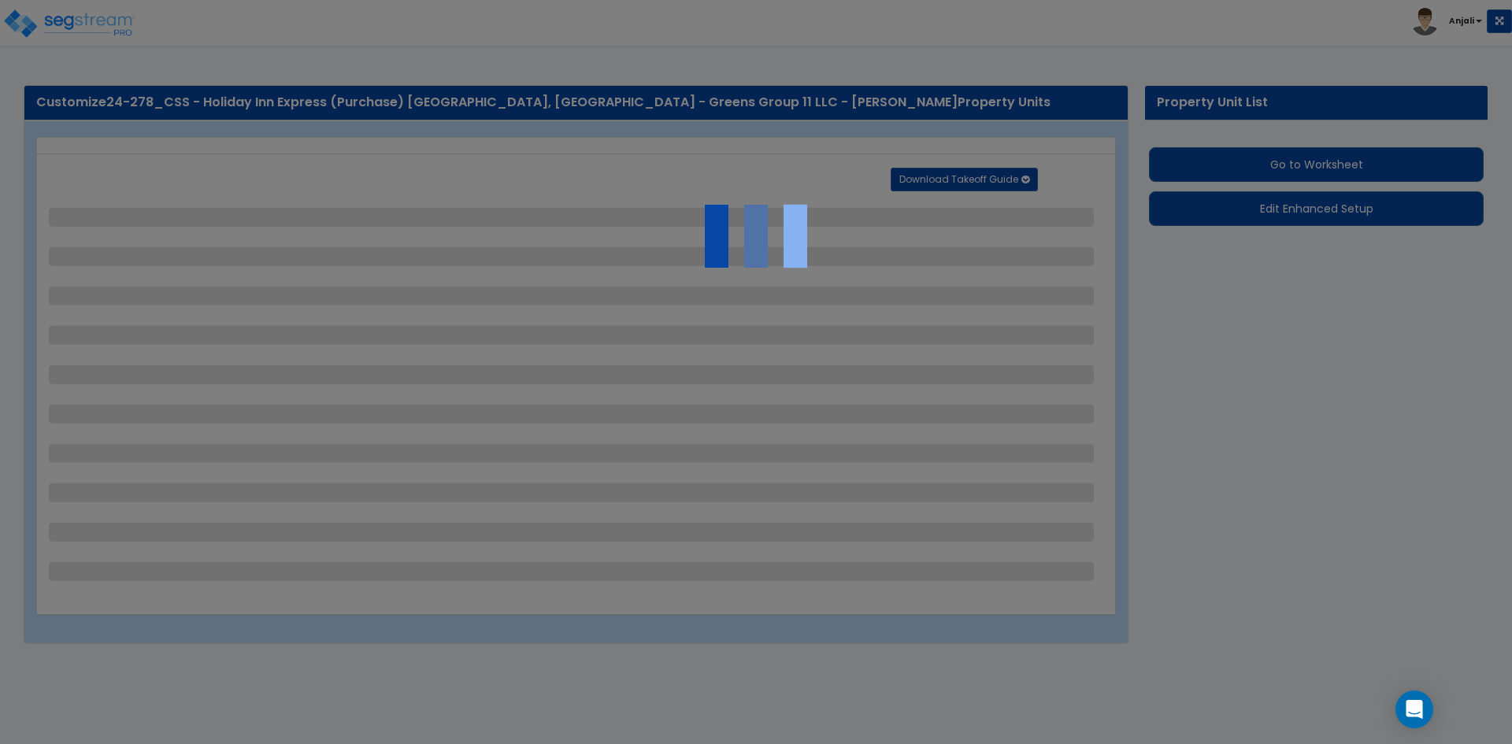
select select "1"
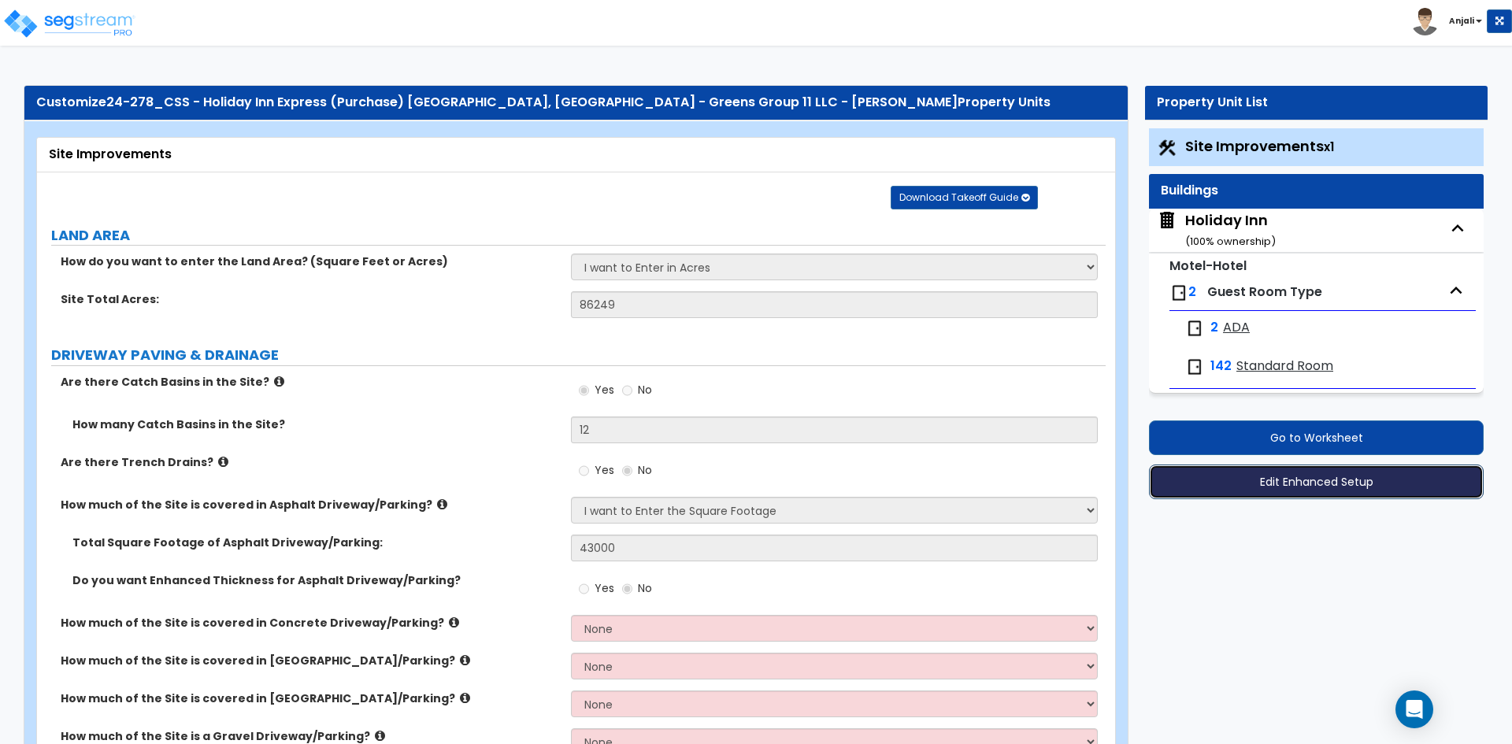
click at [1350, 483] on button "Edit Enhanced Setup" at bounding box center [1316, 482] width 335 height 35
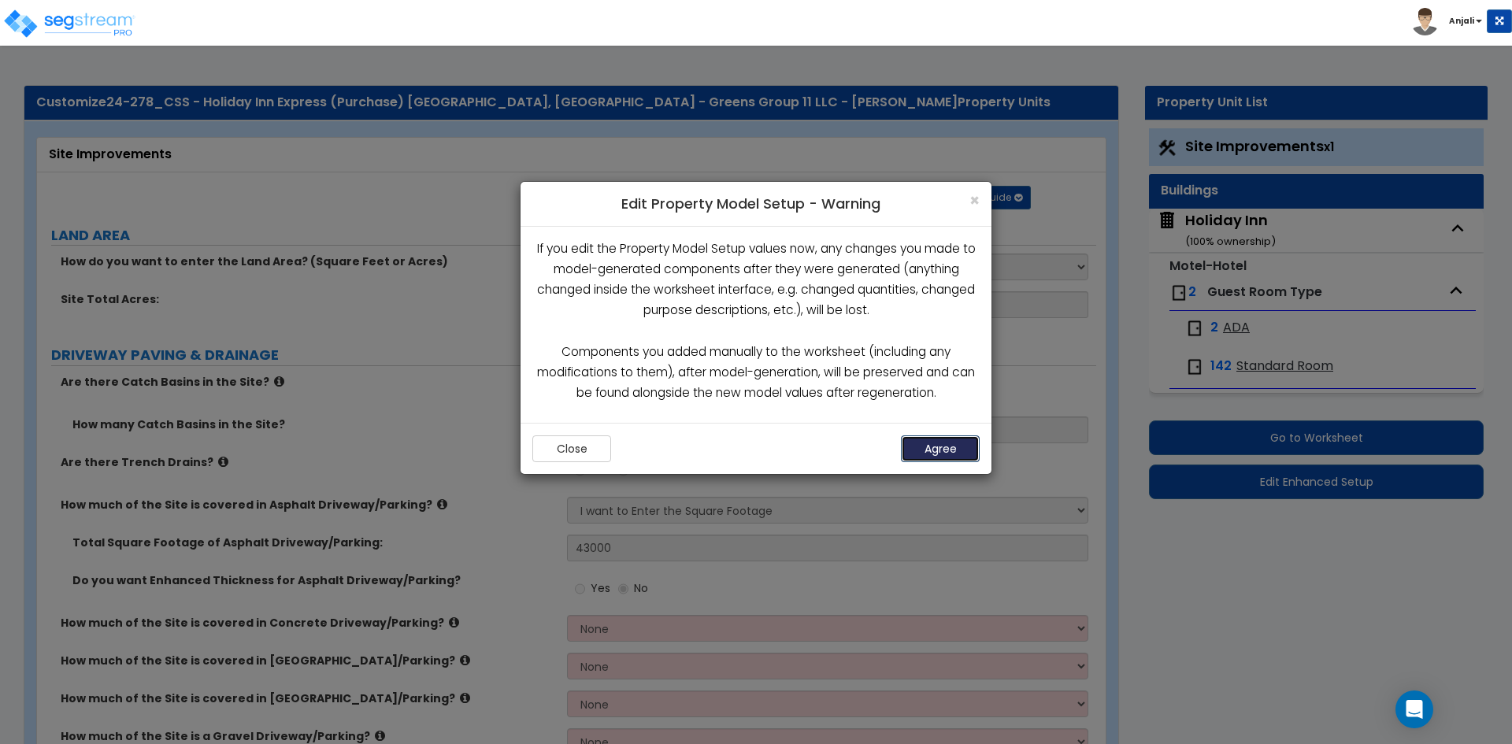
click at [928, 452] on button "Agree" at bounding box center [940, 448] width 79 height 27
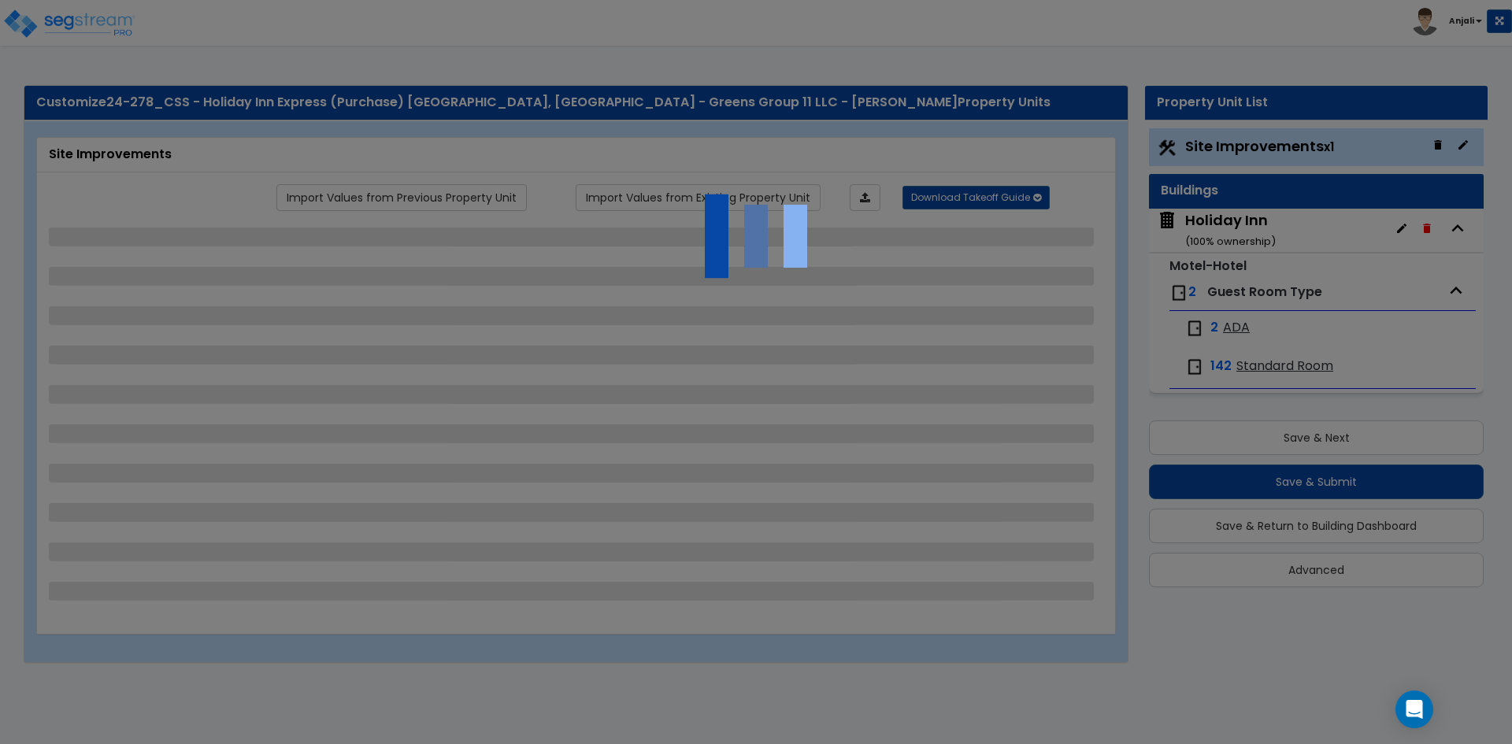
select select "2"
select select "1"
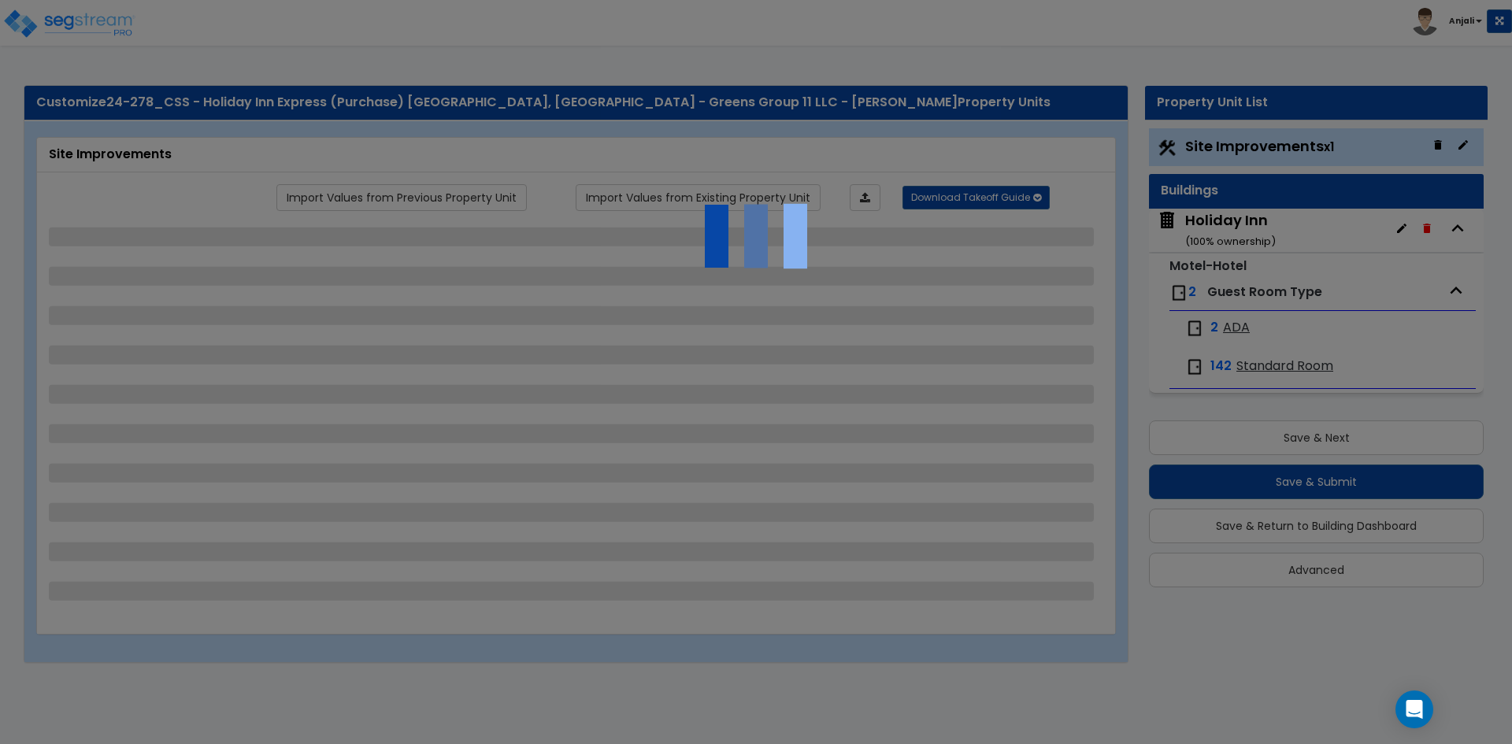
select select "1"
select select "2"
select select "3"
select select "2"
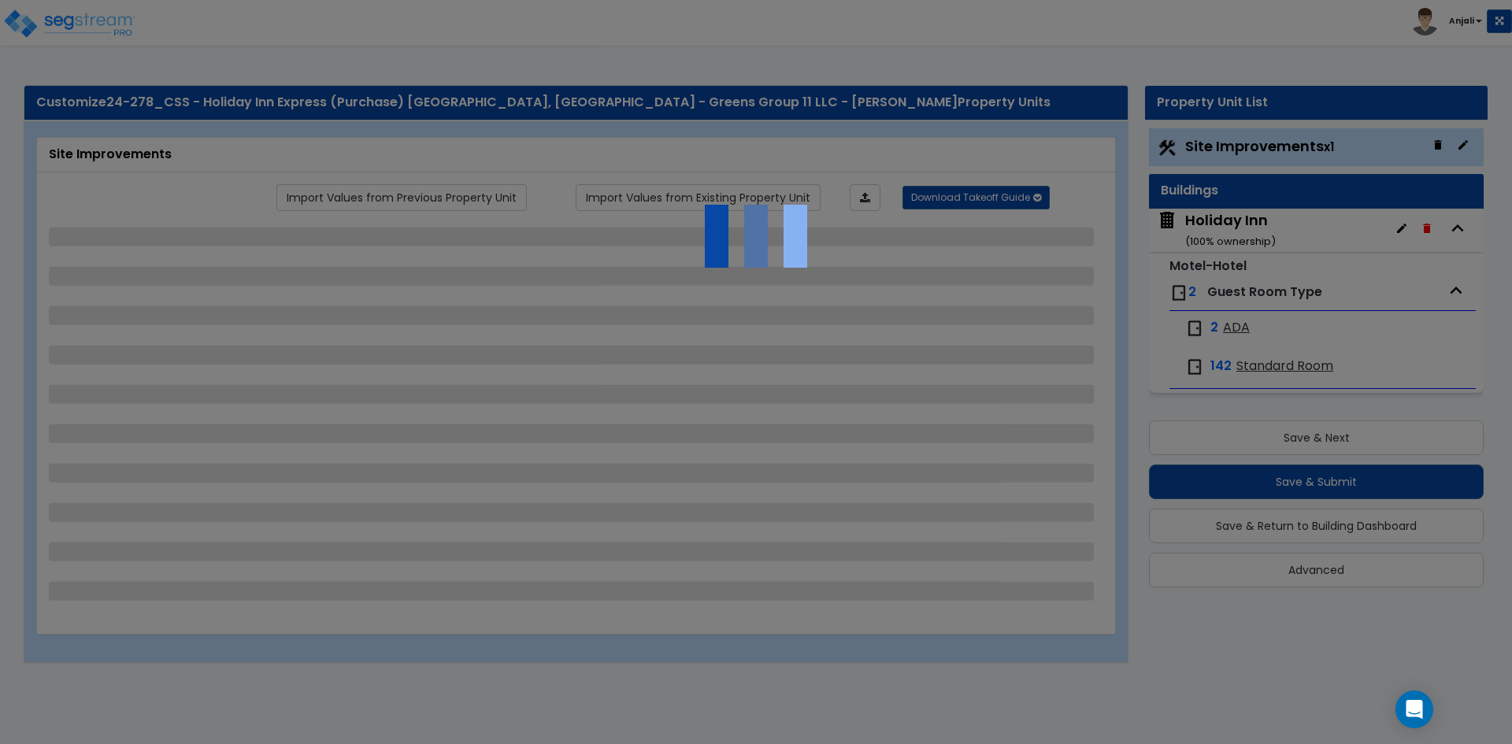
select select "1"
select select "2"
select select "1"
select select "4"
select select "2"
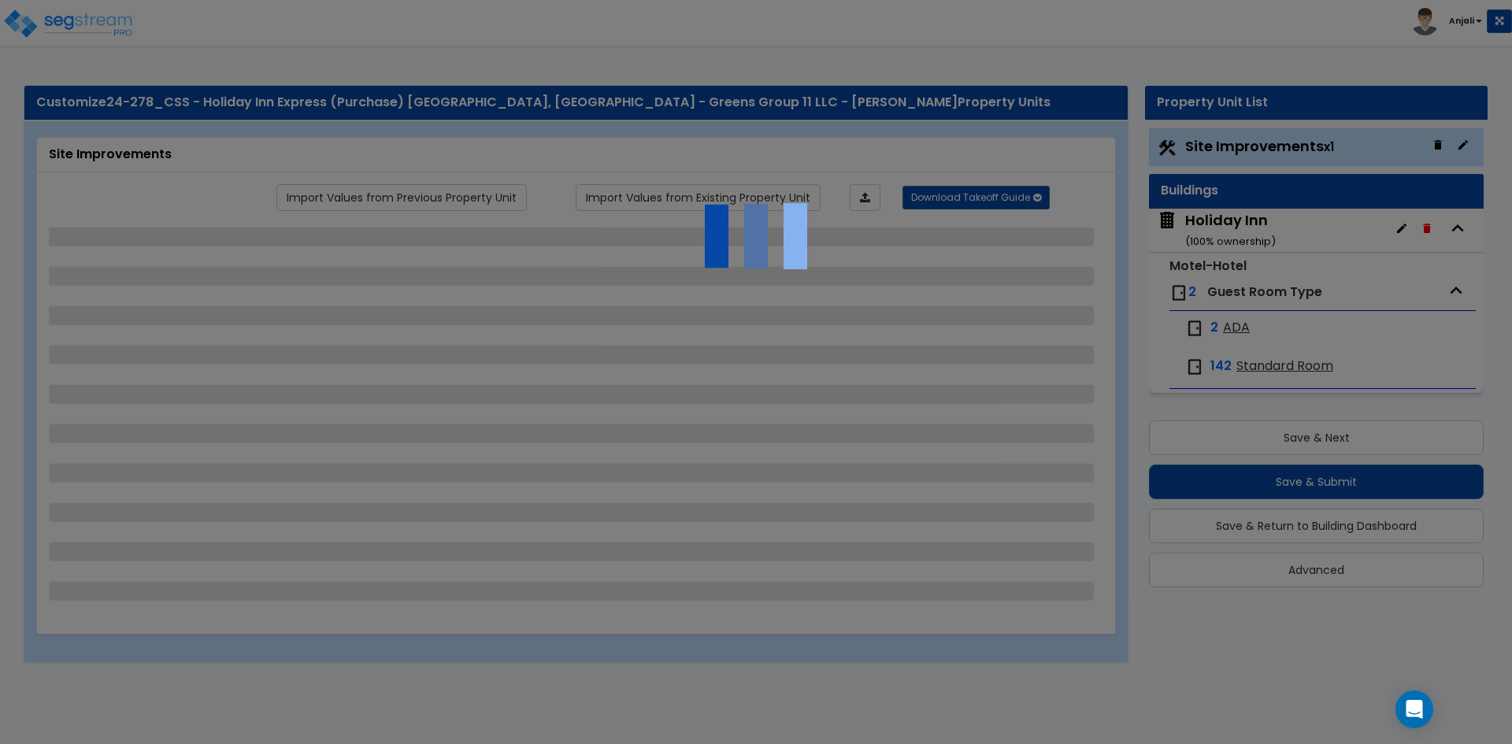
select select "1"
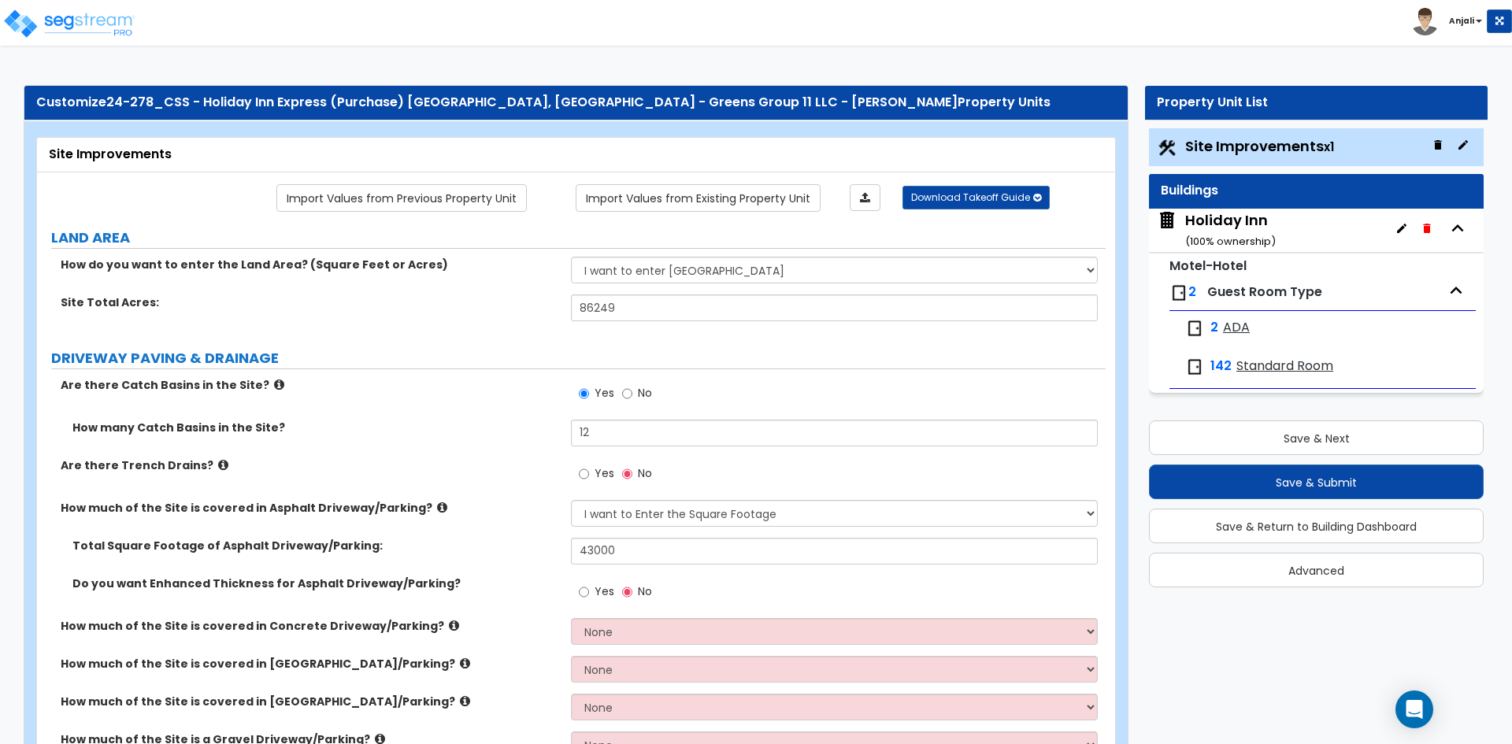
click at [1233, 322] on font "ADA" at bounding box center [1236, 327] width 27 height 18
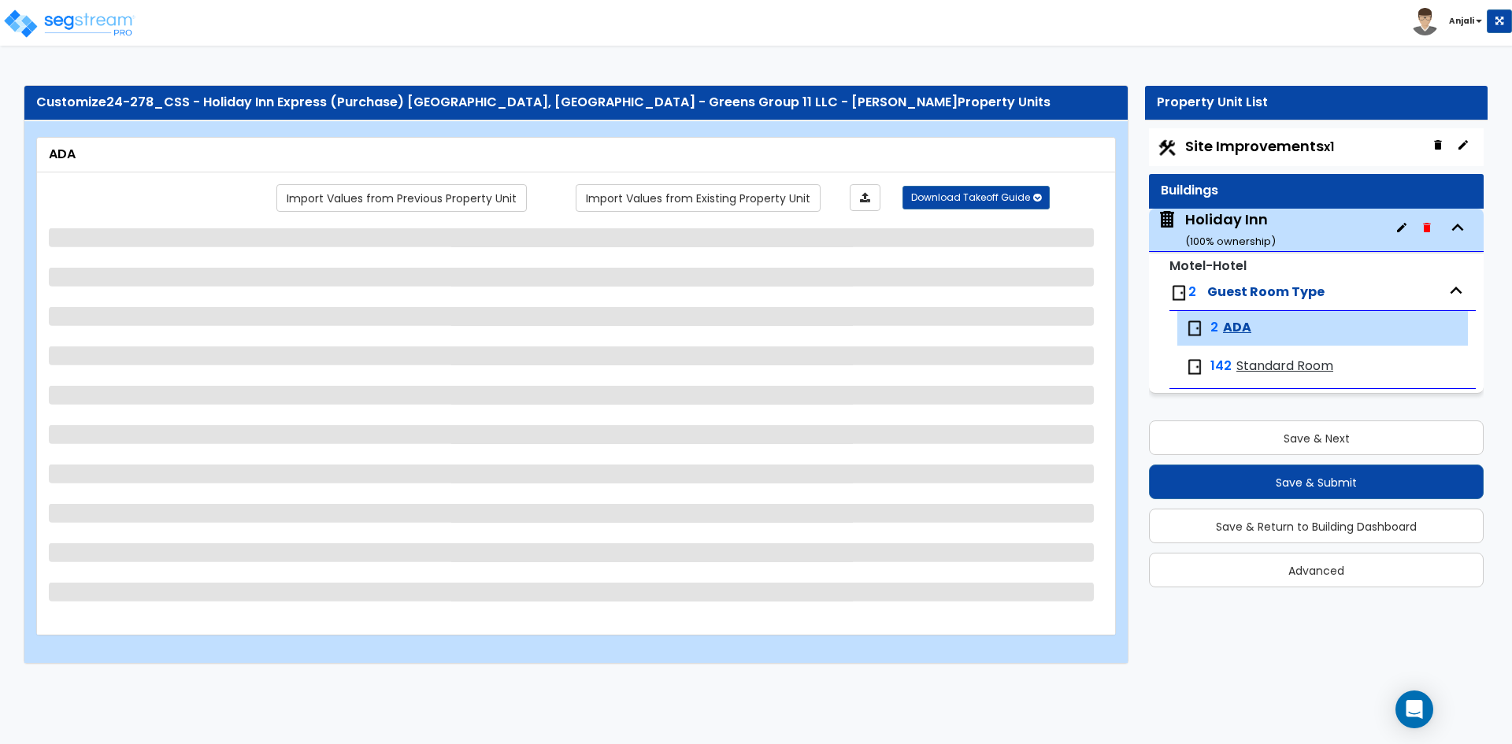
select select "1"
select select "2"
select select "1"
select select "3"
select select "5"
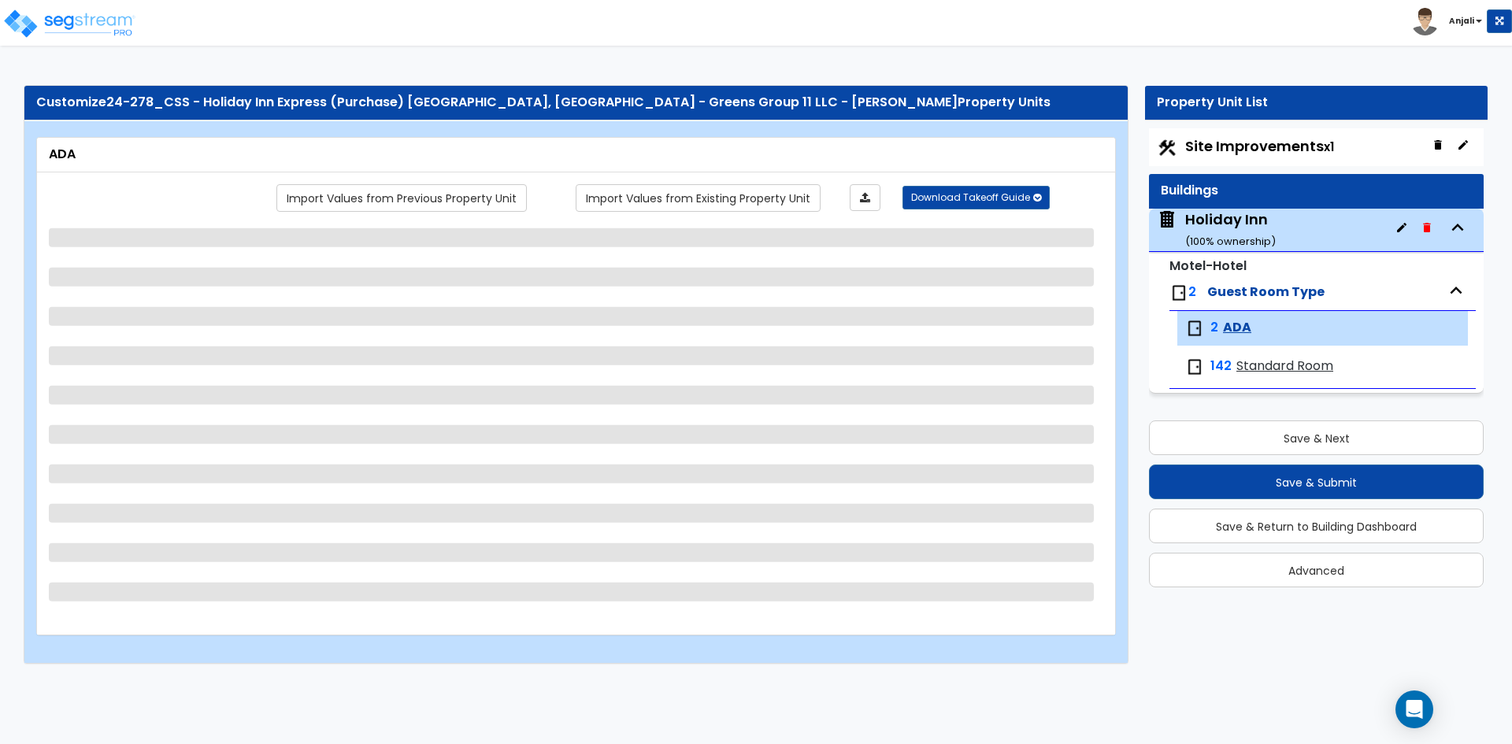
select select "1"
select select "2"
select select "1"
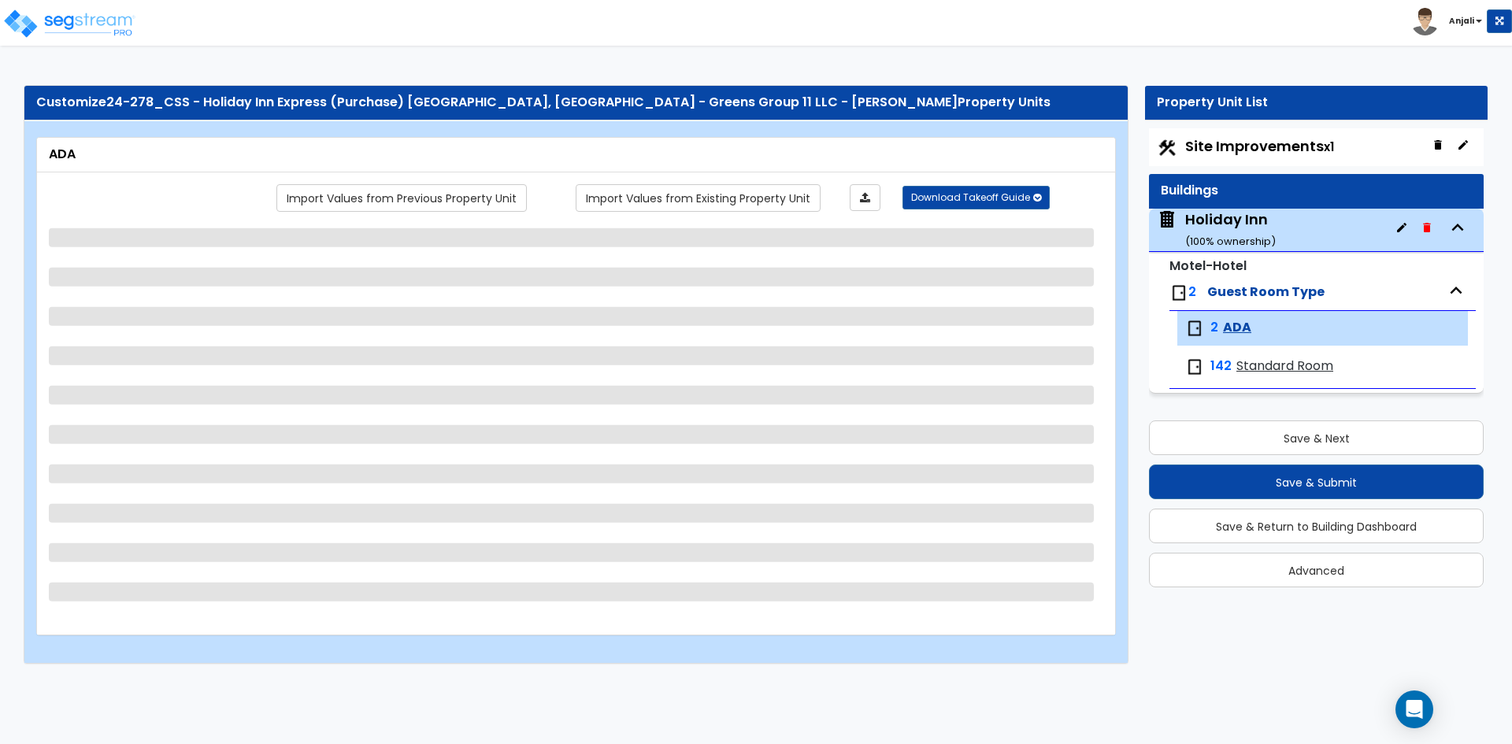
select select "5"
select select "1"
select select "4"
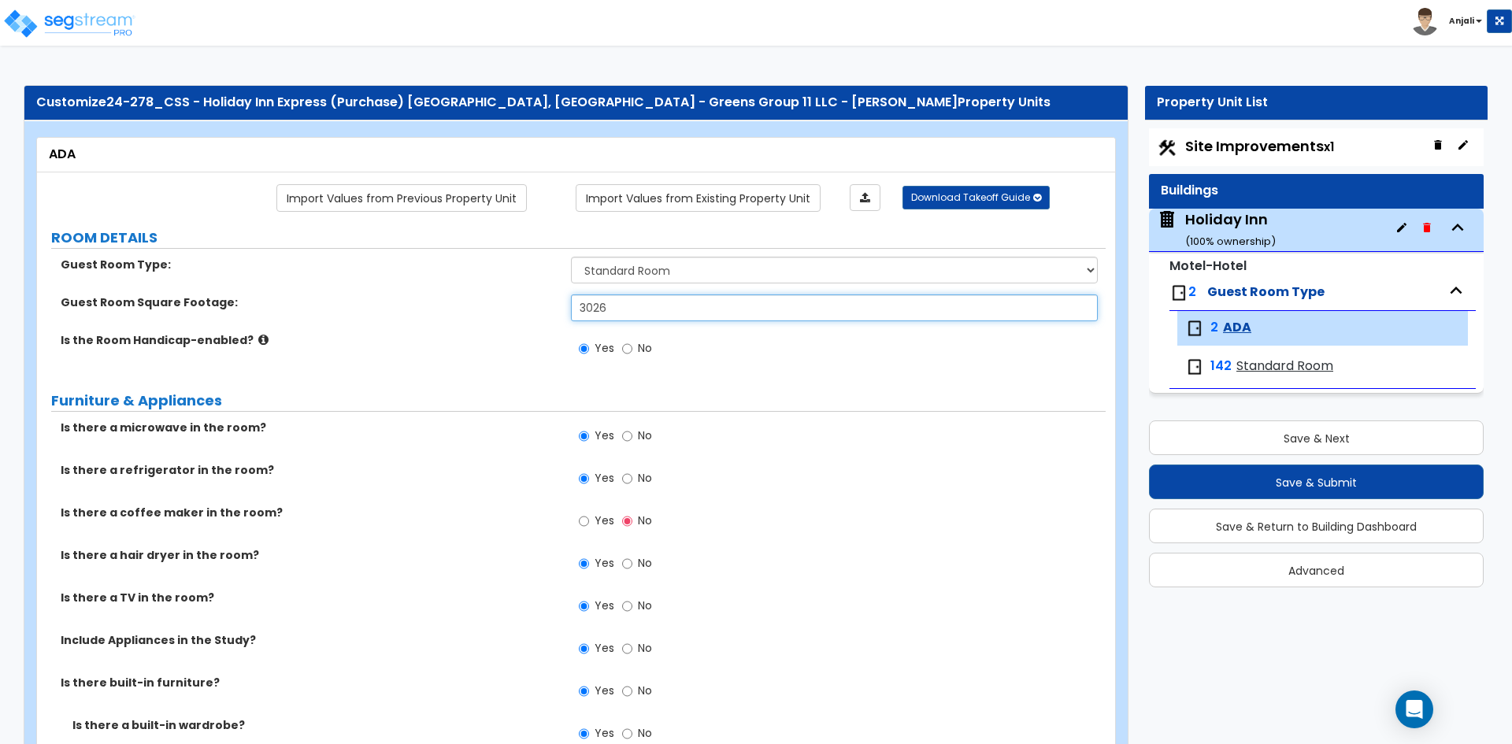
drag, startPoint x: 622, startPoint y: 304, endPoint x: 509, endPoint y: 302, distance: 112.6
click at [514, 302] on div "Guest Room Square Footage: 3026" at bounding box center [571, 313] width 1069 height 38
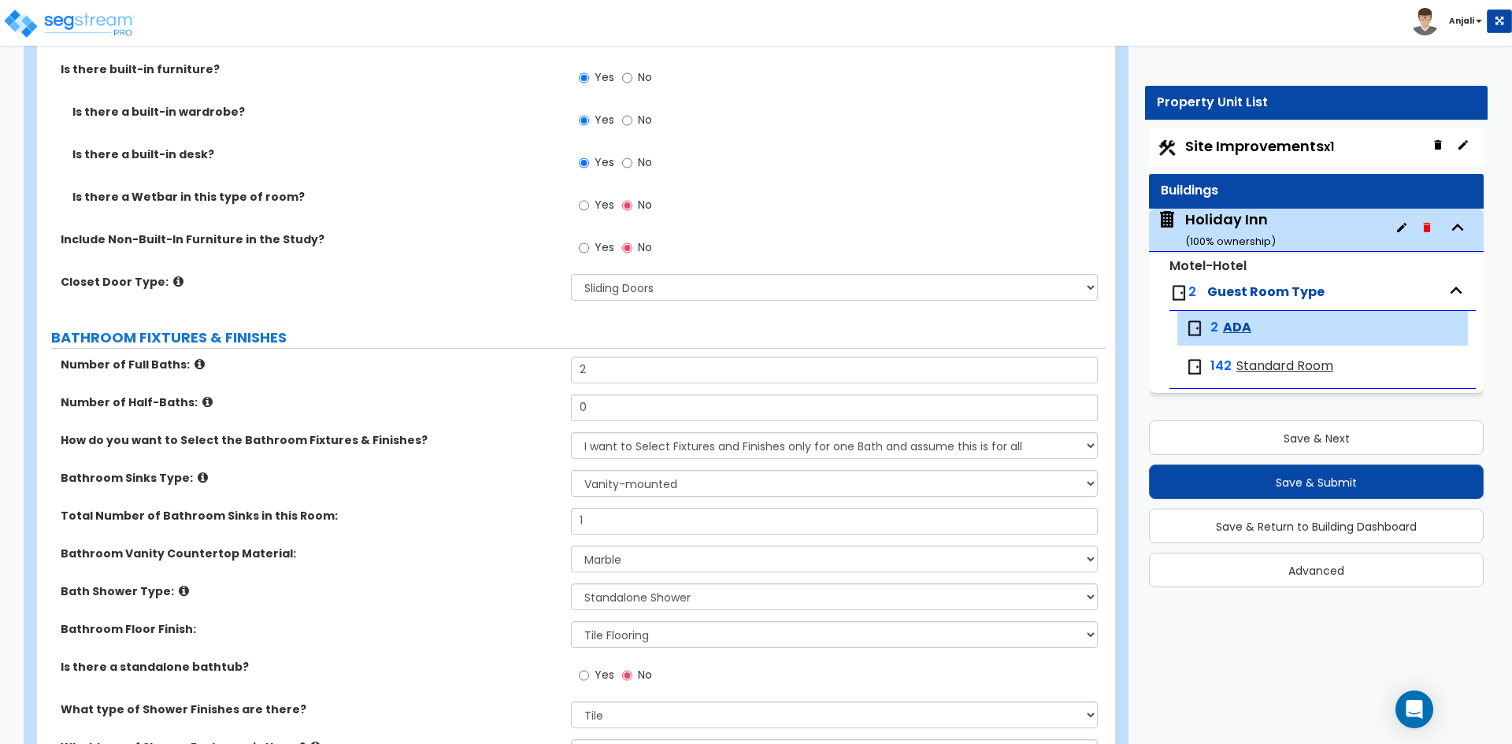
scroll to position [630, 0]
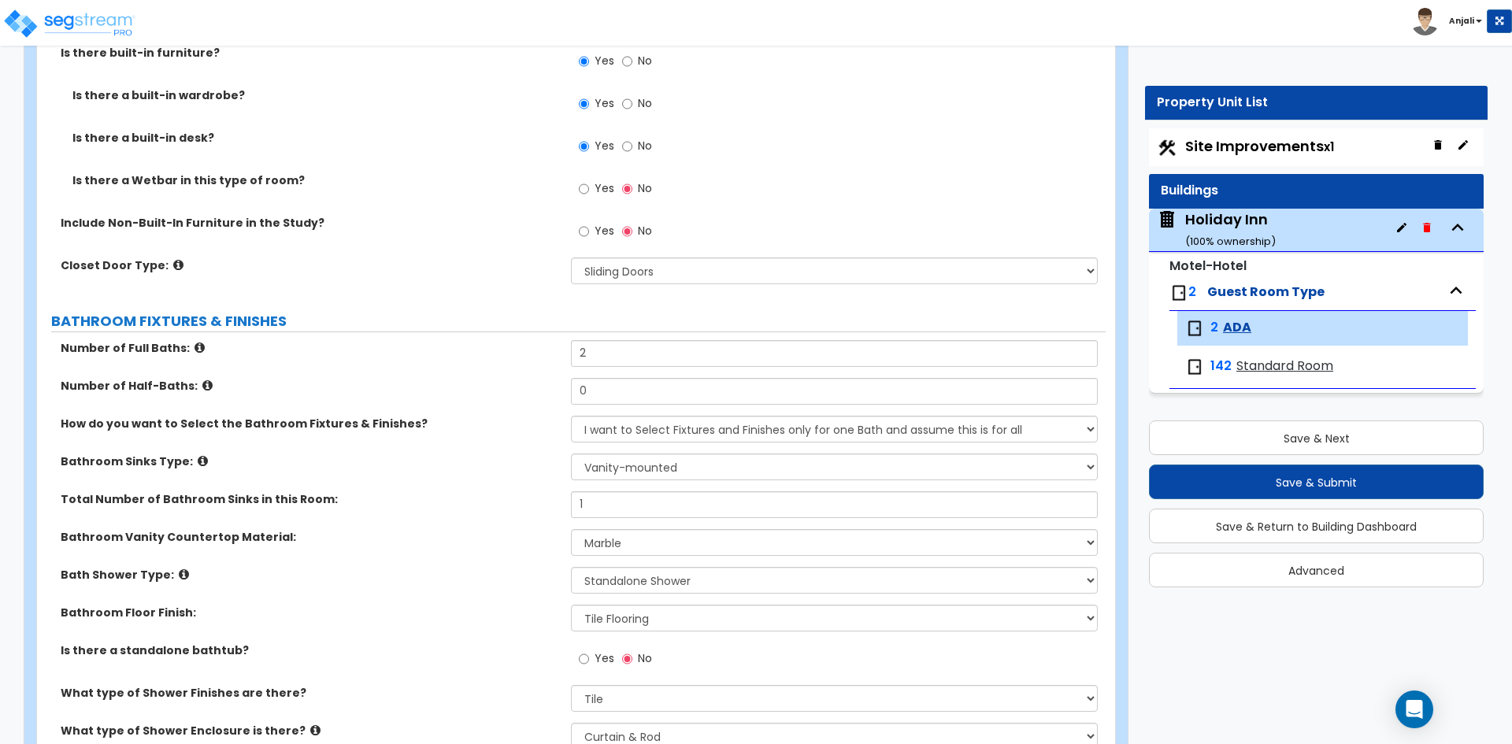
type input "1,086"
click at [602, 354] on input "2" at bounding box center [834, 353] width 526 height 27
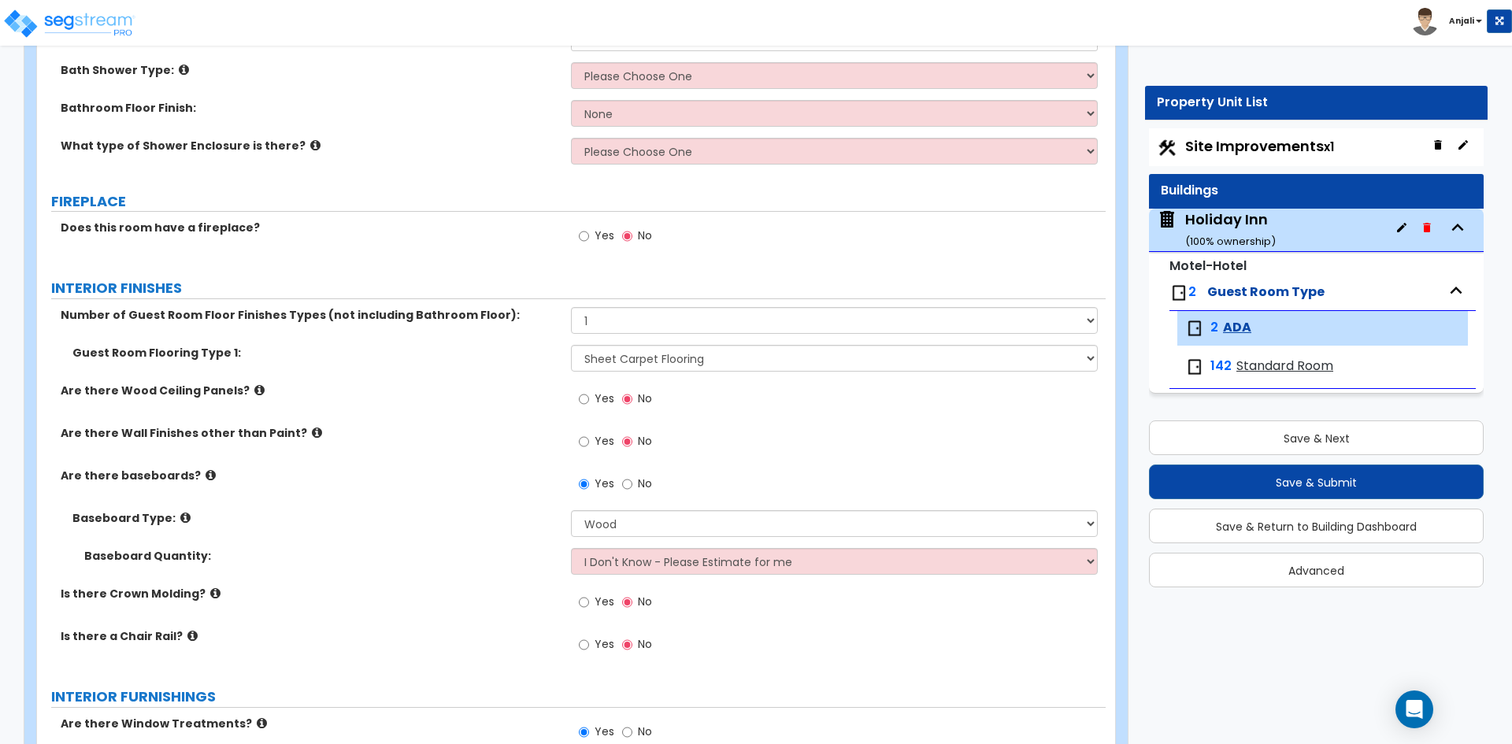
scroll to position [1102, 0]
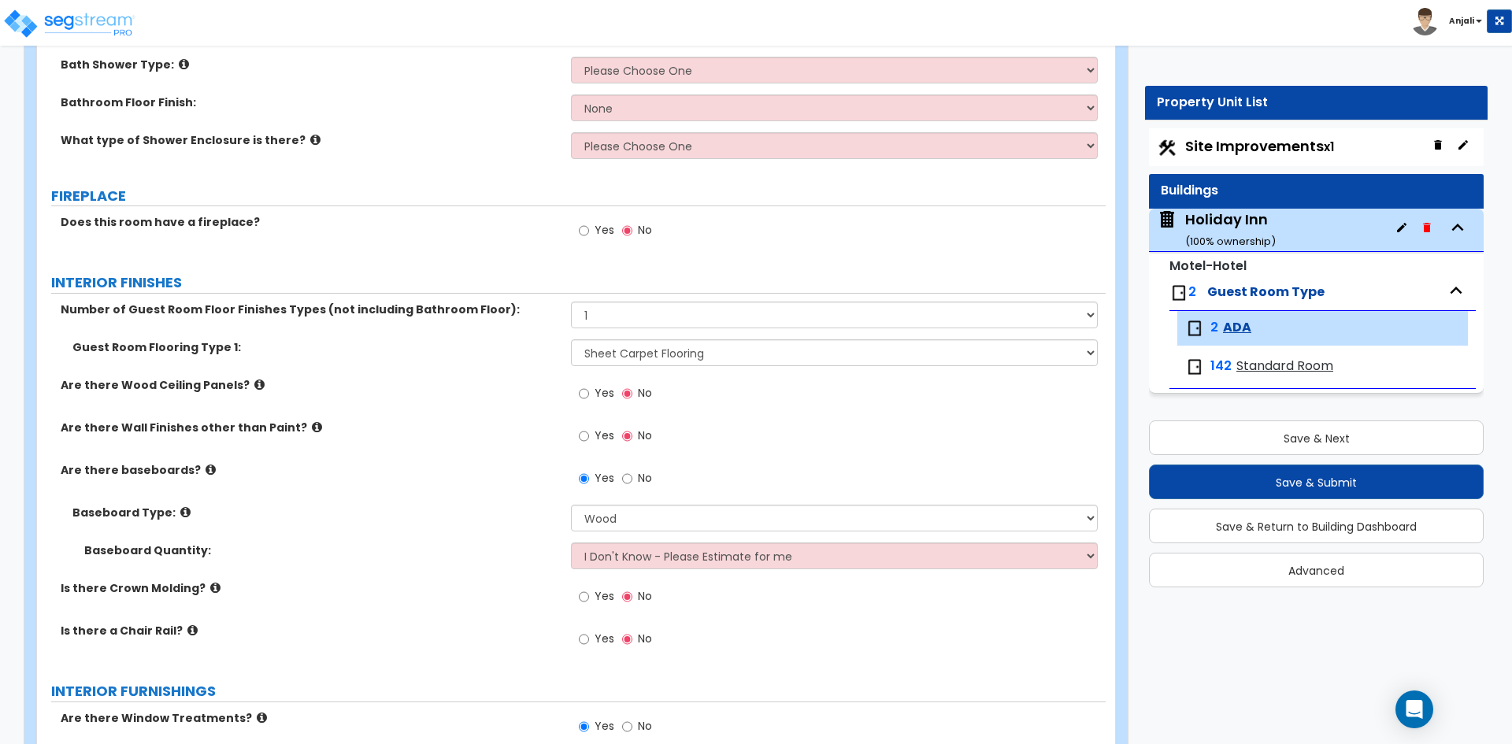
type input "1"
click at [629, 309] on select "Please Choose One 1 2 3" at bounding box center [834, 315] width 526 height 27
click at [651, 314] on select "Please Choose One 1 2 3" at bounding box center [834, 315] width 526 height 27
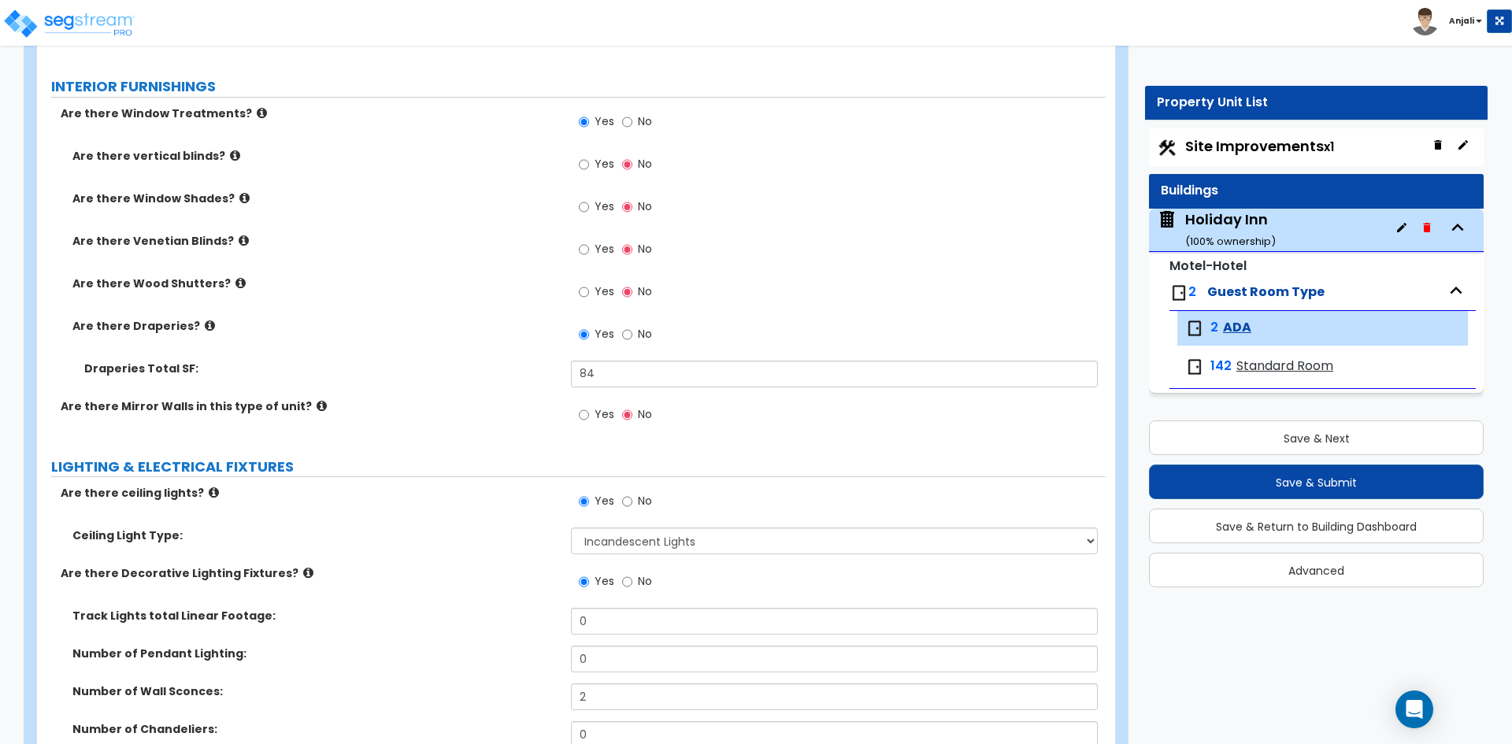
scroll to position [1732, 0]
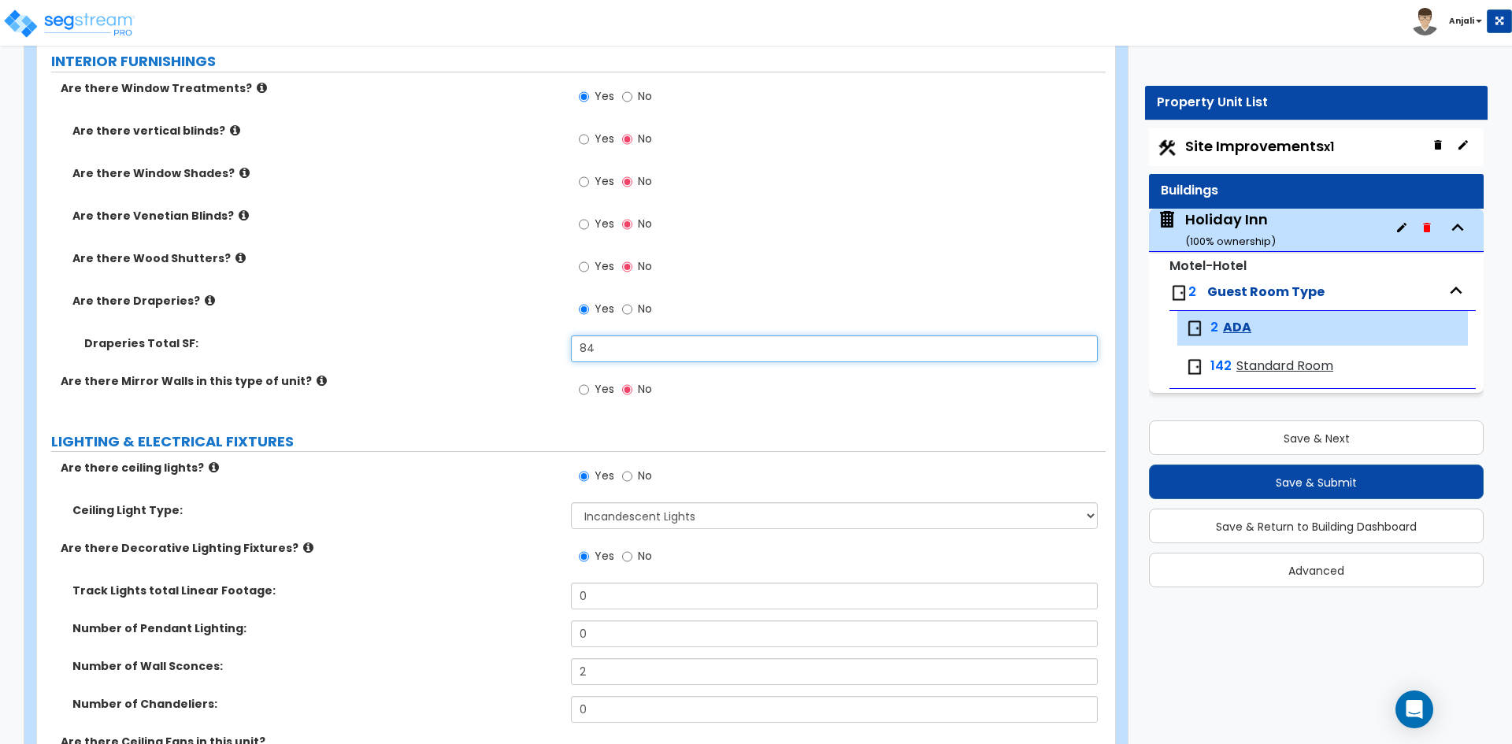
drag, startPoint x: 598, startPoint y: 345, endPoint x: 558, endPoint y: 346, distance: 39.4
click at [558, 346] on div "Draperies Total SF: 84" at bounding box center [571, 354] width 1069 height 38
click at [623, 346] on input "text" at bounding box center [834, 348] width 526 height 27
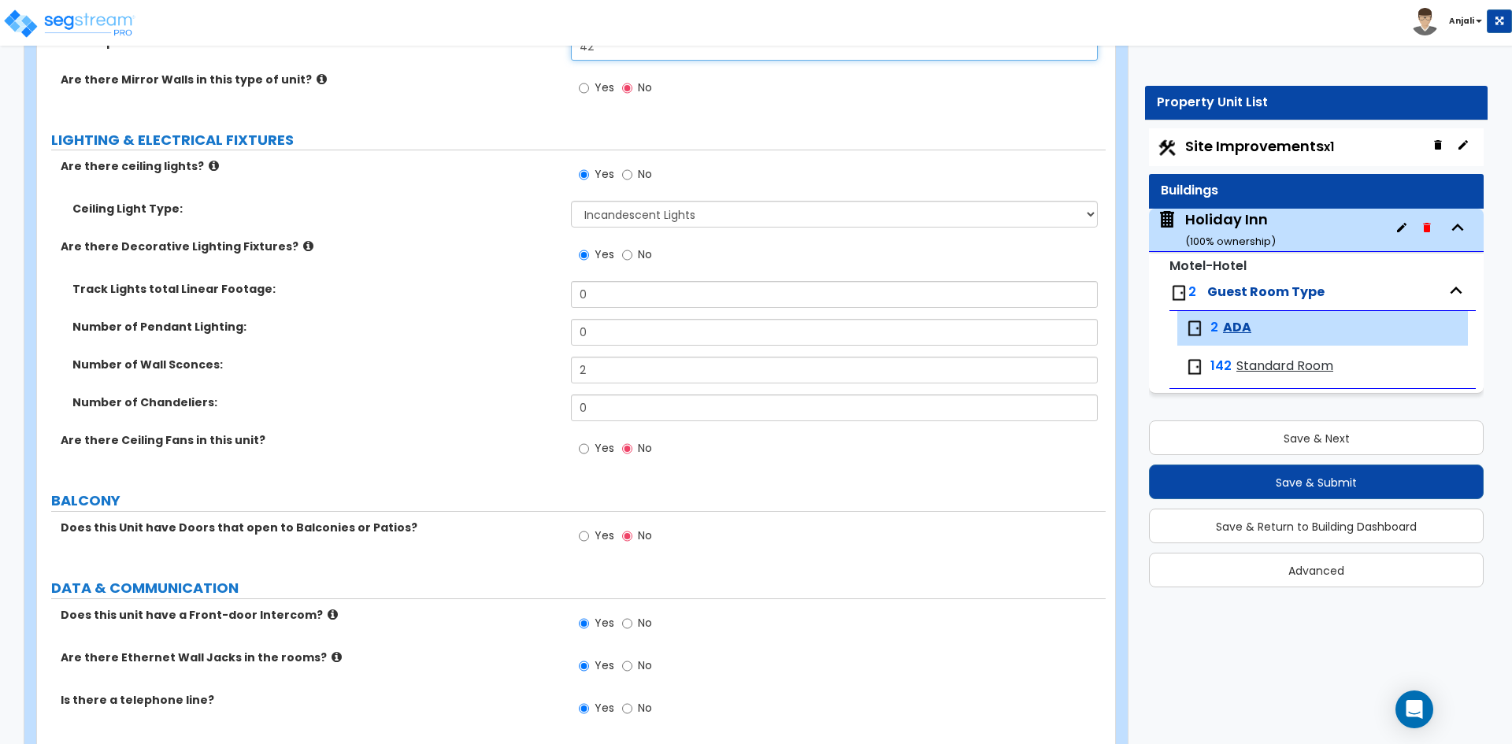
scroll to position [2047, 0]
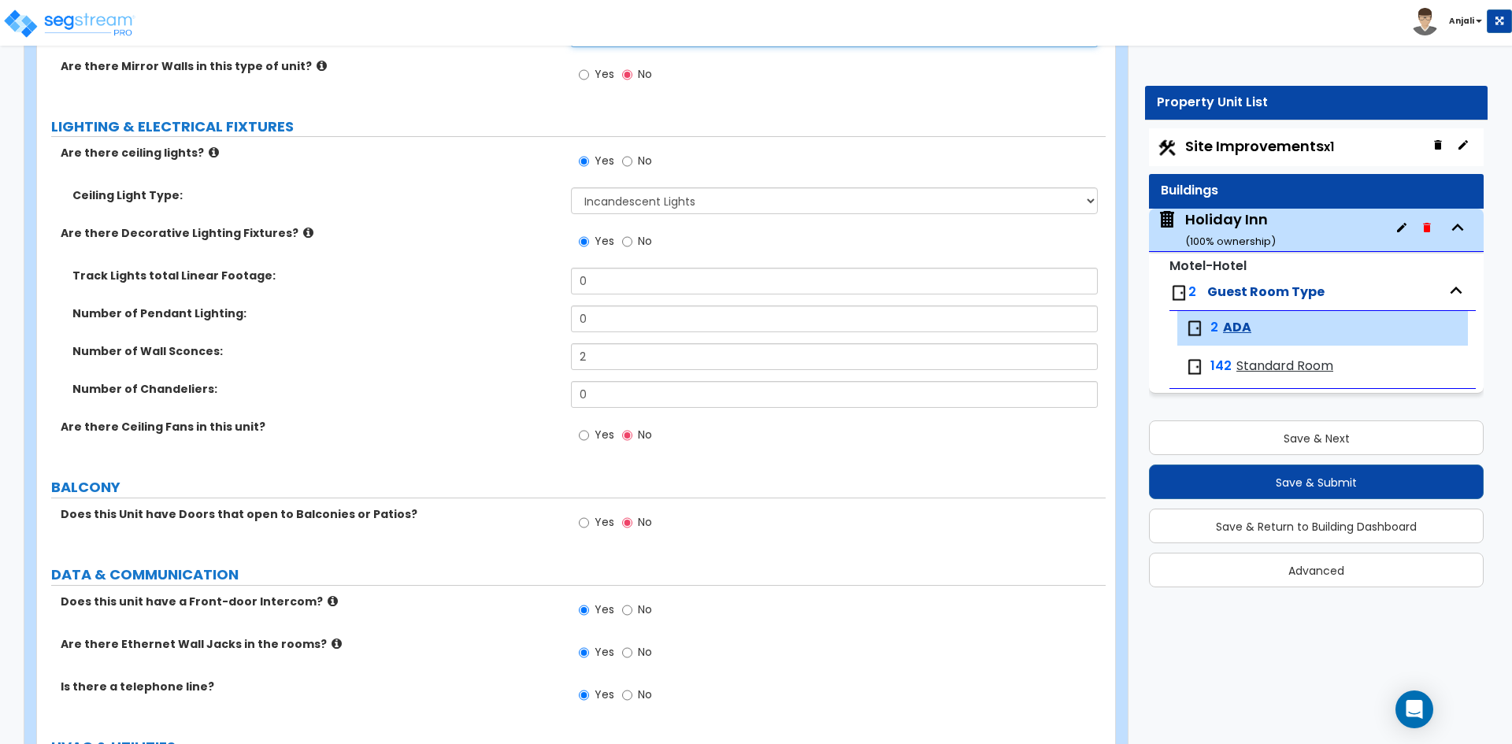
type input "42"
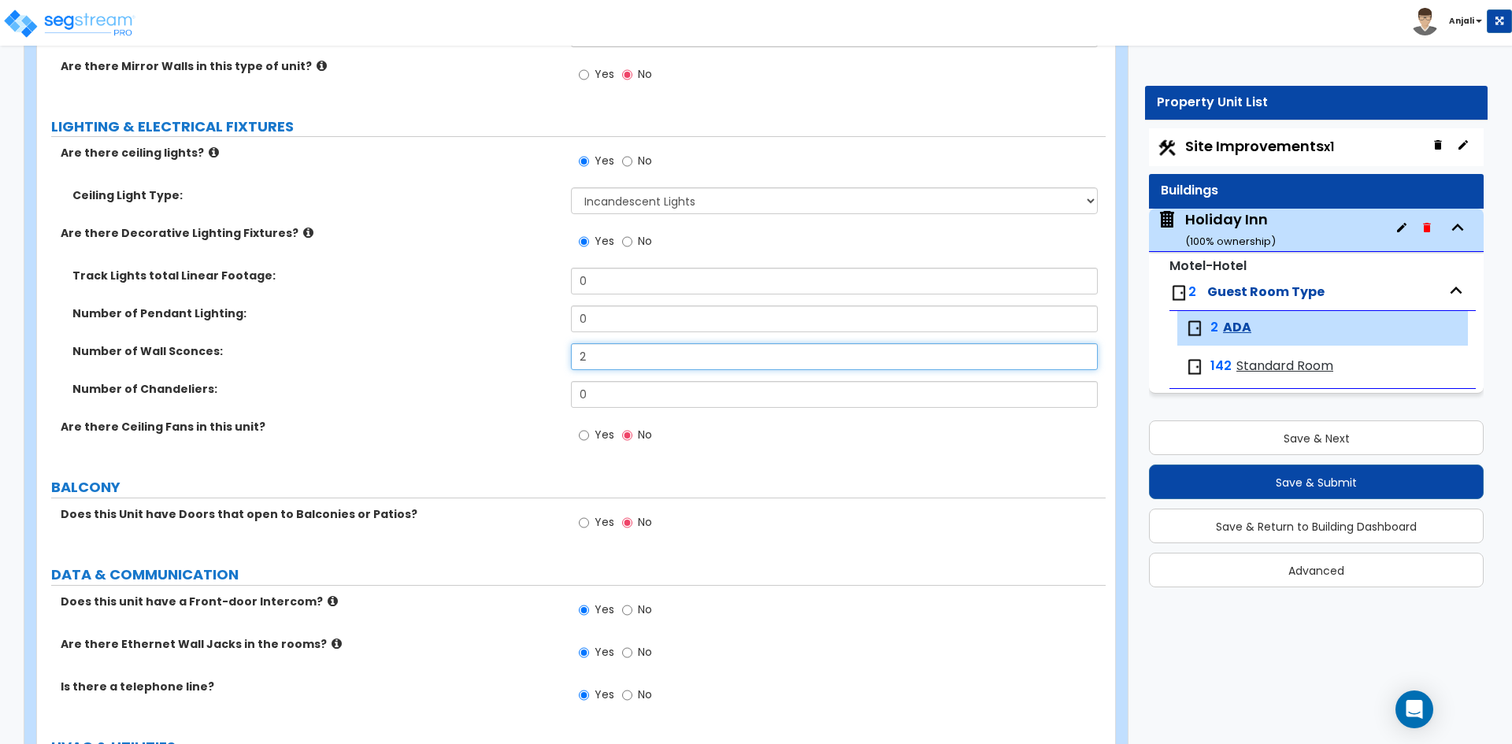
click at [601, 359] on input "2" at bounding box center [834, 356] width 526 height 27
type input "1"
type input "2"
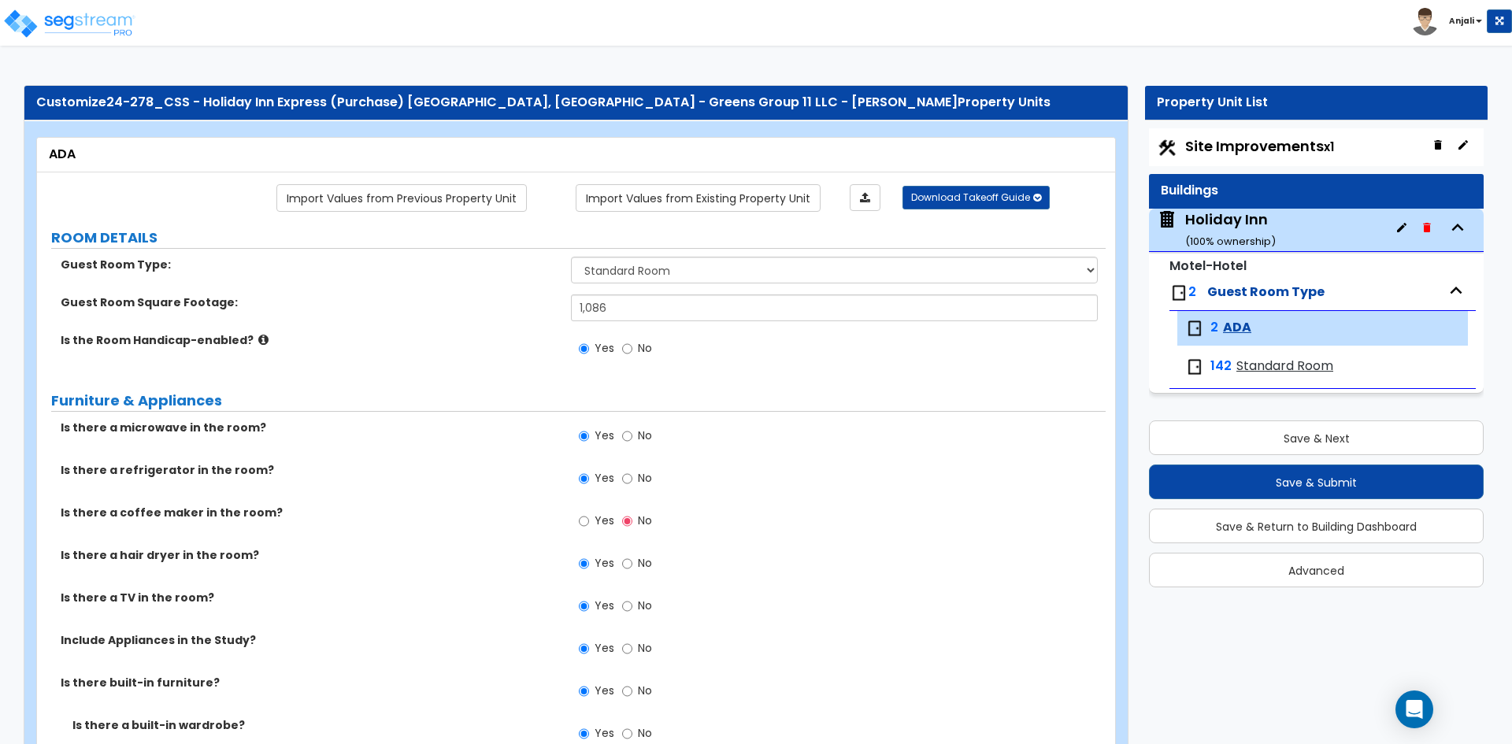
scroll to position [394, 0]
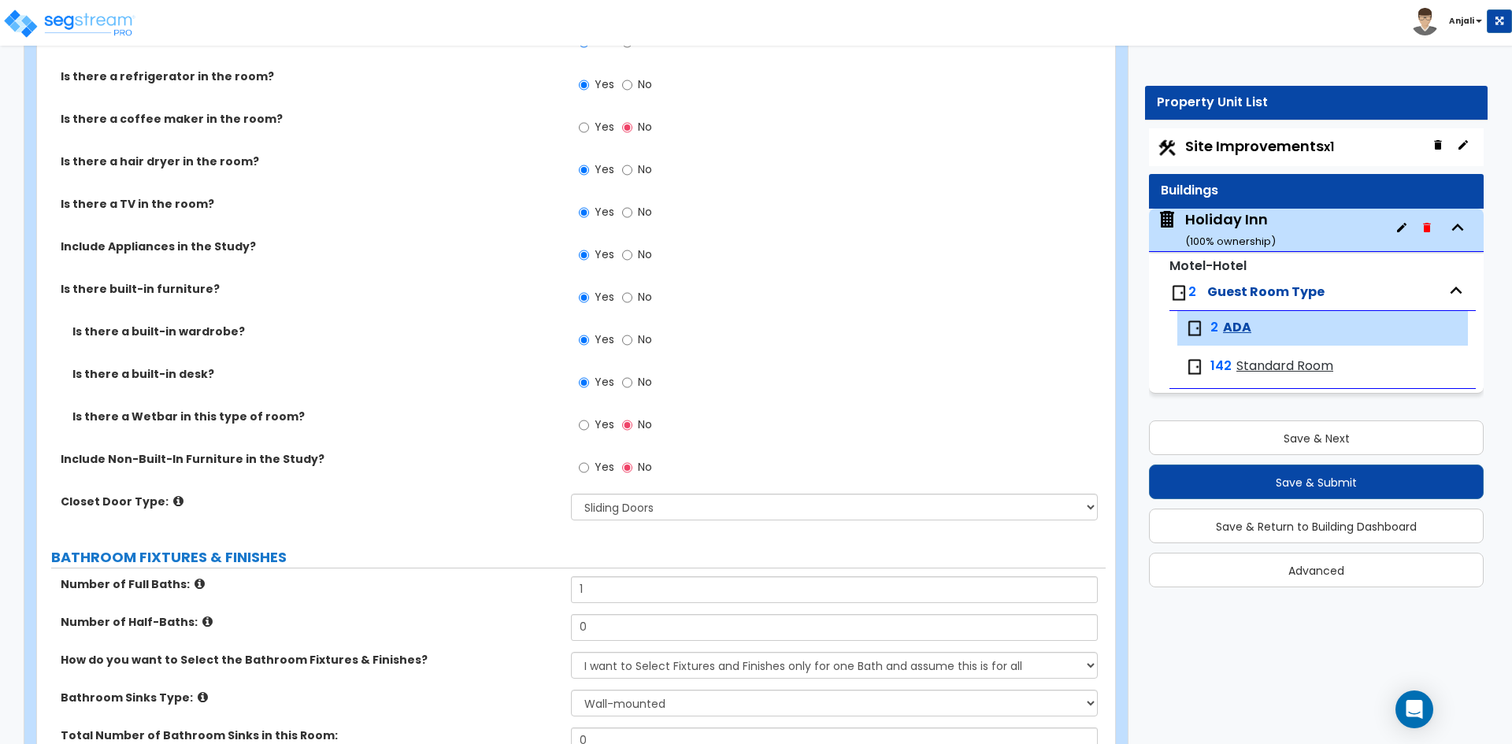
click at [1234, 355] on div "142 Standard Room" at bounding box center [1322, 367] width 291 height 35
click at [1258, 371] on font "Standard Room" at bounding box center [1284, 366] width 97 height 18
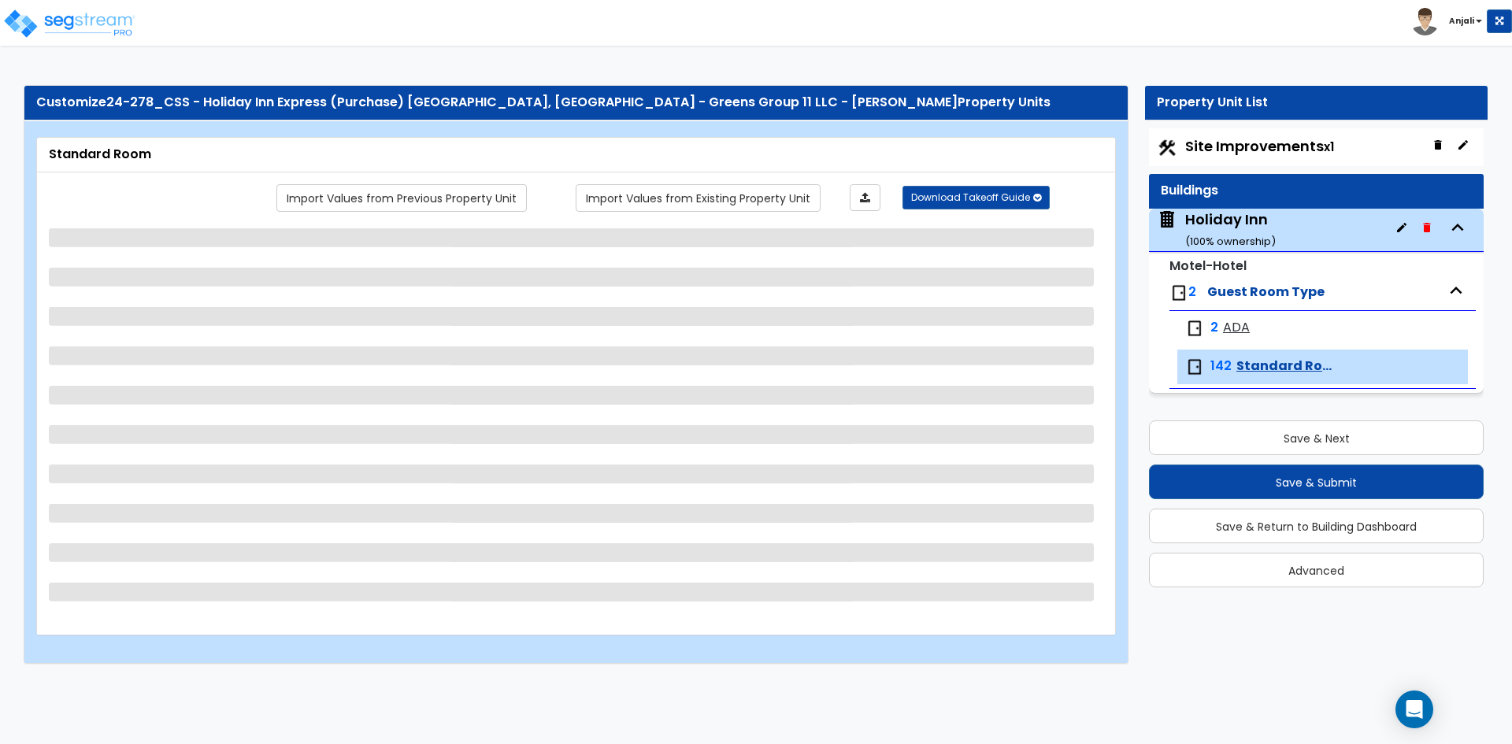
select select "1"
select select "2"
select select "1"
select select "3"
select select "1"
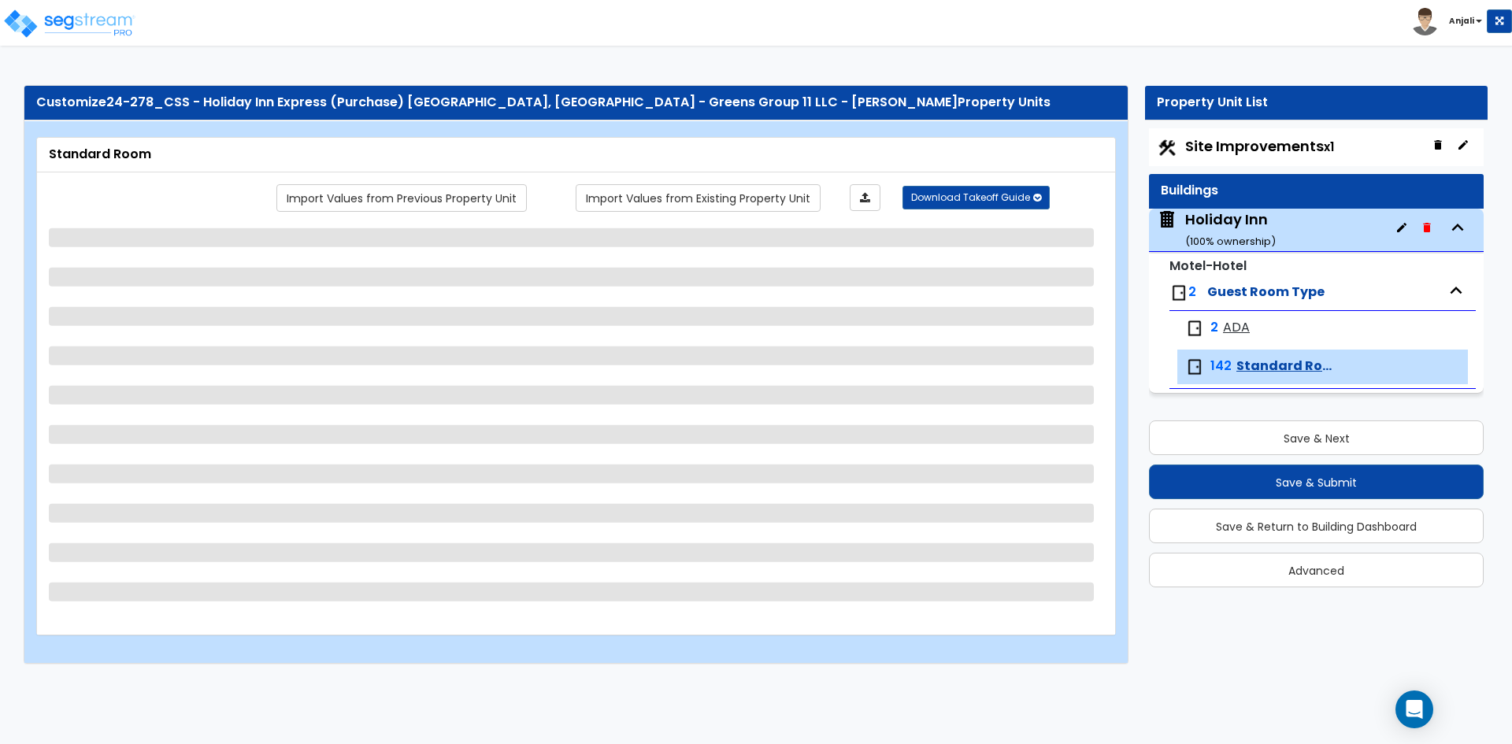
select select "1"
select select "5"
select select "2"
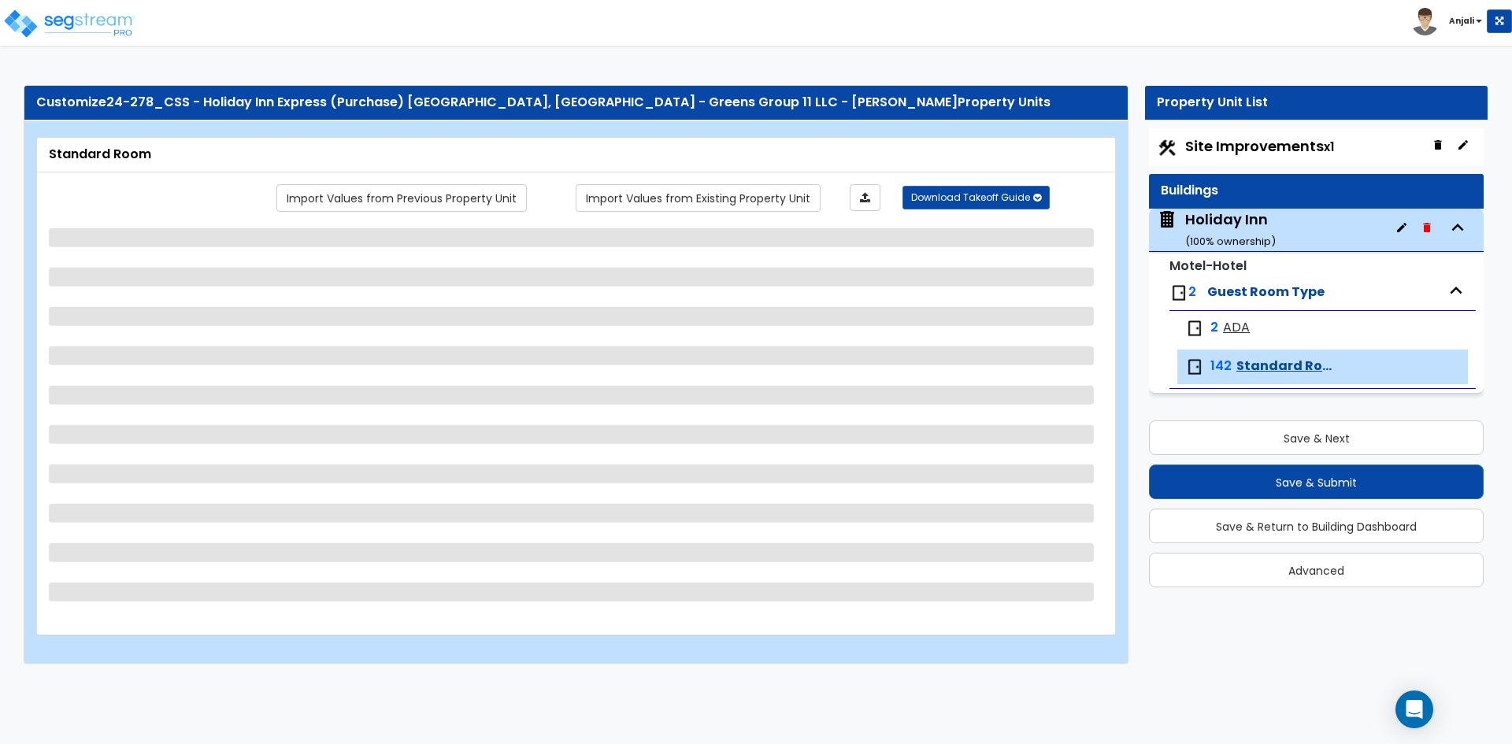
select select "1"
select select "4"
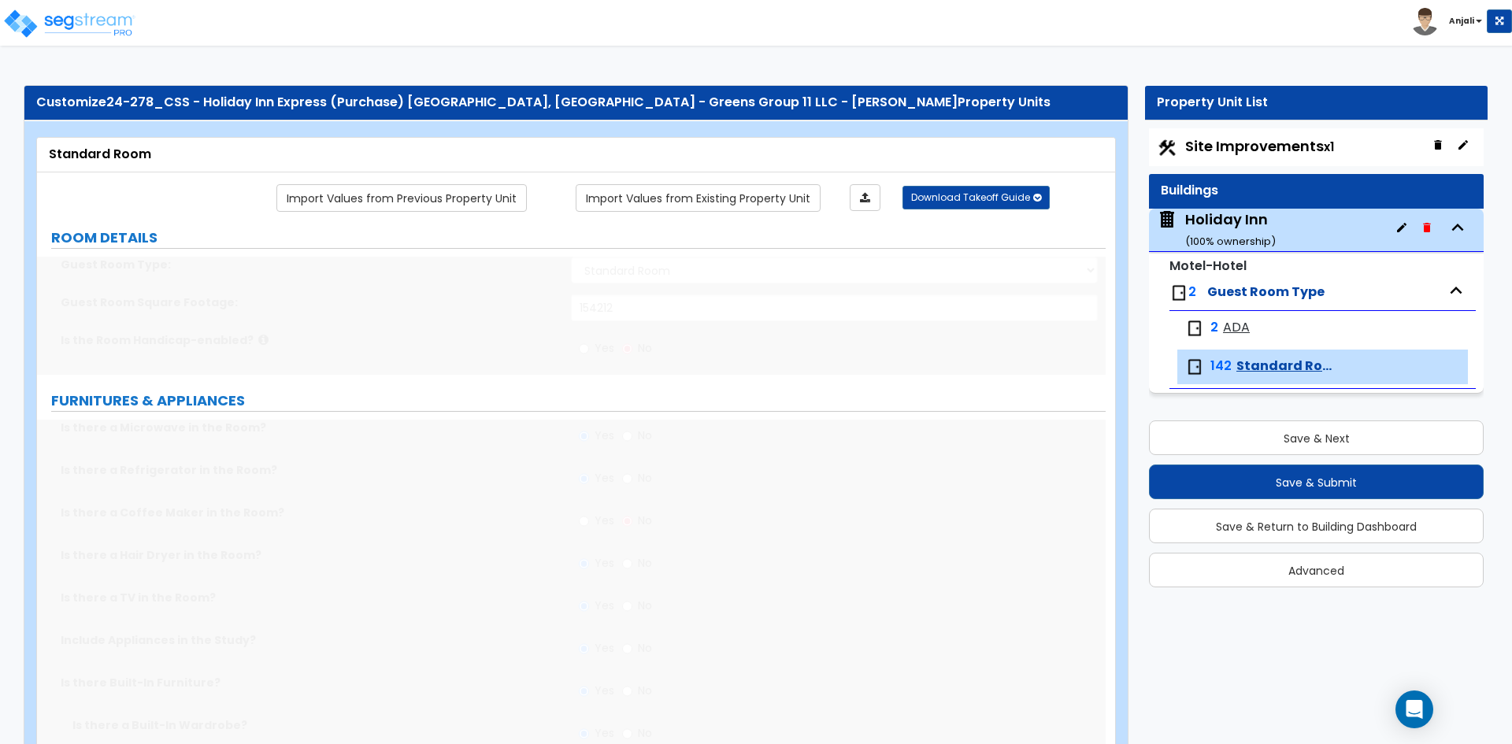
select select "5"
select select "2"
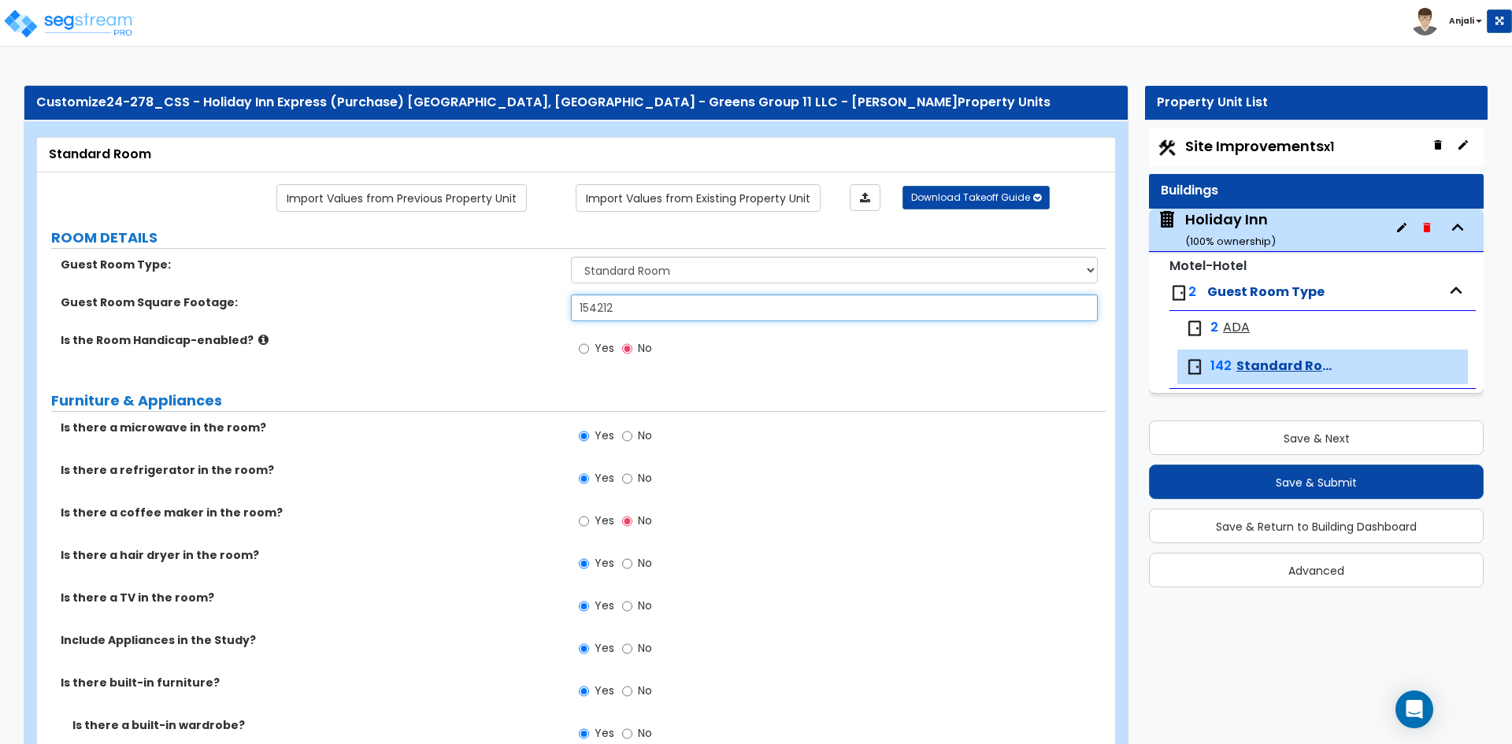
drag, startPoint x: 642, startPoint y: 307, endPoint x: 564, endPoint y: 307, distance: 78.0
click at [564, 307] on div "Guest Room Square Footage: 154212" at bounding box center [571, 313] width 1069 height 38
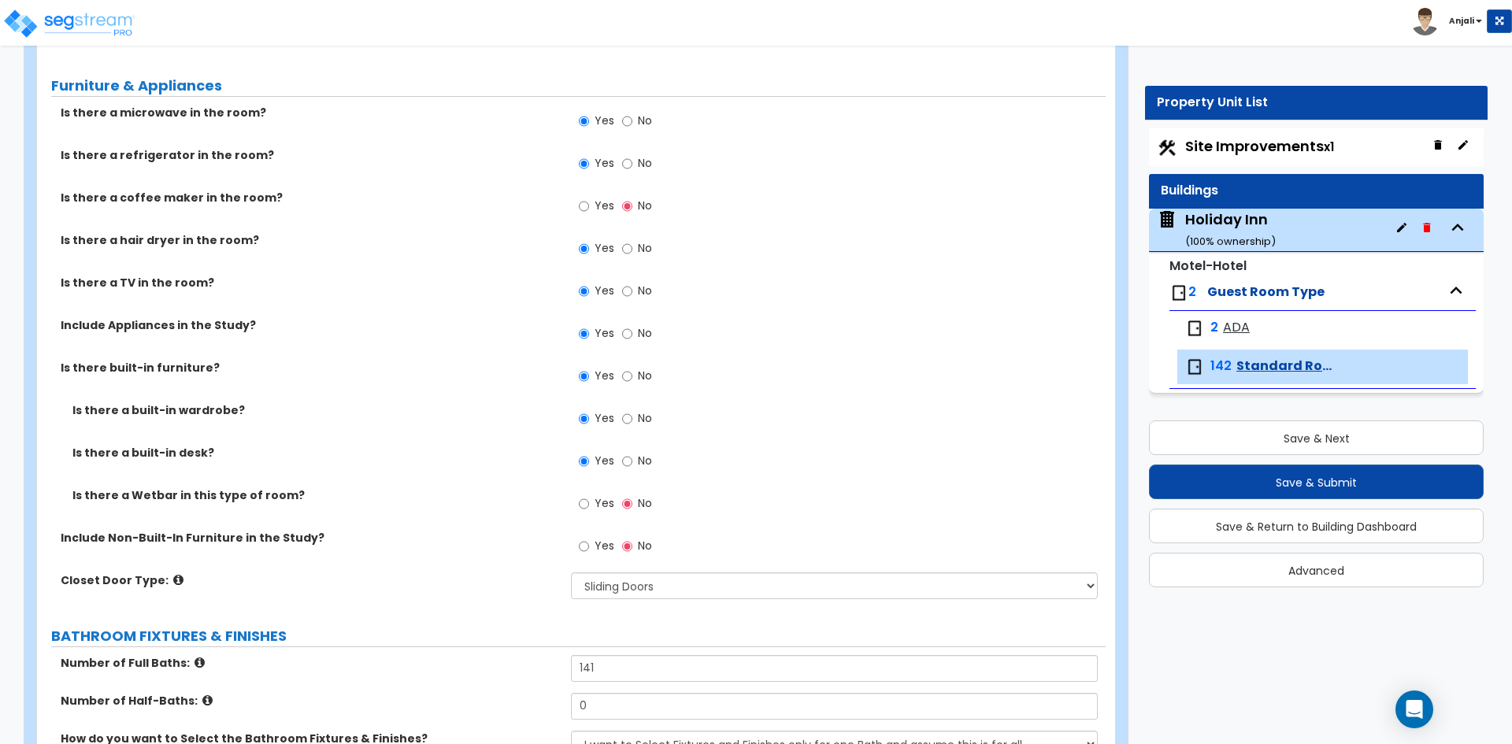
scroll to position [709, 0]
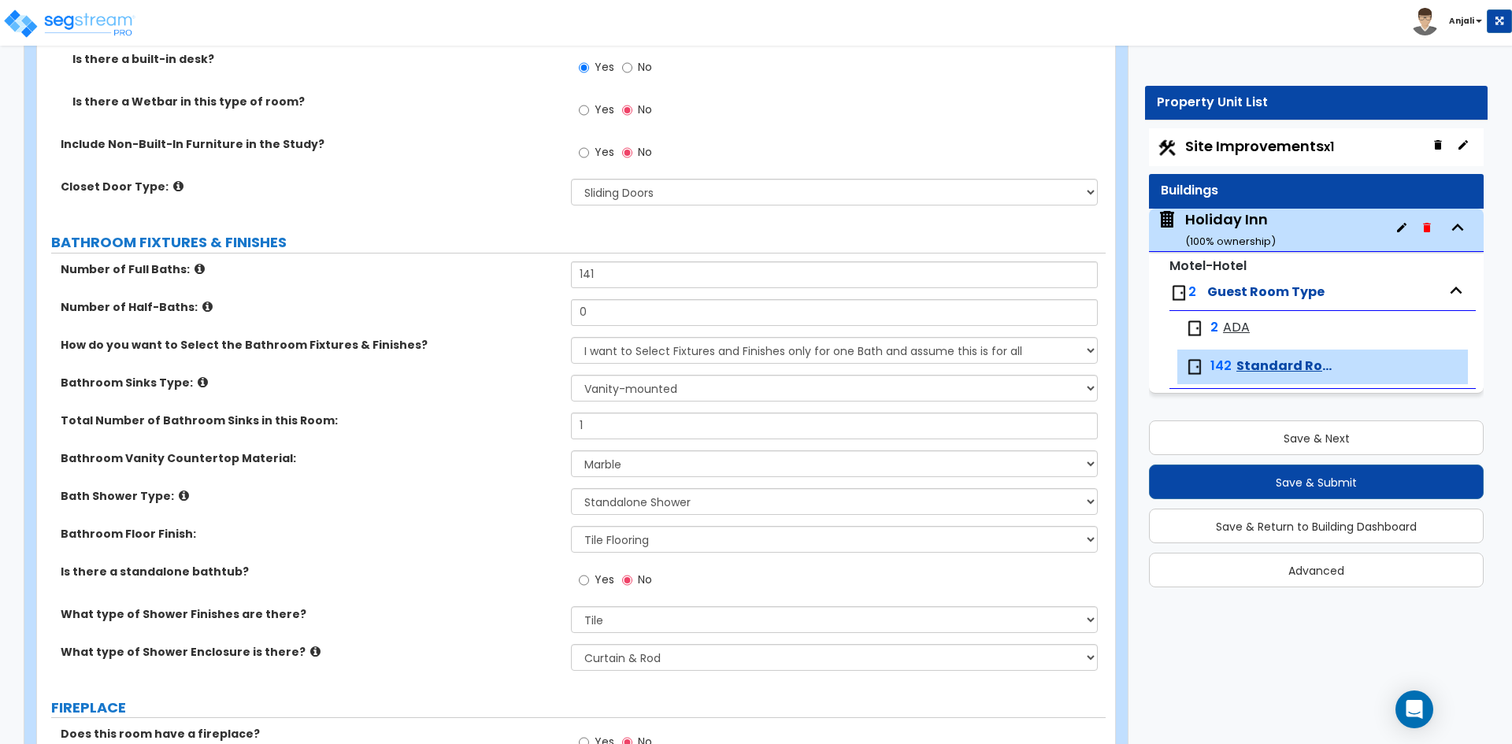
type input "1,086"
click at [618, 281] on input "141" at bounding box center [834, 274] width 526 height 27
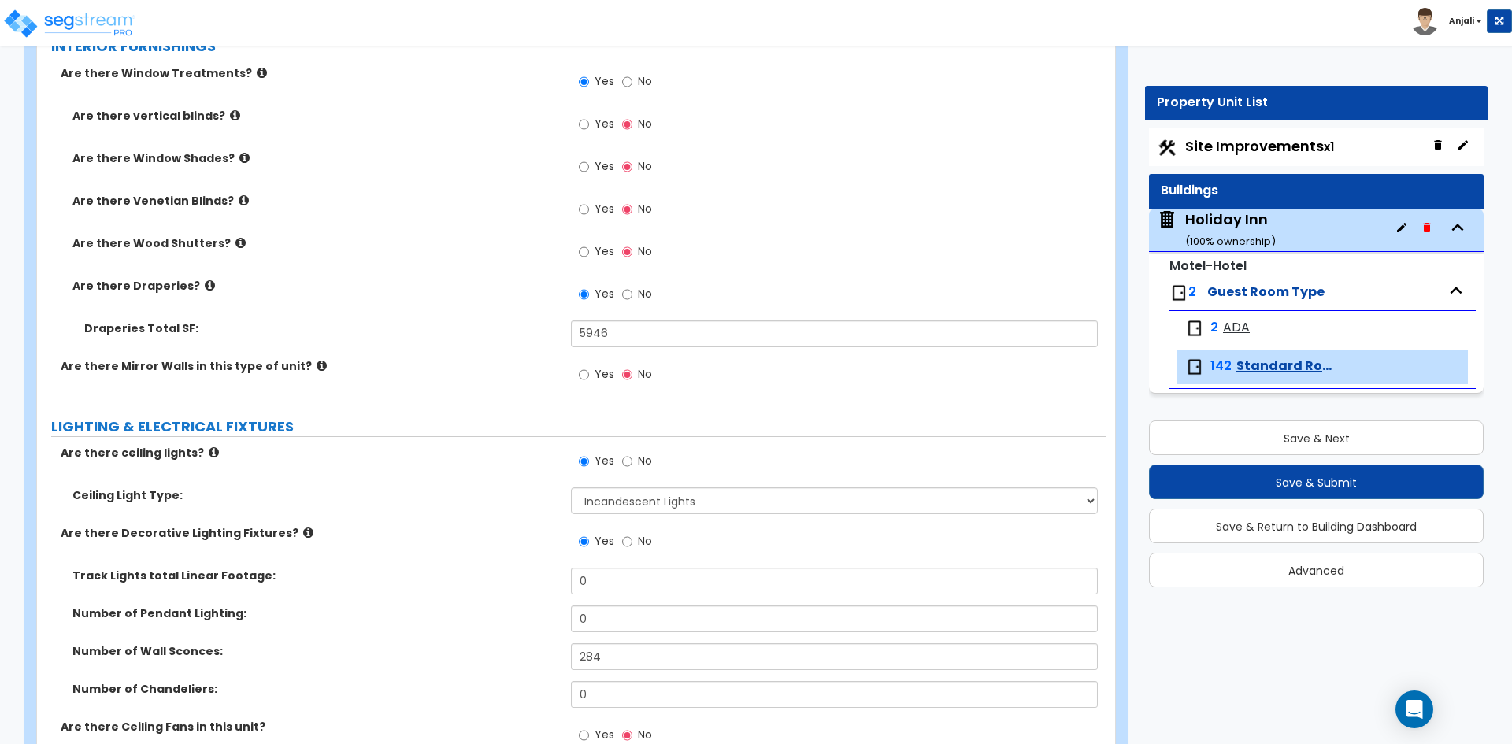
scroll to position [1890, 0]
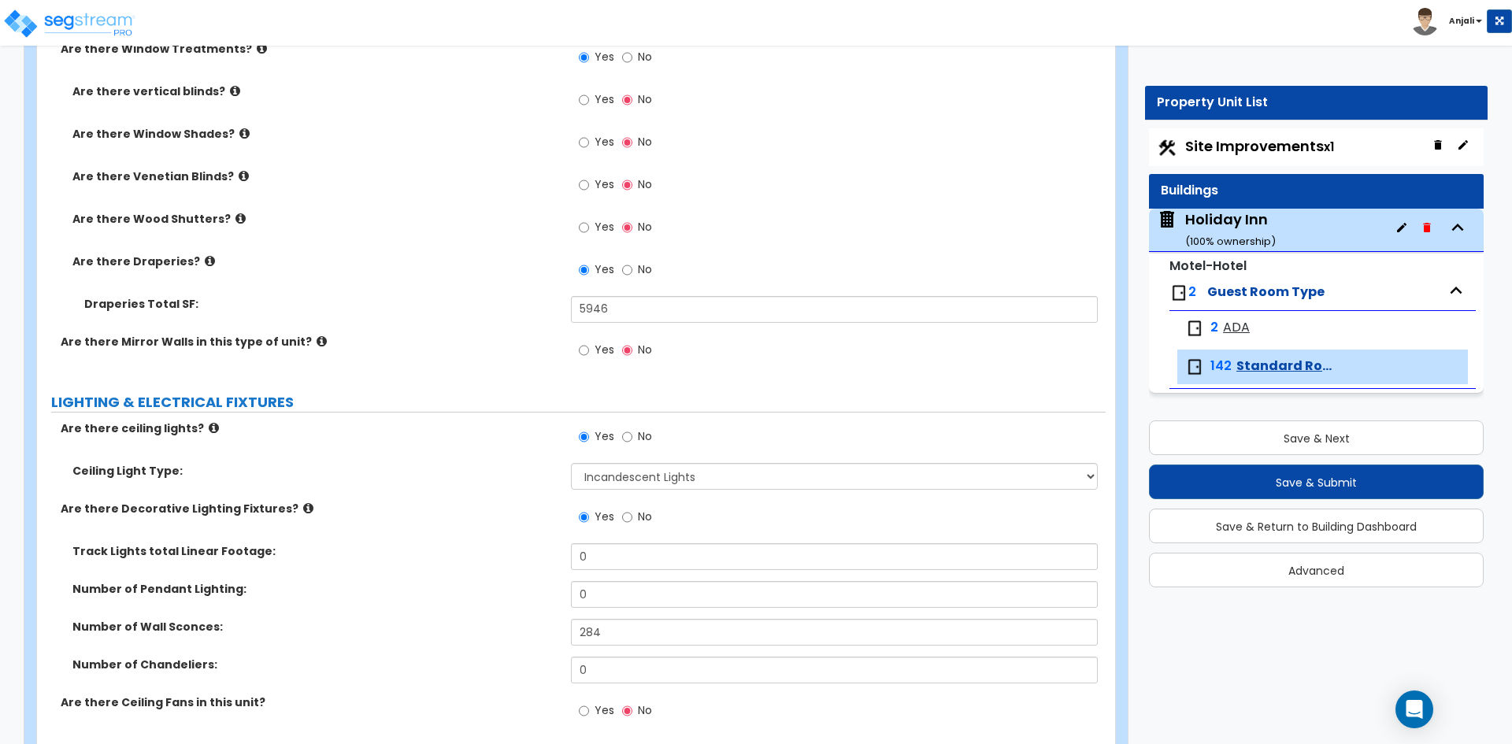
type input "1"
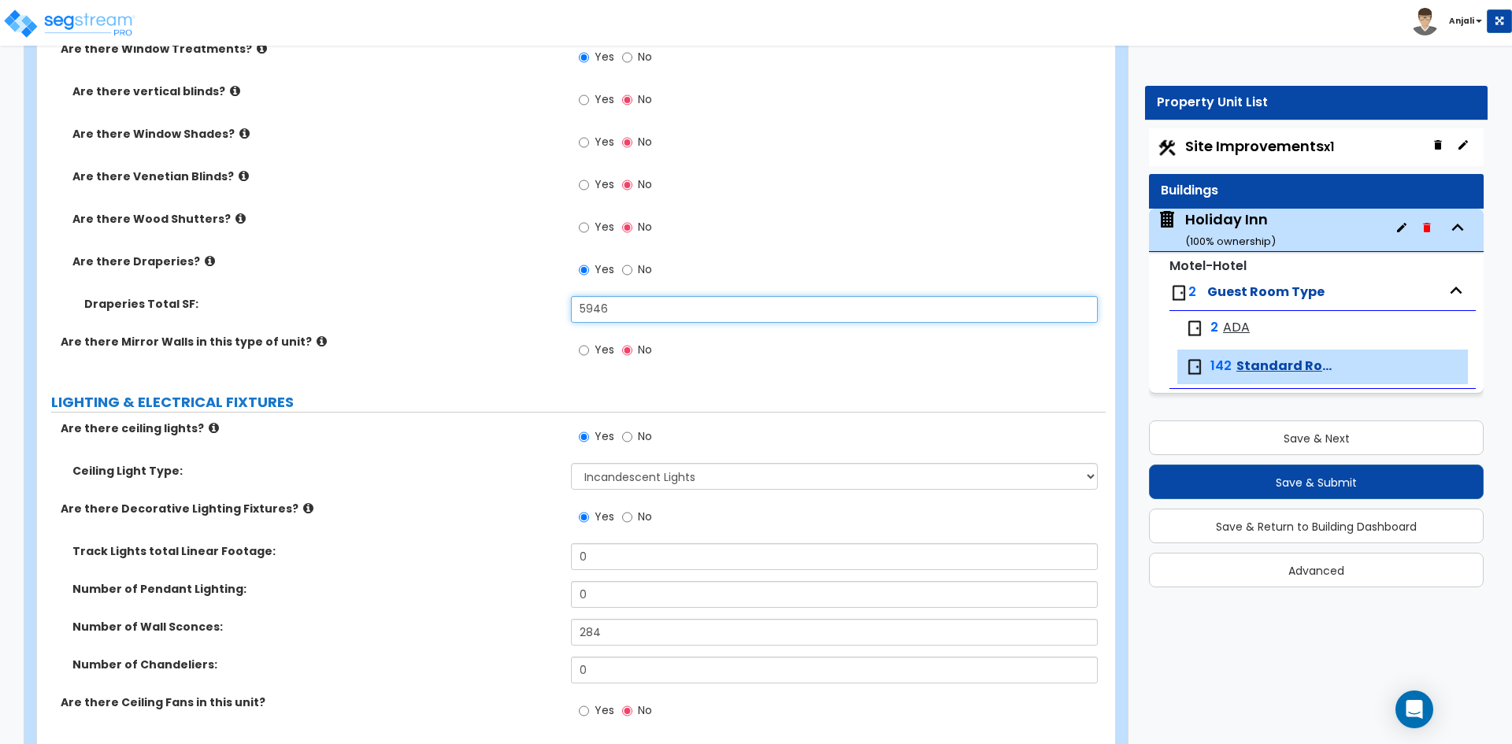
drag, startPoint x: 624, startPoint y: 309, endPoint x: 544, endPoint y: 310, distance: 79.5
click at [544, 310] on div "Draperies Total SF: 5946" at bounding box center [571, 315] width 1069 height 38
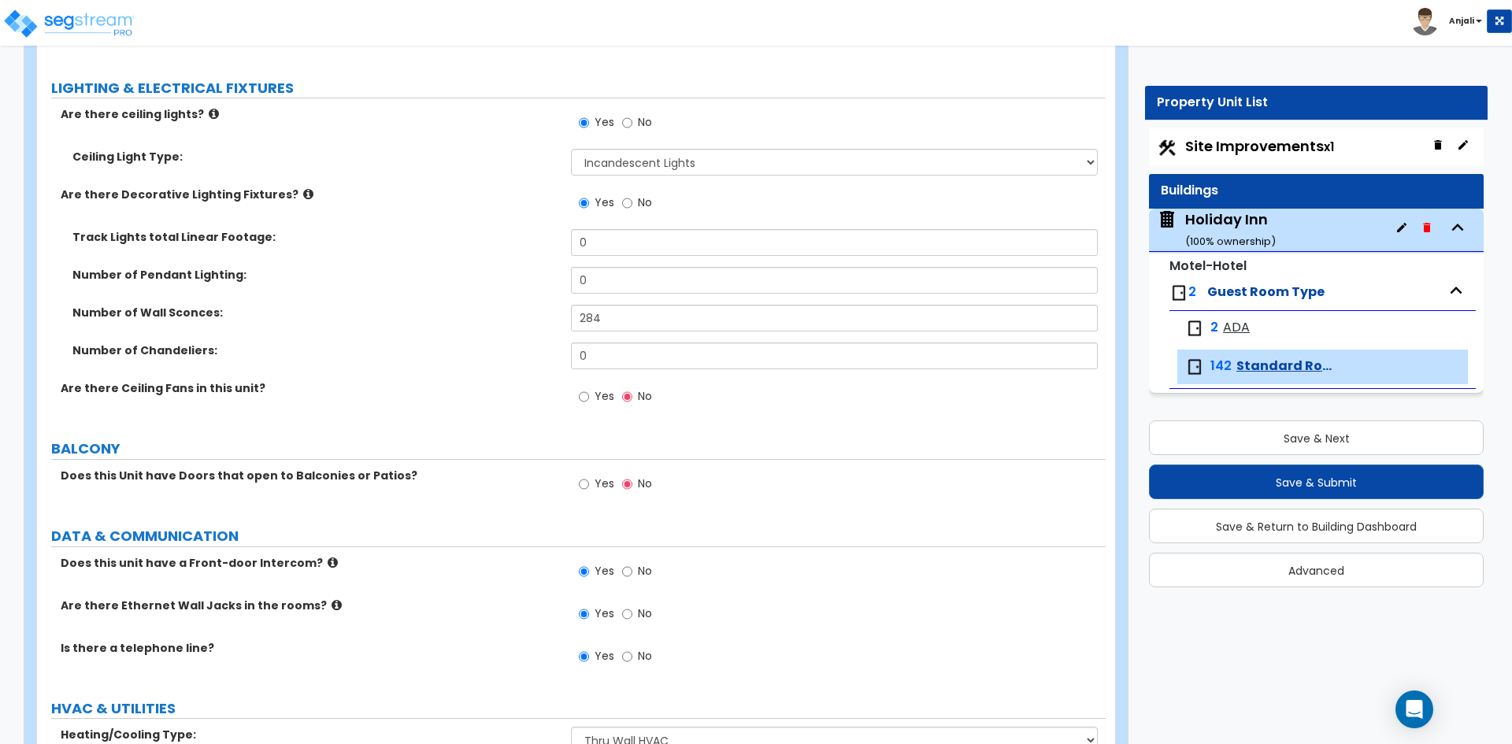
scroll to position [2205, 0]
type input "42"
drag, startPoint x: 626, startPoint y: 320, endPoint x: 529, endPoint y: 315, distance: 97.0
click at [529, 315] on div "Number of Wall Sconces: 284" at bounding box center [571, 323] width 1069 height 38
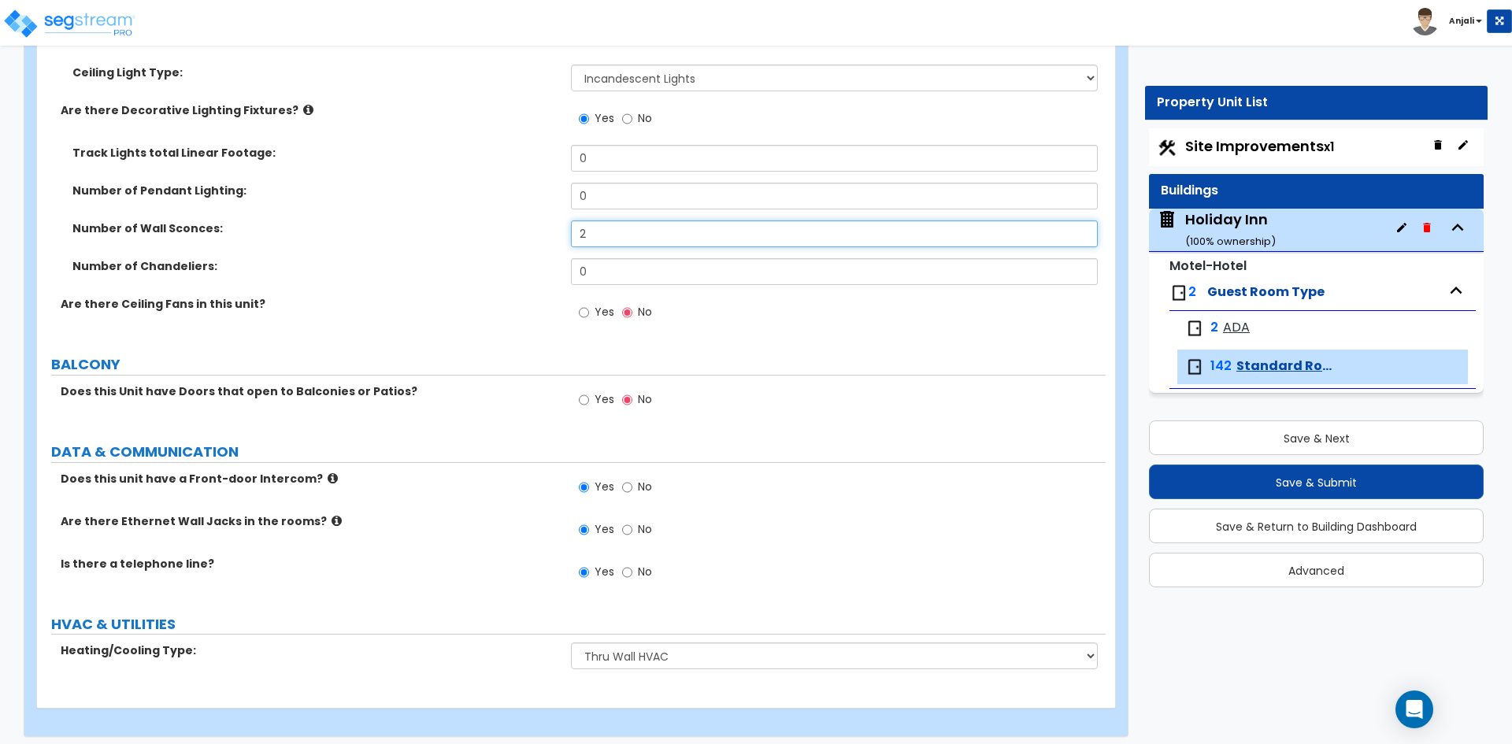
scroll to position [2297, 0]
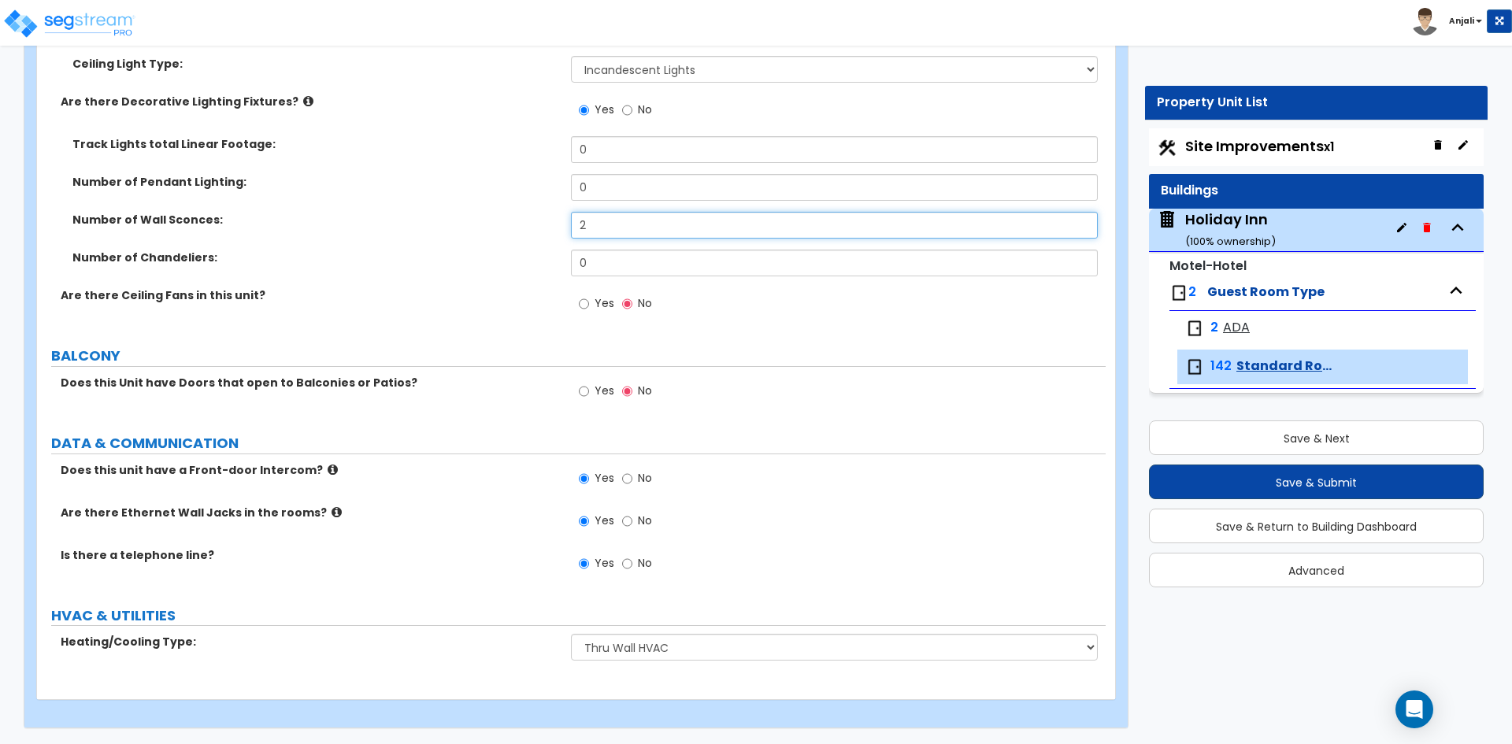
type input "2"
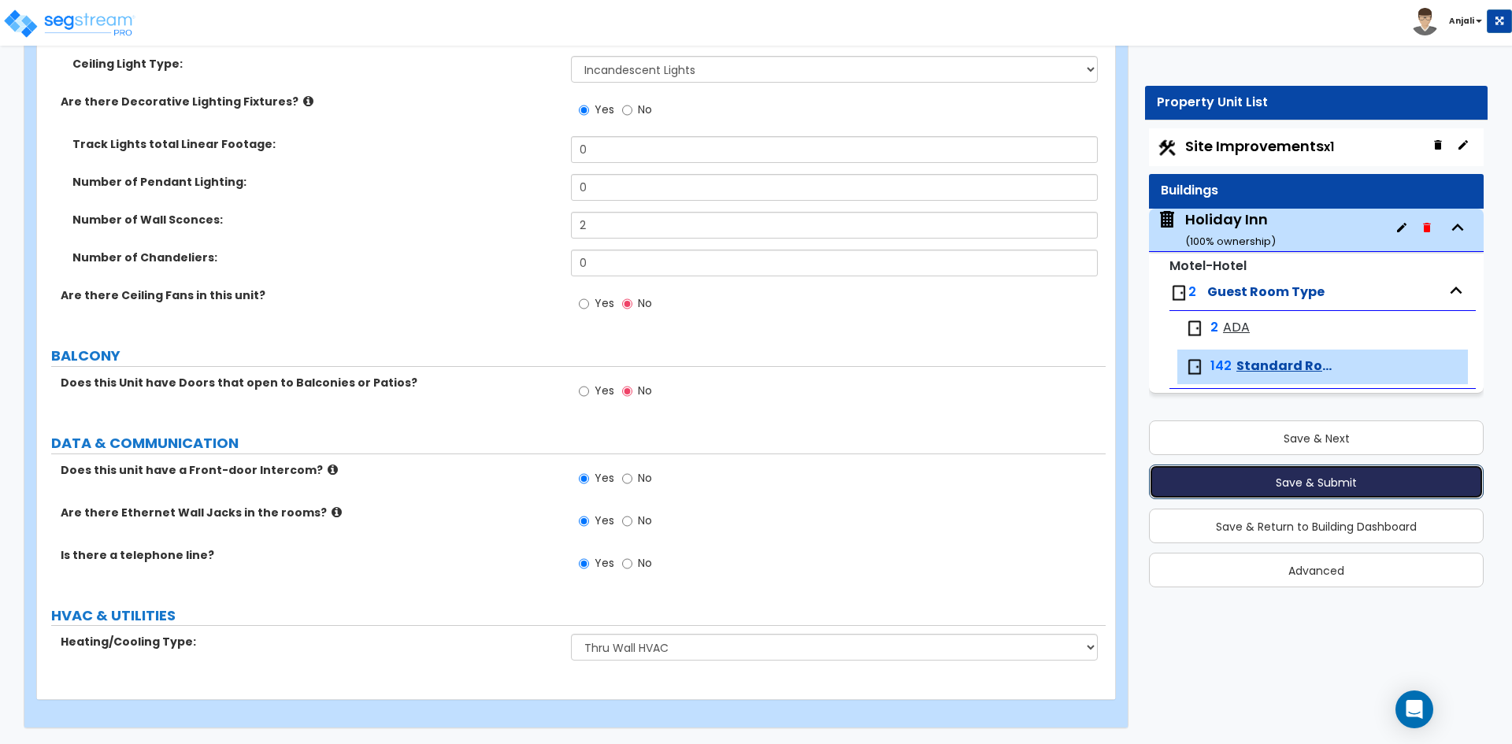
click at [1306, 484] on font "Save & Submit" at bounding box center [1316, 483] width 81 height 16
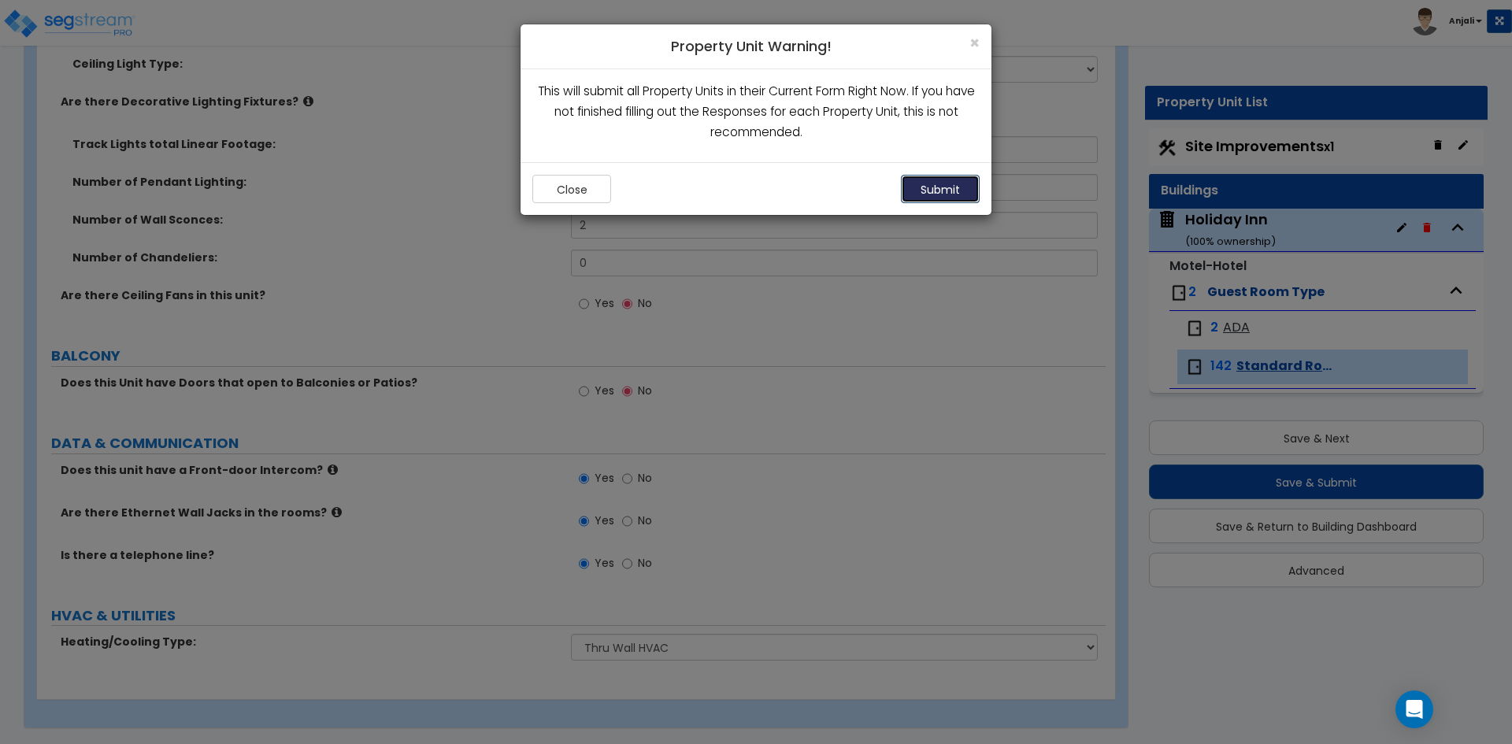
click at [959, 195] on font "Submit" at bounding box center [939, 190] width 39 height 16
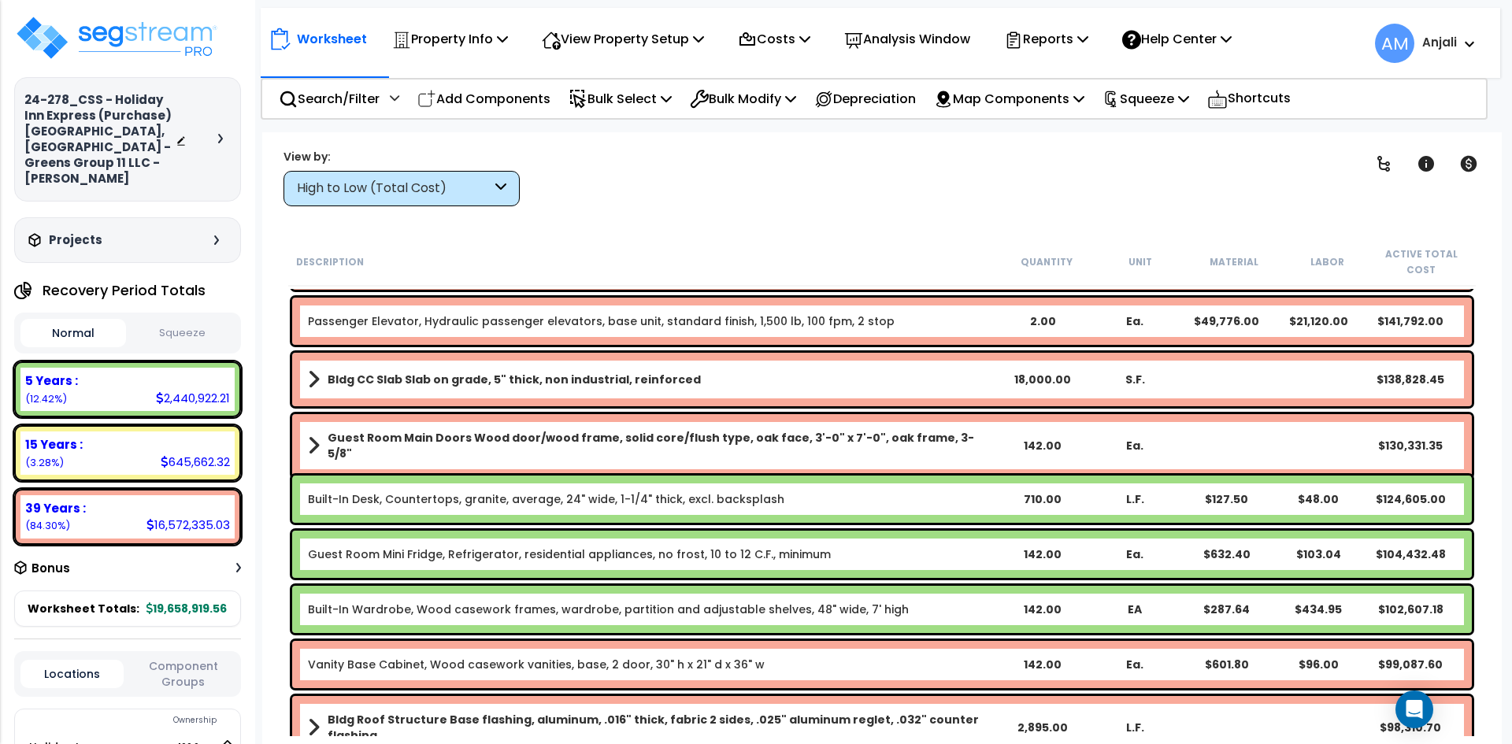
scroll to position [1732, 0]
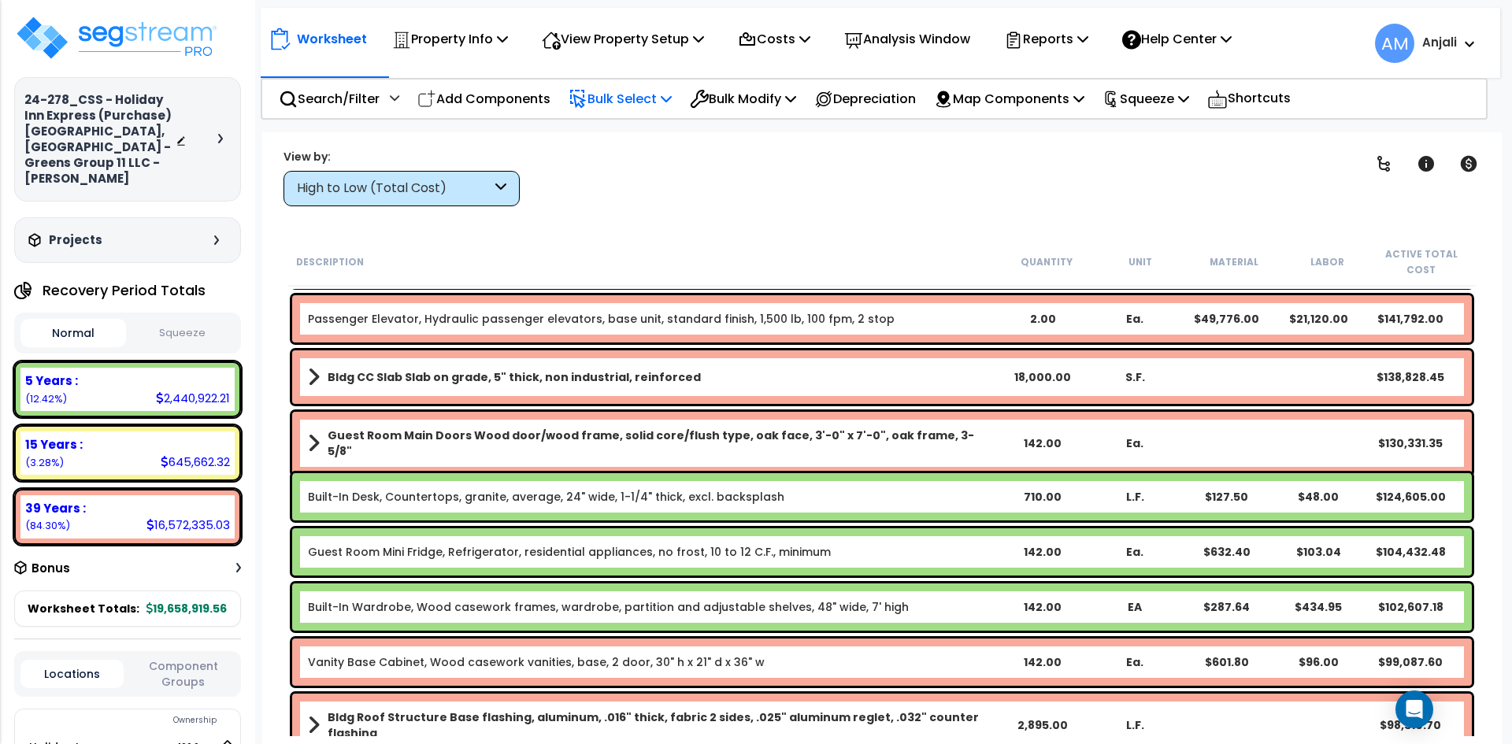
click at [606, 101] on p "Bulk Select" at bounding box center [620, 98] width 103 height 21
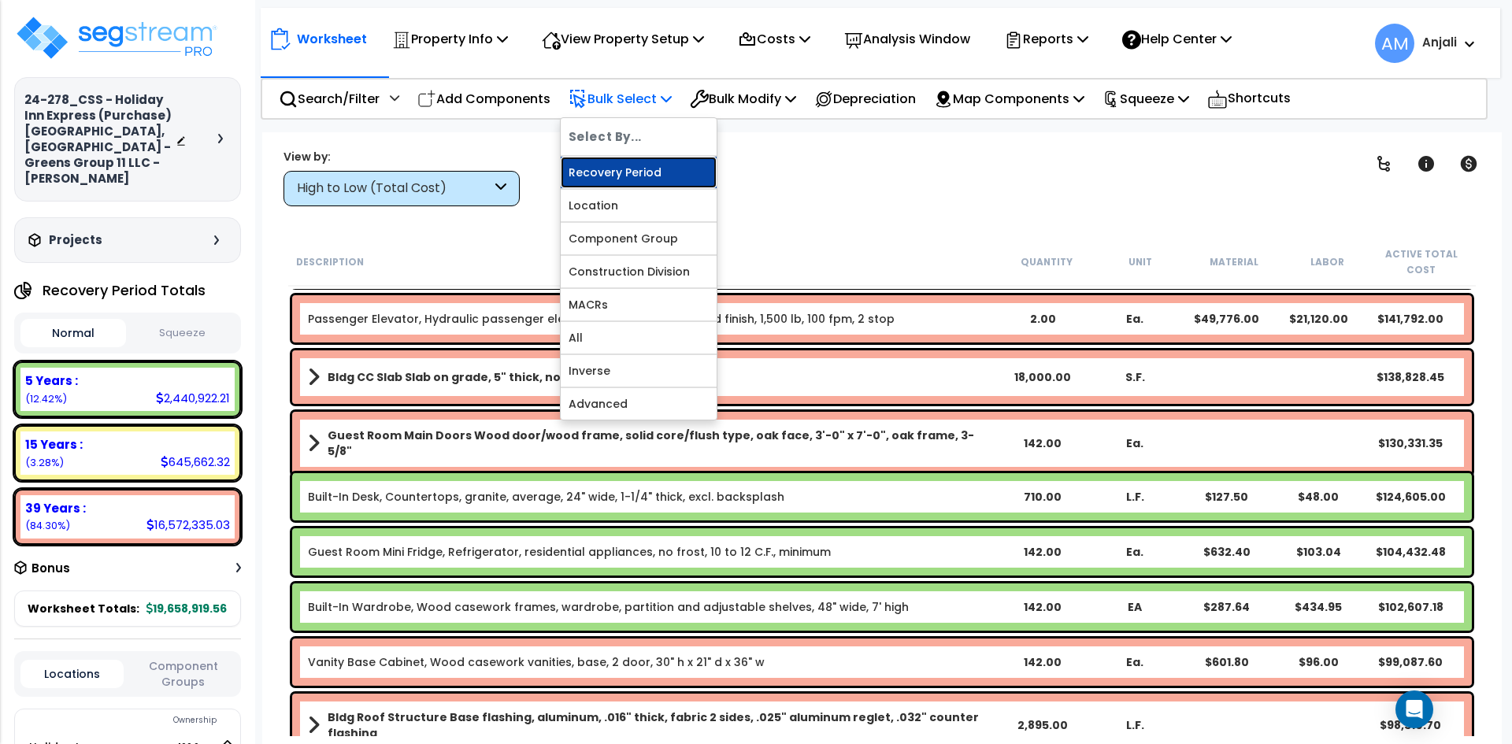
click at [617, 166] on link "Recovery Period" at bounding box center [639, 172] width 156 height 31
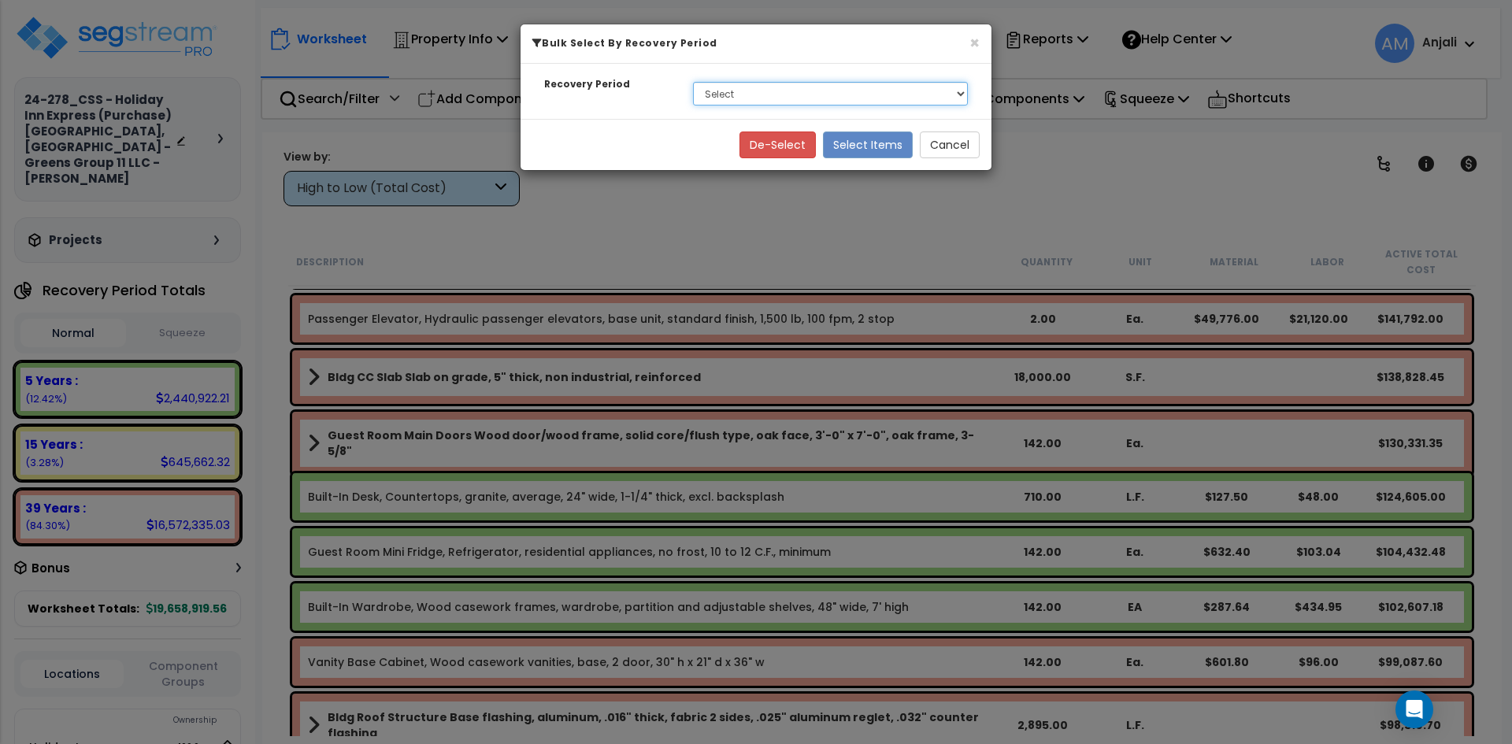
drag, startPoint x: 750, startPoint y: 93, endPoint x: 754, endPoint y: 102, distance: 10.0
click at [750, 93] on select "Select 5 Years 15 Years 39 Years" at bounding box center [830, 94] width 275 height 24
select select "15Y"
click at [693, 82] on select "Select 5 Years 15 Years 39 Years" at bounding box center [830, 94] width 275 height 24
click at [870, 143] on button "Select Items" at bounding box center [868, 144] width 90 height 27
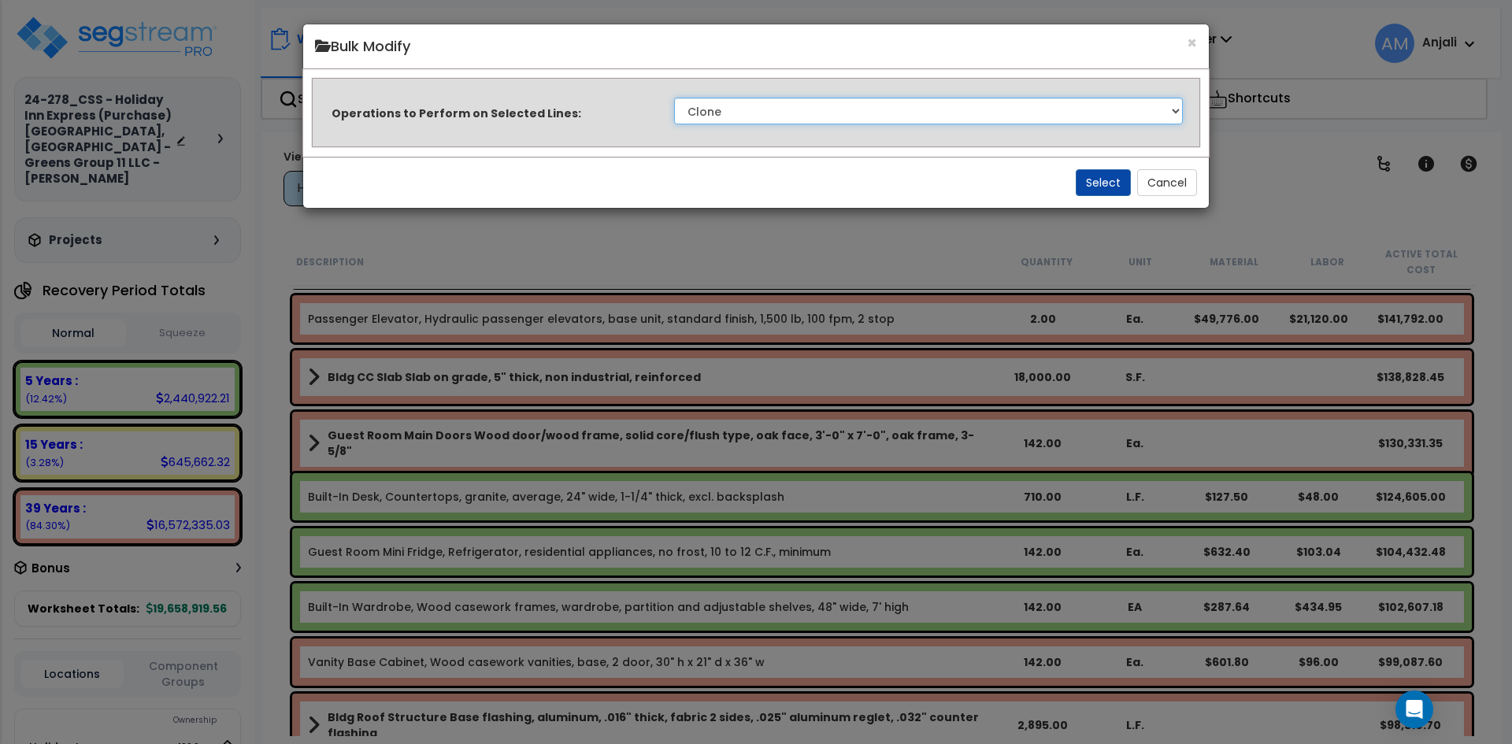
click at [776, 110] on select "Clone Delete Delete Zero Quantities Modify Component Group Modify Cost Sources …" at bounding box center [928, 111] width 509 height 27
select select "modifyTotalCostFactor"
click at [674, 98] on select "Clone Delete Delete Zero Quantities Modify Component Group Modify Cost Sources …" at bounding box center [928, 111] width 509 height 27
click at [1102, 178] on button "Select" at bounding box center [1103, 182] width 55 height 27
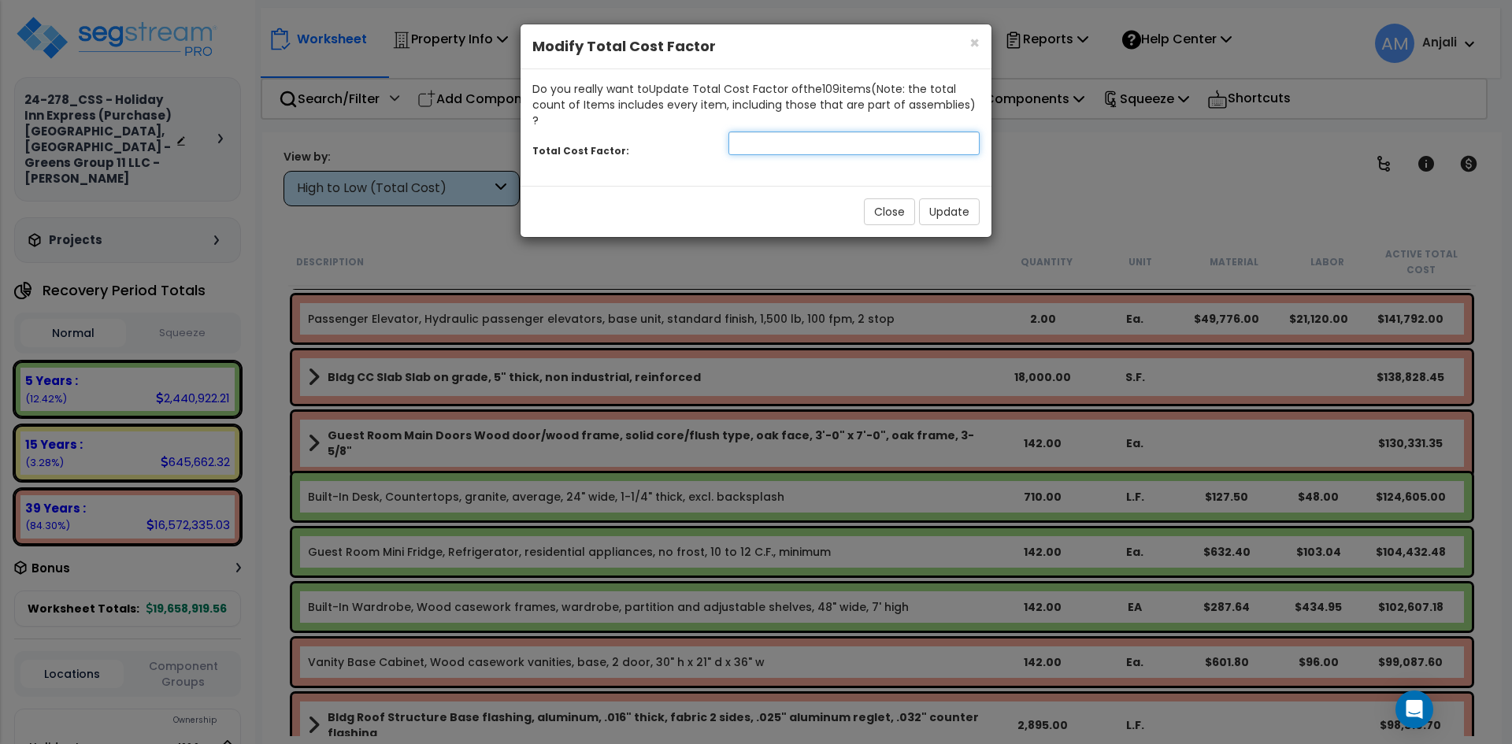
click at [809, 131] on input "number" at bounding box center [853, 143] width 251 height 24
type input "1.2"
click at [938, 202] on button "Update" at bounding box center [949, 211] width 61 height 27
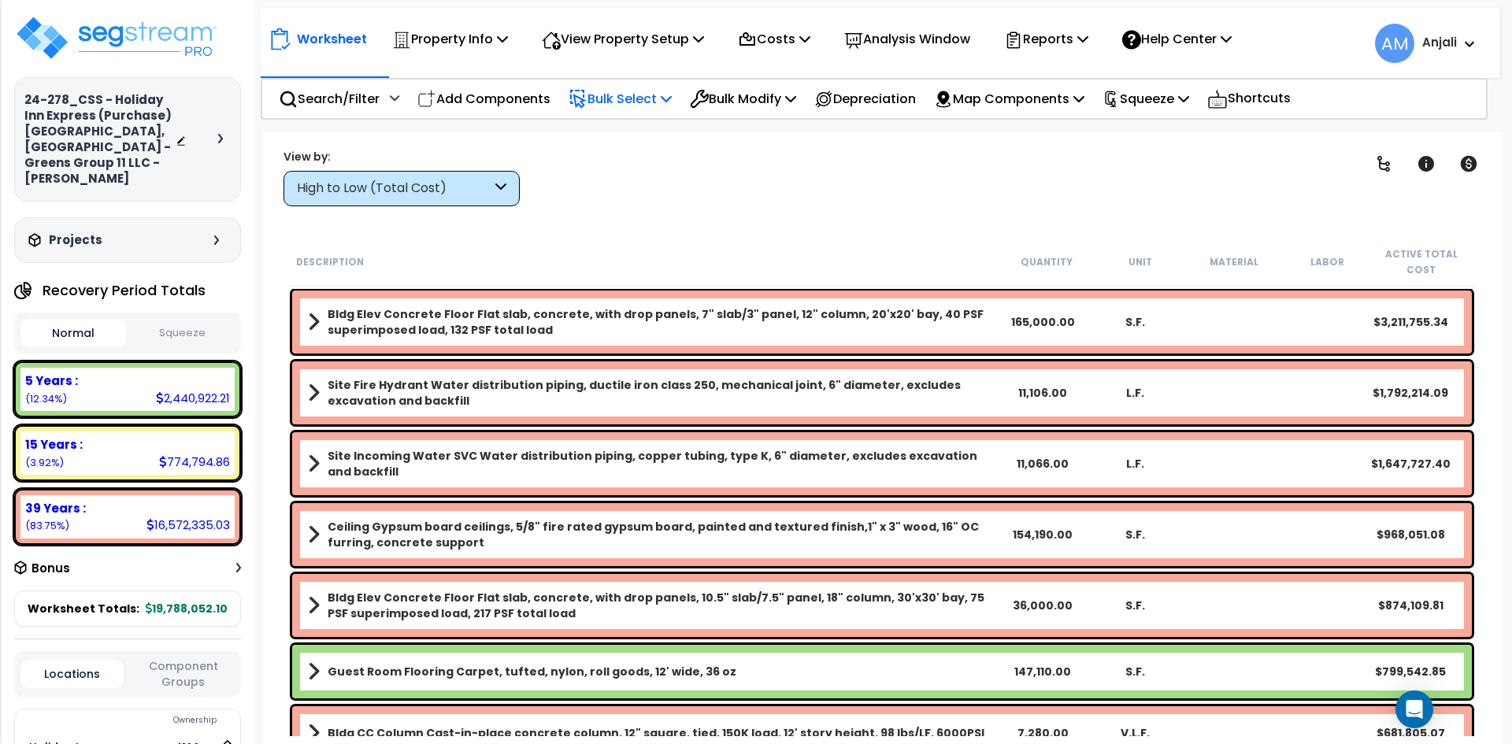
click at [583, 98] on icon at bounding box center [577, 99] width 13 height 17
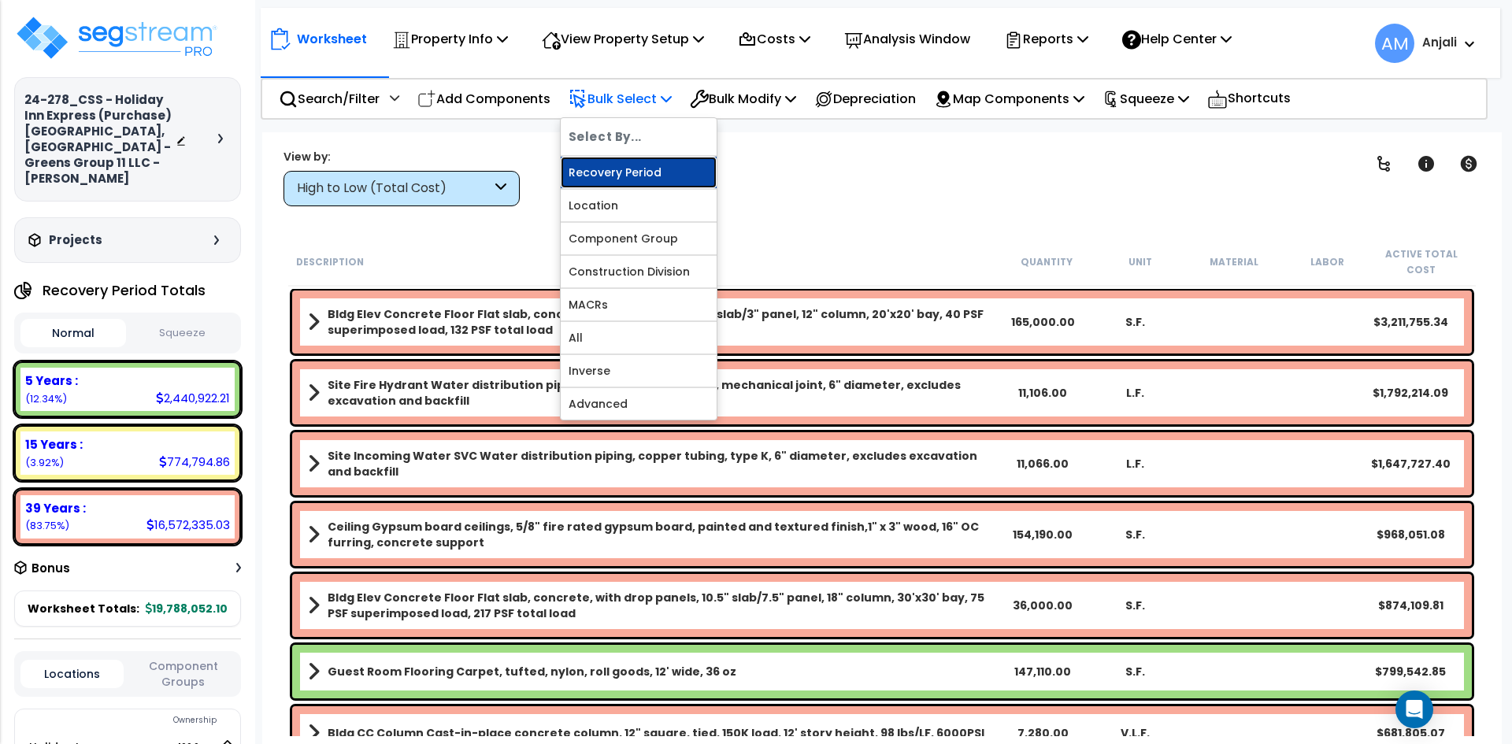
click at [643, 172] on link "Recovery Period" at bounding box center [639, 172] width 156 height 31
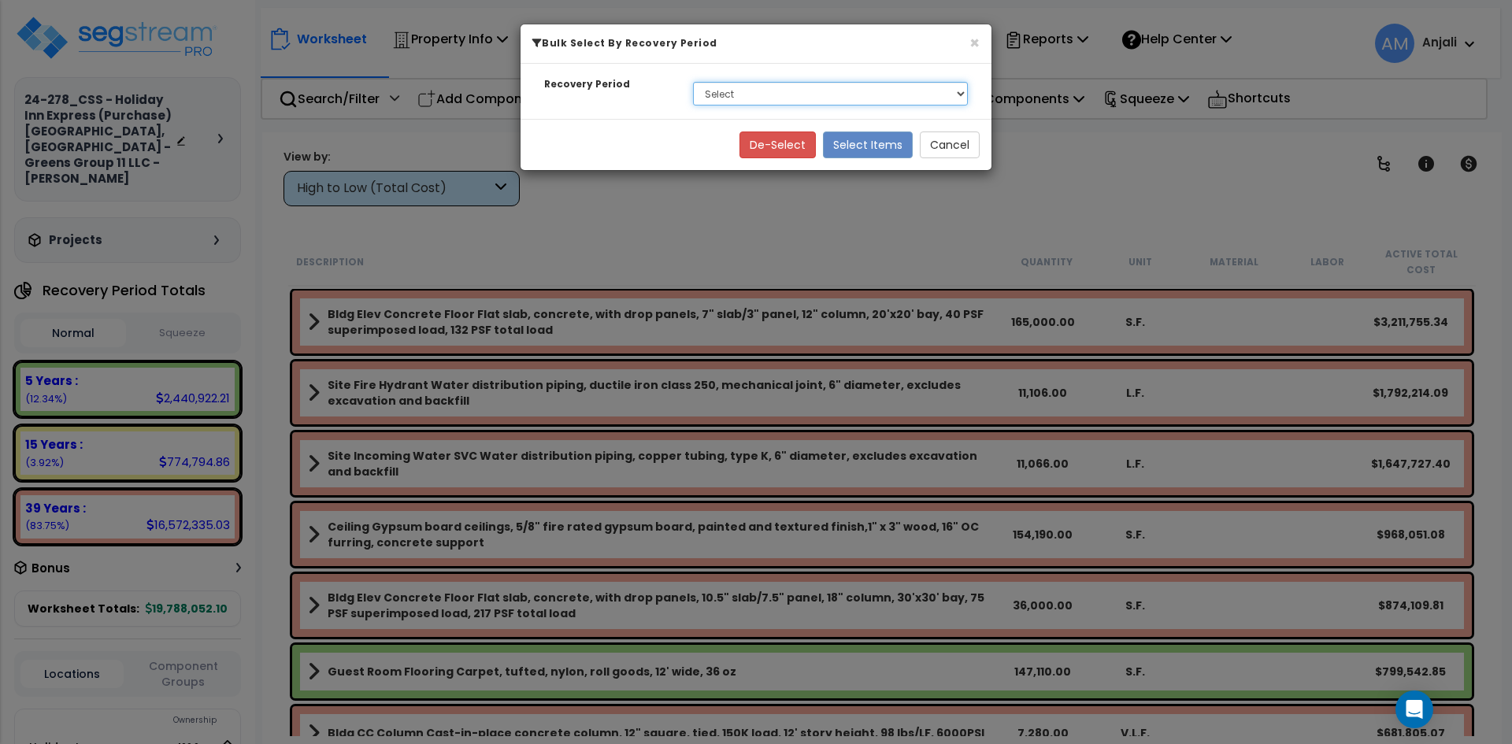
click at [802, 94] on select "Select 5 Years 15 Years 39 Years" at bounding box center [830, 94] width 275 height 24
select select "15Y"
click at [693, 82] on select "Select 5 Years 15 Years 39 Years" at bounding box center [830, 94] width 275 height 24
click at [894, 144] on button "Select Items" at bounding box center [868, 144] width 90 height 27
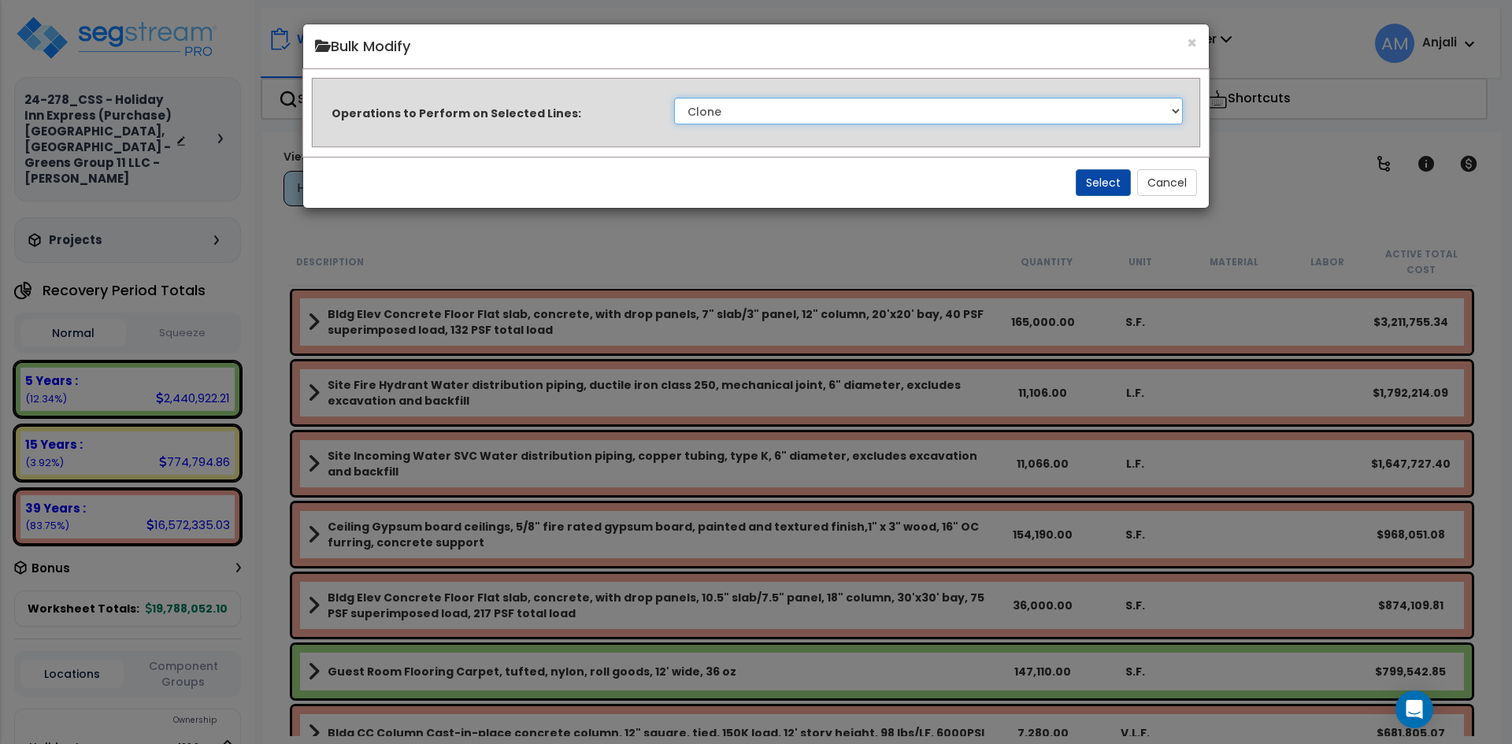
click at [838, 109] on select "Clone Delete Delete Zero Quantities Modify Component Group Modify Cost Sources …" at bounding box center [928, 111] width 509 height 27
select select "modifyTotalCostFactor"
click at [674, 98] on select "Clone Delete Delete Zero Quantities Modify Component Group Modify Cost Sources …" at bounding box center [928, 111] width 509 height 27
click at [1103, 177] on button "Select" at bounding box center [1103, 182] width 55 height 27
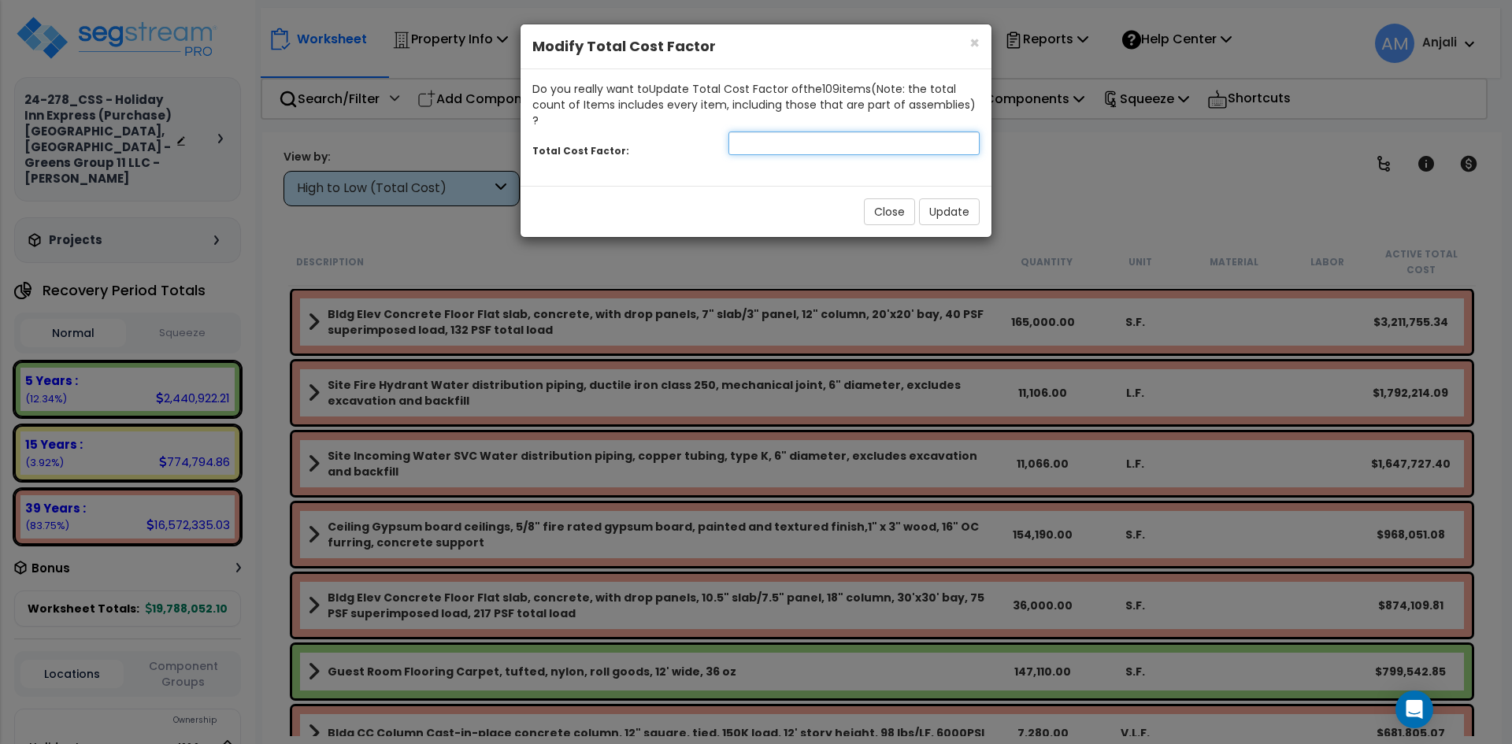
click at [743, 131] on input "number" at bounding box center [853, 143] width 251 height 24
type input "1.2"
click at [957, 202] on button "Update" at bounding box center [949, 211] width 61 height 27
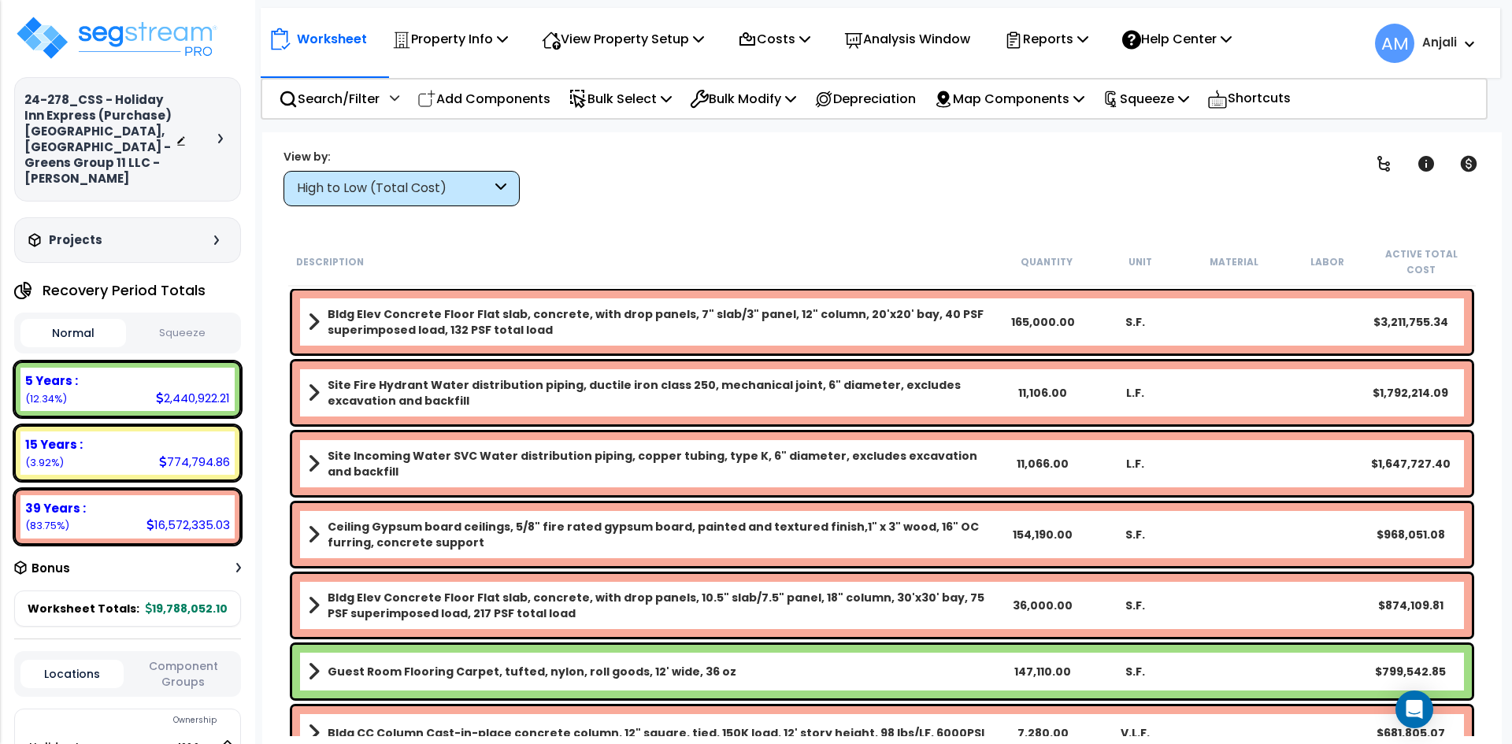
click at [212, 320] on button "Squeeze" at bounding box center [183, 334] width 106 height 28
click at [83, 320] on button "Normal" at bounding box center [73, 334] width 106 height 28
click at [208, 320] on button "Squeeze" at bounding box center [183, 334] width 106 height 28
drag, startPoint x: 61, startPoint y: 317, endPoint x: 80, endPoint y: 317, distance: 18.1
click at [63, 320] on button "Normal" at bounding box center [73, 334] width 106 height 28
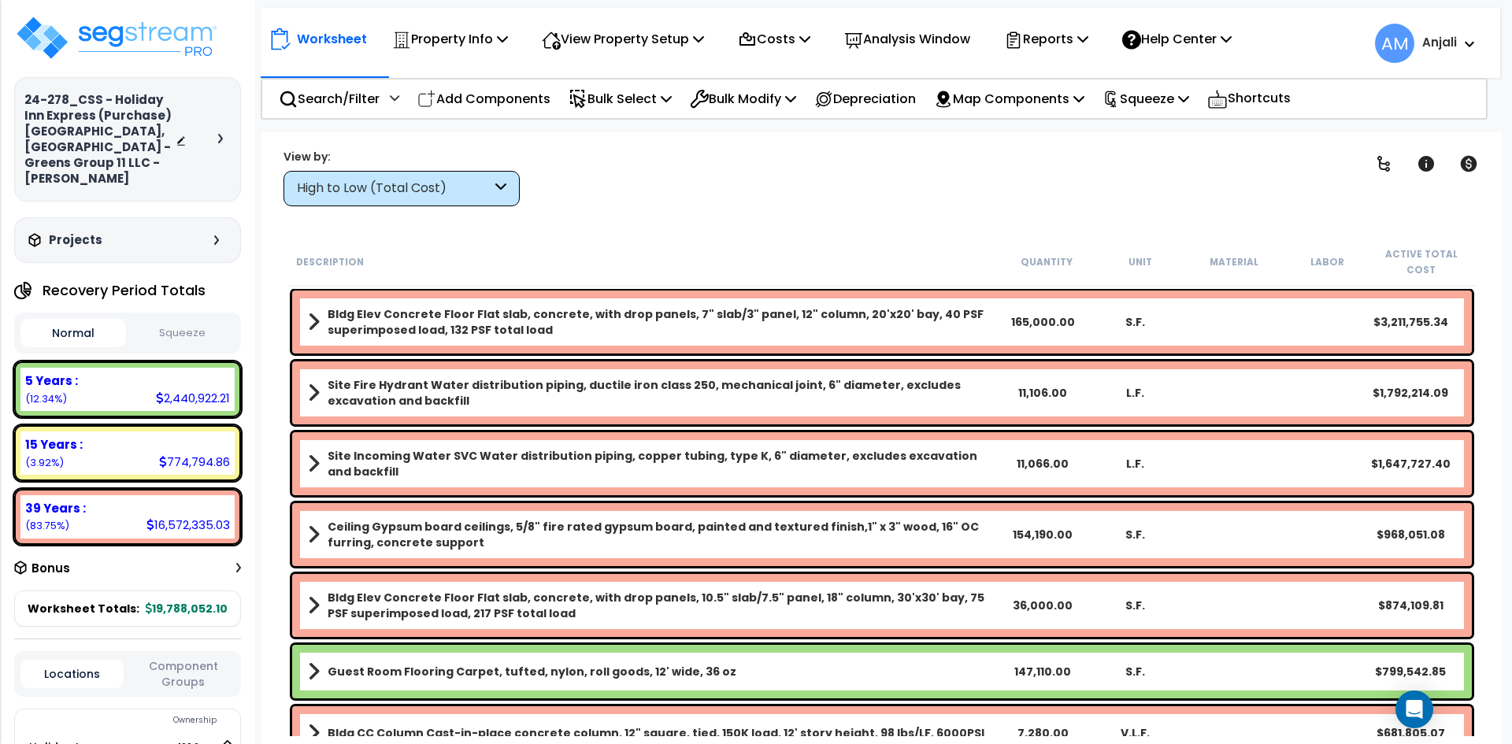
click at [149, 436] on div "15 Years :" at bounding box center [127, 444] width 205 height 17
click at [672, 102] on icon at bounding box center [666, 98] width 11 height 13
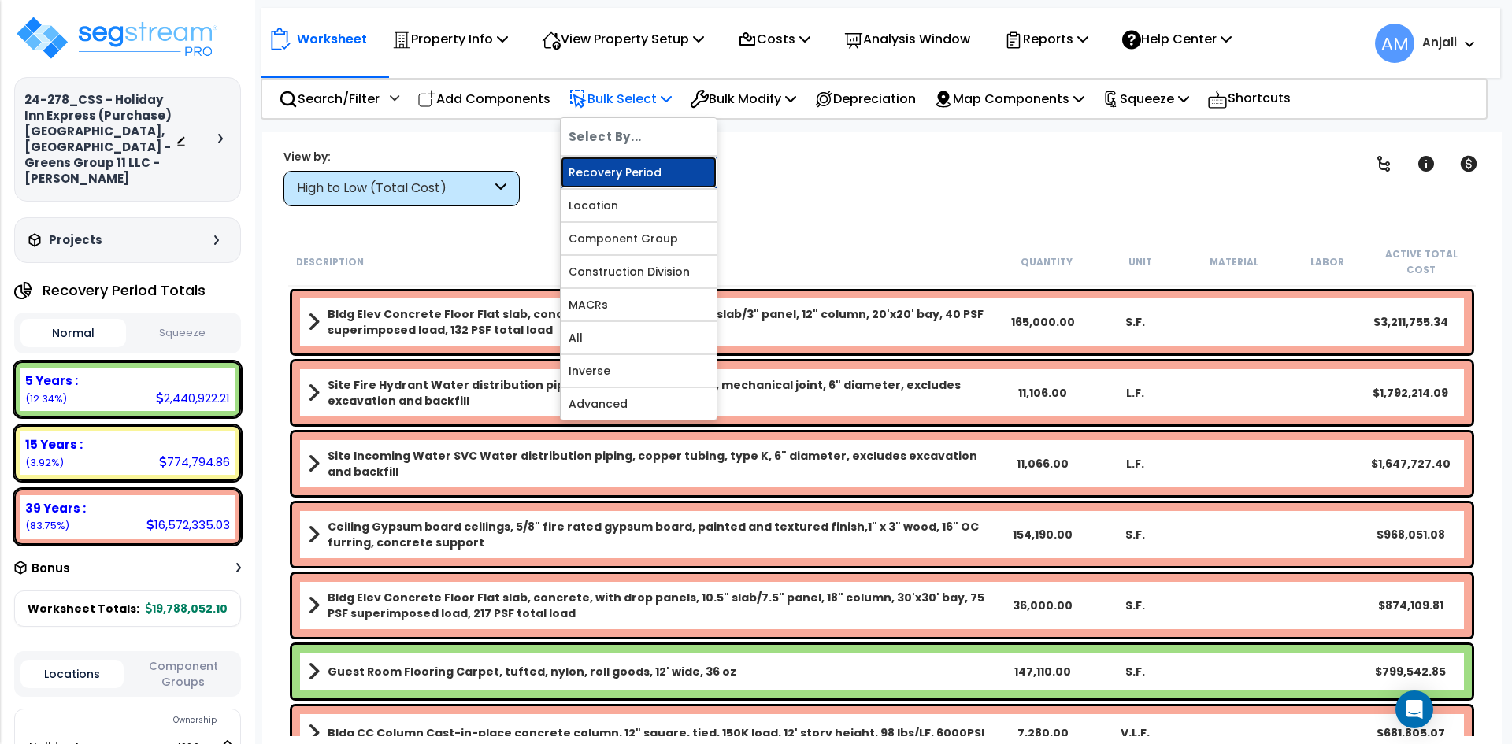
click at [666, 177] on link "Recovery Period" at bounding box center [639, 172] width 156 height 31
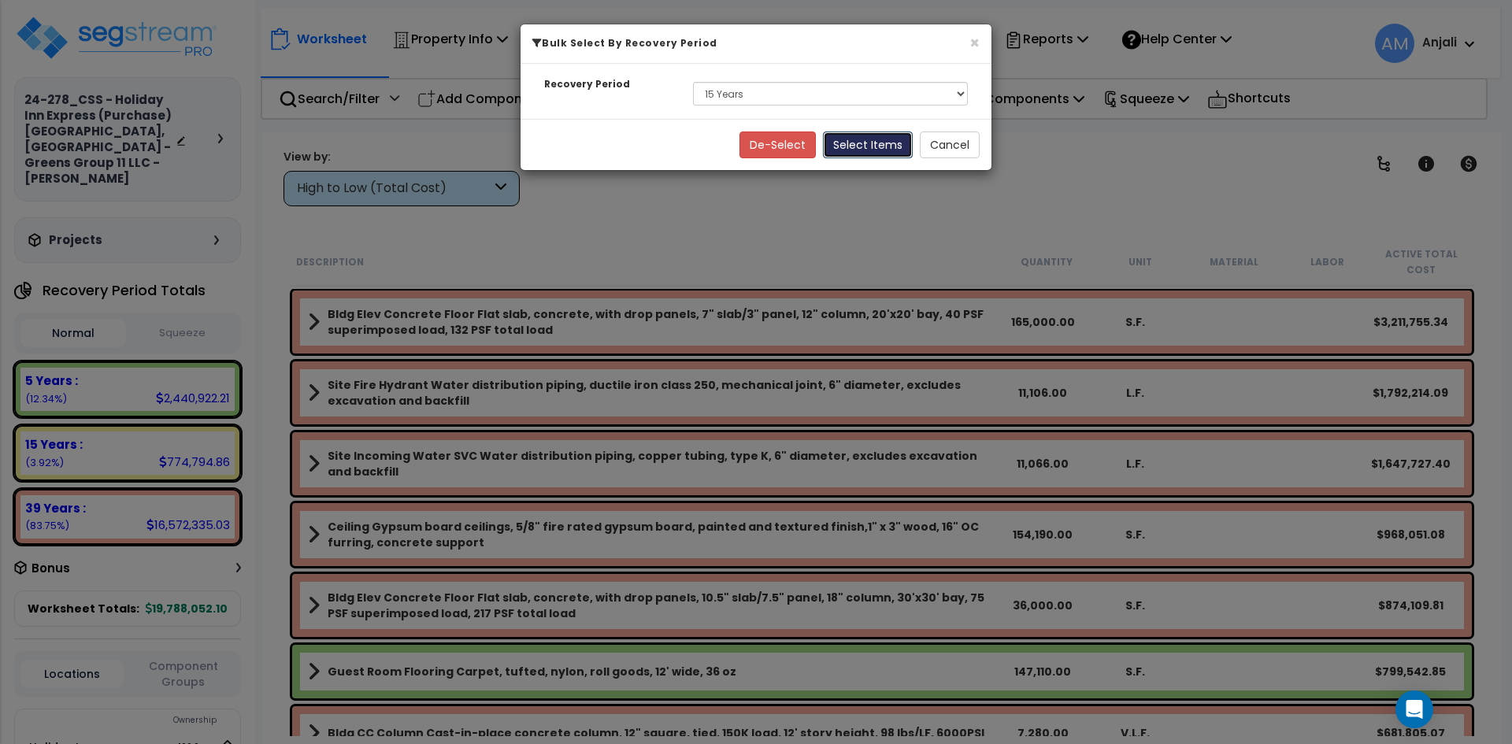
click at [884, 143] on button "Select Items" at bounding box center [868, 144] width 90 height 27
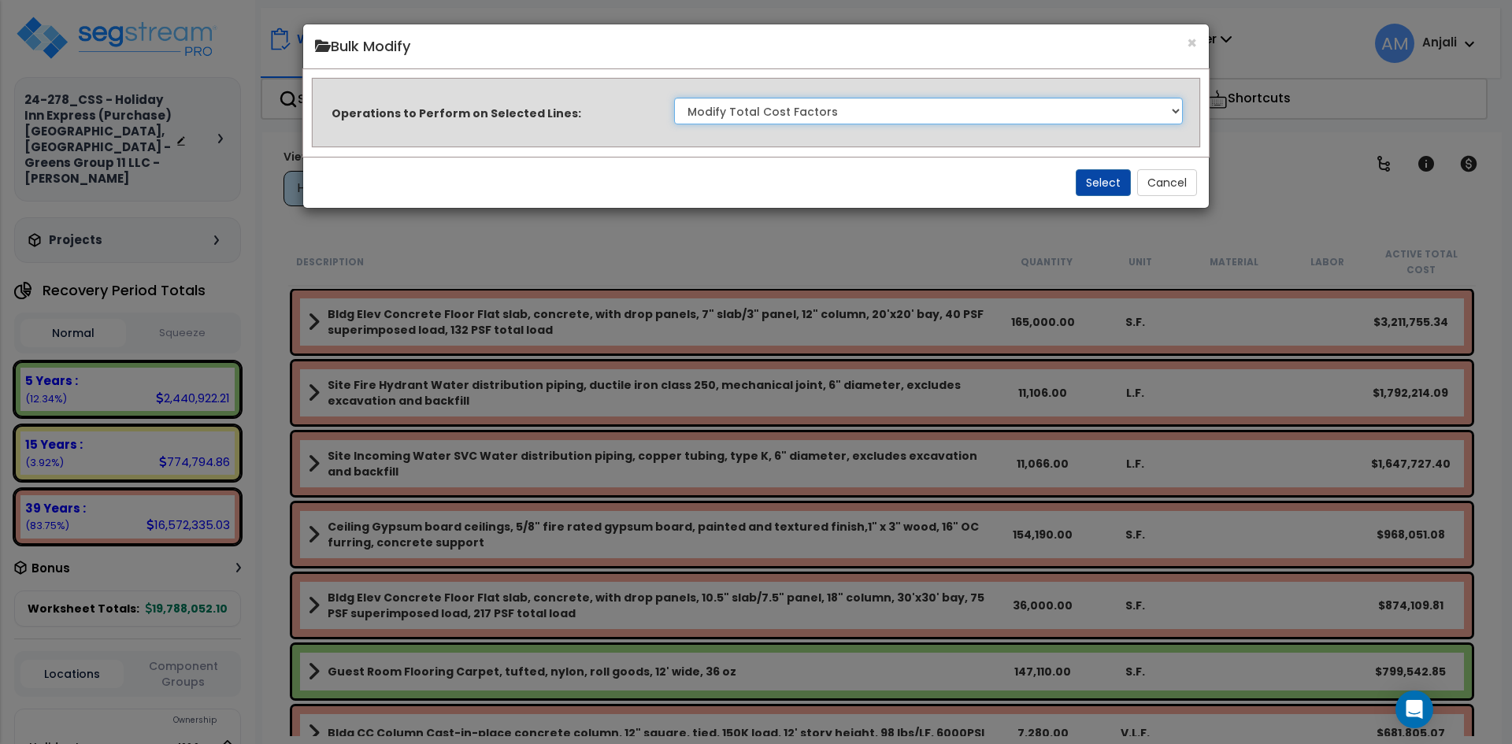
click at [868, 113] on select "Clone Delete Delete Zero Quantities Modify Component Group Modify Cost Sources …" at bounding box center [928, 111] width 509 height 27
click at [894, 110] on select "Clone Delete Delete Zero Quantities Modify Component Group Modify Cost Sources …" at bounding box center [928, 111] width 509 height 27
click at [1107, 180] on button "Select" at bounding box center [1103, 182] width 55 height 27
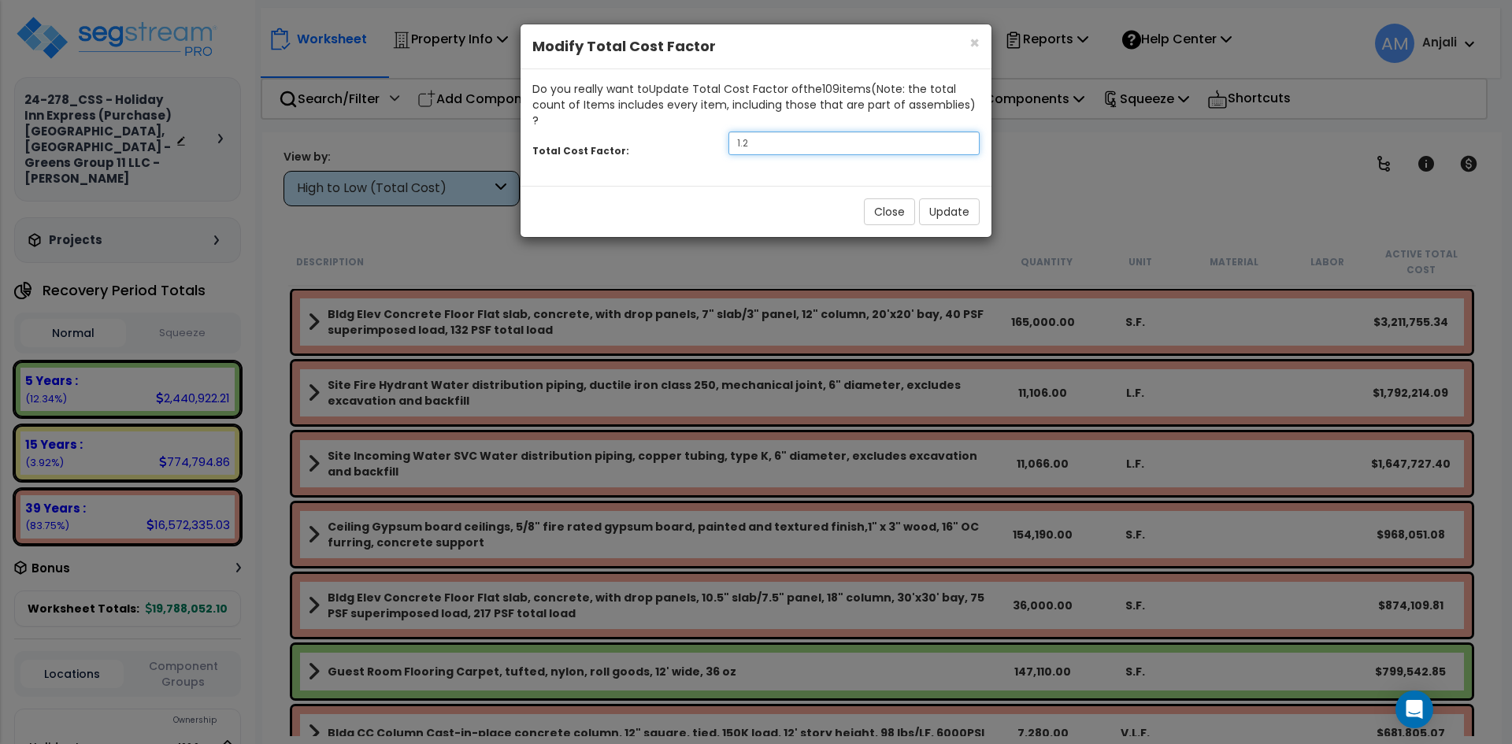
click at [780, 131] on input "1.2" at bounding box center [853, 143] width 251 height 24
type input "1.5"
click at [954, 198] on button "Update" at bounding box center [949, 211] width 61 height 27
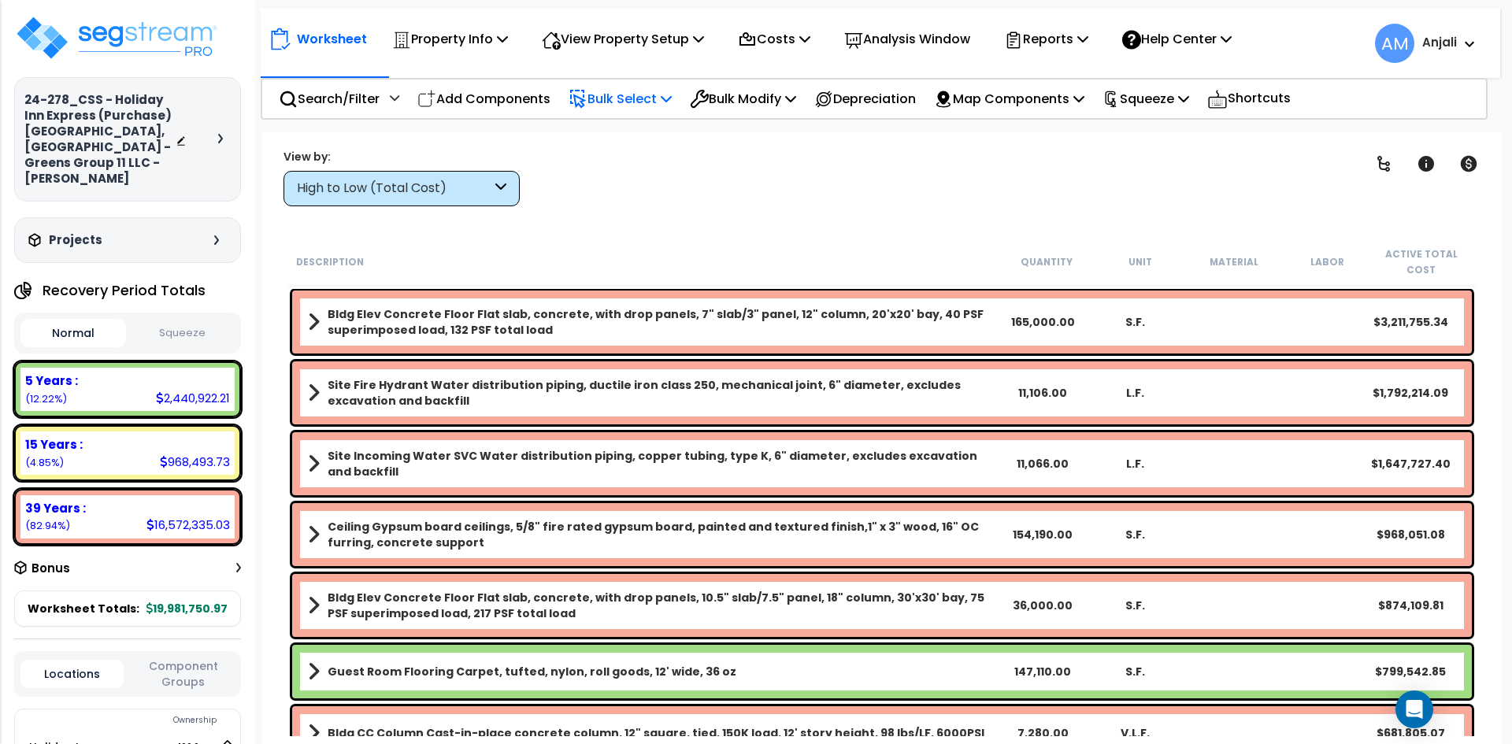
click at [611, 101] on p "Bulk Select" at bounding box center [620, 98] width 103 height 21
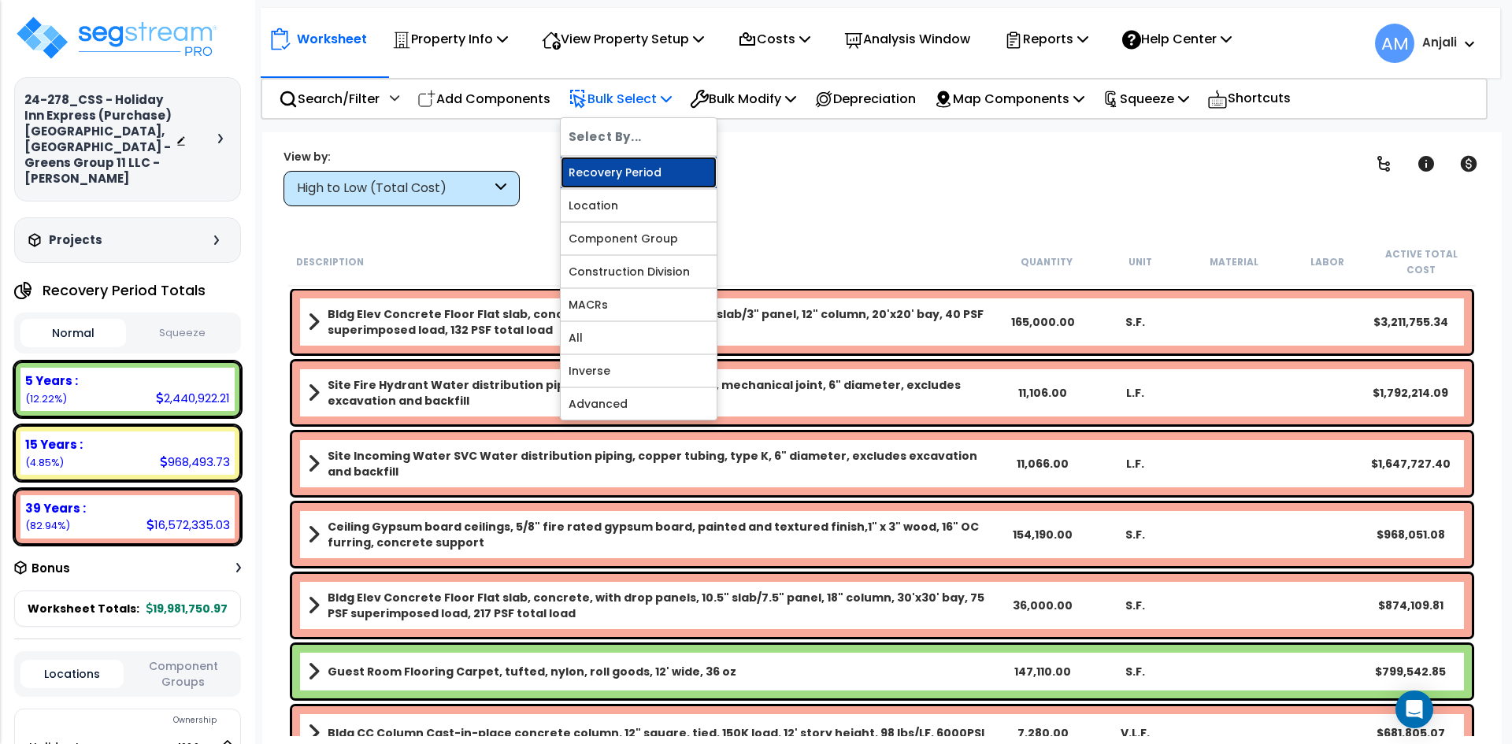
click at [651, 163] on link "Recovery Period" at bounding box center [639, 172] width 156 height 31
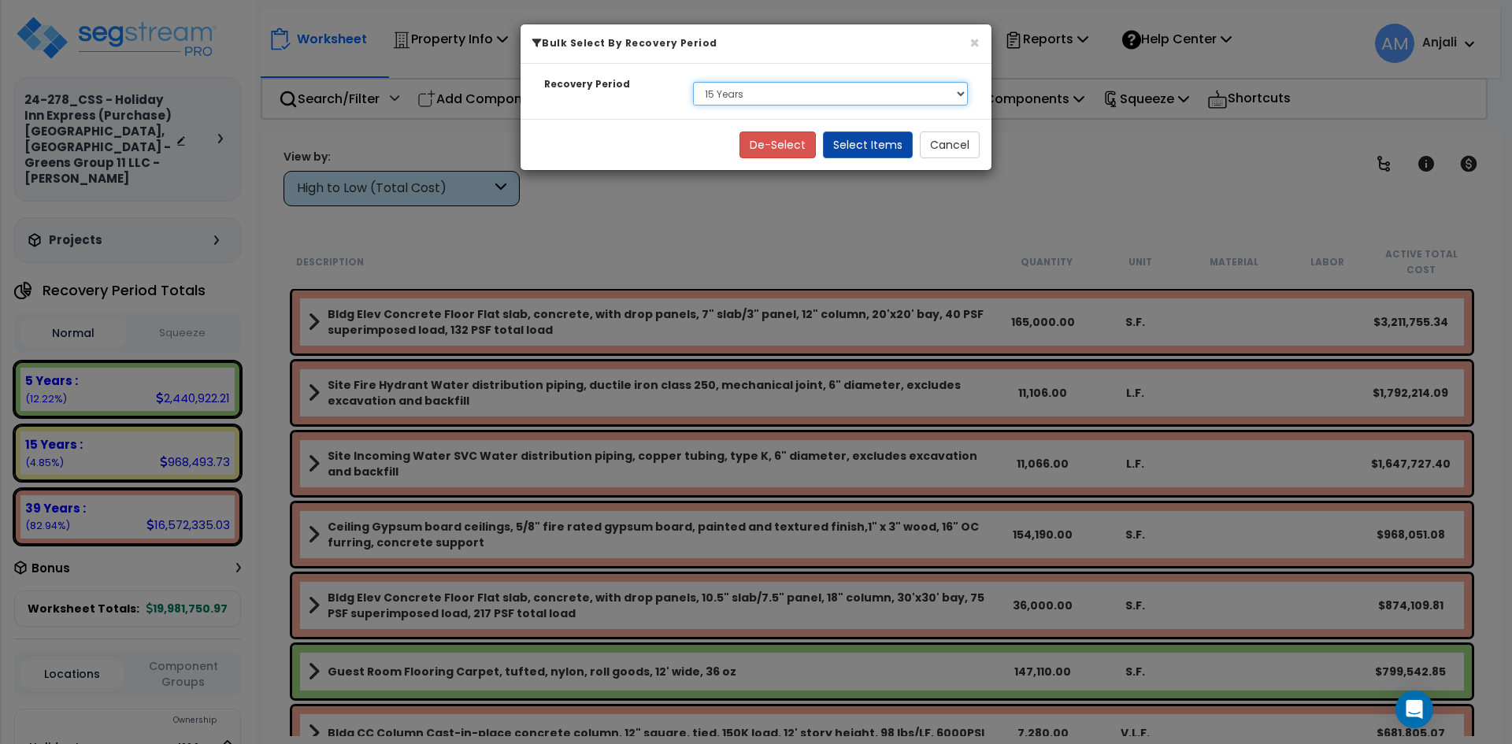
click at [786, 85] on select "Select 5 Years 15 Years 39 Years" at bounding box center [830, 94] width 275 height 24
select select "5Y"
click at [693, 82] on select "Select 5 Years 15 Years 39 Years" at bounding box center [830, 94] width 275 height 24
click at [859, 137] on button "Select Items" at bounding box center [868, 144] width 90 height 27
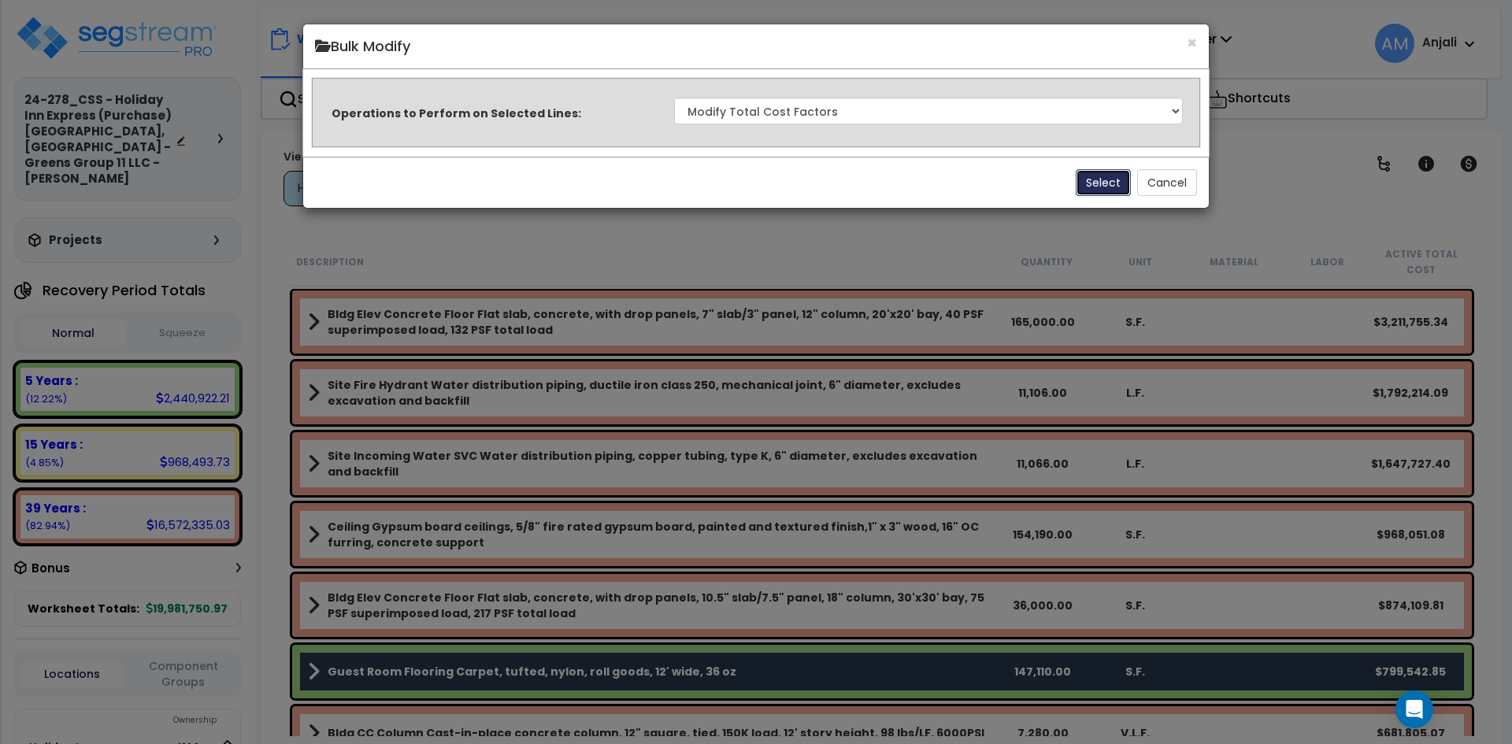
click at [1080, 180] on button "Select" at bounding box center [1103, 182] width 55 height 27
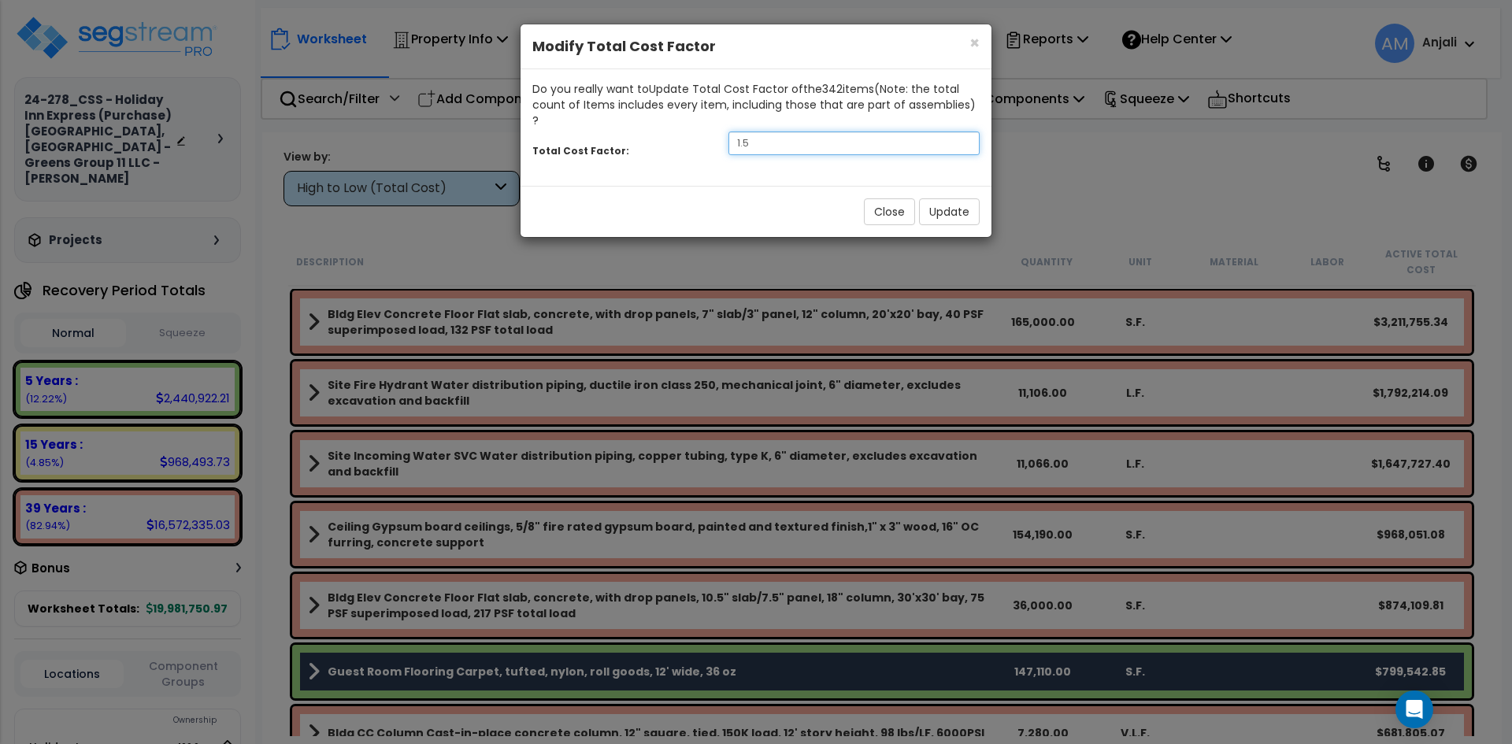
click at [795, 131] on input "1.5" at bounding box center [853, 143] width 251 height 24
click at [939, 198] on button "Update" at bounding box center [949, 211] width 61 height 27
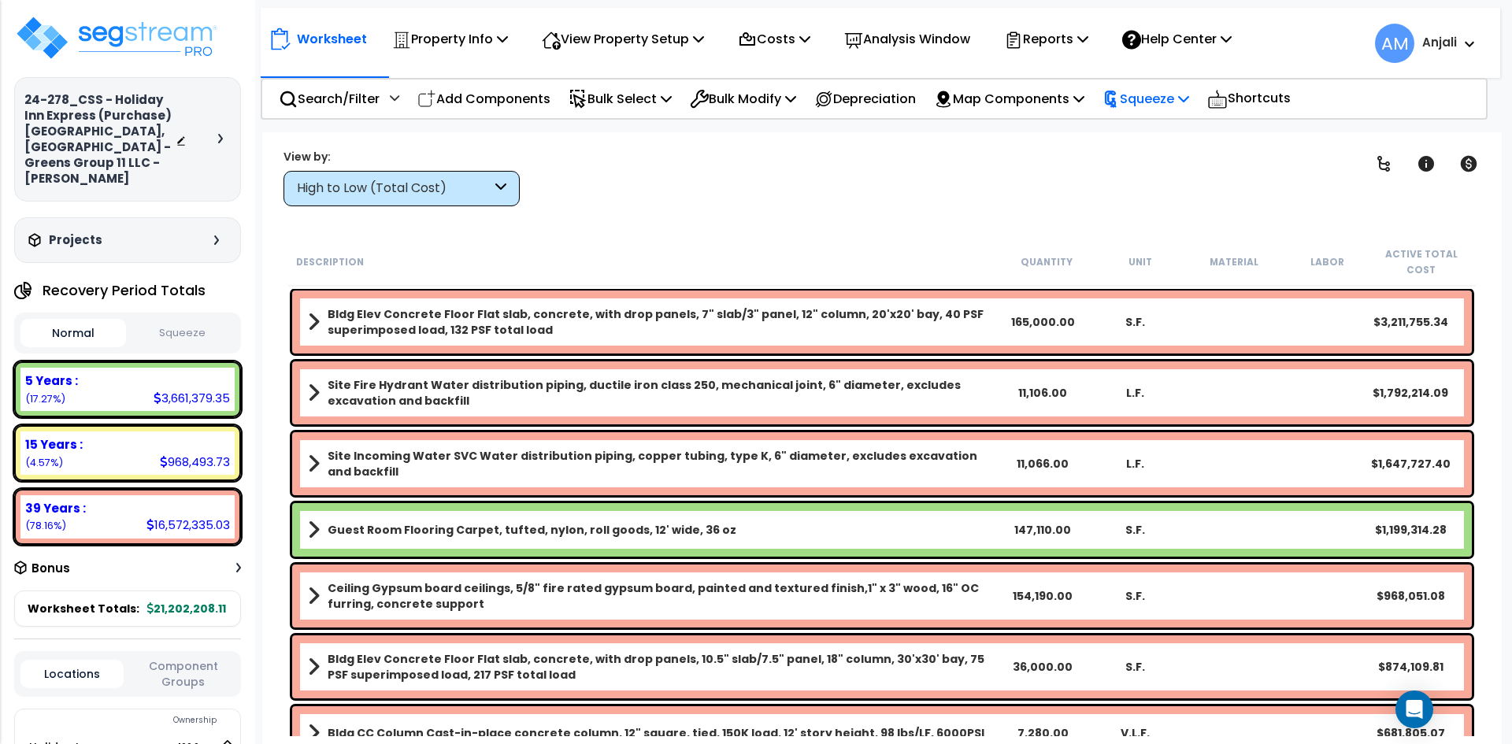
click at [1180, 109] on div "Squeeze" at bounding box center [1145, 98] width 87 height 37
click at [1186, 135] on link "Squeeze" at bounding box center [1173, 133] width 156 height 31
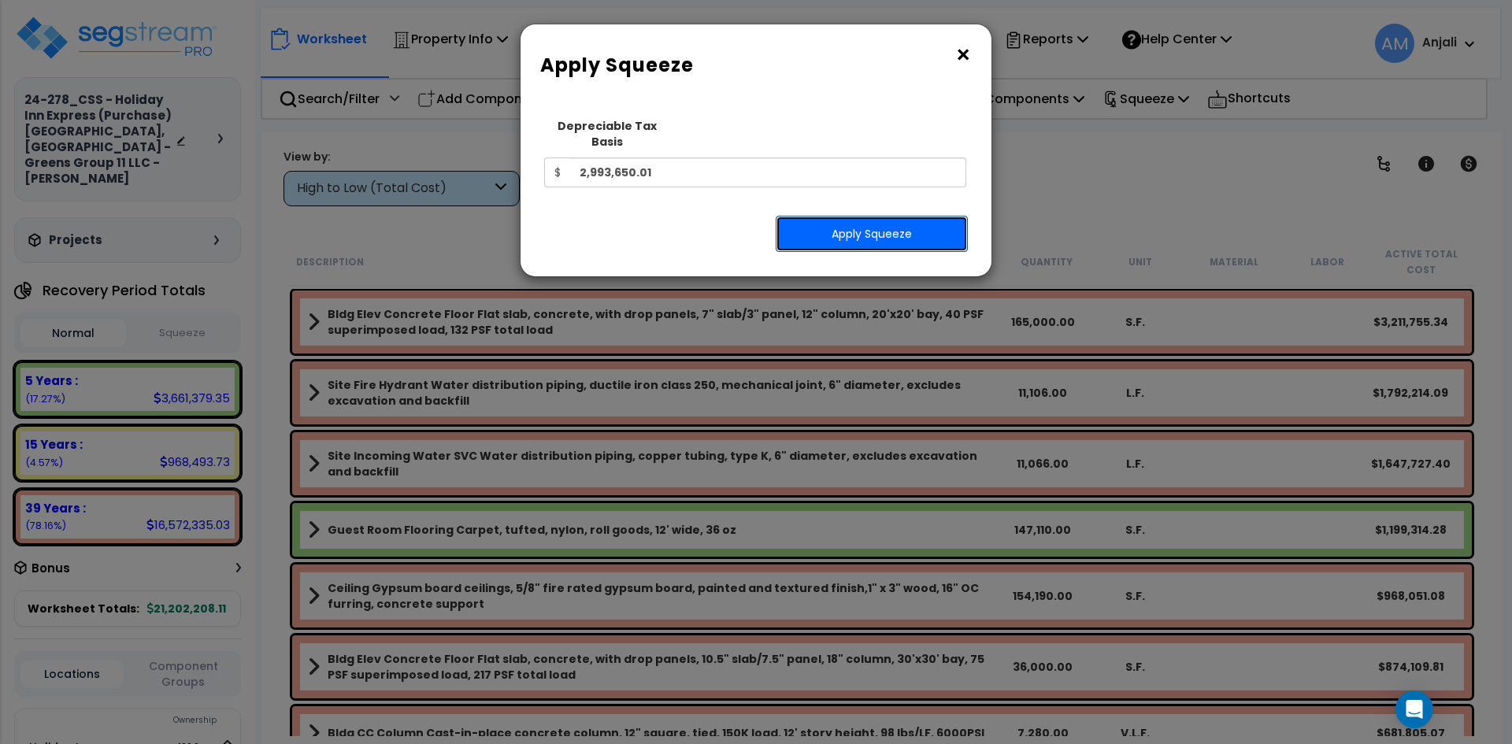
click at [922, 216] on button "Apply Squeeze" at bounding box center [872, 234] width 192 height 36
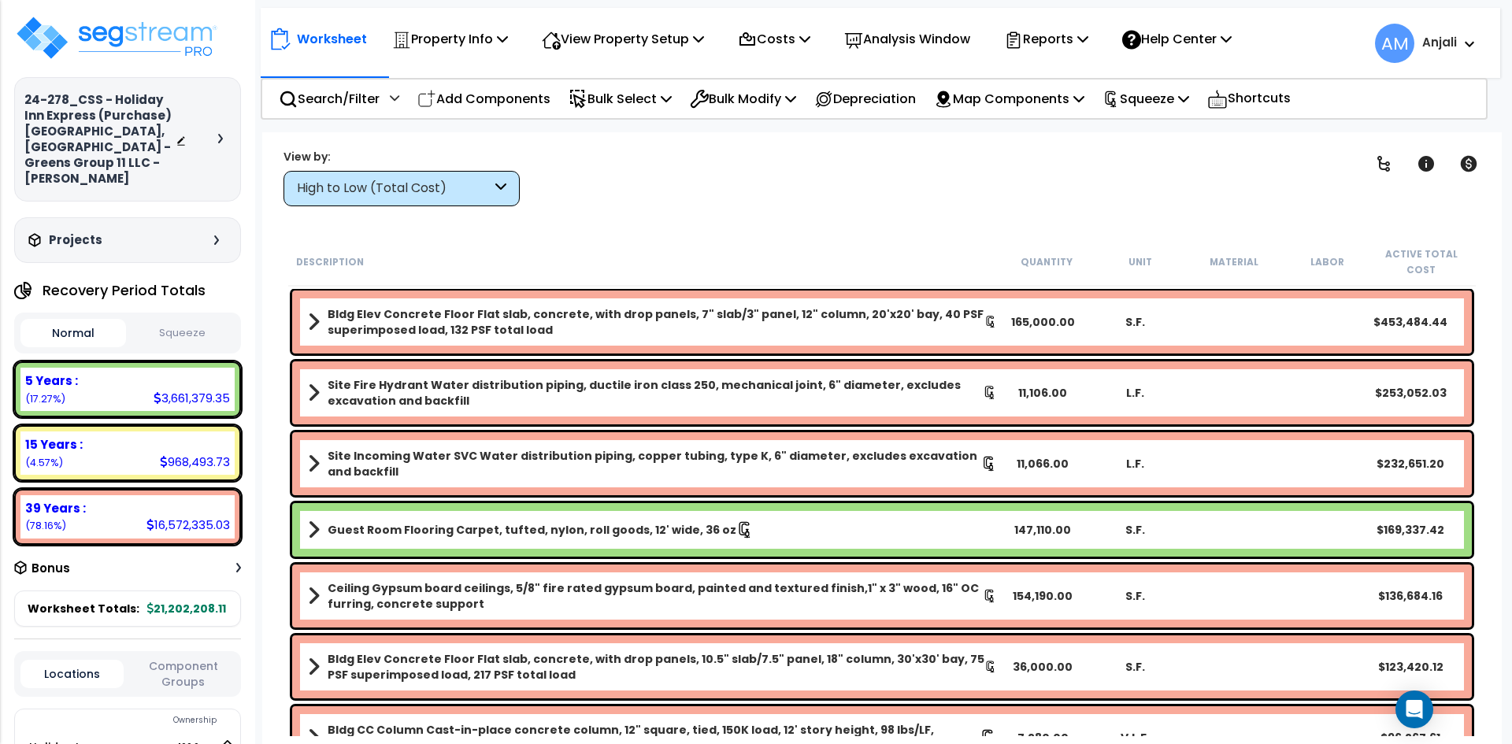
click at [186, 329] on button "Squeeze" at bounding box center [183, 334] width 106 height 28
click at [91, 321] on button "Normal" at bounding box center [73, 334] width 106 height 28
click at [209, 320] on button "Squeeze" at bounding box center [183, 334] width 106 height 28
click at [124, 45] on img at bounding box center [116, 37] width 205 height 47
